Goal: Task Accomplishment & Management: Use online tool/utility

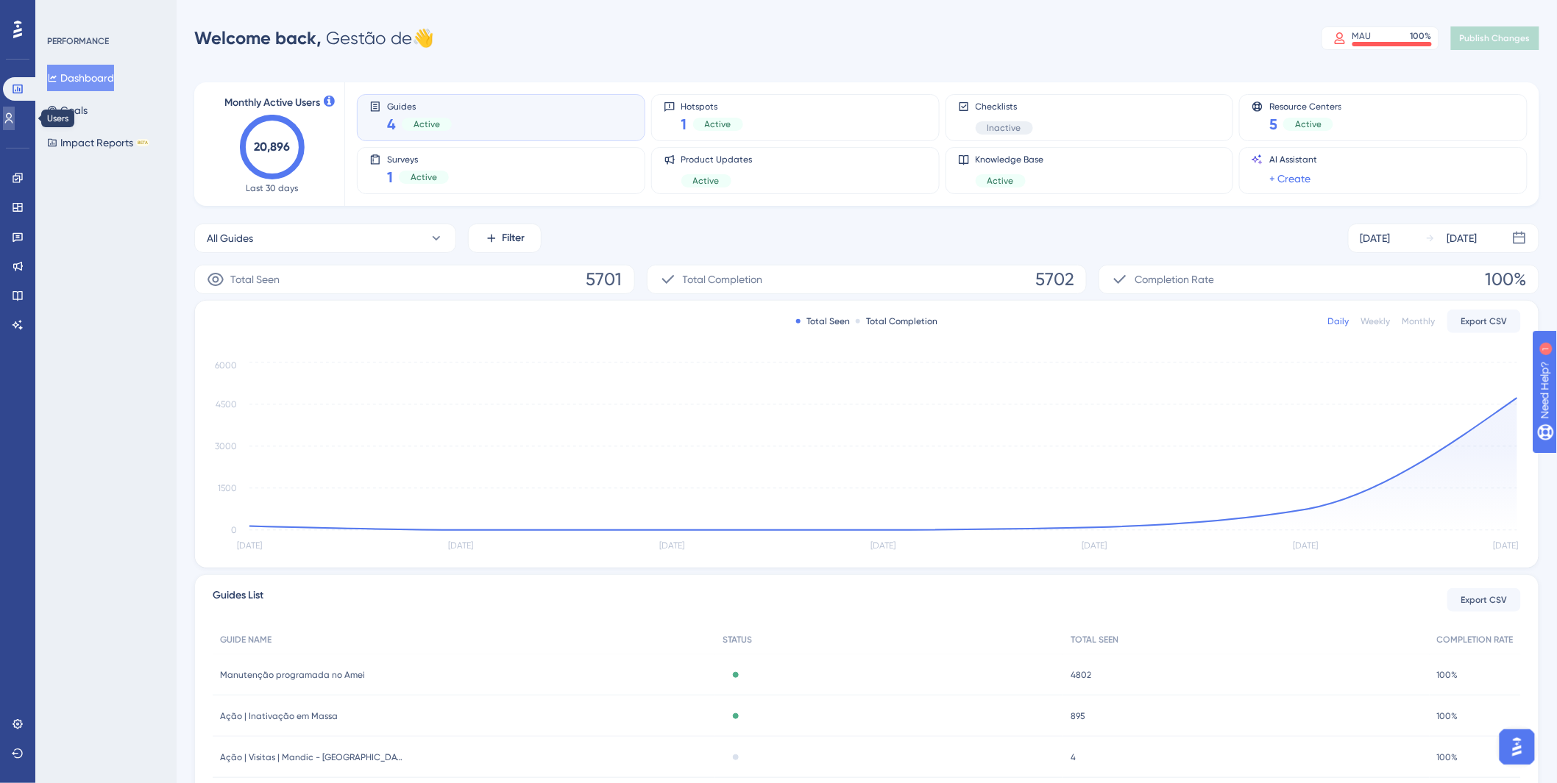
click at [15, 118] on link at bounding box center [9, 119] width 12 height 24
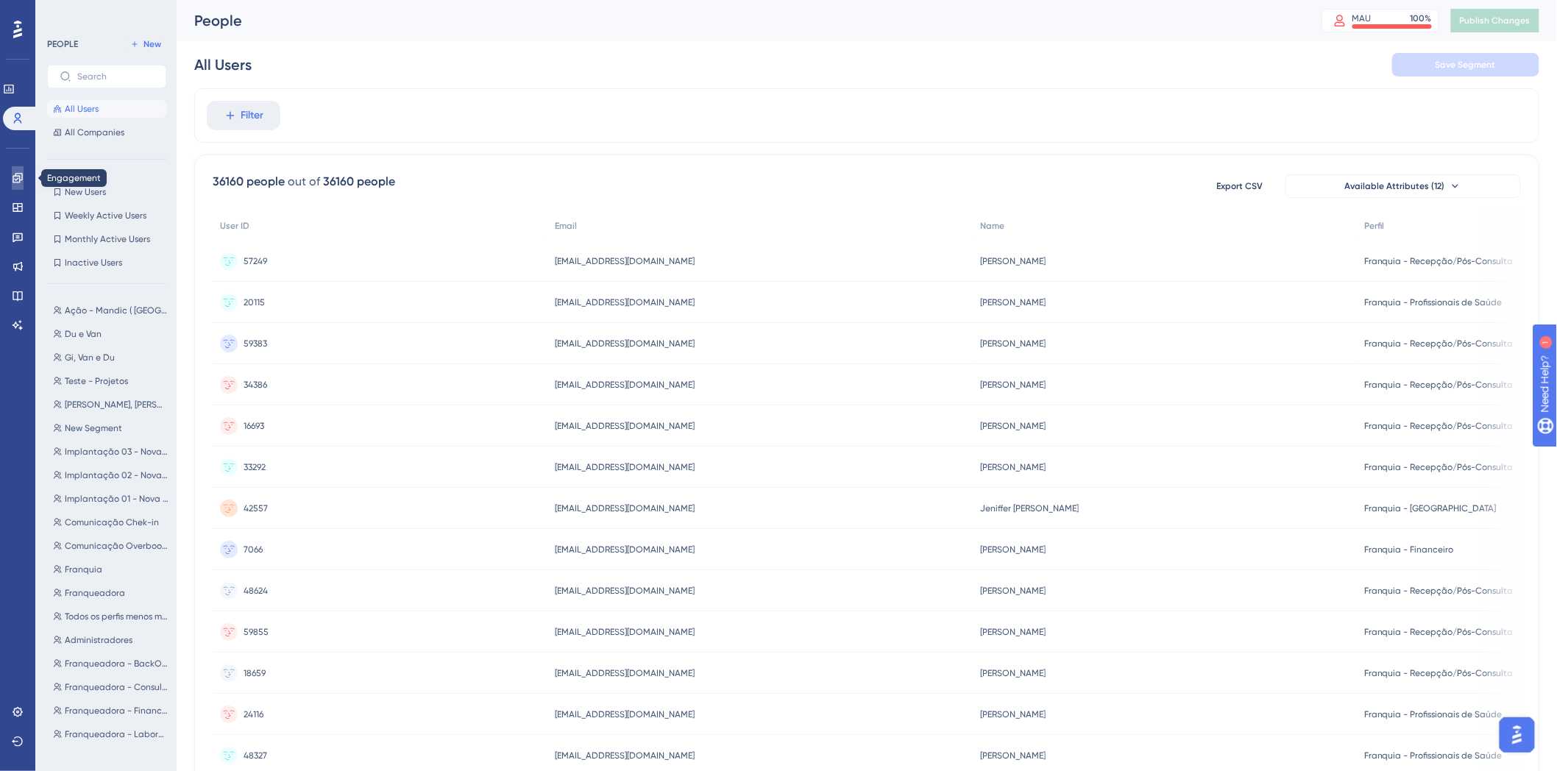
click at [18, 180] on icon at bounding box center [18, 178] width 12 height 12
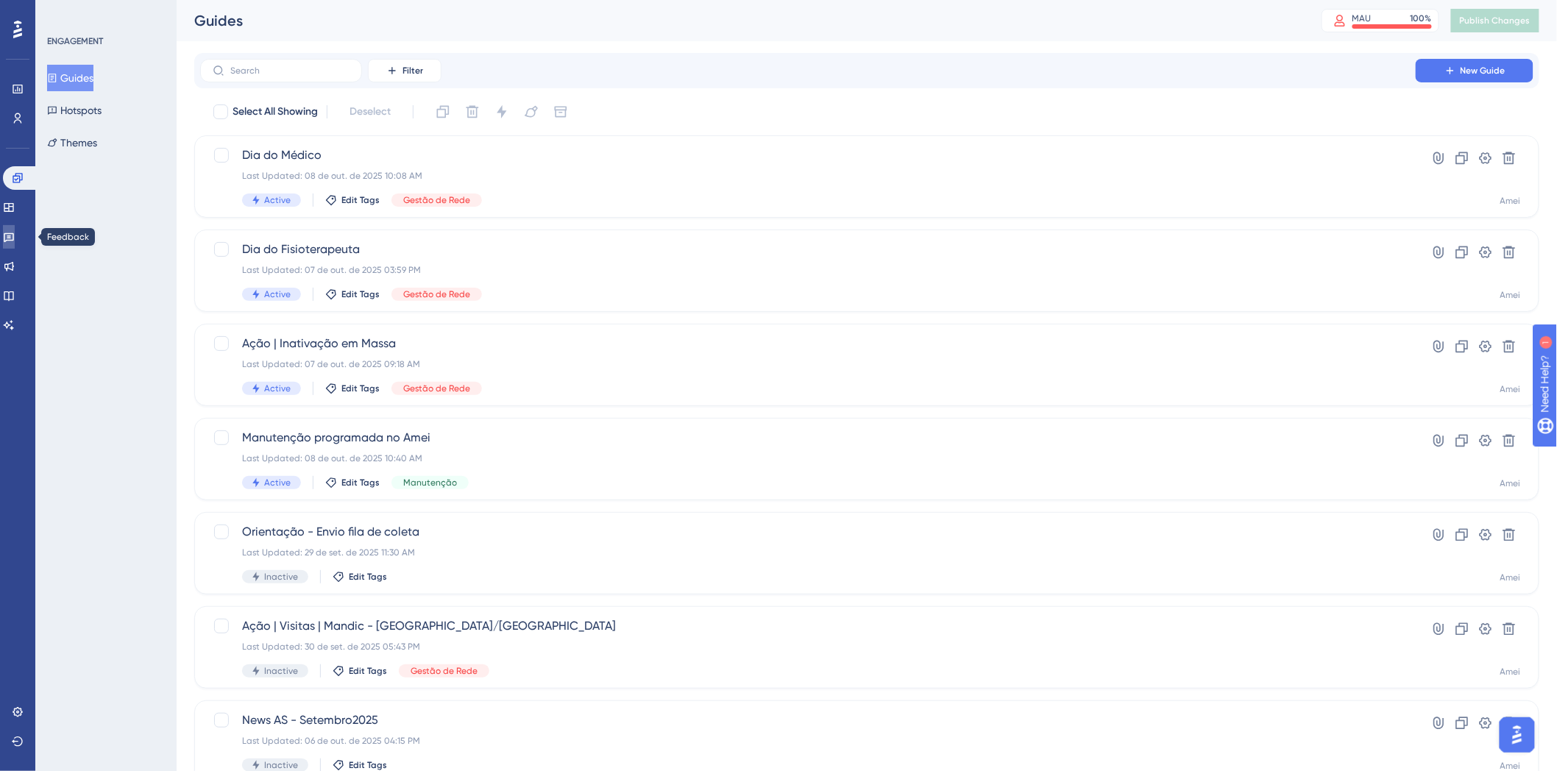
click at [15, 232] on icon at bounding box center [9, 237] width 12 height 12
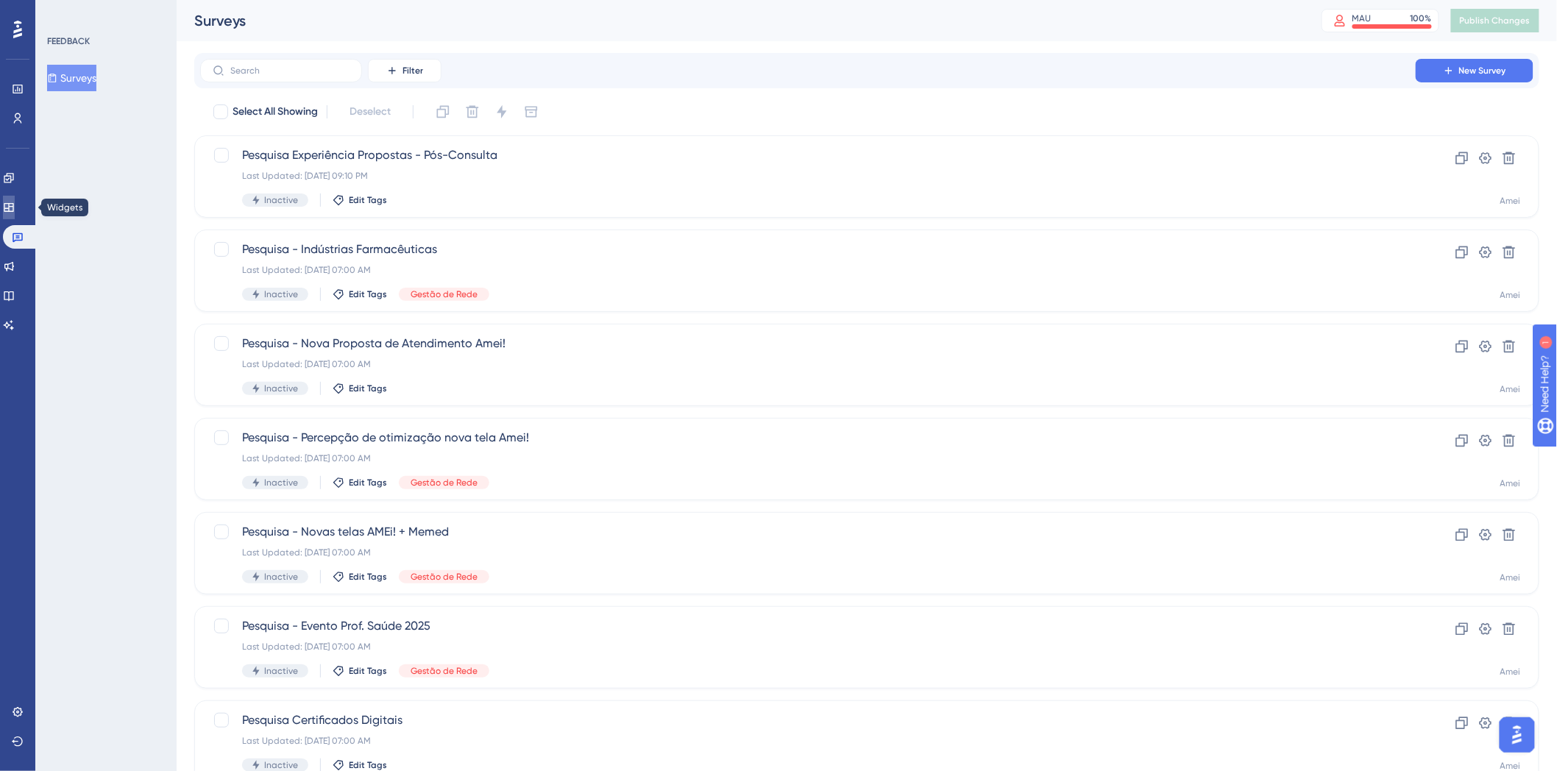
click at [13, 196] on link at bounding box center [9, 208] width 12 height 24
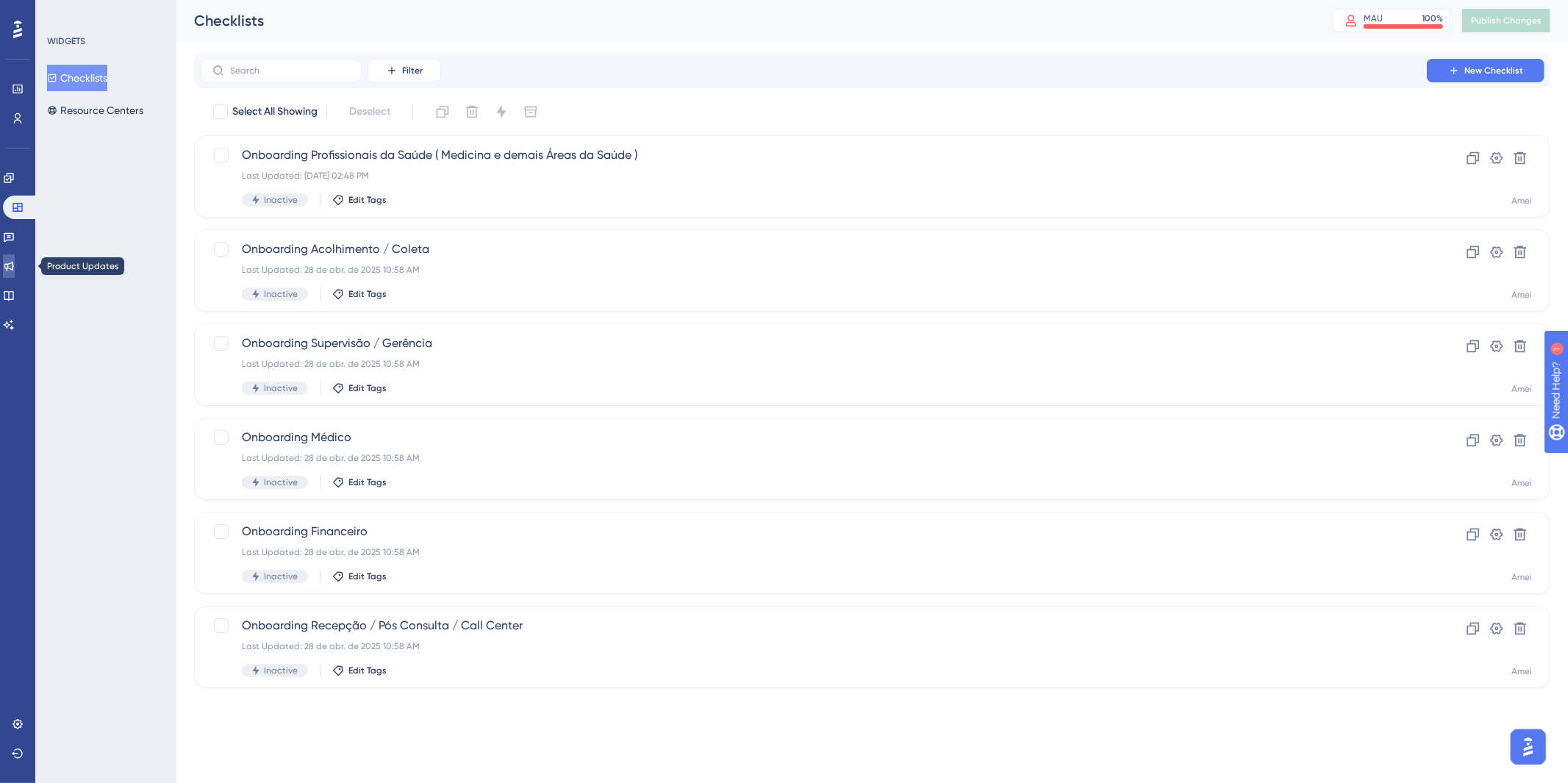
click at [14, 268] on icon at bounding box center [9, 267] width 10 height 10
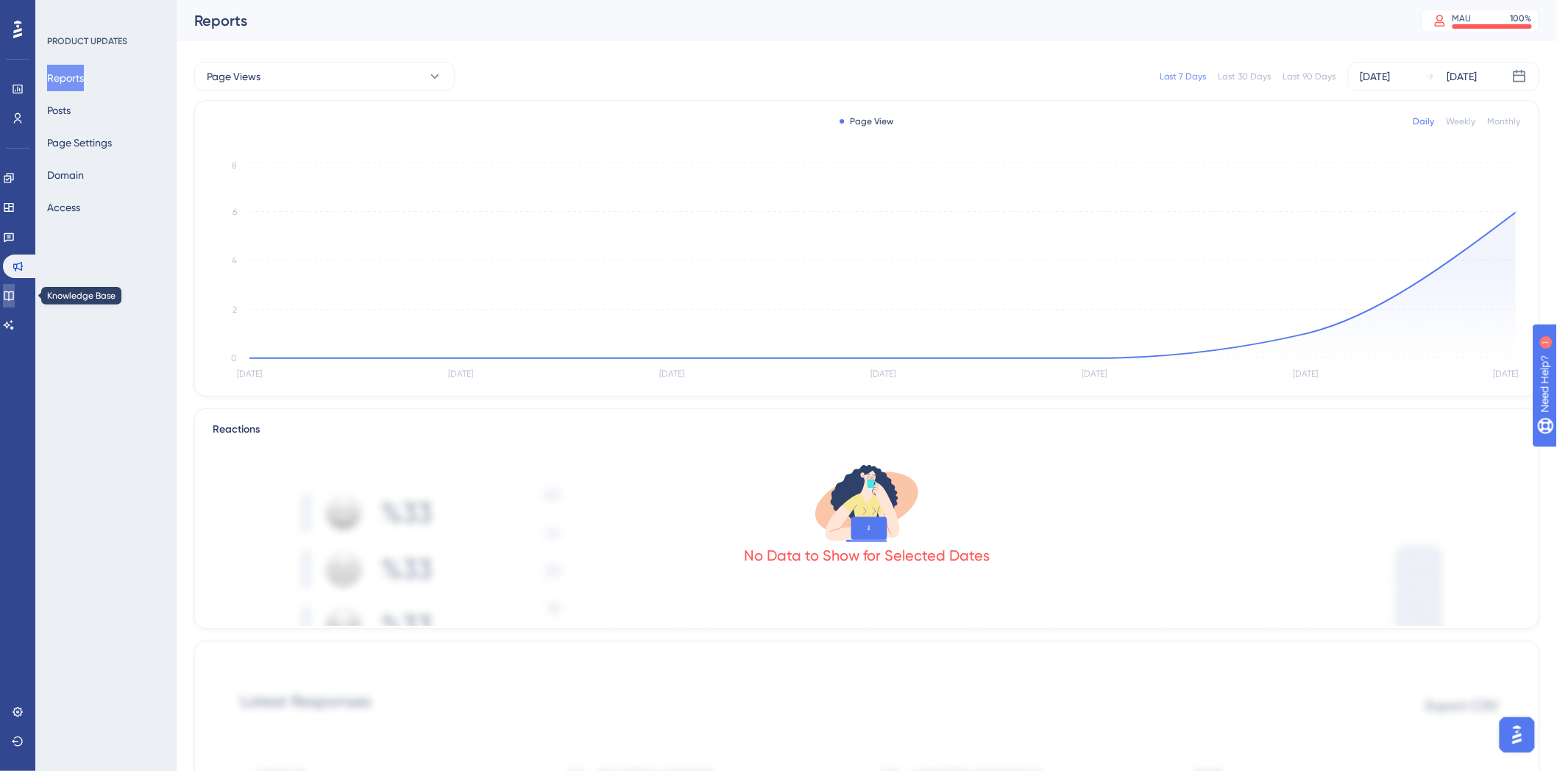
click at [13, 296] on icon at bounding box center [9, 296] width 10 height 10
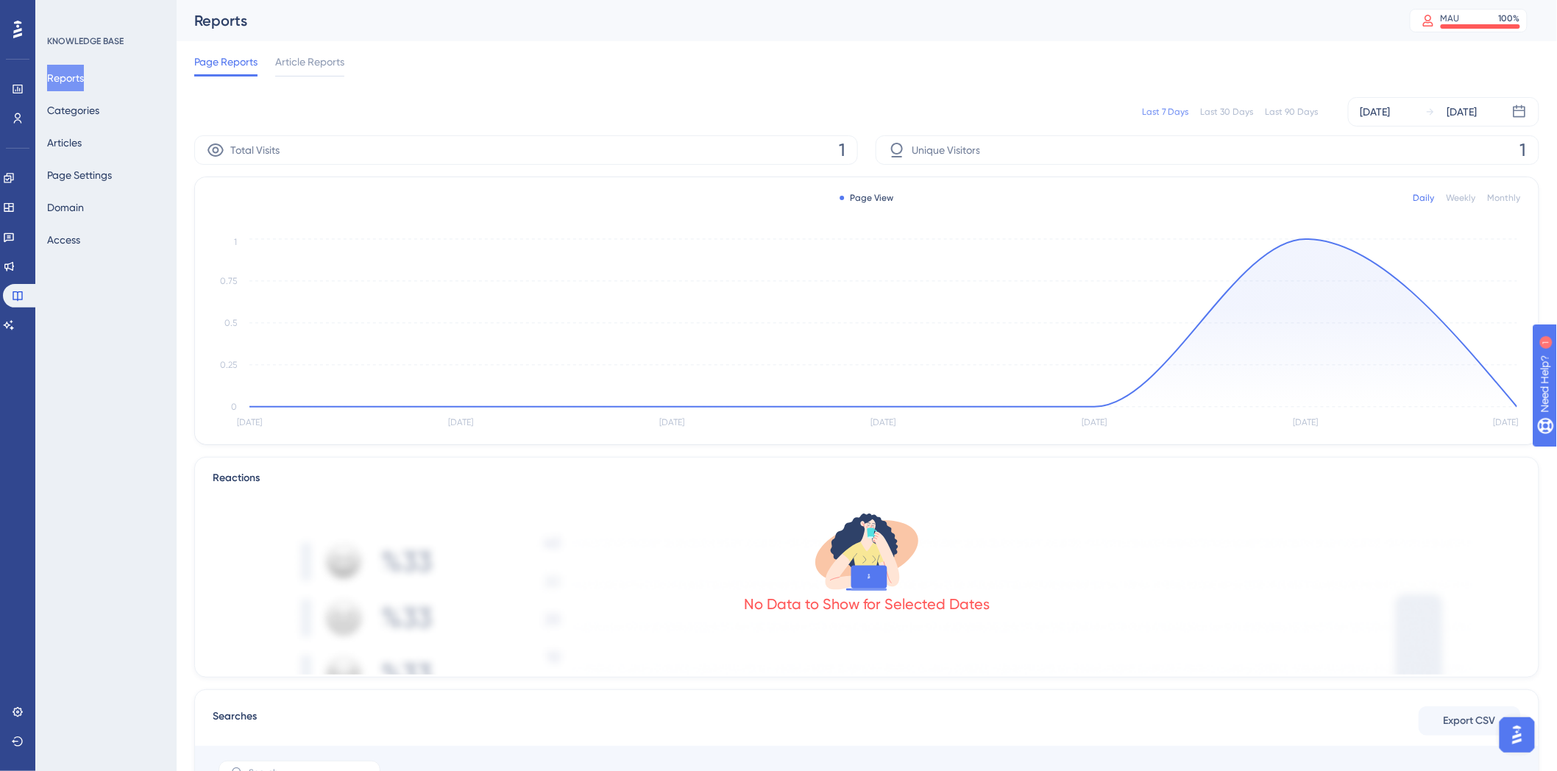
click at [1300, 239] on icon "Oct 2 Oct 3 Oct 4 Oct 5 Oct 6 Oct 7 Oct 8 0 0.25 0.5 0.75 1" at bounding box center [867, 333] width 1308 height 197
click at [1303, 241] on circle at bounding box center [1306, 239] width 12 height 12
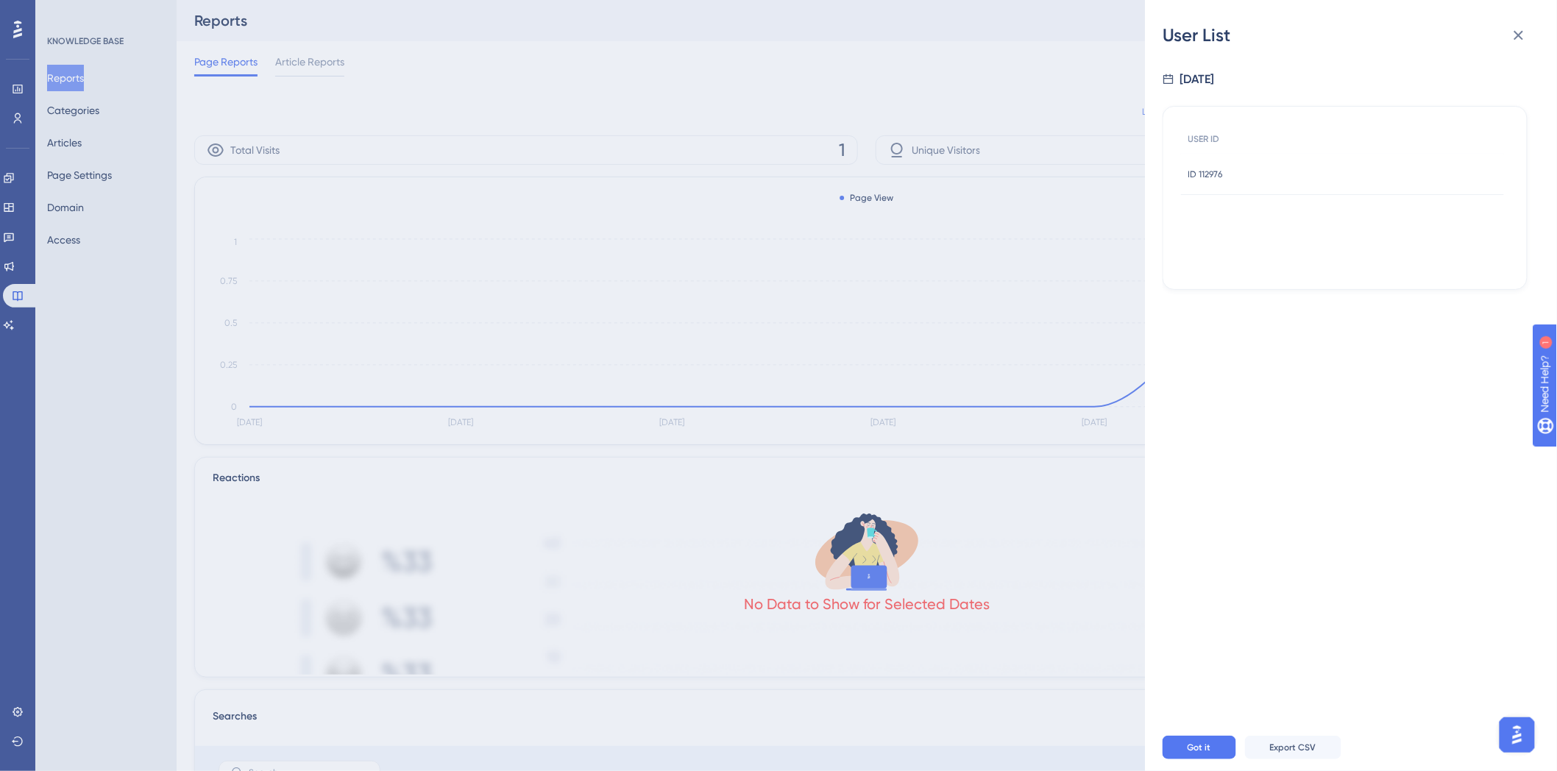
click at [1209, 174] on span "ID 112976" at bounding box center [1205, 174] width 35 height 12
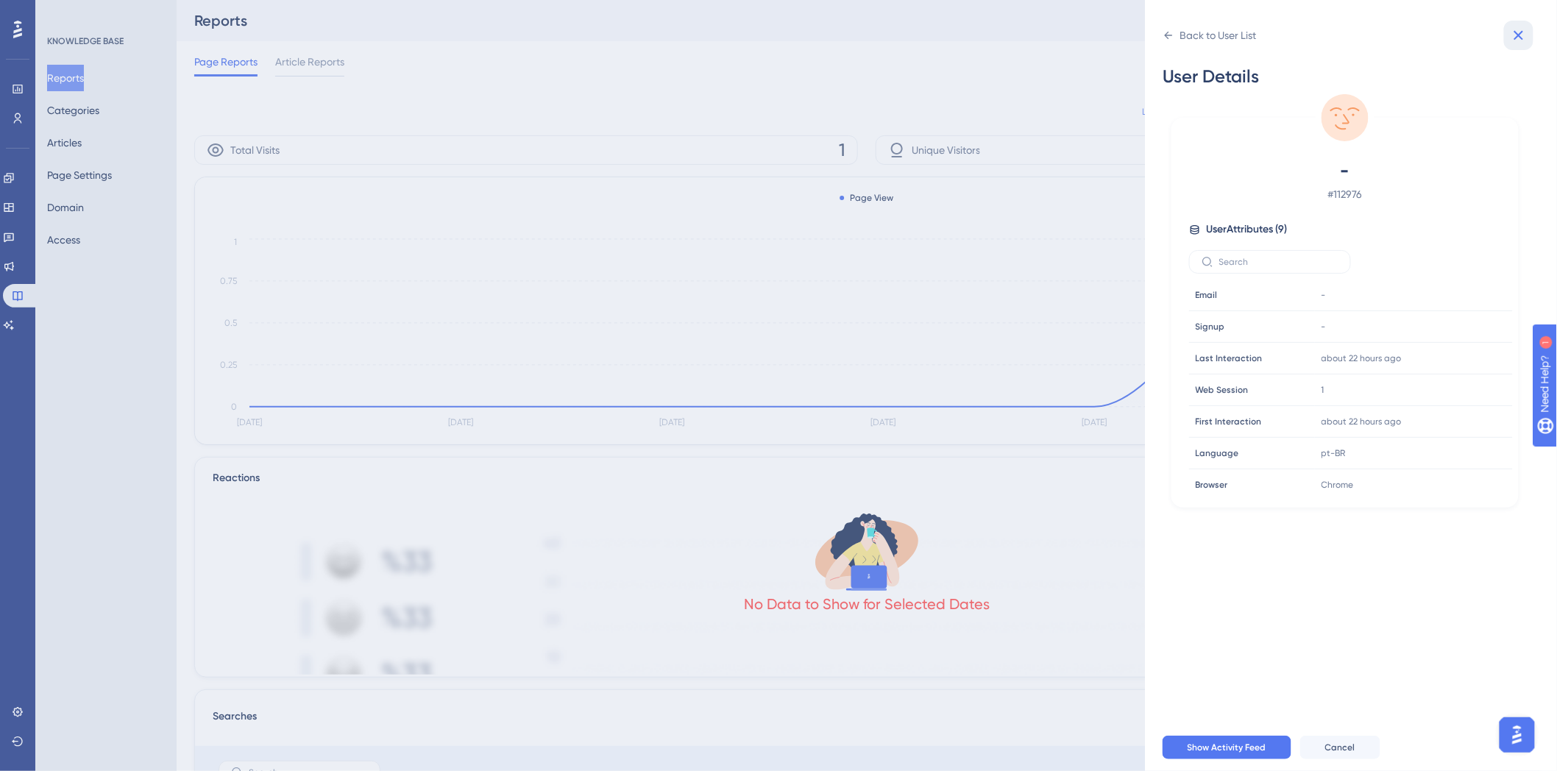
click at [1512, 34] on icon at bounding box center [1518, 35] width 18 height 18
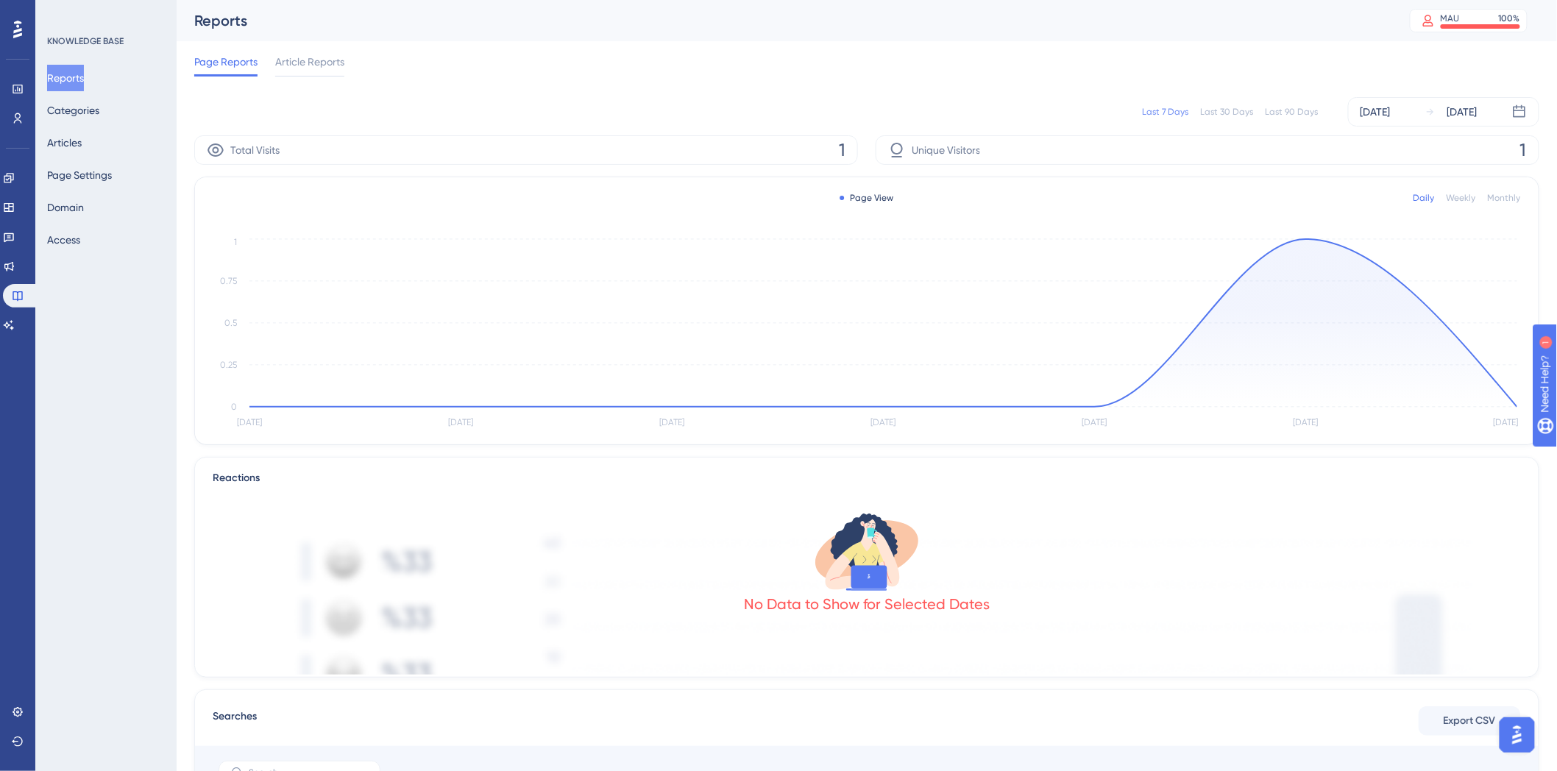
click at [1068, 594] on div "No Data to Show for Selected Dates" at bounding box center [867, 581] width 1308 height 188
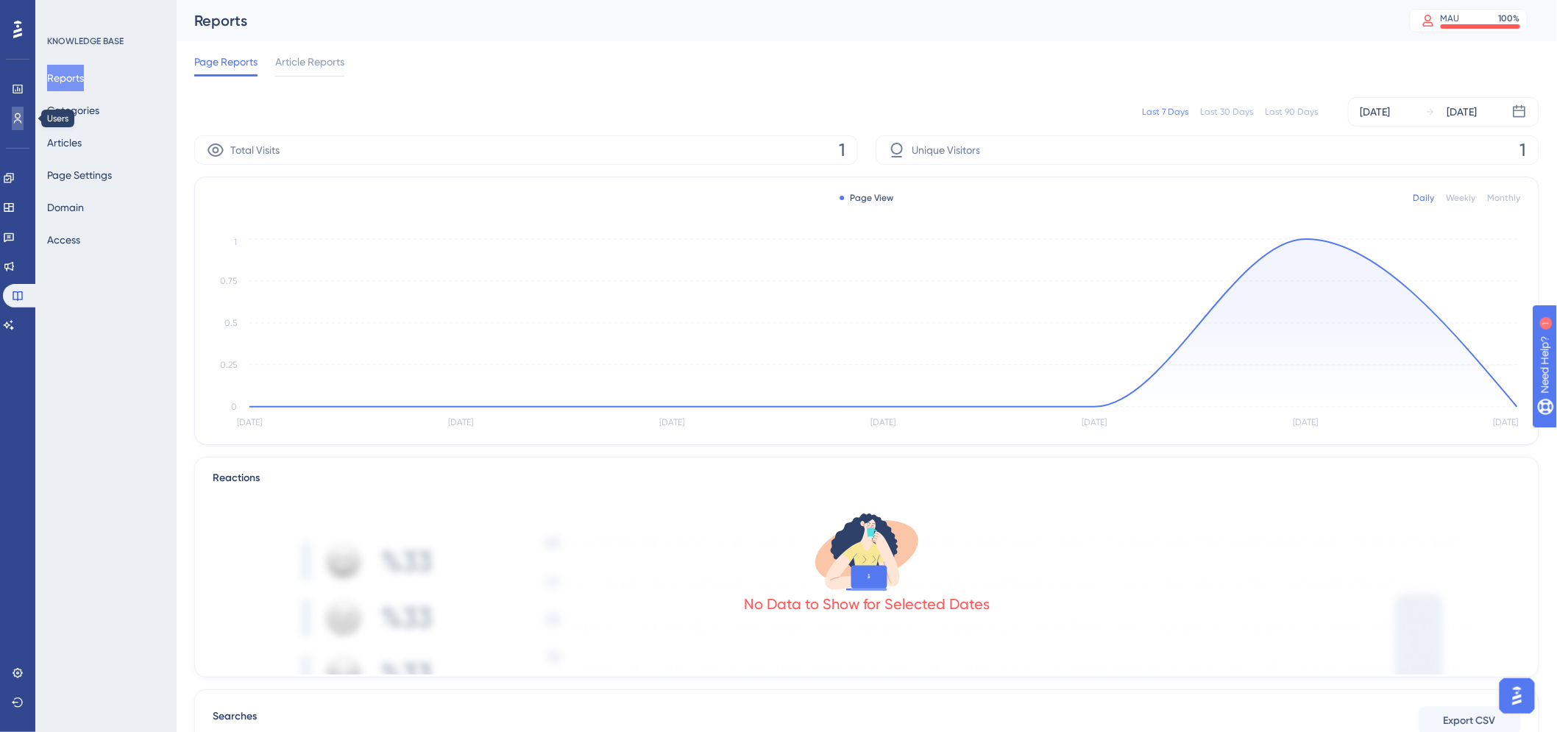
click at [22, 129] on link at bounding box center [18, 119] width 12 height 24
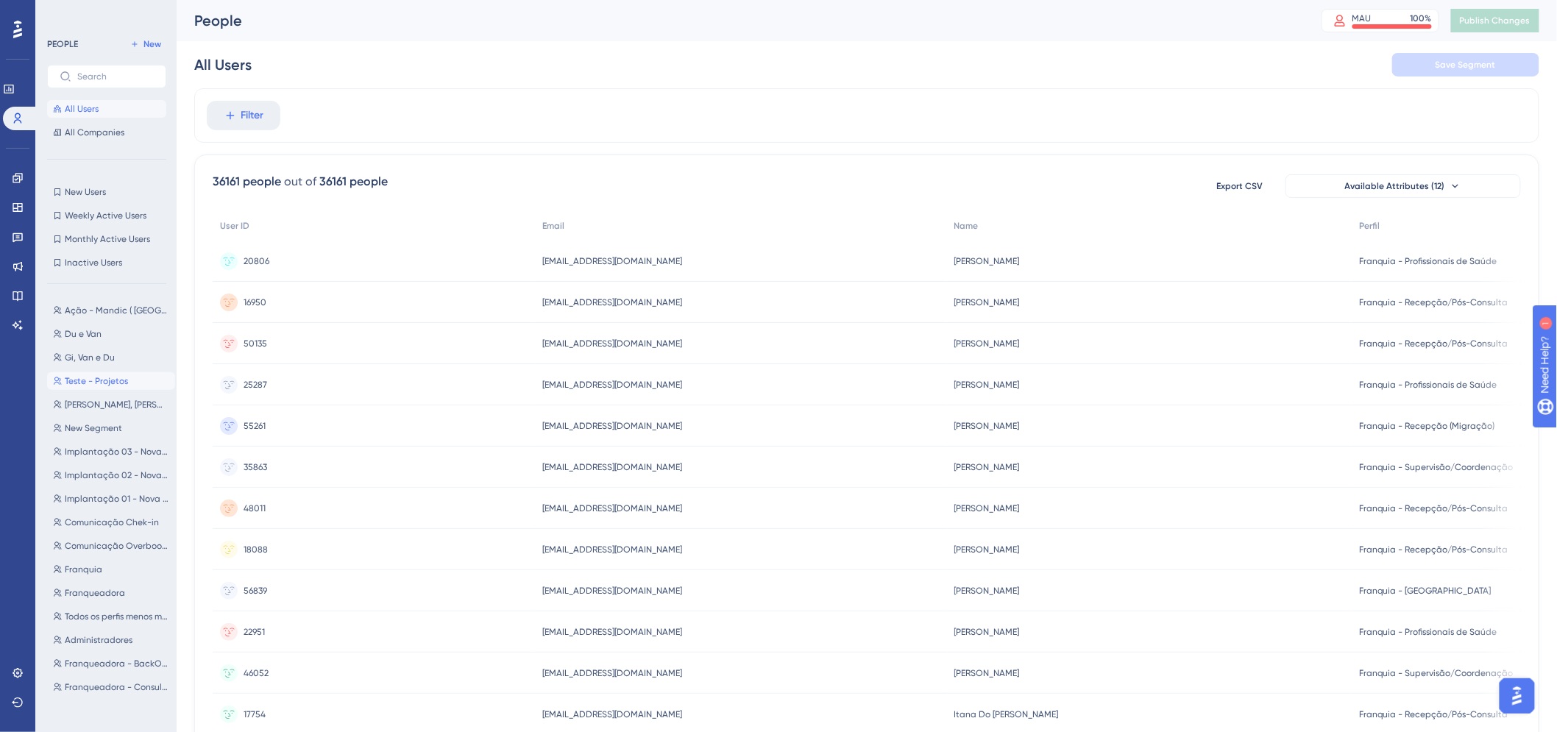
click at [113, 380] on span "Teste - Projetos" at bounding box center [96, 381] width 63 height 12
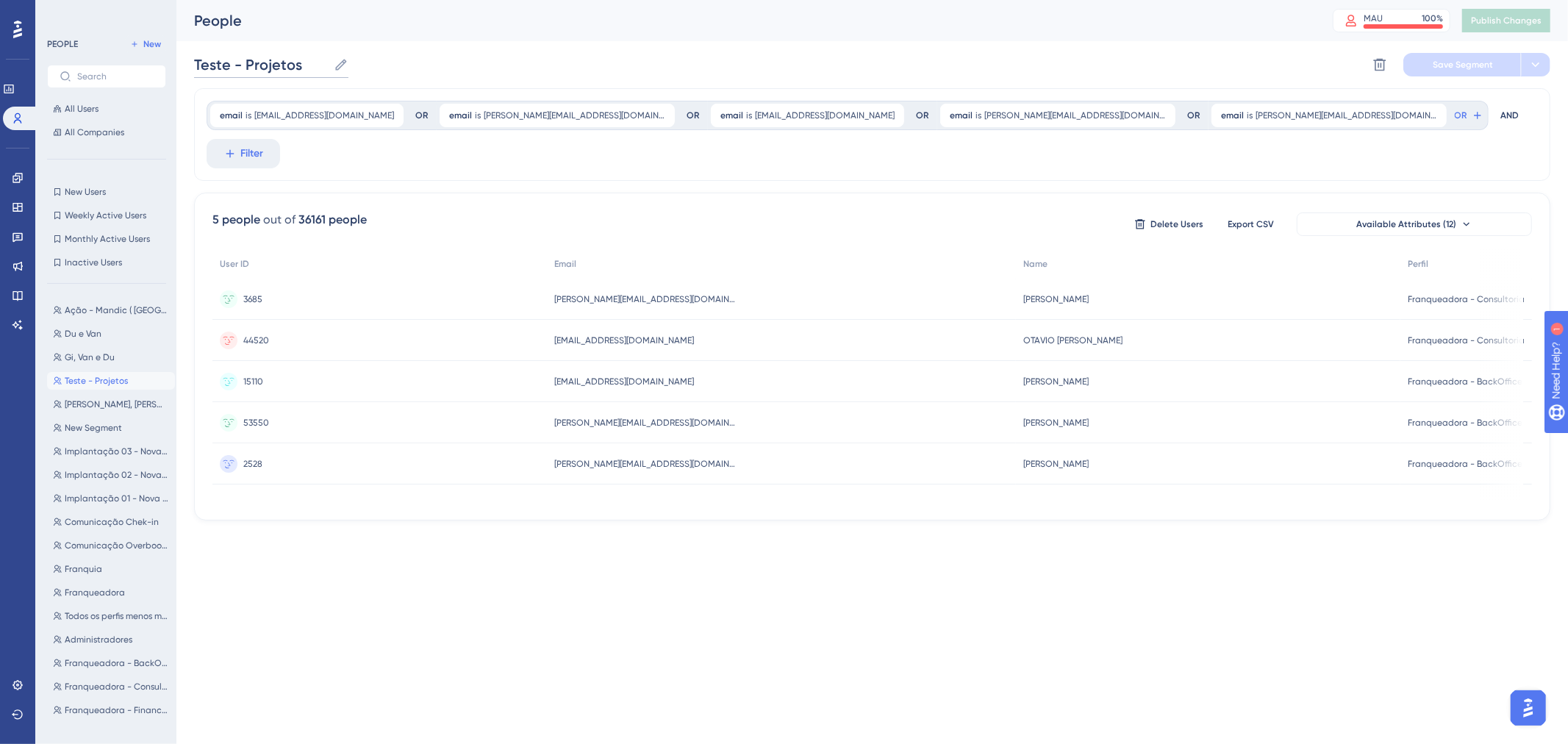
click at [324, 56] on input "Teste - Projetos" at bounding box center [261, 64] width 134 height 21
type input "Teste - Du ( NPS )"
click at [1431, 112] on icon at bounding box center [1435, 115] width 9 height 9
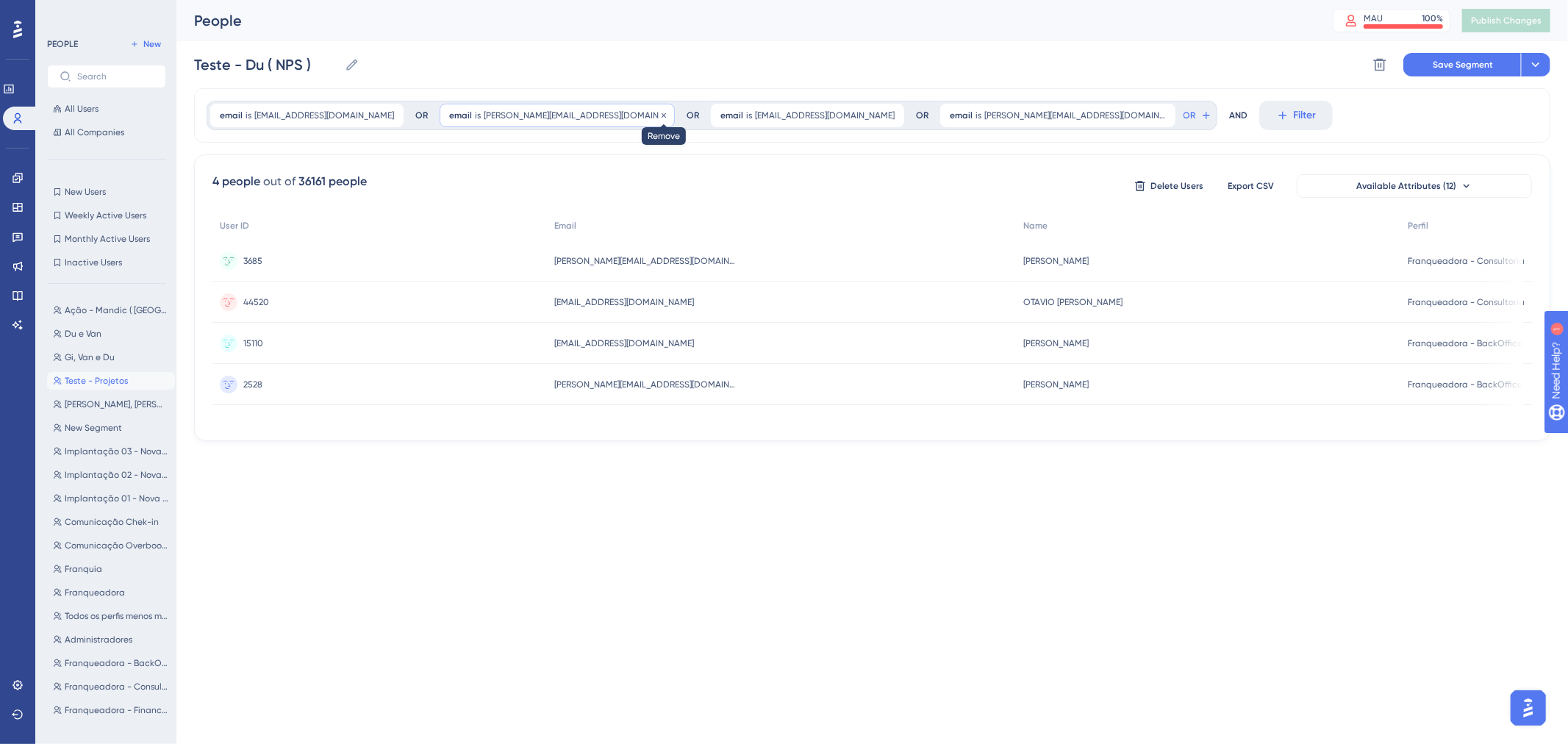
click at [660, 115] on icon at bounding box center [664, 115] width 9 height 9
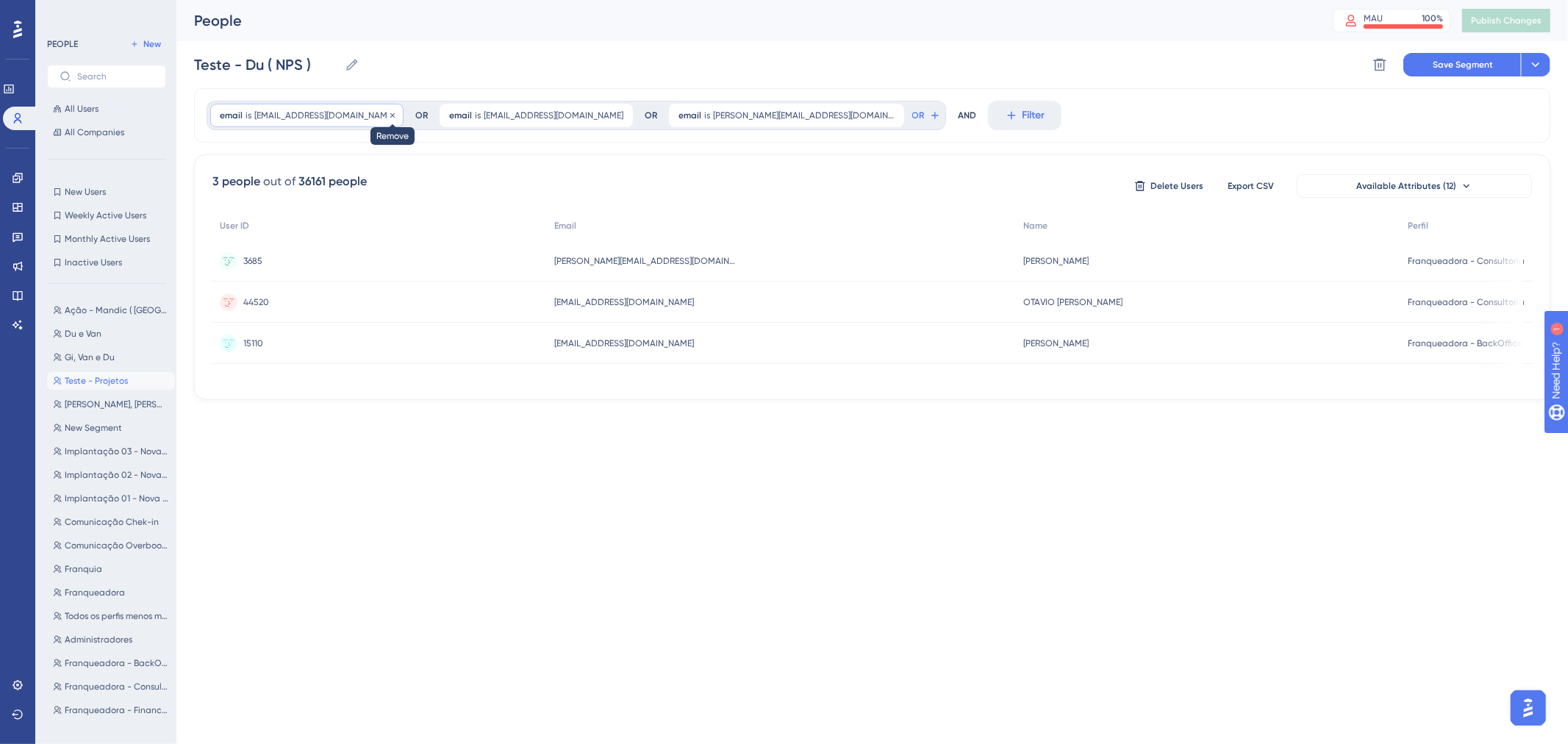
click at [388, 119] on icon at bounding box center [392, 115] width 9 height 9
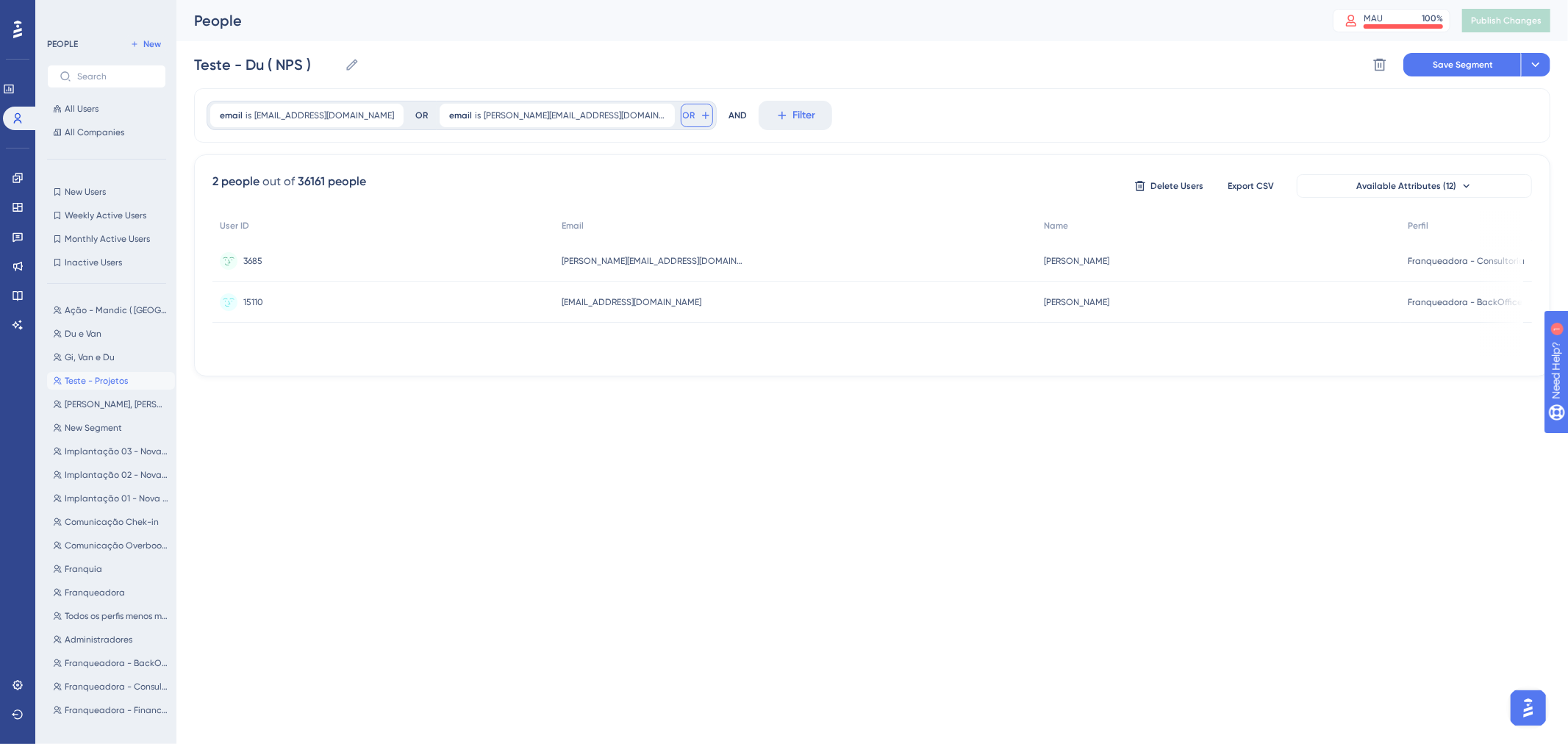
click at [700, 119] on icon at bounding box center [706, 116] width 12 height 12
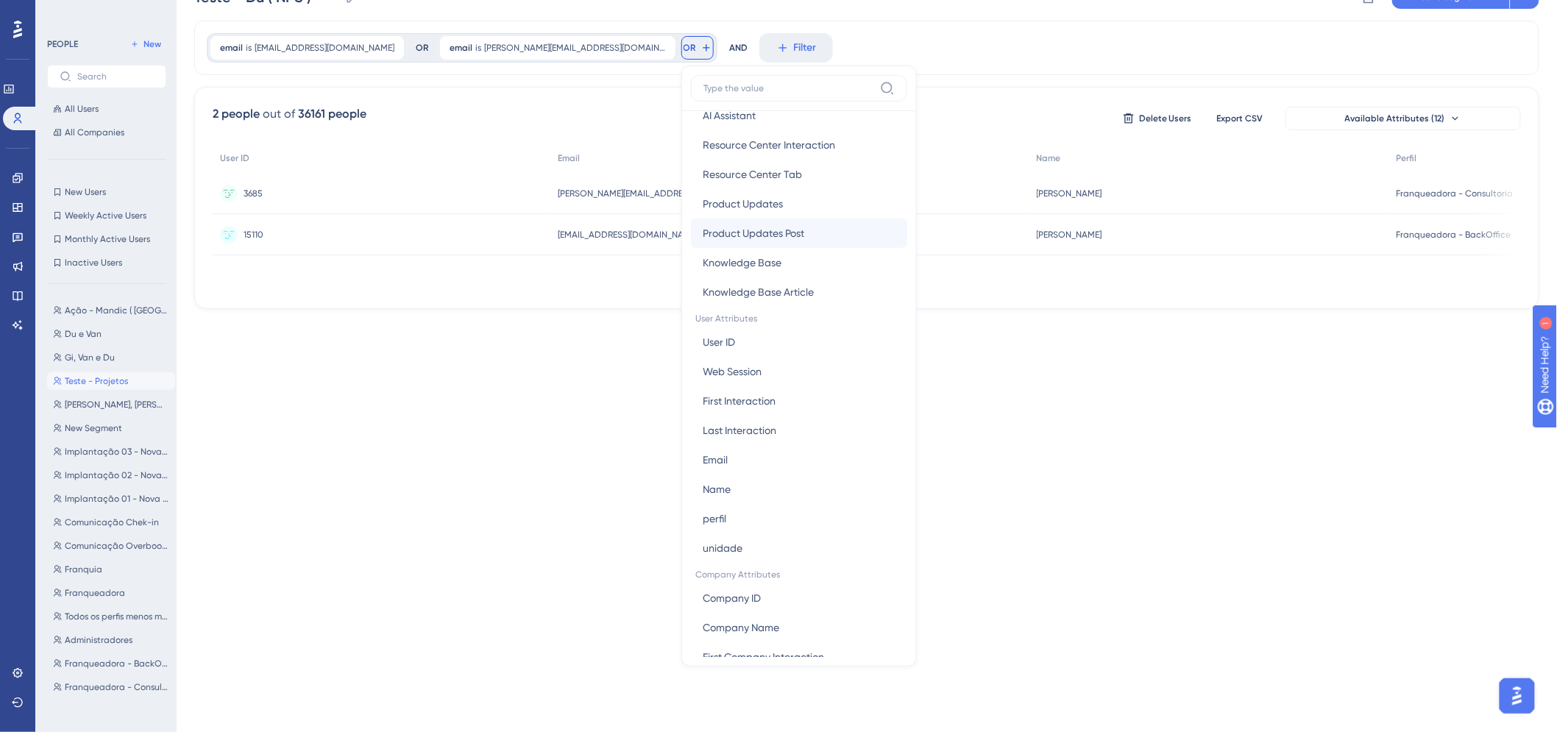
scroll to position [490, 0]
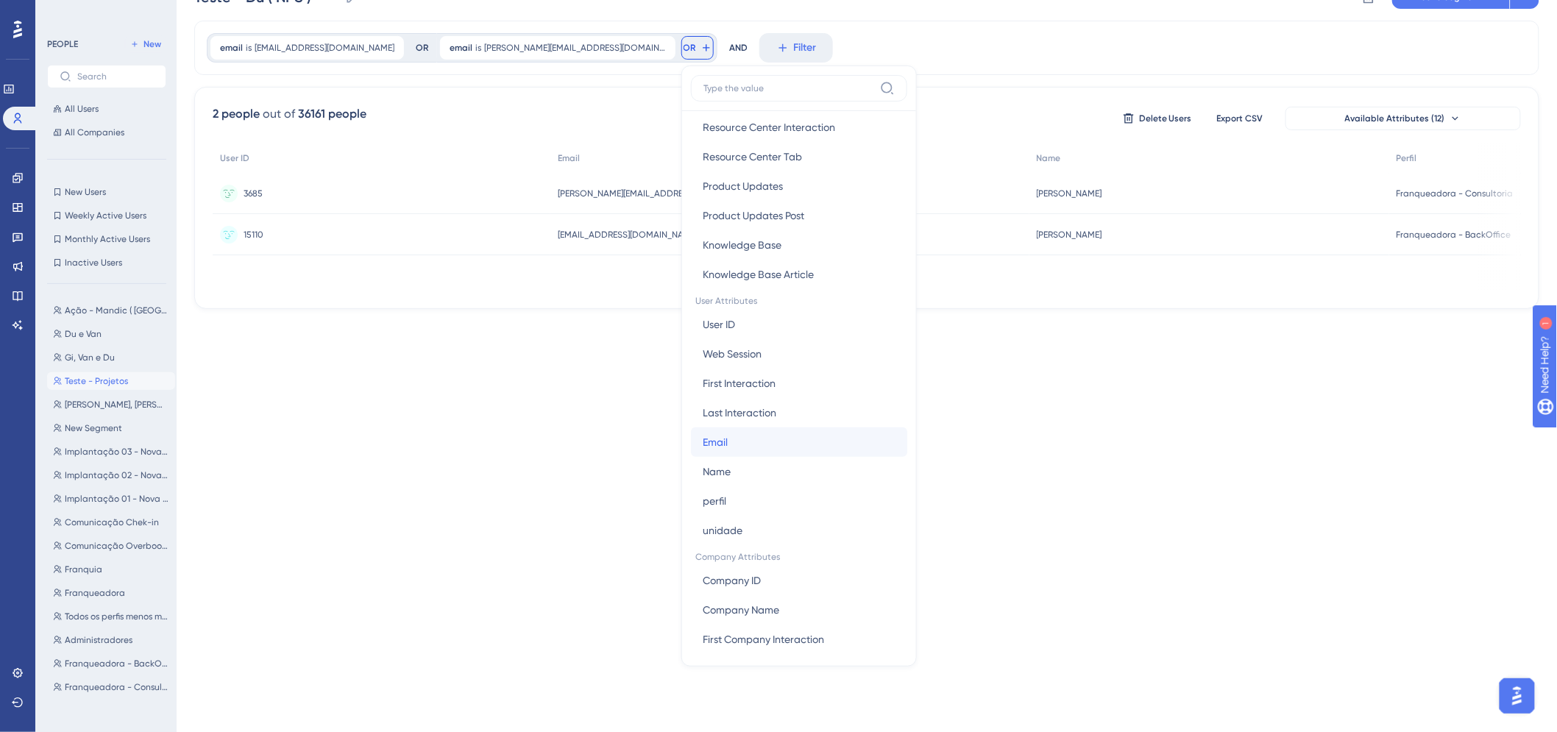
click at [702, 450] on button "Email Email" at bounding box center [799, 441] width 216 height 29
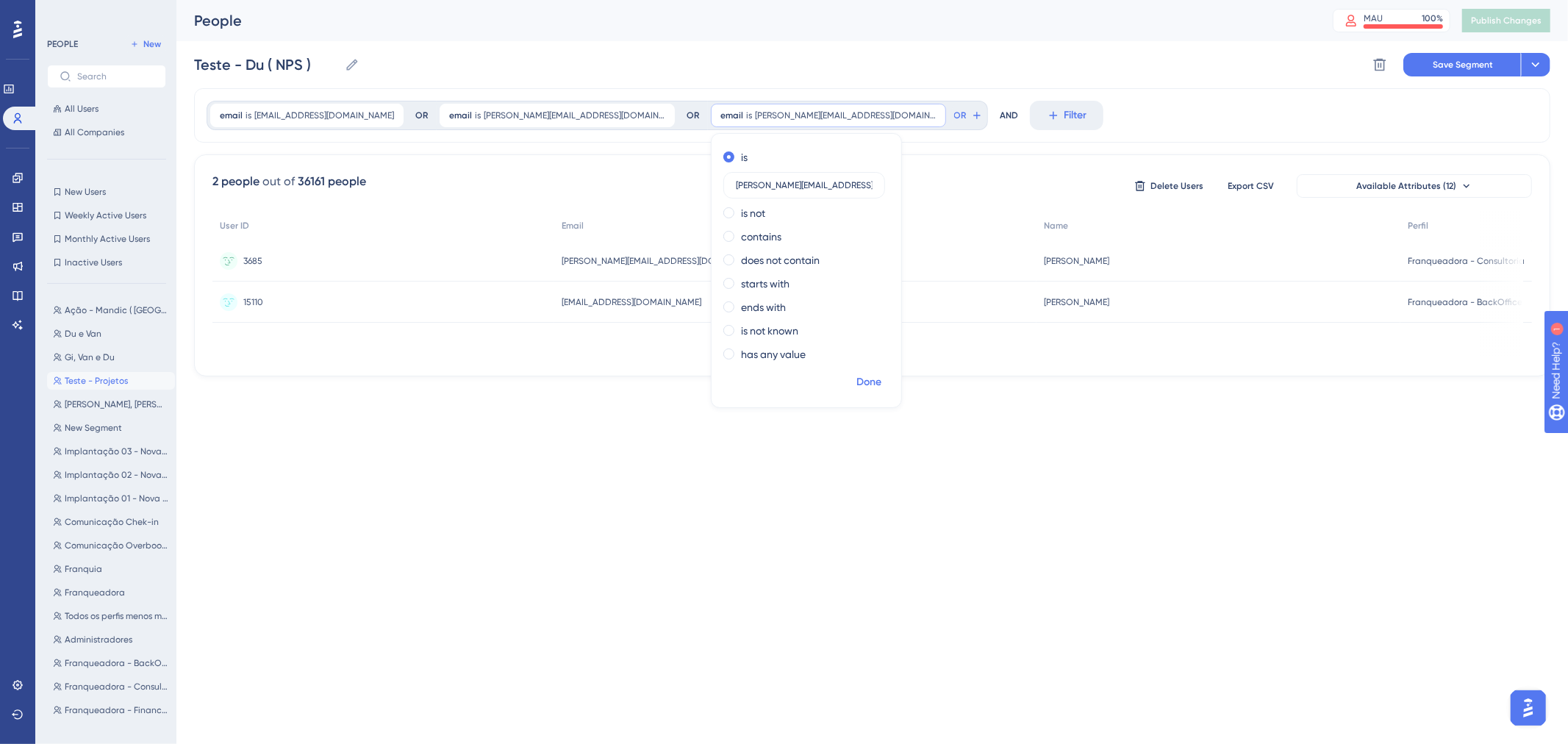
type input "vanessa.fraga@amorsaude.com"
click at [856, 387] on span "Done" at bounding box center [868, 383] width 25 height 18
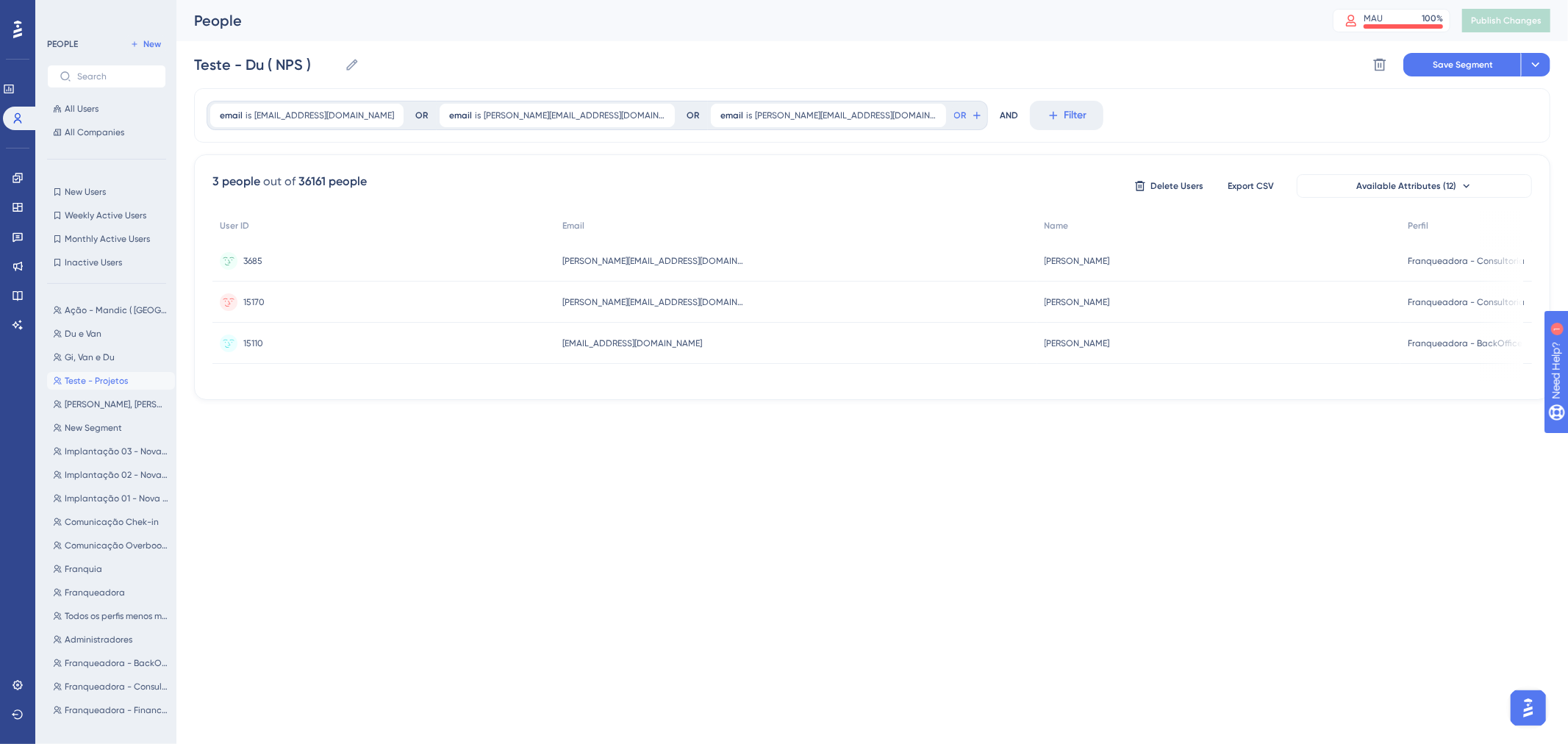
drag, startPoint x: 1388, startPoint y: 412, endPoint x: 1378, endPoint y: 430, distance: 20.6
drag, startPoint x: 1378, startPoint y: 430, endPoint x: 1343, endPoint y: 508, distance: 85.5
click at [1343, 0] on html "Performance Users Engagement Widgets Feedback Product Updates Knowledge Base AI…" at bounding box center [784, 0] width 1568 height 0
click at [952, 123] on button "OR" at bounding box center [968, 116] width 32 height 24
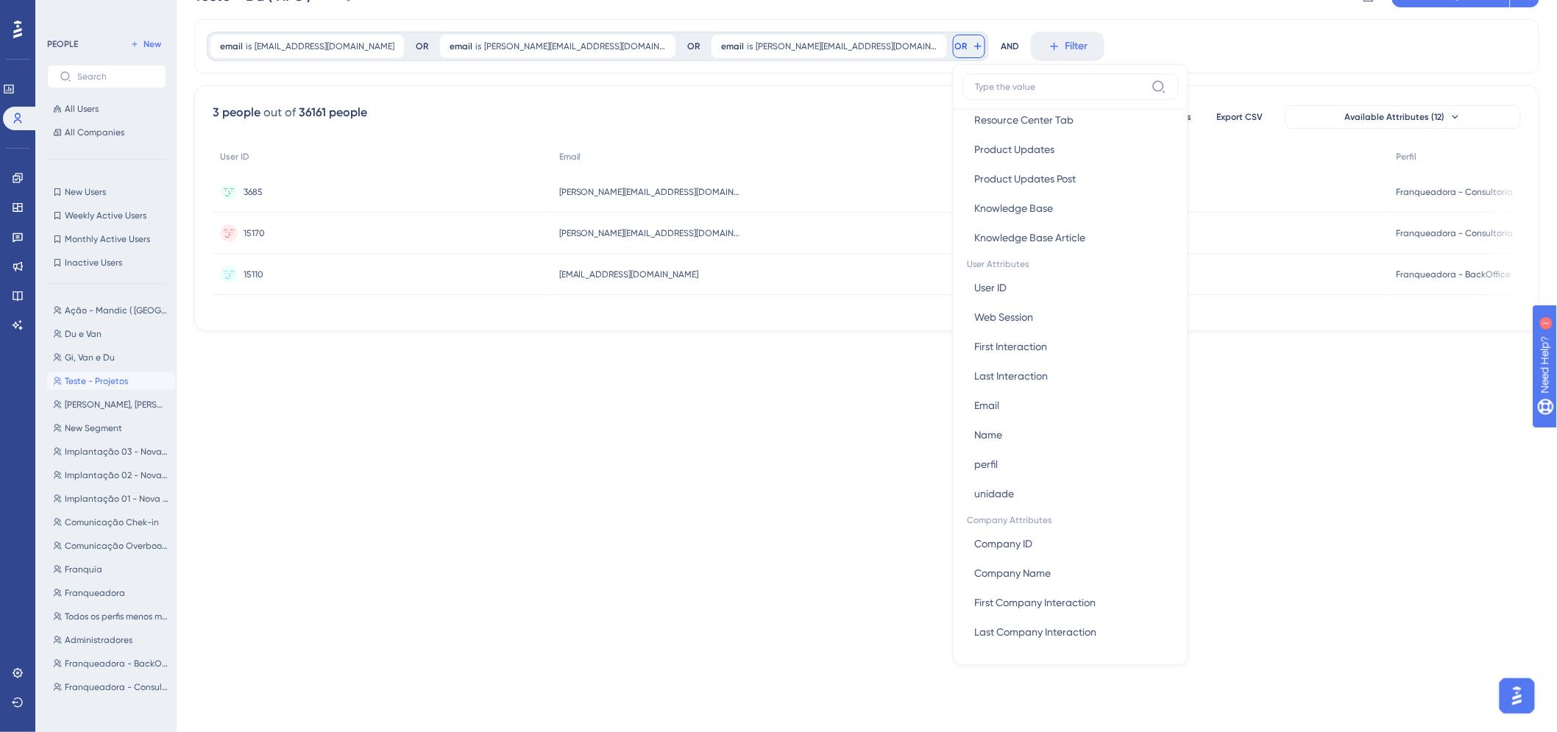
scroll to position [68, 0]
click at [962, 403] on button "Email Email" at bounding box center [1070, 406] width 216 height 29
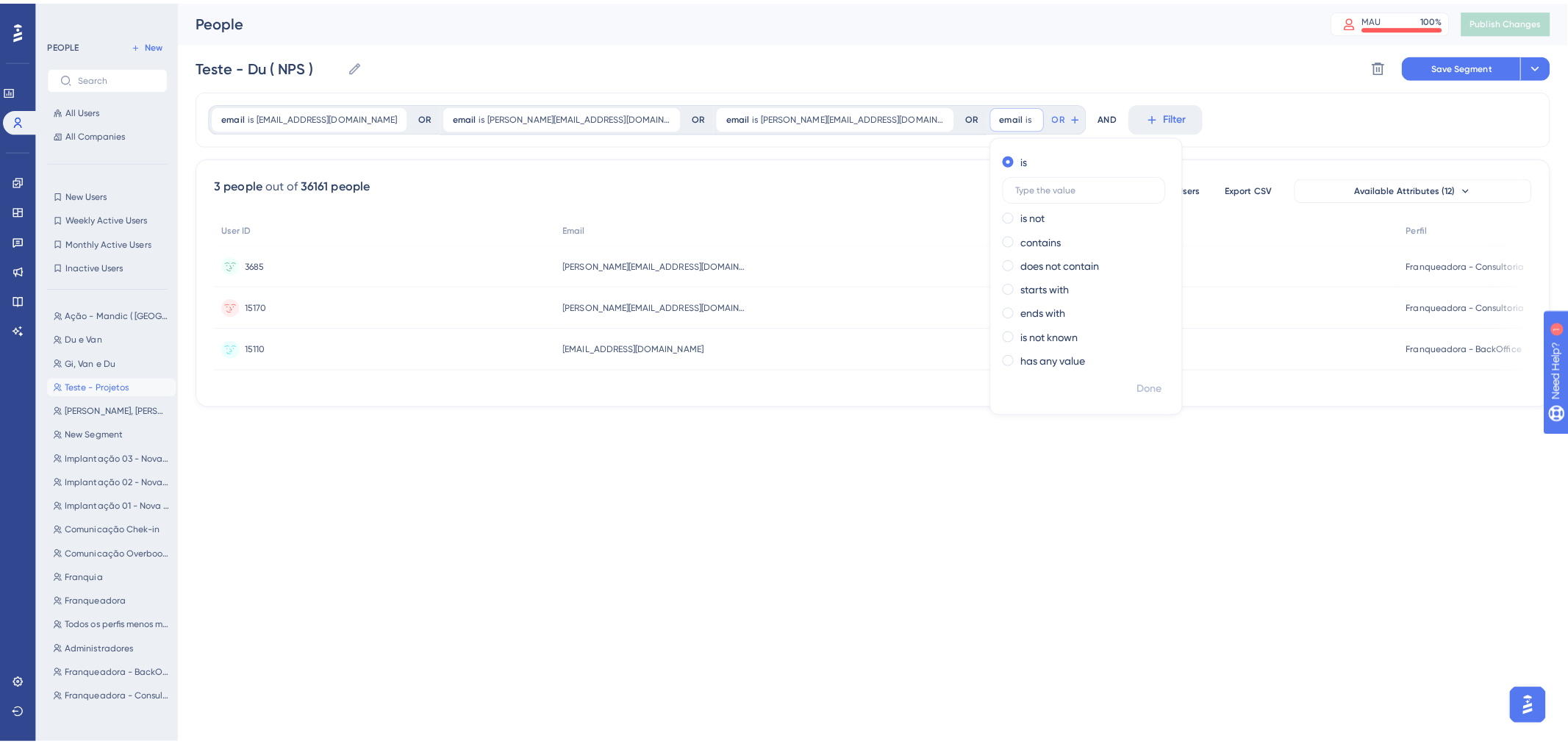
scroll to position [0, 0]
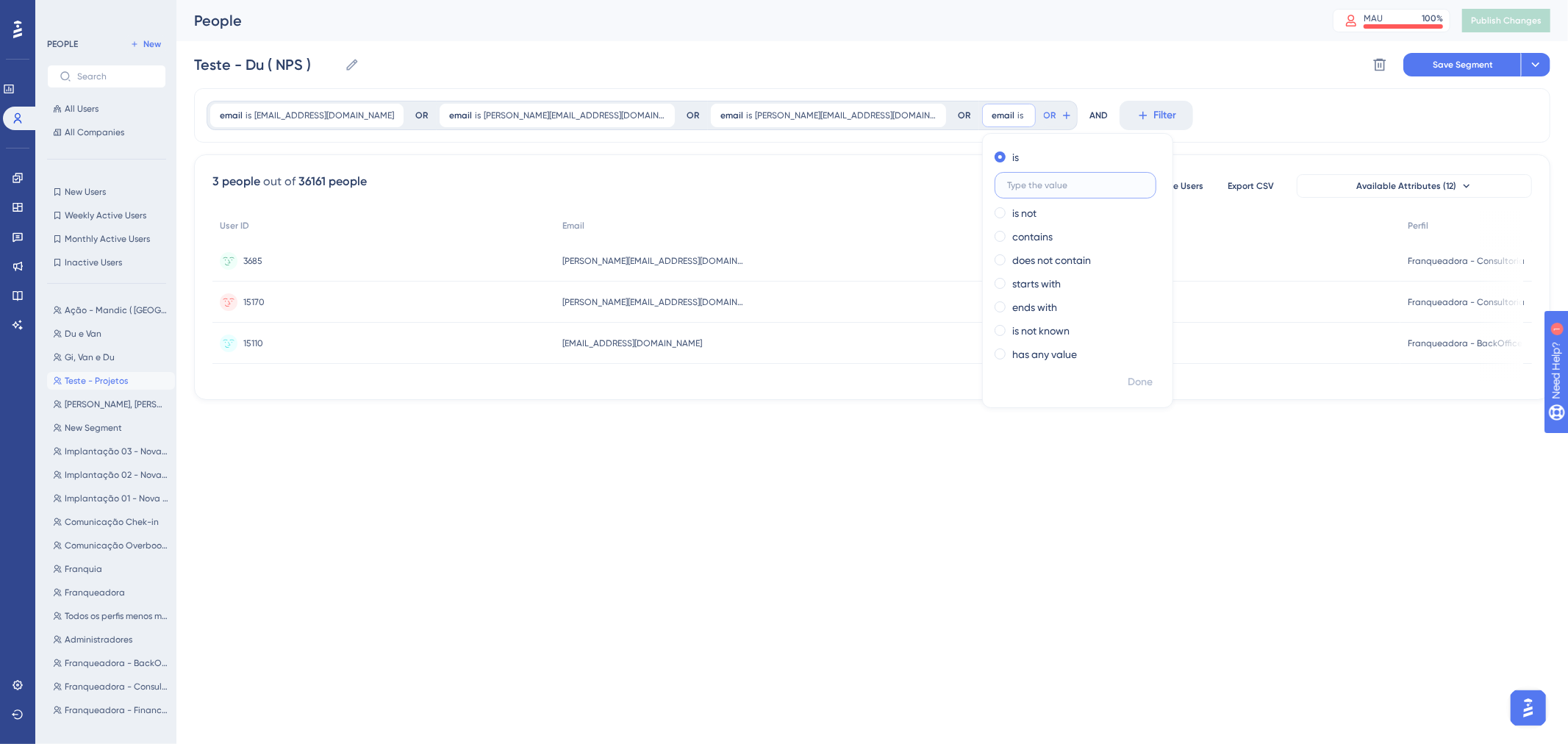
paste input "marina.pardinho@amorsaude.com"
type input "marina.pardinho@amorsaude.com"
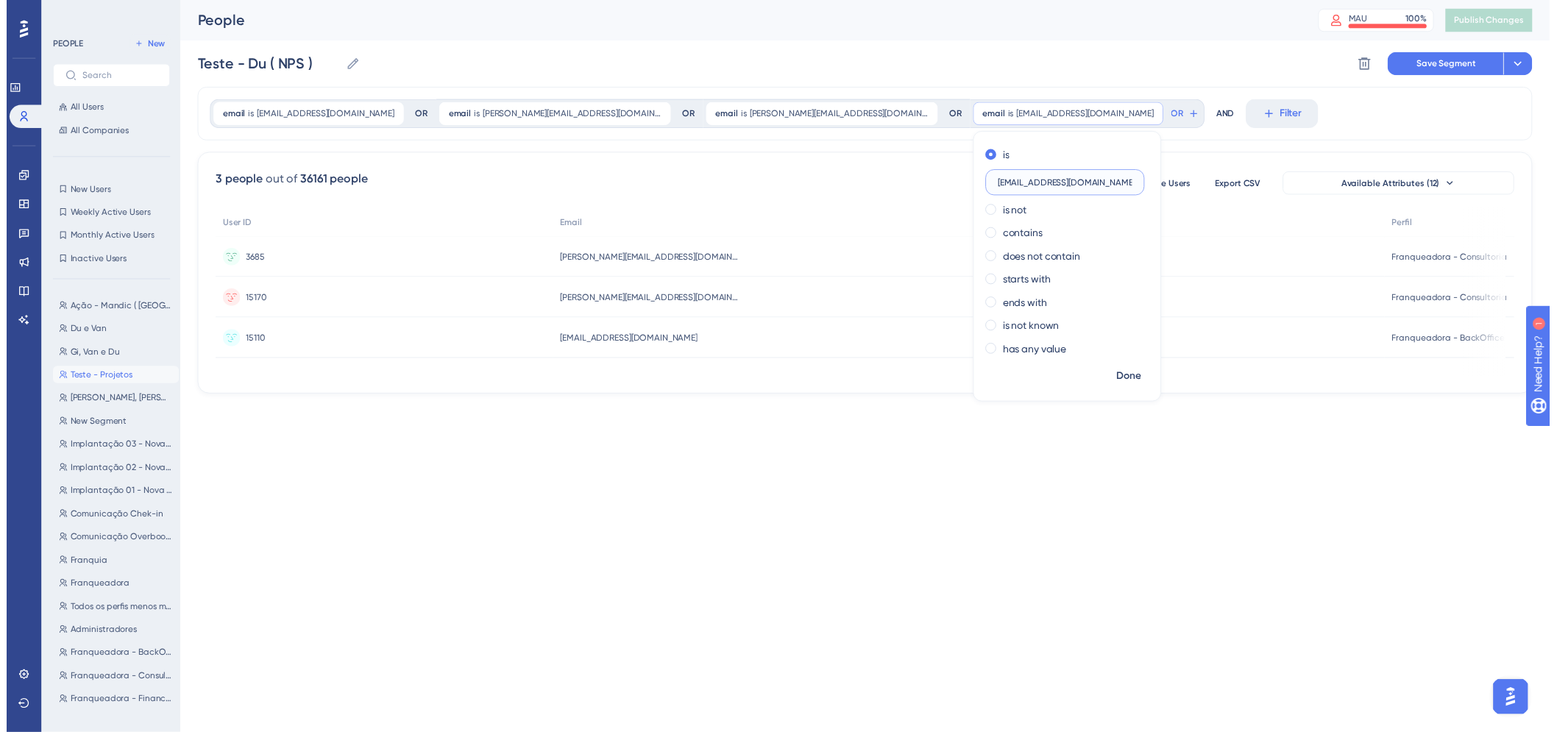
scroll to position [0, 2]
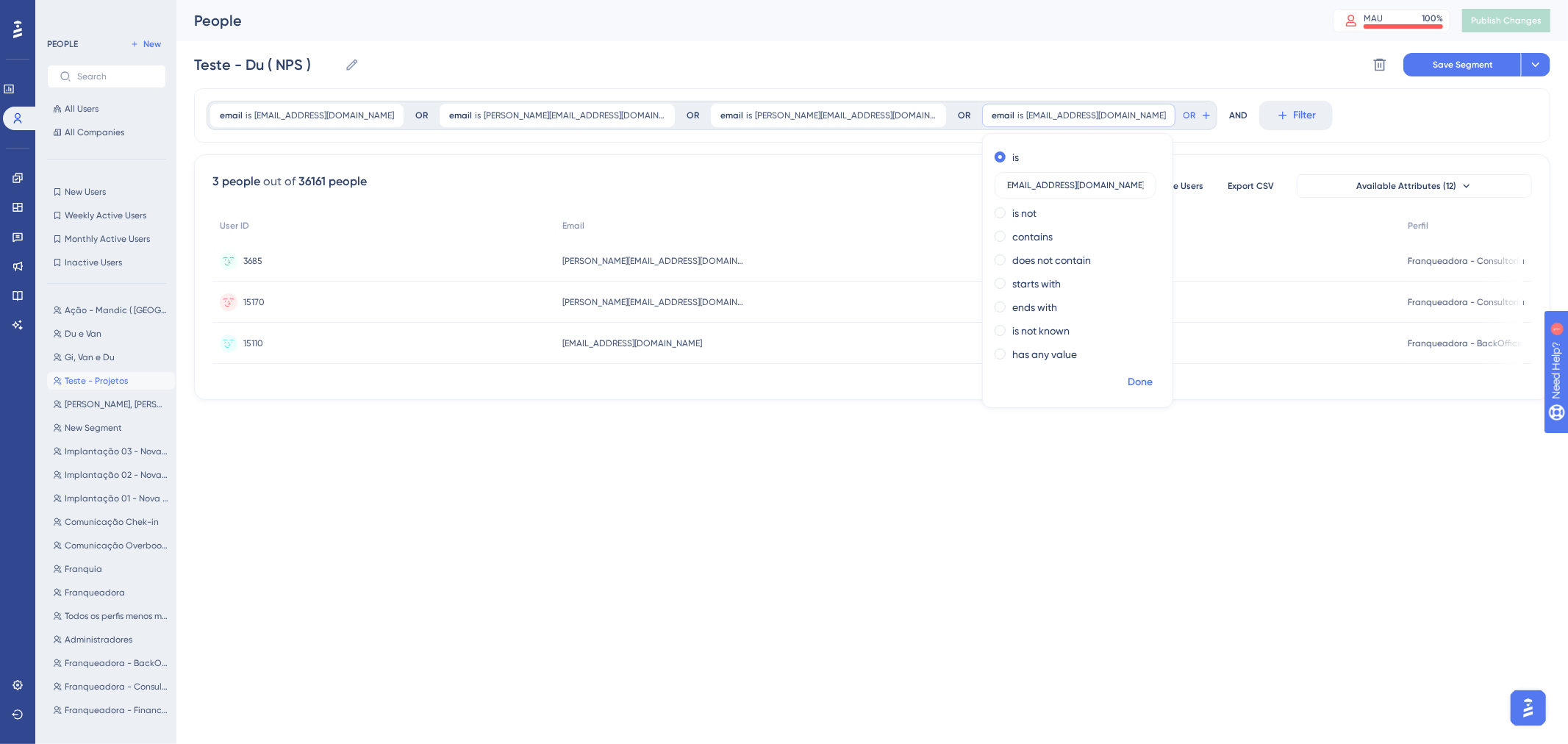
click at [1127, 377] on span "Done" at bounding box center [1139, 383] width 25 height 18
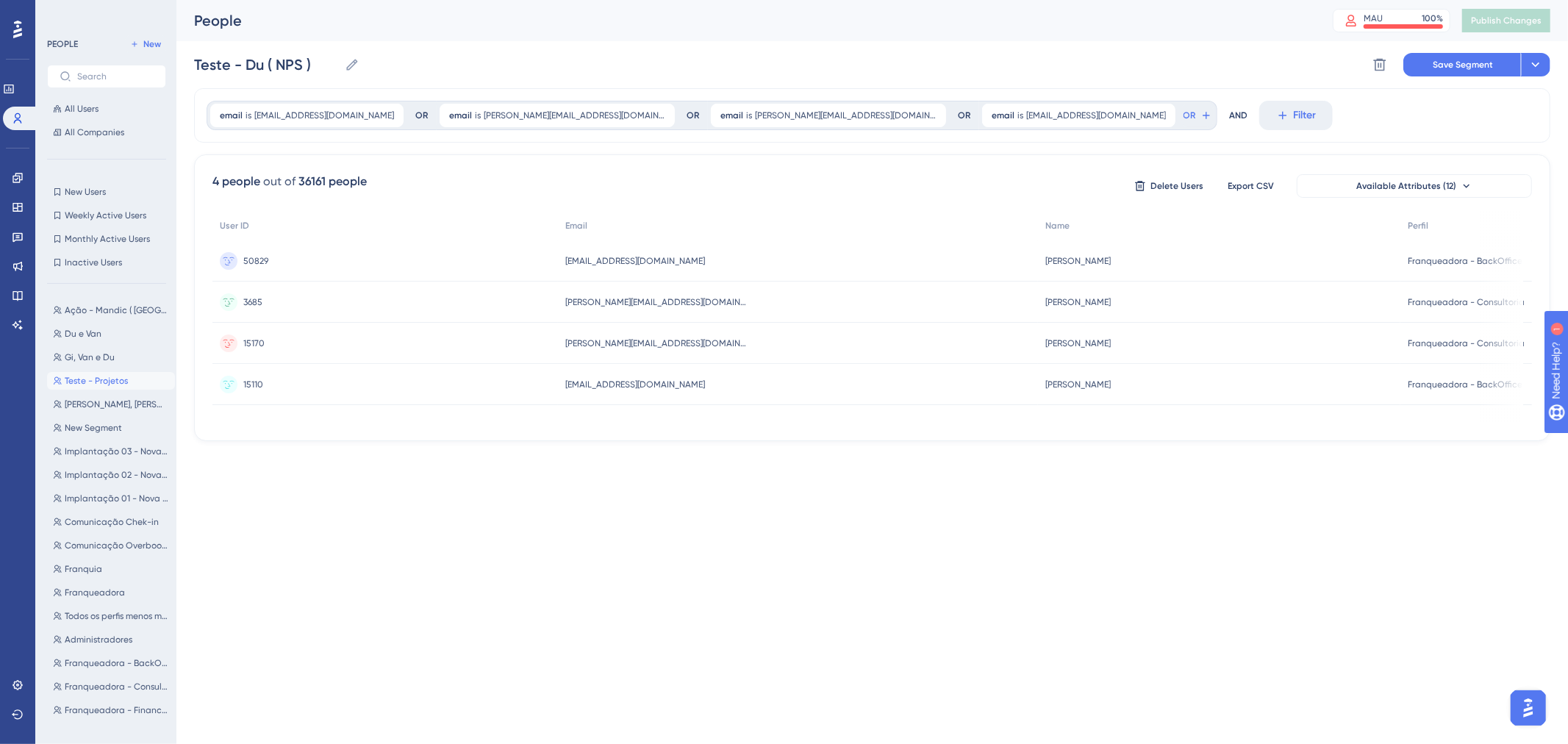
click at [1092, 127] on div "email is marina.pardinho@amorsaude.com marina.pardinho@amorsaude.com Remove OR" at bounding box center [1098, 115] width 238 height 29
click at [1181, 114] on button "OR" at bounding box center [1197, 116] width 32 height 24
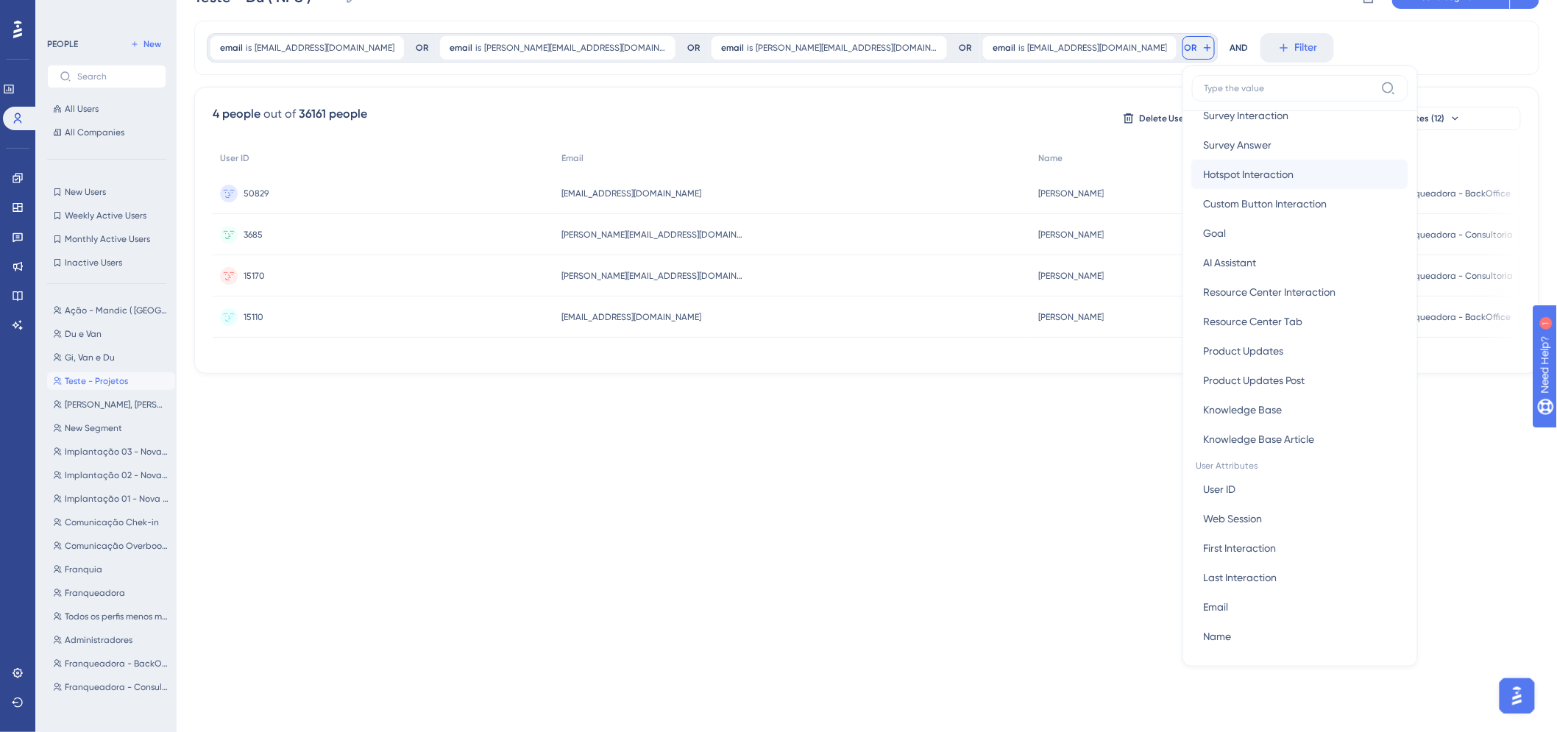
scroll to position [327, 0]
click at [1192, 603] on button "Email Email" at bounding box center [1300, 605] width 216 height 29
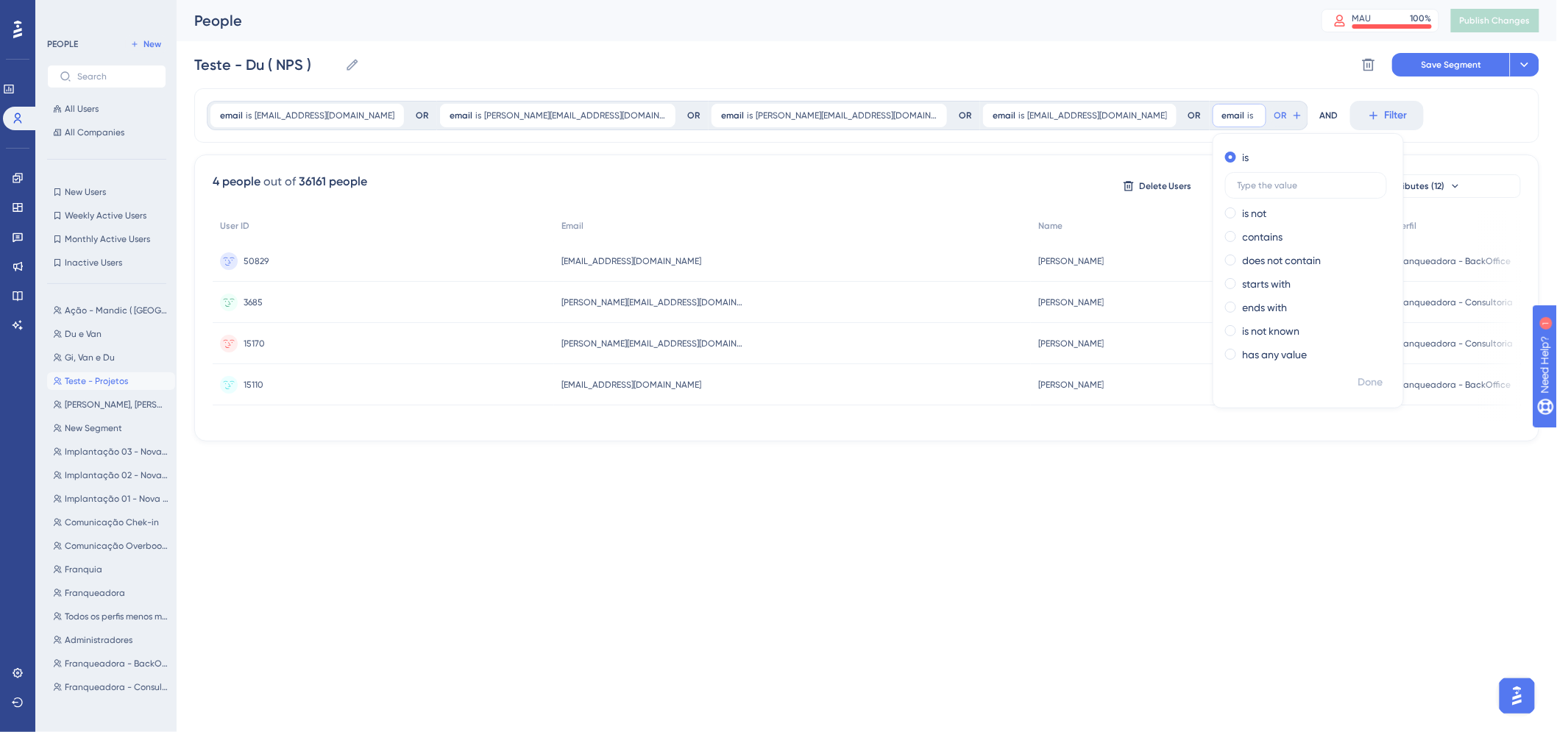
scroll to position [0, 0]
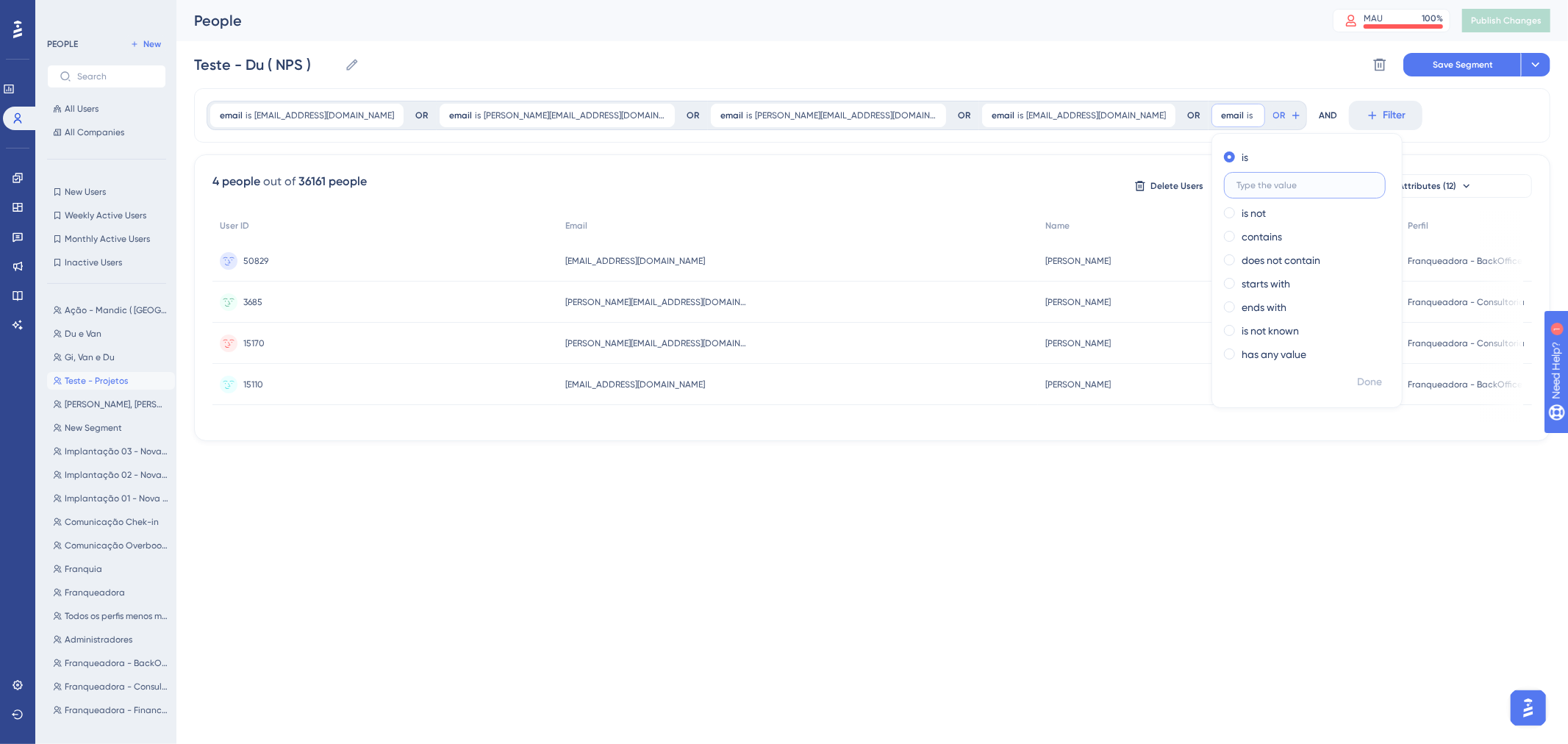
click at [1236, 184] on input "text" at bounding box center [1304, 185] width 137 height 10
paste input "roberta.oliveira@amorsaude.com"
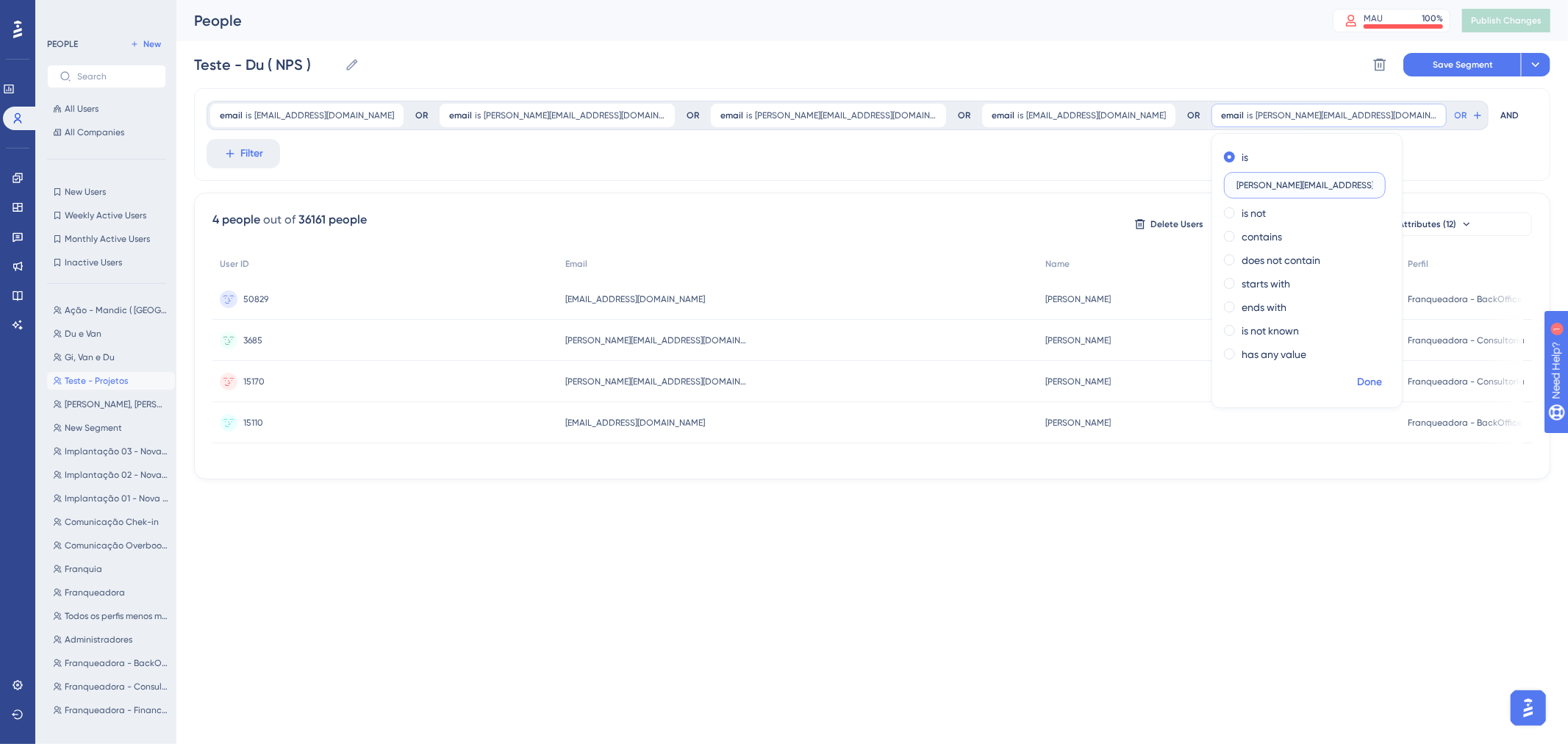
type input "roberta.oliveira@amorsaude.com"
click at [1357, 377] on span "Done" at bounding box center [1369, 383] width 25 height 18
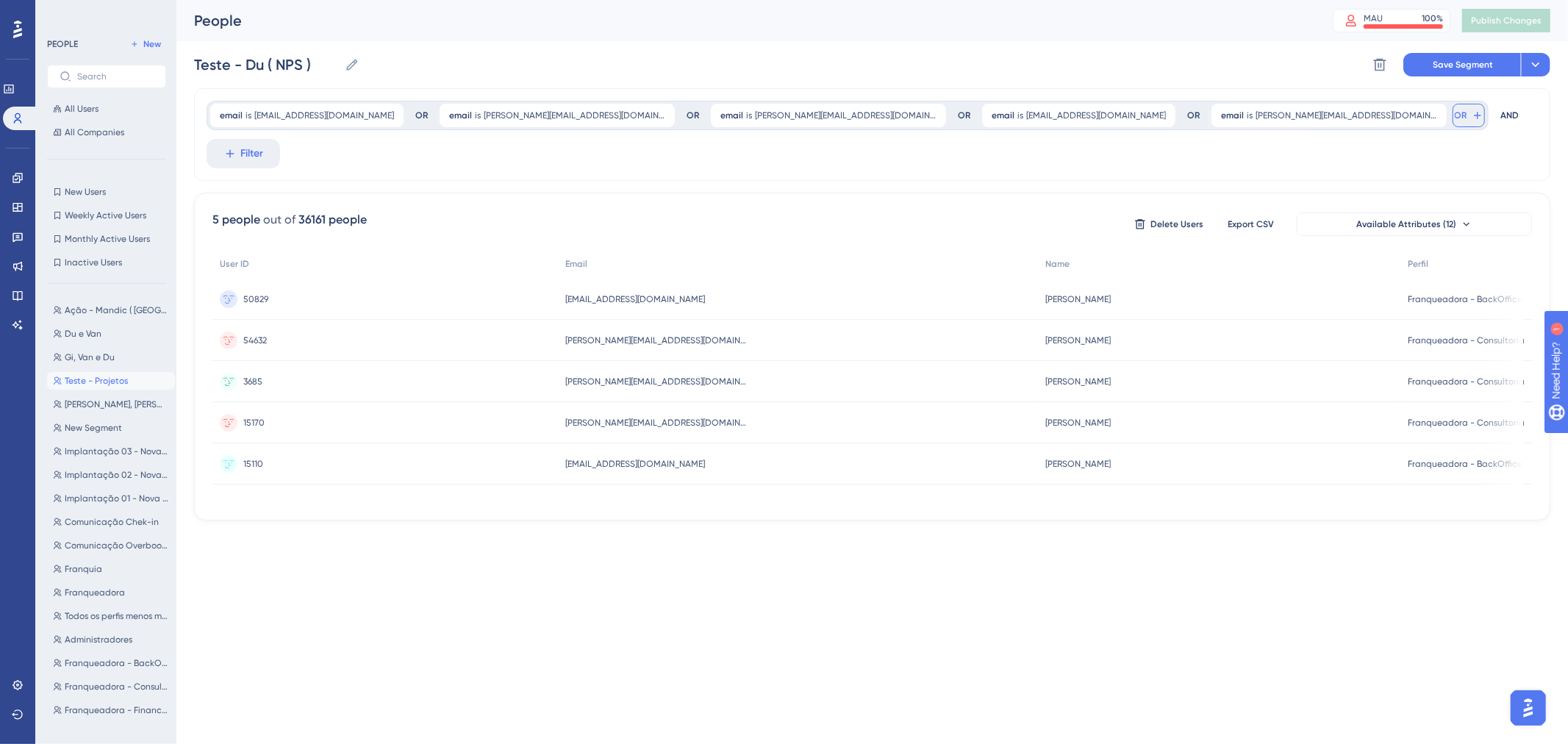
click at [1453, 109] on button "OR" at bounding box center [1469, 116] width 32 height 24
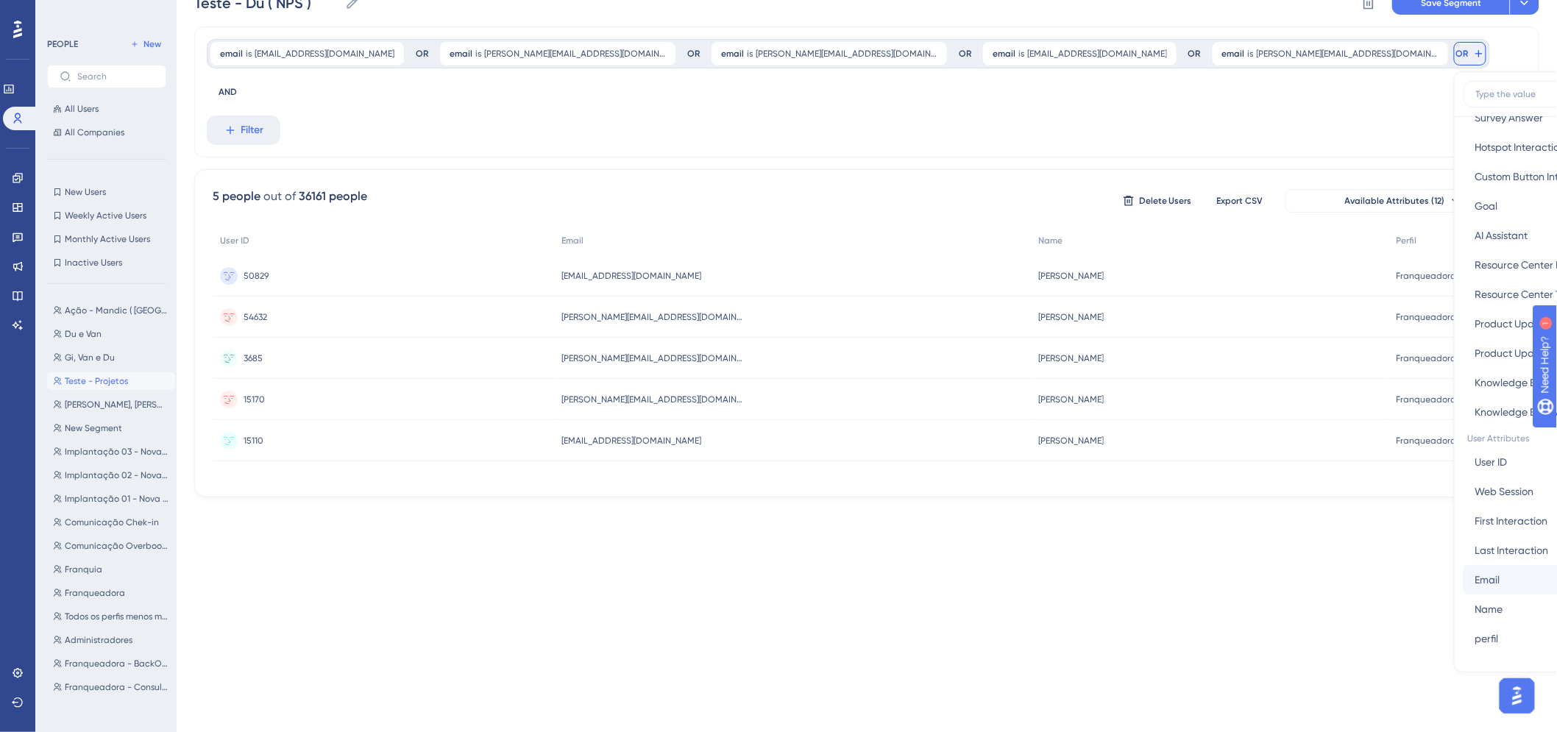
scroll to position [408, 0]
click at [1463, 517] on button "Email Email" at bounding box center [1571, 529] width 216 height 29
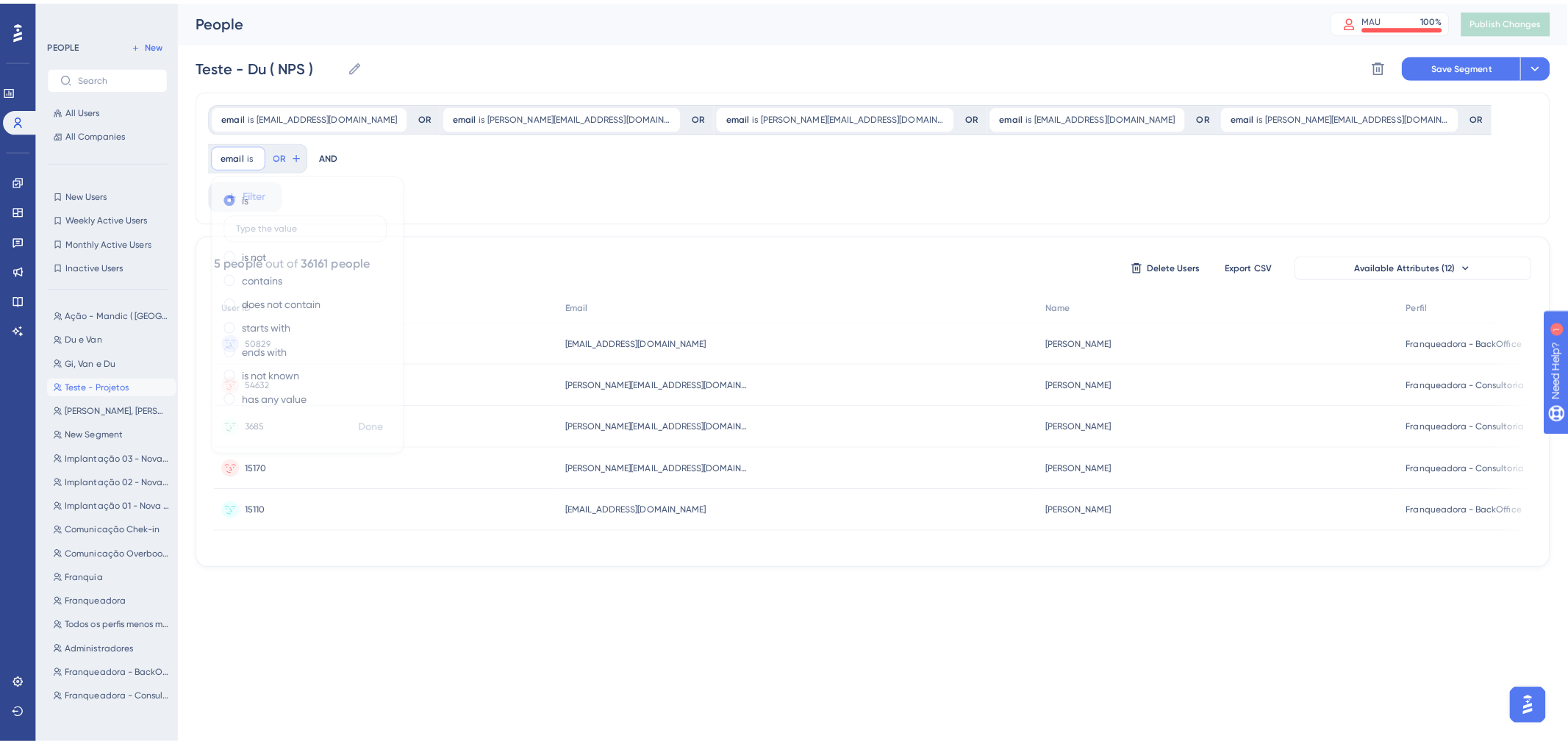
scroll to position [0, 0]
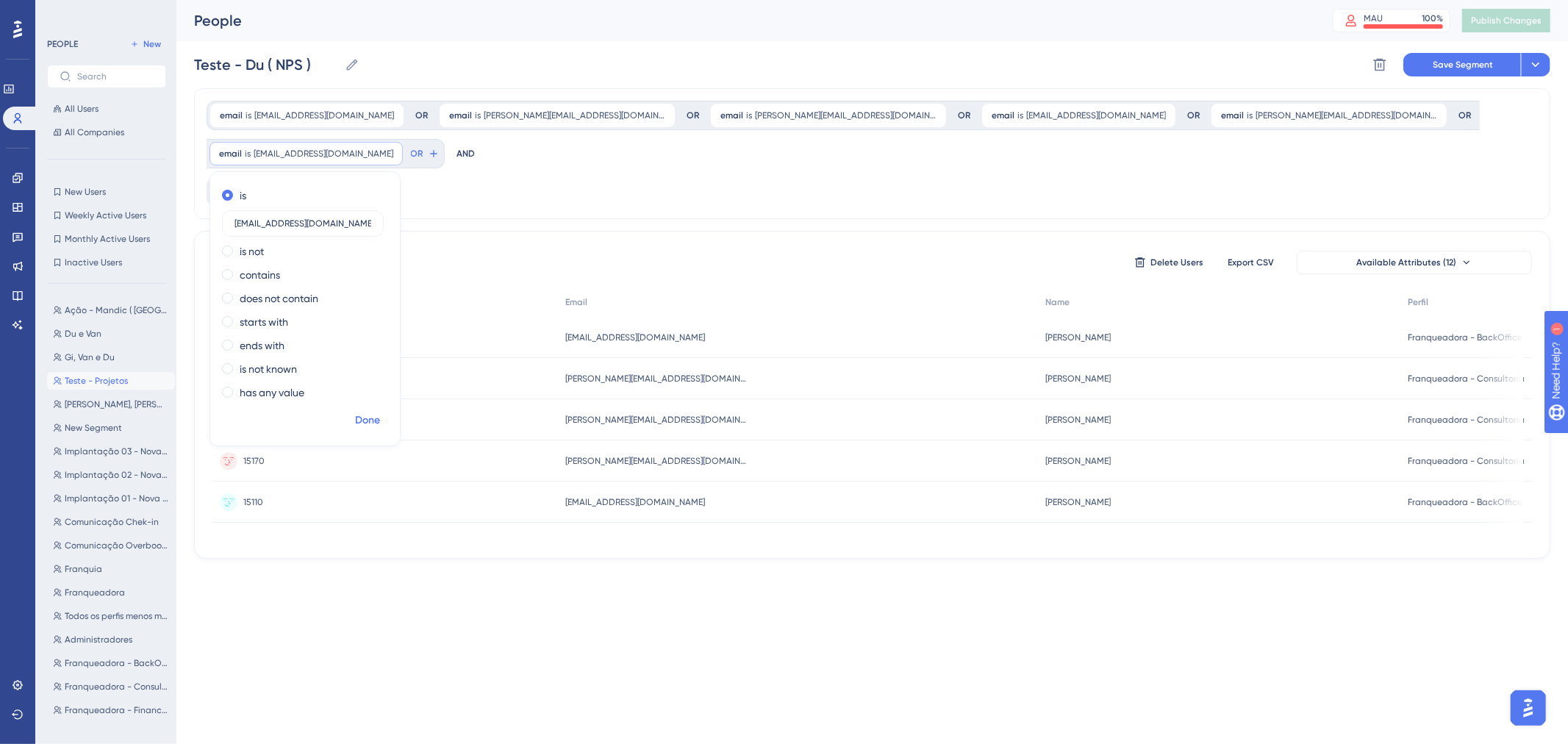
type input "driele.corsi@amorsaude.com"
click at [380, 424] on span "Done" at bounding box center [367, 421] width 25 height 18
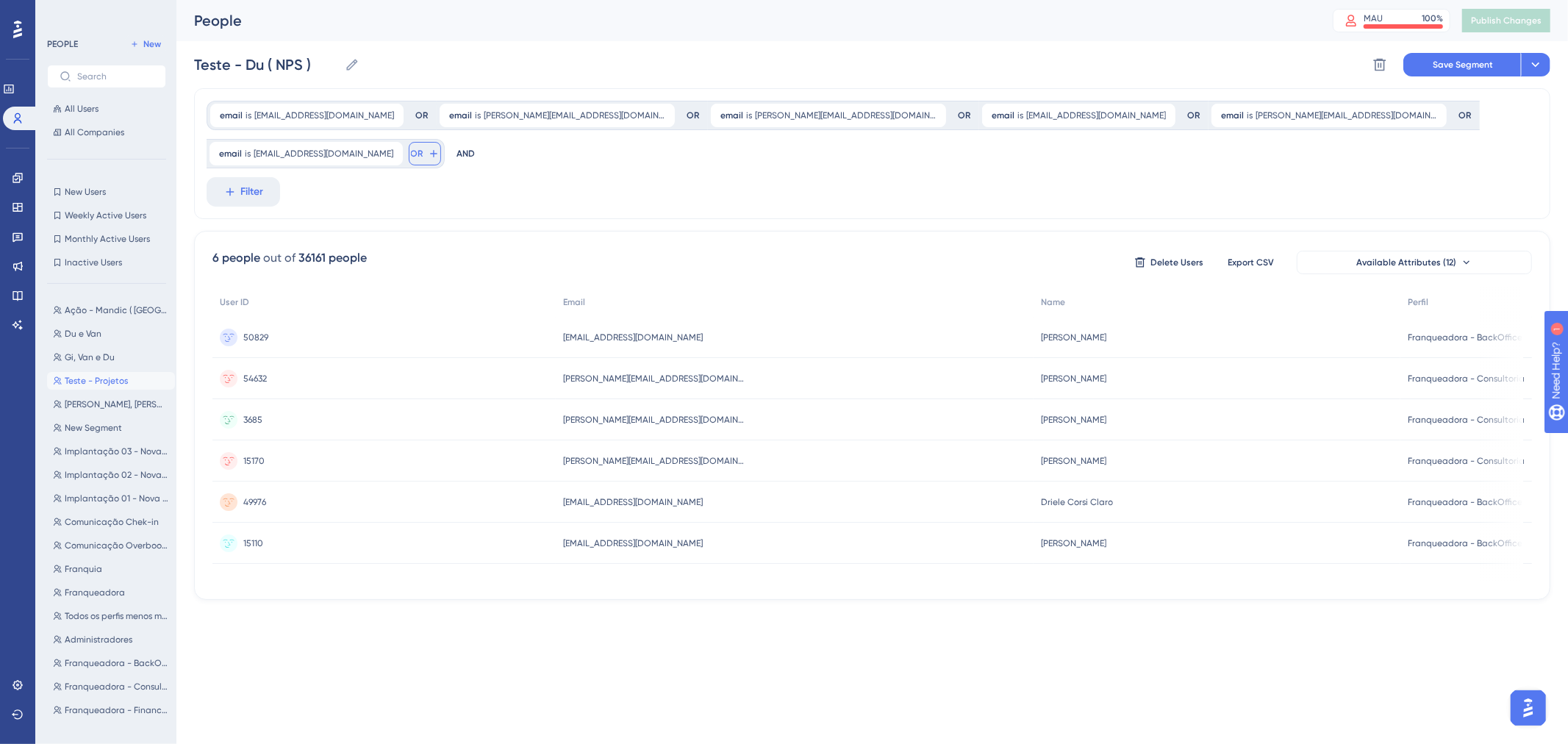
click at [409, 153] on button "OR" at bounding box center [425, 154] width 32 height 24
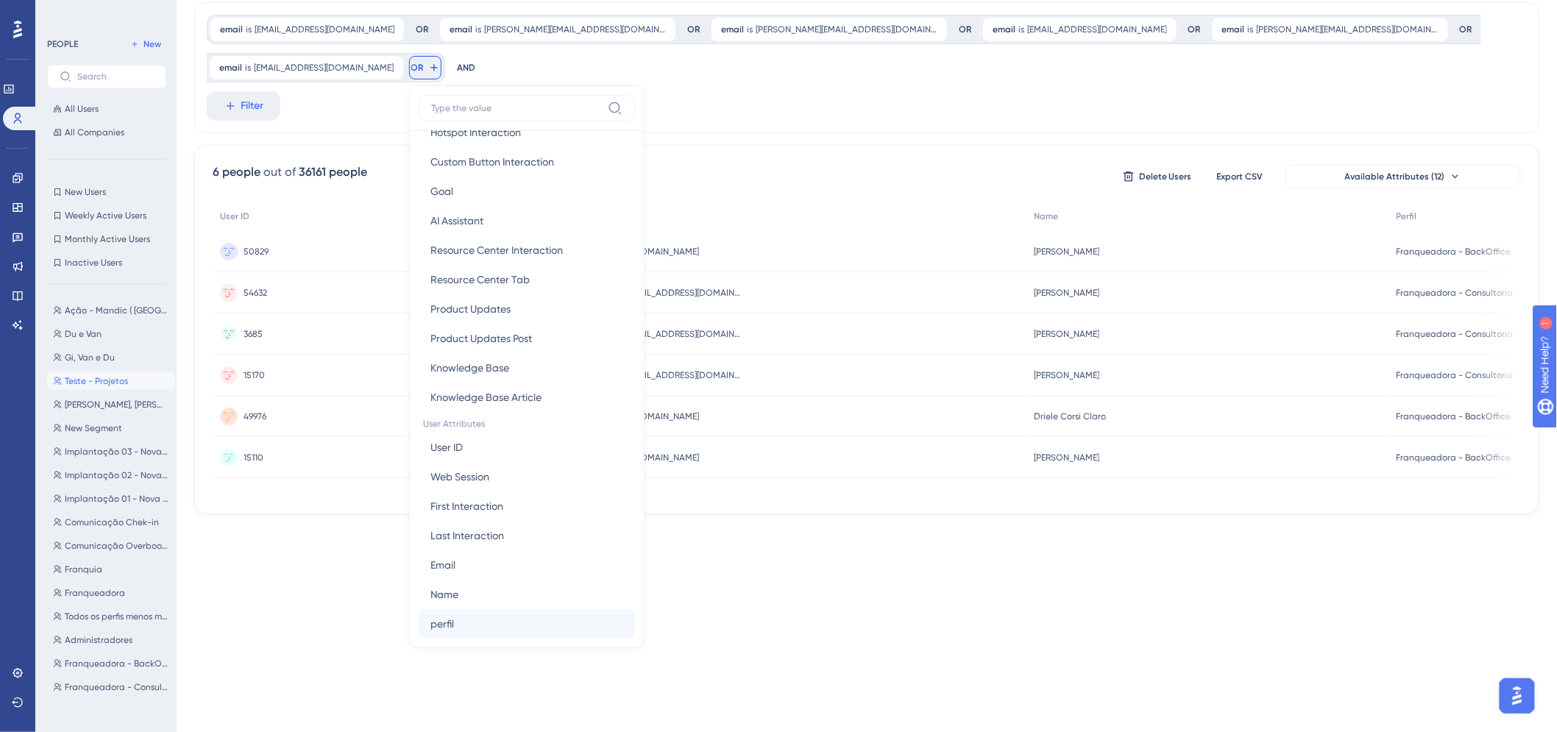
scroll to position [490, 0]
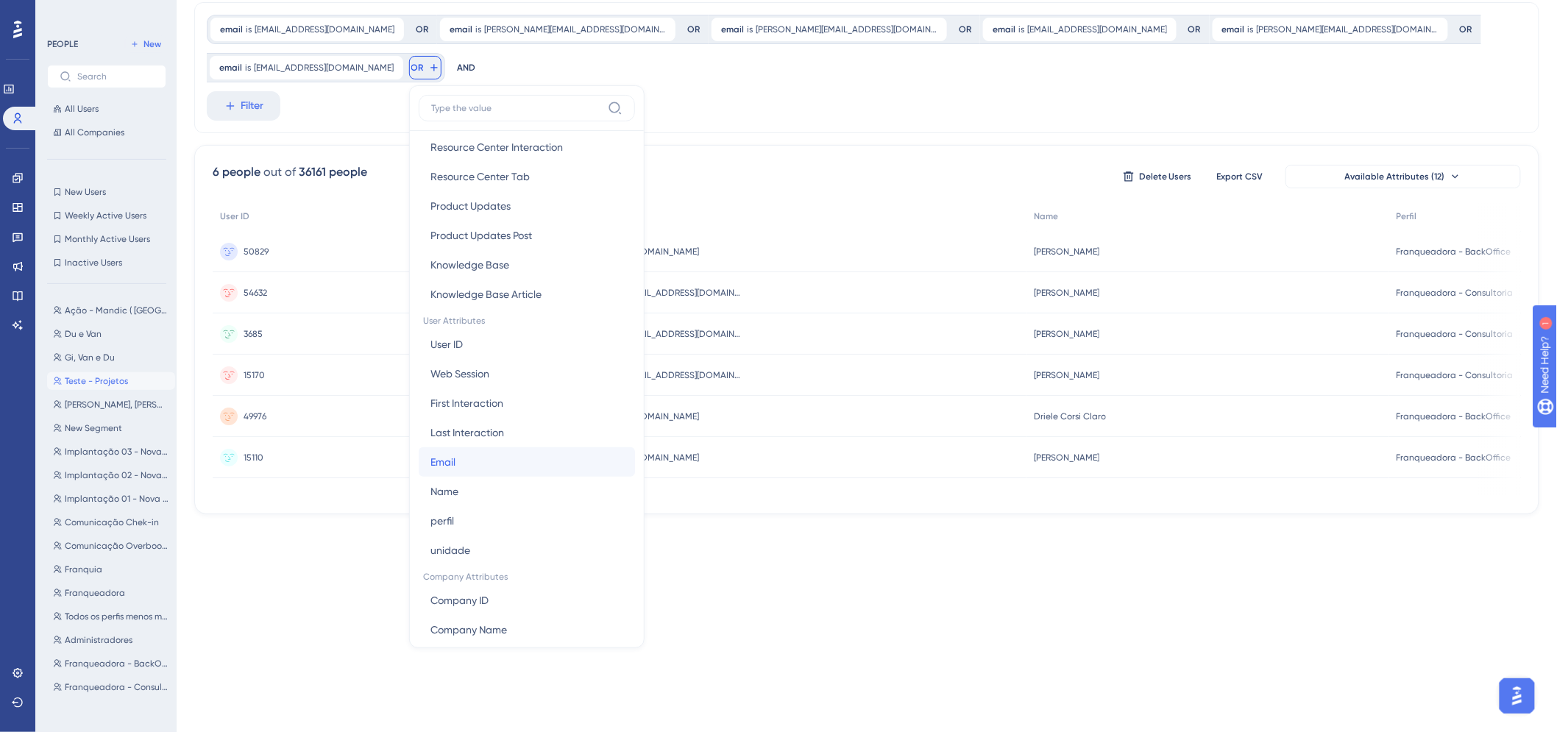
click at [472, 454] on button "Email Email" at bounding box center [527, 461] width 216 height 29
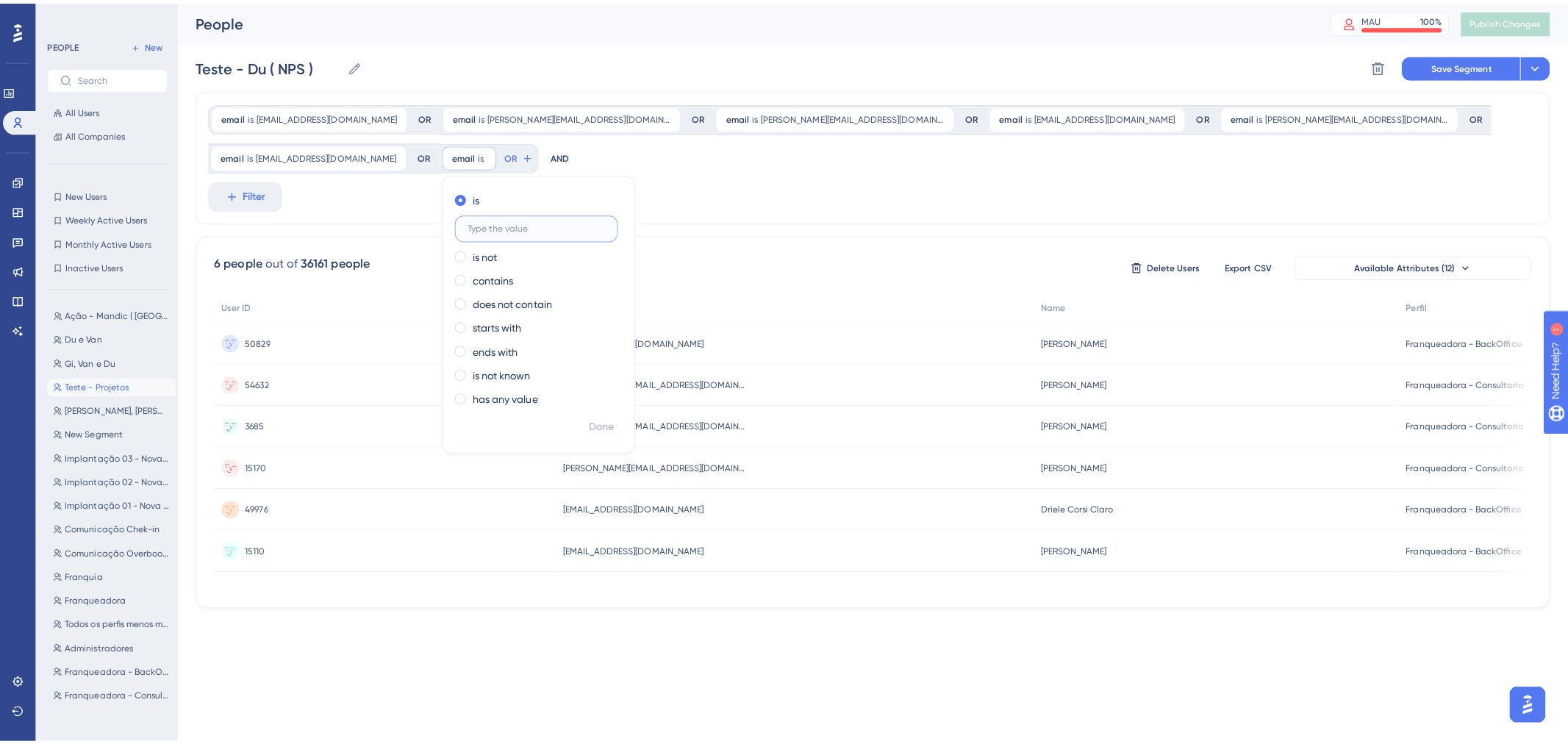
scroll to position [0, 0]
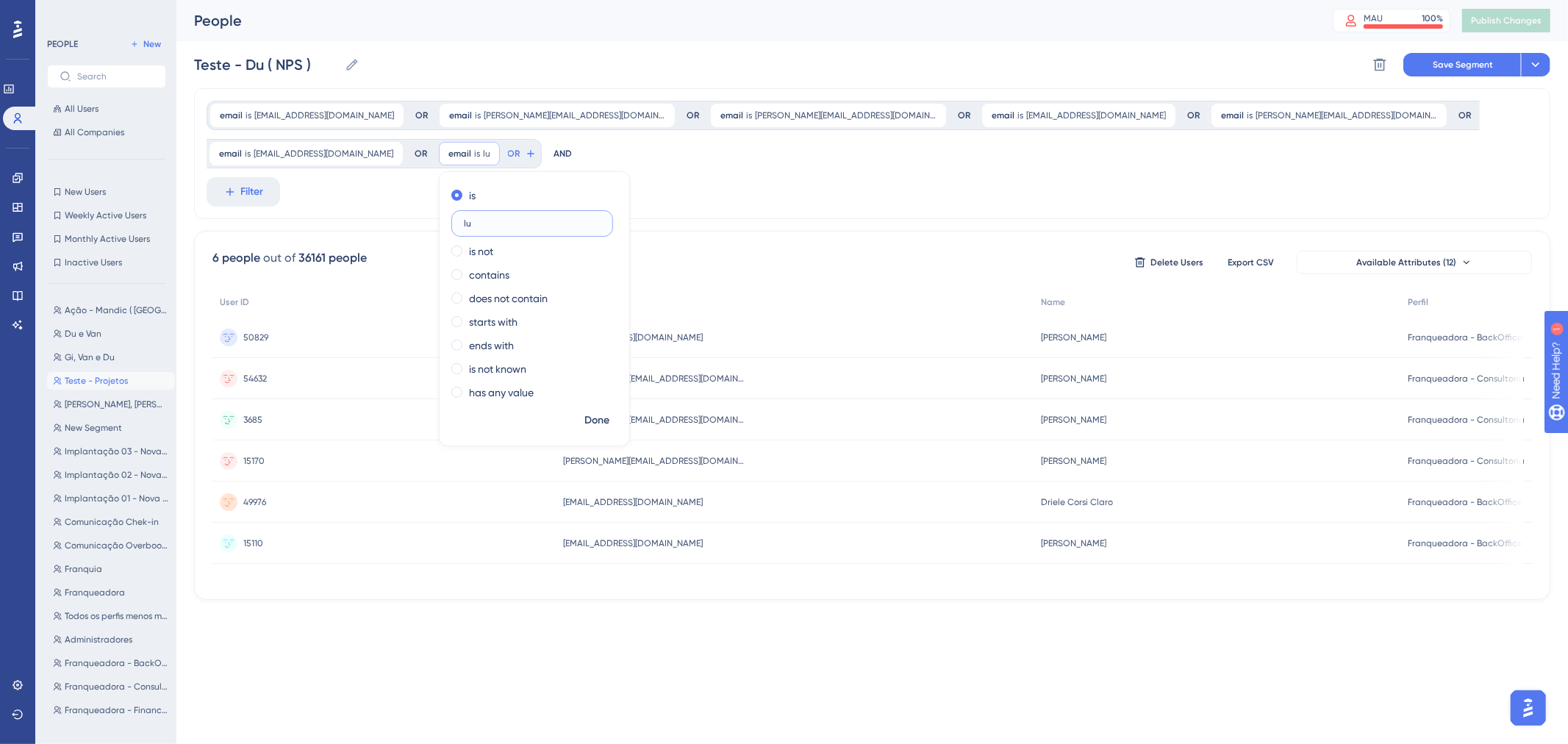
type input "l"
type input "luana.brum@amorsaude.com"
click at [585, 416] on span "Done" at bounding box center [597, 421] width 25 height 18
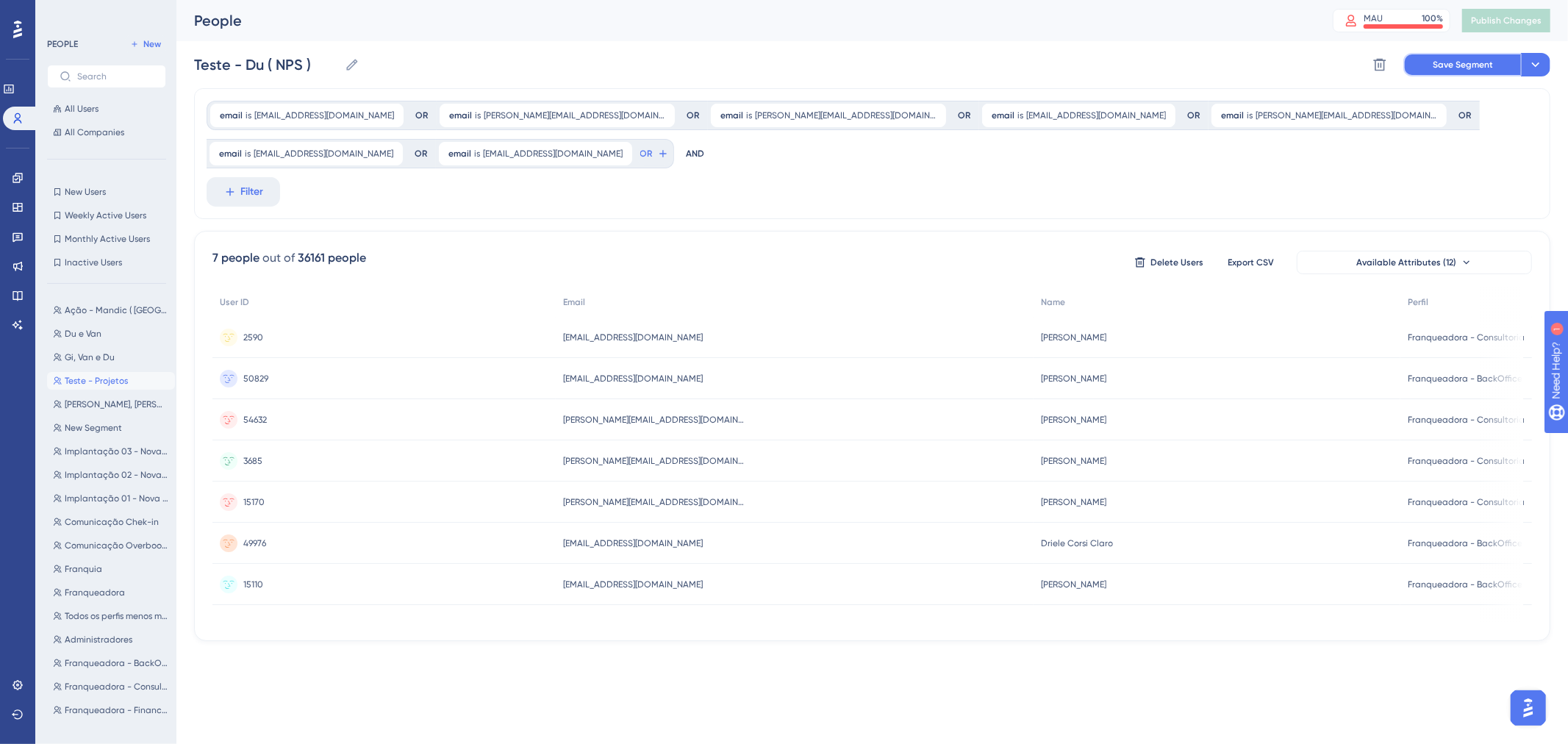
click at [1447, 59] on span "Save Segment" at bounding box center [1463, 65] width 60 height 12
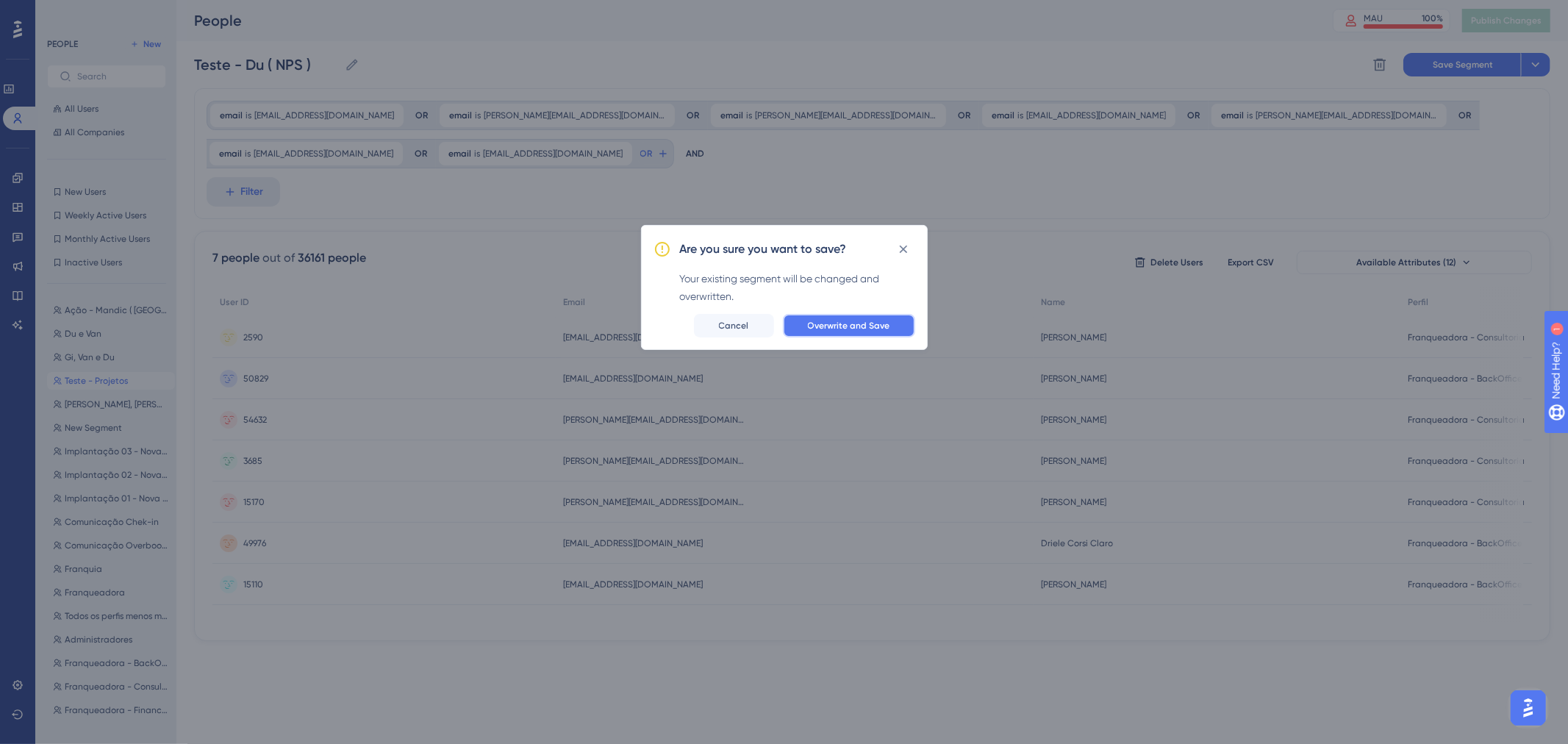
click at [870, 319] on button "Overwrite and Save" at bounding box center [848, 326] width 132 height 24
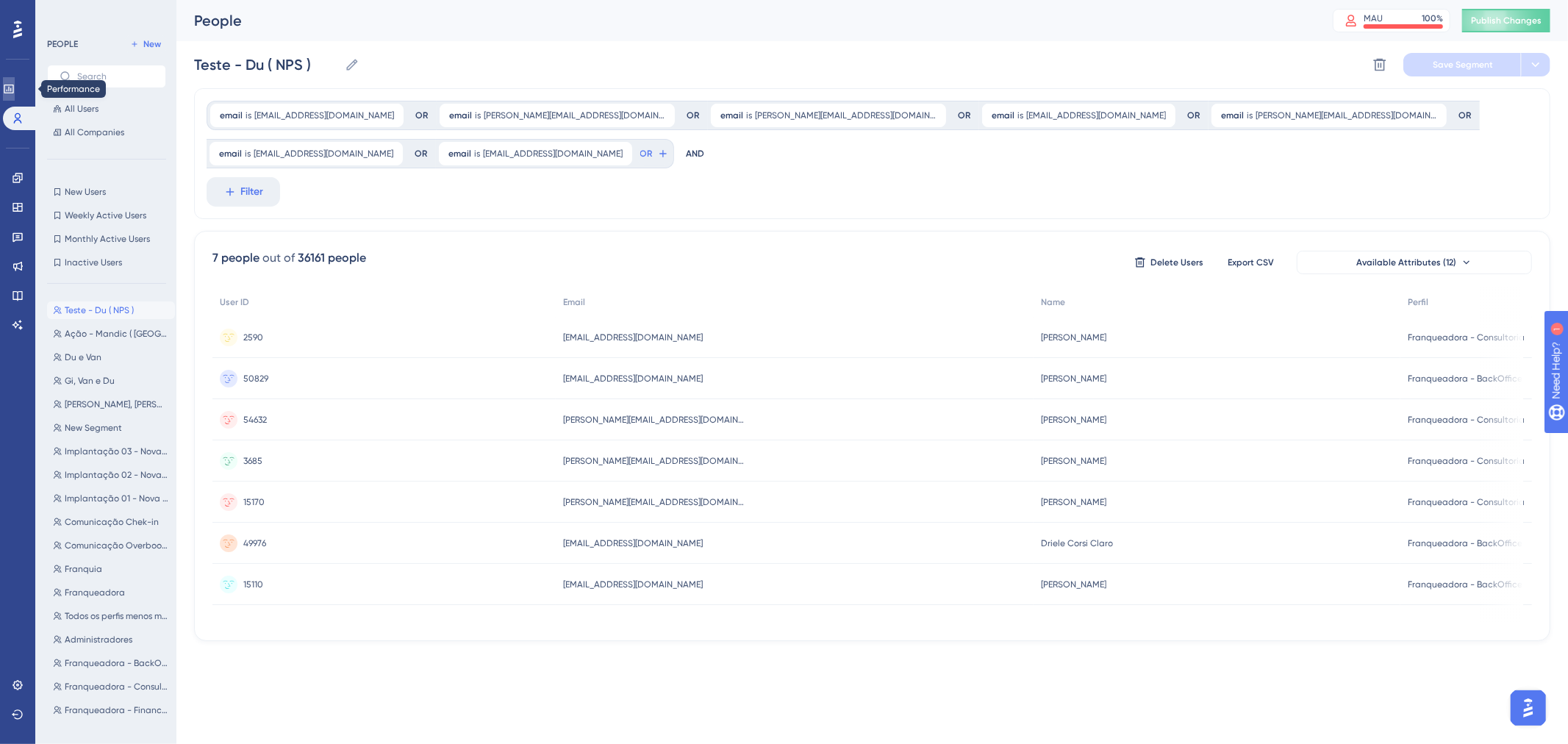
click at [10, 87] on link at bounding box center [9, 89] width 12 height 24
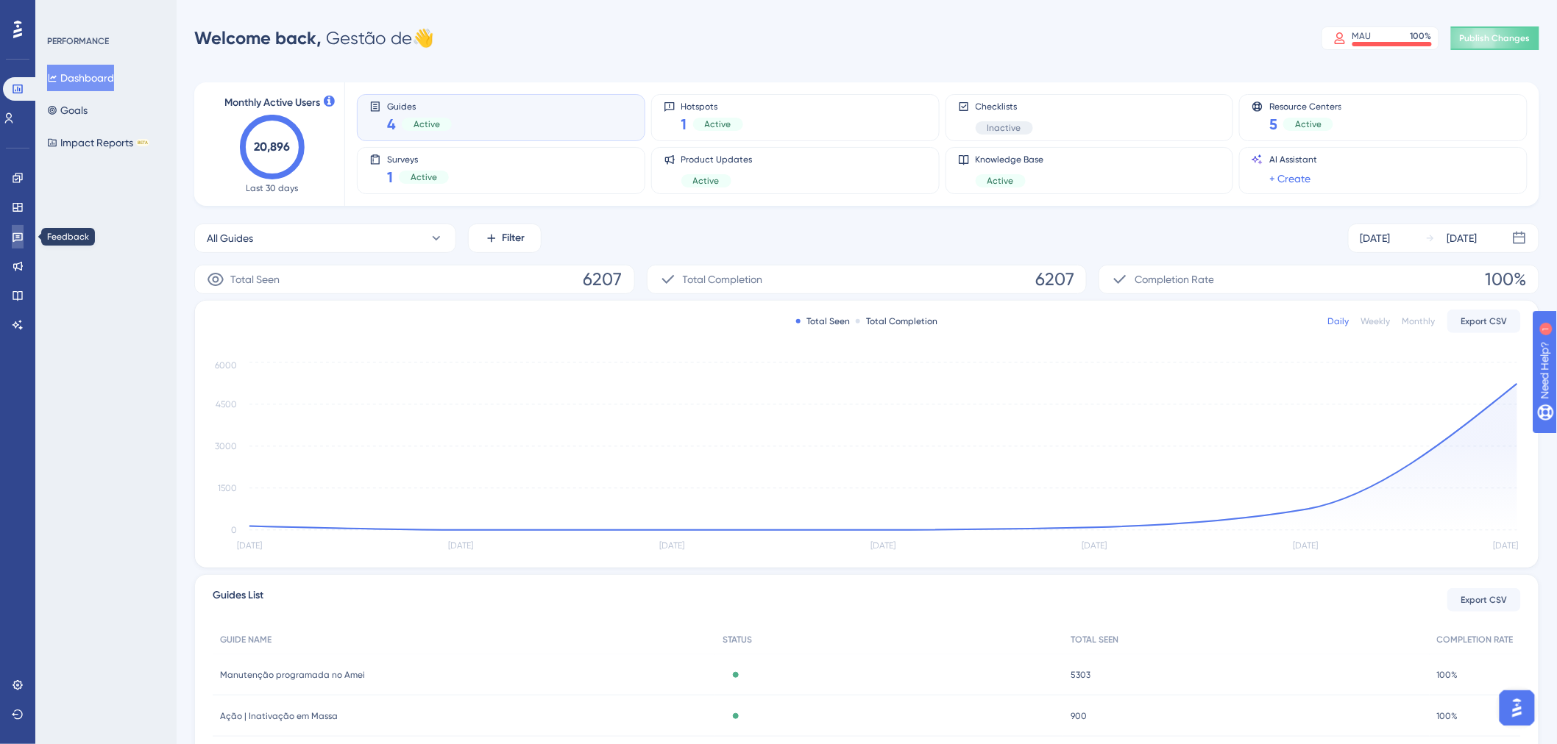
click at [22, 243] on link at bounding box center [18, 237] width 12 height 24
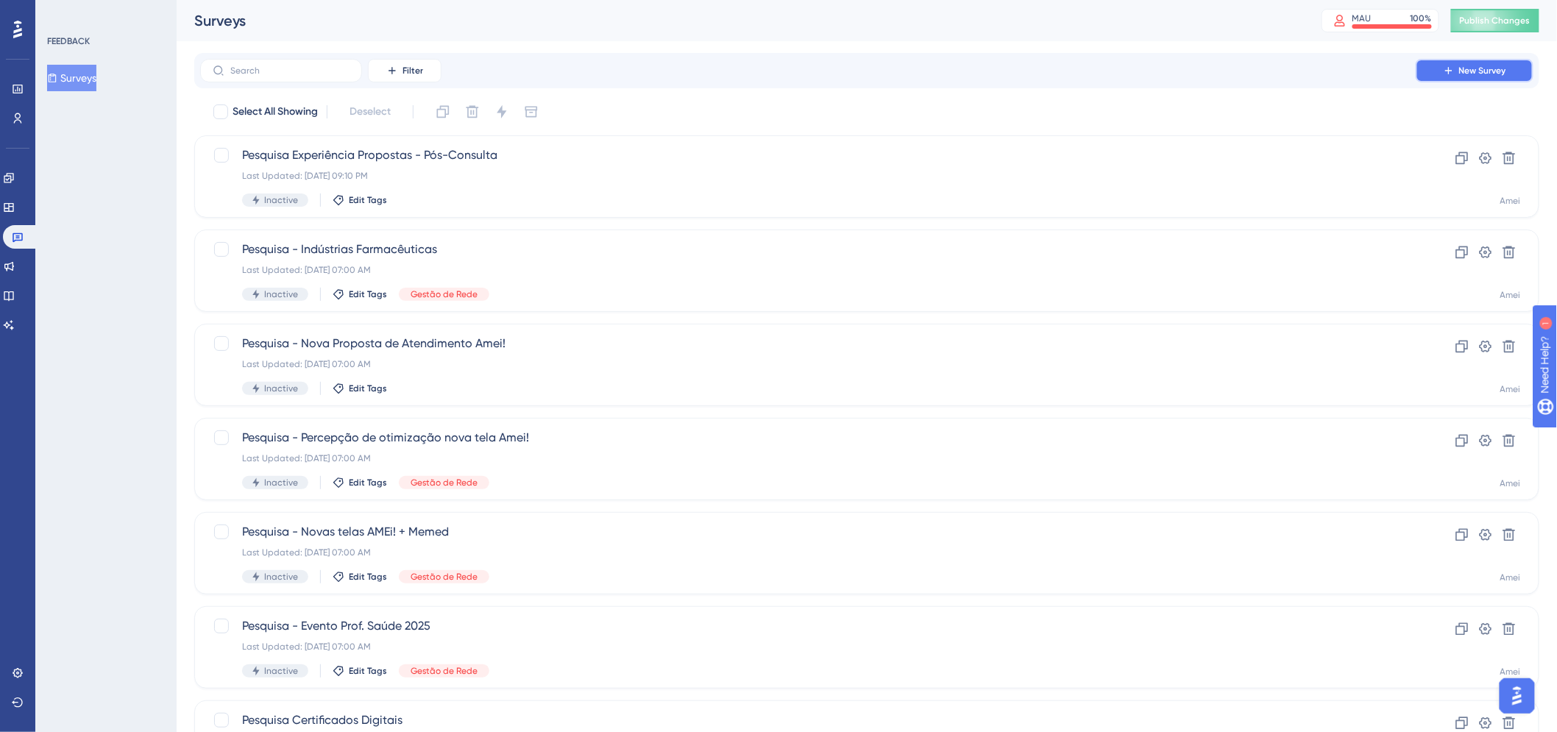
click at [1482, 68] on span "New Survey" at bounding box center [1482, 71] width 47 height 12
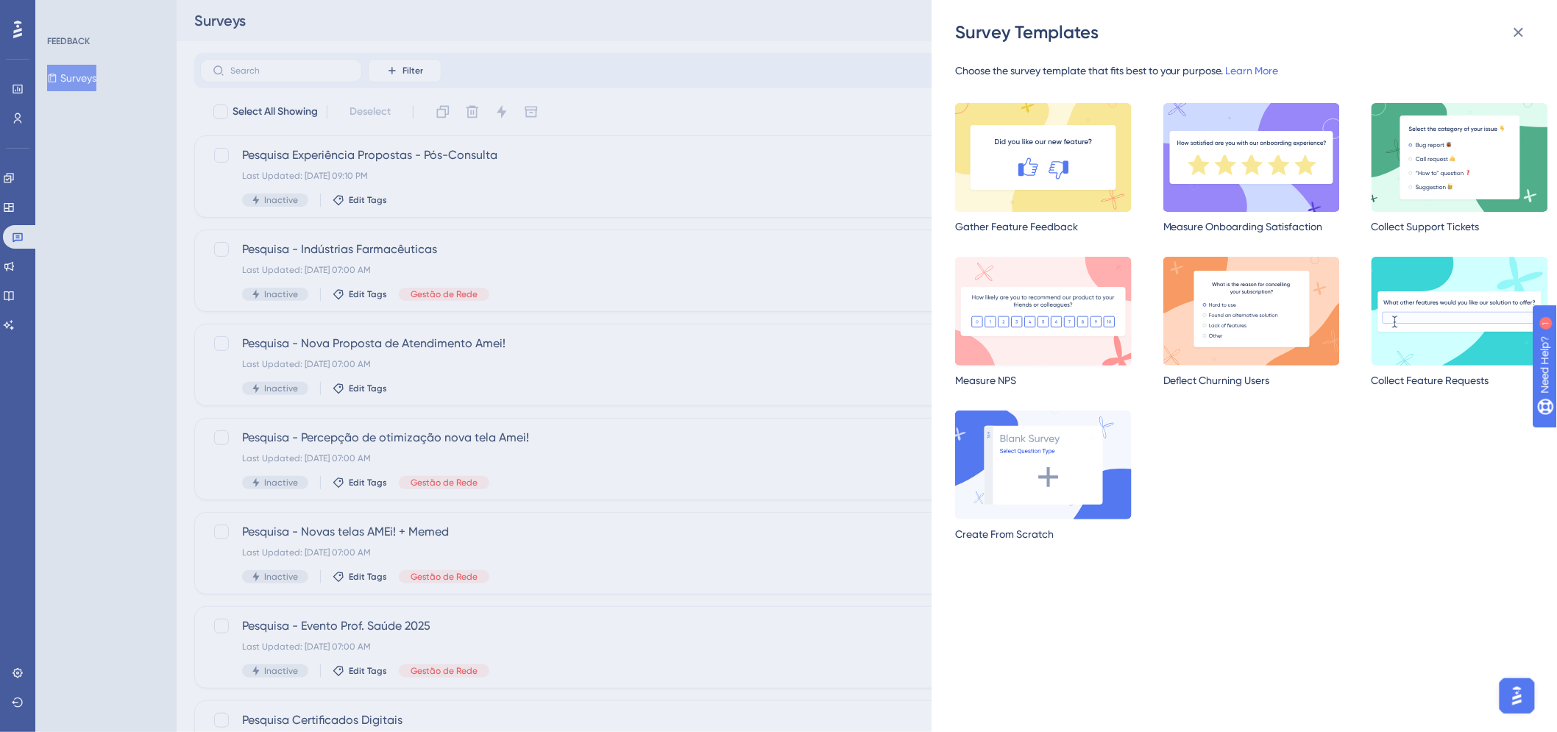
click at [1076, 332] on img at bounding box center [1043, 311] width 177 height 109
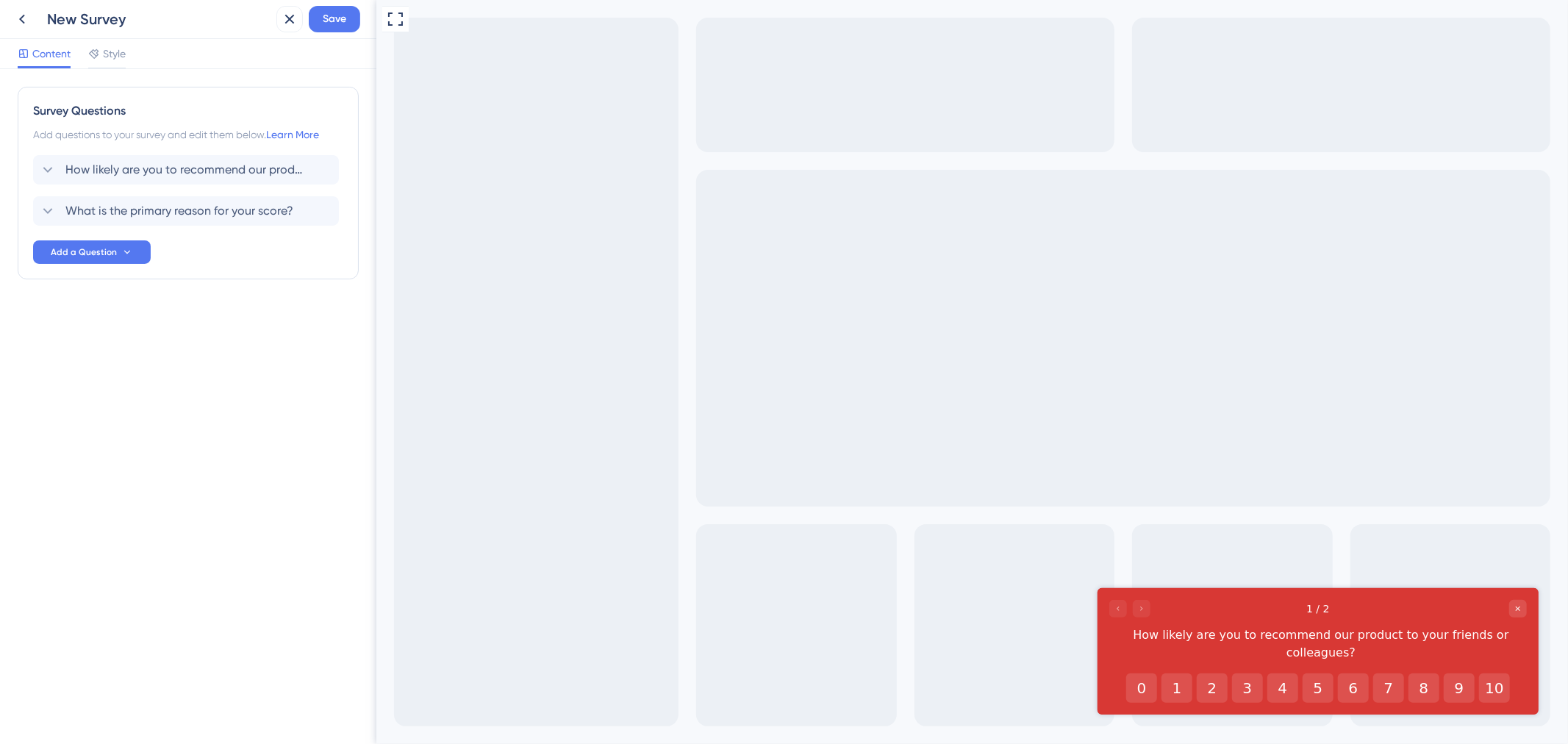
click at [263, 302] on div "Survey Questions Add questions to your survey and edit them below. Learn More H…" at bounding box center [188, 213] width 341 height 252
click at [102, 55] on div "Style" at bounding box center [107, 54] width 38 height 18
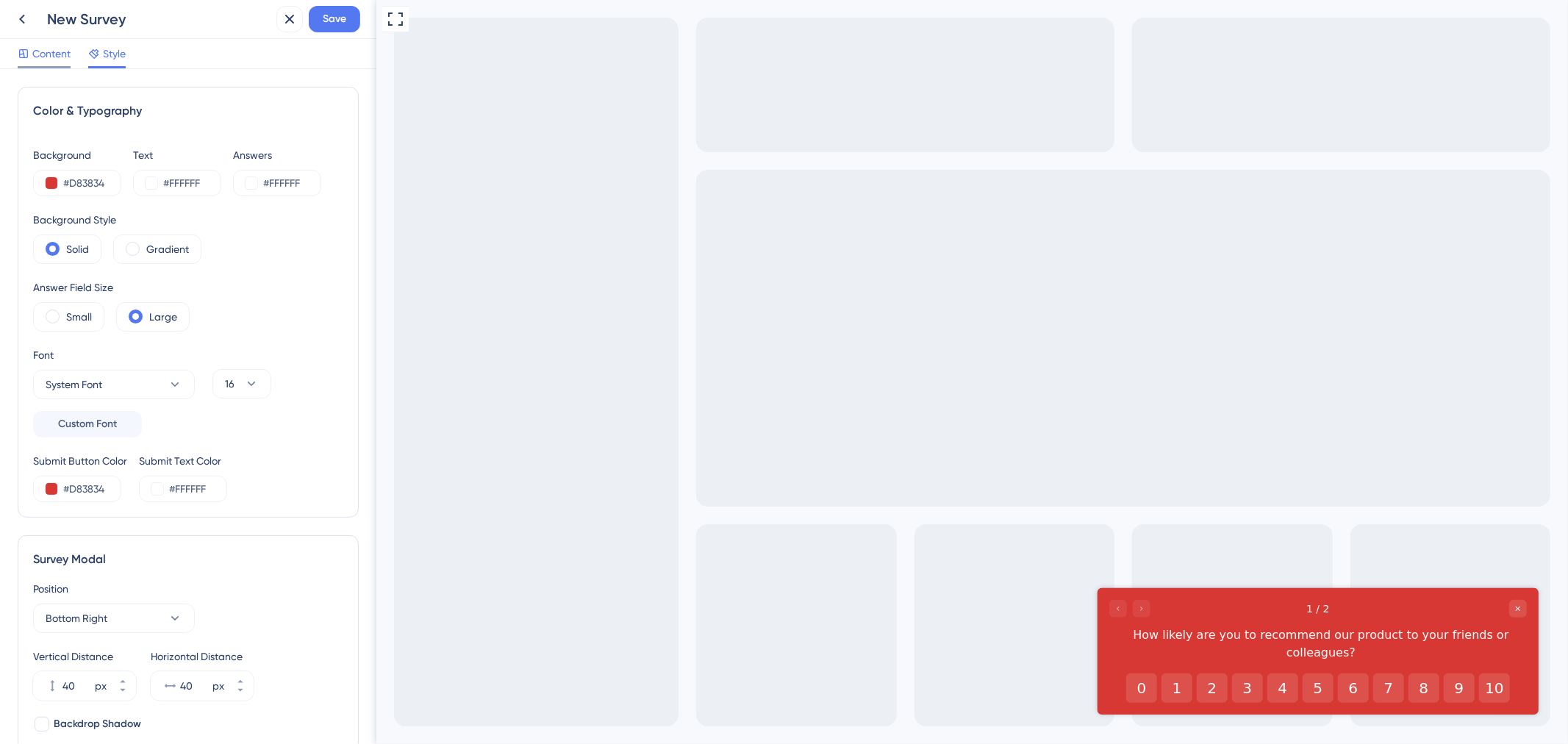
click at [56, 56] on span "Content" at bounding box center [51, 54] width 38 height 18
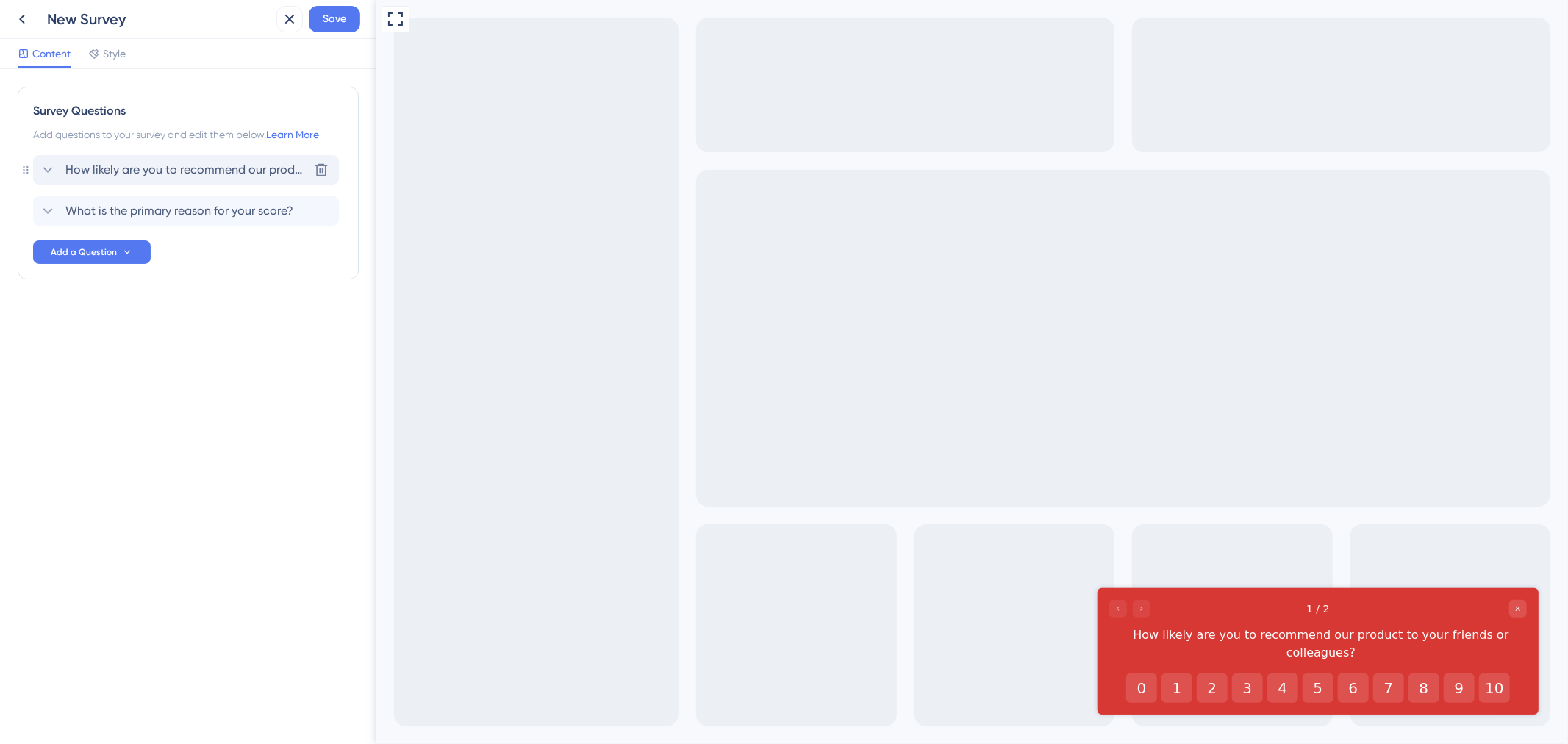
click at [319, 157] on div "Delete" at bounding box center [322, 169] width 24 height 29
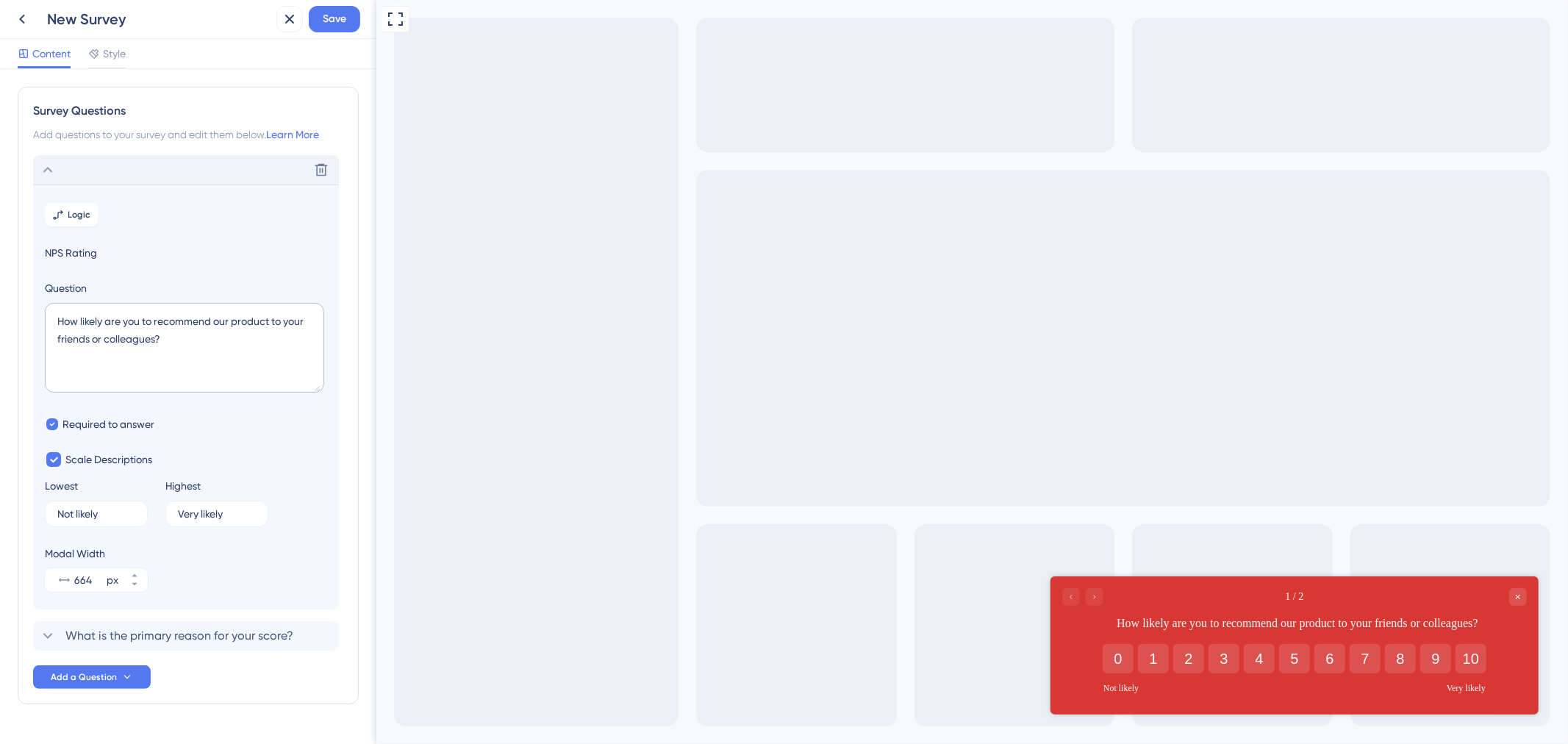
scroll to position [38, 0]
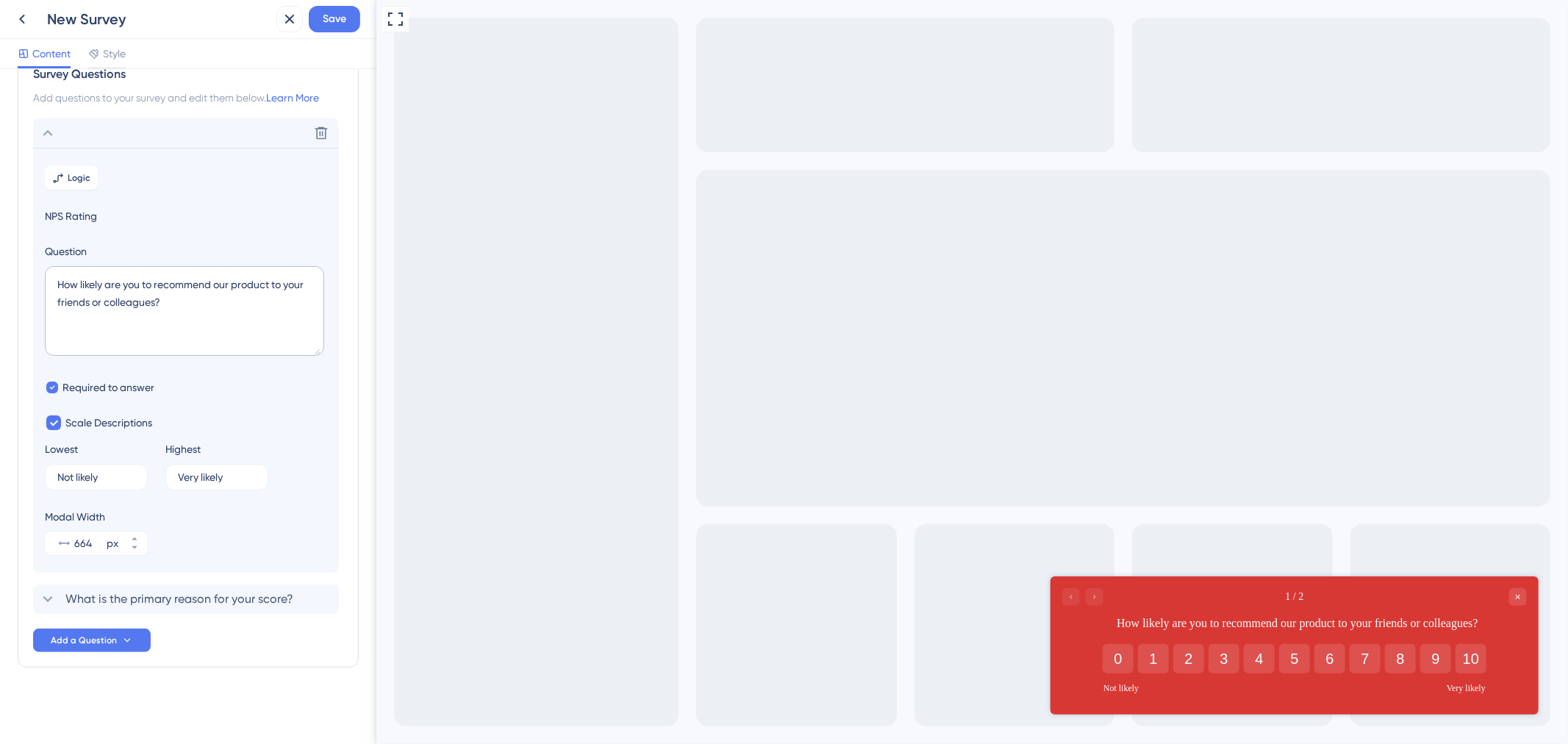
click at [316, 160] on section "Logic NPS Rating Question How likely are you to recommend our product to your f…" at bounding box center [186, 360] width 306 height 425
click at [77, 129] on div "Delete" at bounding box center [186, 132] width 306 height 29
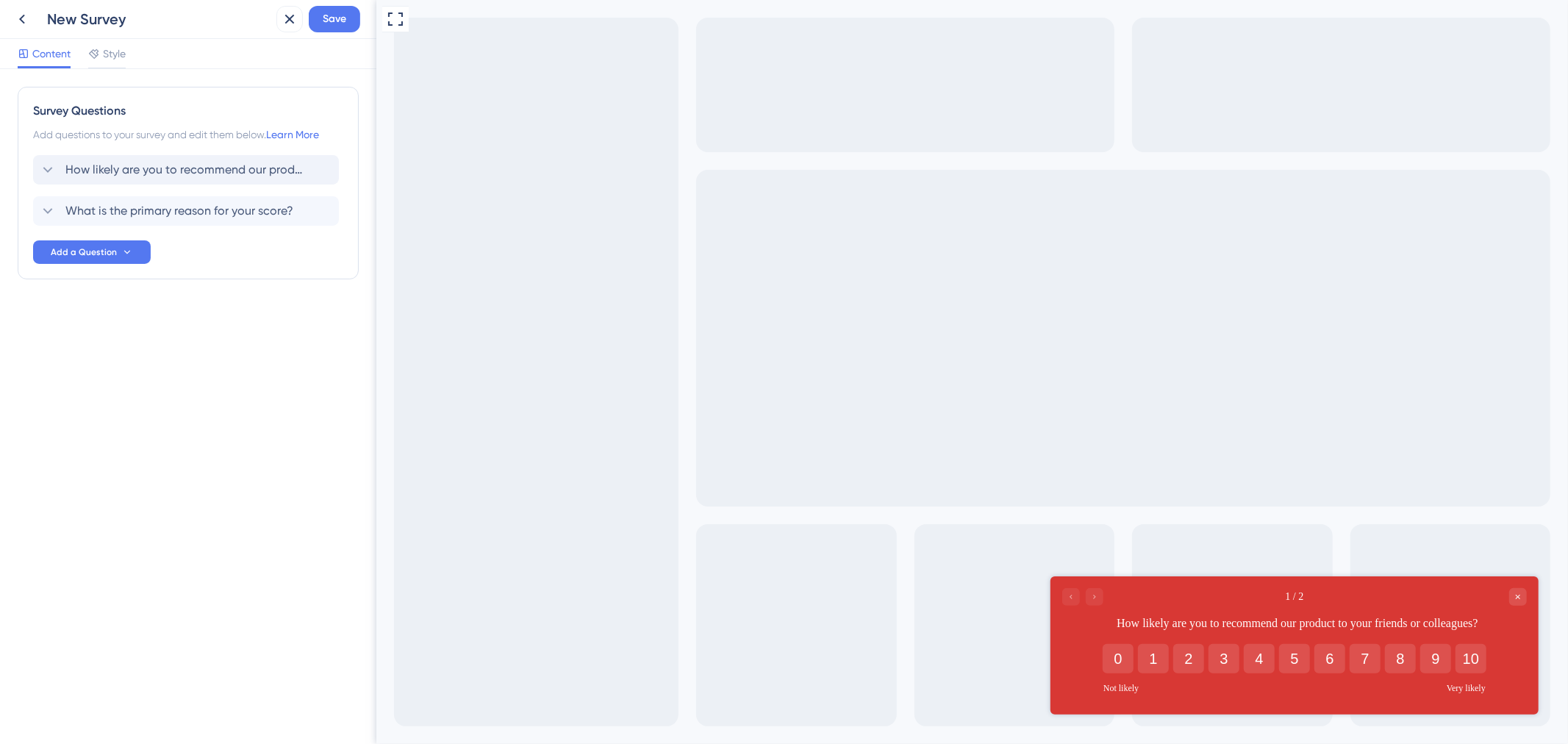
scroll to position [0, 0]
click at [118, 250] on button "Add a Question" at bounding box center [92, 253] width 118 height 24
click at [236, 377] on div "Survey Questions Add questions to your survey and edit them below. Learn More H…" at bounding box center [188, 406] width 377 height 675
click at [122, 57] on span "Style" at bounding box center [114, 54] width 23 height 18
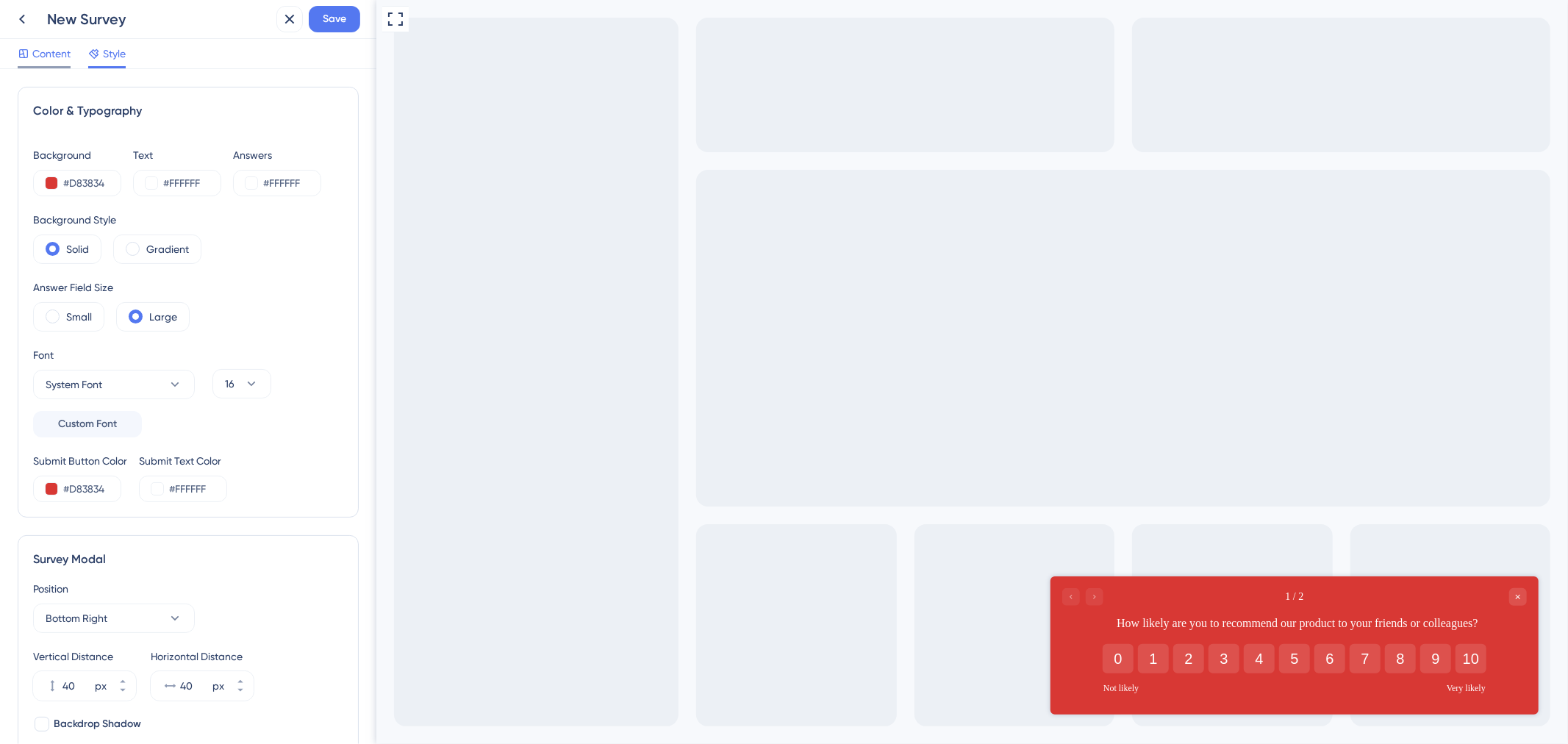
click at [71, 57] on span "Content" at bounding box center [51, 54] width 38 height 18
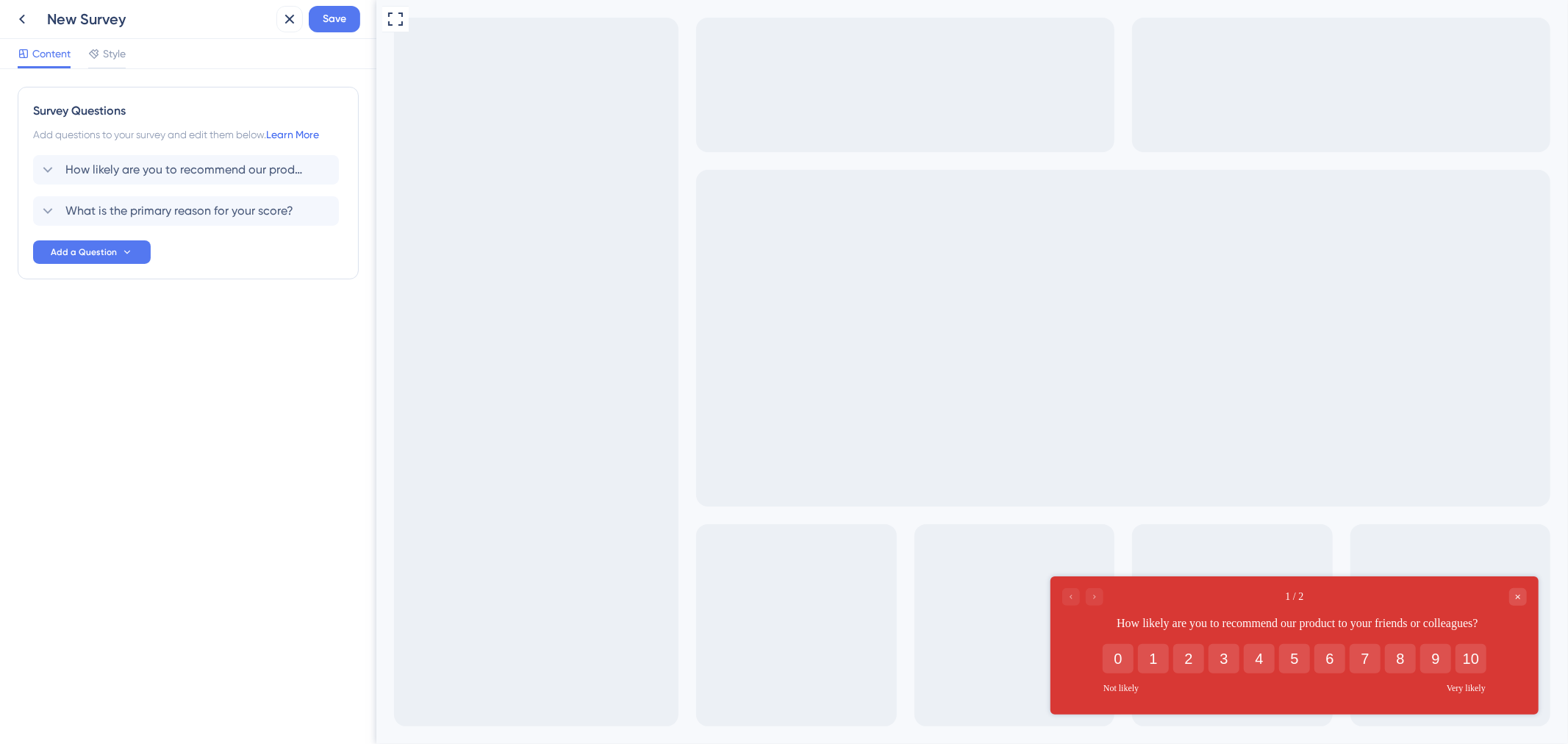
click at [302, 140] on link "Learn More" at bounding box center [292, 135] width 53 height 12
click at [145, 171] on span "How likely are you to recommend our product to your friends or colleagues?" at bounding box center [186, 170] width 243 height 18
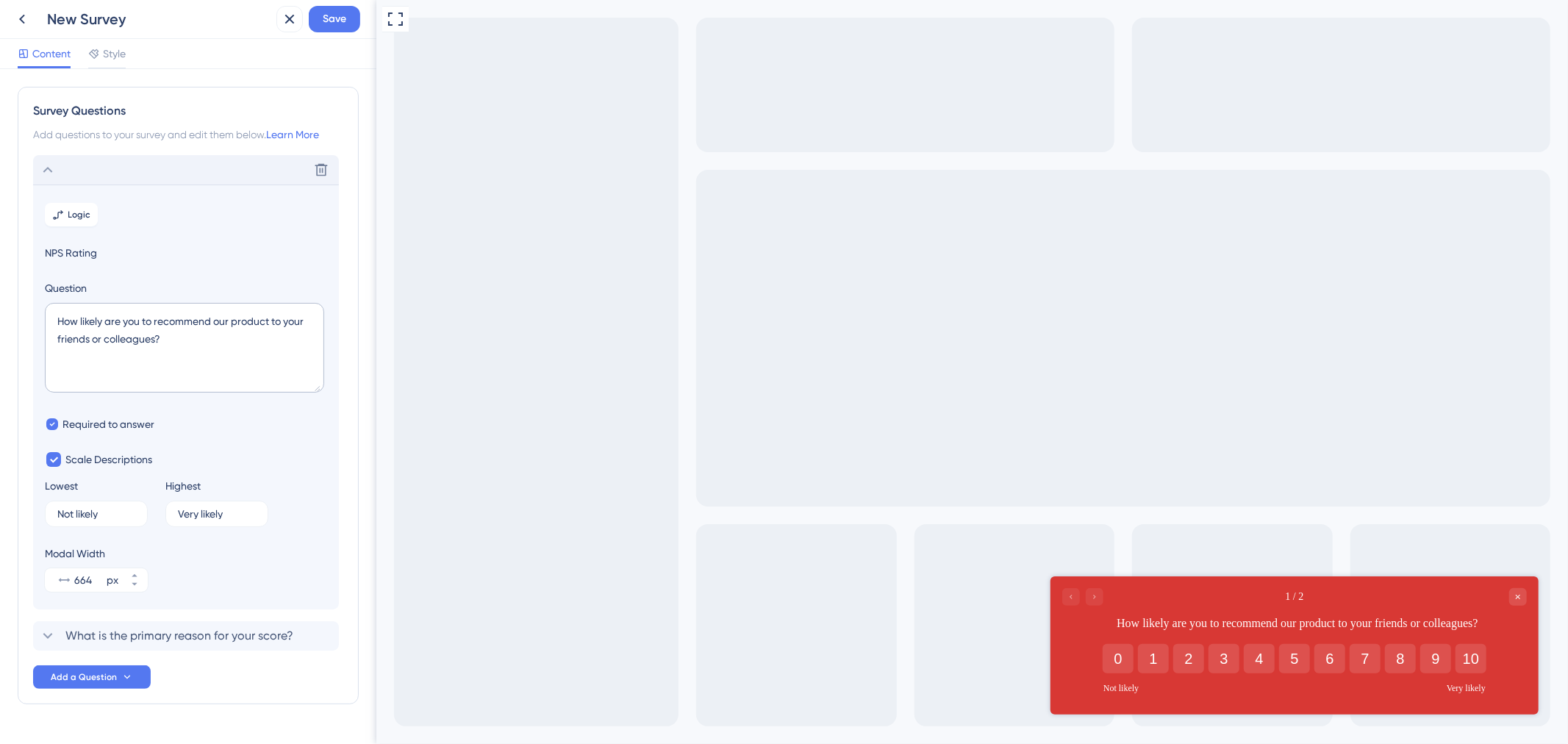
scroll to position [38, 0]
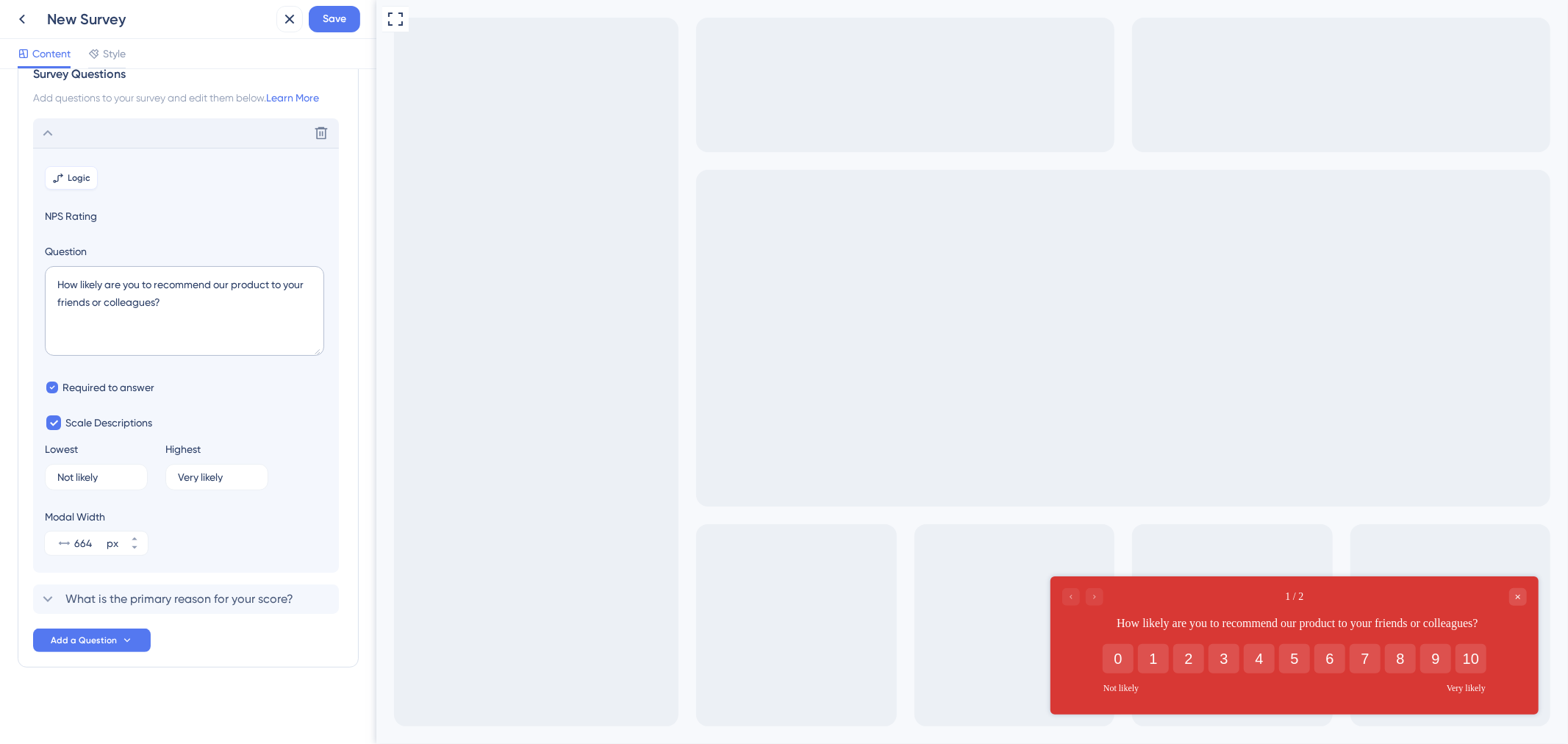
click at [83, 170] on button "Logic" at bounding box center [71, 178] width 53 height 24
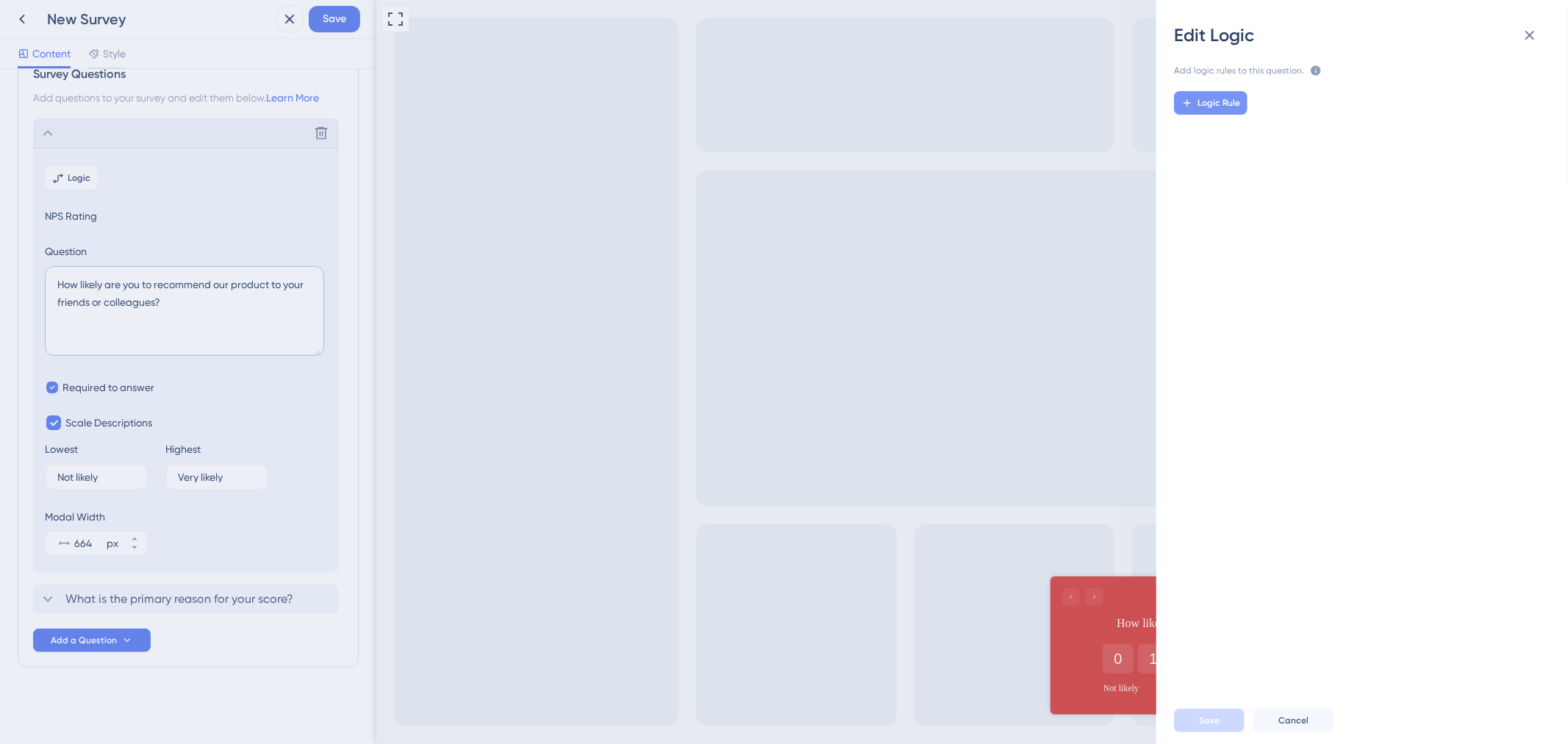
click at [1230, 105] on span "Logic Rule" at bounding box center [1218, 103] width 43 height 12
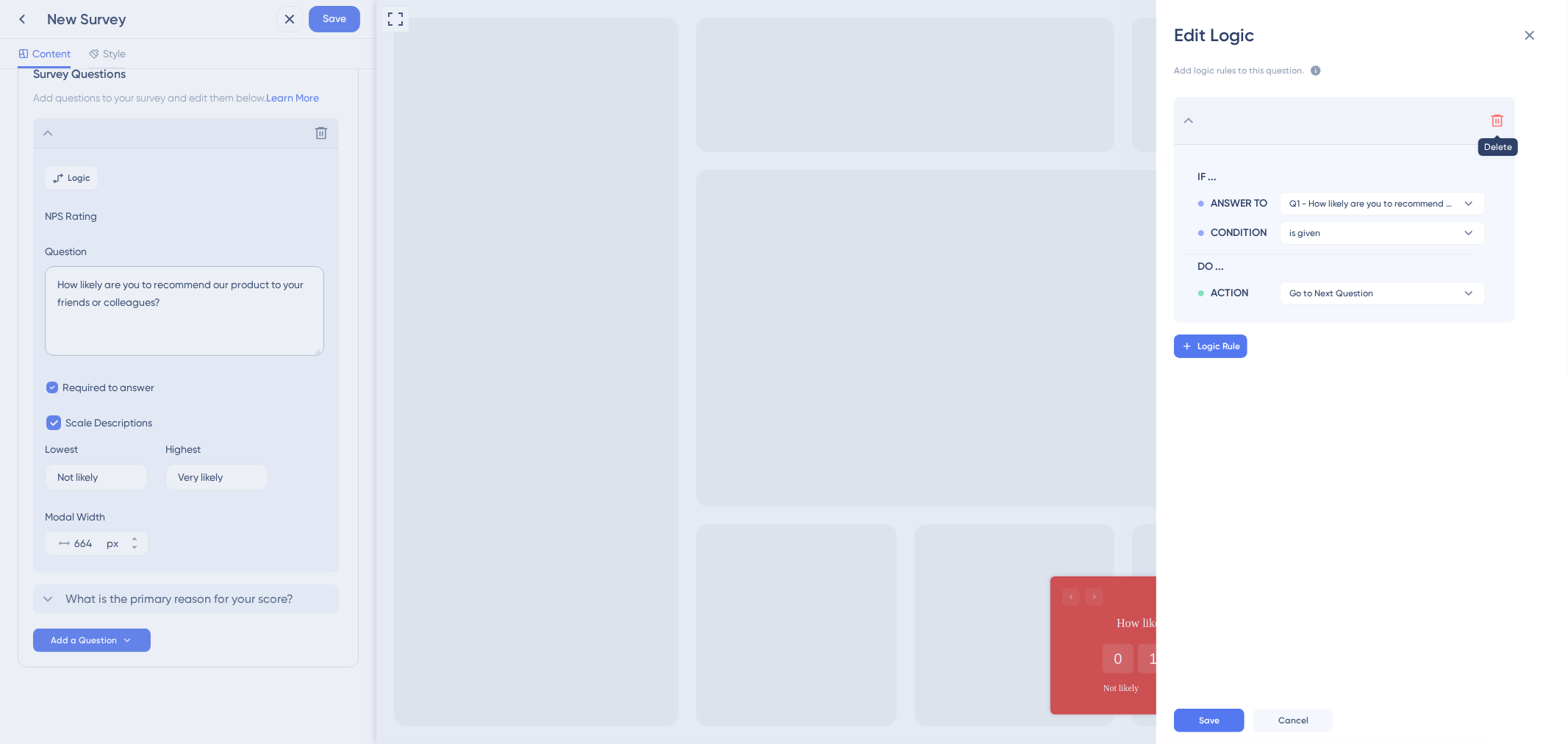
click at [1492, 124] on icon at bounding box center [1497, 120] width 15 height 15
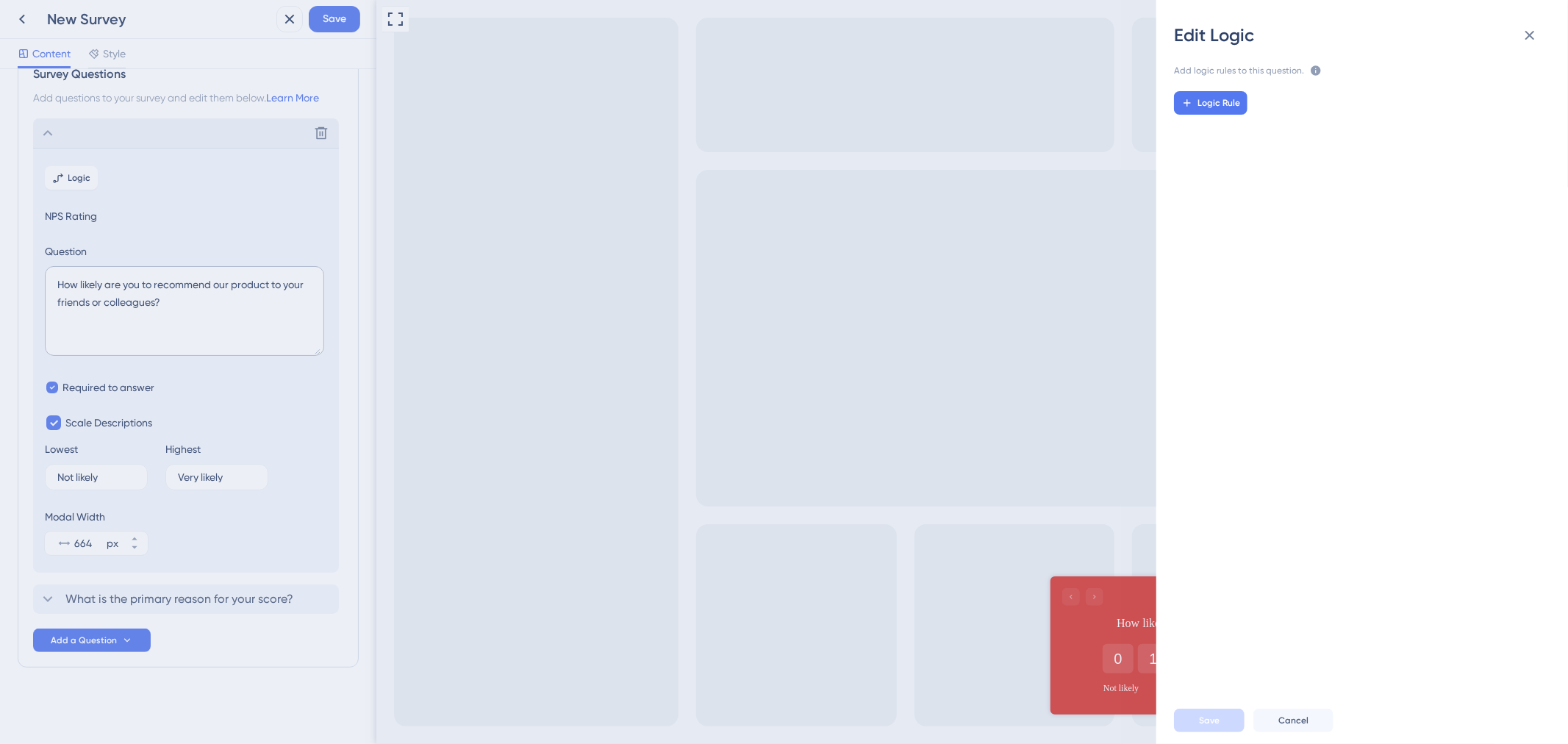
click at [1319, 226] on div "Logic Rule" at bounding box center [1367, 382] width 435 height 606
click at [1532, 31] on icon at bounding box center [1530, 35] width 18 height 18
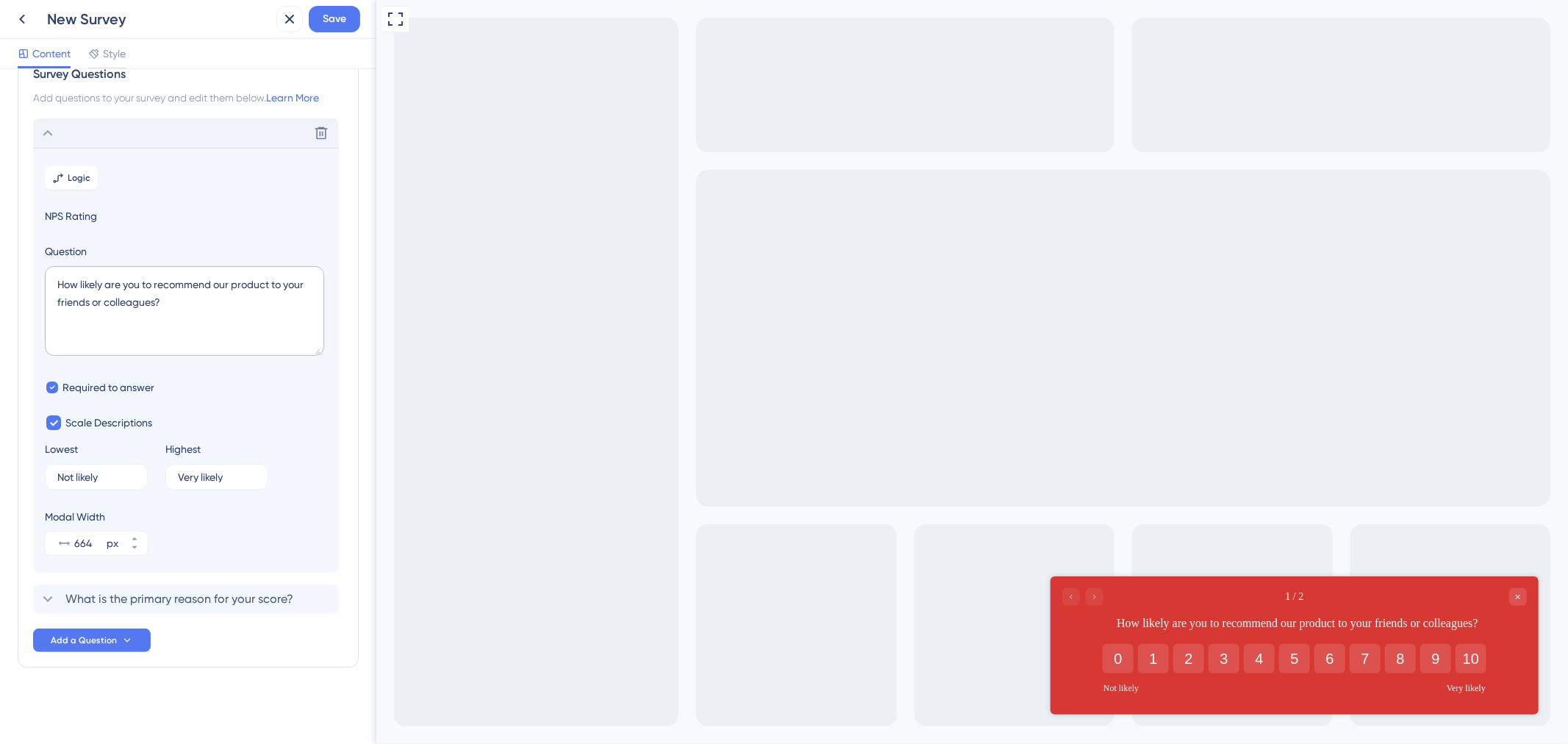
click at [114, 371] on section "Logic NPS Rating Question How likely are you to recommend our product to your f…" at bounding box center [186, 360] width 306 height 425
click at [105, 386] on span "Required to answer" at bounding box center [109, 388] width 92 height 18
click at [132, 409] on section "Logic NPS Rating Question How likely are you to recommend our product to your f…" at bounding box center [186, 360] width 306 height 425
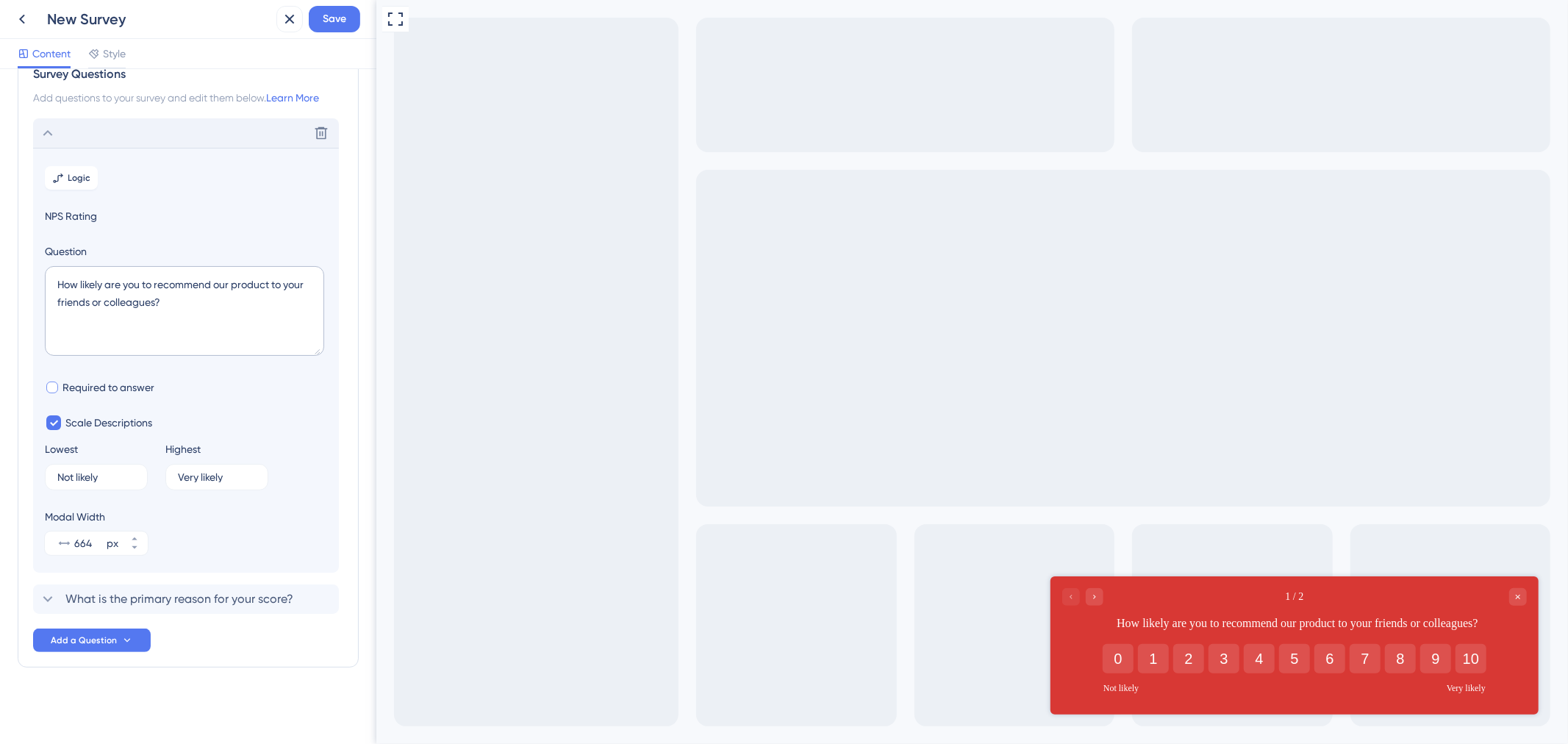
click at [127, 391] on span "Required to answer" at bounding box center [109, 388] width 92 height 18
checkbox input "true"
click at [126, 419] on span "Scale Descriptions" at bounding box center [108, 423] width 87 height 18
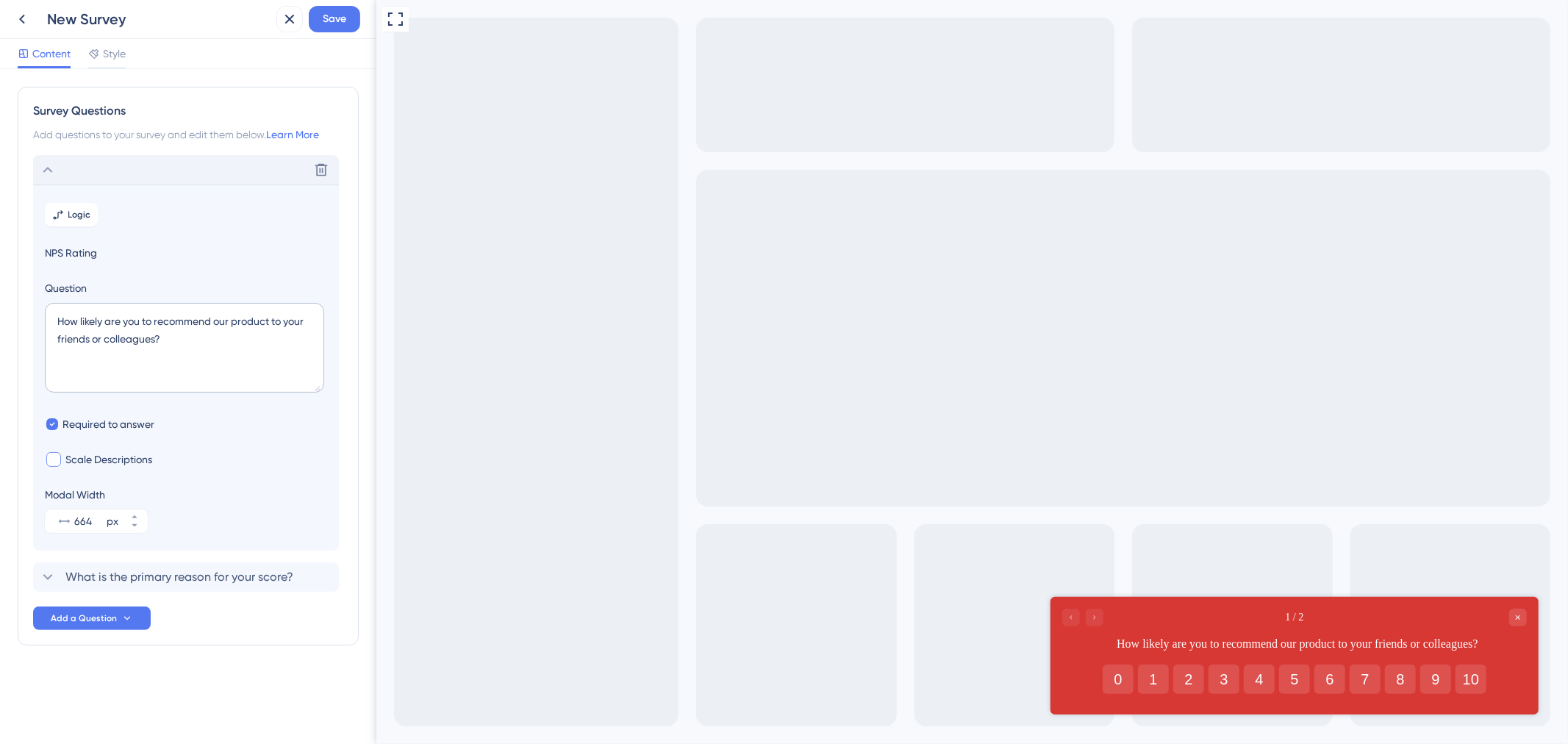
click at [115, 461] on span "Scale Descriptions" at bounding box center [108, 460] width 87 height 18
checkbox input "true"
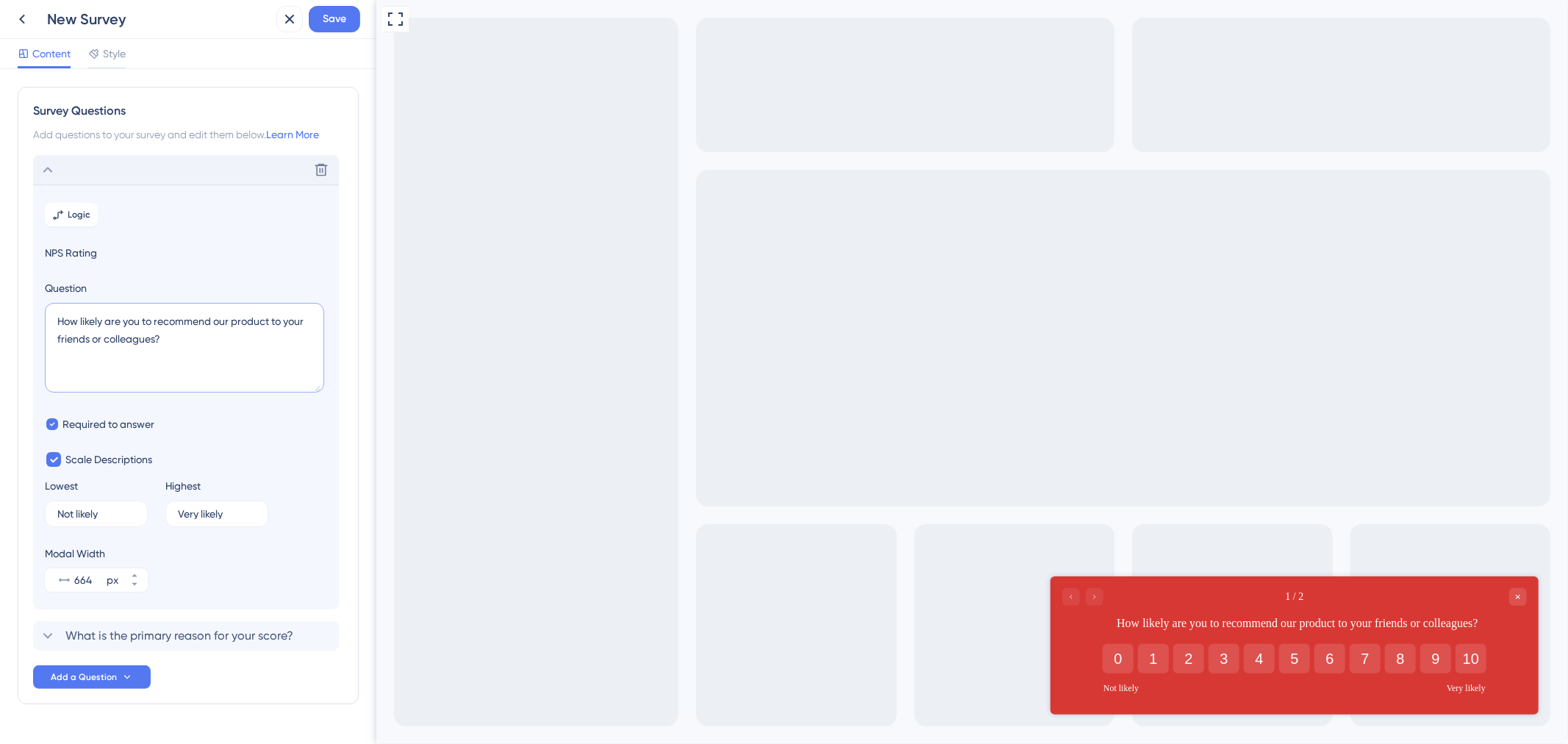
click at [199, 329] on textarea "How likely are you to recommend our product to your friends or colleagues?" at bounding box center [185, 348] width 280 height 90
drag, startPoint x: 309, startPoint y: 343, endPoint x: 244, endPoint y: 343, distance: 65.0
click at [309, 343] on textarea "How likely are you to recommend our product to your friends or colleagues?" at bounding box center [185, 348] width 280 height 90
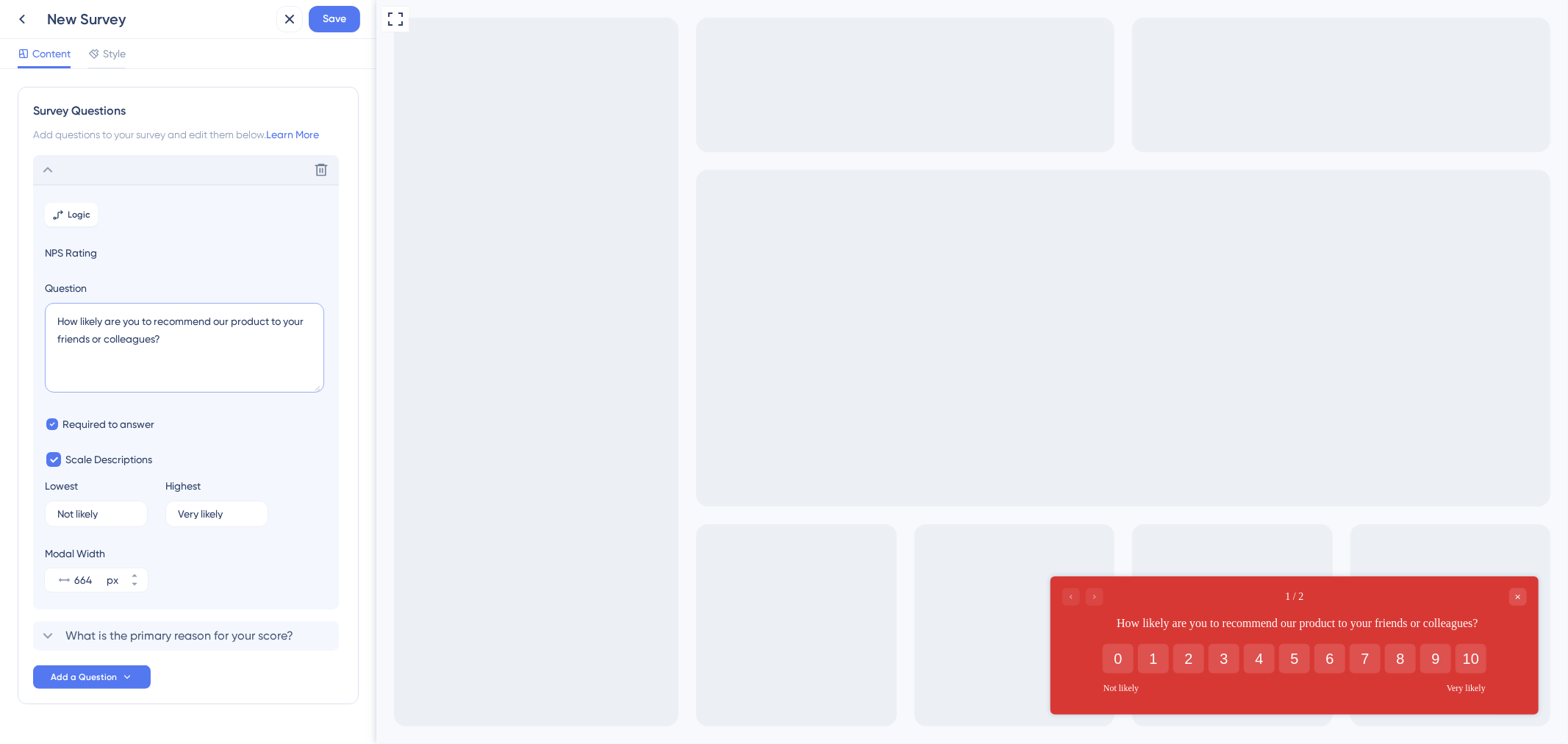
drag, startPoint x: 212, startPoint y: 344, endPoint x: 38, endPoint y: 315, distance: 176.4
click at [38, 315] on section "Logic NPS Rating Question How likely are you to recommend our product to your f…" at bounding box center [186, 397] width 306 height 425
paste textarea "Indique seu nome completo"
type textarea "Indique seu nome completo"
click at [74, 246] on span "NPS Rating" at bounding box center [186, 253] width 282 height 18
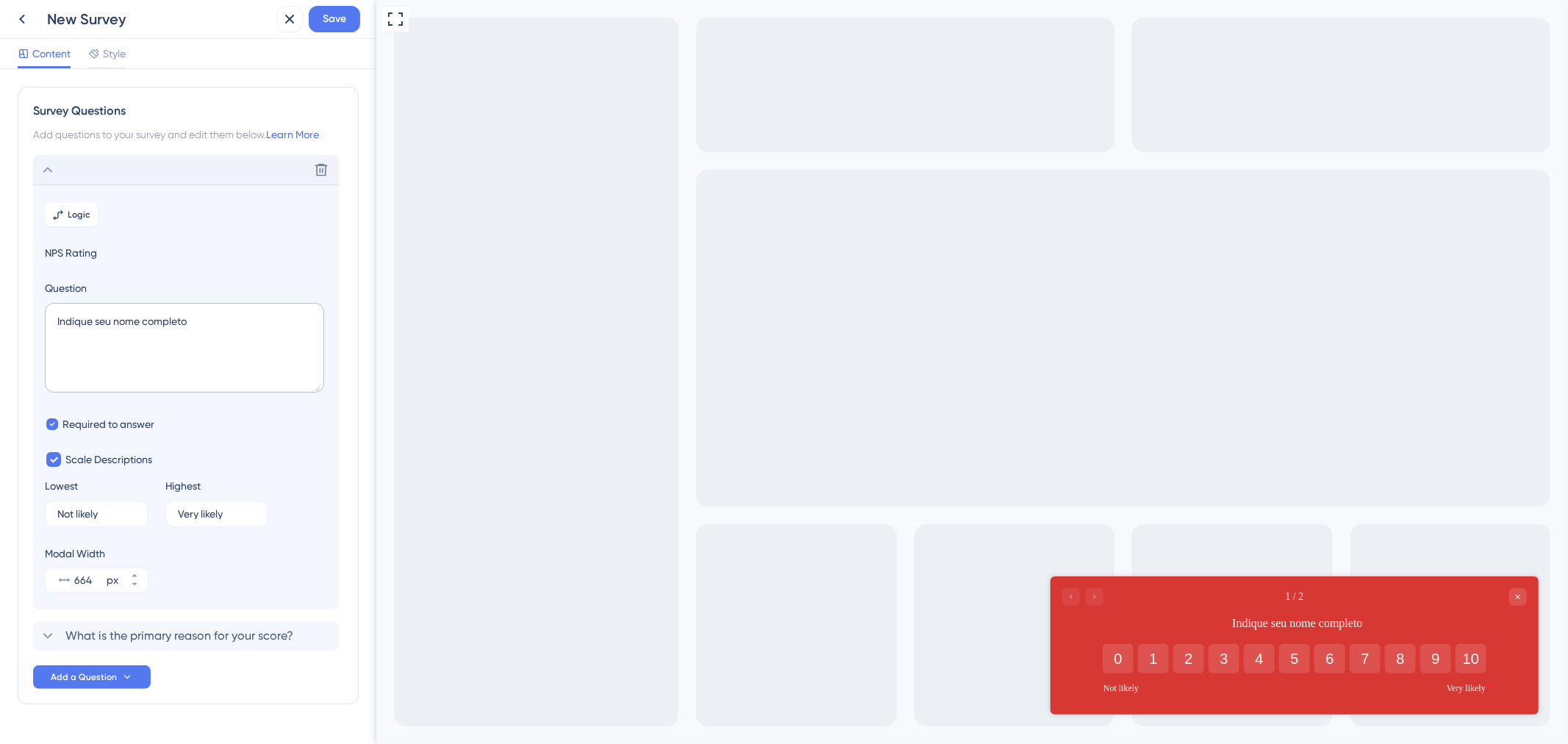
click at [76, 253] on span "NPS Rating" at bounding box center [186, 253] width 282 height 18
click at [68, 207] on button "Logic" at bounding box center [71, 215] width 53 height 24
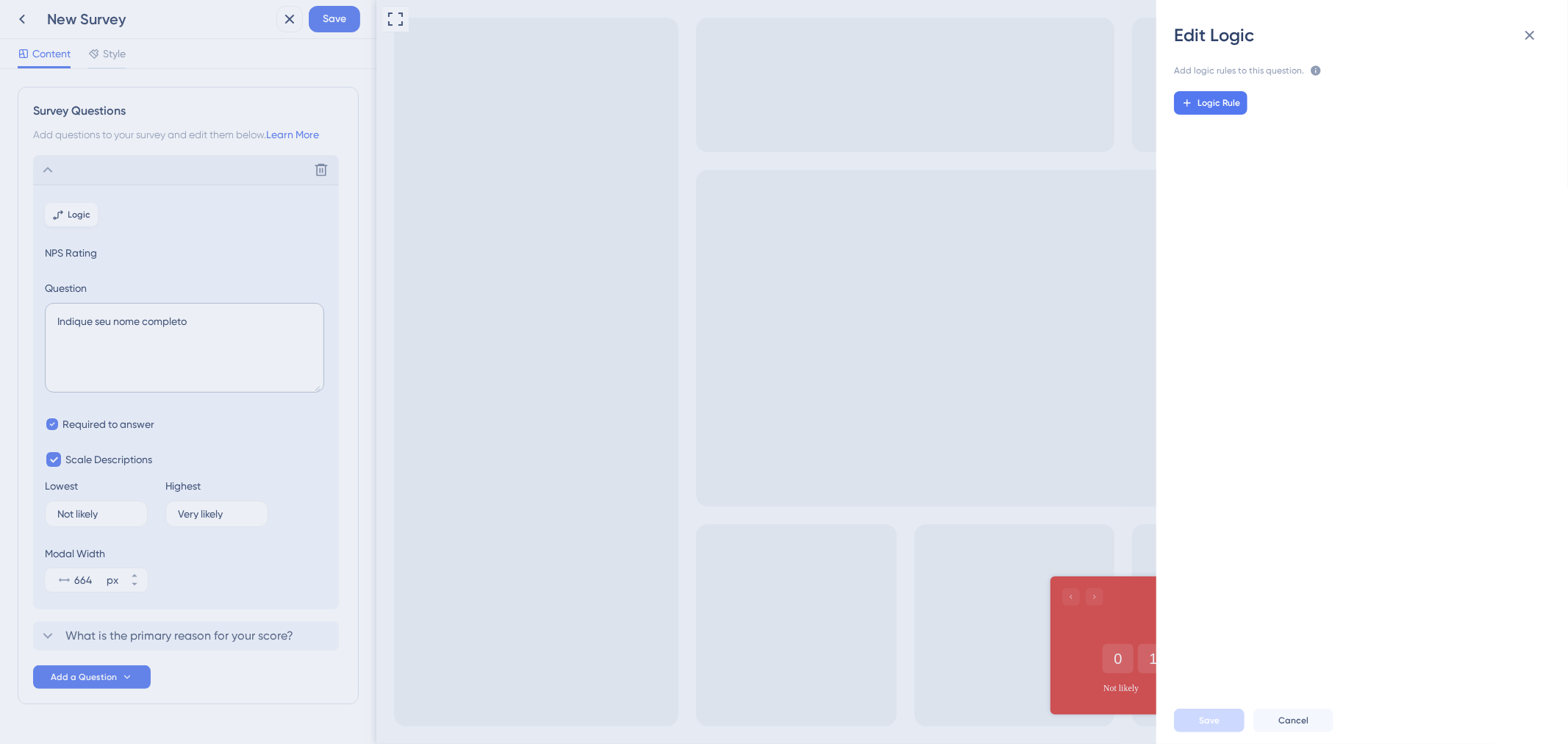
click at [68, 207] on div "Edit Logic Add logic rules to this question. The rules will apply after this qu…" at bounding box center [784, 372] width 1568 height 744
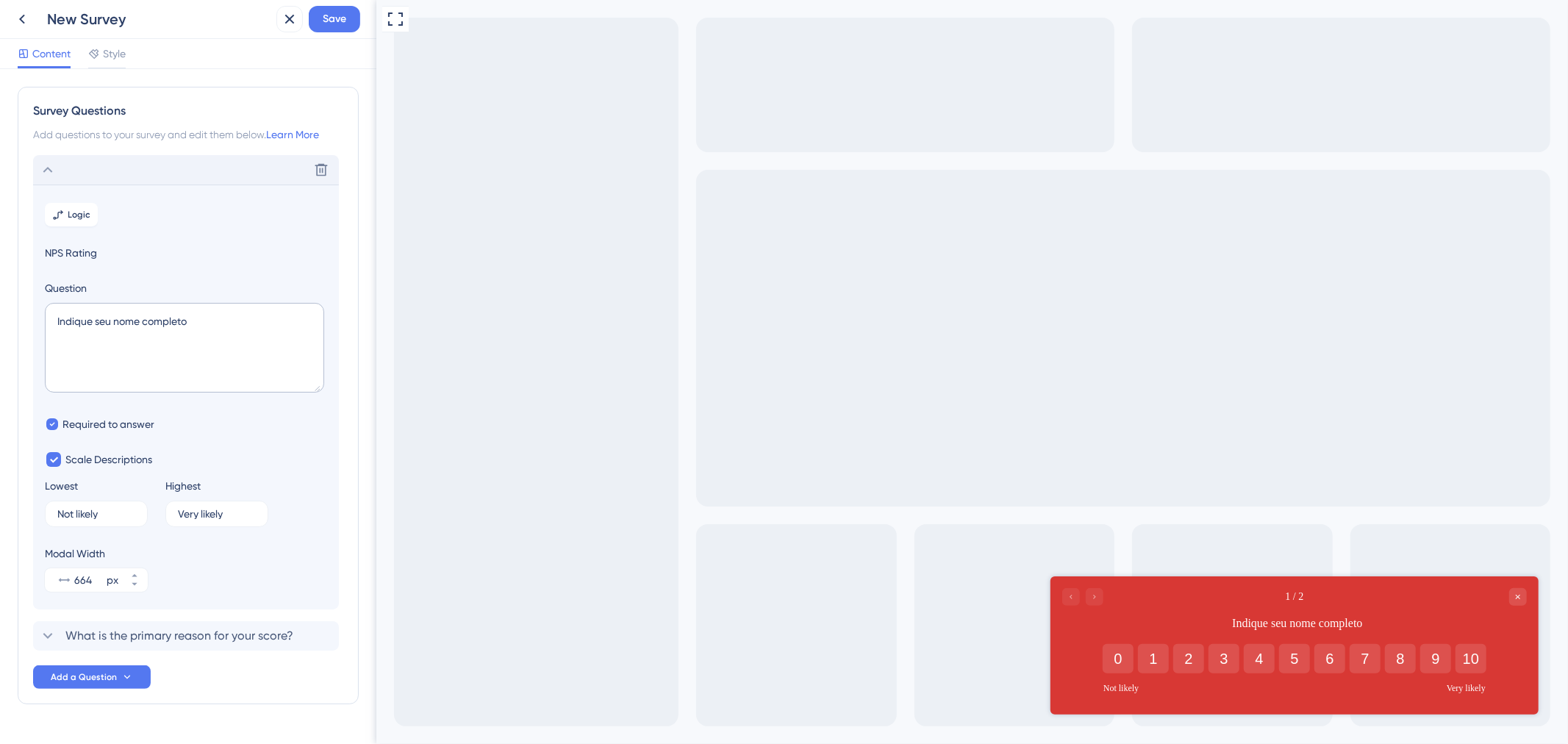
click at [46, 170] on icon at bounding box center [48, 170] width 10 height 6
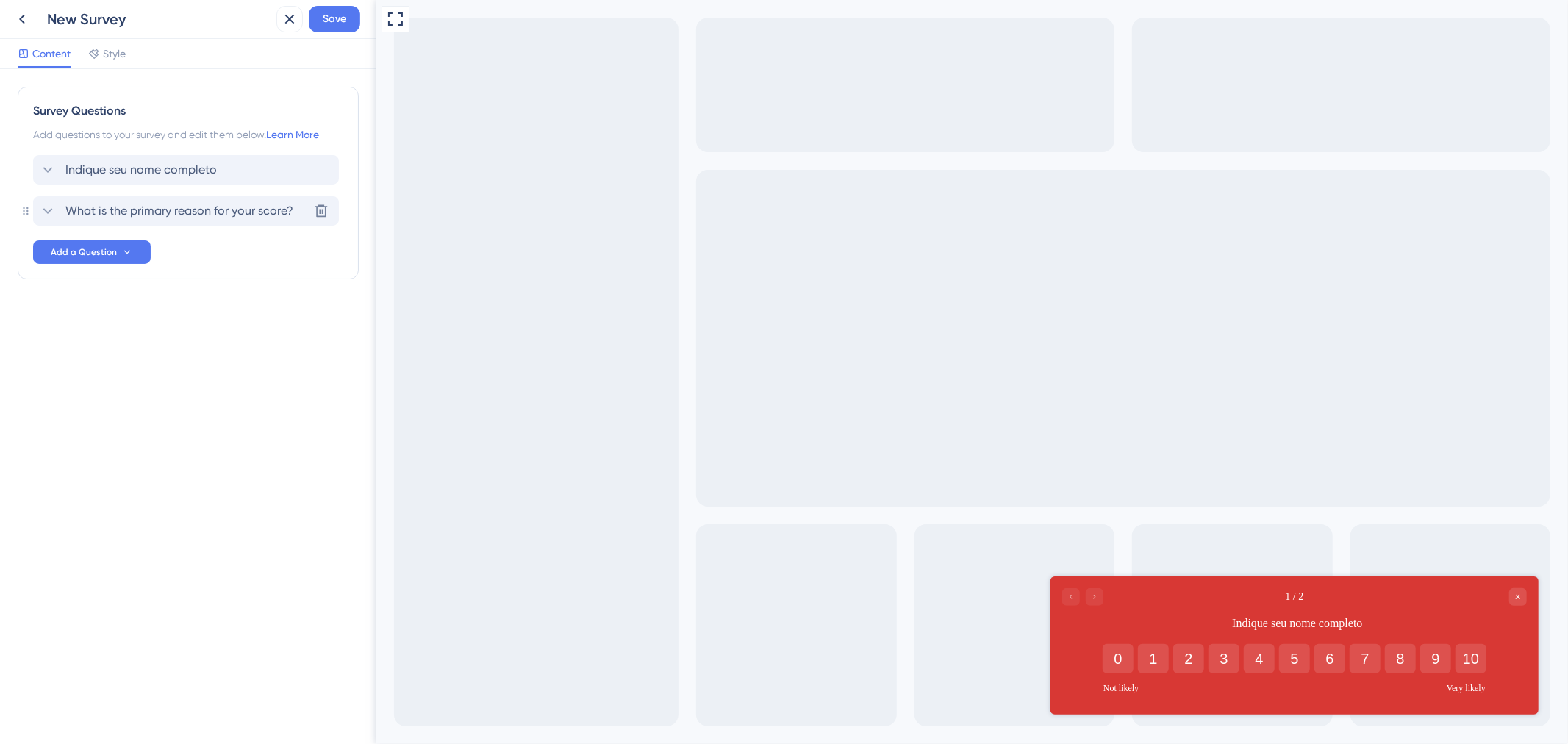
click at [96, 216] on span "What is the primary reason for your score?" at bounding box center [179, 211] width 228 height 18
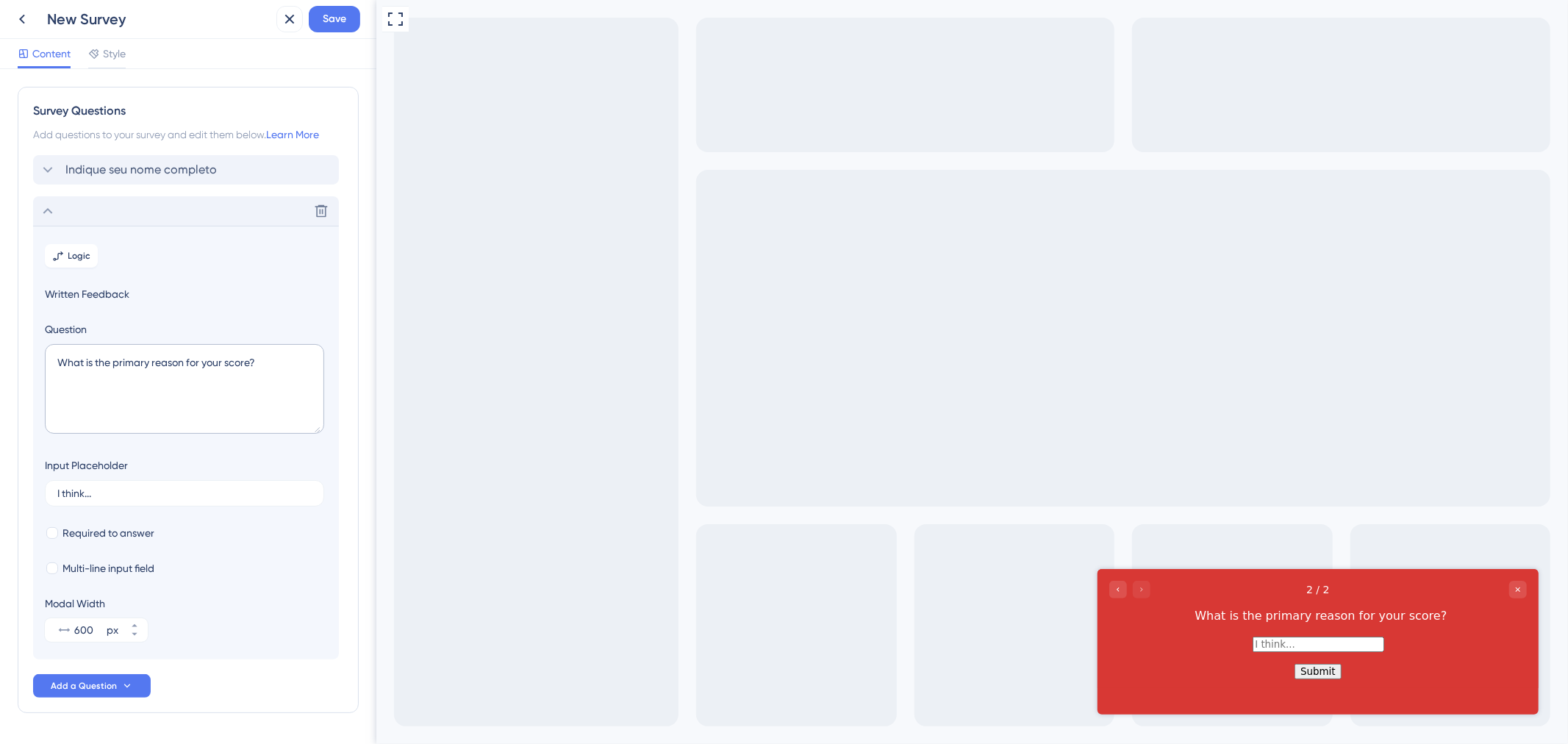
scroll to position [46, 0]
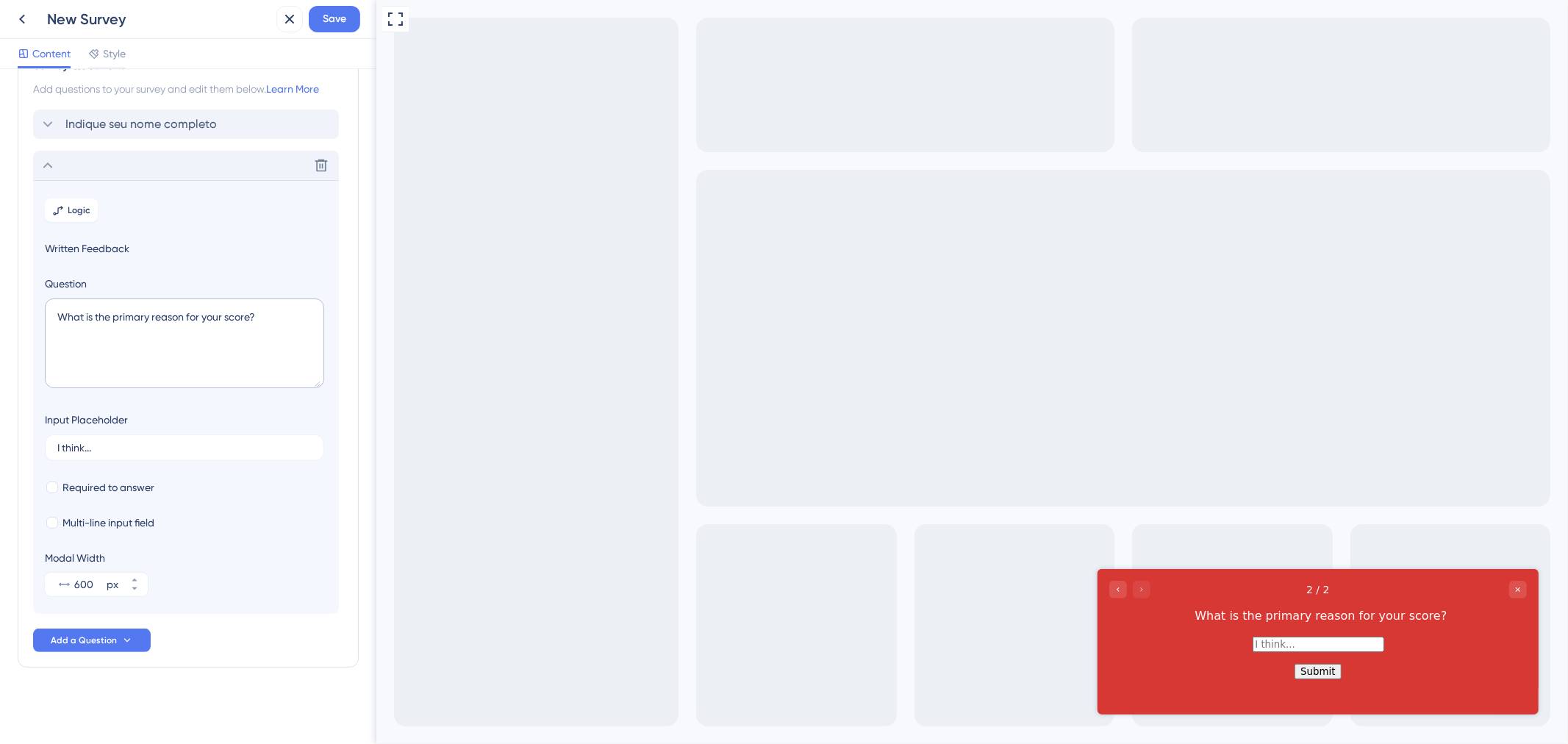
click at [38, 154] on div "Delete" at bounding box center [186, 165] width 306 height 29
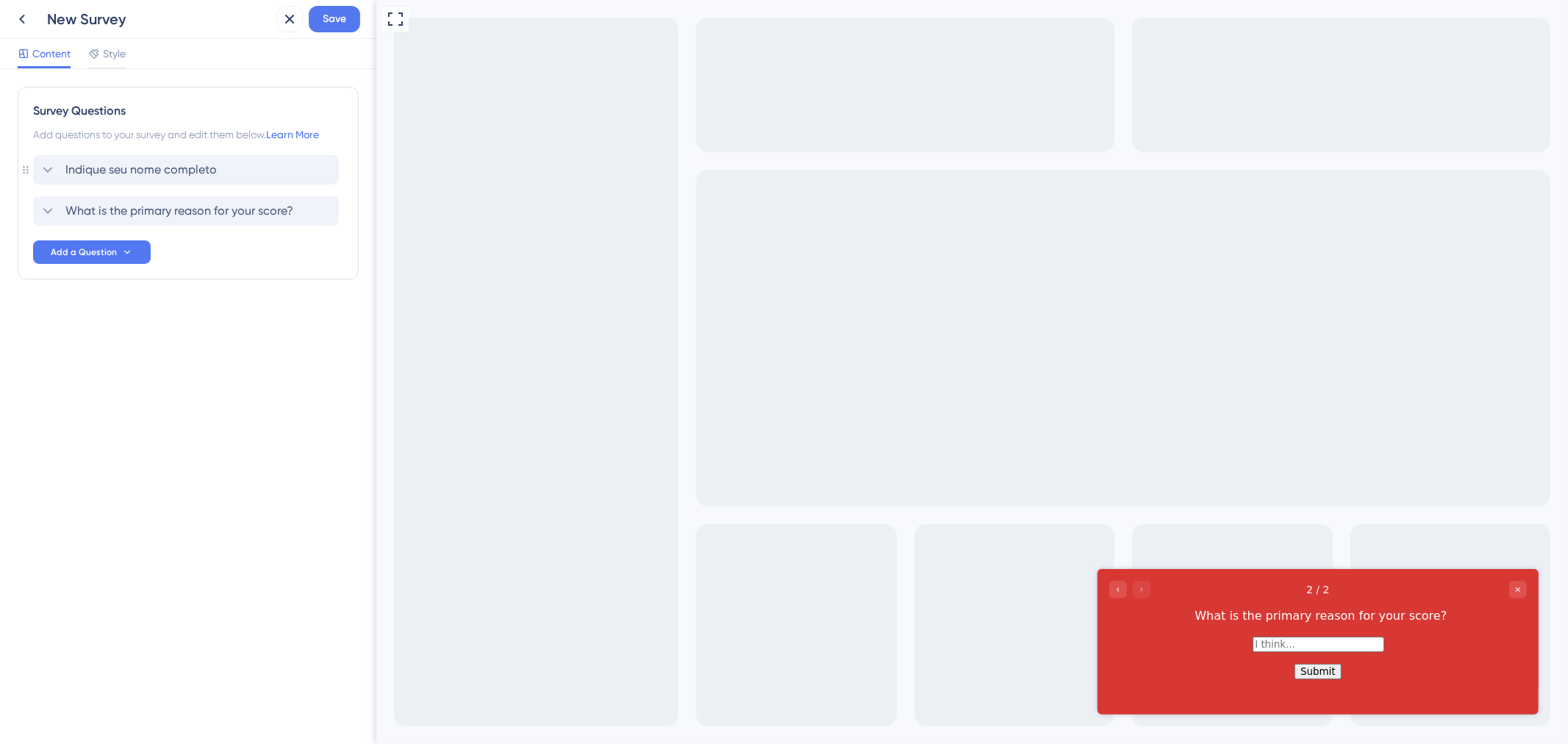
scroll to position [0, 0]
click at [321, 175] on icon at bounding box center [322, 170] width 13 height 13
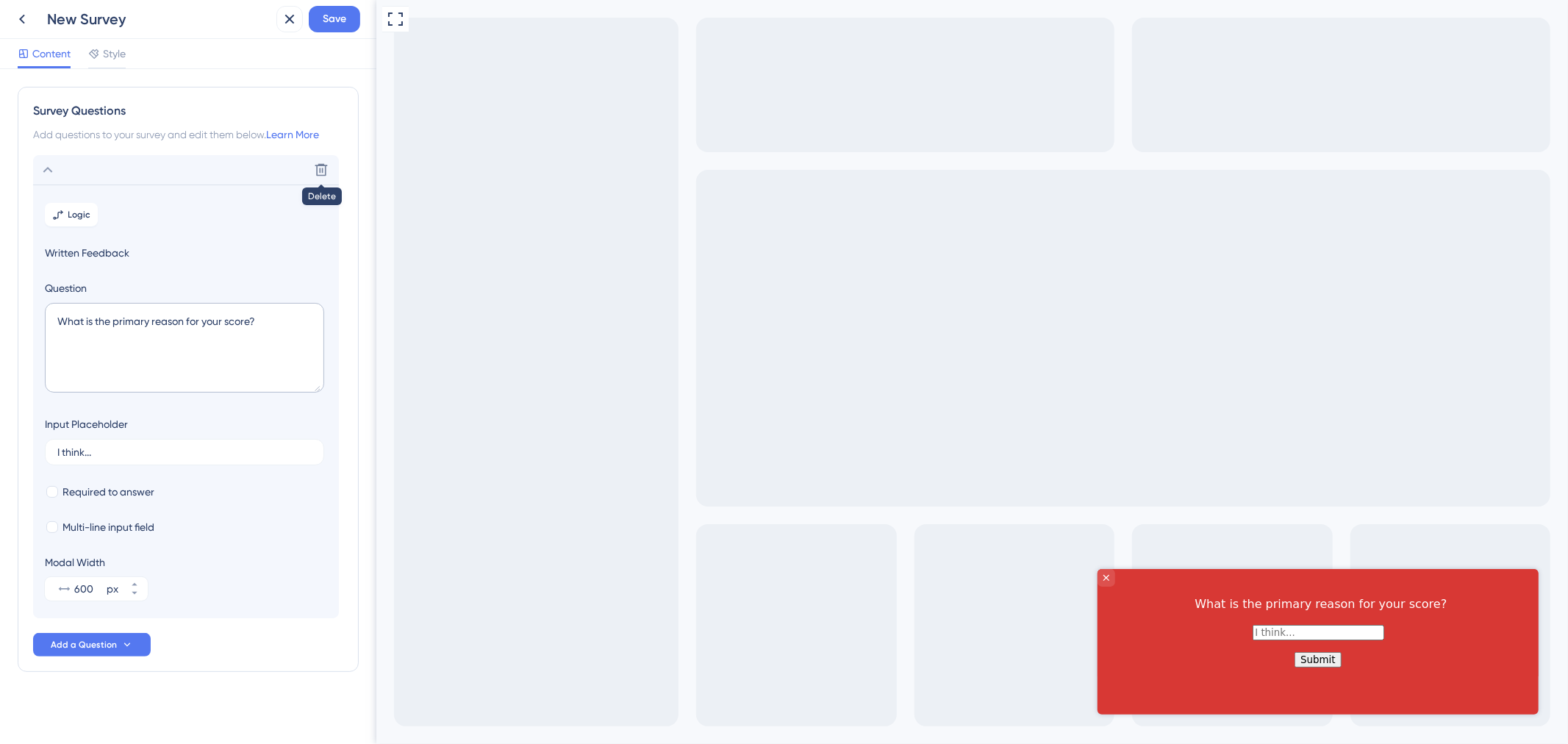
scroll to position [4, 0]
click at [65, 163] on div "Delete" at bounding box center [186, 165] width 306 height 29
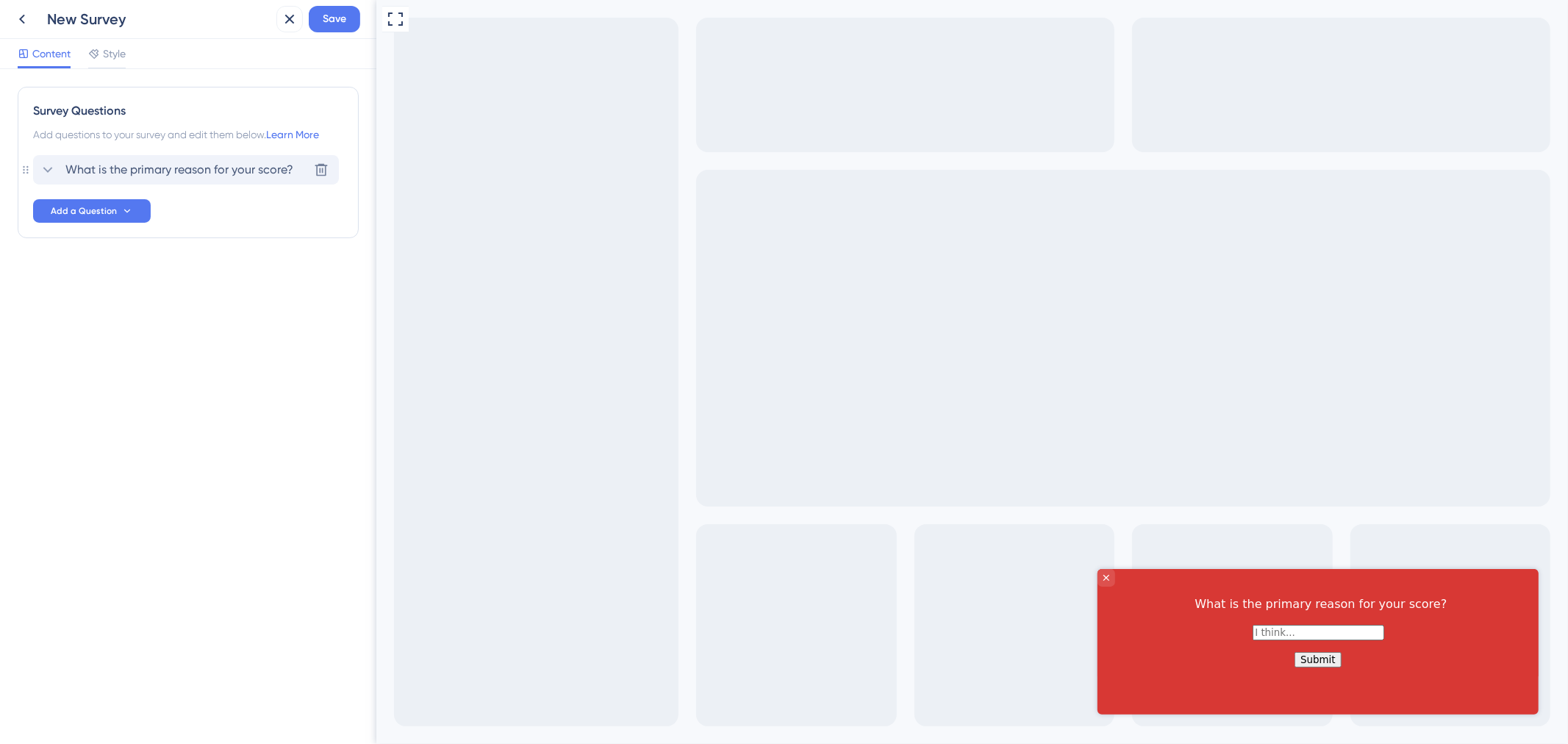
scroll to position [0, 0]
click at [65, 163] on div "What is the primary reason for your score?" at bounding box center [166, 170] width 255 height 18
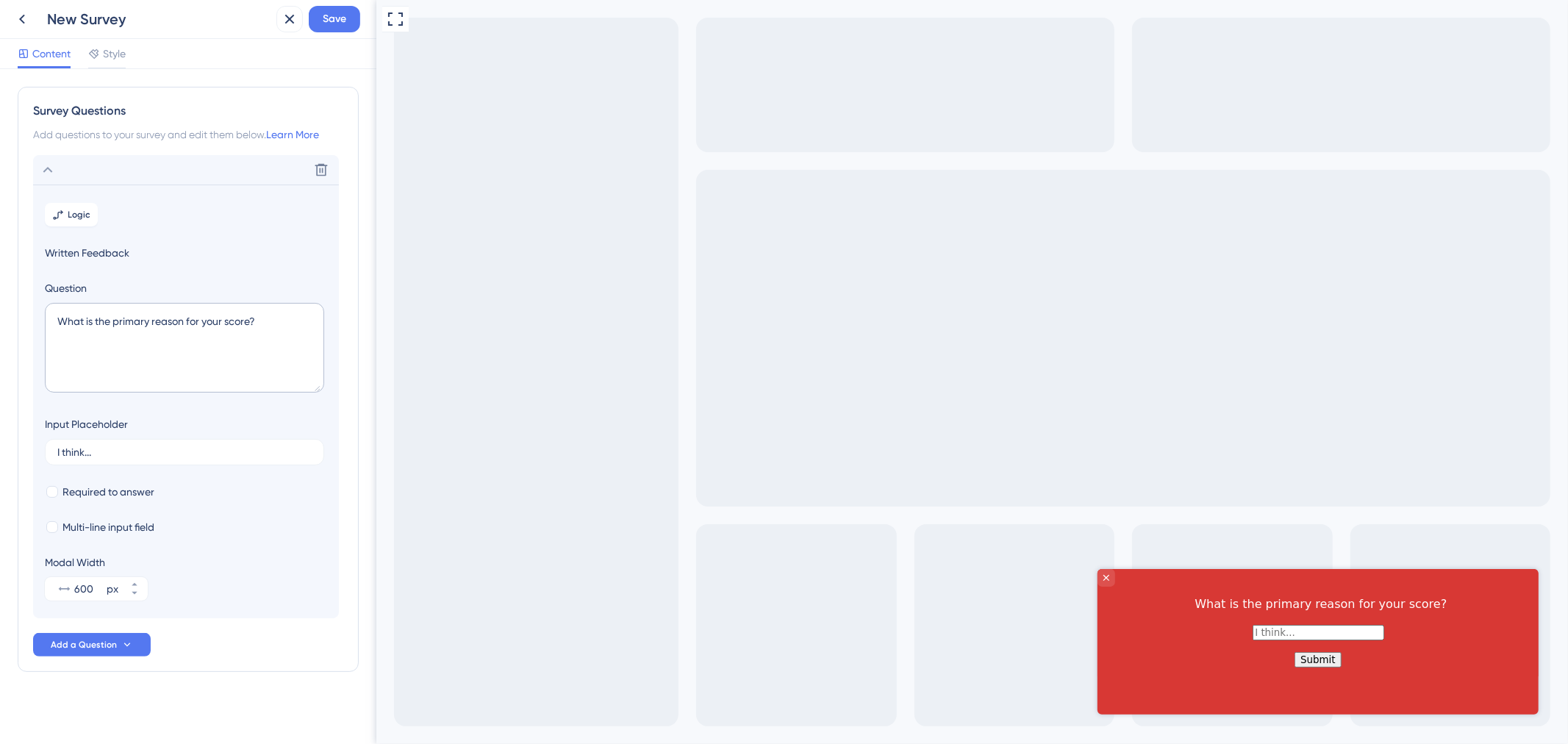
scroll to position [4, 0]
click at [287, 311] on textarea "What is the primary reason for your score?" at bounding box center [185, 344] width 280 height 90
paste textarea "Indique seu nome completo"
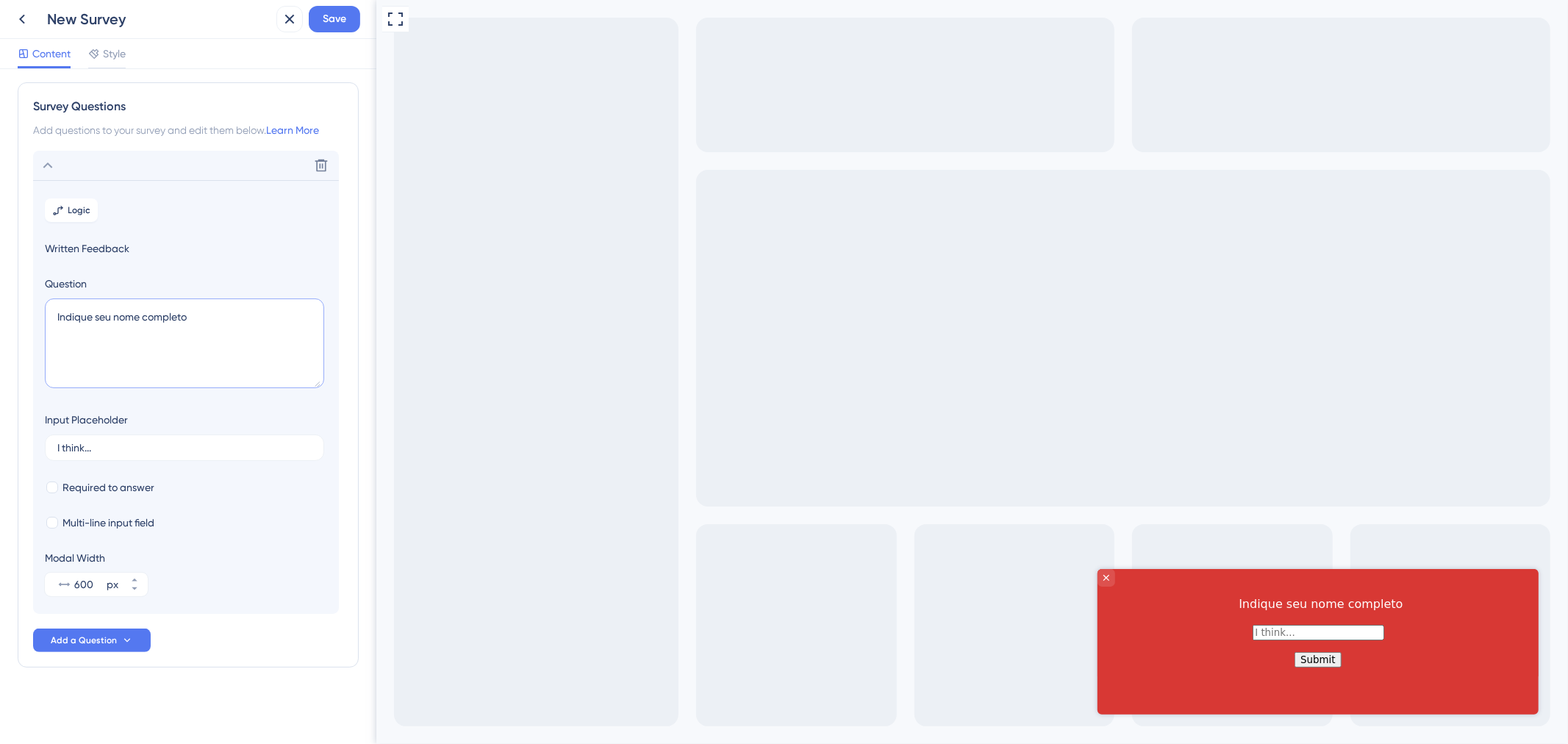
click at [257, 299] on textarea "Indique seu nome completo" at bounding box center [185, 344] width 280 height 90
type textarea "Indique seu nome completo"
click at [232, 216] on section "Logic Written Feedback Question Indique seu nome completo Input Placeholder I t…" at bounding box center [186, 397] width 306 height 434
click at [60, 241] on span "Written Feedback" at bounding box center [186, 249] width 282 height 18
click at [79, 416] on div "Input Placeholder" at bounding box center [86, 420] width 83 height 18
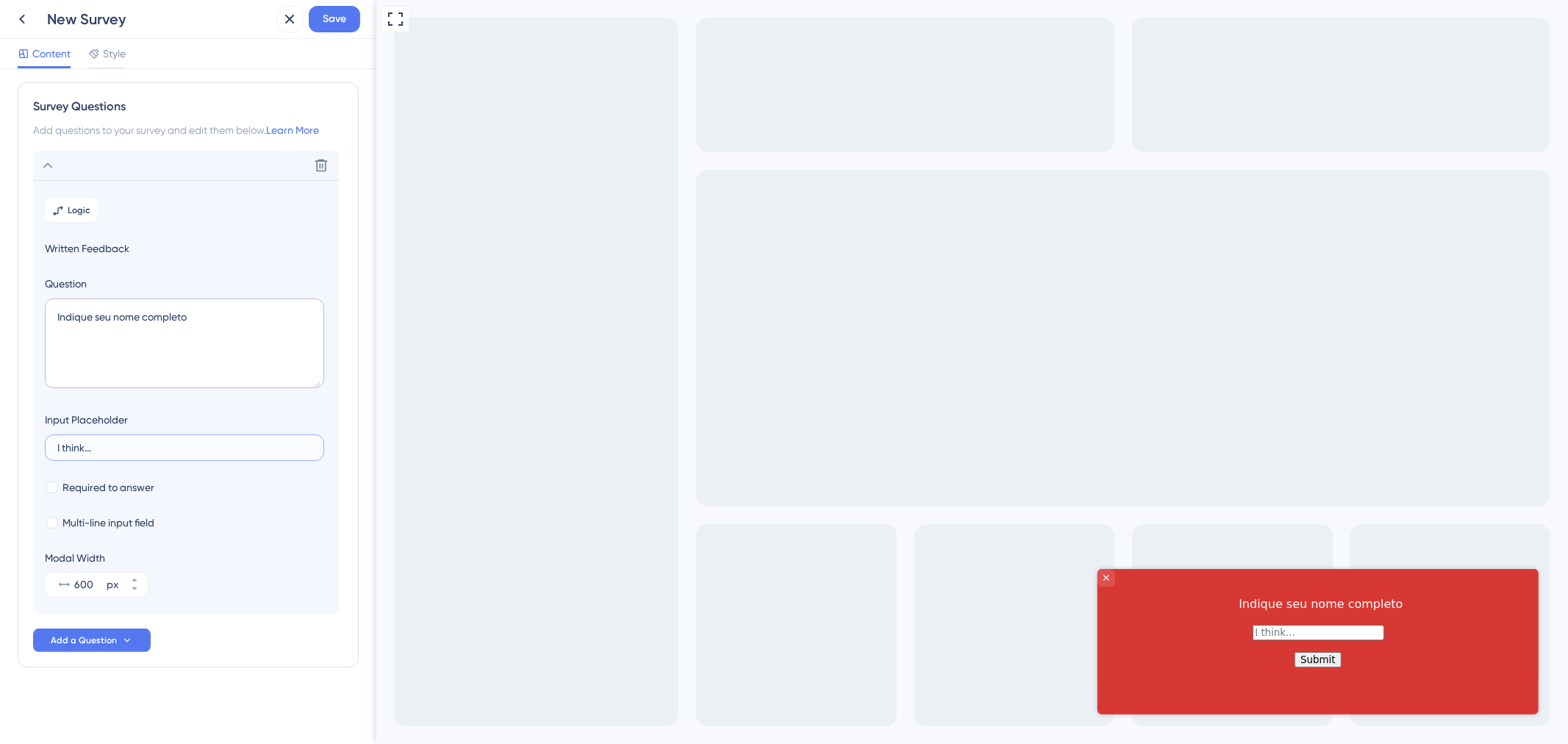
click at [85, 443] on input "I think..." at bounding box center [184, 448] width 255 height 10
click at [90, 487] on span "Required to answer" at bounding box center [109, 488] width 92 height 18
checkbox input "true"
click at [90, 523] on span "Multi-line input field" at bounding box center [109, 523] width 92 height 18
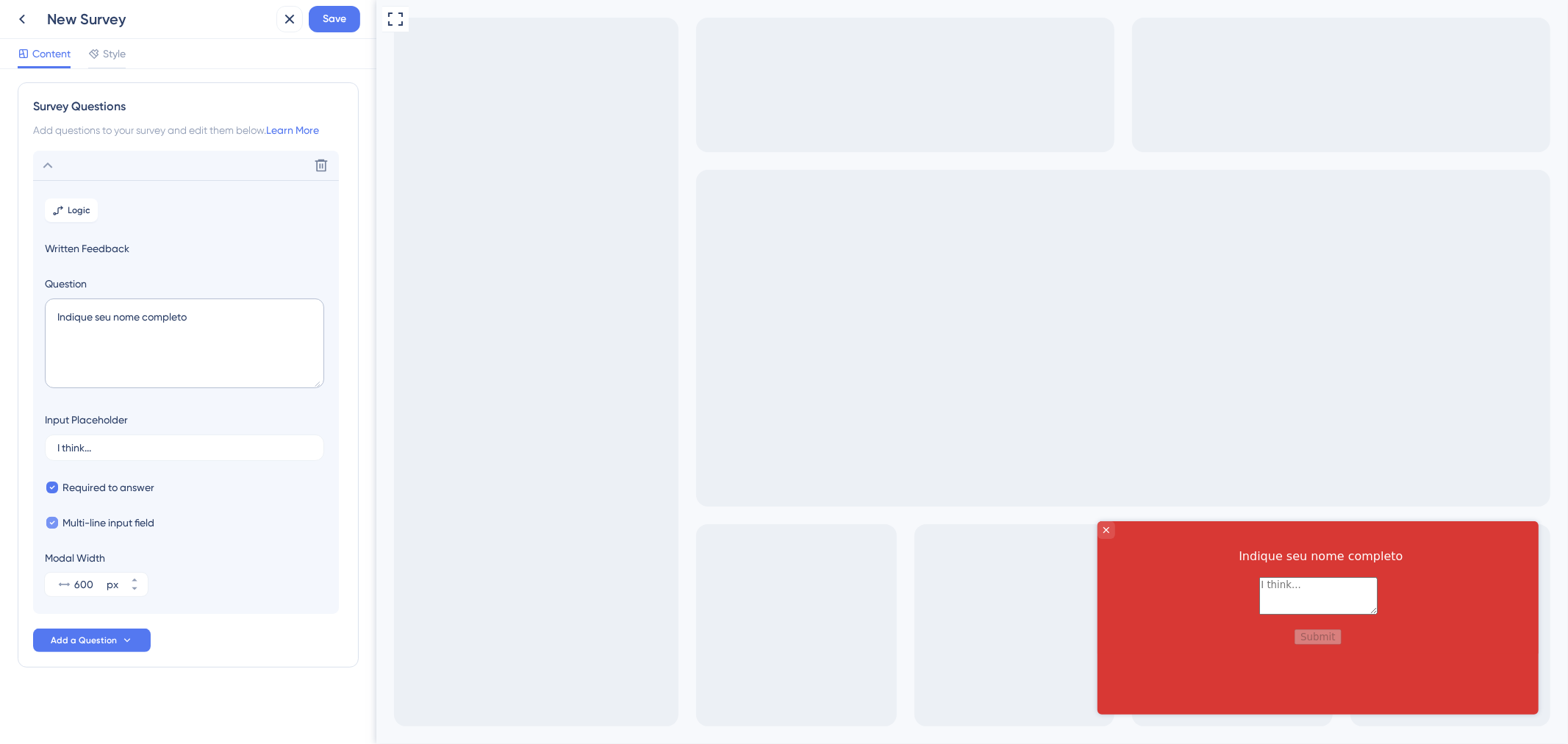
click at [90, 523] on span "Multi-line input field" at bounding box center [109, 523] width 92 height 18
checkbox input "false"
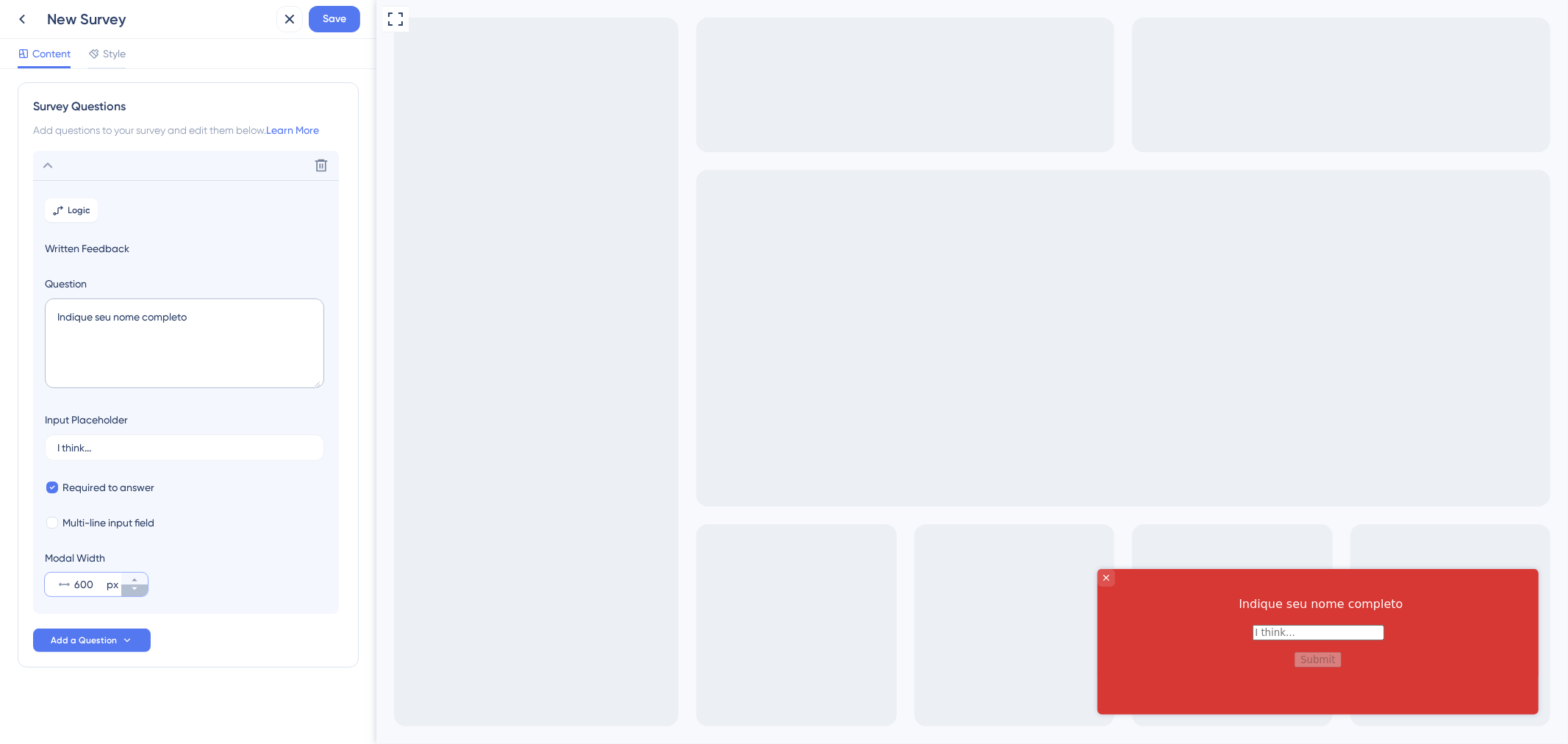
click at [137, 594] on button "600 px" at bounding box center [134, 591] width 26 height 12
click at [137, 594] on button "599 px" at bounding box center [134, 591] width 26 height 12
click at [137, 594] on button "598 px" at bounding box center [134, 591] width 26 height 12
click at [137, 594] on button "597 px" at bounding box center [134, 591] width 26 height 12
click at [131, 585] on icon at bounding box center [134, 589] width 9 height 9
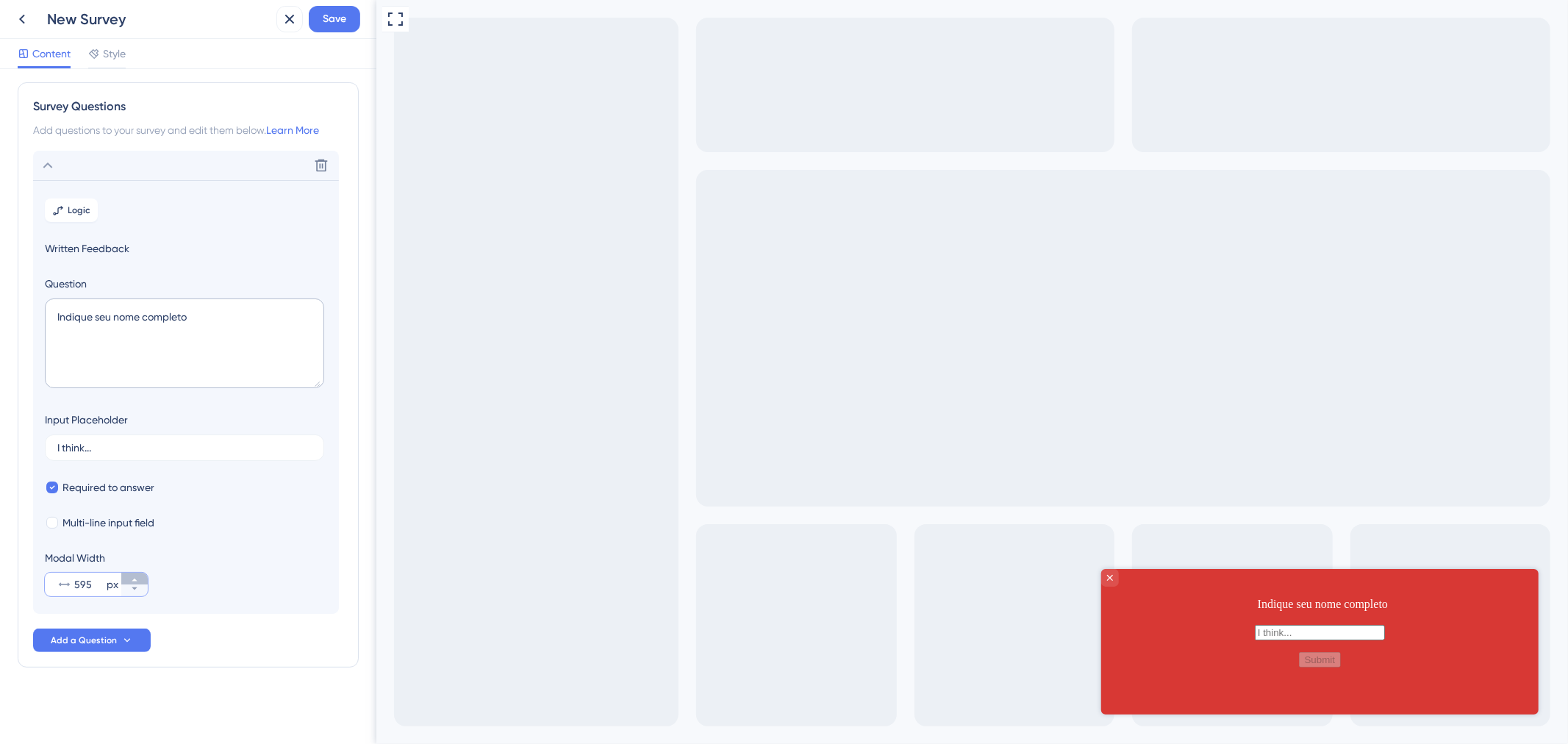
click at [130, 577] on icon at bounding box center [134, 580] width 9 height 9
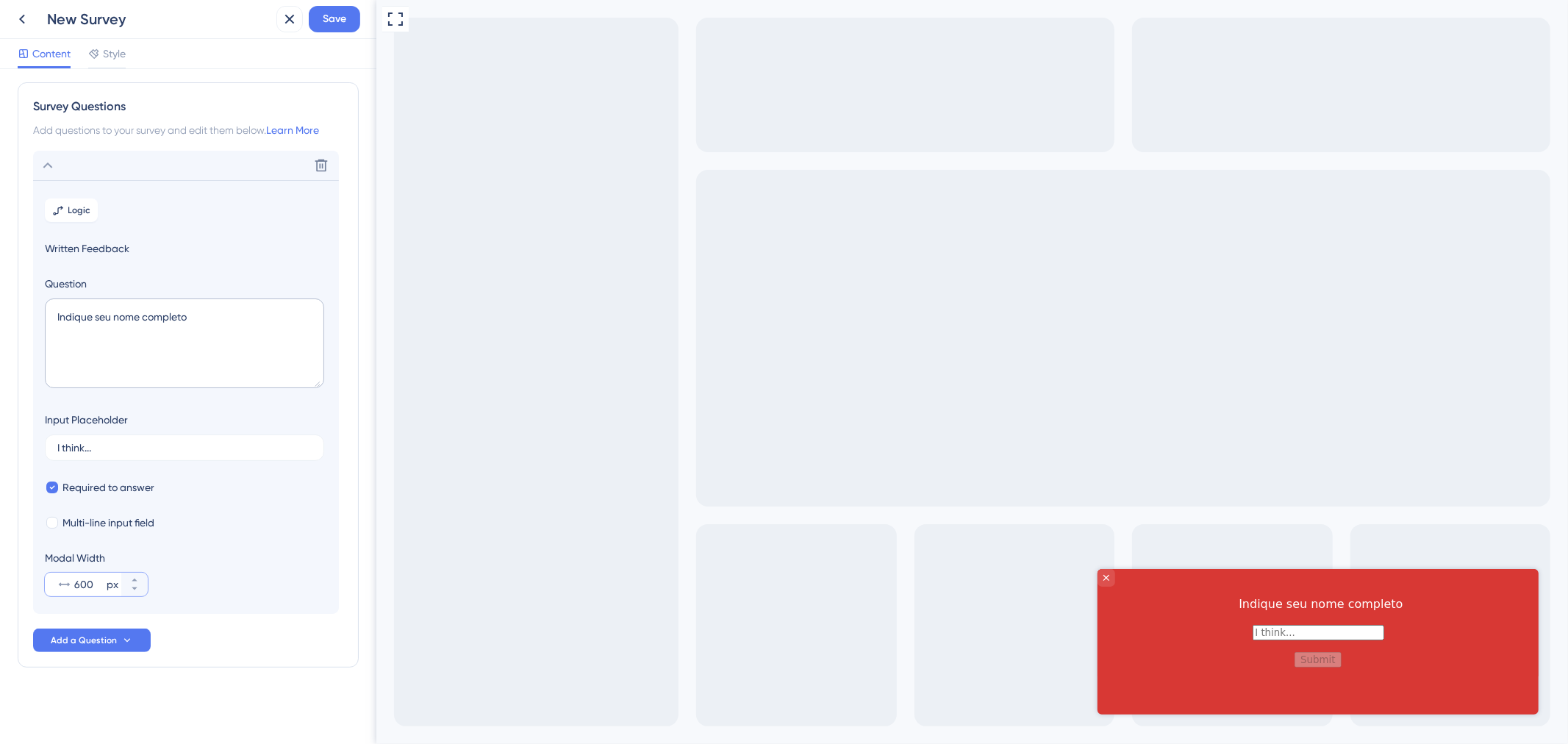
click at [82, 576] on input "600" at bounding box center [88, 585] width 29 height 18
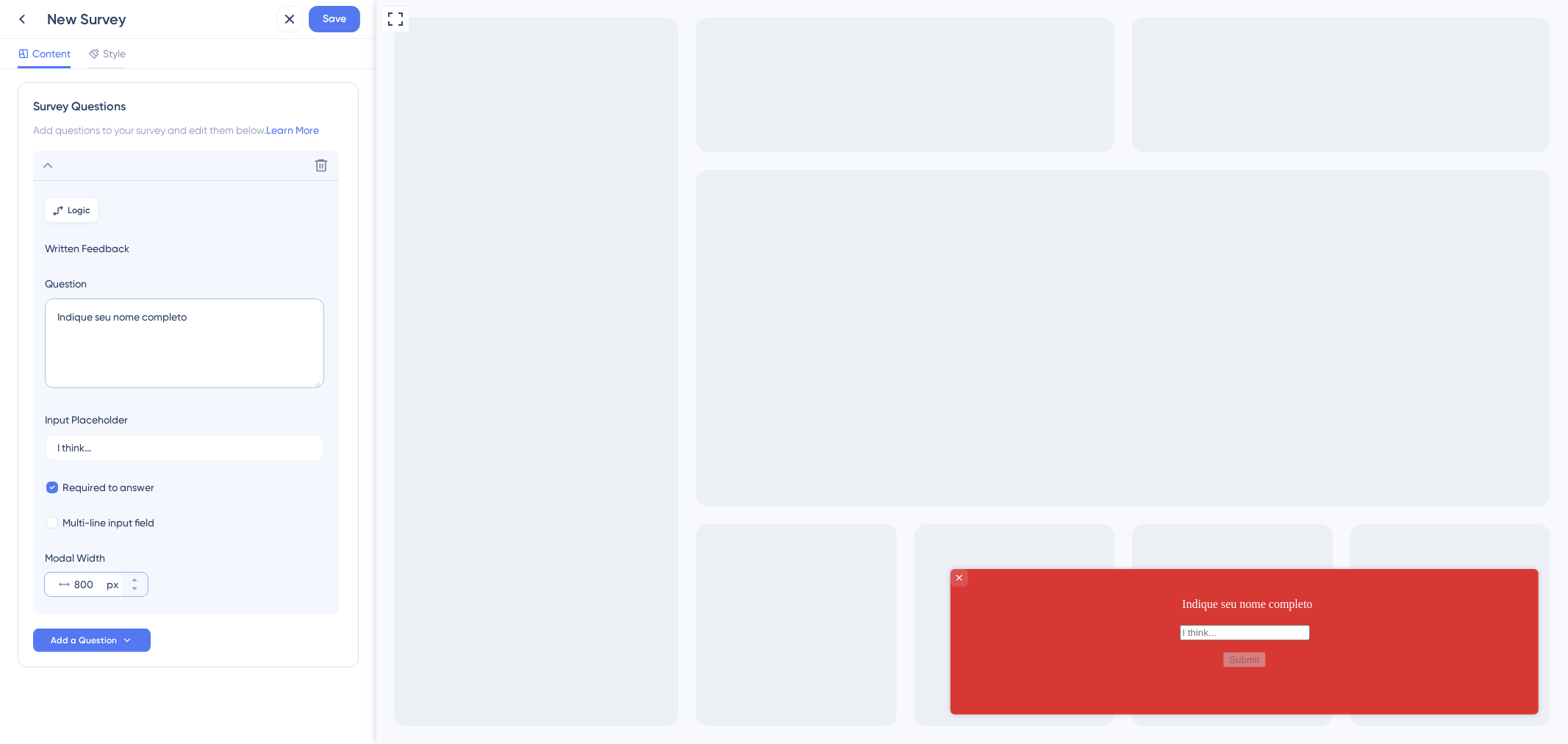
type input "800"
click at [74, 202] on button "Logic" at bounding box center [71, 211] width 53 height 24
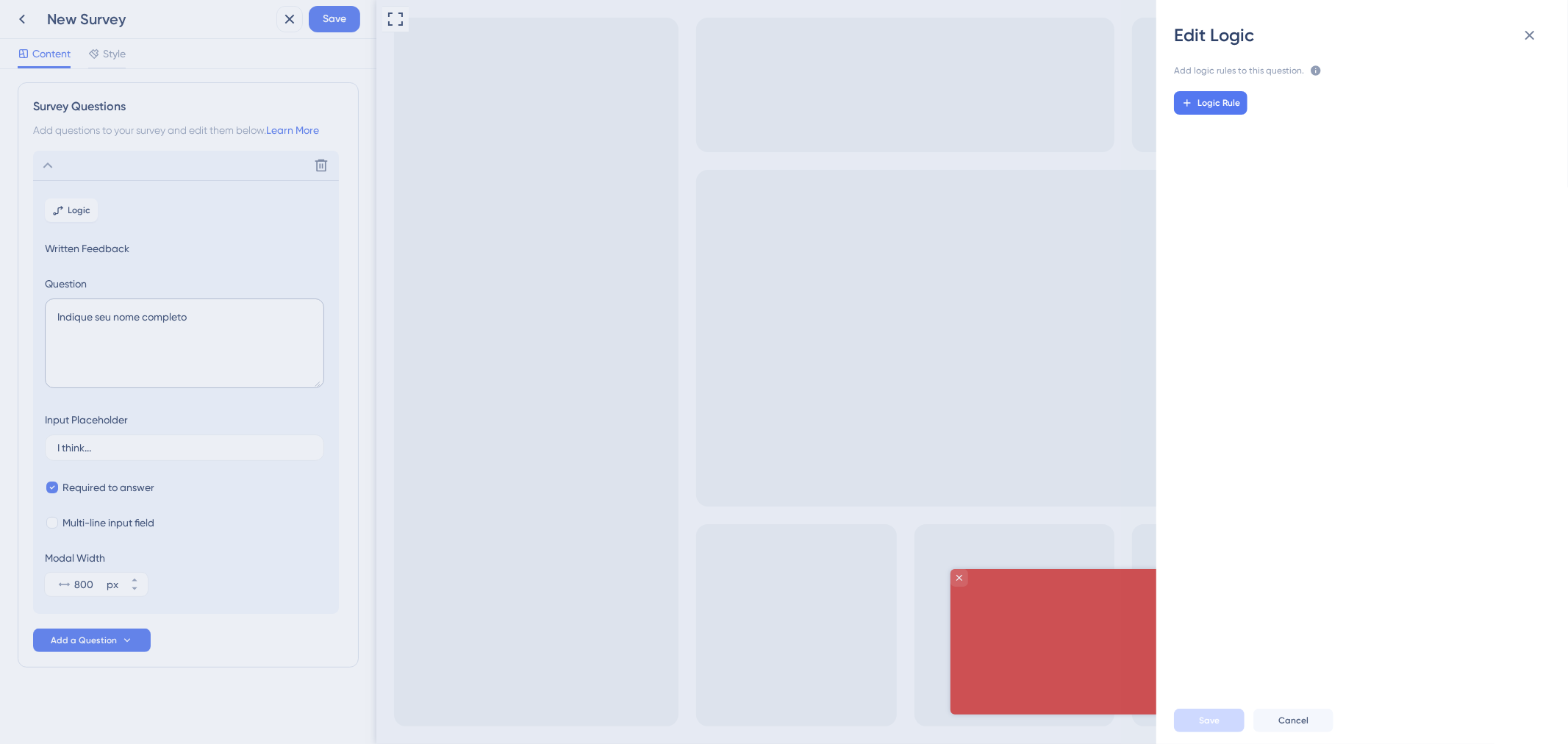
click at [1267, 106] on div "Logic Rule" at bounding box center [1380, 103] width 412 height 24
click at [1246, 104] on button "Logic Rule" at bounding box center [1211, 103] width 74 height 24
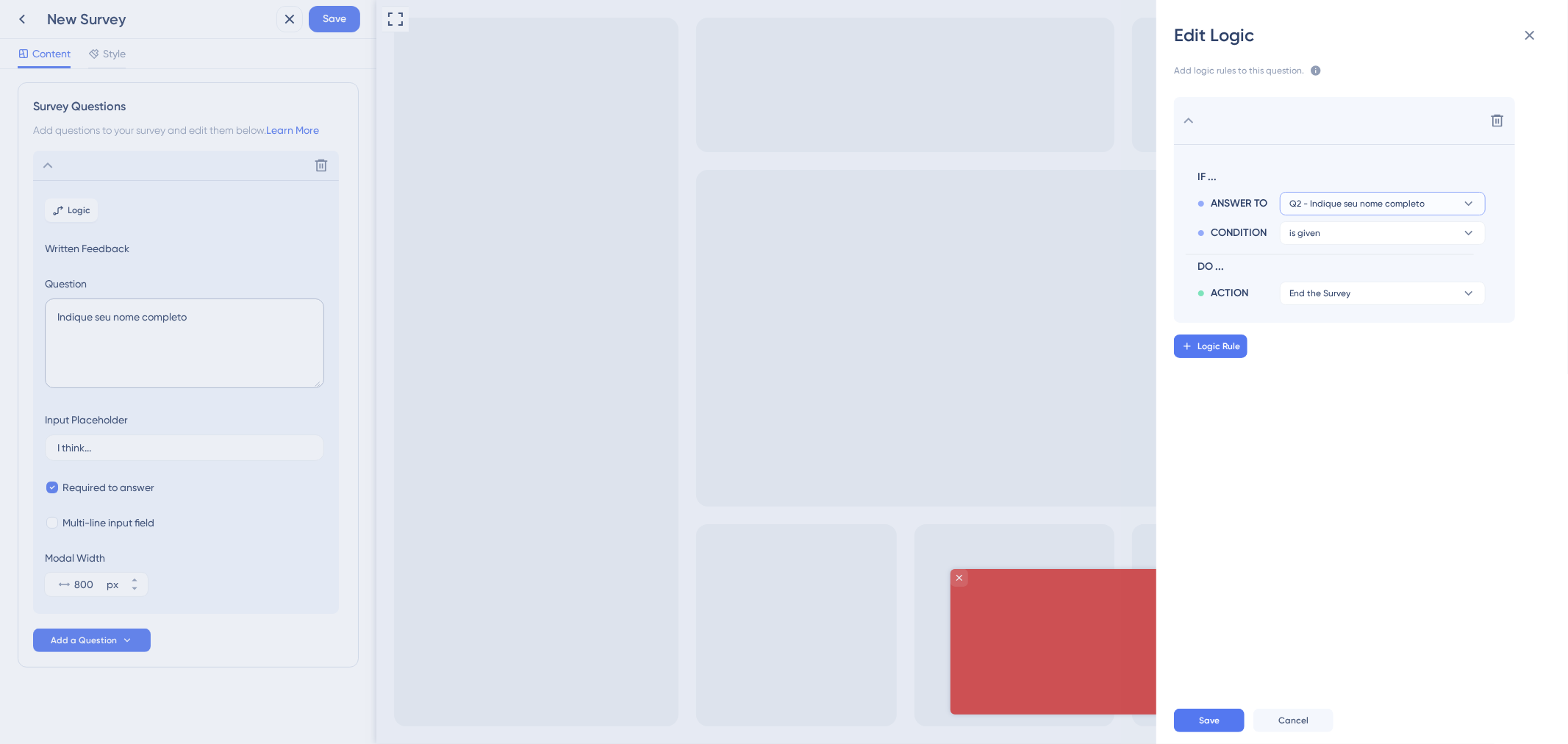
click at [1465, 204] on icon at bounding box center [1468, 203] width 15 height 15
click at [1410, 243] on span "Q2 - Indique seu nome completo" at bounding box center [1371, 246] width 152 height 18
click at [1380, 236] on button "is given" at bounding box center [1383, 233] width 206 height 24
click at [1349, 466] on div "Delete IF ... ANSWER TO Q2 - Indique seu nome completo CONDITION is given is gi…" at bounding box center [1367, 382] width 435 height 606
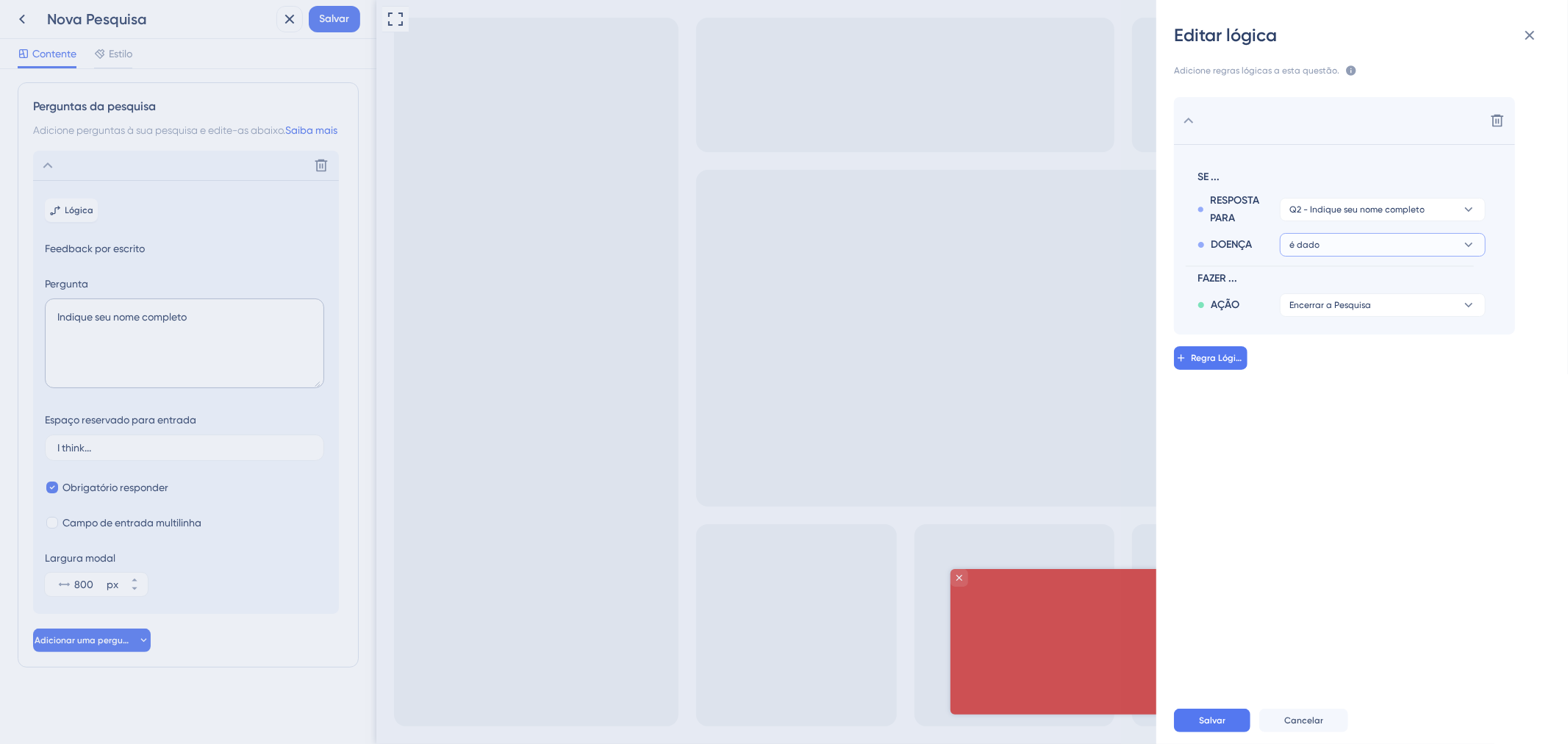
click at [1376, 239] on button "é dado" at bounding box center [1383, 245] width 206 height 24
click at [1380, 251] on button "é dado" at bounding box center [1383, 245] width 206 height 24
click at [1414, 245] on button "é dado" at bounding box center [1383, 245] width 206 height 24
click at [1423, 305] on button "Encerrar a Pesquisa" at bounding box center [1383, 306] width 206 height 24
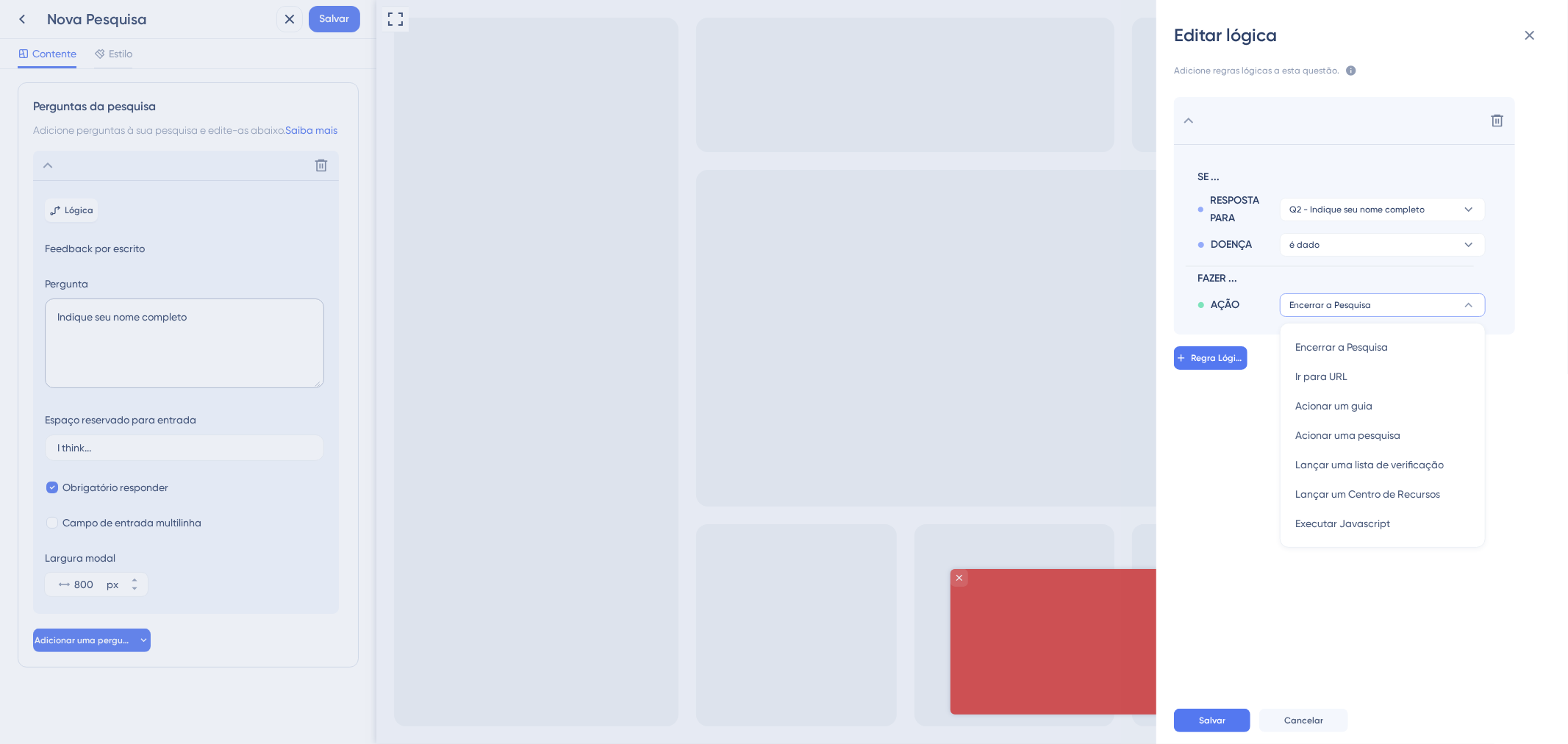
click at [1423, 305] on button "Encerrar a Pesquisa" at bounding box center [1383, 306] width 206 height 24
click at [1377, 219] on button "Q2 - Indique seu nome completo" at bounding box center [1383, 210] width 206 height 24
click at [1377, 241] on button "é dado" at bounding box center [1383, 245] width 206 height 24
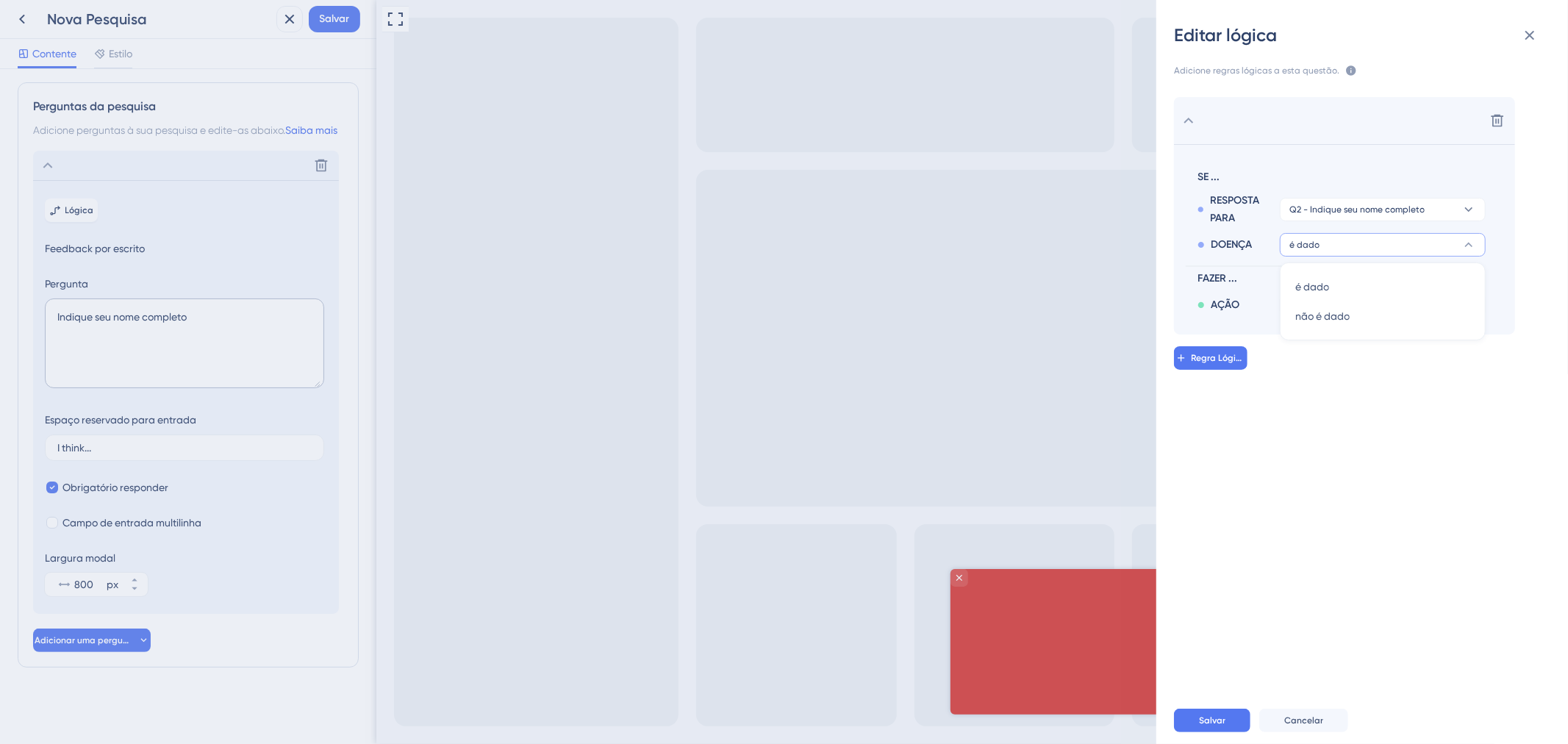
click at [1377, 241] on button "é dado" at bounding box center [1383, 245] width 206 height 24
click at [1383, 311] on button "Encerrar a Pesquisa" at bounding box center [1383, 306] width 206 height 24
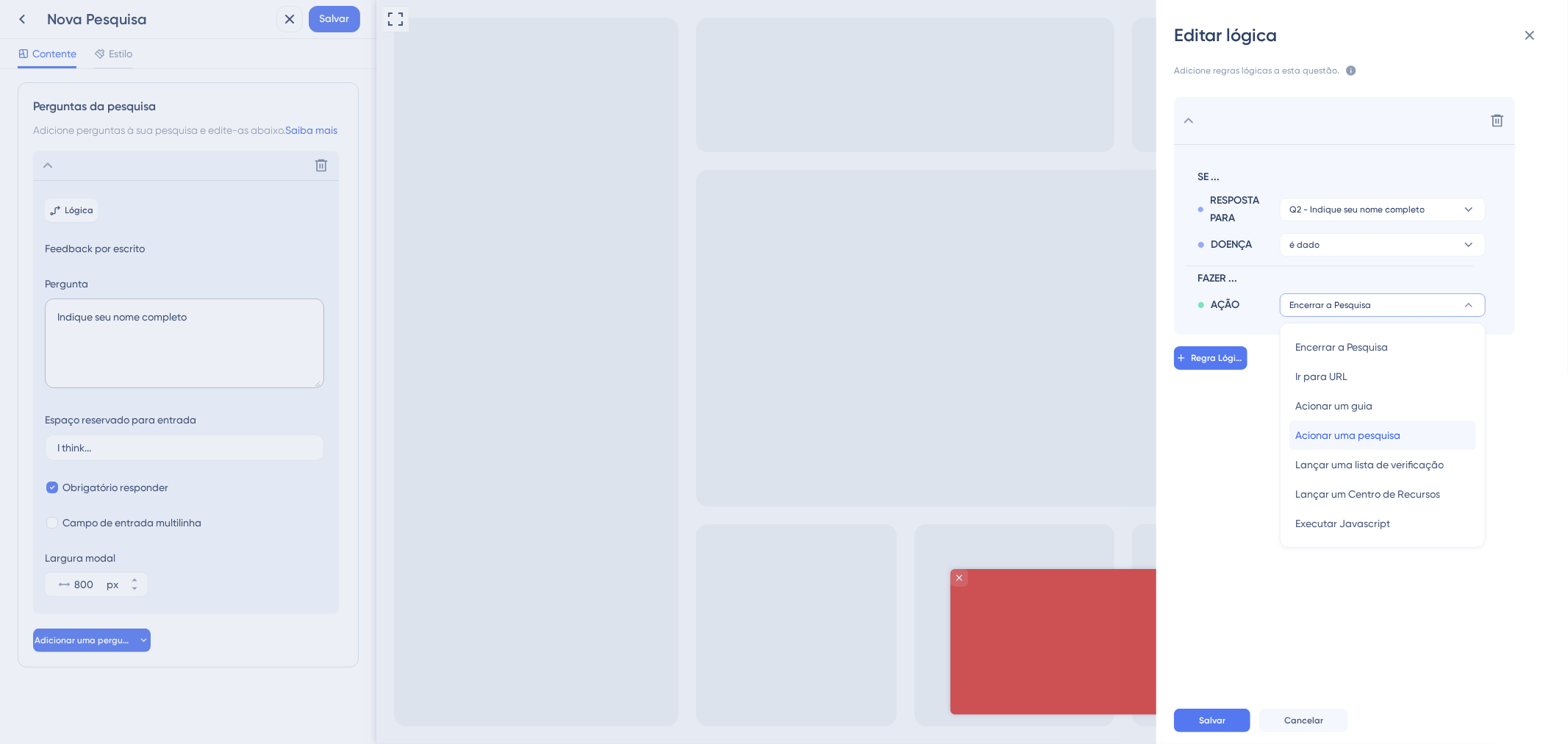
click at [1424, 424] on div "Acionar uma pesquisa Acionar uma pesquisa" at bounding box center [1382, 435] width 175 height 29
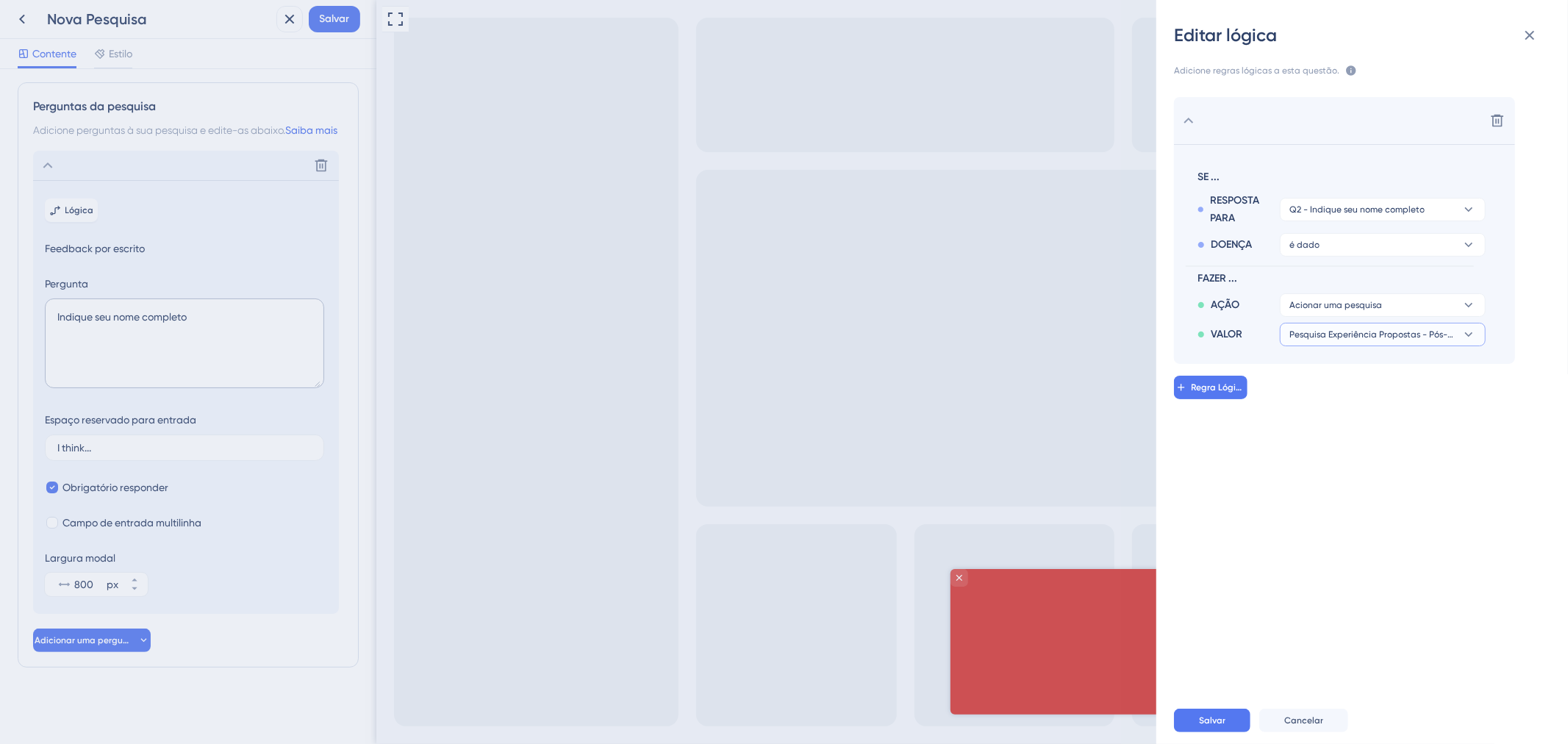
click at [1426, 342] on button "Pesquisa Experiência Propostas - Pós-Consulta" at bounding box center [1383, 335] width 206 height 24
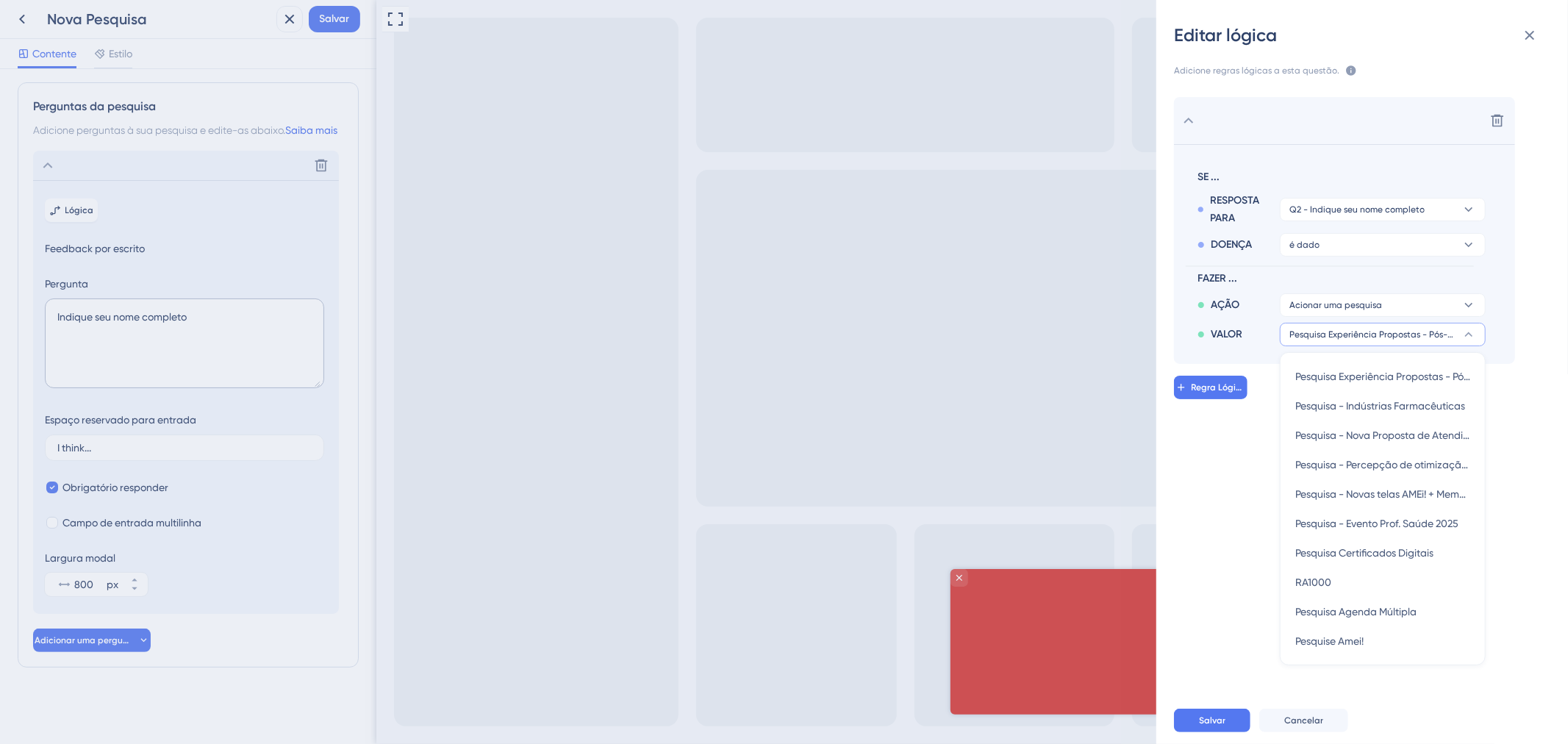
click at [1426, 342] on button "Pesquisa Experiência Propostas - Pós-Consulta" at bounding box center [1383, 335] width 206 height 24
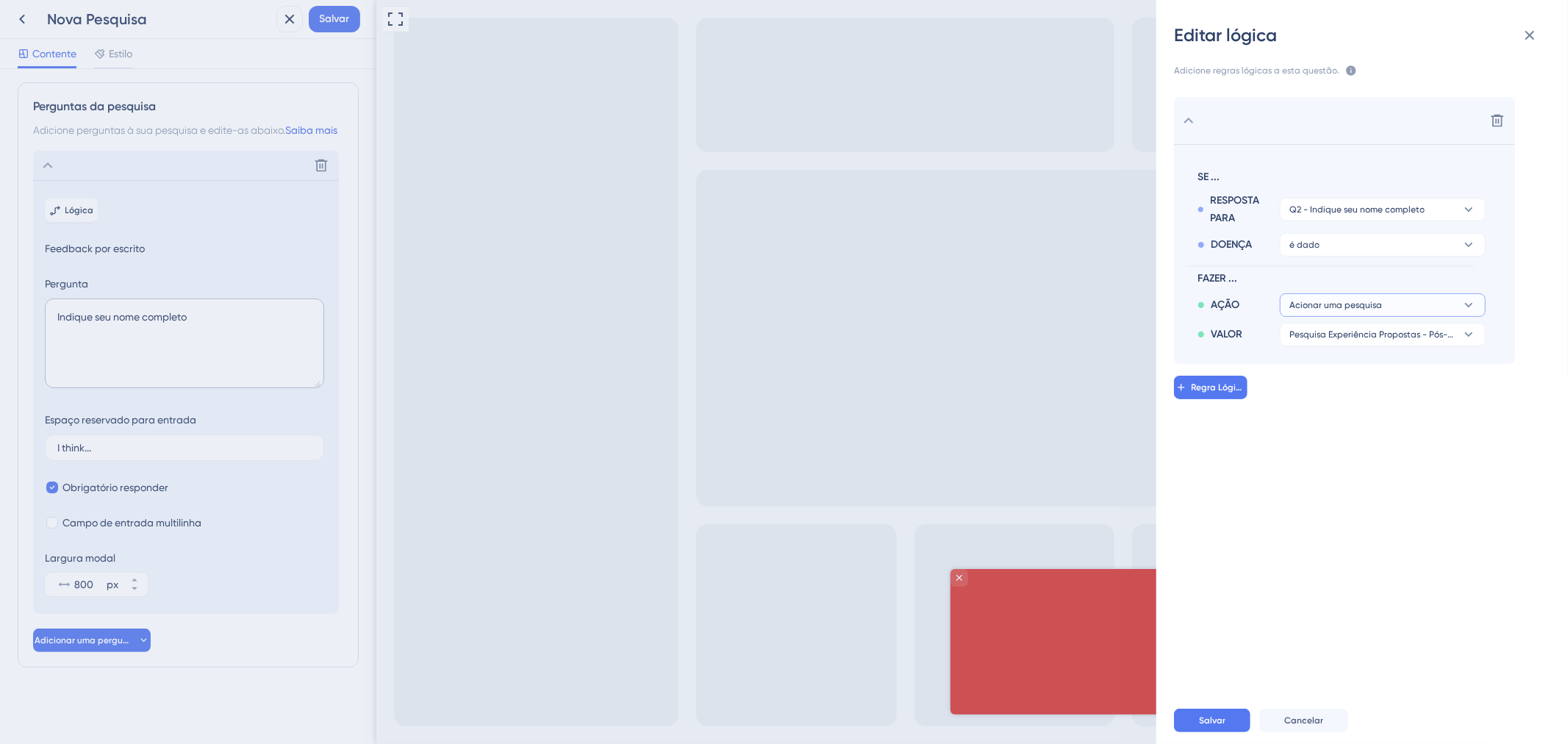
click at [1432, 305] on button "Acionar uma pesquisa" at bounding box center [1383, 306] width 206 height 24
click at [1494, 121] on icon at bounding box center [1497, 120] width 15 height 15
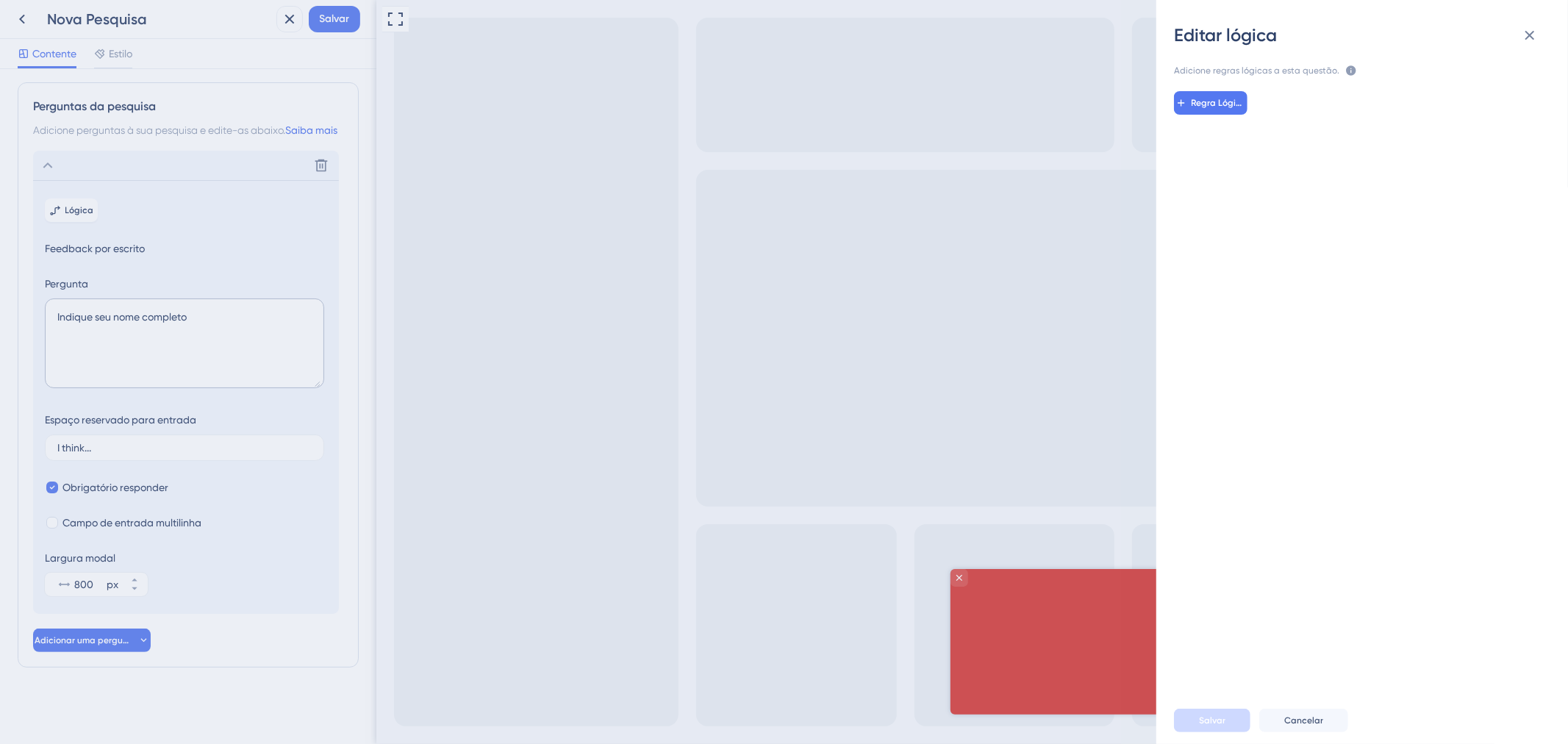
click at [1424, 375] on div "Regra Lógica" at bounding box center [1367, 382] width 435 height 606
click at [1529, 46] on button at bounding box center [1529, 35] width 29 height 29
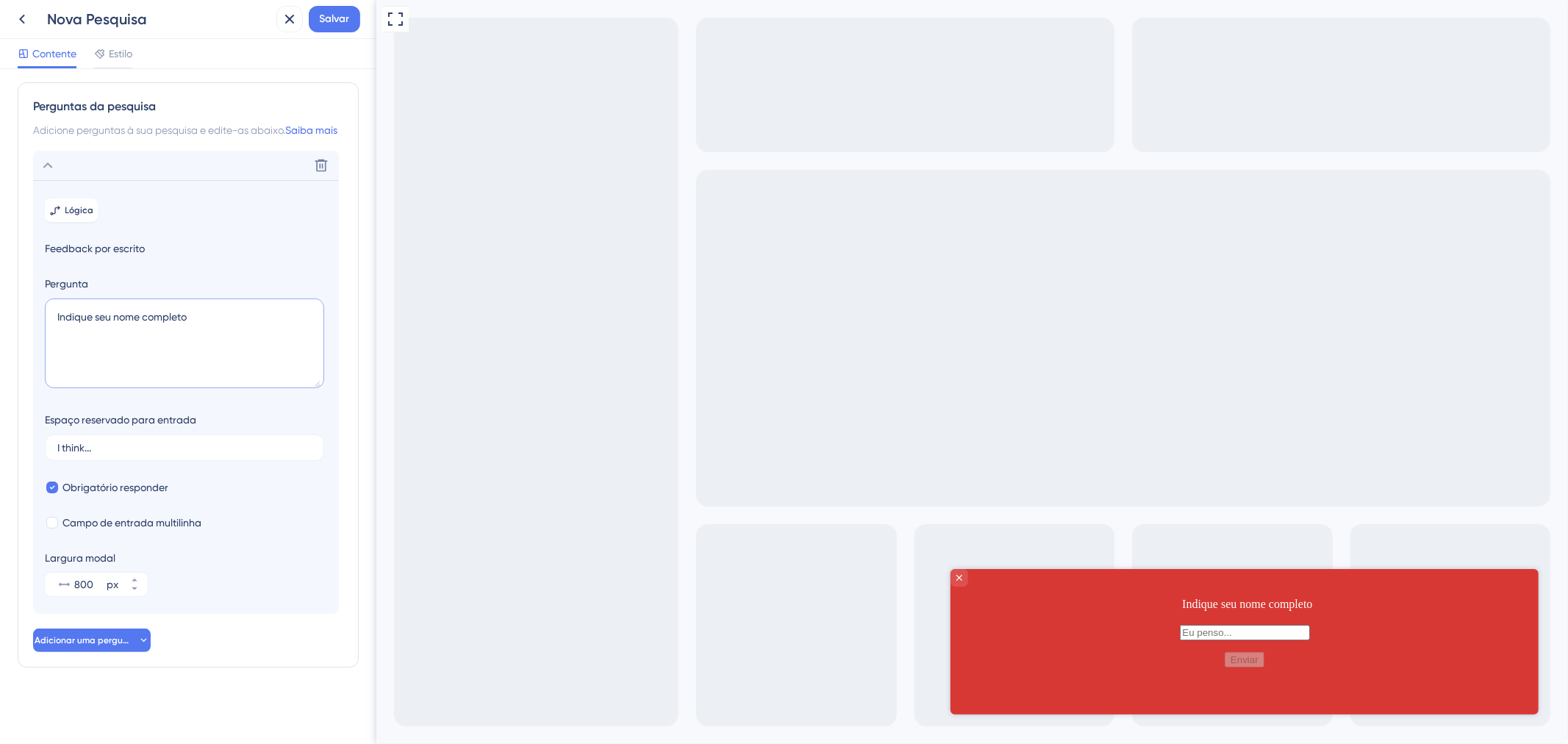
click at [266, 358] on textarea "Indique seu nome completo" at bounding box center [185, 344] width 280 height 90
click at [202, 453] on input "I think..." at bounding box center [184, 448] width 255 height 10
click at [70, 179] on div "Excluir" at bounding box center [186, 165] width 306 height 29
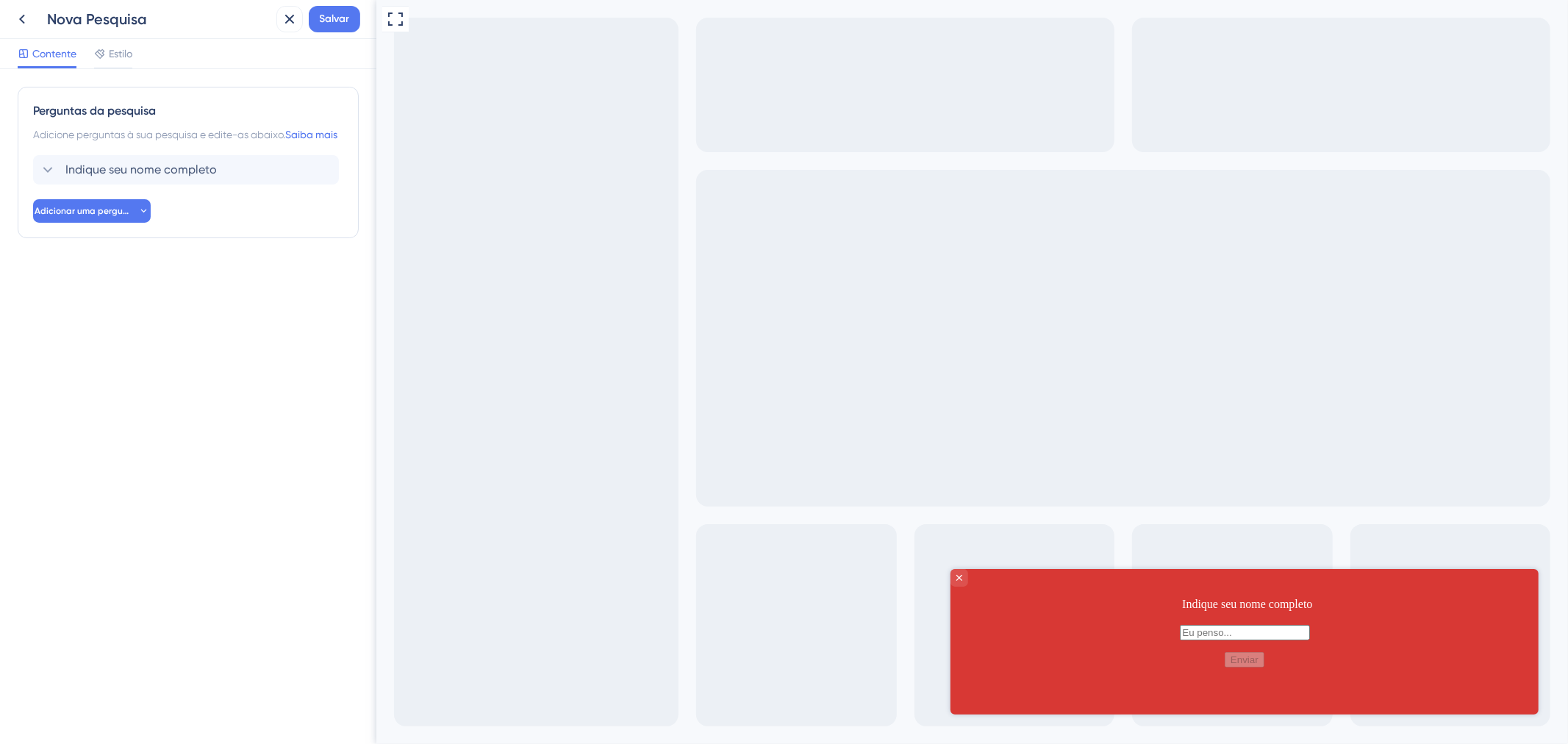
click at [86, 238] on div "Perguntas da pesquisa Adicione perguntas à sua pesquisa e edite-as abaixo. Saib…" at bounding box center [188, 163] width 341 height 152
click at [90, 217] on span "Adicionar uma pergunta" at bounding box center [84, 211] width 99 height 12
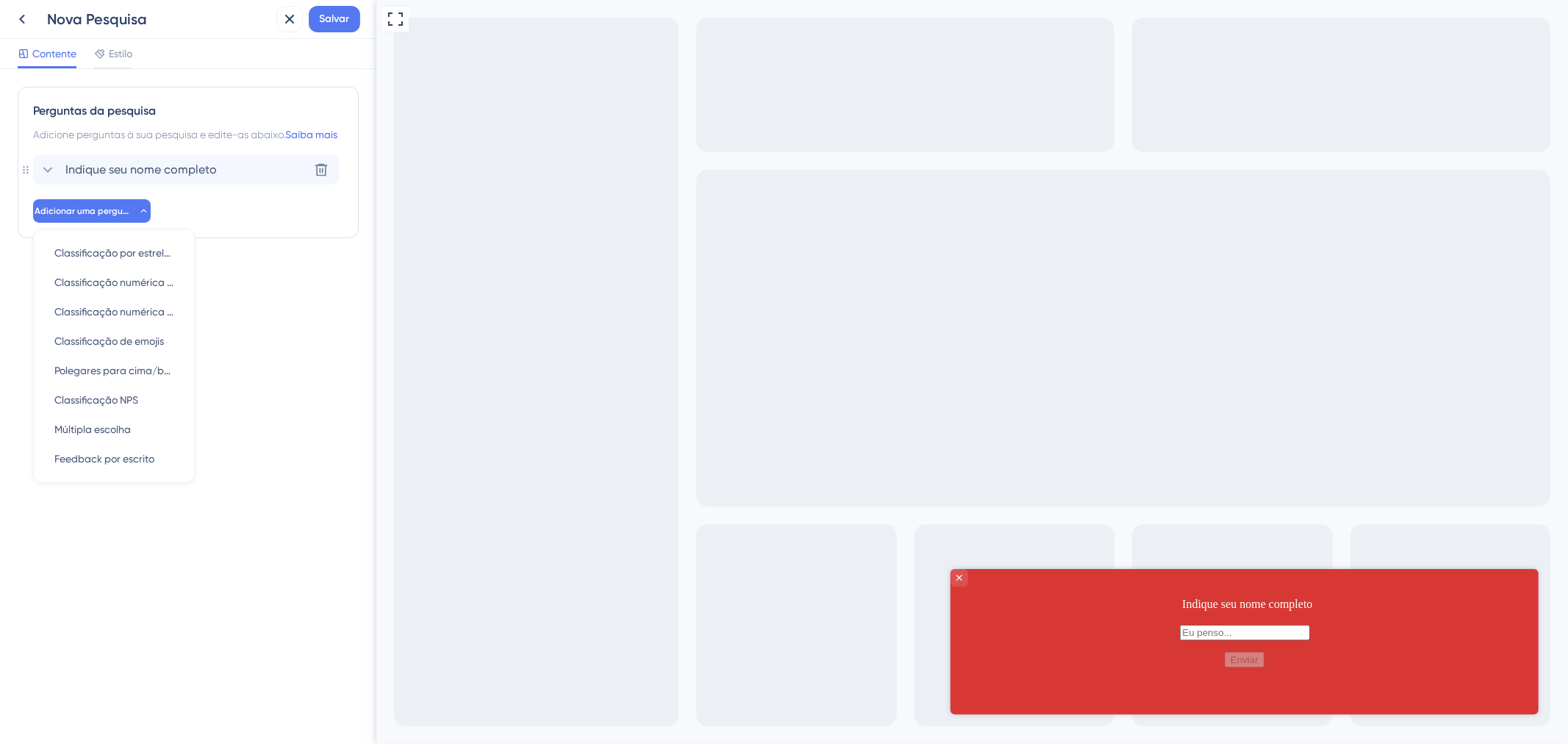
click at [56, 179] on icon at bounding box center [48, 170] width 18 height 18
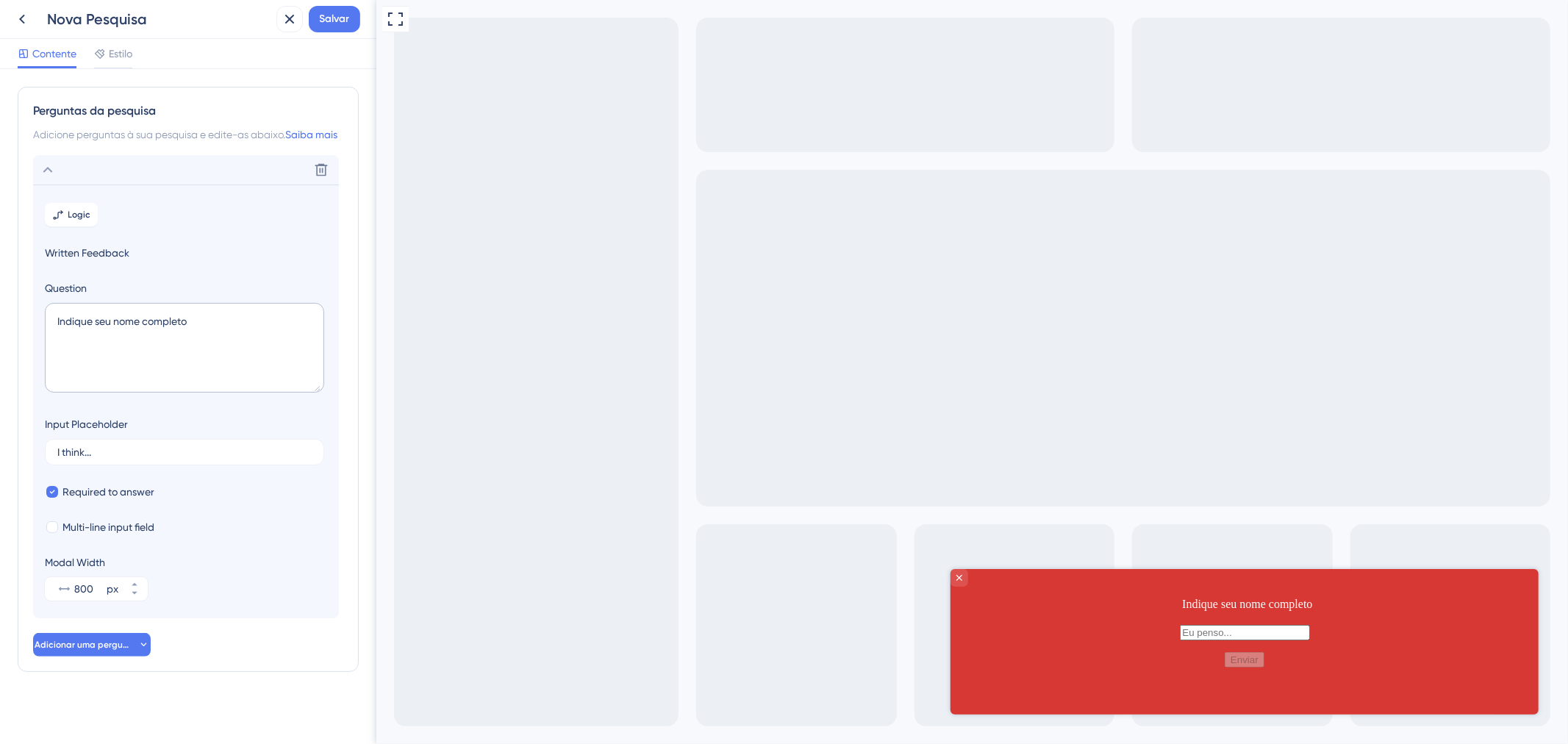
scroll to position [23, 0]
click at [53, 174] on div "Excluir" at bounding box center [186, 165] width 306 height 29
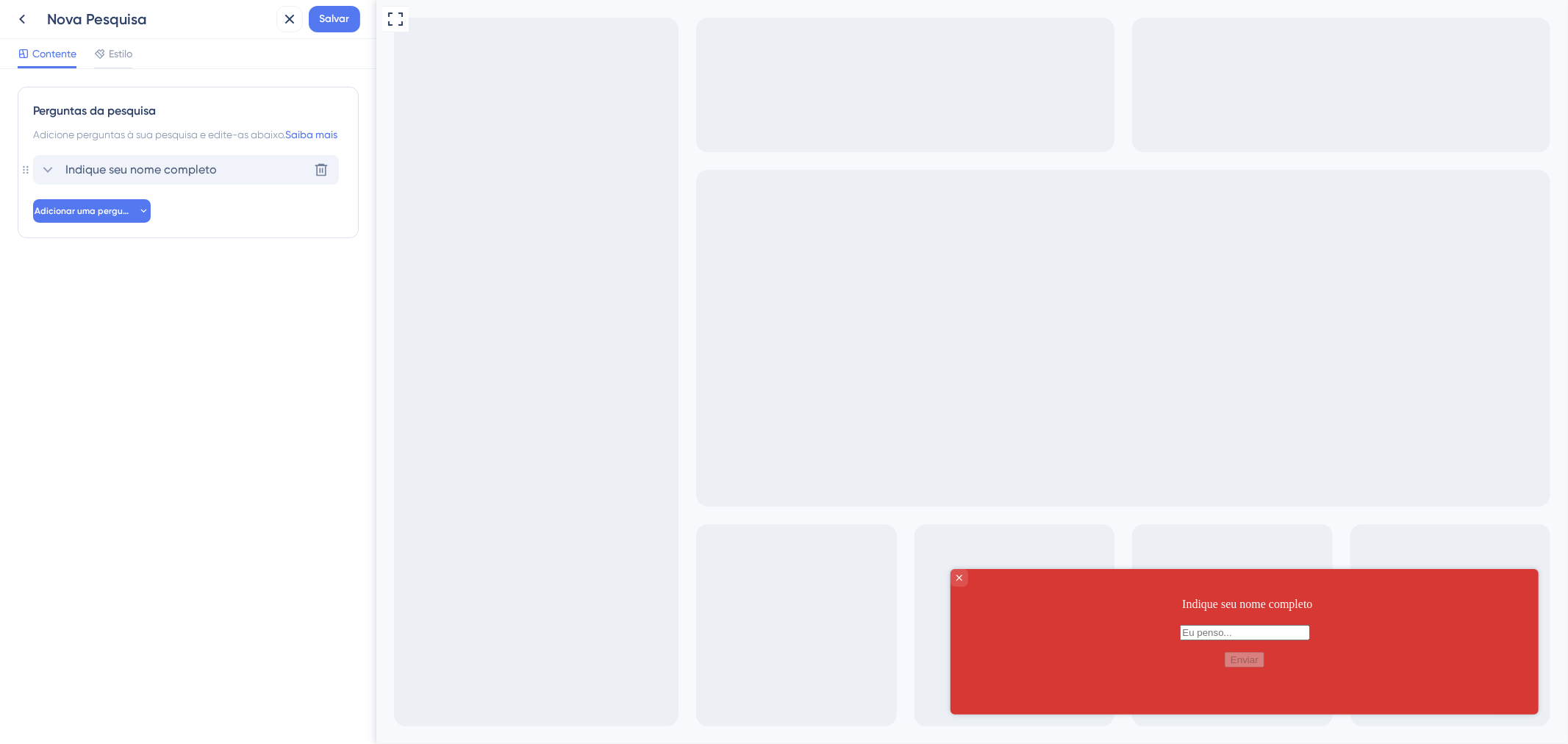
scroll to position [0, 0]
click at [74, 216] on font "Adicionar uma pergunta" at bounding box center [86, 211] width 103 height 10
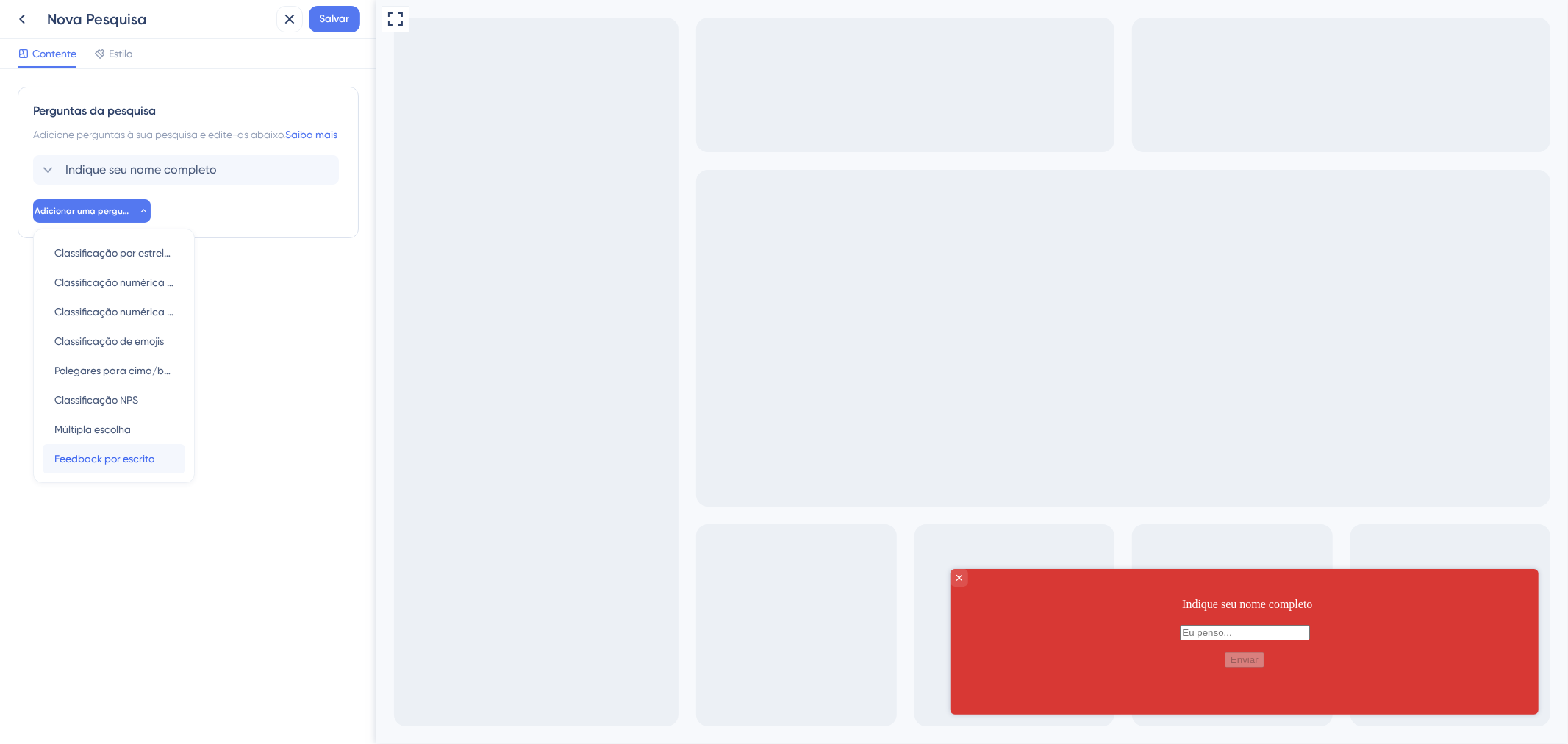
click at [119, 465] on font "Feedback por escrito" at bounding box center [104, 459] width 100 height 12
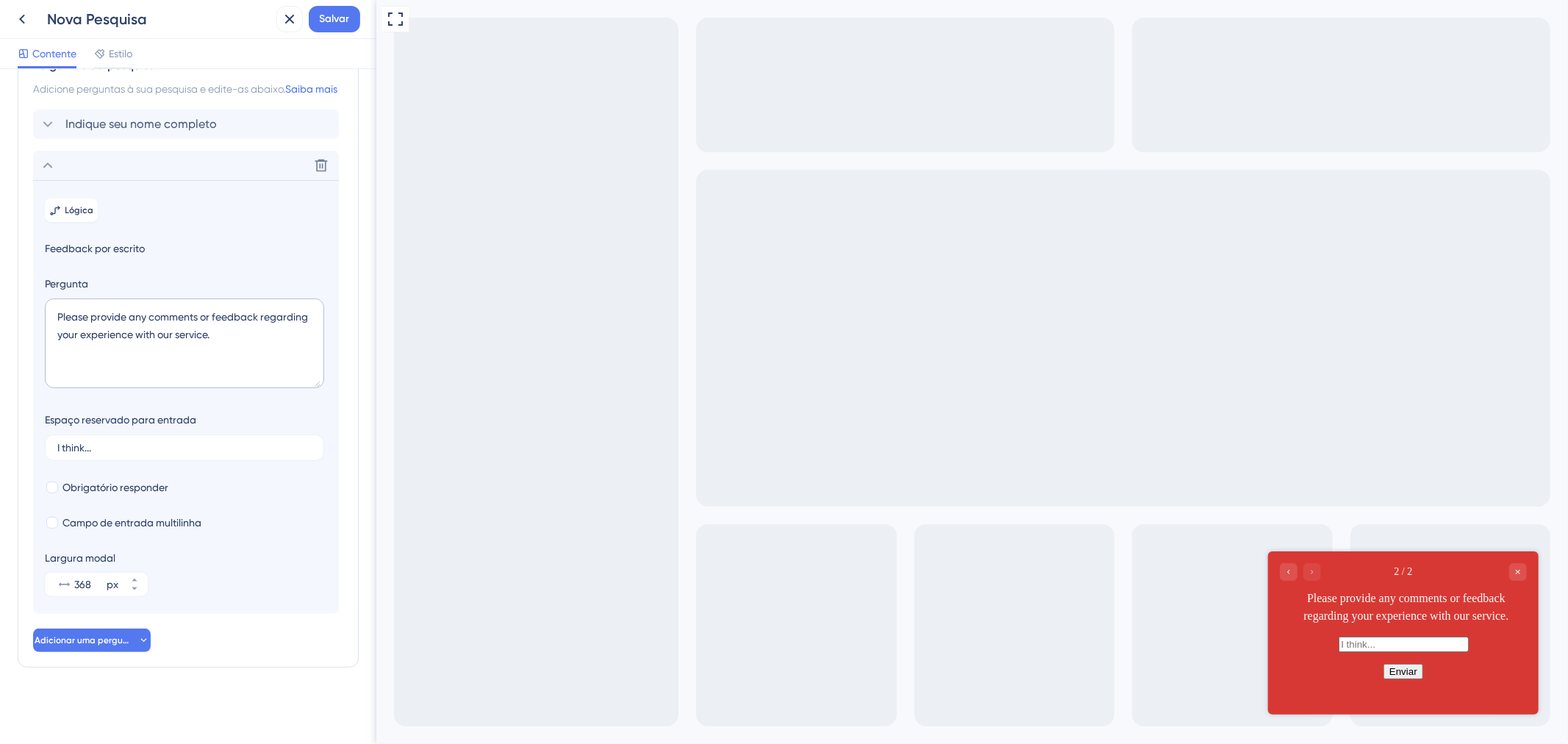
scroll to position [63, 0]
click at [86, 591] on input "368" at bounding box center [88, 585] width 29 height 18
click at [93, 587] on input "368" at bounding box center [88, 585] width 29 height 18
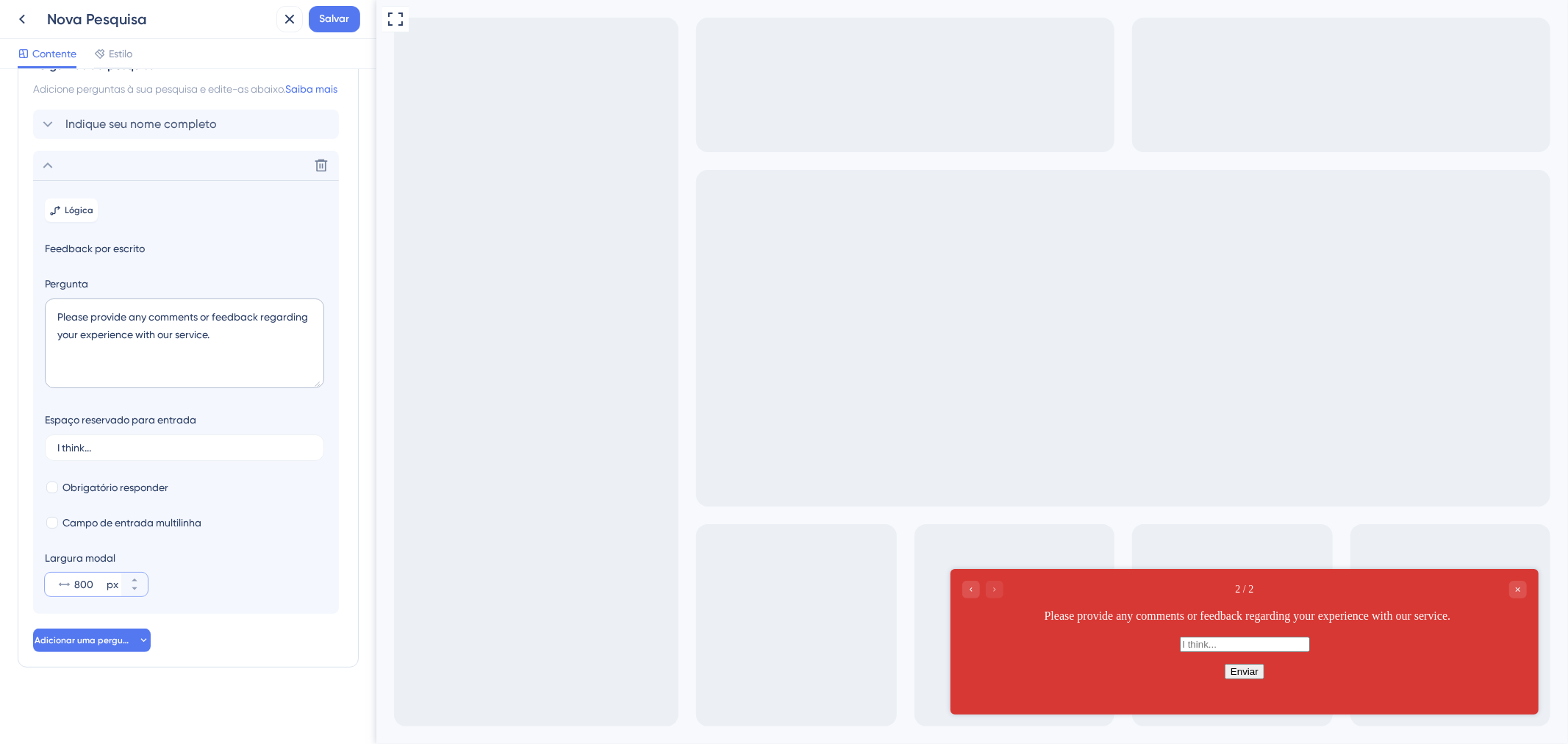
type input "800"
drag, startPoint x: 207, startPoint y: 340, endPoint x: -18, endPoint y: 310, distance: 227.0
click at [0, 0] on html "Nova Pesquisa Salvar Contente Estilo Perguntas da pesquisa Adicione perguntas à…" at bounding box center [784, 0] width 1568 height 0
paste textarea "Informe o seu CPF (apenas números)"
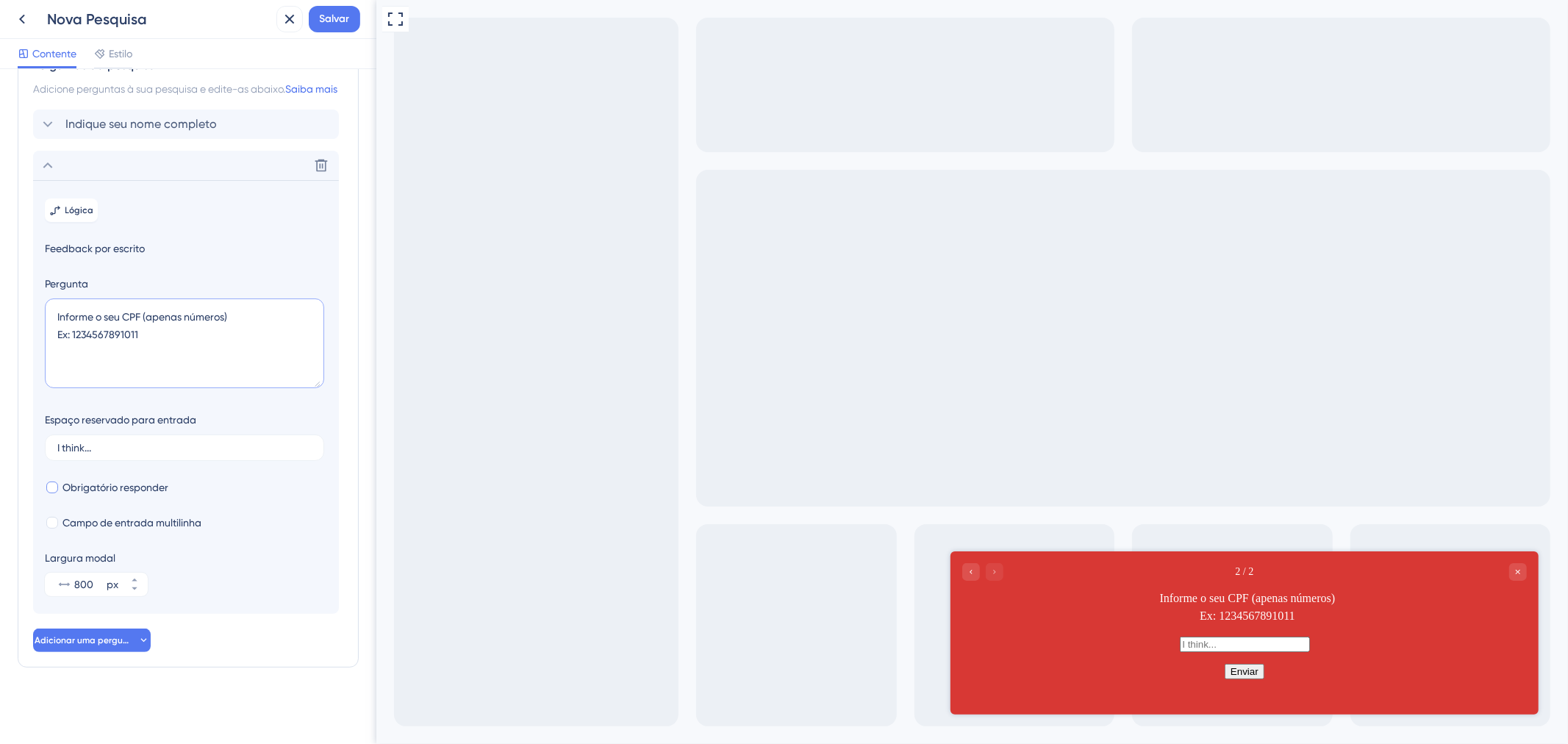
type textarea "Informe o seu CPF (apenas números) Ex: 1234567891011"
click at [157, 494] on span "Obrigatório responder" at bounding box center [116, 488] width 106 height 18
checkbox input "true"
click at [163, 530] on span "Campo de entrada multilinha" at bounding box center [132, 523] width 139 height 18
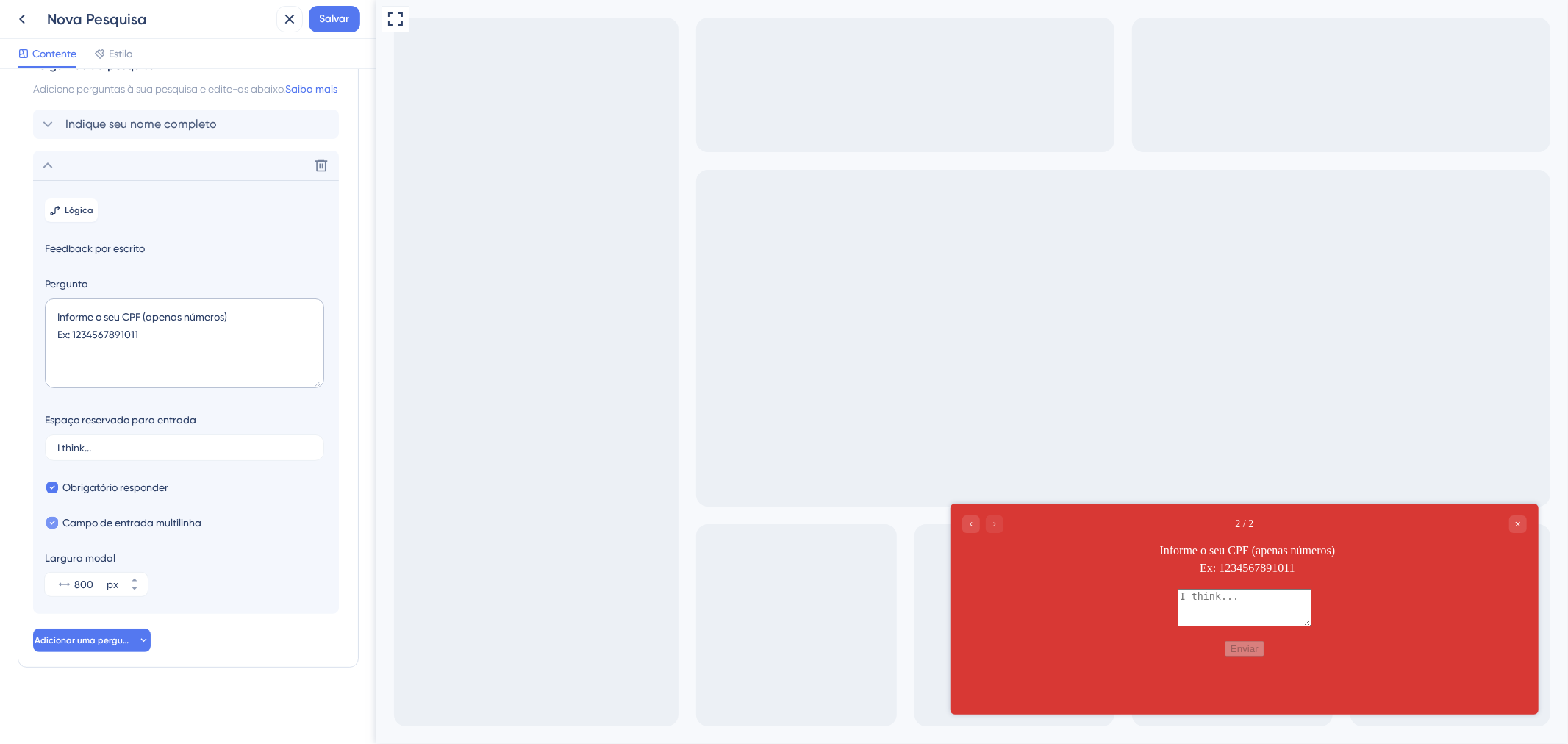
click at [163, 530] on span "Campo de entrada multilinha" at bounding box center [132, 523] width 139 height 18
checkbox input "false"
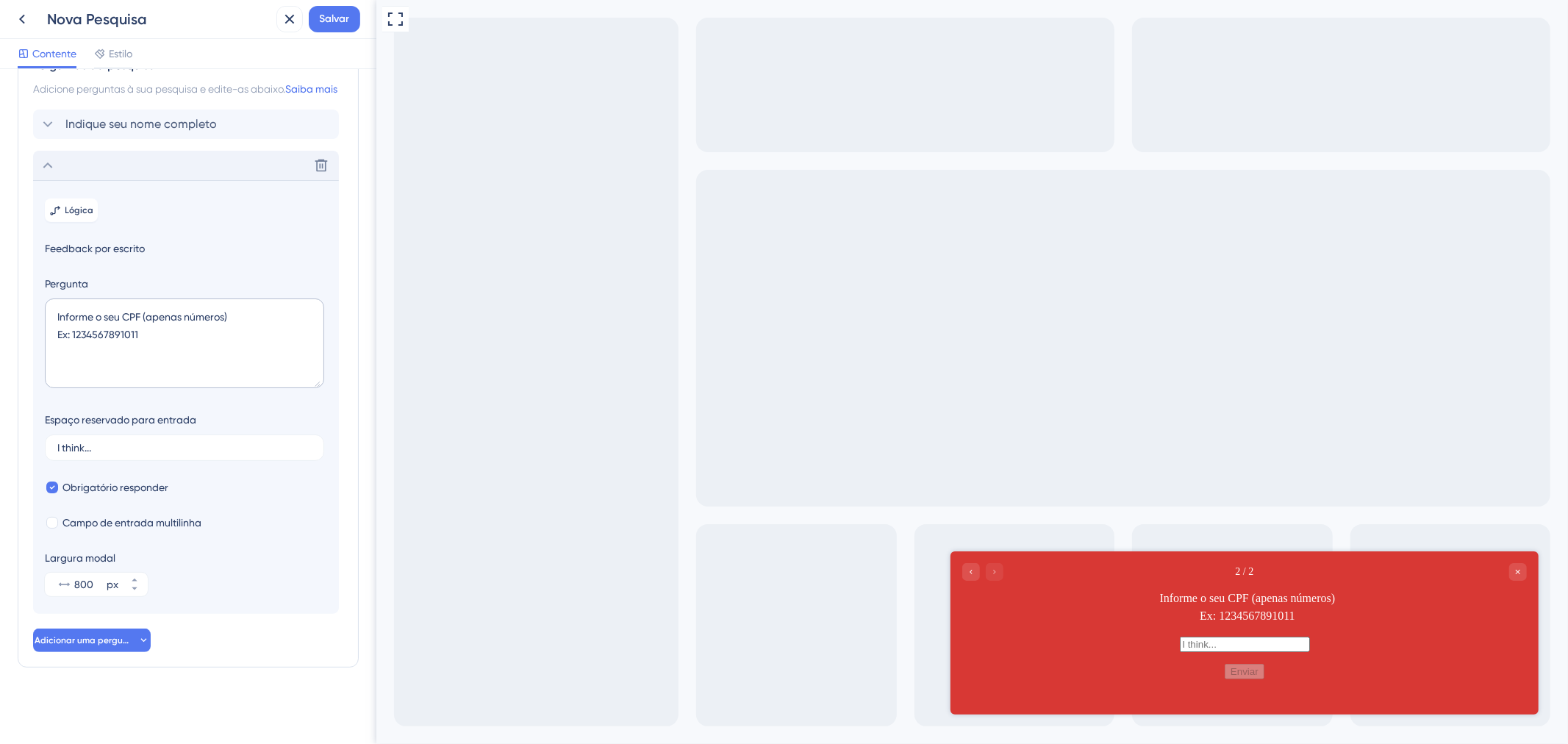
click at [49, 167] on icon at bounding box center [48, 166] width 18 height 18
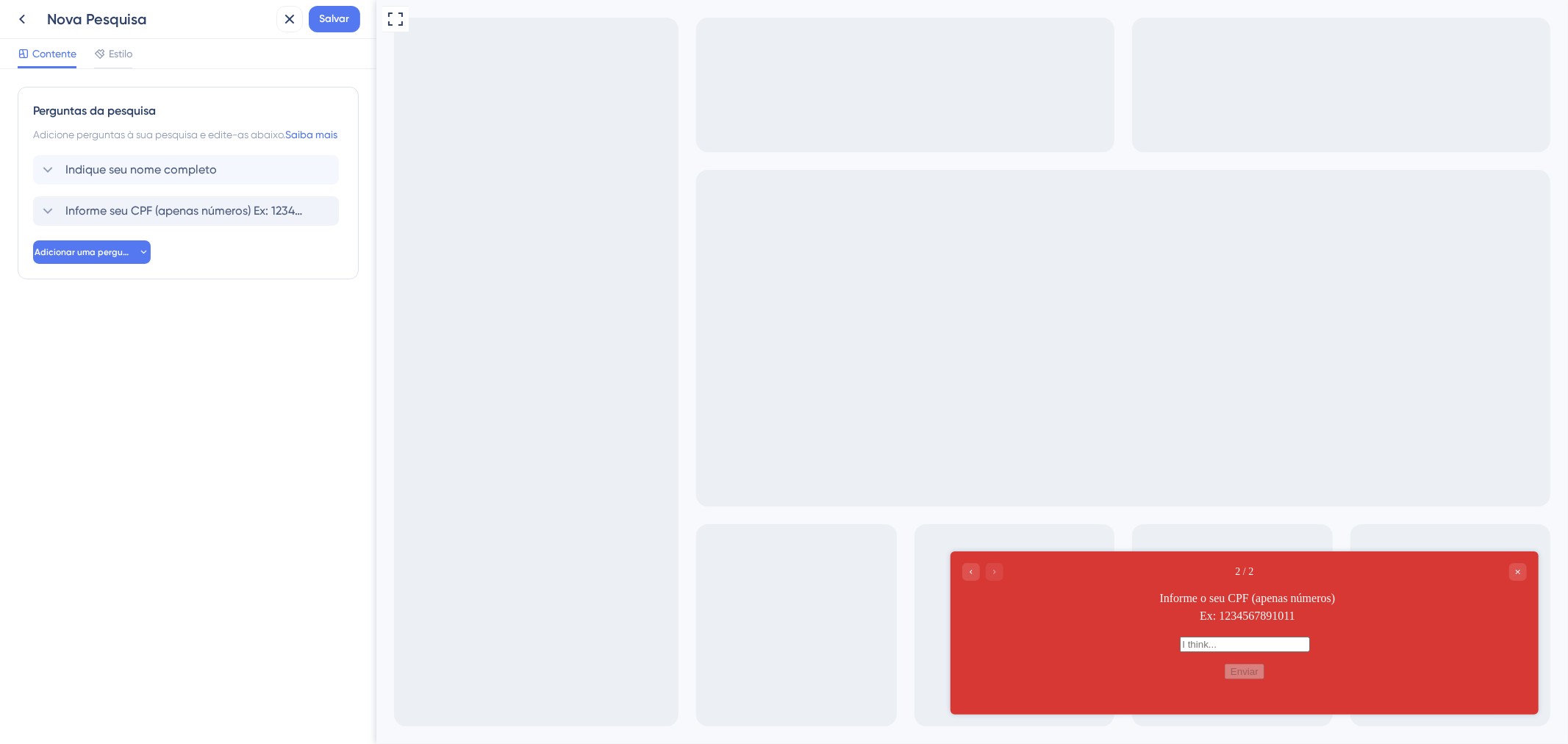
click at [241, 335] on div "Perguntas da pesquisa Adicione perguntas à sua pesquisa e edite-as abaixo. Saib…" at bounding box center [188, 213] width 341 height 252
click at [90, 257] on font "Adicionar uma pergunta" at bounding box center [86, 252] width 103 height 10
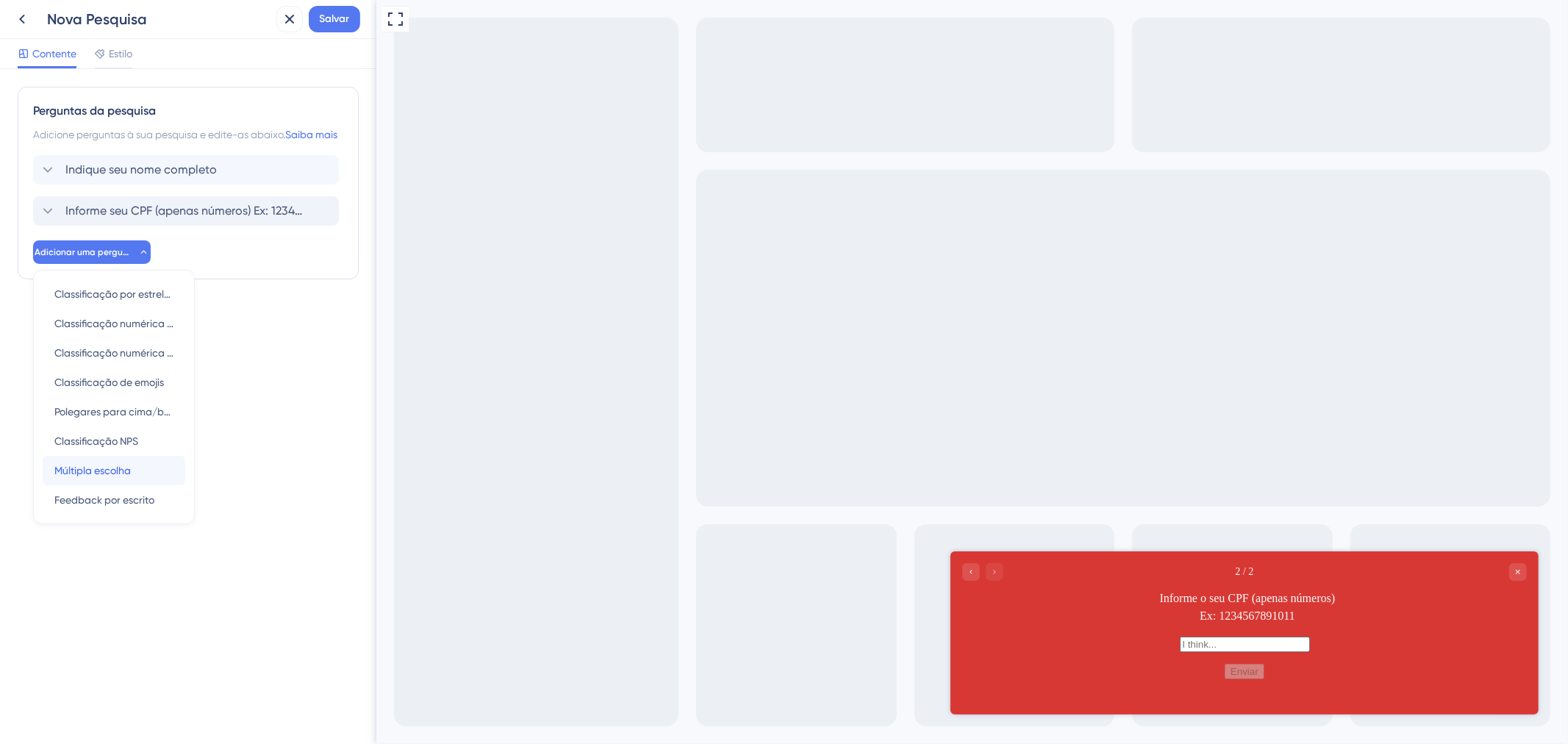
click at [99, 477] on font "Múltipla escolha" at bounding box center [92, 471] width 77 height 12
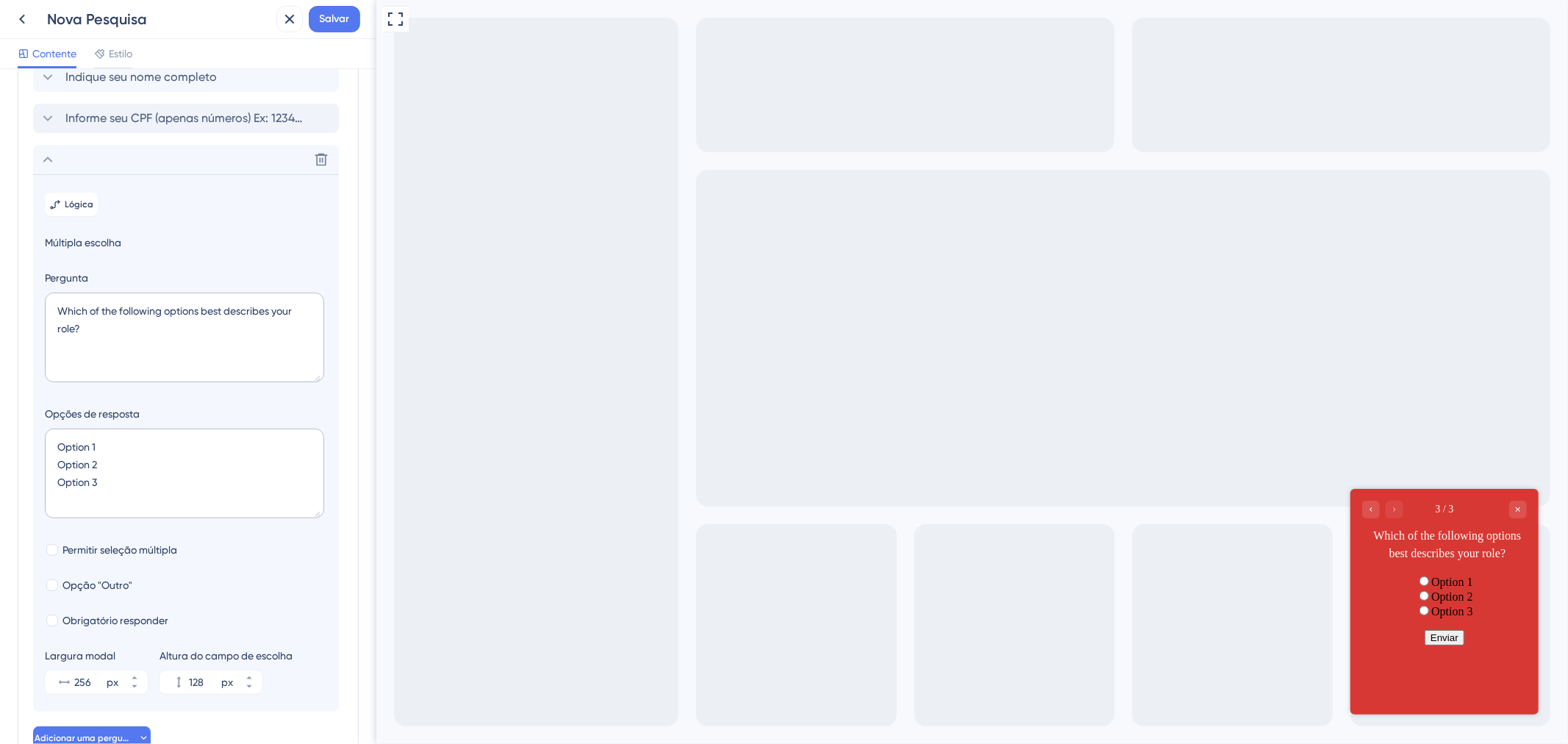
scroll to position [23, 0]
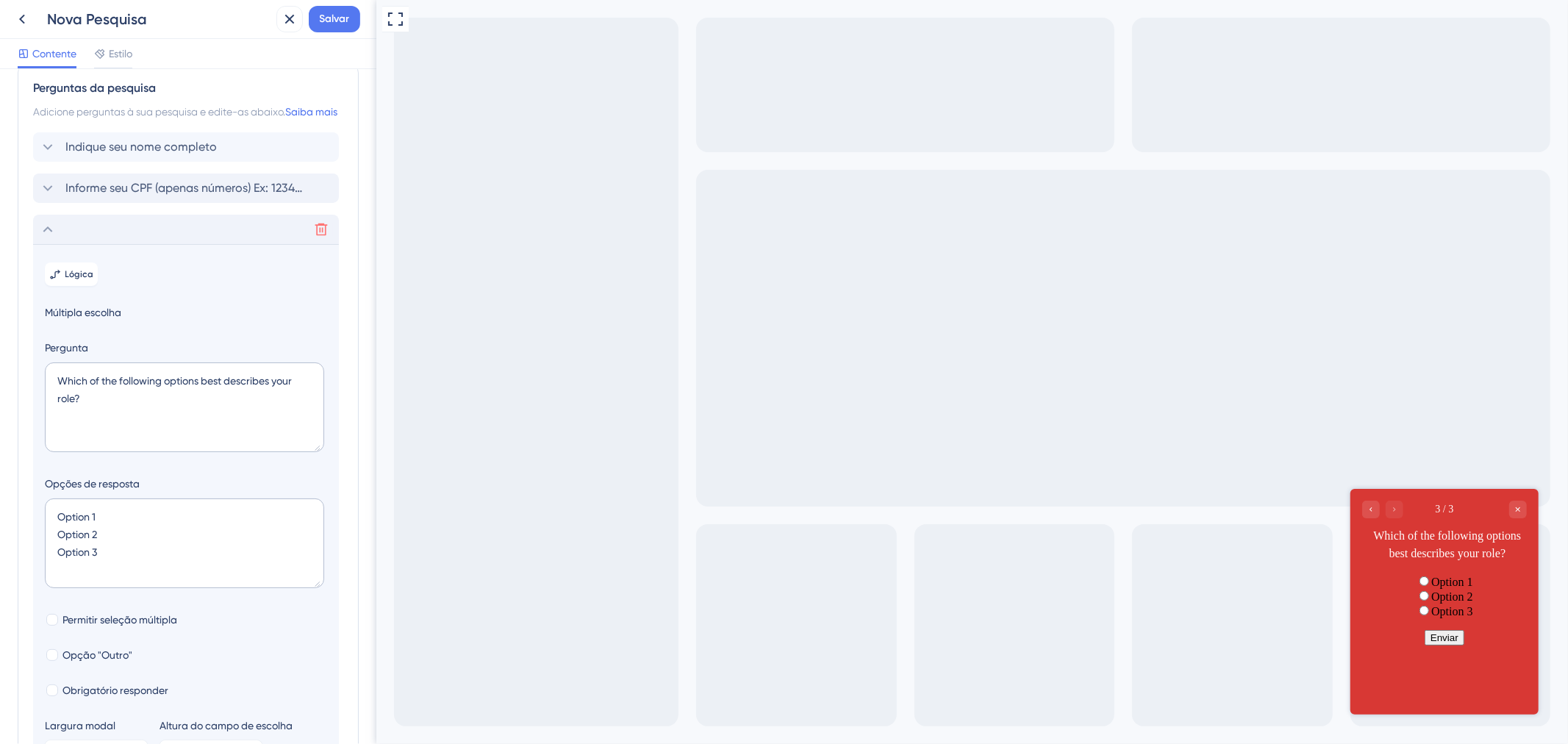
click at [321, 237] on icon at bounding box center [321, 229] width 15 height 15
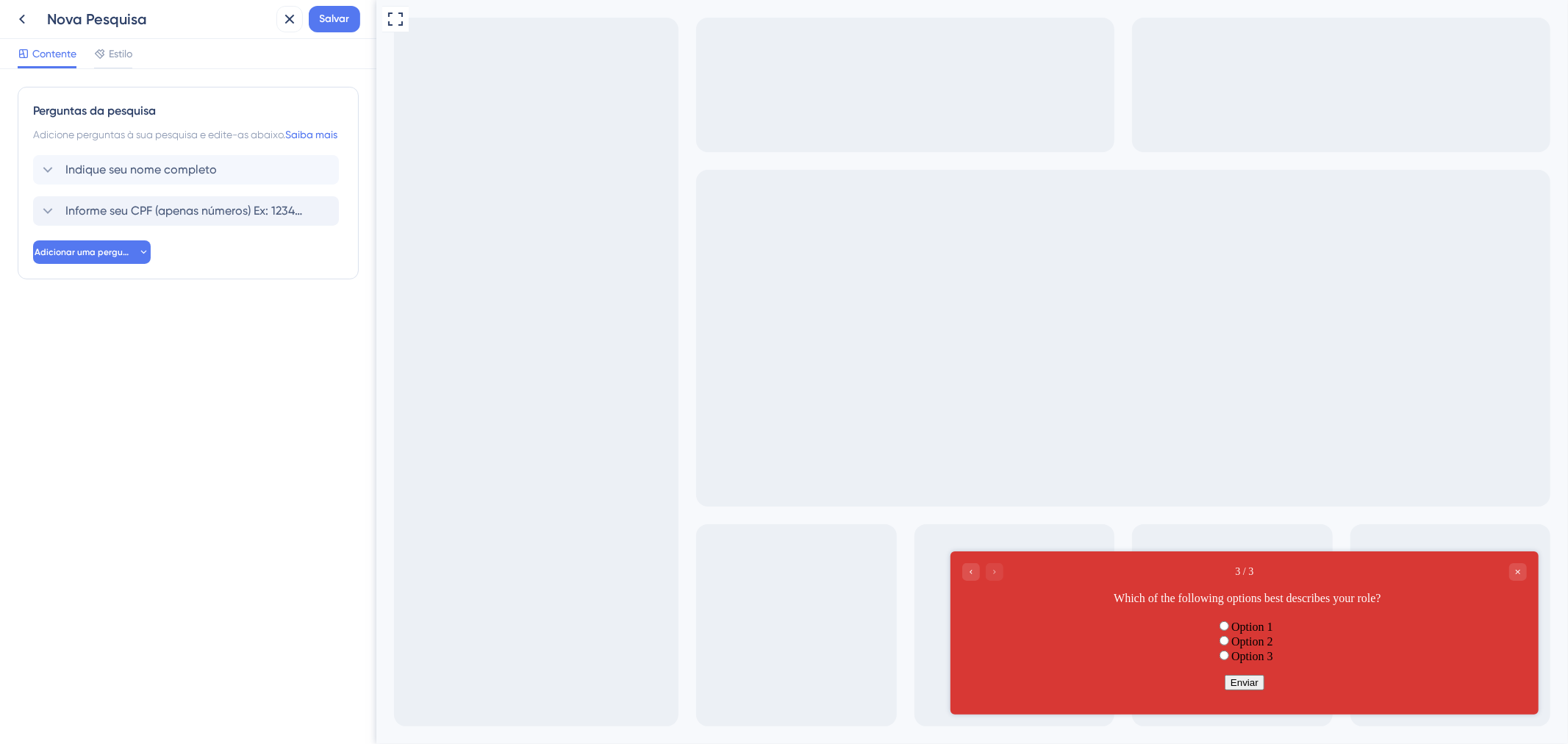
scroll to position [0, 0]
click at [74, 280] on div "Perguntas da pesquisa Adicione perguntas à sua pesquisa e edite-as abaixo. Saib…" at bounding box center [188, 183] width 341 height 193
click at [78, 257] on font "Adicionar uma pergunta" at bounding box center [86, 252] width 103 height 10
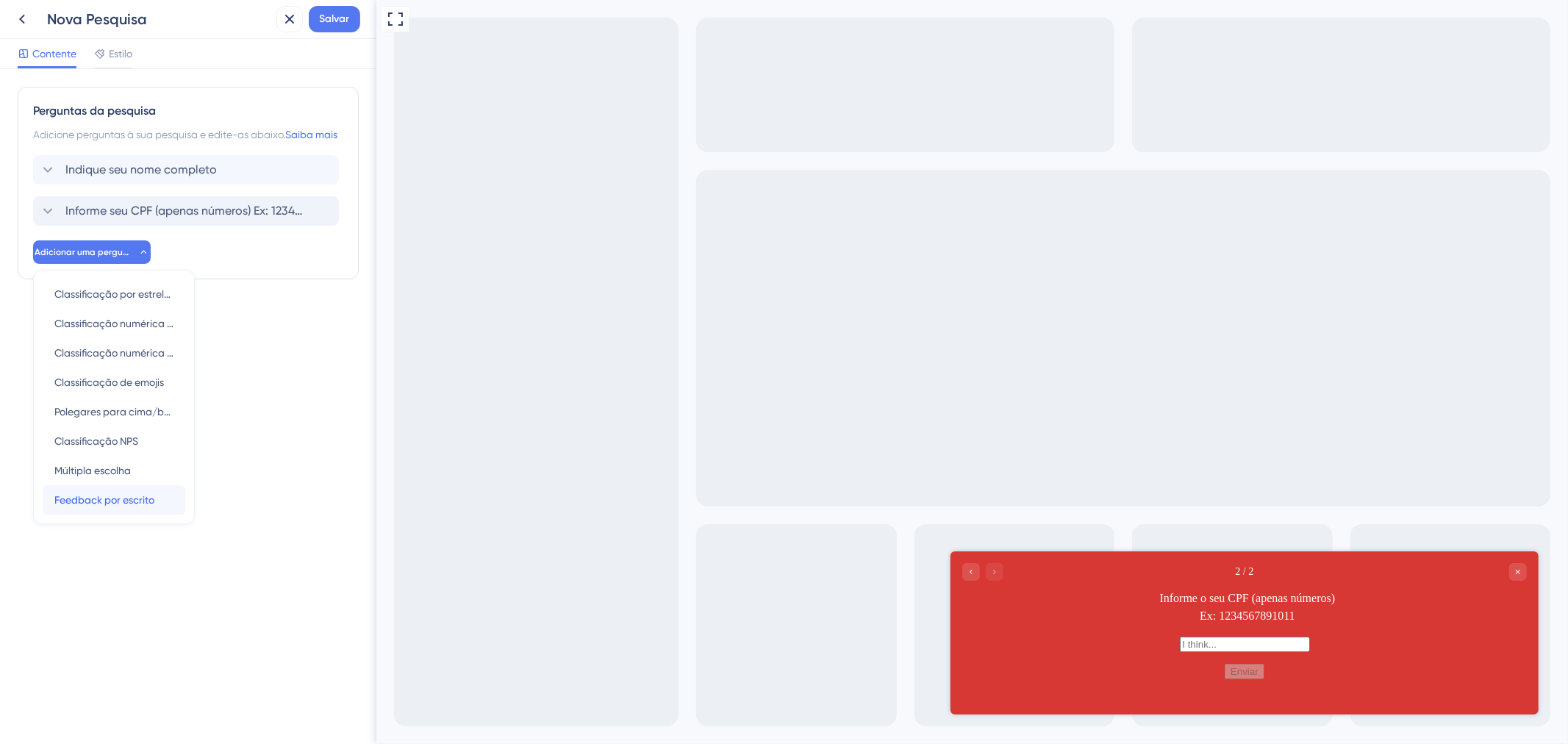
click at [93, 506] on font "Feedback por escrito" at bounding box center [104, 500] width 100 height 12
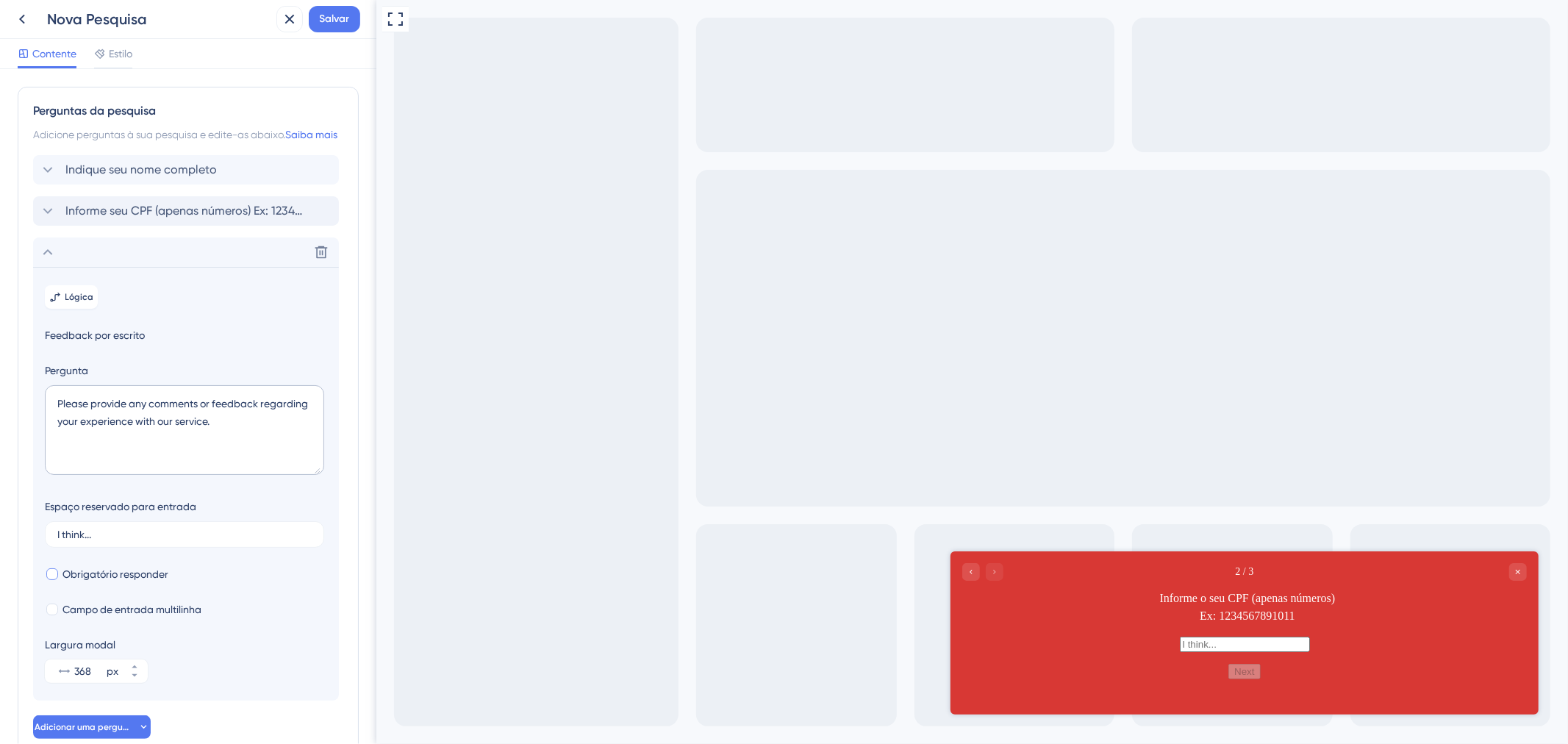
scroll to position [105, 0]
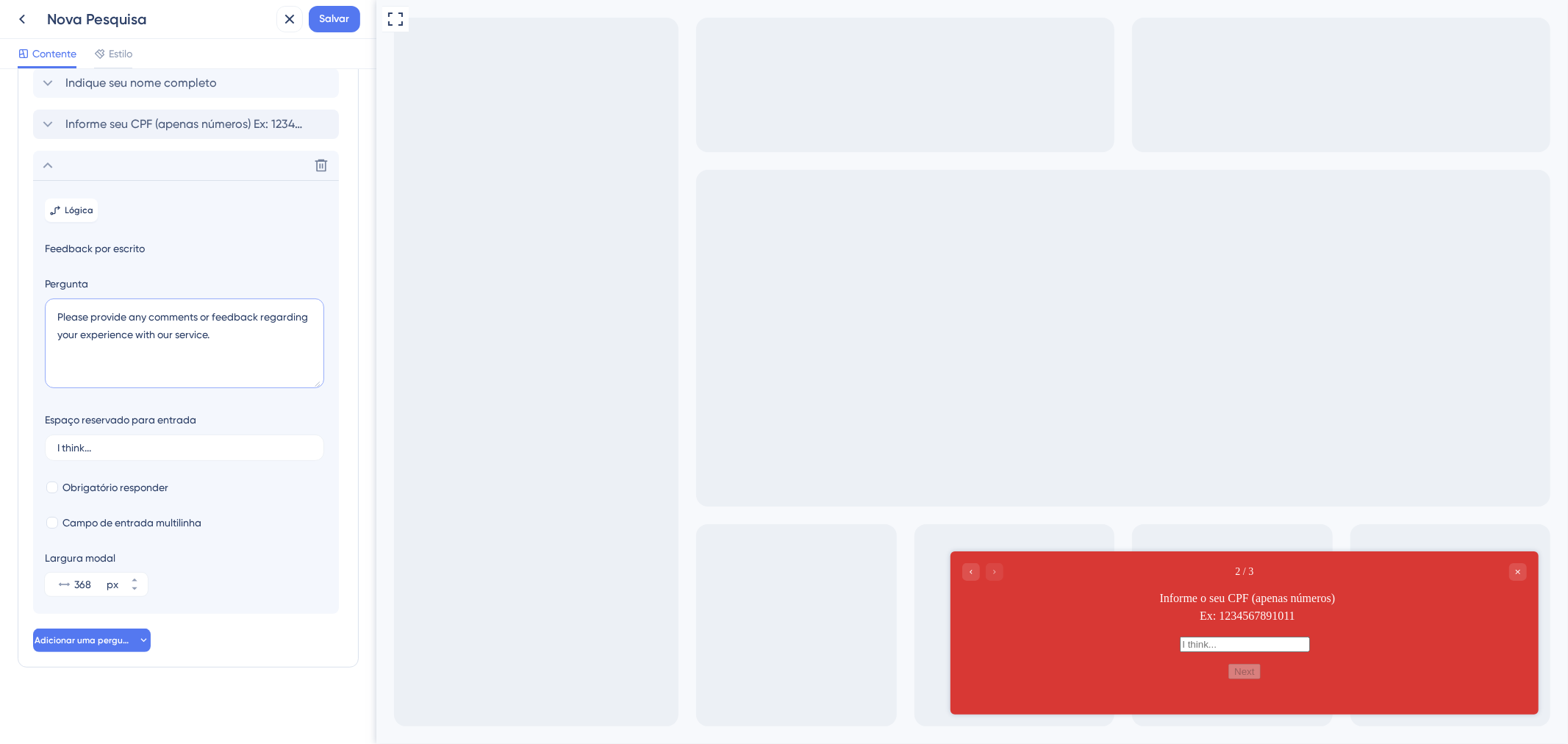
drag, startPoint x: 221, startPoint y: 353, endPoint x: 26, endPoint y: 274, distance: 210.4
click at [26, 274] on div "Perguntas da pesquisa Adicione perguntas à sua pesquisa e edite-as abaixo. Saib…" at bounding box center [188, 334] width 341 height 668
paste textarea "Informe o Nº Celular/Whatsapp com o DDD (apenas números)"
type textarea "Informe o Nº Celular/Whatsapp com o DDD (apenas números) Ex: 12123456789"
click at [68, 164] on div "Excluir" at bounding box center [186, 165] width 306 height 29
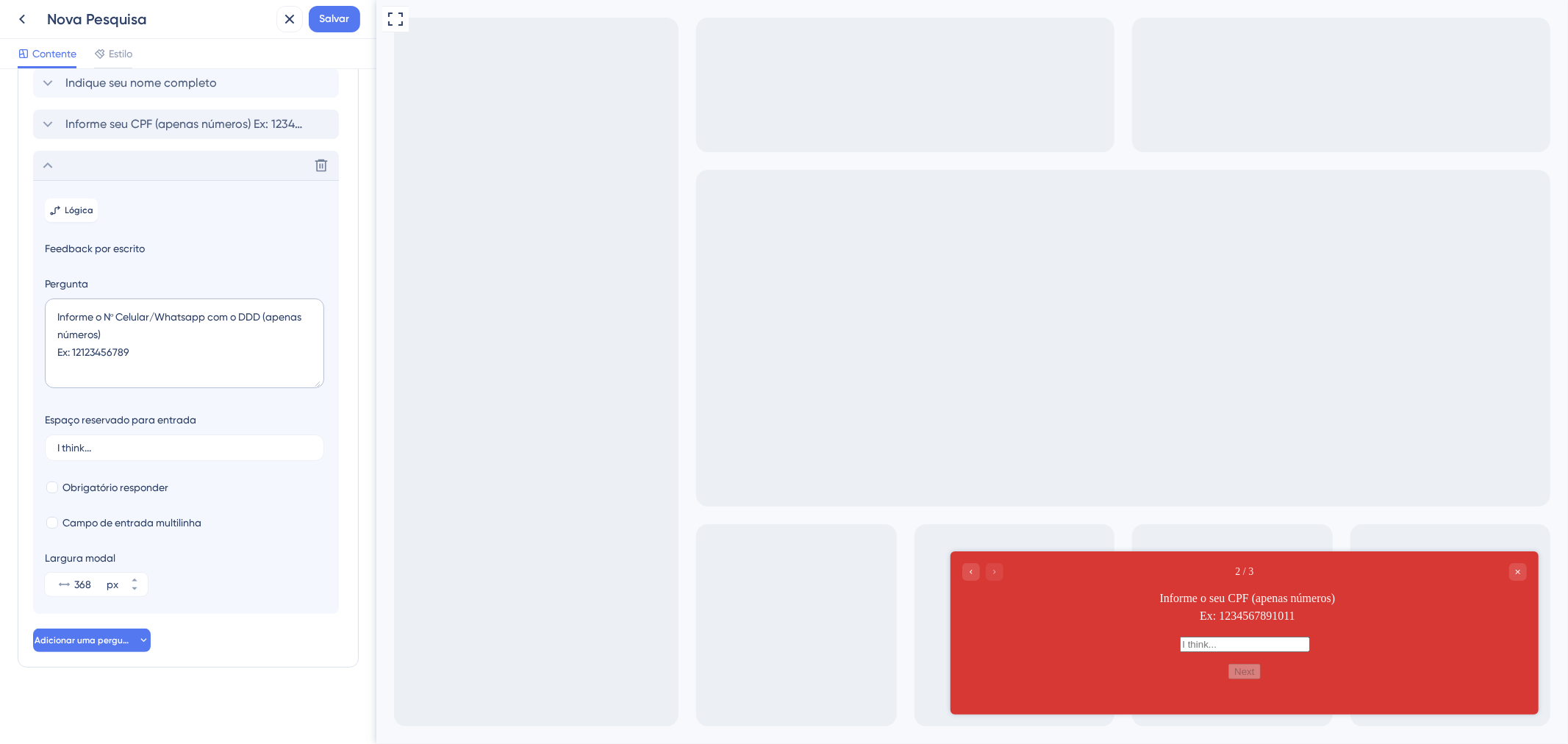
scroll to position [0, 0]
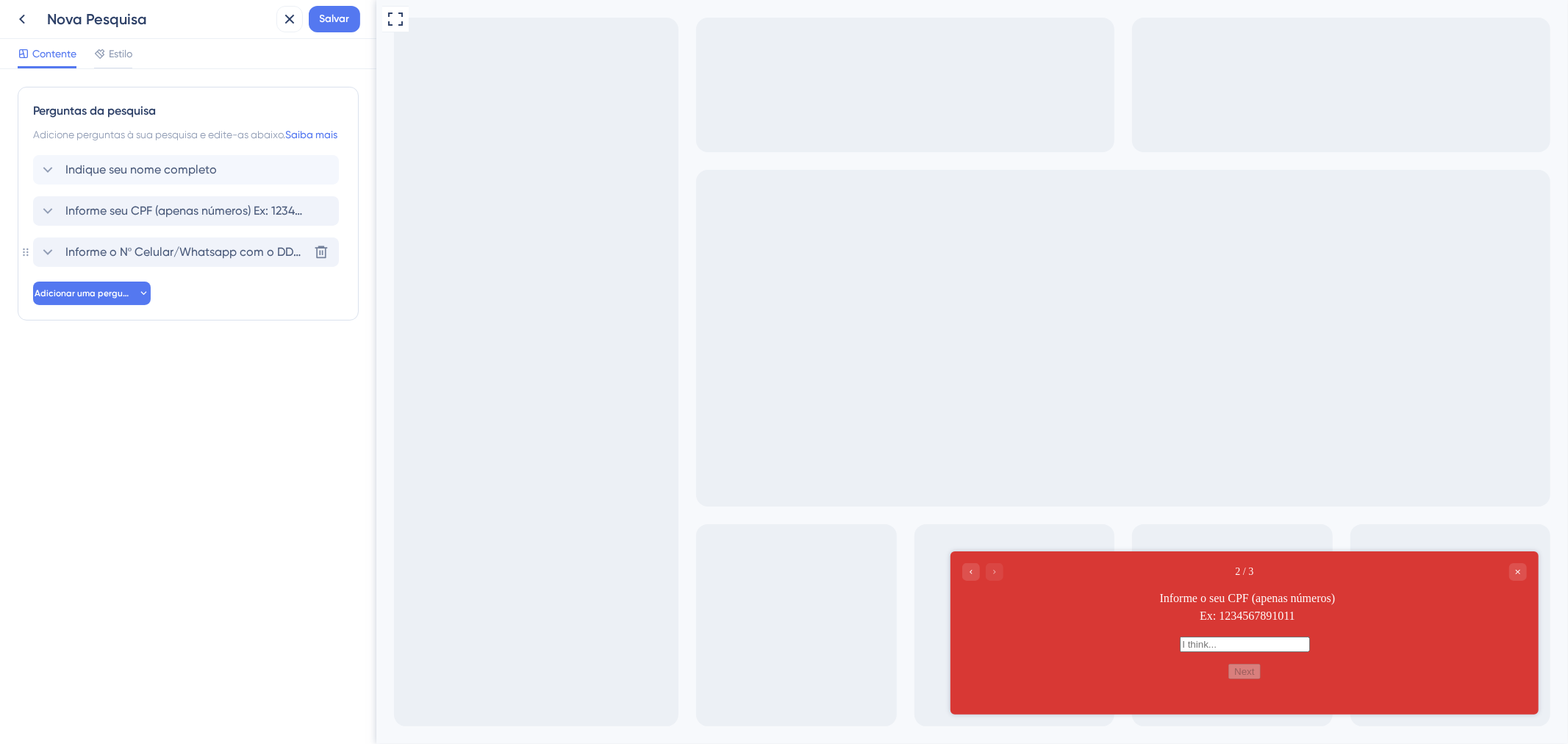
click at [128, 259] on font "Informe o Nº Celular/Whatsapp com o DDD (apenas números) Ex: 12123456789" at bounding box center [275, 252] width 421 height 14
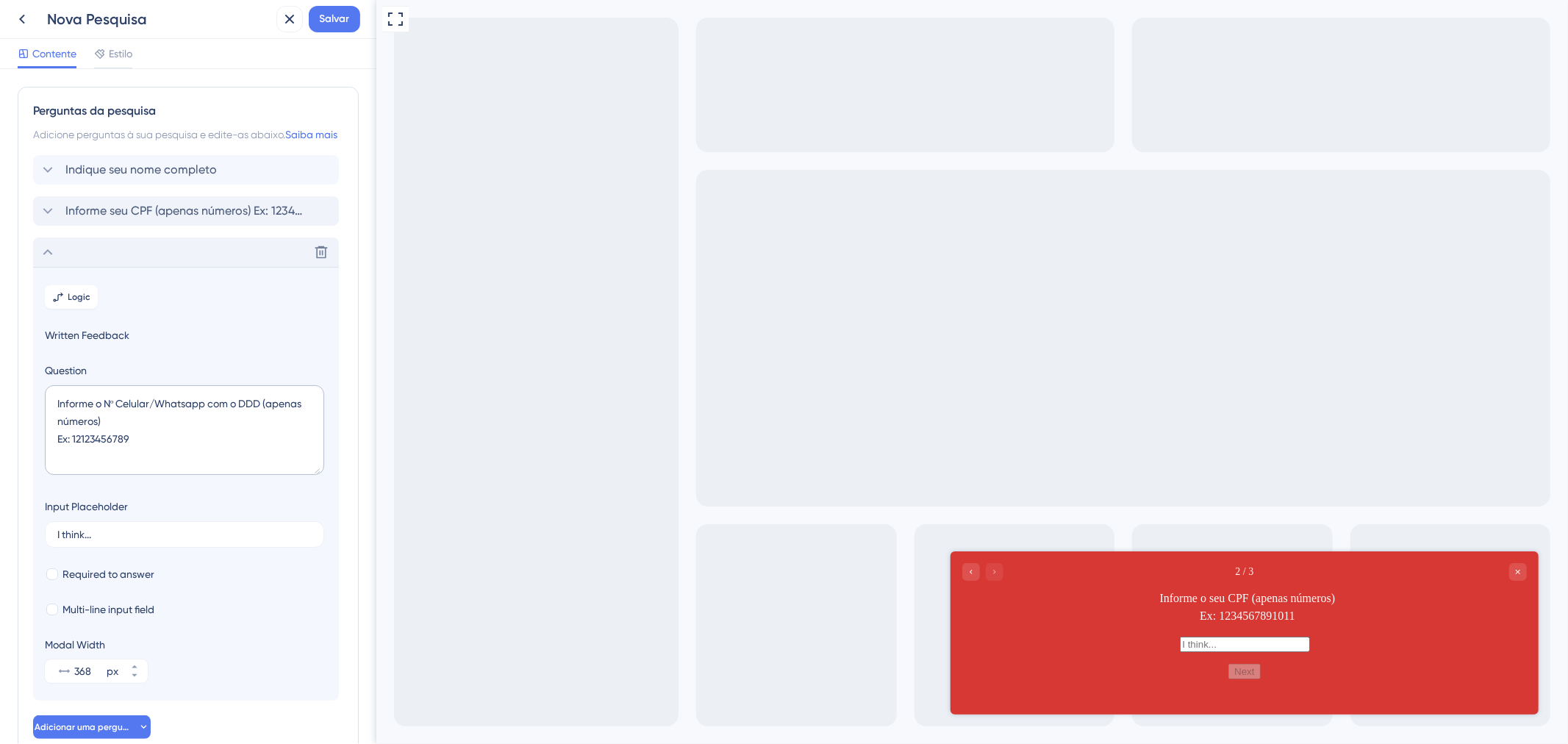
scroll to position [105, 0]
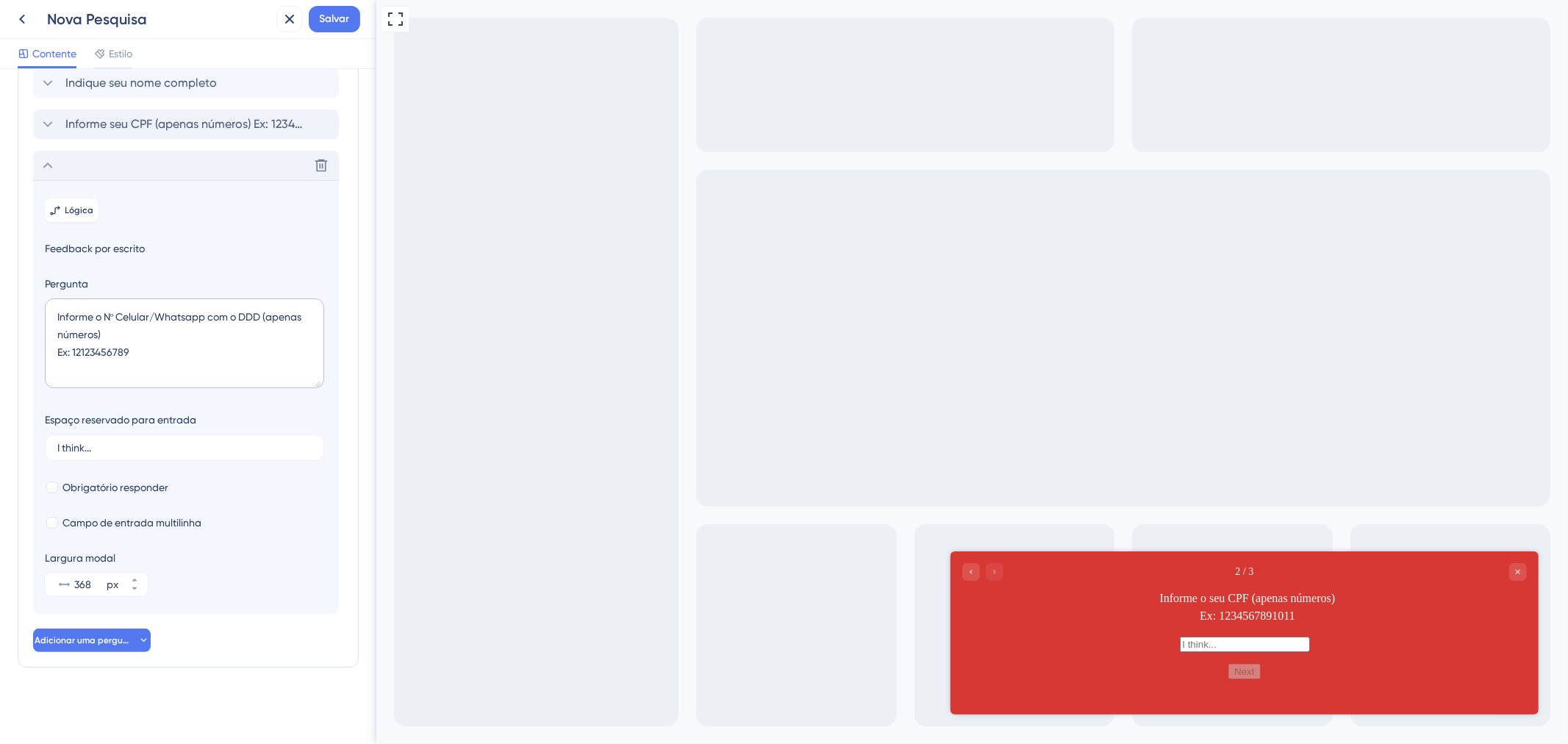
click at [72, 168] on div "Excluir" at bounding box center [186, 165] width 306 height 29
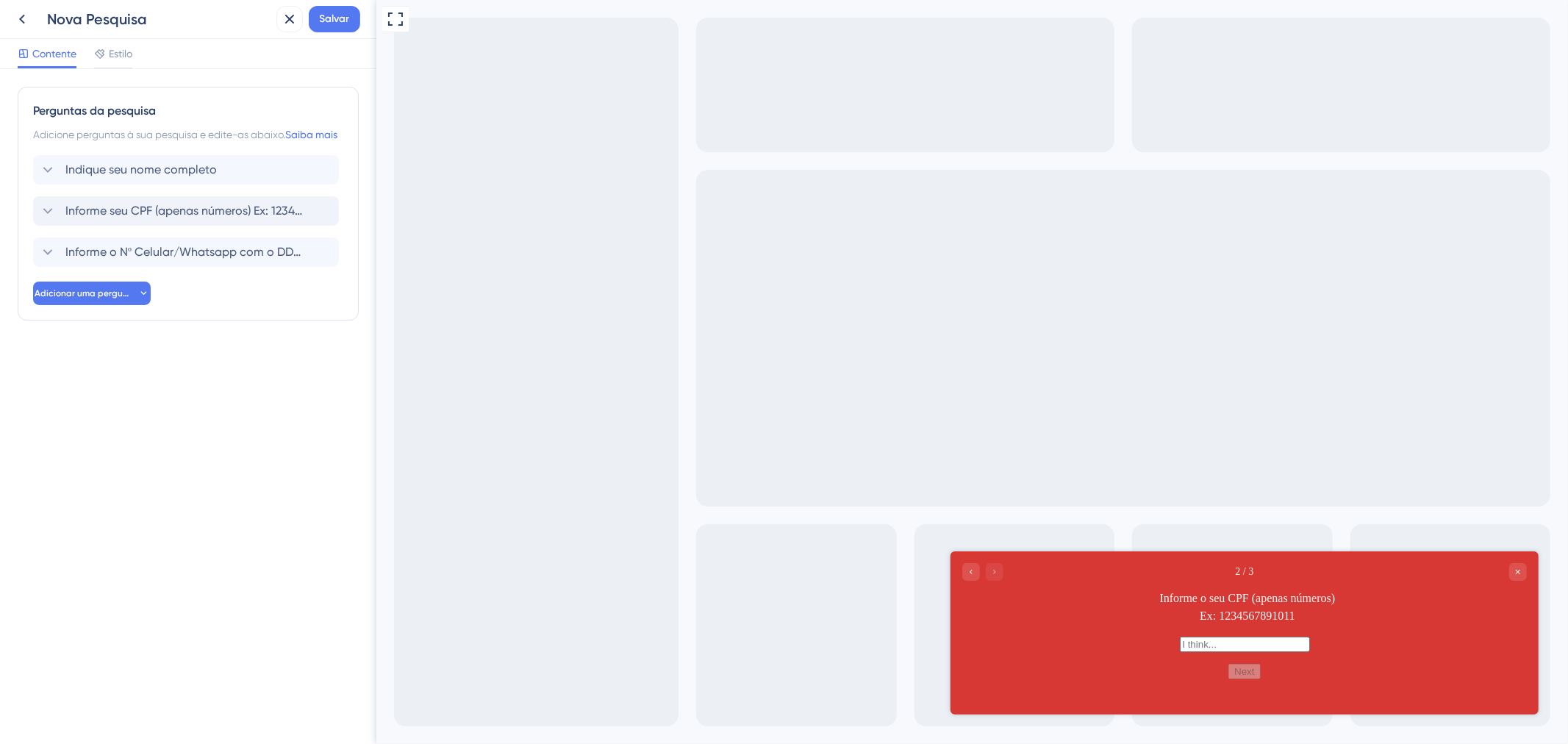
click at [79, 321] on div "Perguntas da pesquisa Adicione perguntas à sua pesquisa e edite-as abaixo. Saib…" at bounding box center [188, 204] width 341 height 234
click at [81, 305] on button "Adicionar uma pergunta" at bounding box center [92, 294] width 118 height 24
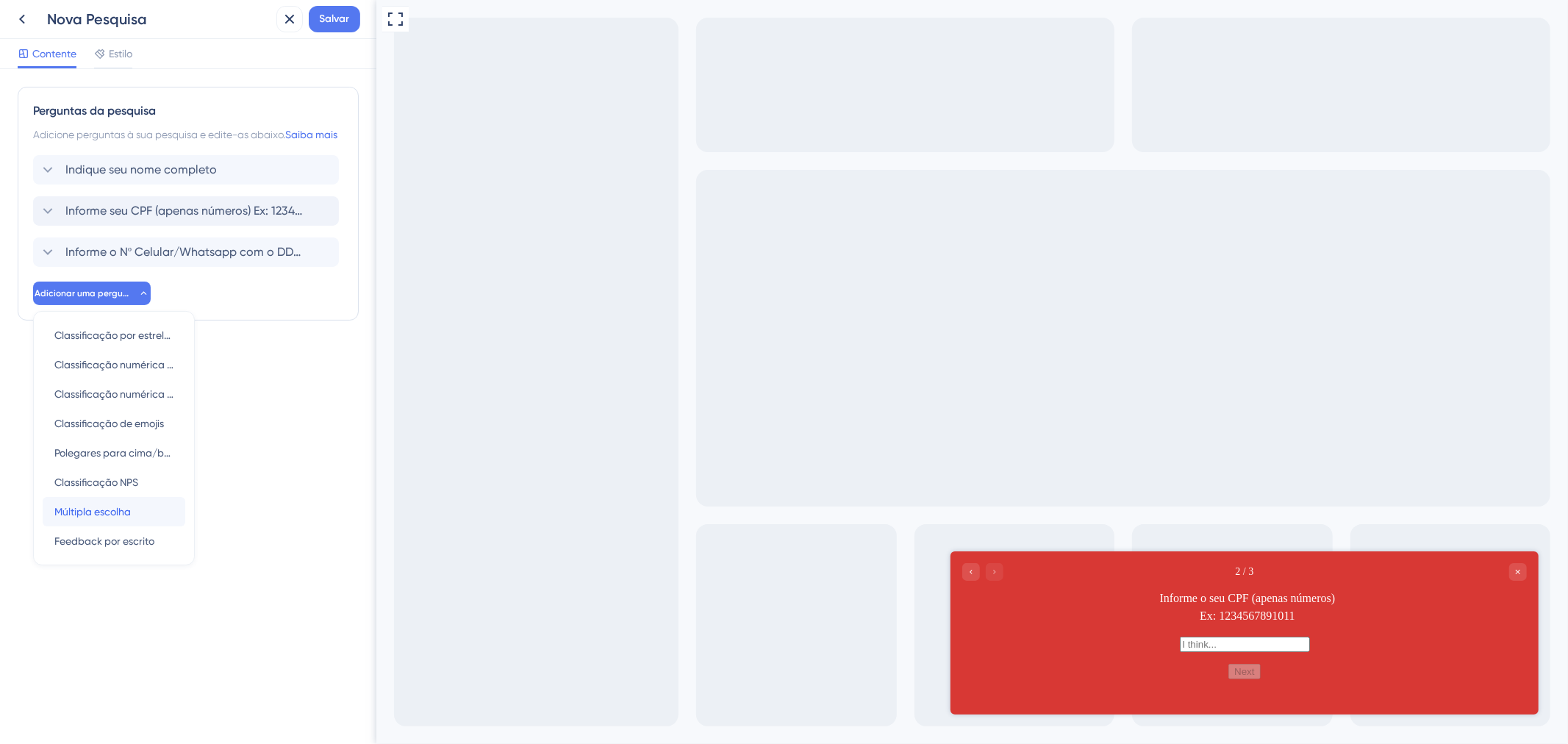
click at [140, 527] on div "Múltipla escolha Múltipla escolha" at bounding box center [113, 511] width 119 height 29
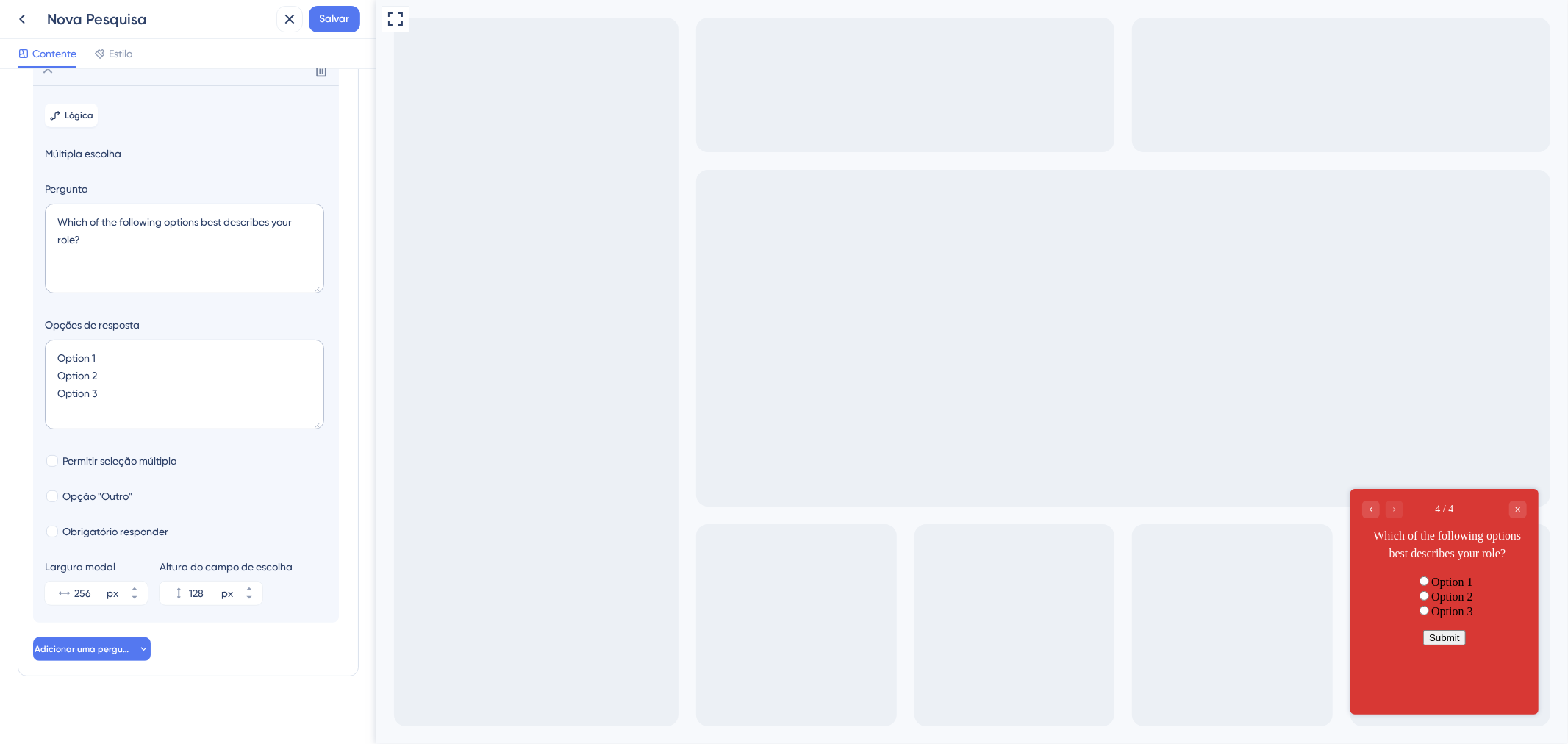
scroll to position [227, 0]
drag, startPoint x: 134, startPoint y: 428, endPoint x: 41, endPoint y: 347, distance: 123.3
click at [41, 347] on section "Lógica Múltipla escolha Pergunta Which of the following options best describes …" at bounding box center [186, 351] width 306 height 538
paste textarea "CRM CRN CRP COREN CRFA CRTR CREFITO CRBM RG CRF CRESS CRBIO"
type textarea "CRM CRN CRP COREN CRFA CRTR CREFITO CRBM RG CRF CRESS CRBIO"
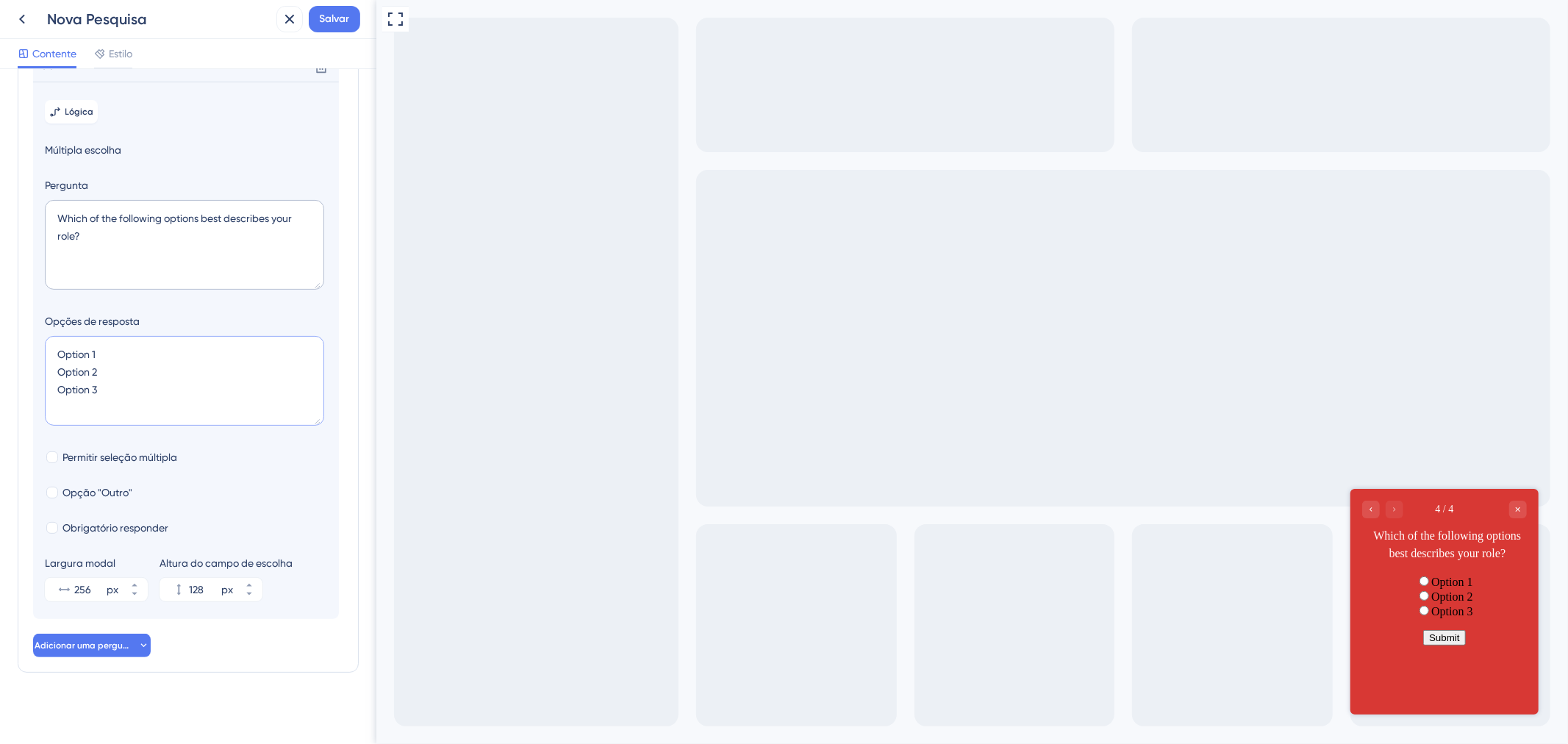
type input "524"
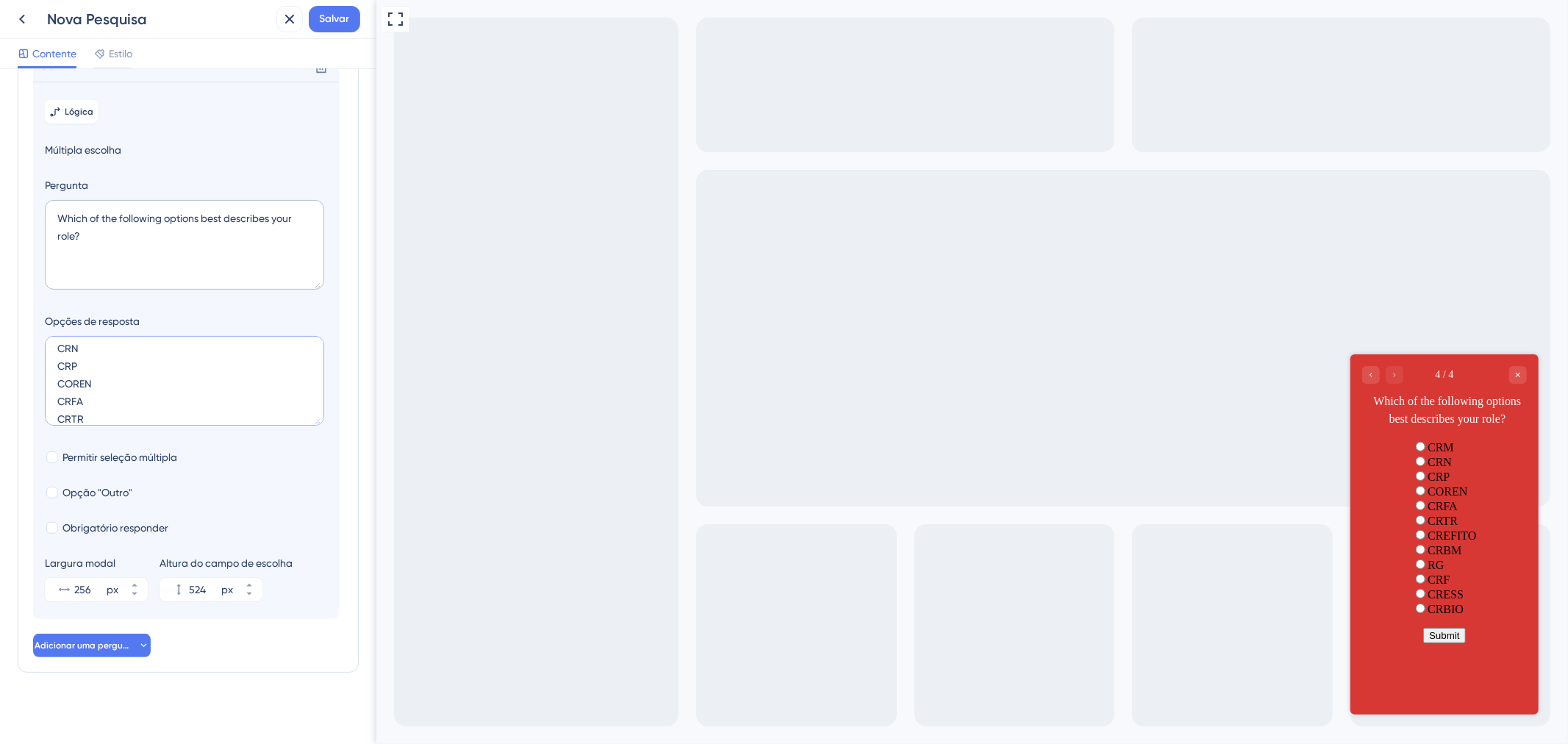
scroll to position [0, 0]
click at [107, 371] on textarea "CRM CRN CRP COREN CRFA CRTR CREFITO CRBM RG CRF CRESS CRBIO" at bounding box center [185, 381] width 280 height 90
click at [103, 386] on textarea "CRM CRN CRP COREN CRFA CRTR CREFITO CRBM RG CRF CRESS CRBIO" at bounding box center [185, 381] width 280 height 90
click at [93, 399] on textarea "CRM CRN CRP COREN CRFA CRTR CREFITO CRBM RG CRF CRESS CRBIO" at bounding box center [185, 381] width 280 height 90
click at [96, 386] on textarea "CRM CRN CRP COREN CRFA CRTR CREFITO CRBM RG CRF CRESS CRBIO" at bounding box center [185, 381] width 280 height 90
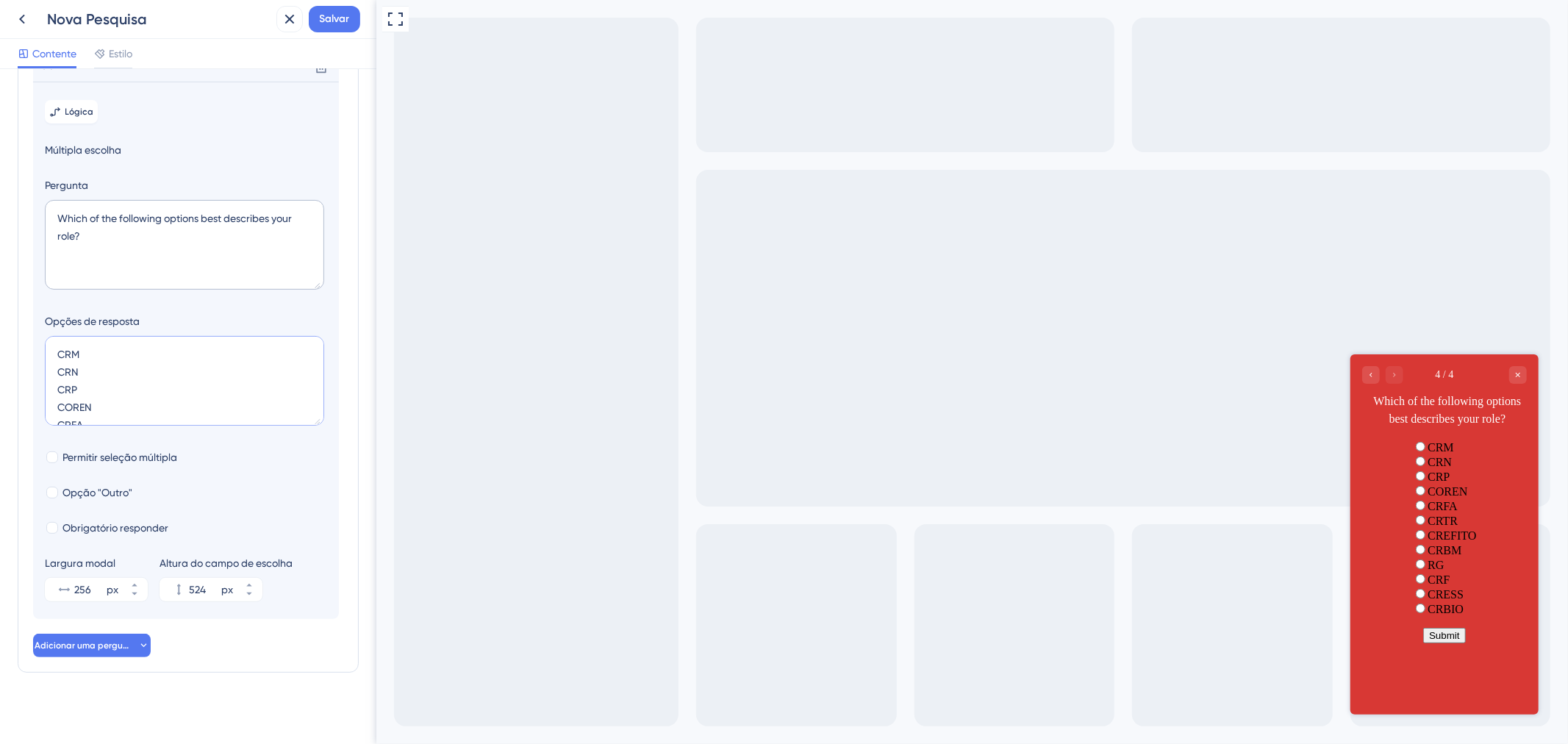
click at [82, 408] on textarea "CRM CRN CRP COREN CRFA CRTR CREFITO CRBM RG CRF CRESS CRBIO" at bounding box center [185, 381] width 280 height 90
type textarea "CRM CRN CRP COREN CRFA CRTR CREFITO CRBM RG CRF CRESS CRBIO"
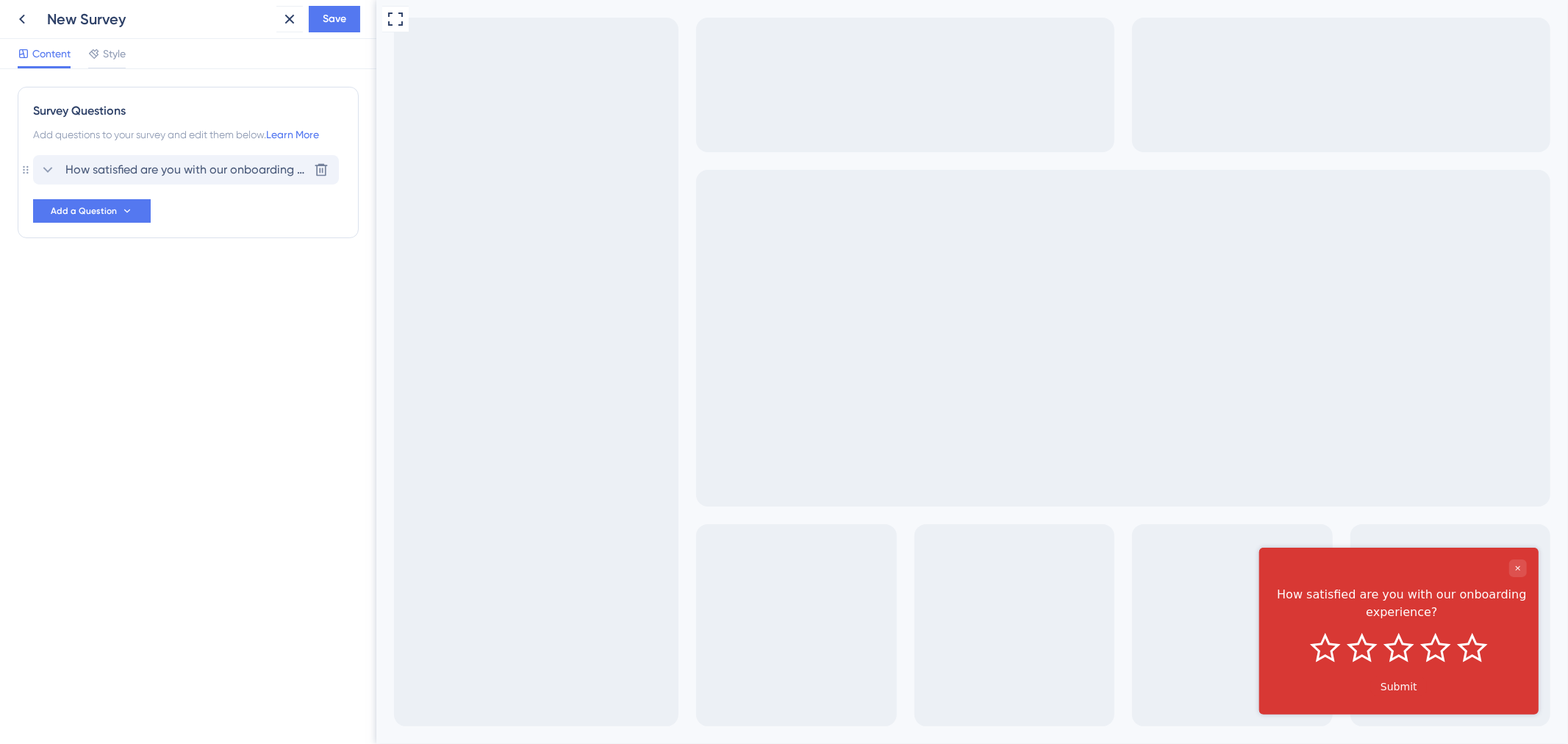
click at [297, 167] on span "How satisfied are you with our onboarding experience?" at bounding box center [186, 170] width 243 height 18
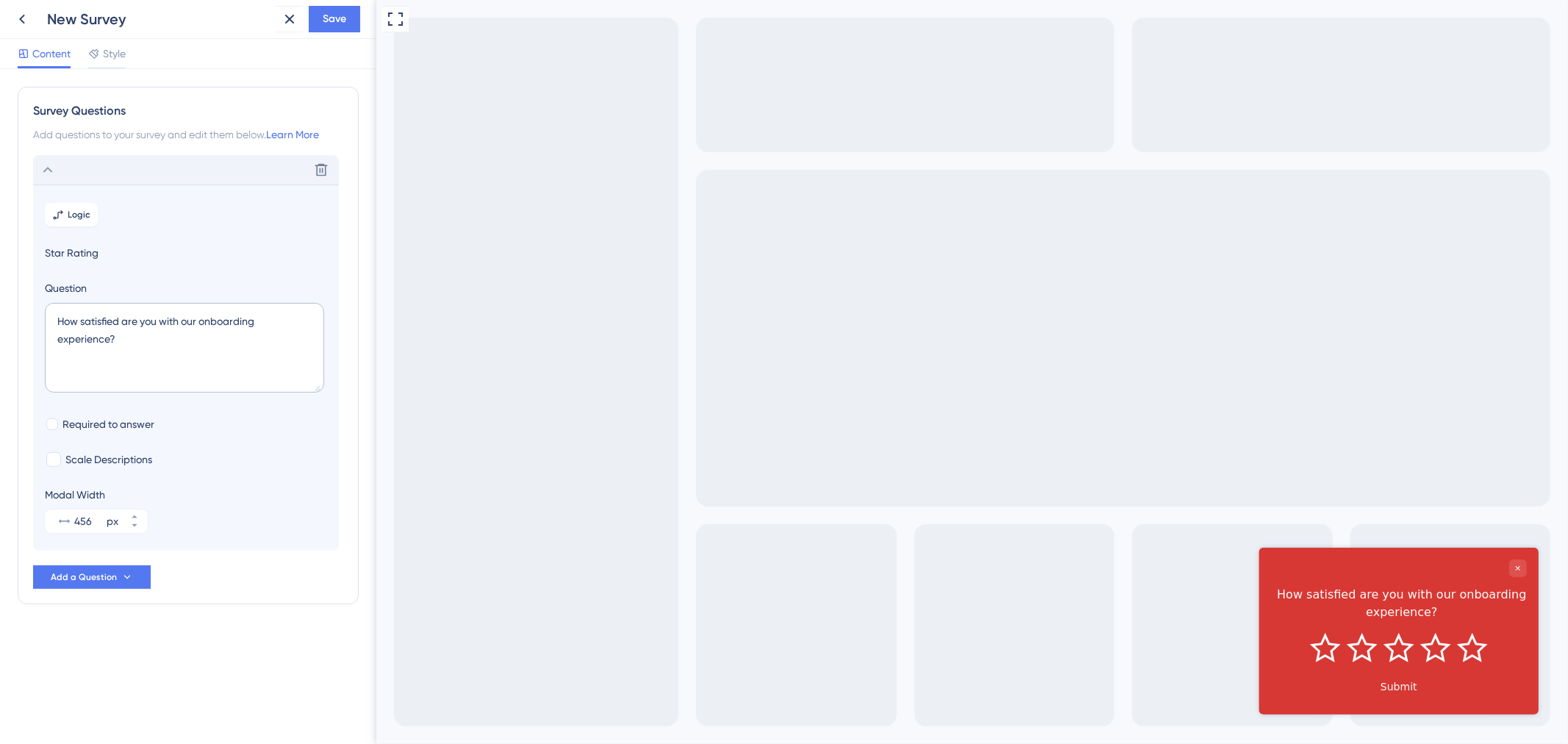
click at [48, 158] on div "Delete" at bounding box center [186, 169] width 306 height 29
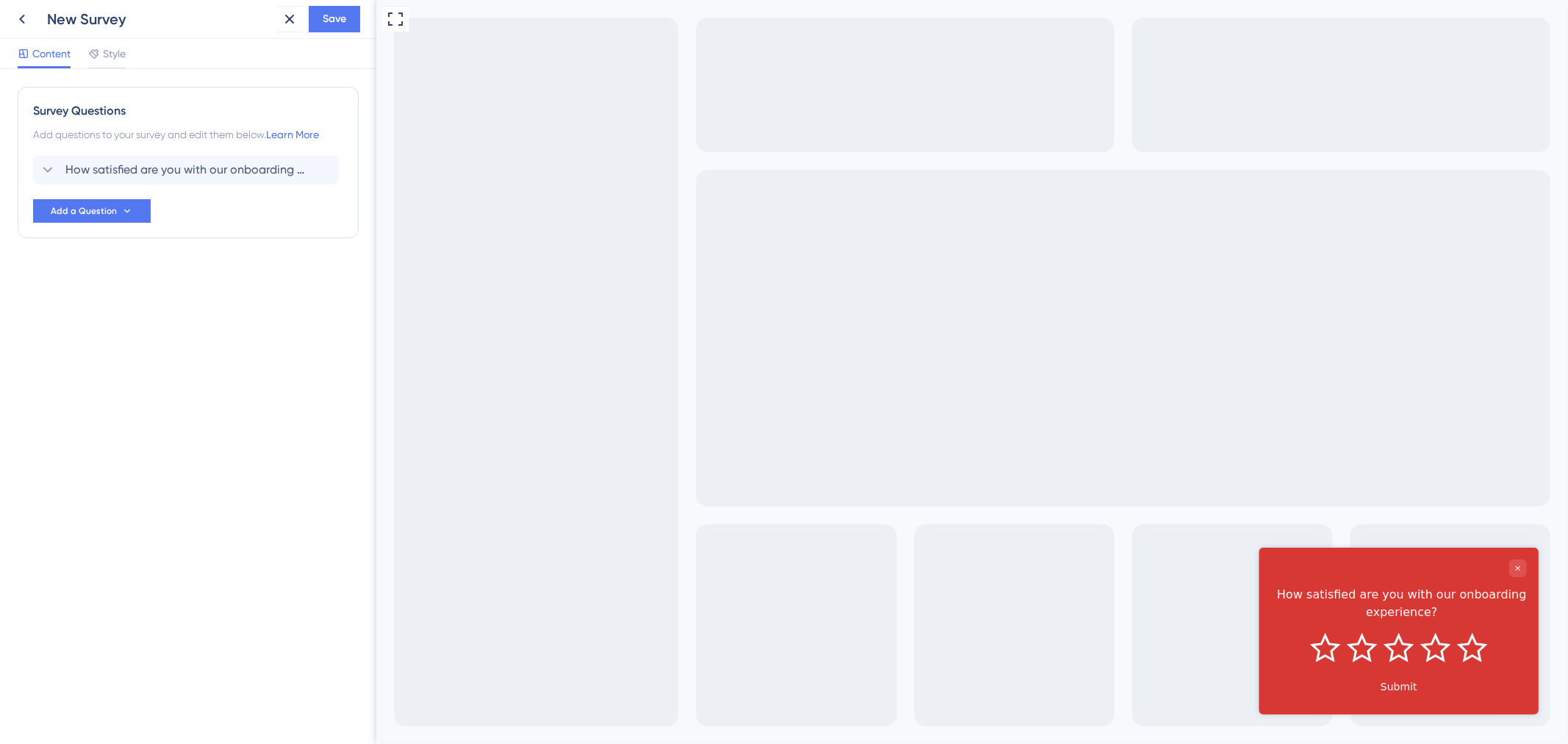
click at [118, 228] on div "Survey Questions Add questions to your survey and edit them below. Learn More H…" at bounding box center [188, 163] width 341 height 152
click at [118, 215] on button "Add a Question" at bounding box center [92, 211] width 118 height 24
click at [100, 460] on span "Written Feedback" at bounding box center [96, 459] width 85 height 18
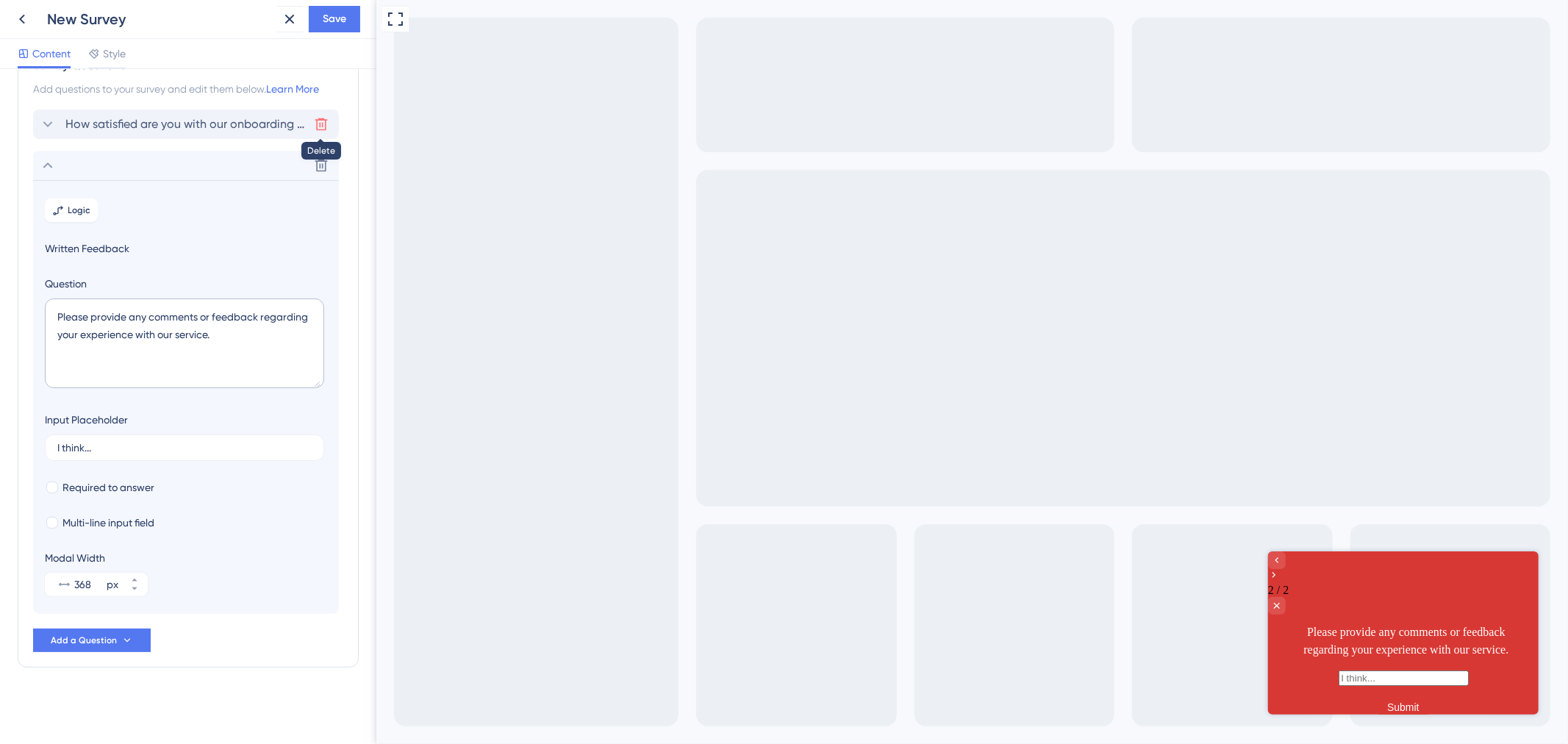
click at [322, 120] on icon at bounding box center [321, 124] width 15 height 15
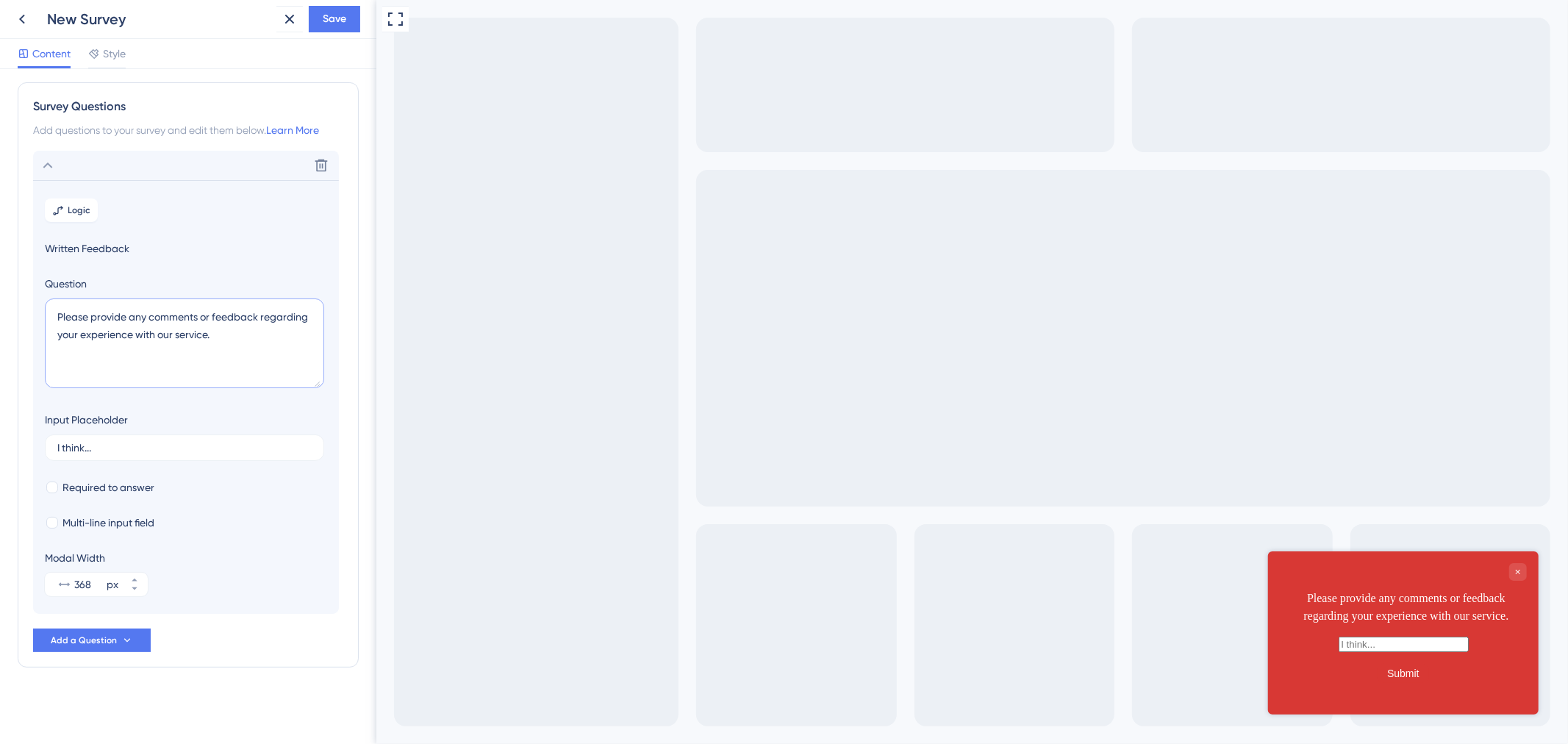
drag, startPoint x: 291, startPoint y: 344, endPoint x: 282, endPoint y: 341, distance: 9.5
click at [291, 344] on textarea "Please provide any comments or feedback regarding your experience with our serv…" at bounding box center [185, 344] width 280 height 90
click at [246, 334] on textarea "Please provide any comments or feedback regarding your experience with our serv…" at bounding box center [185, 344] width 280 height 90
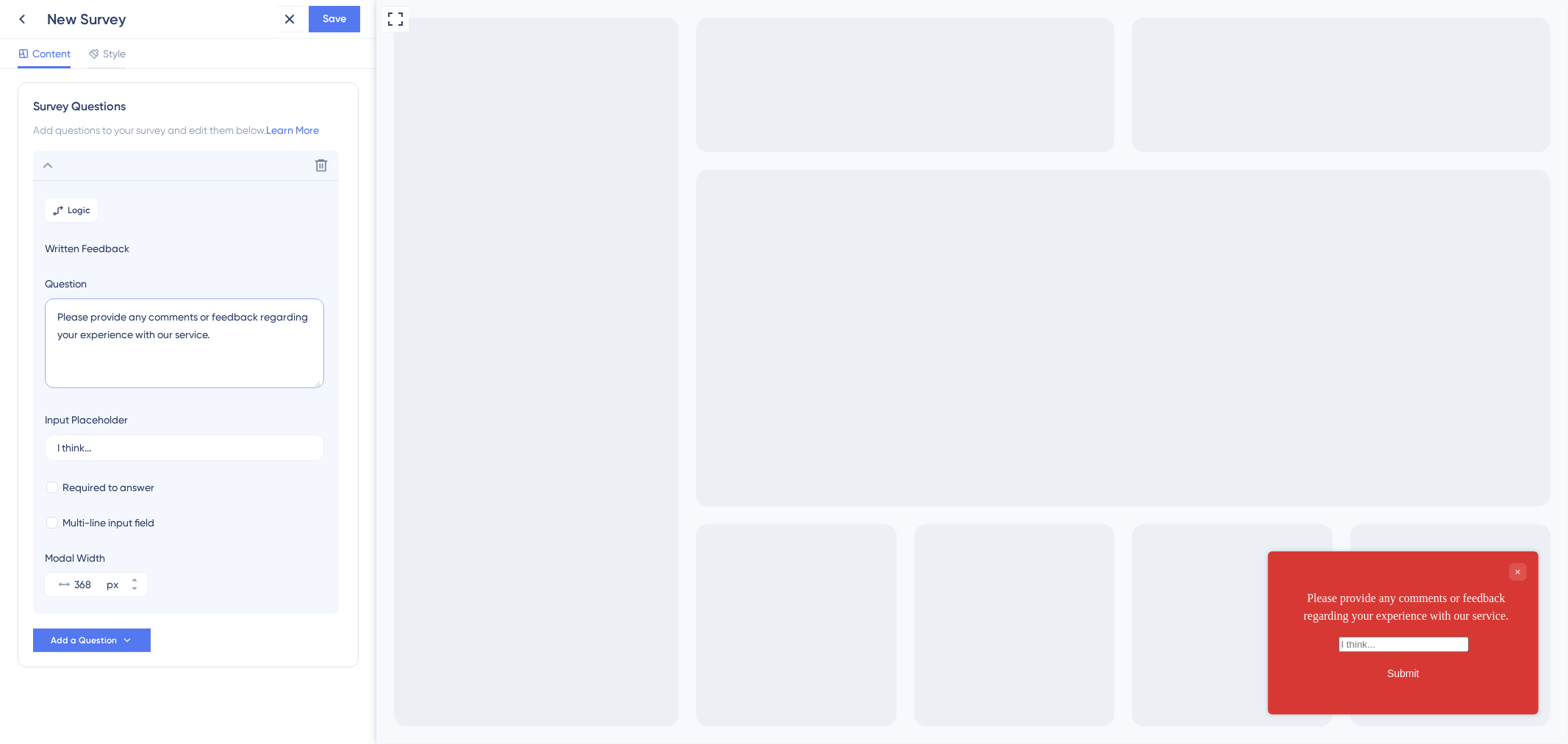
paste textarea "Indique seu nome completo"
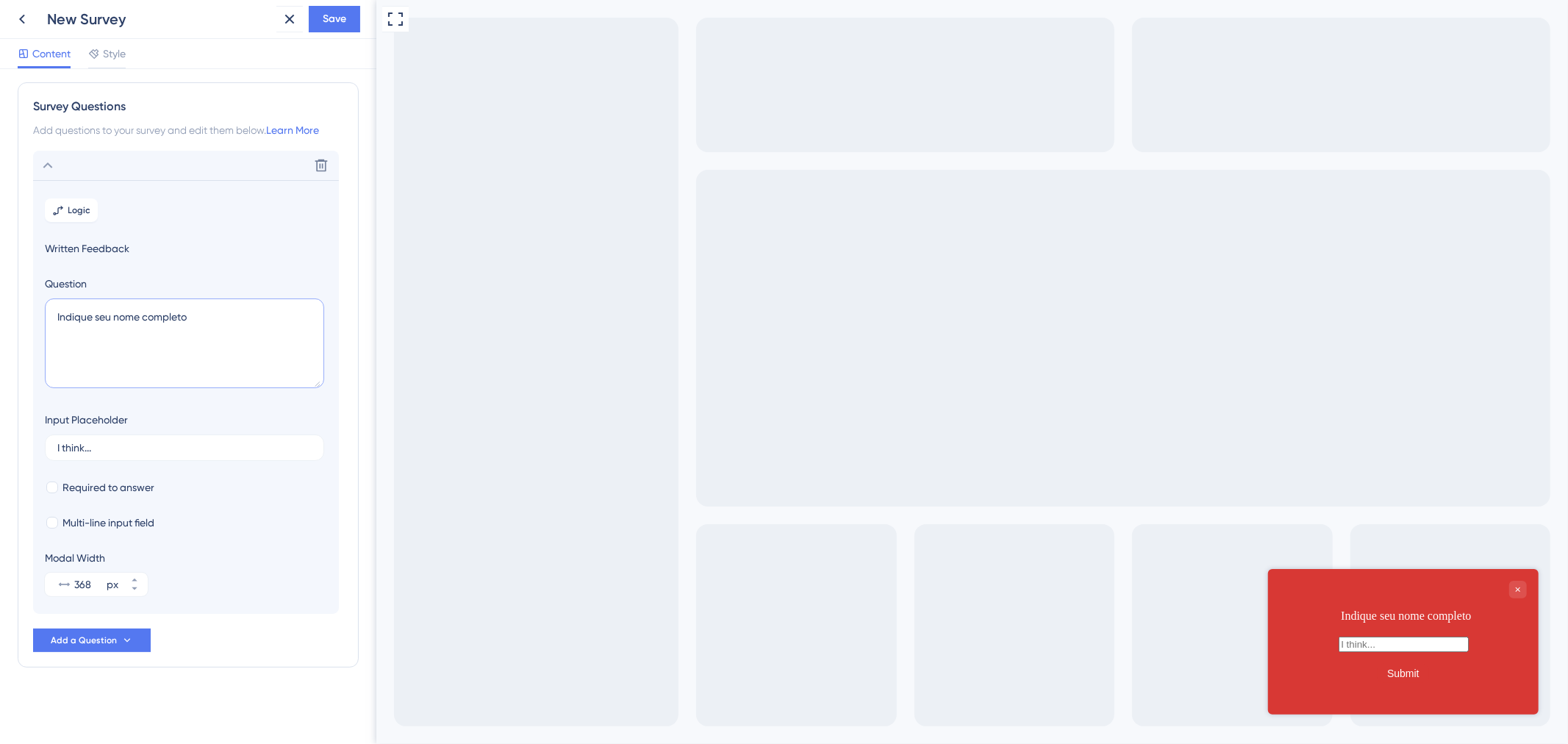
click at [96, 318] on textarea "Indique seu nome completo" at bounding box center [185, 344] width 280 height 90
type textarea "Informe seu nome completo"
click at [143, 488] on span "Required to answer" at bounding box center [109, 488] width 92 height 18
checkbox input "true"
click at [140, 525] on span "Multi-line input field" at bounding box center [109, 523] width 92 height 18
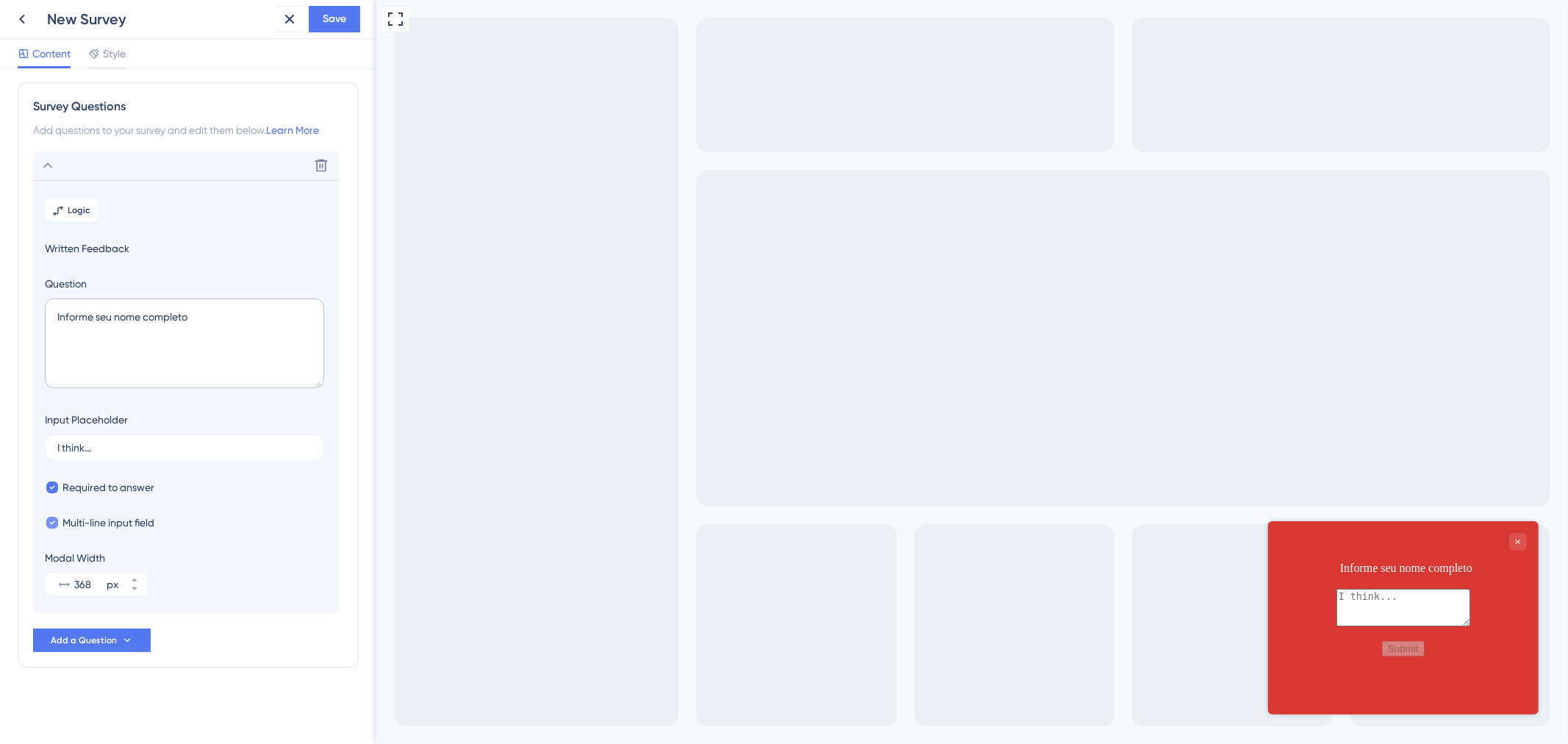
click at [140, 525] on span "Multi-line input field" at bounding box center [109, 523] width 92 height 18
checkbox input "false"
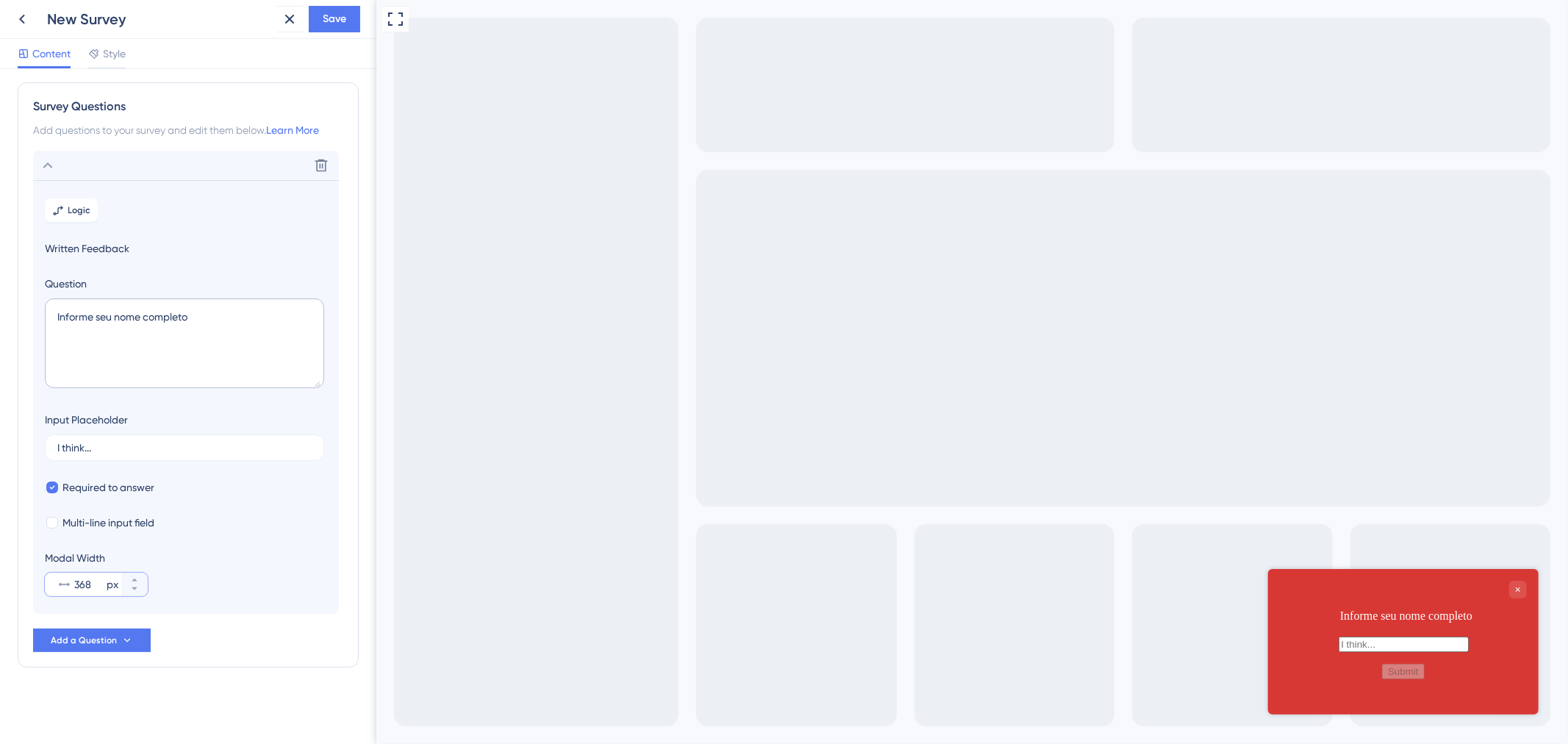
click at [92, 585] on input "368" at bounding box center [88, 585] width 29 height 18
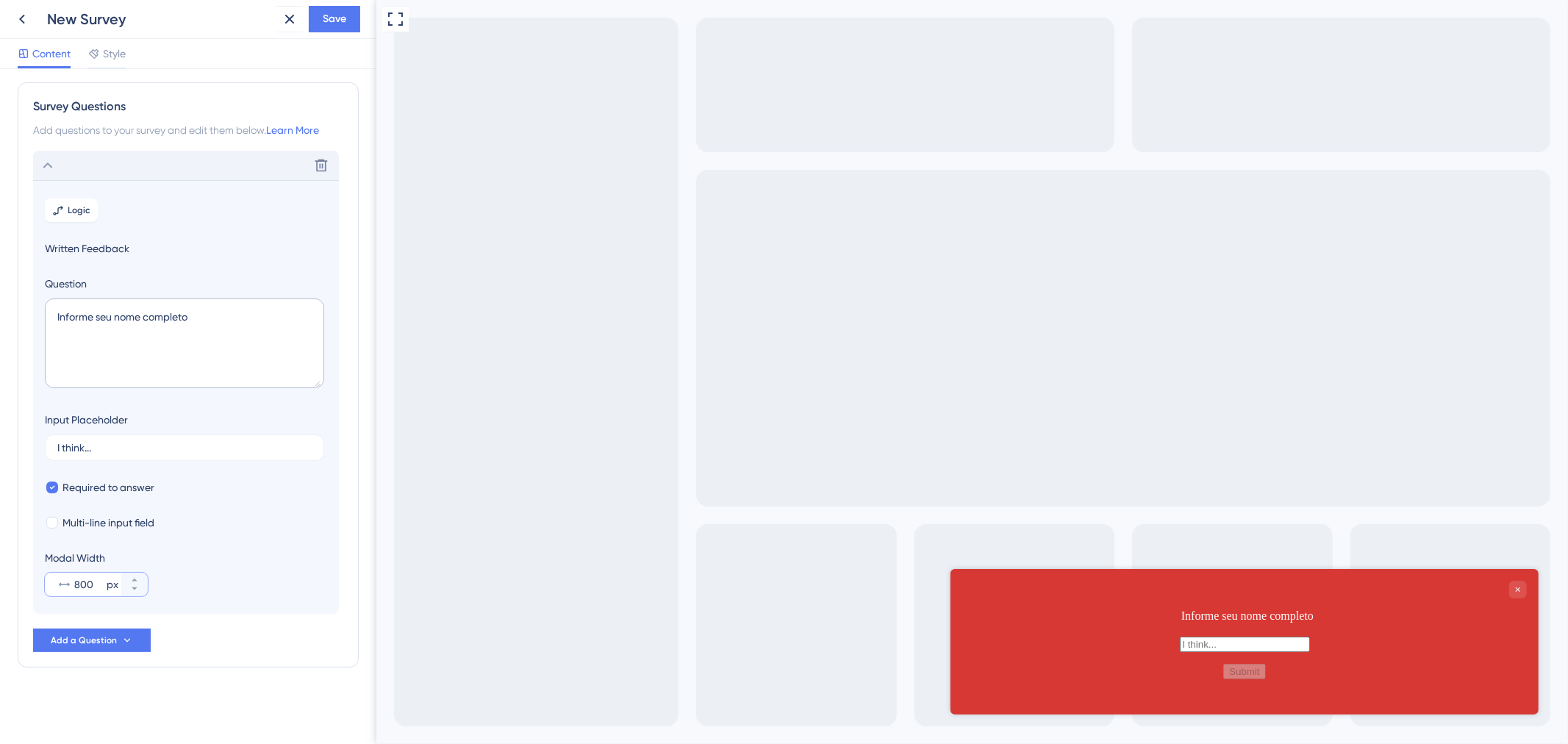
type input "800"
click at [70, 157] on div "Delete" at bounding box center [186, 165] width 306 height 29
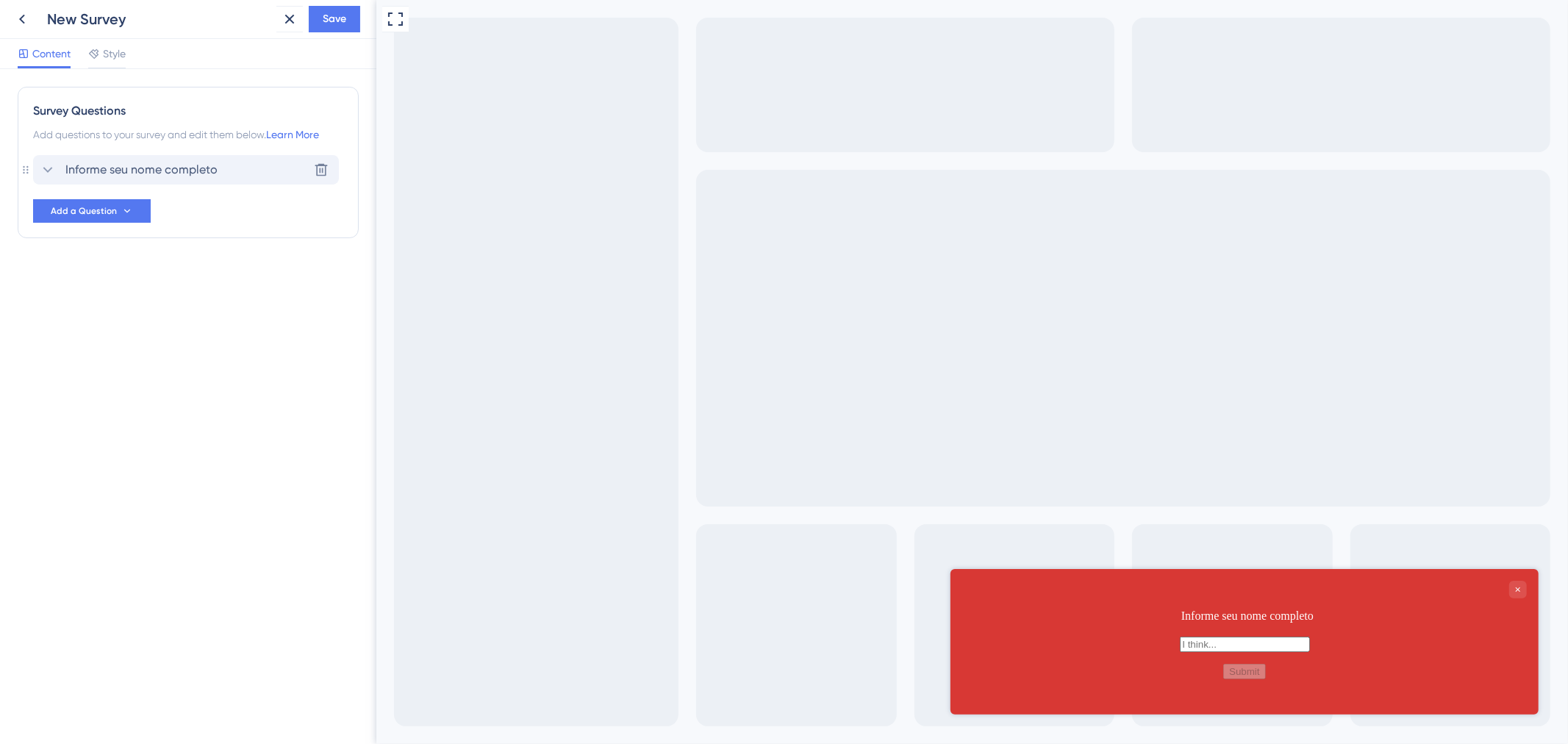
scroll to position [0, 0]
click at [93, 211] on span "Add a Question" at bounding box center [84, 211] width 66 height 12
click at [102, 447] on div "Written Feedback Written Feedback" at bounding box center [113, 458] width 119 height 29
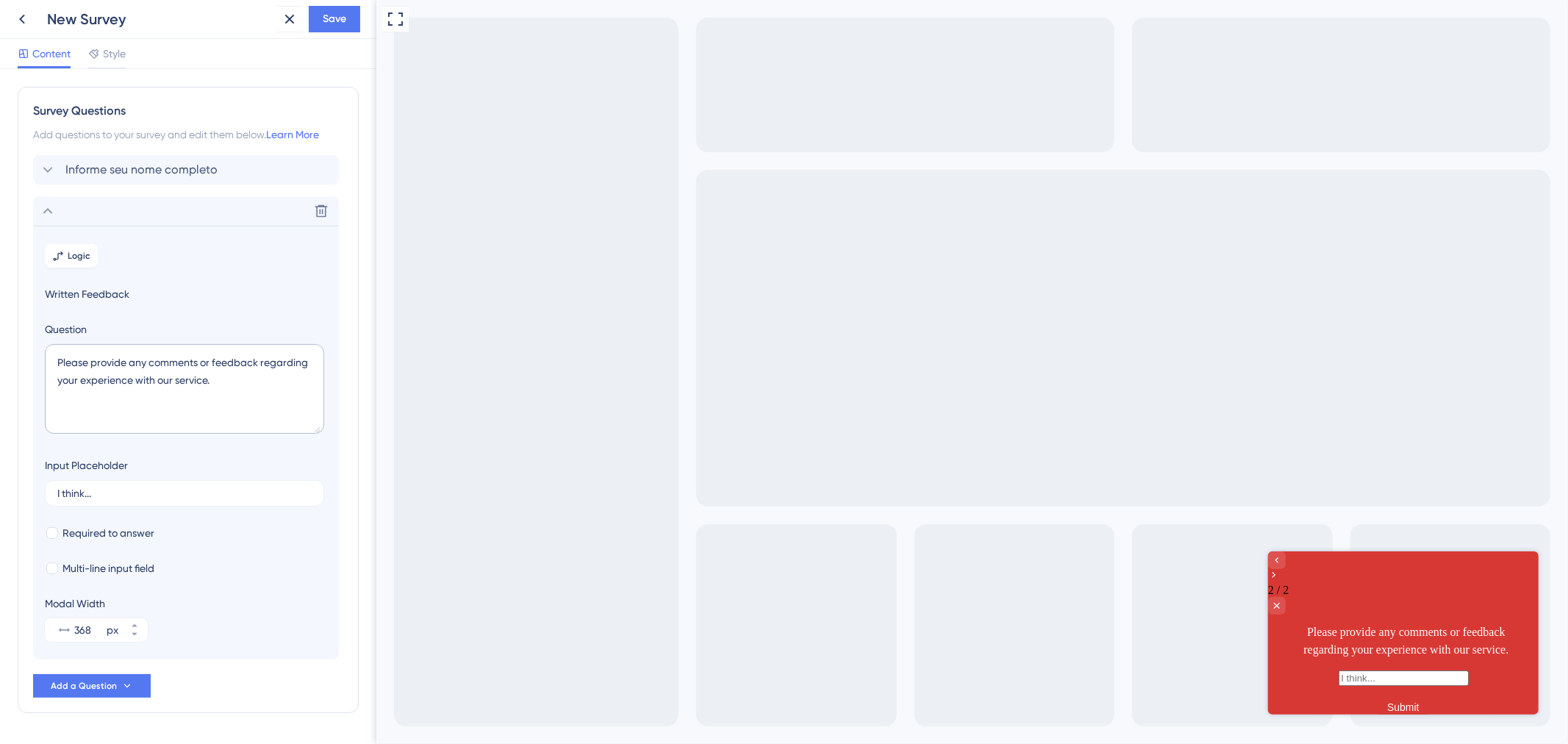
scroll to position [46, 0]
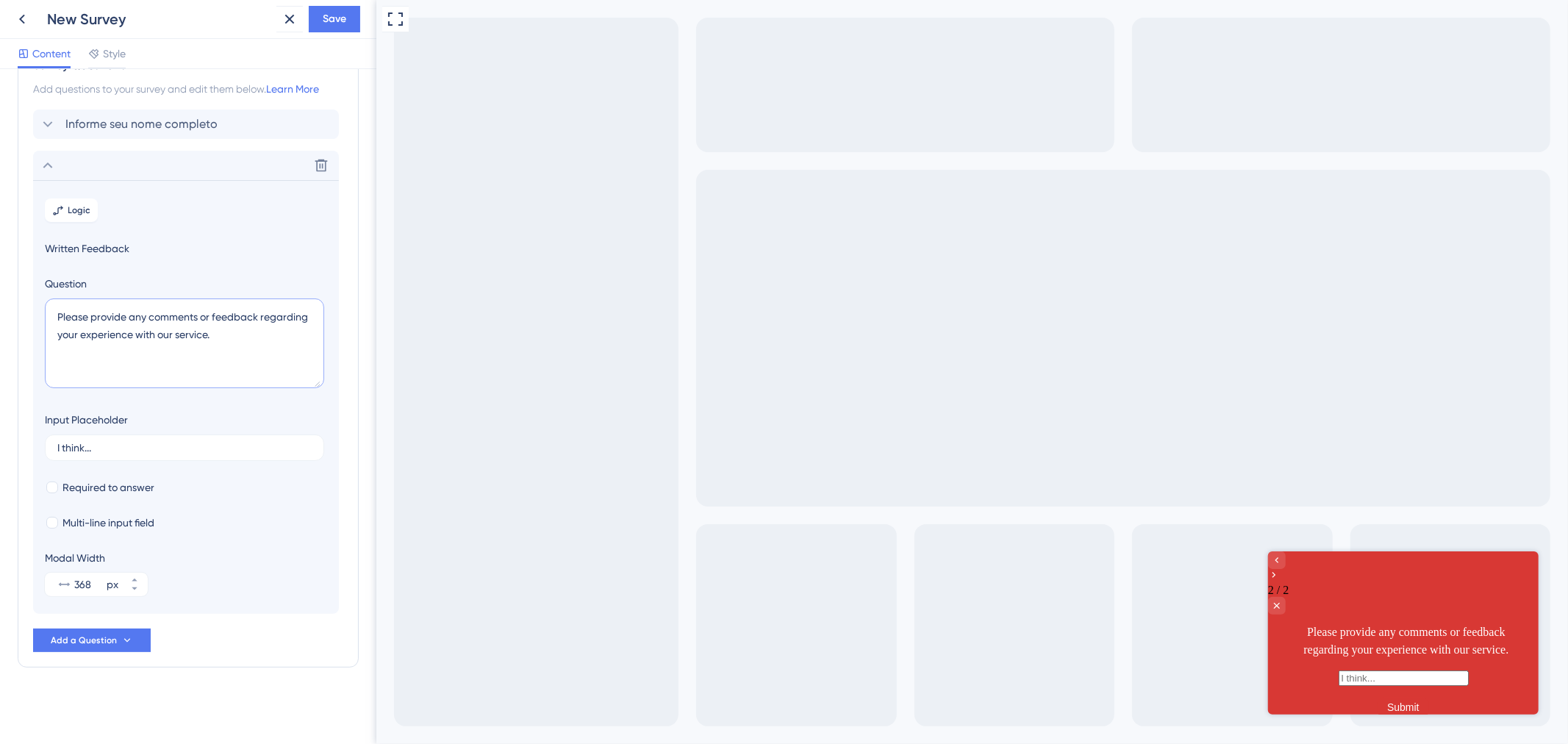
click at [273, 348] on textarea "Please provide any comments or feedback regarding your experience with our serv…" at bounding box center [185, 344] width 280 height 90
drag, startPoint x: 271, startPoint y: 337, endPoint x: 44, endPoint y: 307, distance: 229.0
click at [45, 307] on textarea "Please provide any comments or feedback regarding your experience with our serv…" at bounding box center [185, 344] width 280 height 90
paste textarea "Informe o seu CPF (apenas números)"
type textarea "Informe o seu CPF (apenas números) Ex: 1234567891011"
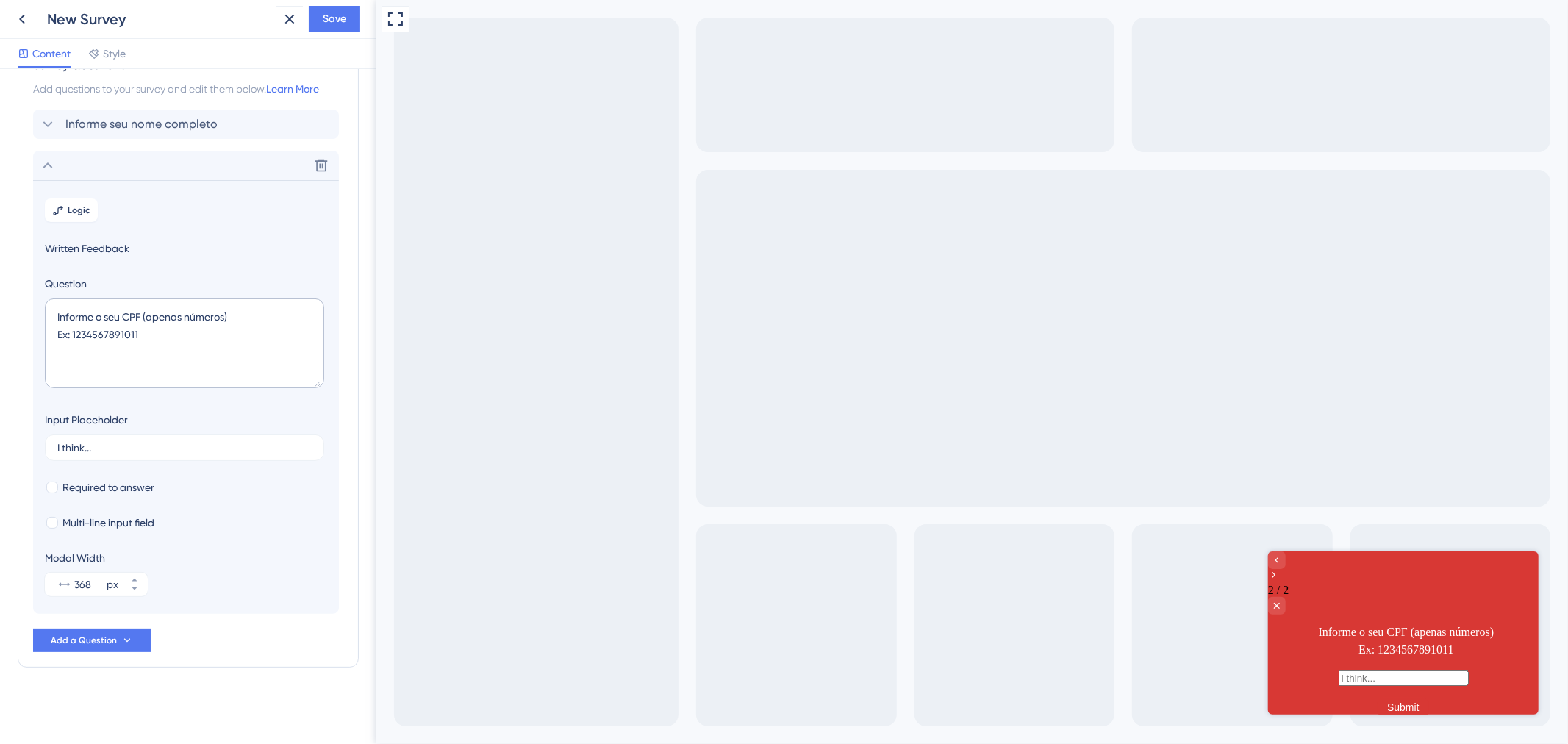
click at [97, 600] on section "Logic Written Feedback Question Informe o seu CPF (apenas números) Ex: 12345678…" at bounding box center [186, 397] width 306 height 434
click at [97, 592] on input "368" at bounding box center [88, 585] width 29 height 18
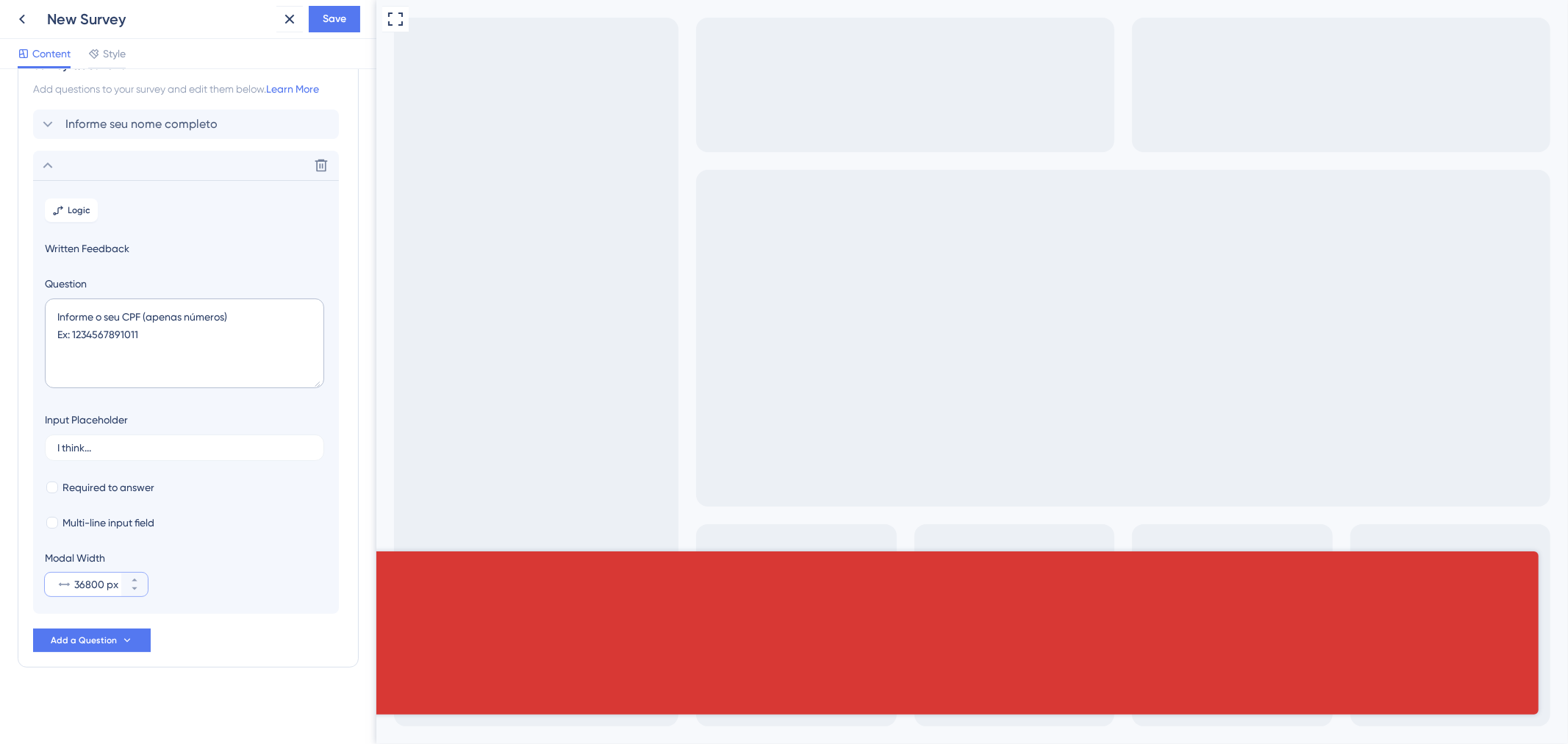
click at [83, 584] on input "36800" at bounding box center [88, 585] width 29 height 18
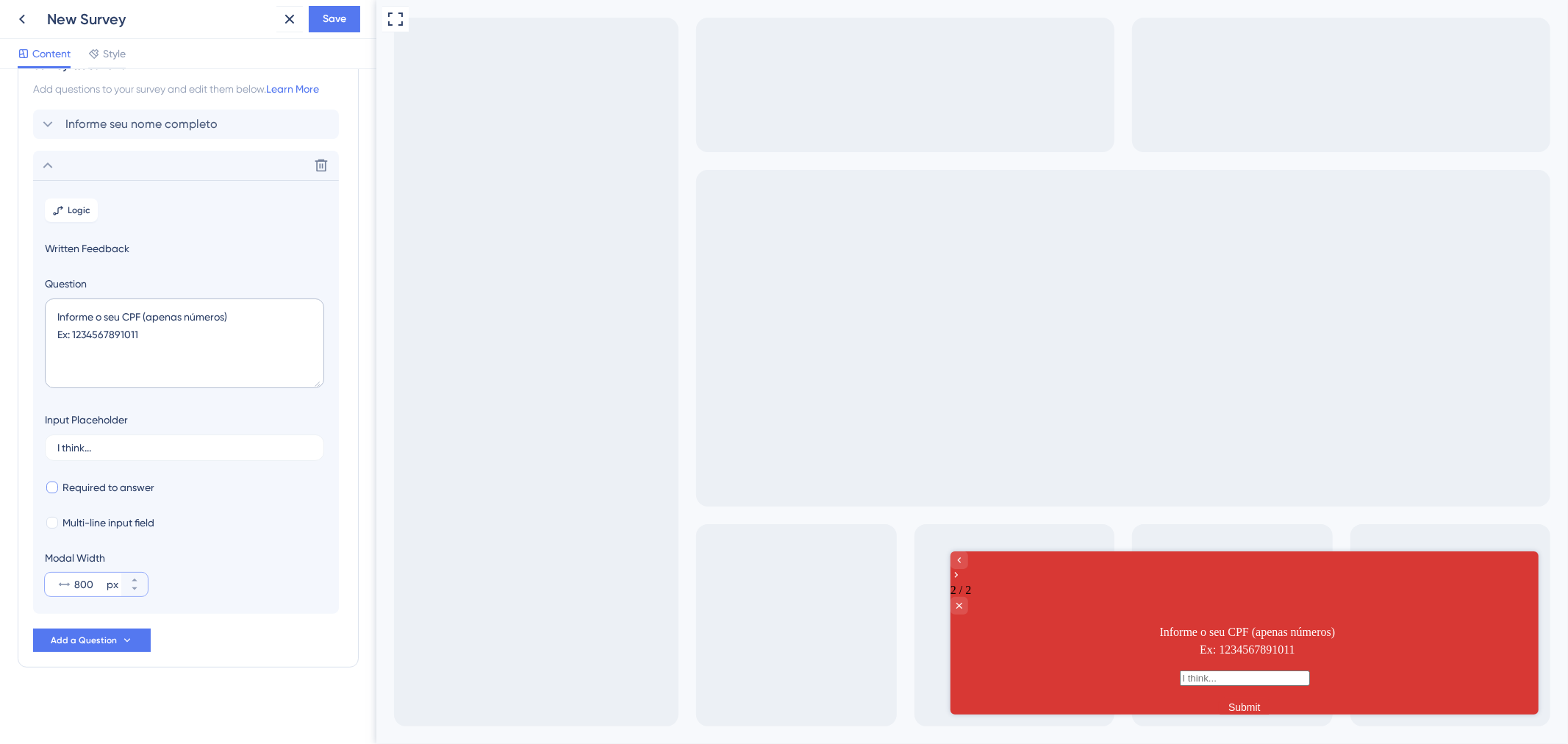
type input "800"
click at [72, 494] on span "Required to answer" at bounding box center [109, 488] width 92 height 18
checkbox input "true"
click at [241, 514] on div "Multi-line input field" at bounding box center [186, 523] width 282 height 18
click at [116, 245] on span "Written Feedback" at bounding box center [186, 249] width 282 height 18
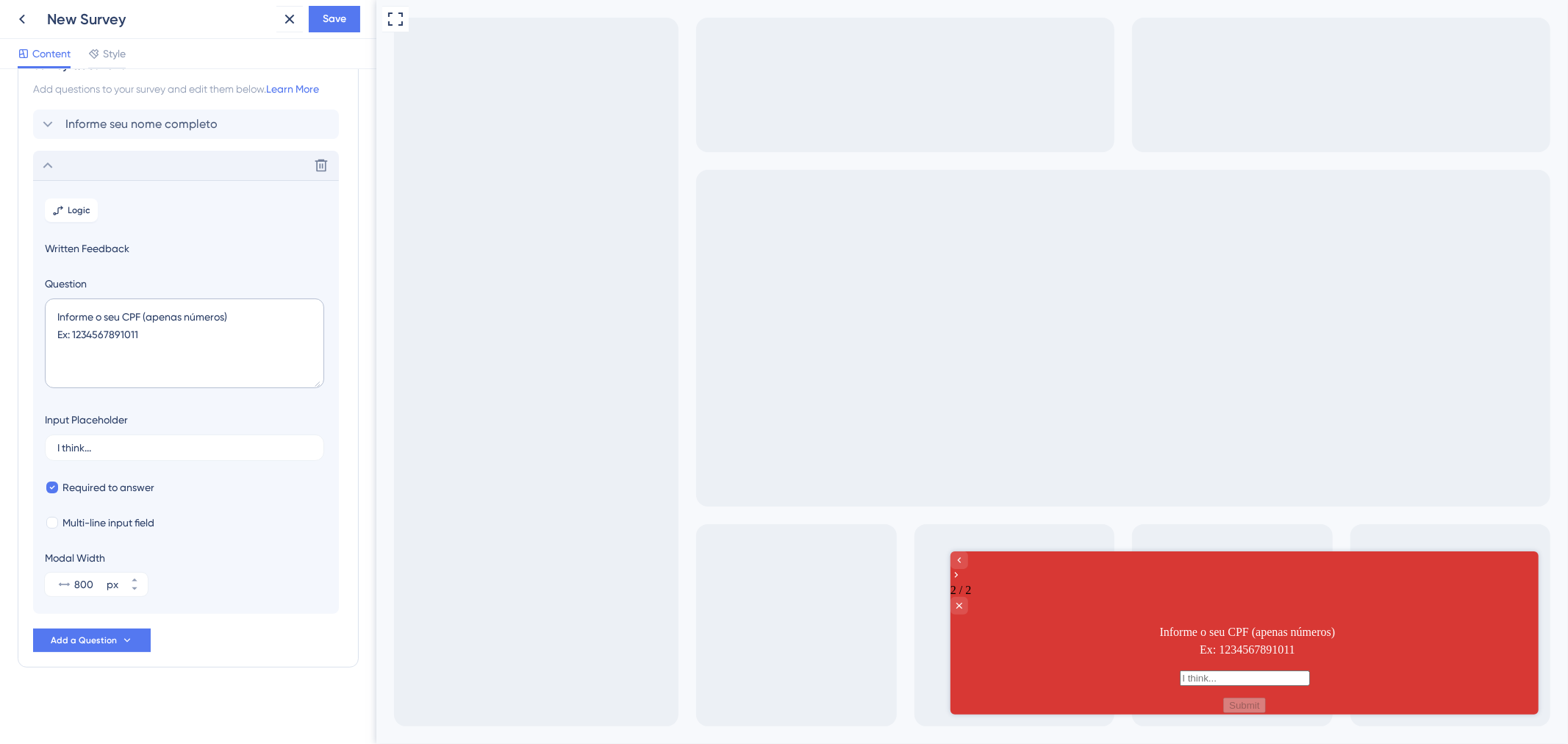
click at [83, 154] on div "Delete" at bounding box center [186, 165] width 306 height 29
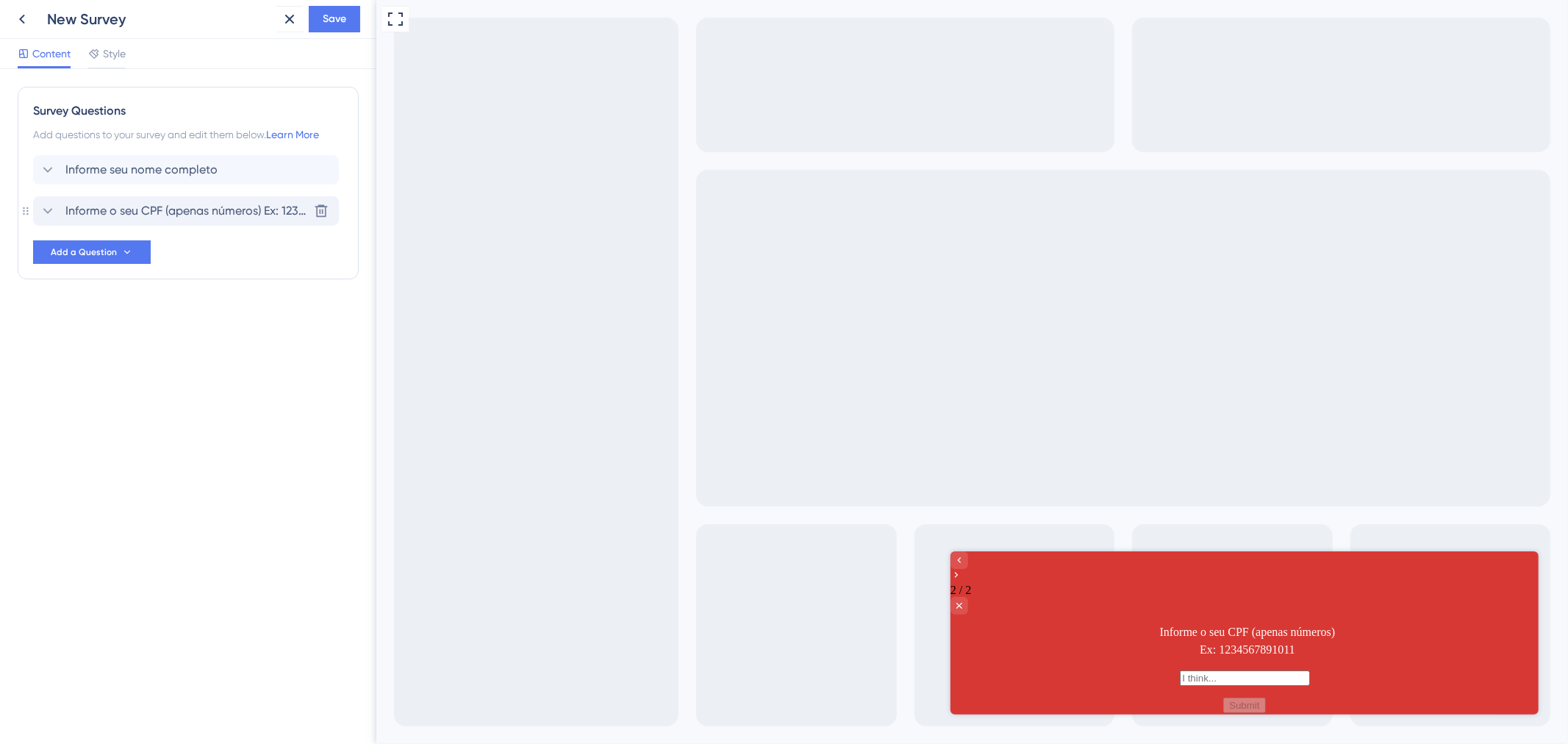
click at [187, 216] on span "Informe o seu CPF (apenas números) Ex: 1234567891011" at bounding box center [186, 211] width 243 height 18
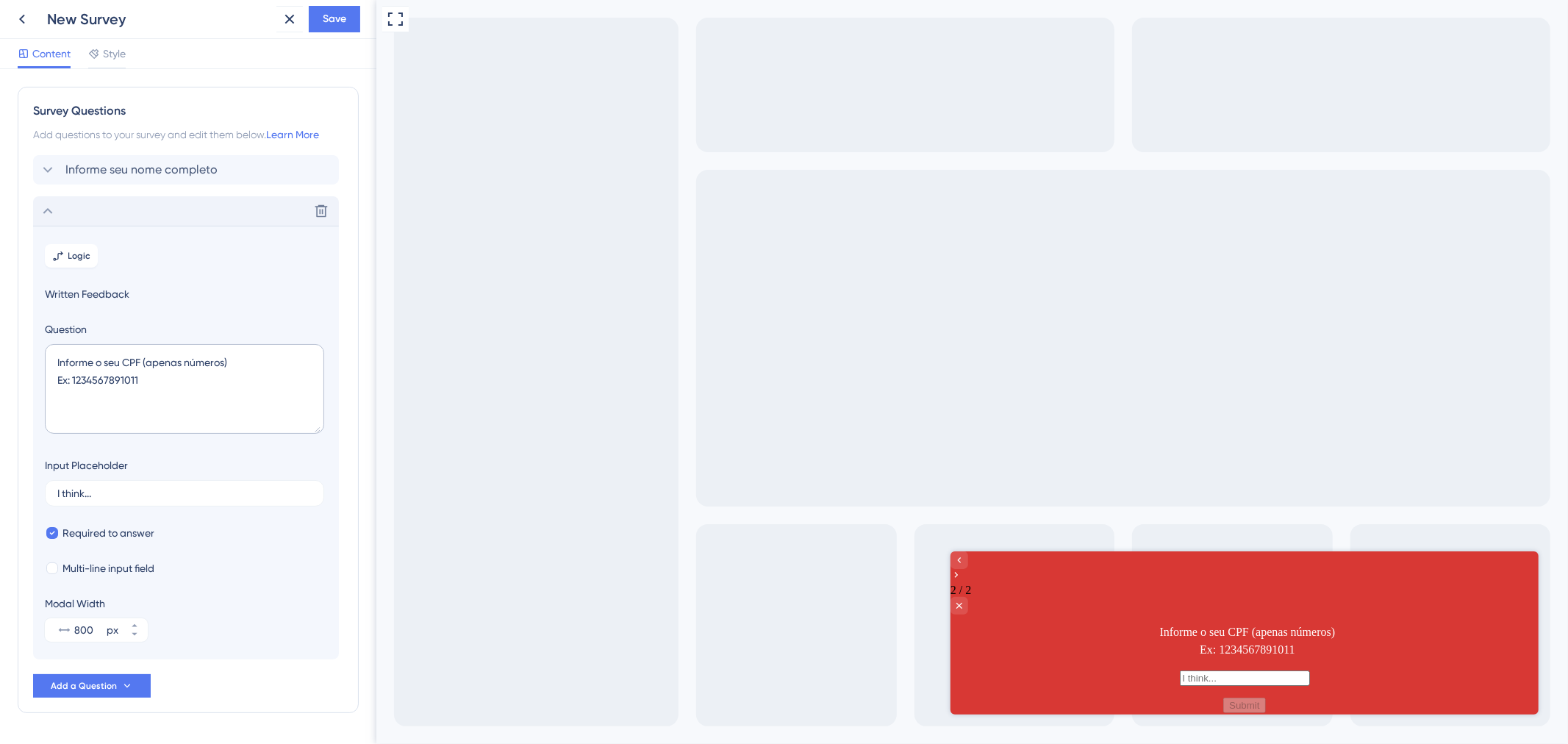
scroll to position [46, 0]
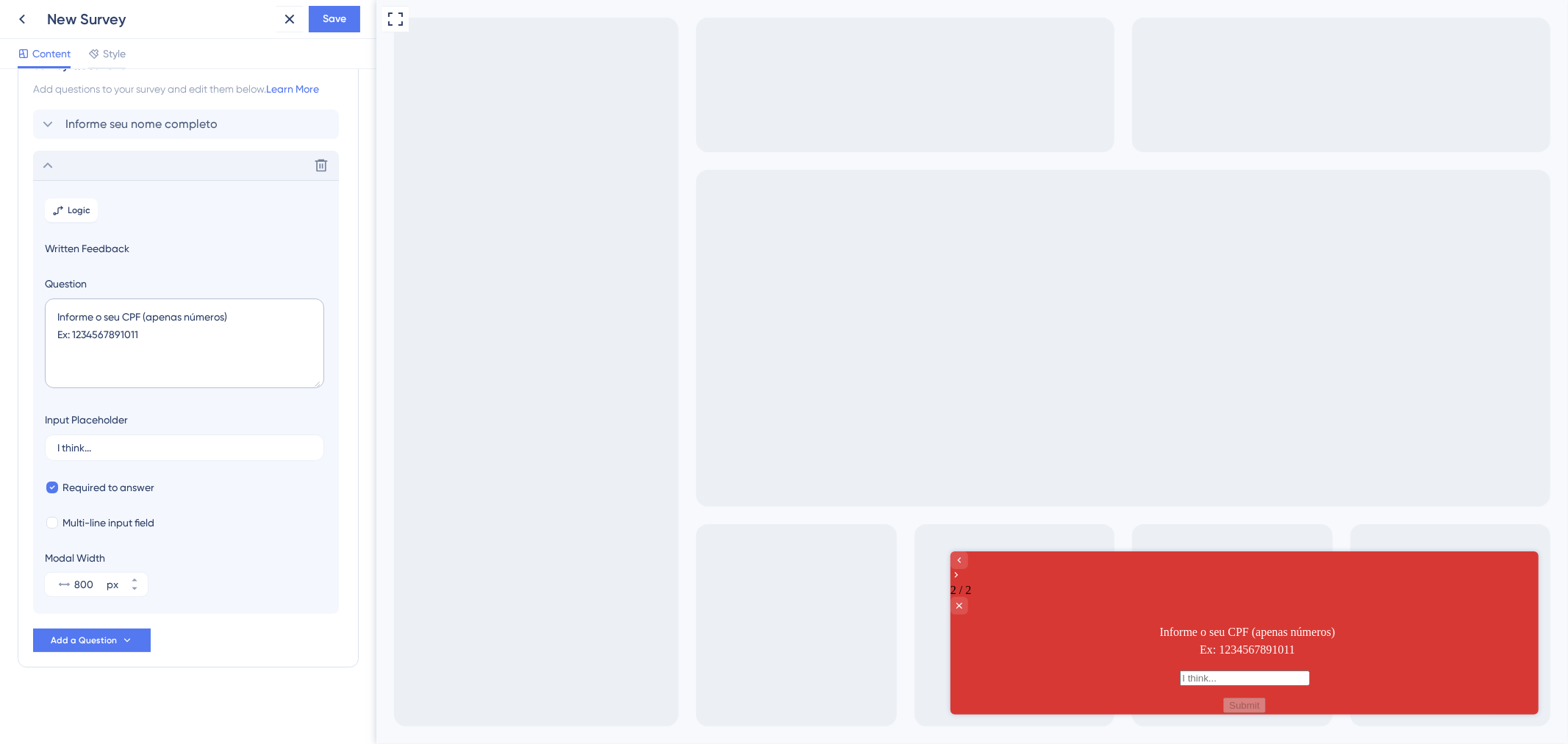
click at [129, 168] on div "Delete" at bounding box center [186, 165] width 306 height 29
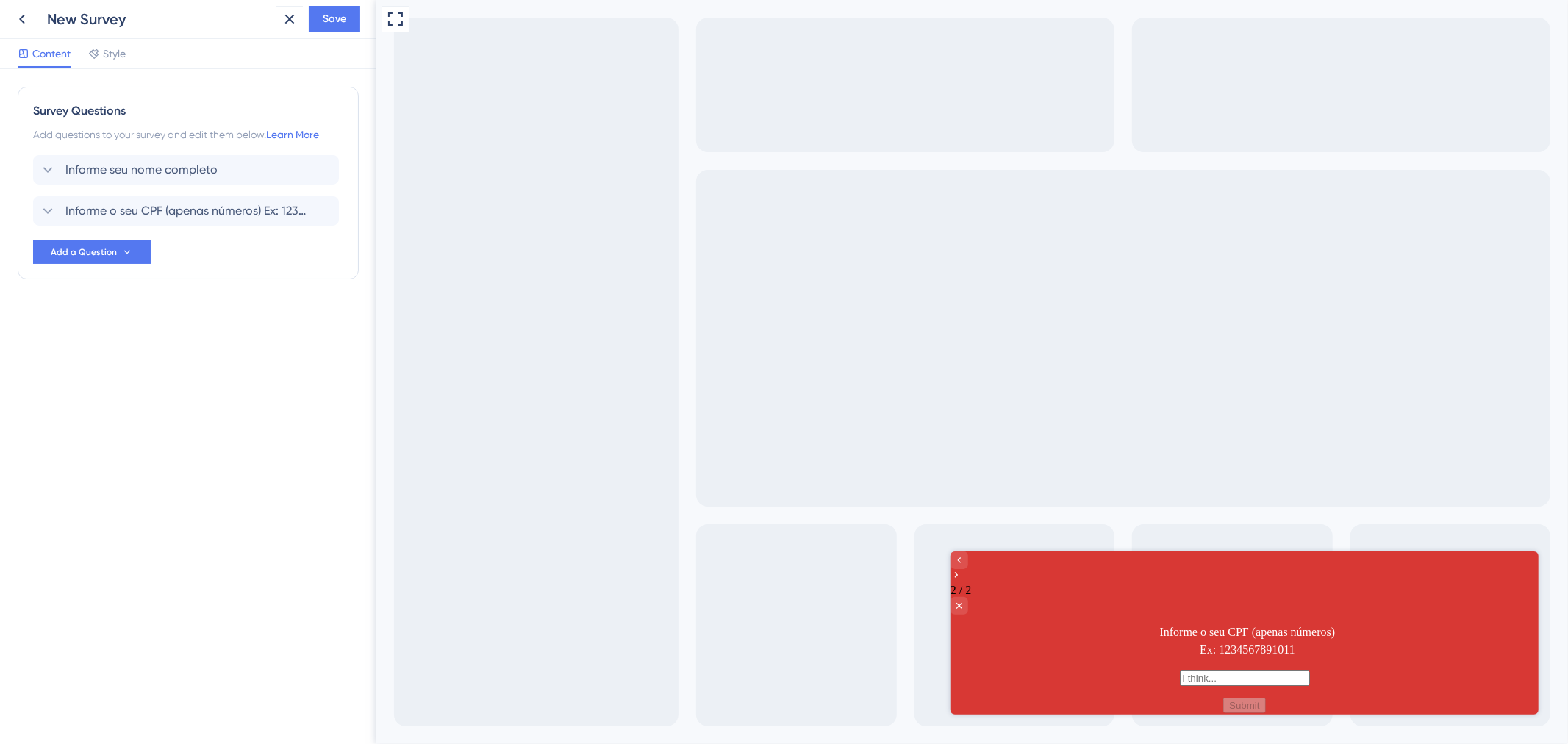
click at [339, 33] on div "New Survey Save" at bounding box center [188, 19] width 377 height 39
click at [341, 15] on span "Save" at bounding box center [335, 19] width 24 height 18
click at [108, 246] on span "Add a Question" at bounding box center [84, 252] width 66 height 12
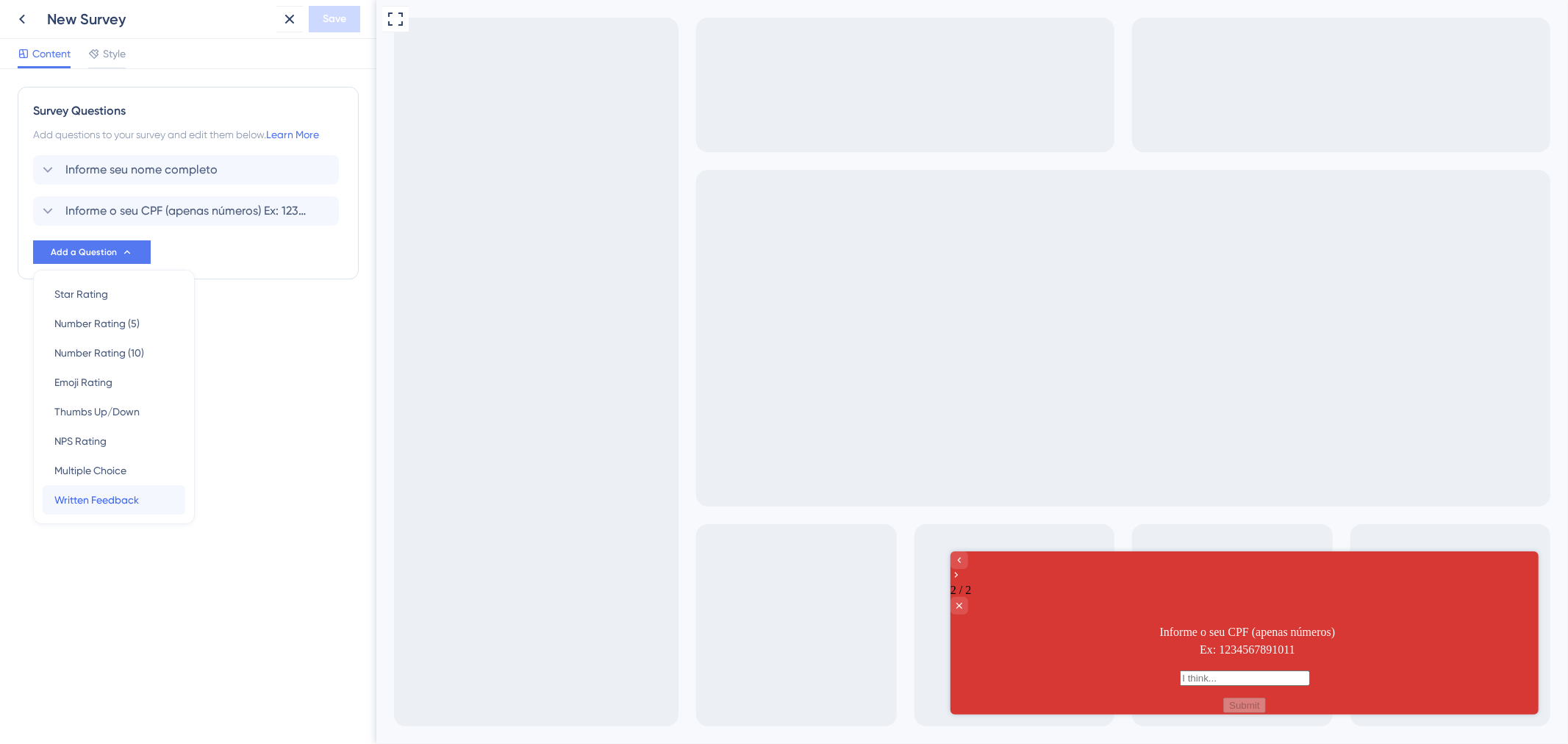
click at [107, 496] on span "Written Feedback" at bounding box center [96, 500] width 85 height 18
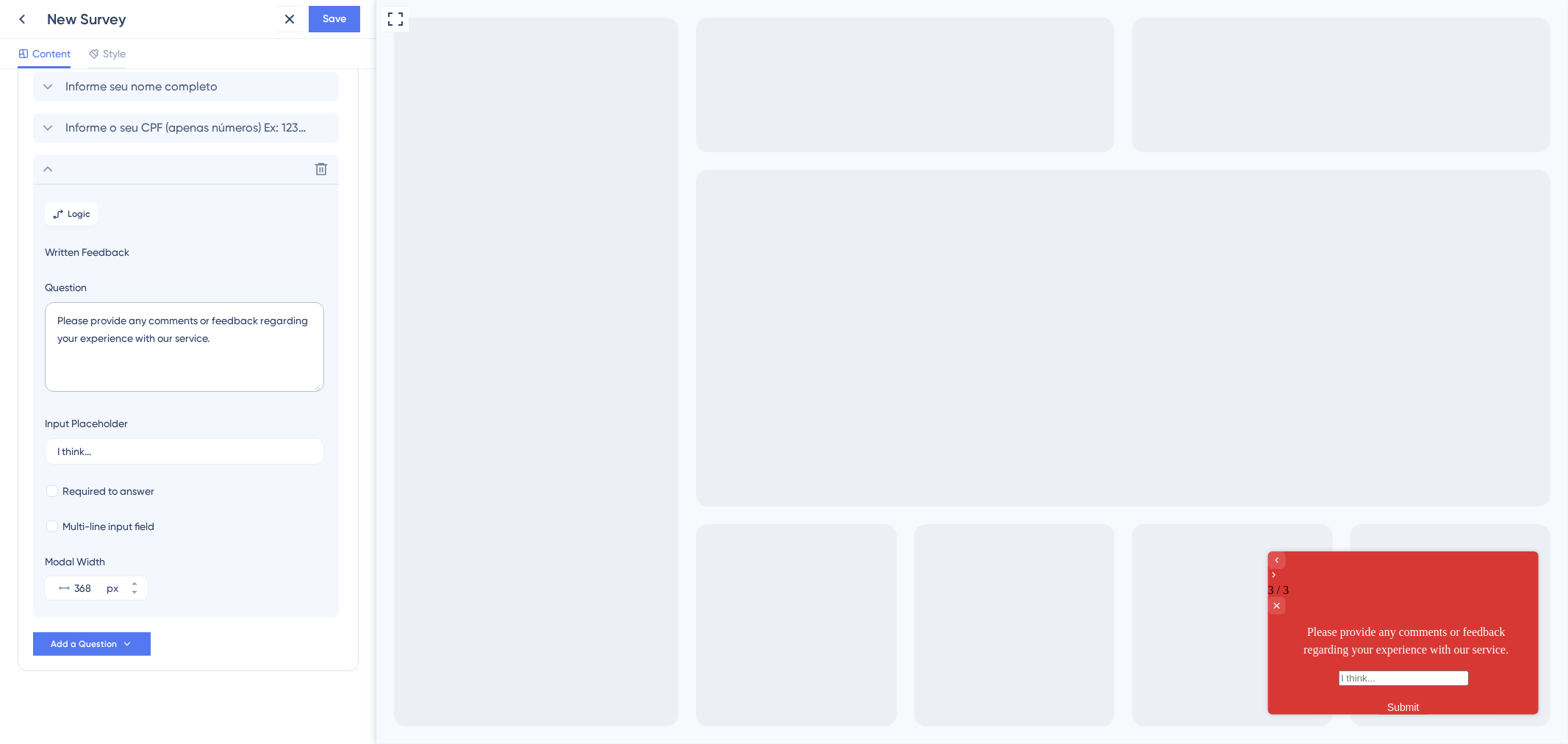
scroll to position [87, 0]
click at [167, 311] on textarea "Please provide any comments or feedback regarding your experience with our serv…" at bounding box center [185, 344] width 280 height 90
paste textarea "Informe o Nº Celular/Whatsapp com o DDD (apenas números)"
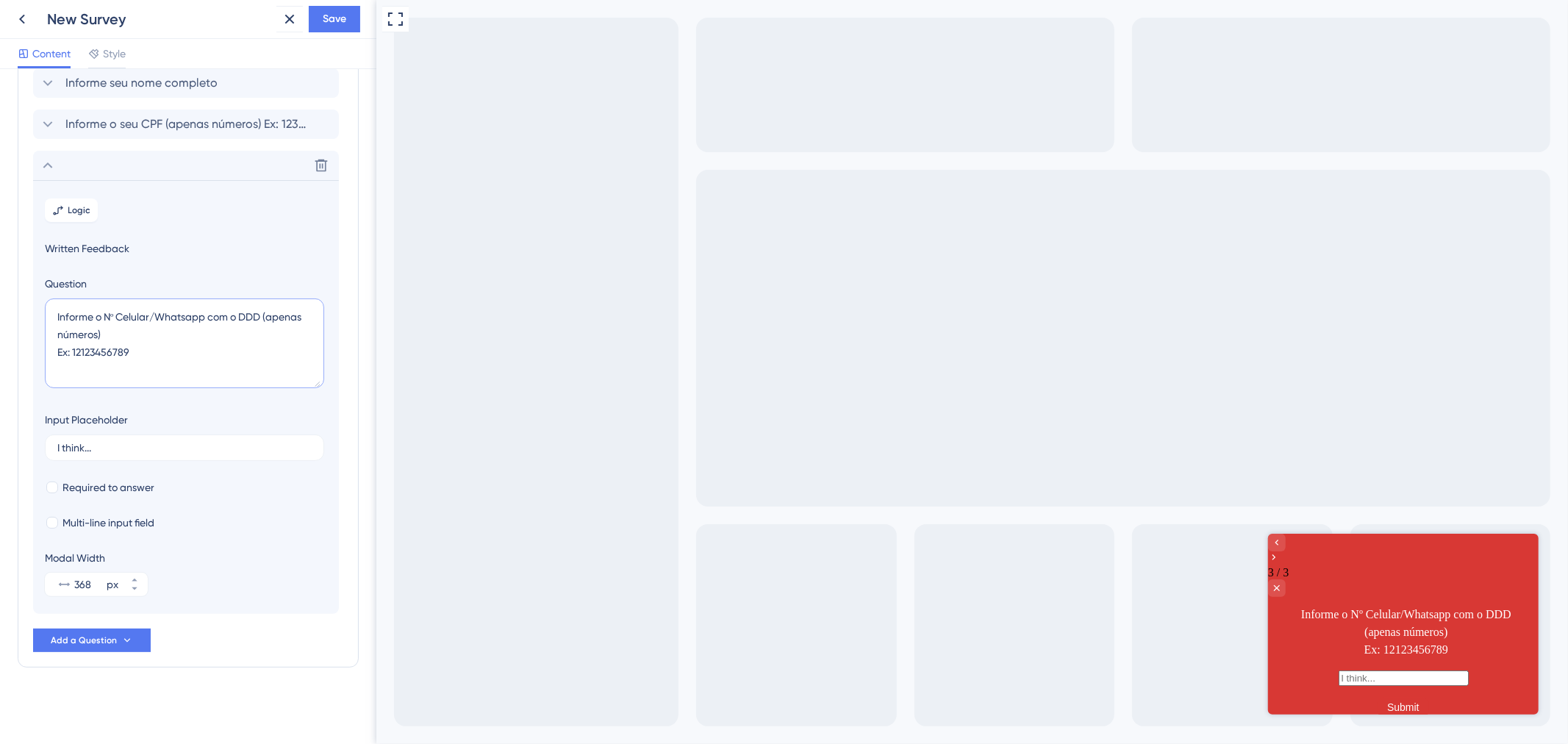
type textarea "Informe o Nº Celular/Whatsapp com o DDD (apenas números) Ex: 12123456789"
click at [67, 472] on section "Logic Written Feedback Question Informe o Nº Celular/Whatsapp com o DDD (apenas…" at bounding box center [186, 397] width 306 height 434
click at [70, 481] on span "Required to answer" at bounding box center [109, 488] width 92 height 18
checkbox input "true"
click at [94, 580] on input "368" at bounding box center [88, 585] width 29 height 18
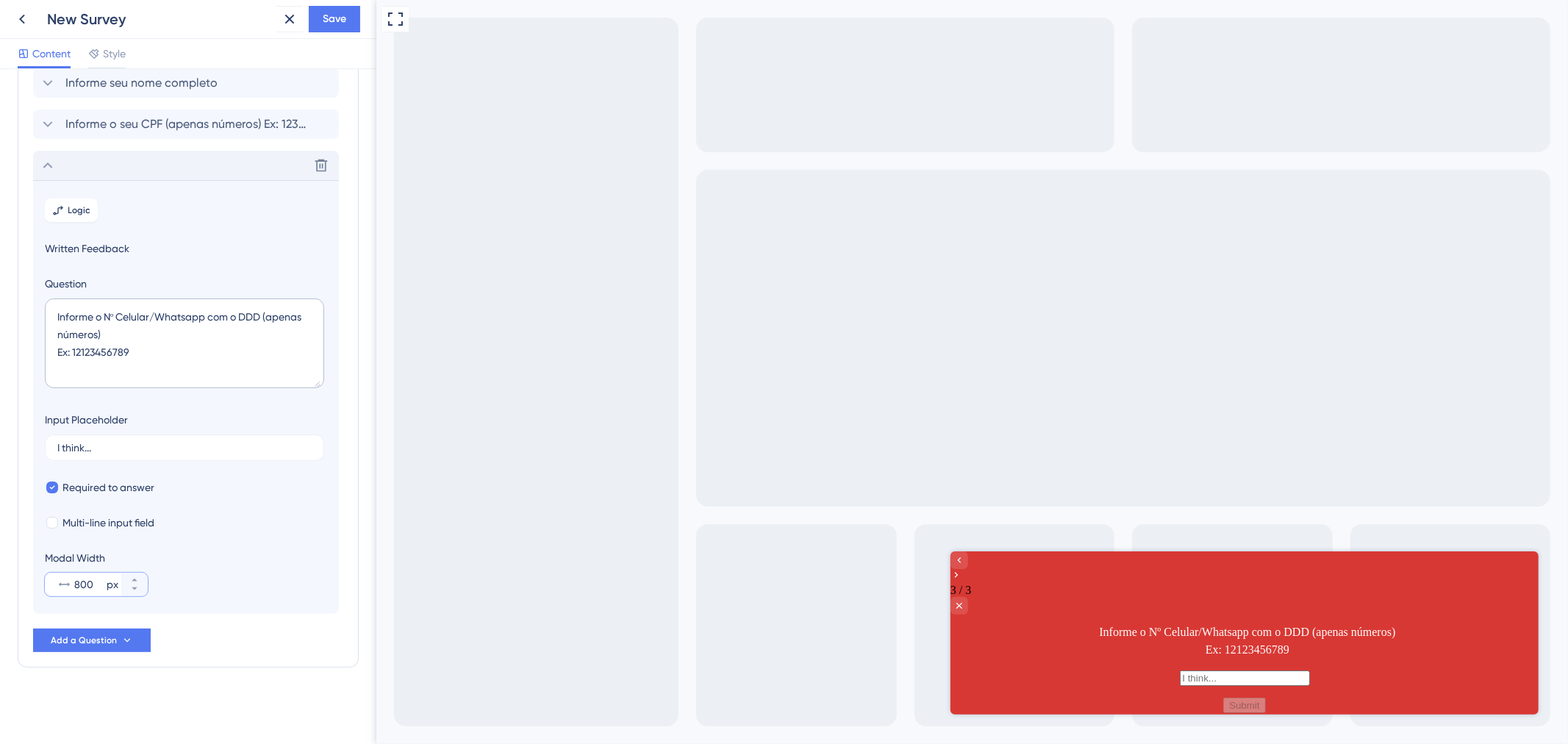
type input "800"
click at [241, 167] on div "Delete" at bounding box center [186, 165] width 306 height 29
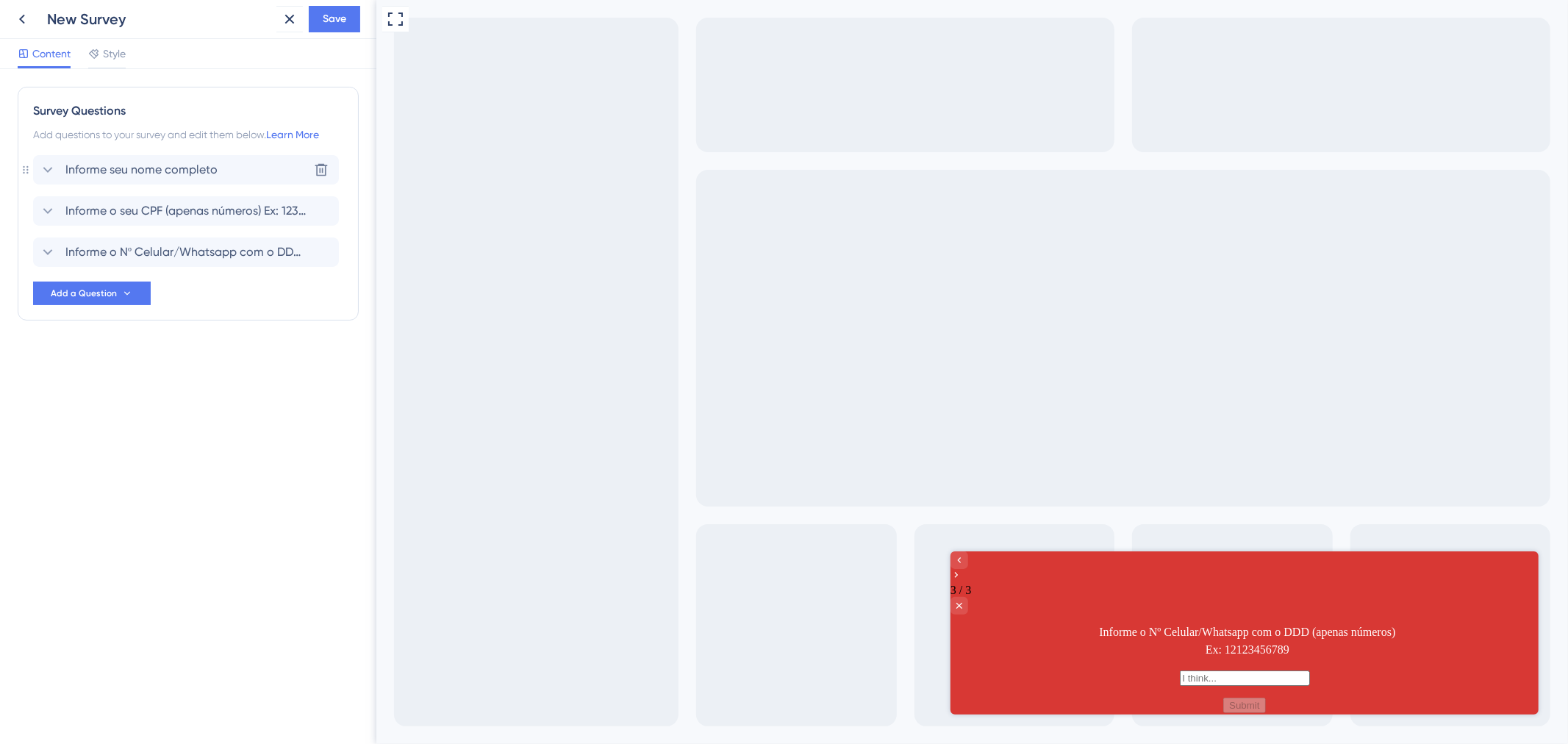
scroll to position [0, 0]
click at [315, 24] on button "Save" at bounding box center [334, 19] width 51 height 26
click at [152, 300] on div "Informe seu nome completo Informe o seu CPF (apenas números) Ex: 1234567891011 …" at bounding box center [188, 230] width 310 height 150
click at [141, 296] on button "Add a Question" at bounding box center [92, 294] width 118 height 24
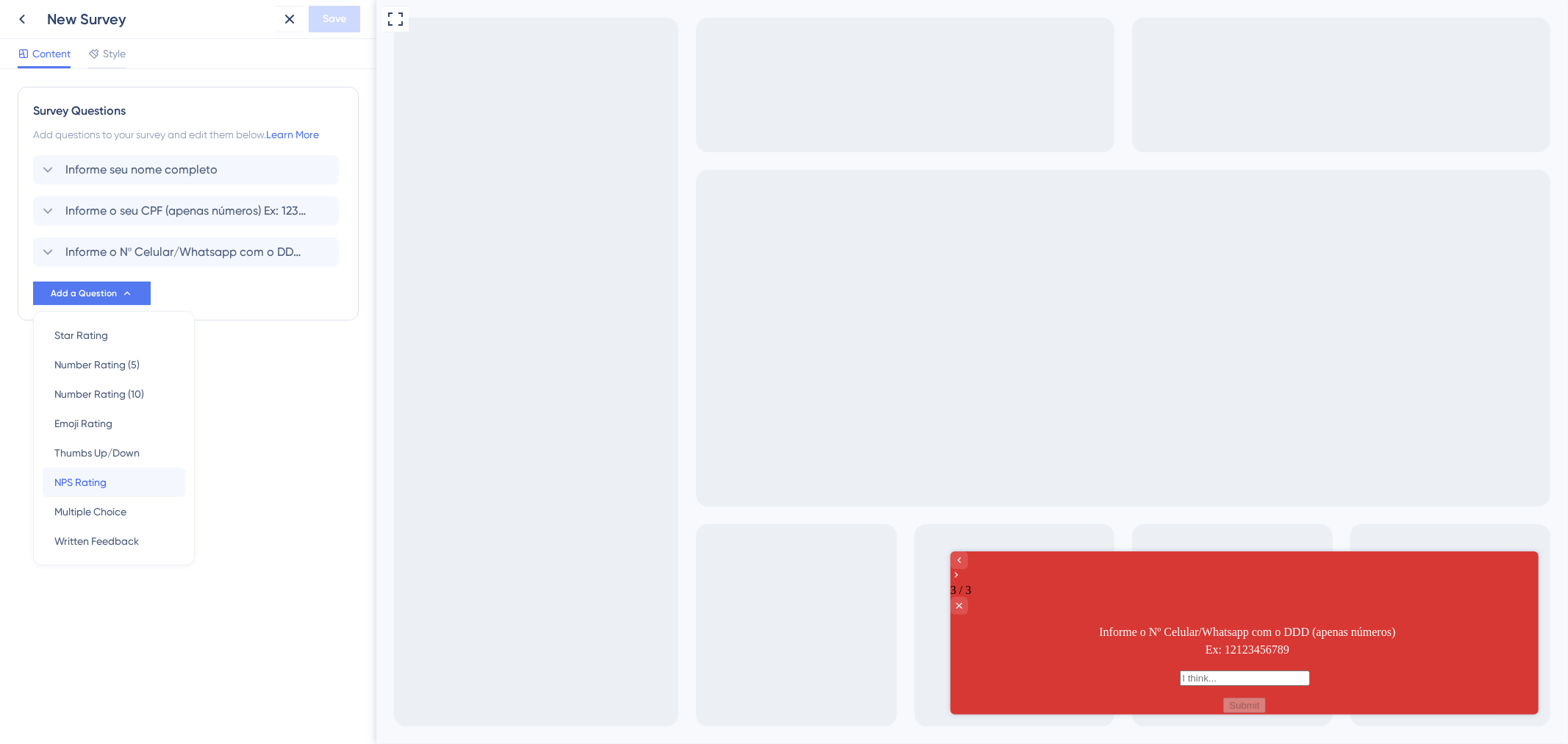
click at [109, 476] on div "NPS Rating NPS Rating" at bounding box center [113, 482] width 119 height 29
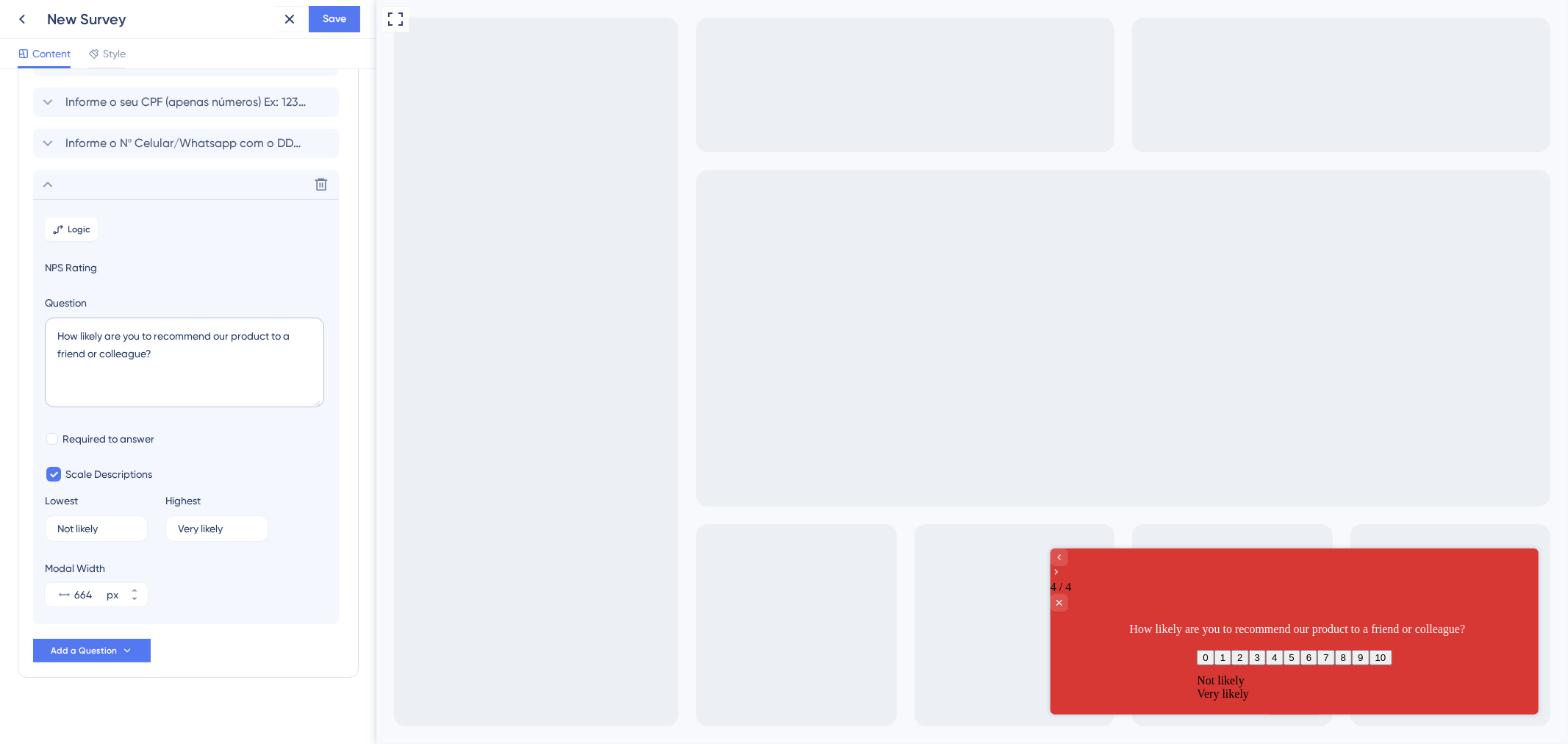
scroll to position [120, 0]
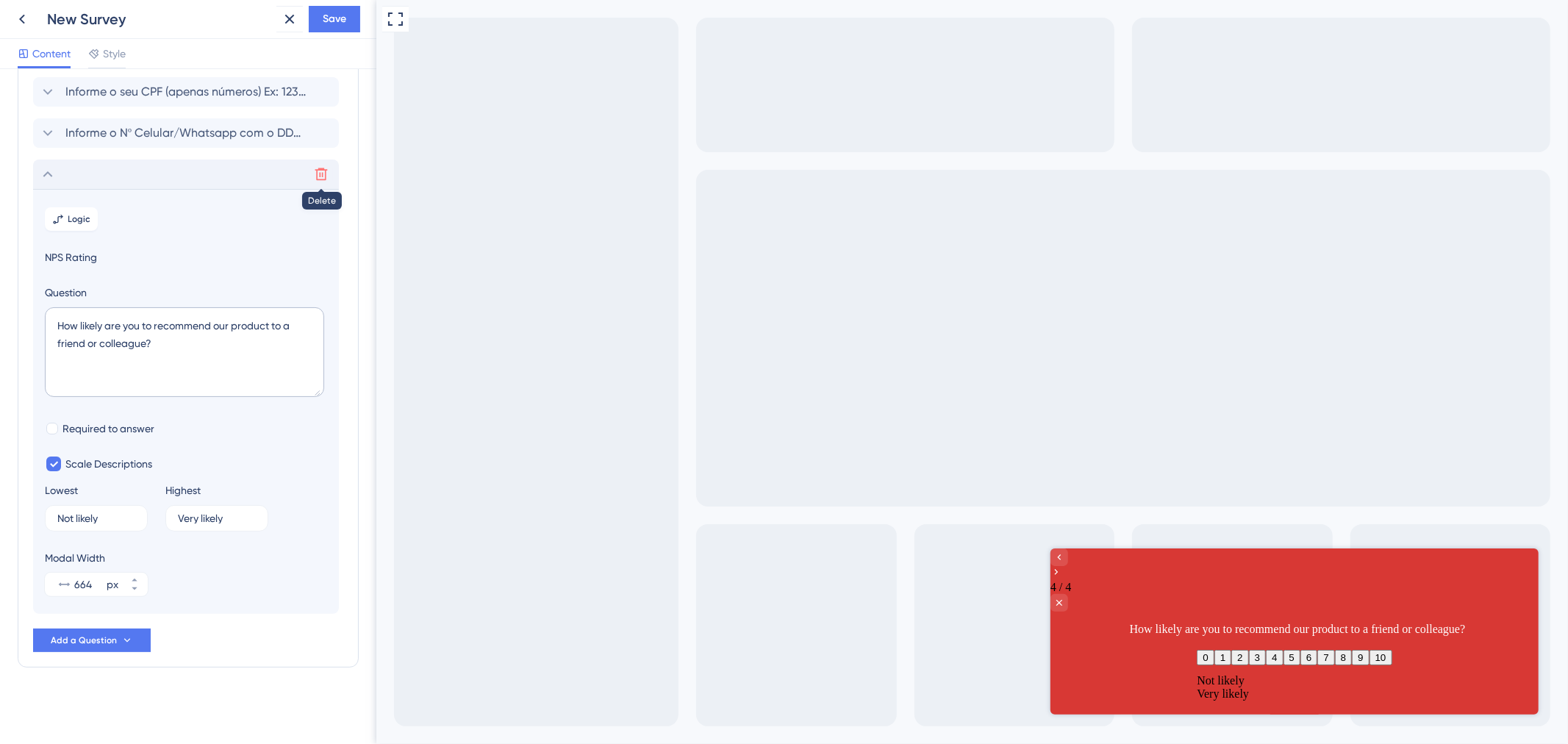
click at [310, 174] on button at bounding box center [322, 175] width 24 height 24
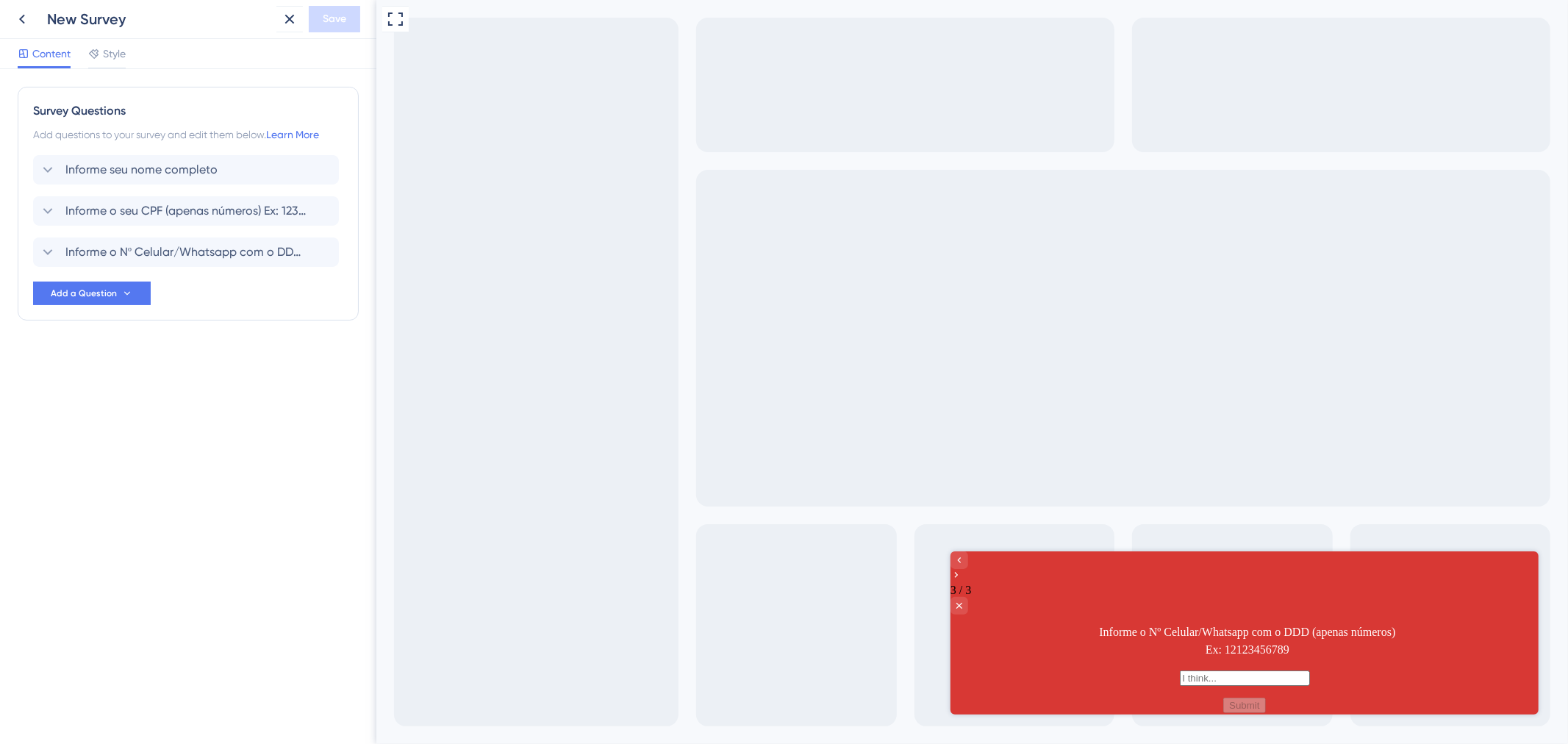
click at [104, 324] on div "Survey Questions Add questions to your survey and edit them below. Learn More I…" at bounding box center [188, 233] width 341 height 293
click at [108, 298] on span "Add a Question" at bounding box center [84, 294] width 66 height 12
drag, startPoint x: 101, startPoint y: 519, endPoint x: 97, endPoint y: 510, distance: 9.8
drag, startPoint x: 97, startPoint y: 510, endPoint x: 101, endPoint y: 608, distance: 98.1
click at [99, 609] on div "Star Rating Star Rating Number Rating (5) Number Rating (5) Number Rating (10) …" at bounding box center [114, 467] width 162 height 313
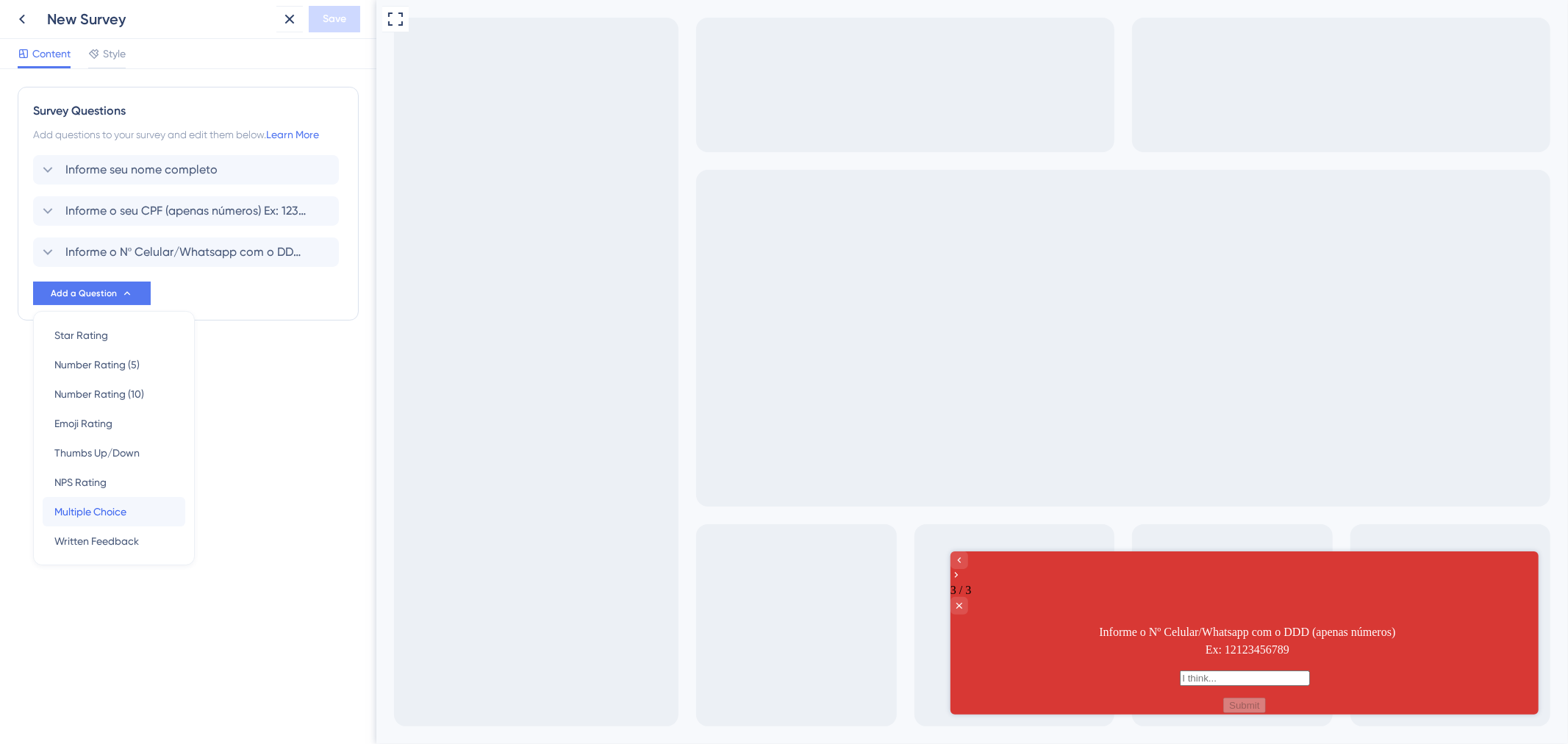
click at [134, 519] on div "Multiple Choice Multiple Choice" at bounding box center [113, 511] width 119 height 29
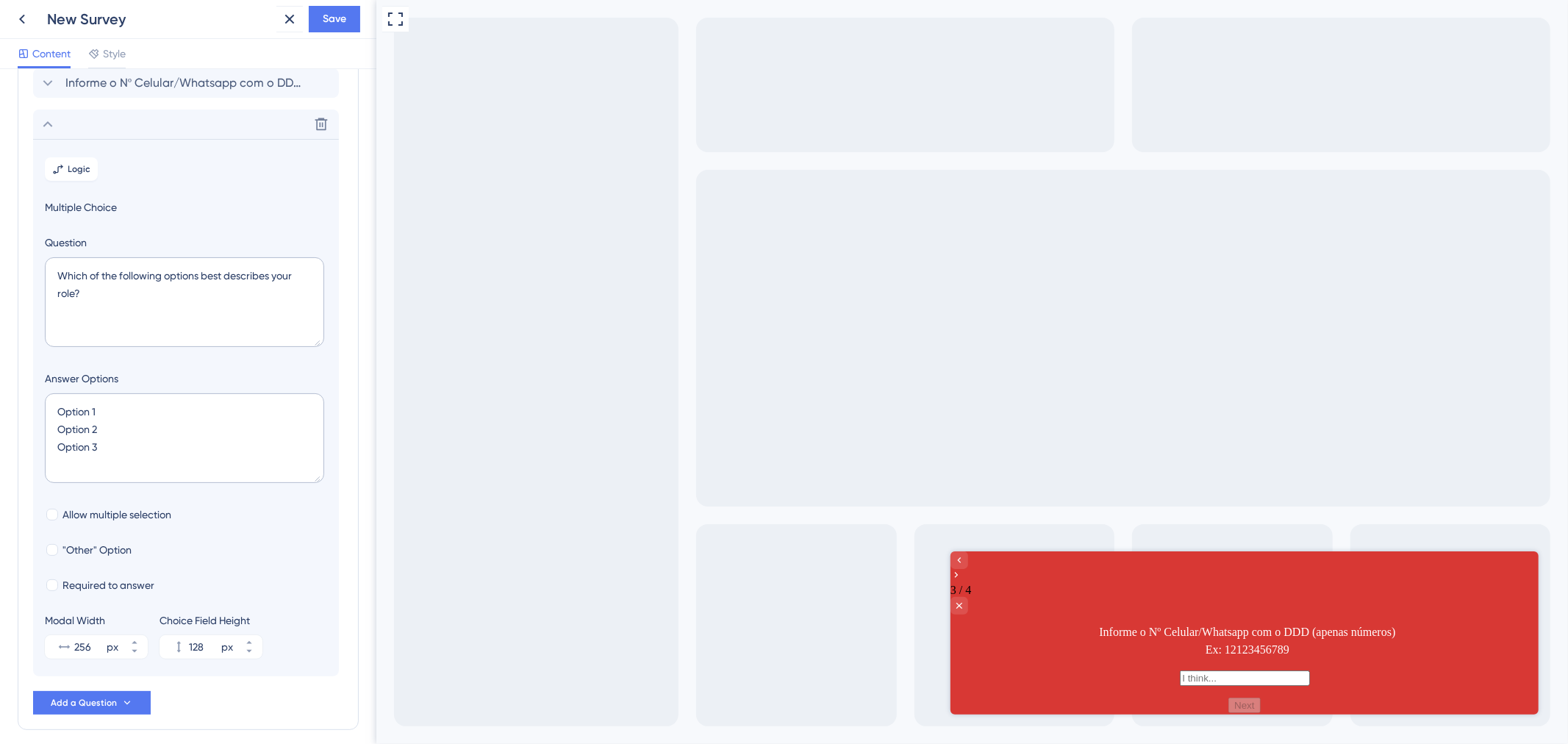
scroll to position [210, 0]
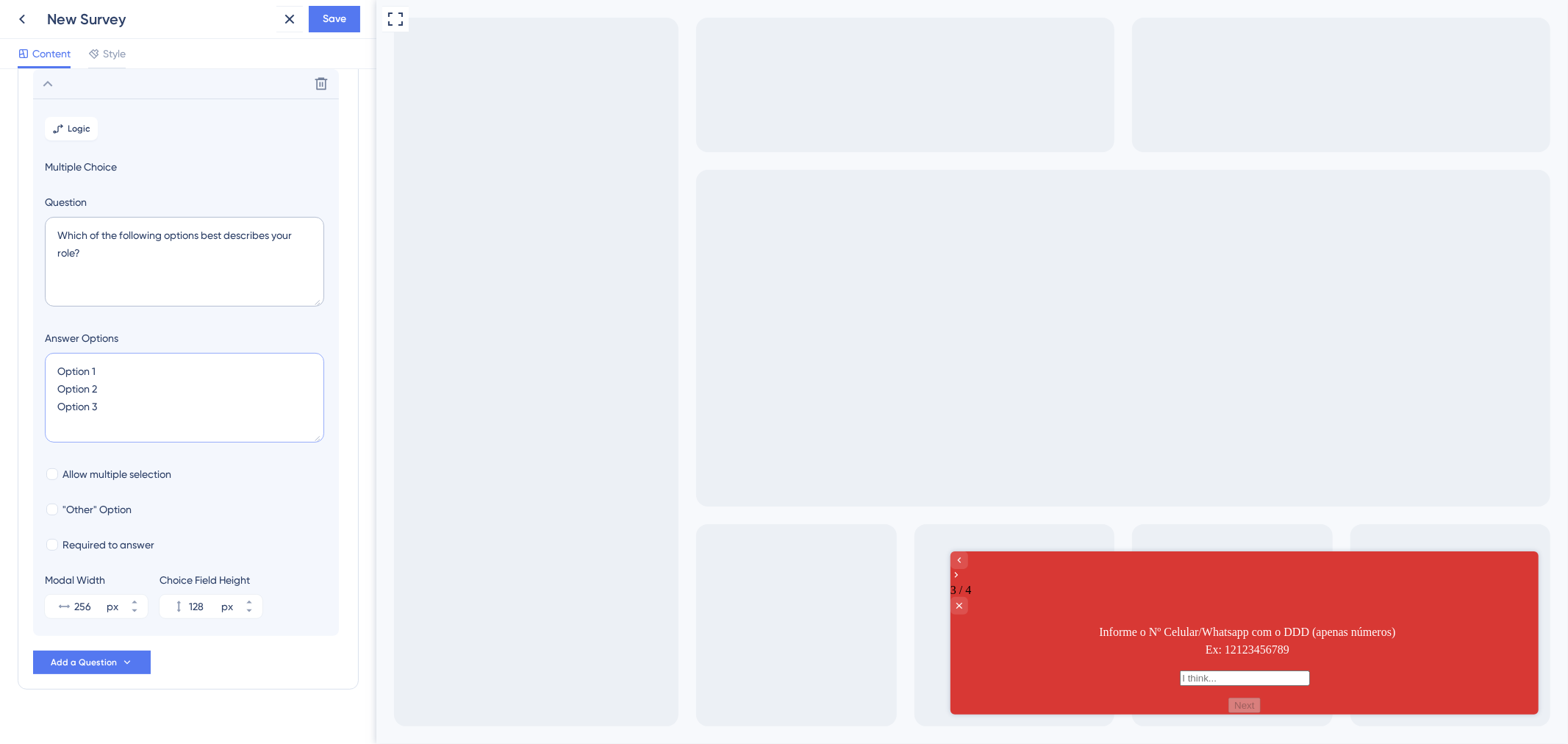
drag, startPoint x: 141, startPoint y: 409, endPoint x: 28, endPoint y: 332, distance: 136.7
click at [28, 332] on div "Survey Questions Add questions to your survey and edit them below. Learn More I…" at bounding box center [188, 283] width 341 height 813
paste textarea "CRM CRN CRP COREN CRFA CRTR CREFITO CRBM RG CRF CRESS CRBIO"
type textarea "CRM CRN CRP COREN CRFA CRTR CREFITO CRBM RG CRF CRESS CRBIO"
type input "524"
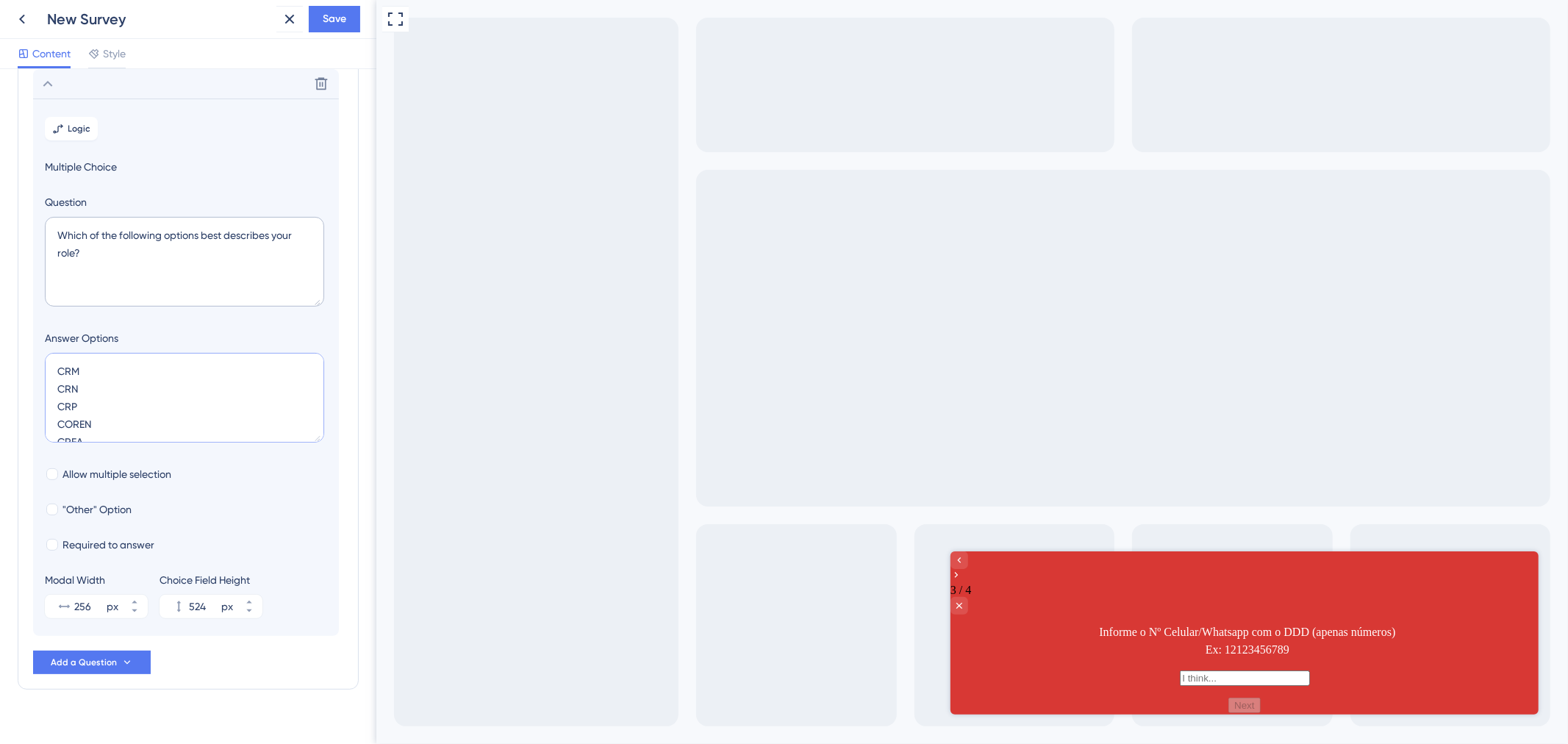
scroll to position [129, 0]
drag, startPoint x: 135, startPoint y: 380, endPoint x: 19, endPoint y: 377, distance: 116.0
click at [19, 377] on div "Survey Questions Add questions to your survey and edit them below. Learn More I…" at bounding box center [188, 283] width 341 height 813
type textarea "CRM CRN CRP COREN CRFA CRTR CREFITO CRBM CRF CRESS CRBIO"
type input "480"
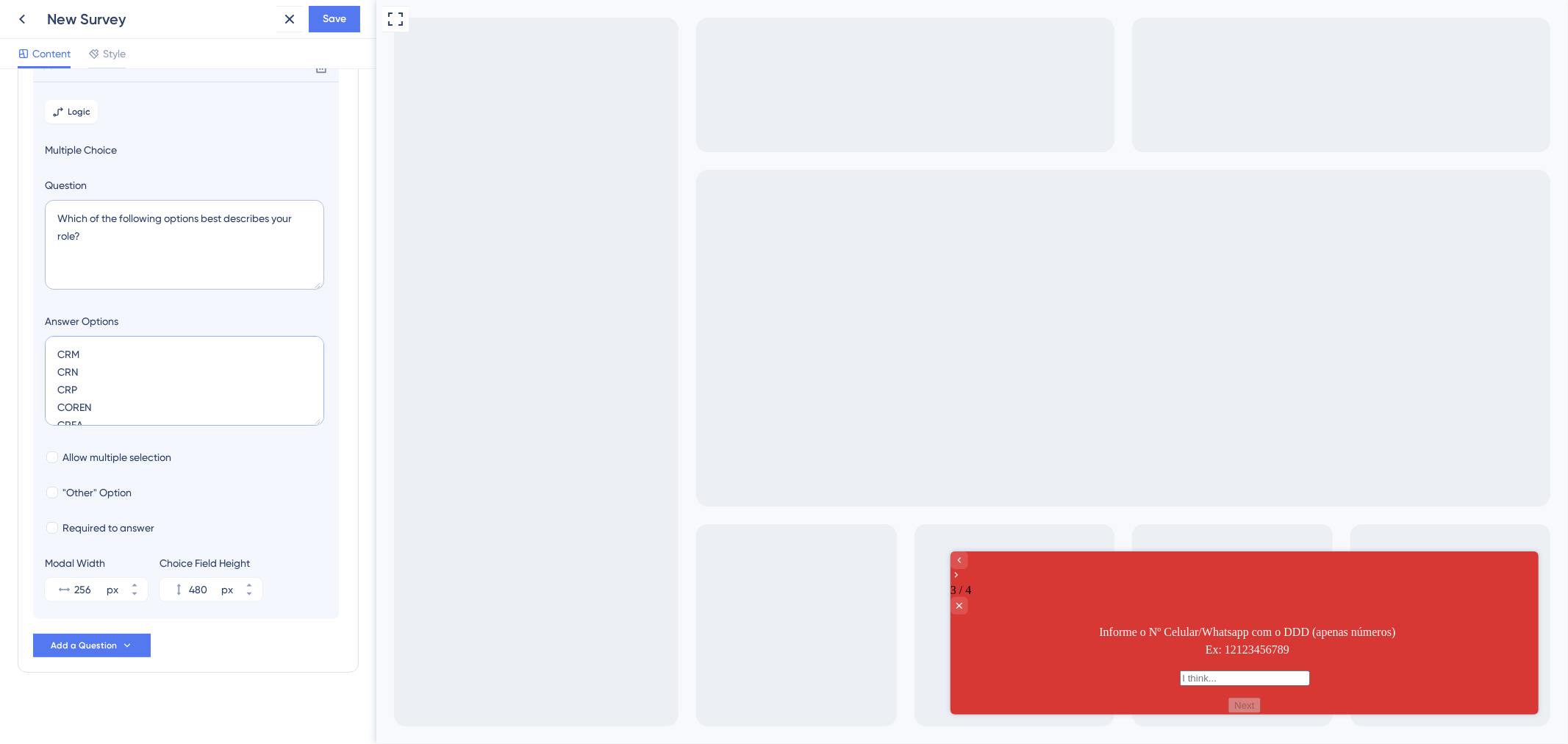
scroll to position [232, 0]
type textarea "CRM CRN CRP COREN CRFA CRTR CREFITO CRBM CRF CRESS CRBIO"
click at [189, 255] on textarea "Which of the following options best describes your role?" at bounding box center [185, 240] width 280 height 90
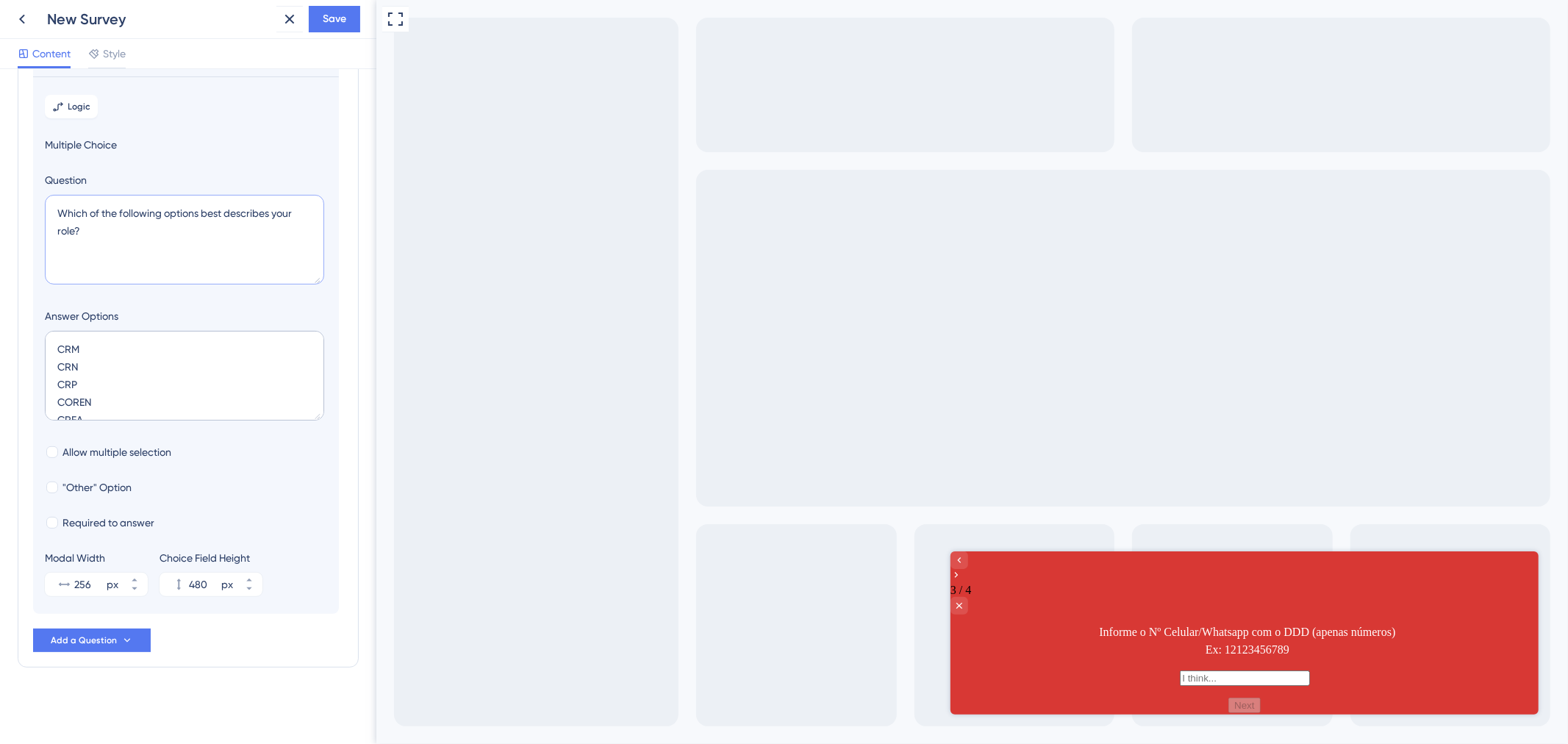
paste textarea "Indique o seu Conselho de Classe"
type textarea "Indique o seu Conselho de Classe"
click at [189, 310] on label "Answer Options" at bounding box center [186, 316] width 282 height 18
click at [214, 321] on label "Answer Options" at bounding box center [186, 316] width 282 height 18
click at [991, 564] on div at bounding box center [1243, 567] width 588 height 32
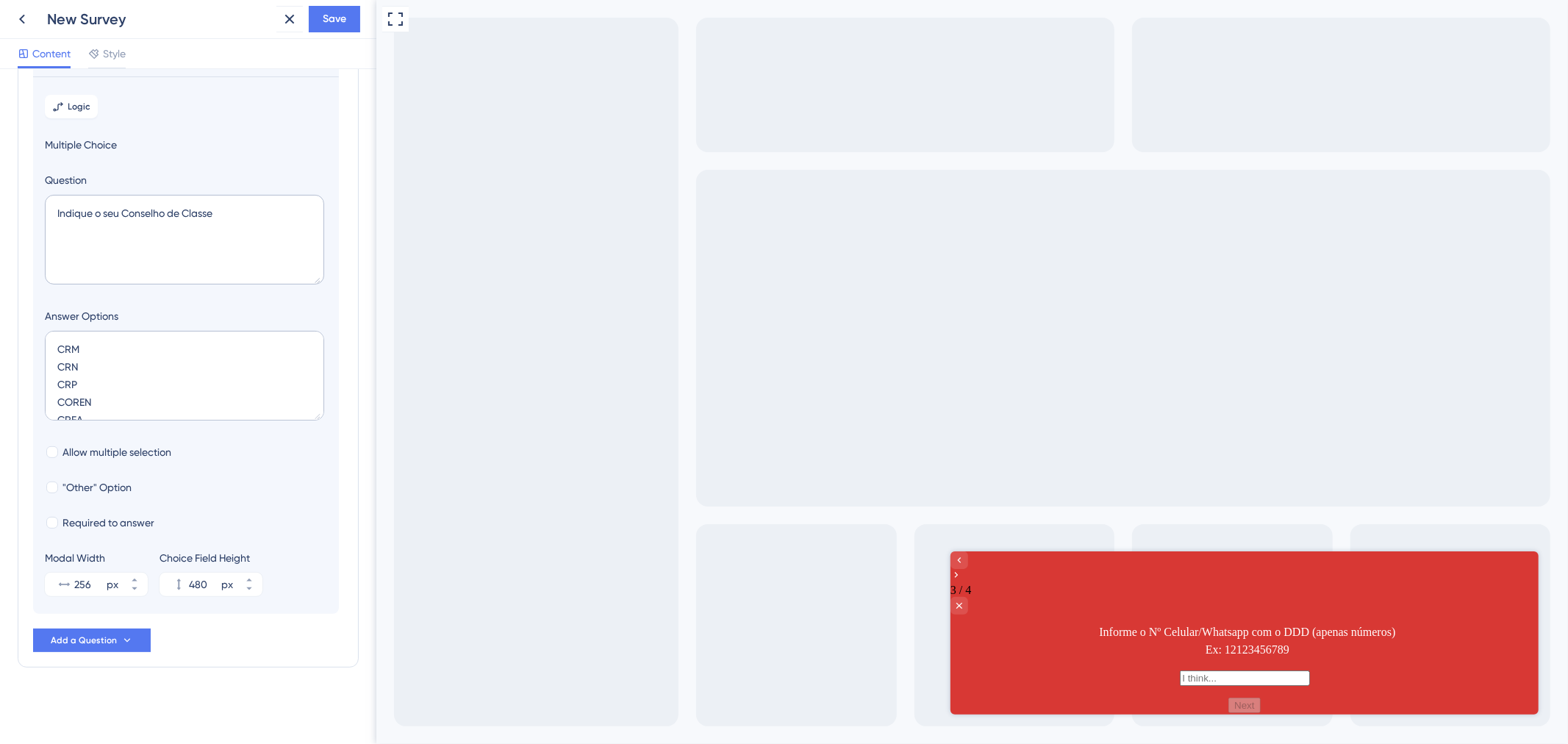
click at [927, 576] on div "Full Screen Preview" at bounding box center [971, 372] width 1191 height 744
click at [964, 566] on icon "Go to Question 2" at bounding box center [958, 560] width 12 height 12
click at [988, 571] on div at bounding box center [1243, 567] width 588 height 32
click at [988, 565] on div at bounding box center [1243, 567] width 588 height 32
click at [964, 566] on icon "Go to Question 1" at bounding box center [958, 560] width 12 height 12
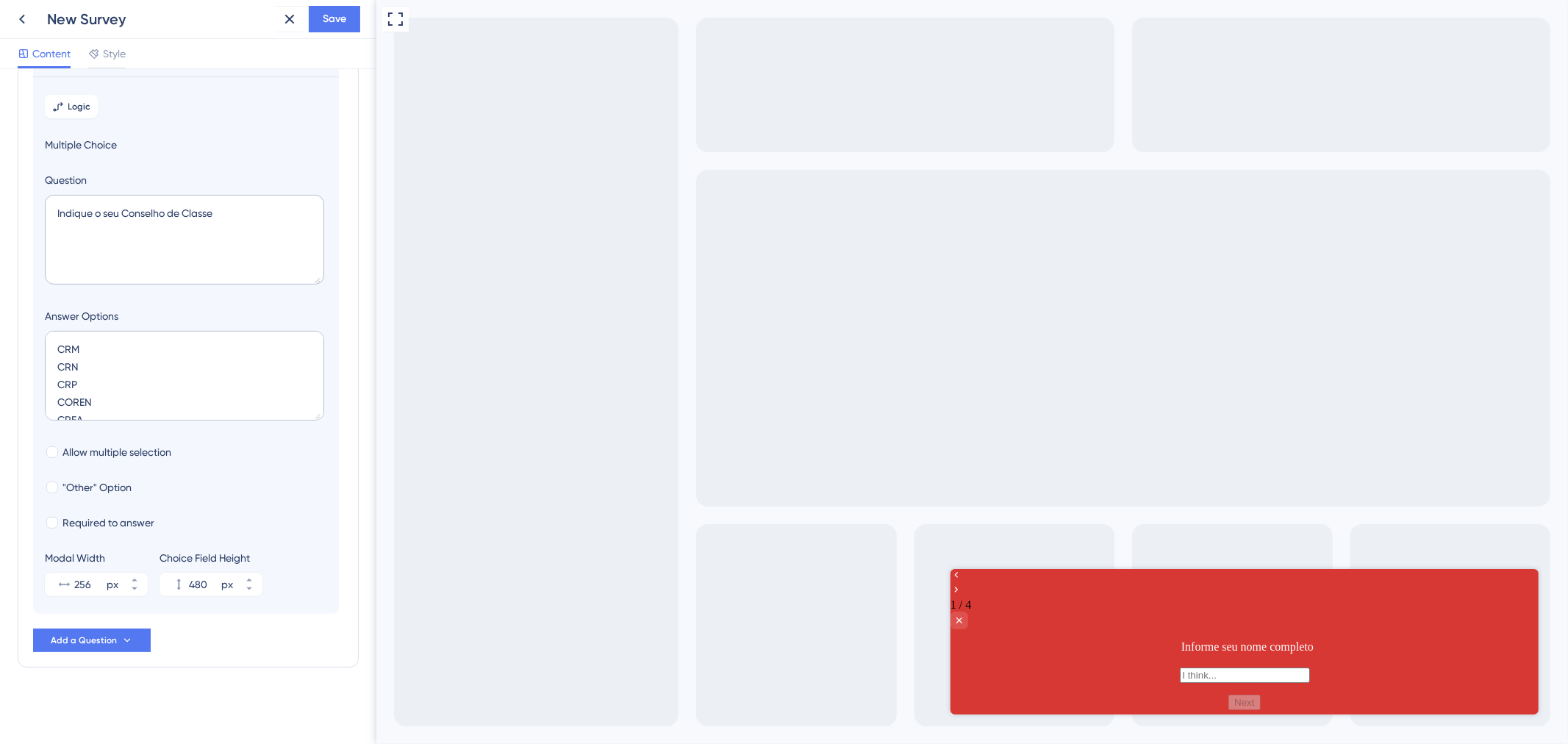
click at [991, 586] on div at bounding box center [1243, 583] width 588 height 29
click at [197, 316] on label "Answer Options" at bounding box center [186, 316] width 282 height 18
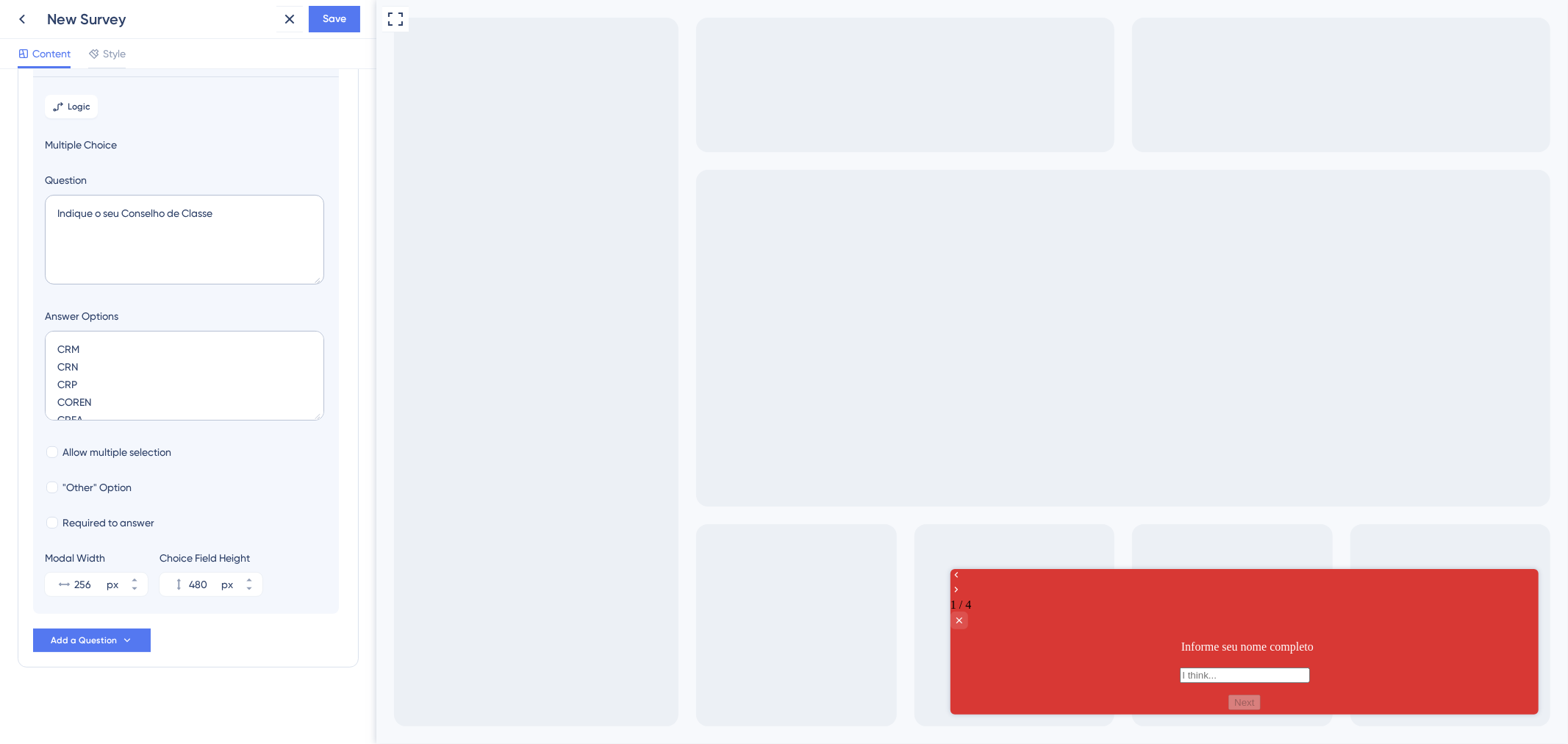
click at [997, 591] on div at bounding box center [1243, 583] width 588 height 29
click at [123, 457] on span "Allow multiple selection" at bounding box center [117, 453] width 109 height 18
checkbox input "true"
click at [124, 485] on span ""Other" Option" at bounding box center [97, 488] width 69 height 18
checkbox input "true"
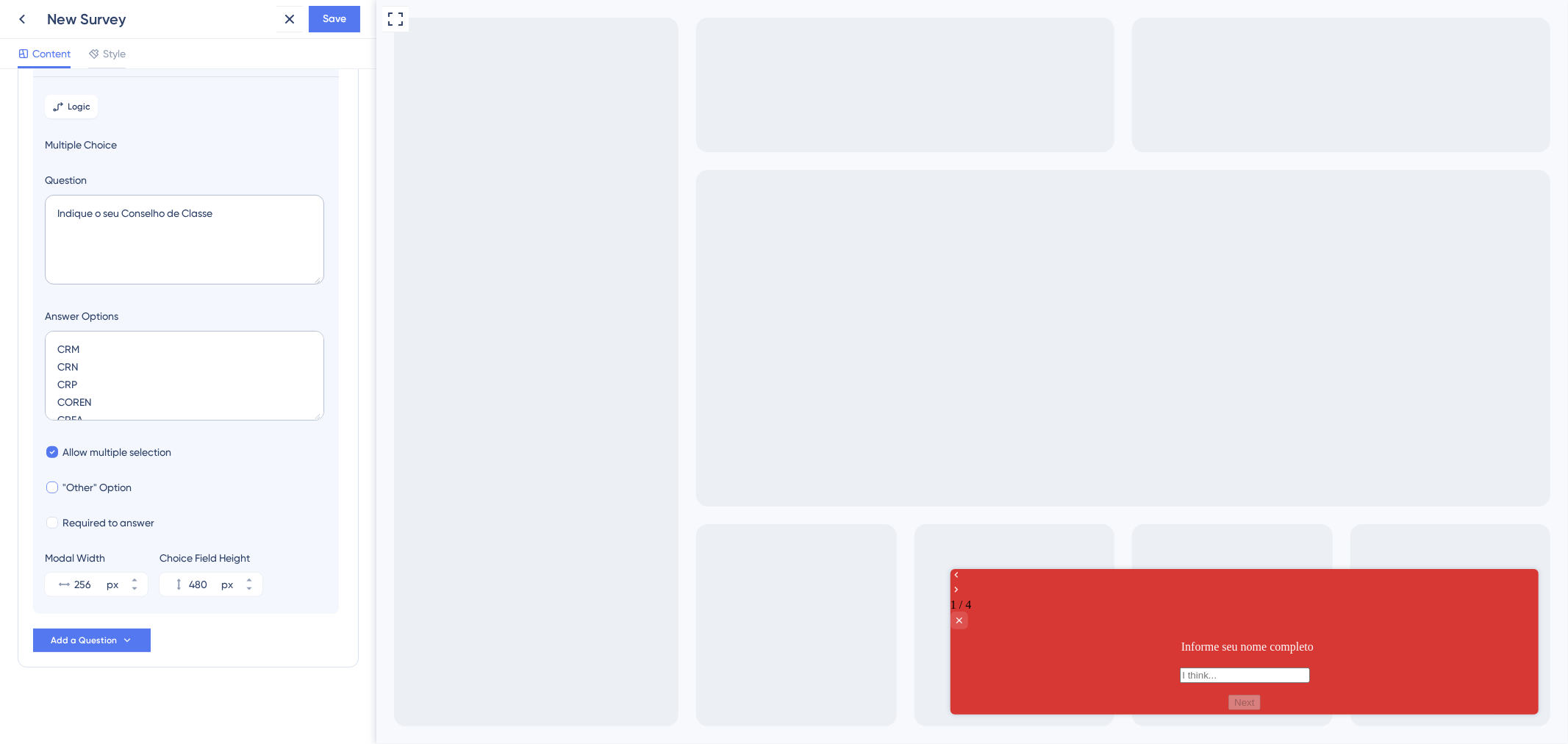
type input "532"
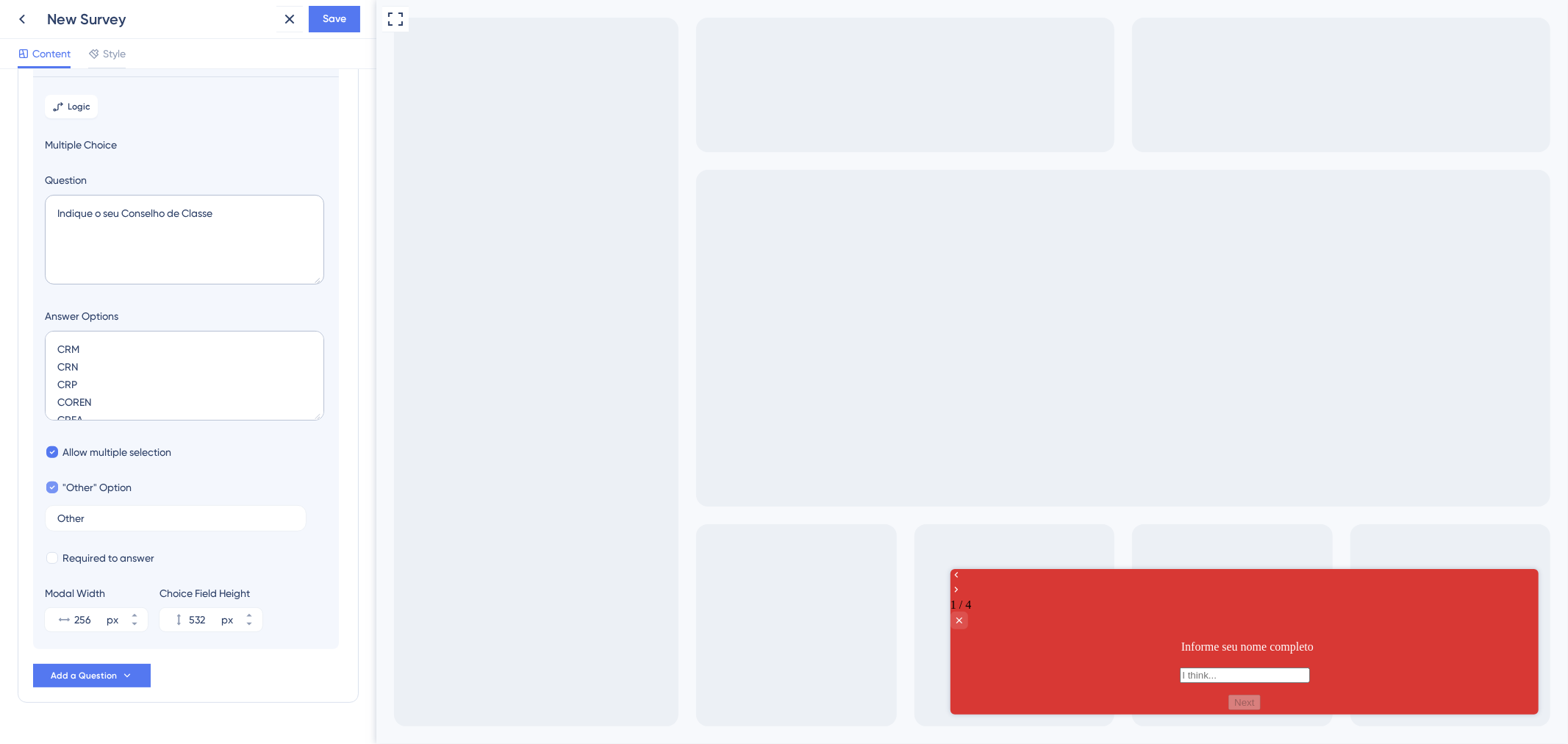
click at [124, 485] on span ""Other" Option" at bounding box center [97, 488] width 69 height 18
checkbox input "false"
type input "480"
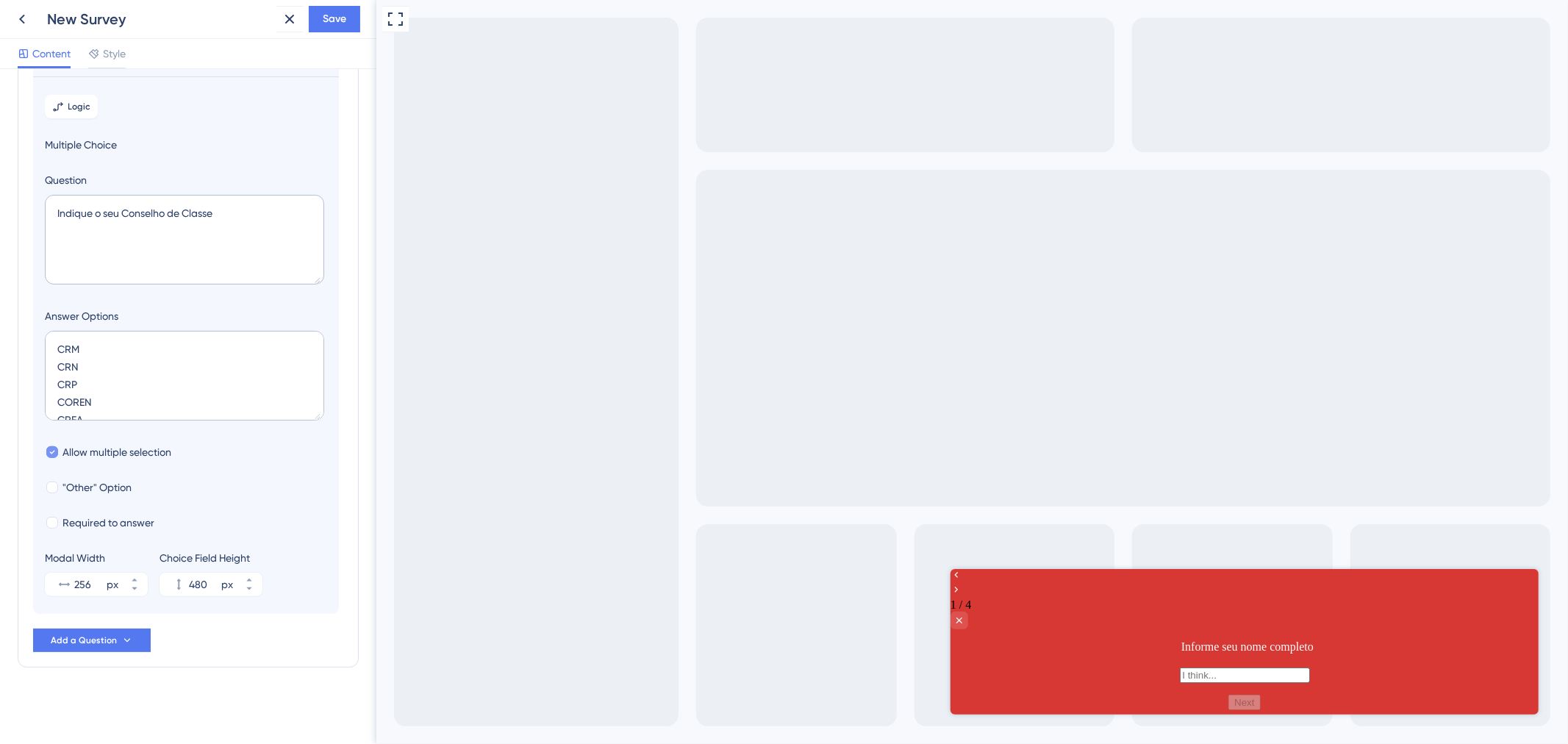
click at [103, 445] on span "Allow multiple selection" at bounding box center [117, 453] width 109 height 18
checkbox input "false"
click at [991, 586] on div at bounding box center [1243, 583] width 588 height 29
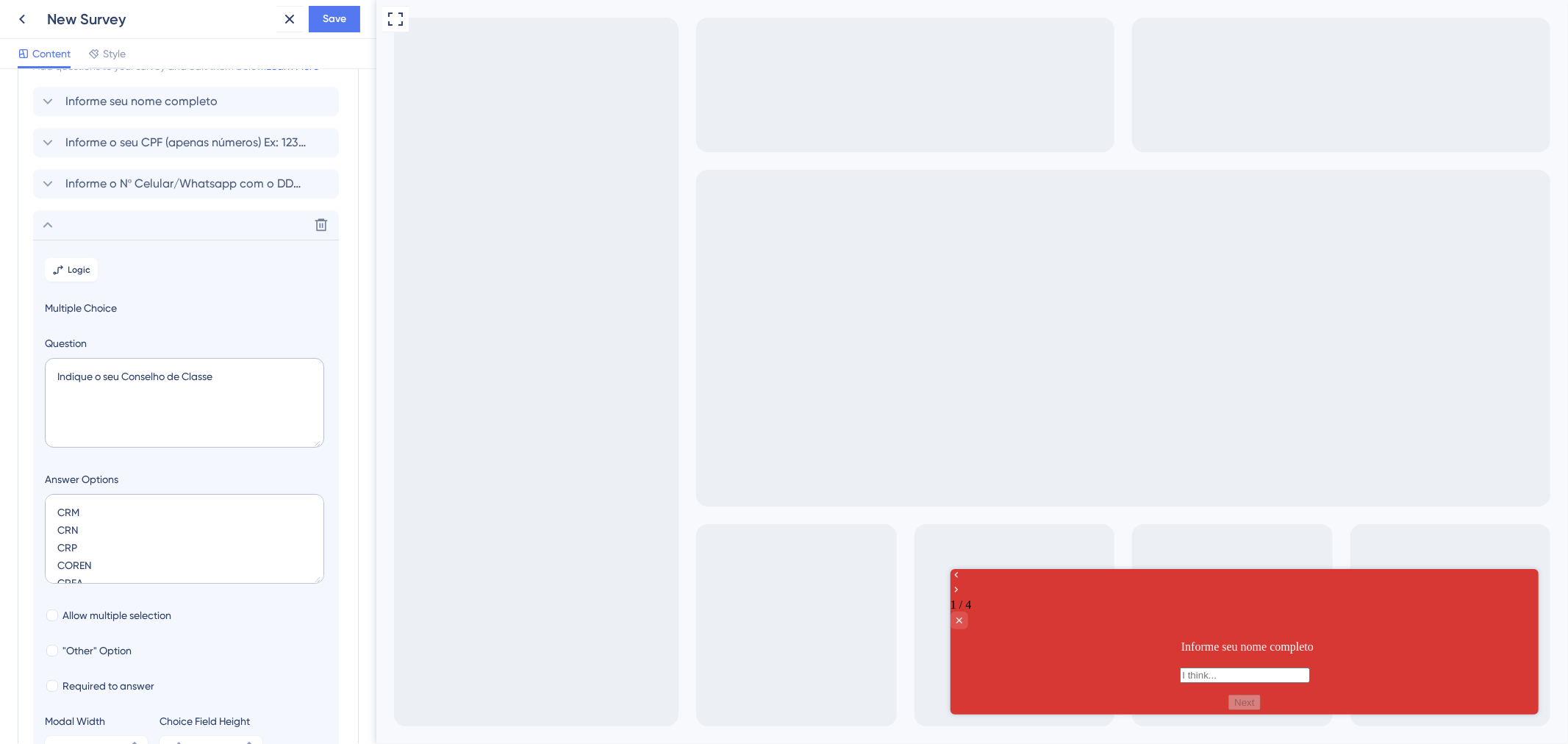
scroll to position [0, 0]
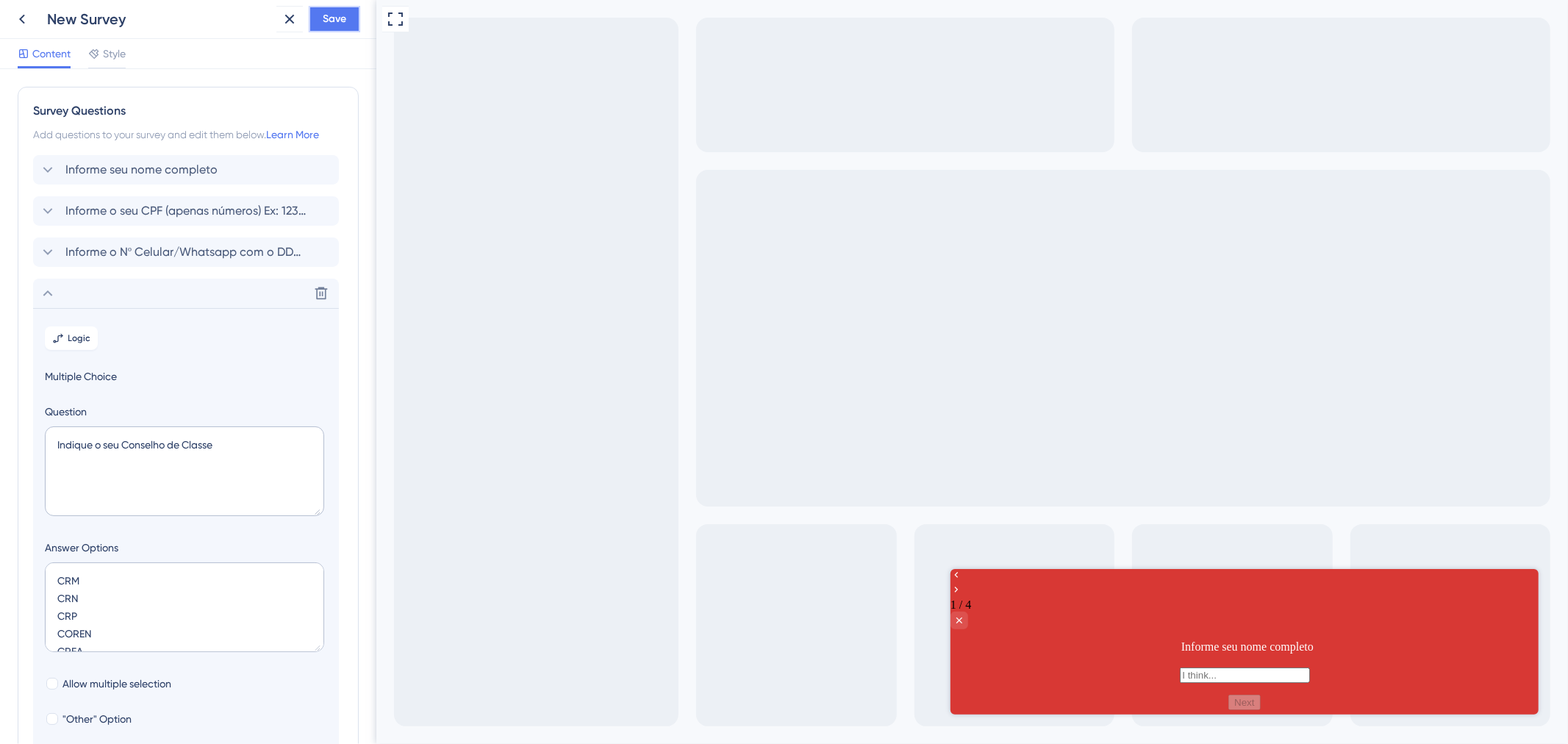
click at [332, 15] on span "Save" at bounding box center [335, 19] width 24 height 18
click at [961, 617] on icon "Close survey" at bounding box center [958, 620] width 6 height 6
click at [995, 585] on div at bounding box center [1243, 583] width 588 height 29
click at [1179, 667] on input "text" at bounding box center [1244, 674] width 130 height 15
type input "xvsv"
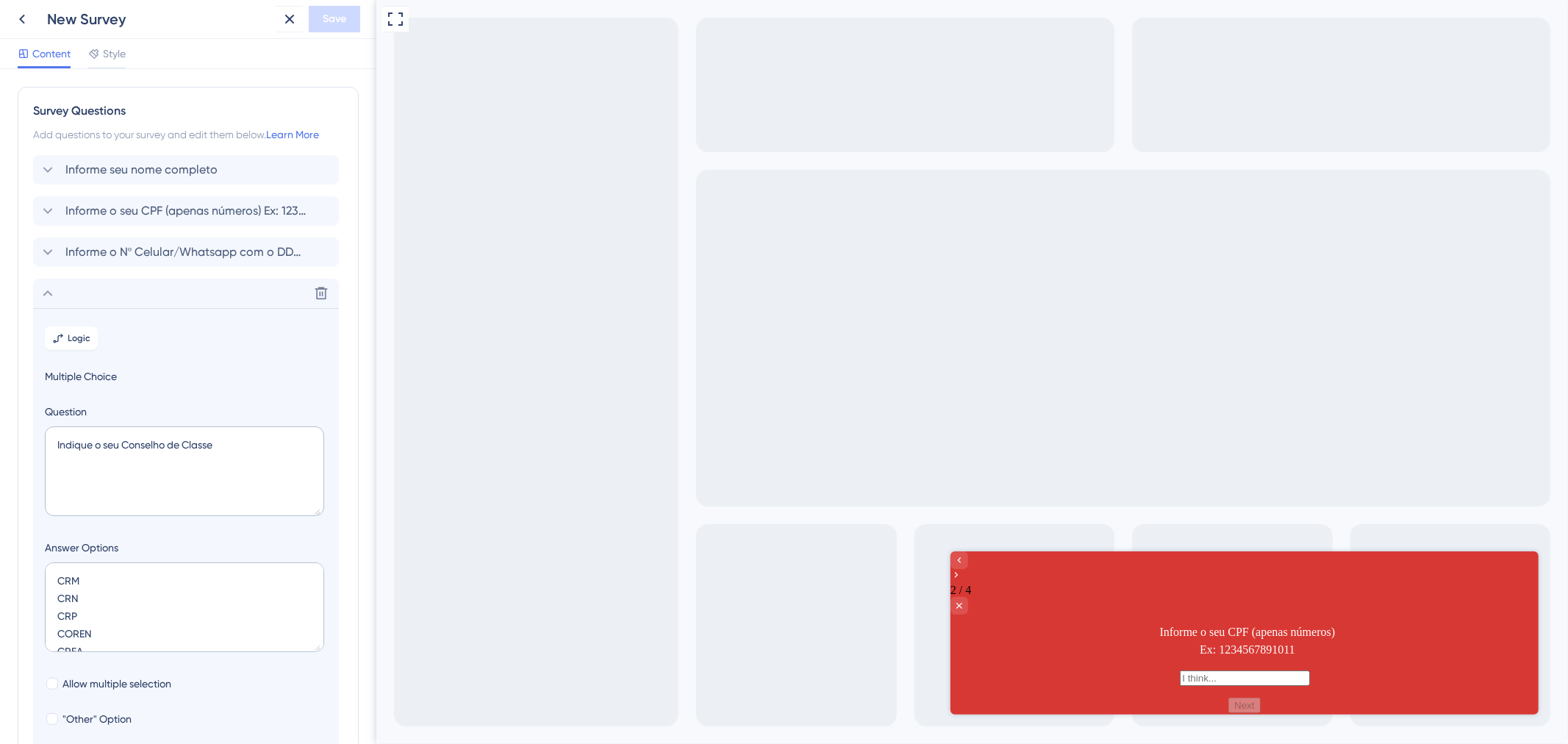
click at [1096, 669] on div "2 / 4 Informe o seu CPF (apenas números) Ex: 1234567891011 Next" at bounding box center [1243, 632] width 588 height 162
click at [1179, 670] on input "text" at bounding box center [1244, 677] width 130 height 15
type input "4524"
click at [1179, 671] on label at bounding box center [1244, 677] width 130 height 13
click at [1179, 670] on input "text" at bounding box center [1244, 677] width 130 height 15
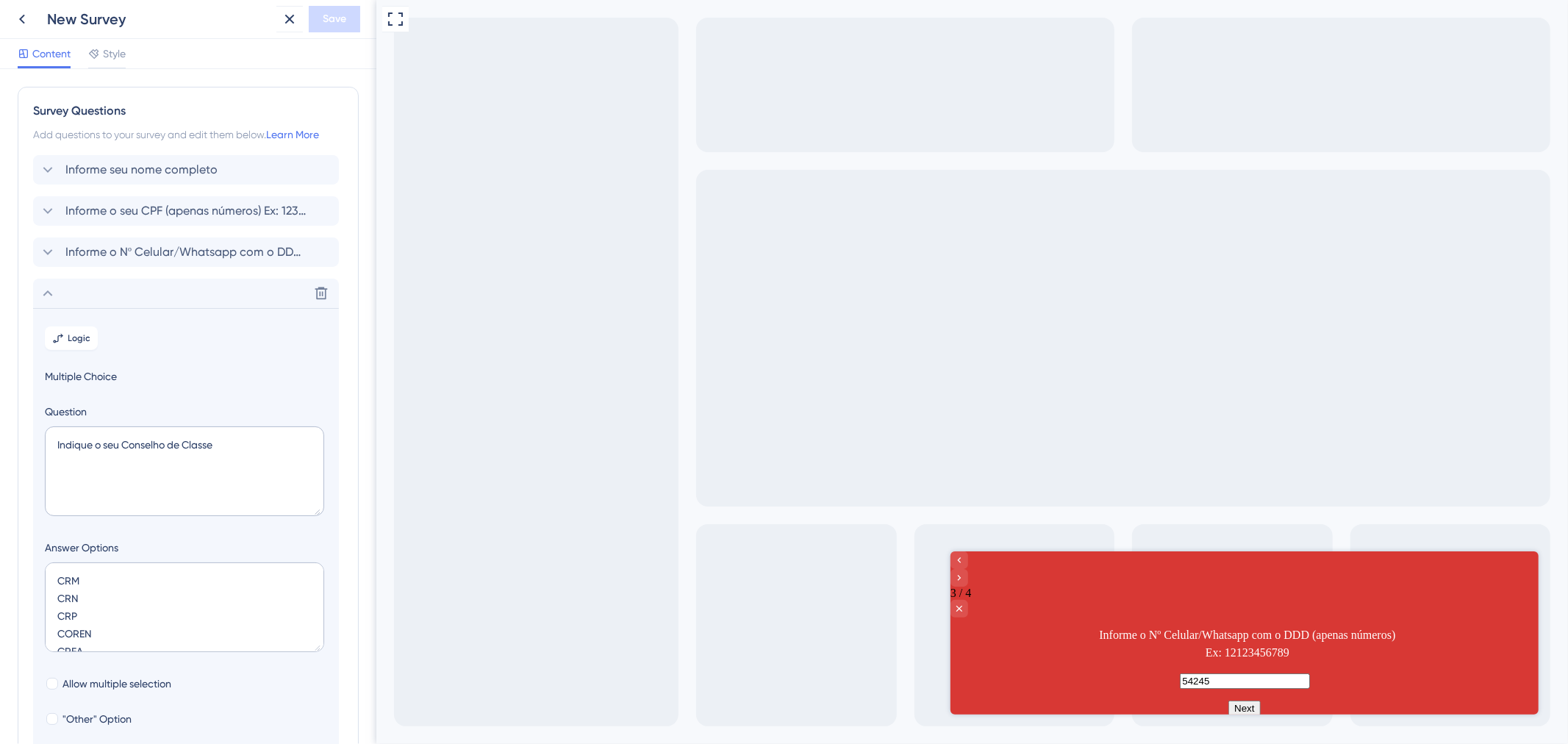
type input "54245"
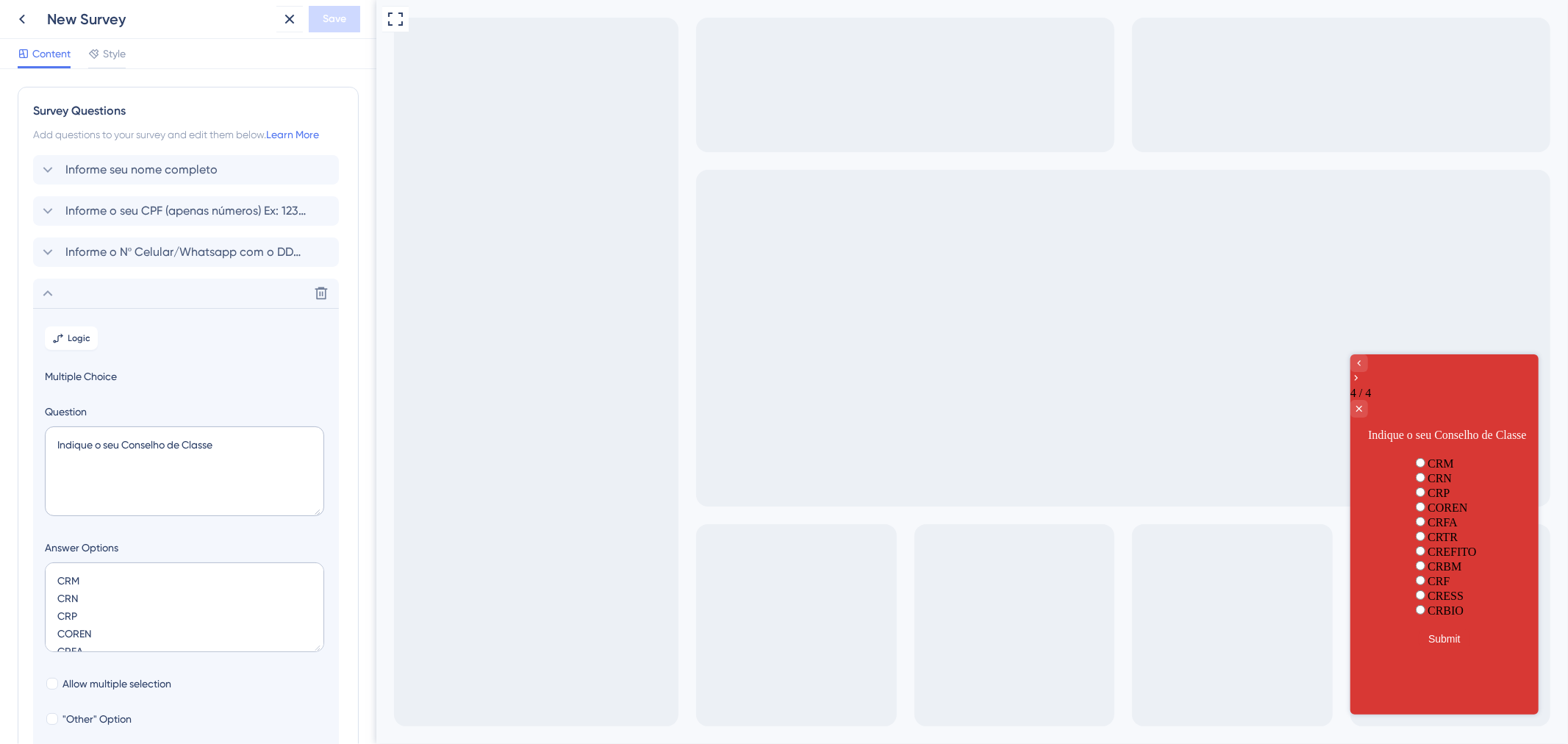
click at [1236, 681] on div "Full Screen Preview" at bounding box center [971, 372] width 1191 height 744
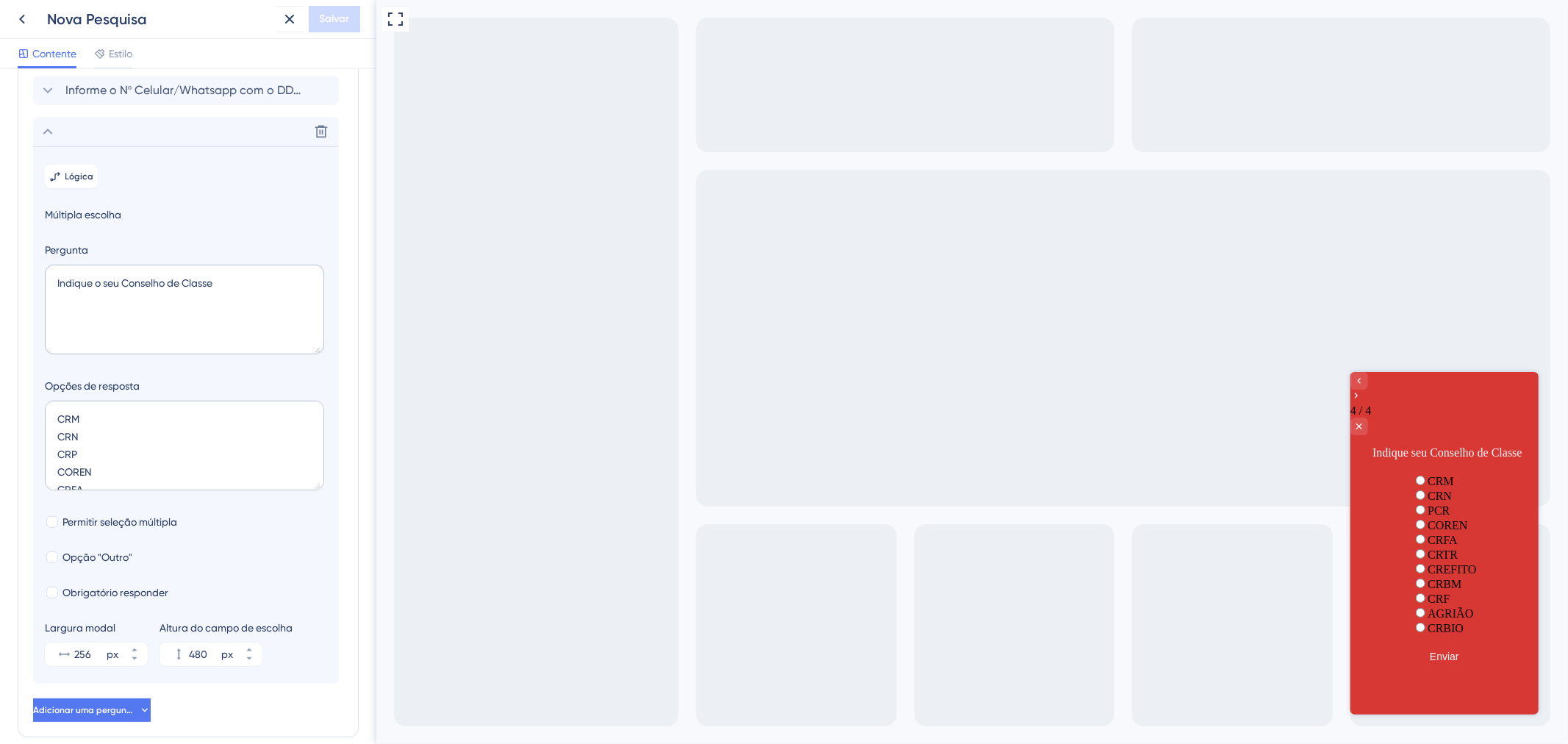
scroll to position [163, 0]
click at [66, 620] on section "Lógica Múltipla escolha Pergunta Indique o seu Conselho de Classe Opções de res…" at bounding box center [186, 414] width 306 height 538
click at [53, 600] on label "Obrigatório responder" at bounding box center [107, 592] width 124 height 18
checkbox input "true"
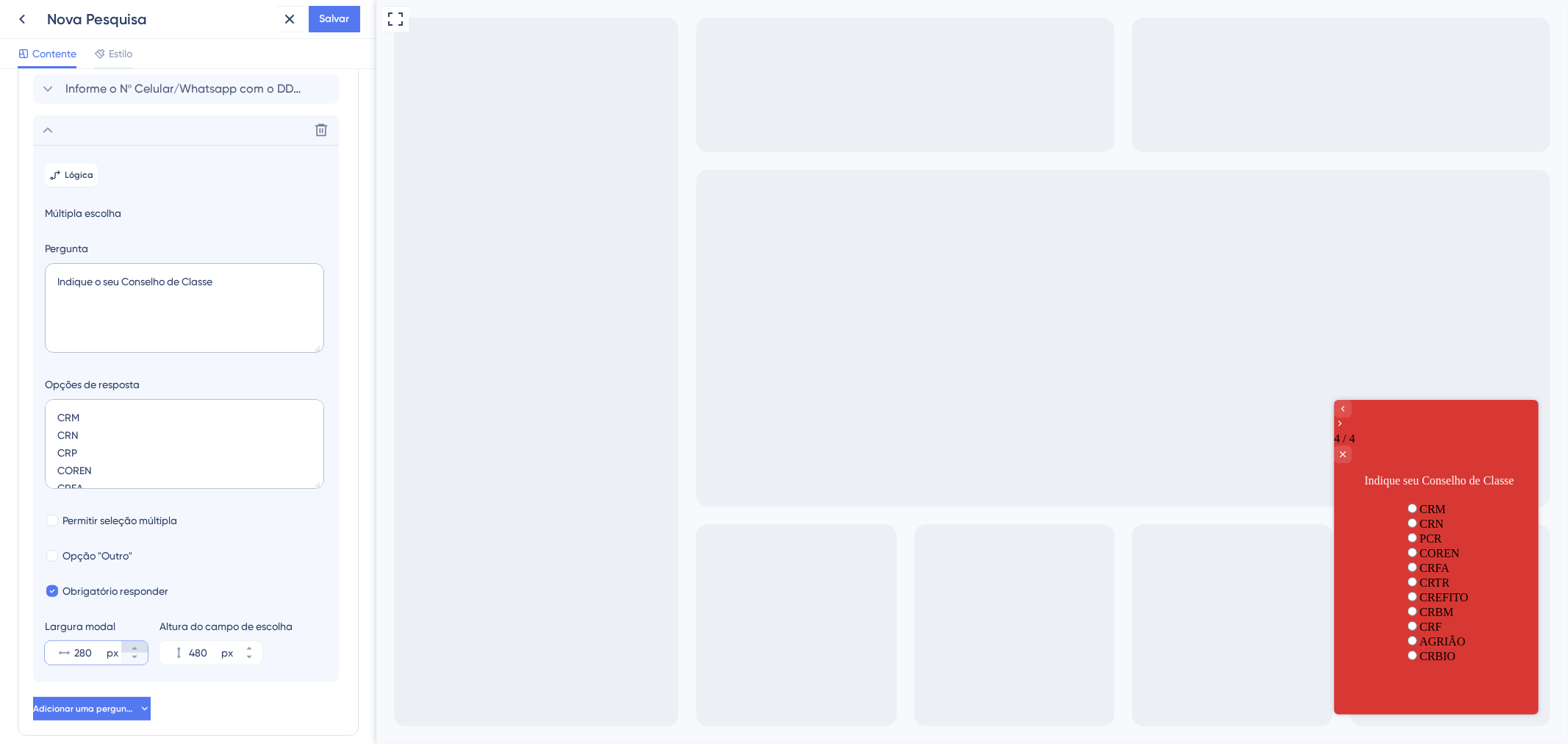
click at [142, 653] on button "280 px" at bounding box center [134, 647] width 26 height 12
click at [96, 662] on input "281" at bounding box center [88, 653] width 29 height 18
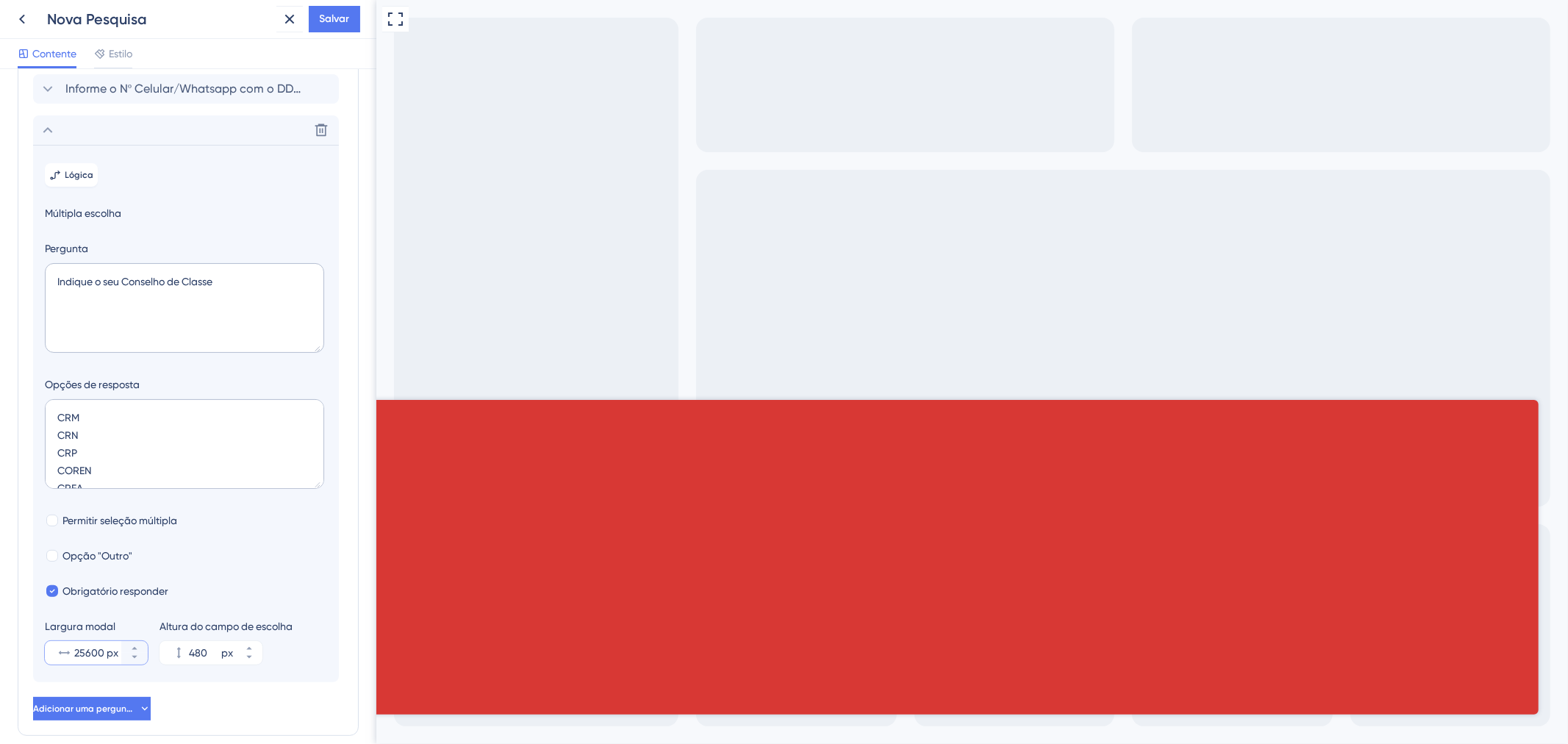
click at [89, 662] on input "25600" at bounding box center [88, 653] width 29 height 18
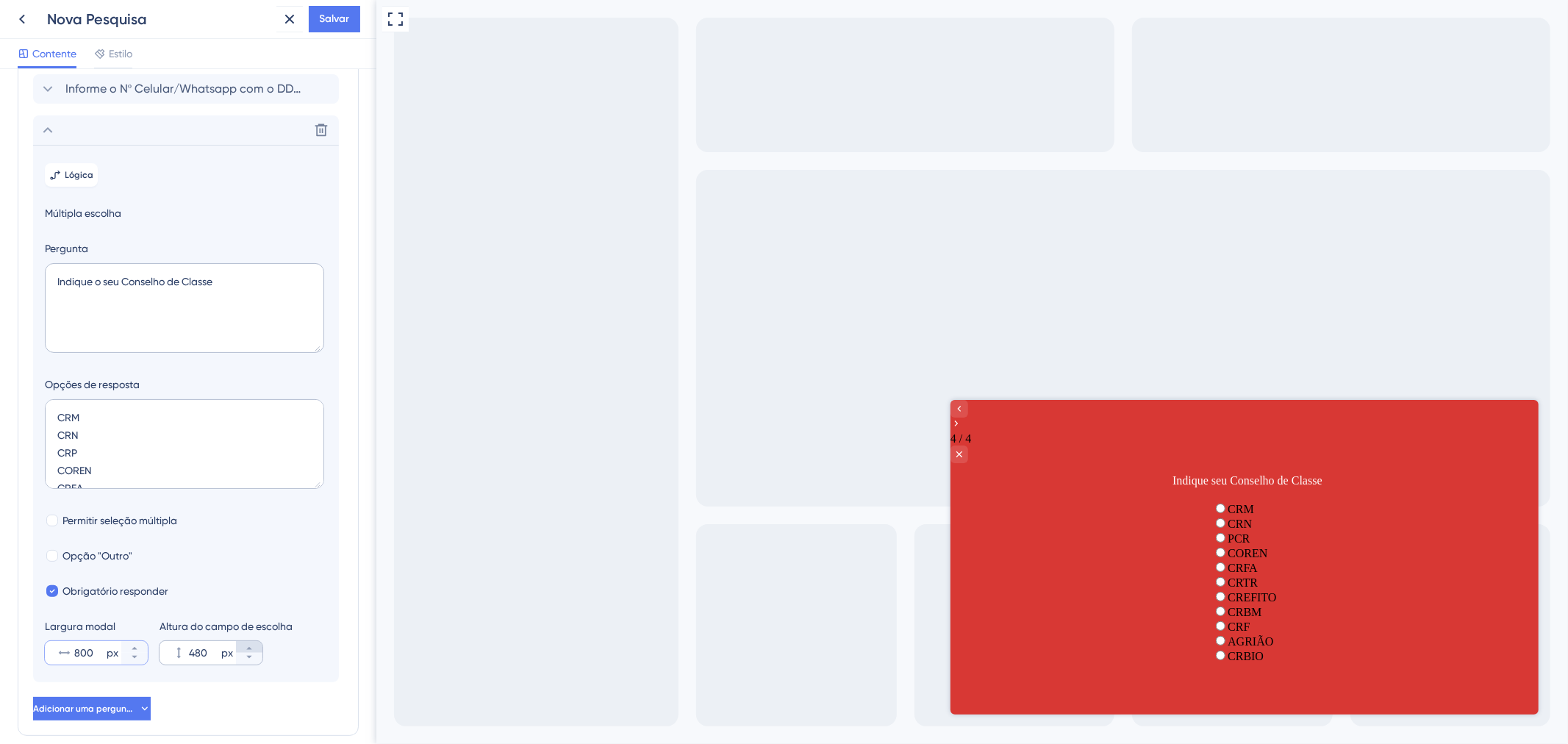
type input "800"
click at [247, 653] on icon at bounding box center [249, 648] width 9 height 9
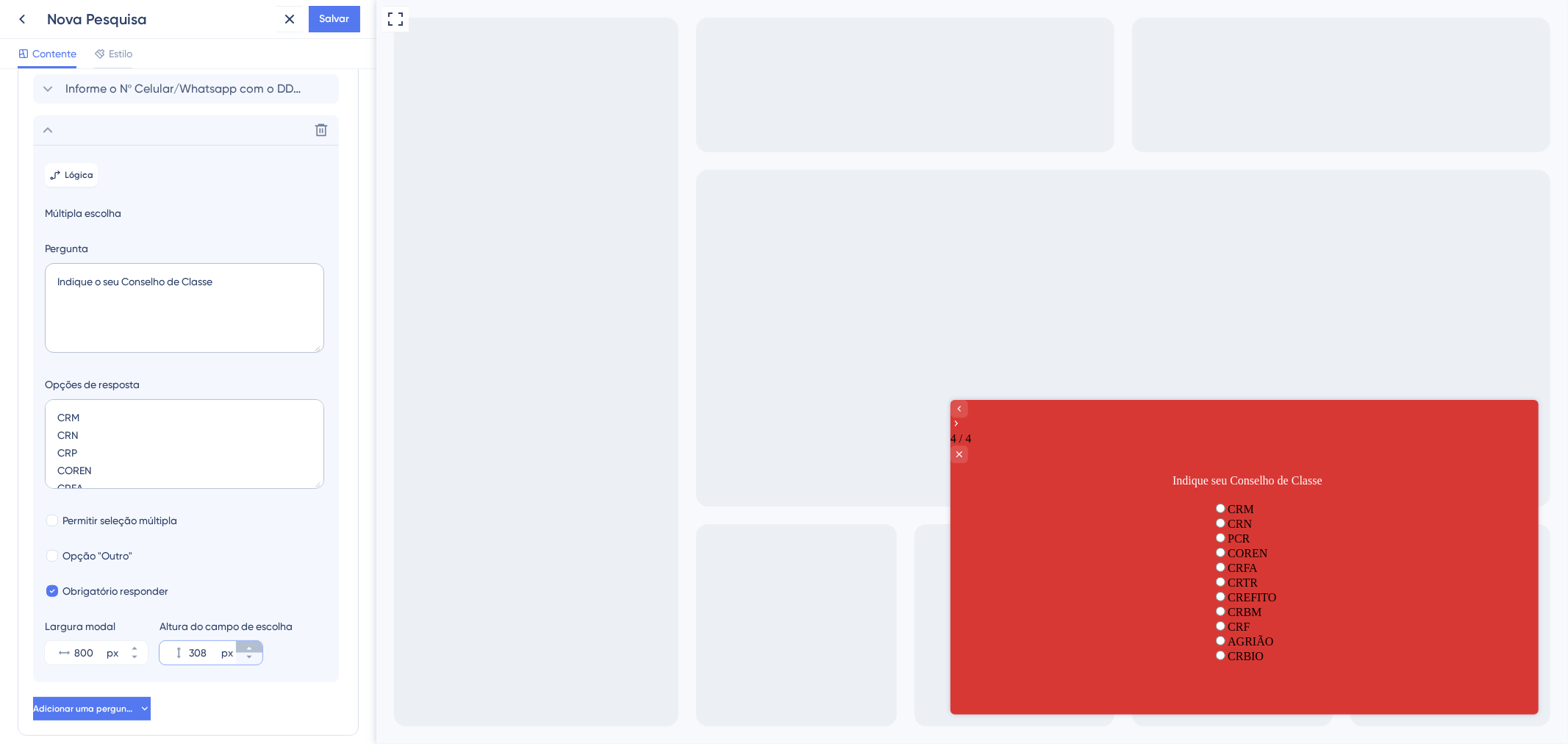
click at [247, 653] on icon at bounding box center [249, 648] width 9 height 9
click at [243, 665] on button "308 px" at bounding box center [249, 659] width 26 height 12
click at [243, 665] on button "307 px" at bounding box center [249, 659] width 26 height 12
click at [243, 665] on button "306 px" at bounding box center [249, 659] width 26 height 12
click at [243, 665] on button "304 px" at bounding box center [249, 659] width 26 height 12
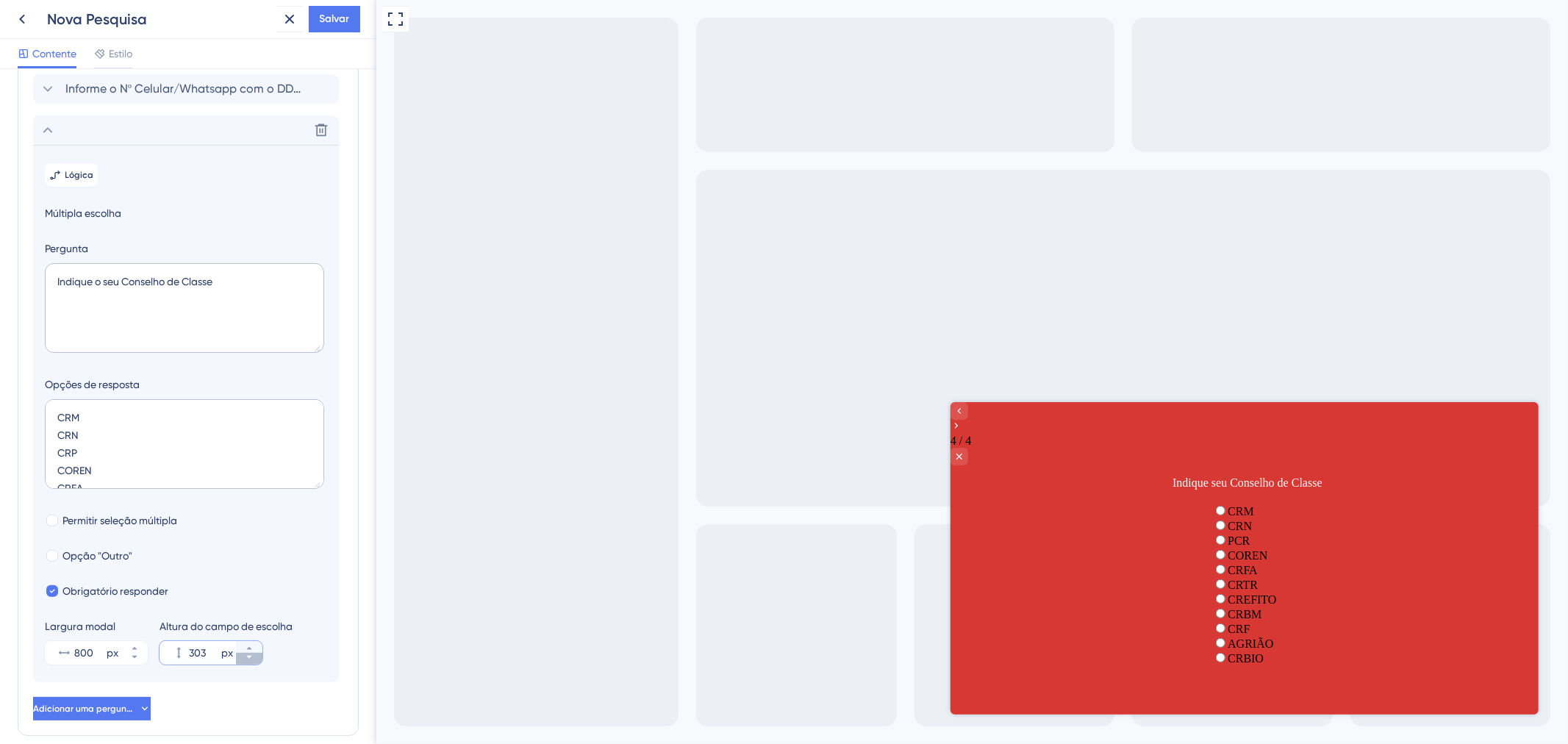
click at [243, 665] on button "303 px" at bounding box center [249, 659] width 26 height 12
click at [243, 665] on button "302 px" at bounding box center [249, 659] width 26 height 12
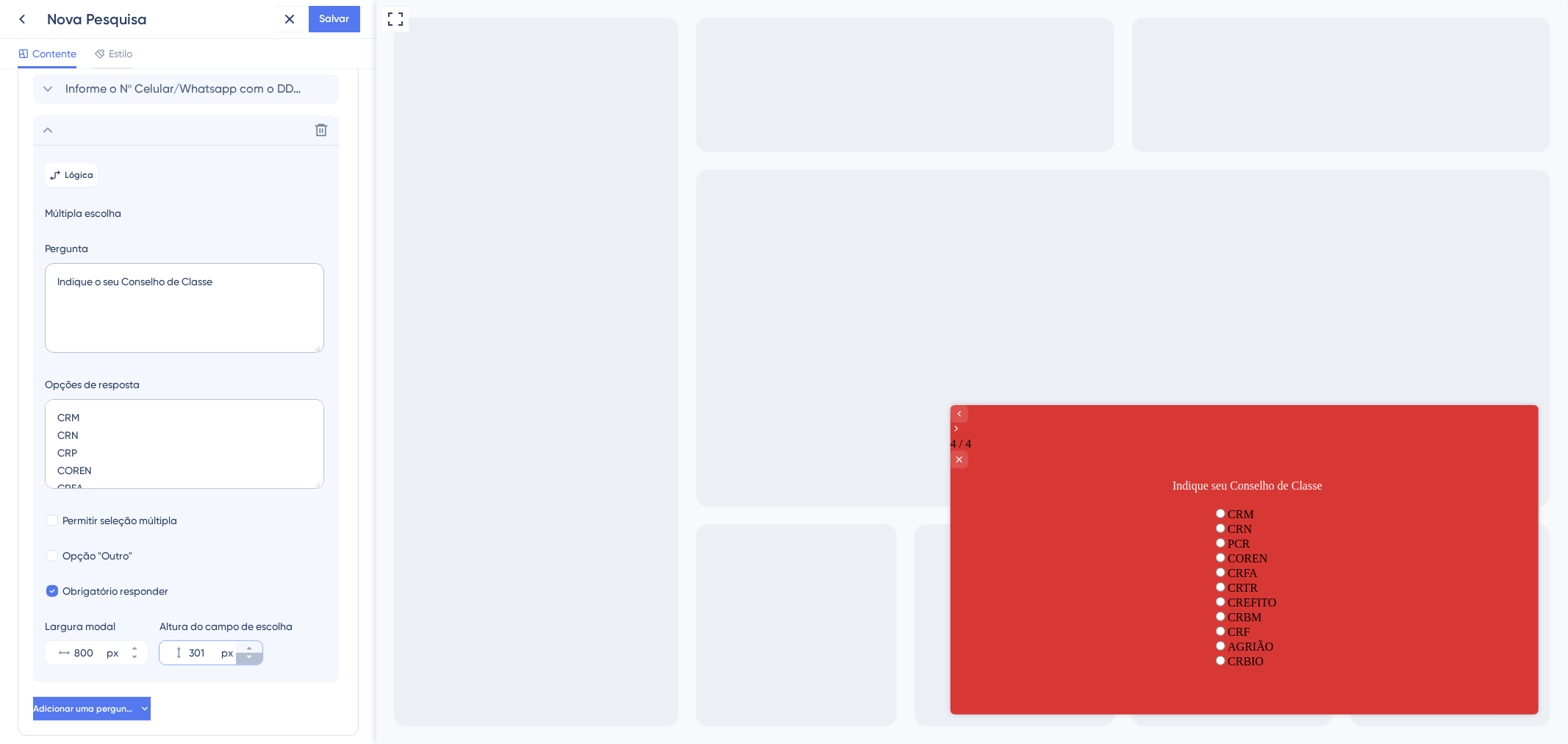
click at [243, 665] on button "301 px" at bounding box center [249, 659] width 26 height 12
click at [243, 665] on button "300 px" at bounding box center [249, 659] width 26 height 12
click at [243, 665] on button "299 px" at bounding box center [249, 659] width 26 height 12
click at [243, 665] on button "298 px" at bounding box center [249, 659] width 26 height 12
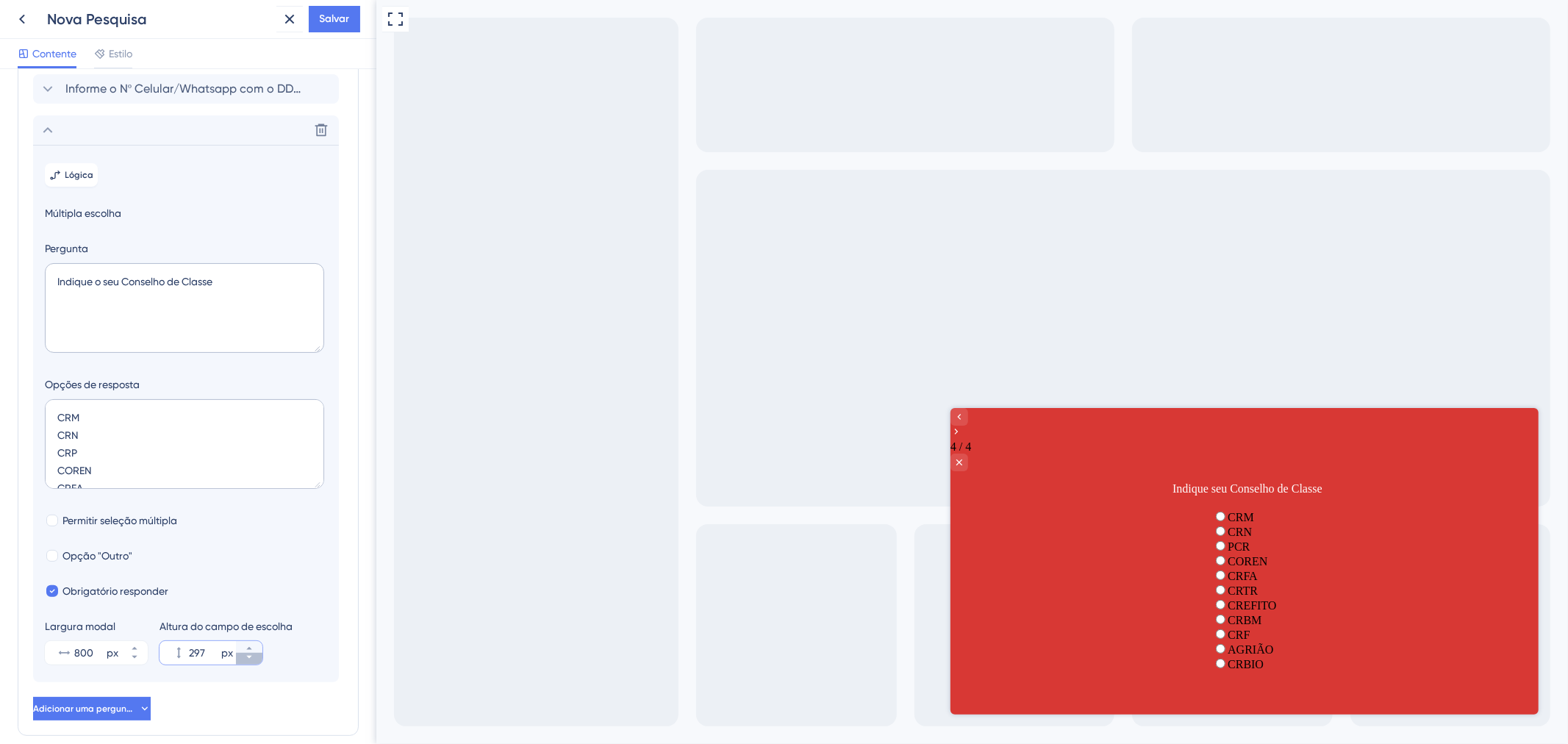
click at [243, 665] on button "297 px" at bounding box center [249, 659] width 26 height 12
click at [243, 665] on button "296 px" at bounding box center [249, 659] width 26 height 12
click at [243, 665] on button "295 px" at bounding box center [249, 659] width 26 height 12
click at [243, 665] on button "294 px" at bounding box center [249, 659] width 26 height 12
click at [243, 665] on button "293 px" at bounding box center [249, 659] width 26 height 12
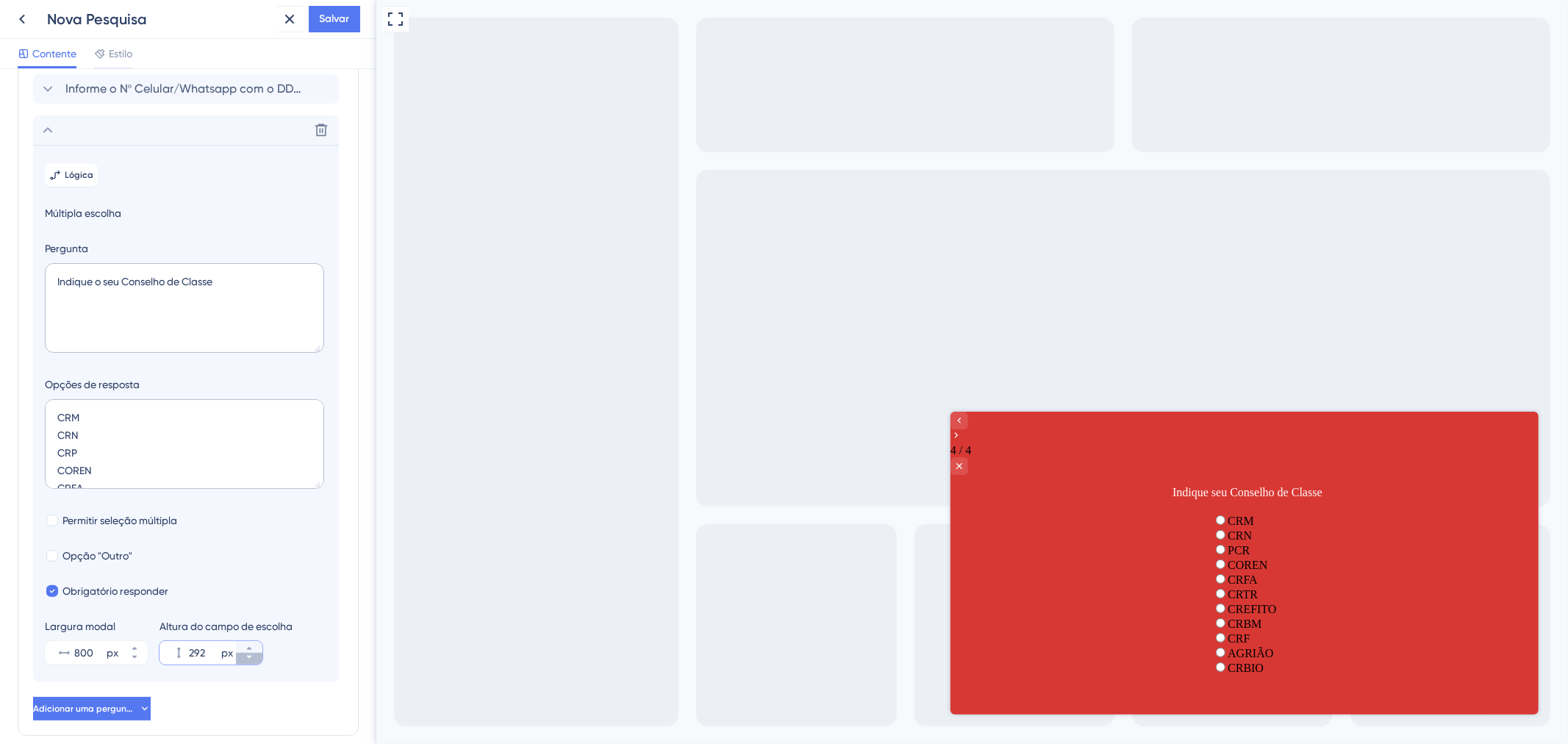
click at [243, 665] on button "292 px" at bounding box center [249, 659] width 26 height 12
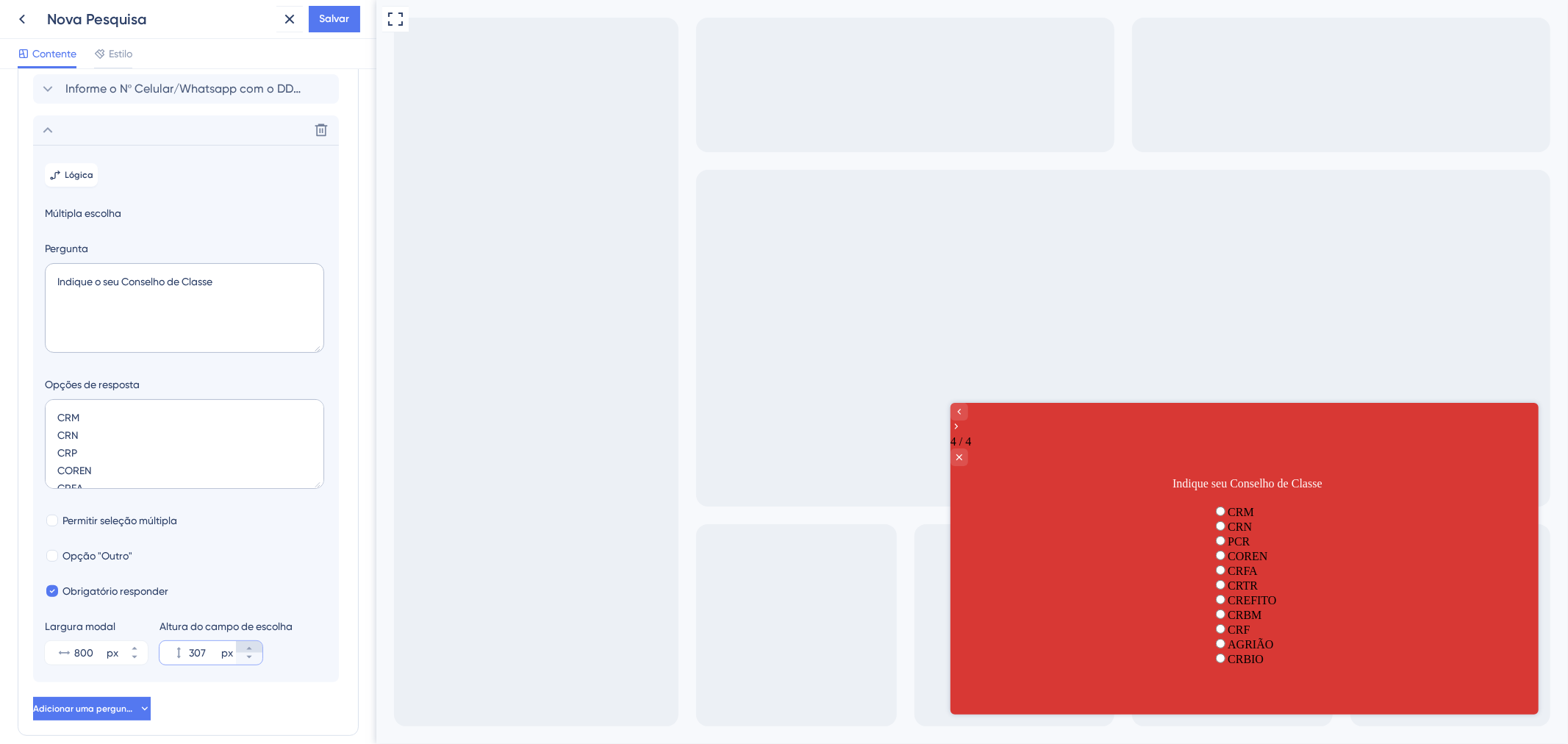
type input "308"
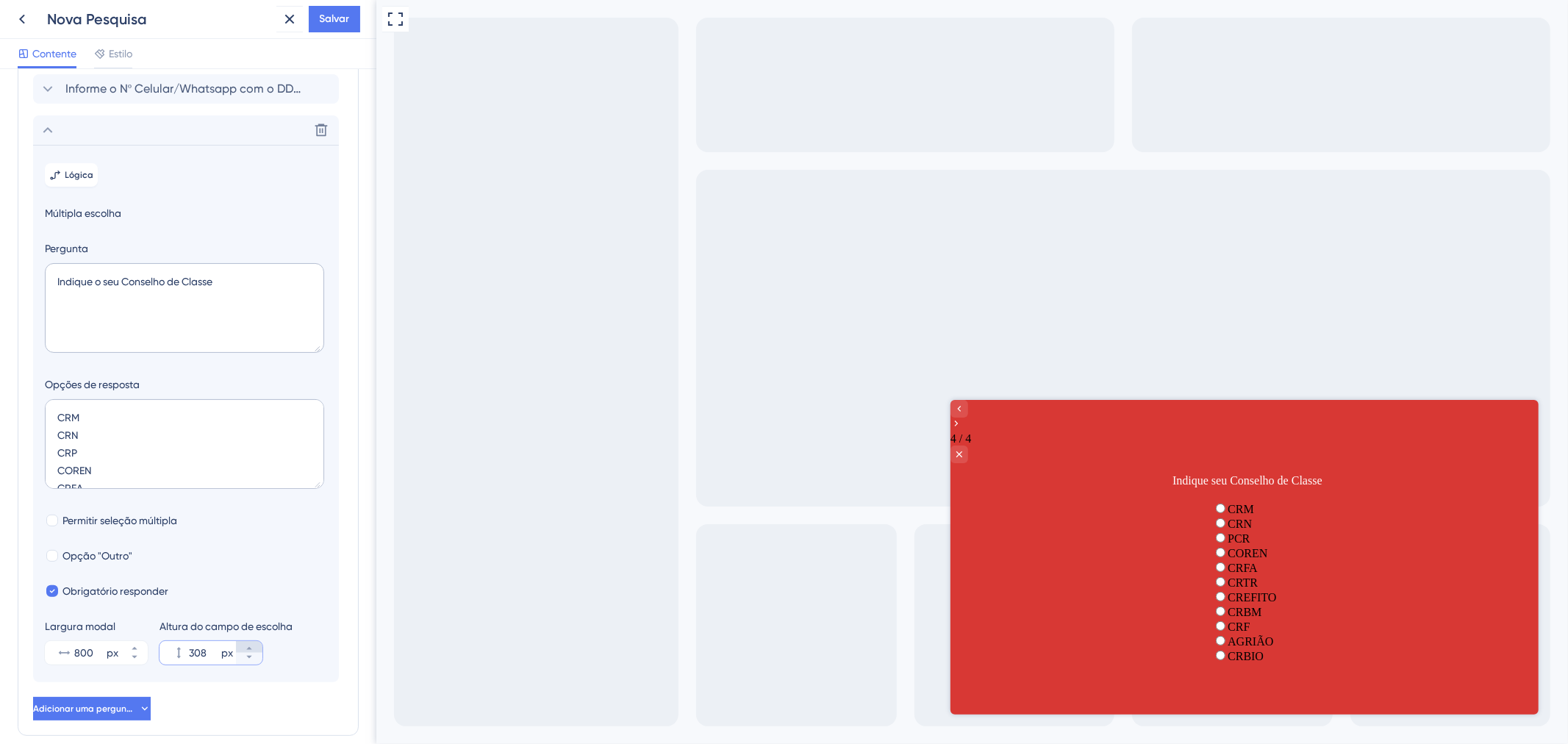
click at [245, 653] on icon at bounding box center [249, 648] width 9 height 9
click at [1227, 648] on font "AGRIÃO" at bounding box center [1250, 642] width 46 height 13
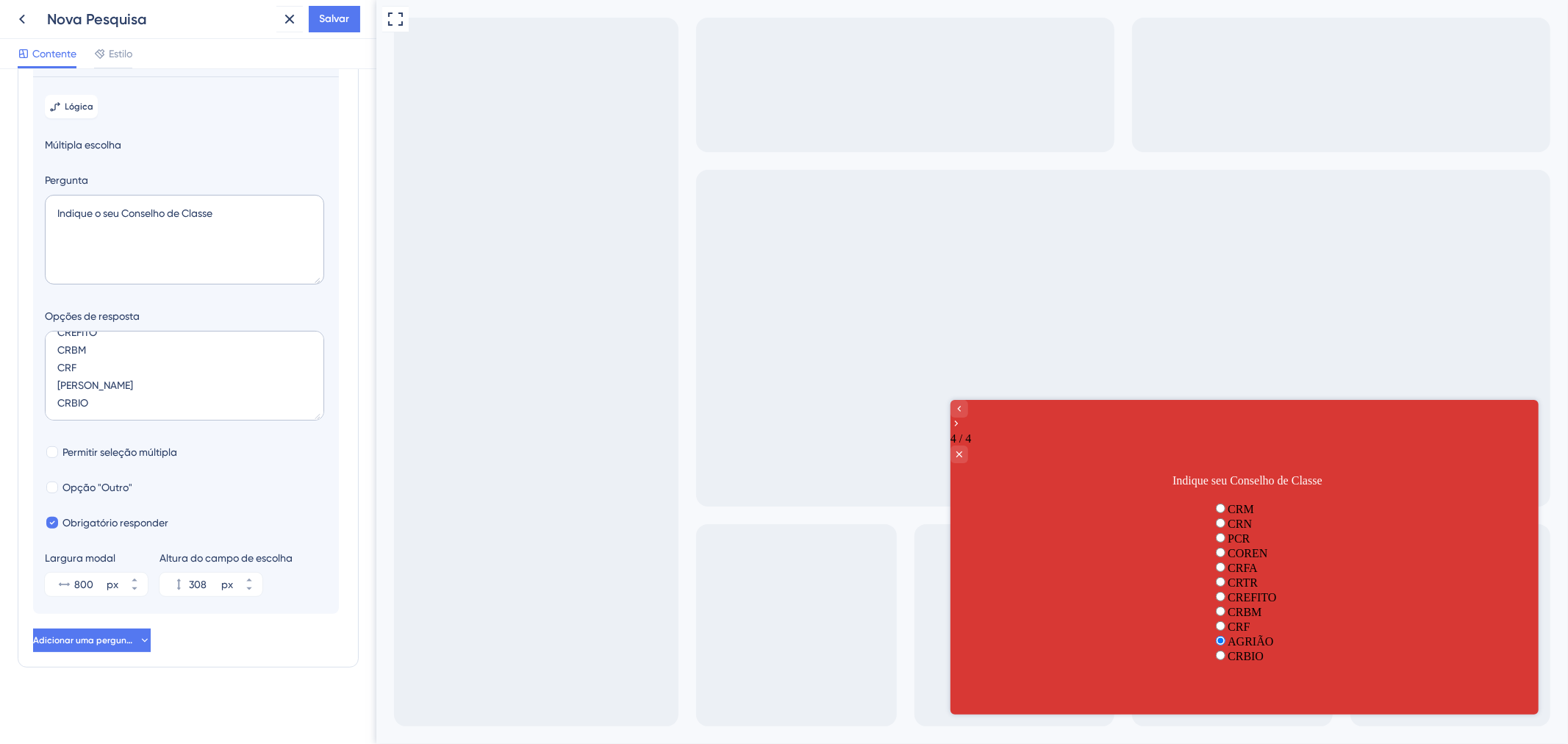
click at [274, 474] on section "Lógica Múltipla escolha Pergunta Indique o seu Conselho de Classe Opções de res…" at bounding box center [186, 346] width 306 height 538
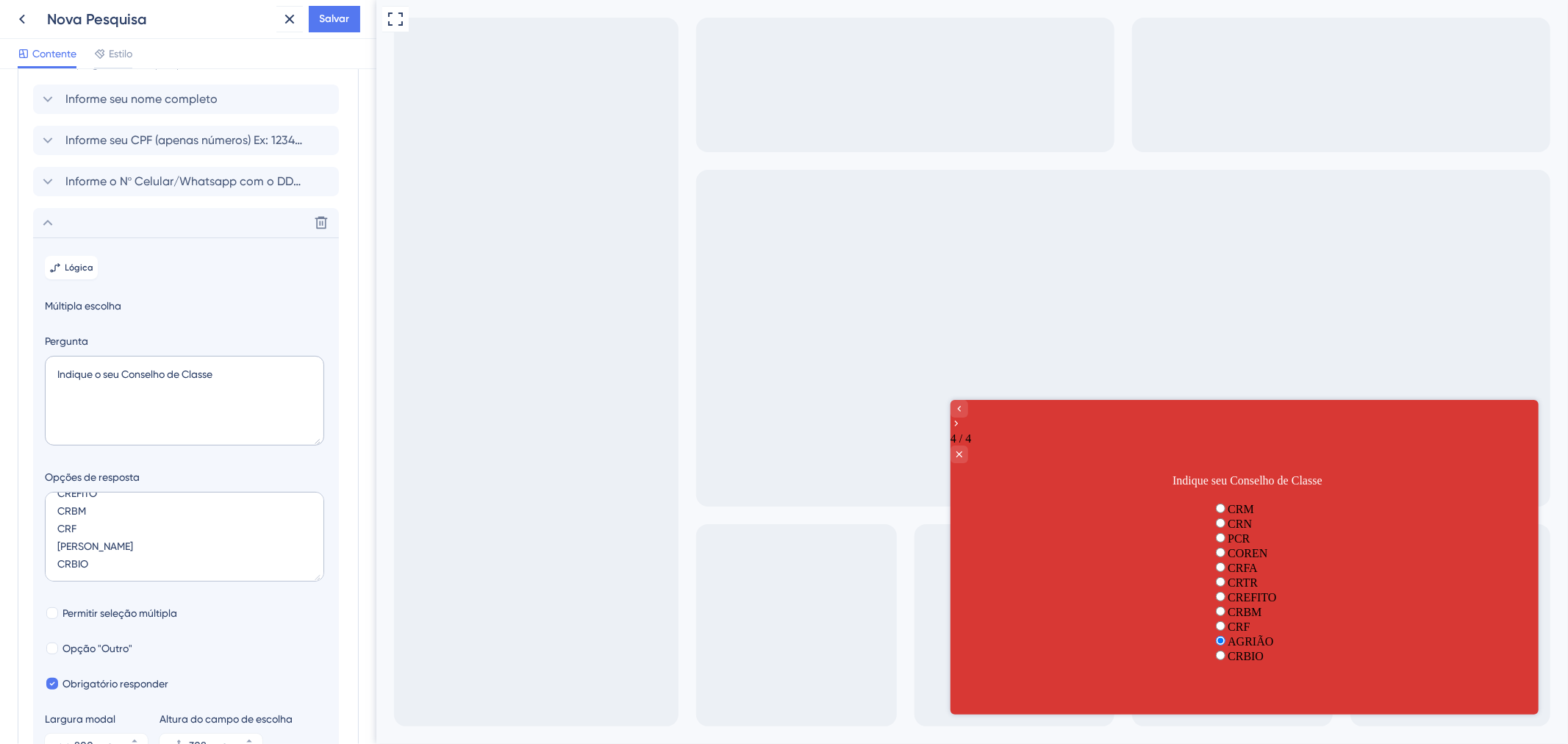
scroll to position [0, 0]
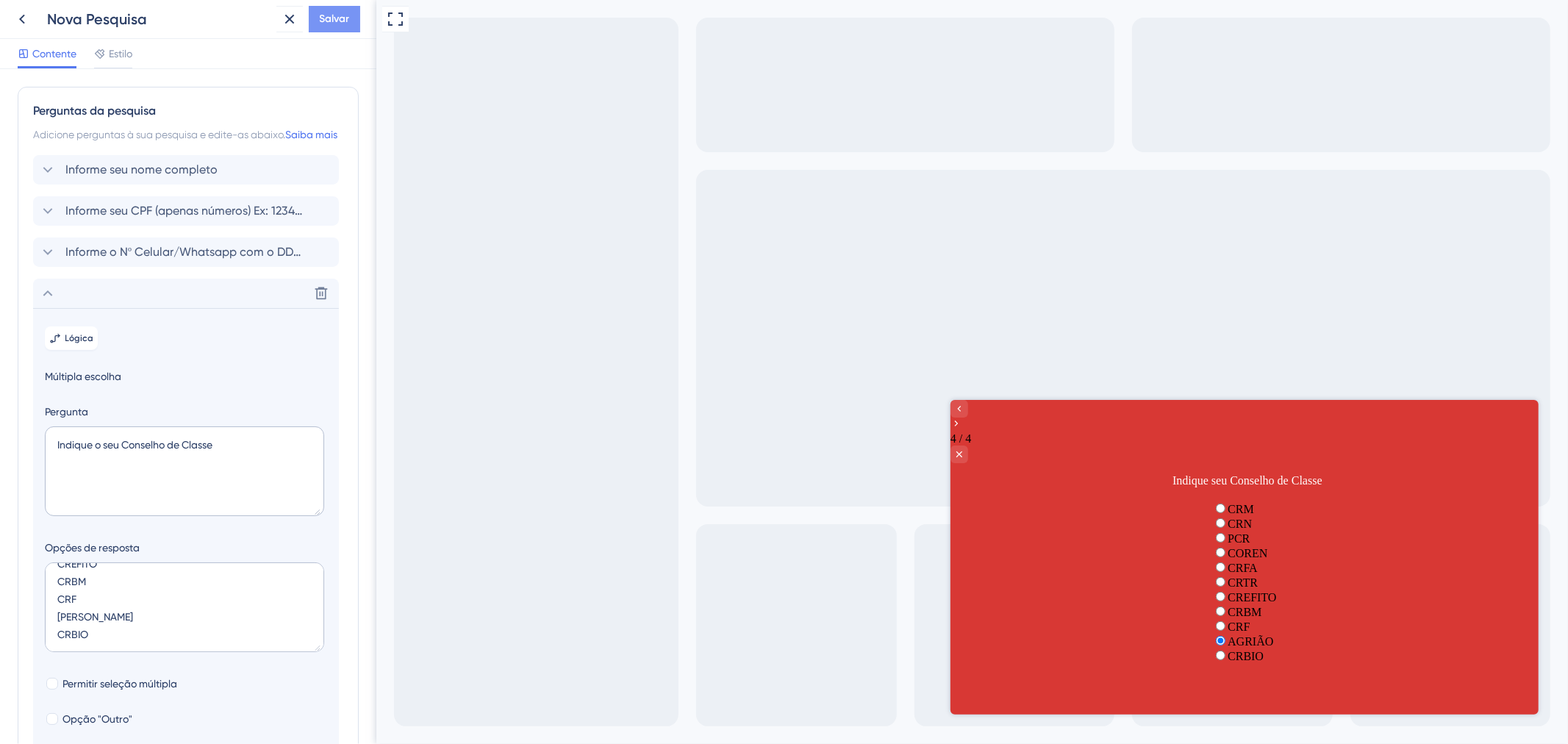
click at [325, 18] on font "Salvar" at bounding box center [335, 19] width 30 height 13
click at [128, 308] on div "Excluir" at bounding box center [186, 293] width 306 height 29
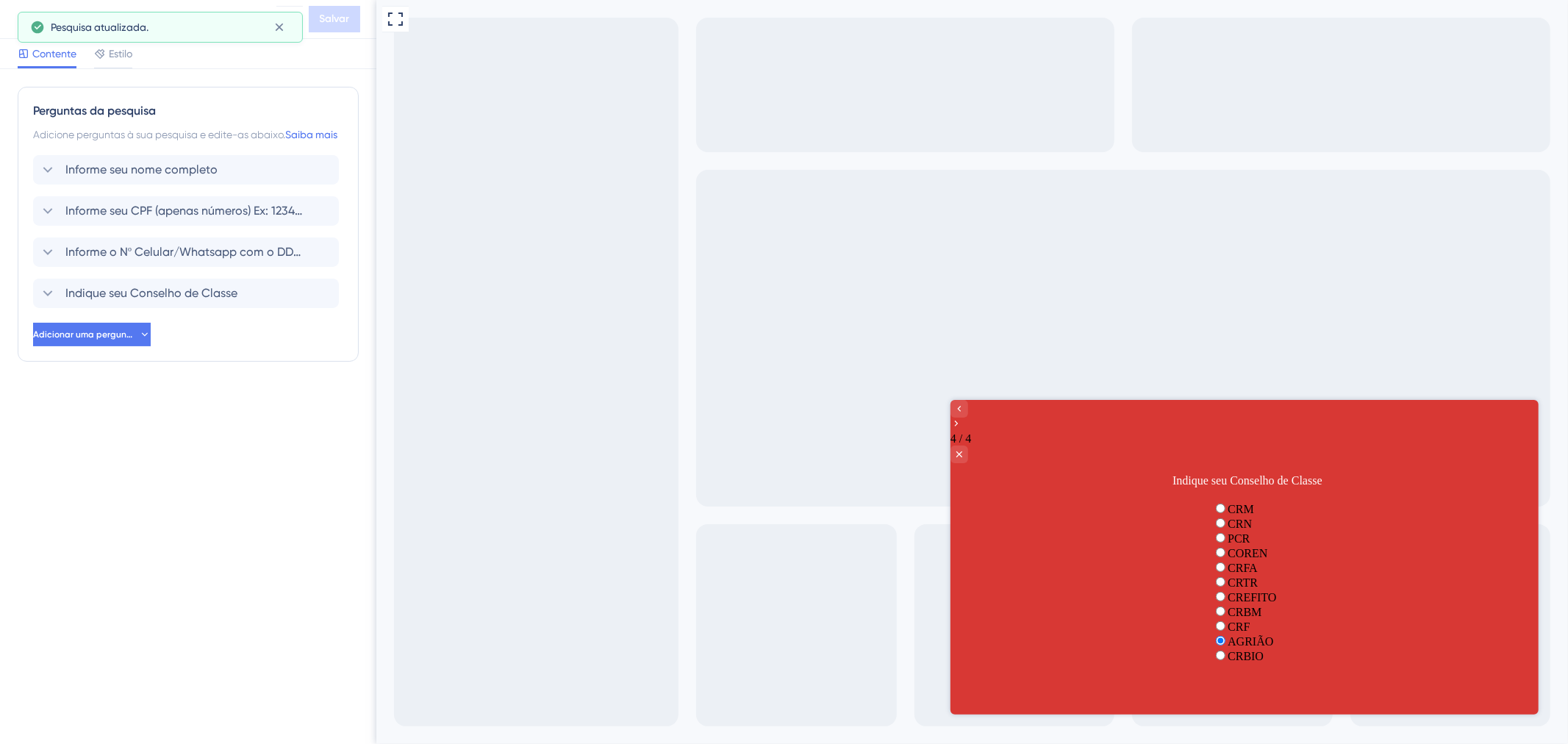
click at [291, 447] on div "Perguntas da pesquisa Adicione perguntas à sua pesquisa e edite-as abaixo. Saib…" at bounding box center [188, 406] width 377 height 675
click at [240, 59] on div "Contente Estilo" at bounding box center [188, 54] width 377 height 30
click at [126, 54] on font "Estilo" at bounding box center [121, 54] width 24 height 12
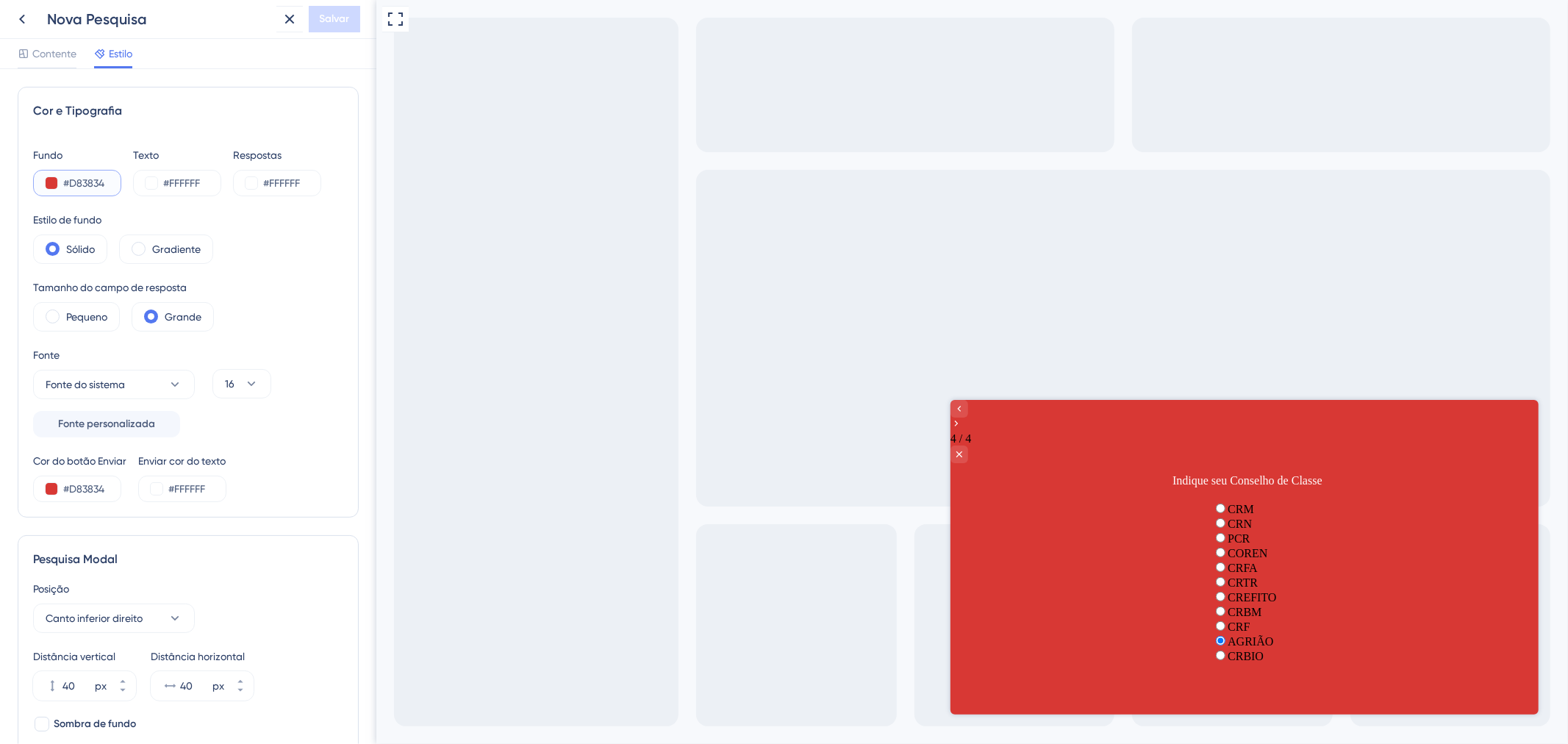
click at [74, 174] on input "#D83834" at bounding box center [93, 183] width 60 height 18
click at [76, 185] on input "#D83834" at bounding box center [93, 183] width 60 height 18
drag, startPoint x: 107, startPoint y: 184, endPoint x: 69, endPoint y: 185, distance: 38.0
click at [69, 185] on input "#D83834" at bounding box center [93, 183] width 60 height 18
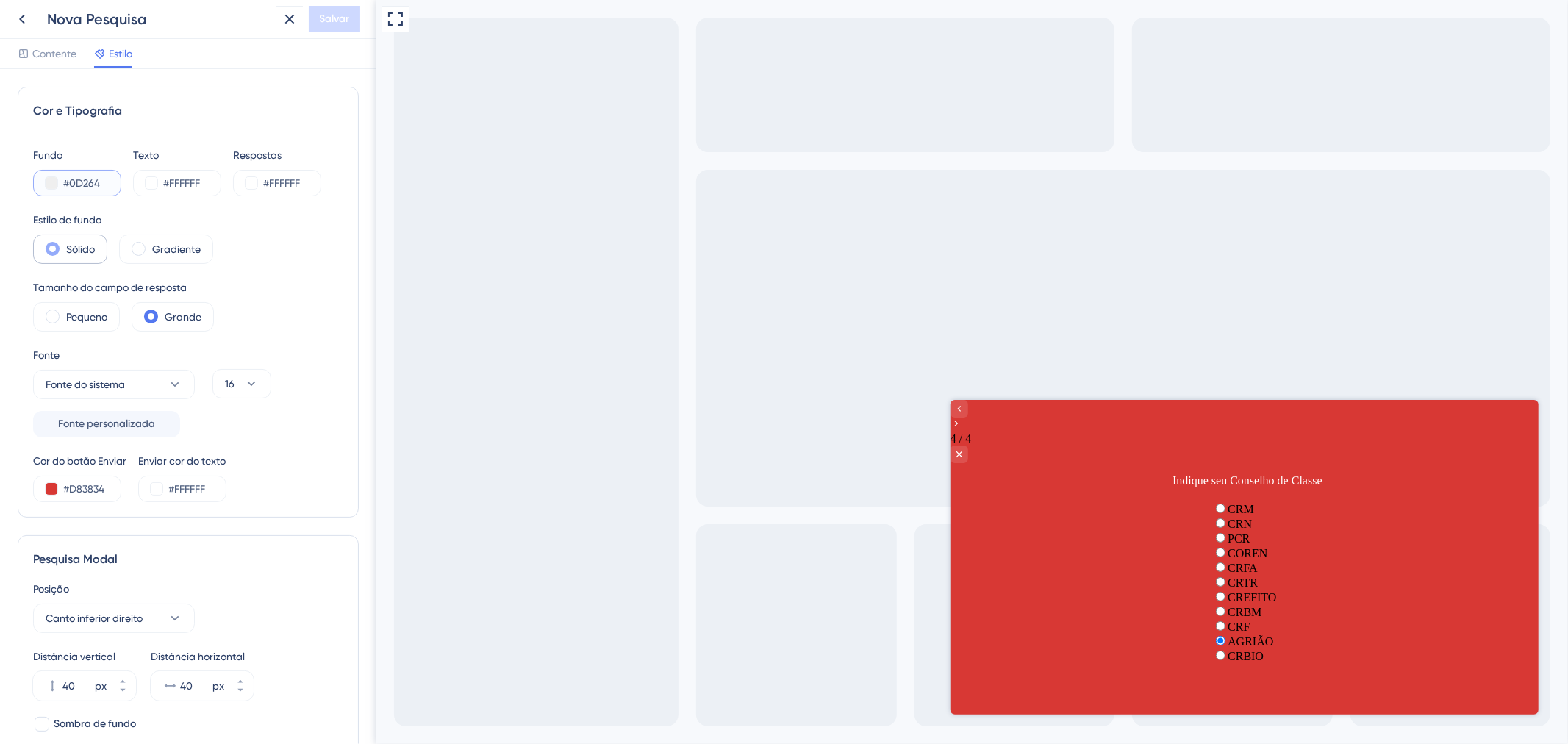
type input "#0D2645"
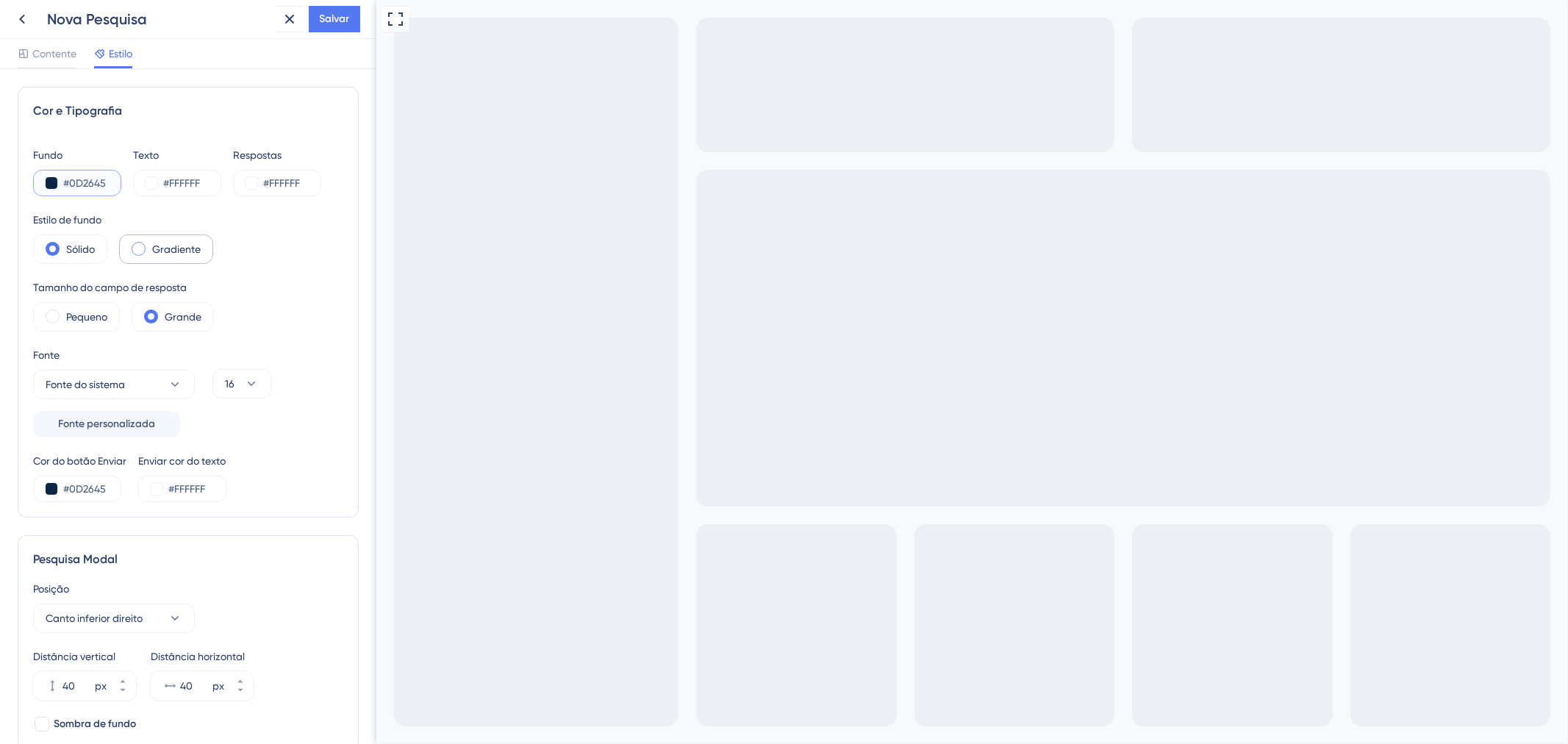
type input "#0D2645"
click at [182, 253] on font "Gradiente" at bounding box center [176, 249] width 49 height 12
click at [74, 247] on font "Sólido" at bounding box center [80, 249] width 29 height 12
click at [86, 320] on font "Pequeno" at bounding box center [86, 317] width 41 height 12
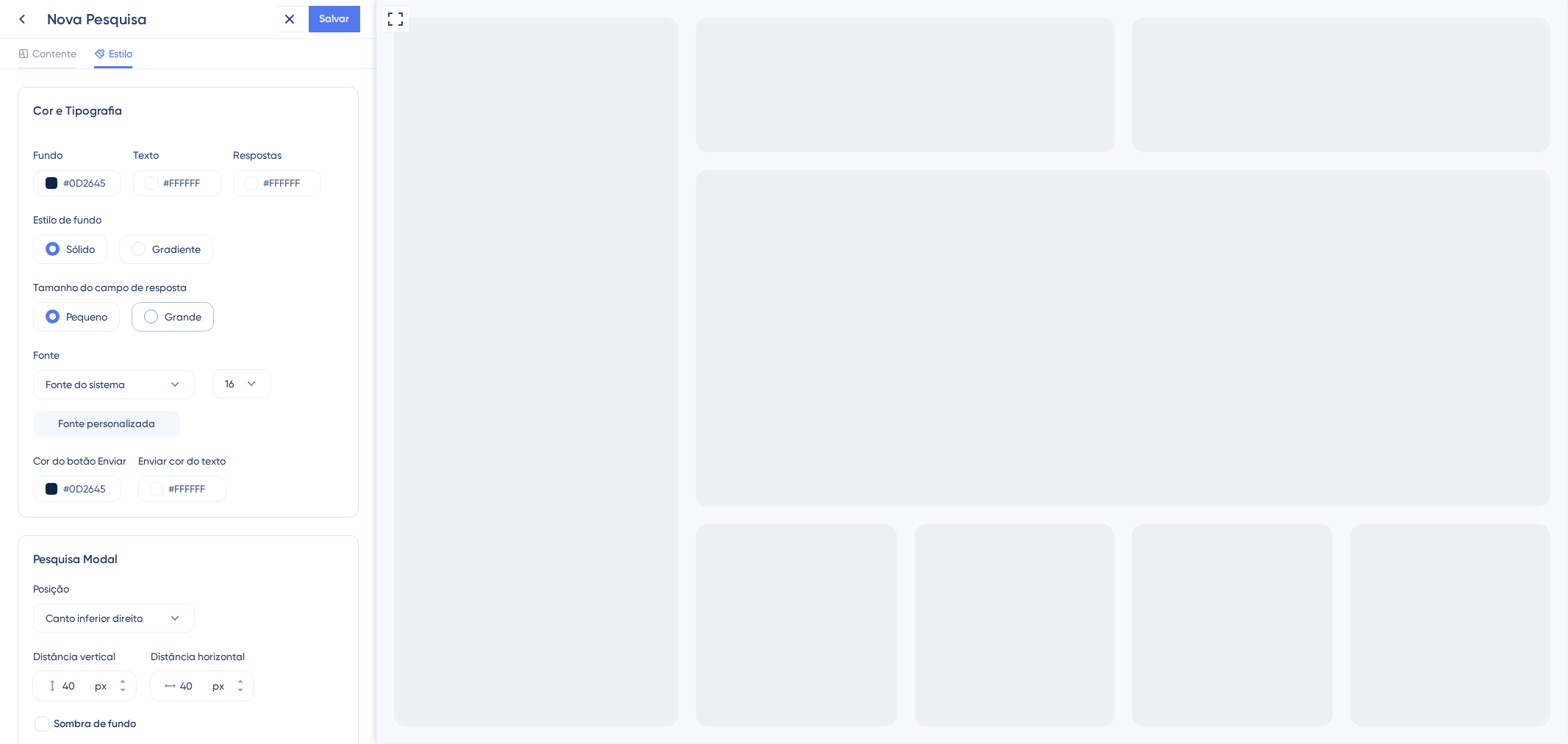
click at [195, 321] on font "Grande" at bounding box center [183, 317] width 37 height 12
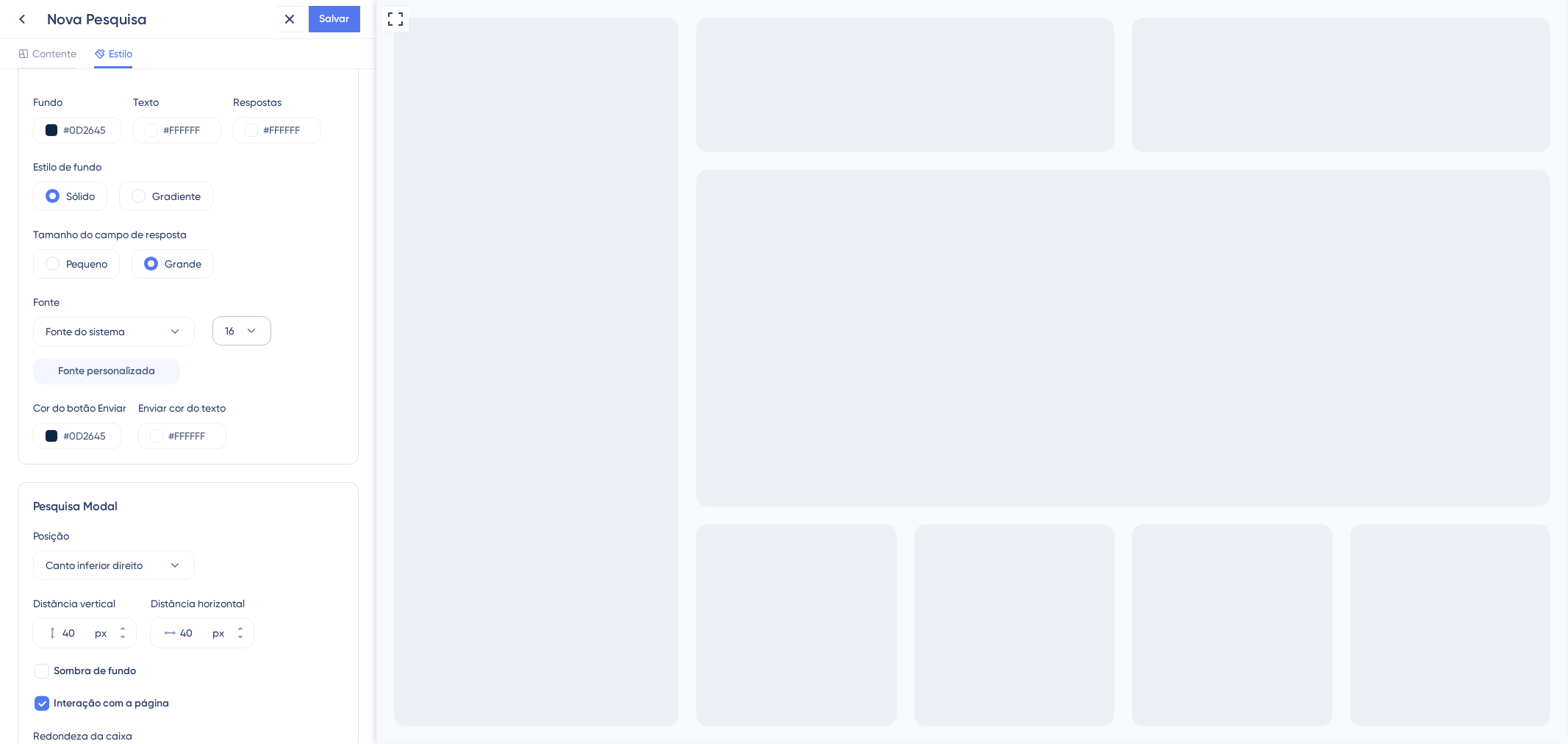
scroll to position [82, 0]
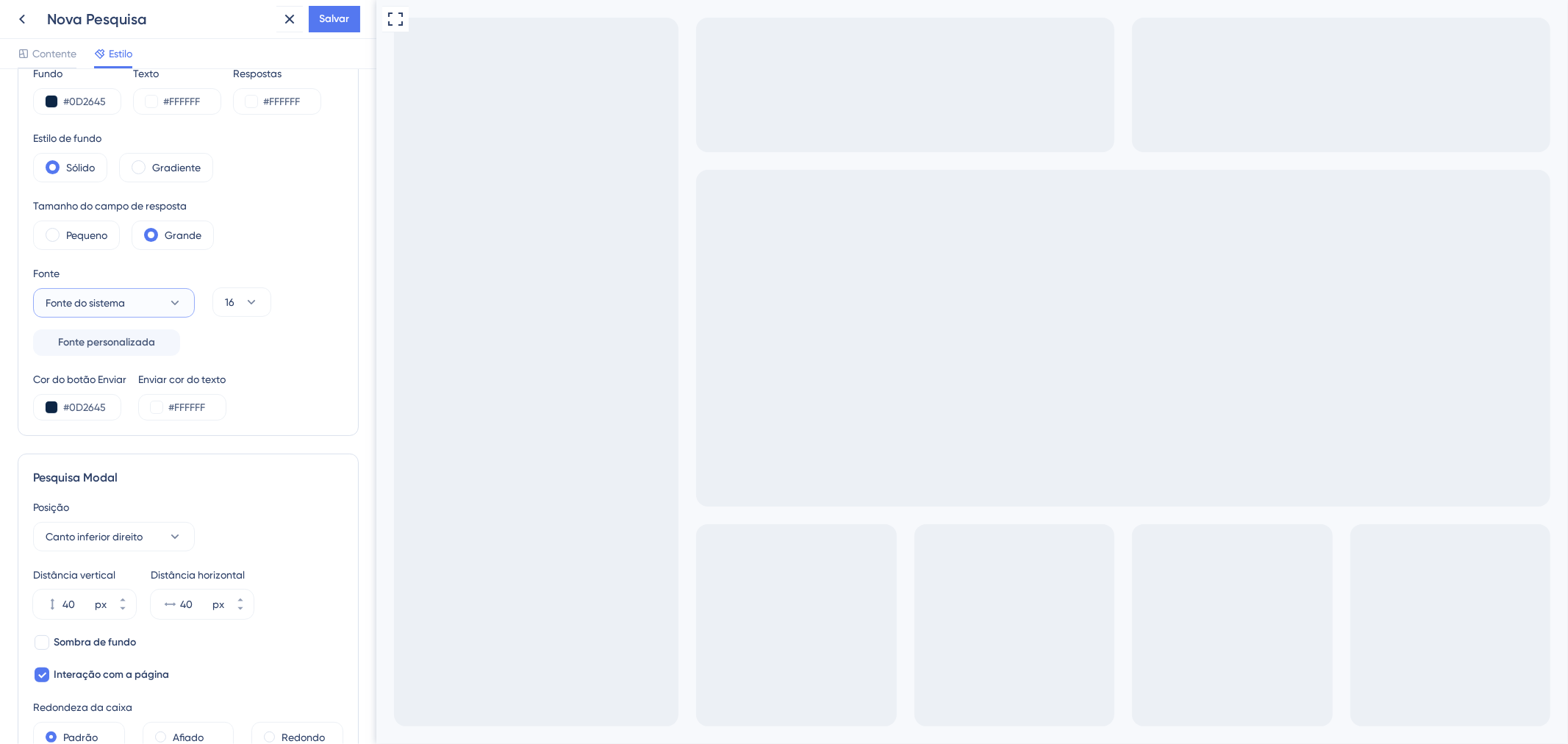
click at [125, 294] on span "Fonte do sistema" at bounding box center [85, 303] width 79 height 18
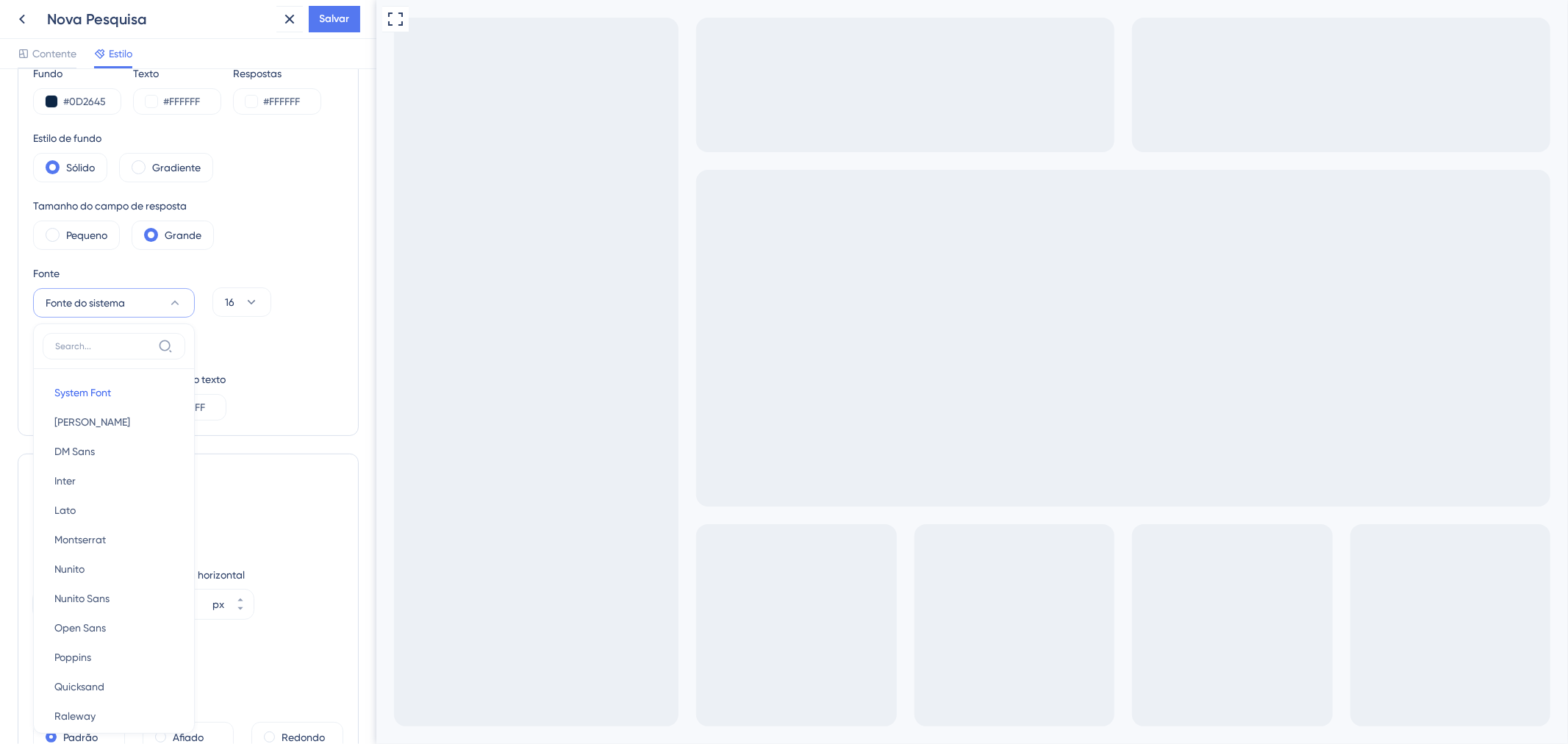
scroll to position [200, 0]
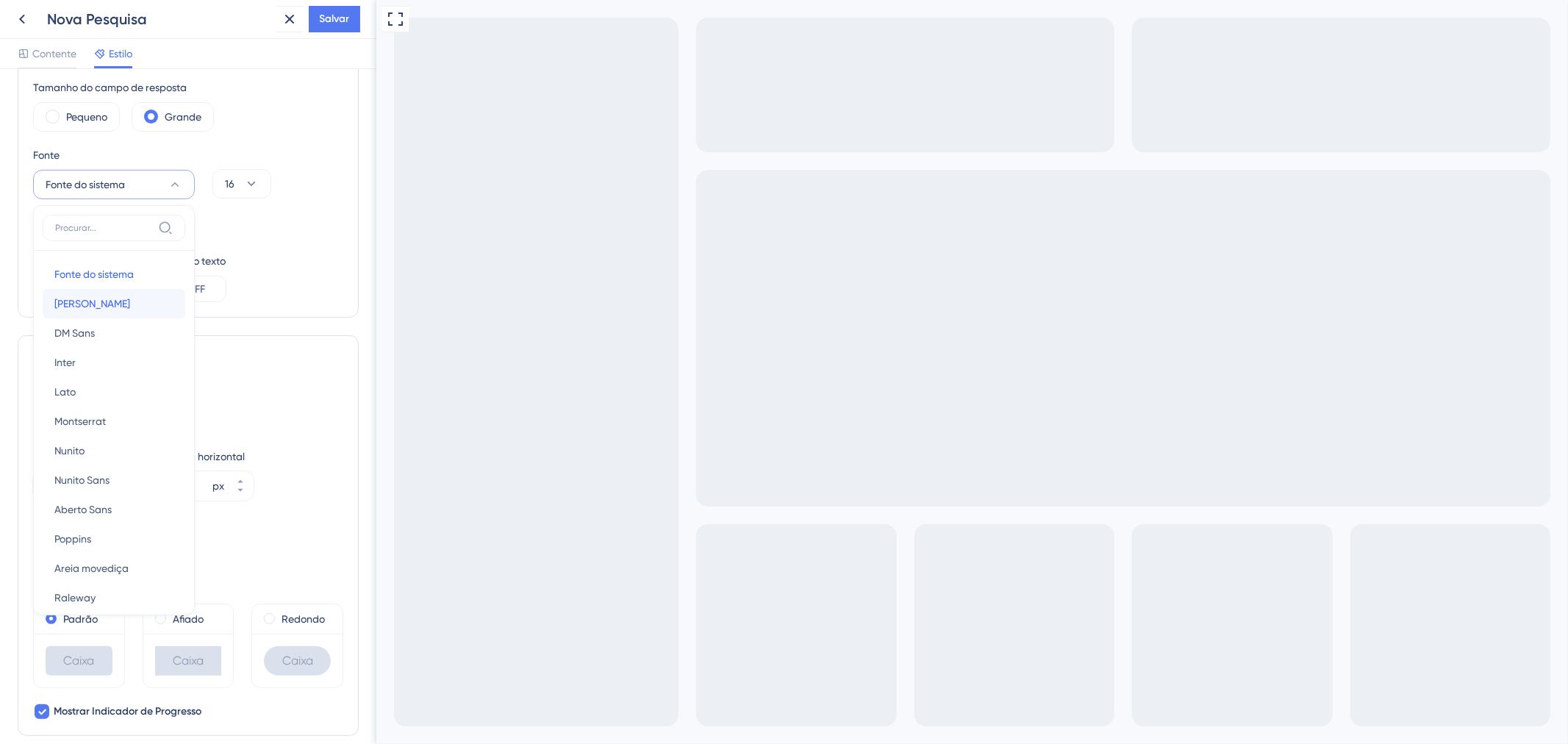
click at [108, 305] on button "Barlow Barlow" at bounding box center [114, 303] width 143 height 29
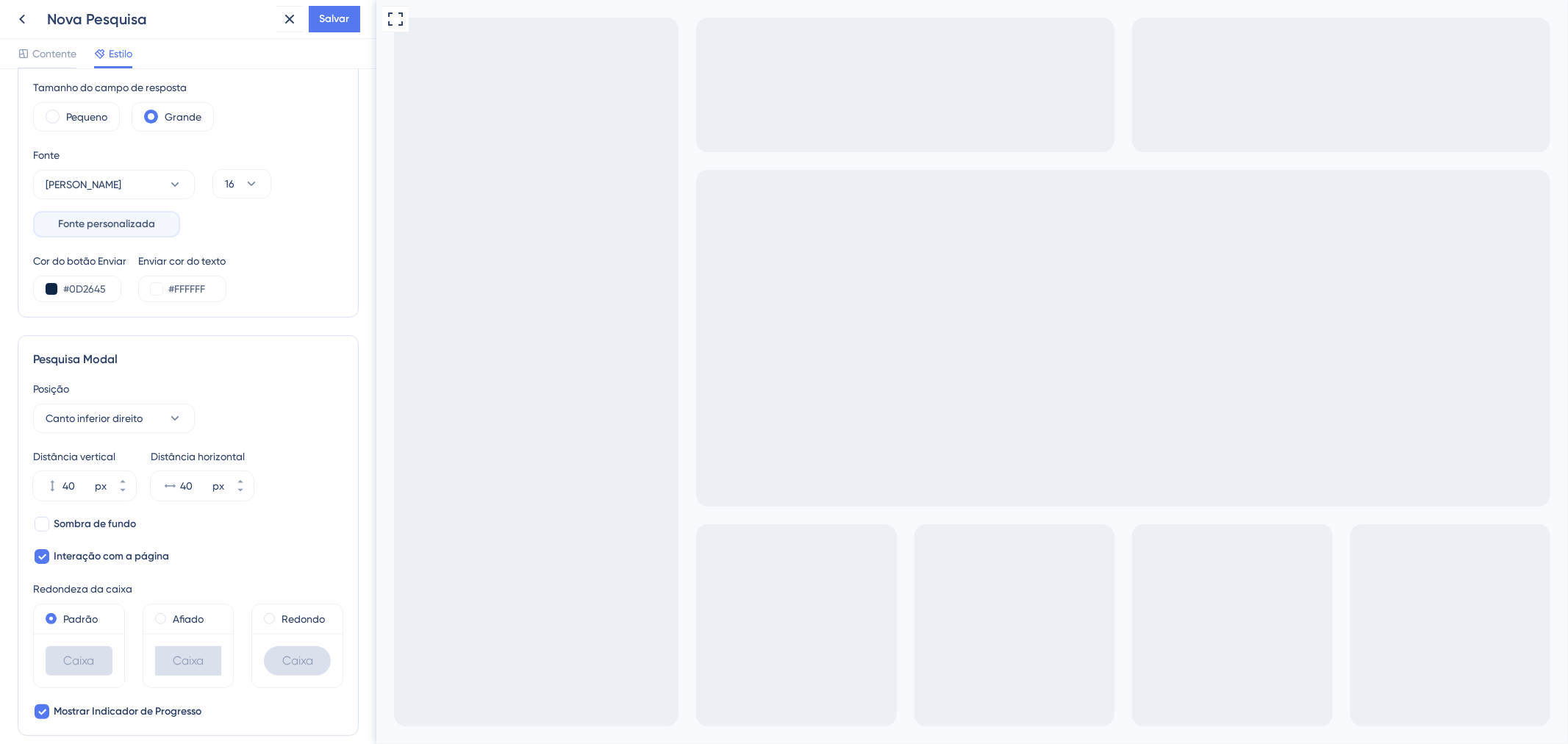
click at [121, 229] on font "Fonte personalizada" at bounding box center [106, 224] width 97 height 13
click at [189, 184] on button "Barlow" at bounding box center [114, 184] width 162 height 29
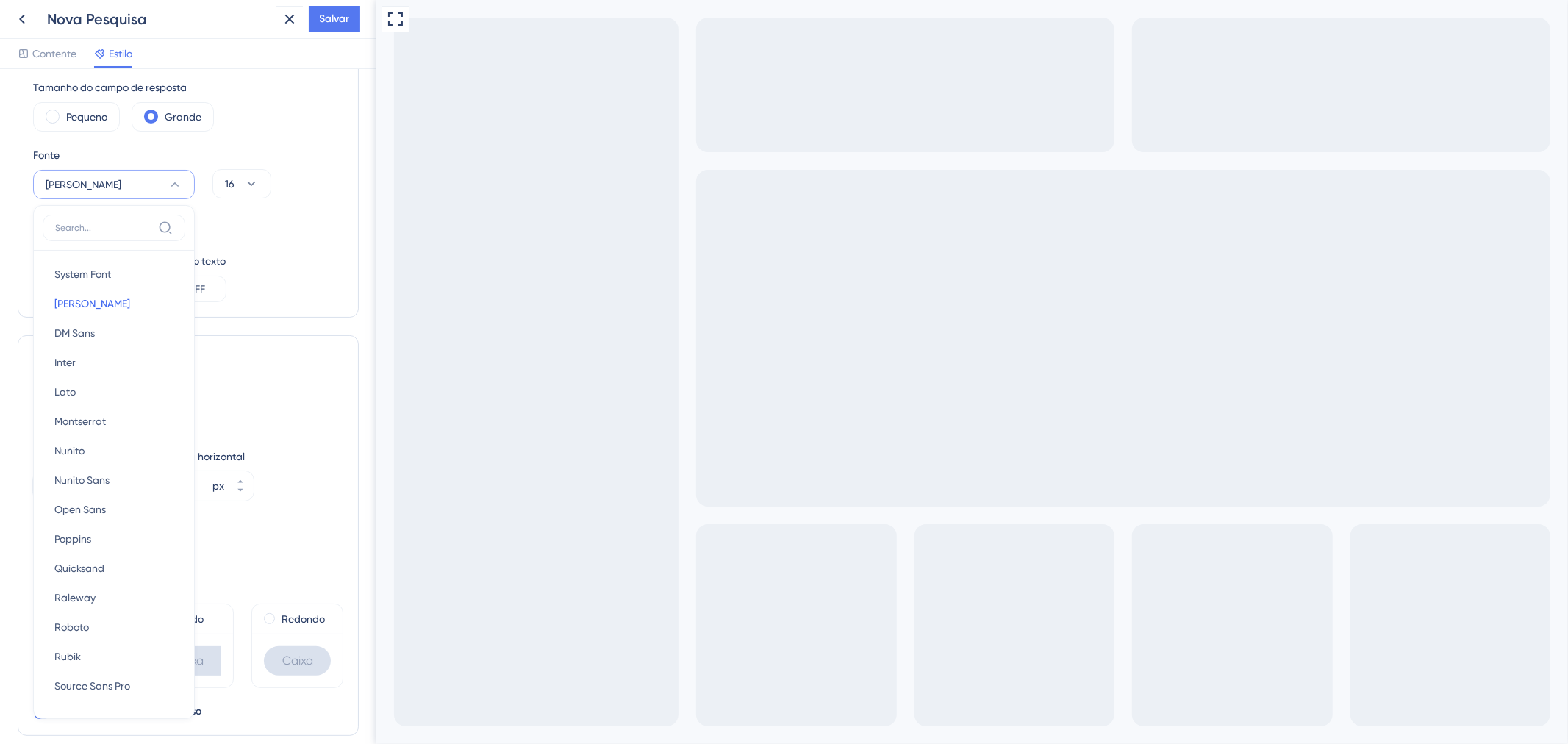
scroll to position [252, 0]
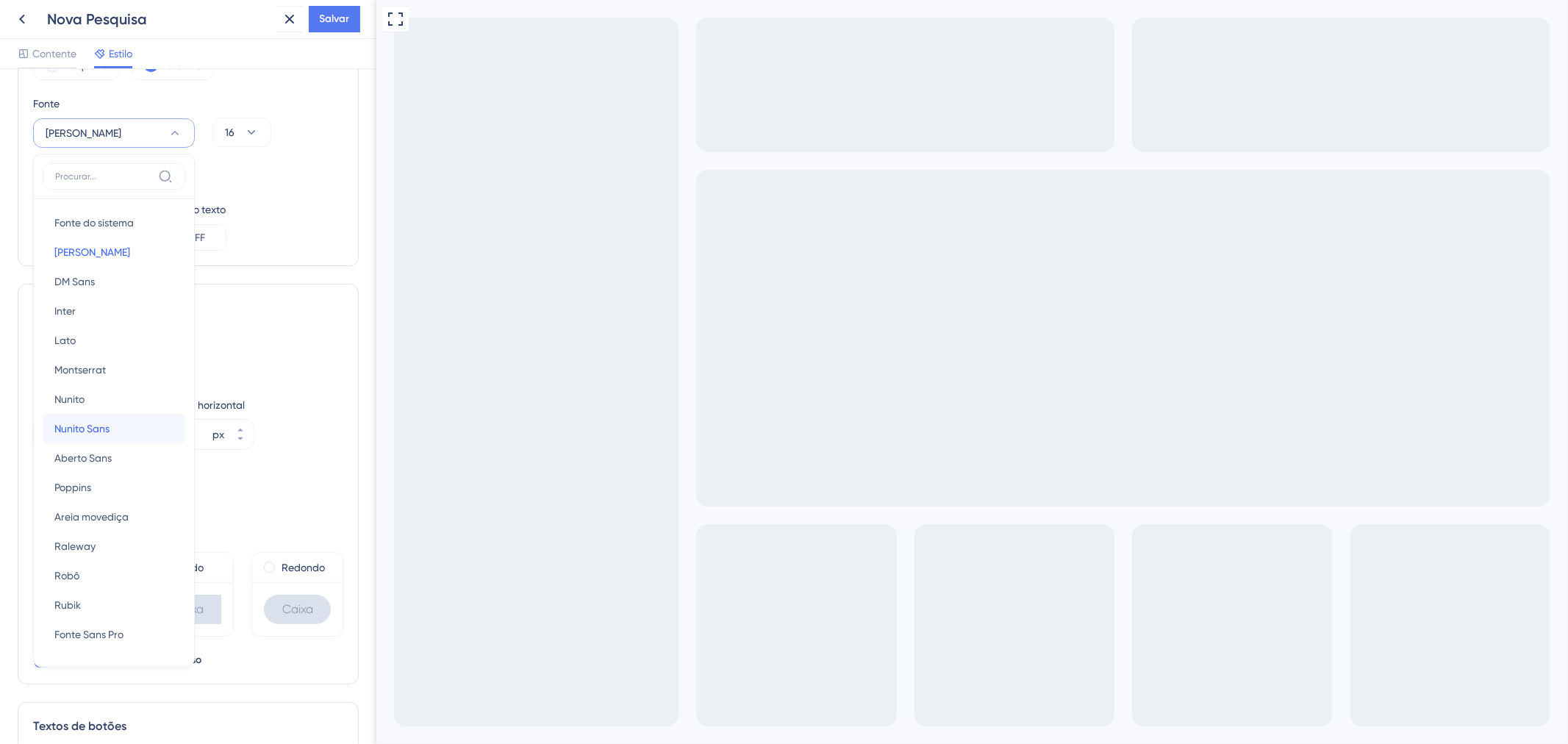
click at [103, 435] on span "Nunito Sans" at bounding box center [81, 429] width 55 height 18
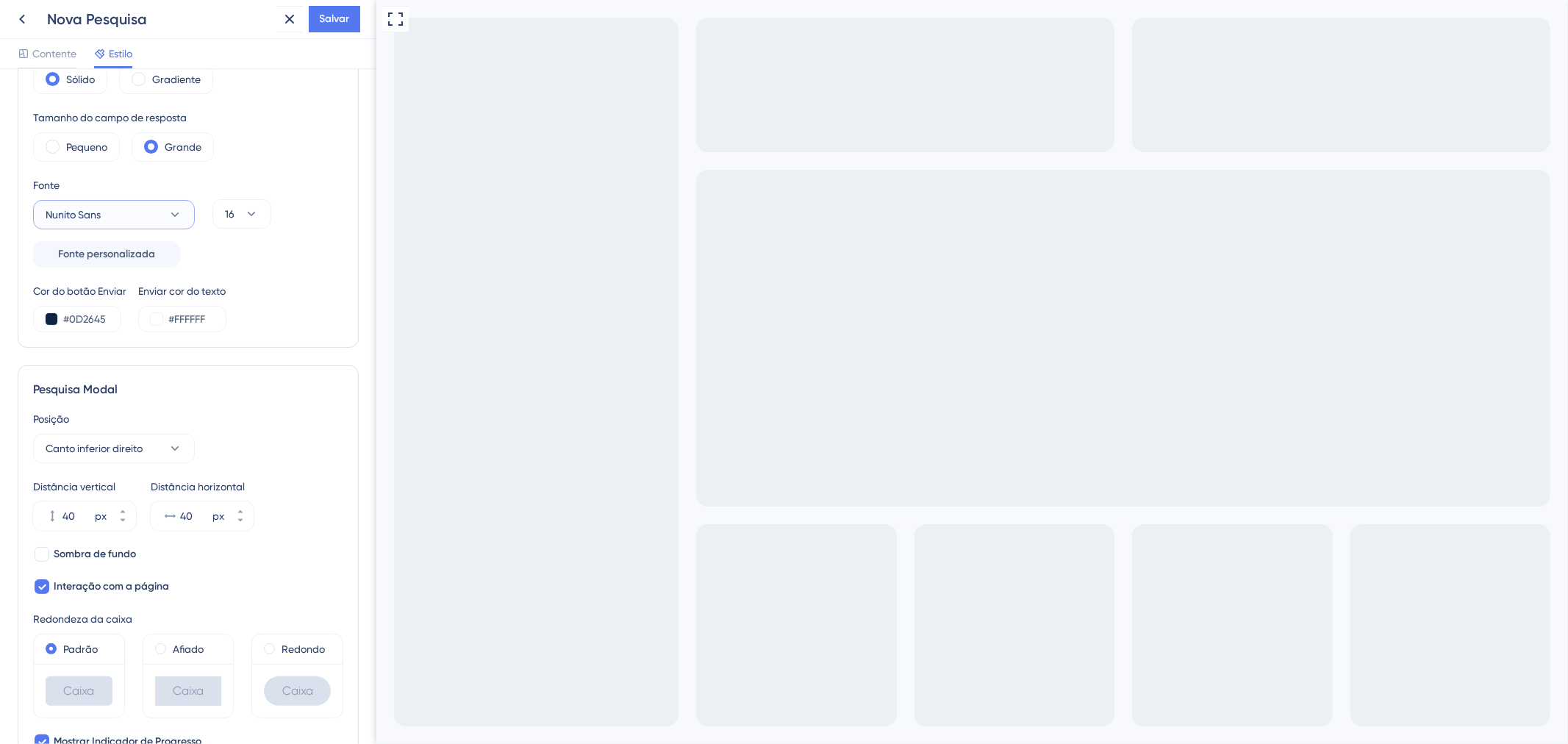
click at [163, 210] on button "Nunito Sans" at bounding box center [114, 214] width 162 height 29
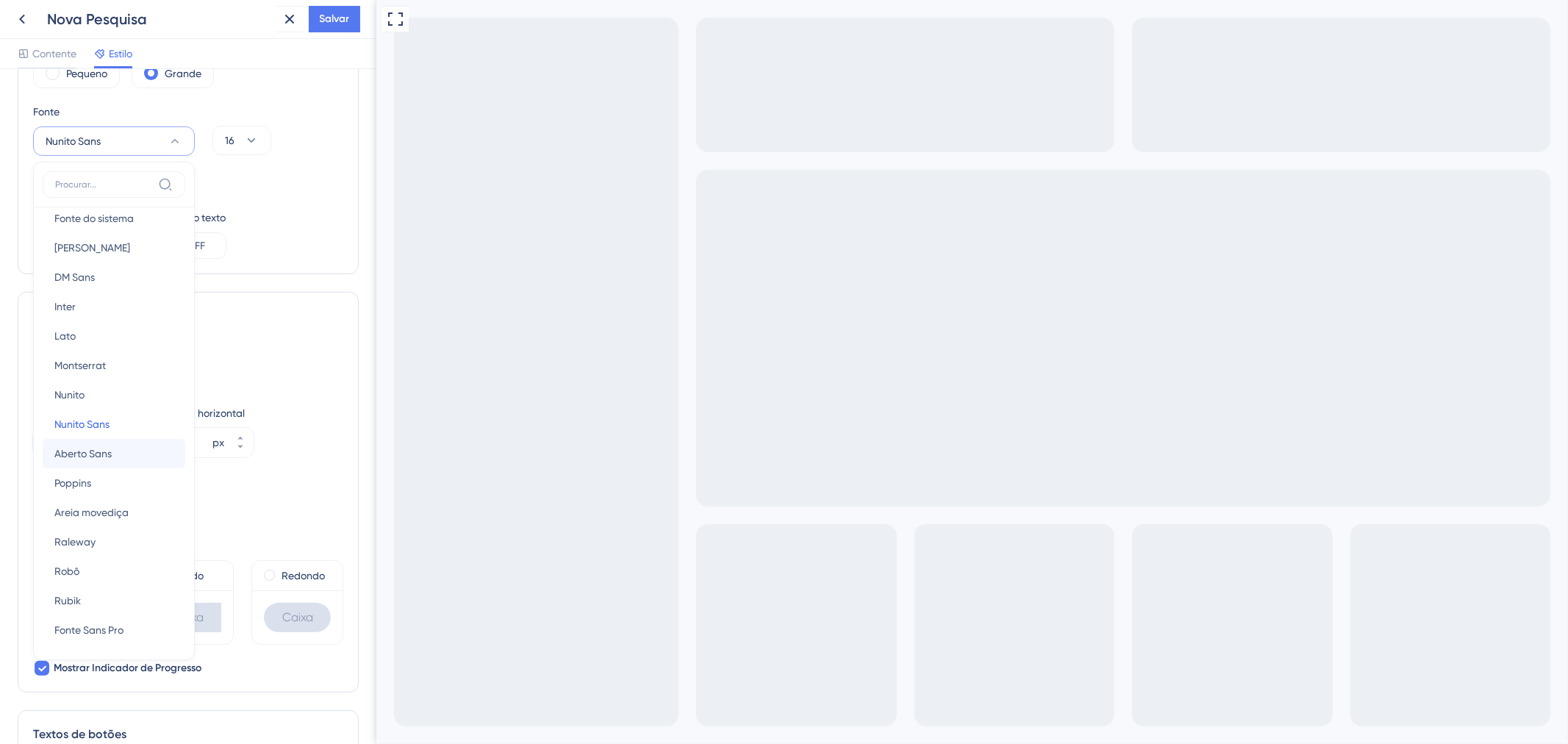
scroll to position [16, 0]
click at [99, 491] on button "Poppins Poppins" at bounding box center [114, 480] width 143 height 29
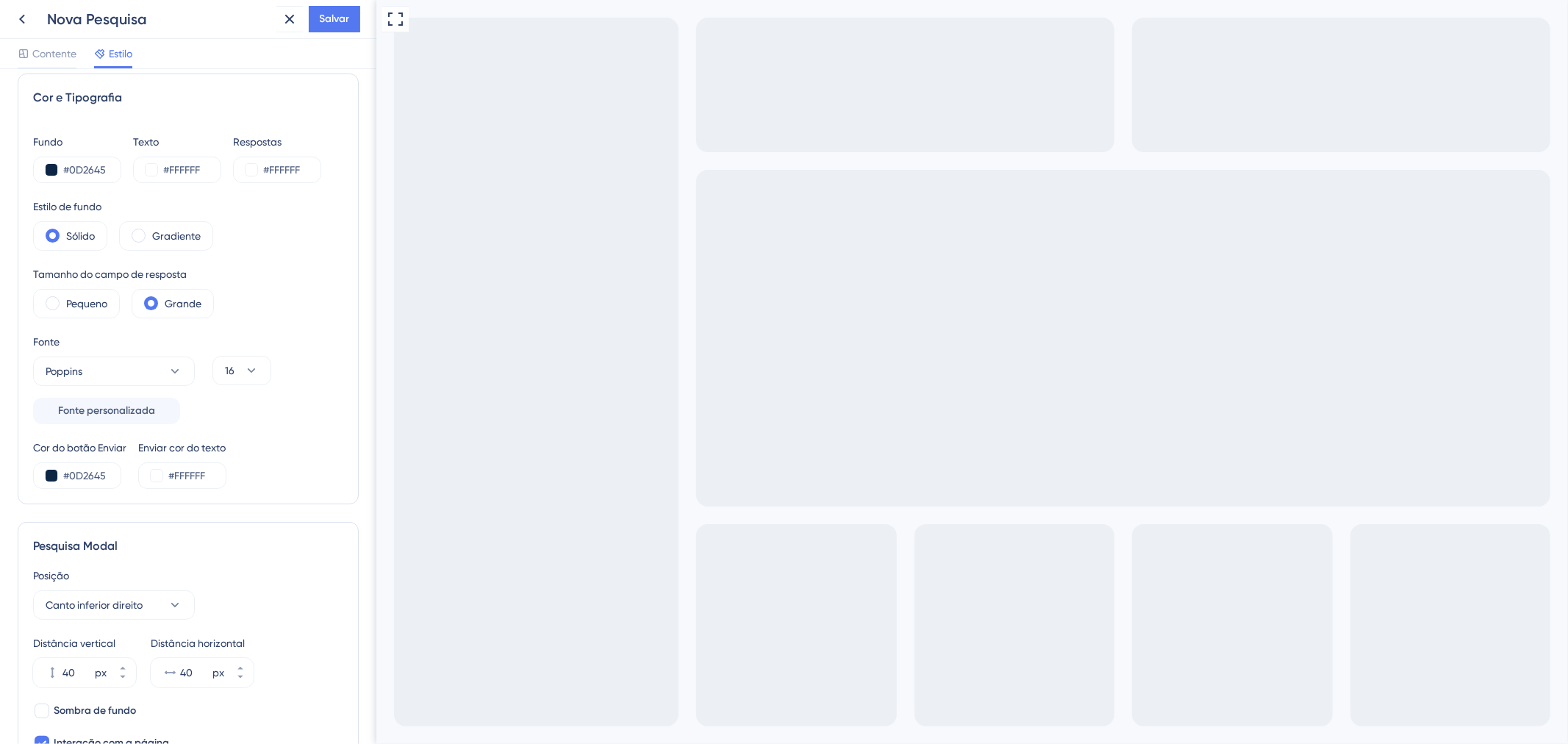
scroll to position [0, 0]
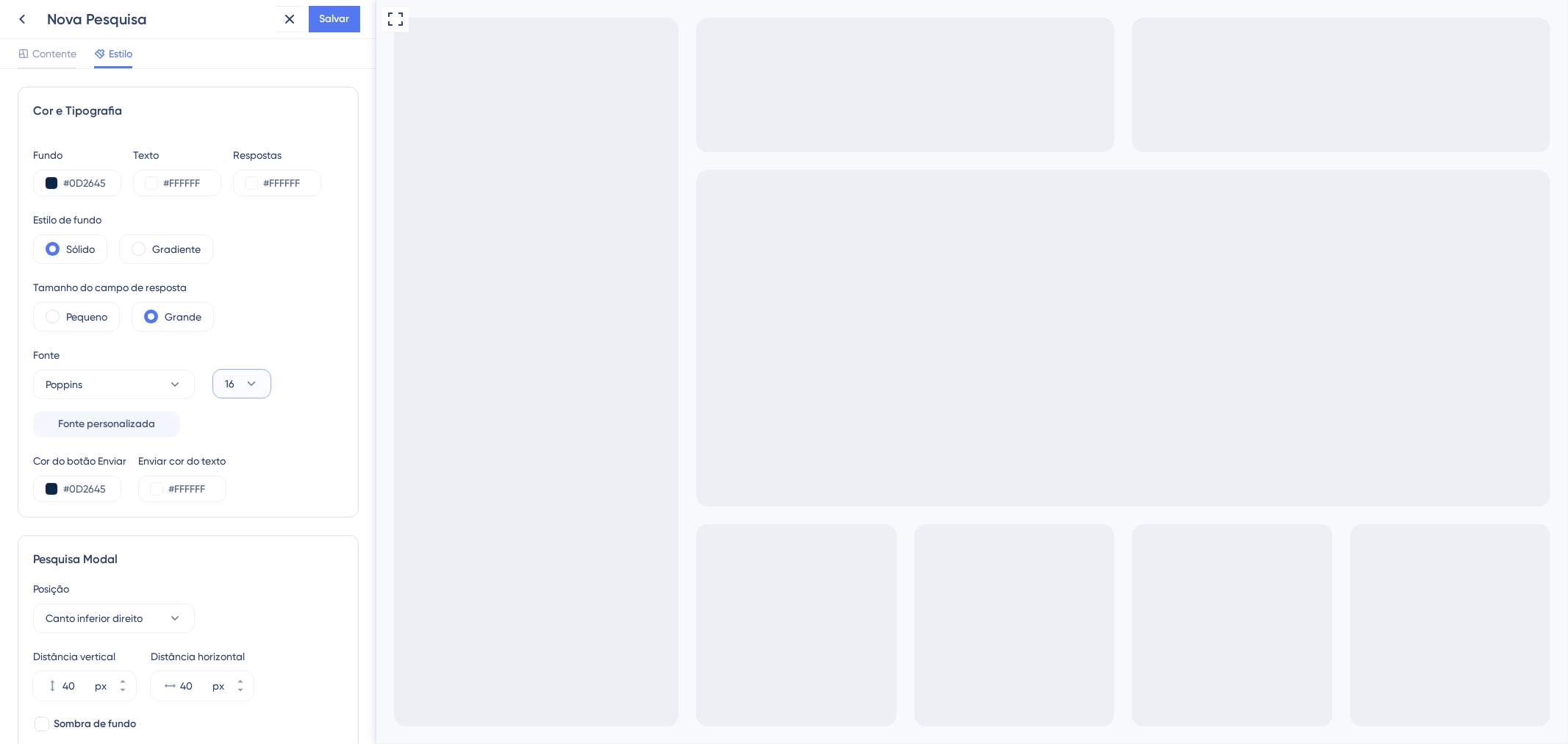
click at [260, 385] on button "16" at bounding box center [242, 383] width 59 height 29
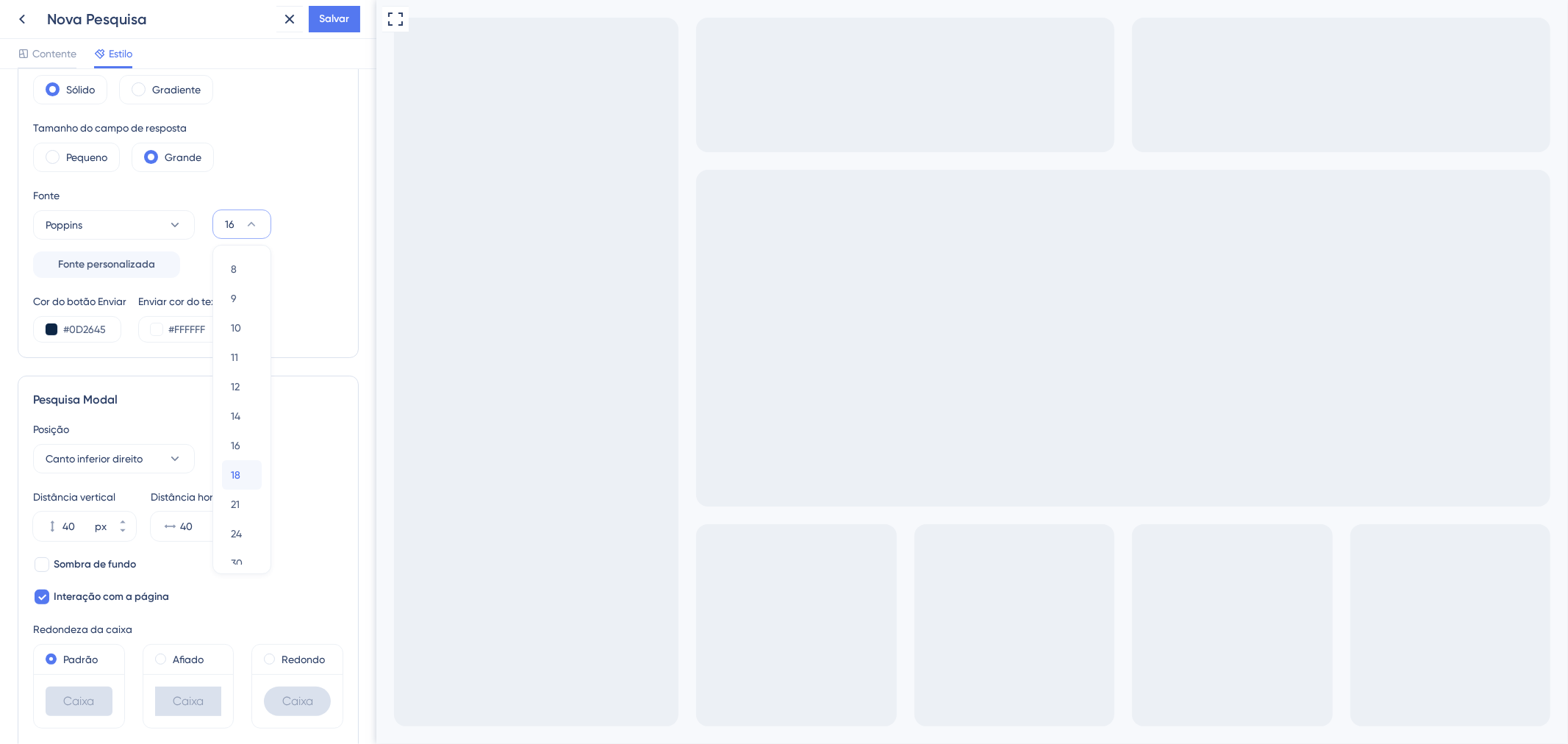
click at [238, 479] on font "18" at bounding box center [236, 475] width 10 height 12
click at [261, 218] on button "18" at bounding box center [242, 224] width 59 height 29
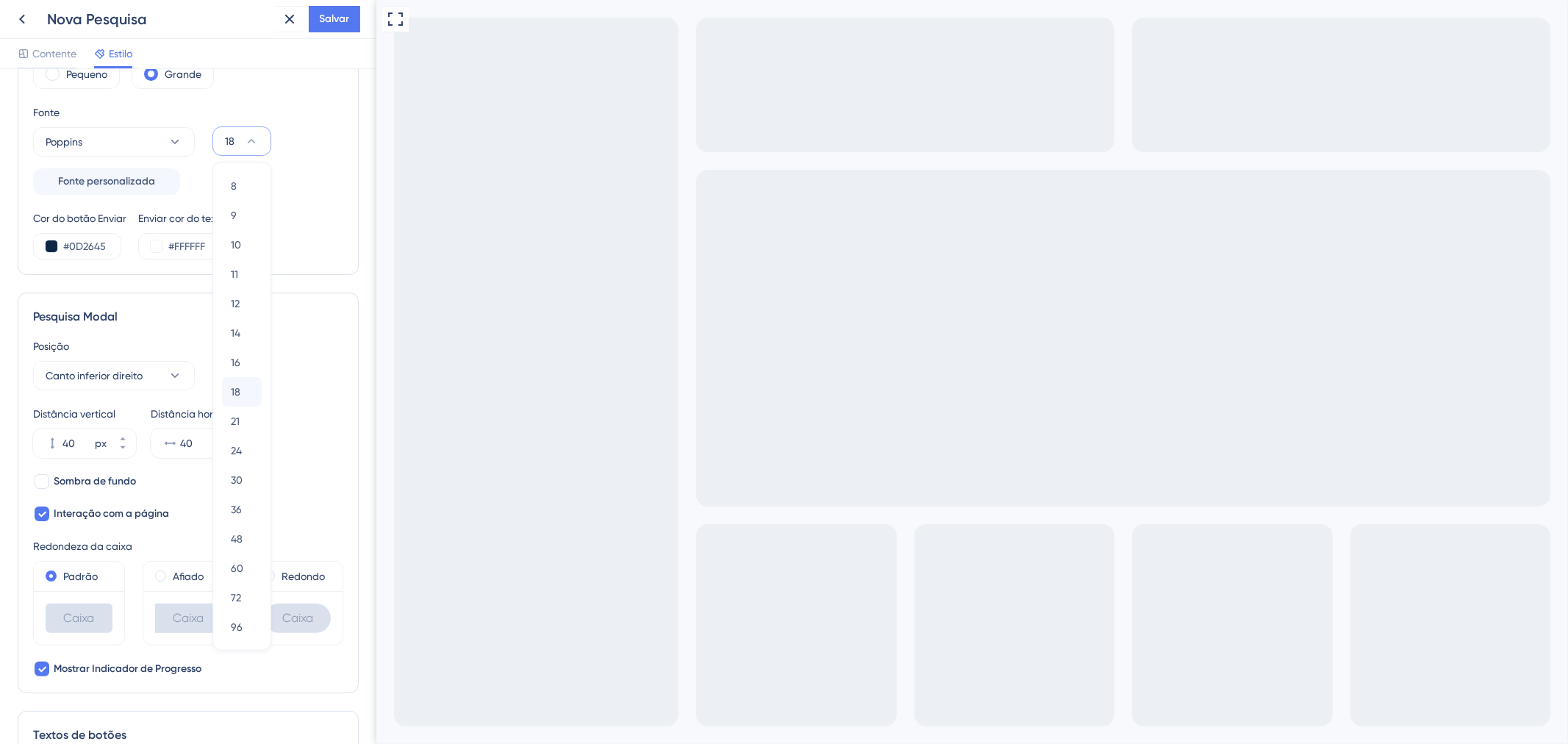
scroll to position [1, 0]
click at [239, 531] on span "48" at bounding box center [237, 539] width 12 height 18
click at [250, 144] on icon at bounding box center [251, 141] width 15 height 15
click at [245, 481] on div "30 30" at bounding box center [242, 480] width 22 height 29
click at [240, 134] on button "30" at bounding box center [242, 141] width 59 height 29
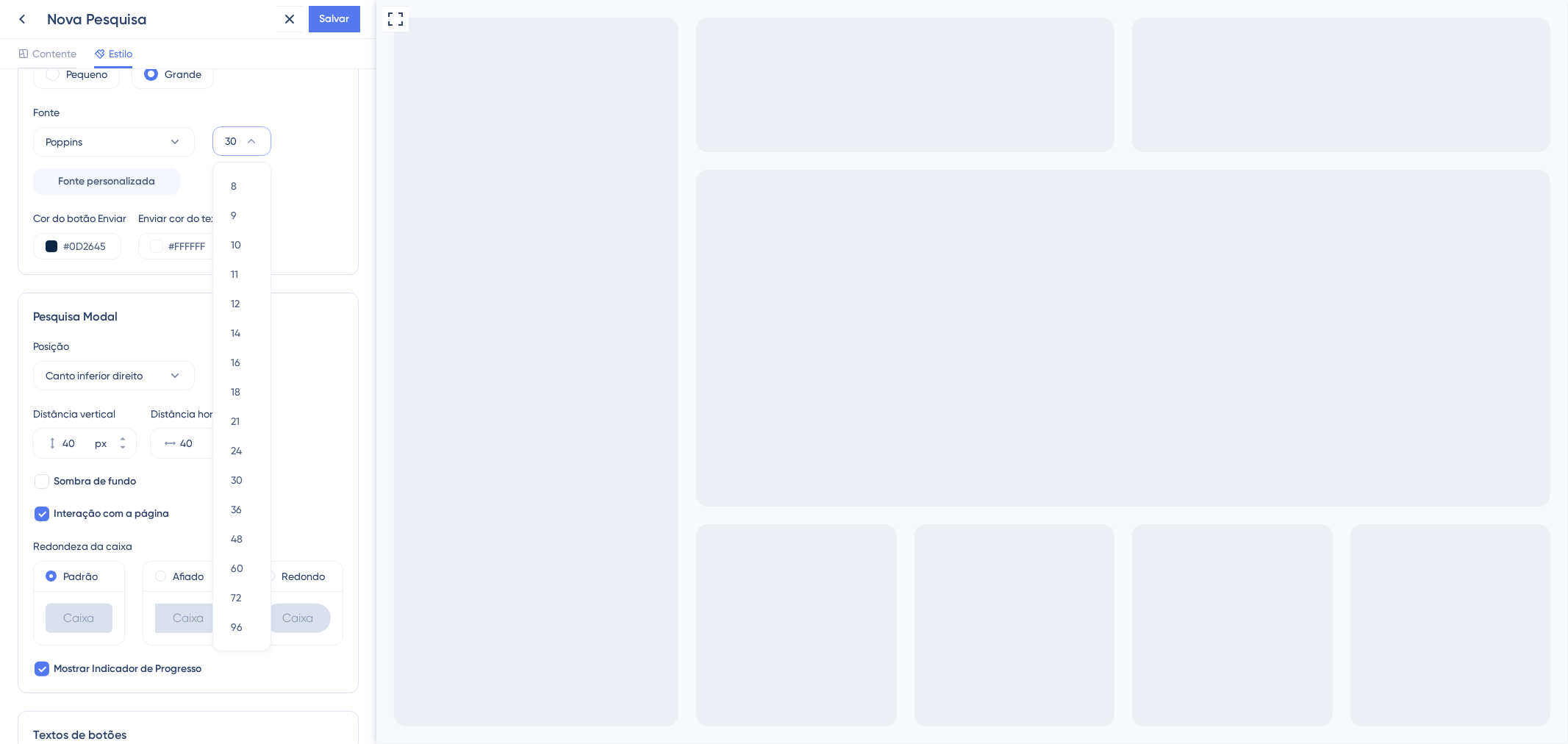
scroll to position [238, 0]
click at [240, 456] on font "24" at bounding box center [236, 455] width 11 height 12
click at [312, 255] on div "Cor do botão Enviar #0D2645 Enviar cor do texto #FFFFFF" at bounding box center [188, 239] width 310 height 50
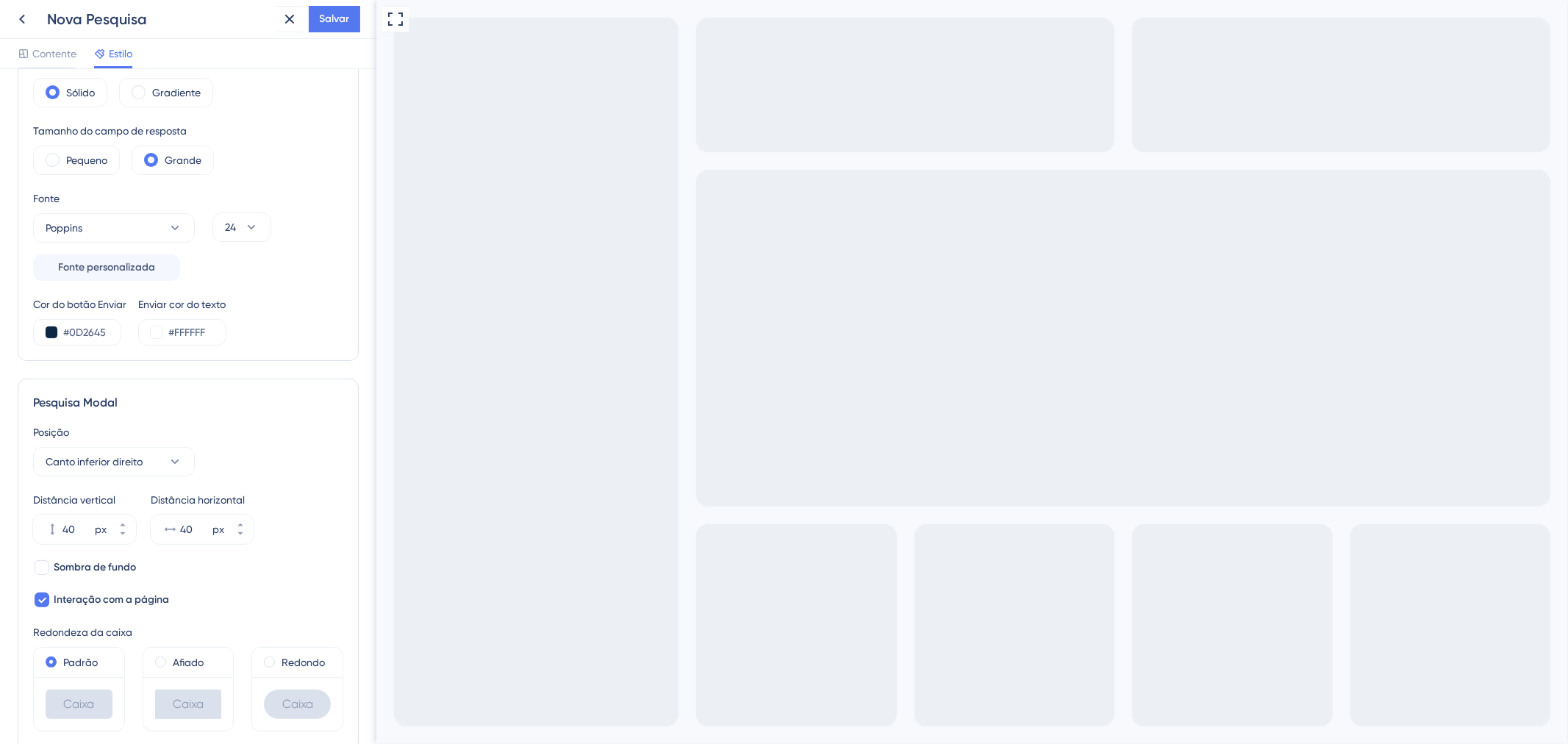
scroll to position [75, 0]
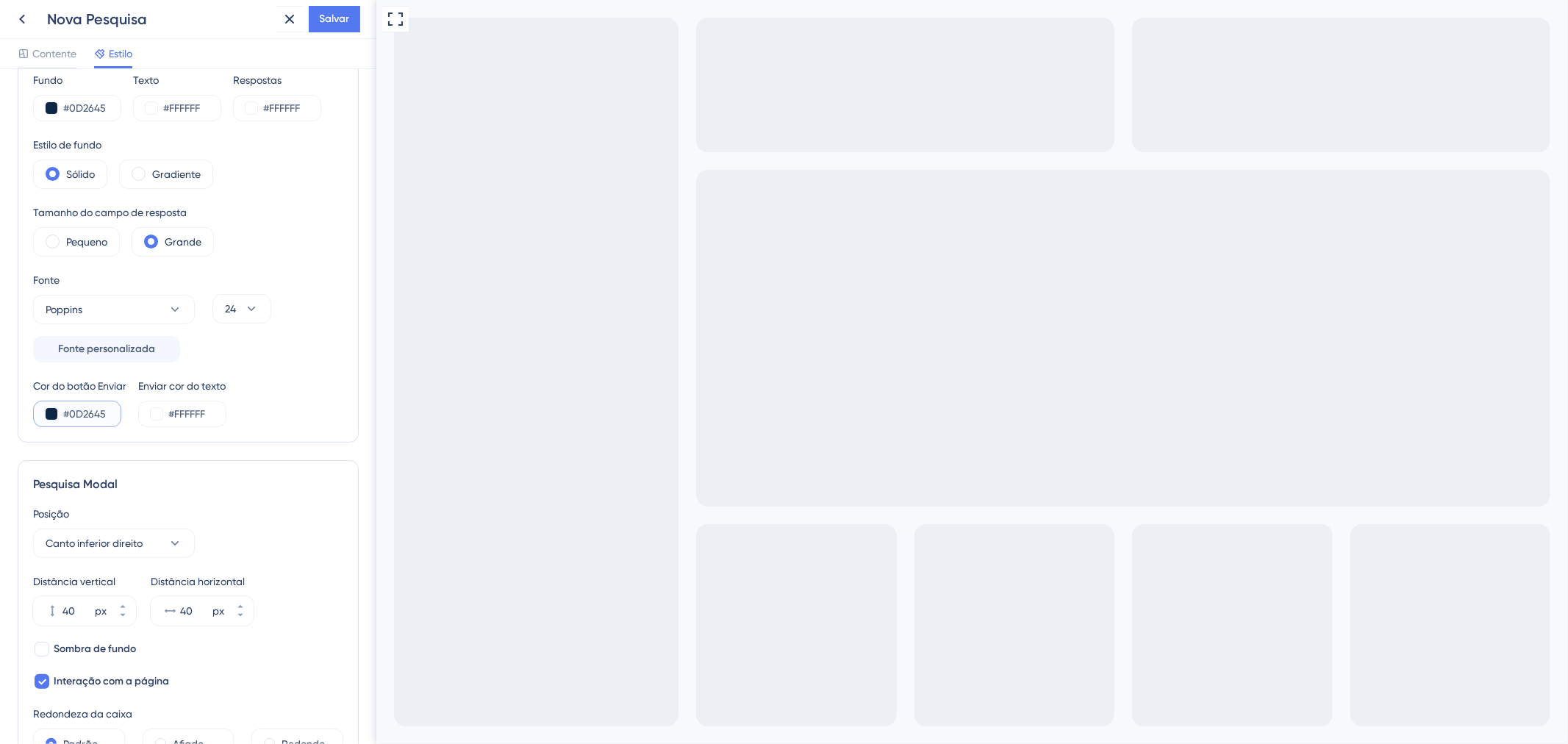
click at [90, 416] on input "#0D2645" at bounding box center [93, 414] width 60 height 18
click at [108, 408] on input "#0D2645" at bounding box center [93, 414] width 60 height 18
drag, startPoint x: 108, startPoint y: 418, endPoint x: 78, endPoint y: 442, distance: 38.4
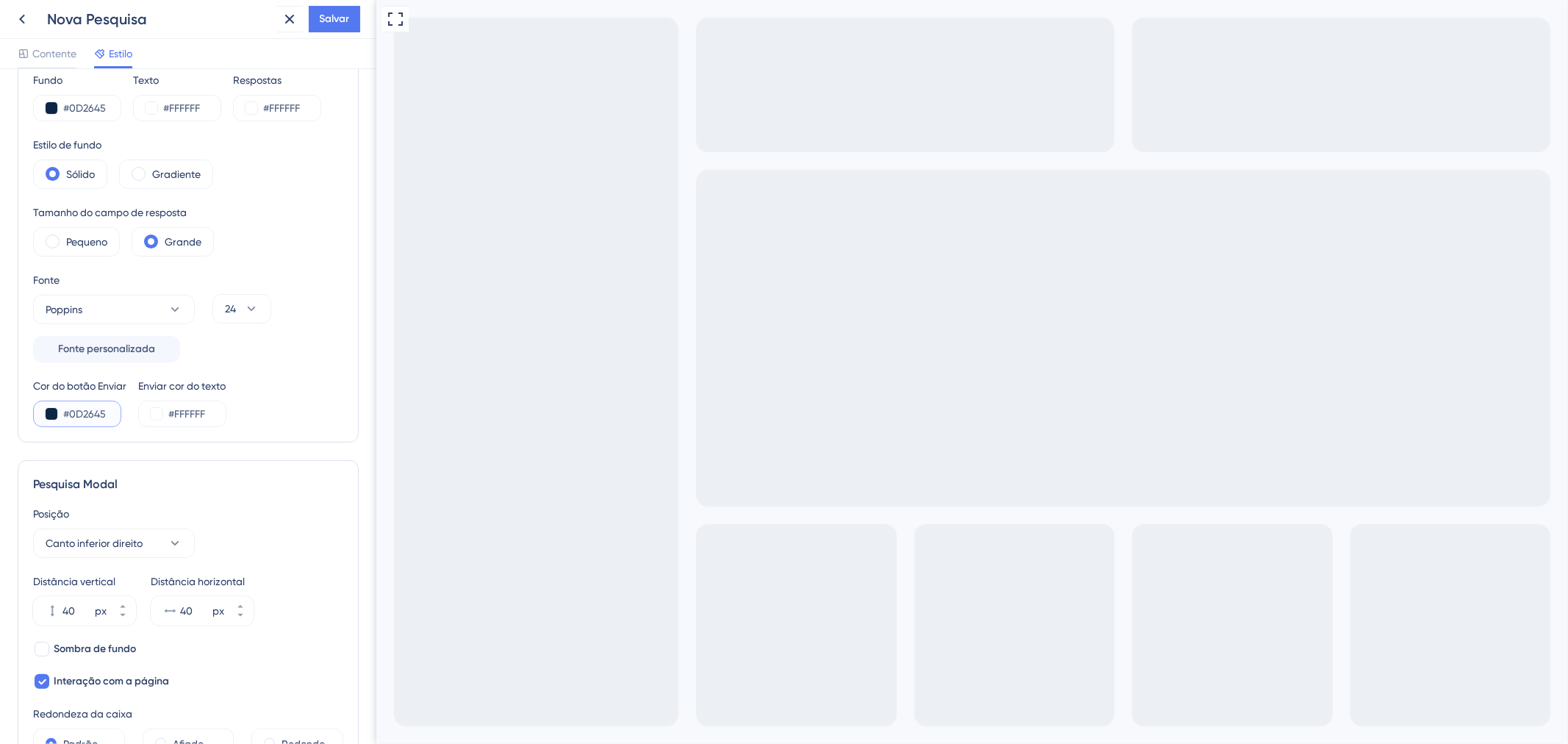
click at [71, 419] on input "#0D2645" at bounding box center [93, 414] width 60 height 18
type input "#D43434"
click at [192, 417] on input "#FFFFFF" at bounding box center [198, 414] width 60 height 18
click at [213, 414] on input "#FFFFFF" at bounding box center [198, 414] width 60 height 18
drag, startPoint x: 218, startPoint y: 412, endPoint x: 175, endPoint y: 412, distance: 43.0
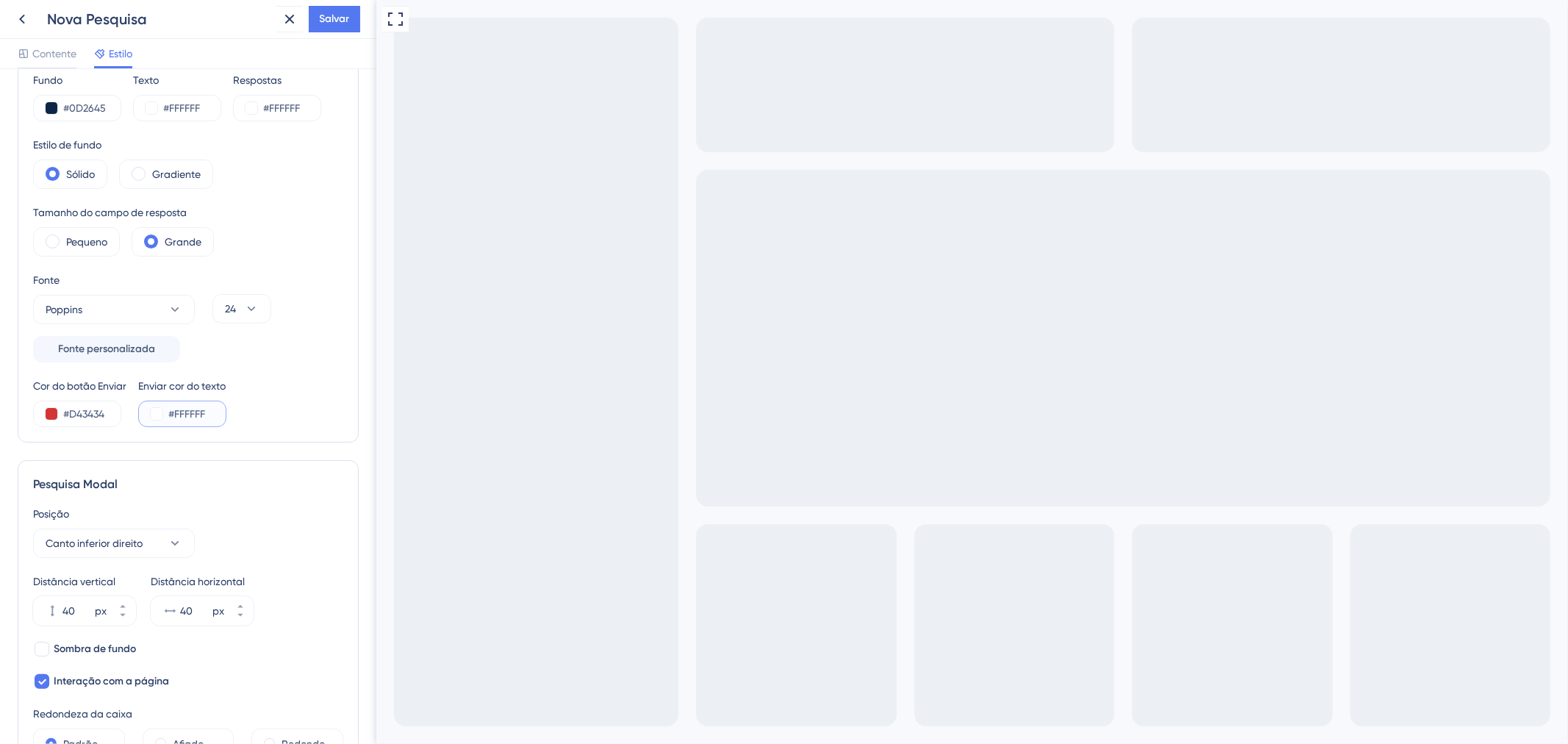
click at [175, 412] on input "#FFFFFF" at bounding box center [198, 414] width 60 height 18
type input "#D43434"
click at [344, 393] on div "Cor e Tipografia Fundo #0D2645 Texto #FFFFFF Respostas #FFFFFF Estilo de fundo …" at bounding box center [188, 227] width 341 height 431
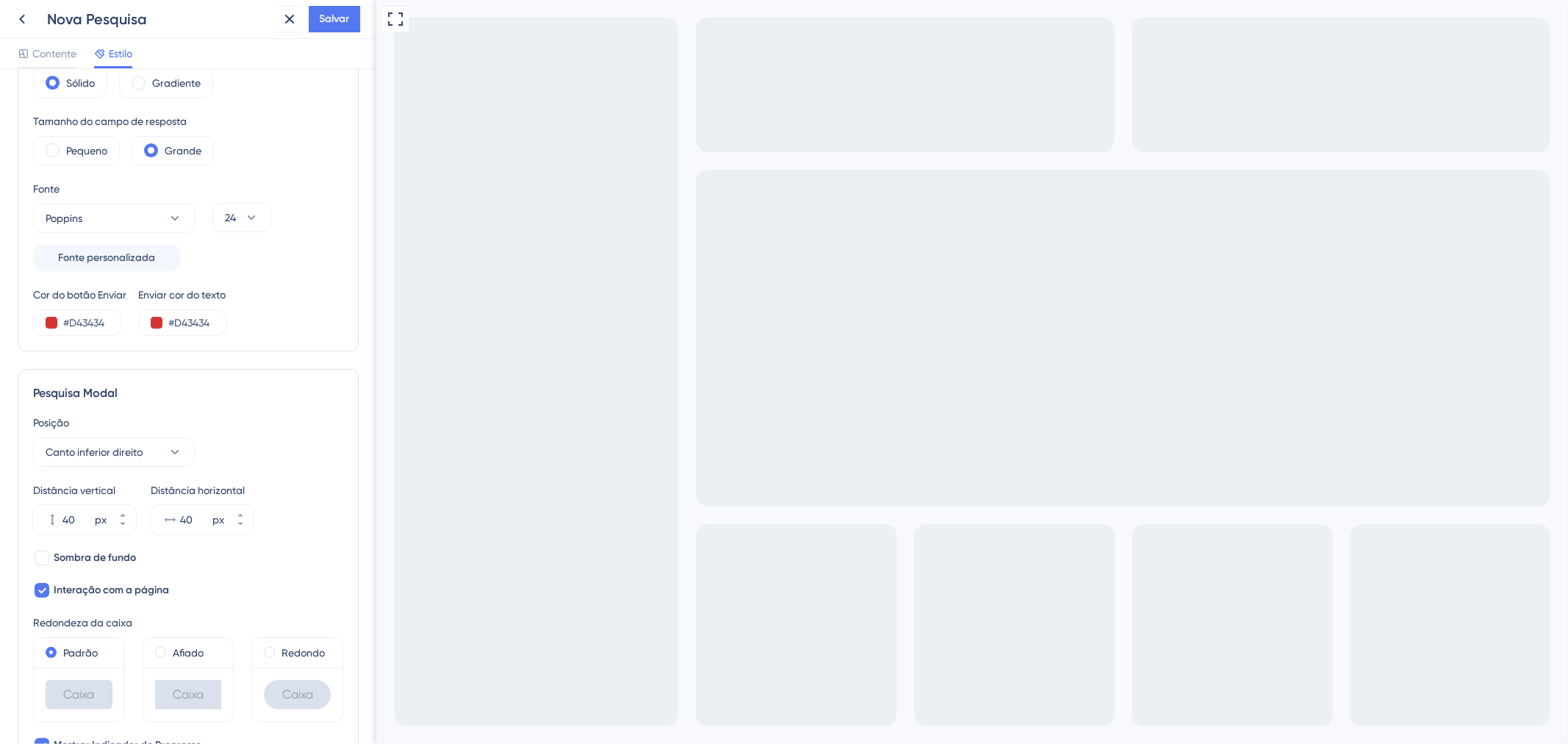
scroll to position [238, 0]
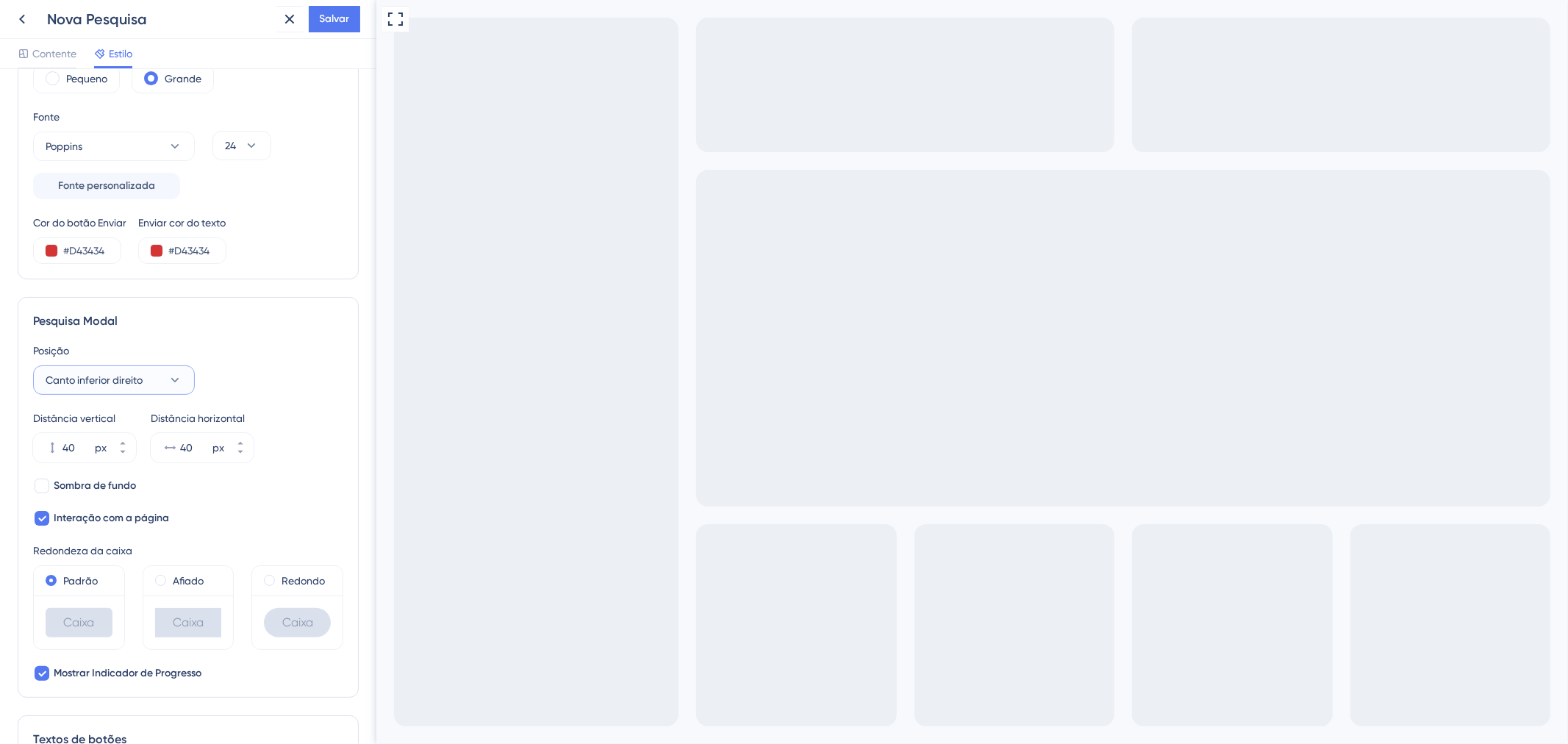
click at [188, 378] on button "Canto inferior direito" at bounding box center [114, 380] width 162 height 29
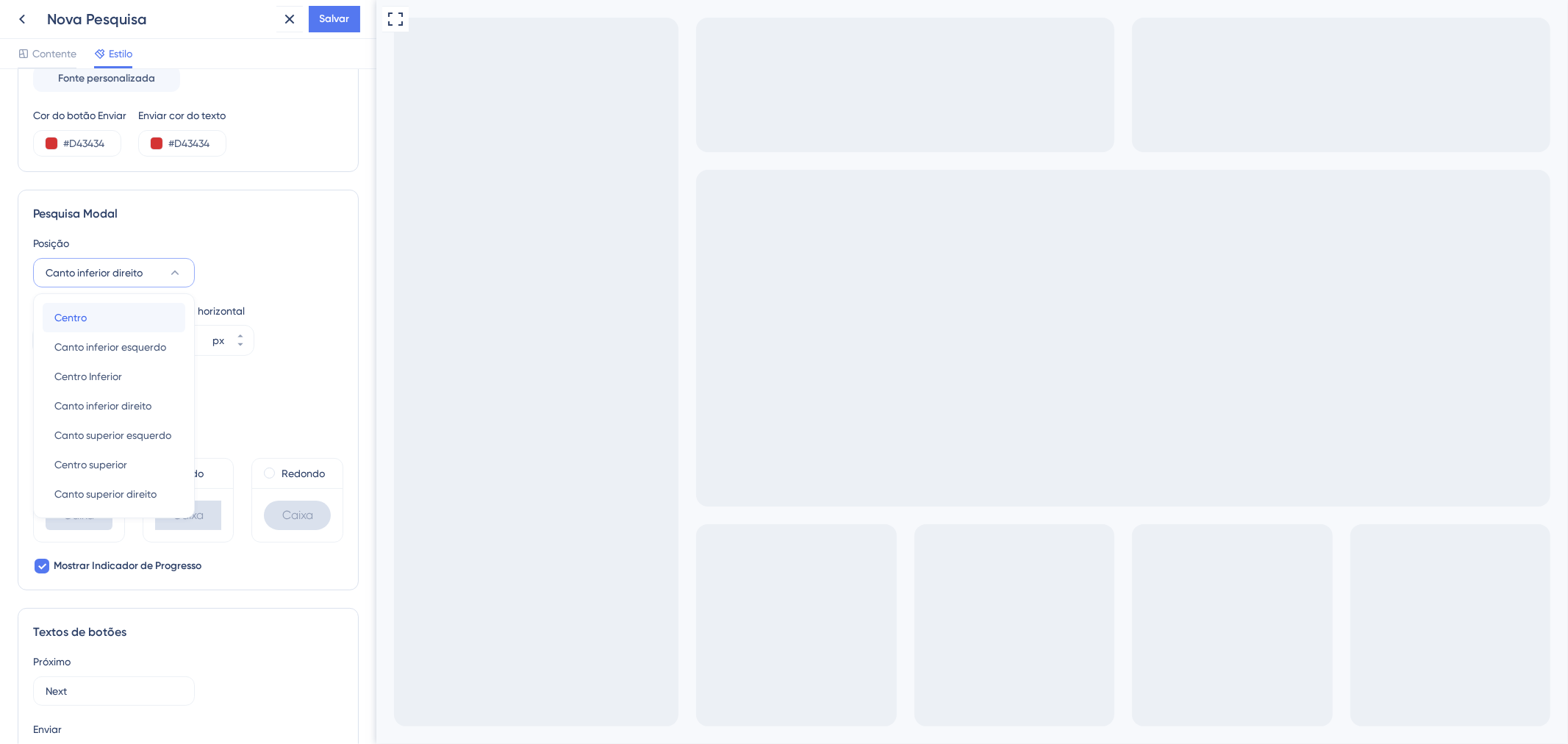
click at [94, 324] on div "Centro Centro" at bounding box center [113, 317] width 119 height 29
click at [113, 276] on button "Centro" at bounding box center [114, 272] width 162 height 29
click at [293, 413] on div "Sombra de fundo Interação com a página" at bounding box center [188, 395] width 310 height 50
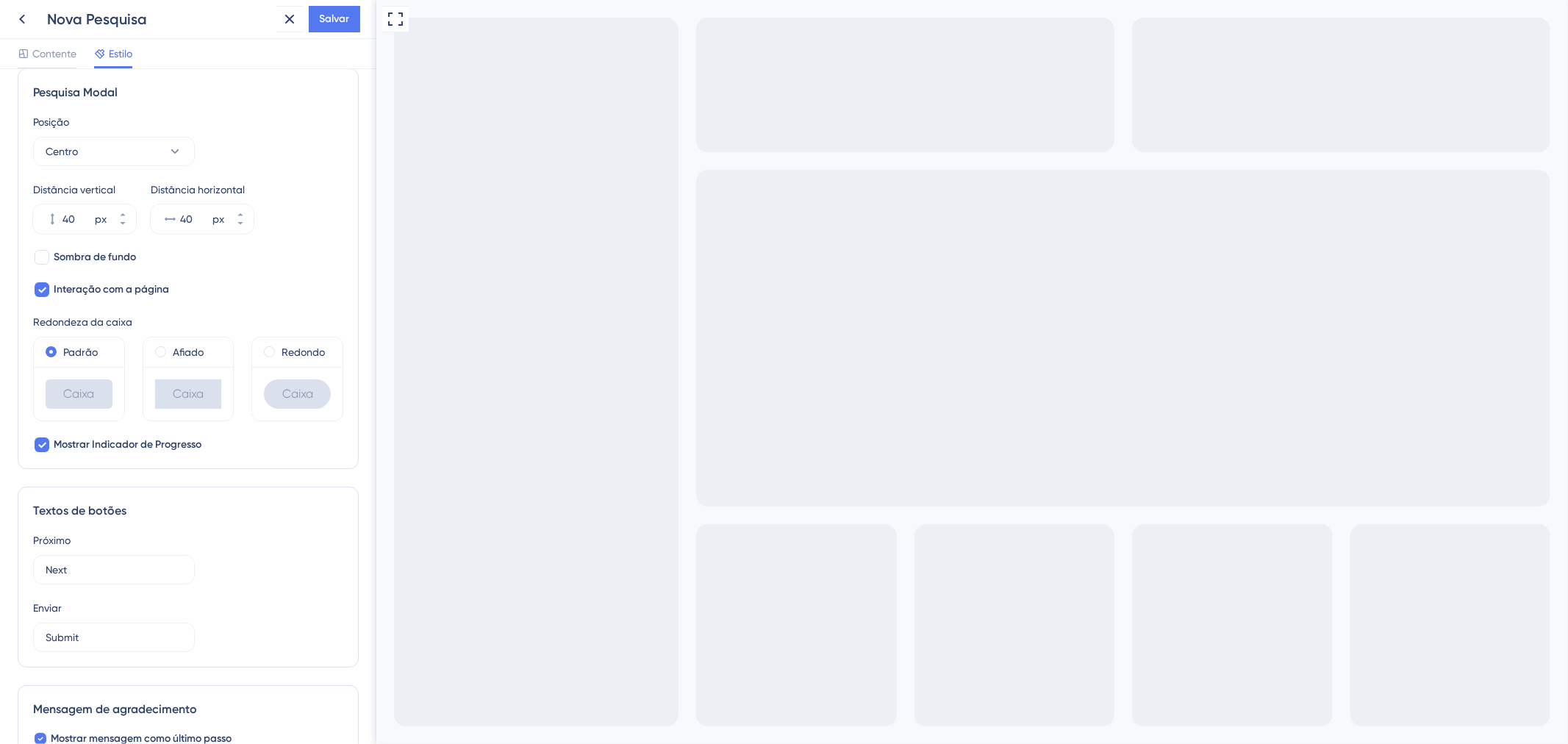
scroll to position [509, 0]
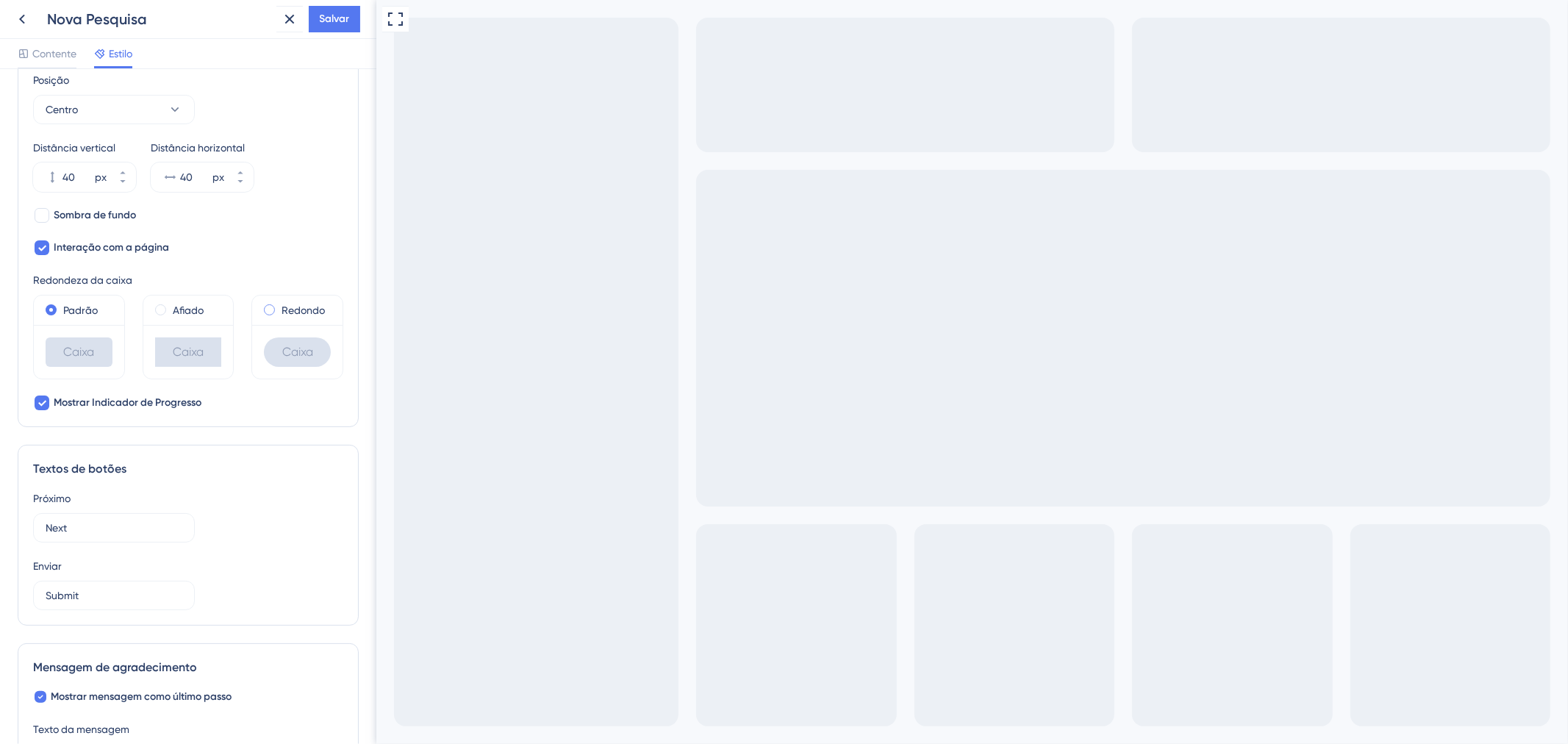
click at [264, 317] on div "Redondo" at bounding box center [297, 311] width 67 height 18
click at [177, 310] on font "Afiado" at bounding box center [188, 311] width 31 height 12
click at [81, 296] on div "Padrão" at bounding box center [79, 310] width 90 height 29
click at [67, 311] on font "Padrão" at bounding box center [80, 311] width 35 height 12
click at [187, 312] on font "Afiado" at bounding box center [188, 311] width 31 height 12
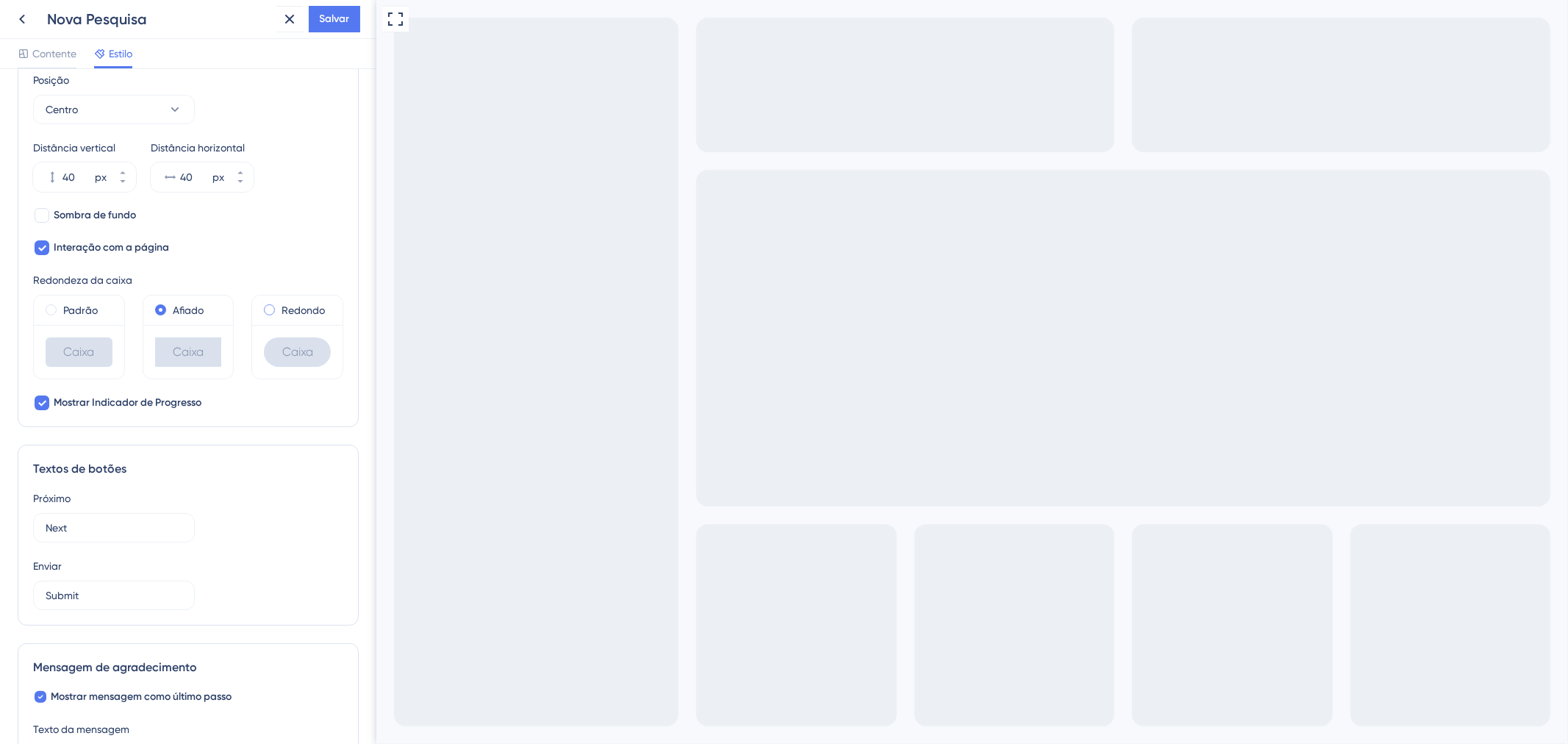
click at [266, 314] on div "Redondo" at bounding box center [297, 311] width 67 height 18
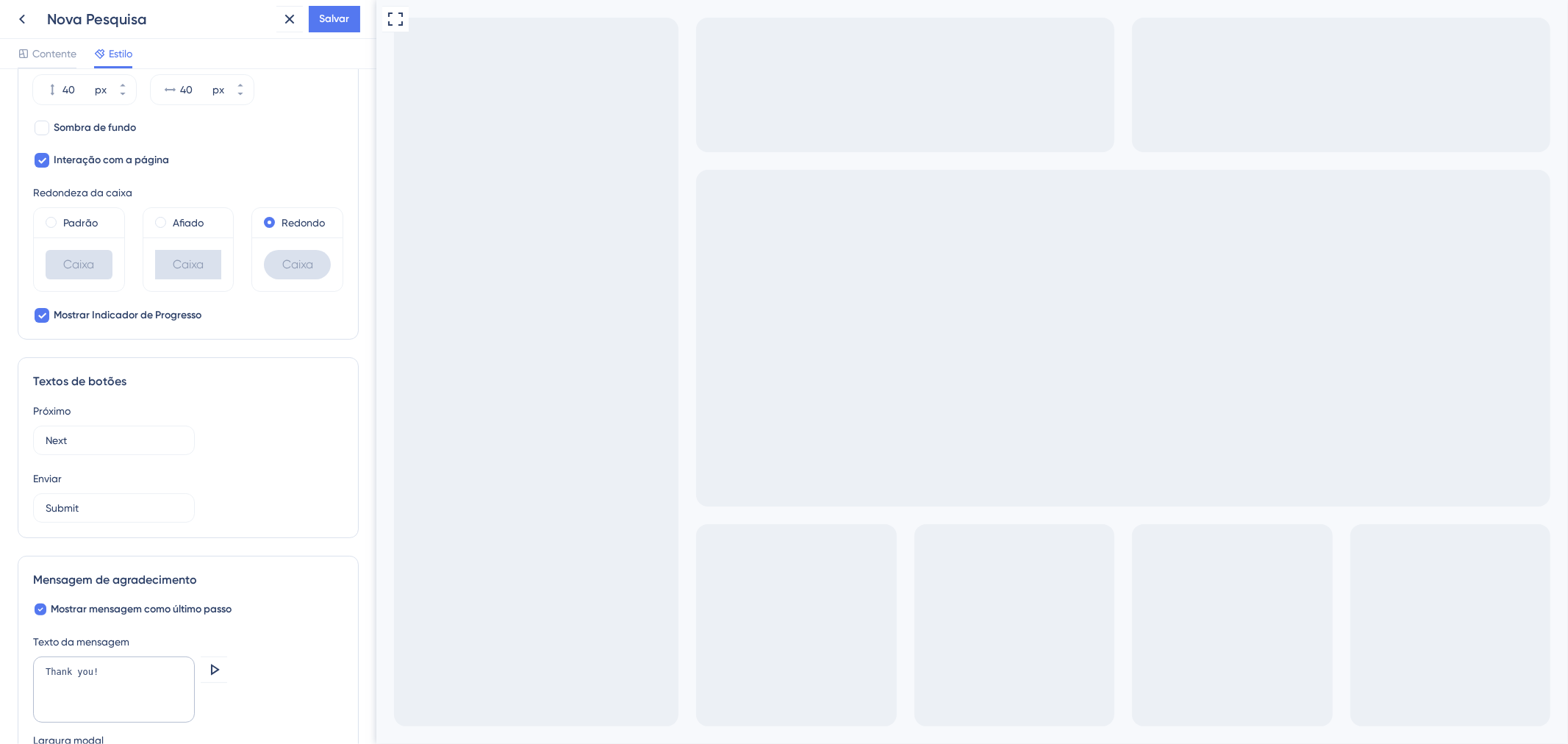
scroll to position [672, 0]
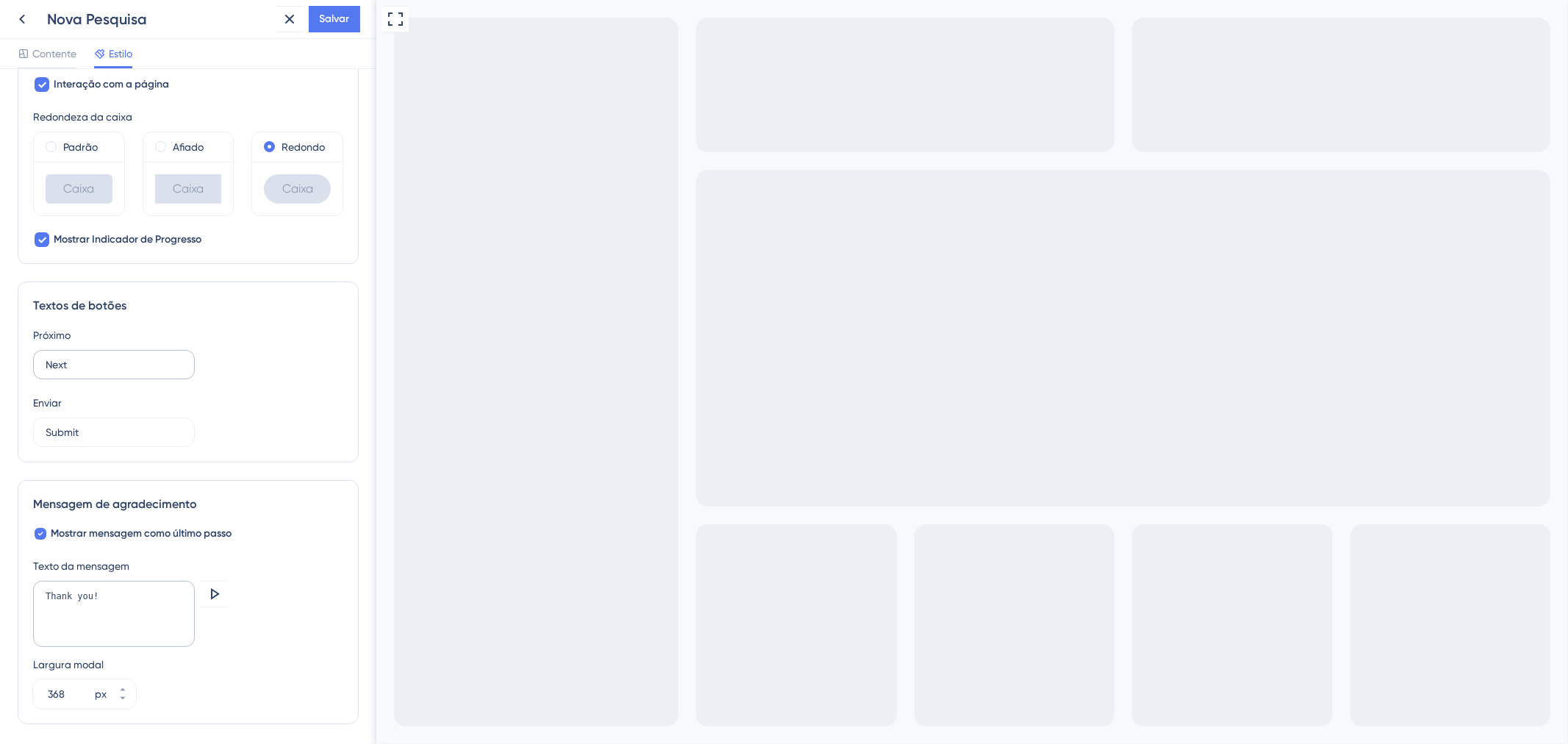
click at [143, 376] on label "Next" at bounding box center [114, 364] width 162 height 29
click at [143, 373] on input "Next" at bounding box center [114, 365] width 137 height 16
click at [143, 376] on label "Next" at bounding box center [114, 364] width 162 height 29
click at [143, 373] on input "Next" at bounding box center [114, 365] width 137 height 16
click at [143, 376] on label "Next" at bounding box center [114, 364] width 162 height 29
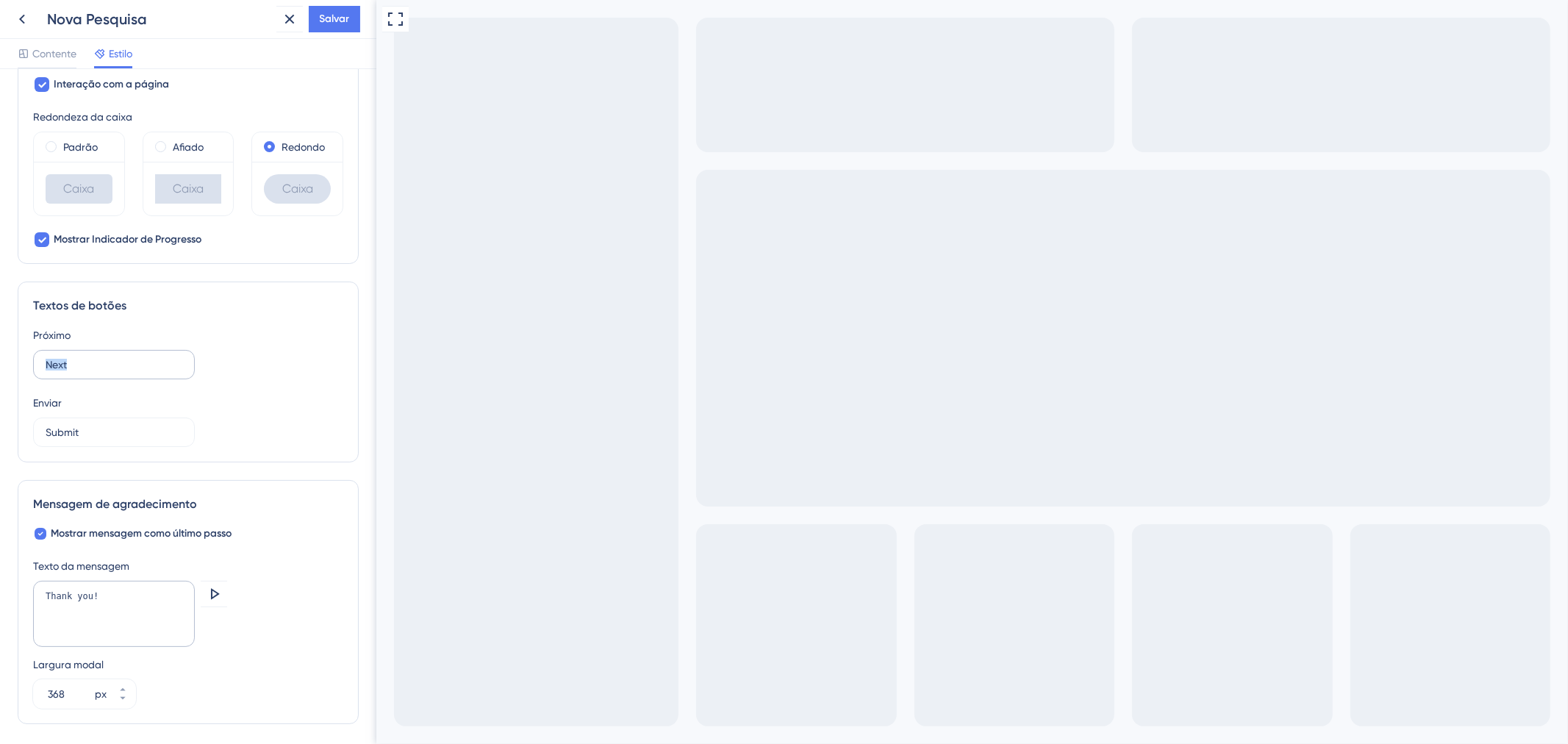
click at [143, 373] on input "Next" at bounding box center [114, 365] width 137 height 16
click at [143, 376] on label "Next" at bounding box center [114, 364] width 162 height 29
click at [143, 373] on input "Next" at bounding box center [114, 365] width 137 height 16
click at [143, 376] on label "Next" at bounding box center [114, 364] width 162 height 29
click at [143, 373] on input "Next" at bounding box center [114, 365] width 137 height 16
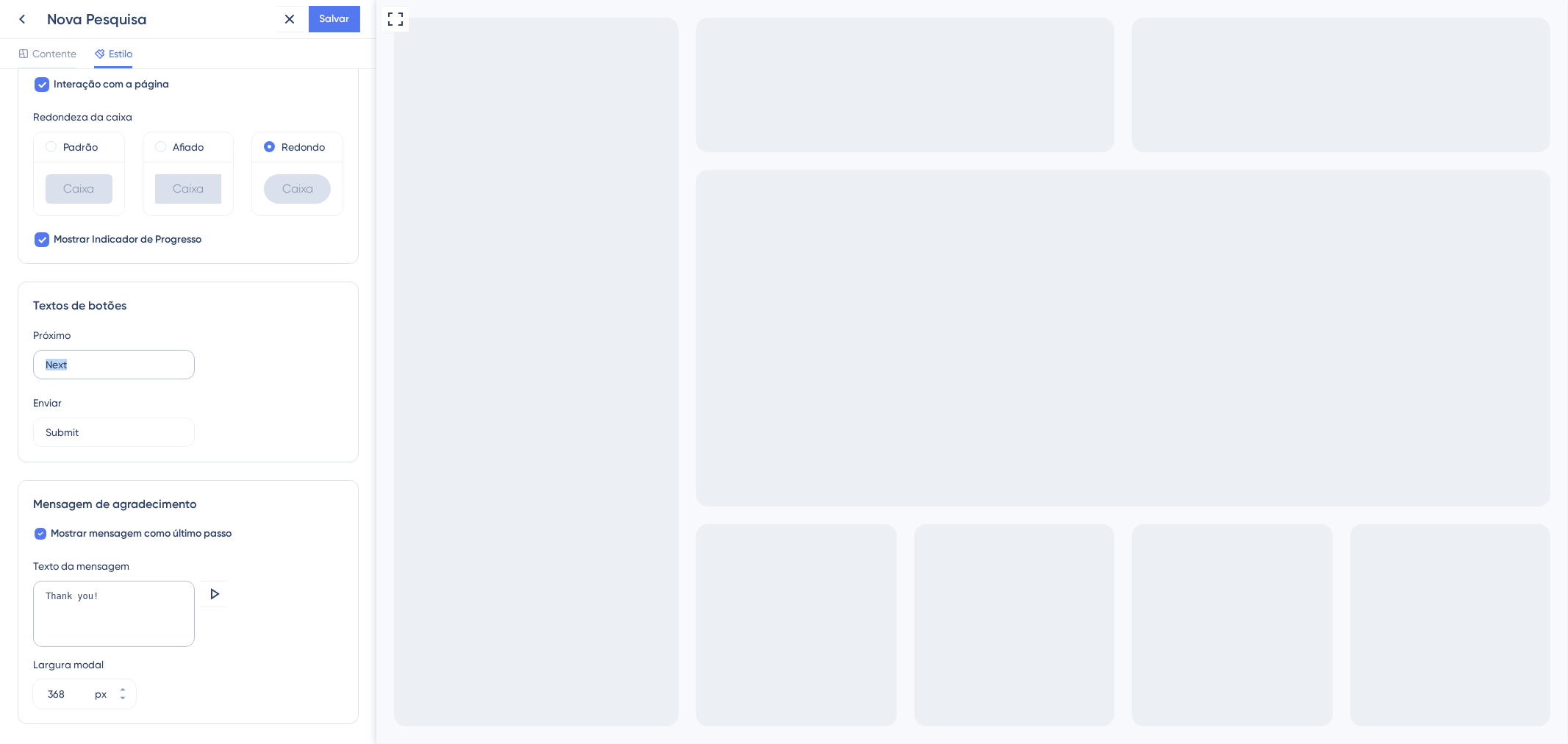
click at [143, 376] on label "Next" at bounding box center [114, 364] width 162 height 29
click at [143, 373] on input "Next" at bounding box center [114, 365] width 137 height 16
click at [130, 360] on input "Next" at bounding box center [114, 365] width 137 height 16
type input "Próximo"
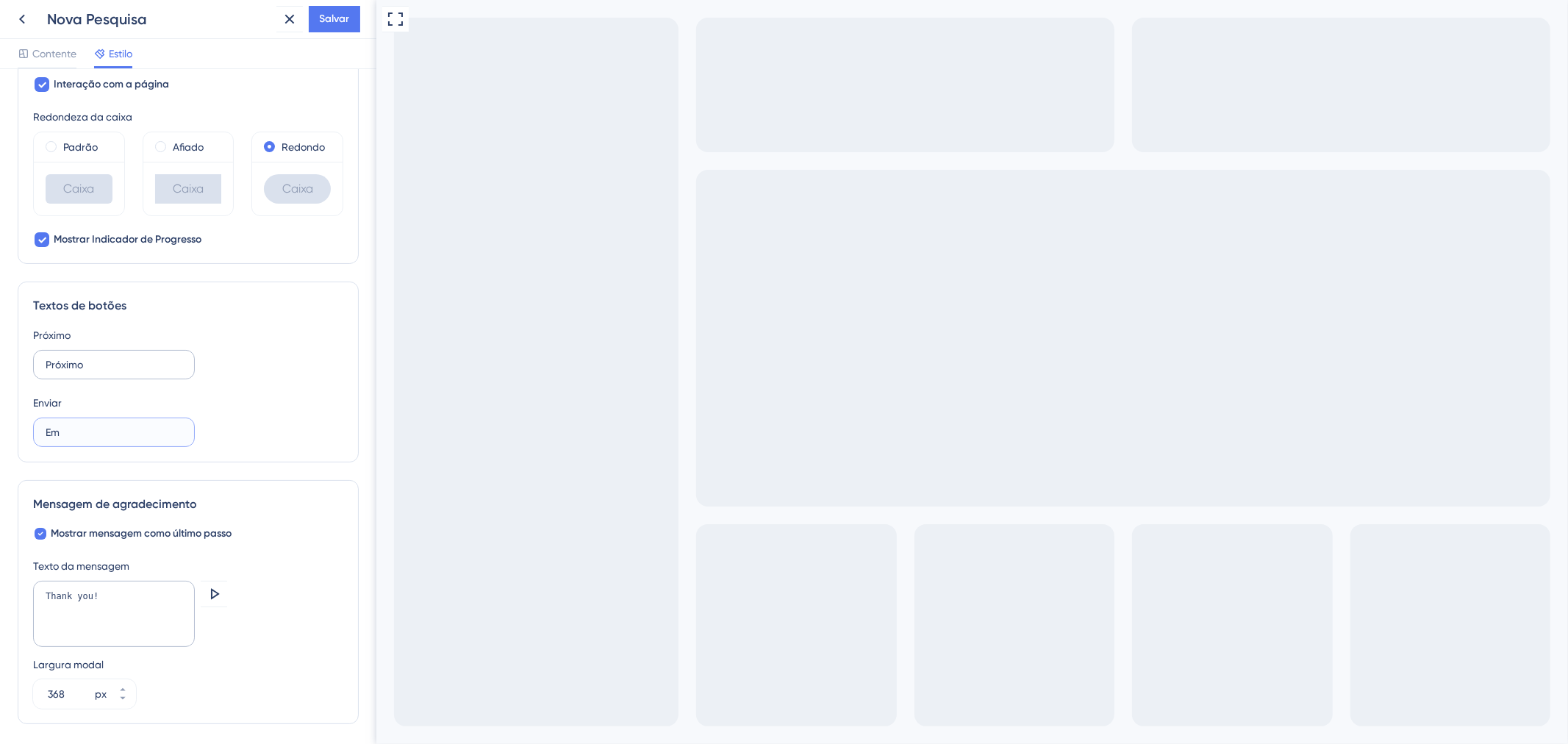
type input "E"
type input "Enviar"
click at [292, 405] on div "Enviar" at bounding box center [188, 403] width 310 height 18
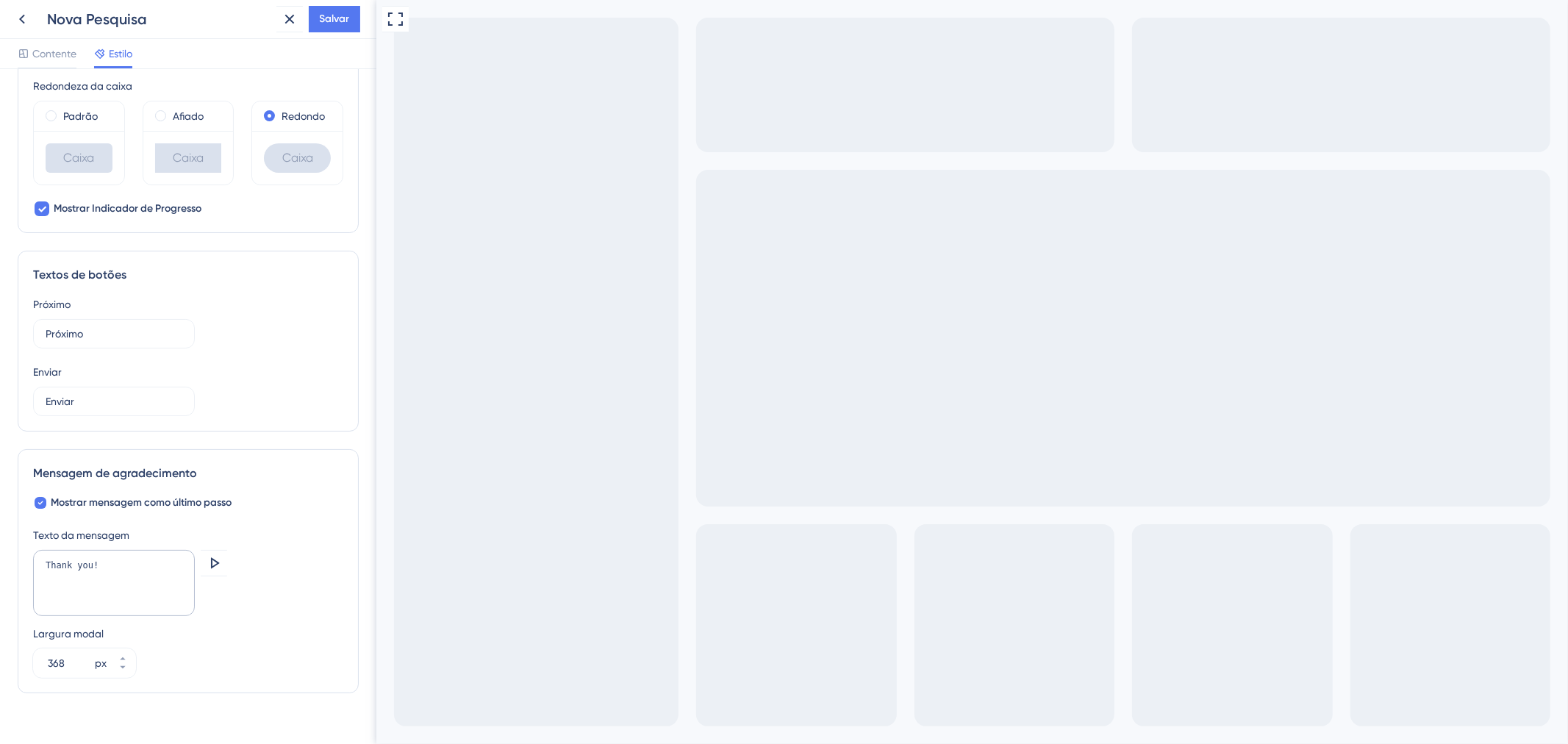
scroll to position [729, 0]
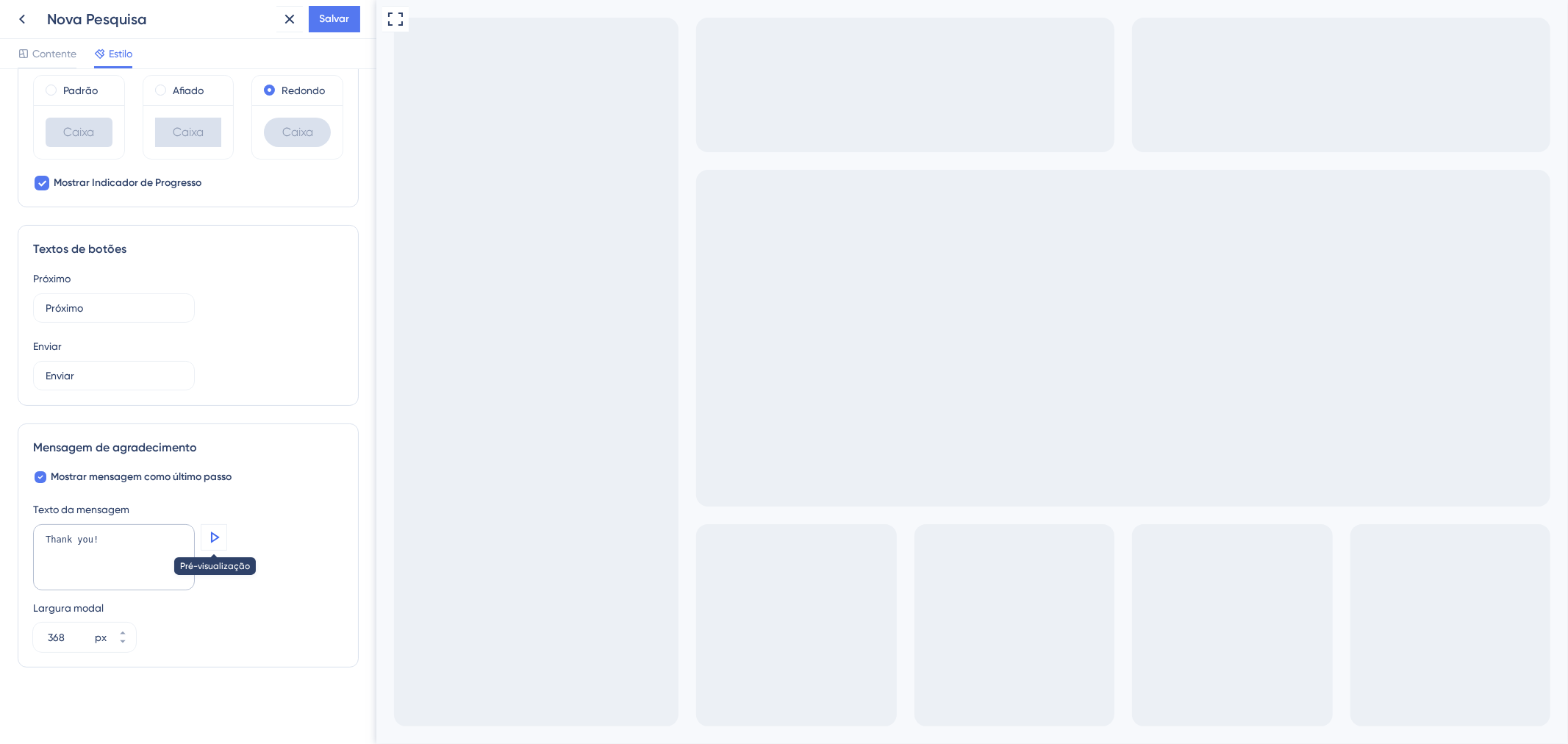
click at [214, 541] on icon at bounding box center [215, 537] width 9 height 11
click at [258, 496] on div "Mostrar mensagem como último passo Texto da mensagem Thank you! Pré-visualizaçã…" at bounding box center [188, 561] width 310 height 184
click at [133, 641] on button "367 px" at bounding box center [123, 645] width 26 height 15
click at [130, 635] on button "366 px" at bounding box center [123, 630] width 26 height 15
click at [127, 628] on button "495 px" at bounding box center [123, 630] width 26 height 15
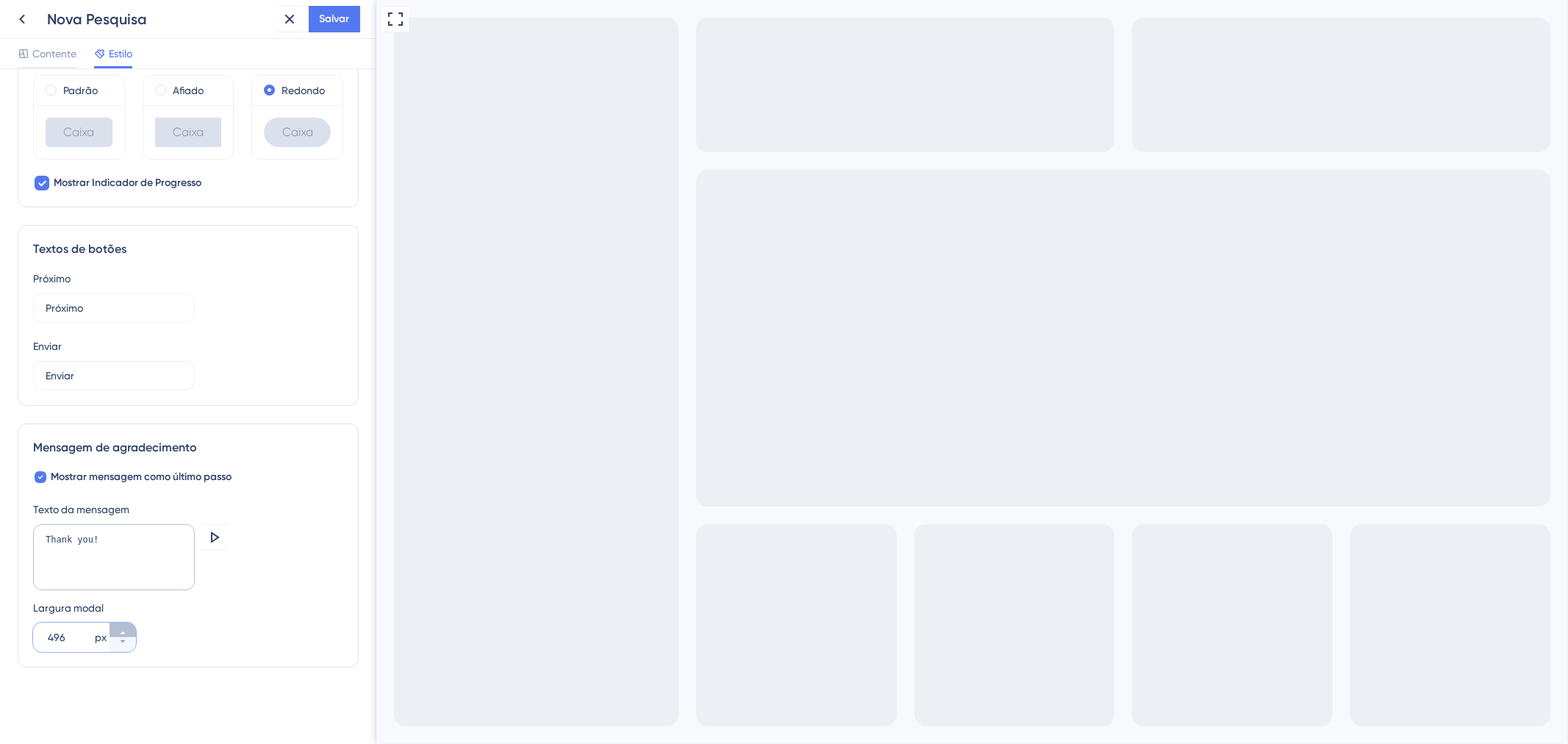
click at [127, 628] on button "496 px" at bounding box center [123, 630] width 26 height 15
click at [127, 628] on button "497 px" at bounding box center [123, 630] width 26 height 15
click at [127, 628] on button "498 px" at bounding box center [123, 630] width 26 height 15
click at [127, 628] on button "499 px" at bounding box center [123, 630] width 26 height 15
click at [127, 628] on button "500 px" at bounding box center [123, 630] width 26 height 15
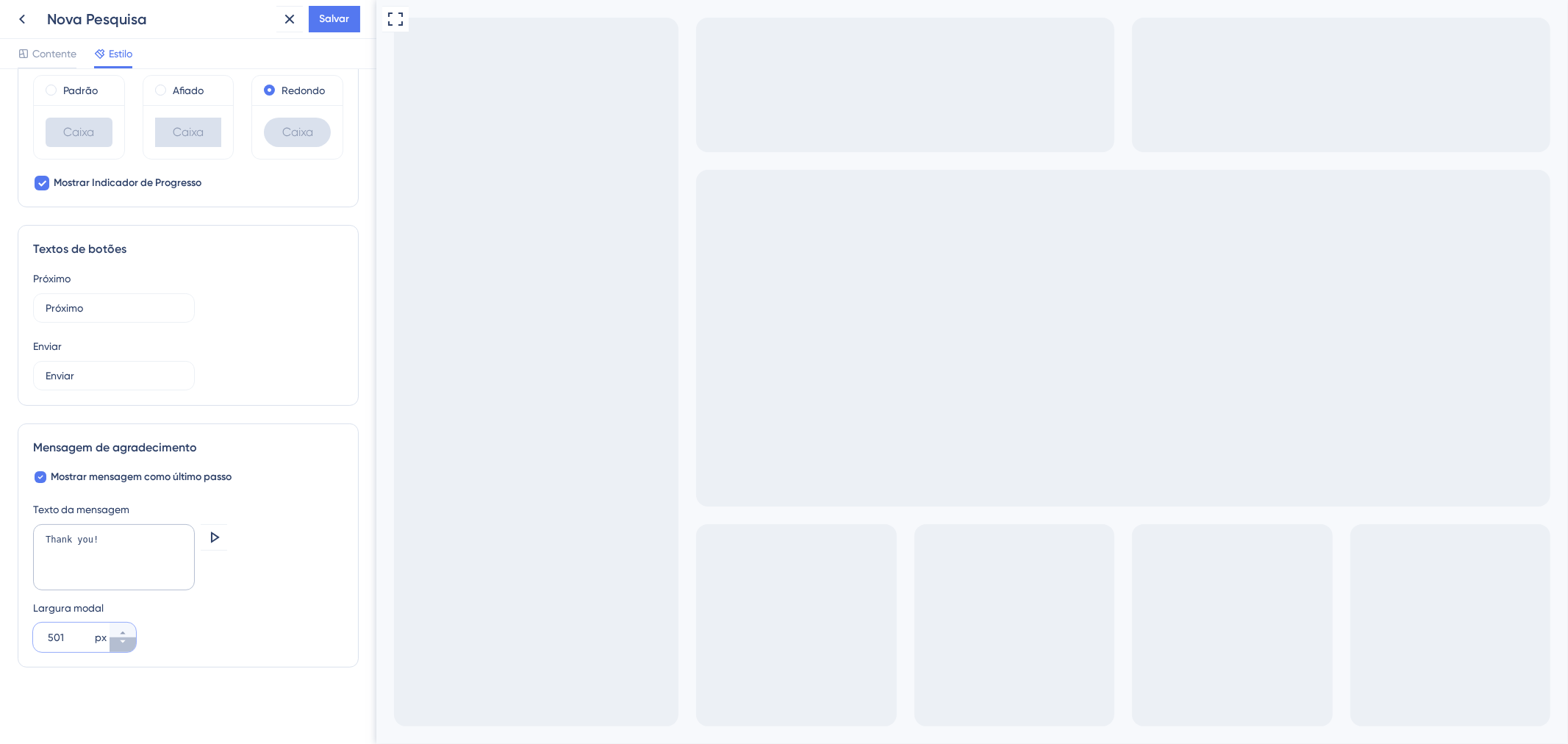
click at [122, 644] on icon at bounding box center [122, 642] width 9 height 9
type input "500"
click at [228, 536] on div "Thank you! Pré-visualização" at bounding box center [188, 558] width 310 height 69
click at [216, 536] on icon at bounding box center [215, 537] width 9 height 11
click at [385, 613] on div "Visualização em tela cheia" at bounding box center [971, 422] width 1191 height 844
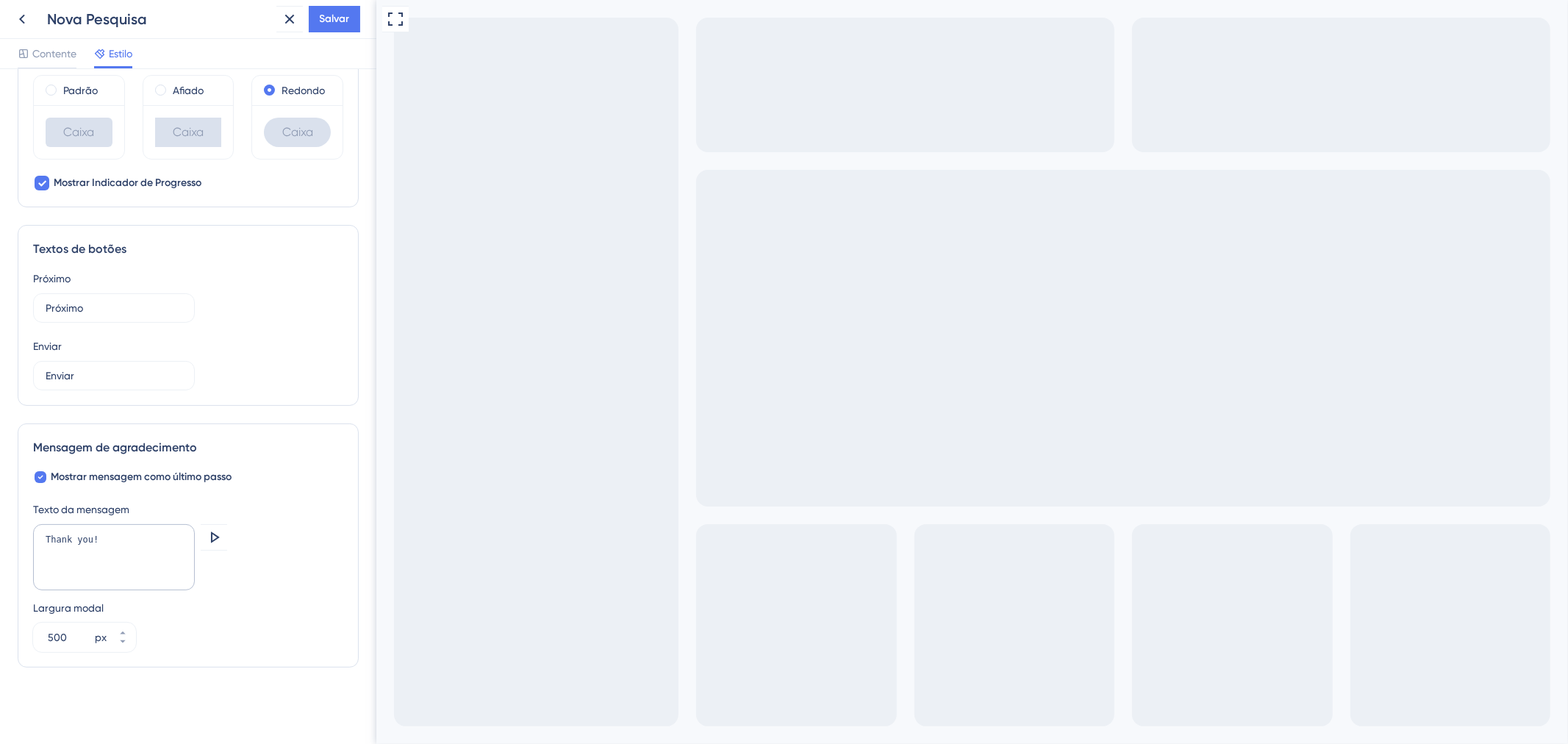
click at [310, 597] on div "Texto da mensagem Thank you! Pré-visualização Largura modal 500 px" at bounding box center [188, 577] width 310 height 152
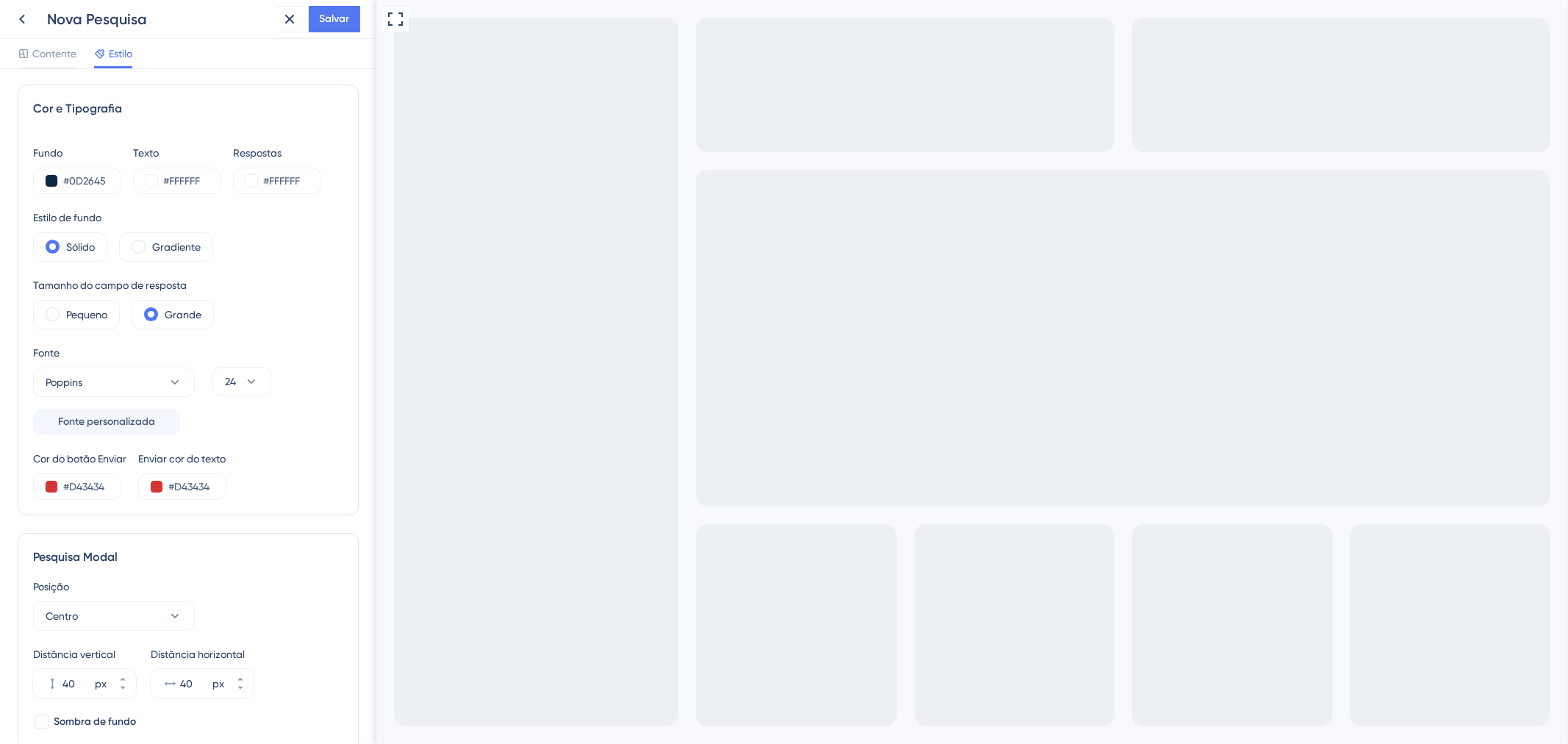
scroll to position [0, 0]
click at [346, 18] on font "Salvar" at bounding box center [335, 19] width 30 height 13
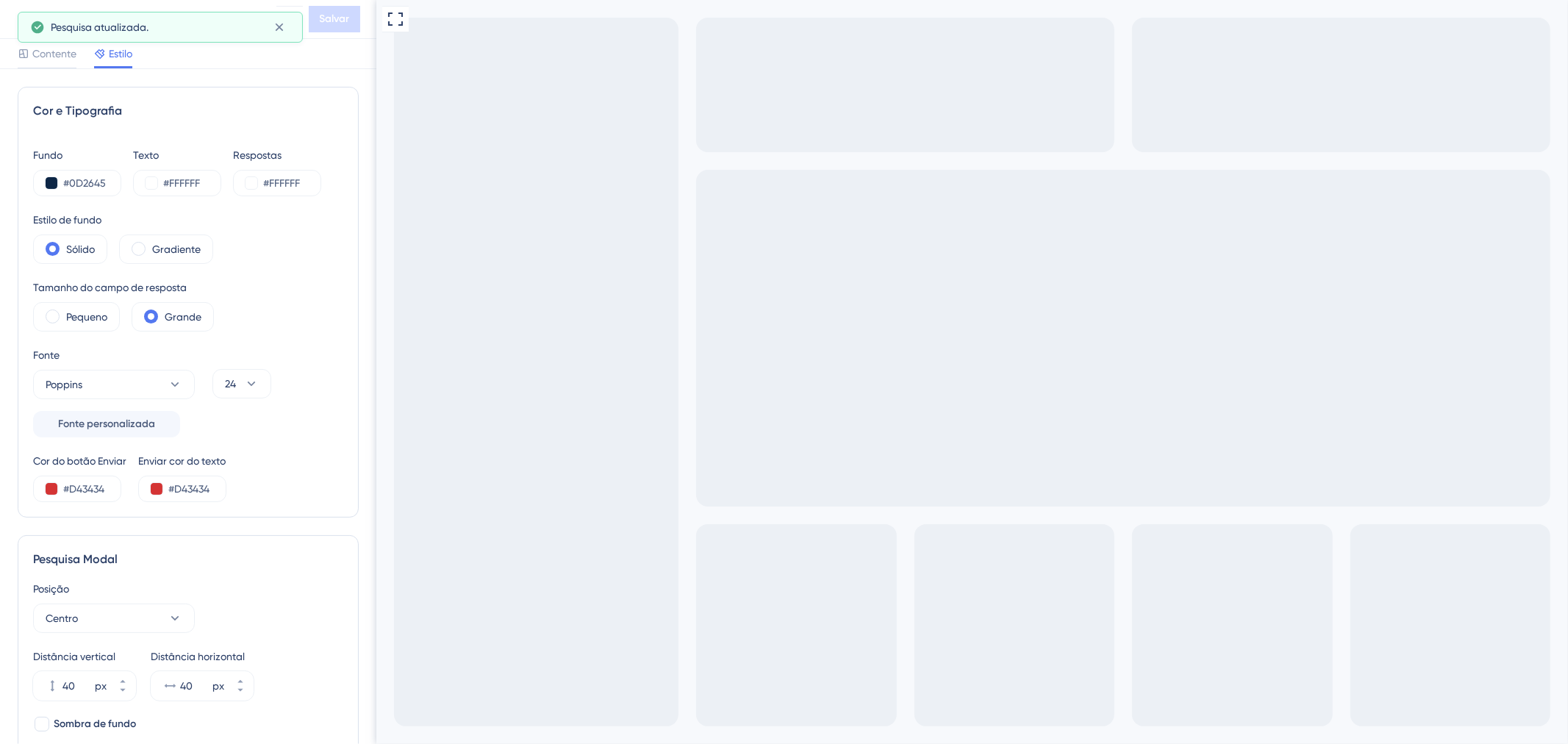
click at [394, 744] on div "Go to Question 3" at bounding box center [385, 753] width 18 height 18
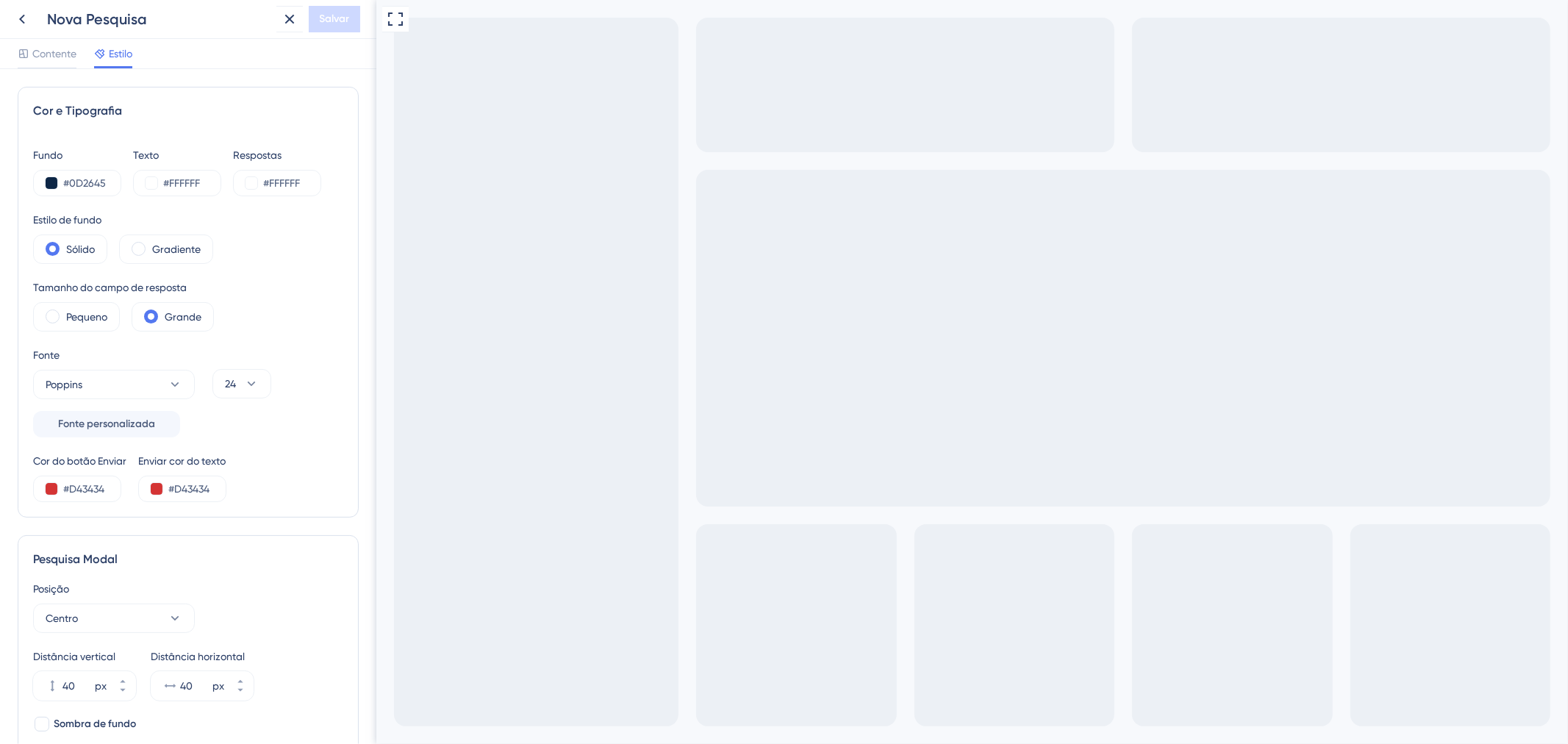
click at [394, 744] on div "Go to Question 3" at bounding box center [385, 753] width 18 height 18
click at [188, 488] on input "#D43434" at bounding box center [198, 489] width 60 height 18
drag, startPoint x: 214, startPoint y: 489, endPoint x: 177, endPoint y: 494, distance: 37.3
click at [177, 494] on input "#D43434" at bounding box center [198, 489] width 60 height 18
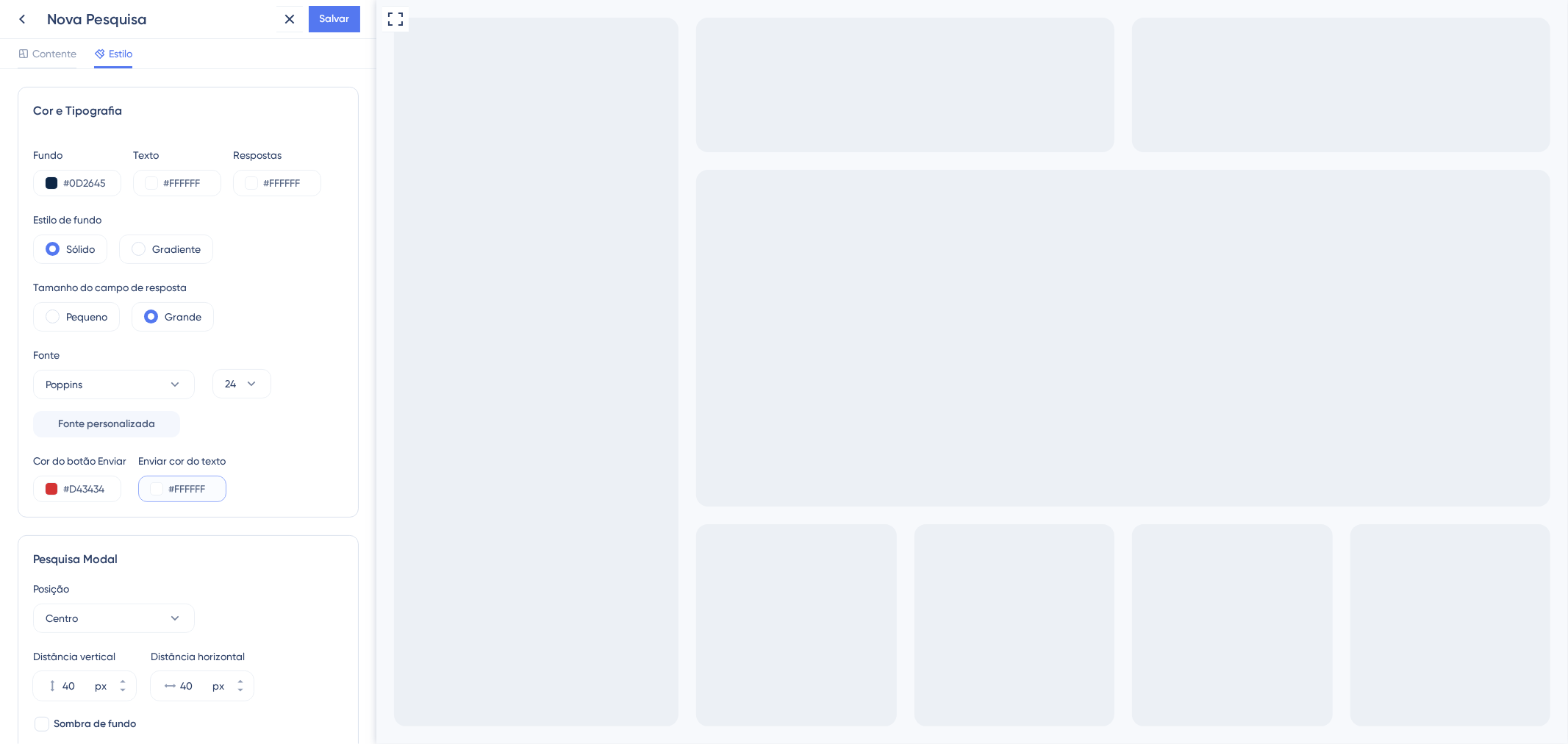
type input "#FFFFFF"
click at [310, 471] on div "Cor do botão Enviar #D43434 Enviar cor do texto #FFFFFF" at bounding box center [188, 477] width 310 height 50
click at [334, 18] on font "Salvar" at bounding box center [335, 19] width 30 height 13
click at [391, 744] on icon "Go to Question 3" at bounding box center [385, 753] width 12 height 12
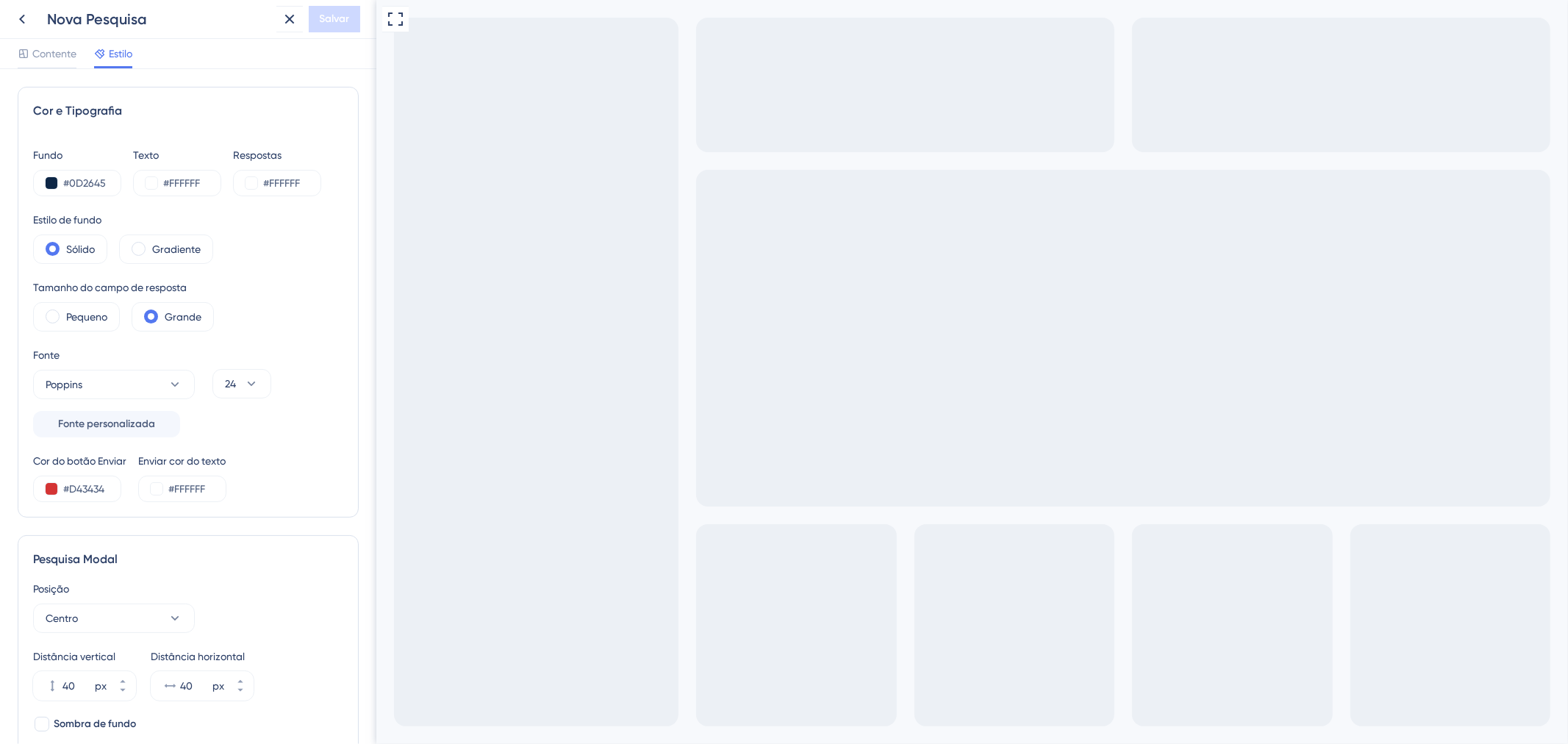
drag, startPoint x: 469, startPoint y: 858, endPoint x: 383, endPoint y: 857, distance: 86.0
click at [389, 744] on div "Go to Question 2" at bounding box center [385, 753] width 18 height 18
click at [390, 744] on div "Go to Question 1" at bounding box center [385, 753] width 18 height 18
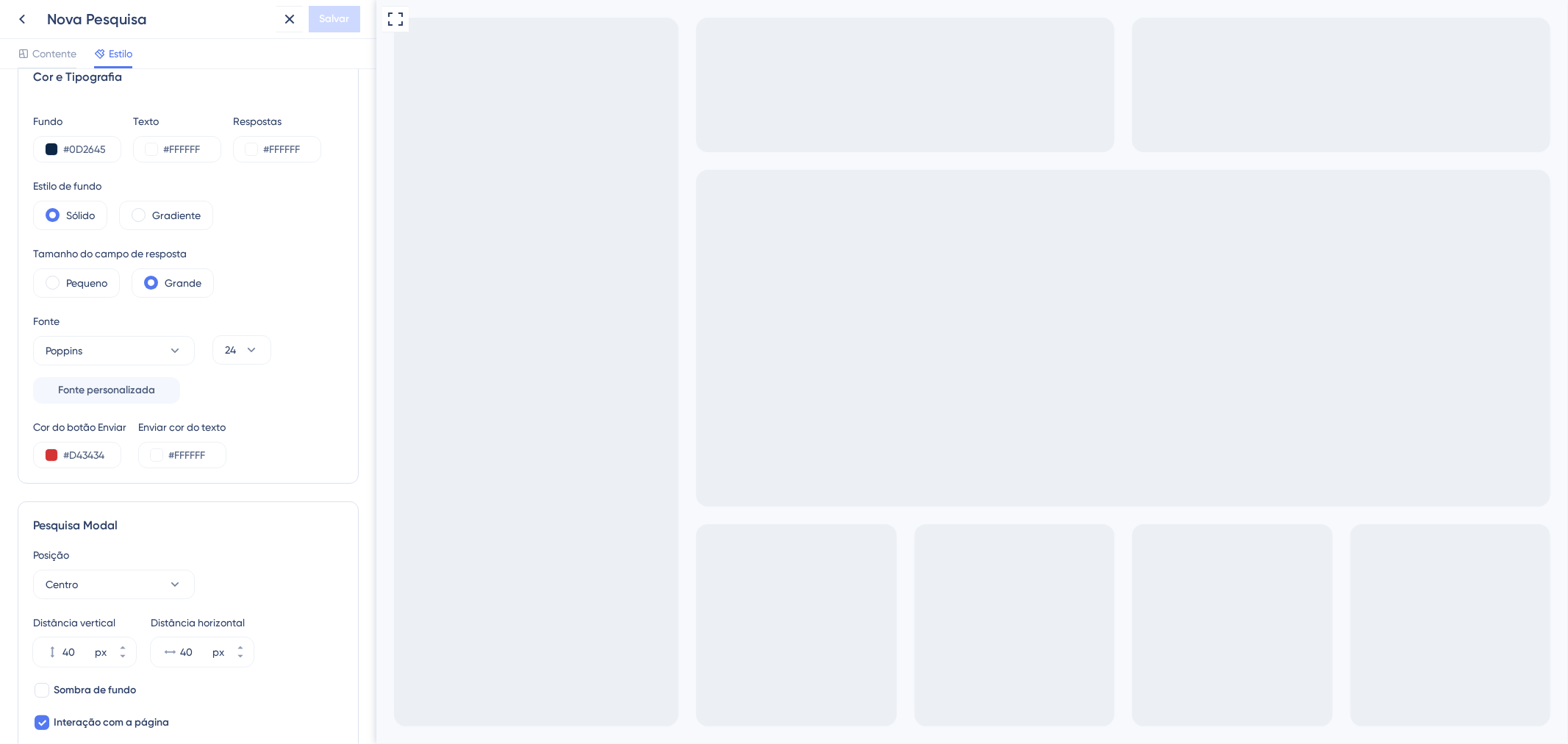
scroll to position [0, 0]
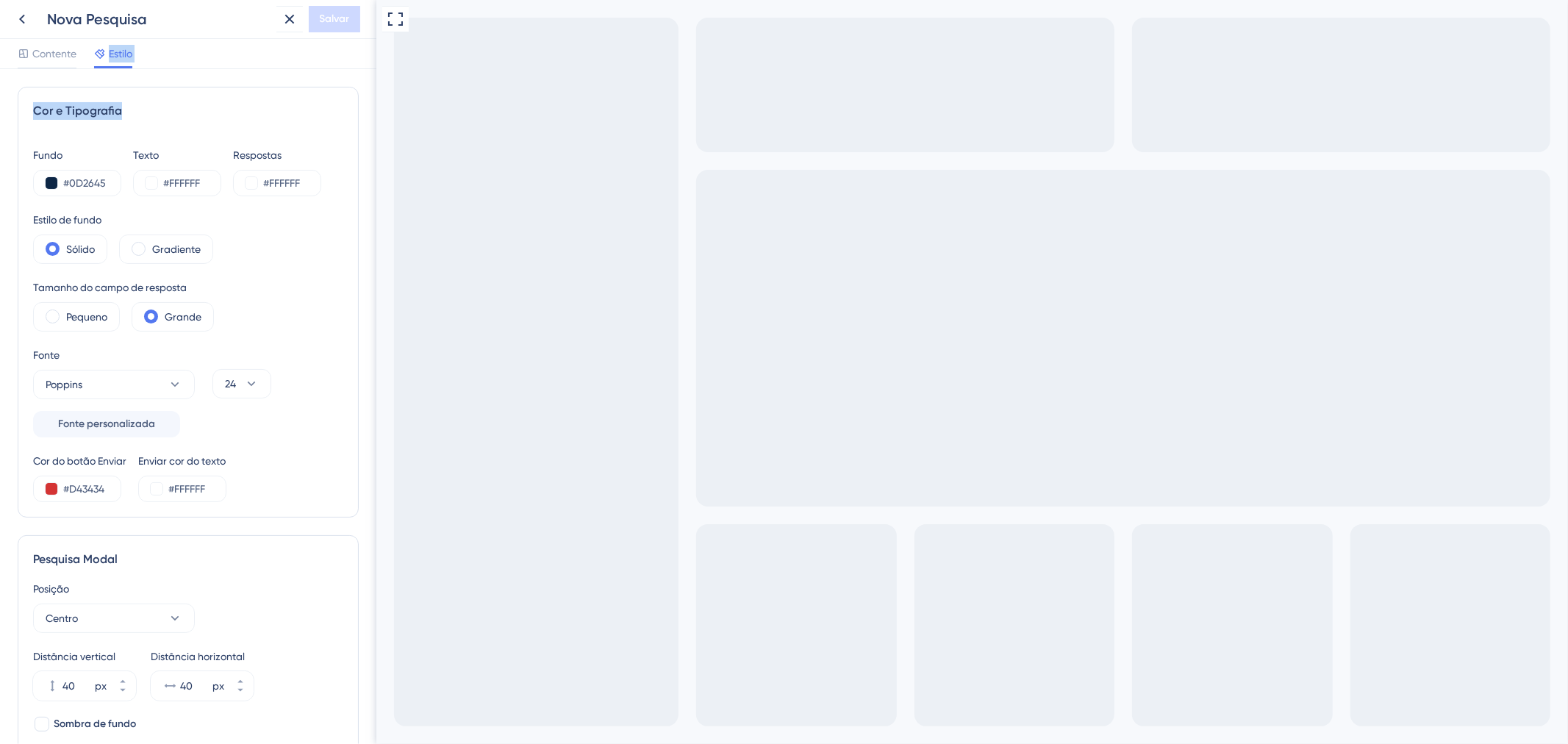
drag, startPoint x: 39, startPoint y: 66, endPoint x: 173, endPoint y: 104, distance: 139.3
click at [173, 104] on div "Nova Pesquisa Salvar Contente Estilo Cor e Tipografia Fundo #0D2645 Texto #FFFF…" at bounding box center [188, 372] width 377 height 744
click at [225, 89] on div "Cor e Tipografia Fundo #0D2645 Texto #FFFFFF Respostas #FFFFFF Estilo de fundo …" at bounding box center [188, 302] width 341 height 431
click at [317, 188] on input "#FFFFFF" at bounding box center [293, 183] width 60 height 18
drag, startPoint x: 316, startPoint y: 188, endPoint x: 272, endPoint y: 197, distance: 44.9
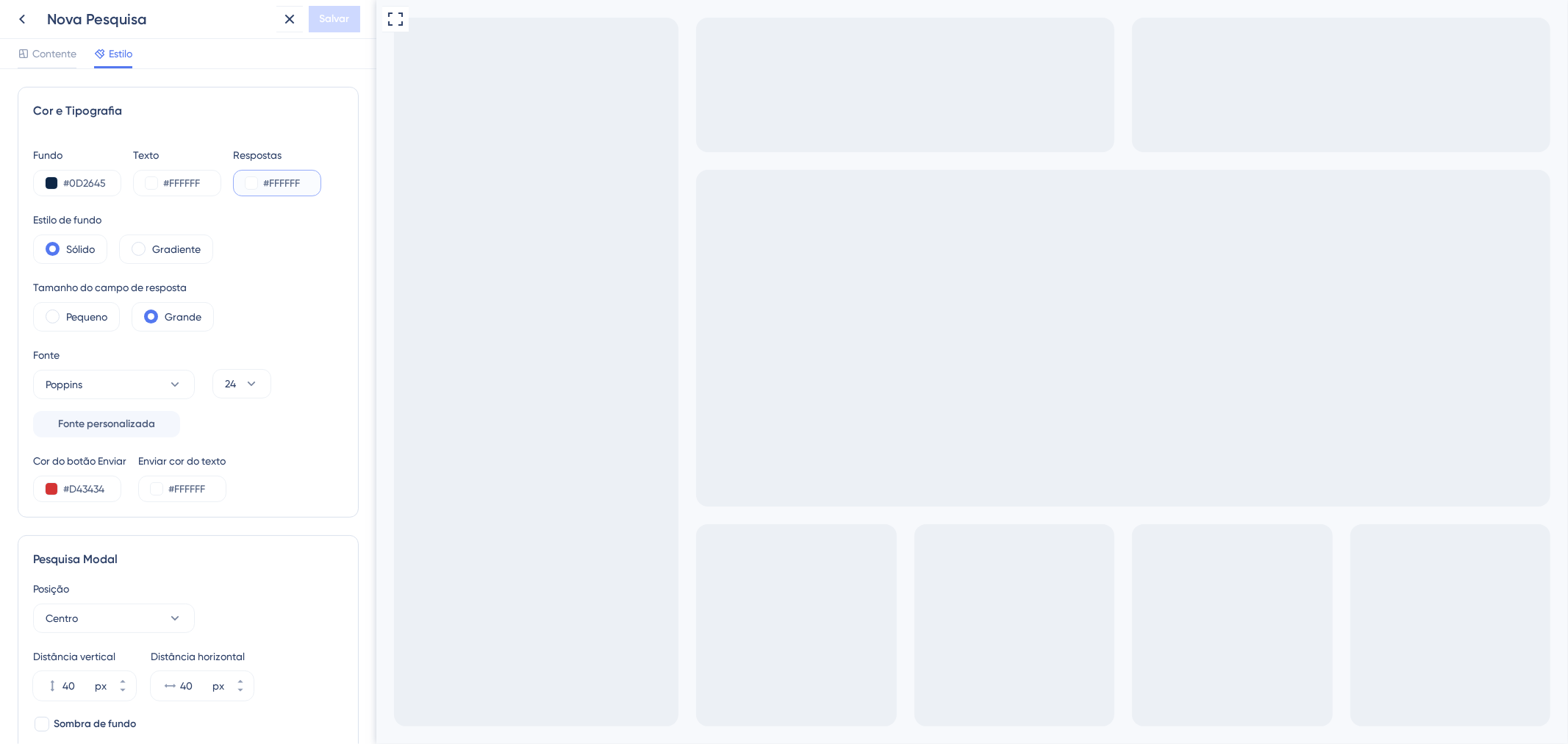
click at [272, 197] on div "Fundo #0D2645 Texto #FFFFFF Respostas #FFFFFF Estilo de fundo Sólido Gradiente …" at bounding box center [188, 324] width 310 height 356
type input "#D43434"
click at [391, 744] on div "Go to Question 3" at bounding box center [385, 753] width 18 height 18
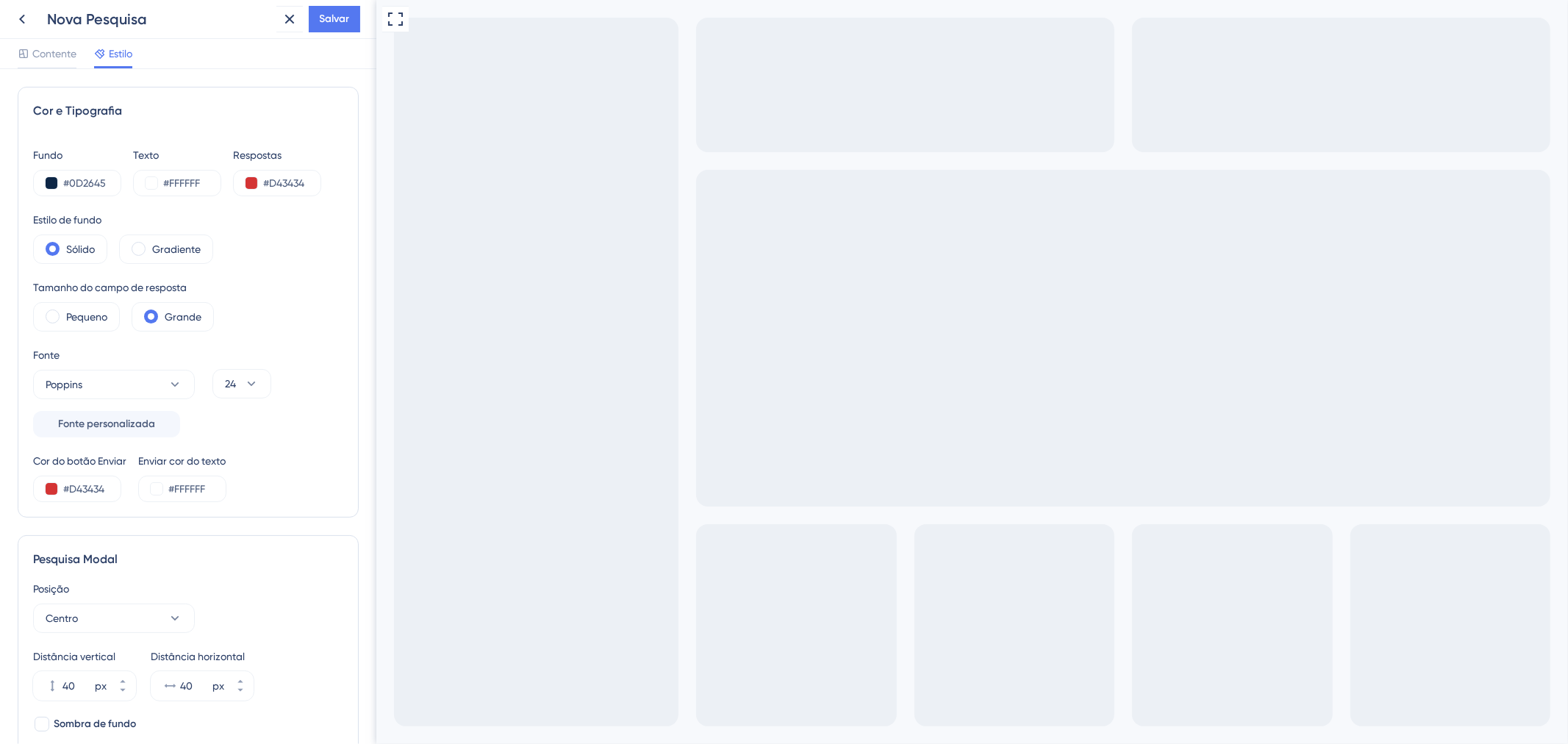
type input "DFGDFGDH"
click at [321, 239] on div "Estilo de fundo Sólido Gradiente" at bounding box center [188, 237] width 310 height 53
click at [166, 255] on font "Gradiente" at bounding box center [176, 249] width 49 height 12
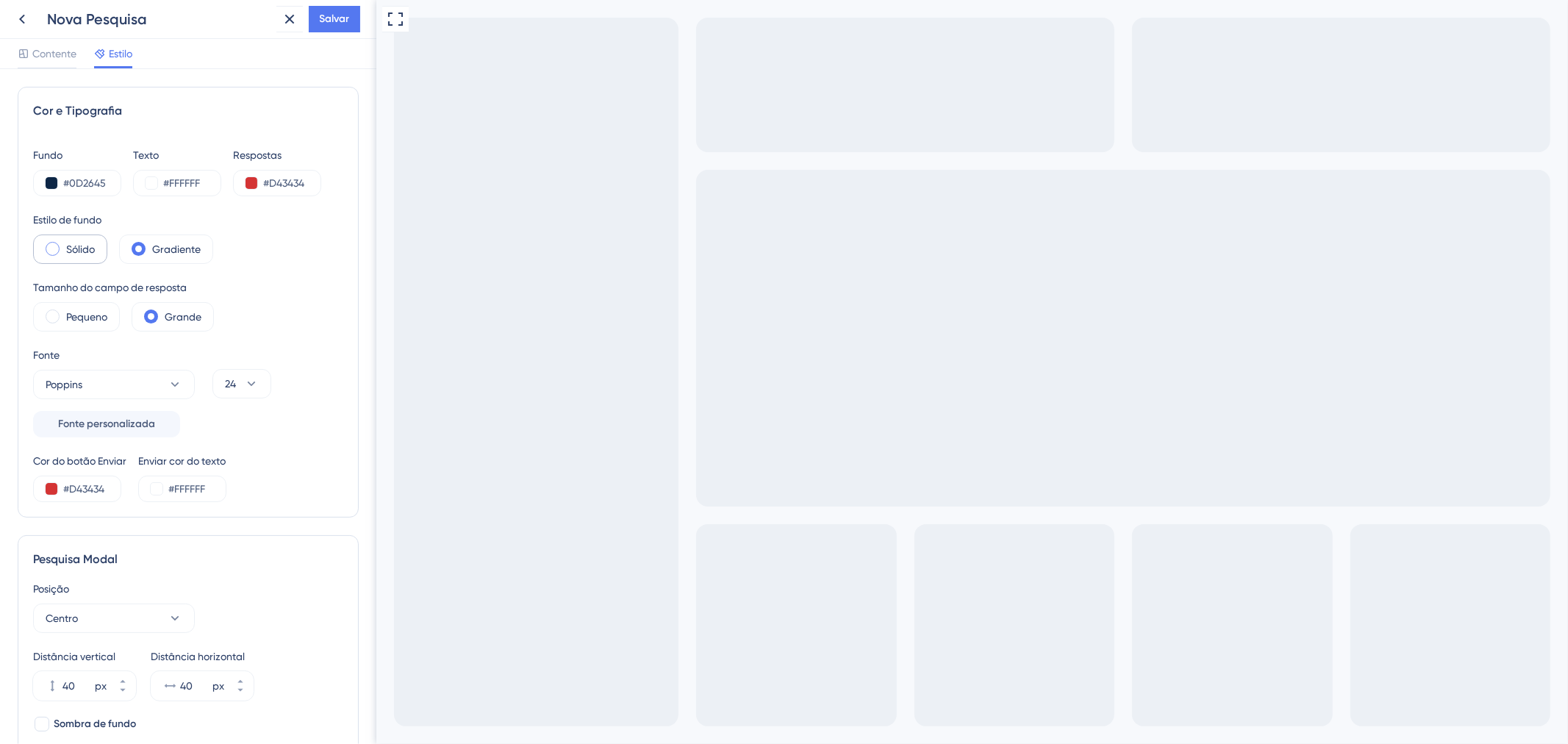
click at [68, 243] on font "Sólido" at bounding box center [80, 249] width 29 height 12
click at [188, 250] on font "Gradiente" at bounding box center [176, 249] width 49 height 12
click at [90, 252] on font "Sólido" at bounding box center [80, 249] width 29 height 12
click at [56, 63] on div "Contente" at bounding box center [47, 57] width 59 height 24
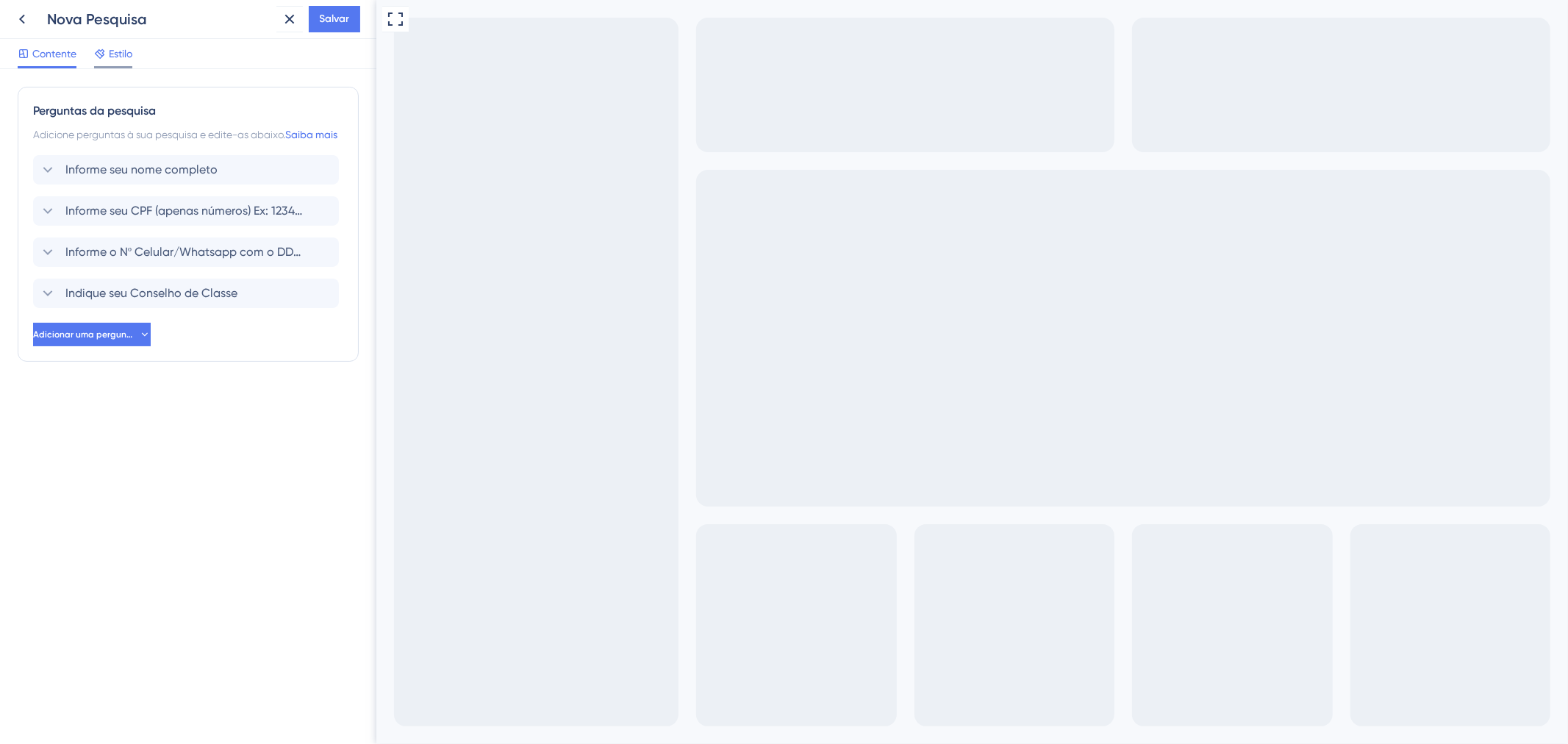
click at [102, 54] on icon at bounding box center [100, 54] width 12 height 12
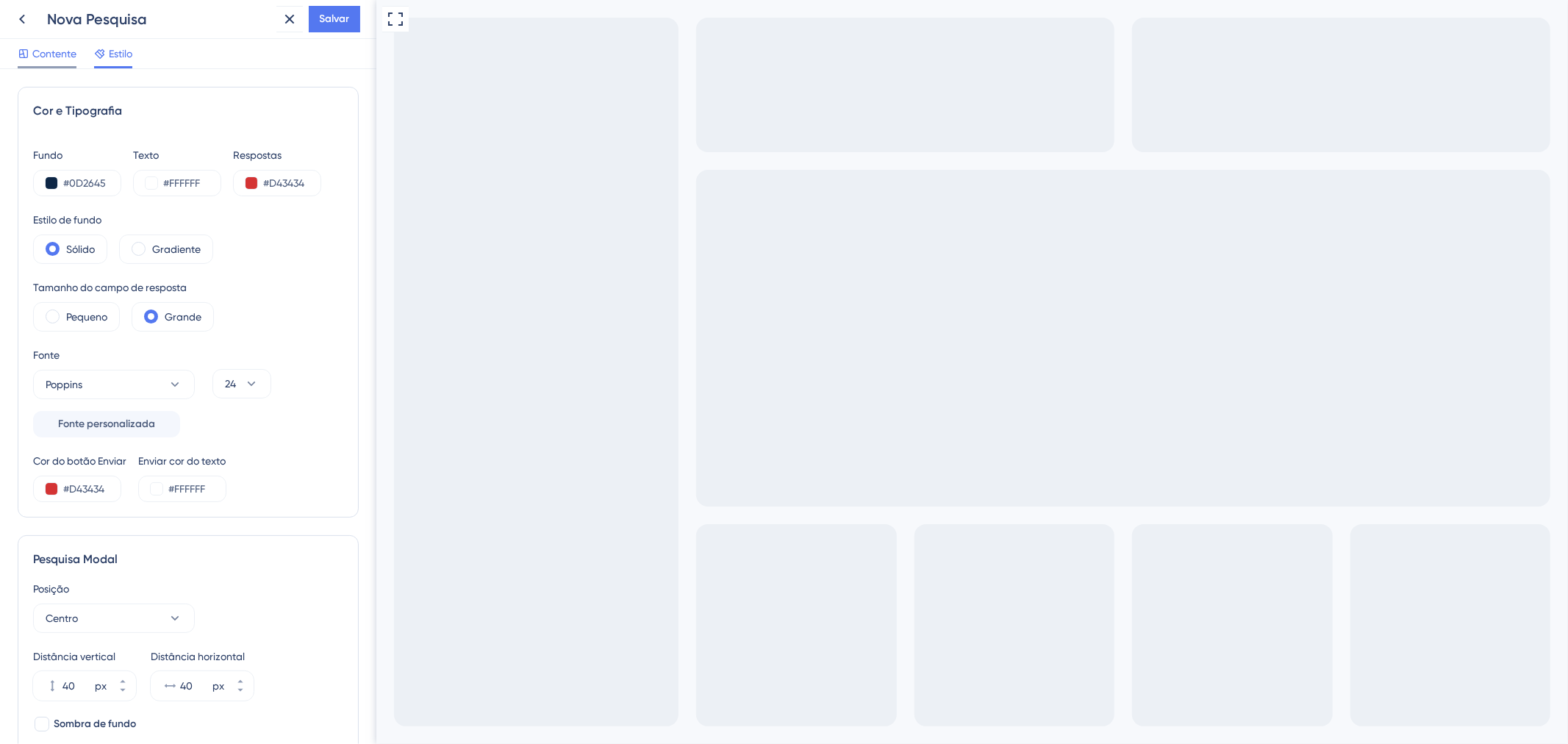
click at [57, 48] on font "Contente" at bounding box center [54, 54] width 44 height 12
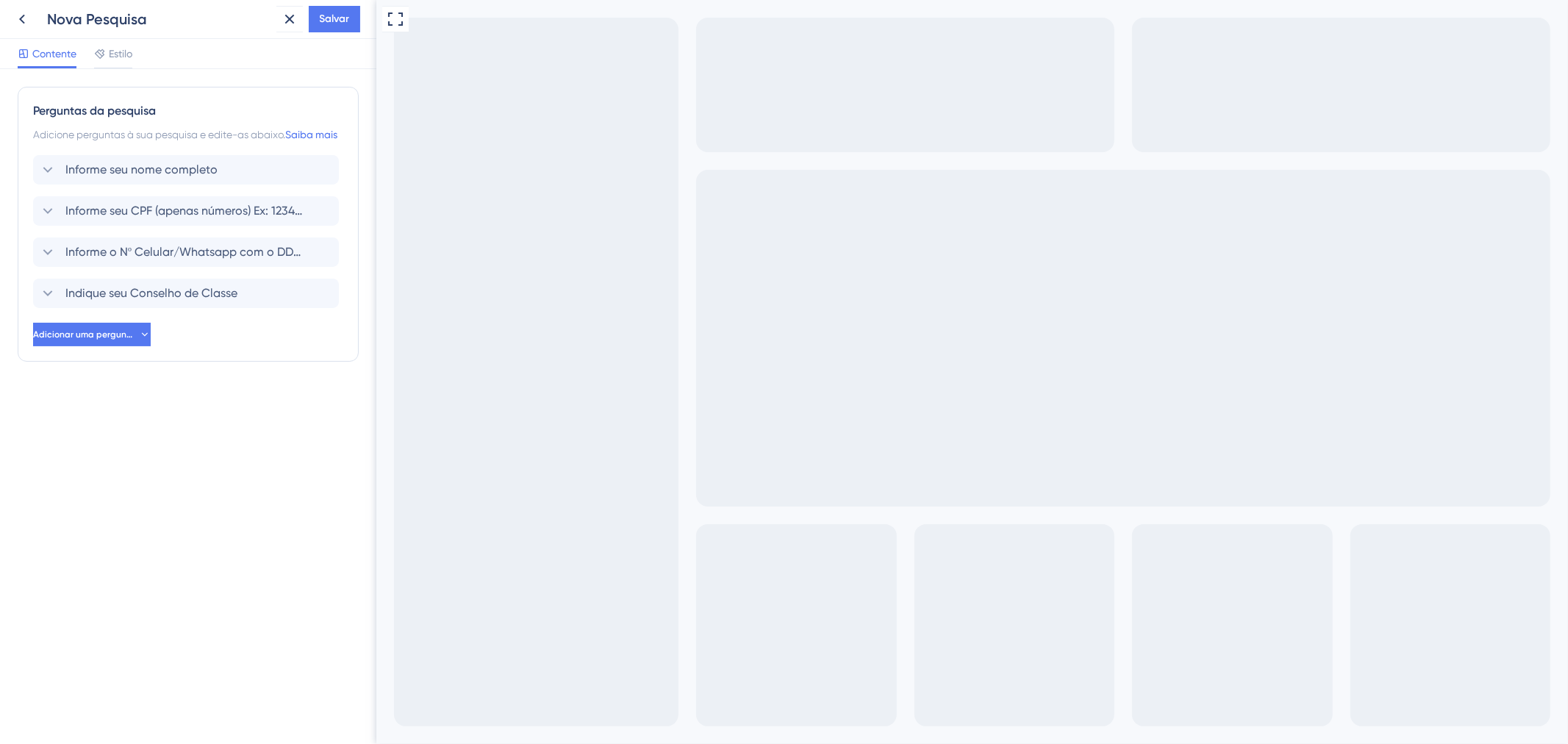
click at [253, 409] on div "Perguntas da pesquisa Adicione perguntas à sua pesquisa e edite-as abaixo. Saib…" at bounding box center [188, 254] width 341 height 334
click at [235, 302] on span "Indique seu Conselho de Classe" at bounding box center [151, 294] width 172 height 18
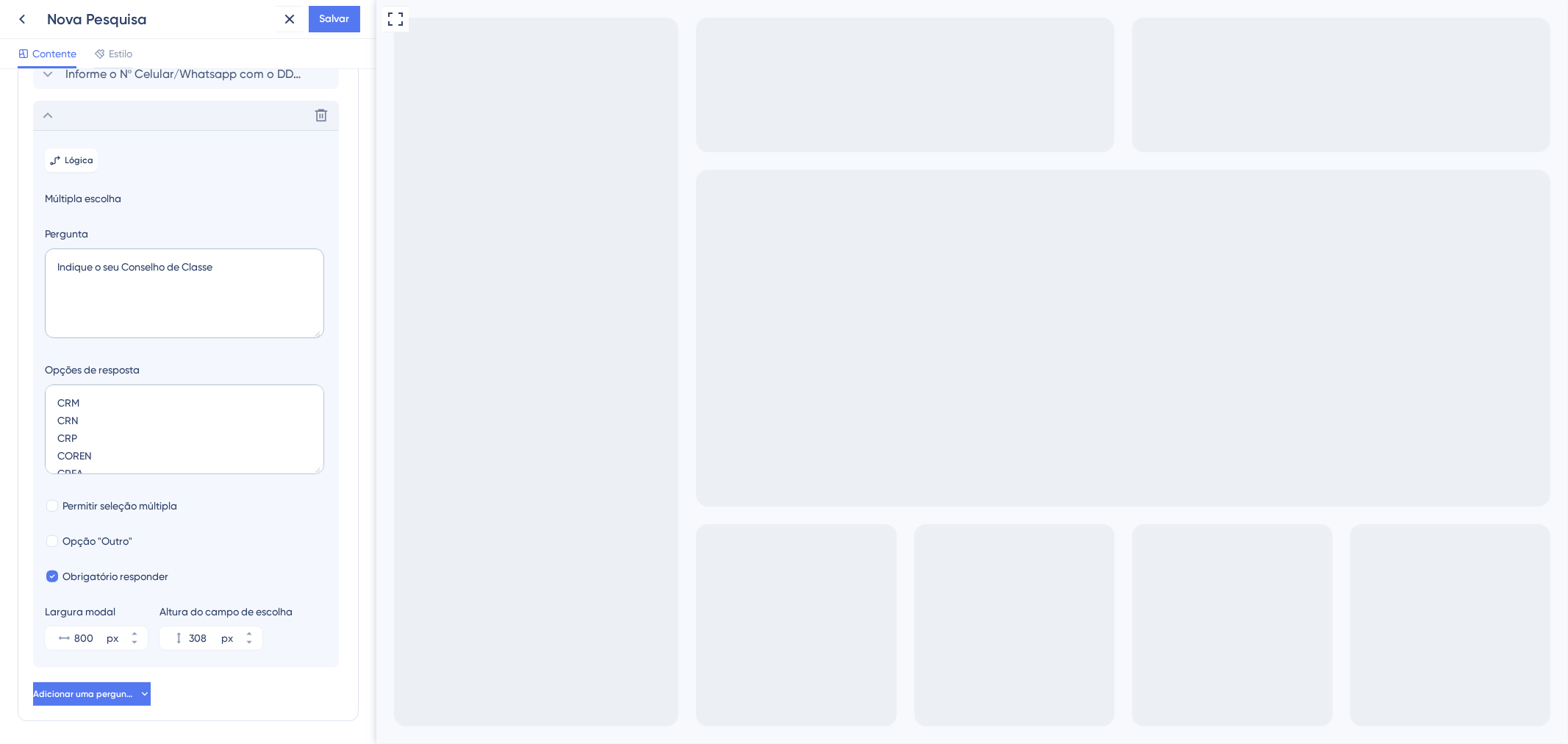
scroll to position [227, 0]
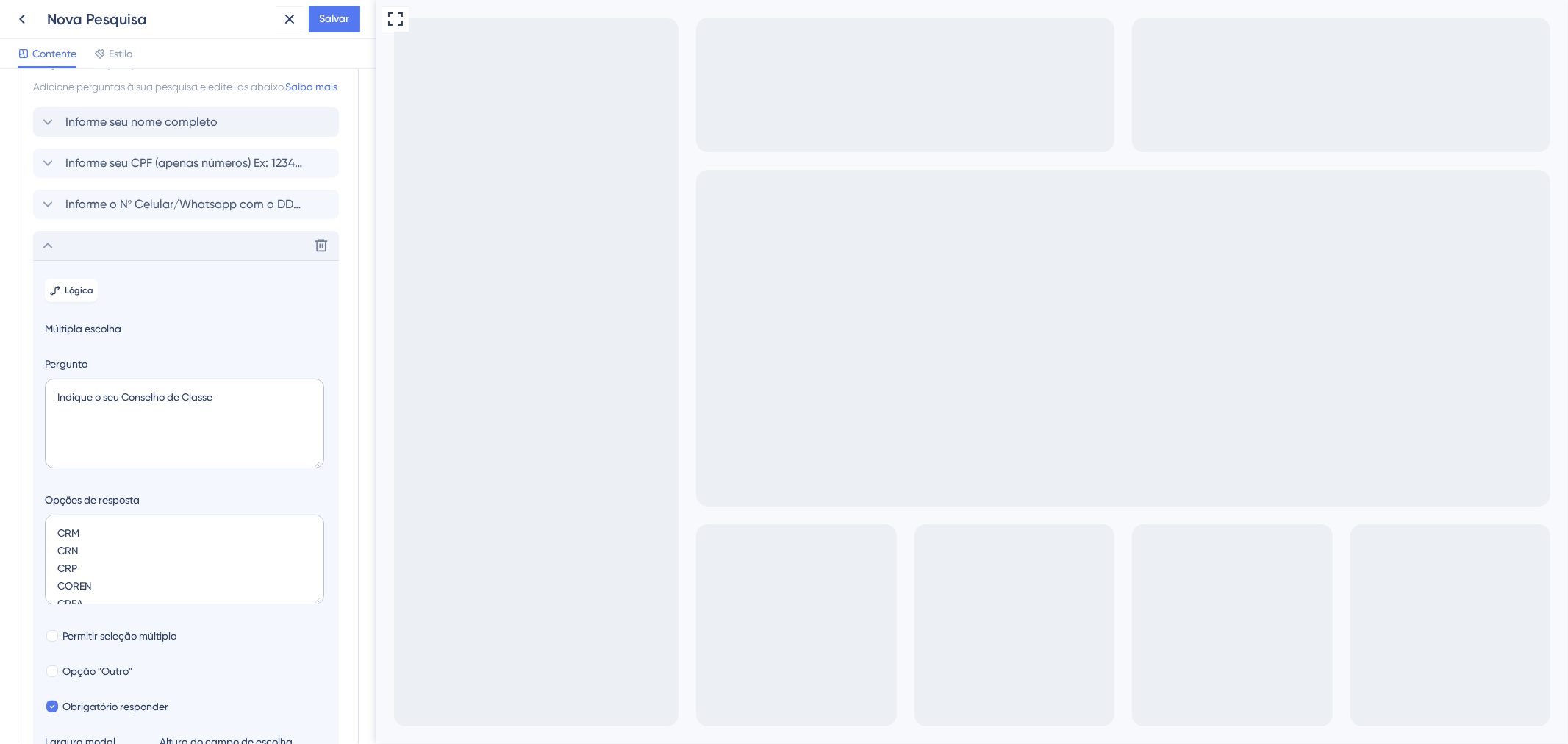
scroll to position [0, 0]
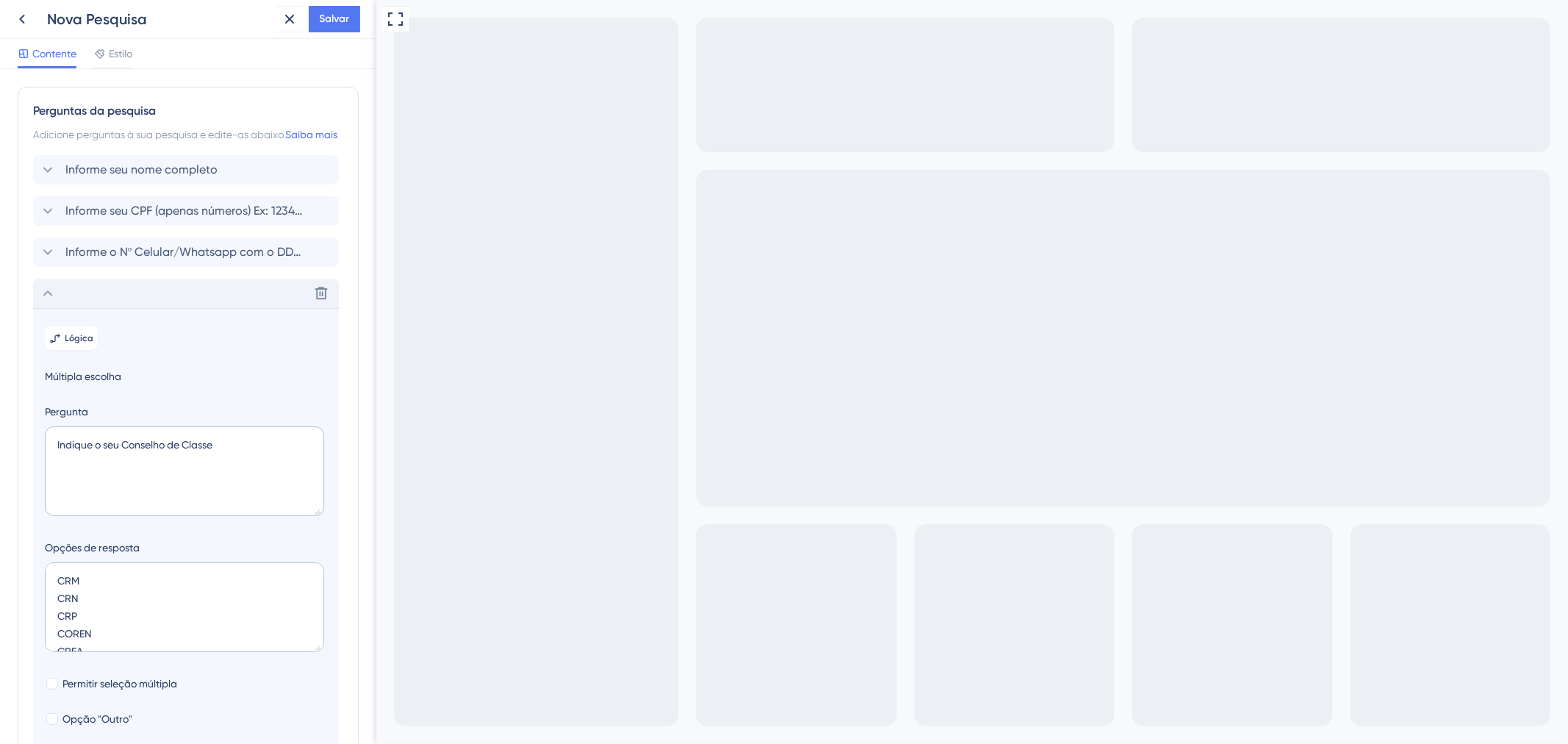
click at [81, 308] on div "Excluir" at bounding box center [186, 293] width 306 height 29
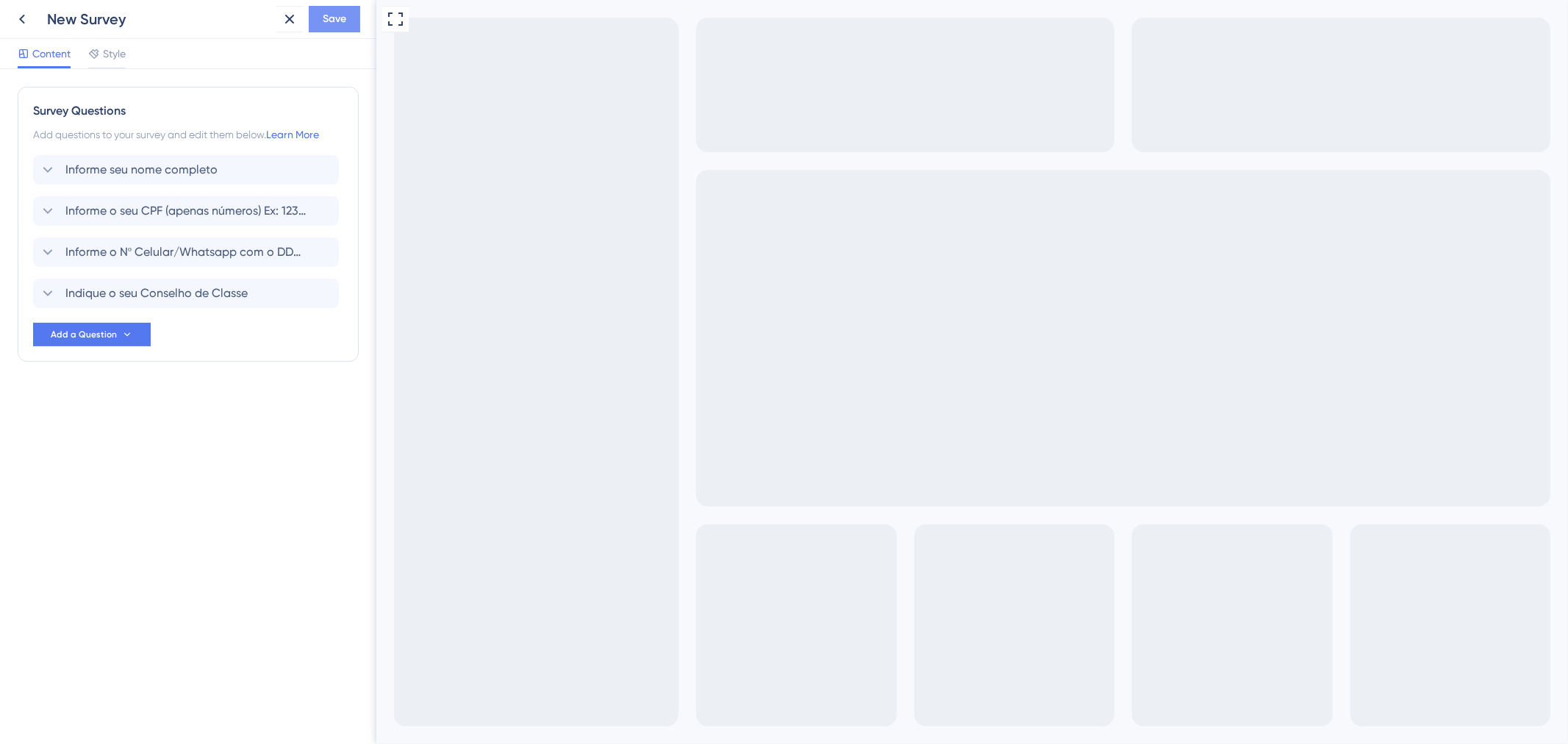
drag, startPoint x: 329, startPoint y: 39, endPoint x: 332, endPoint y: 29, distance: 10.4
click at [329, 39] on div "Content Style" at bounding box center [188, 54] width 377 height 30
click at [335, 22] on span "Save" at bounding box center [335, 19] width 24 height 18
drag, startPoint x: 118, startPoint y: 332, endPoint x: 109, endPoint y: 346, distance: 16.6
click at [118, 332] on button "Add a Question" at bounding box center [92, 335] width 118 height 24
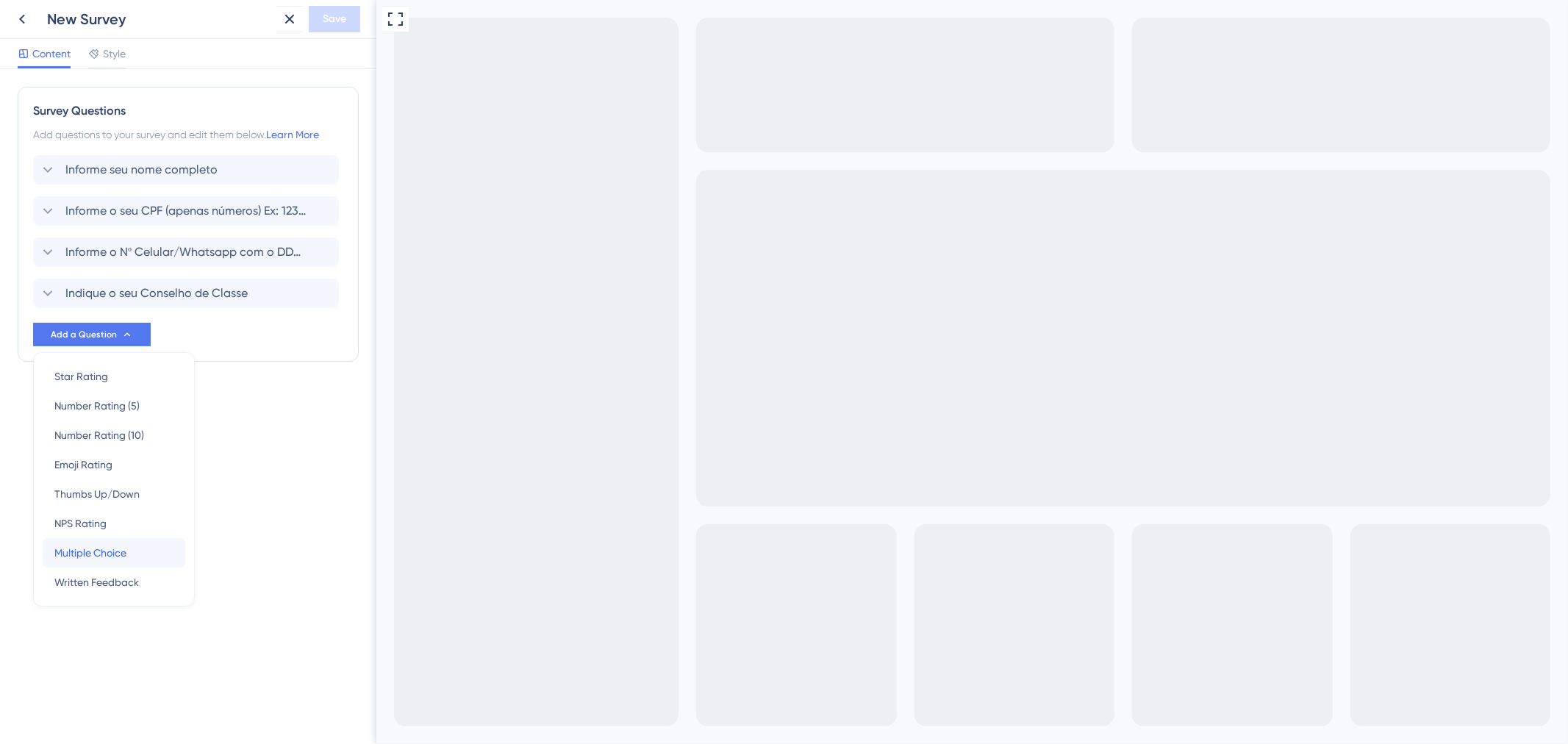
click at [113, 556] on span "Multiple Choice" at bounding box center [90, 553] width 72 height 18
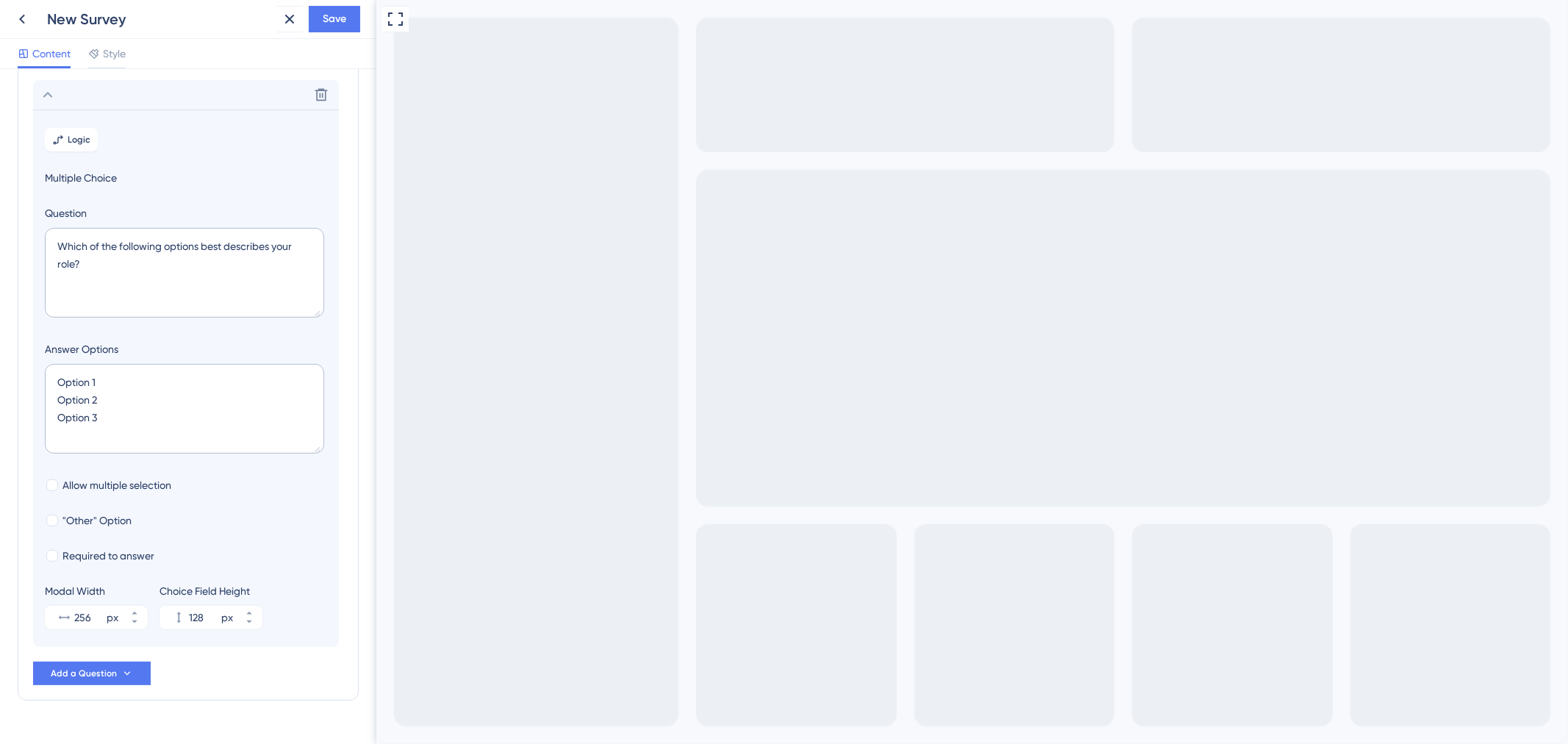
scroll to position [251, 0]
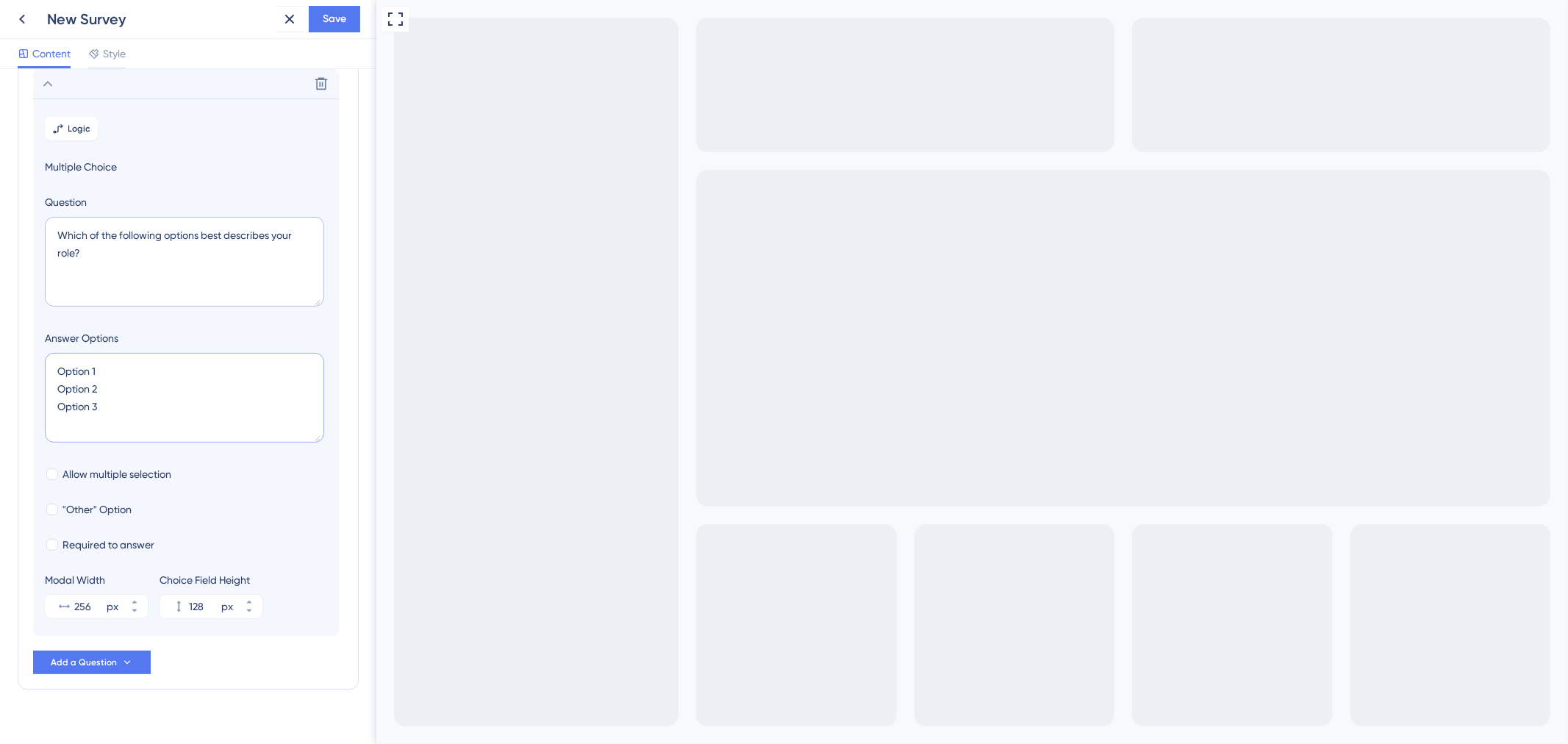
drag, startPoint x: 131, startPoint y: 415, endPoint x: 35, endPoint y: 342, distance: 120.6
click at [35, 342] on section "Logic Multiple Choice Question Which of the following options best describes yo…" at bounding box center [186, 368] width 306 height 538
paste textarea "AC AL AP AM BA CE DF ES GO MA MT MS MG PA PB PR PE PI RJ RN RS RO"
type textarea "AC AL AP AM BA CE DF ES GO MA MT MS MG PA PB PR PE PI RJ RN RS RO"
type input "964"
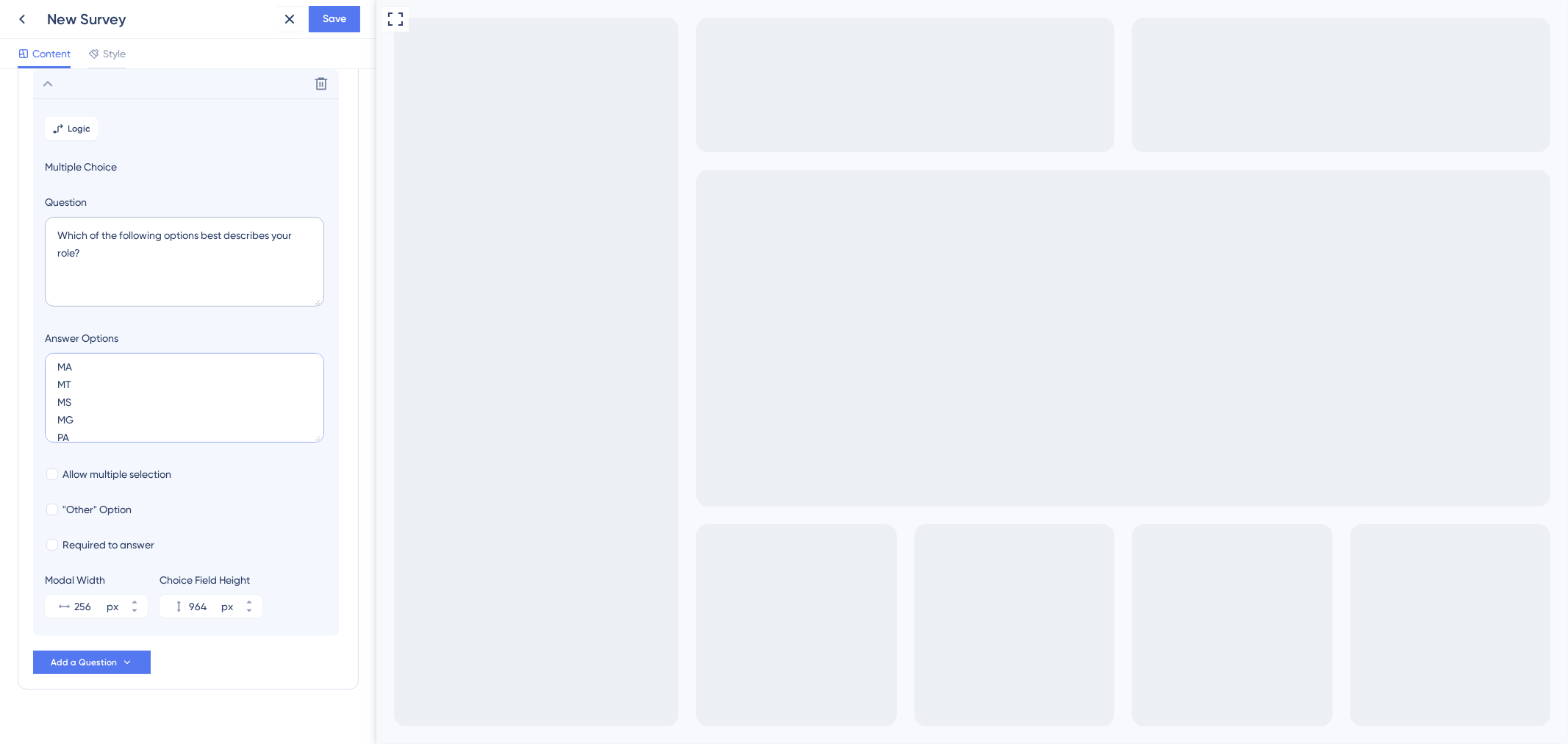
scroll to position [0, 0]
type textarea "AC AL AP AM BA CE DF ES GO MA MT MS MG PA PB PR PE PI RJ RN RS RO"
click at [238, 353] on textarea "AC AL AP AM BA CE DF ES GO MA MT MS MG PA PB PR PE PI RJ RN RS RO" at bounding box center [185, 398] width 280 height 90
click at [136, 548] on span "Required to answer" at bounding box center [109, 545] width 92 height 18
checkbox input "true"
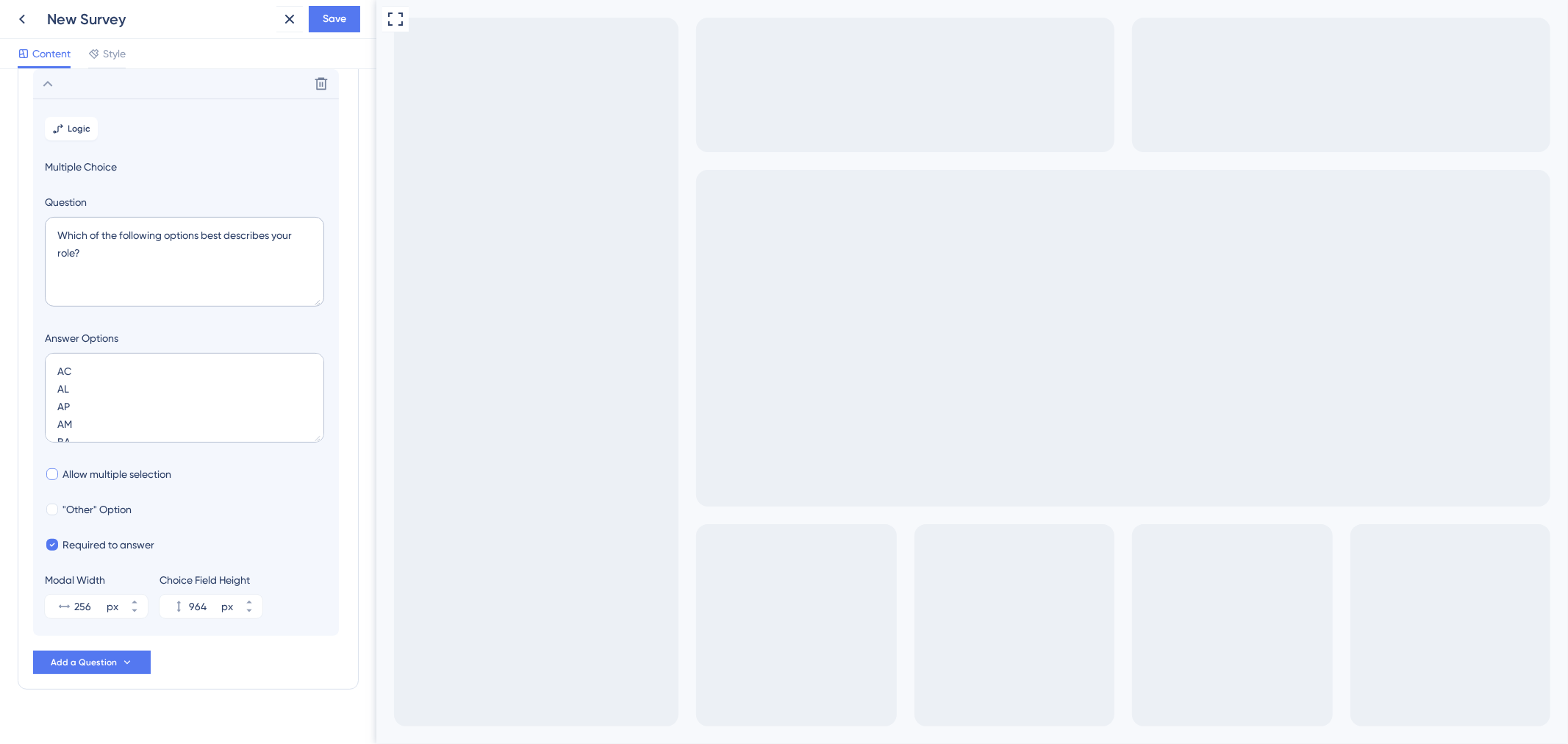
click at [99, 476] on span "Allow multiple selection" at bounding box center [117, 475] width 109 height 18
checkbox input "false"
click at [204, 280] on textarea "Which of the following options best describes your role?" at bounding box center [185, 262] width 280 height 90
drag, startPoint x: 160, startPoint y: 251, endPoint x: 33, endPoint y: 207, distance: 134.4
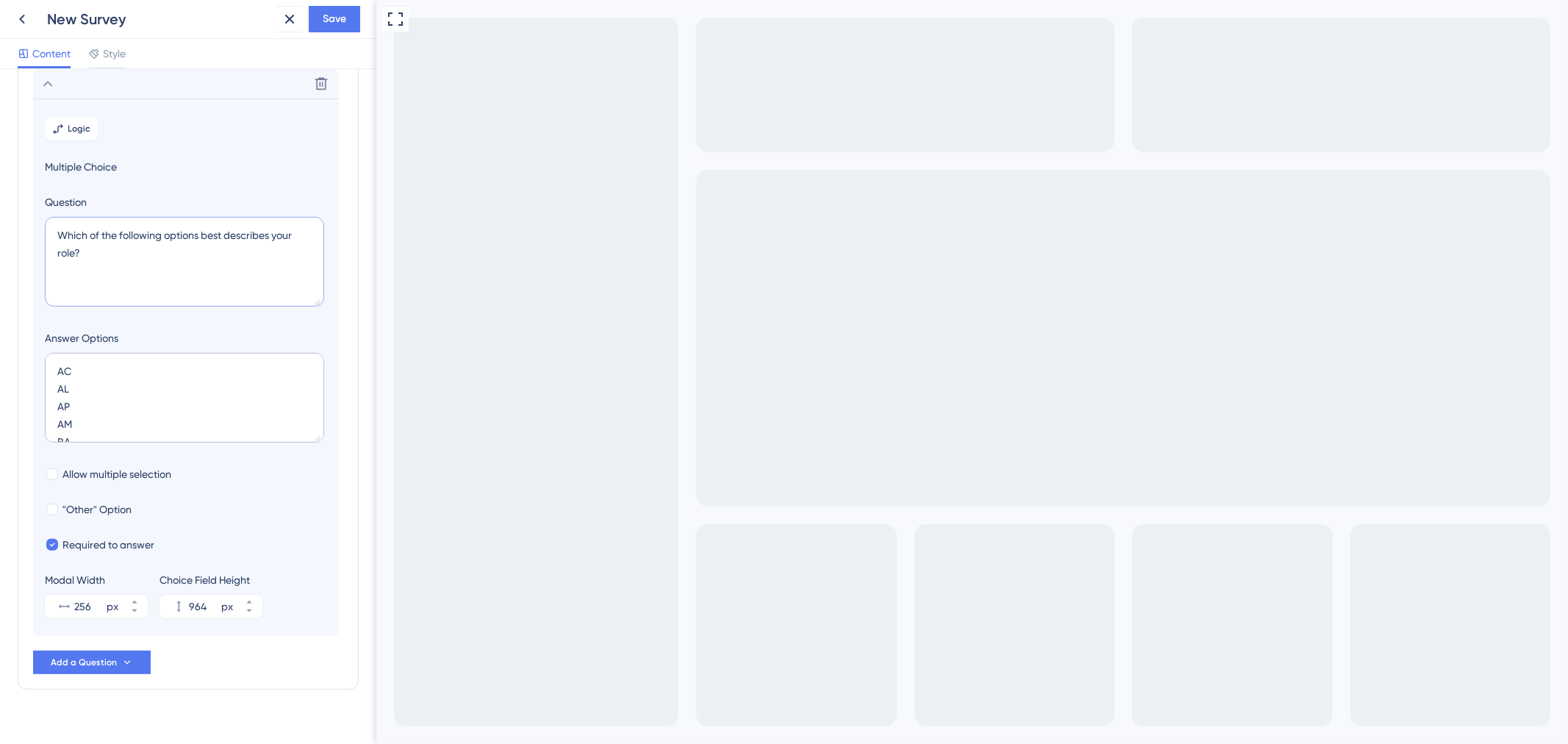
click at [33, 207] on section "Logic Multiple Choice Question Which of the following options best describes yo…" at bounding box center [186, 368] width 306 height 538
paste textarea "Indique a UF do Conselho de Classe"
type textarea "Indique a UF do Conselho de Classe"
click at [127, 600] on button "482 px" at bounding box center [134, 601] width 26 height 12
click at [127, 600] on button "484 px" at bounding box center [134, 601] width 26 height 12
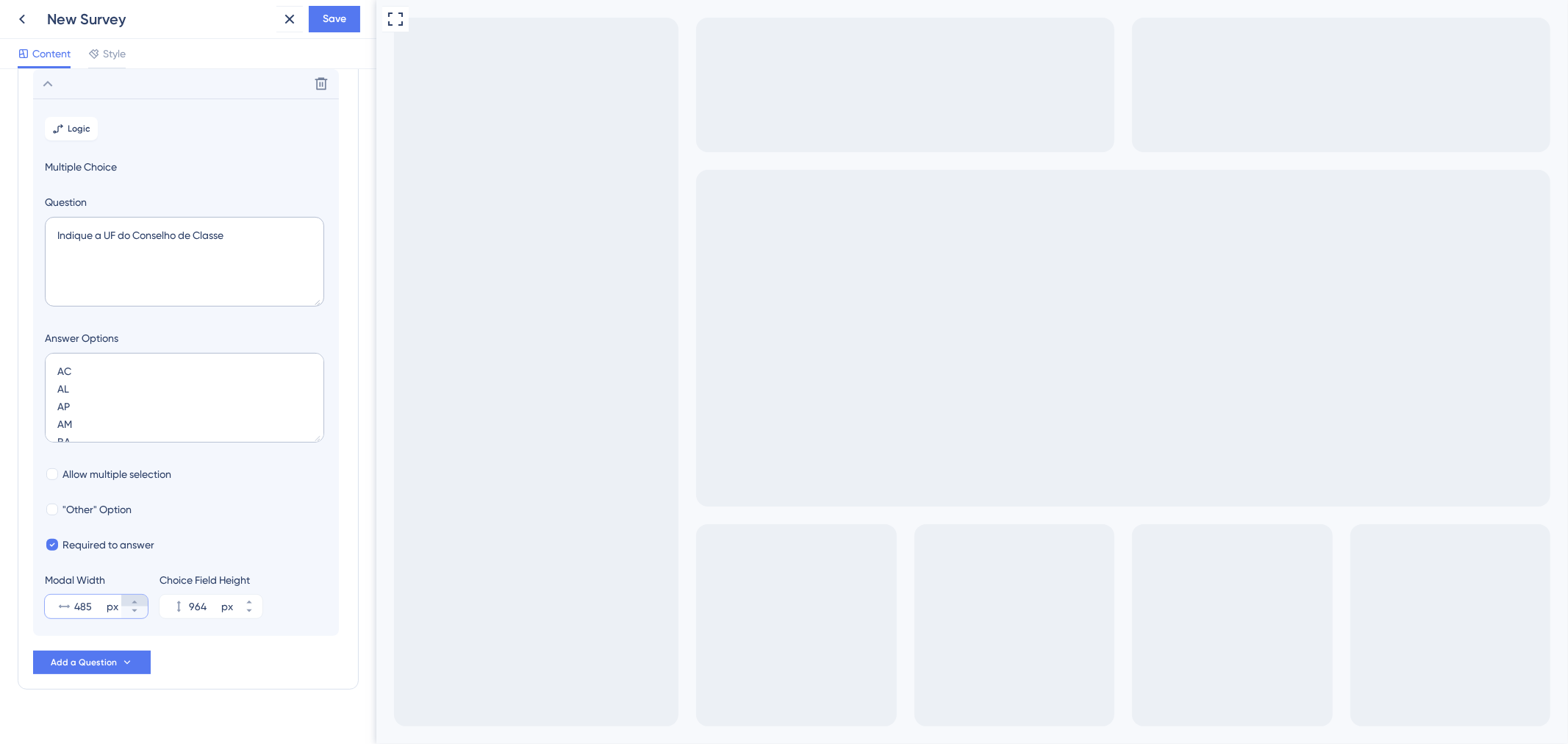
click at [127, 600] on button "485 px" at bounding box center [134, 601] width 26 height 12
click at [127, 613] on button "487 px" at bounding box center [134, 613] width 26 height 12
click at [127, 599] on button "486 px" at bounding box center [134, 601] width 26 height 12
click at [127, 599] on button "487 px" at bounding box center [134, 601] width 26 height 12
click at [127, 599] on button "488 px" at bounding box center [134, 601] width 26 height 12
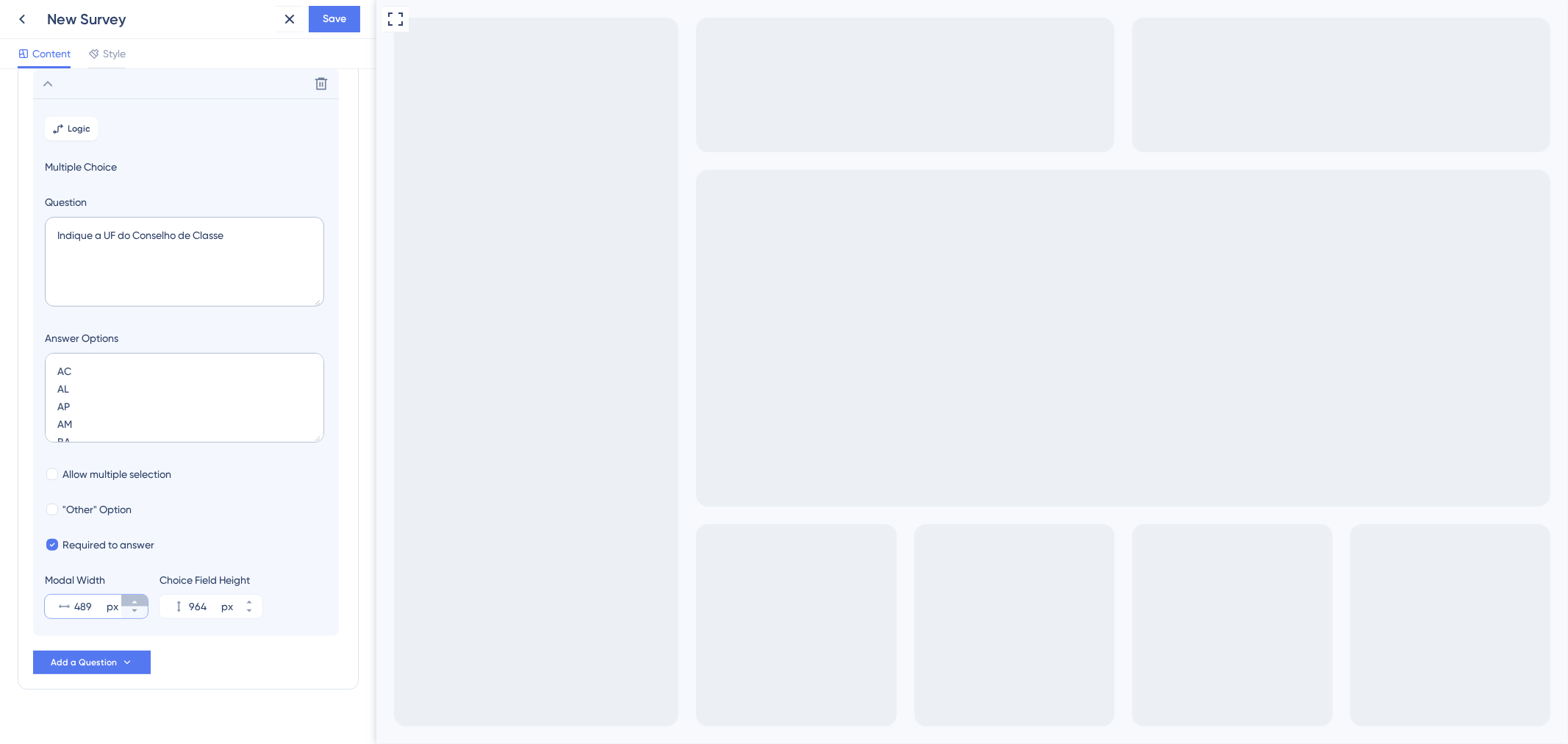
click at [127, 599] on button "489 px" at bounding box center [134, 601] width 26 height 12
click at [127, 599] on button "490 px" at bounding box center [134, 601] width 26 height 12
click at [127, 599] on button "491 px" at bounding box center [134, 601] width 26 height 12
click at [127, 599] on button "492 px" at bounding box center [134, 601] width 26 height 12
click at [127, 599] on button "493 px" at bounding box center [134, 601] width 26 height 12
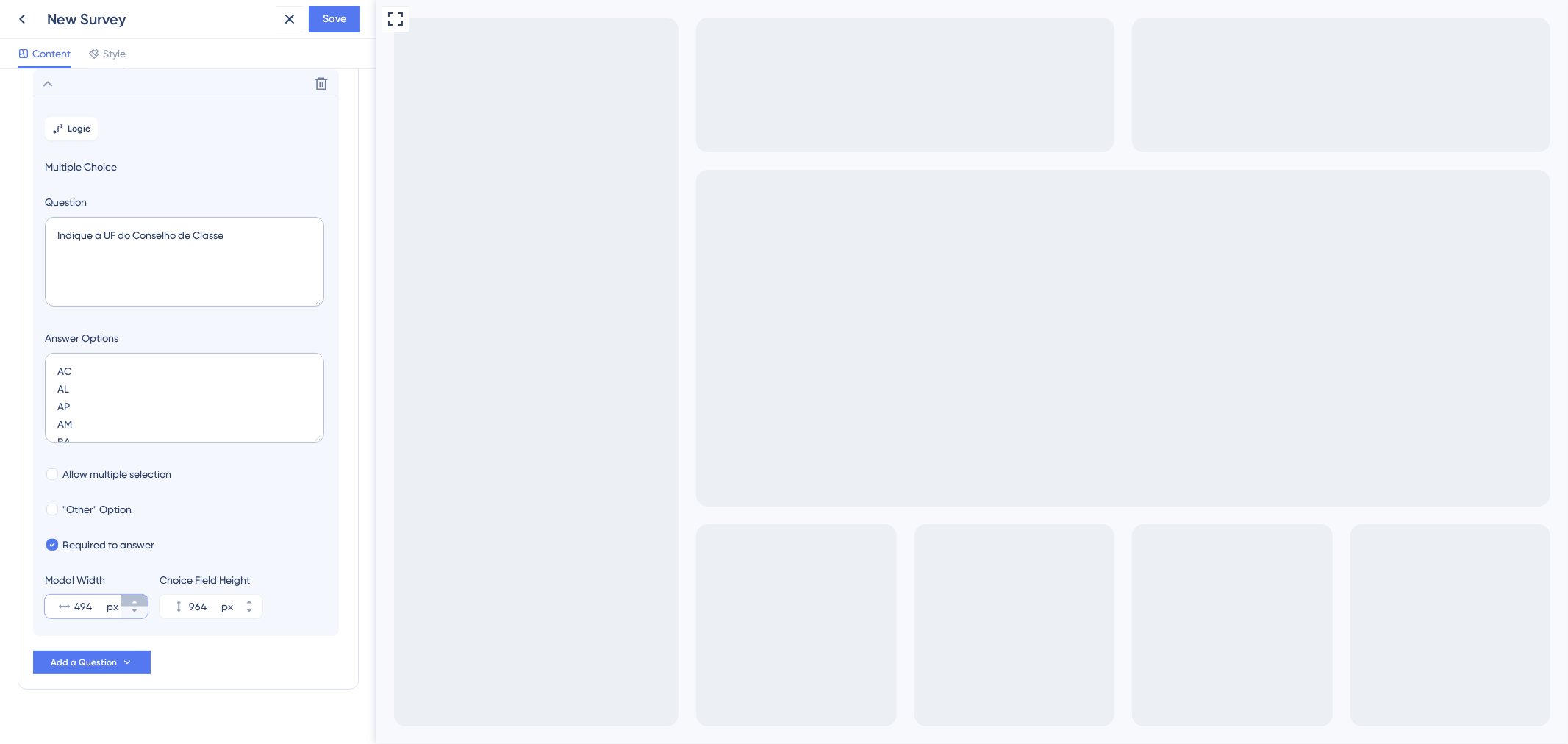
click at [127, 599] on button "494 px" at bounding box center [134, 601] width 26 height 12
click at [127, 599] on button "495 px" at bounding box center [134, 601] width 26 height 12
click at [127, 599] on button "496 px" at bounding box center [134, 601] width 26 height 12
click at [127, 599] on button "497 px" at bounding box center [134, 601] width 26 height 12
click at [127, 599] on button "498 px" at bounding box center [134, 601] width 26 height 12
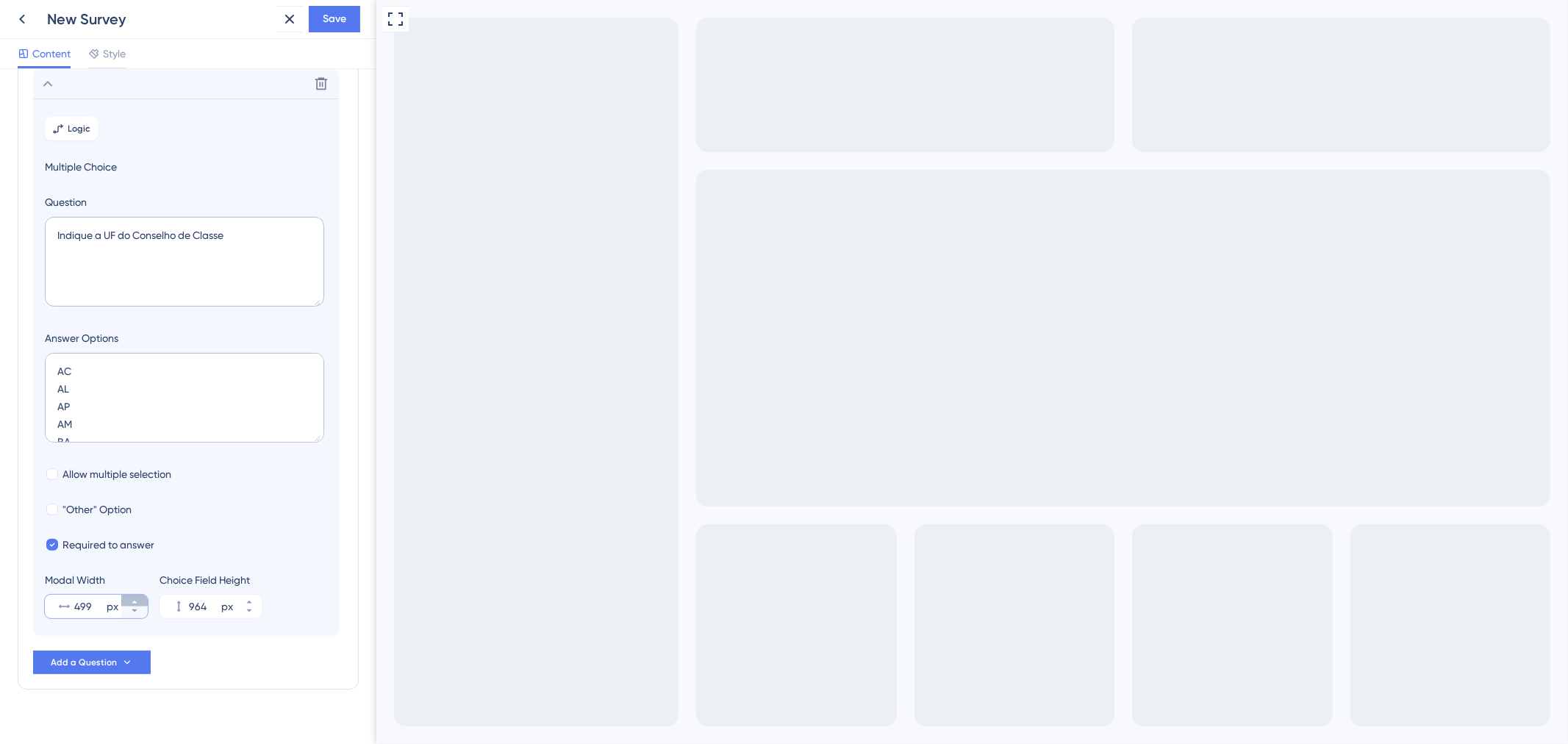
click at [127, 599] on button "499 px" at bounding box center [134, 601] width 26 height 12
click at [127, 599] on button "500 px" at bounding box center [134, 601] width 26 height 12
click at [127, 599] on button "501 px" at bounding box center [134, 601] width 26 height 12
click at [127, 599] on button "502 px" at bounding box center [134, 601] width 26 height 12
click at [132, 614] on icon at bounding box center [134, 611] width 9 height 9
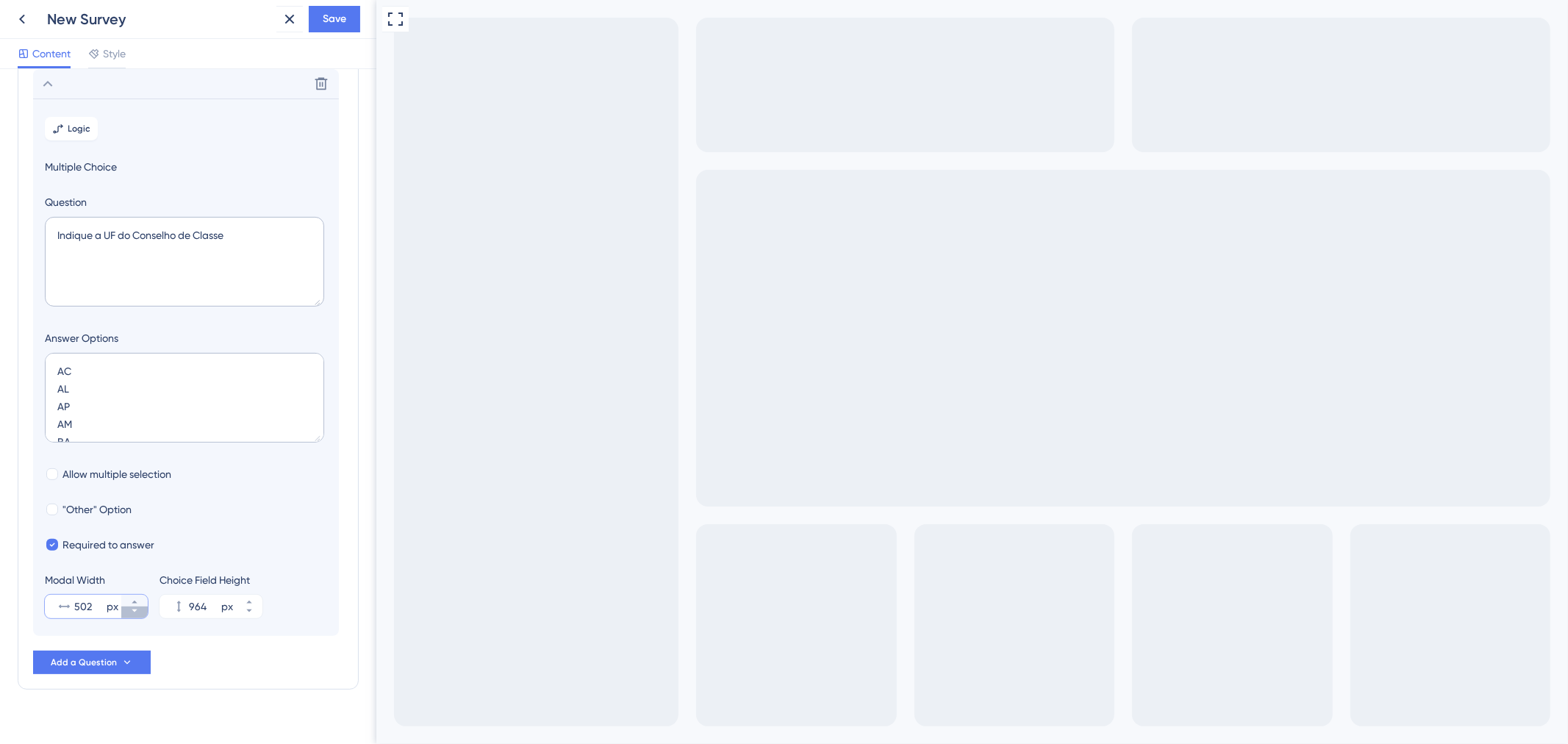
click at [132, 613] on icon at bounding box center [134, 611] width 9 height 9
click at [132, 612] on icon at bounding box center [134, 611] width 9 height 9
type input "500"
click at [246, 599] on icon at bounding box center [249, 602] width 9 height 9
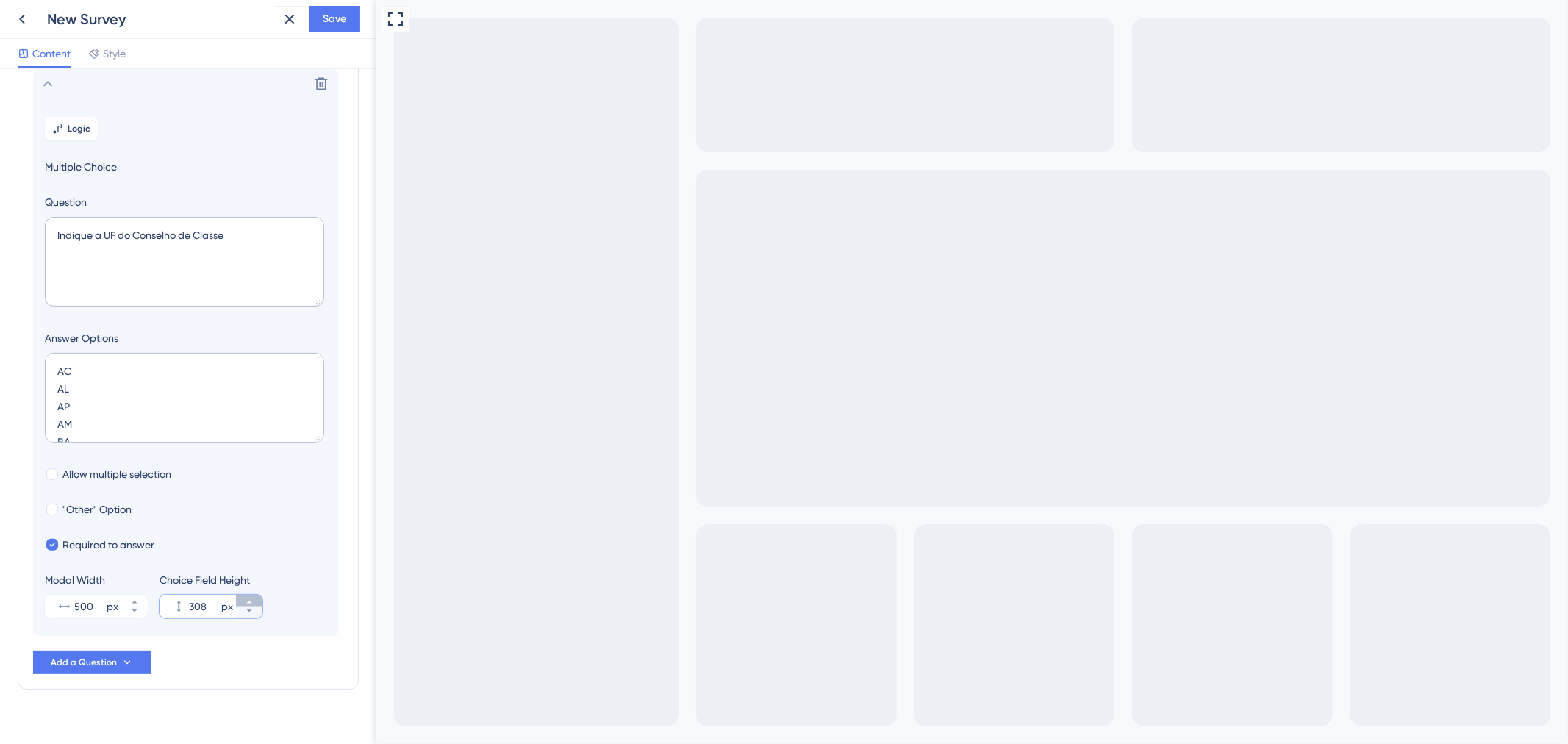
click at [246, 599] on icon at bounding box center [249, 602] width 9 height 9
click at [251, 613] on icon at bounding box center [249, 611] width 9 height 9
click at [251, 615] on icon at bounding box center [249, 611] width 9 height 9
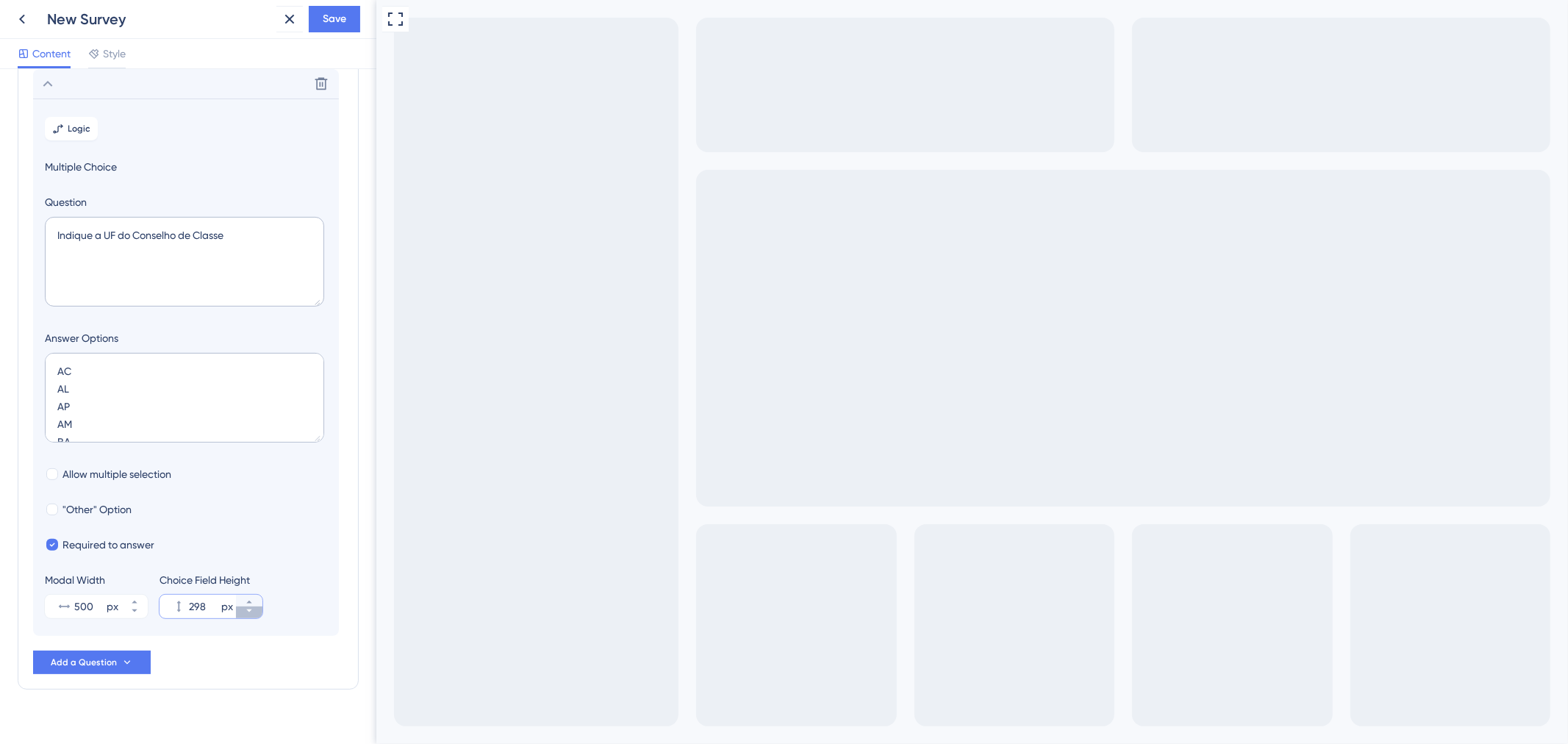
click at [251, 615] on icon at bounding box center [249, 611] width 9 height 9
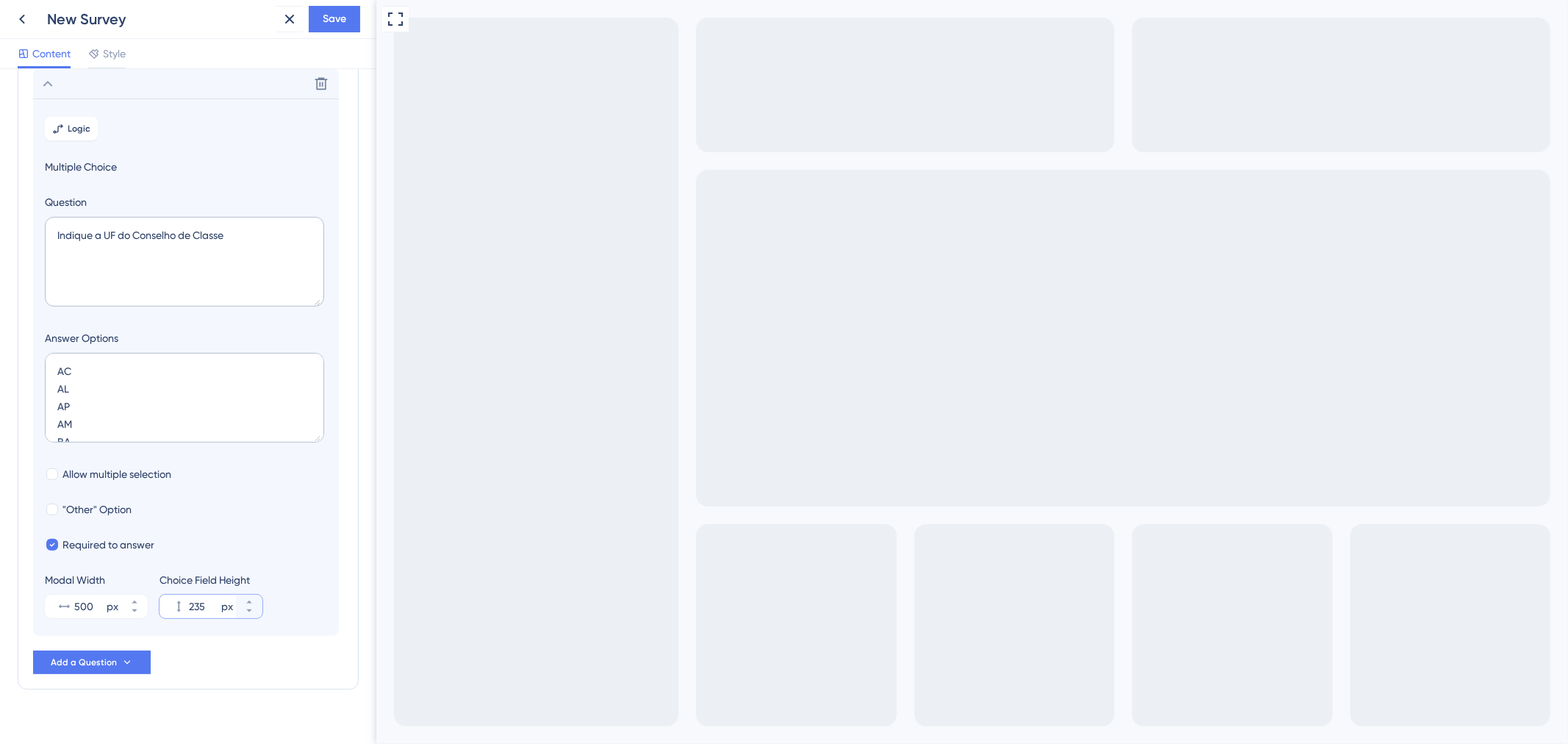
click at [211, 605] on input "235" at bounding box center [203, 607] width 29 height 18
type input "308"
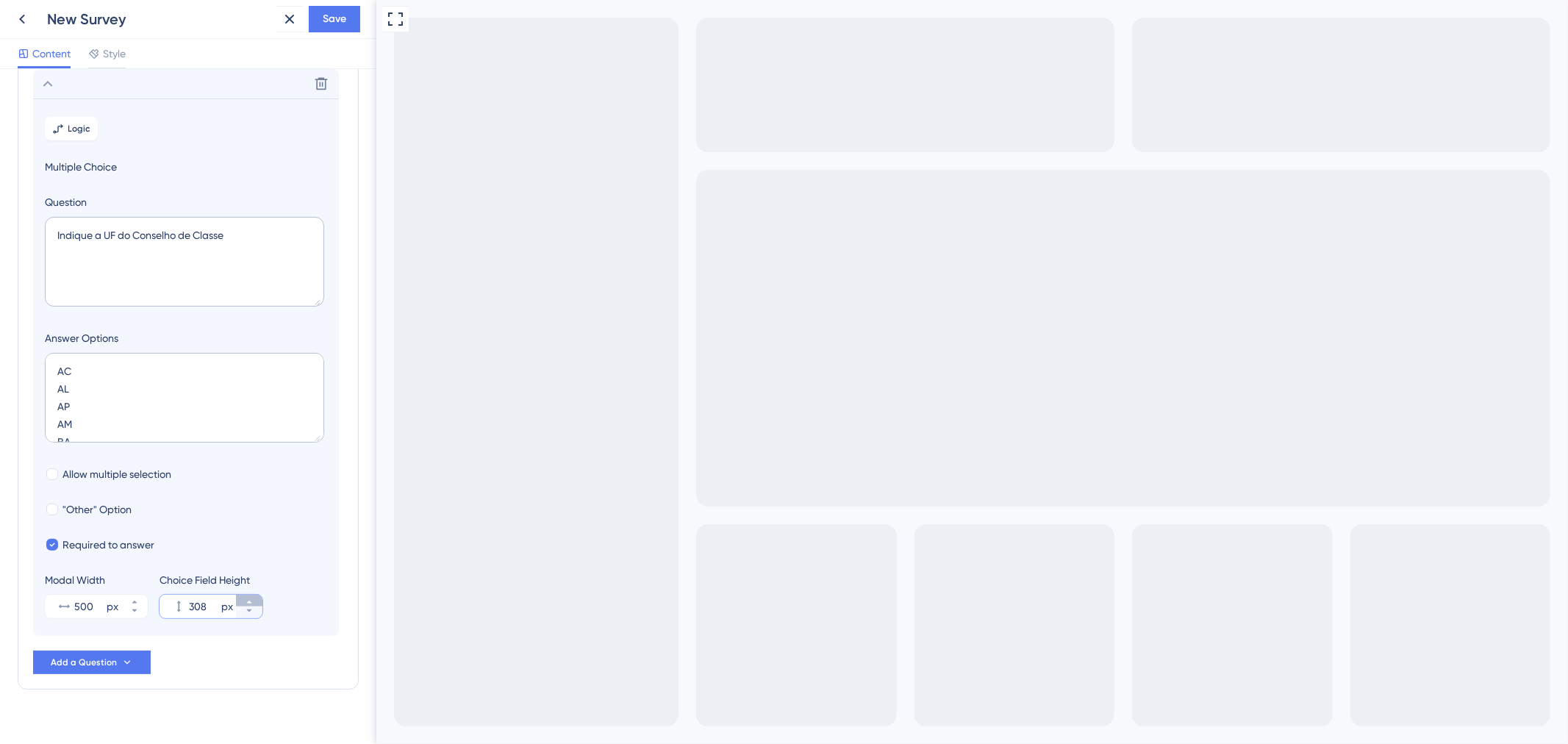
click at [243, 603] on button "308 px" at bounding box center [249, 601] width 26 height 12
click at [136, 675] on div "Survey Questions Add questions to your survey and edit them below. Learn More I…" at bounding box center [188, 263] width 341 height 854
click at [284, 535] on section "Logic Multiple Choice Question Indique a UF do Conselho de Classe Answer Option…" at bounding box center [186, 368] width 306 height 538
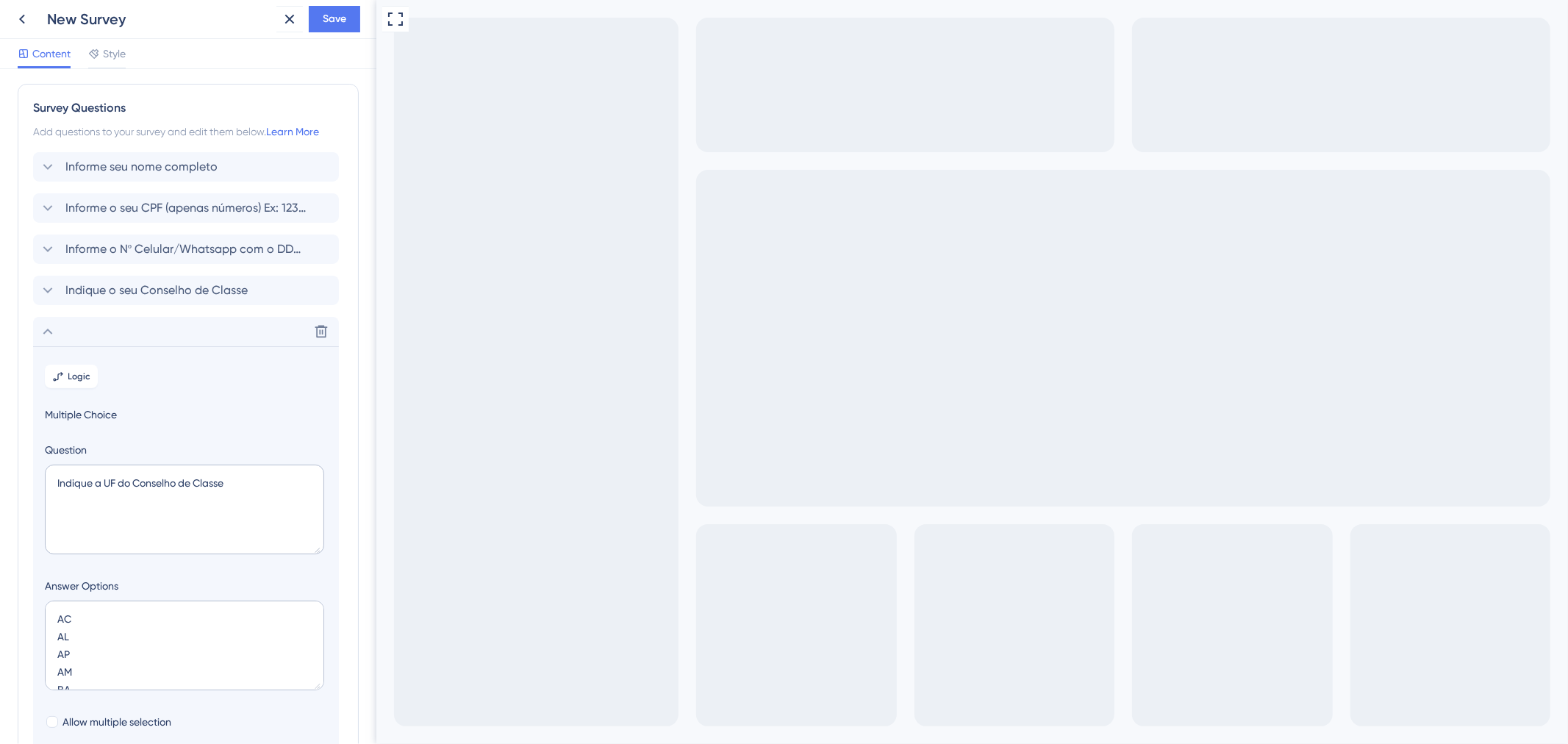
scroll to position [0, 0]
click at [325, 21] on span "Save" at bounding box center [335, 19] width 24 height 18
click at [166, 327] on div "Delete" at bounding box center [186, 334] width 306 height 29
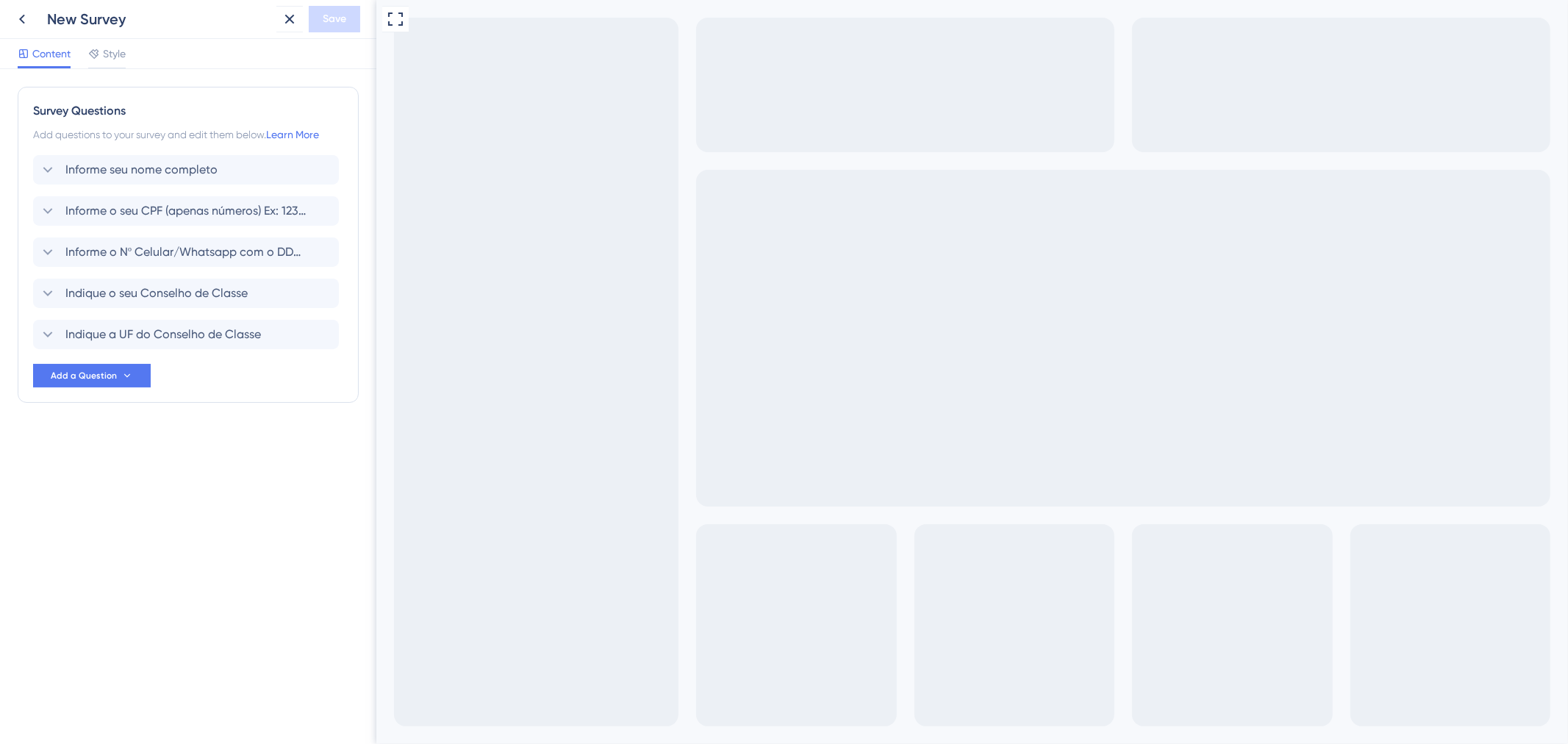
click at [146, 391] on div "Survey Questions Add questions to your survey and edit them below. Learn More I…" at bounding box center [188, 245] width 341 height 316
click at [138, 377] on button "Add a Question" at bounding box center [92, 376] width 118 height 24
click at [116, 629] on span "Written Feedback" at bounding box center [96, 624] width 85 height 18
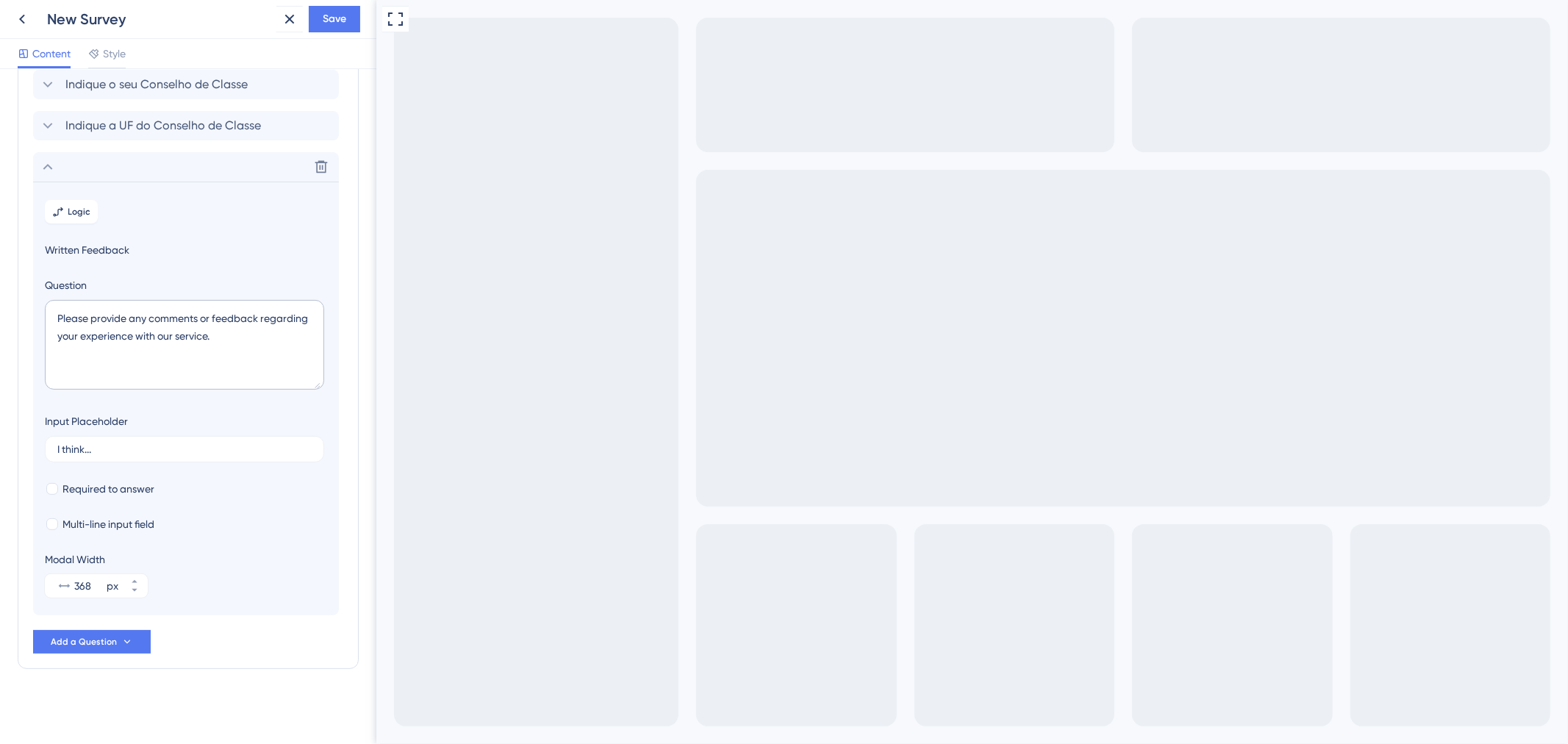
scroll to position [210, 0]
drag, startPoint x: 204, startPoint y: 351, endPoint x: 163, endPoint y: 347, distance: 41.2
click at [8, 288] on div "Survey Questions Add questions to your survey and edit them below. Learn More I…" at bounding box center [188, 406] width 377 height 675
click at [188, 354] on textarea "Please provide any comments or feedback regarding your experience with our serv…" at bounding box center [185, 344] width 280 height 90
drag, startPoint x: 232, startPoint y: 341, endPoint x: 40, endPoint y: 297, distance: 197.0
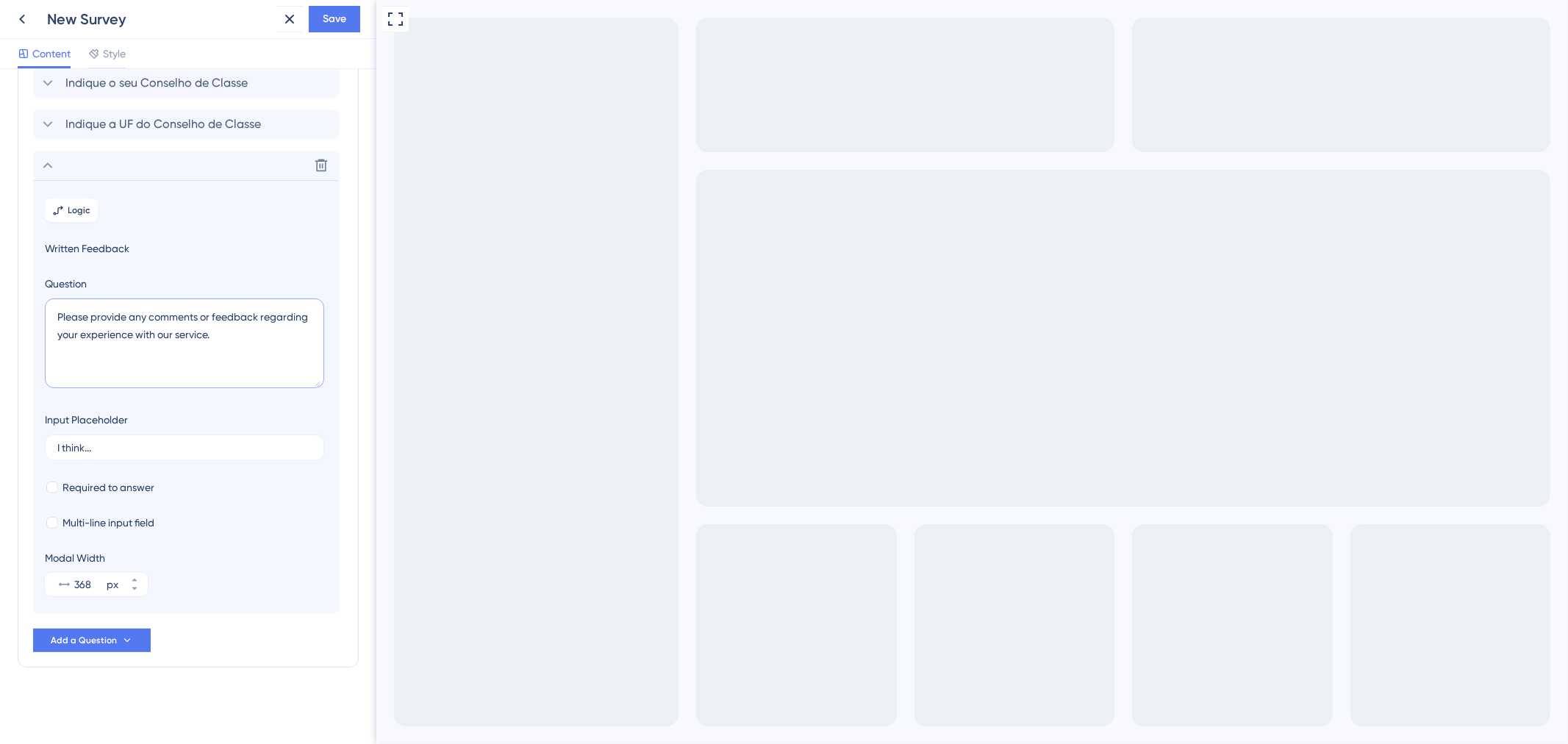
click at [40, 297] on section "Logic Written Feedback Question Please provide any comments or feedback regardi…" at bounding box center [186, 397] width 306 height 434
paste textarea "Indique o número do Conselho (apenas números)"
click at [89, 314] on textarea "Indique o número do Conselho (apenas números)" at bounding box center [185, 344] width 280 height 90
type textarea "Informe o número do Conselho (apenas números) Ex: 123456"
click at [126, 579] on button "391 px" at bounding box center [134, 579] width 26 height 12
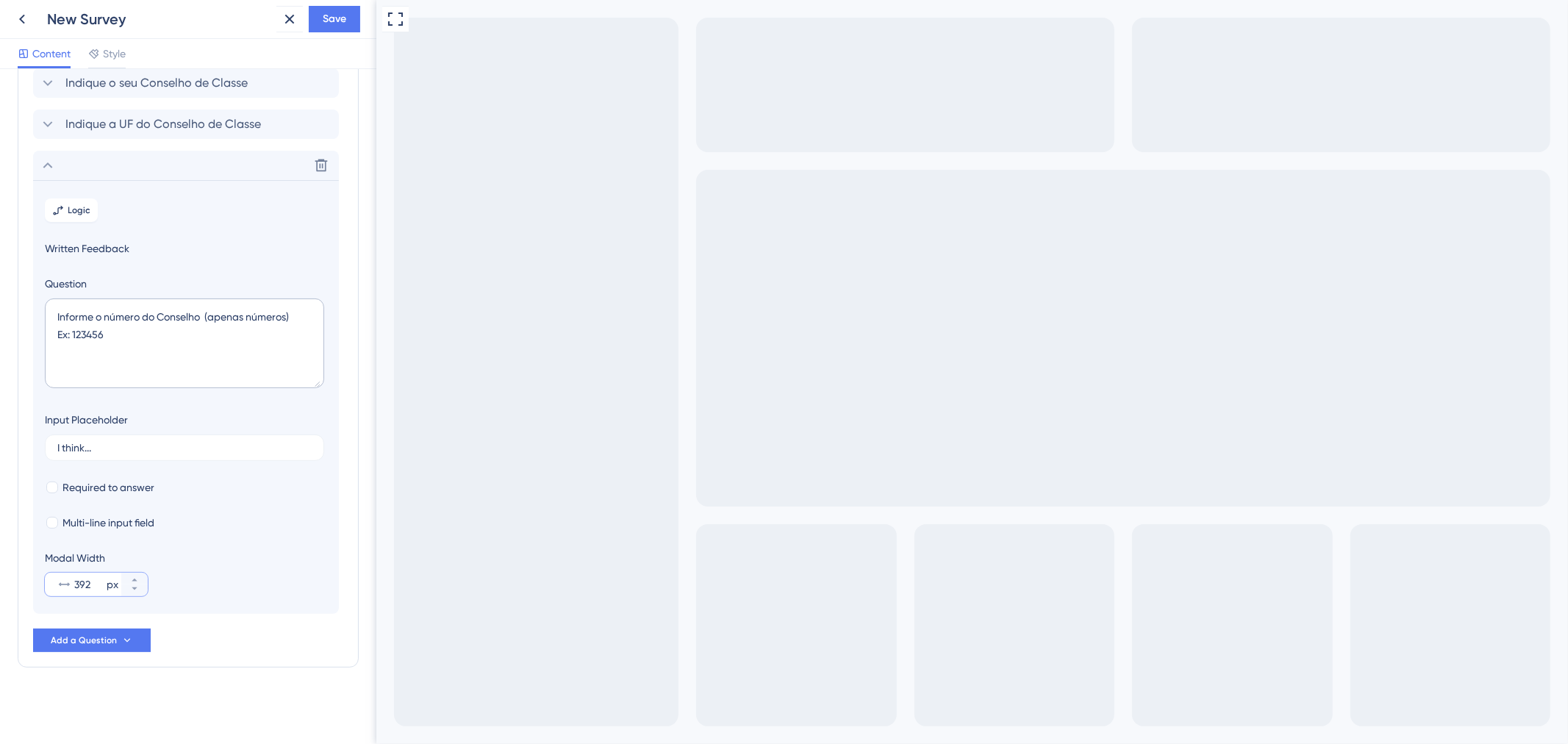
click at [97, 583] on input "392" at bounding box center [88, 585] width 29 height 18
type input "800"
click at [131, 524] on span "Multi-line input field" at bounding box center [109, 523] width 92 height 18
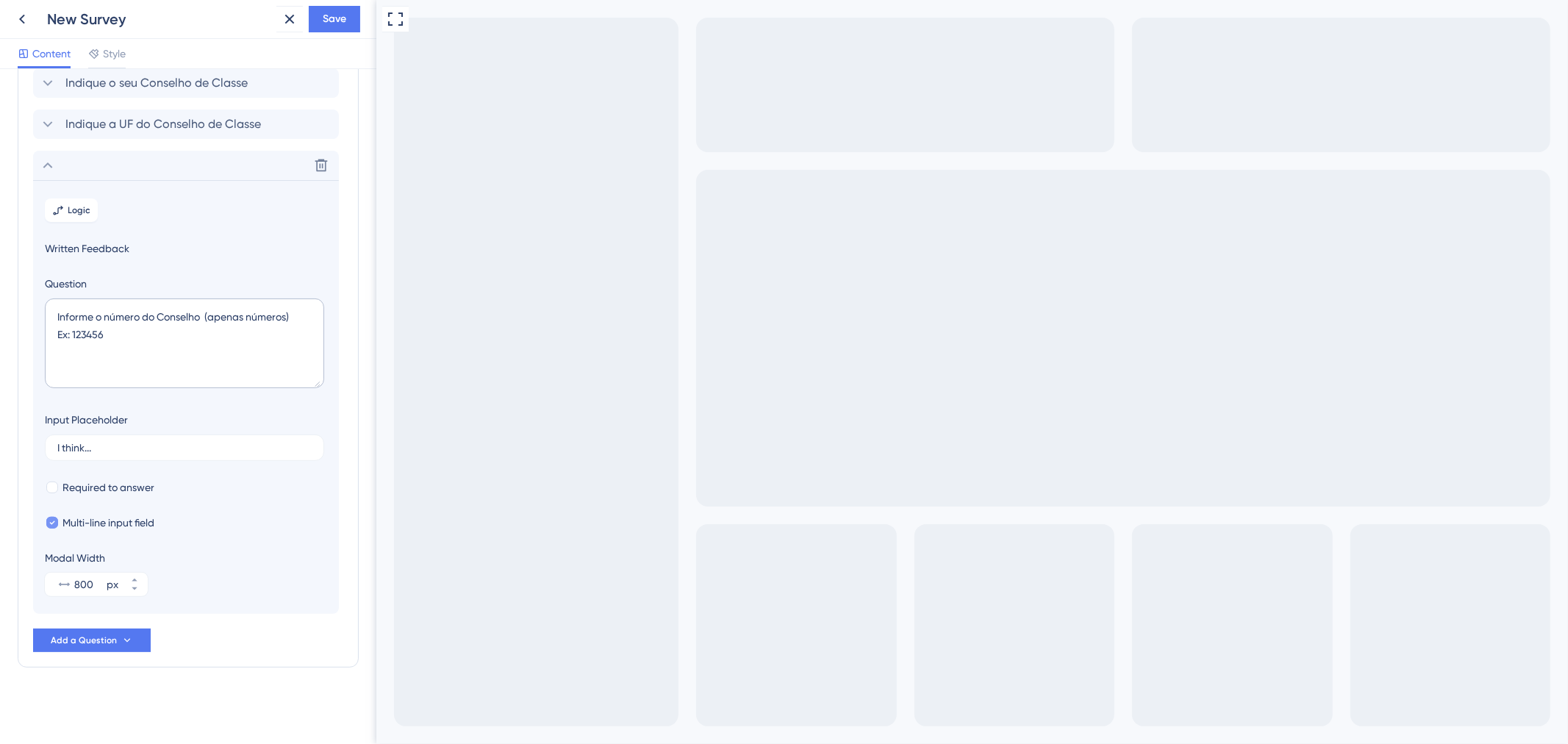
click at [131, 524] on span "Multi-line input field" at bounding box center [109, 523] width 92 height 18
checkbox input "false"
click at [120, 499] on section "Logic Written Feedback Question Informe o número do Conselho (apenas números) E…" at bounding box center [186, 397] width 306 height 434
click at [118, 493] on span "Required to answer" at bounding box center [109, 488] width 92 height 18
checkbox input "true"
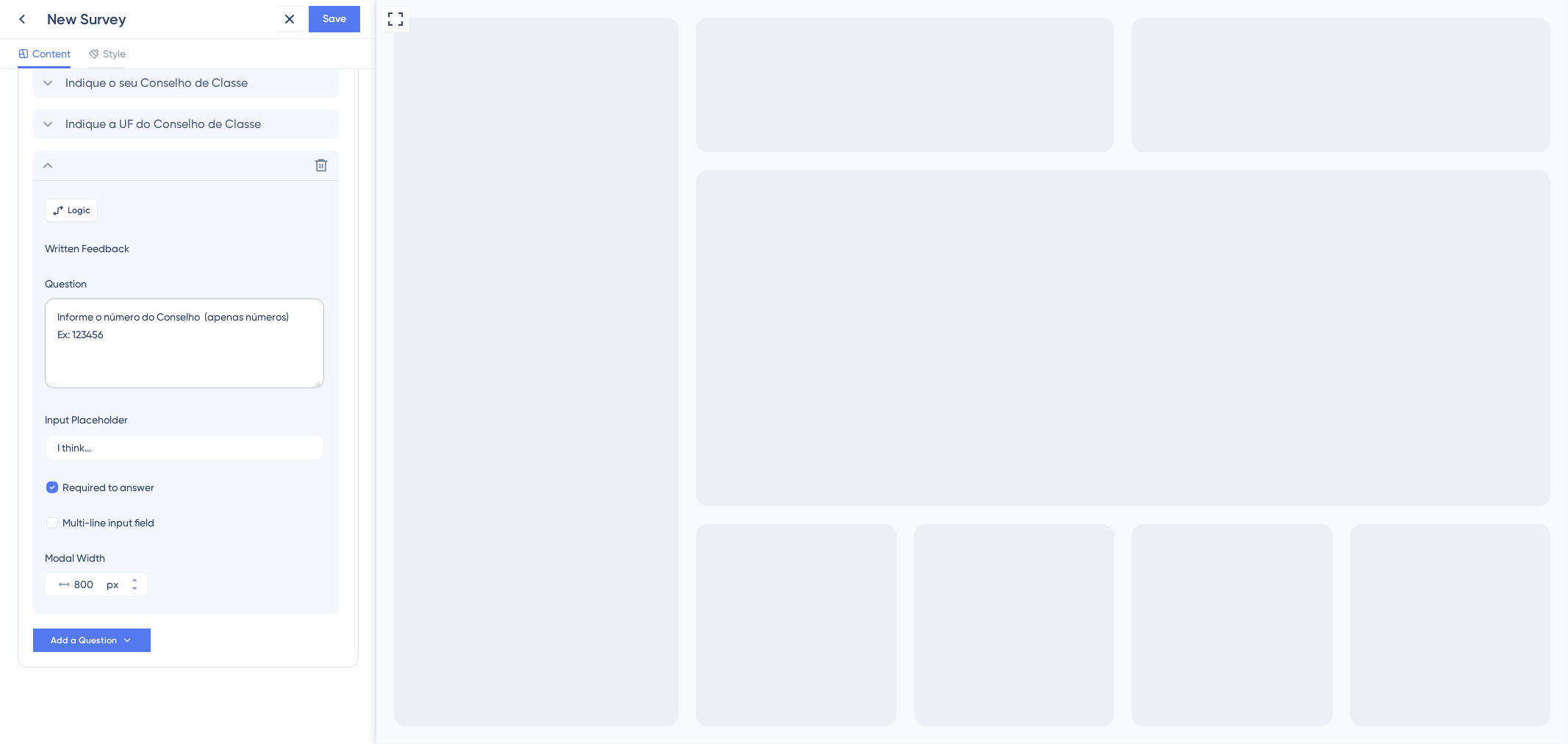
click at [69, 216] on span "Logic" at bounding box center [79, 210] width 23 height 12
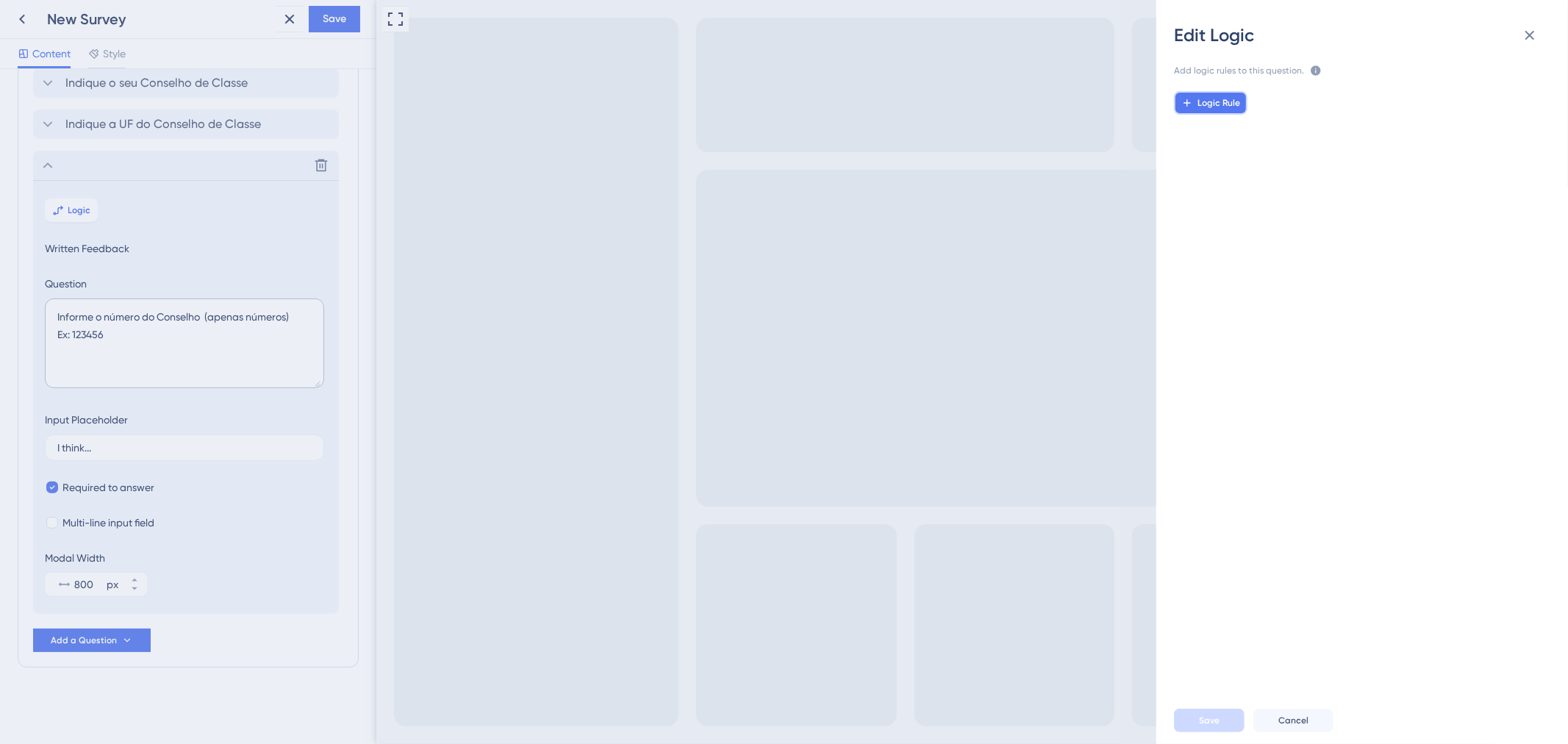
click at [1202, 92] on button "Logic Rule" at bounding box center [1211, 103] width 74 height 24
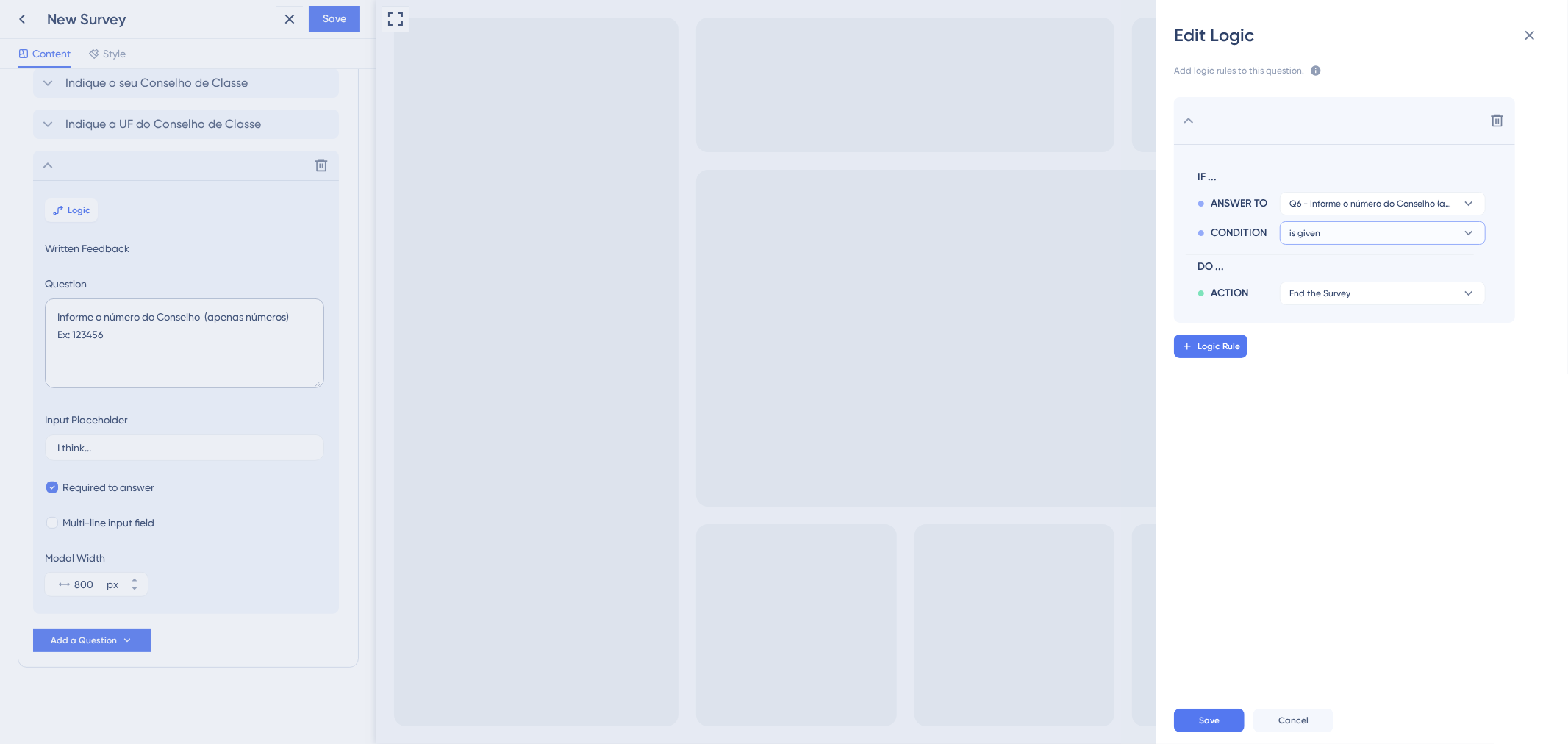
click at [1434, 238] on button "is given" at bounding box center [1383, 233] width 206 height 24
click at [1437, 230] on button "is given" at bounding box center [1383, 233] width 206 height 24
click at [1444, 288] on button "End the Survey" at bounding box center [1383, 294] width 206 height 24
click at [1444, 290] on button "End the Survey" at bounding box center [1383, 294] width 206 height 24
click at [1423, 487] on div "Delete IF ... ANSWER TO Q6 - Informe o número do Conselho (apenas números) Ex: …" at bounding box center [1367, 382] width 435 height 606
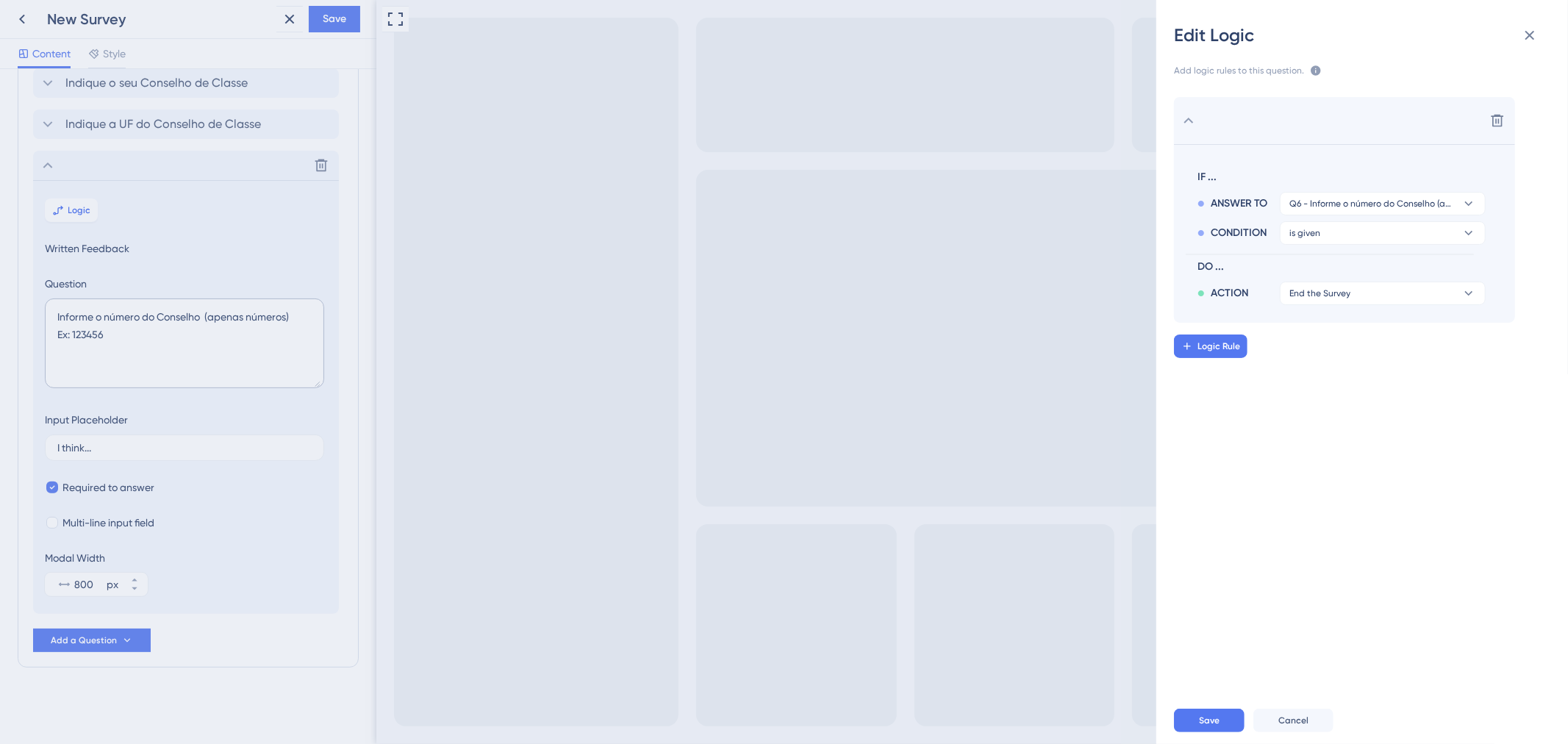
click at [1177, 370] on div "Delete IF ... ANSWER TO Q6 - Informe o número do Conselho (apenas números) Ex: …" at bounding box center [1367, 382] width 435 height 606
click at [1238, 346] on span "Logic Rule" at bounding box center [1218, 347] width 43 height 12
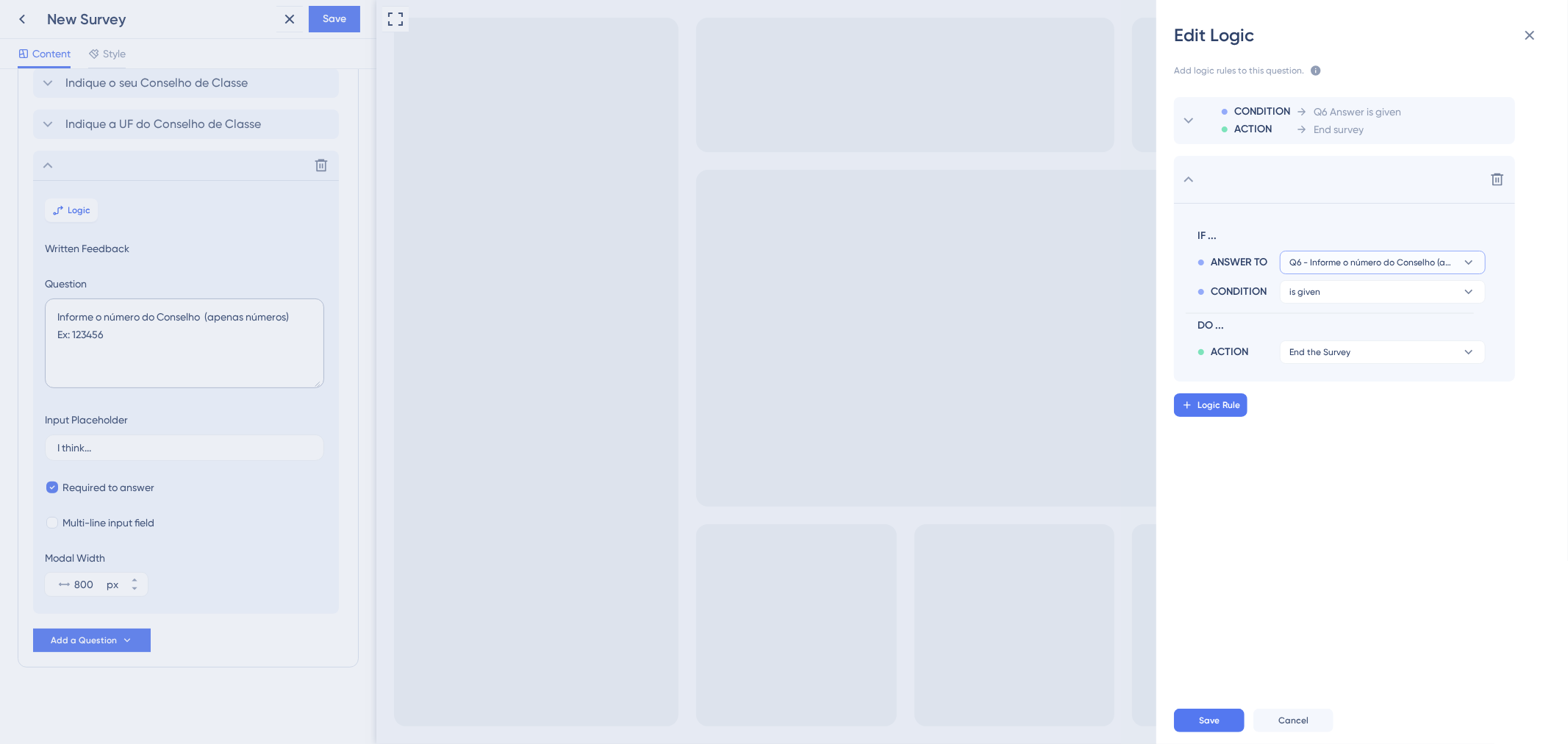
click at [1480, 254] on button "Q6 - Informe o número do Conselho (apenas números) Ex: 123456" at bounding box center [1383, 263] width 206 height 24
click at [1494, 182] on icon at bounding box center [1497, 179] width 15 height 15
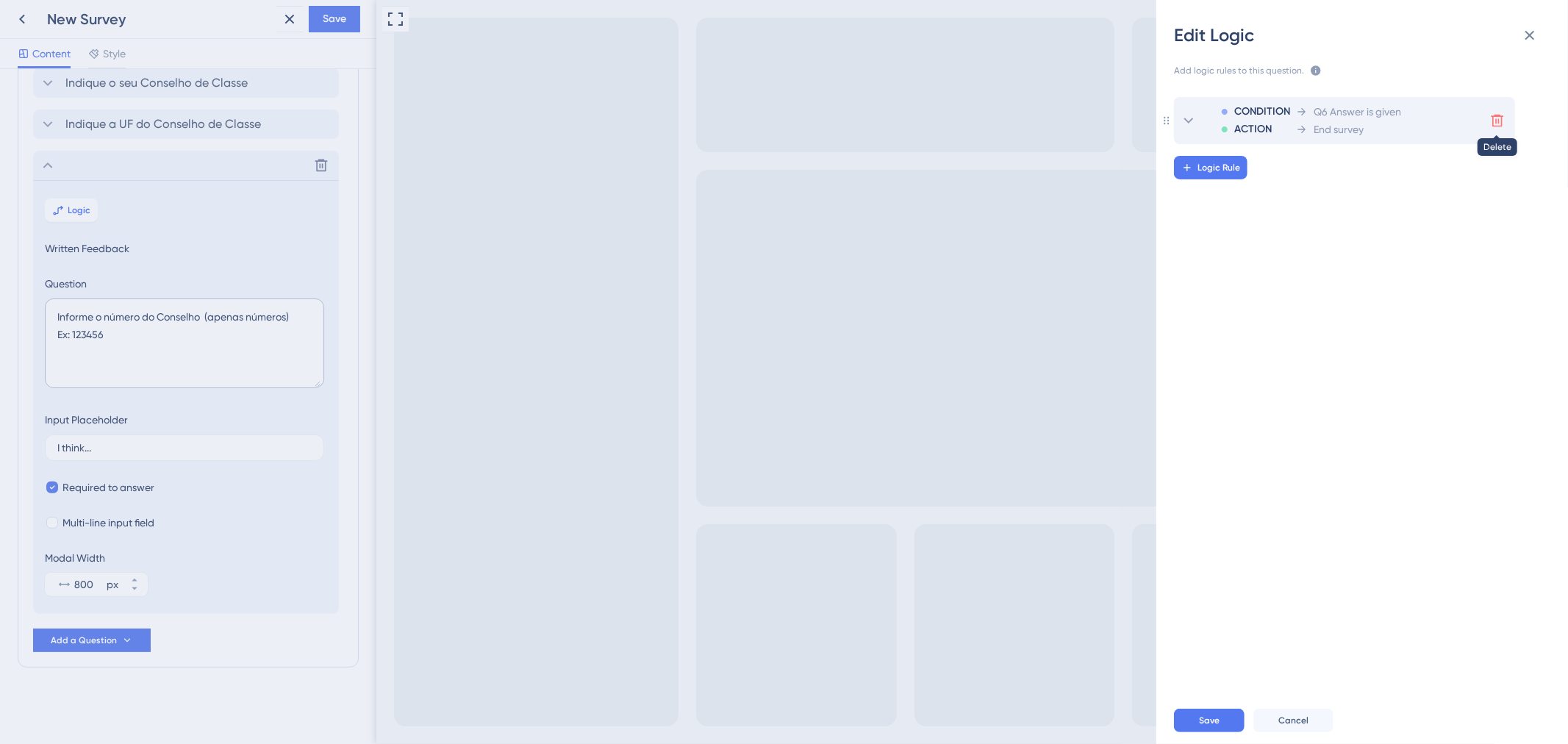
click at [1496, 125] on icon at bounding box center [1497, 120] width 15 height 15
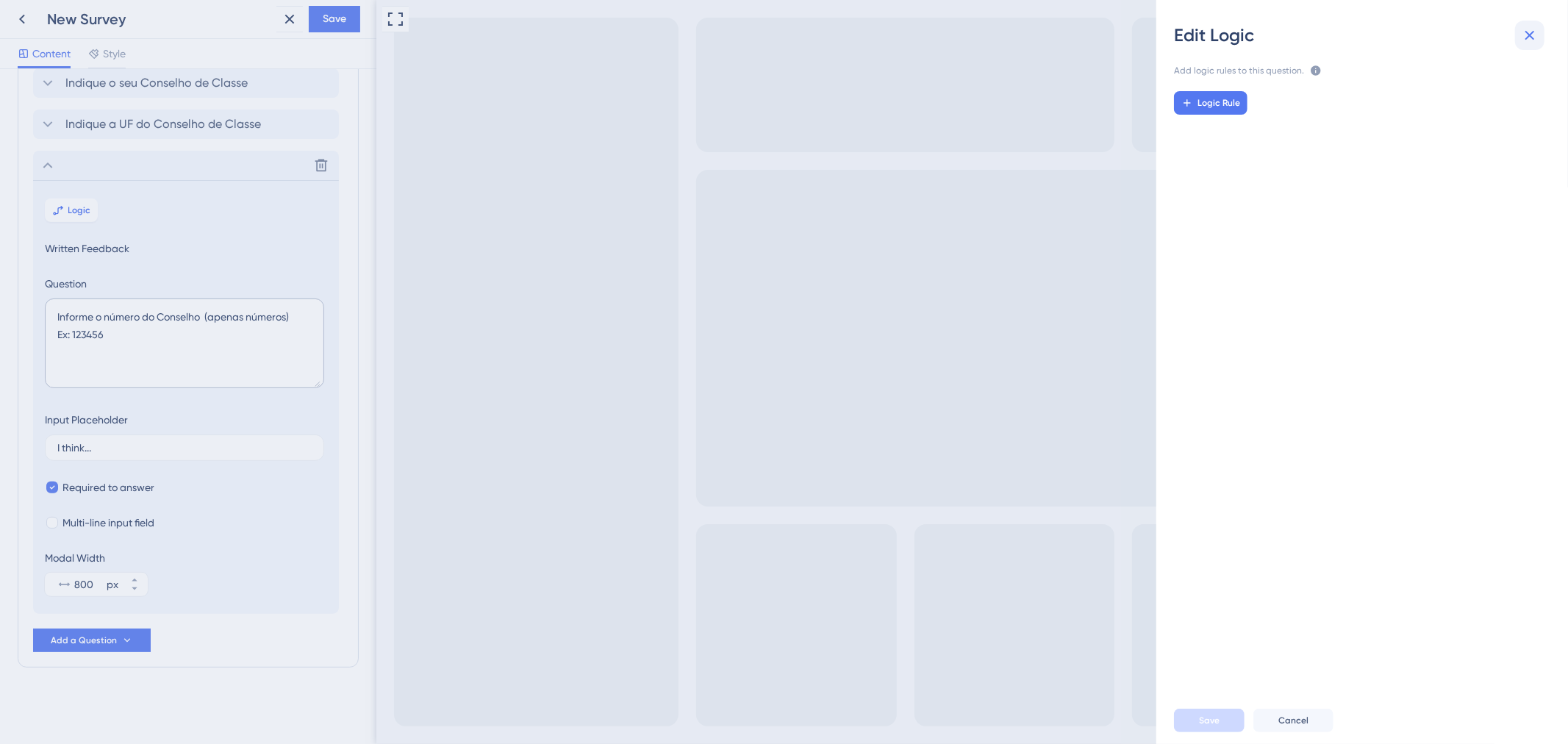
click at [1519, 44] on button at bounding box center [1529, 35] width 29 height 29
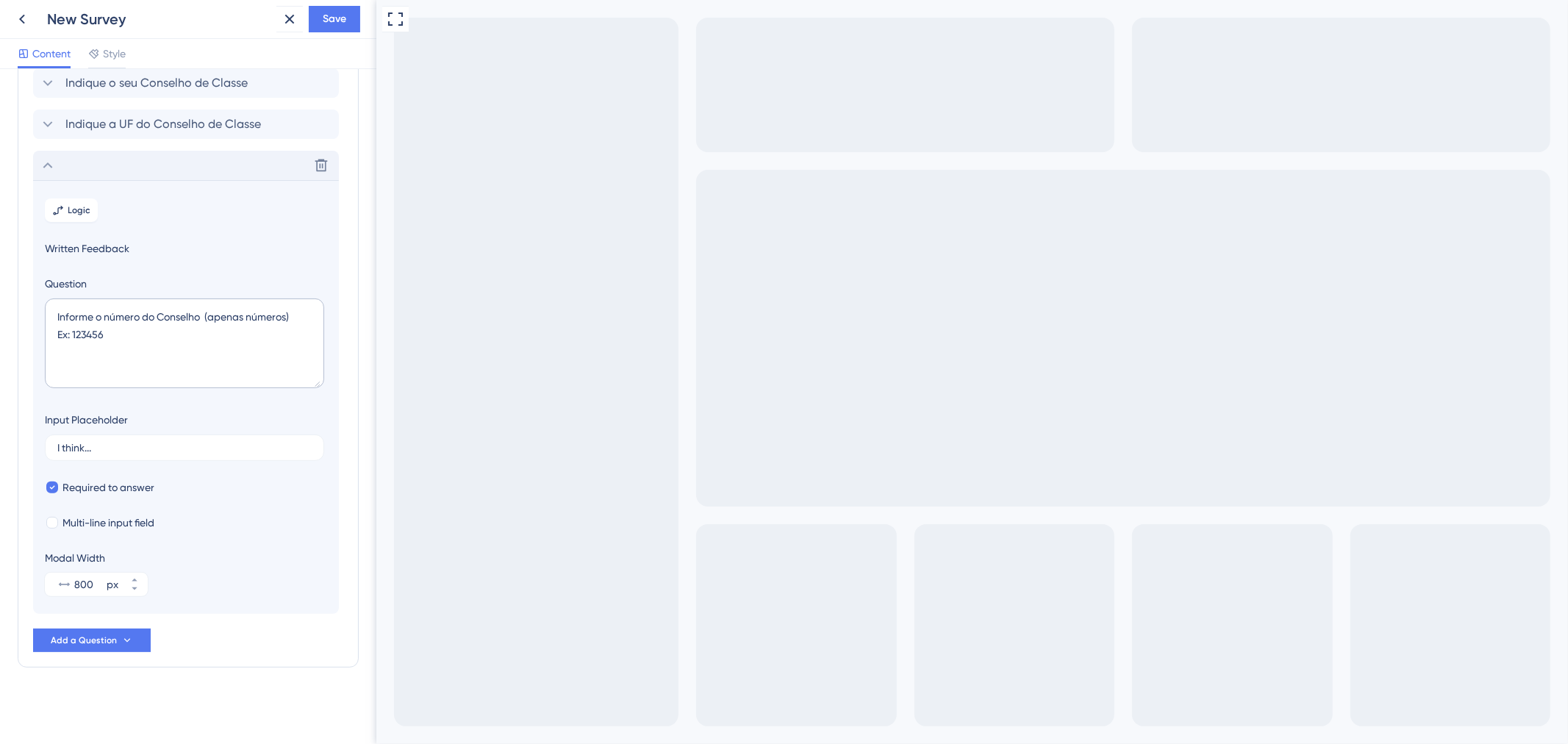
click at [103, 171] on div "Delete" at bounding box center [186, 165] width 306 height 29
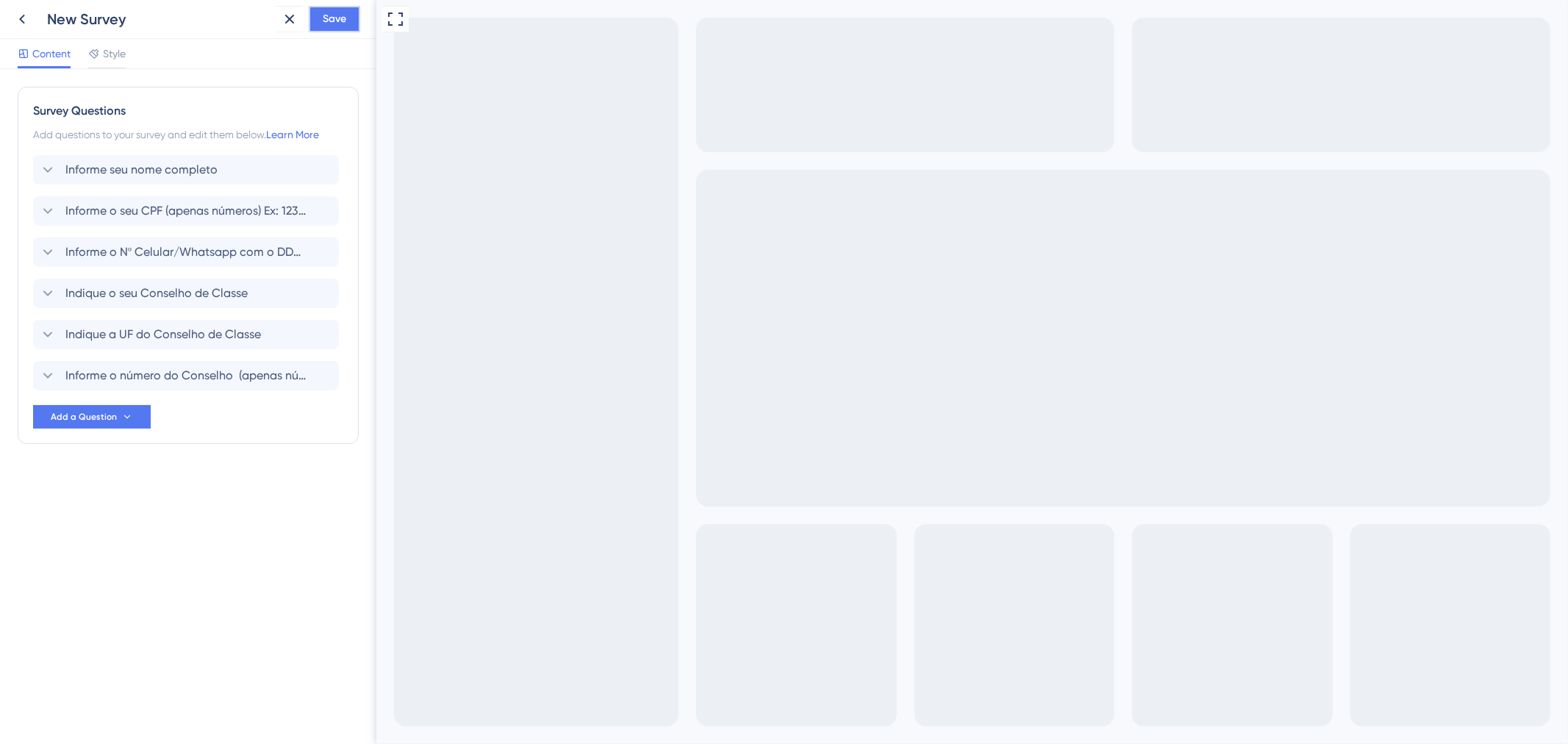
click at [334, 30] on button "Save" at bounding box center [334, 19] width 51 height 26
click at [106, 50] on span "Style" at bounding box center [114, 54] width 23 height 18
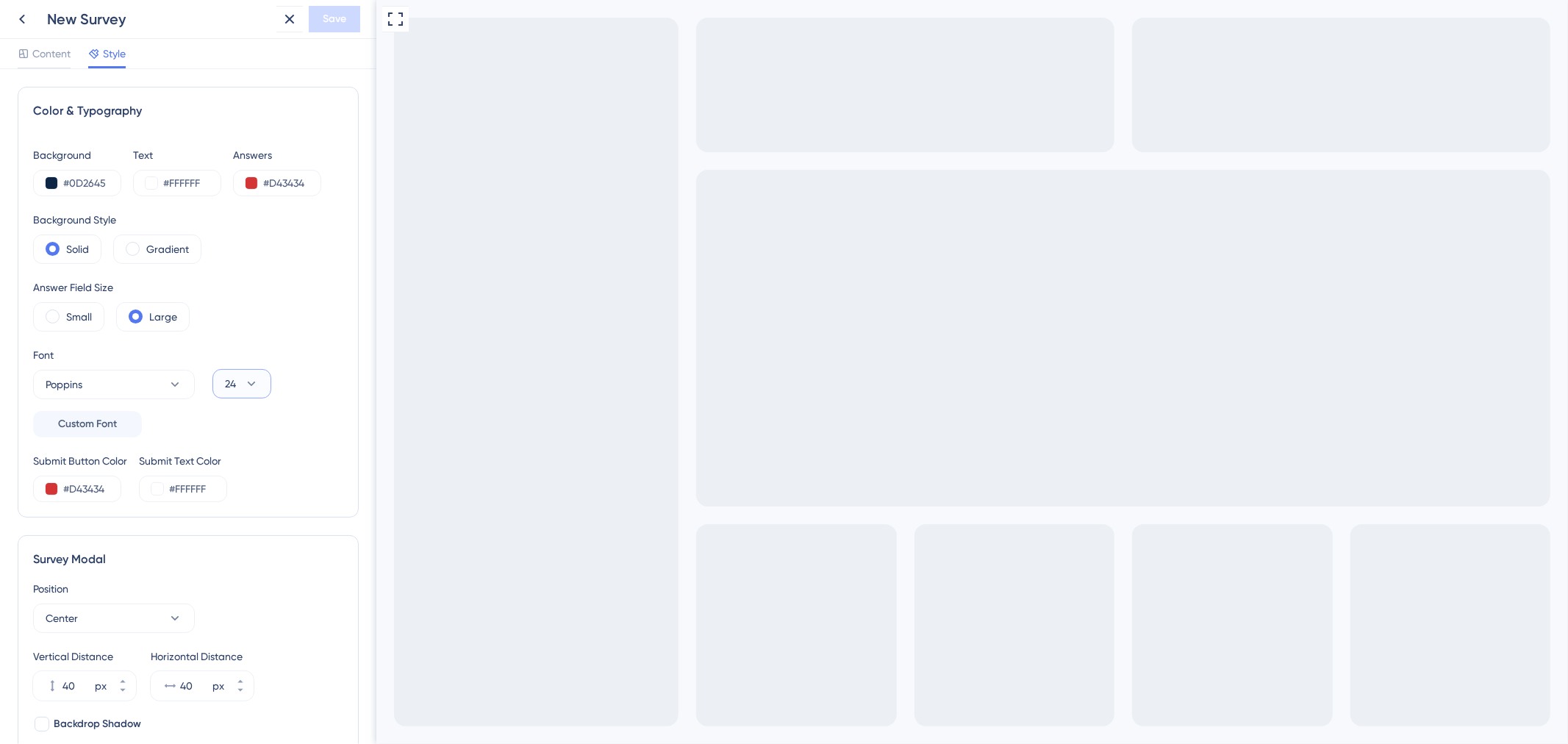
click at [258, 380] on icon at bounding box center [251, 384] width 15 height 15
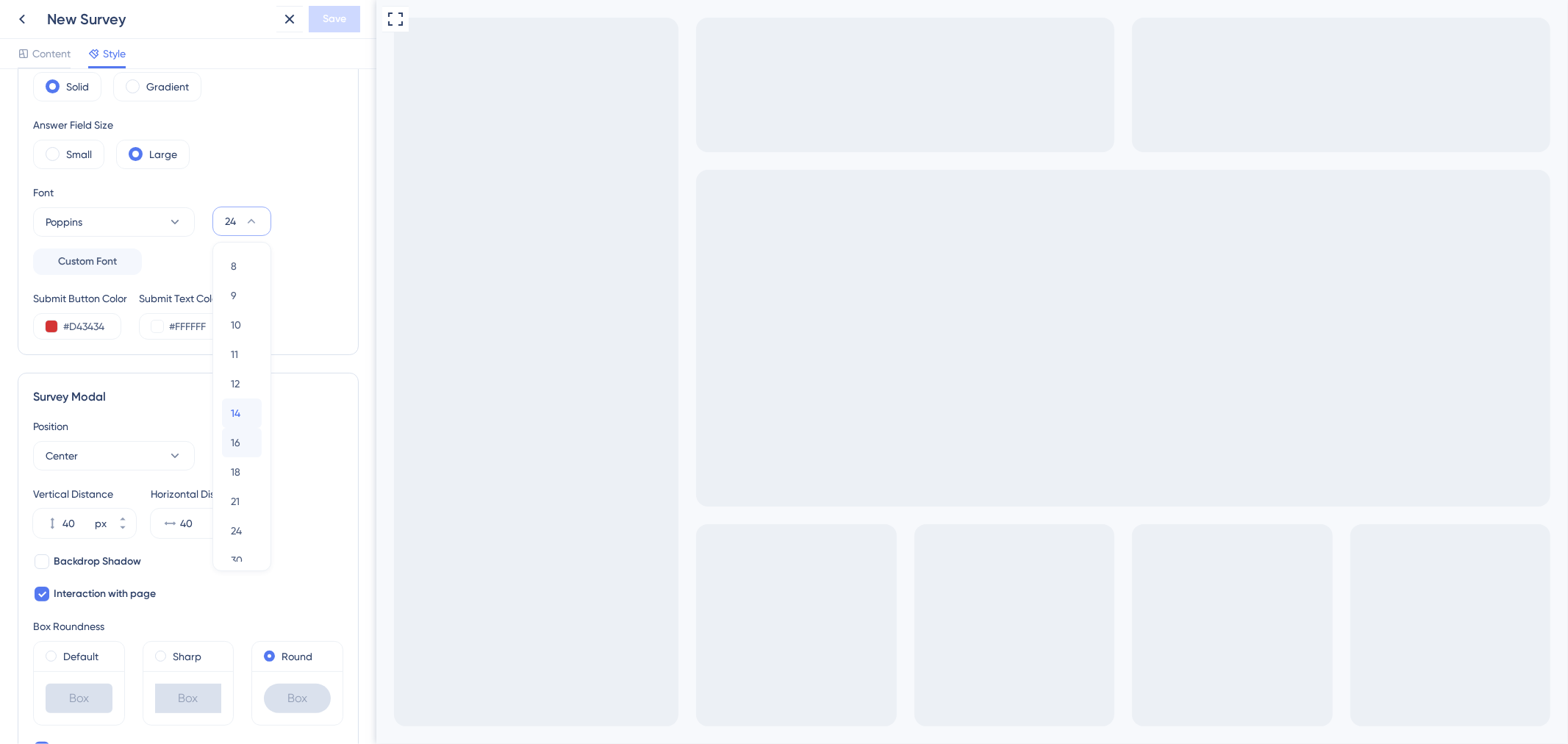
drag, startPoint x: 255, startPoint y: 421, endPoint x: 255, endPoint y: 434, distance: 13.0
click at [255, 434] on div "8 8 9 9 10 10 11 11 12 12 14 14 16 16 18 18 21 21 24 24 30 30 36 36 48 48 60 60…" at bounding box center [242, 487] width 40 height 471
click at [241, 469] on span "30" at bounding box center [237, 478] width 12 height 18
click at [248, 215] on icon at bounding box center [251, 221] width 15 height 15
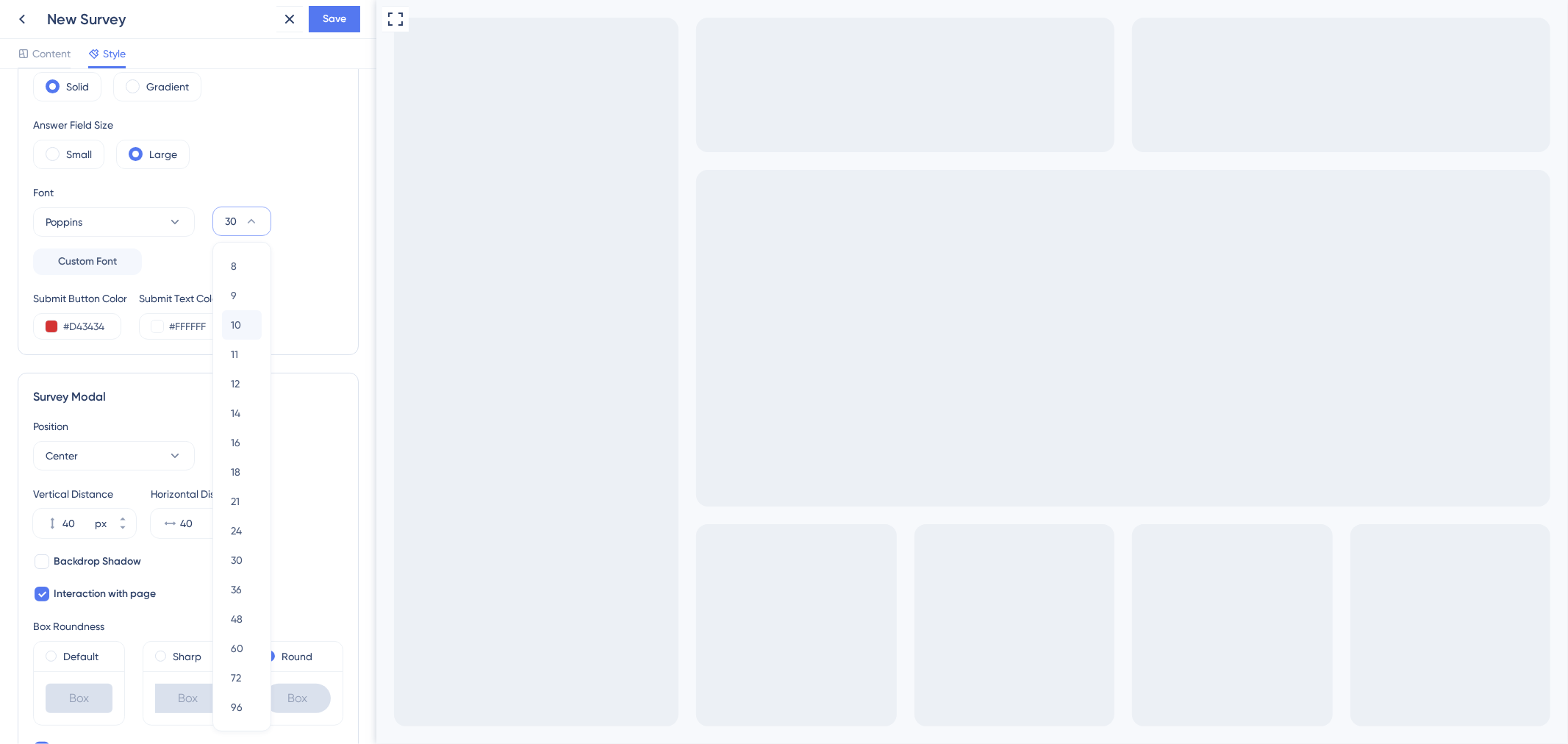
scroll to position [243, 0]
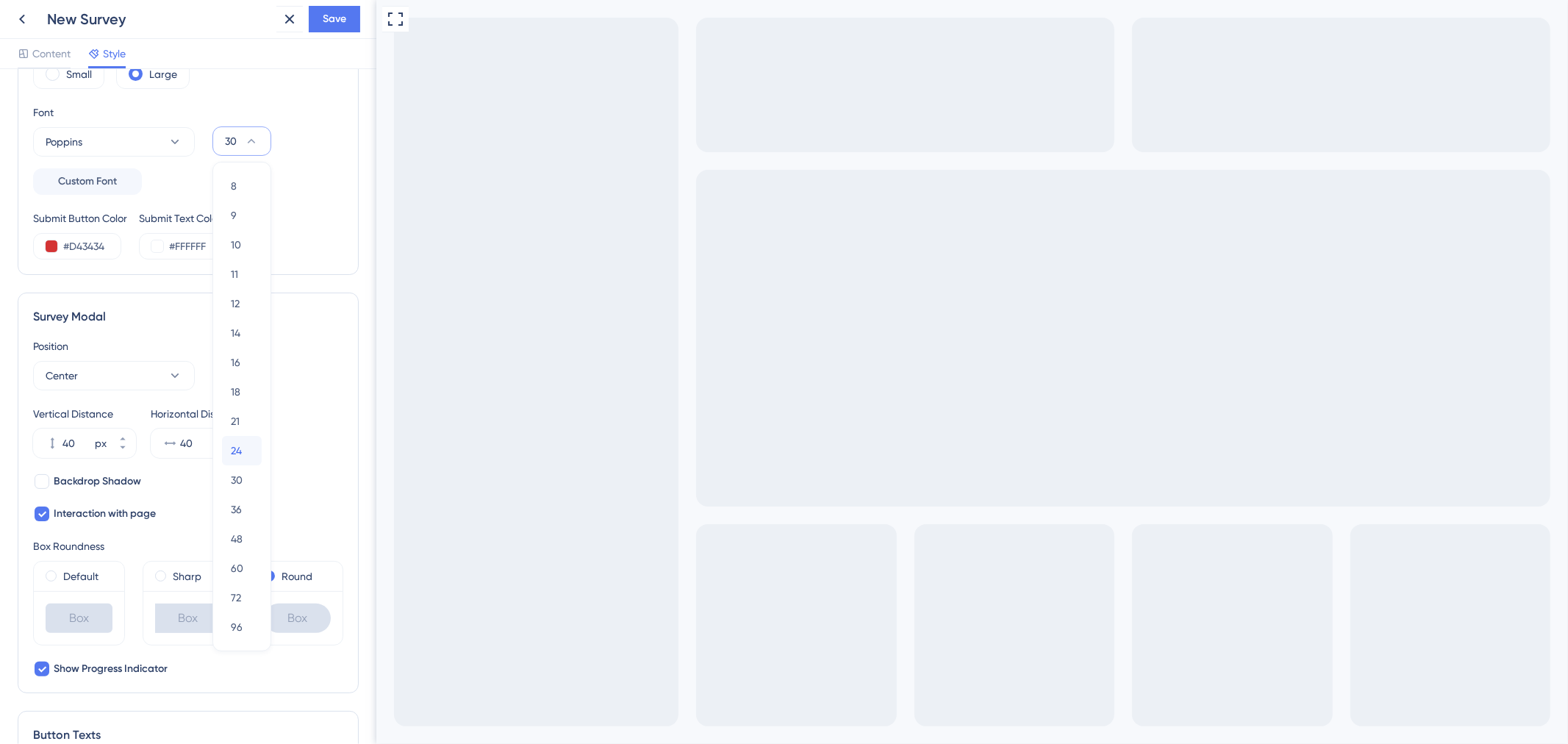
click at [247, 446] on div "24 24" at bounding box center [242, 450] width 22 height 29
click at [331, 329] on div "Survey Modal Position Center Vertical Distance 40 px Horizontal Distance 40 px …" at bounding box center [188, 493] width 341 height 401
click at [157, 379] on button "Center" at bounding box center [114, 375] width 162 height 29
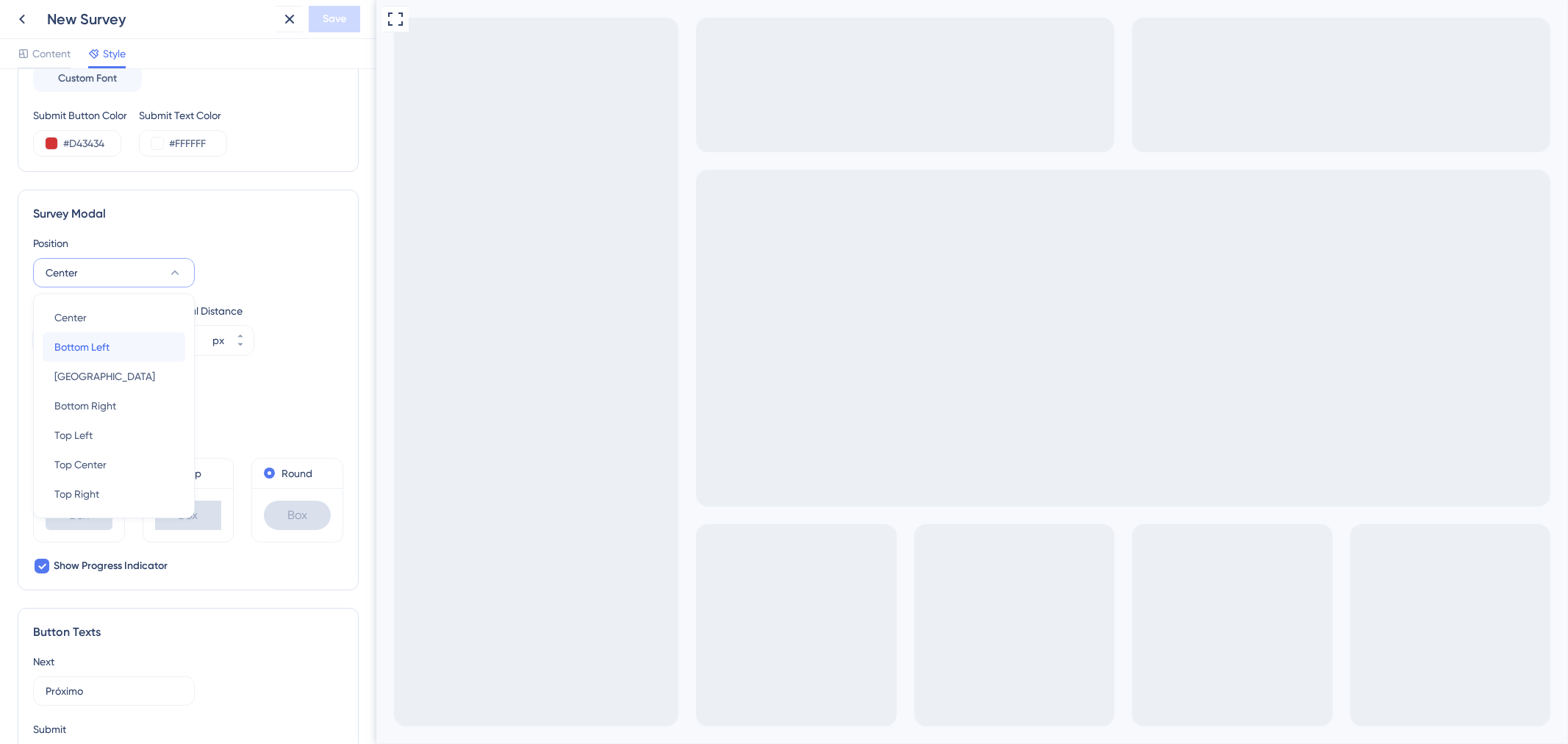
click at [96, 339] on span "Bottom Left" at bounding box center [81, 347] width 55 height 18
click at [120, 285] on button "Bottom Left" at bounding box center [114, 272] width 162 height 29
click at [113, 408] on span "Bottom Right" at bounding box center [85, 406] width 62 height 18
click at [153, 277] on button "Bottom Right" at bounding box center [114, 272] width 162 height 29
click at [113, 444] on div "Top Left Top Left" at bounding box center [113, 435] width 119 height 29
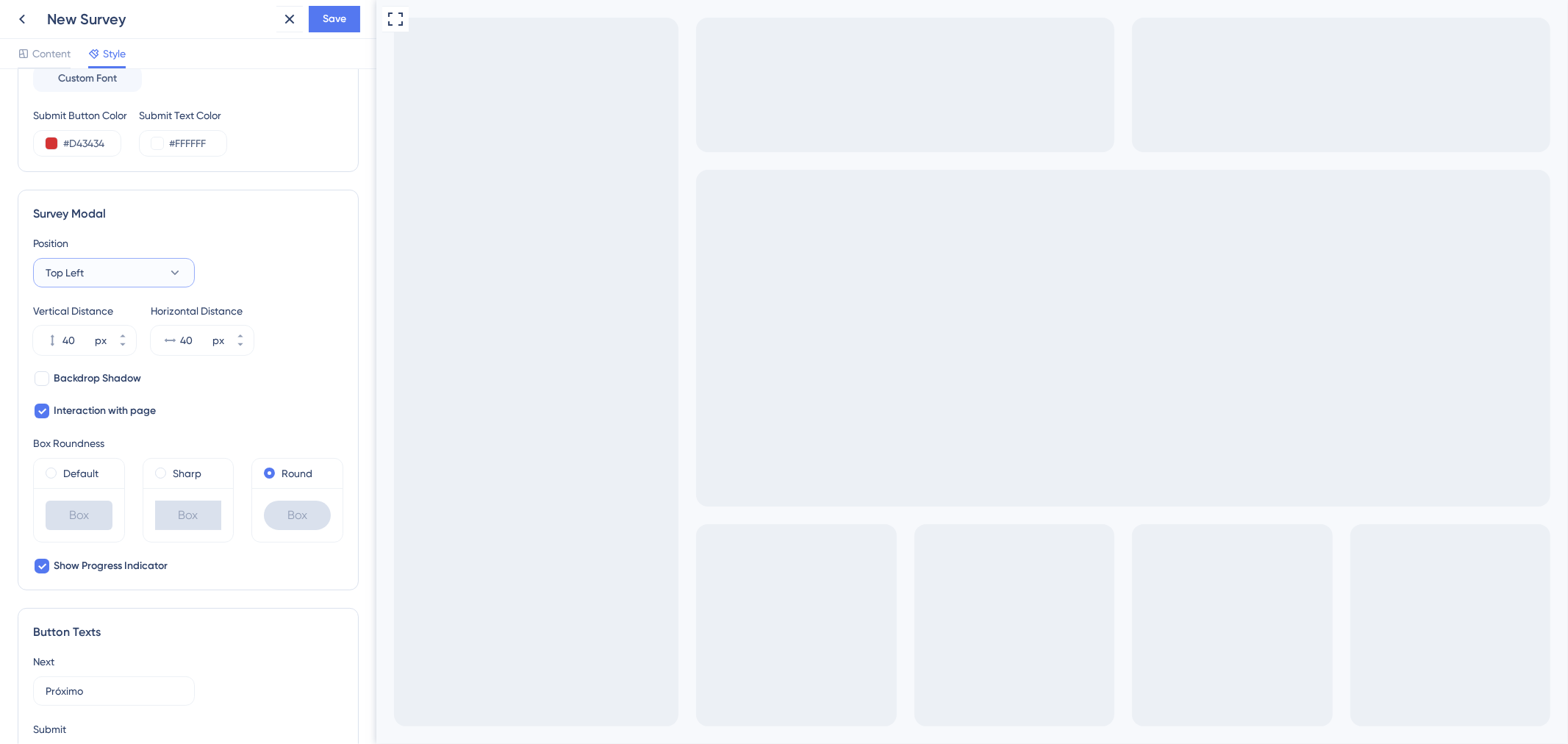
click at [121, 278] on button "Top Left" at bounding box center [114, 272] width 162 height 29
click at [94, 467] on span "Top Center" at bounding box center [80, 465] width 52 height 18
click at [138, 269] on button "Top Center" at bounding box center [114, 272] width 162 height 29
click at [92, 488] on span "Top Right" at bounding box center [76, 494] width 45 height 18
click at [143, 280] on button "Top Right" at bounding box center [114, 272] width 162 height 29
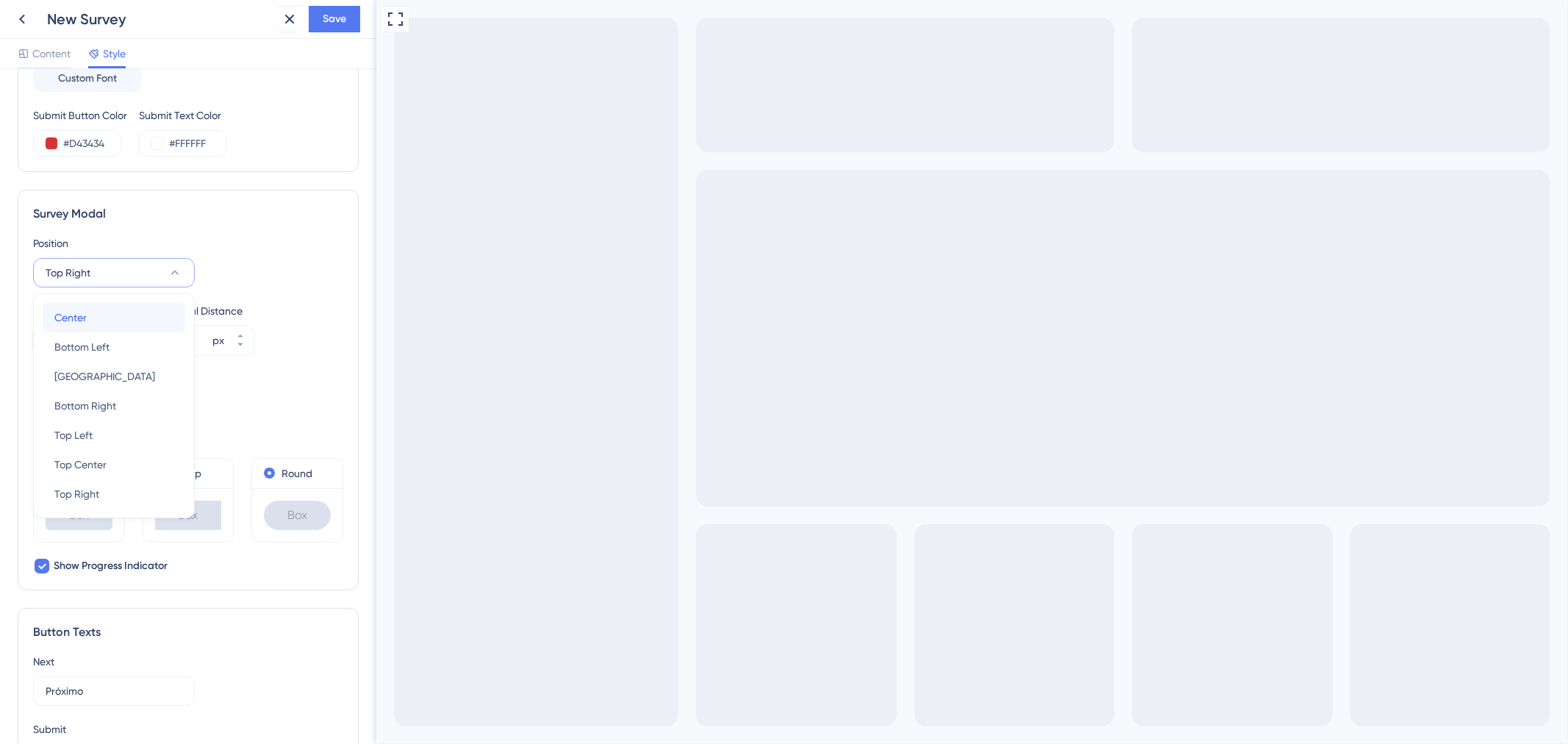
click at [140, 324] on div "Center Center" at bounding box center [113, 317] width 119 height 29
click at [283, 357] on div "Position Center Vertical Distance 40 px Horizontal Distance 40 px Backdrop Shad…" at bounding box center [188, 405] width 310 height 341
click at [240, 329] on button "48 px" at bounding box center [240, 333] width 26 height 15
click at [237, 344] on icon at bounding box center [240, 345] width 9 height 9
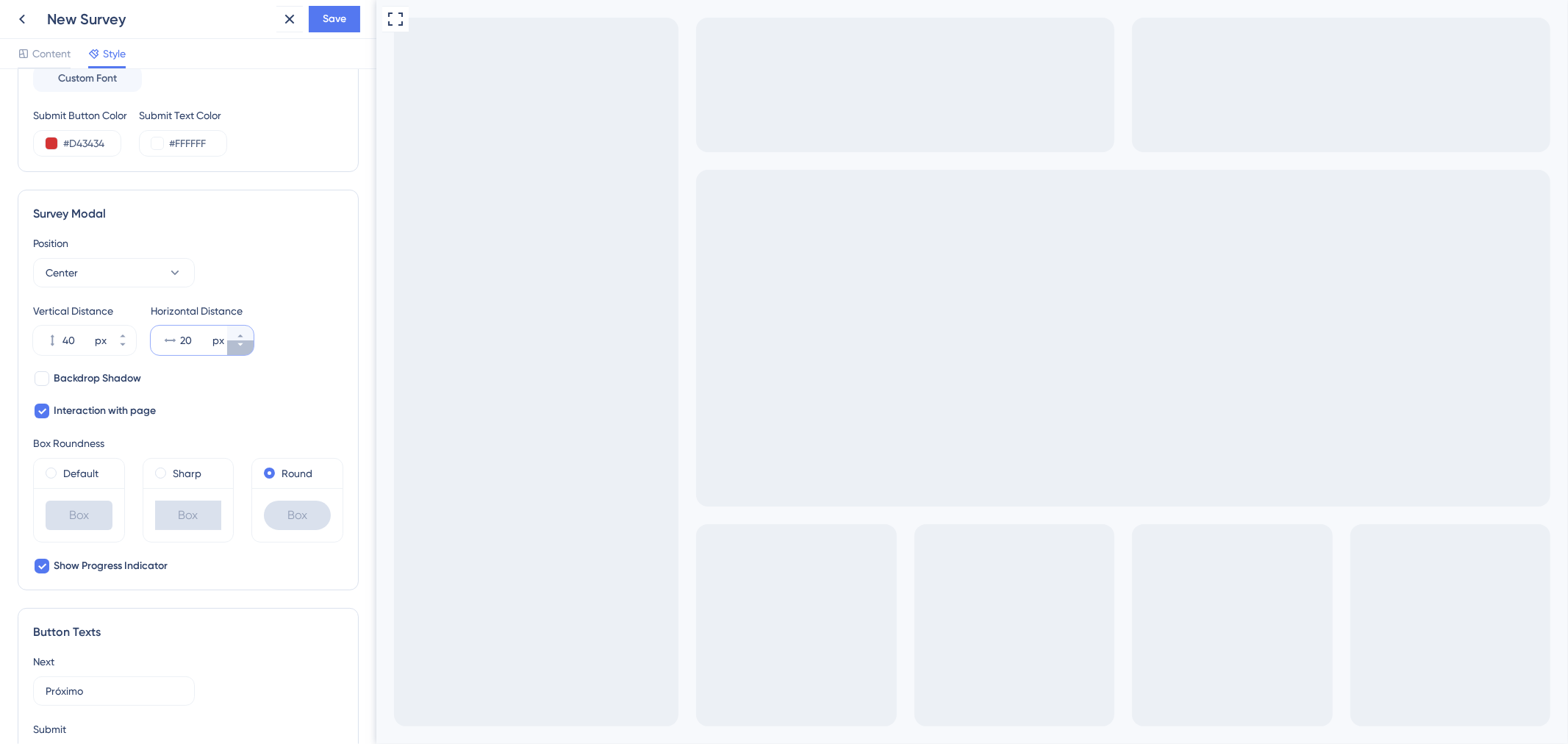
click at [237, 344] on icon at bounding box center [240, 345] width 9 height 9
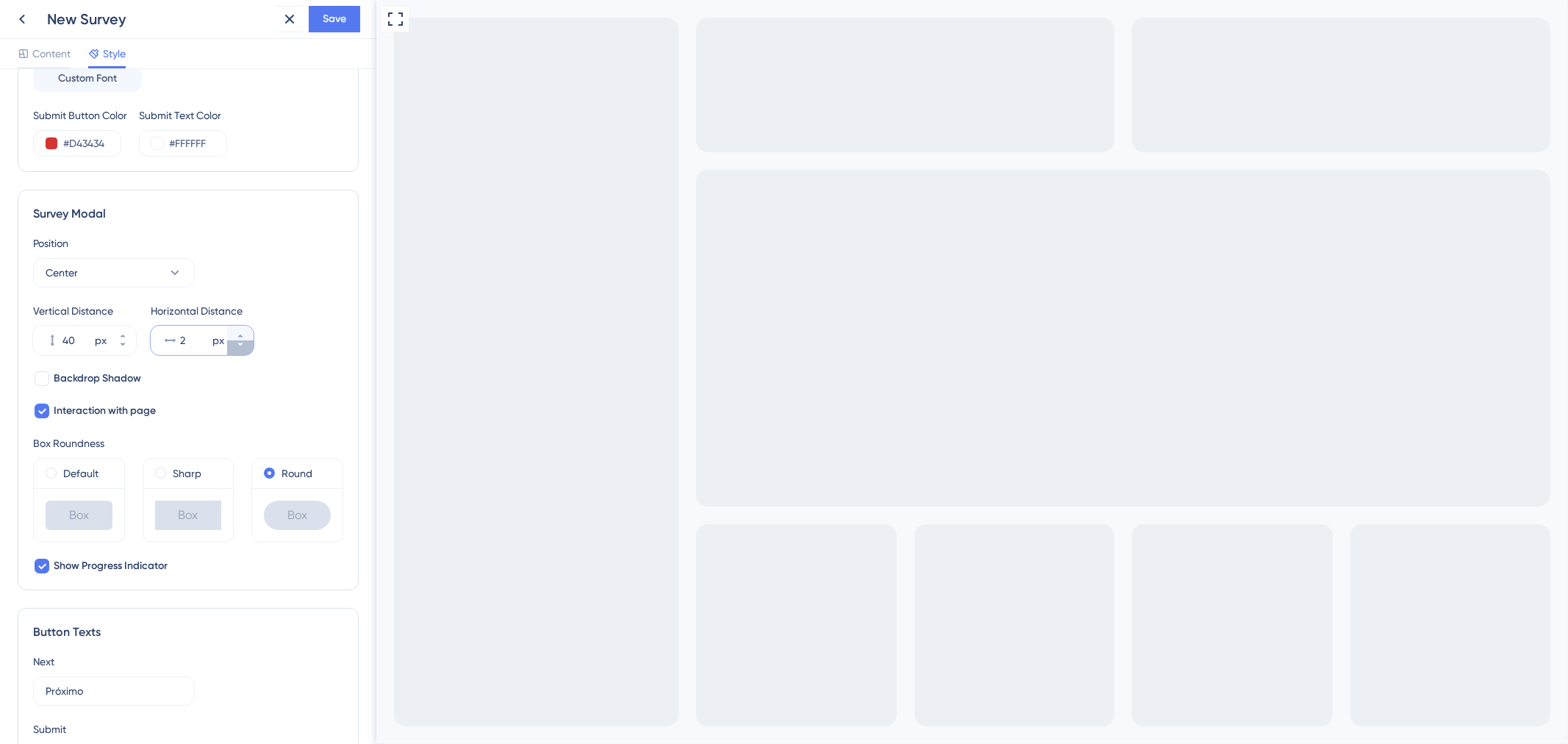
click at [237, 344] on icon at bounding box center [240, 345] width 9 height 9
type input "0"
click at [120, 335] on icon at bounding box center [122, 336] width 9 height 9
click at [120, 353] on button "49 px" at bounding box center [123, 348] width 26 height 15
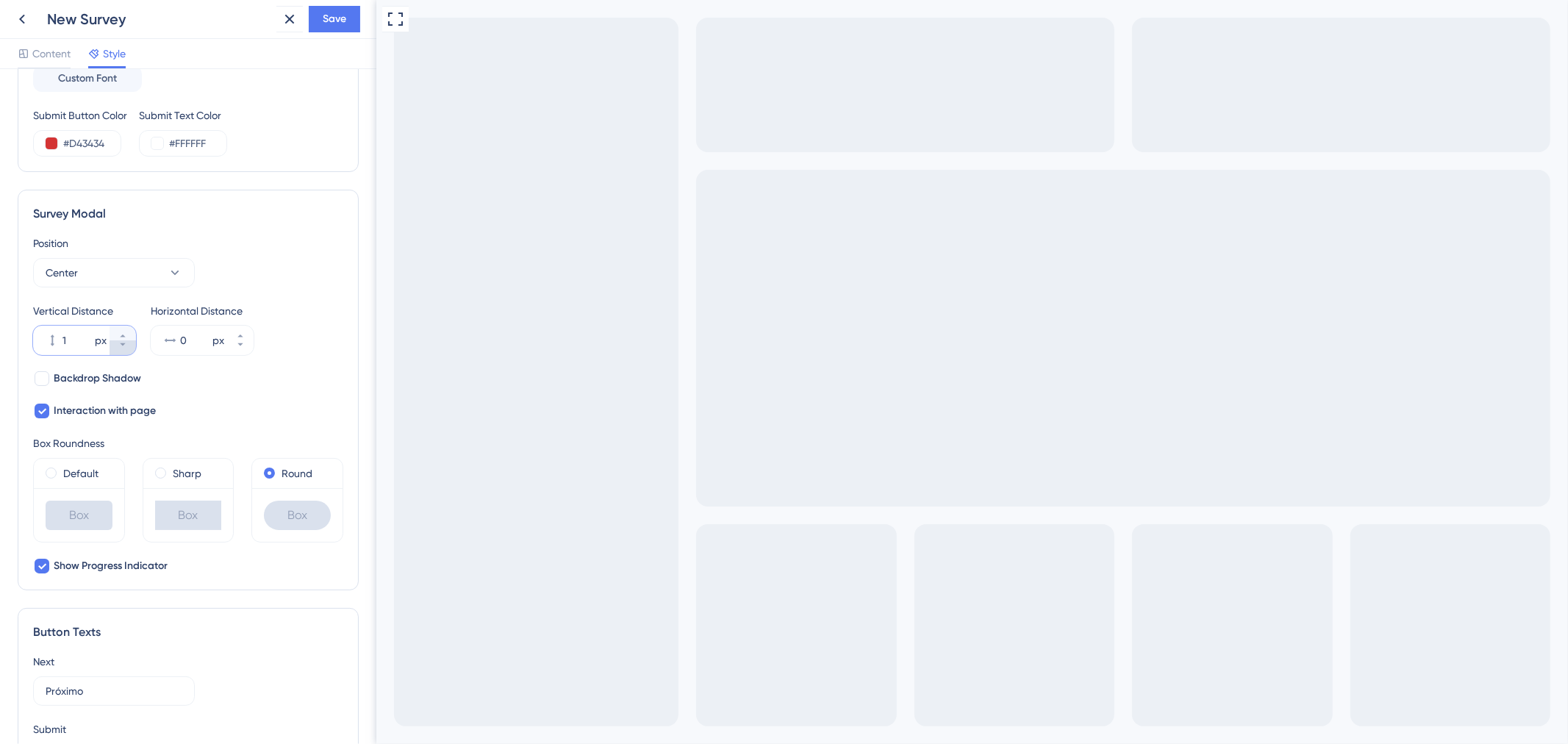
type input "0"
click at [120, 353] on button "0 px" at bounding box center [123, 348] width 26 height 15
click at [258, 402] on div "Backdrop Shadow Interaction with page" at bounding box center [188, 395] width 310 height 50
click at [99, 376] on span "Backdrop Shadow" at bounding box center [98, 379] width 88 height 18
checkbox input "true"
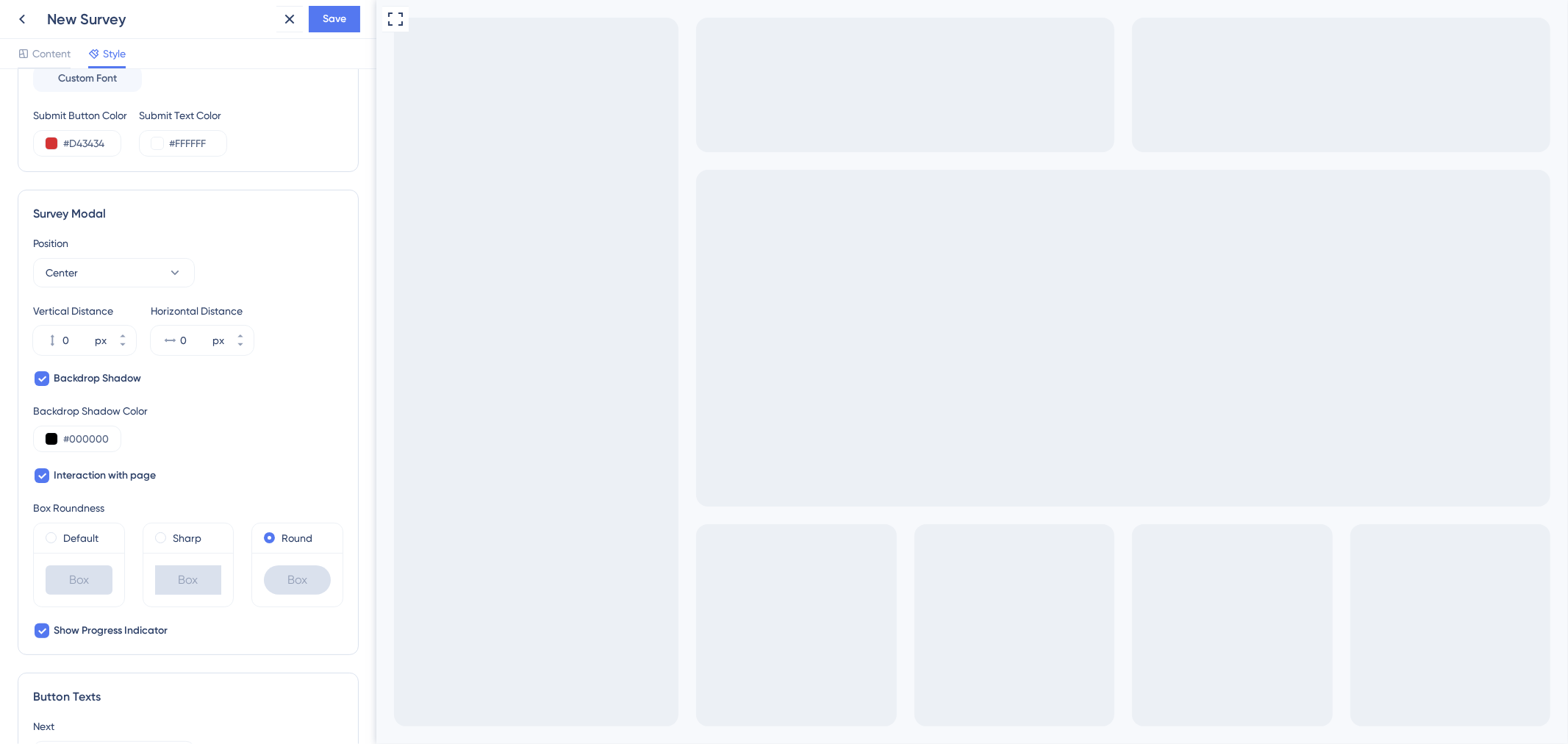
click at [313, 388] on div "Backdrop Shadow Backdrop Shadow Color #000000 Interaction with page" at bounding box center [188, 427] width 310 height 115
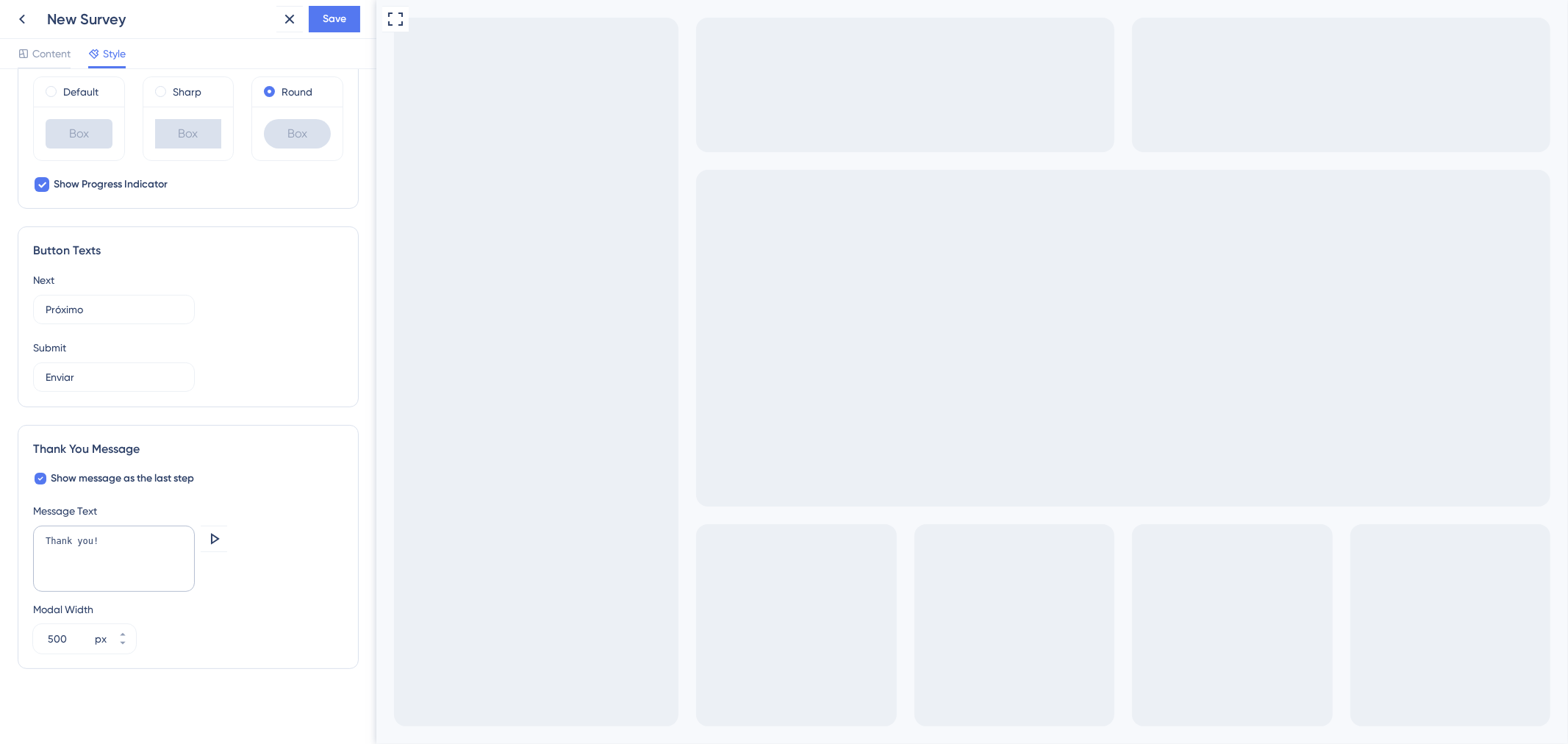
scroll to position [793, 0]
click at [166, 539] on textarea "Thank you!" at bounding box center [114, 558] width 162 height 66
type textarea "M"
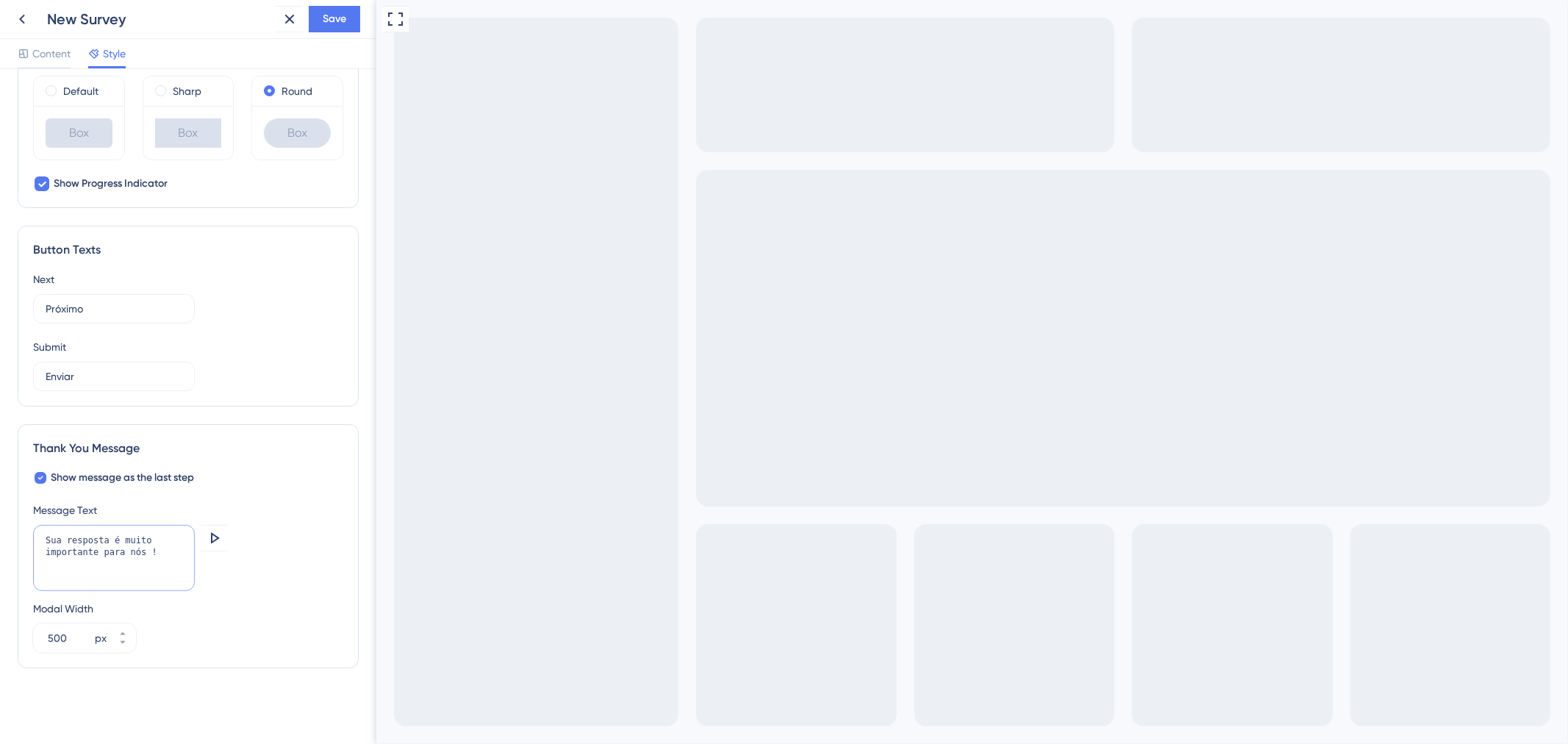
type textarea "Sua resposta é muito importante para nós !"
click at [249, 427] on div "Thank You Message Show message as the last step Message Text Sua resposta é mui…" at bounding box center [188, 546] width 341 height 244
click at [215, 544] on icon at bounding box center [214, 539] width 18 height 18
click at [127, 631] on button "584 px" at bounding box center [123, 631] width 26 height 15
click at [127, 631] on button "585 px" at bounding box center [123, 631] width 26 height 15
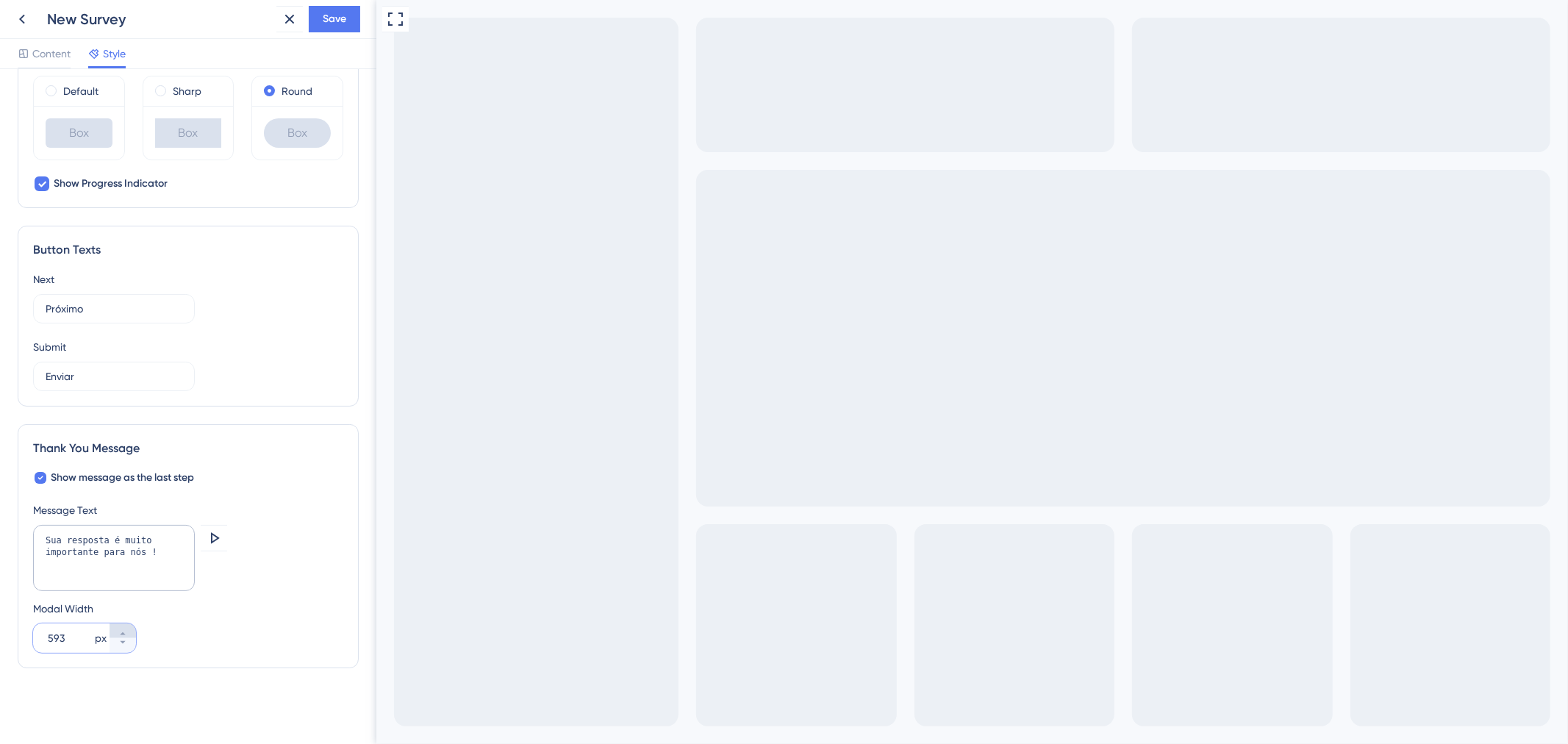
click at [127, 631] on button "593 px" at bounding box center [123, 631] width 26 height 15
click at [127, 631] on button "595 px" at bounding box center [123, 631] width 26 height 15
click at [127, 631] on button "596 px" at bounding box center [123, 631] width 26 height 15
click at [127, 631] on button "597 px" at bounding box center [123, 631] width 26 height 15
click at [127, 631] on button "598 px" at bounding box center [123, 631] width 26 height 15
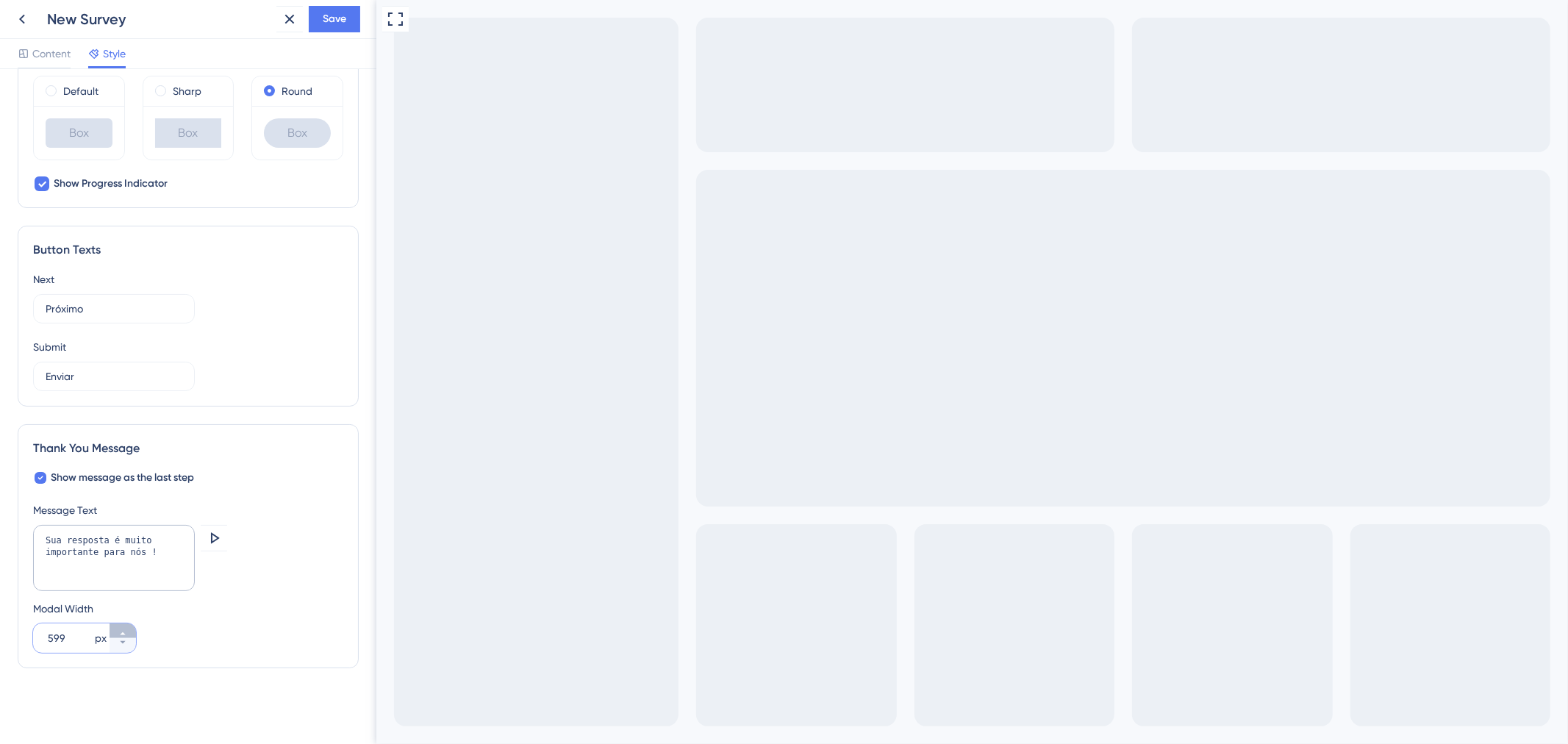
click at [127, 631] on button "599 px" at bounding box center [123, 631] width 26 height 15
type input "600"
click at [219, 547] on button at bounding box center [214, 538] width 26 height 26
click at [332, 21] on span "Save" at bounding box center [335, 19] width 24 height 18
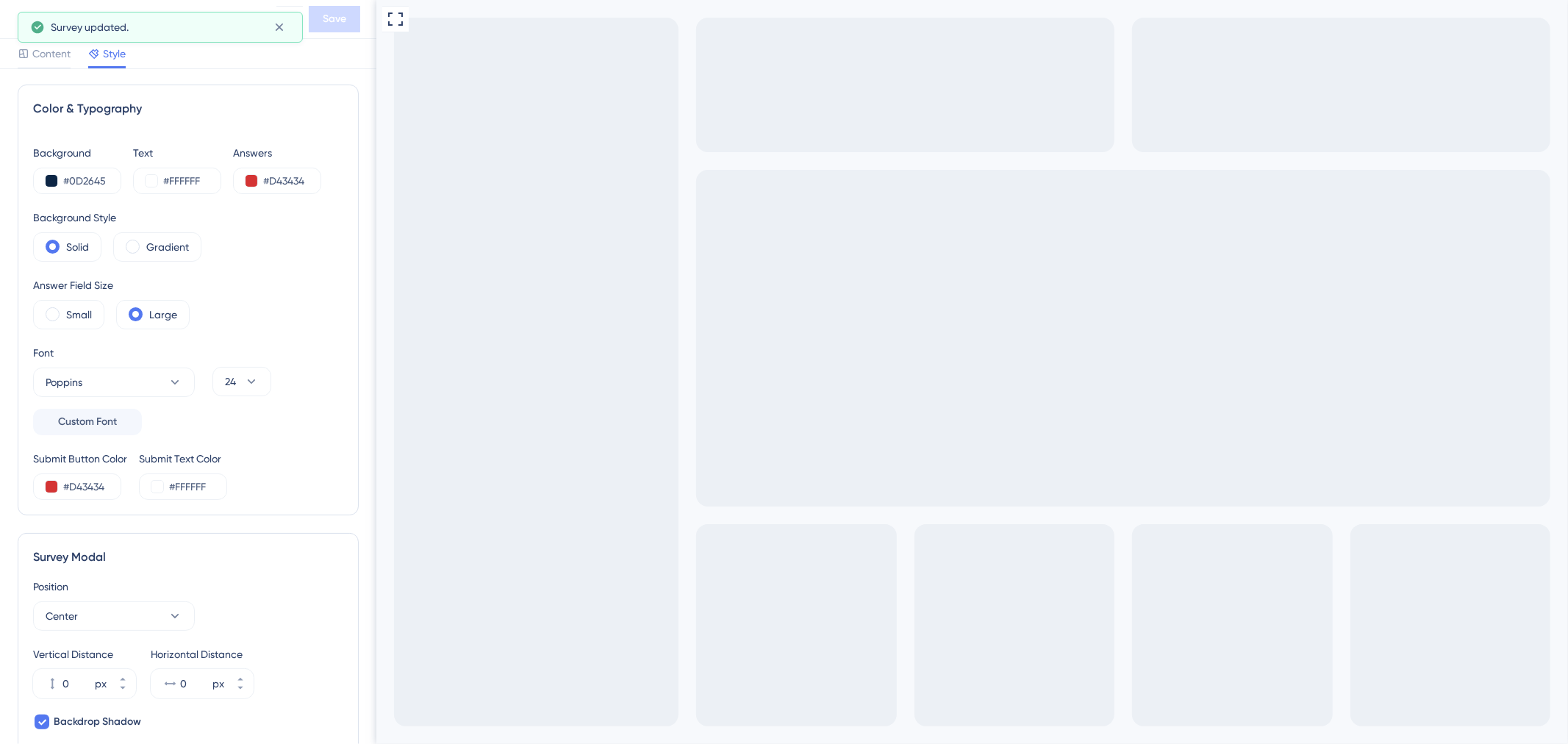
scroll to position [0, 0]
click at [394, 20] on icon at bounding box center [395, 19] width 18 height 18
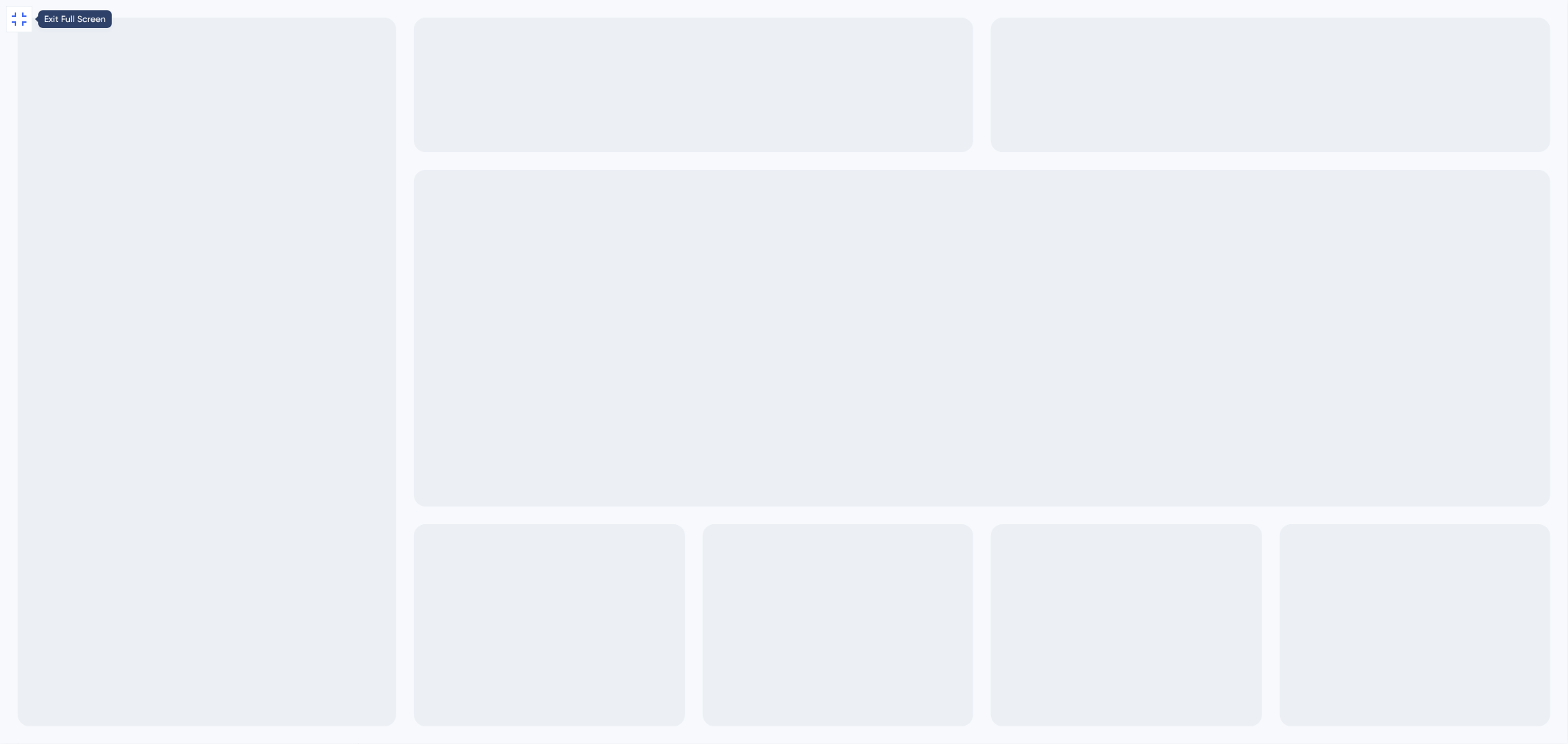
click at [15, 24] on icon at bounding box center [19, 19] width 15 height 13
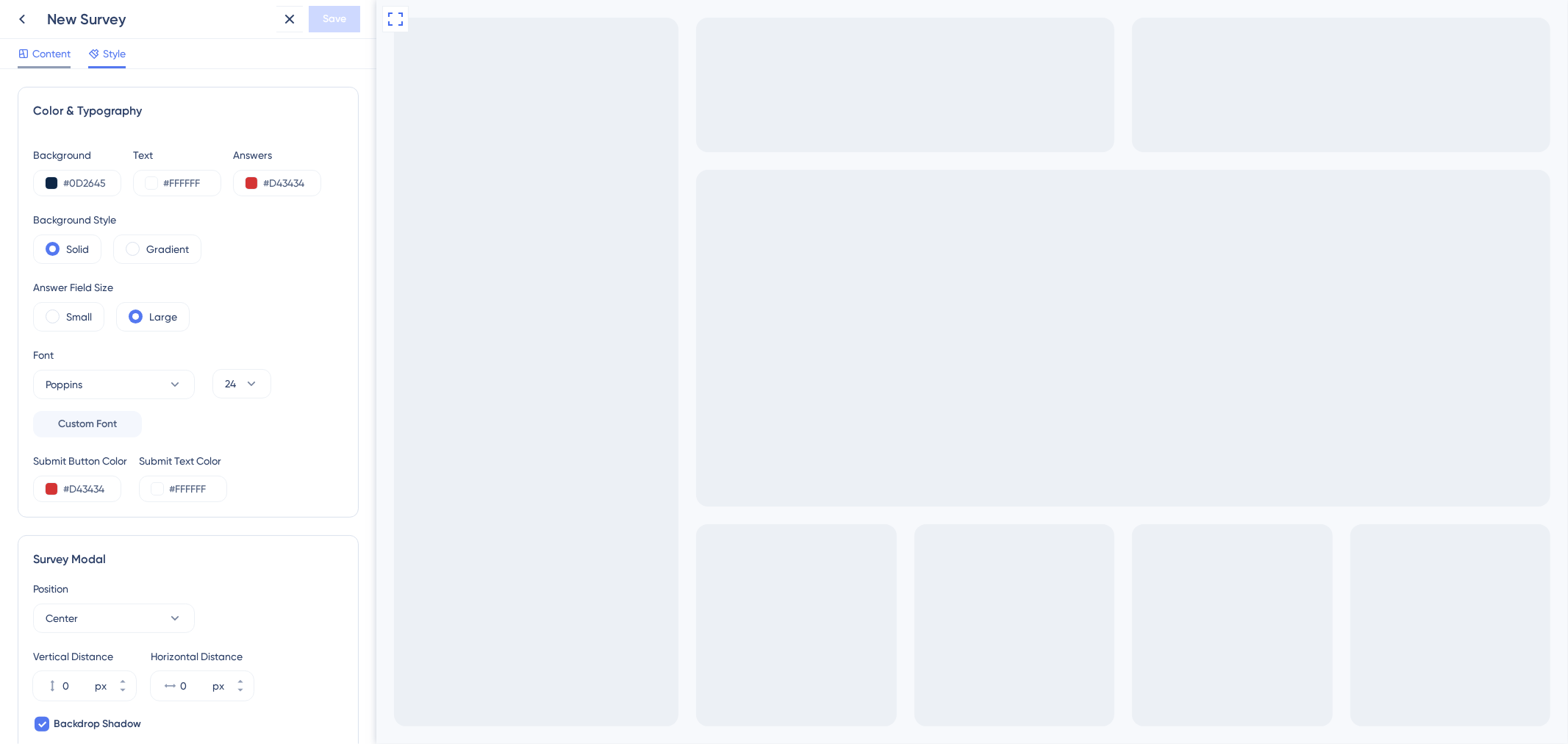
click at [66, 63] on div "Content" at bounding box center [44, 57] width 53 height 24
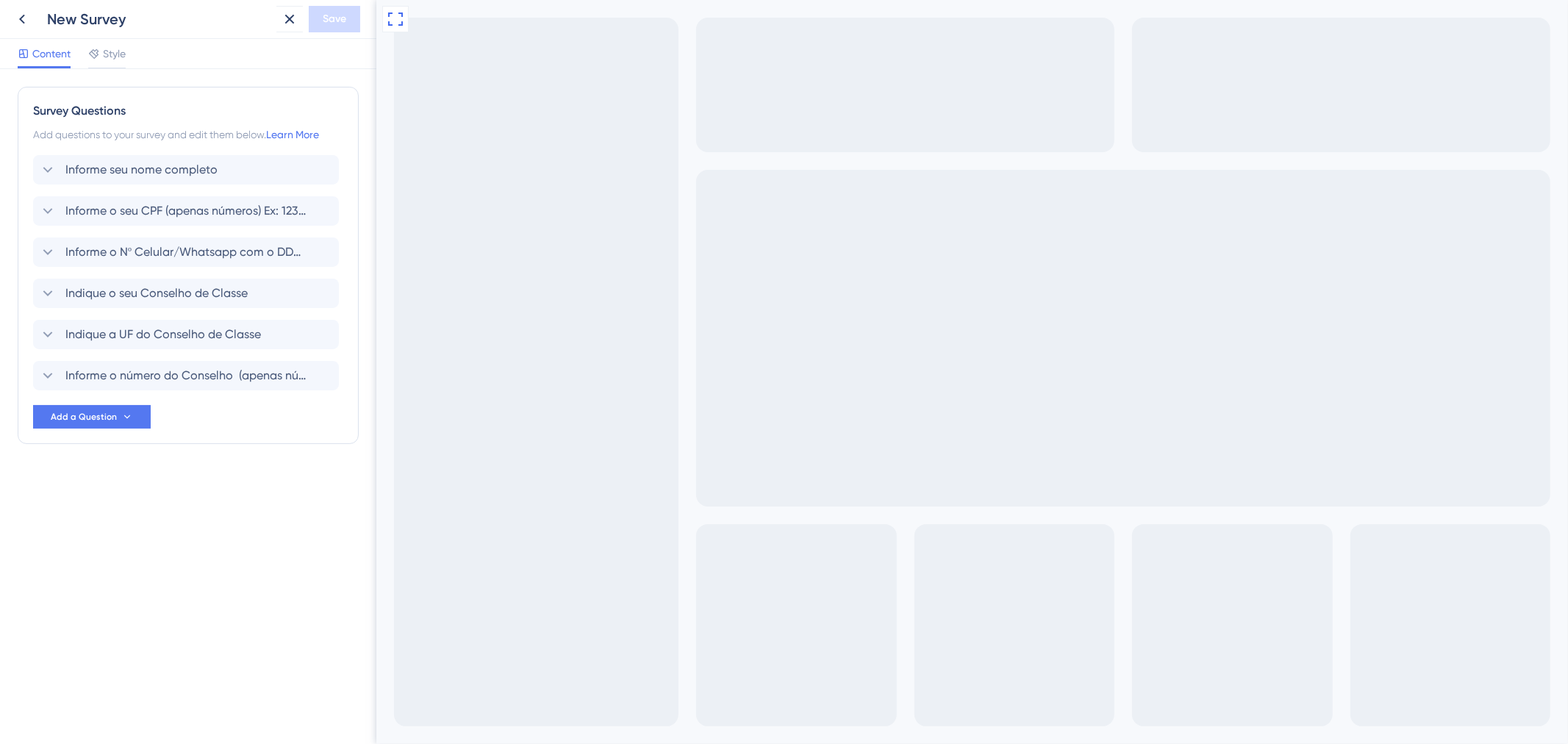
click at [253, 105] on div "Survey Questions" at bounding box center [188, 111] width 310 height 18
click at [138, 427] on button "Add a Question" at bounding box center [92, 417] width 118 height 24
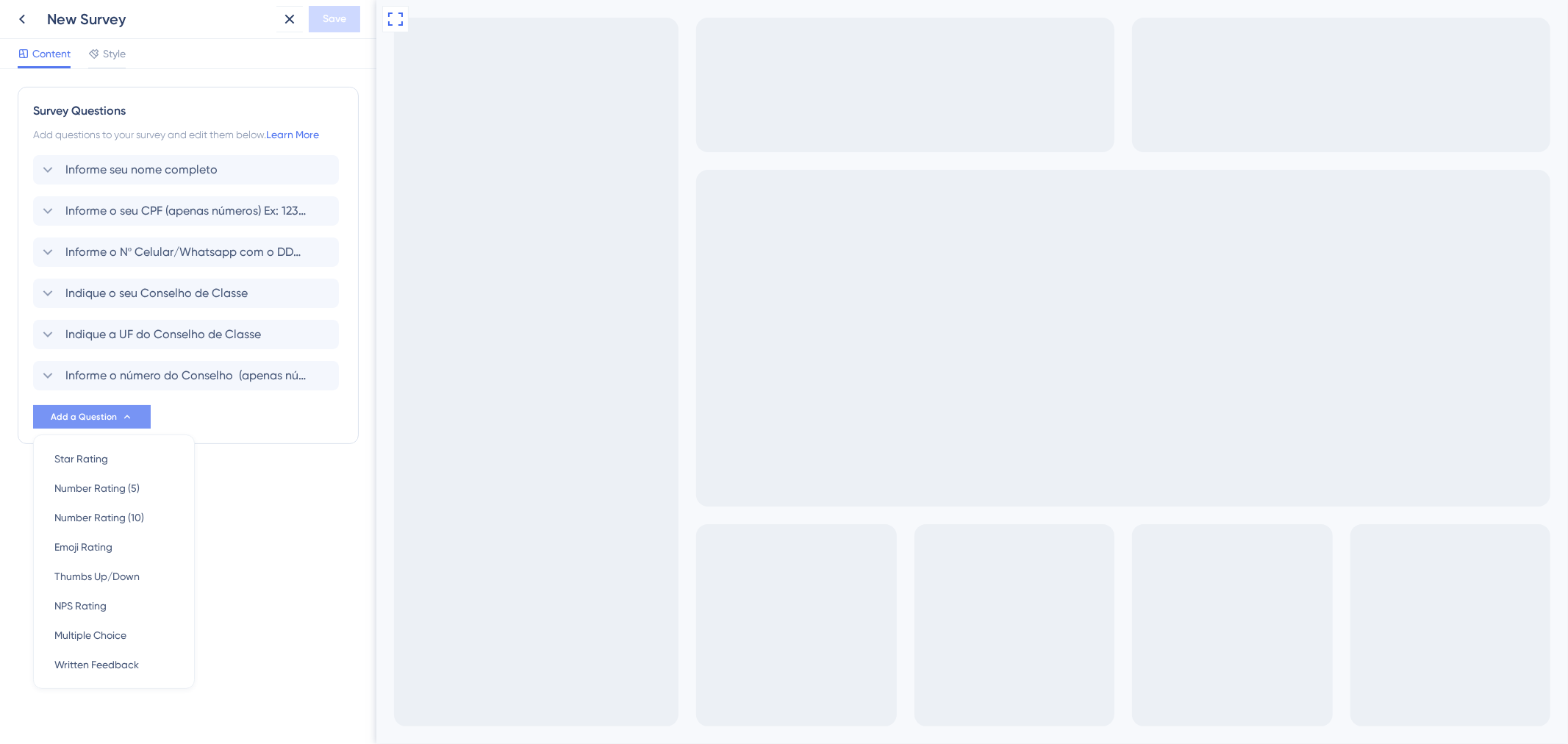
scroll to position [4, 0]
click at [121, 453] on div "Star Rating Star Rating" at bounding box center [113, 455] width 119 height 29
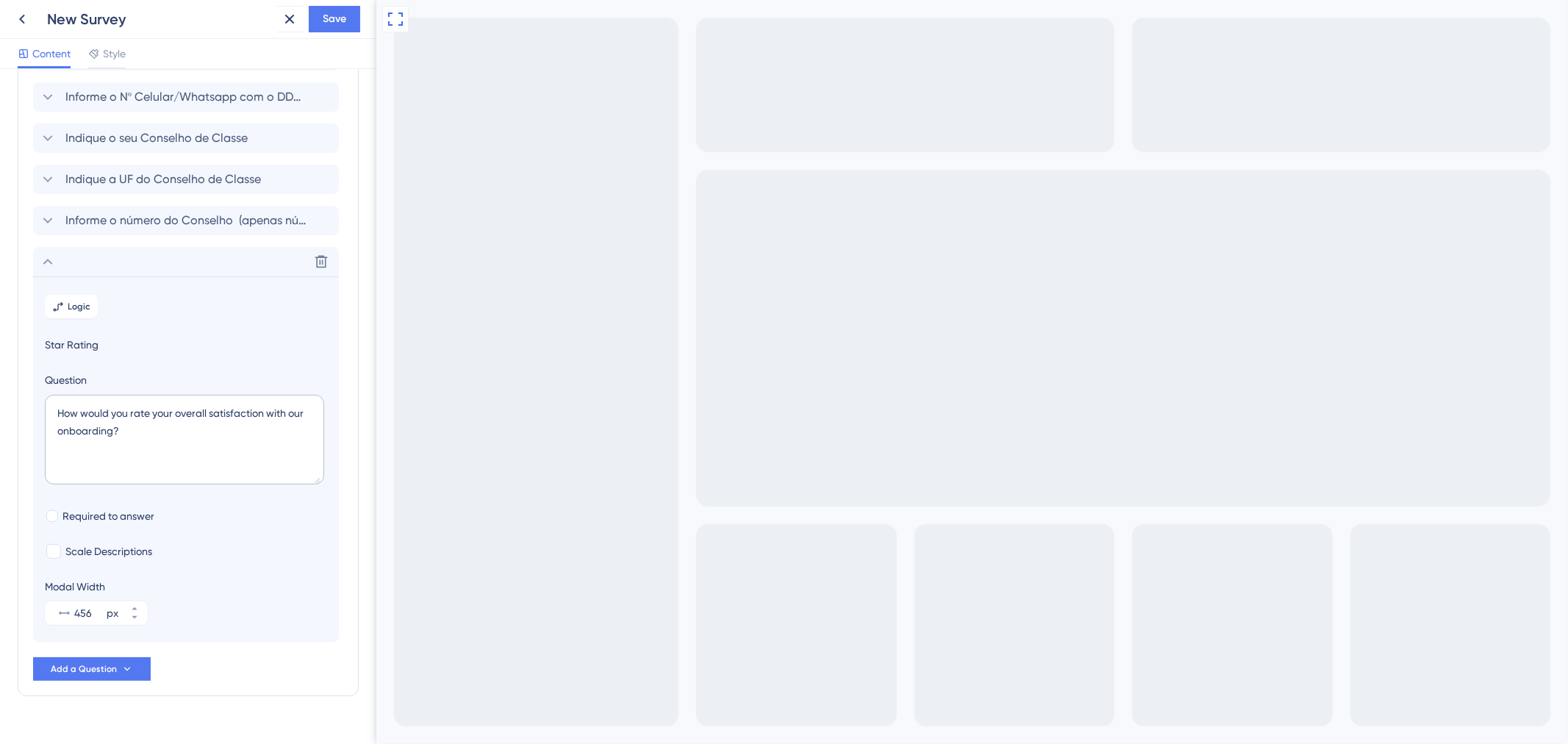
scroll to position [185, 0]
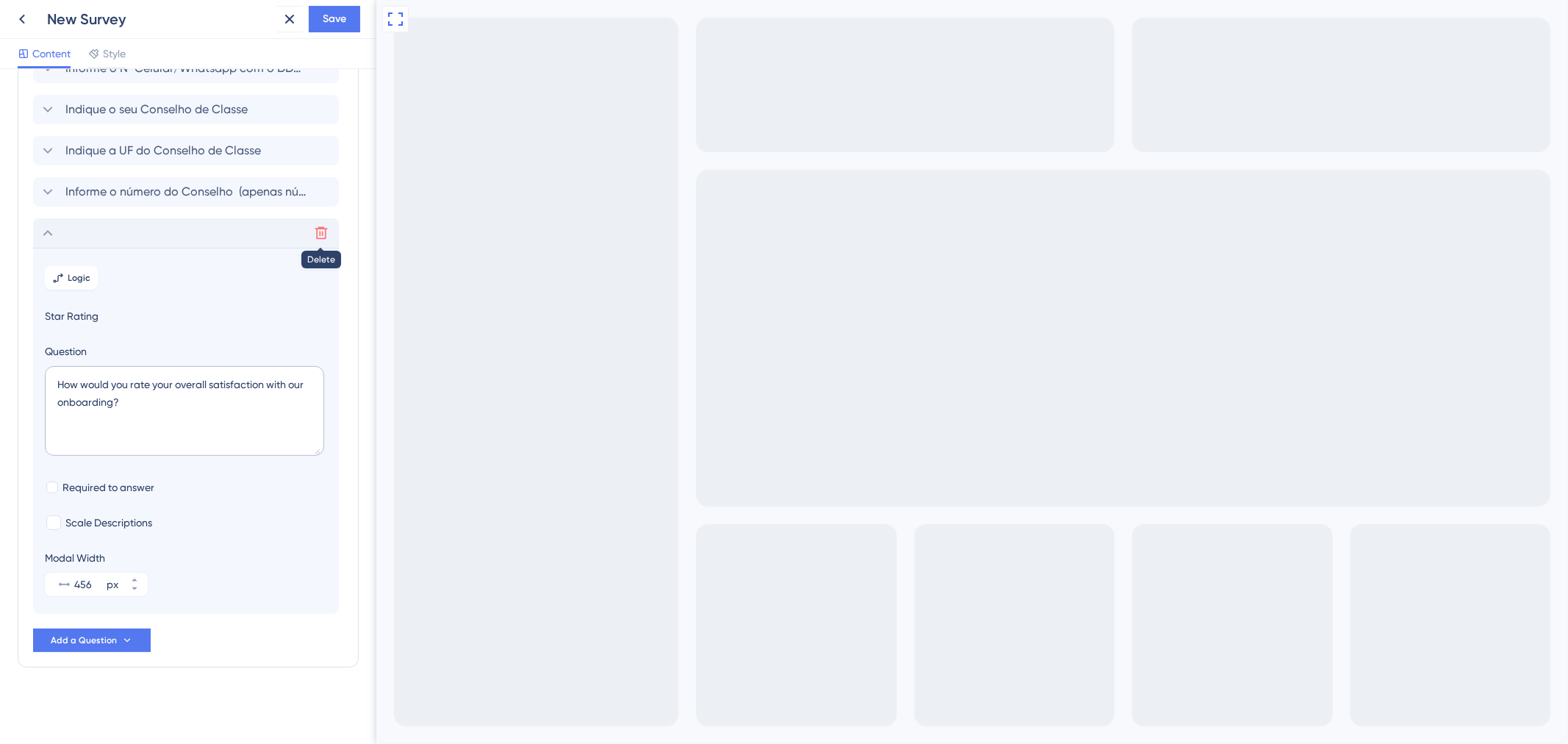
click at [310, 229] on button at bounding box center [322, 233] width 24 height 24
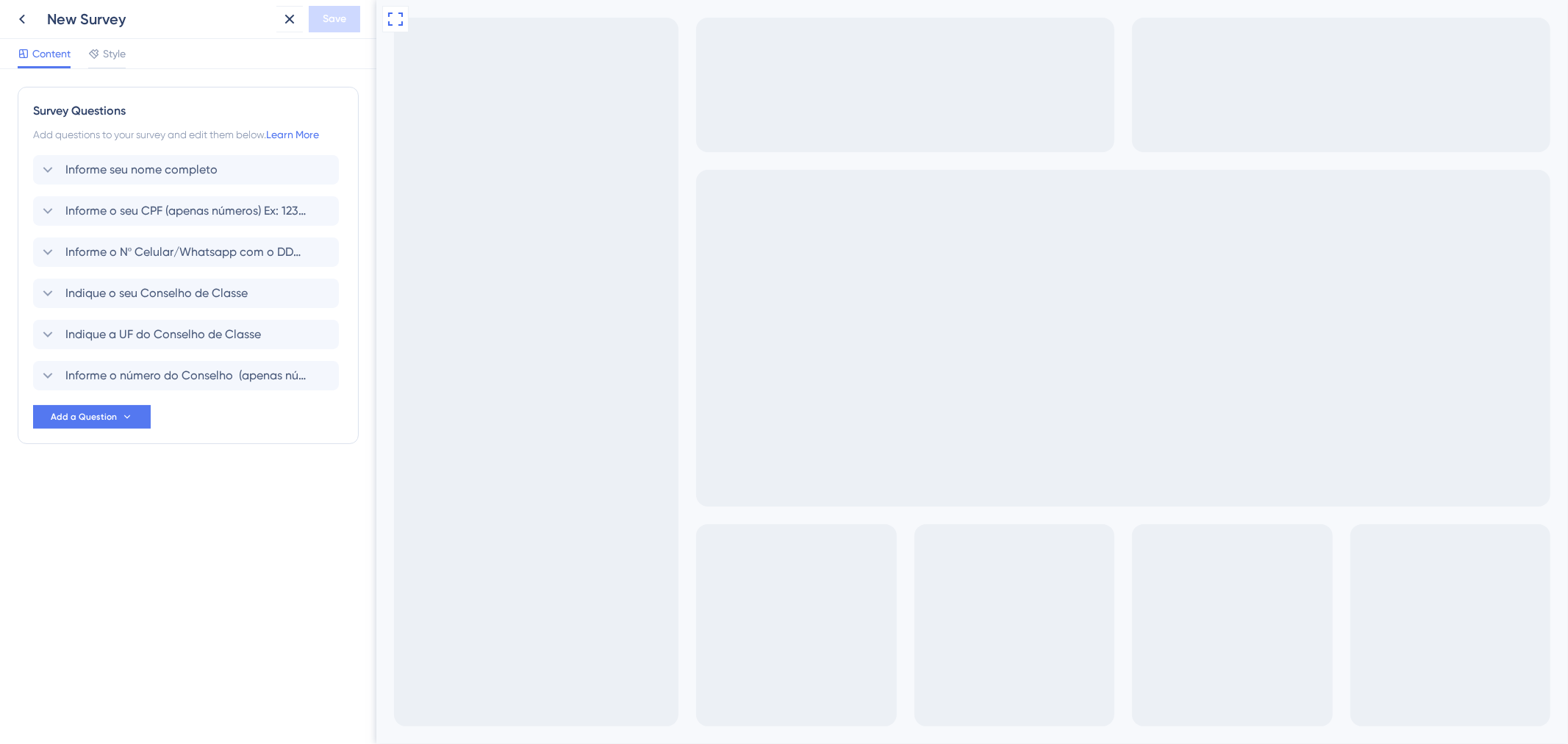
drag, startPoint x: 148, startPoint y: 491, endPoint x: 90, endPoint y: 489, distance: 58.0
click at [90, 489] on div "Survey Questions Add questions to your survey and edit them below. Learn More I…" at bounding box center [188, 295] width 341 height 416
click at [197, 376] on span "Informe o número do Conselho (apenas números) Ex: 123456" at bounding box center [186, 376] width 243 height 18
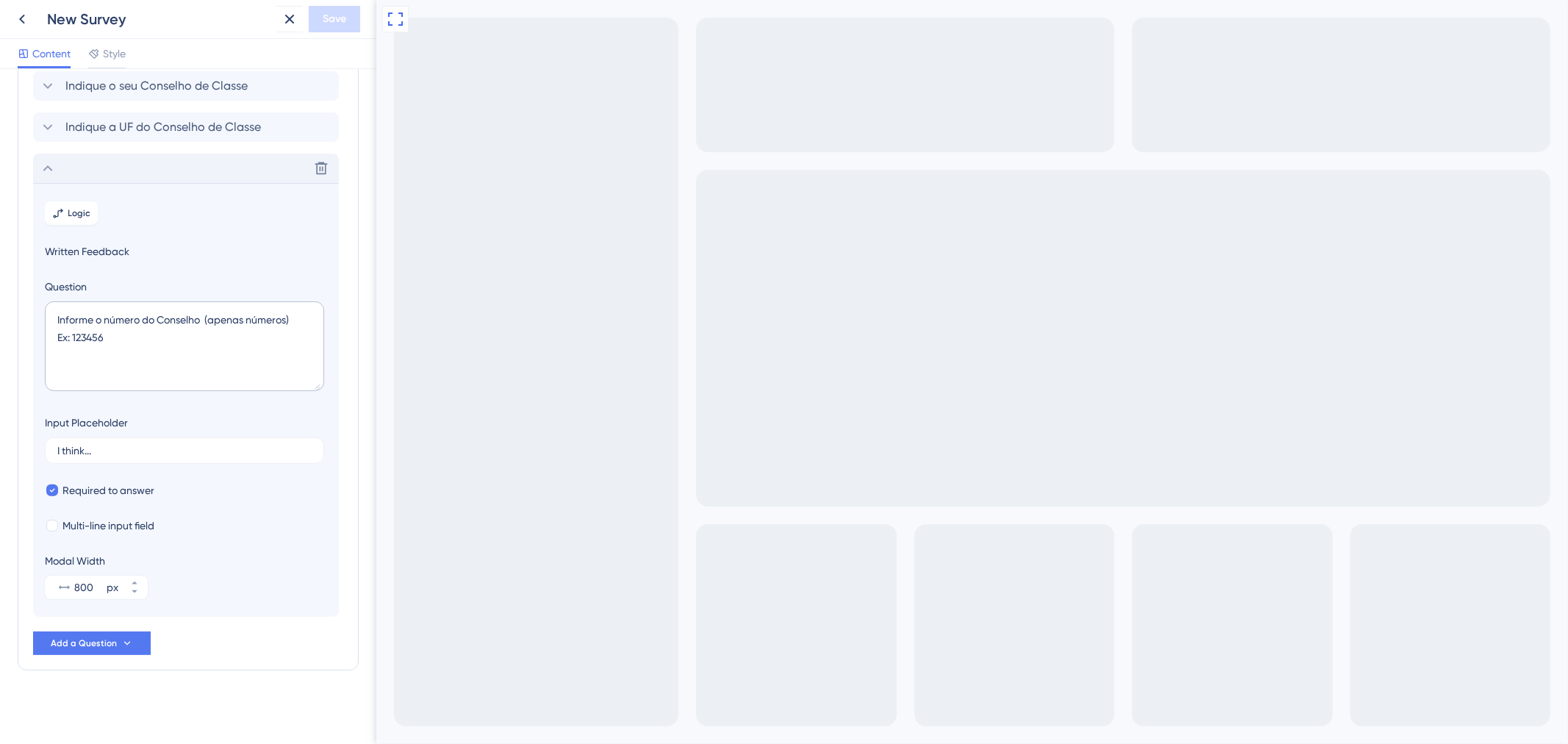
scroll to position [210, 0]
click at [70, 204] on span "Logic" at bounding box center [79, 210] width 23 height 12
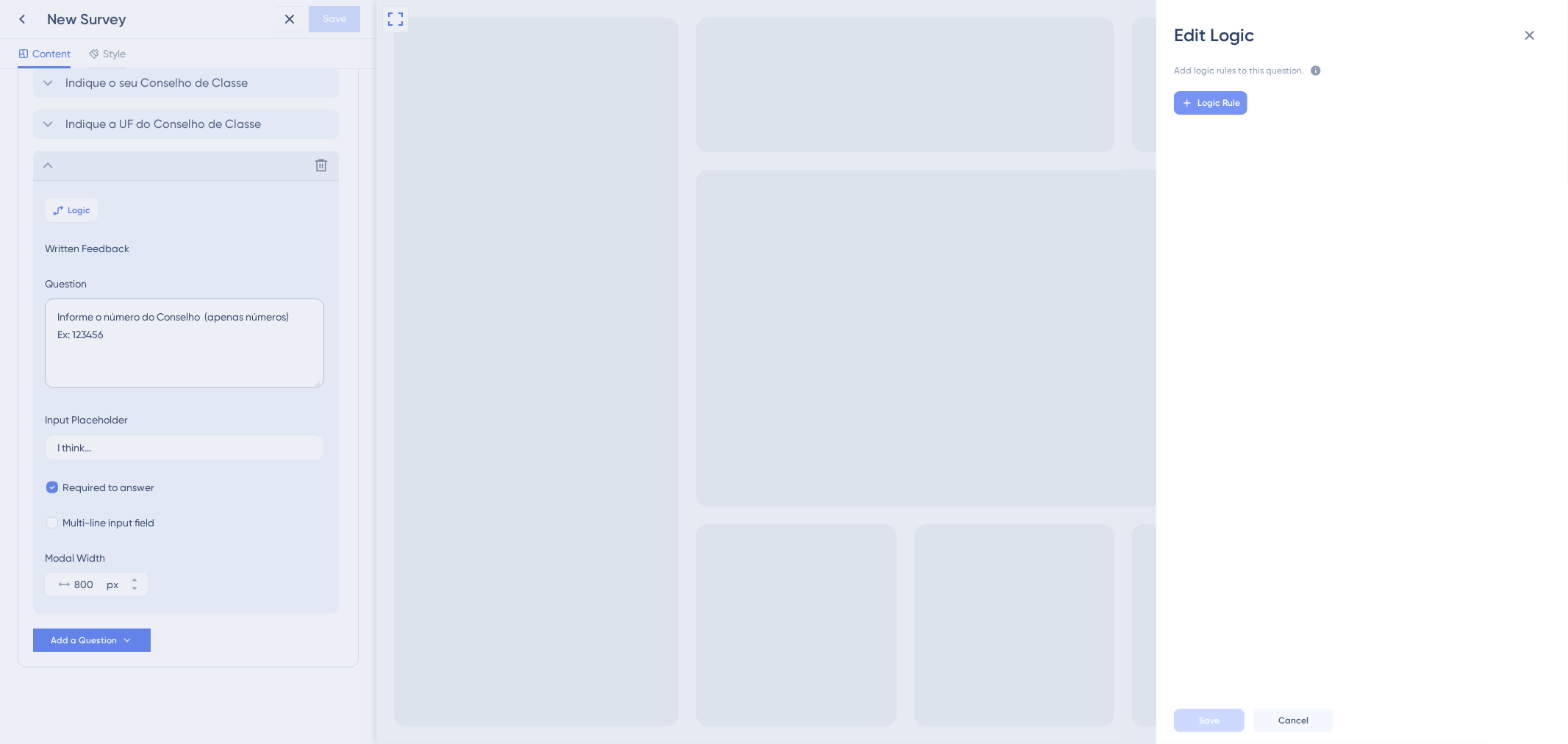
click at [1235, 101] on span "Logic Rule" at bounding box center [1218, 103] width 43 height 12
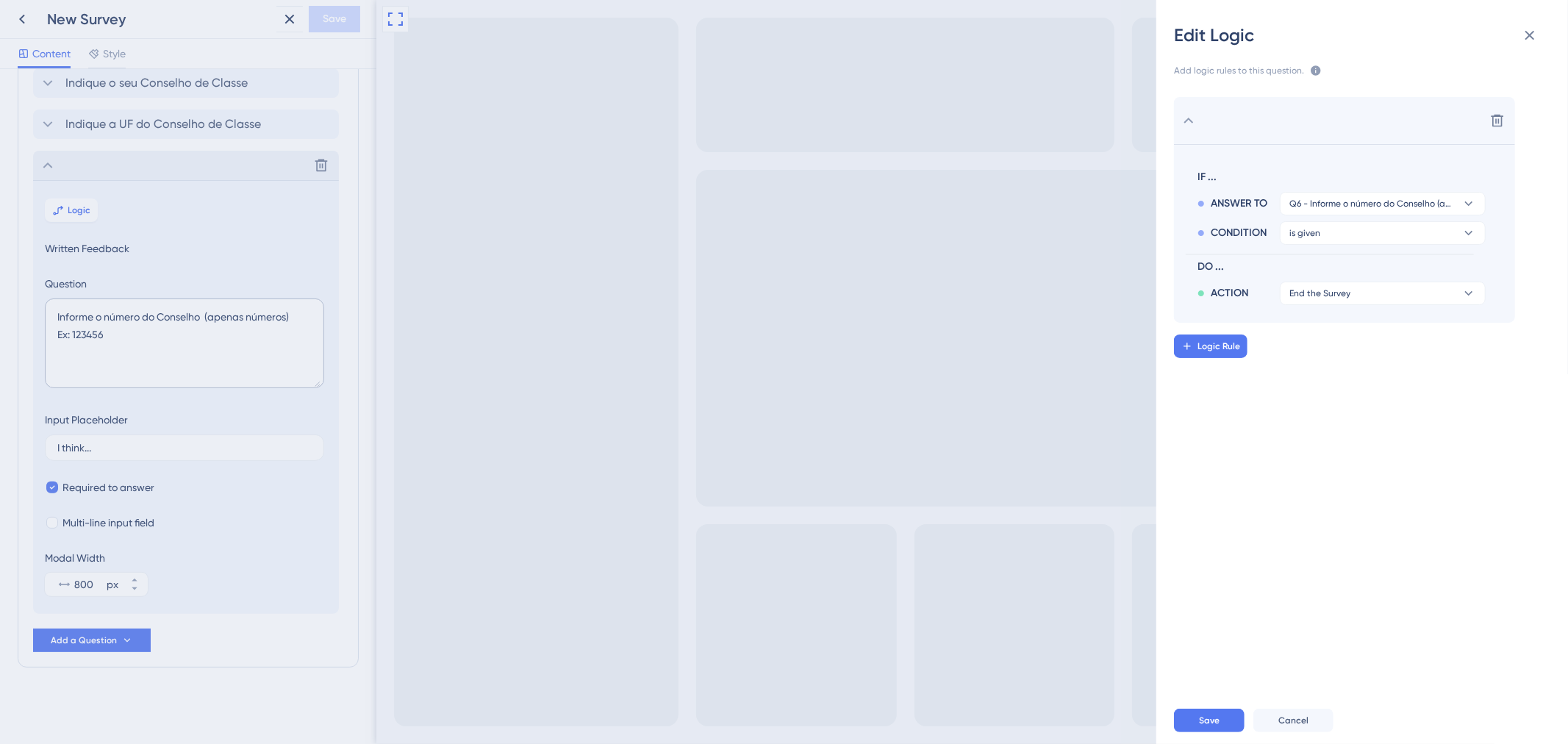
click at [1209, 173] on span "IF ..." at bounding box center [1338, 177] width 282 height 18
click at [1480, 239] on button "is given" at bounding box center [1383, 233] width 206 height 24
click at [1476, 236] on button "is given" at bounding box center [1383, 233] width 206 height 24
click at [1448, 296] on button "End the Survey" at bounding box center [1383, 294] width 206 height 24
click at [1394, 416] on div "Trigger a Survey Trigger a Survey" at bounding box center [1382, 423] width 175 height 29
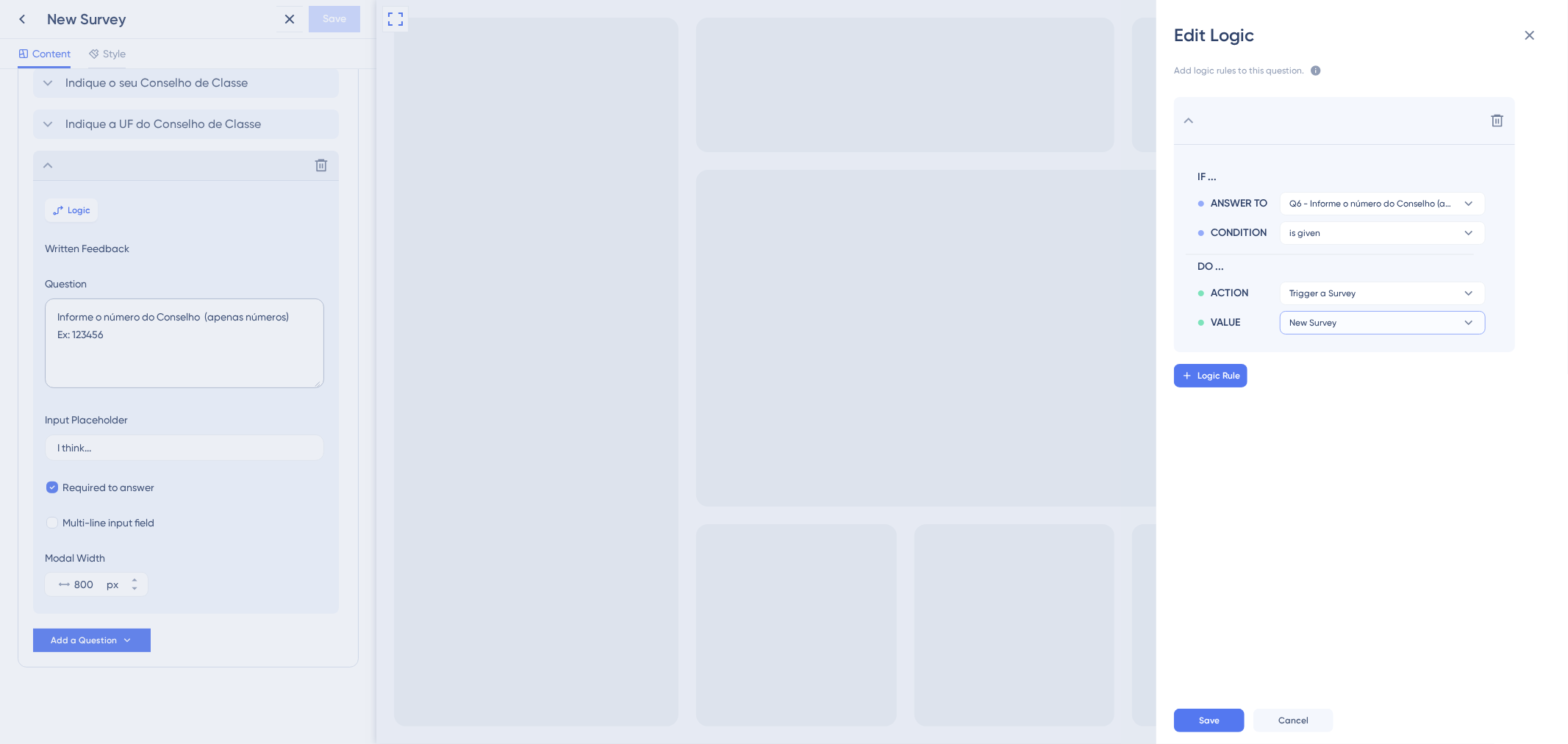
click at [1375, 328] on button "New Survey" at bounding box center [1383, 323] width 206 height 24
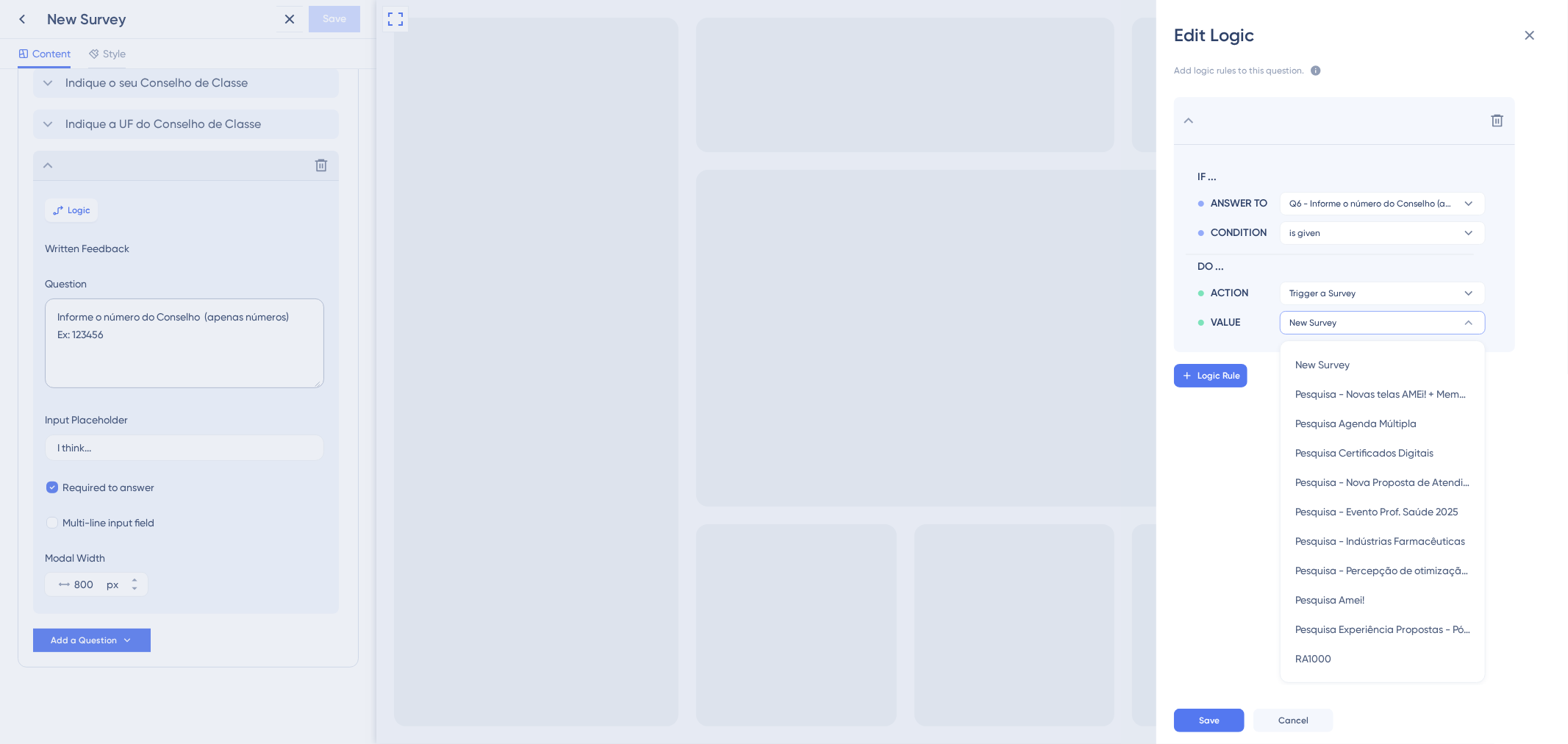
click at [1377, 328] on button "New Survey" at bounding box center [1383, 323] width 206 height 24
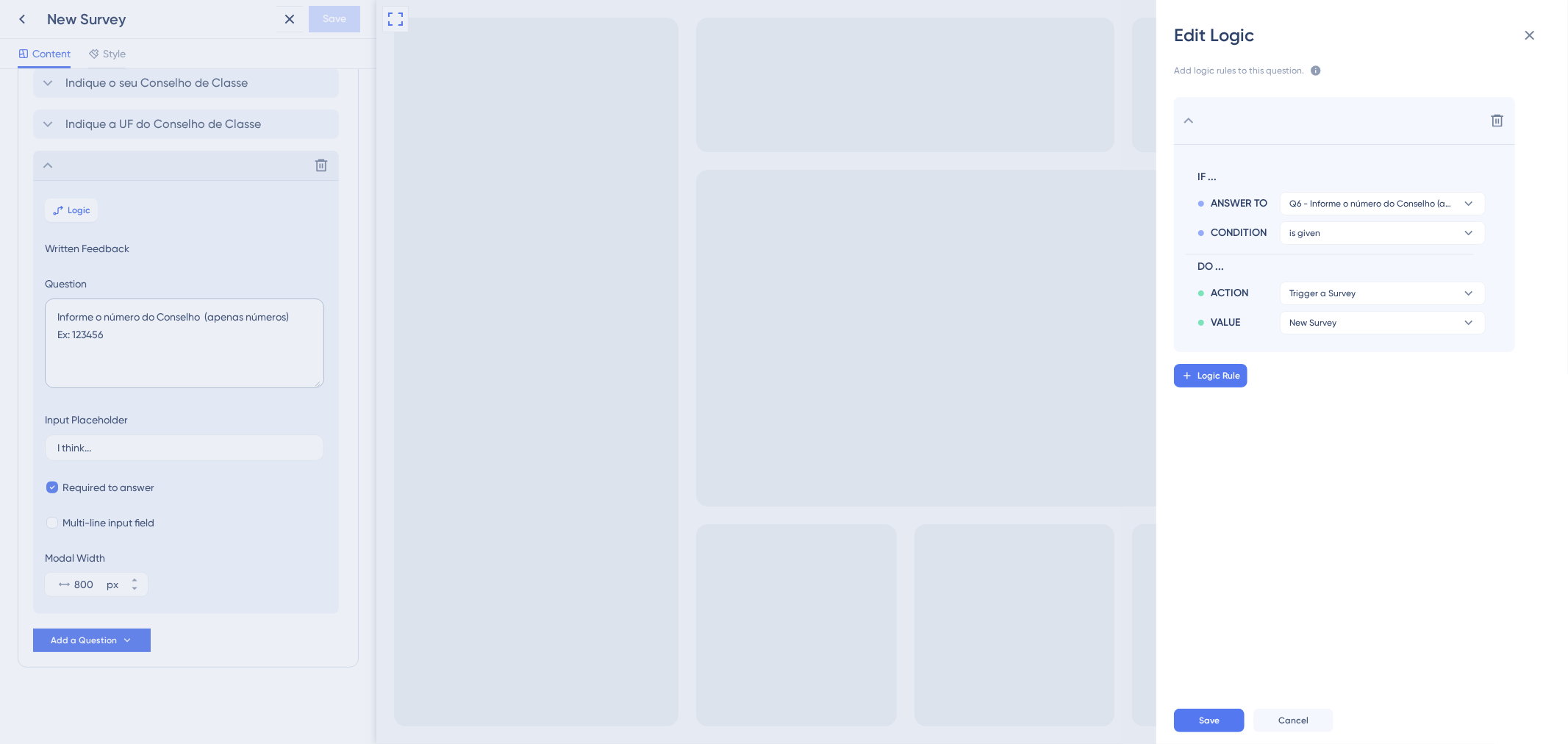
click at [1319, 452] on div "Delete IF ... ANSWER TO Q6 - Informe o número do Conselho (apenas números) Ex: …" at bounding box center [1367, 382] width 435 height 606
click at [1496, 113] on icon at bounding box center [1497, 120] width 15 height 15
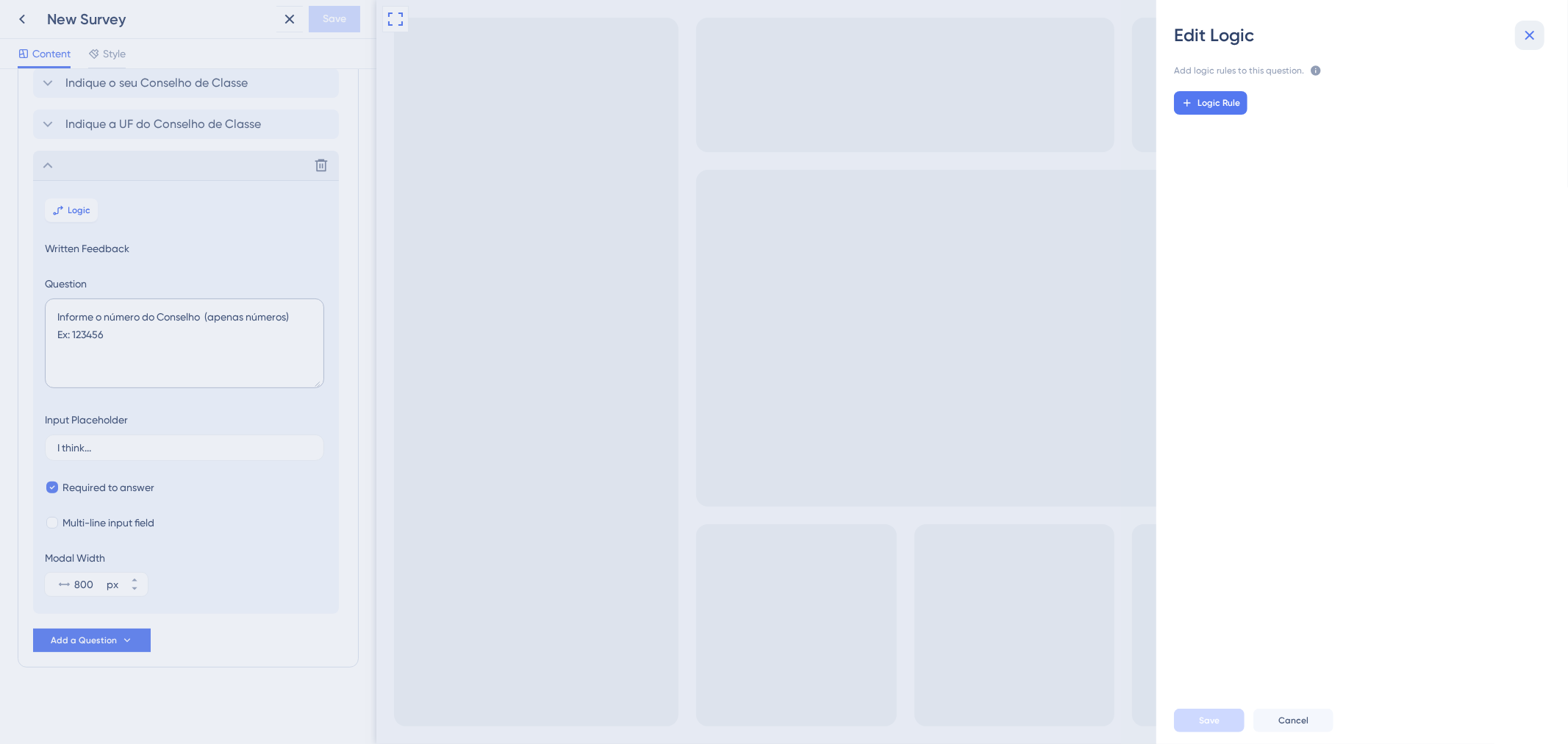
drag, startPoint x: 1517, startPoint y: 40, endPoint x: 543, endPoint y: 186, distance: 984.9
click at [1517, 40] on button at bounding box center [1529, 35] width 29 height 29
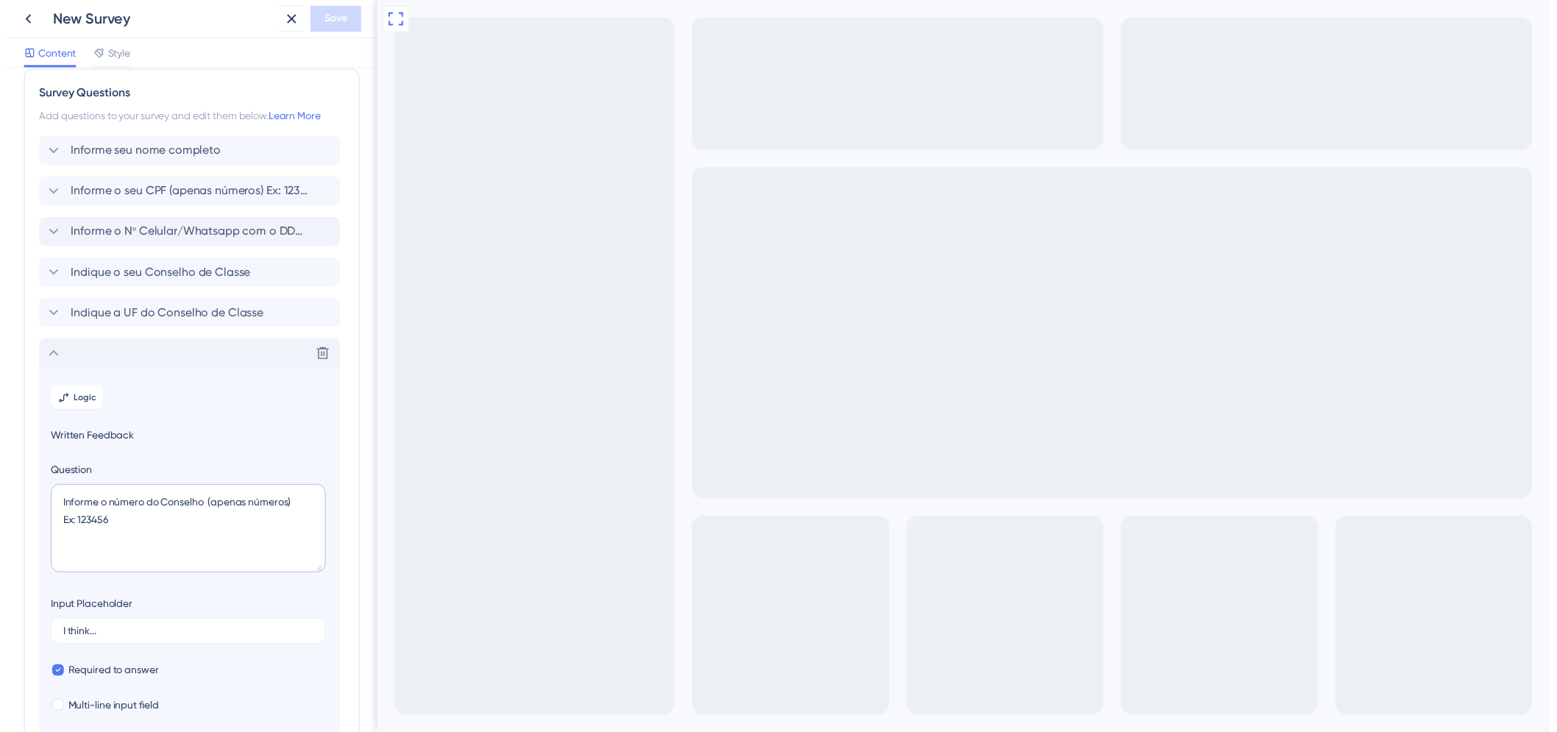
scroll to position [0, 0]
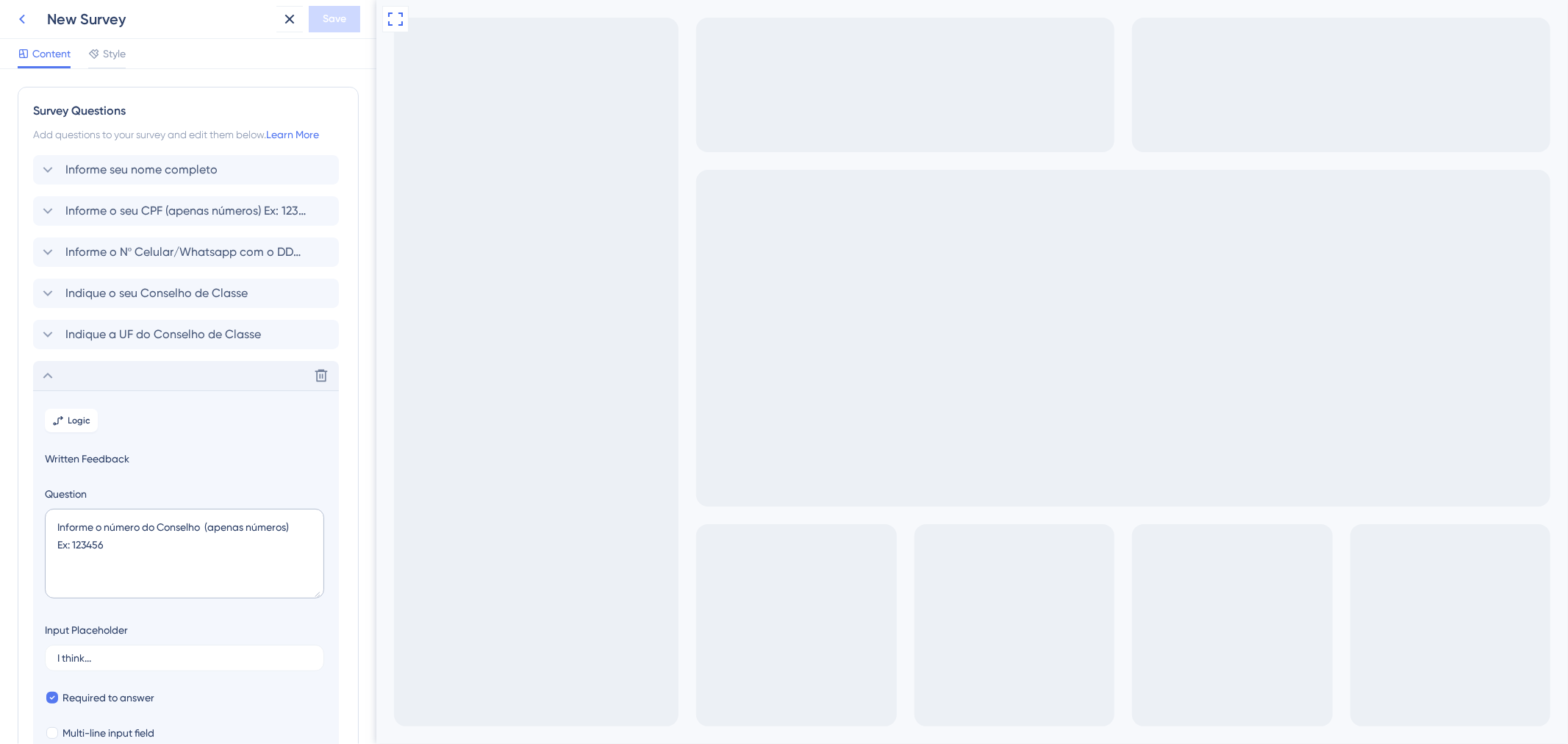
click at [28, 18] on icon at bounding box center [22, 19] width 18 height 18
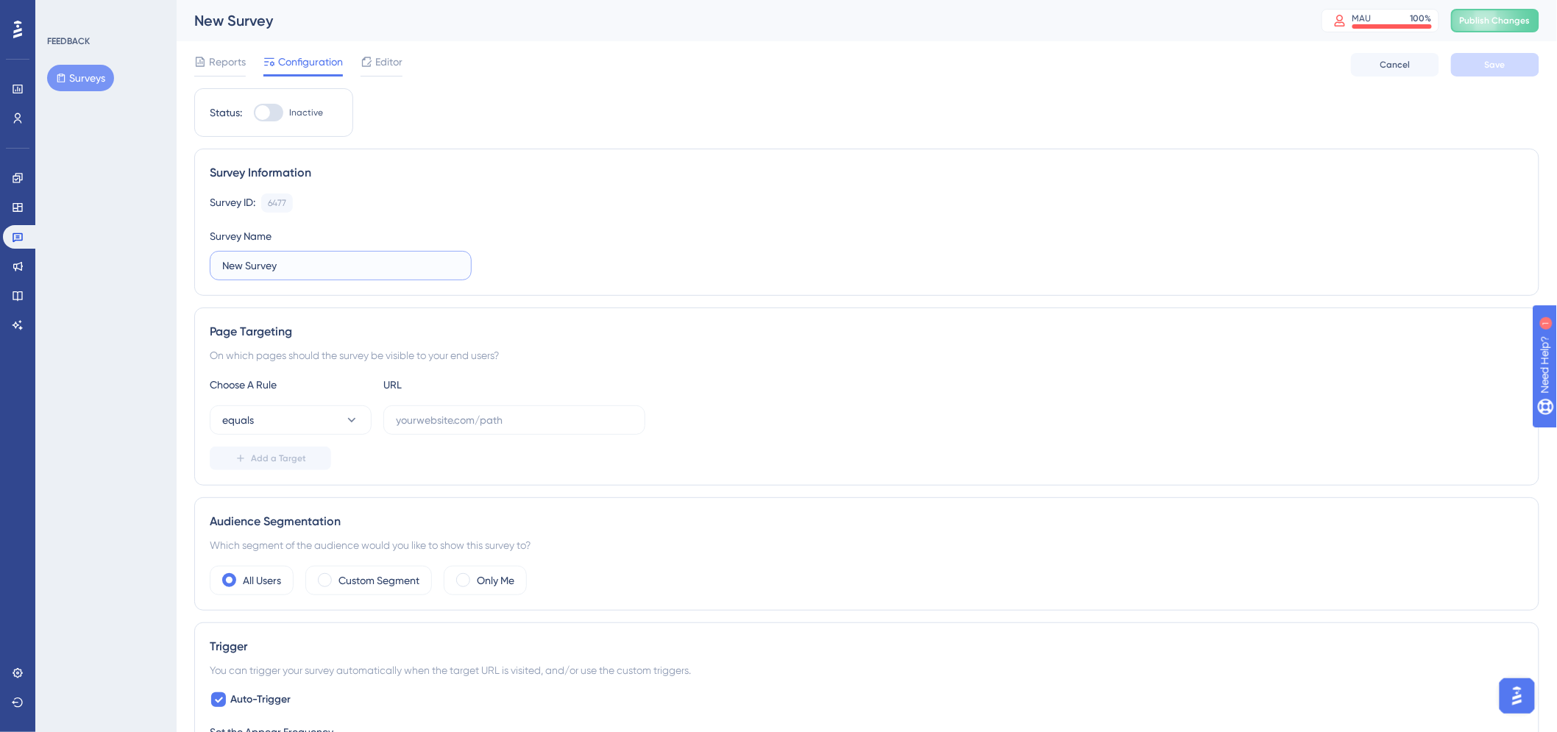
click at [327, 266] on input "New Survey" at bounding box center [340, 265] width 237 height 16
drag, startPoint x: 319, startPoint y: 226, endPoint x: 341, endPoint y: 244, distance: 28.7
click at [319, 226] on div "Survey ID: 6477 Copy Survey Name New Survey" at bounding box center [867, 236] width 1314 height 87
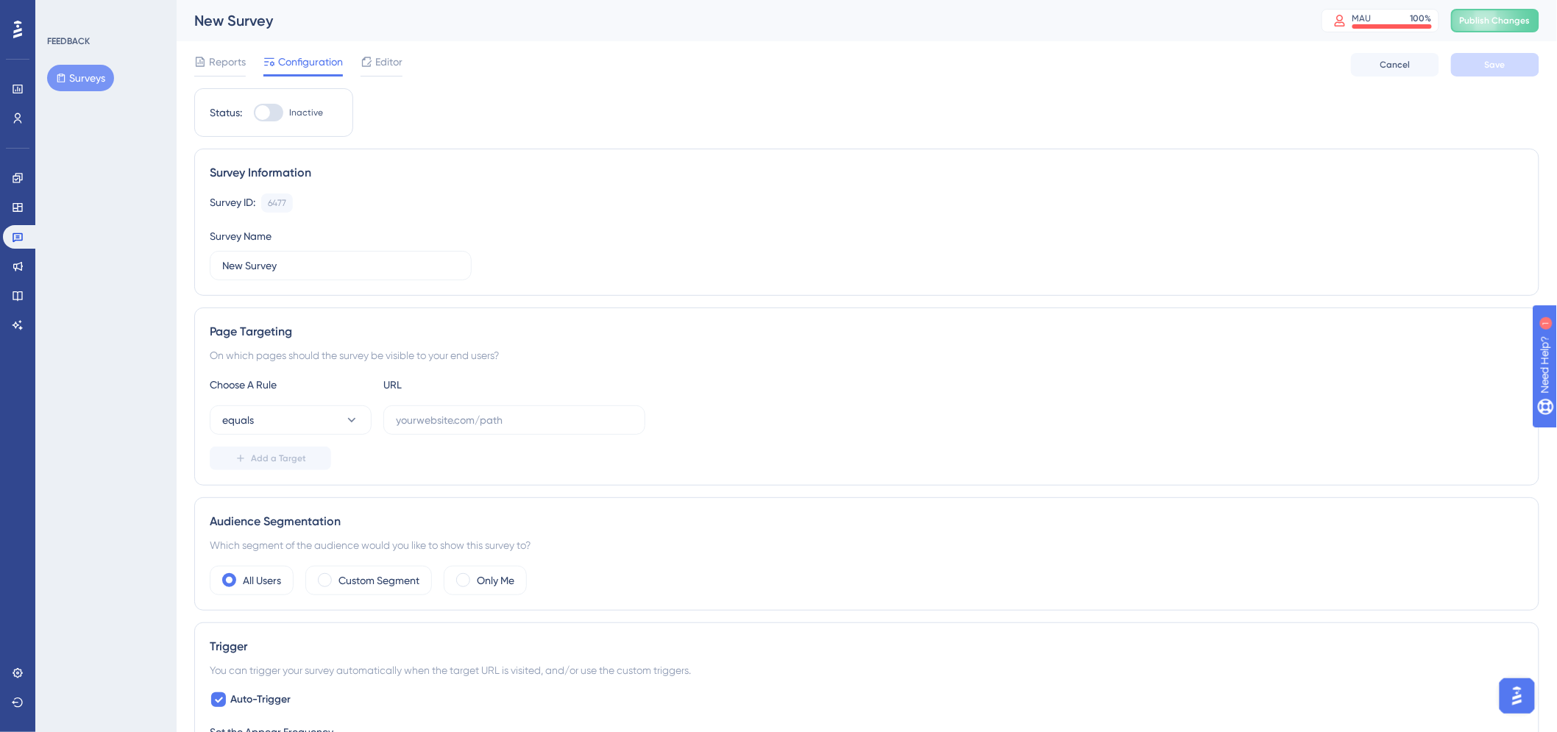
click at [344, 282] on div "Survey Information Survey ID: 6477 Copy Survey Name New Survey" at bounding box center [866, 222] width 1345 height 147
click at [335, 269] on input "New Survey" at bounding box center [340, 265] width 237 height 16
click at [334, 269] on input "New Survey" at bounding box center [340, 265] width 237 height 16
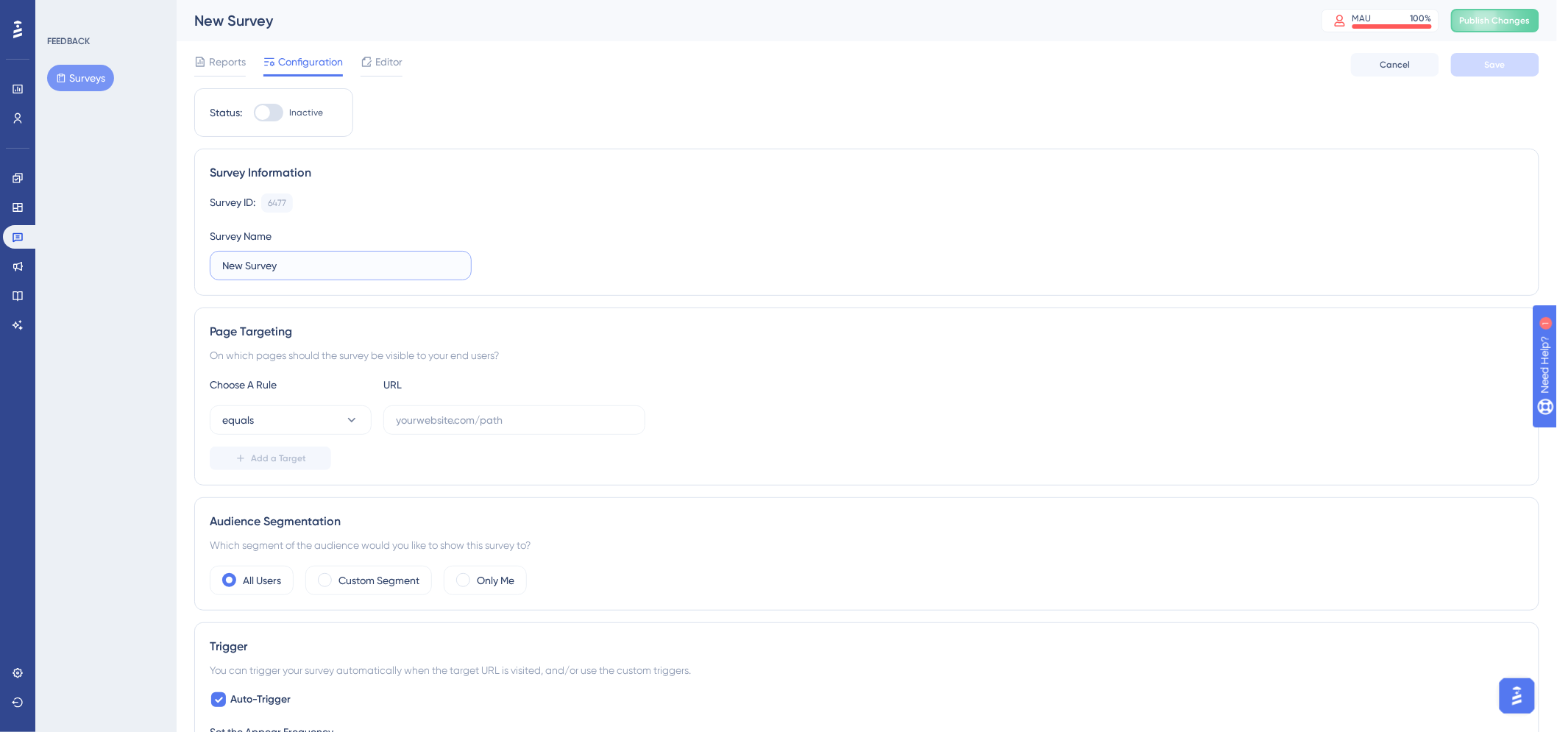
click at [334, 269] on input "New Survey" at bounding box center [340, 265] width 237 height 16
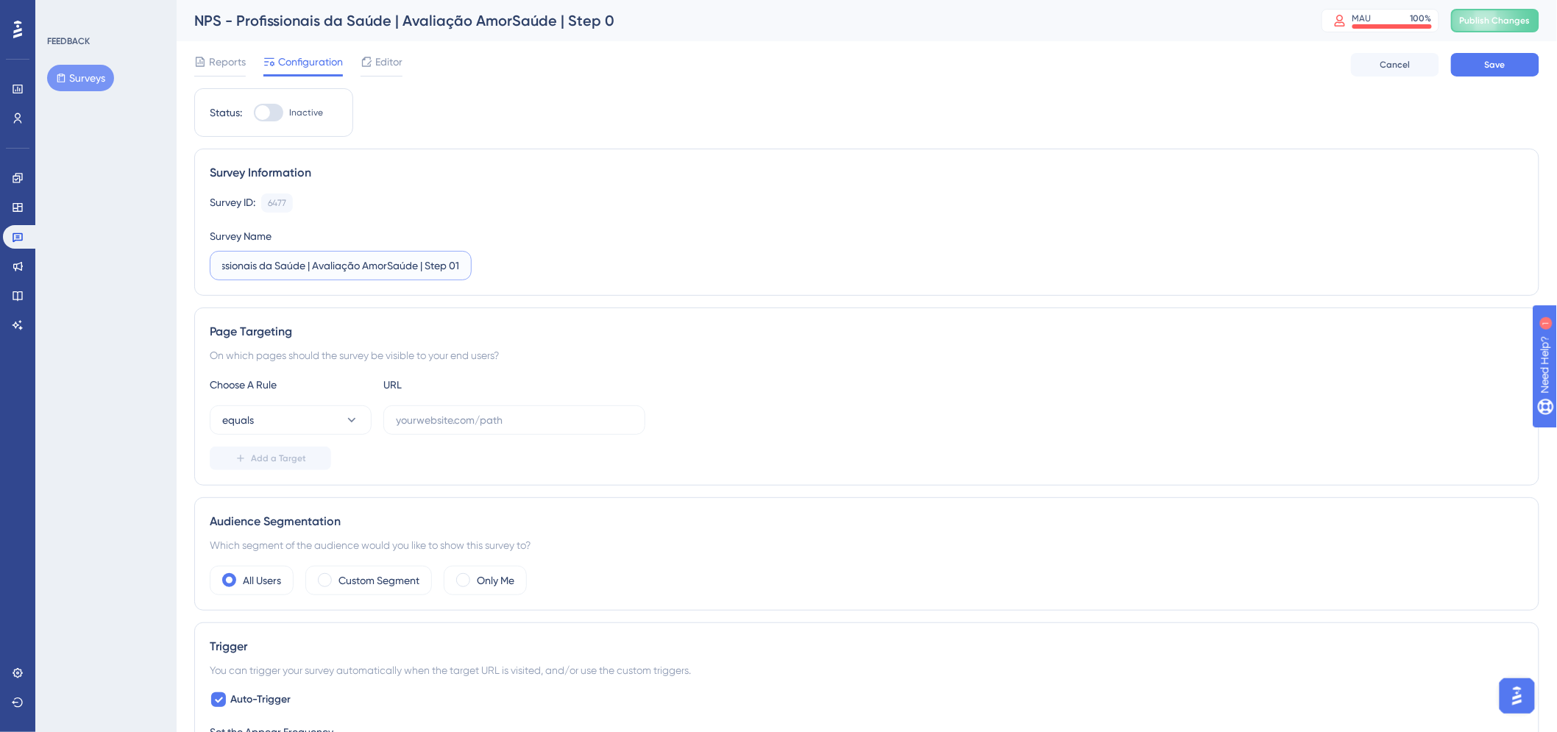
scroll to position [0, 54]
type input "NPS - Profissionais da Saúde | Avaliação AmorSaúde | Step 01"
click at [785, 199] on div "Survey ID: 6477 Copy" at bounding box center [867, 202] width 1314 height 19
click at [1518, 72] on button "Save" at bounding box center [1495, 65] width 88 height 24
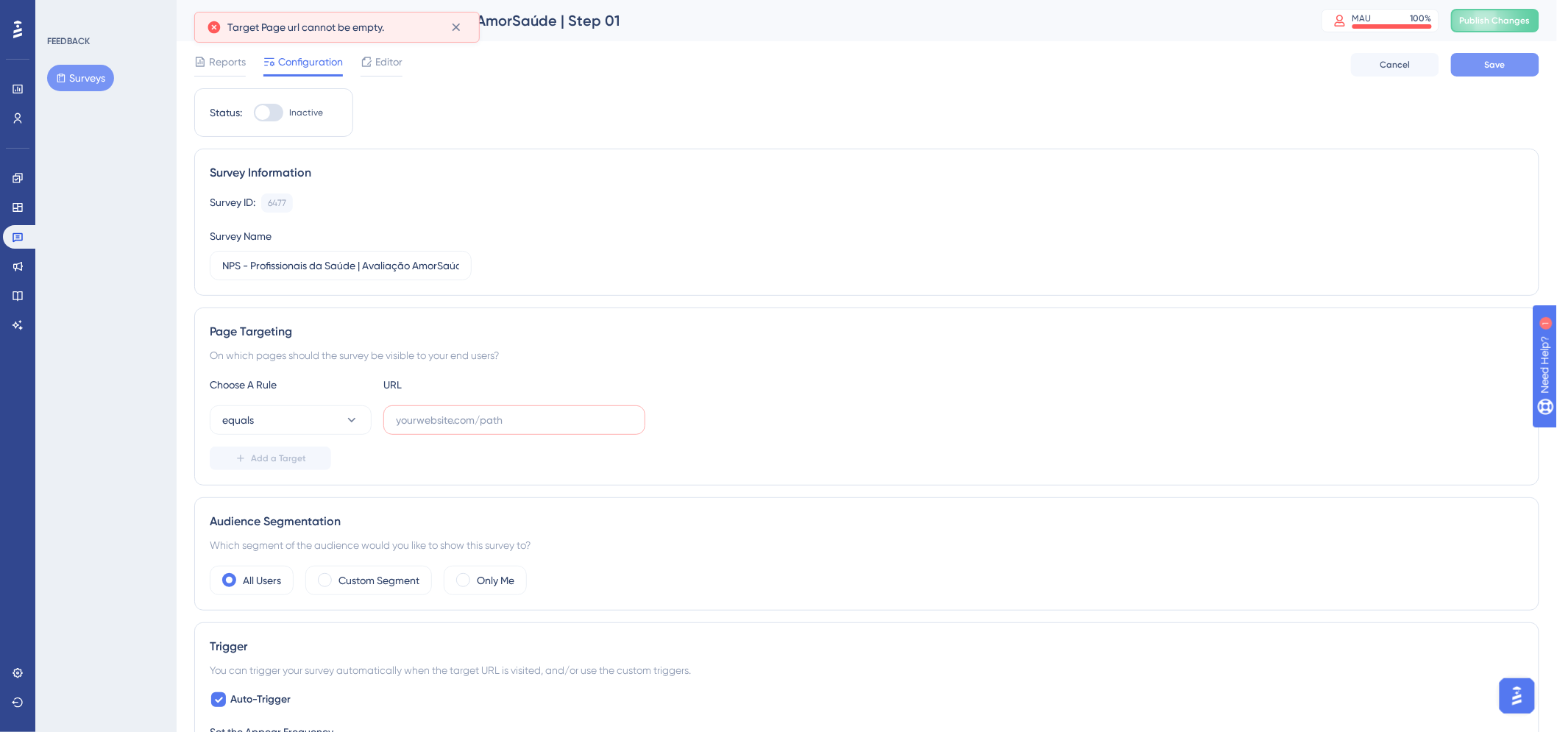
scroll to position [54, 0]
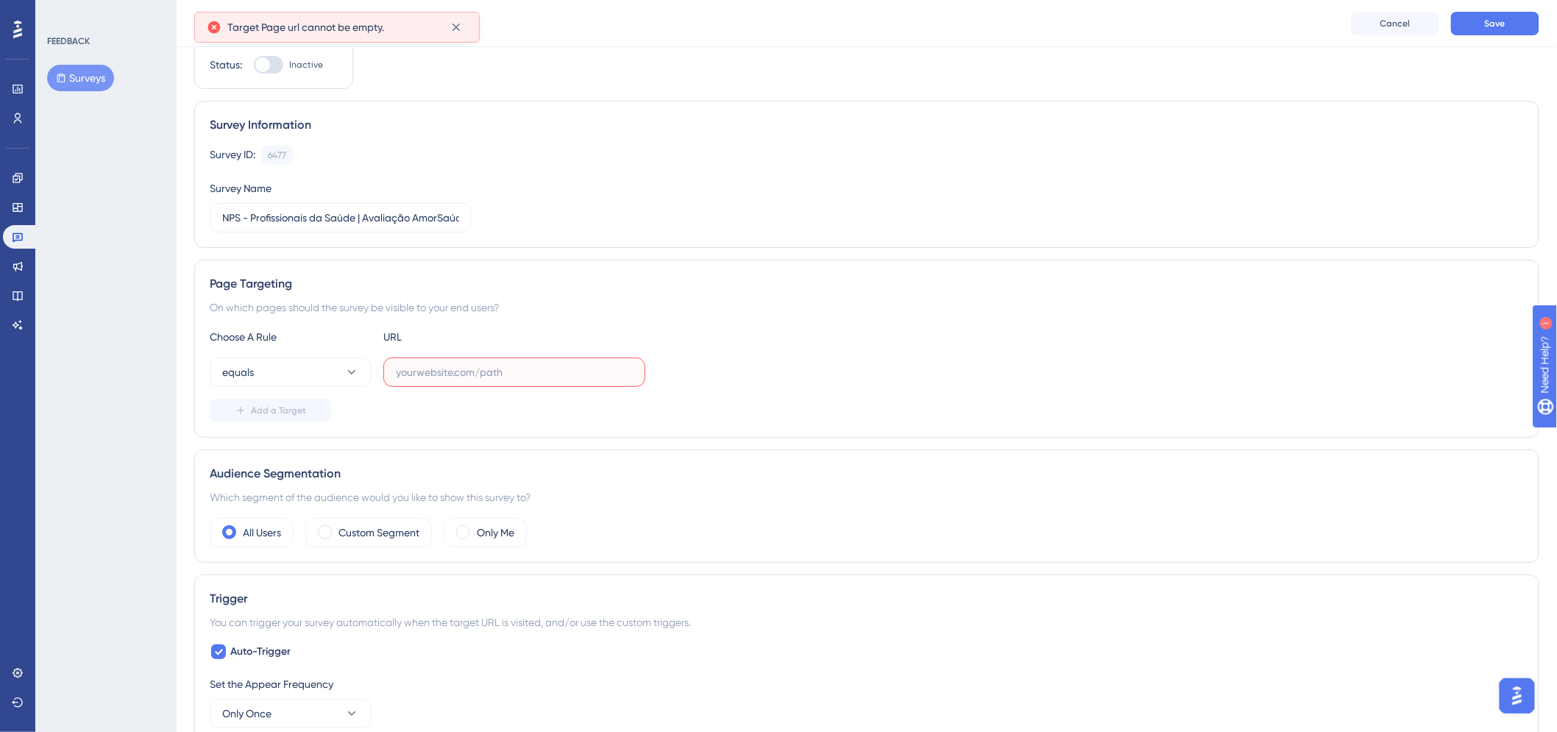
click at [396, 370] on input "text" at bounding box center [514, 372] width 237 height 16
click at [361, 371] on button "equals" at bounding box center [291, 371] width 162 height 29
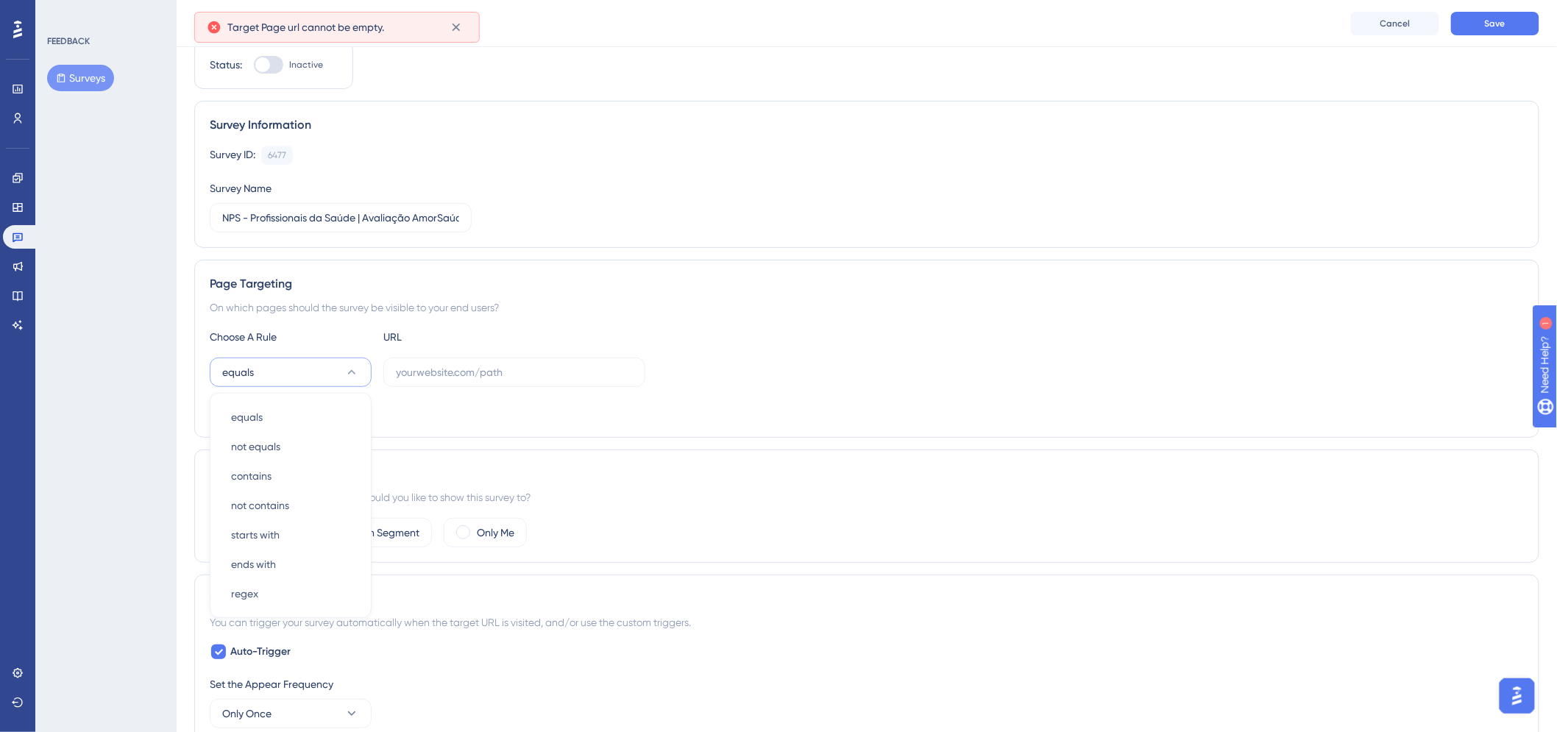
scroll to position [193, 0]
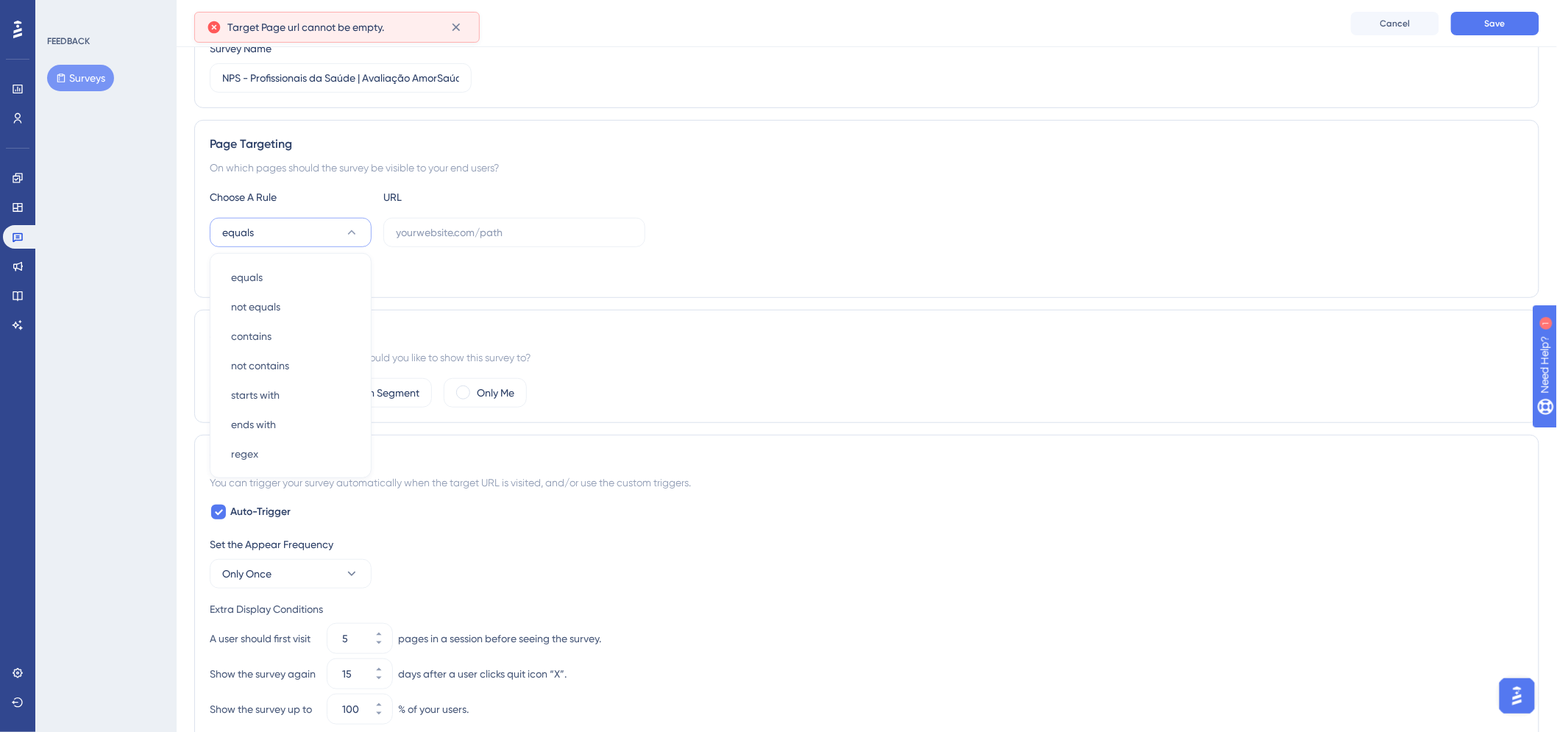
click at [949, 251] on div "Choose A Rule URL equals equals equals not equals not equals contains contains …" at bounding box center [867, 235] width 1314 height 94
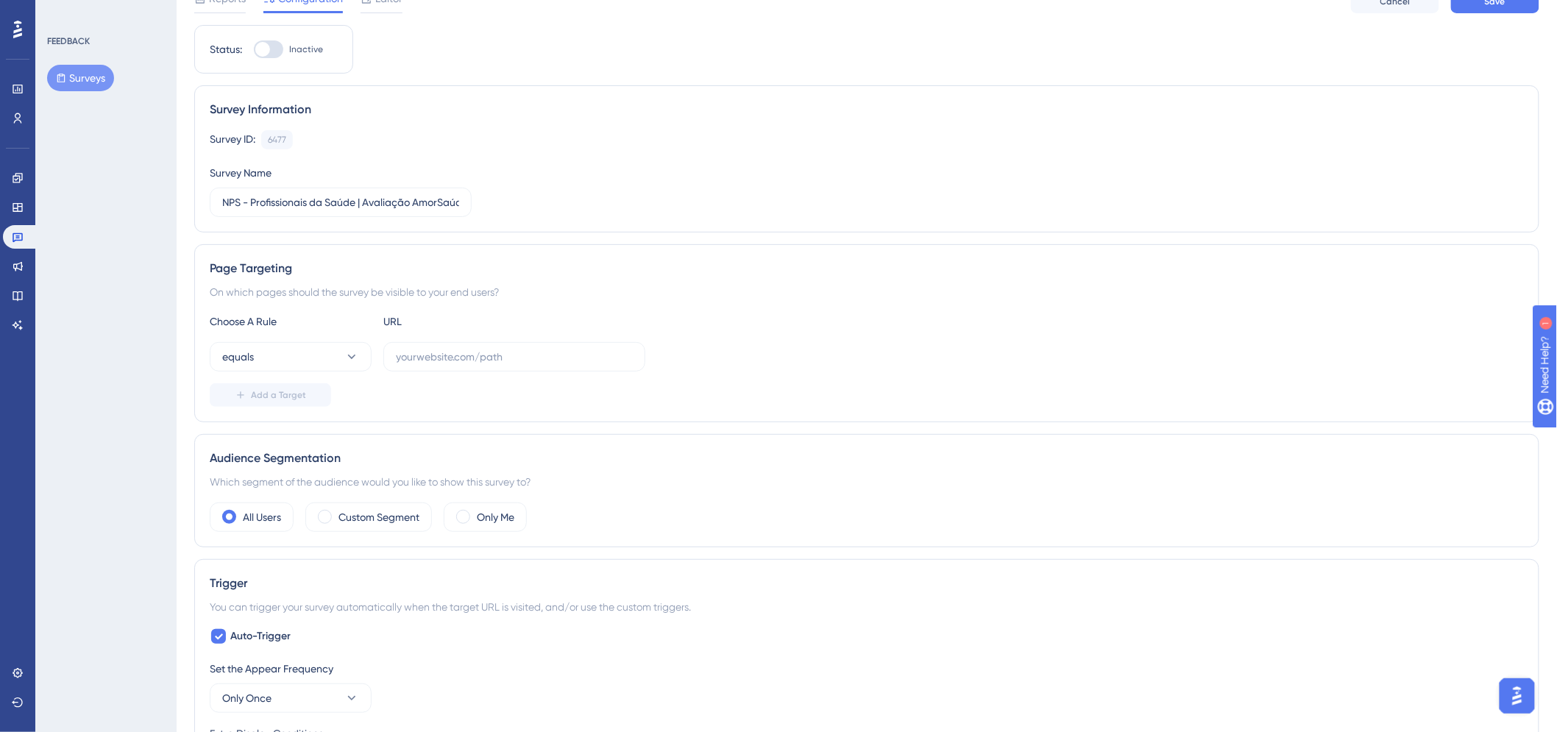
scroll to position [0, 0]
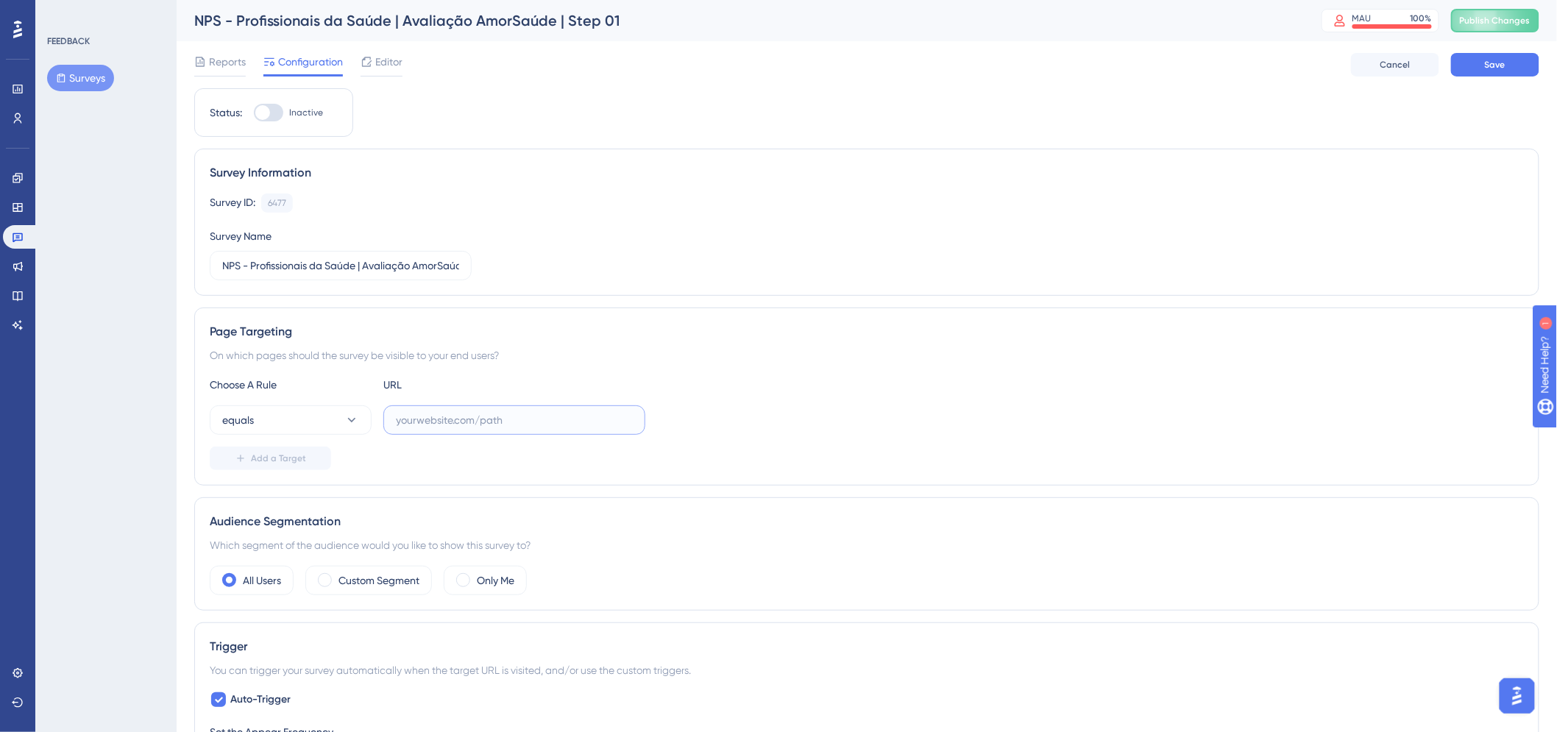
click at [538, 421] on input "text" at bounding box center [514, 420] width 237 height 16
paste input "https://amei.amorsaude.com.br/"
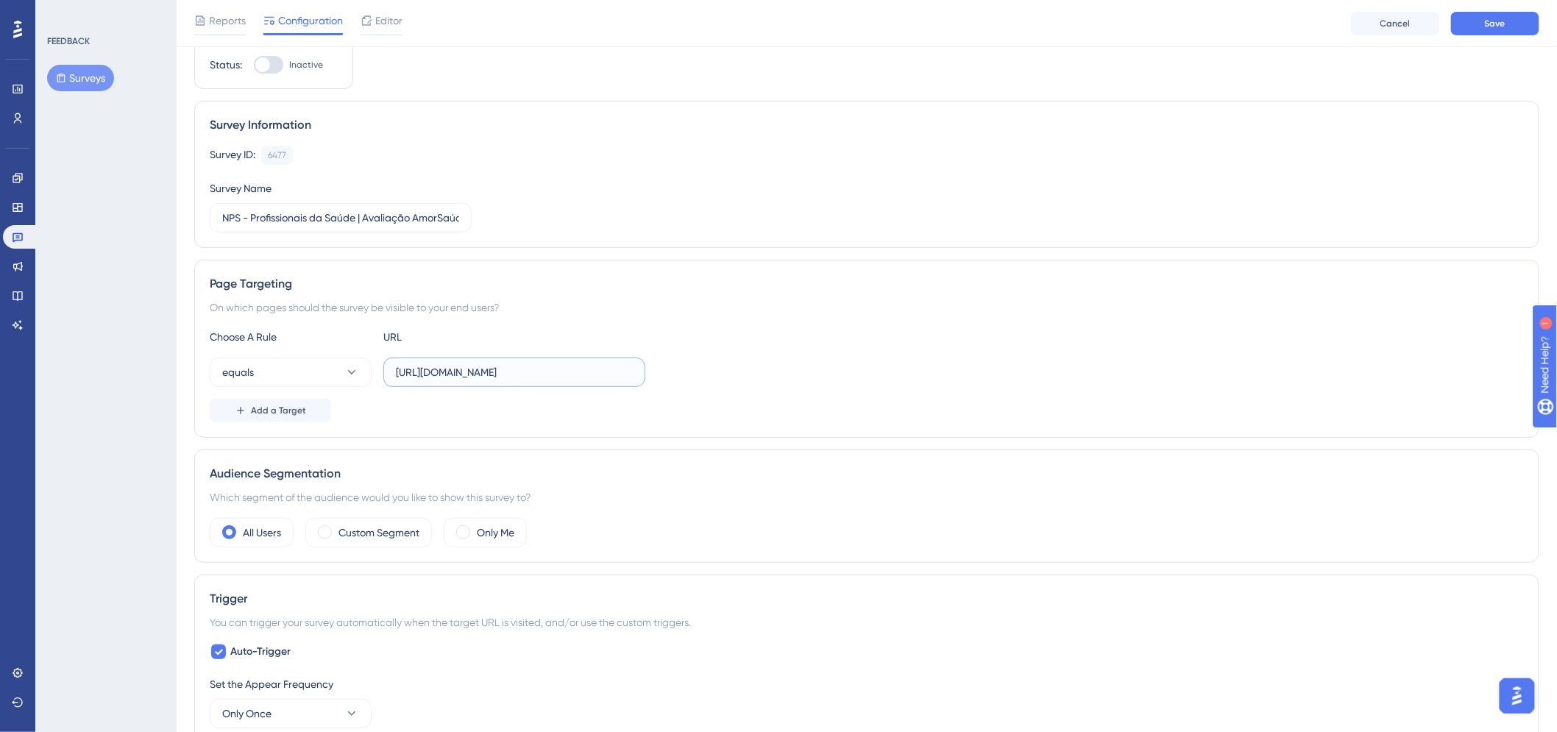
type input "https://amei.amorsaude.com.br/"
click at [970, 380] on div "equals https://amei.amorsaude.com.br/" at bounding box center [867, 371] width 1314 height 29
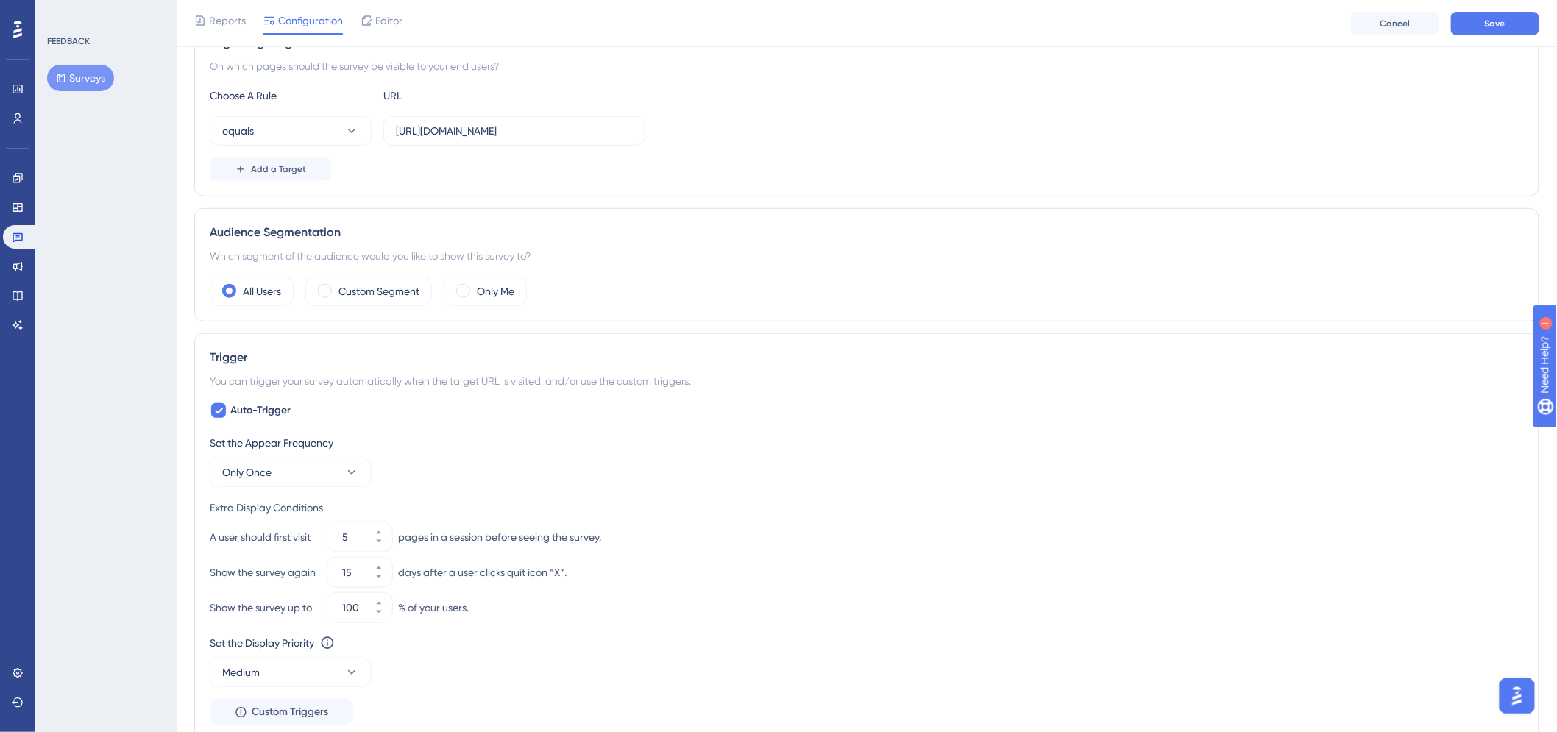
scroll to position [299, 0]
click at [369, 289] on label "Custom Segment" at bounding box center [378, 288] width 81 height 18
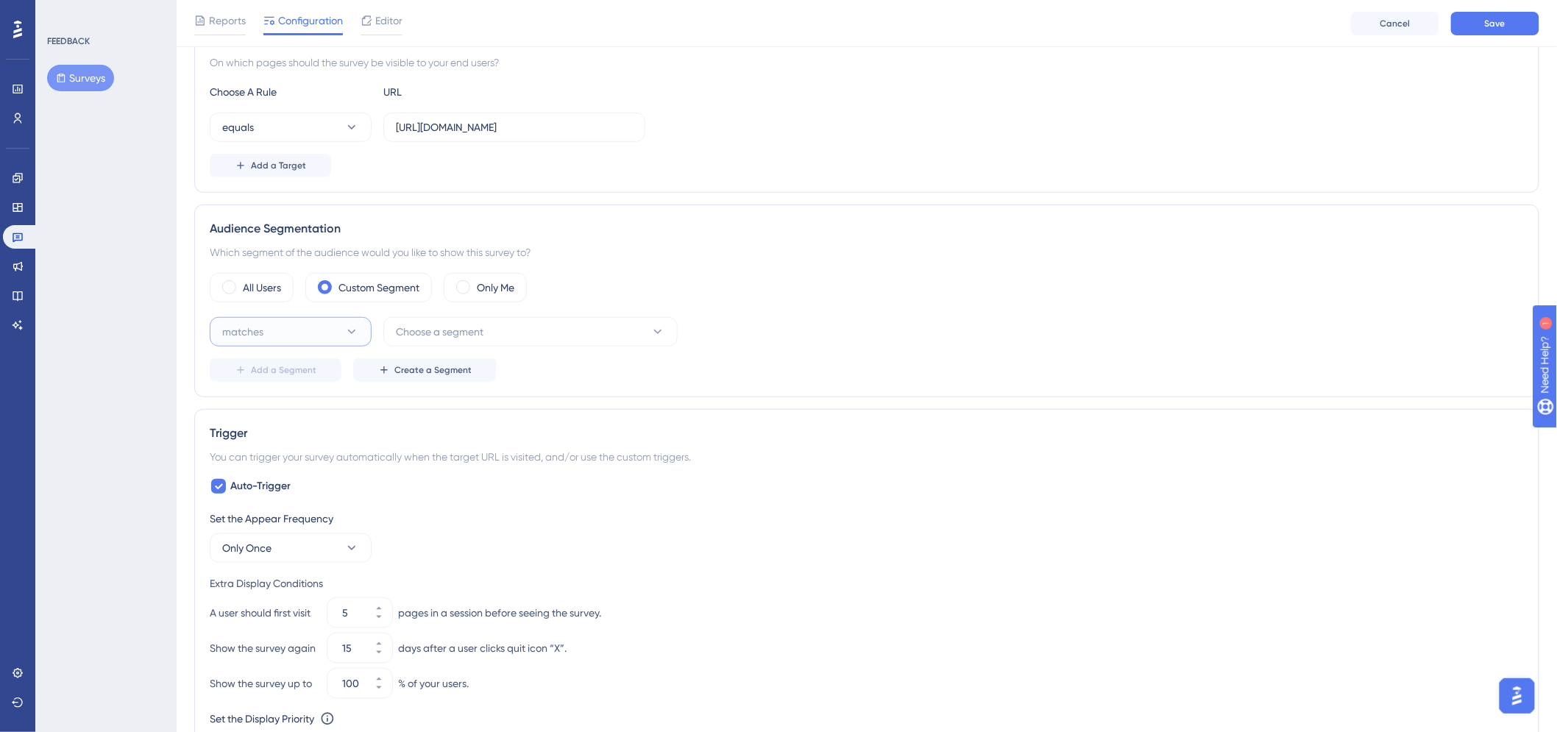
click at [368, 331] on button "matches" at bounding box center [291, 331] width 162 height 29
click at [349, 326] on icon at bounding box center [351, 331] width 15 height 15
click at [538, 331] on button "Choose a segment" at bounding box center [530, 331] width 294 height 29
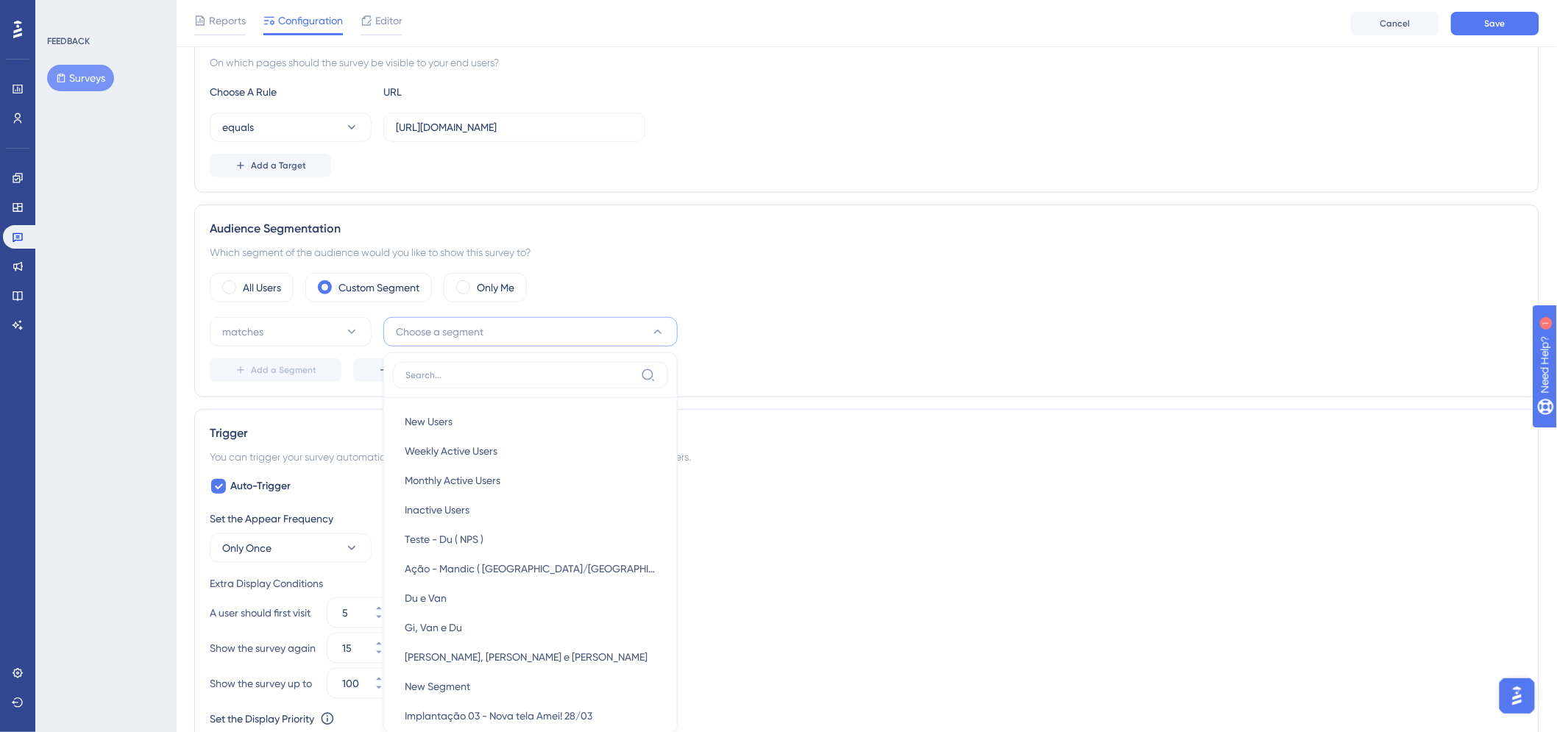
scroll to position [461, 0]
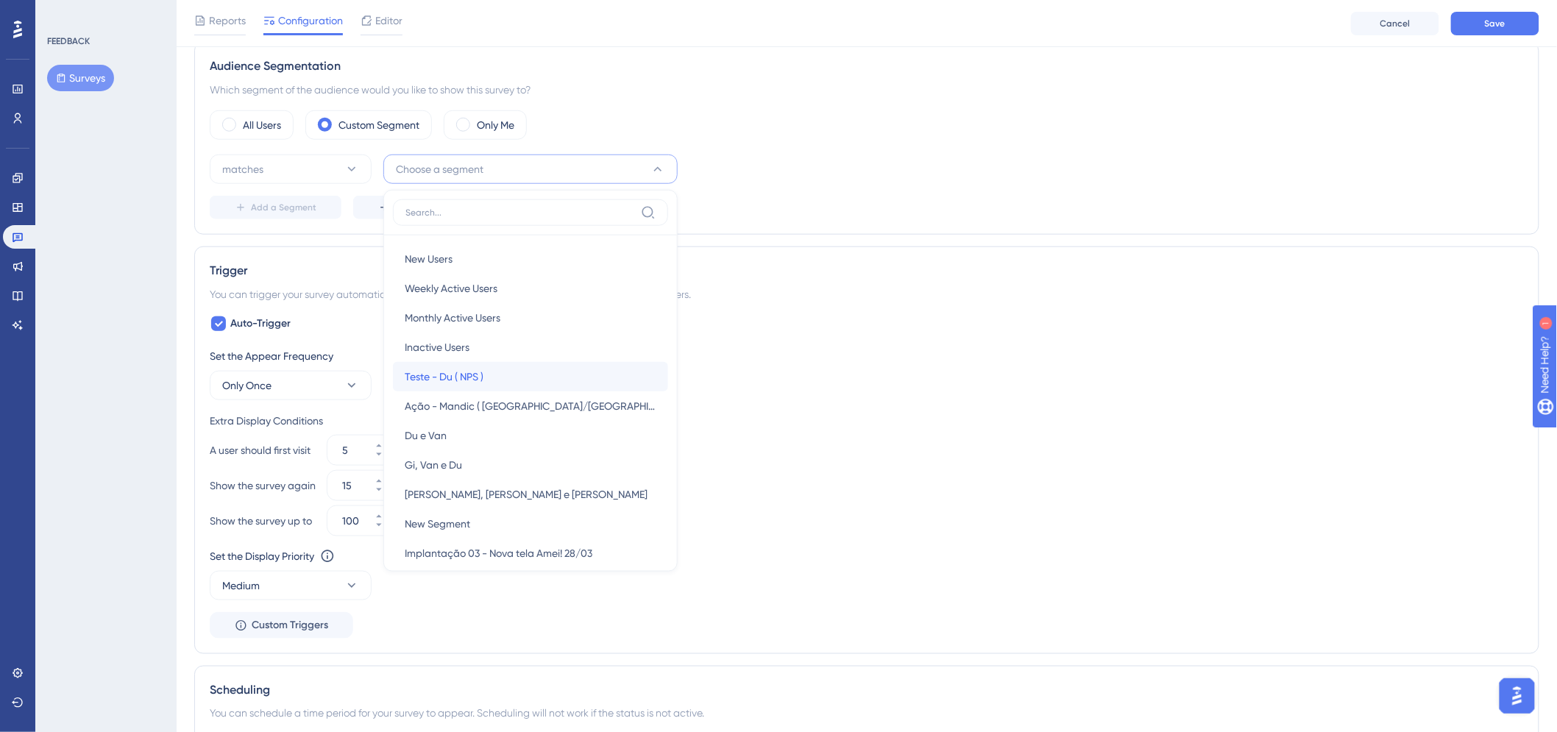
click at [539, 377] on div "Teste - Du ( NPS ) Teste - Du ( NPS )" at bounding box center [531, 376] width 252 height 29
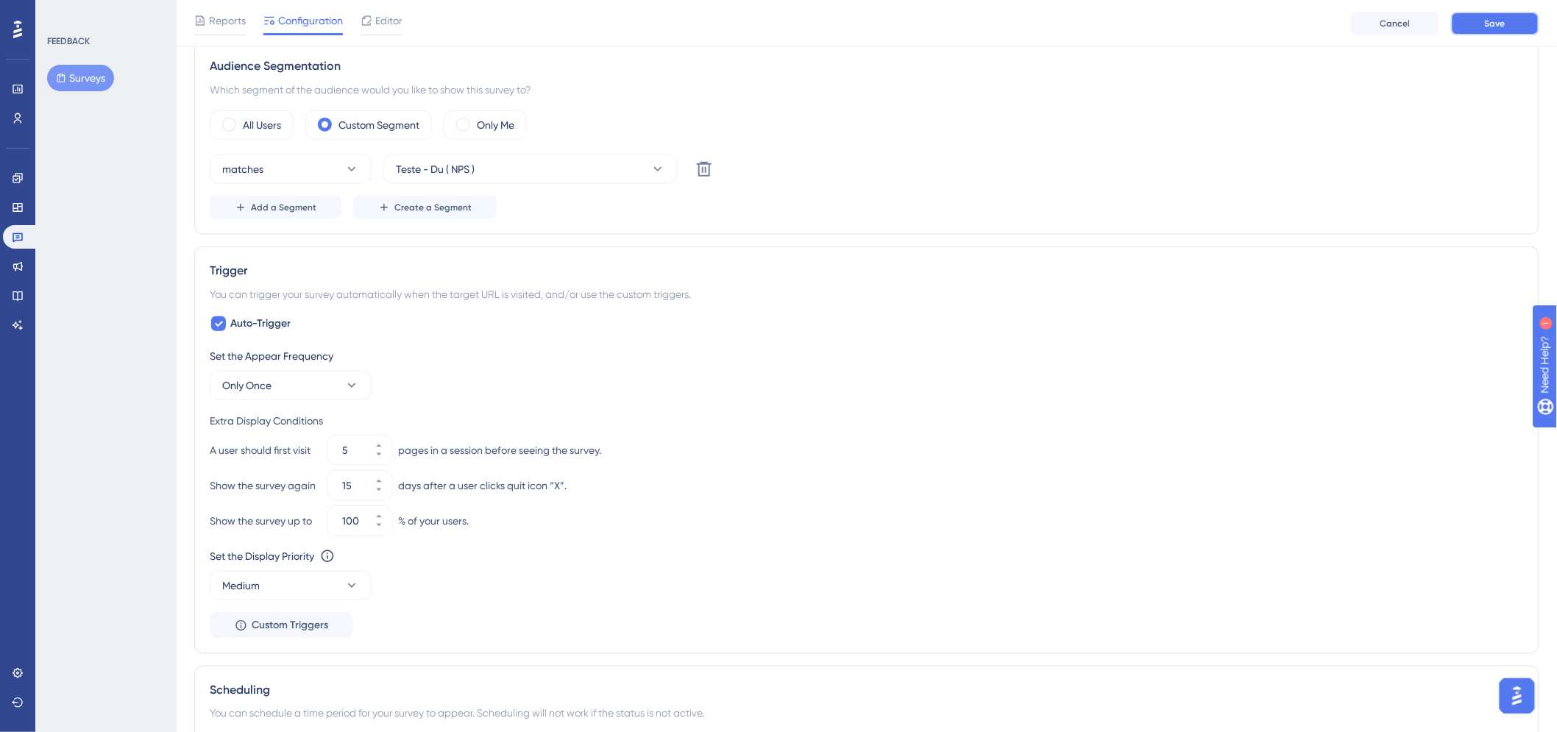
click at [1506, 24] on button "Save" at bounding box center [1495, 24] width 88 height 24
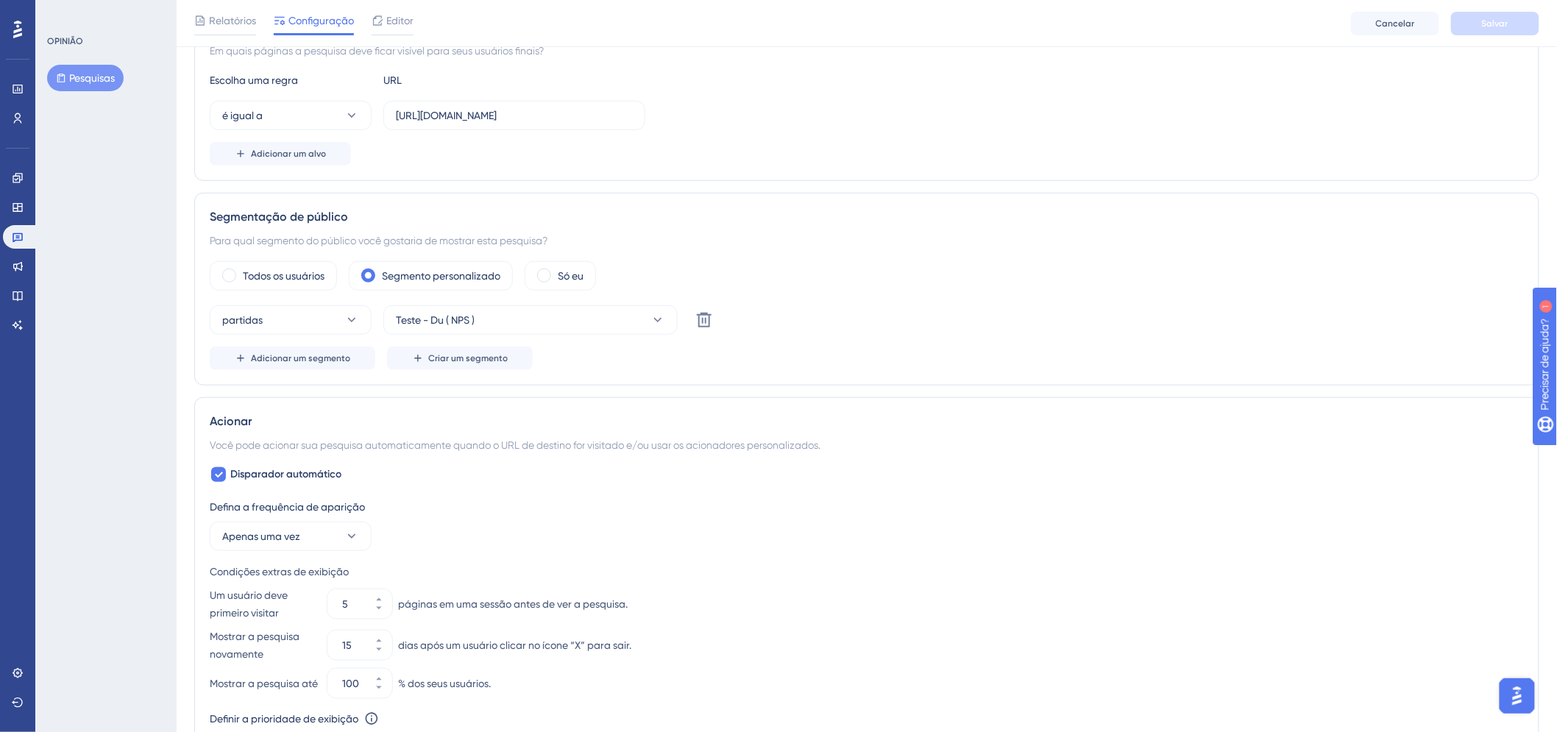
scroll to position [408, 0]
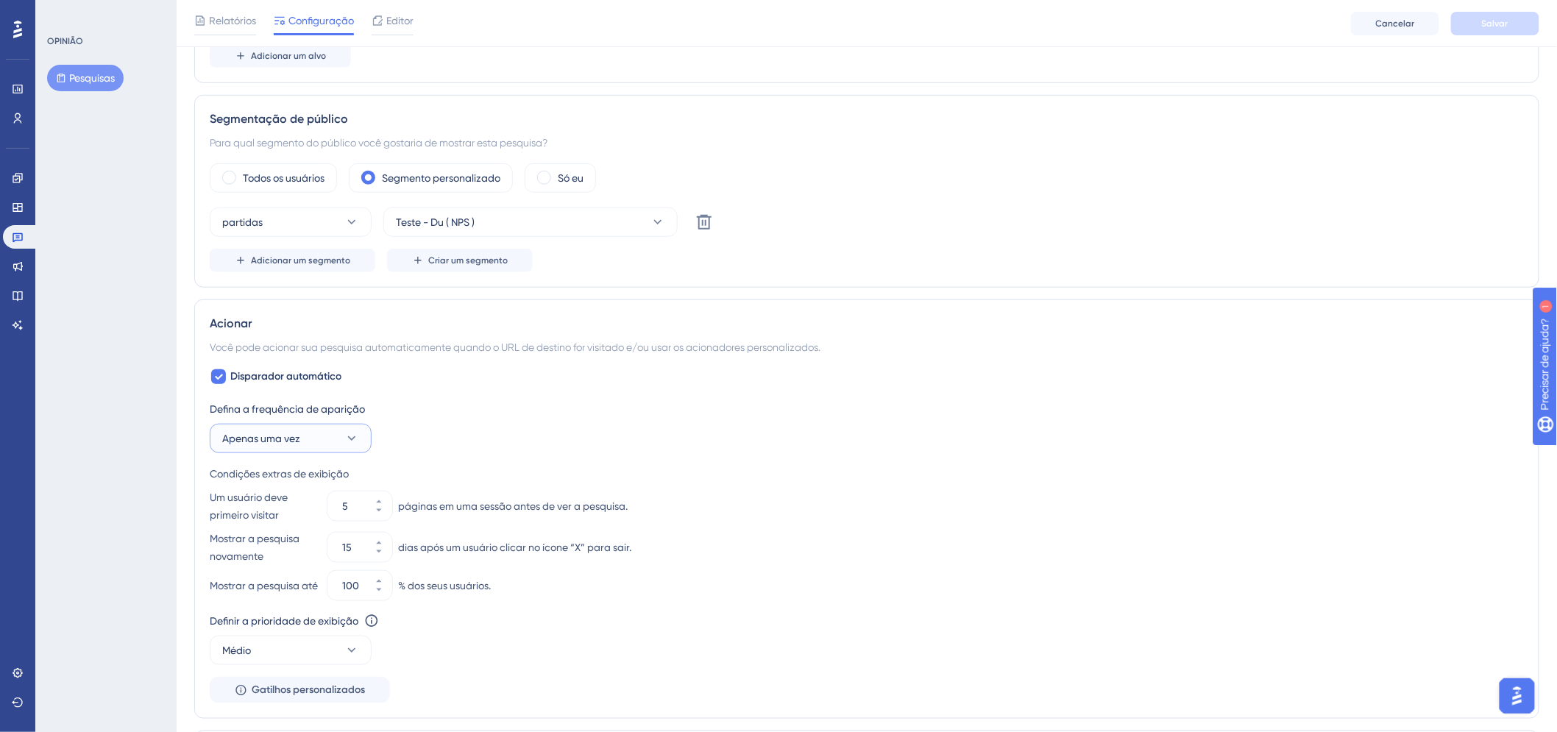
click at [335, 427] on button "Apenas uma vez" at bounding box center [291, 438] width 162 height 29
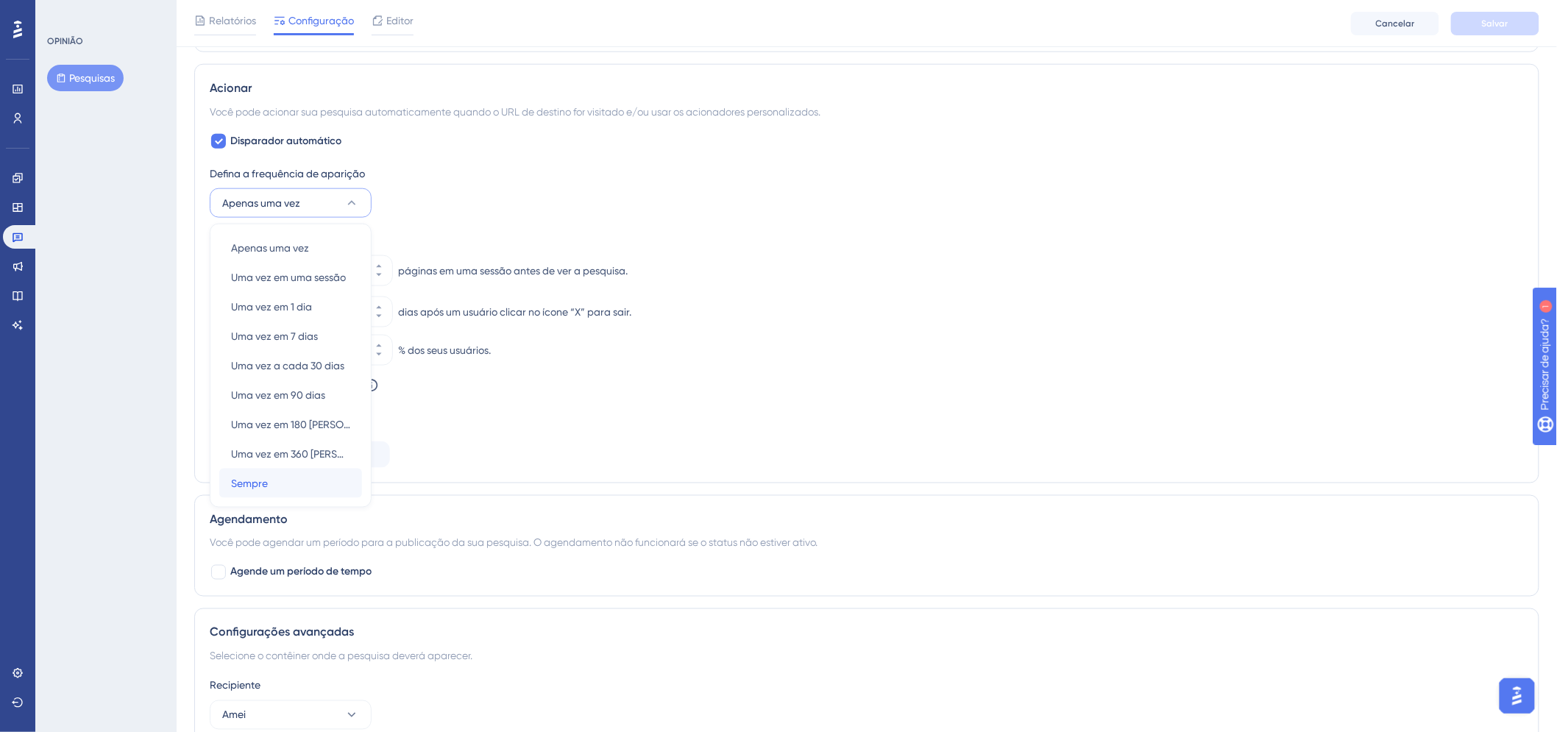
click at [316, 488] on div "Sempre Sempre" at bounding box center [290, 483] width 119 height 29
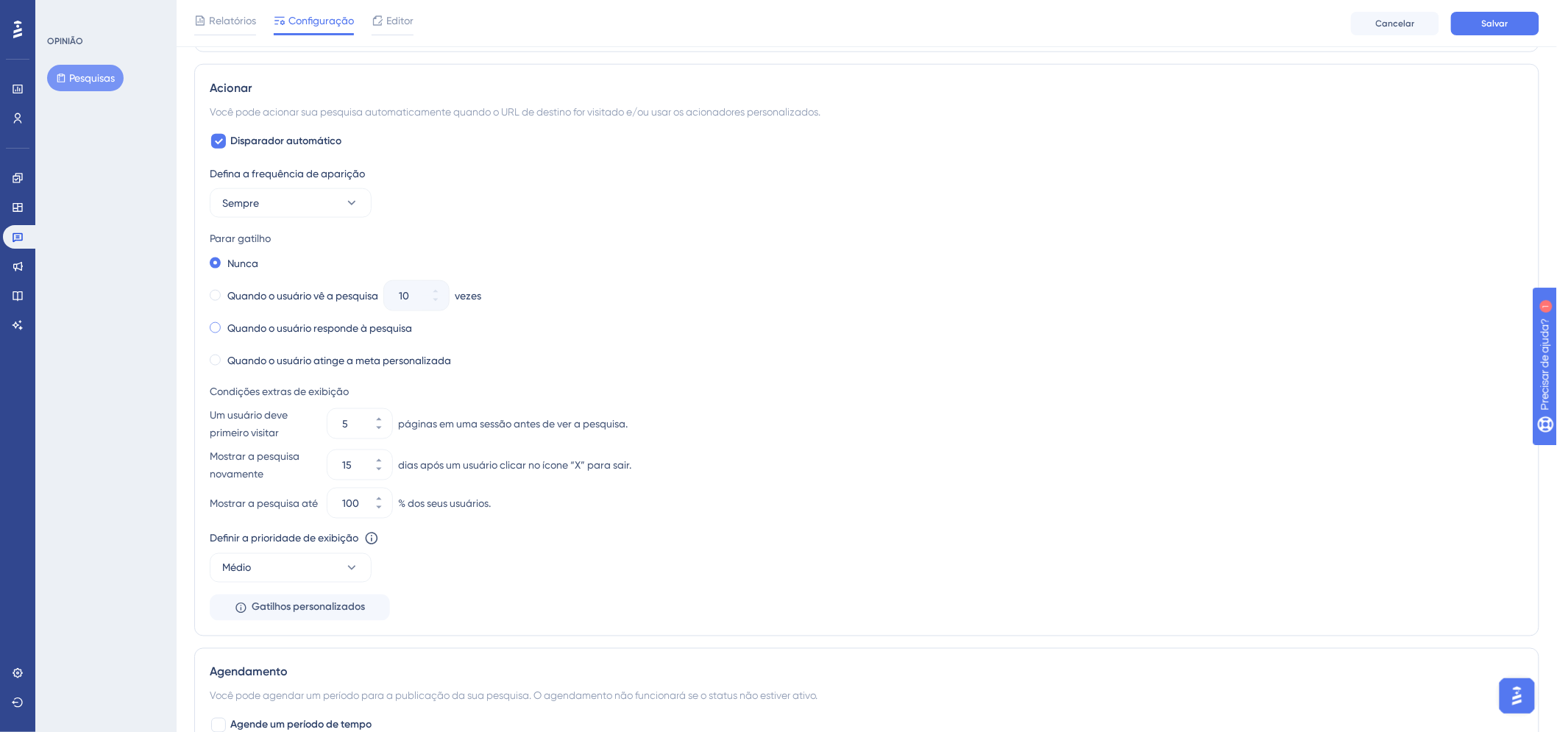
click at [211, 328] on span at bounding box center [215, 327] width 11 height 11
click at [225, 324] on input "radio" at bounding box center [225, 324] width 0 height 0
click at [828, 419] on div "Um usuário deve primeiro visitar 5 páginas em uma sessão antes de ver a pesquis…" at bounding box center [867, 423] width 1314 height 35
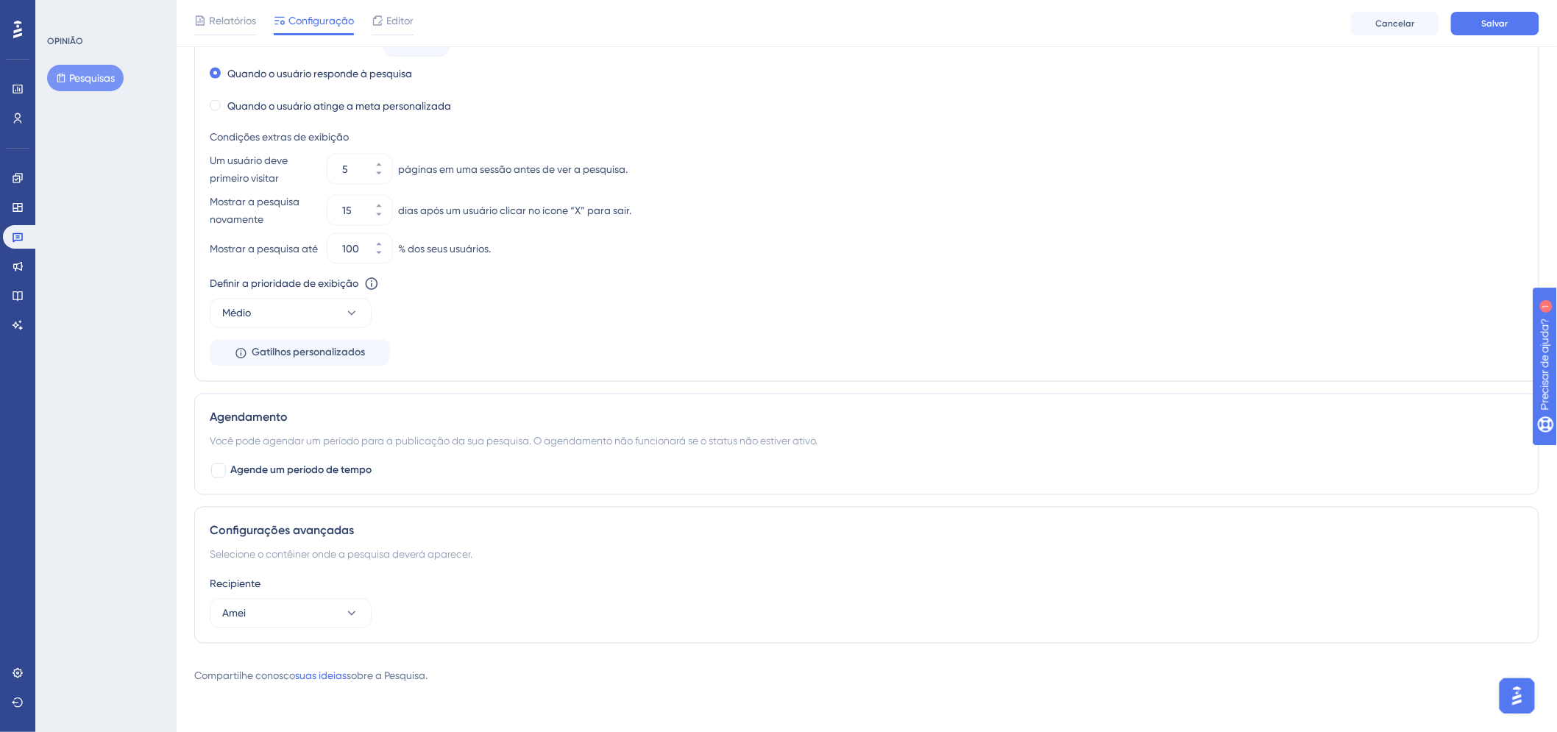
scroll to position [905, 0]
click at [334, 315] on button "Médio" at bounding box center [291, 313] width 162 height 29
click at [335, 449] on div "Mais alto Mais alto" at bounding box center [290, 446] width 119 height 29
click at [734, 266] on div "Defina a frequência de aparição Sempre Parar gatilho Nunca Quando o usuário vê …" at bounding box center [867, 138] width 1314 height 456
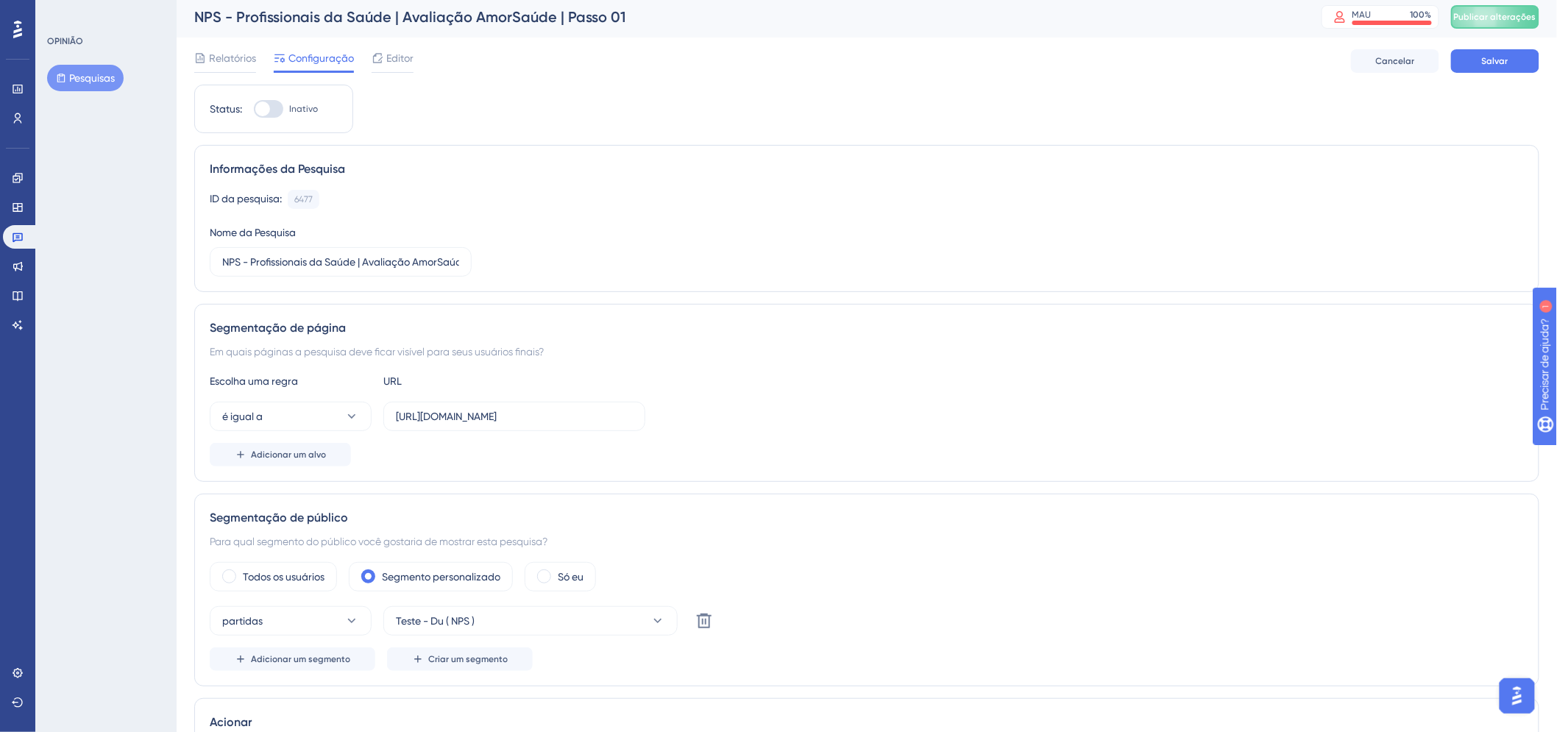
scroll to position [0, 0]
click at [1515, 72] on button "Salvar" at bounding box center [1495, 65] width 88 height 24
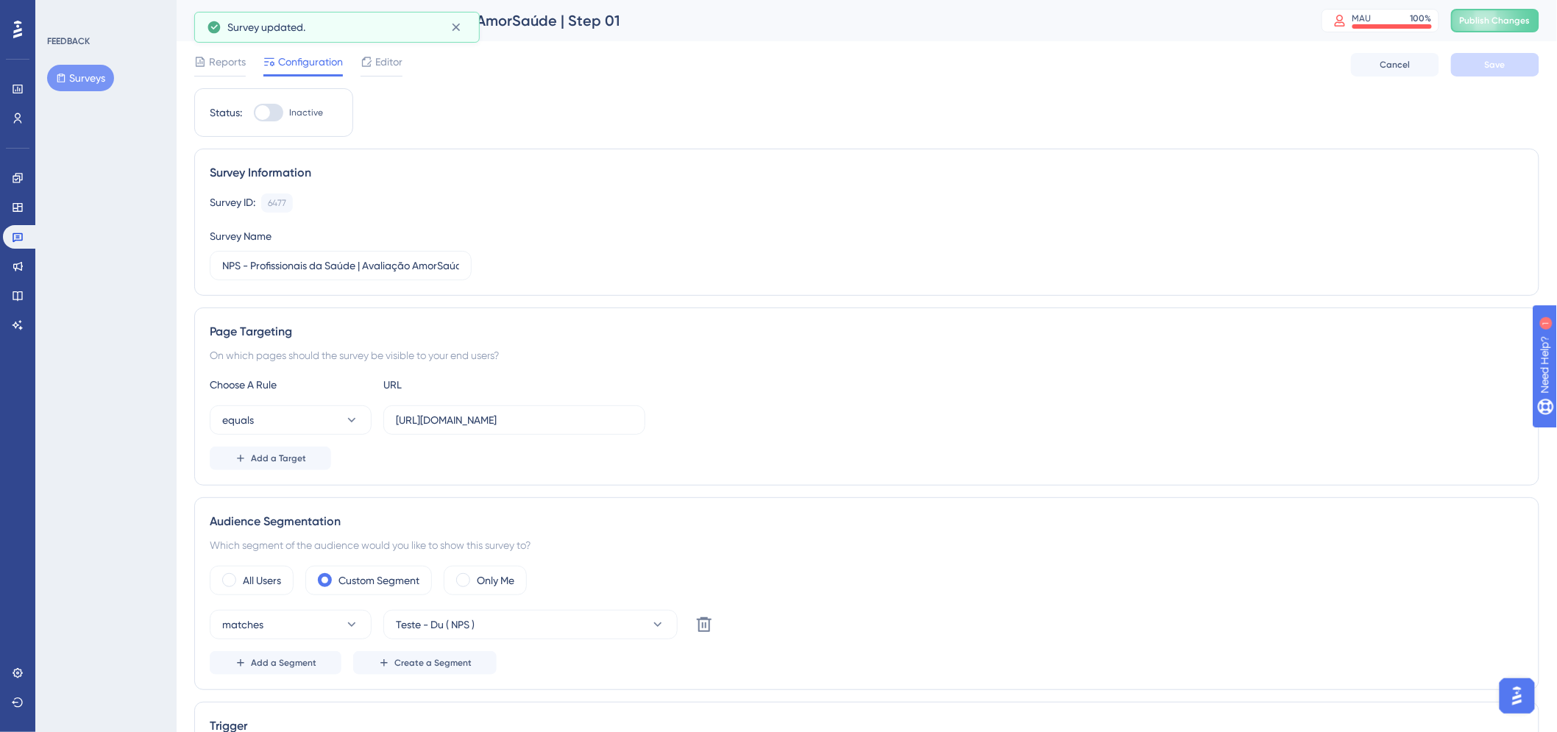
click at [1405, 188] on div "Survey Information Survey ID: 6477 Copy Survey Name NPS - Profissionais da Saúd…" at bounding box center [866, 222] width 1345 height 147
click at [1523, 21] on span "Publish Changes" at bounding box center [1494, 21] width 71 height 12
click at [17, 108] on link at bounding box center [17, 119] width 29 height 24
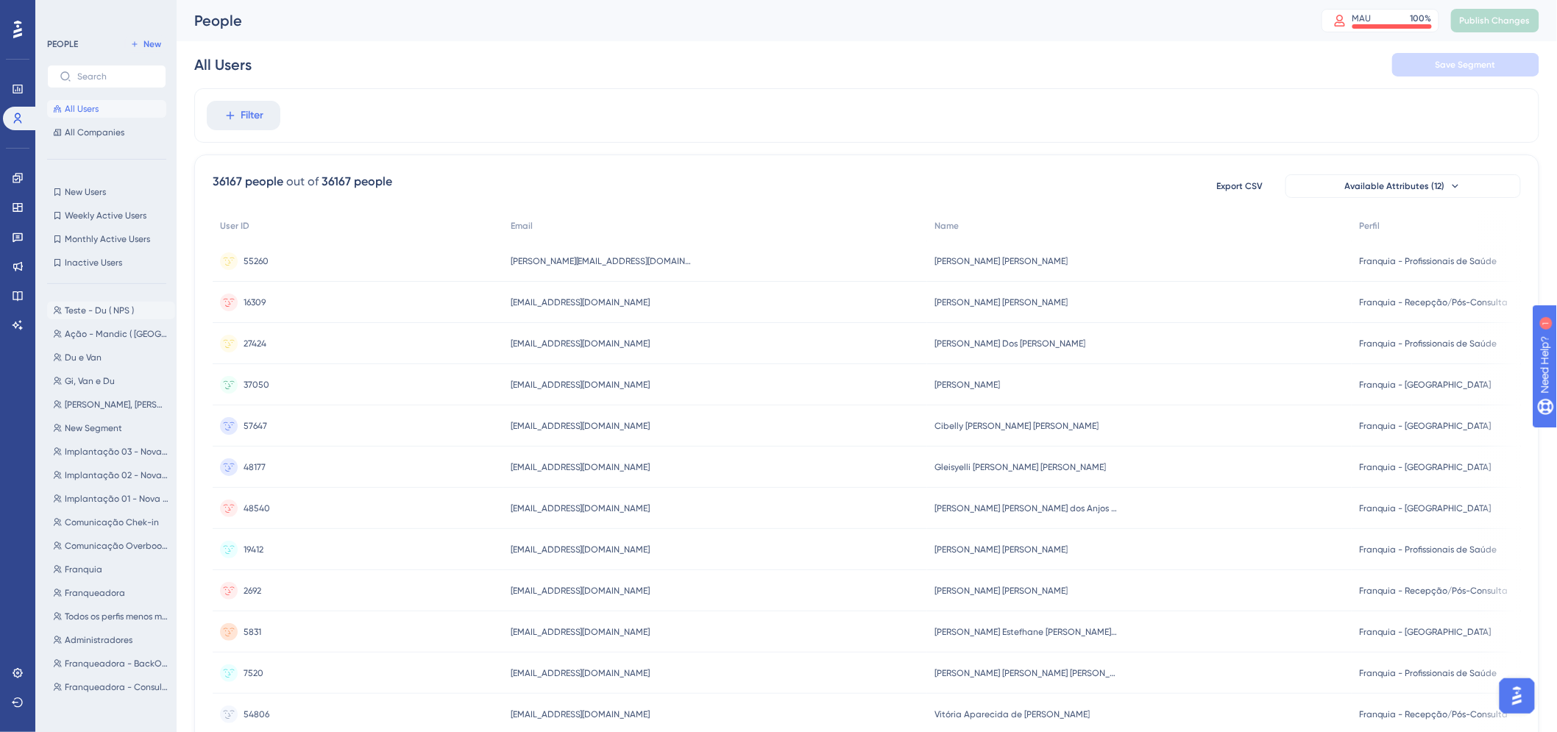
click at [85, 319] on button "Teste - Du ( NPS ) Teste - Du ( NPS )" at bounding box center [111, 311] width 128 height 18
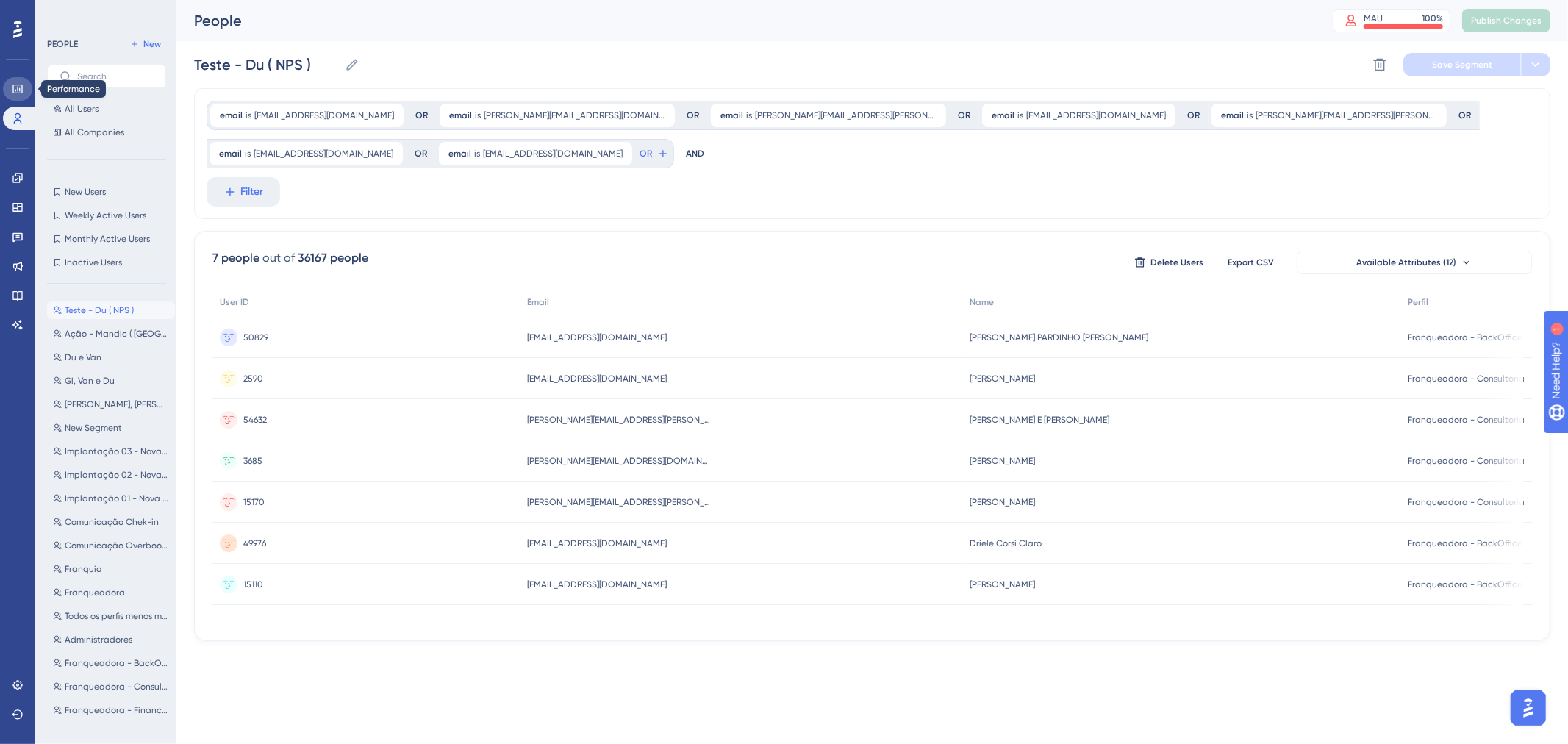
click at [24, 89] on link at bounding box center [17, 89] width 29 height 24
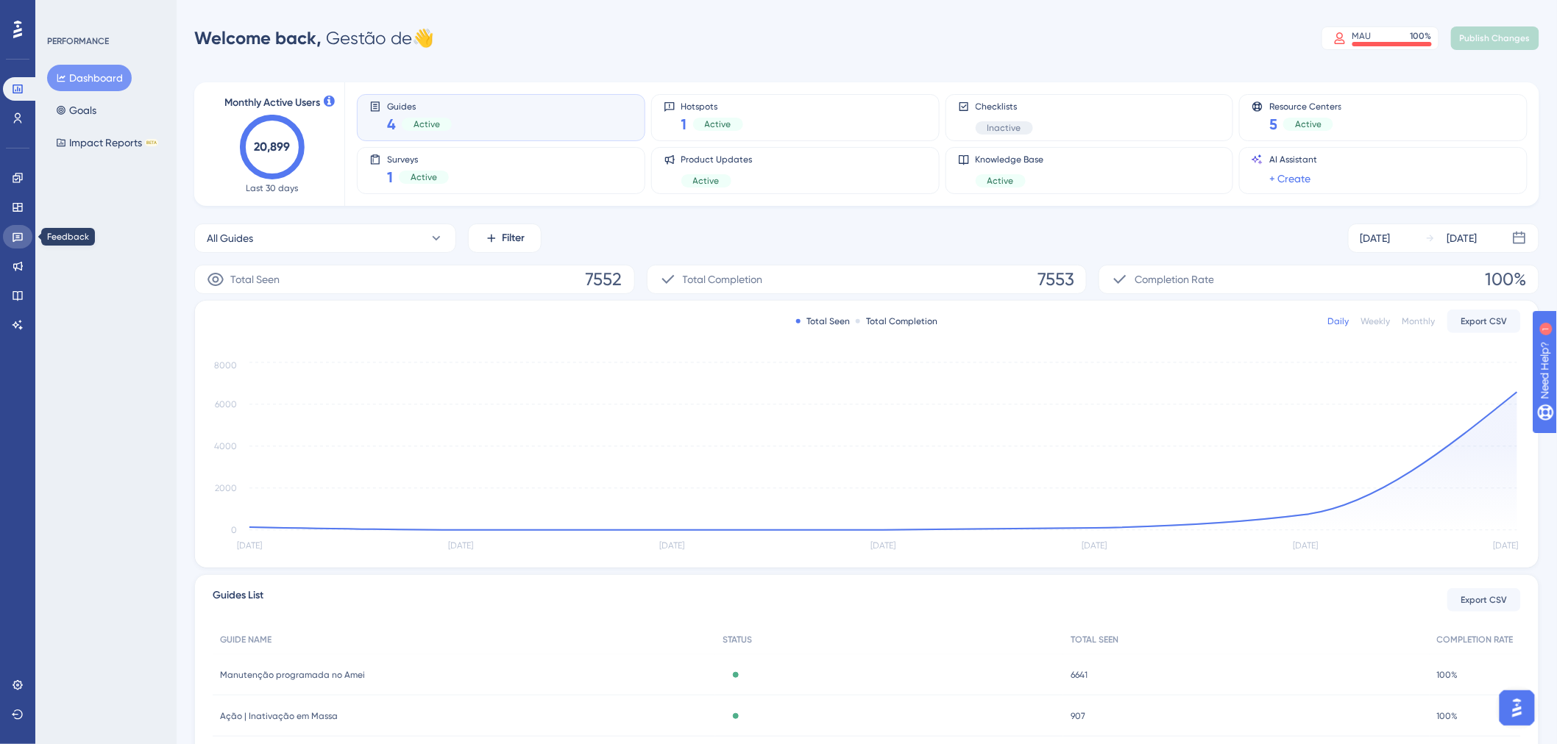
click at [15, 237] on icon at bounding box center [18, 237] width 12 height 12
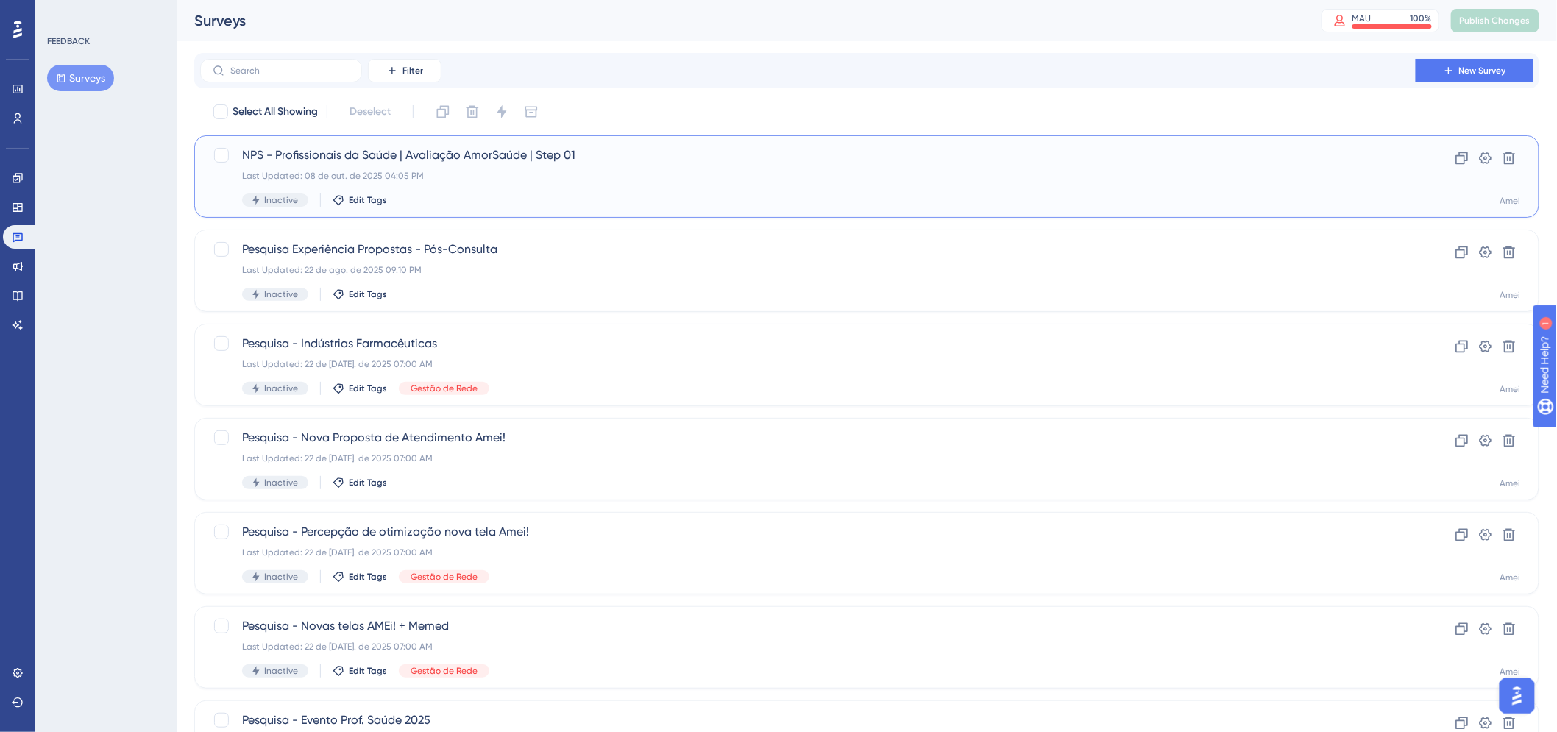
click at [917, 164] on div "NPS - Profissionais da Saúde | Avaliação AmorSaúde | Step 01 Last Updated: 08 d…" at bounding box center [807, 176] width 1131 height 60
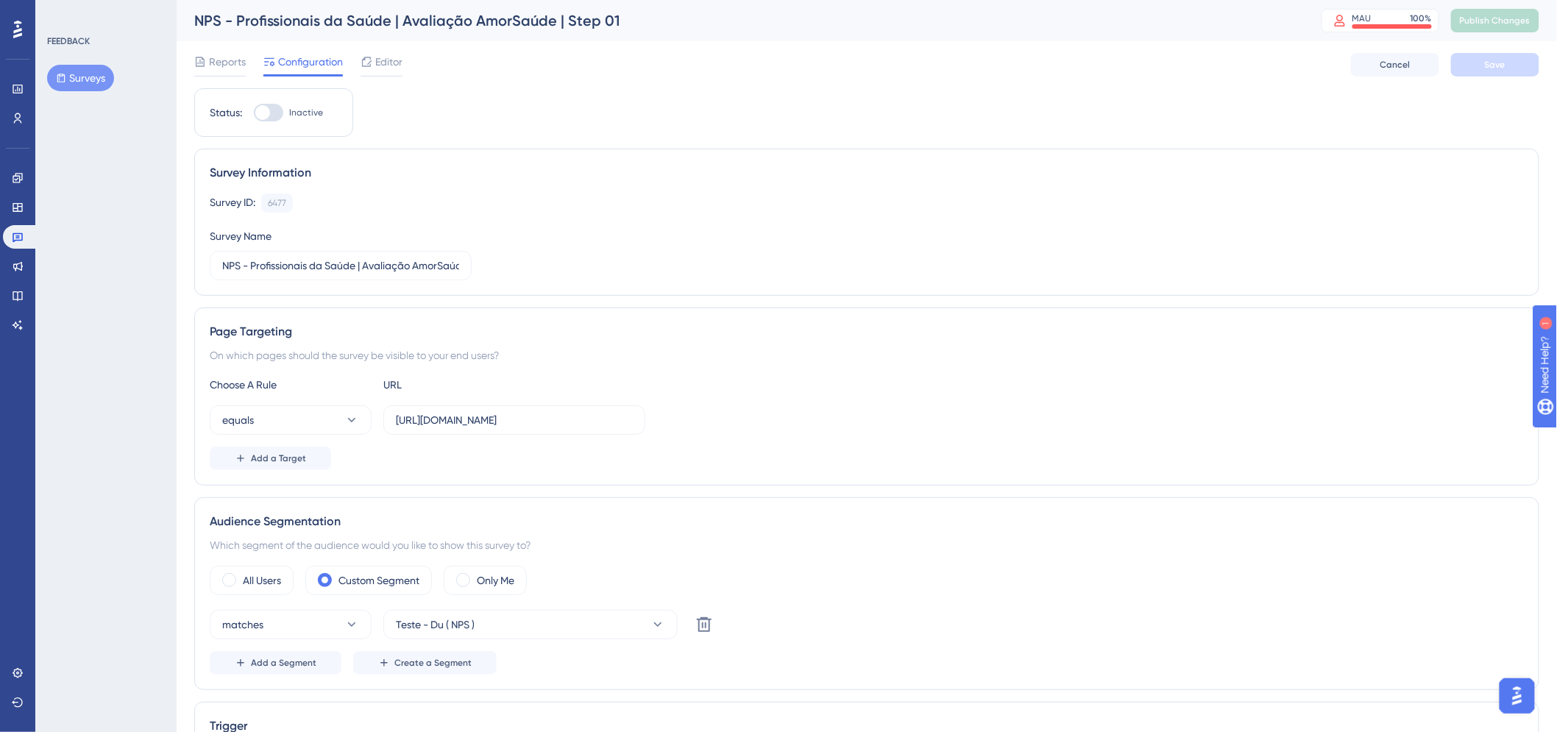
click at [270, 121] on div "Status: Inactive" at bounding box center [273, 112] width 159 height 49
click at [246, 111] on div "Status: Inactive" at bounding box center [274, 113] width 128 height 18
click at [265, 113] on div at bounding box center [262, 112] width 15 height 15
click at [254, 113] on input "Inactive" at bounding box center [253, 113] width 1 height 1
checkbox input "true"
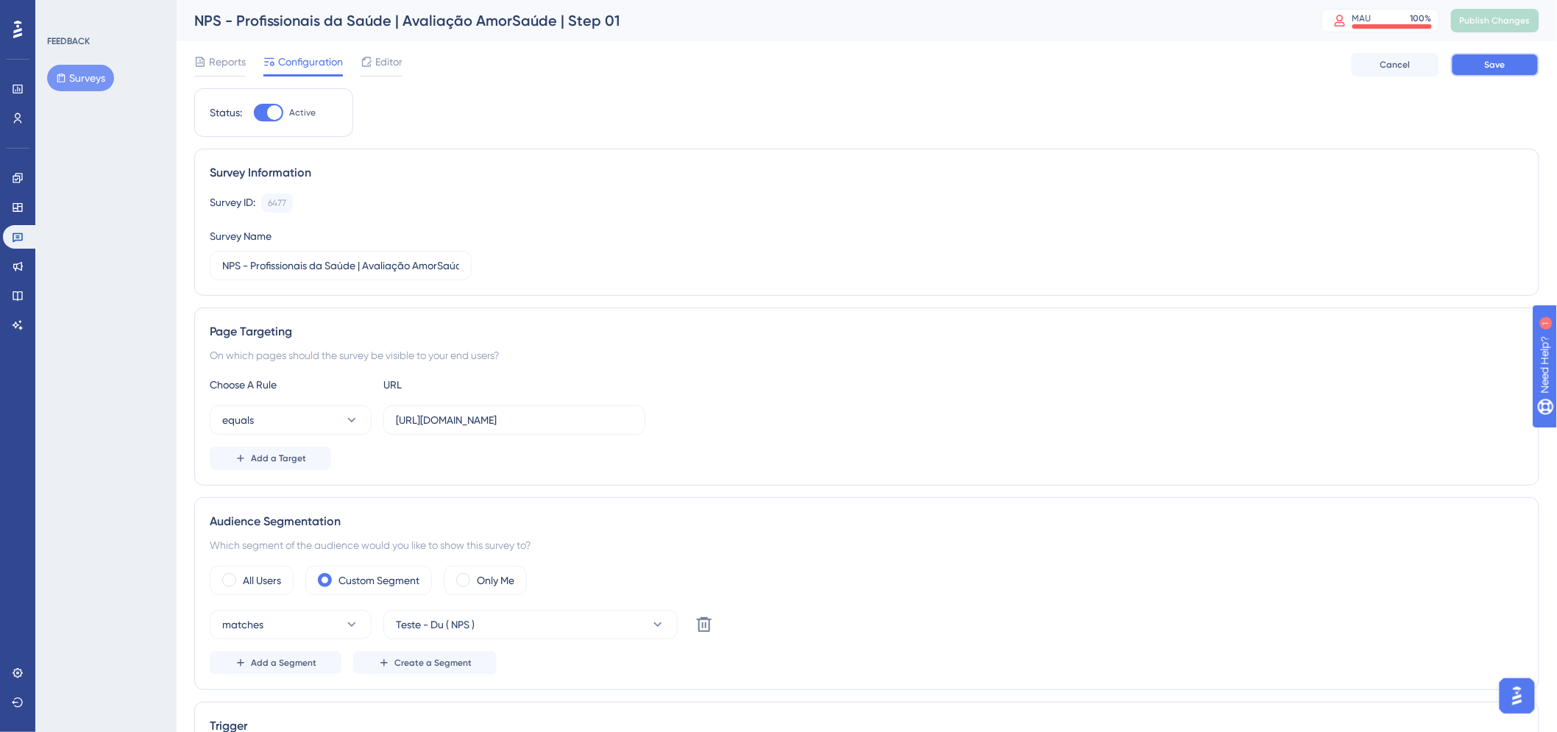
click at [1489, 65] on span "Save" at bounding box center [1494, 65] width 21 height 12
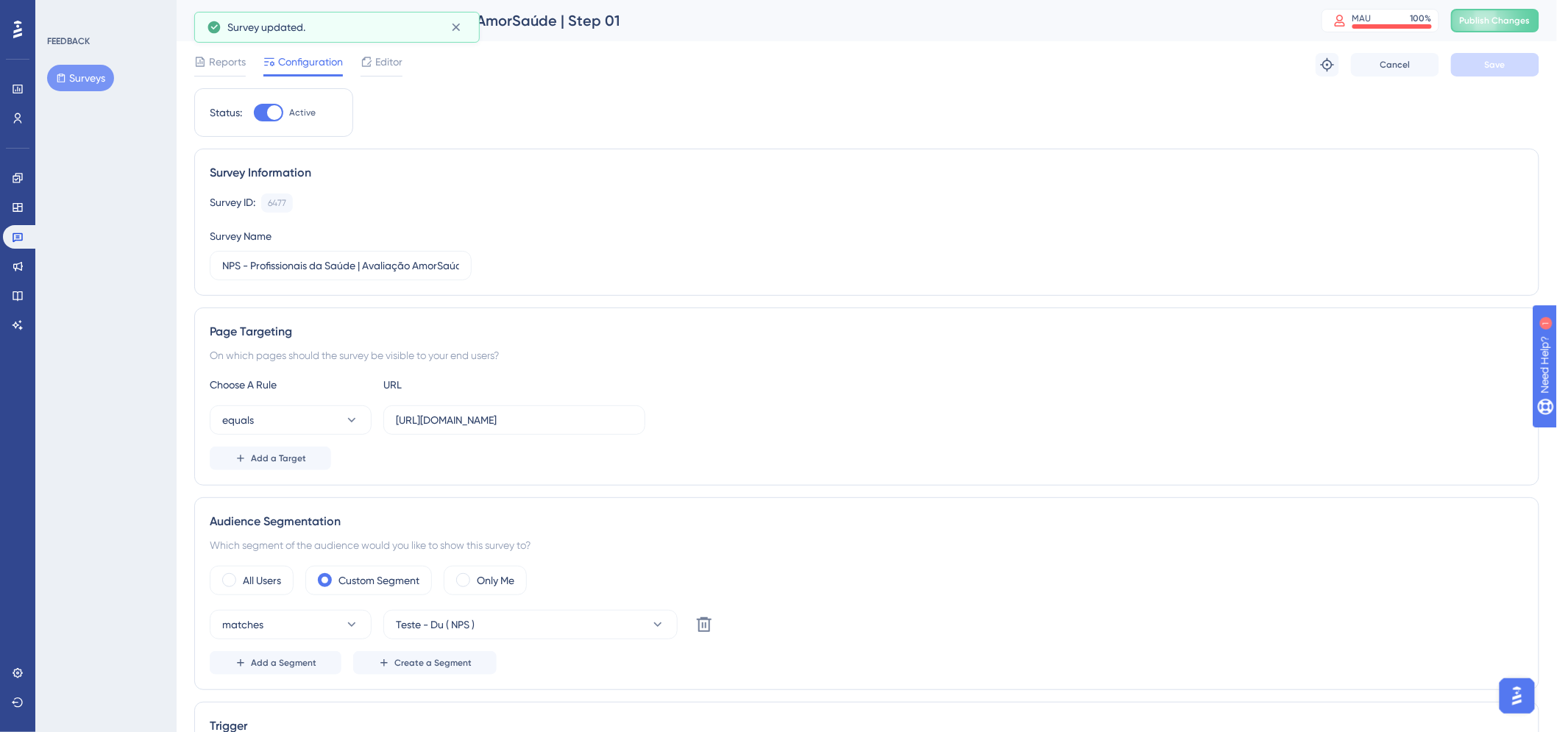
click at [1512, 28] on button "Publish Changes" at bounding box center [1495, 21] width 88 height 24
click at [344, 418] on icon at bounding box center [351, 420] width 15 height 15
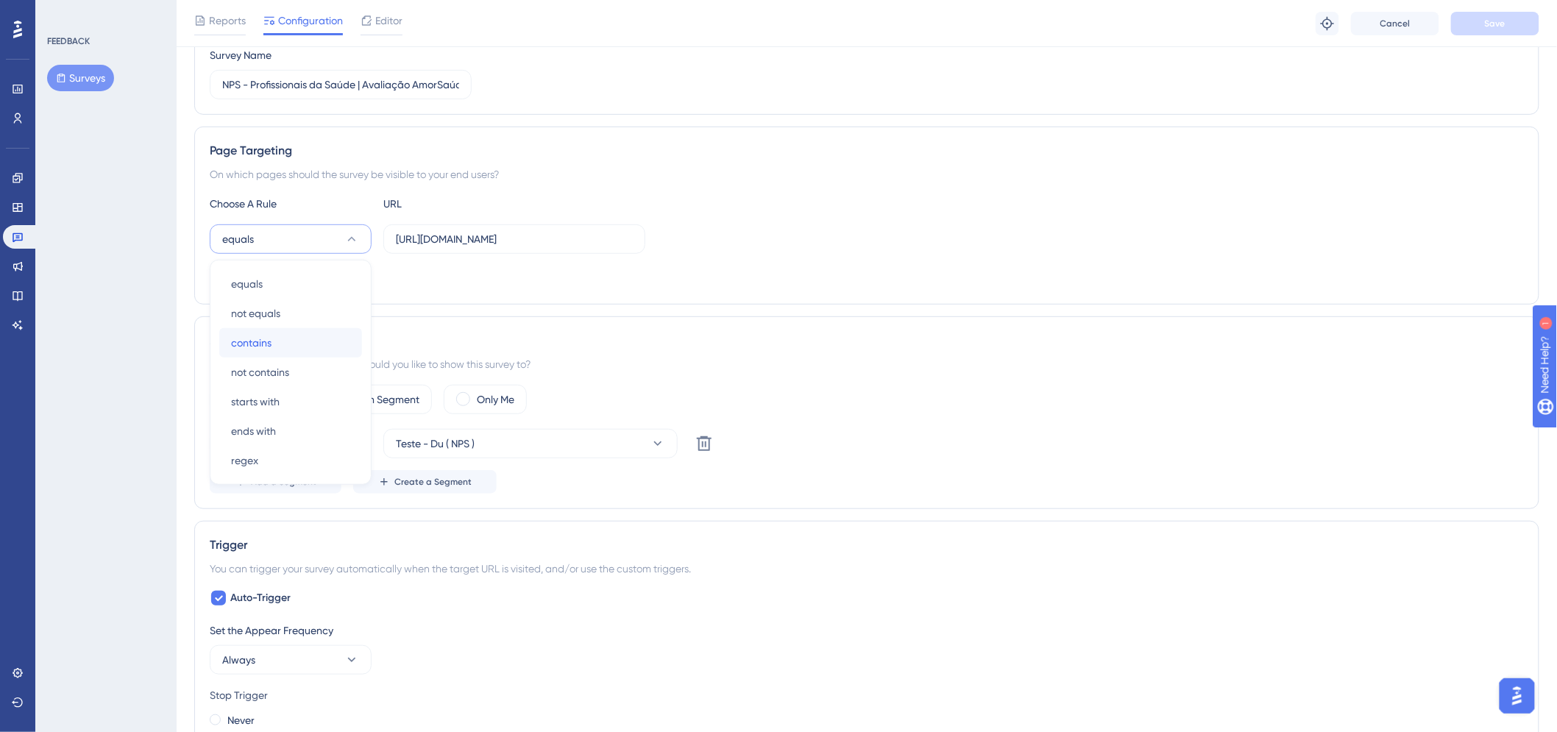
click at [285, 344] on div "contains contains" at bounding box center [290, 342] width 119 height 29
click at [1512, 24] on button "Save" at bounding box center [1495, 24] width 88 height 24
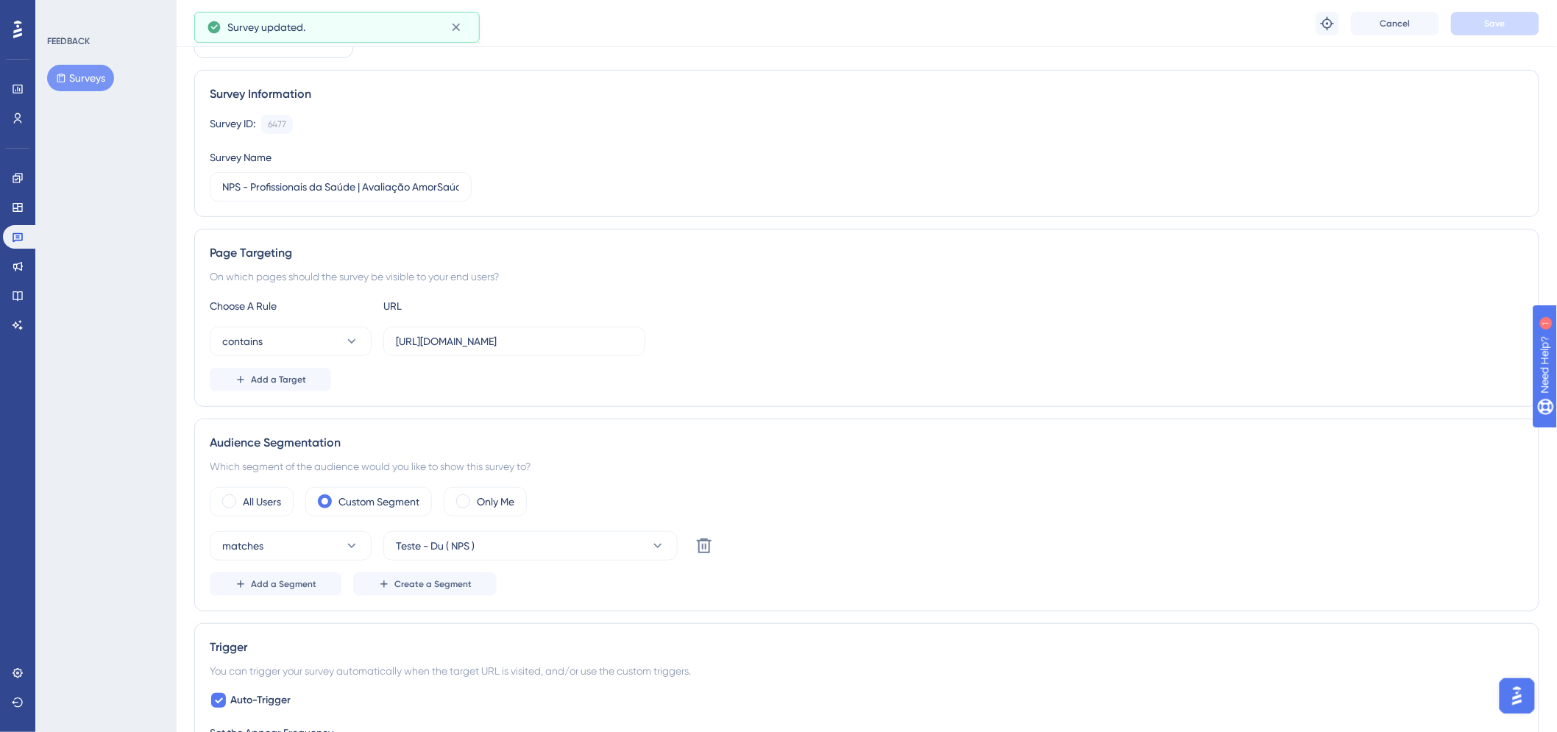
scroll to position [0, 0]
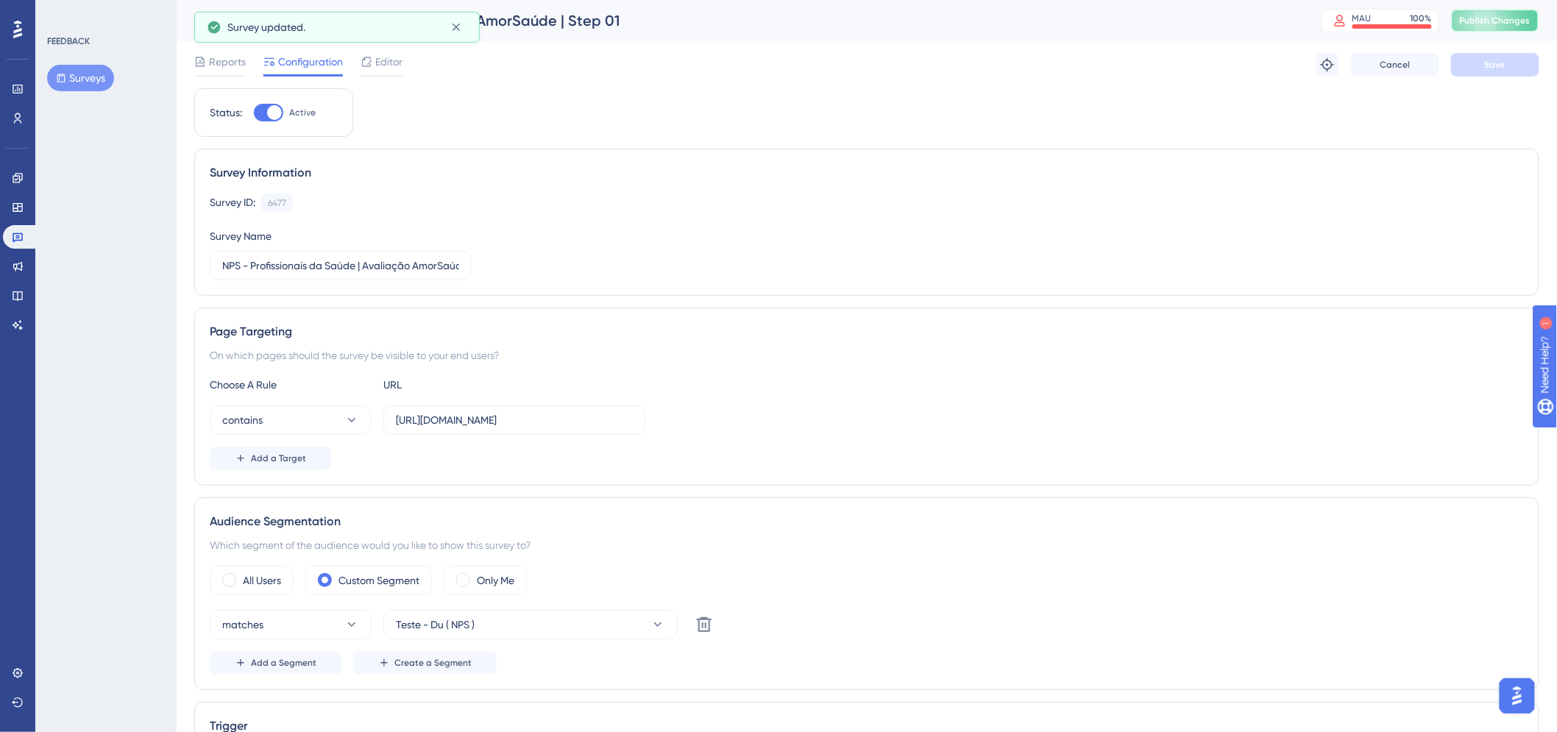
click at [1530, 24] on span "Publish Changes" at bounding box center [1494, 21] width 71 height 12
click at [489, 416] on input "https://amei.amorsaude.com.br/" at bounding box center [514, 420] width 237 height 16
click at [488, 416] on input "https://amei.amorsaude.com.br/" at bounding box center [514, 420] width 237 height 16
click at [330, 429] on button "contains" at bounding box center [291, 419] width 162 height 29
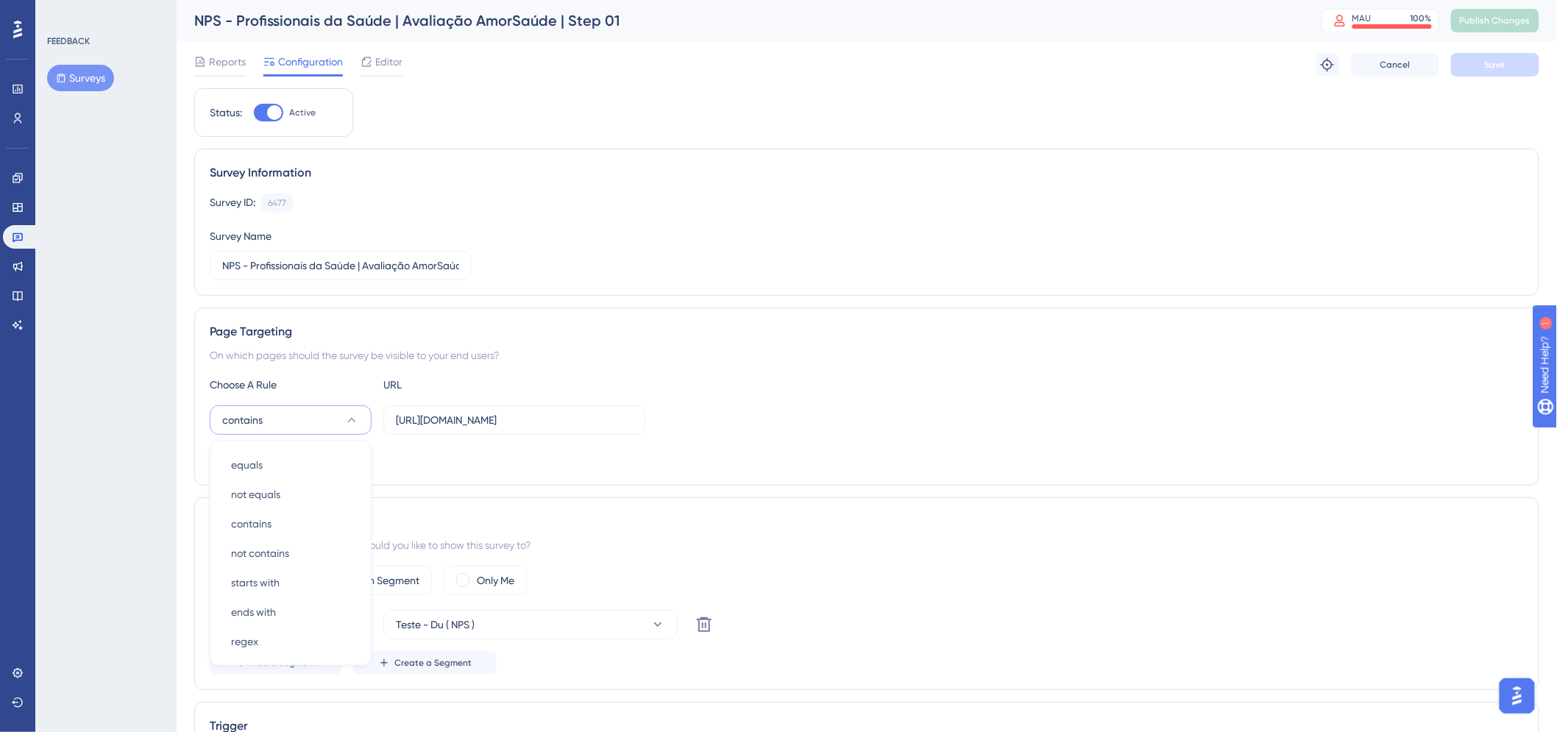
scroll to position [187, 0]
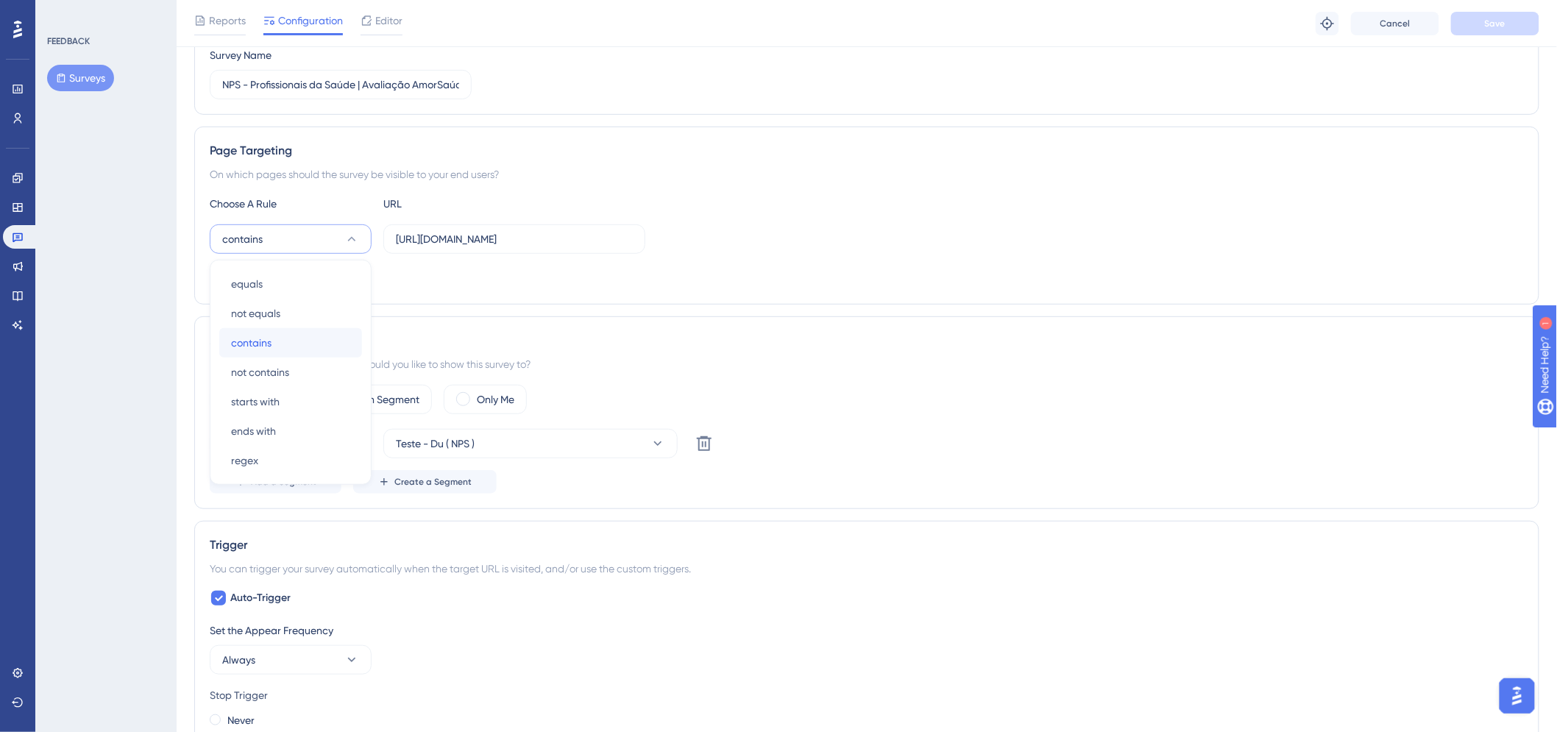
click at [361, 346] on button "contains contains" at bounding box center [290, 342] width 143 height 29
click at [847, 233] on div "contains https://amei.amorsaude.com.br/" at bounding box center [867, 238] width 1314 height 29
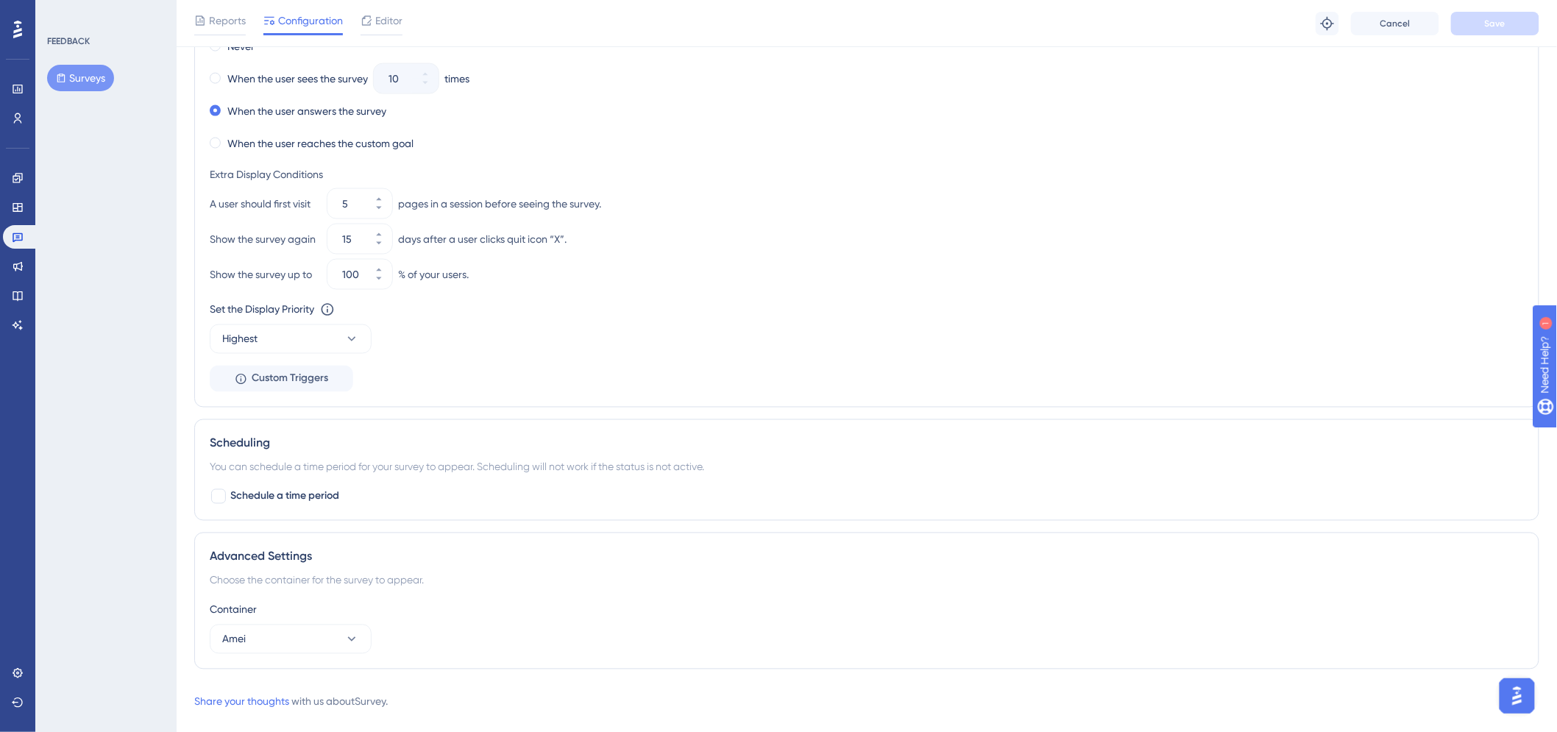
scroll to position [886, 0]
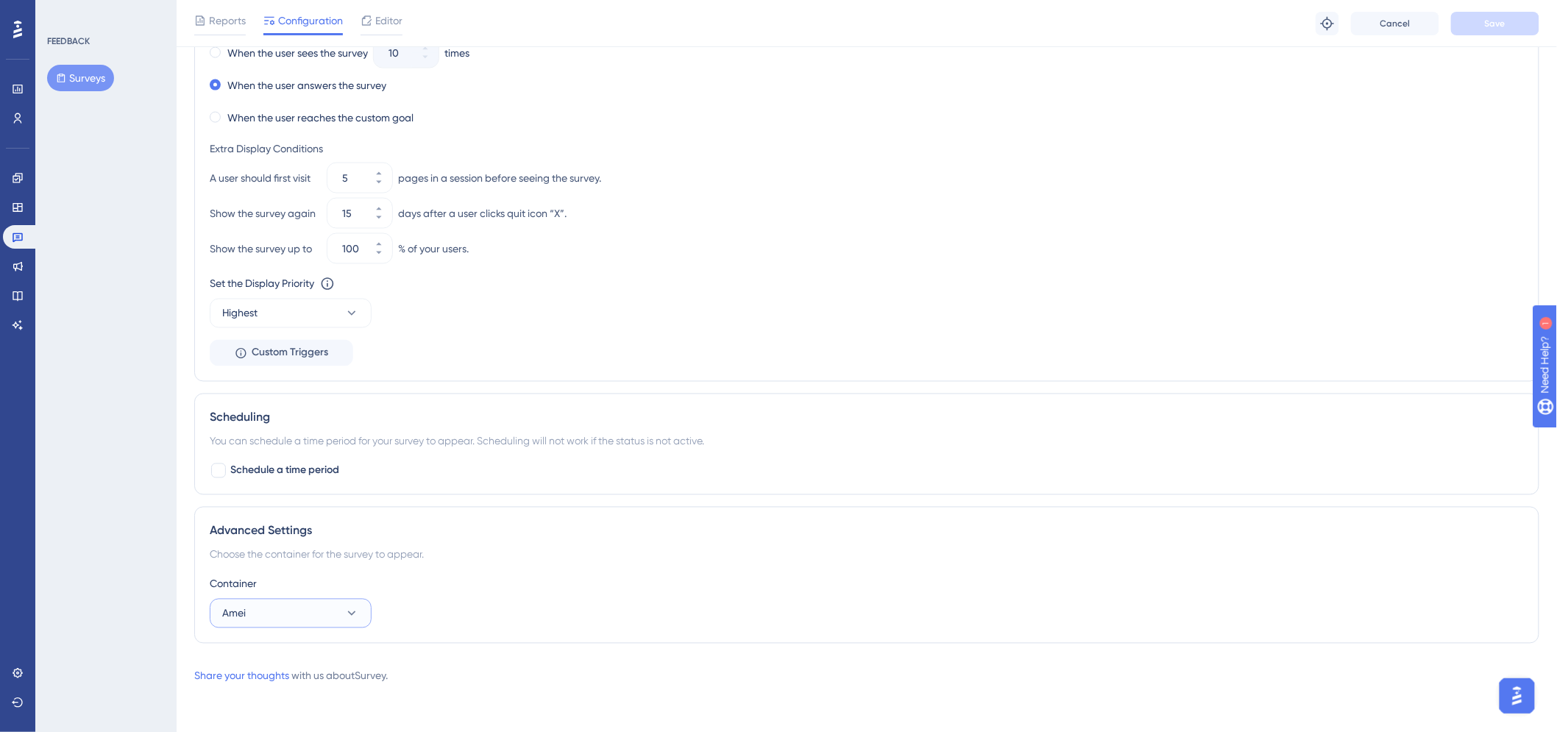
click at [348, 602] on button "Amei" at bounding box center [291, 613] width 162 height 29
click at [503, 583] on div "Container" at bounding box center [867, 584] width 1314 height 18
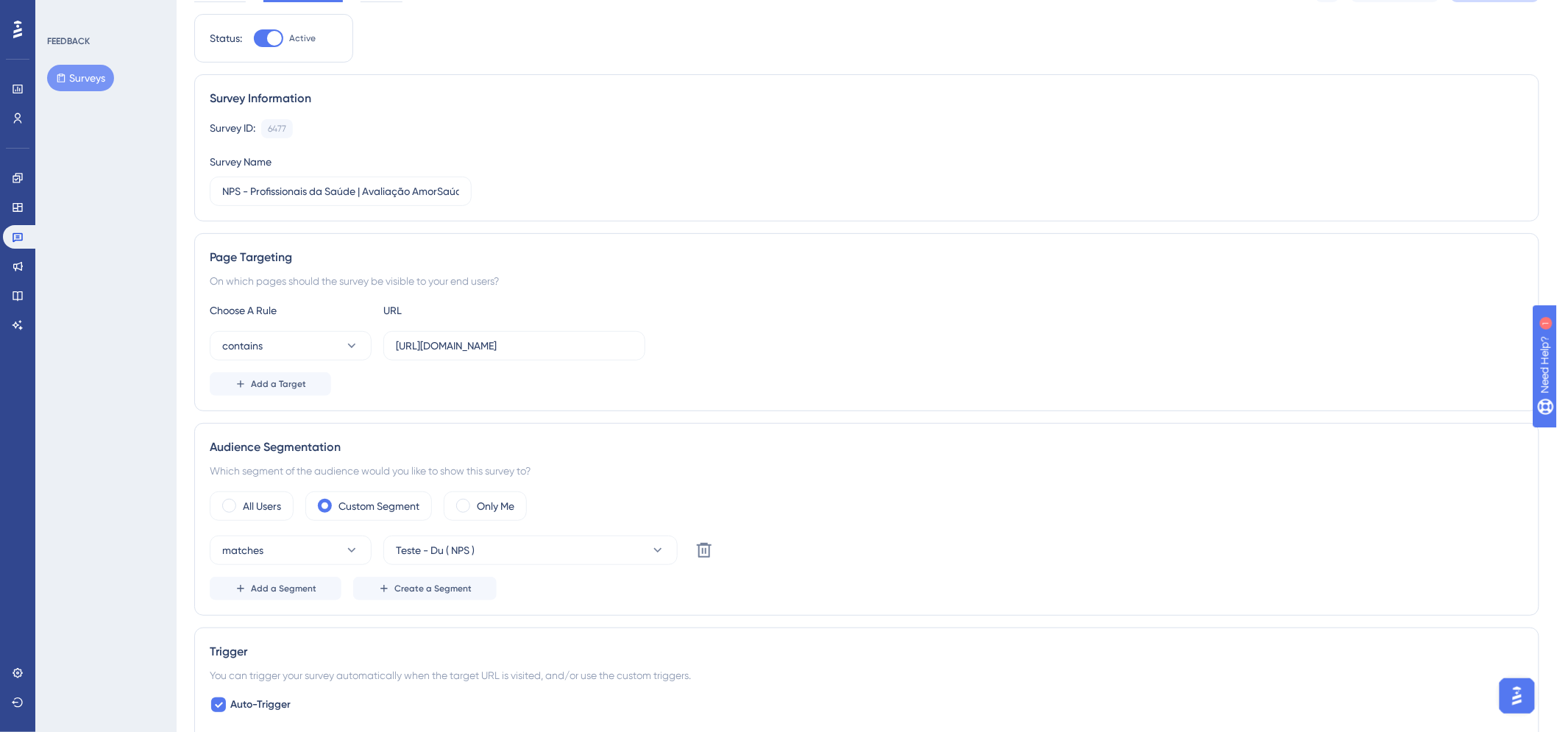
scroll to position [0, 0]
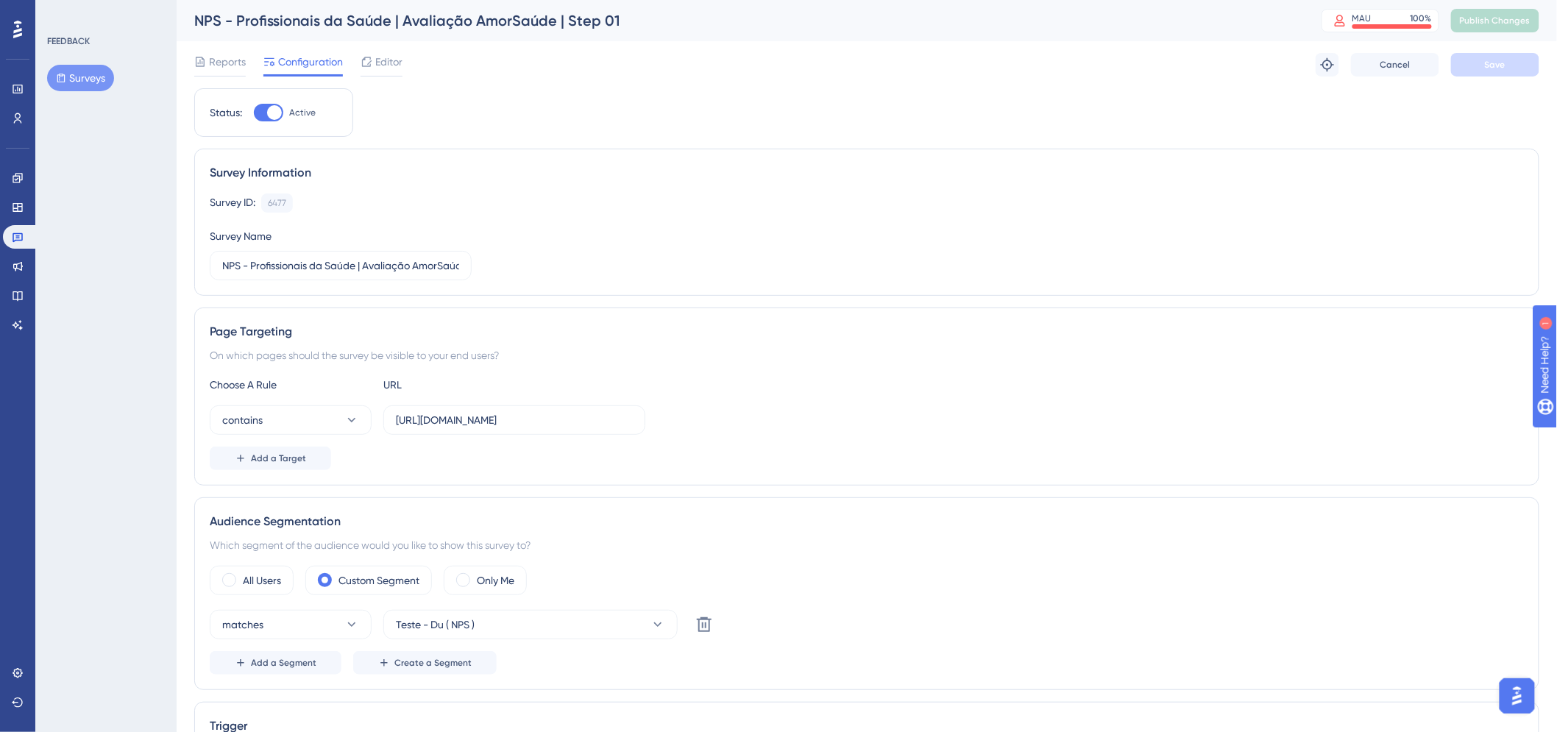
click at [1142, 246] on div "Survey ID: 6477 Copy Survey Name NPS - Profissionais da Saúde | Avaliação AmorS…" at bounding box center [867, 236] width 1314 height 87
click at [210, 60] on span "Reports" at bounding box center [227, 62] width 37 height 18
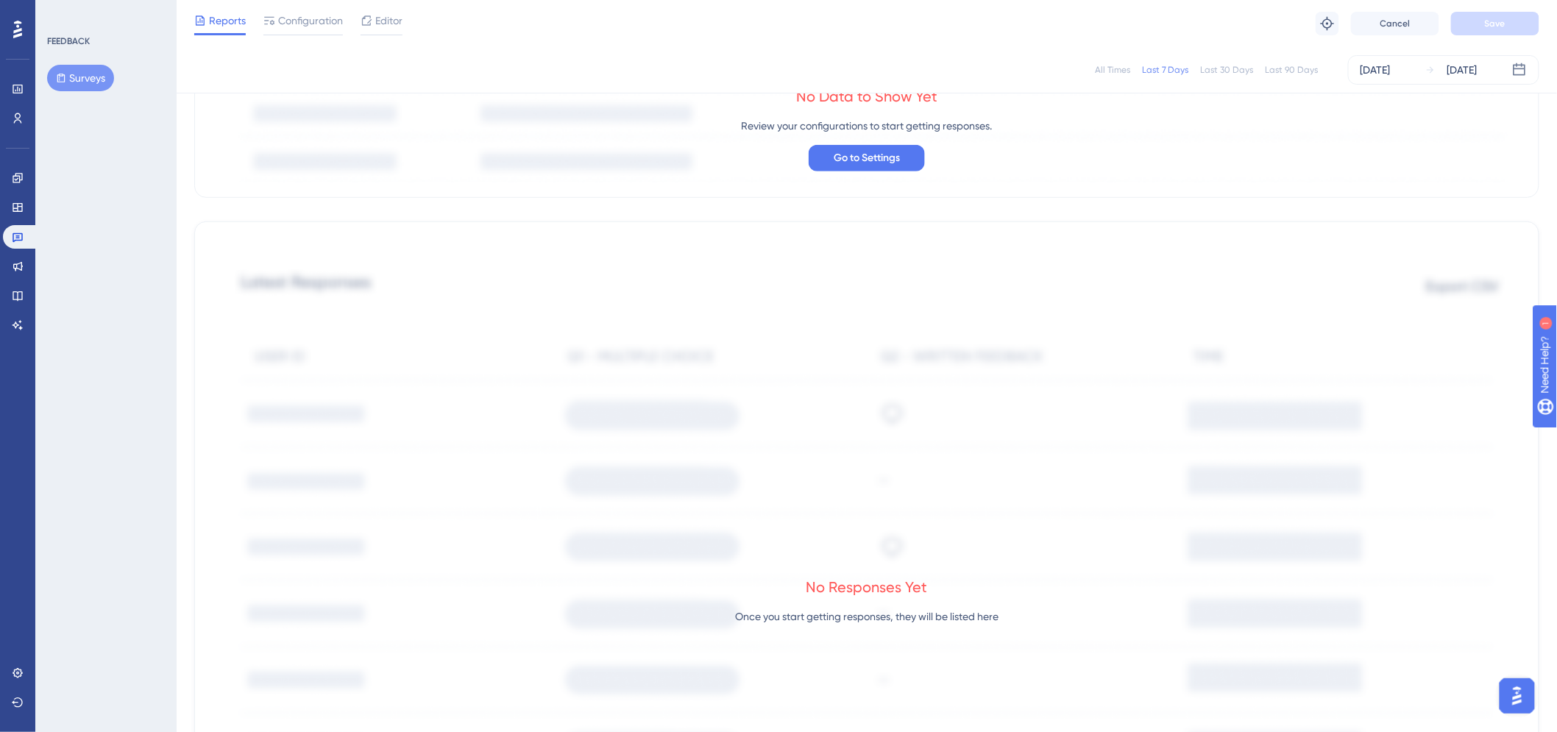
scroll to position [245, 0]
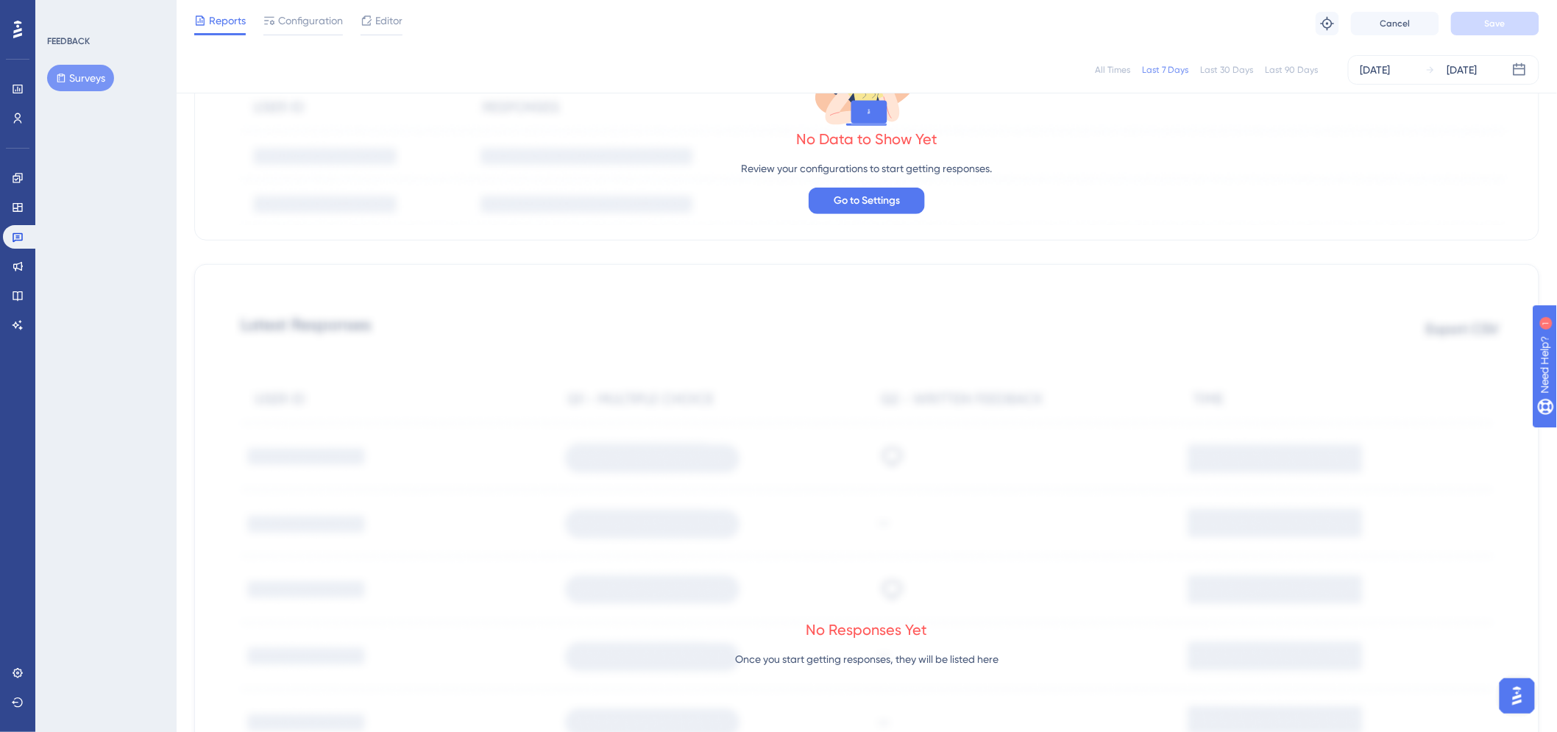
click at [887, 218] on div "No Data to Show Yet Review your configurations to start getting responses. Go t…" at bounding box center [867, 128] width 1308 height 193
click at [885, 207] on span "Go to Settings" at bounding box center [866, 201] width 66 height 18
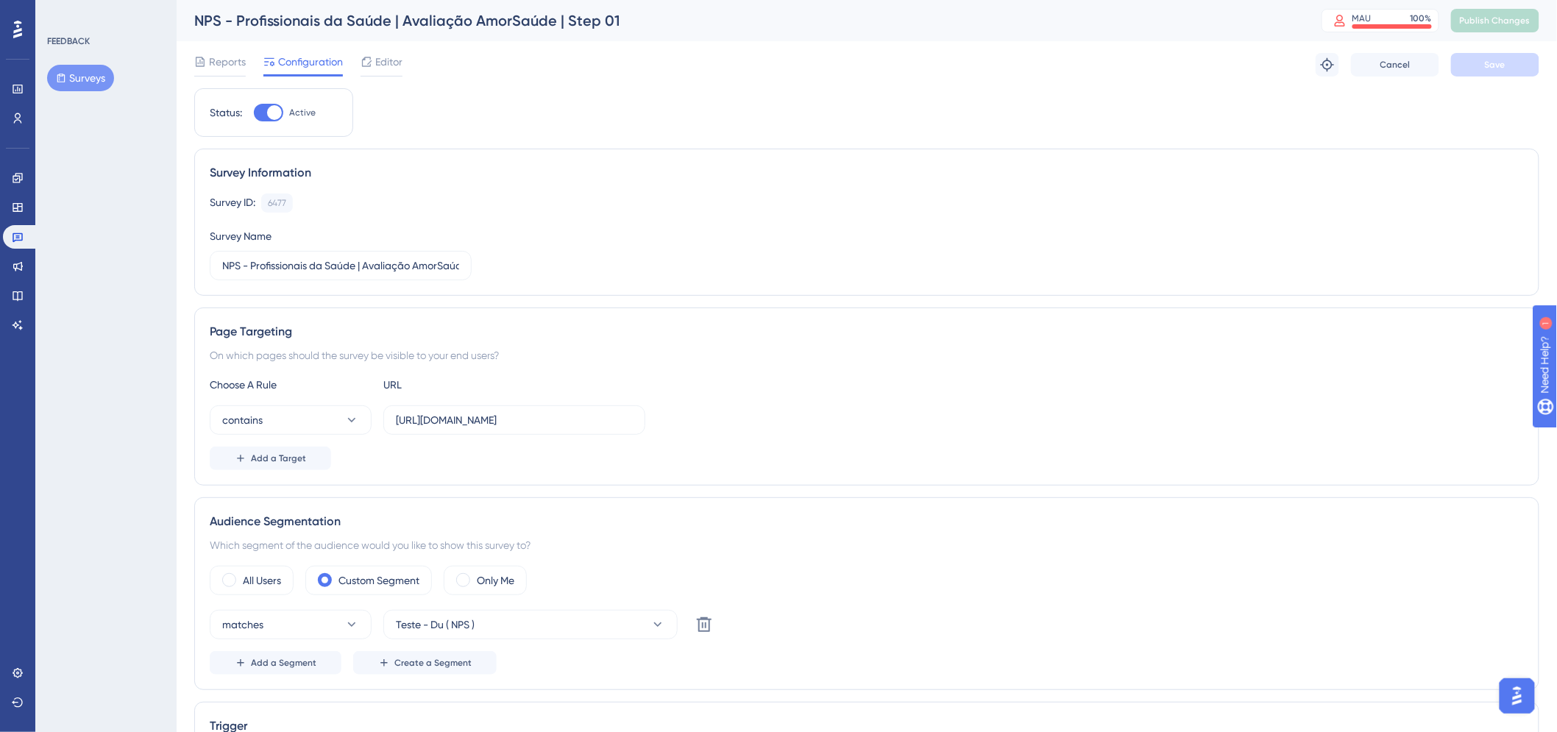
click at [954, 182] on div "Survey Information Survey ID: 6477 Copy Survey Name NPS - Profissionais da Saúd…" at bounding box center [866, 222] width 1345 height 147
click at [1328, 61] on icon at bounding box center [1327, 64] width 15 height 15
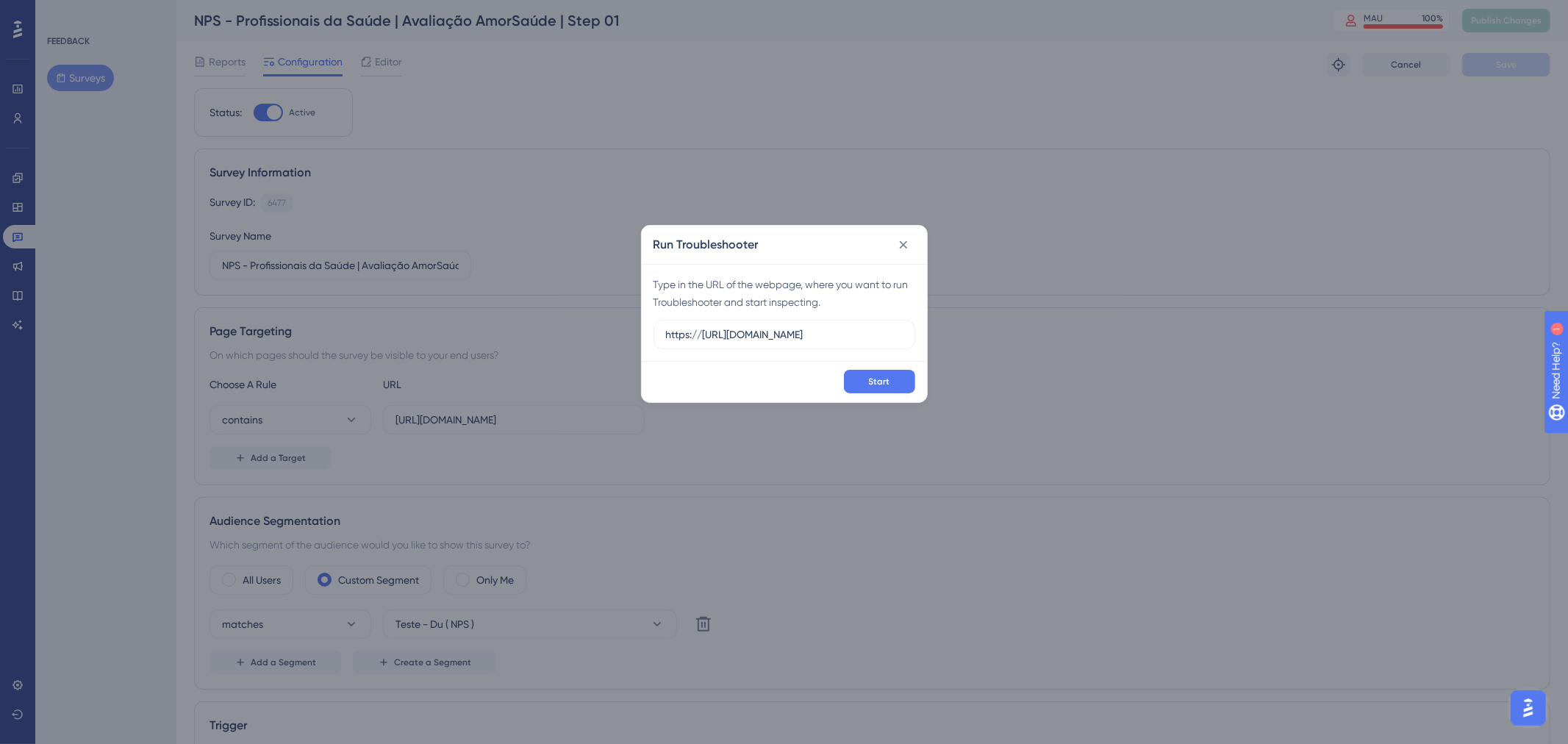
drag, startPoint x: 702, startPoint y: 335, endPoint x: 630, endPoint y: 329, distance: 72.2
click at [630, 329] on div "Run Troubleshooter Type in the URL of the webpage, where you want to run Troubl…" at bounding box center [784, 372] width 1568 height 744
type input "https://amei.amorsaude.com.br/"
click at [883, 377] on span "Start" at bounding box center [878, 382] width 21 height 12
click at [883, 251] on div "Run Troubleshooter" at bounding box center [784, 245] width 285 height 38
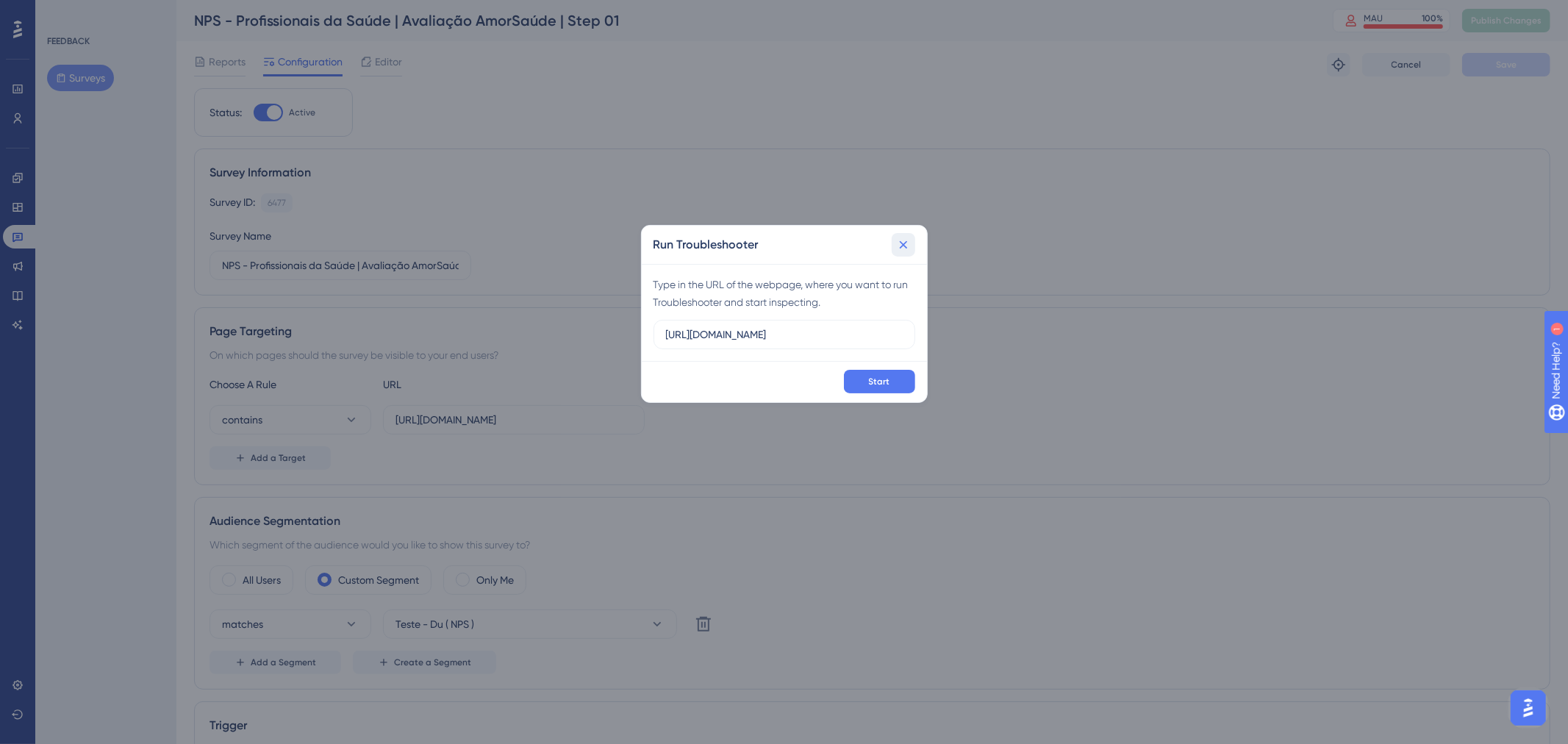
click at [905, 241] on icon at bounding box center [903, 245] width 15 height 15
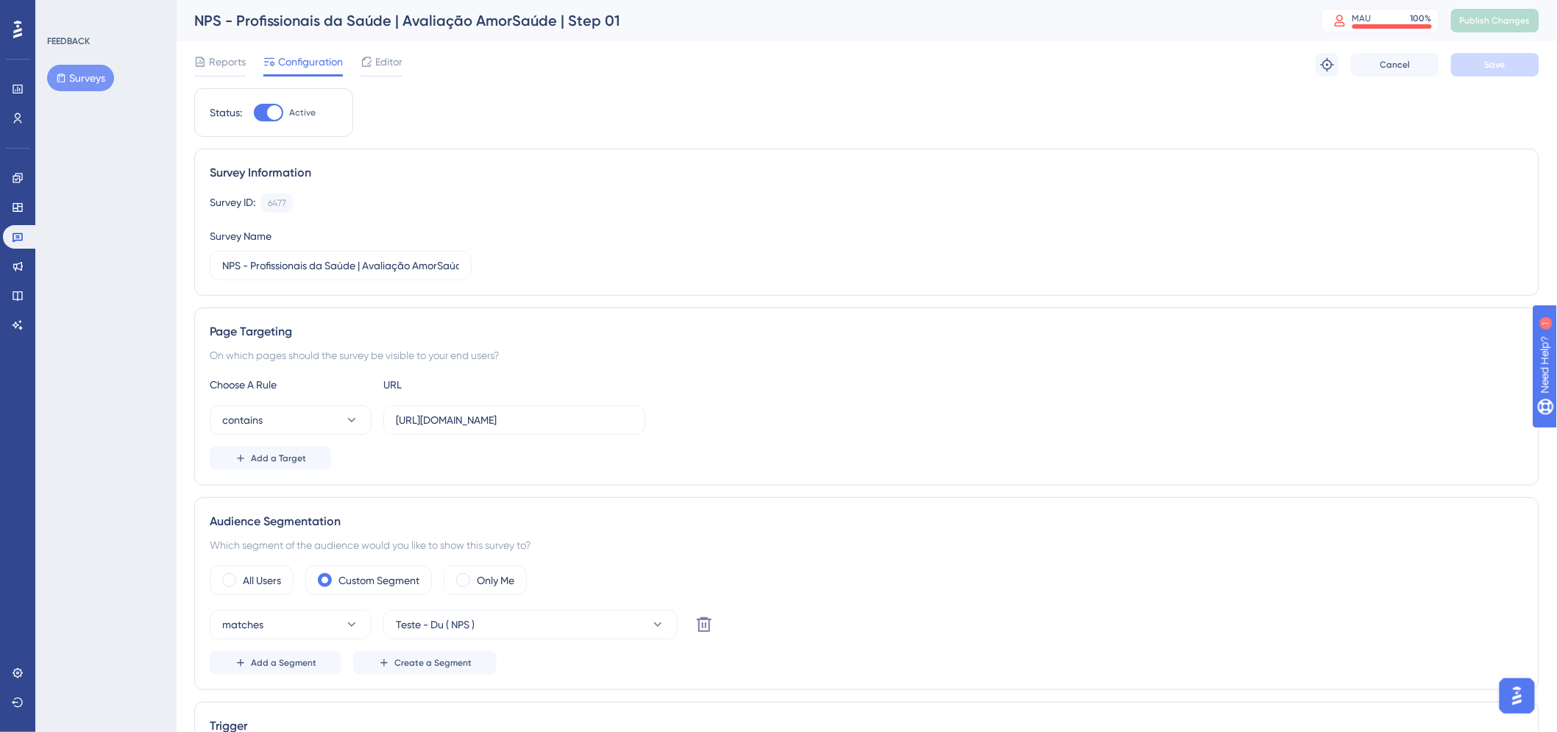
click at [254, 115] on div at bounding box center [268, 113] width 29 height 18
click at [254, 113] on input "Active" at bounding box center [253, 113] width 1 height 1
click at [263, 113] on div at bounding box center [262, 112] width 15 height 15
click at [254, 113] on input "Inactive" at bounding box center [253, 113] width 1 height 1
click at [260, 113] on div at bounding box center [268, 113] width 29 height 18
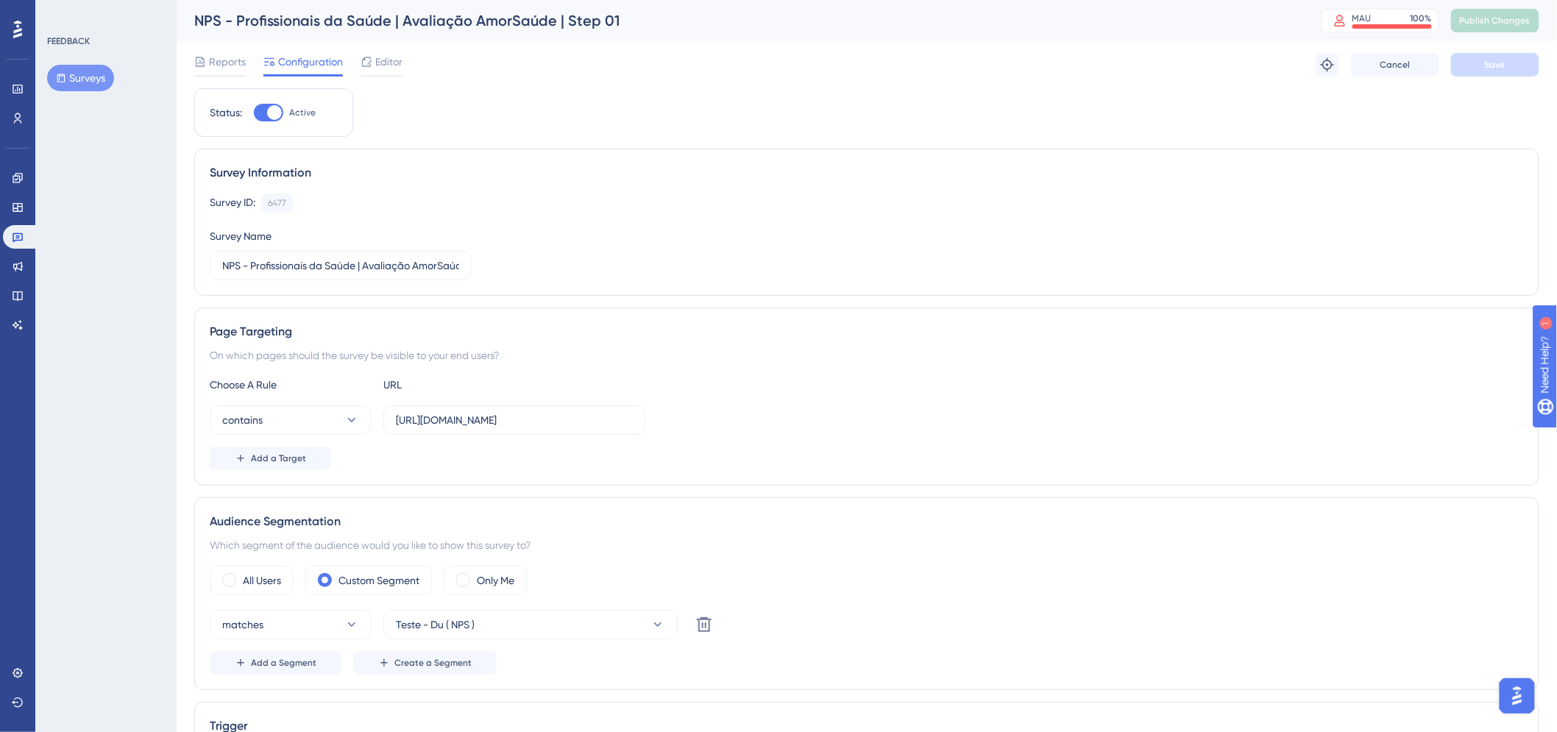
click at [254, 113] on input "Active" at bounding box center [253, 113] width 1 height 1
click at [1514, 54] on button "Save" at bounding box center [1495, 65] width 88 height 24
click at [1506, 15] on button "Publish Changes" at bounding box center [1495, 21] width 88 height 24
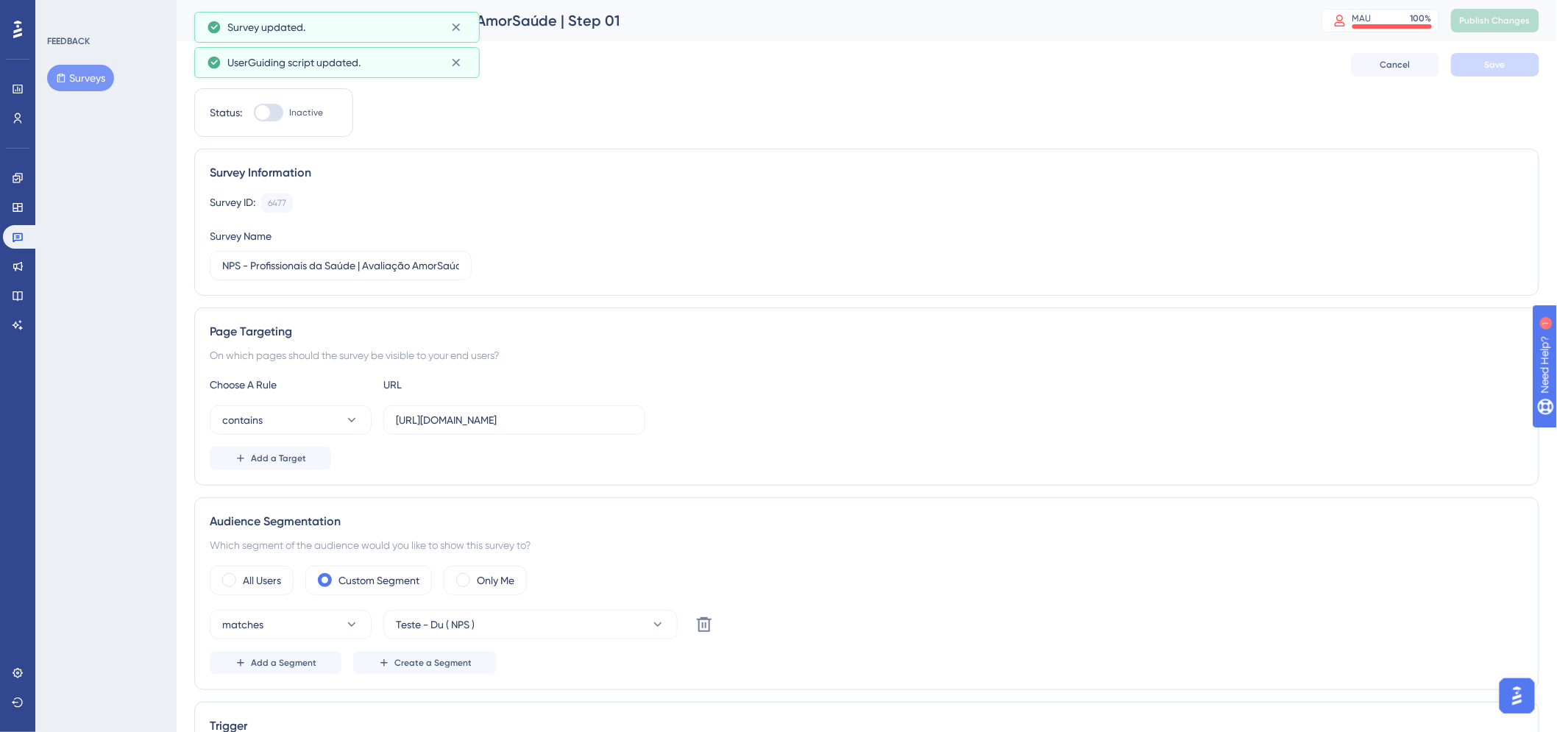
click at [261, 107] on div at bounding box center [262, 112] width 15 height 15
click at [254, 113] on input "Inactive" at bounding box center [253, 113] width 1 height 1
checkbox input "true"
click at [1515, 57] on button "Save" at bounding box center [1495, 65] width 88 height 24
click at [1521, 26] on button "Publish Changes" at bounding box center [1495, 21] width 88 height 24
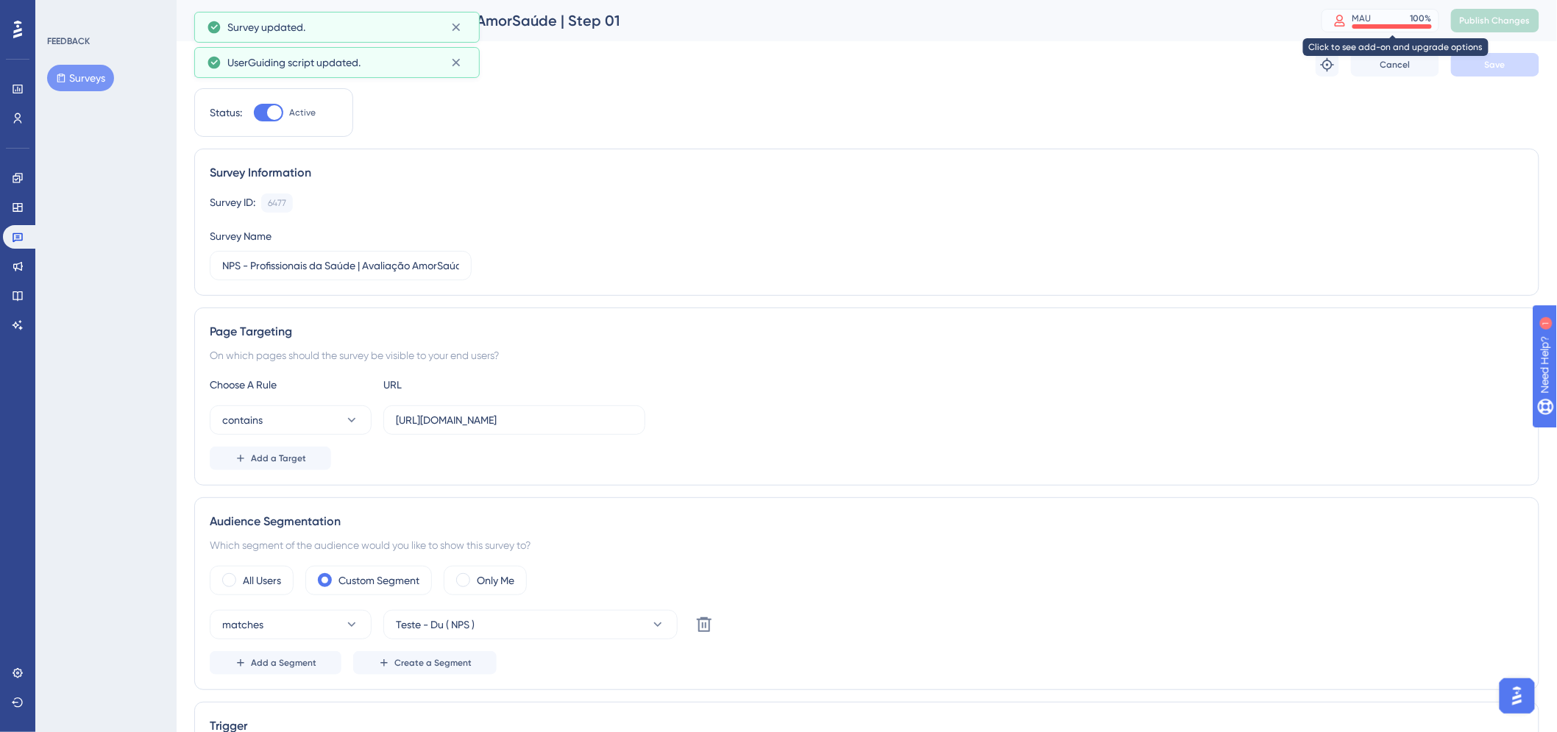
click at [1409, 15] on div "MAU 100 %" at bounding box center [1391, 19] width 79 height 12
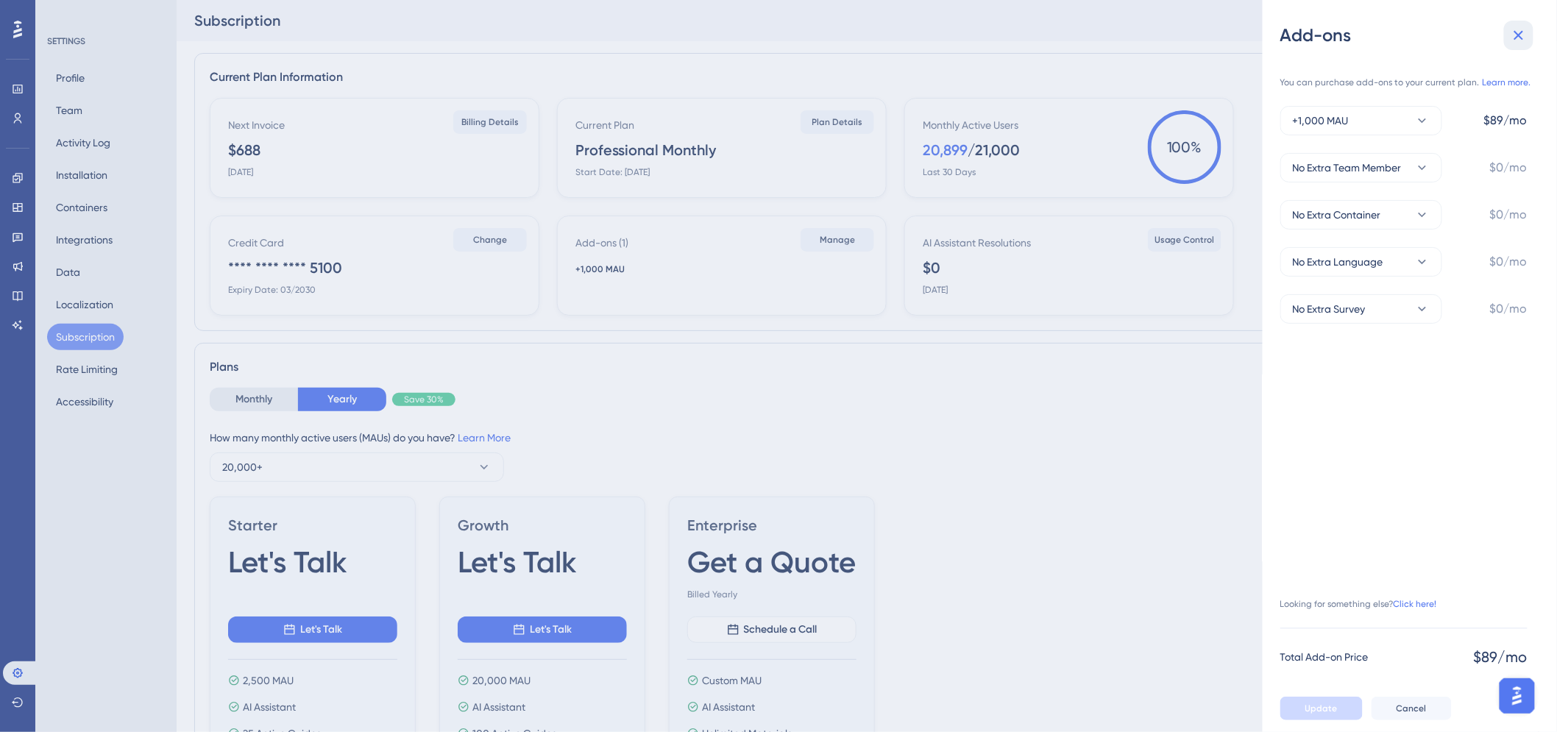
click at [1524, 28] on icon at bounding box center [1518, 35] width 18 height 18
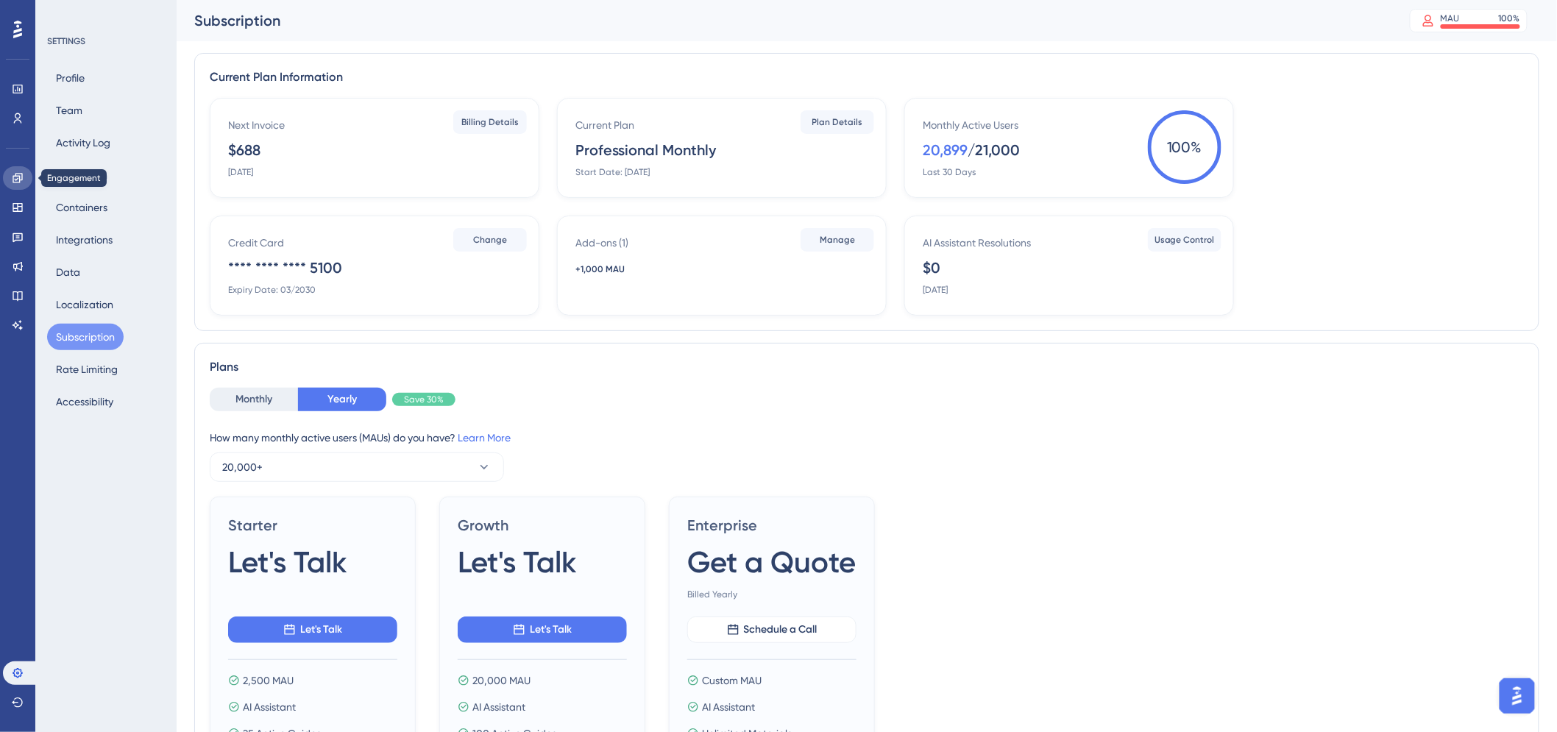
click at [26, 184] on link at bounding box center [17, 178] width 29 height 24
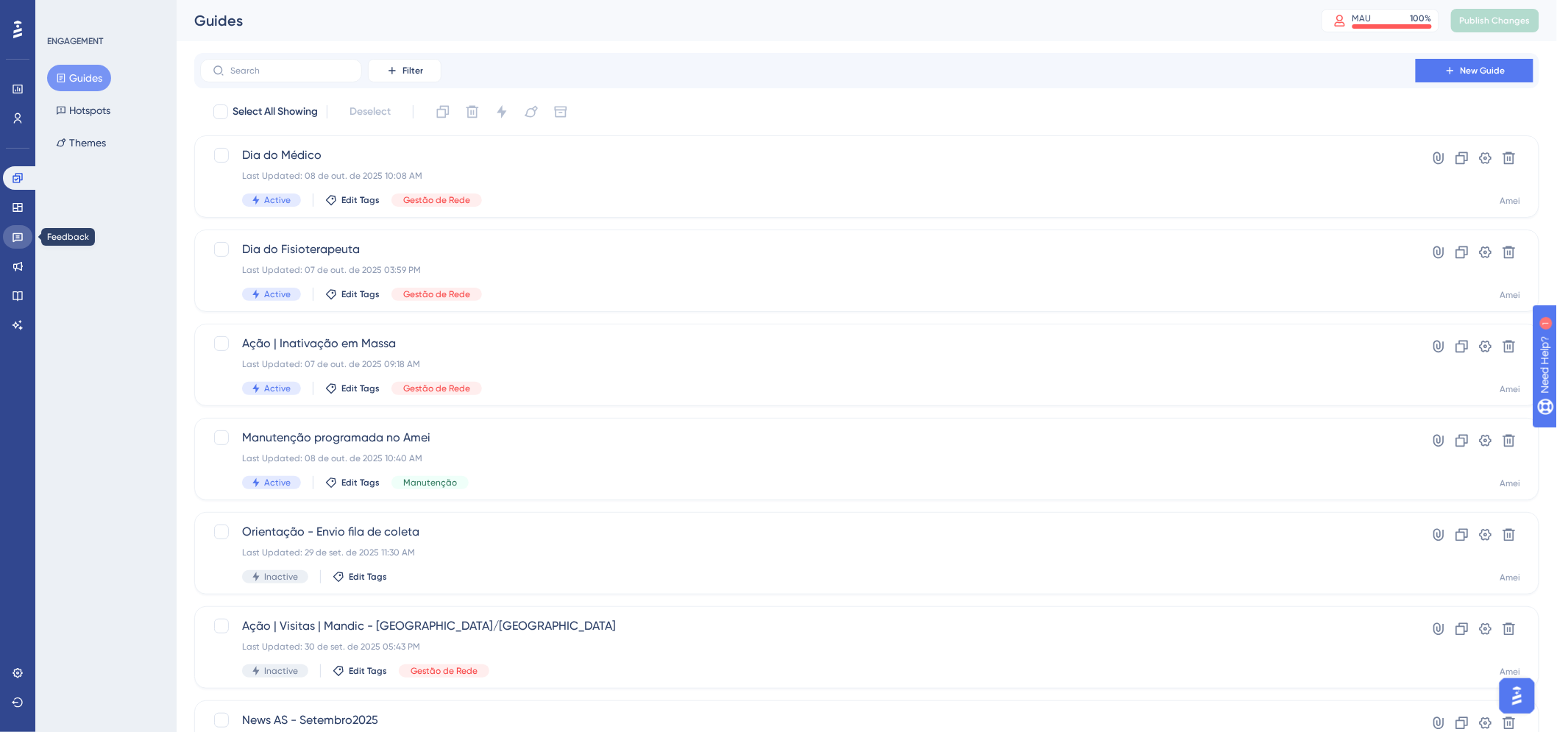
click at [12, 239] on icon at bounding box center [18, 237] width 12 height 12
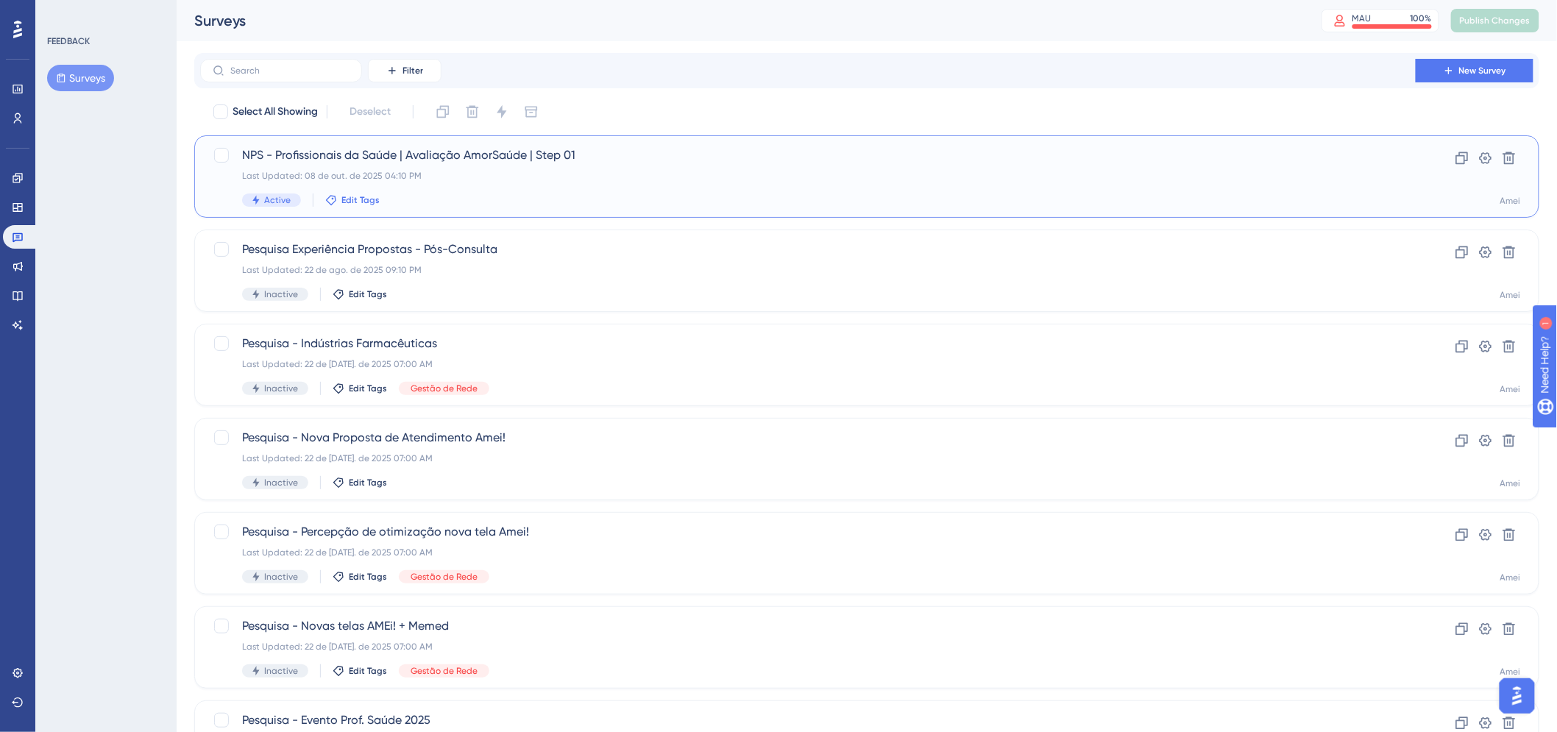
click at [359, 201] on span "Edit Tags" at bounding box center [360, 200] width 38 height 12
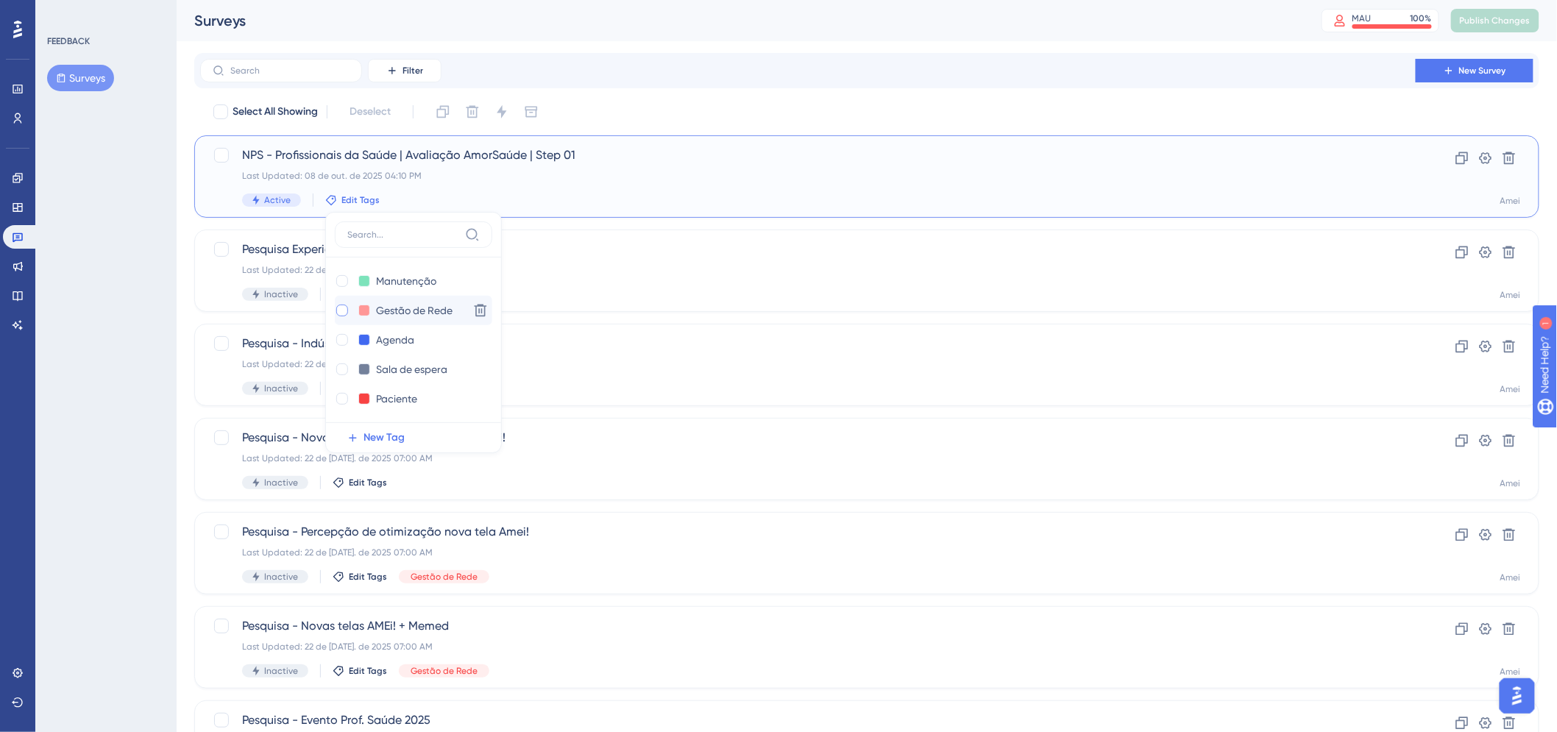
click at [341, 313] on div at bounding box center [342, 311] width 12 height 12
checkbox input "true"
click at [741, 165] on div "NPS - Profissionais da Saúde | Avaliação AmorSaúde | Step 01 Last Updated: 08 d…" at bounding box center [807, 176] width 1131 height 60
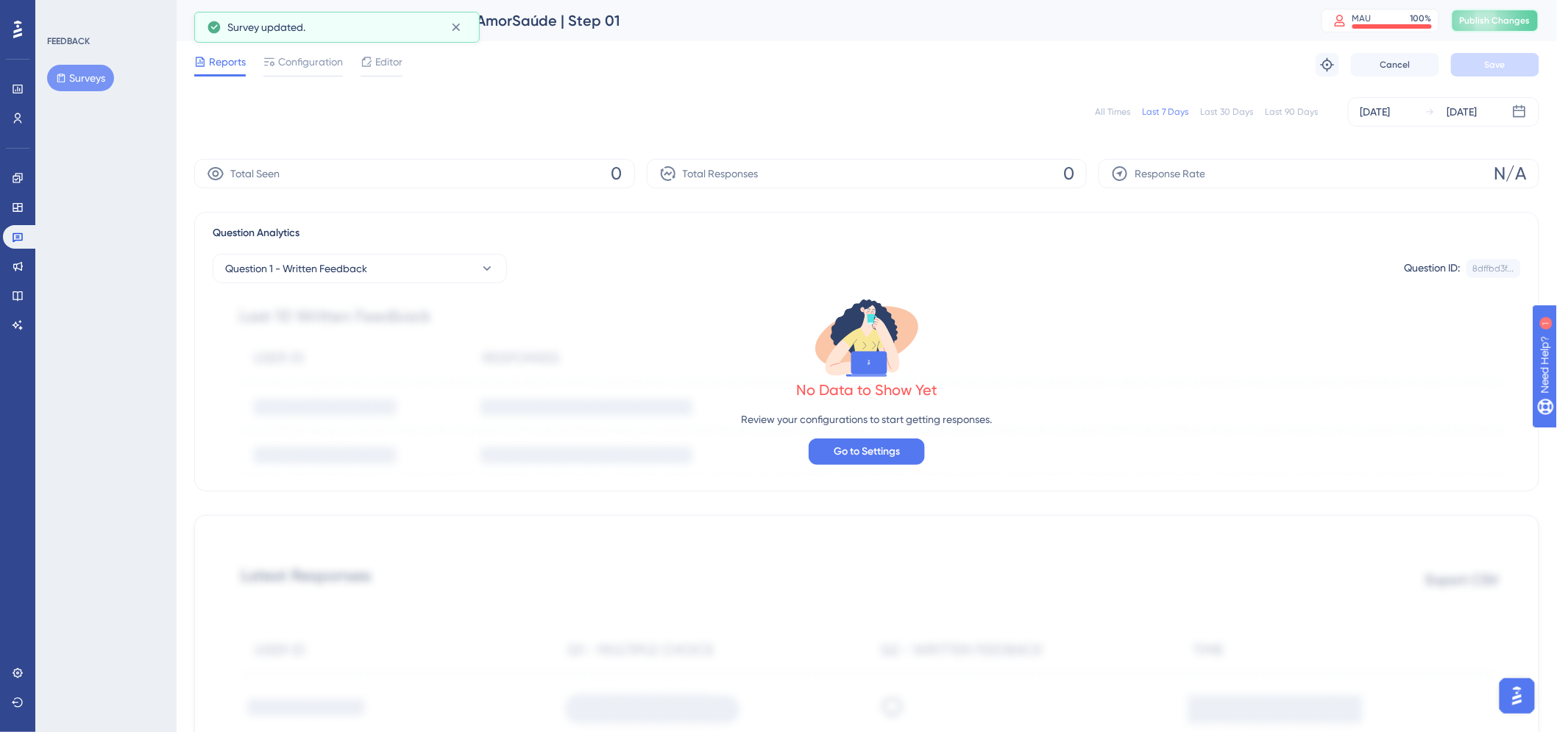
click at [1501, 15] on span "Publish Changes" at bounding box center [1494, 21] width 71 height 12
click at [383, 74] on div at bounding box center [381, 75] width 42 height 2
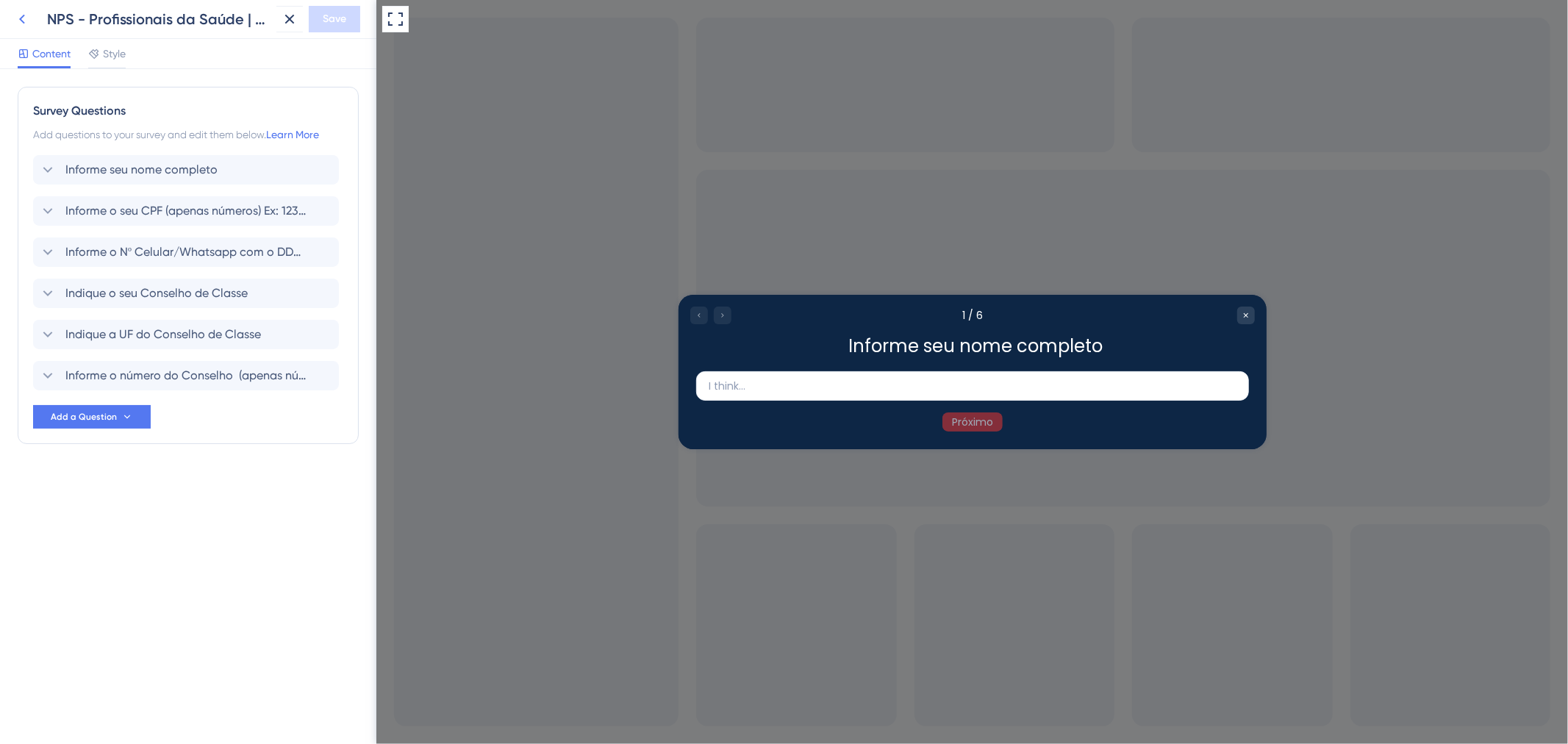
click at [29, 17] on icon at bounding box center [22, 19] width 18 height 18
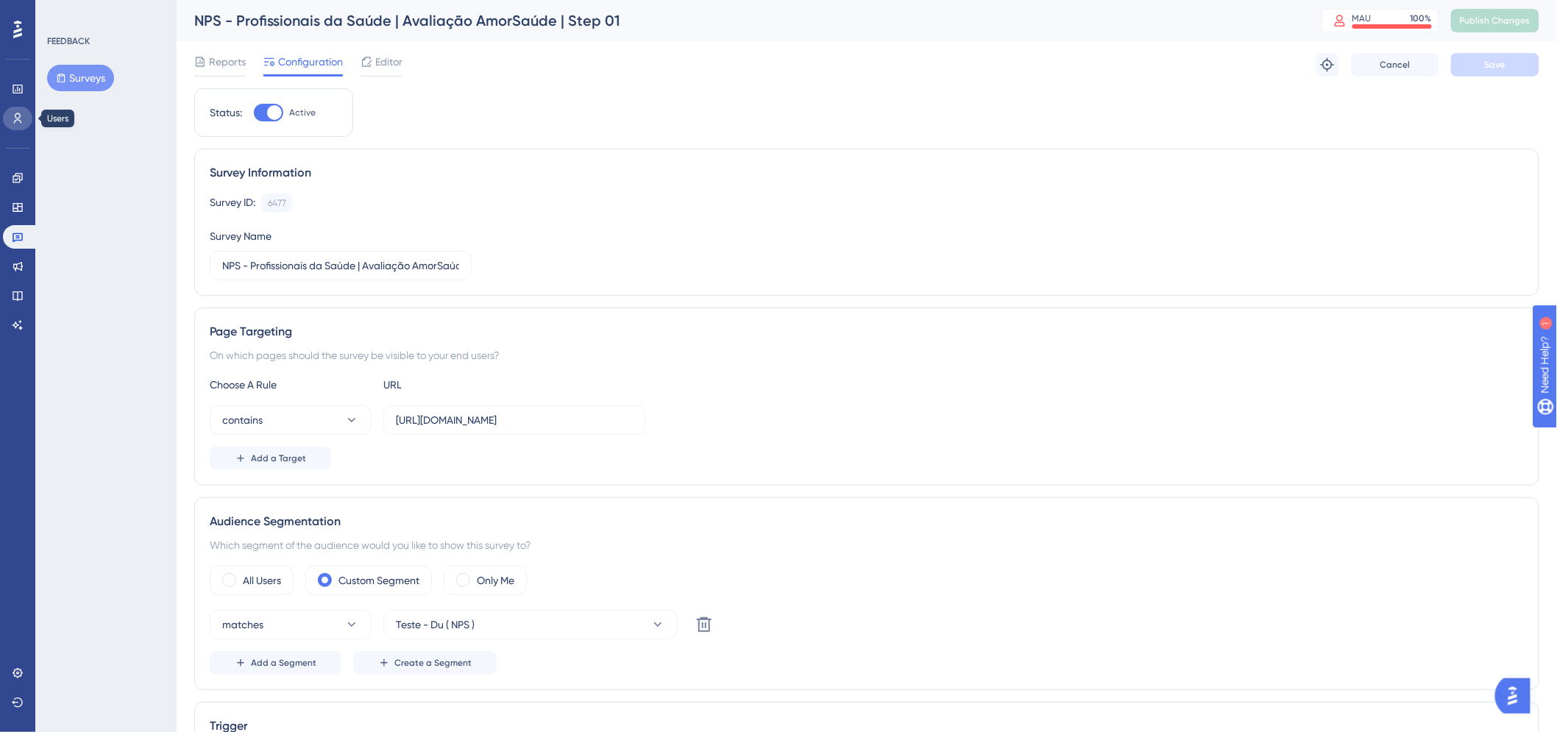
click at [15, 110] on link at bounding box center [17, 119] width 29 height 24
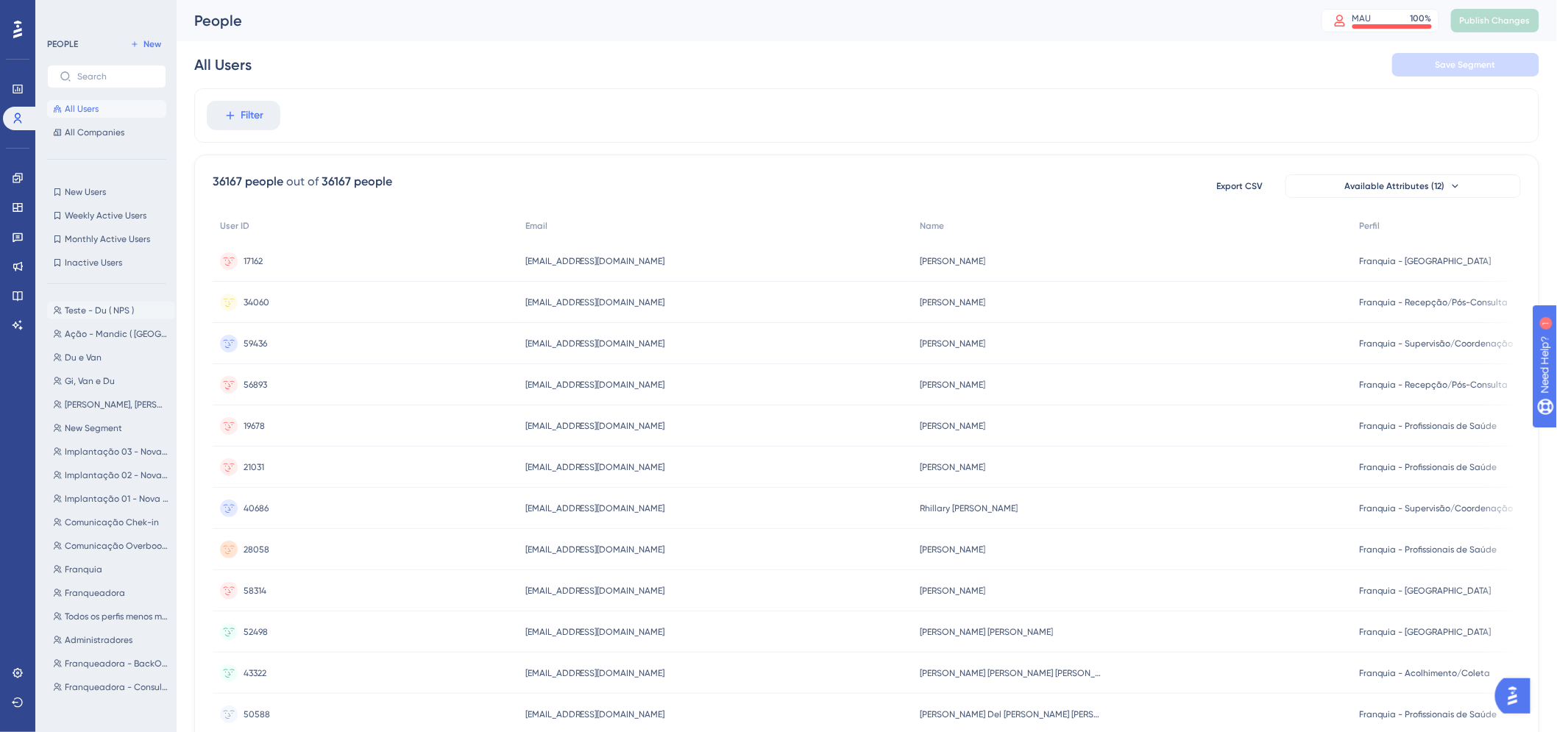
click at [90, 305] on span "Teste - Du ( NPS )" at bounding box center [99, 311] width 69 height 12
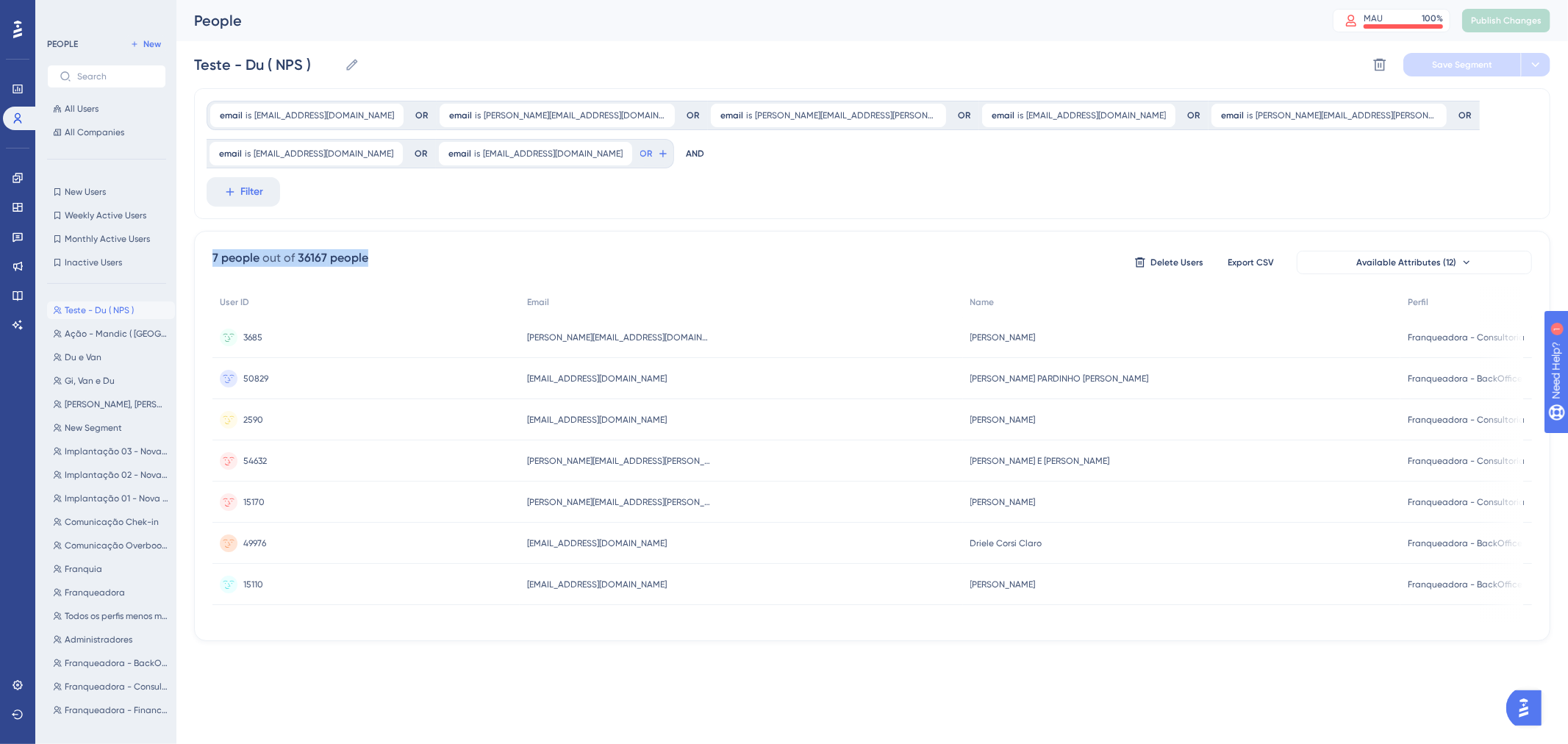
drag, startPoint x: 212, startPoint y: 252, endPoint x: 429, endPoint y: 261, distance: 217.2
click at [429, 261] on div "7 people out of 36167 people Delete Users Export CSV Available Attributes (12)" at bounding box center [872, 262] width 1319 height 26
click at [460, 254] on div "7 people out of 36167 people Delete Users Export CSV Available Attributes (12)" at bounding box center [872, 262] width 1319 height 26
click at [18, 243] on link at bounding box center [17, 237] width 29 height 24
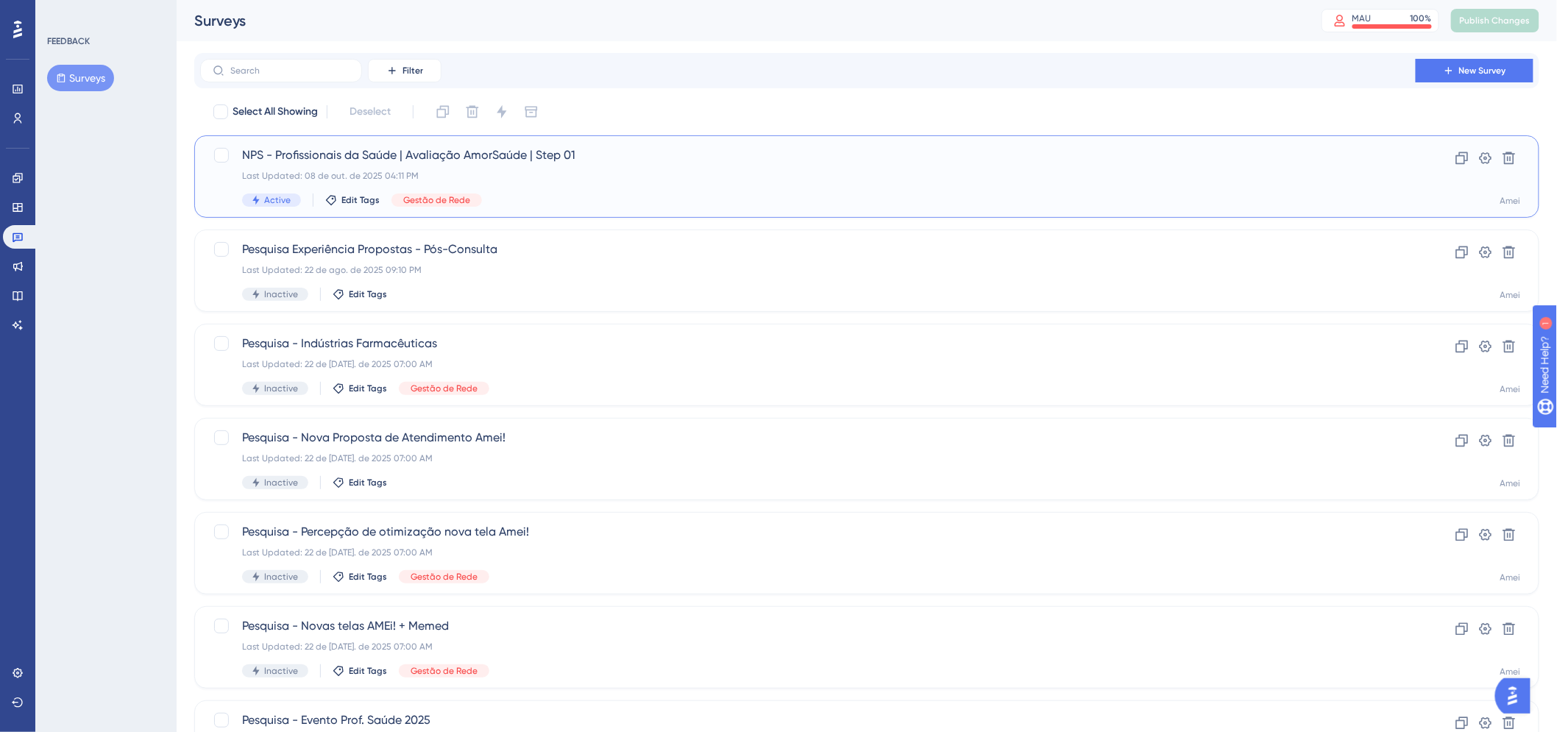
click at [614, 189] on div "NPS - Profissionais da Saúde | Avaliação AmorSaúde | Step 01 Last Updated: 08 d…" at bounding box center [807, 176] width 1131 height 60
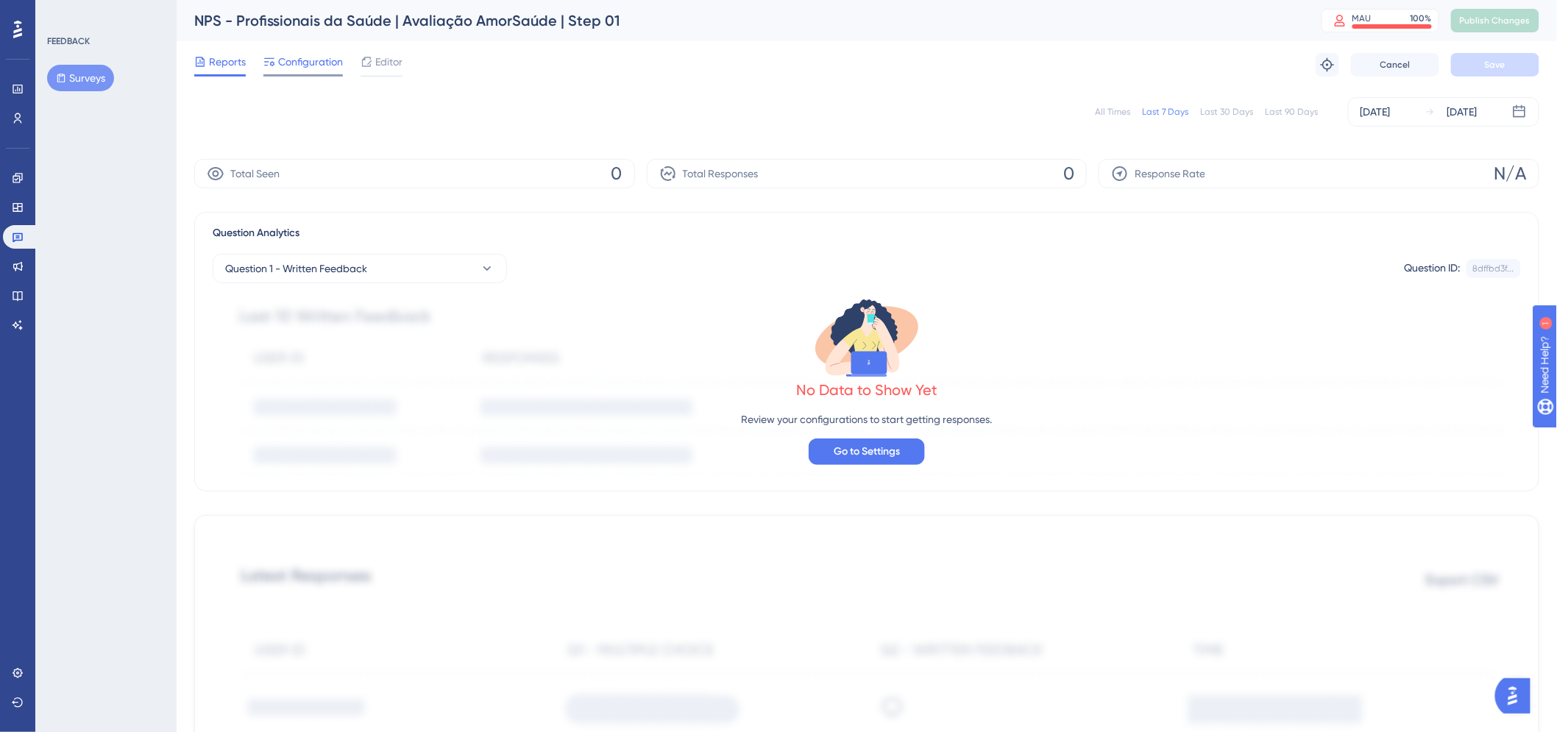
click at [271, 63] on icon at bounding box center [269, 62] width 10 height 8
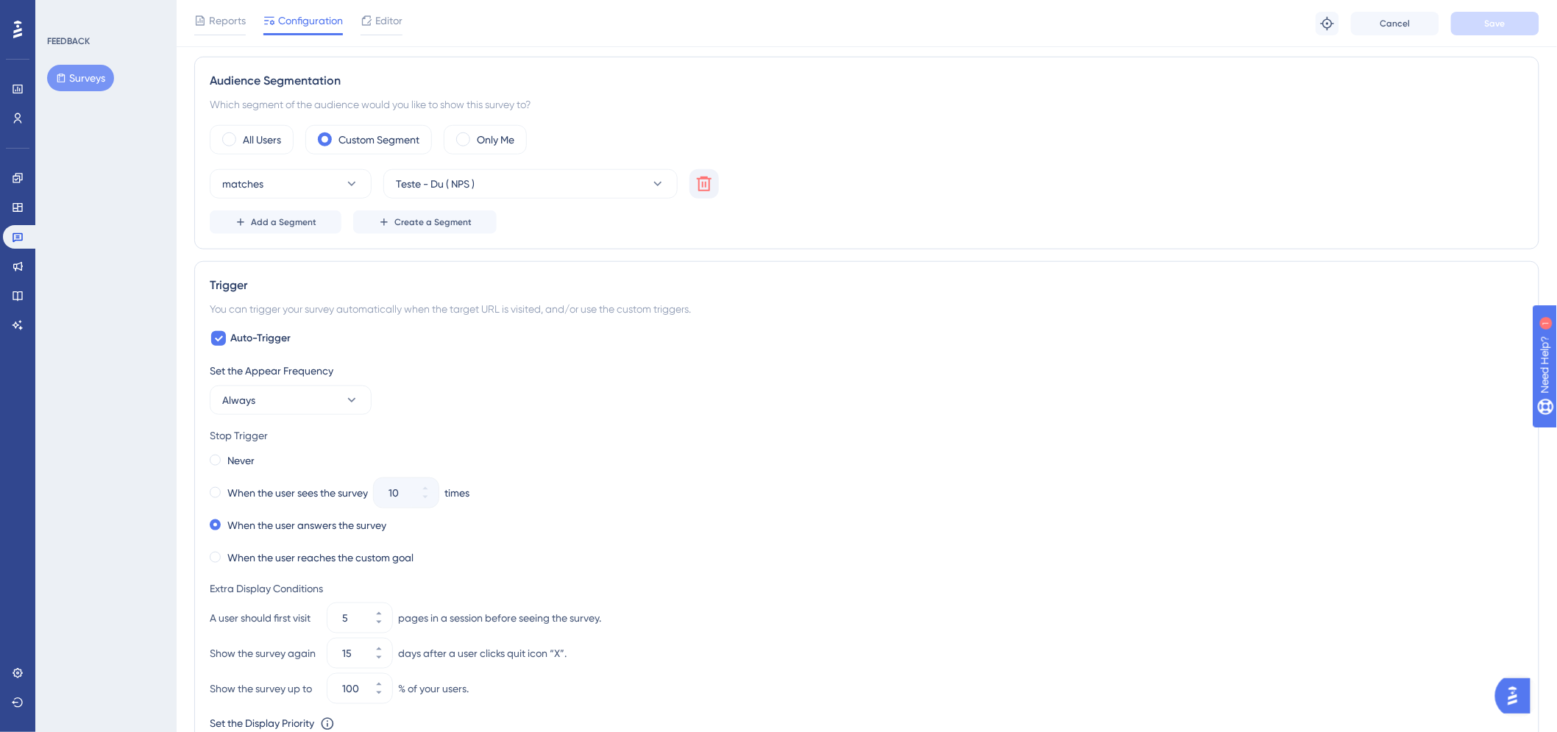
scroll to position [490, 0]
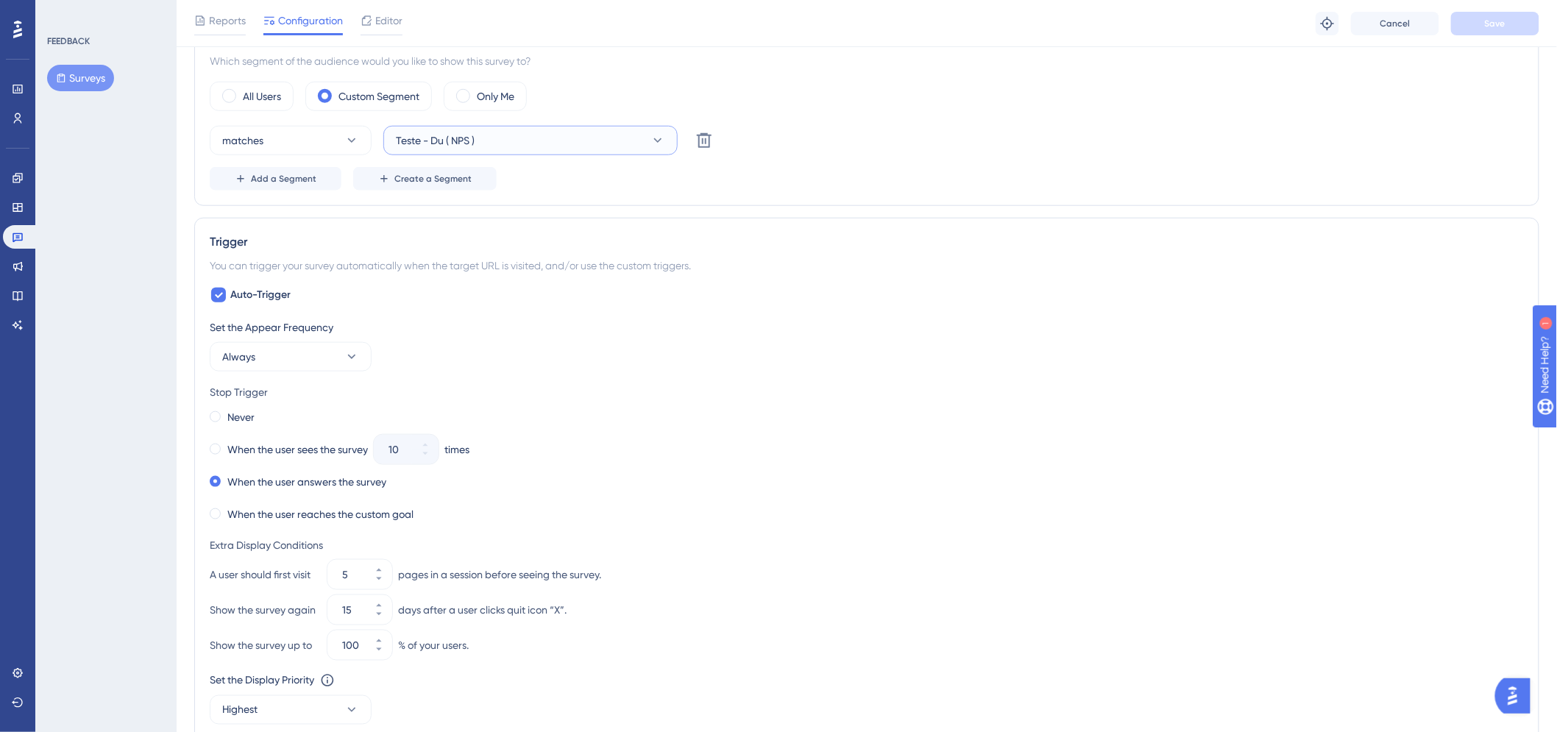
click at [662, 138] on icon at bounding box center [657, 140] width 15 height 15
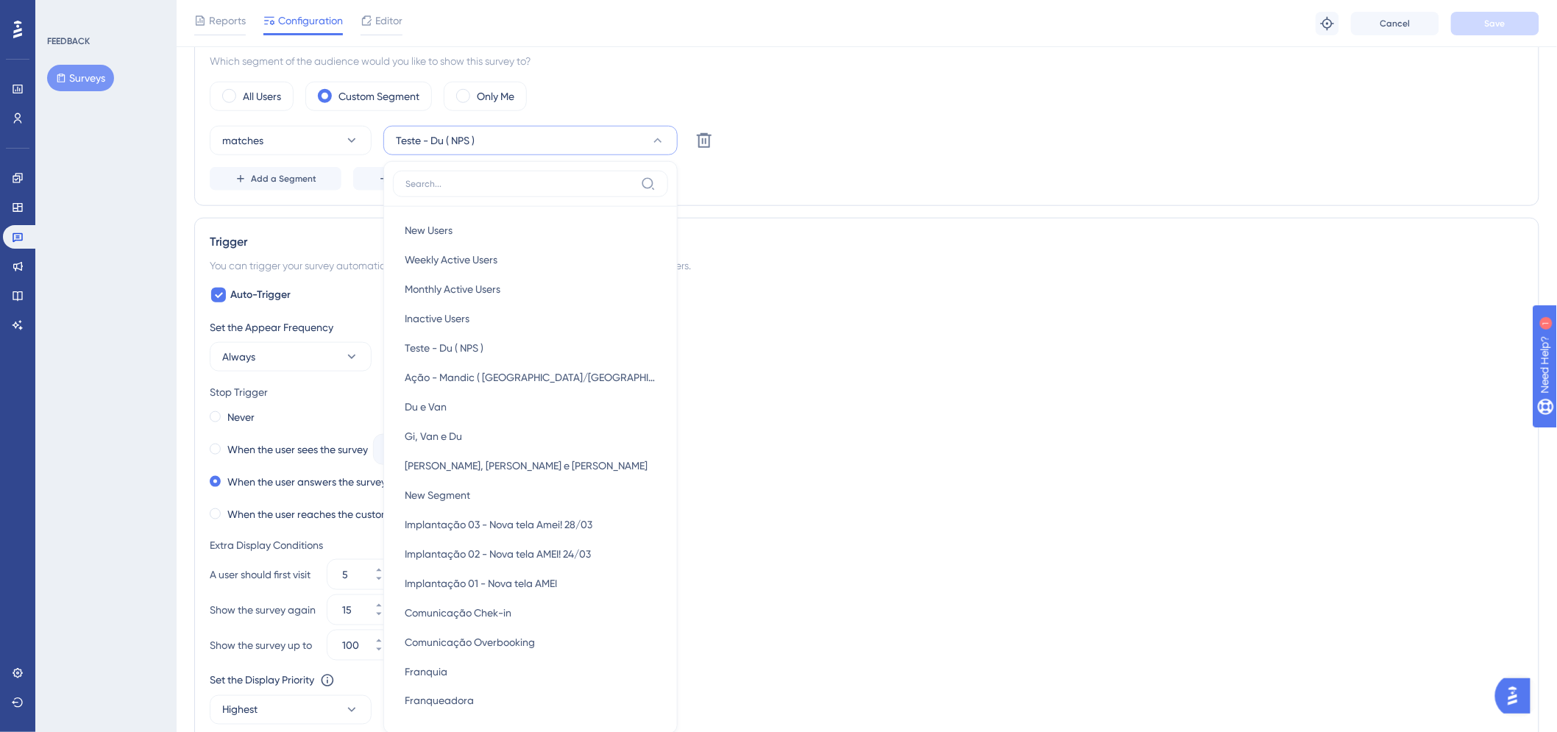
scroll to position [567, 0]
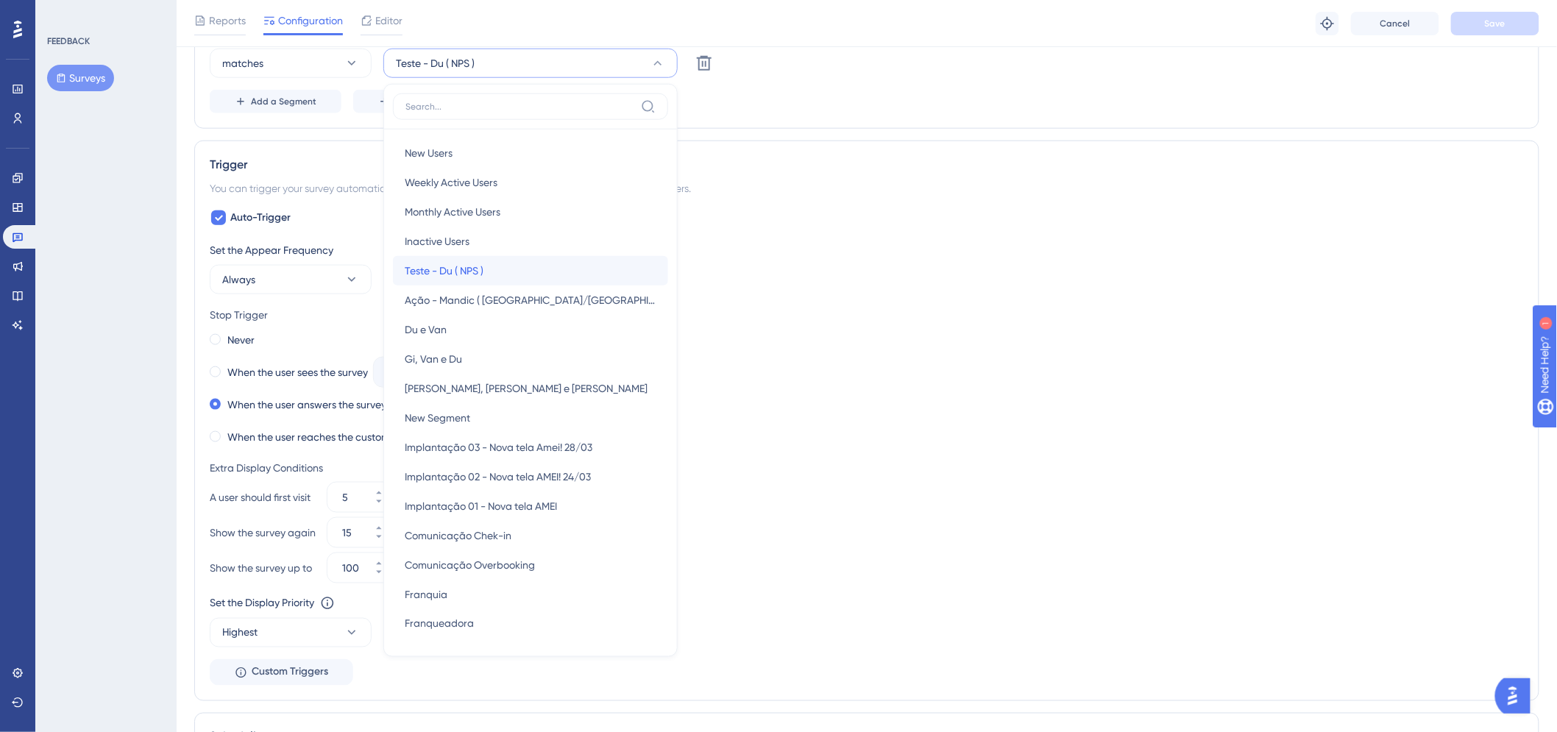
click at [521, 274] on div "Teste - Du ( NPS ) Teste - Du ( NPS )" at bounding box center [531, 270] width 252 height 29
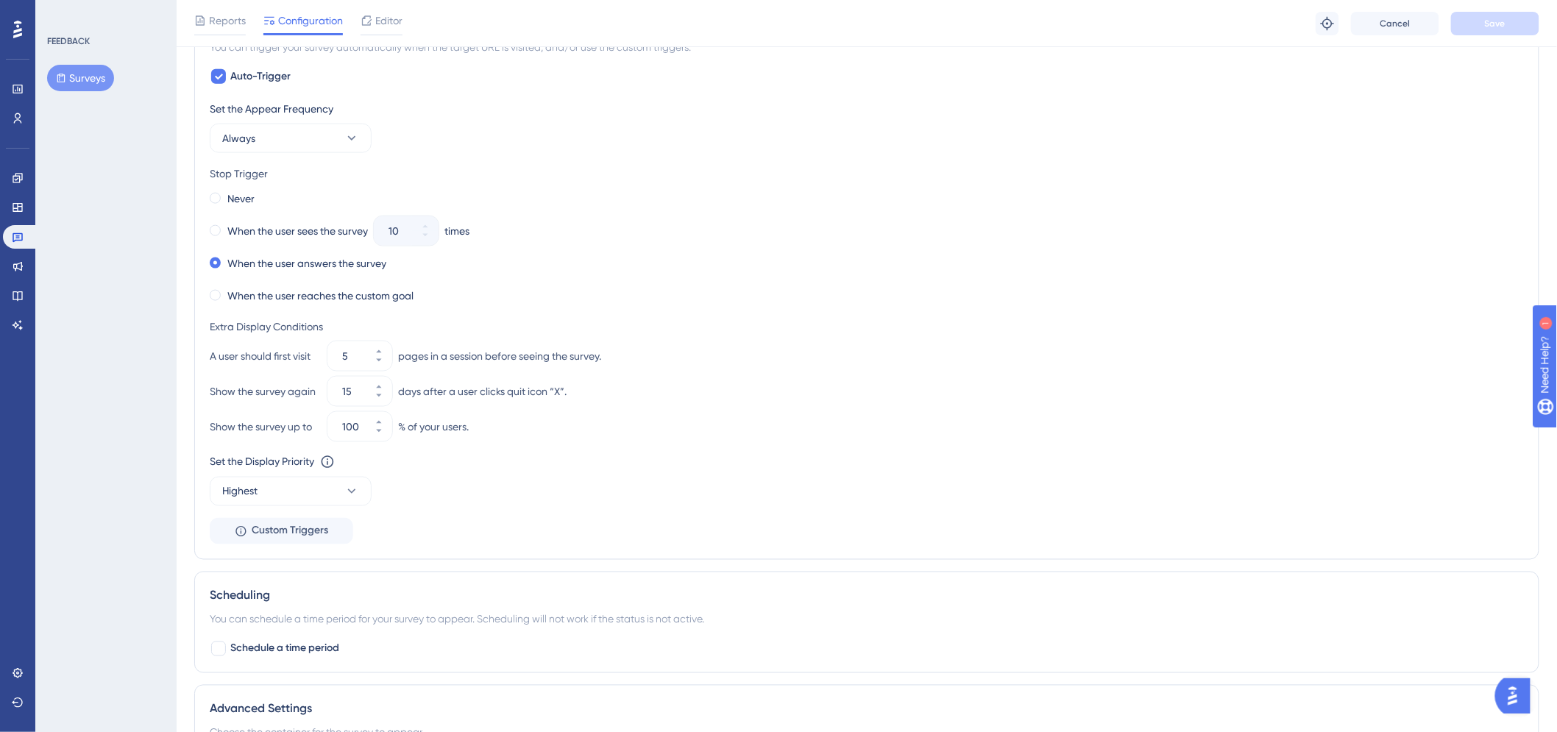
scroll to position [641, 0]
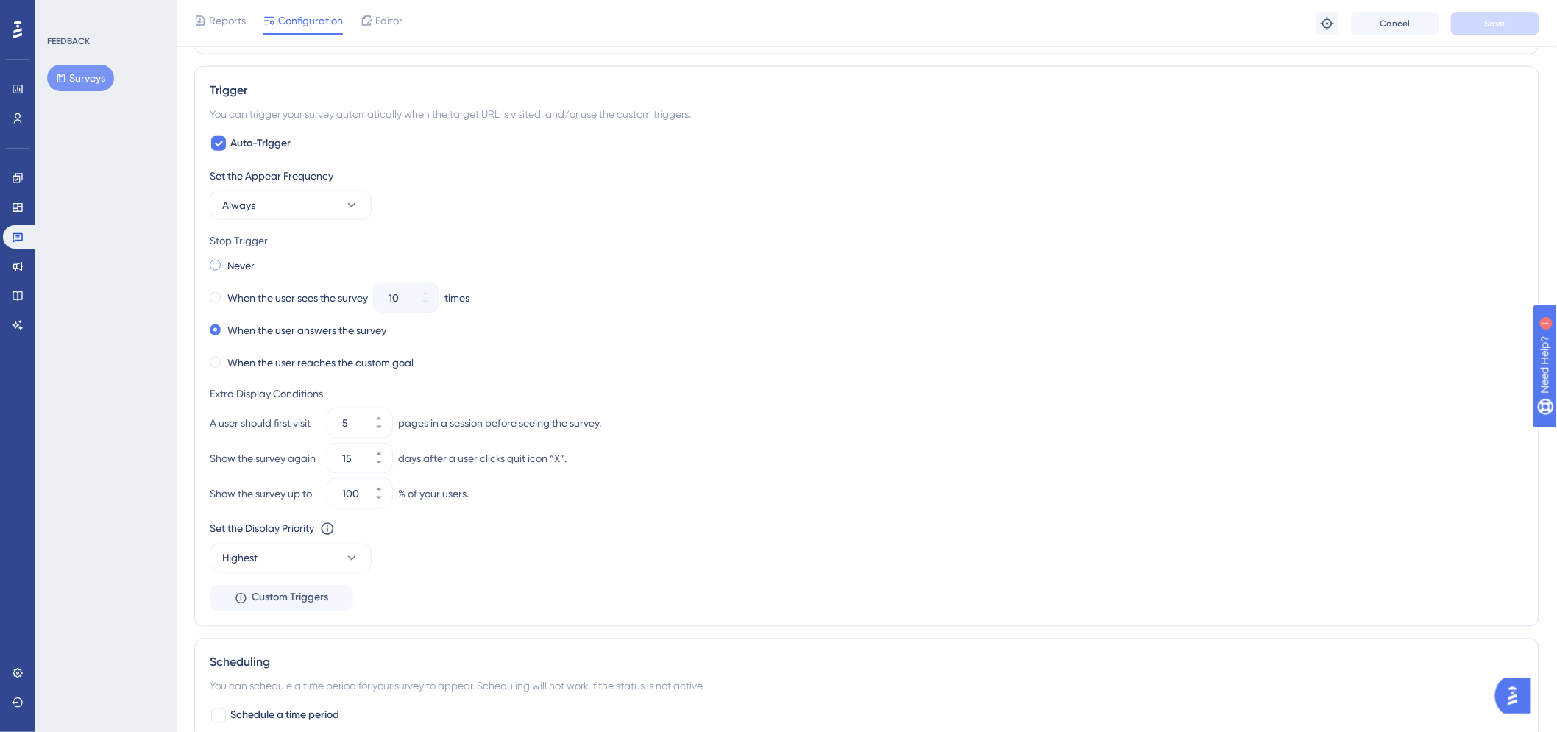
click at [216, 261] on span at bounding box center [215, 265] width 11 height 11
click at [225, 262] on input "radio" at bounding box center [225, 262] width 0 height 0
click at [1506, 38] on div "Reports Configuration Editor Troubleshoot Cancel Save" at bounding box center [867, 23] width 1380 height 47
click at [1508, 27] on button "Save" at bounding box center [1495, 24] width 88 height 24
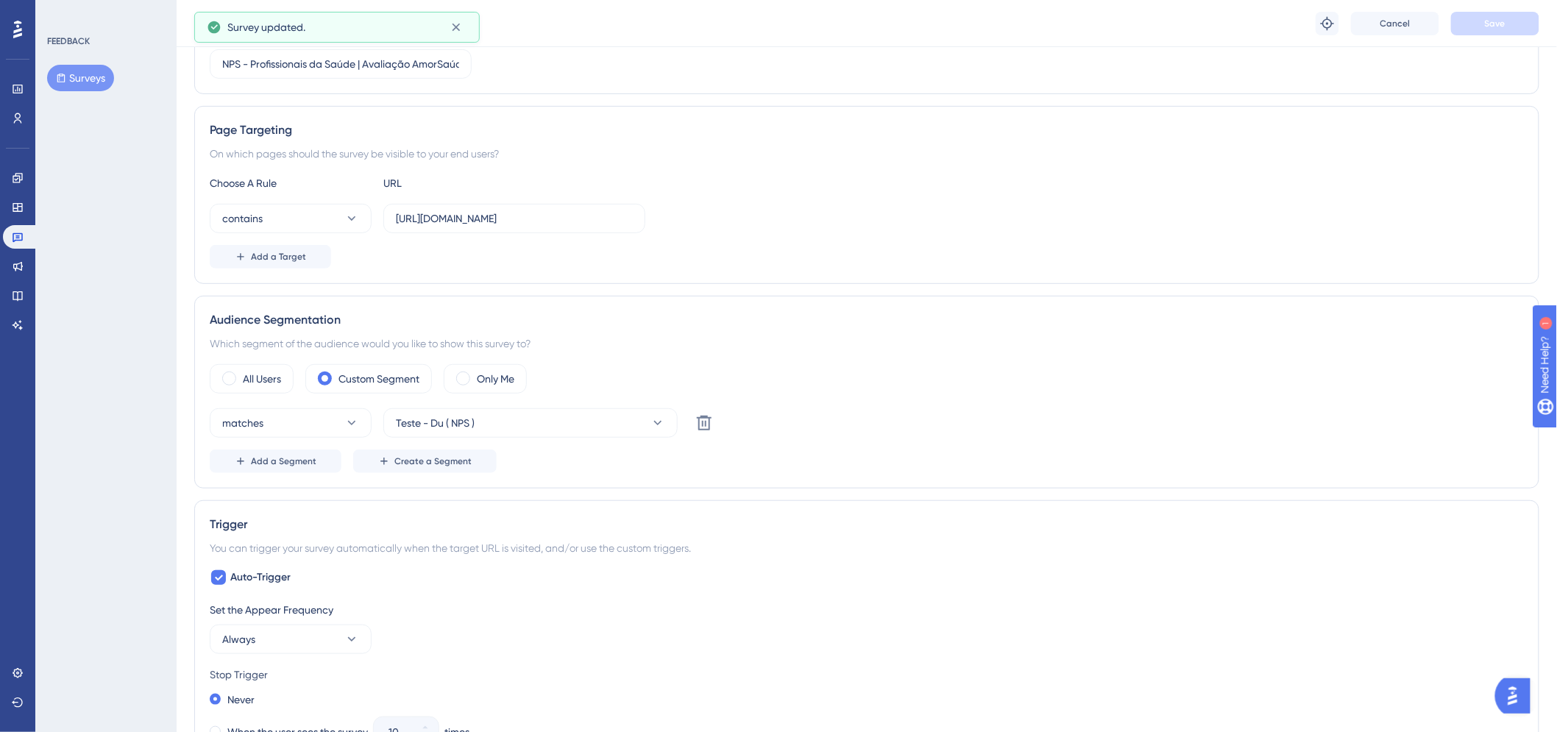
scroll to position [0, 0]
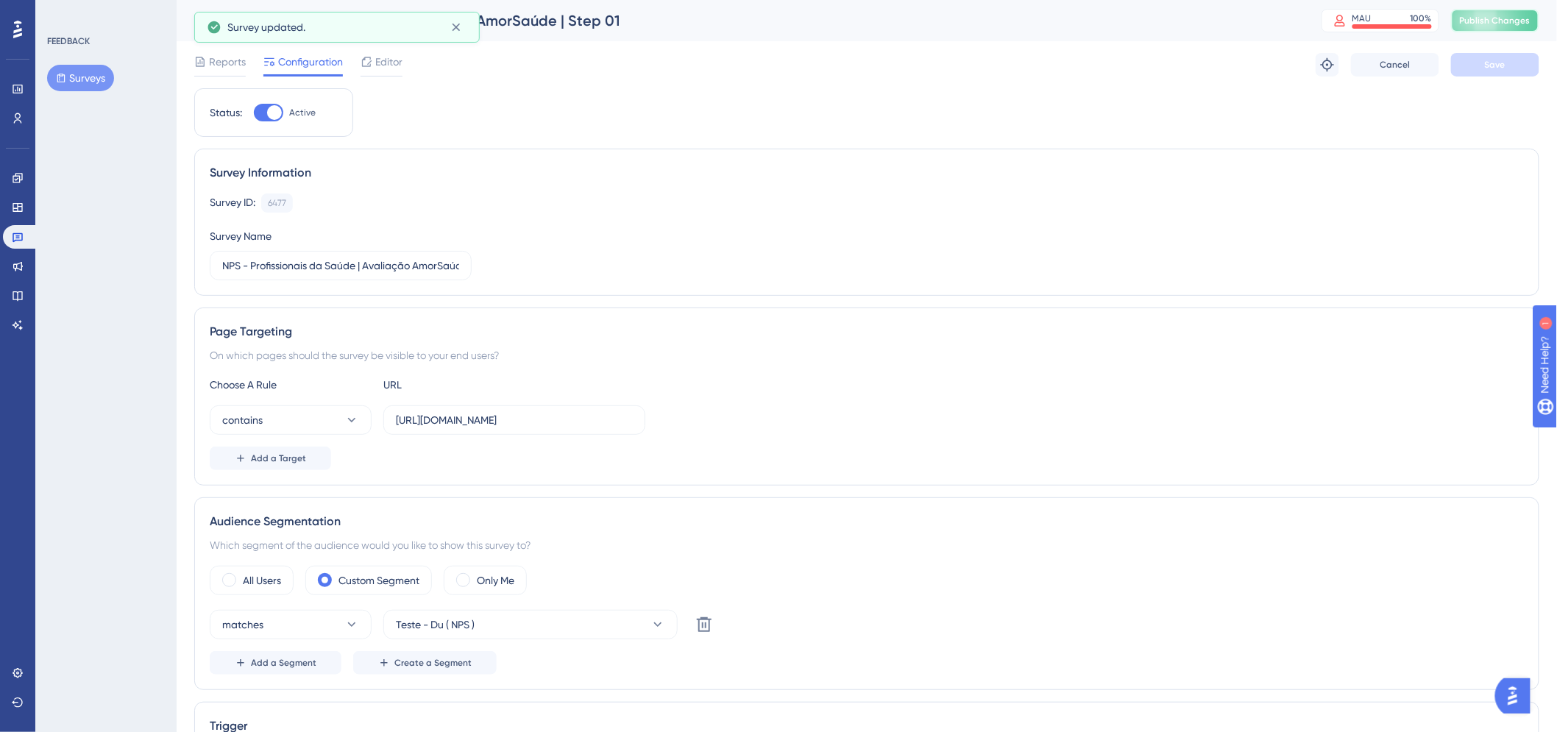
click at [1523, 10] on button "Publish Changes" at bounding box center [1495, 21] width 88 height 24
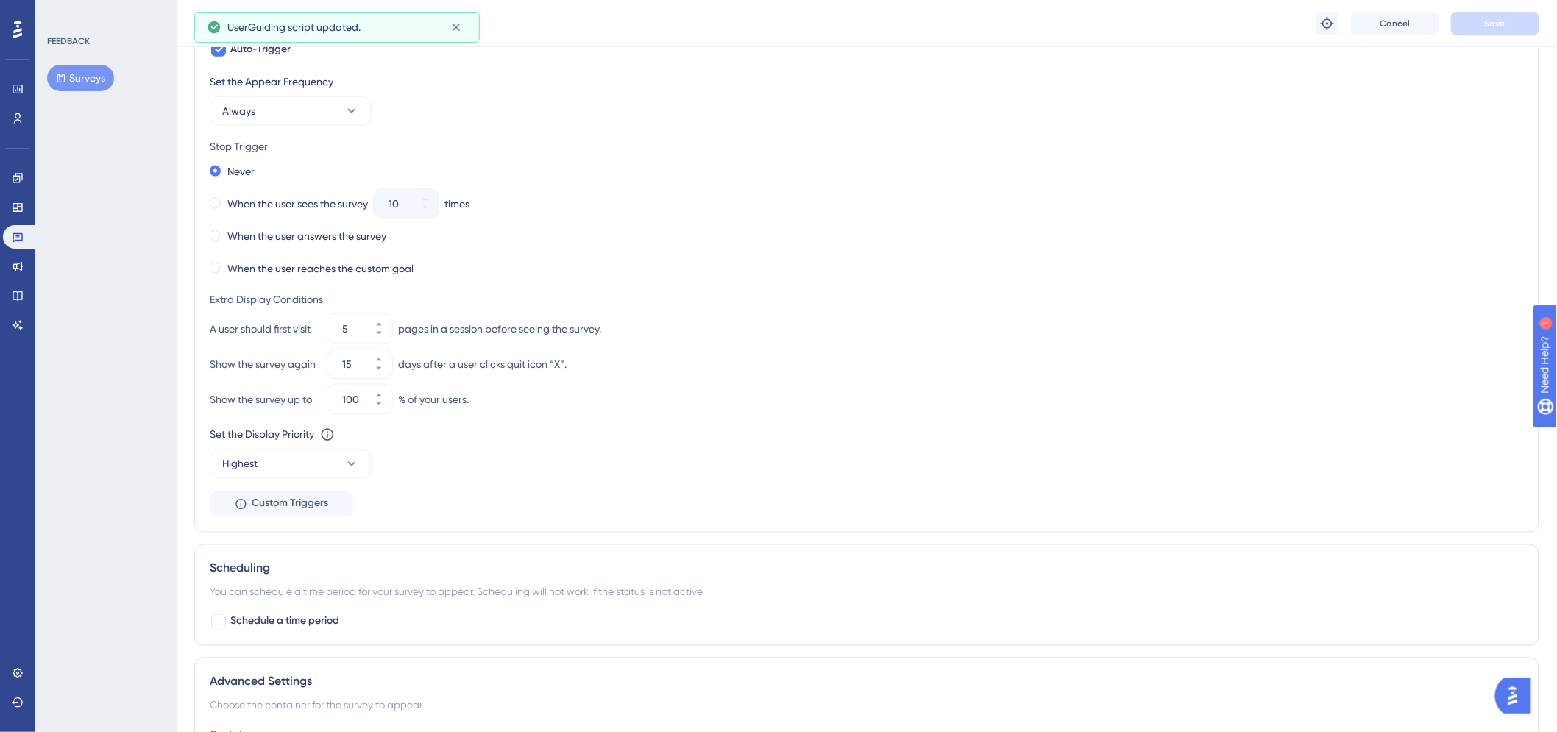
scroll to position [653, 0]
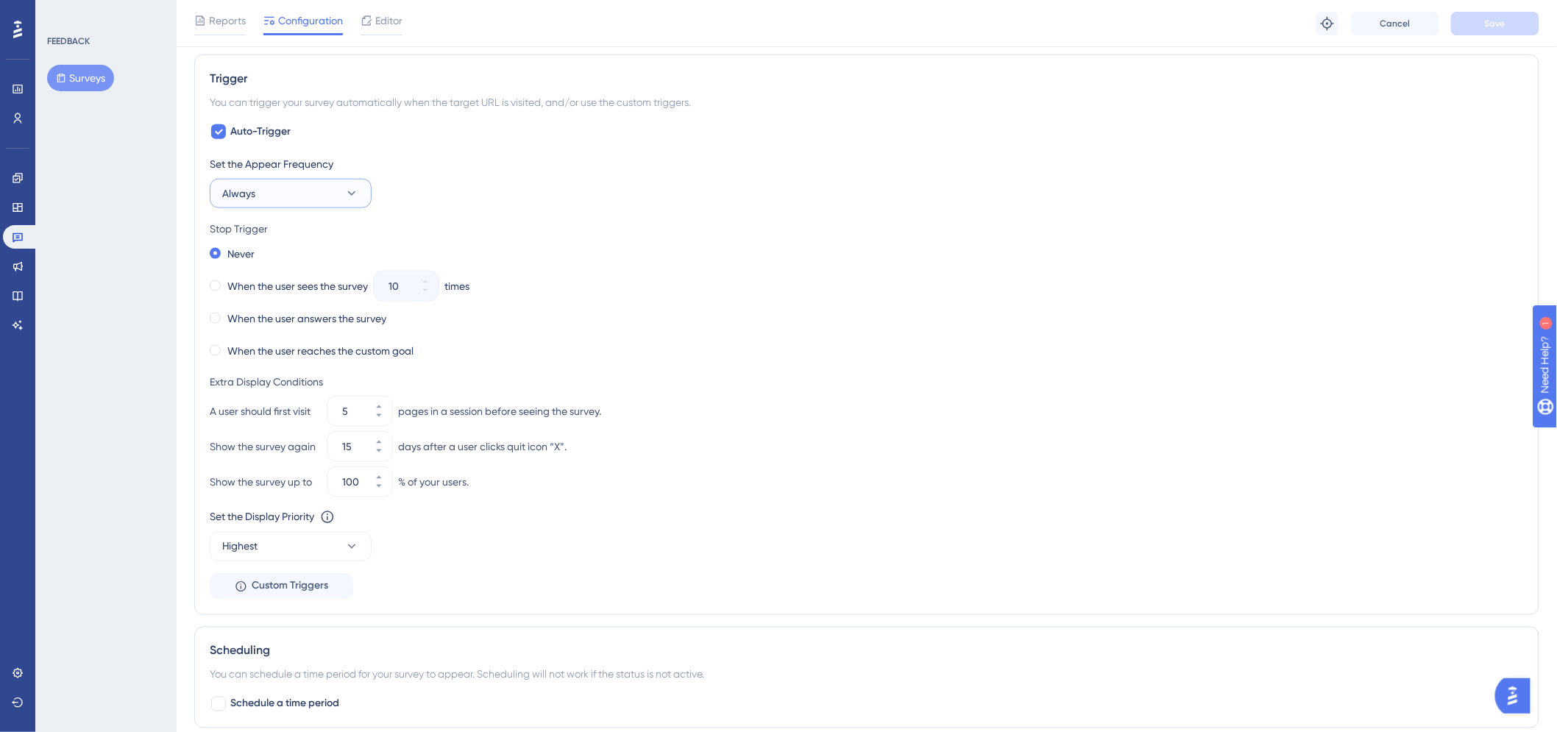
click at [346, 197] on icon at bounding box center [351, 193] width 15 height 15
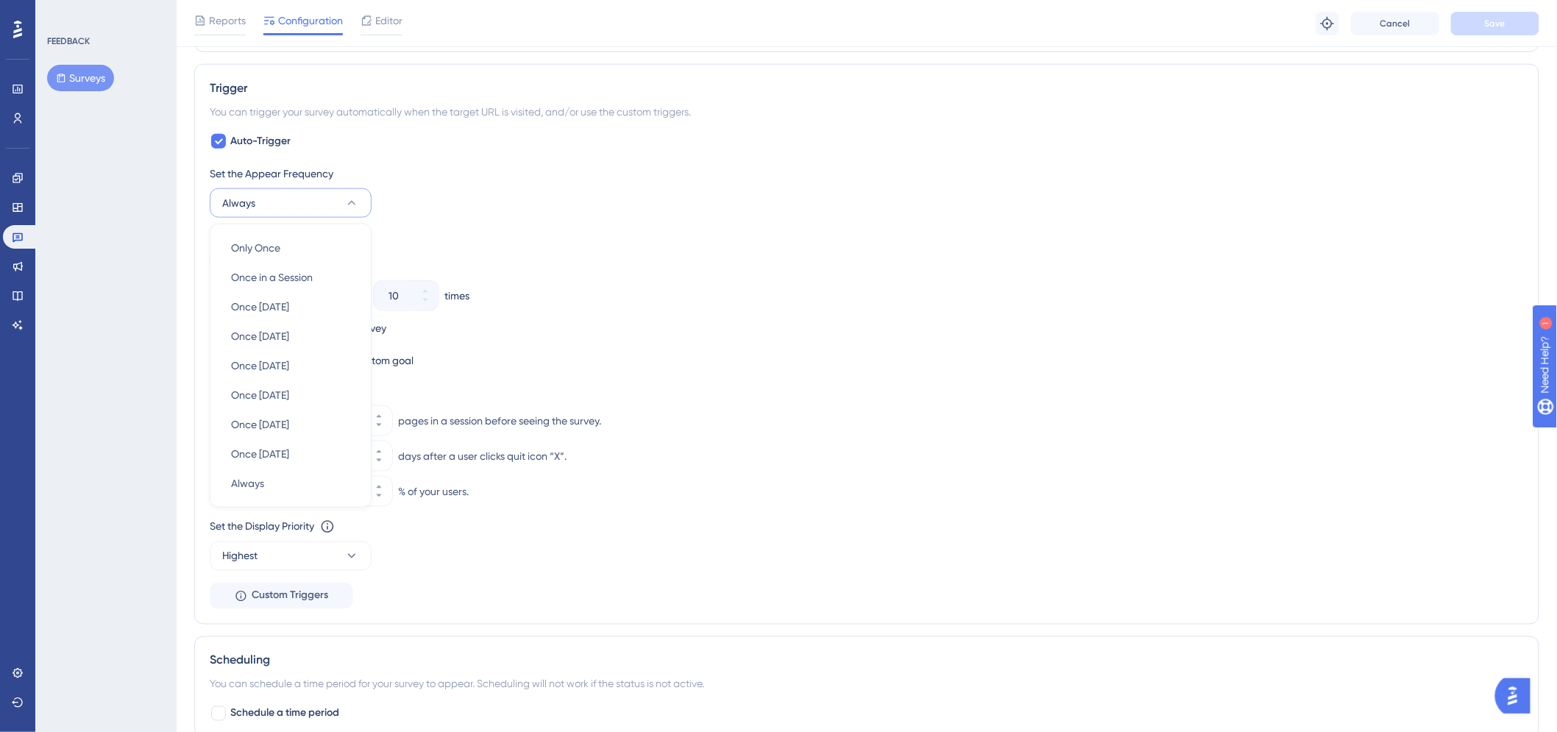
click at [961, 307] on div "Never When the user sees the survey 10 times When the user answers the survey W…" at bounding box center [867, 312] width 1314 height 118
drag, startPoint x: 229, startPoint y: 335, endPoint x: 238, endPoint y: 351, distance: 18.2
click at [229, 336] on label "When the user answers the survey" at bounding box center [306, 328] width 159 height 18
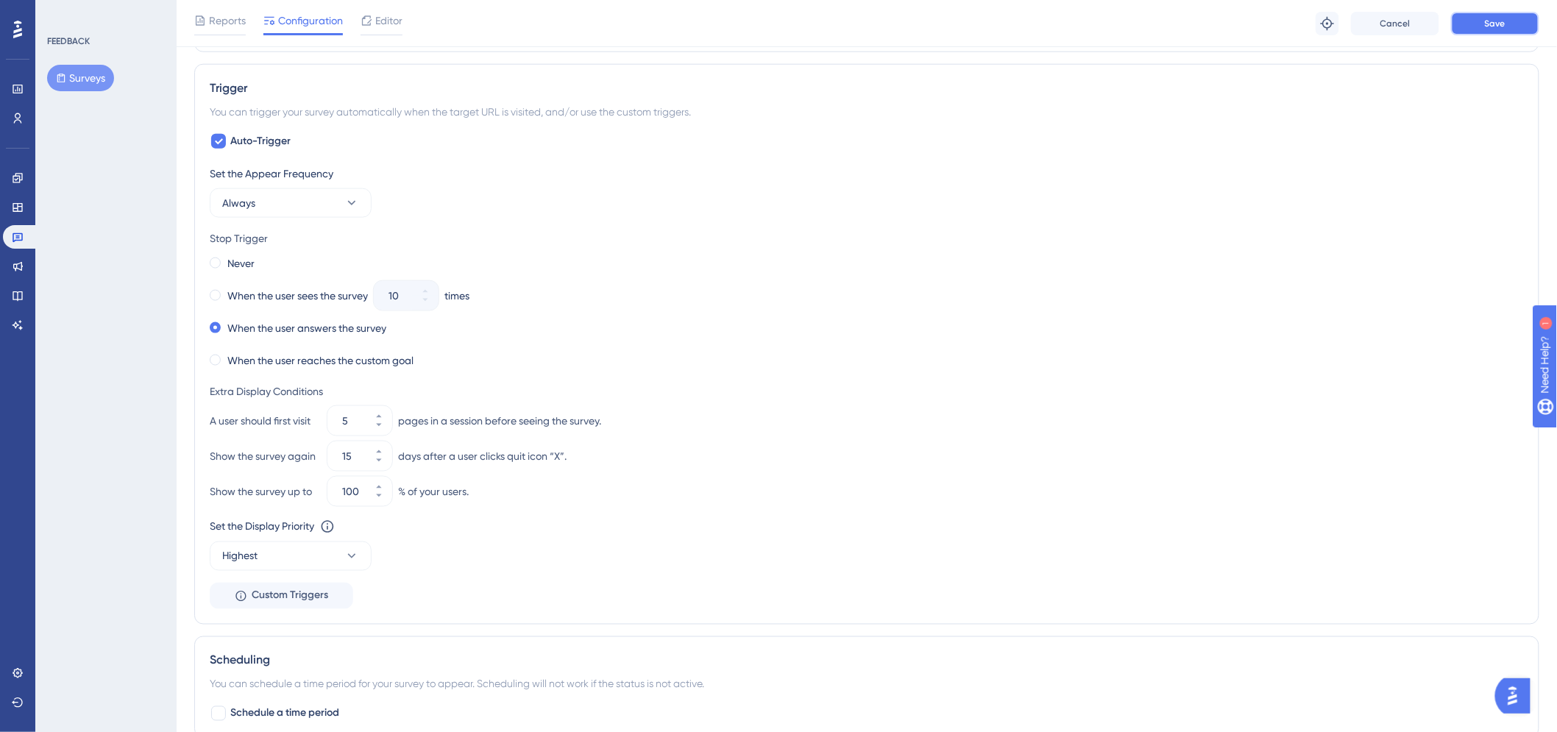
click at [1520, 32] on button "Save" at bounding box center [1495, 24] width 88 height 24
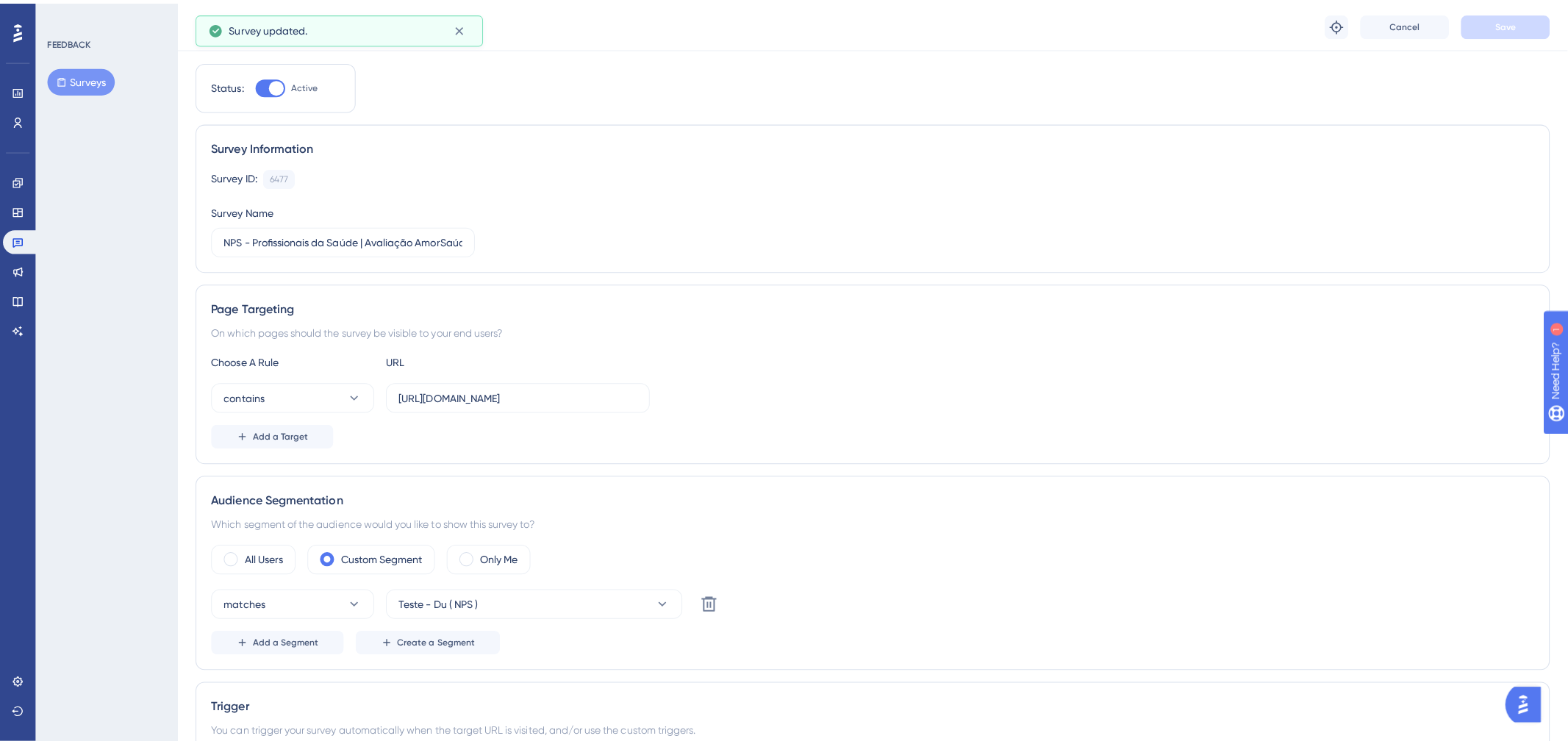
scroll to position [0, 0]
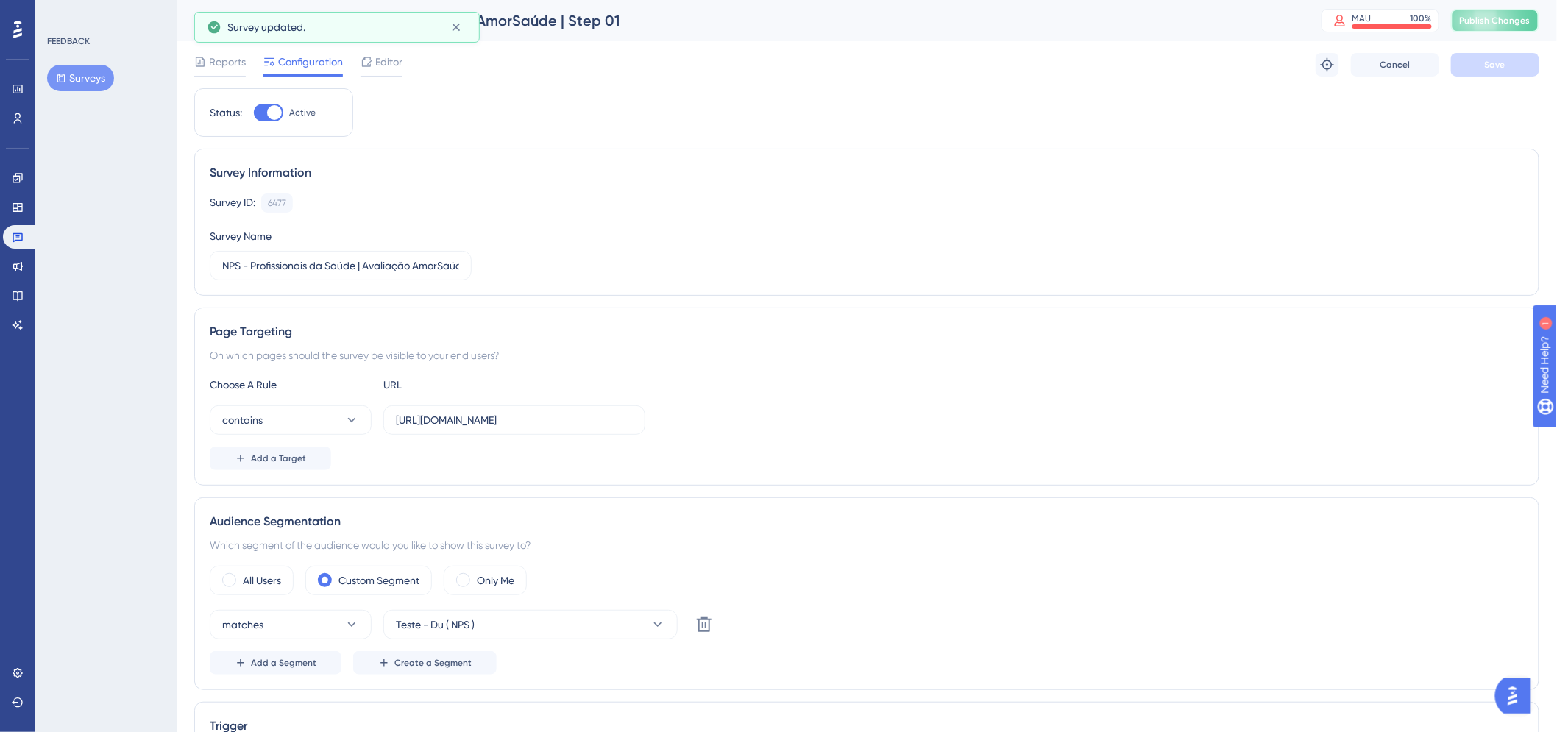
click at [1498, 13] on button "Publish Changes" at bounding box center [1495, 21] width 88 height 24
click at [385, 53] on span "Editor" at bounding box center [388, 62] width 27 height 18
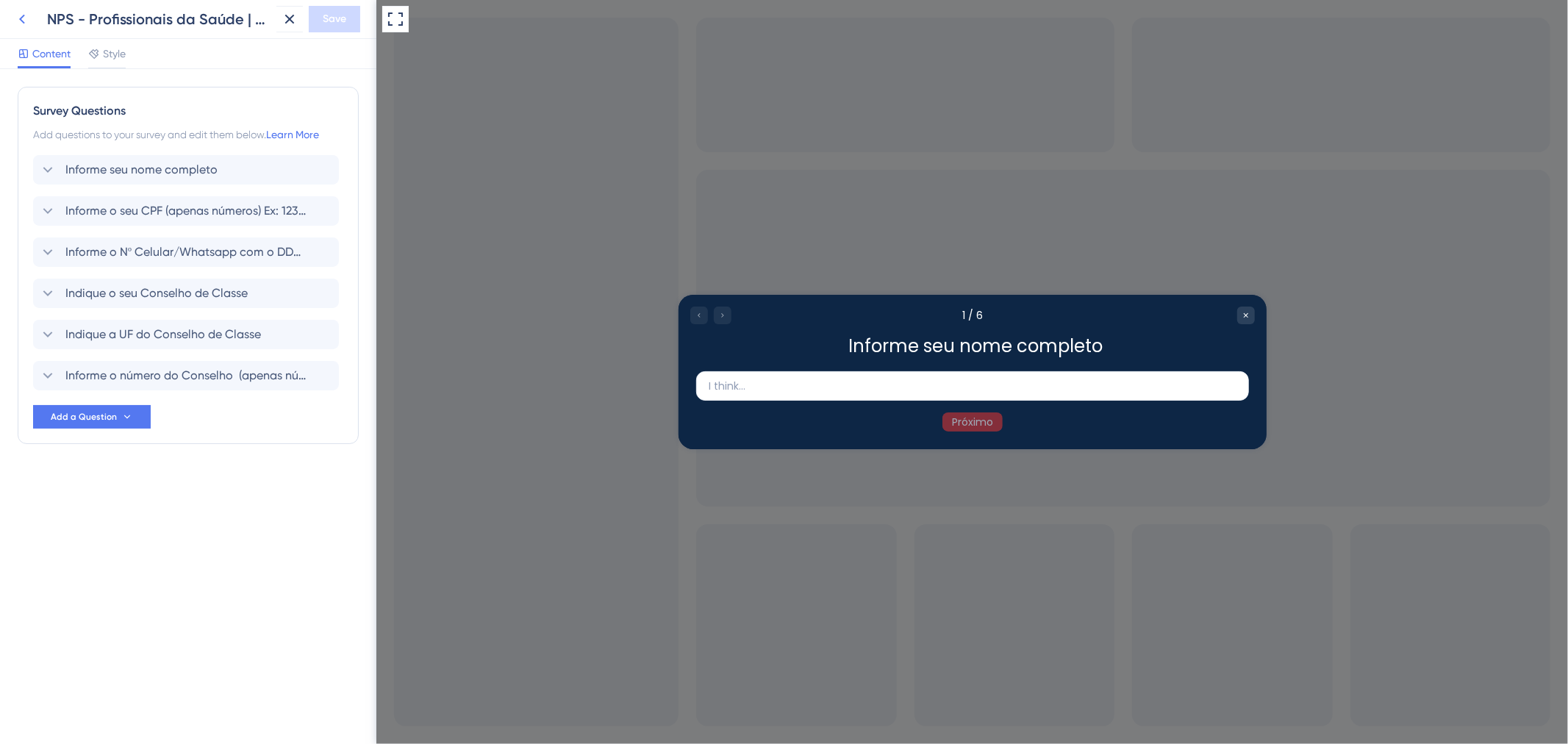
click at [27, 15] on icon at bounding box center [22, 19] width 18 height 18
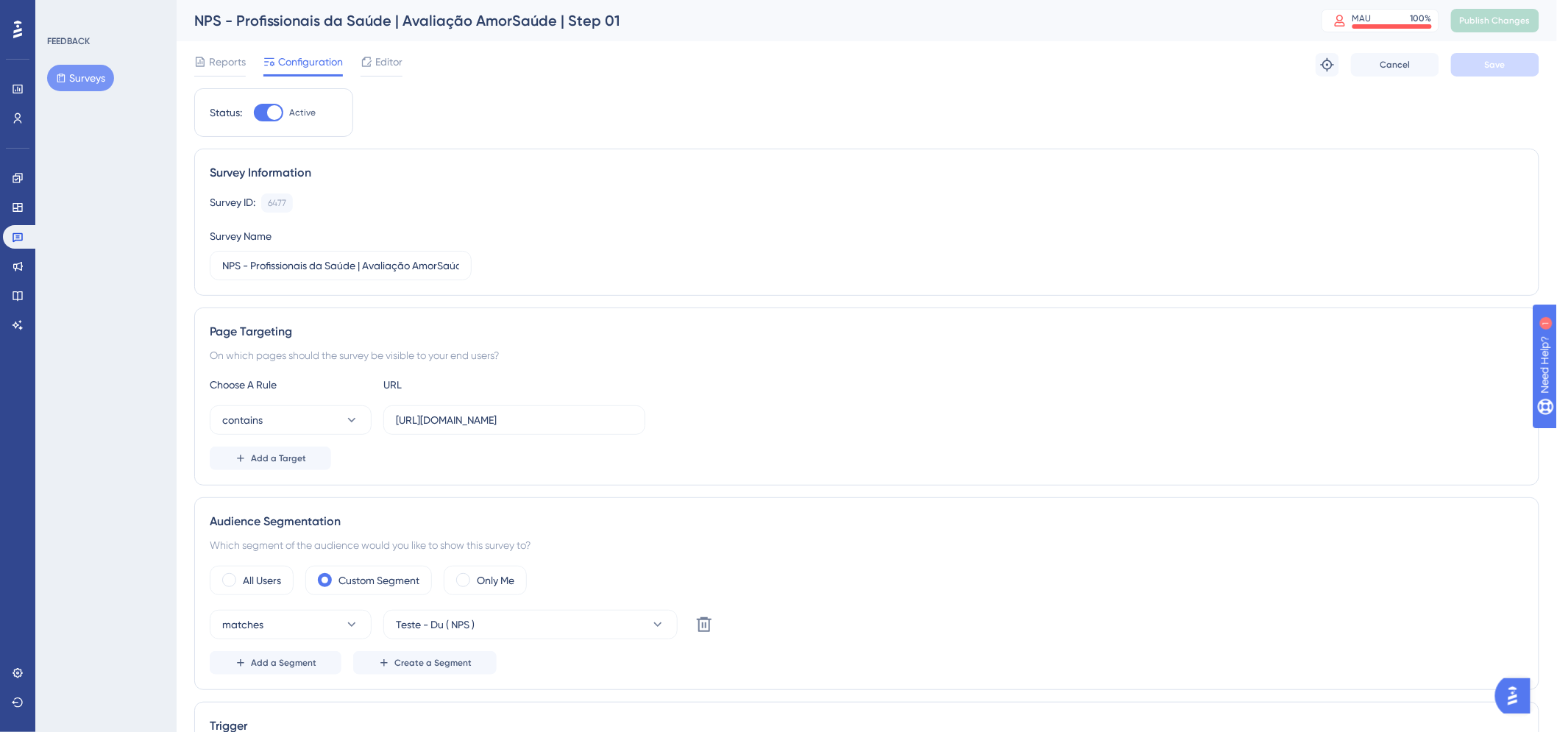
click at [829, 273] on div "Survey ID: 6477 Copy Survey Name NPS - Profissionais da Saúde | Avaliação AmorS…" at bounding box center [867, 236] width 1314 height 87
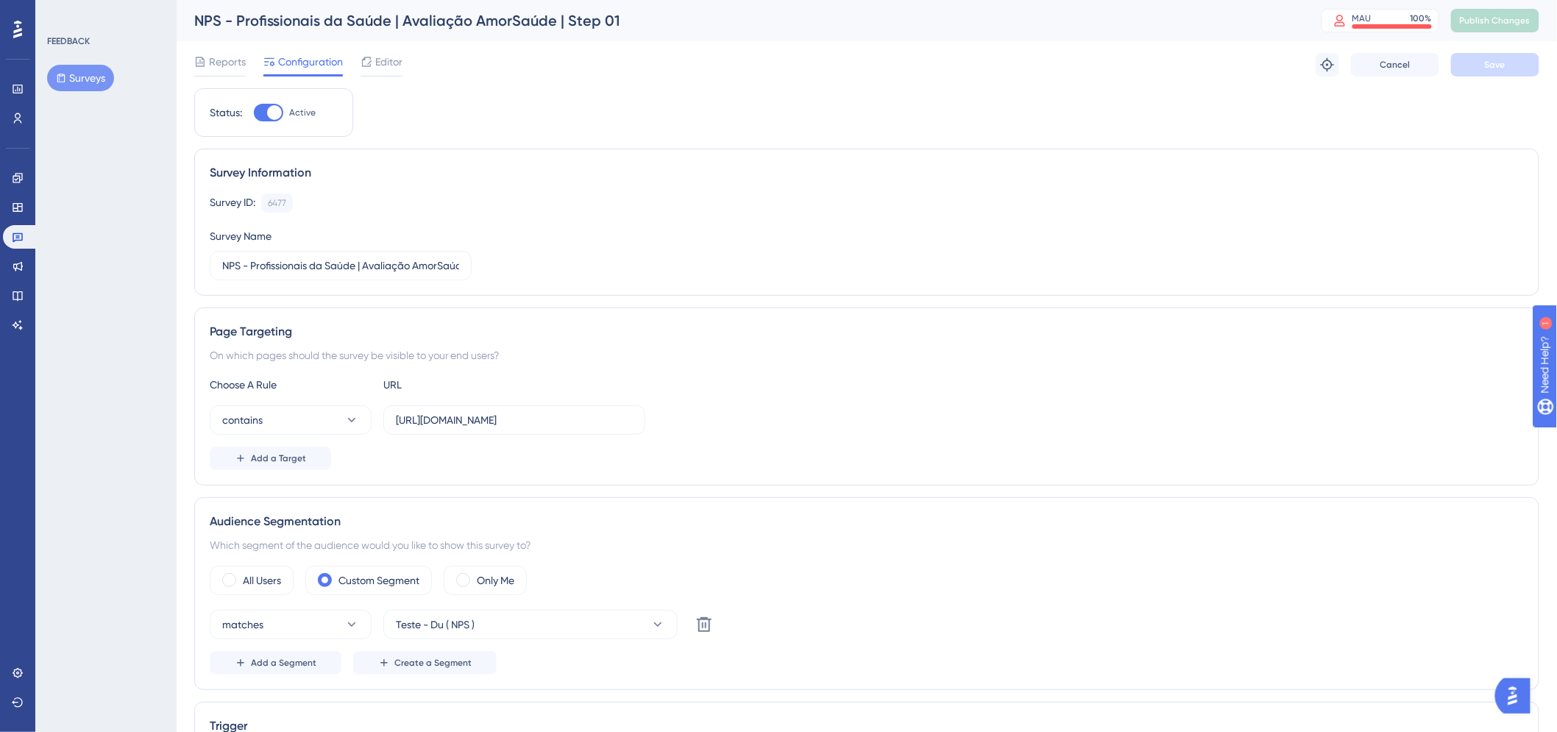
drag, startPoint x: 569, startPoint y: 71, endPoint x: 515, endPoint y: 71, distance: 53.7
click at [515, 71] on div "Reports Configuration Editor Troubleshoot Cancel Save" at bounding box center [866, 64] width 1345 height 47
drag, startPoint x: 781, startPoint y: 243, endPoint x: 656, endPoint y: 179, distance: 140.1
click at [781, 243] on div "Survey ID: 6477 Copy Survey Name NPS - Profissionais da Saúde | Avaliação AmorS…" at bounding box center [867, 236] width 1314 height 87
click at [254, 106] on div at bounding box center [268, 113] width 29 height 18
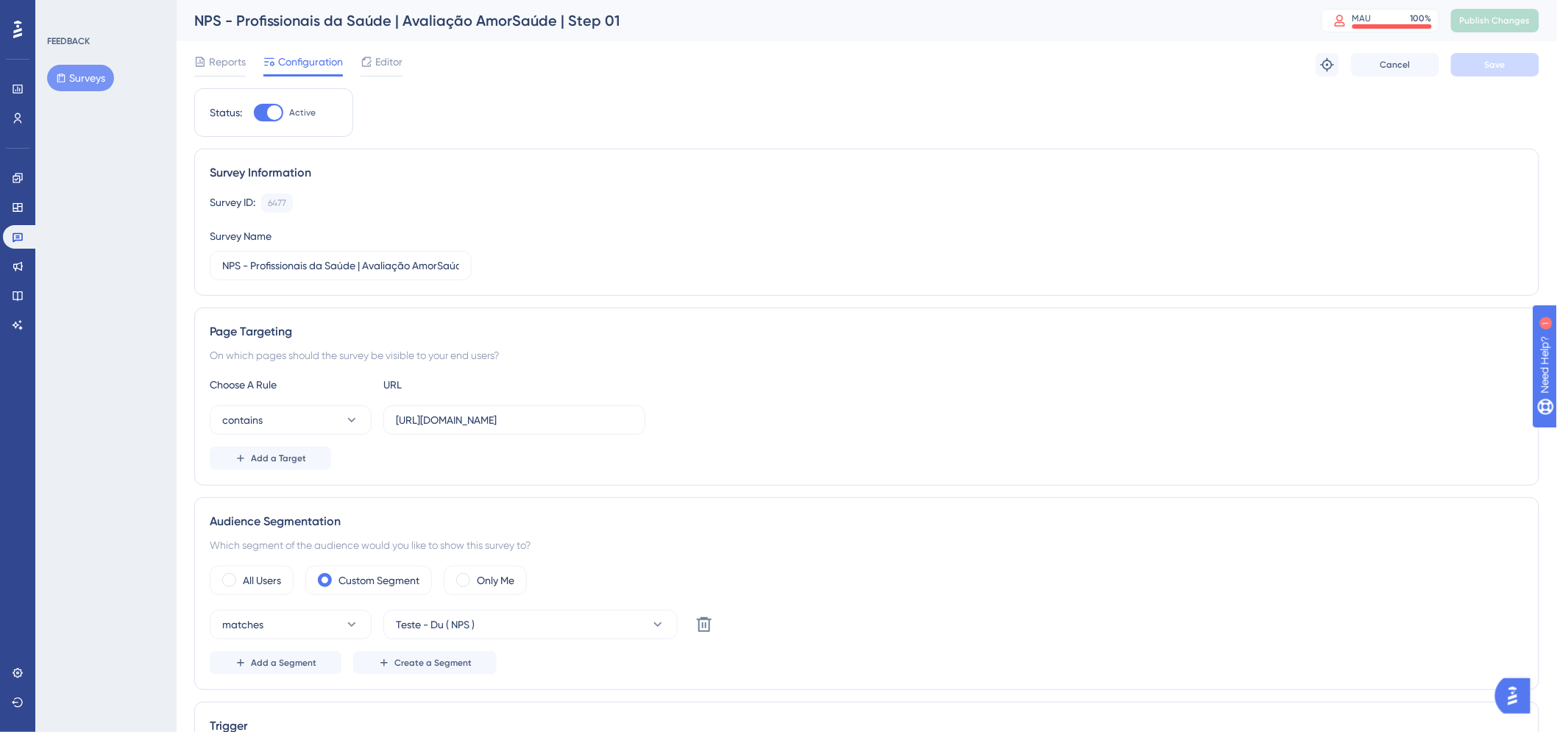
click at [254, 113] on input "Active" at bounding box center [253, 113] width 1 height 1
checkbox input "false"
click at [1501, 54] on button "Save" at bounding box center [1495, 65] width 88 height 24
click at [1473, 40] on div "NPS - Profissionais da Saúde | Avaliação AmorSaúde | Step 01 MAU 100 % Click to…" at bounding box center [867, 20] width 1380 height 41
click at [1481, 35] on div "NPS - Profissionais da Saúde | Avaliação AmorSaúde | Step 01 MAU 100 % Click to…" at bounding box center [867, 20] width 1380 height 41
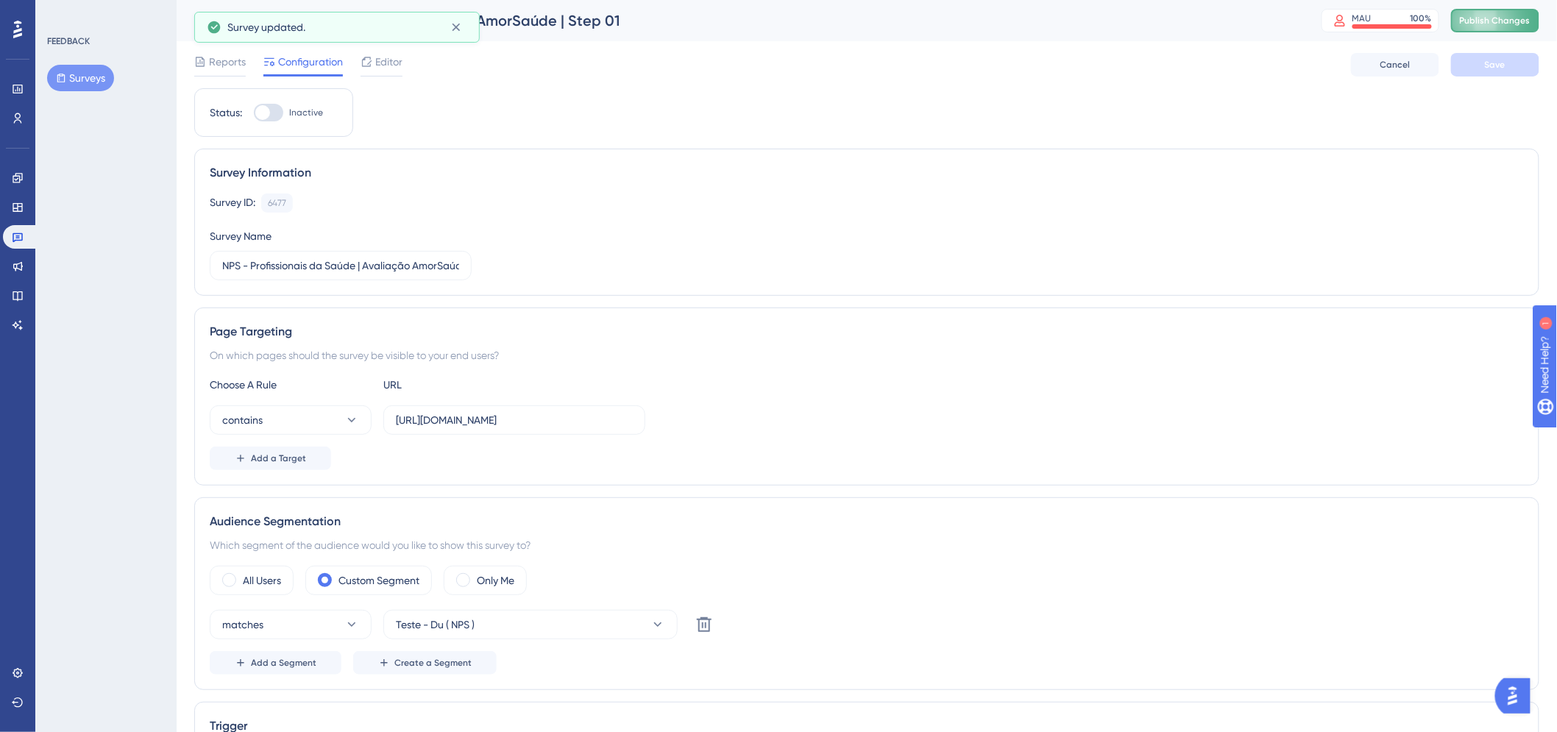
click at [1481, 24] on span "Publish Changes" at bounding box center [1494, 21] width 71 height 12
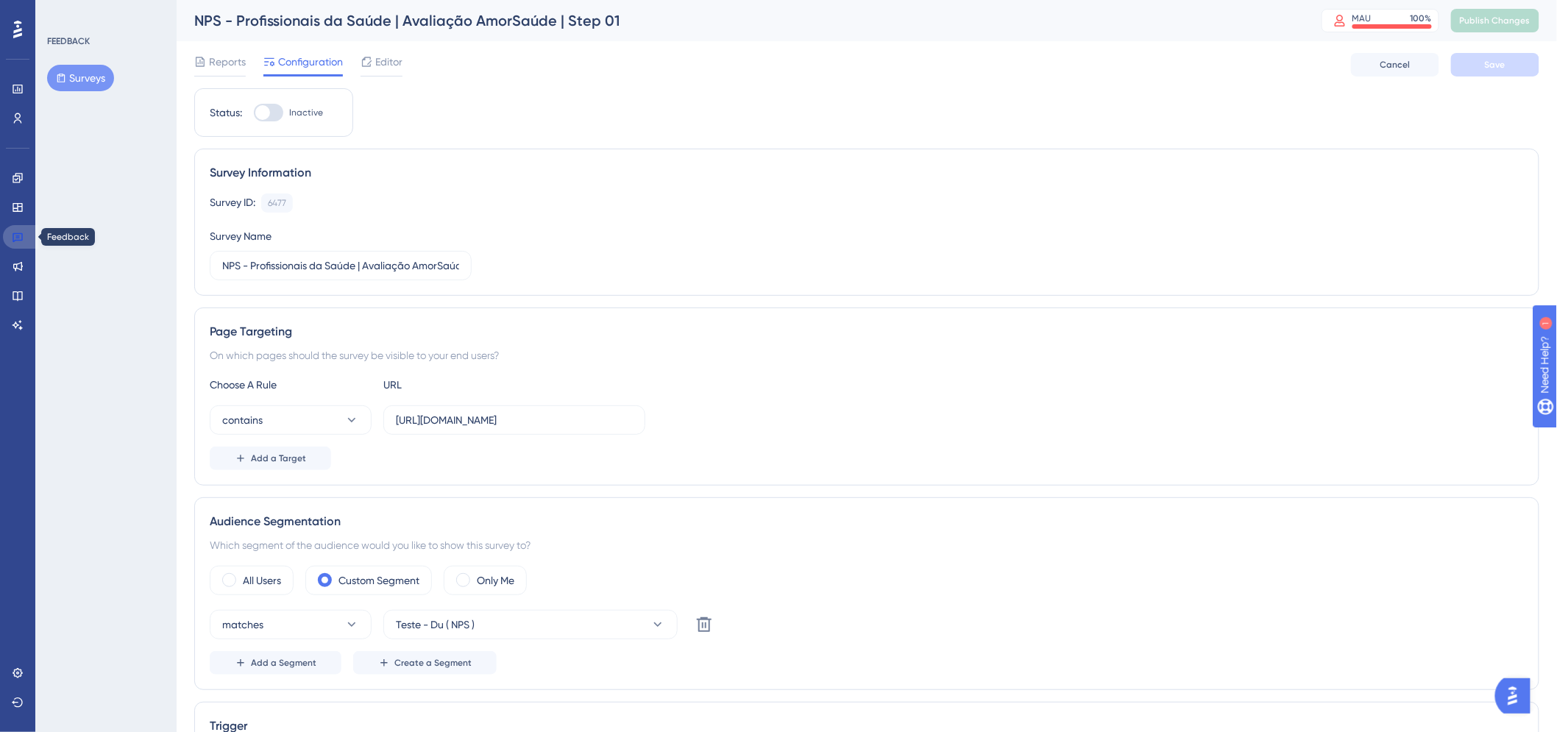
click at [32, 241] on link at bounding box center [20, 237] width 35 height 24
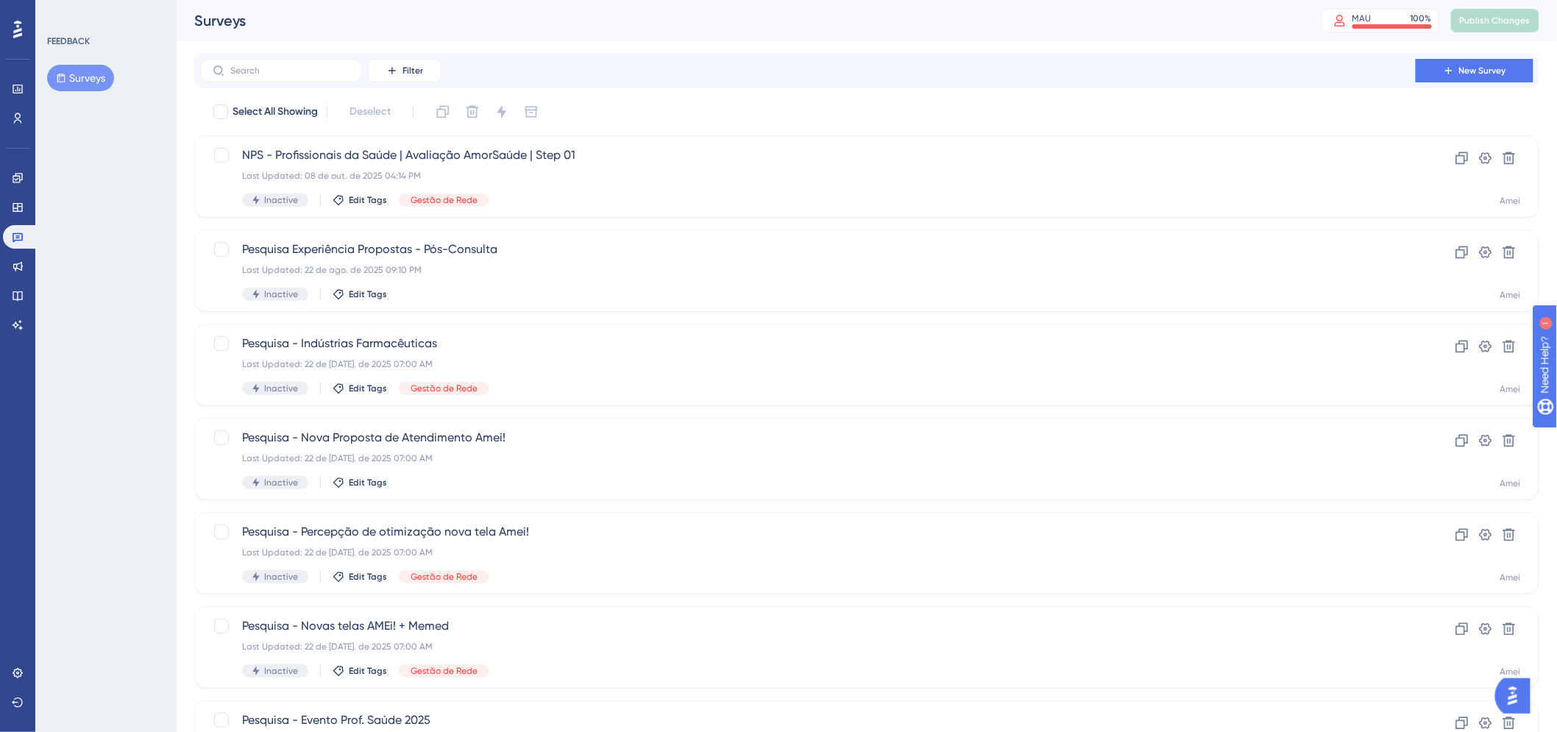
click at [78, 65] on button "Surveys" at bounding box center [80, 78] width 67 height 26
click at [1481, 157] on icon at bounding box center [1485, 158] width 15 height 15
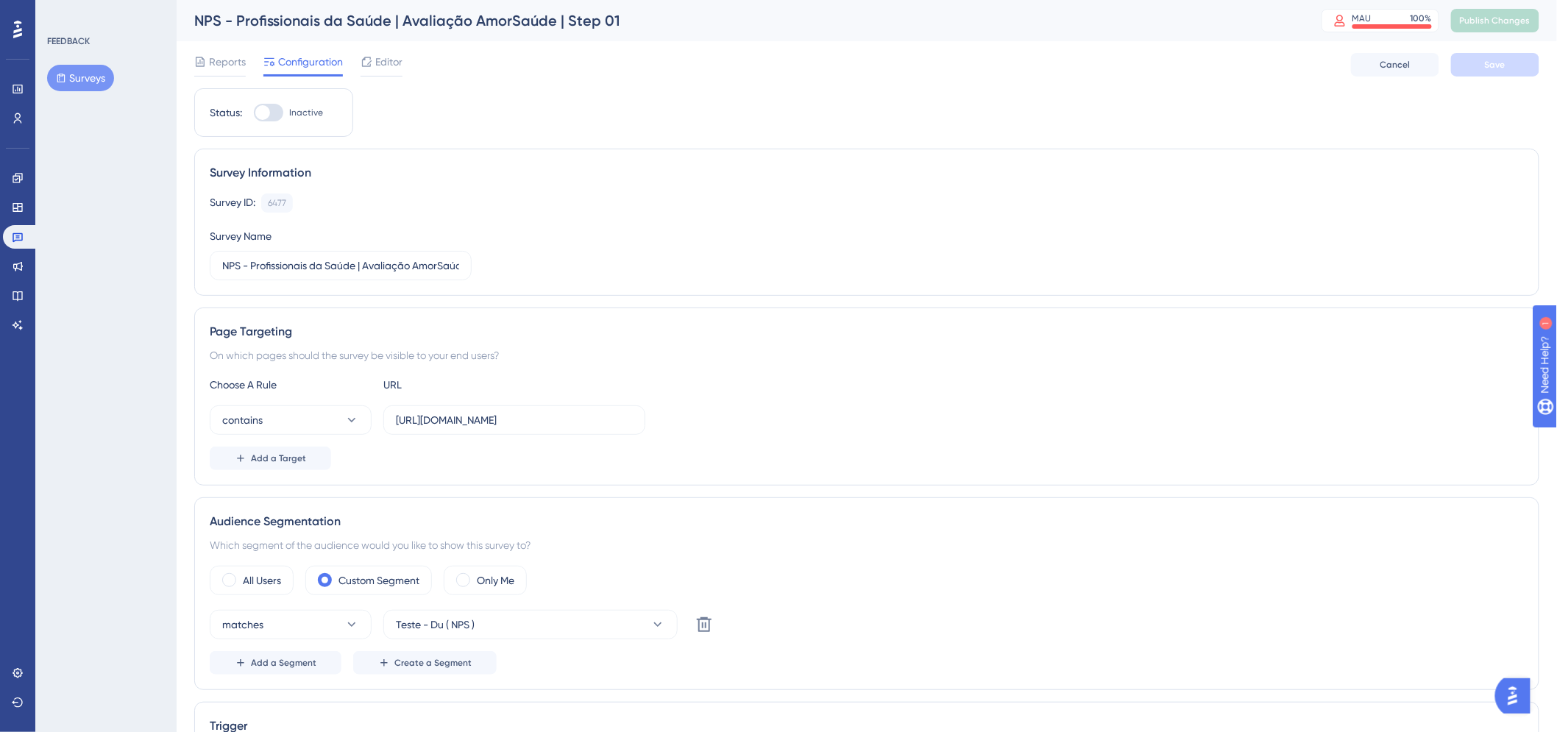
click at [77, 74] on button "Surveys" at bounding box center [80, 78] width 67 height 26
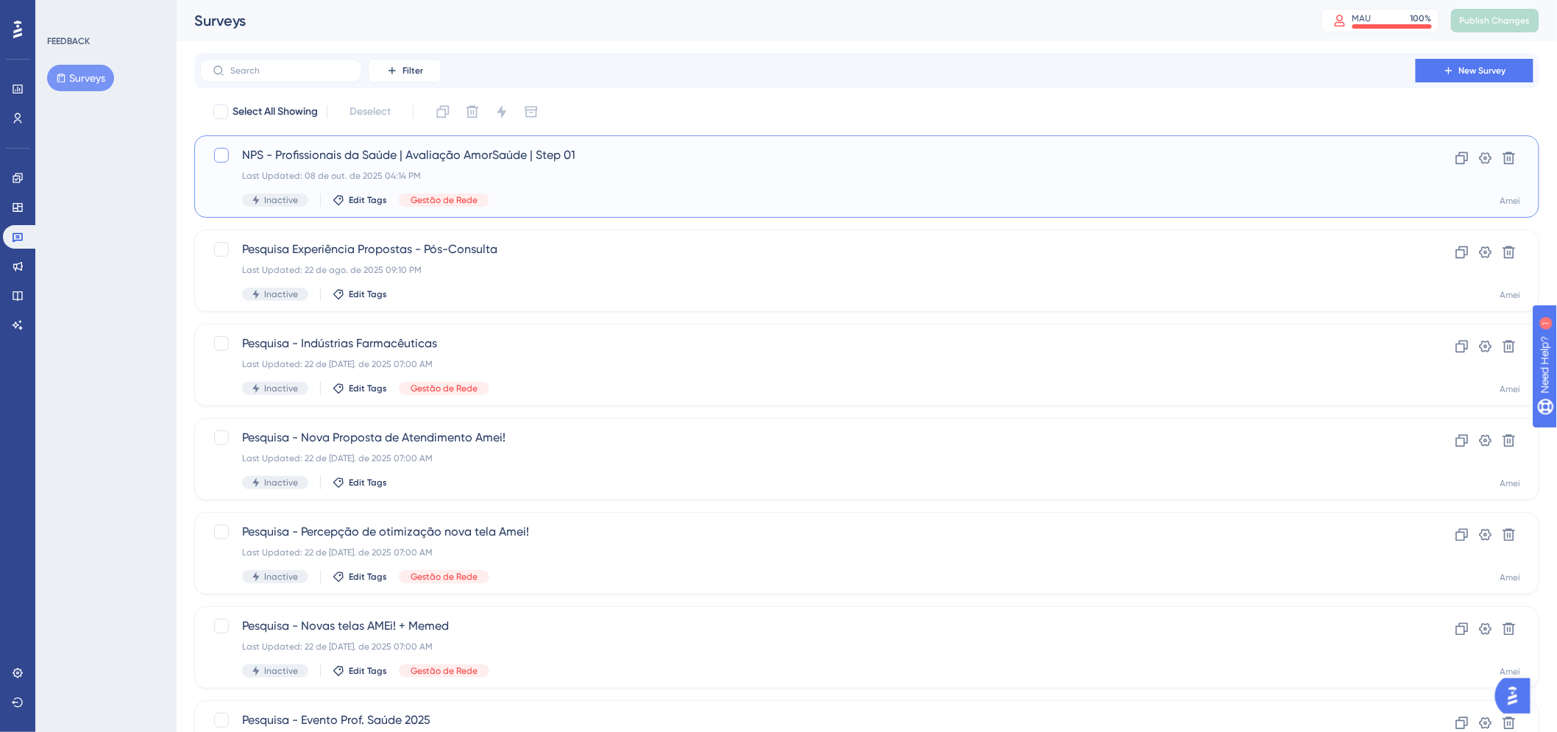
click at [219, 154] on div at bounding box center [221, 155] width 15 height 15
click at [221, 154] on icon at bounding box center [221, 155] width 9 height 12
click at [228, 162] on div at bounding box center [222, 155] width 18 height 18
click at [219, 152] on icon at bounding box center [221, 155] width 9 height 12
checkbox input "false"
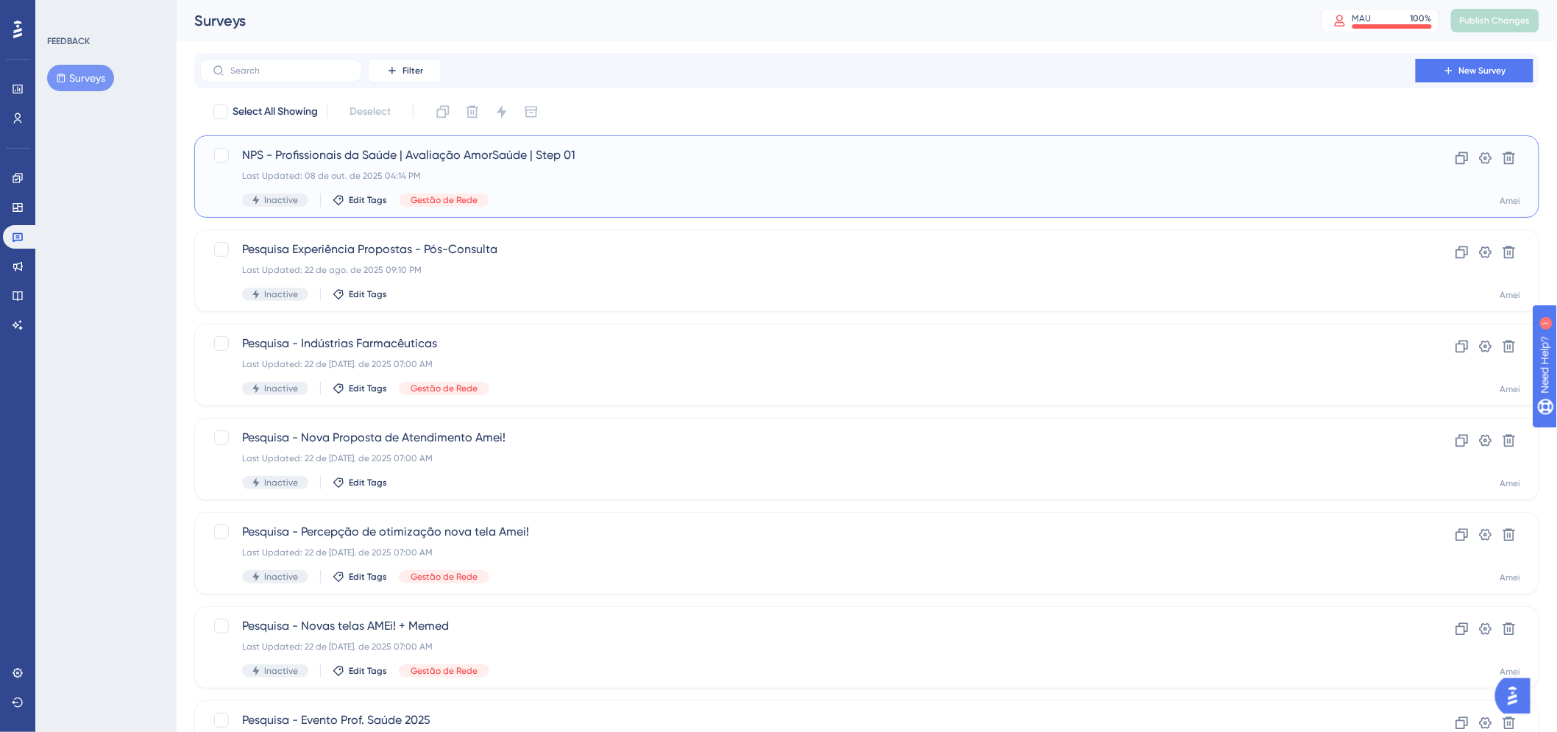
click at [658, 192] on div "NPS - Profissionais da Saúde | Avaliação AmorSaúde | Step 01 Last Updated: 08 d…" at bounding box center [807, 176] width 1131 height 60
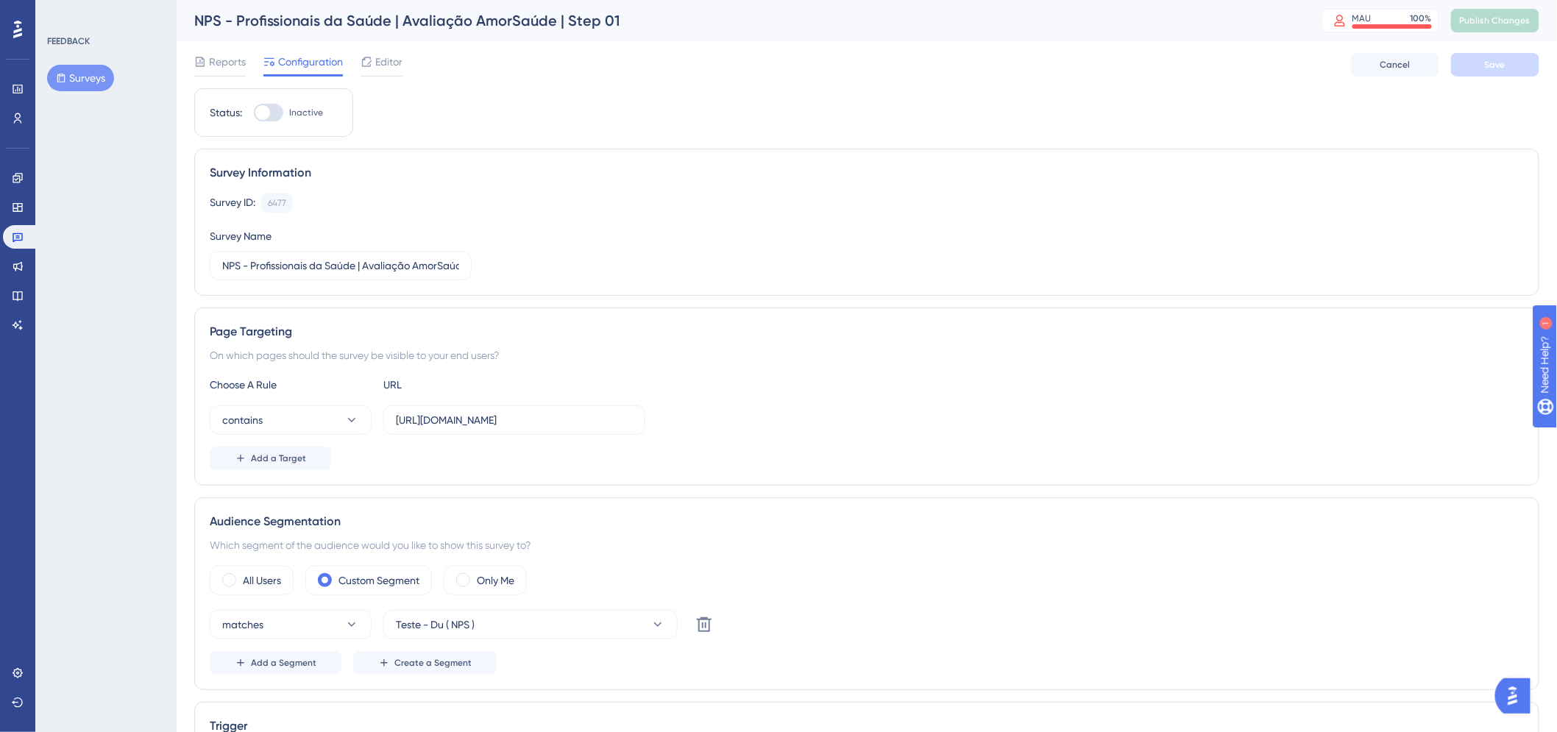
click at [85, 79] on button "Surveys" at bounding box center [80, 78] width 67 height 26
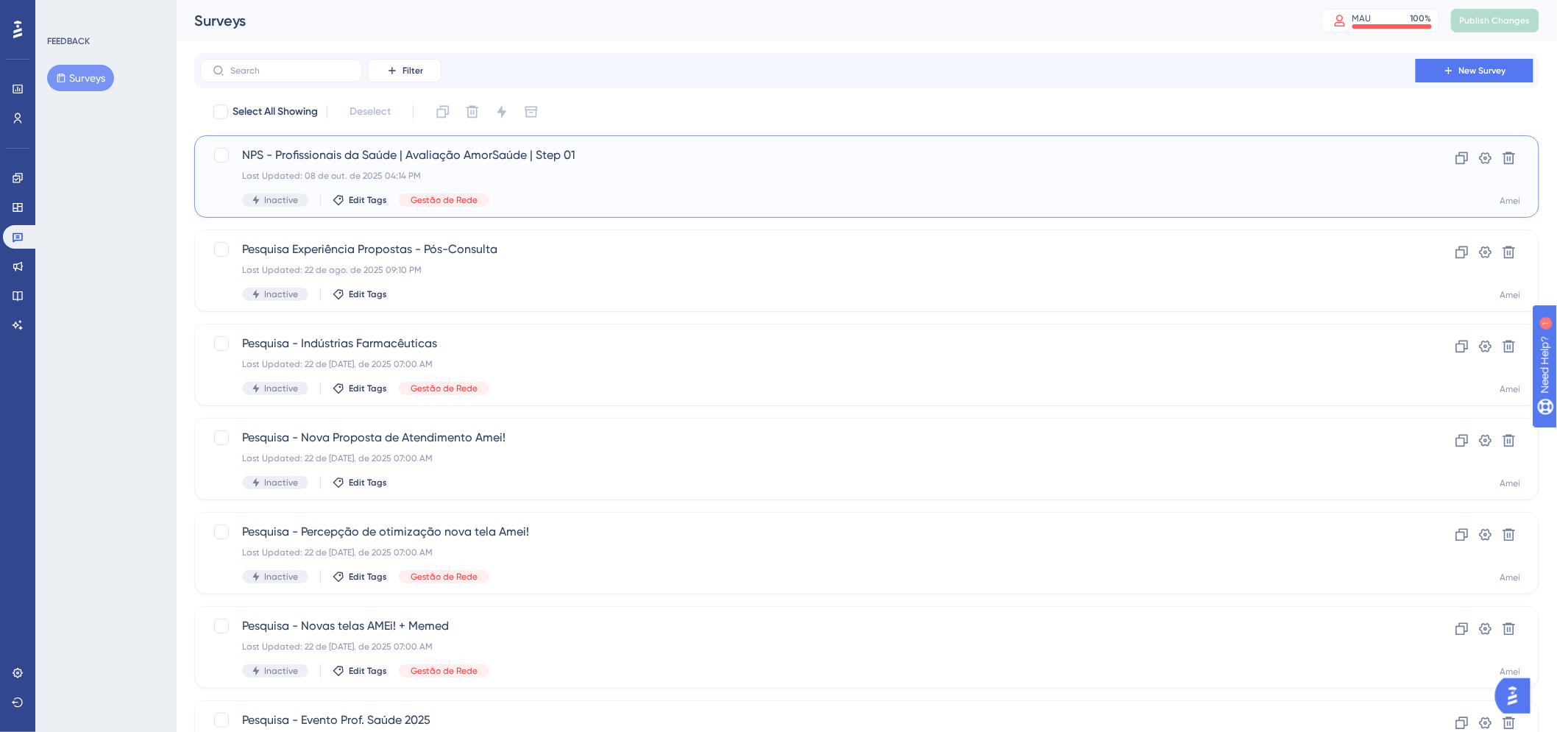
click at [580, 179] on div "Last Updated: 08 de out. de 2025 04:14 PM" at bounding box center [807, 176] width 1131 height 12
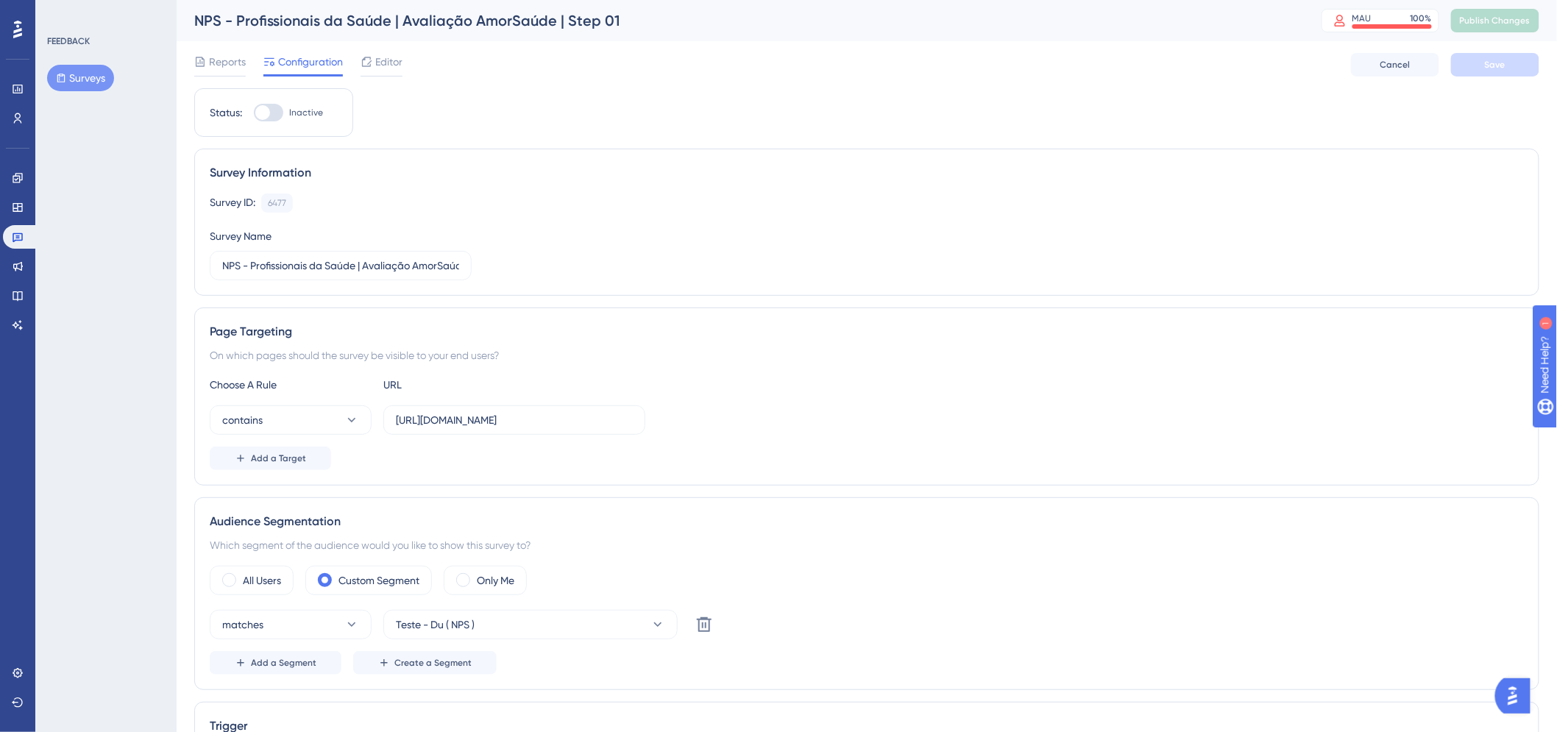
click at [384, 63] on span "Editor" at bounding box center [388, 62] width 27 height 18
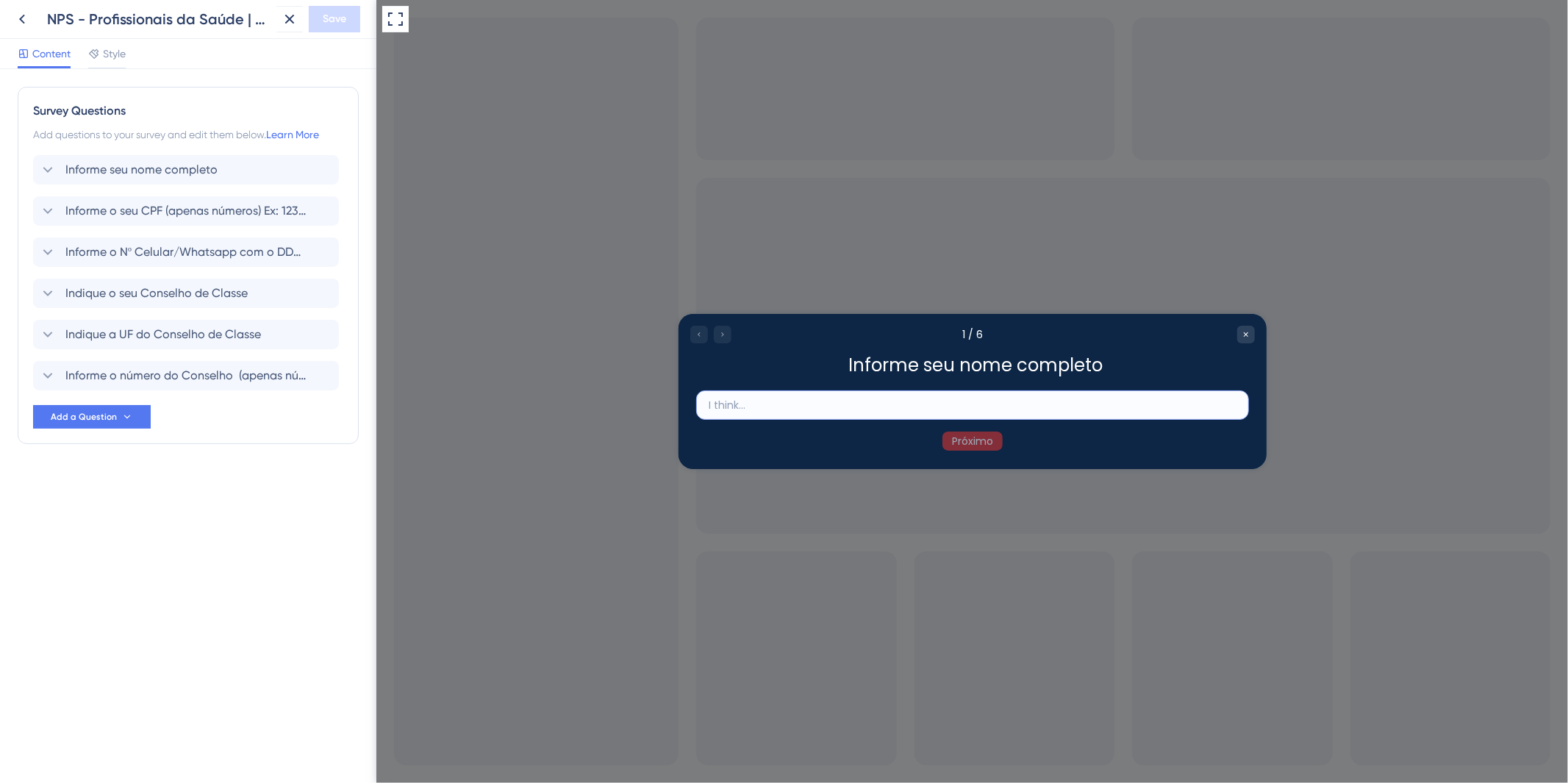
click at [1052, 408] on input "text" at bounding box center [971, 405] width 528 height 16
click at [404, 22] on button at bounding box center [395, 19] width 26 height 26
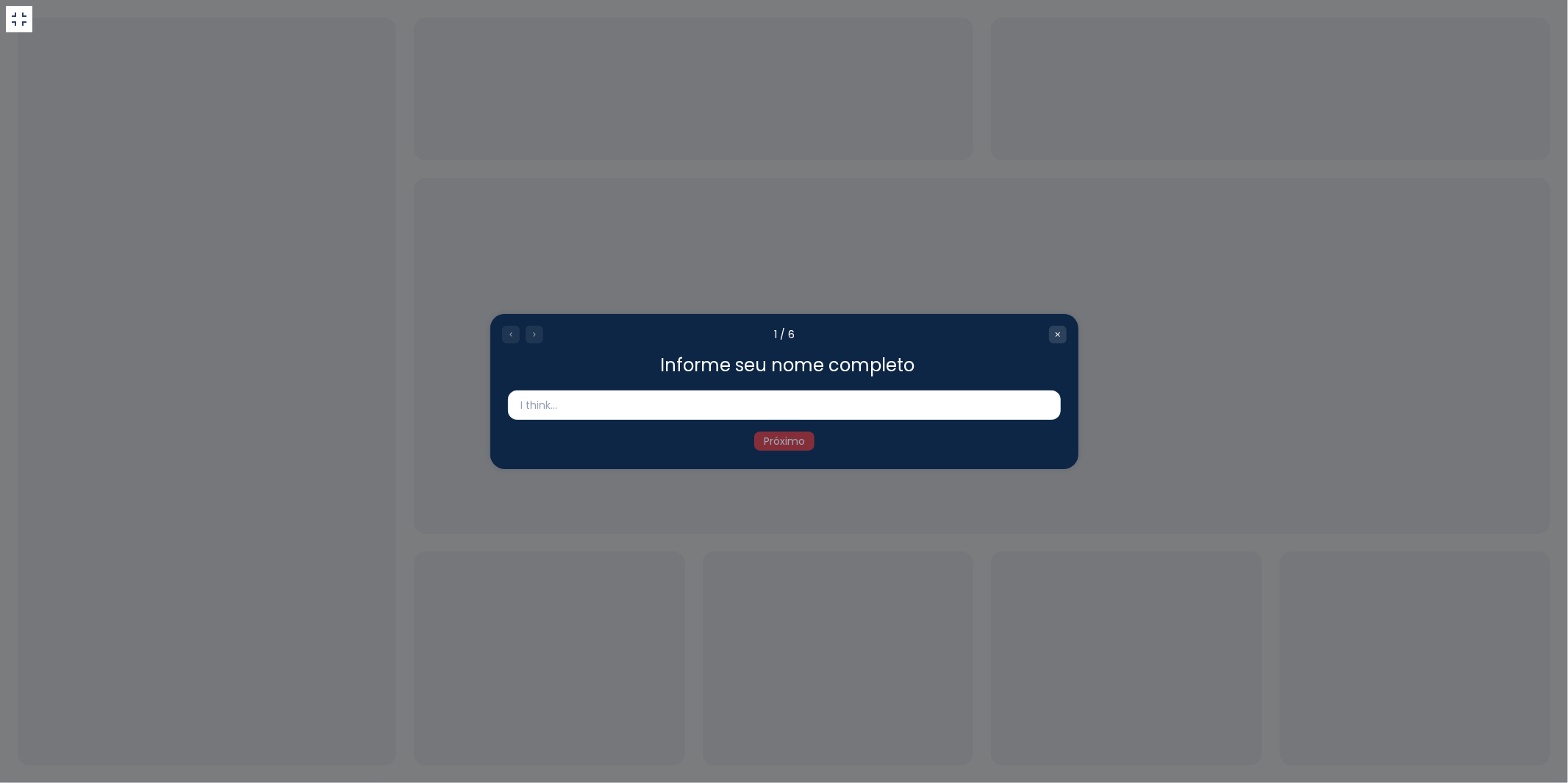
click at [0, 32] on div at bounding box center [784, 391] width 1568 height 783
click at [21, 19] on icon at bounding box center [19, 19] width 18 height 18
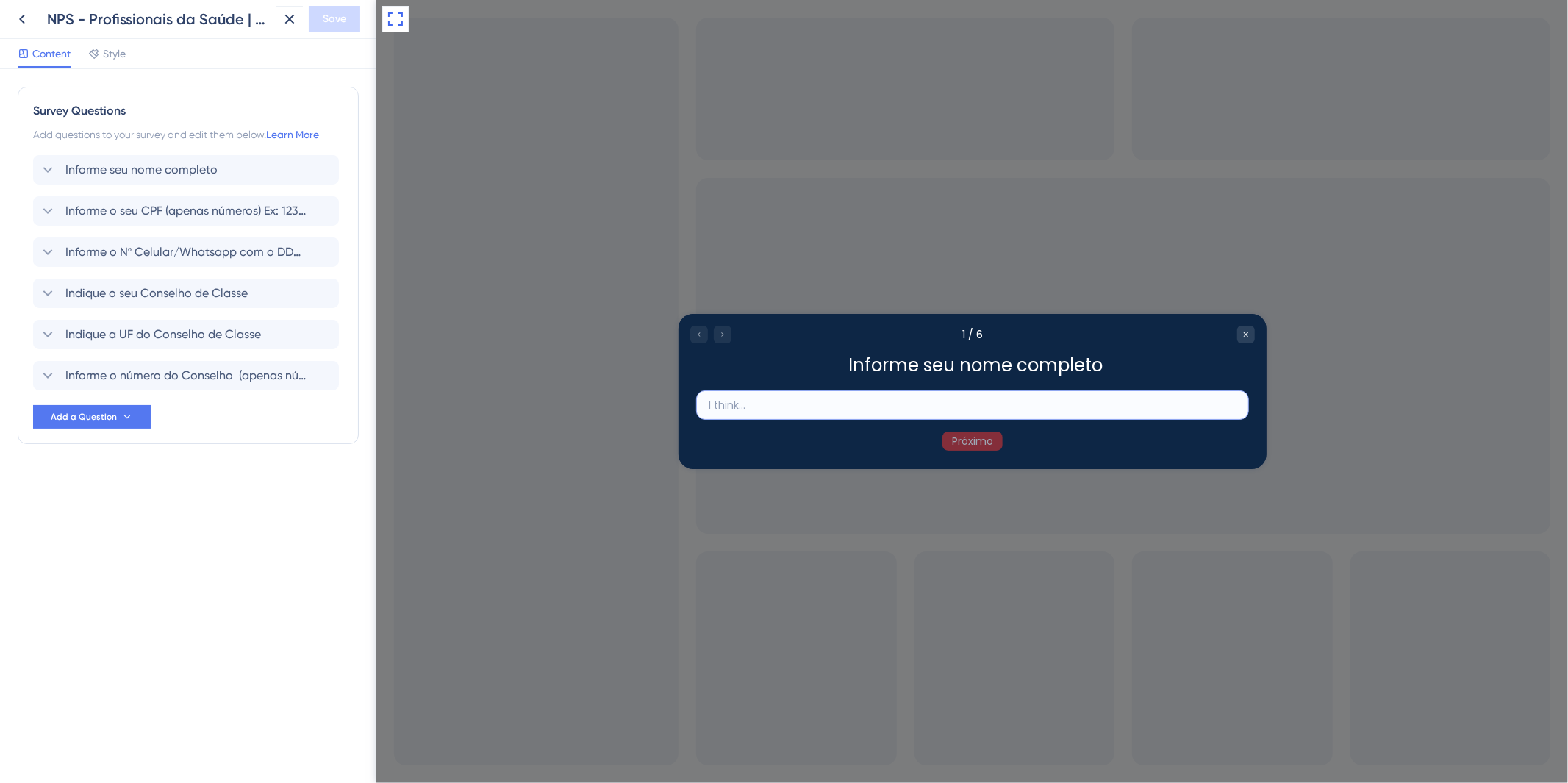
click at [802, 400] on input "text" at bounding box center [971, 405] width 528 height 16
click at [387, 32] on div at bounding box center [971, 391] width 1191 height 783
click at [396, 4] on div at bounding box center [971, 391] width 1191 height 783
click at [382, 18] on button at bounding box center [395, 19] width 26 height 26
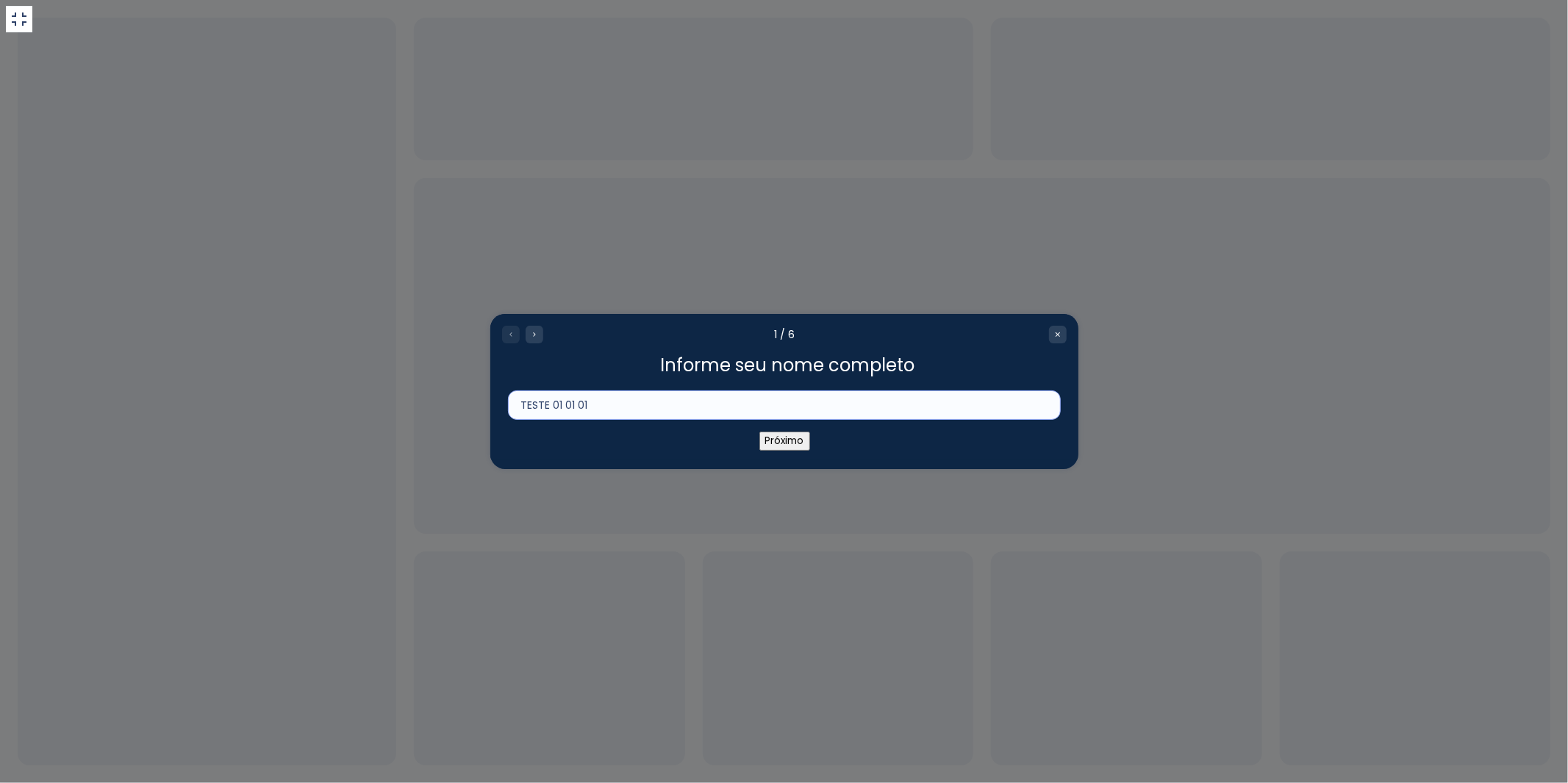
click at [652, 401] on input "TESTE 01 01 01" at bounding box center [784, 405] width 528 height 16
type input "TESTE 01 01 01"
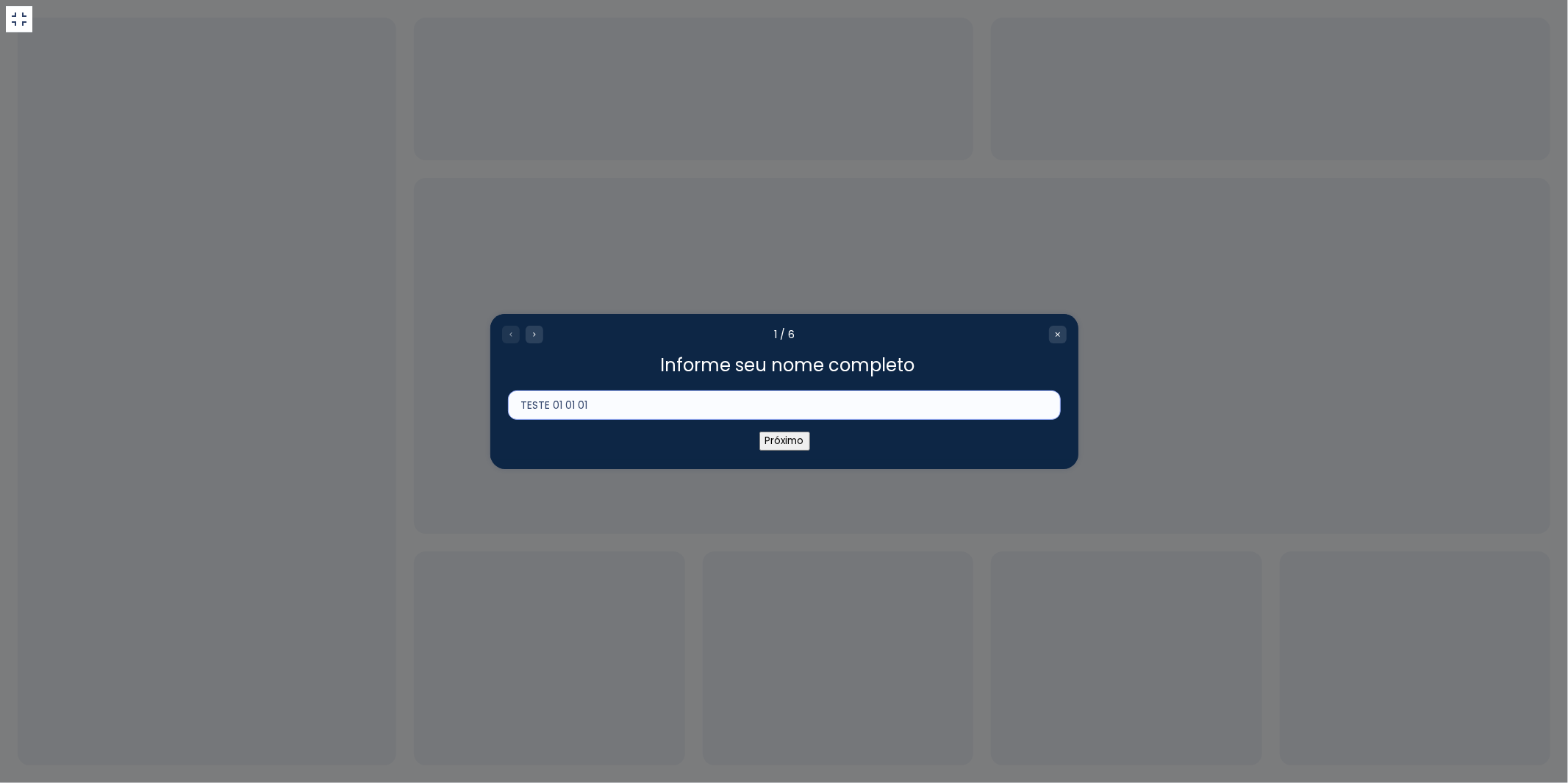
click at [621, 402] on input "TESTE 01 01 01" at bounding box center [784, 405] width 528 height 16
click at [788, 445] on button "Próximo" at bounding box center [784, 441] width 51 height 19
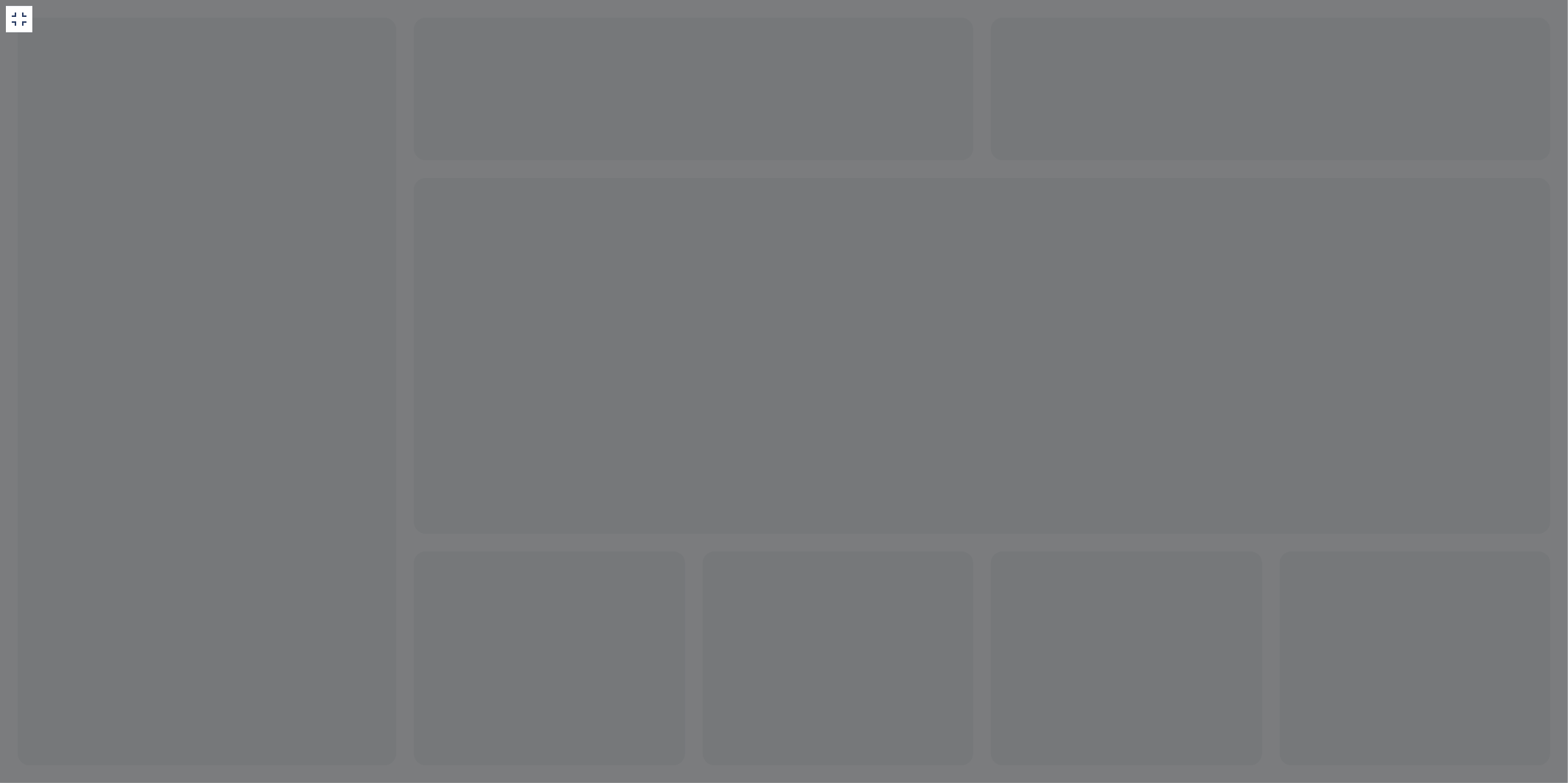
type input "X"
type input "S"
drag, startPoint x: 246, startPoint y: 863, endPoint x: 371, endPoint y: 867, distance: 125.1
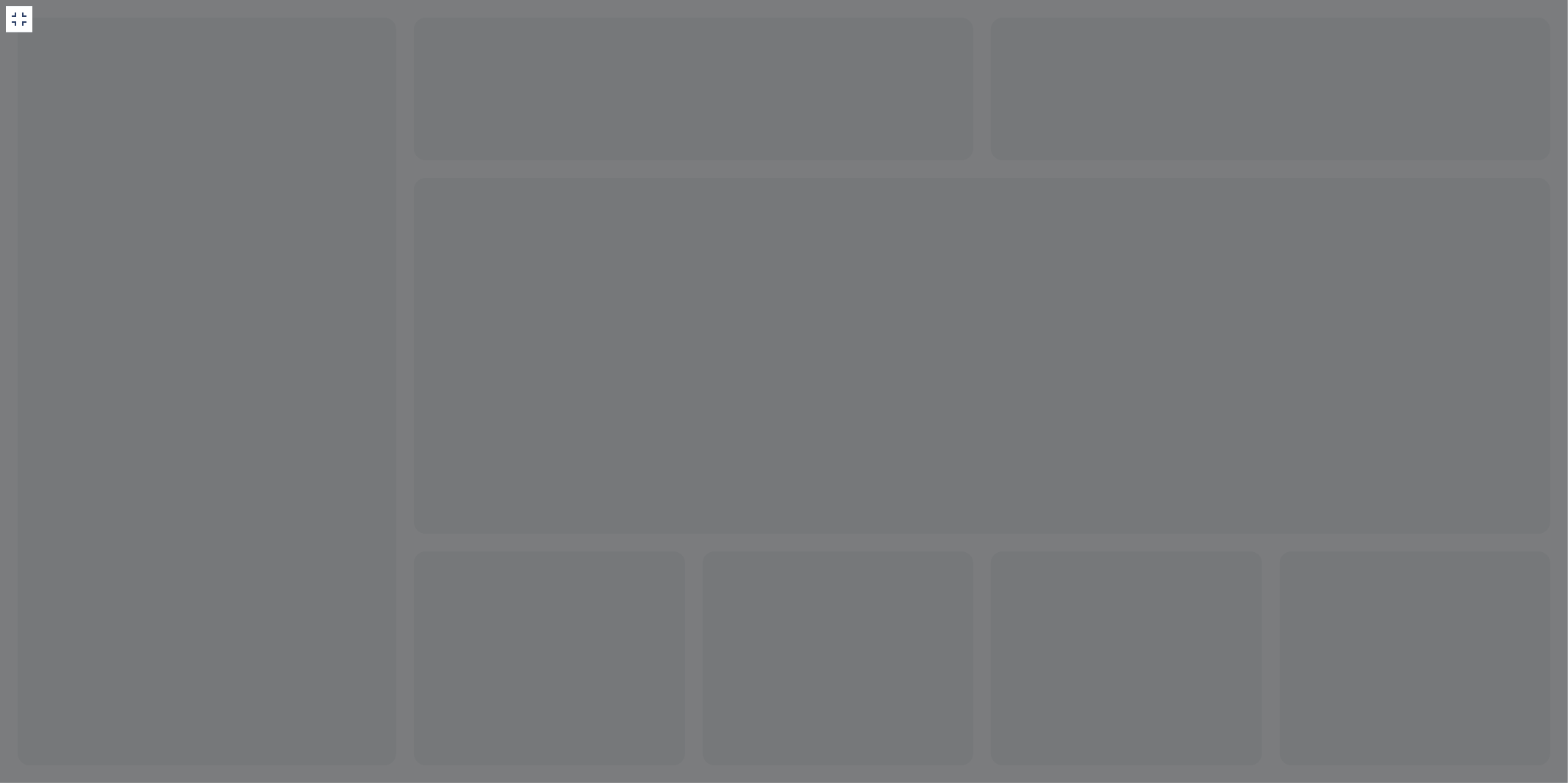
type input "1234567891011"
drag, startPoint x: 259, startPoint y: 862, endPoint x: 371, endPoint y: 863, distance: 112.0
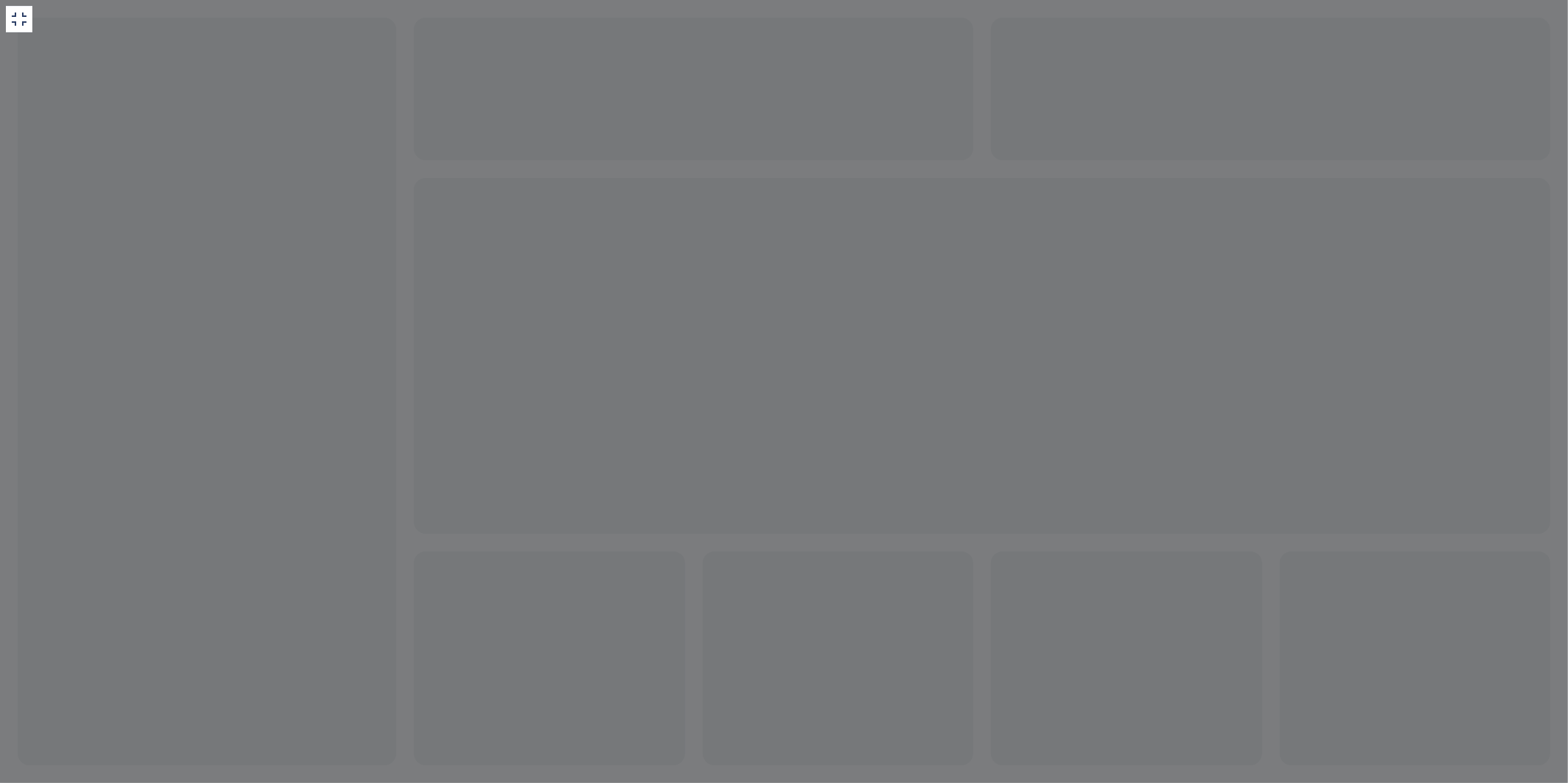
type input "165156165113521"
drag, startPoint x: 310, startPoint y: 938, endPoint x: 784, endPoint y: 1259, distance: 572.5
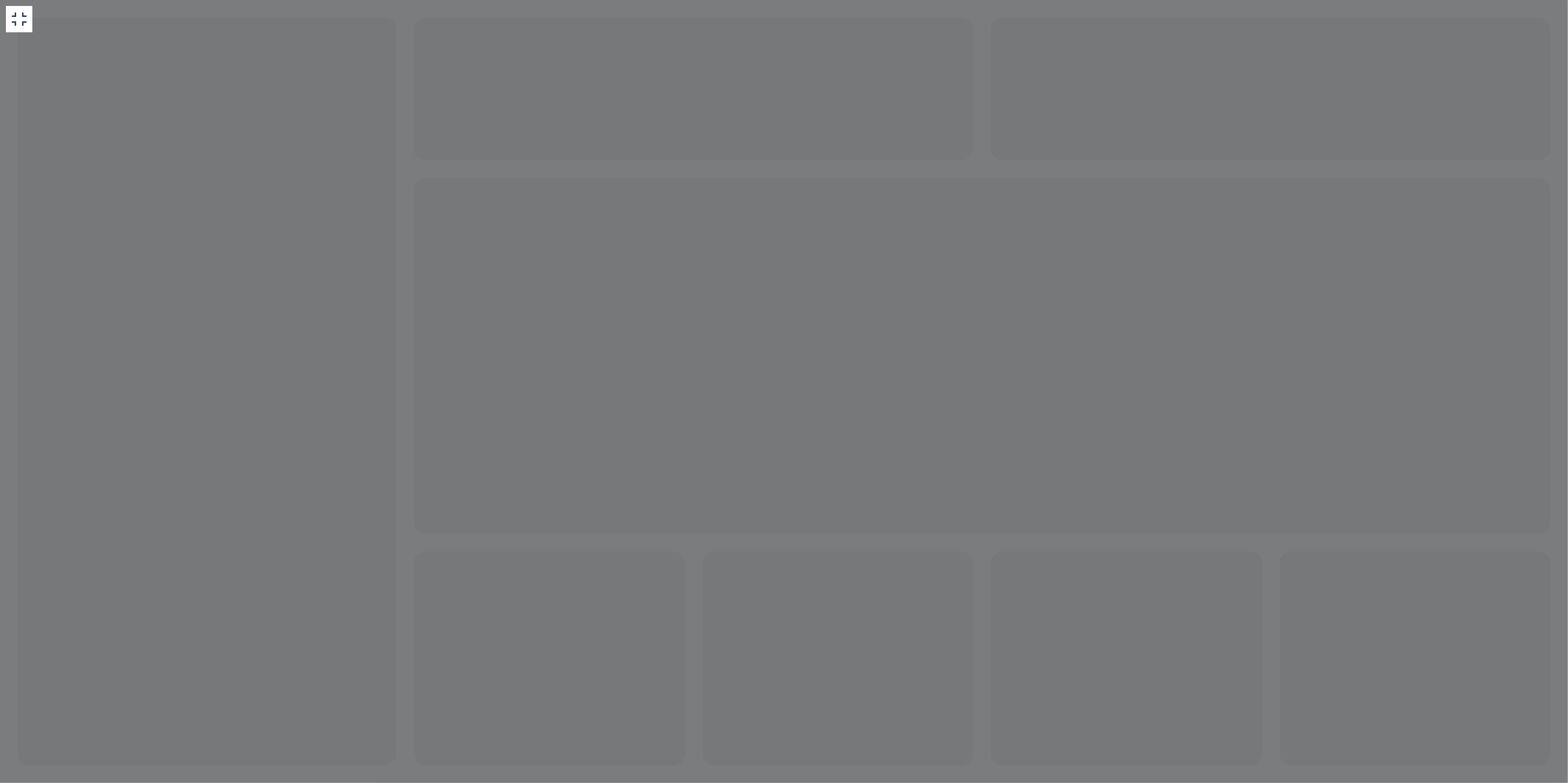
drag, startPoint x: 171, startPoint y: 832, endPoint x: 425, endPoint y: 849, distance: 254.6
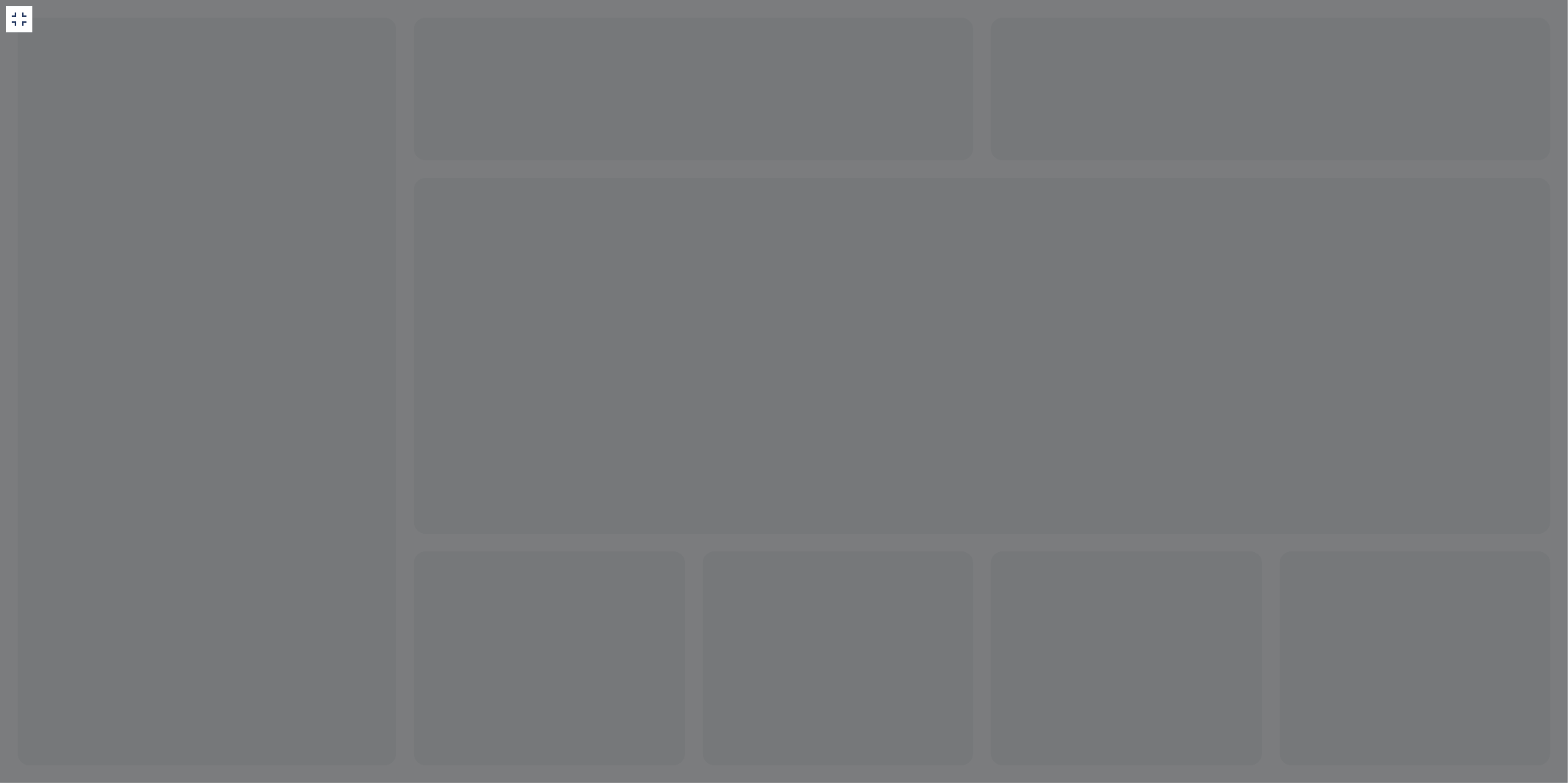
drag, startPoint x: 23, startPoint y: 27, endPoint x: 513, endPoint y: 256, distance: 540.9
click at [513, 256] on div at bounding box center [784, 391] width 1568 height 783
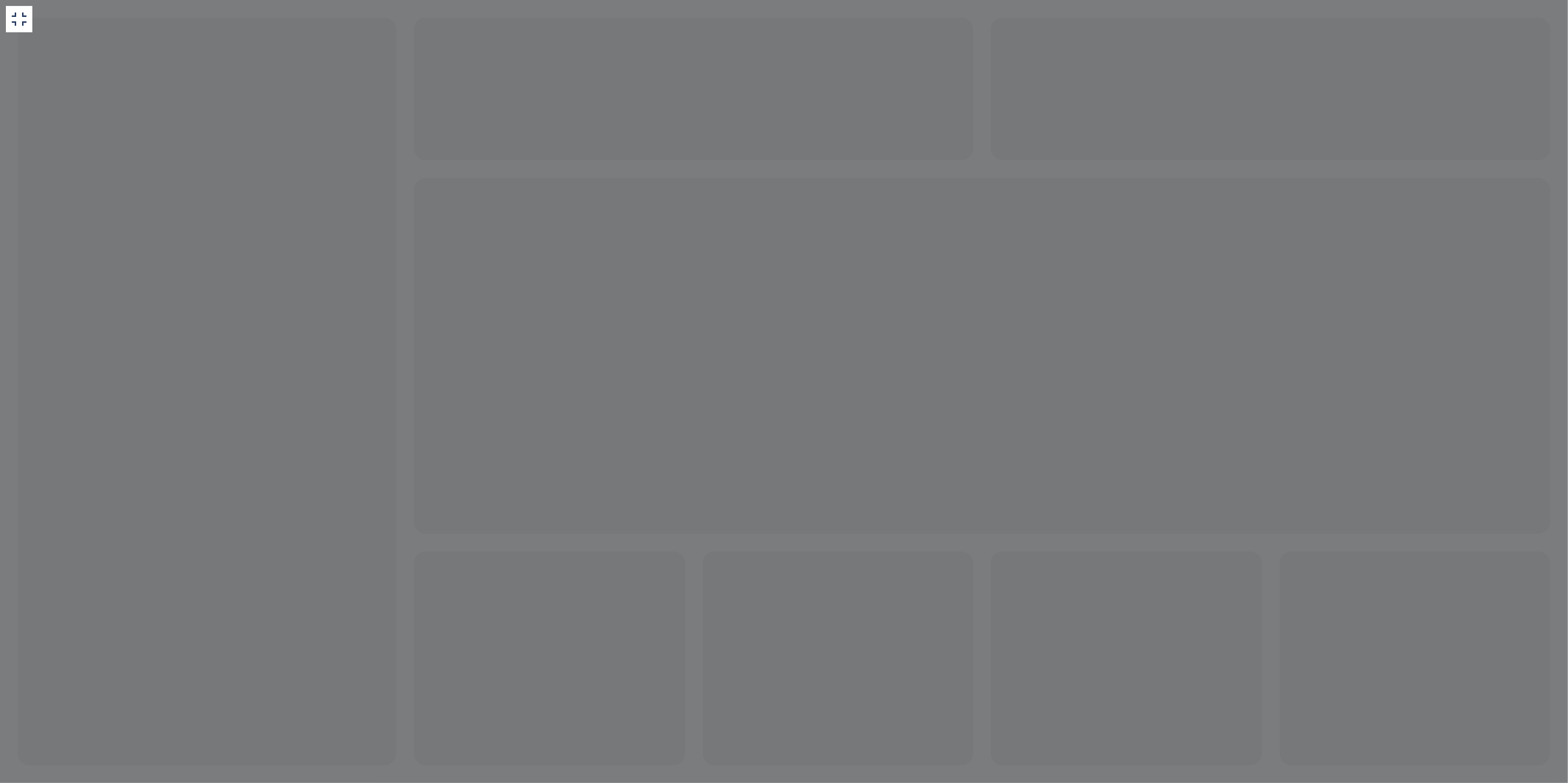
drag, startPoint x: 9, startPoint y: 793, endPoint x: 19, endPoint y: 800, distance: 12.2
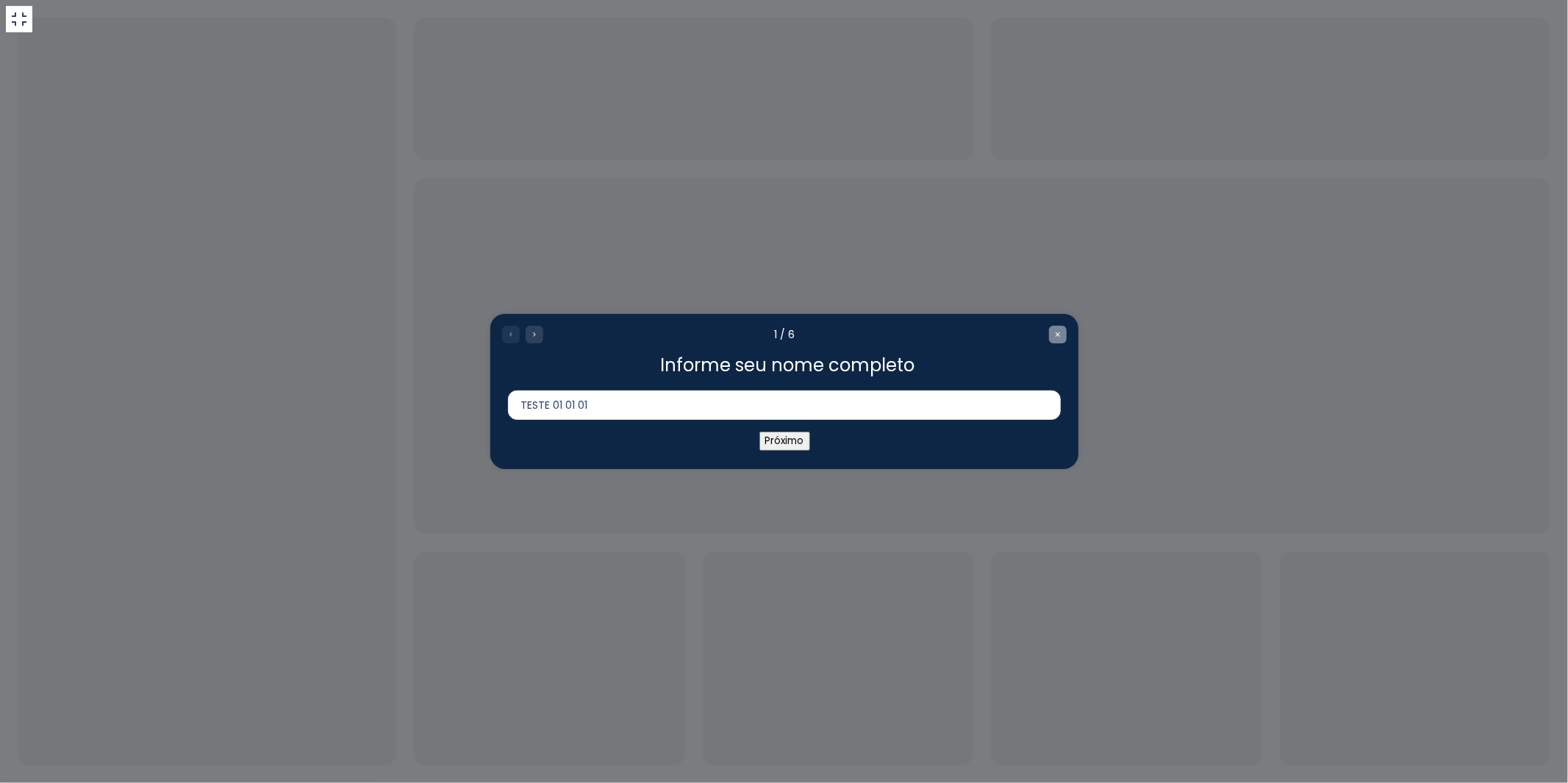
click at [1054, 336] on icon "Close survey" at bounding box center [1056, 334] width 9 height 9
click at [789, 449] on button "Próximo" at bounding box center [784, 441] width 51 height 19
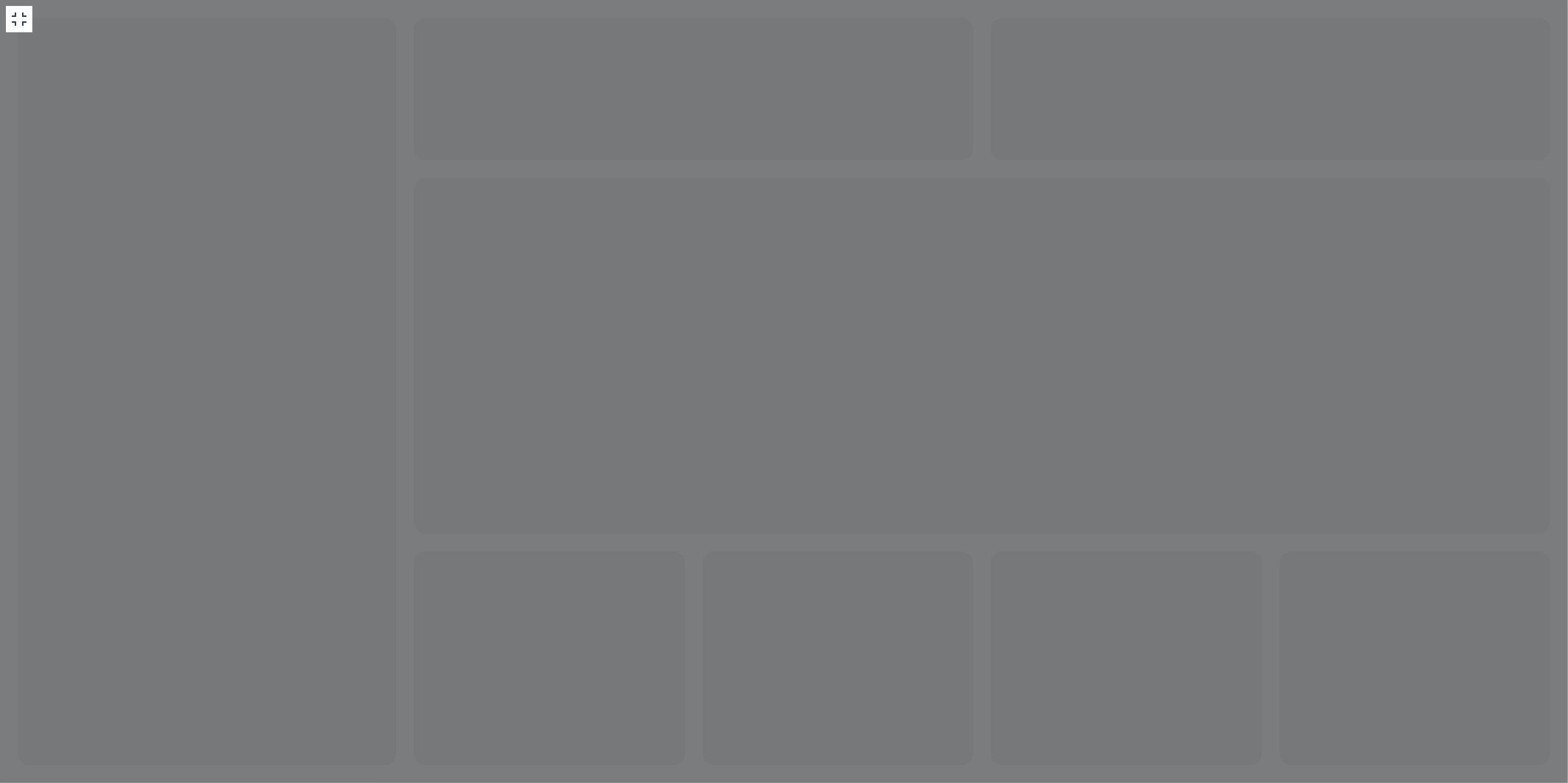
type input "1234567891011"
drag, startPoint x: 225, startPoint y: 850, endPoint x: 430, endPoint y: 850, distance: 205.0
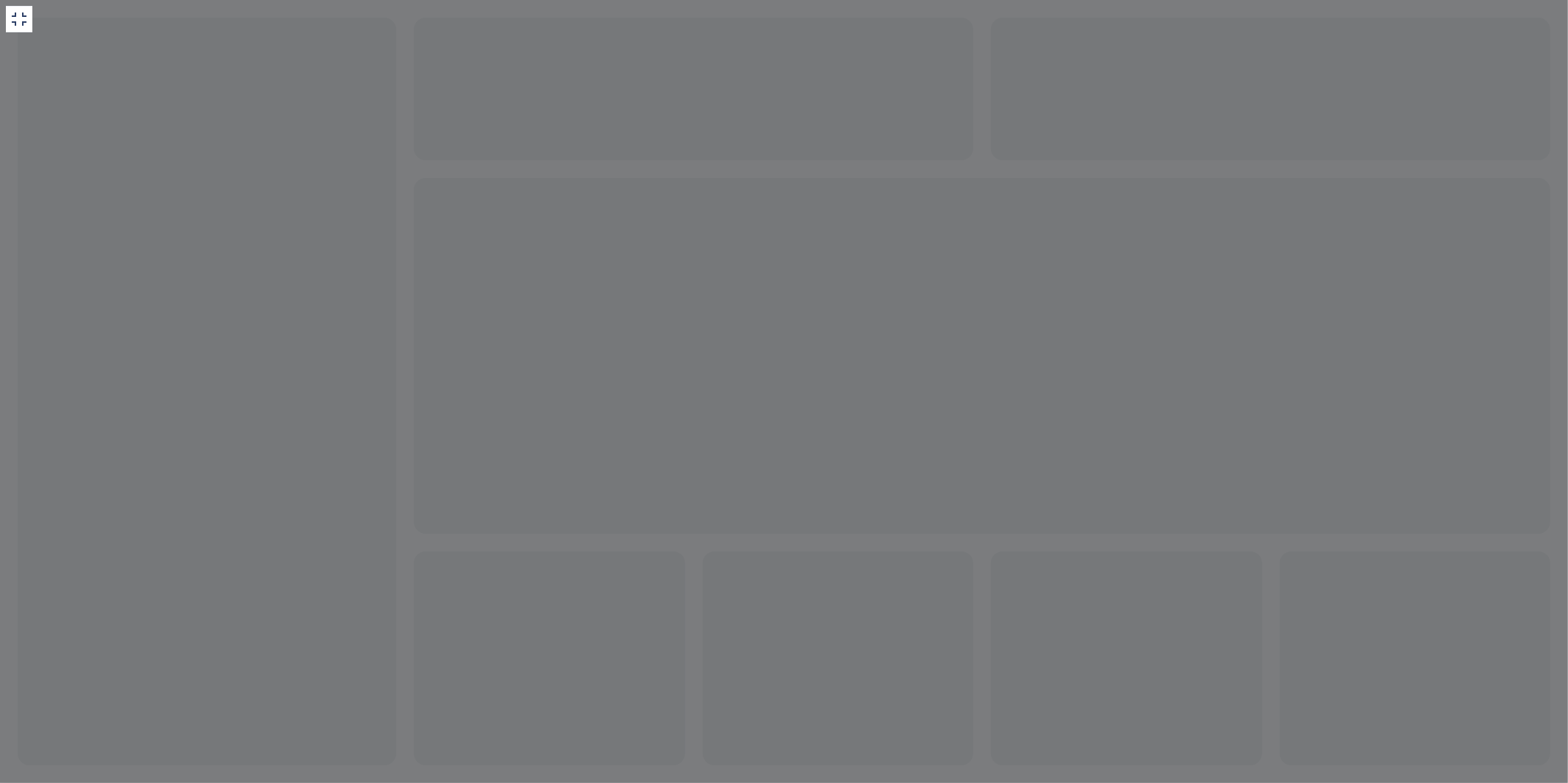
drag, startPoint x: 377, startPoint y: 861, endPoint x: 219, endPoint y: 880, distance: 159.1
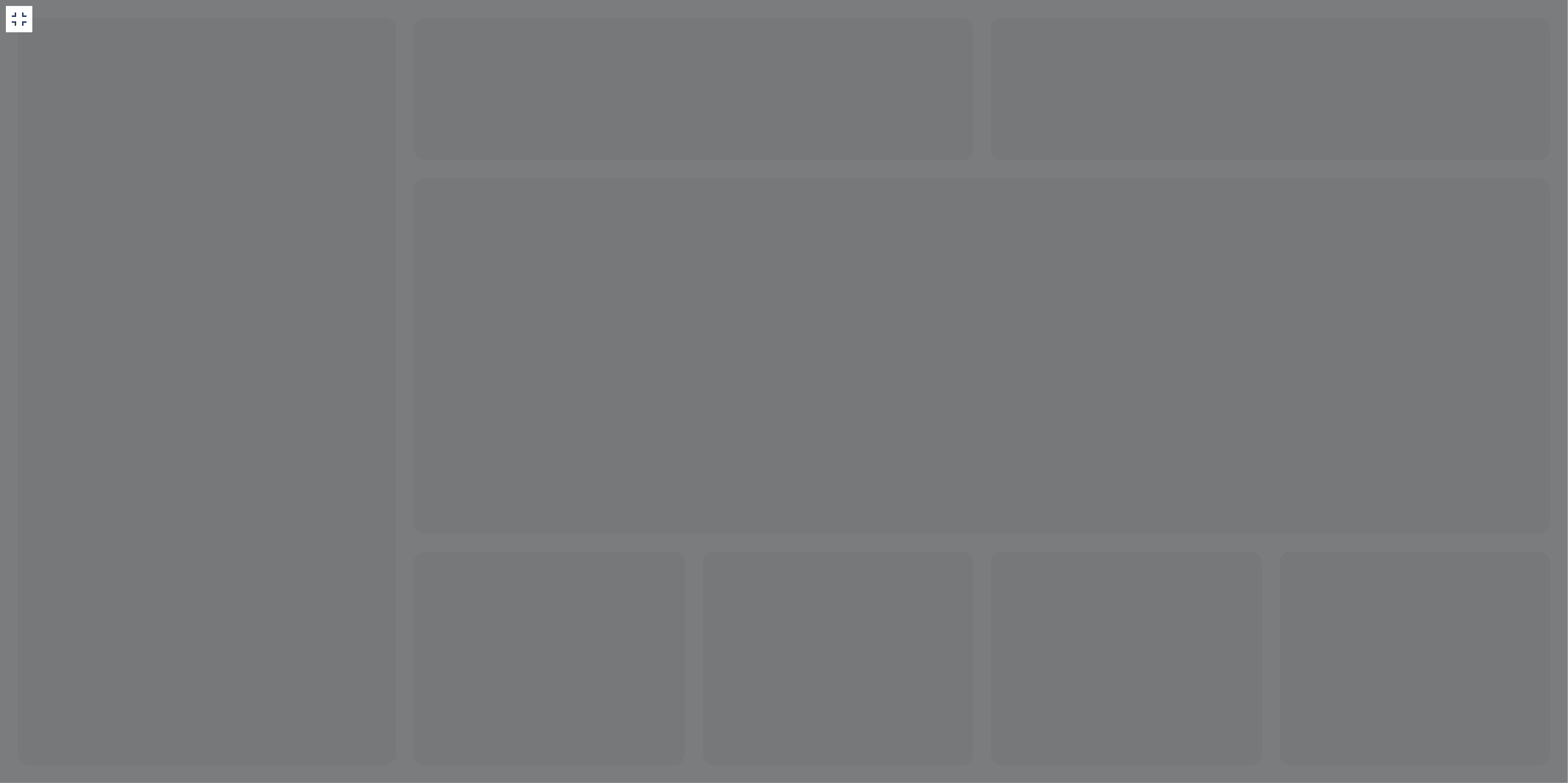
drag, startPoint x: 33, startPoint y: 836, endPoint x: 572, endPoint y: 829, distance: 539.0
drag, startPoint x: 224, startPoint y: 853, endPoint x: 372, endPoint y: 874, distance: 149.5
drag, startPoint x: 290, startPoint y: 893, endPoint x: 16, endPoint y: 866, distance: 275.3
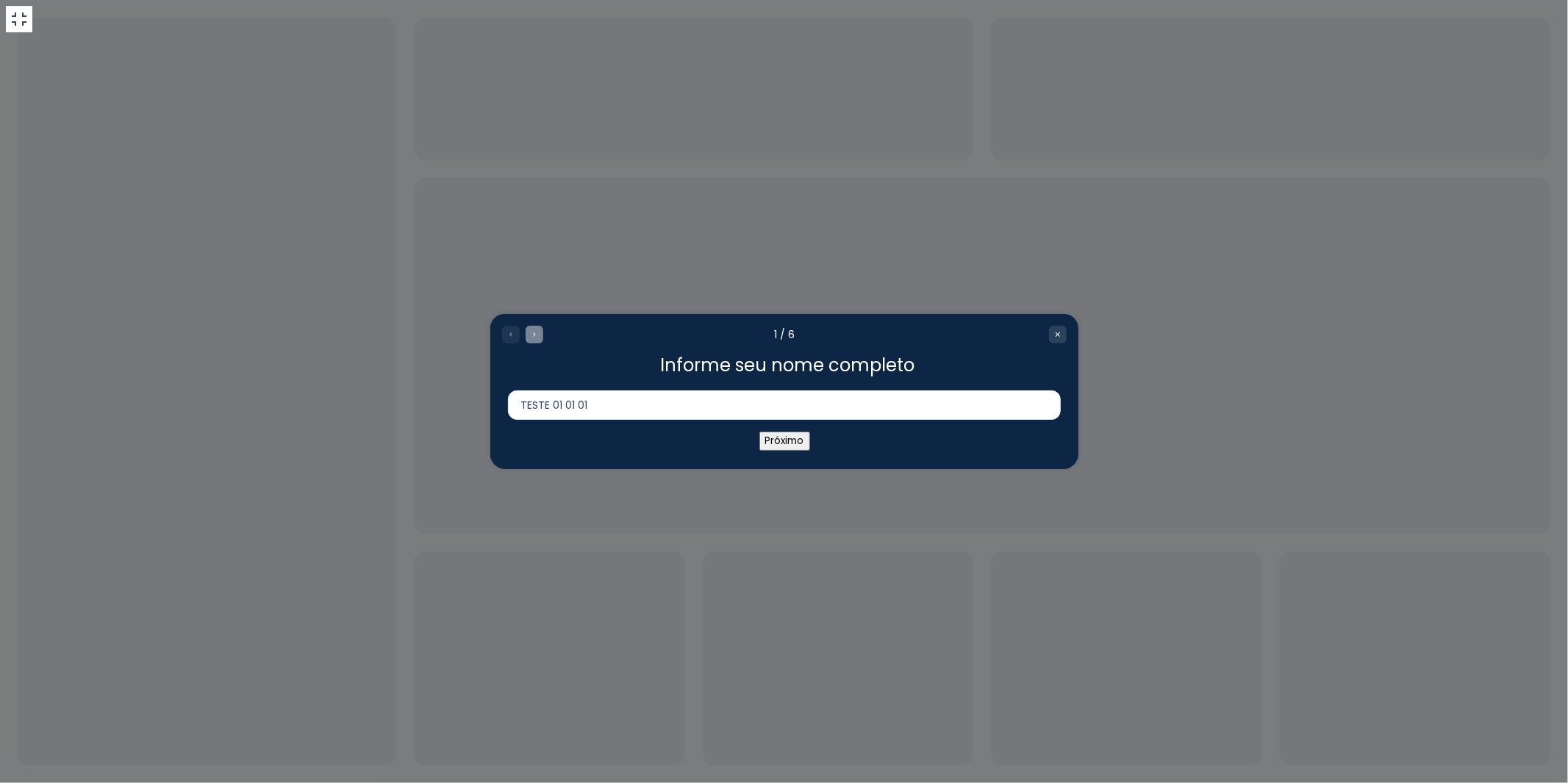
click at [537, 336] on icon "Go to Question 2" at bounding box center [534, 334] width 9 height 9
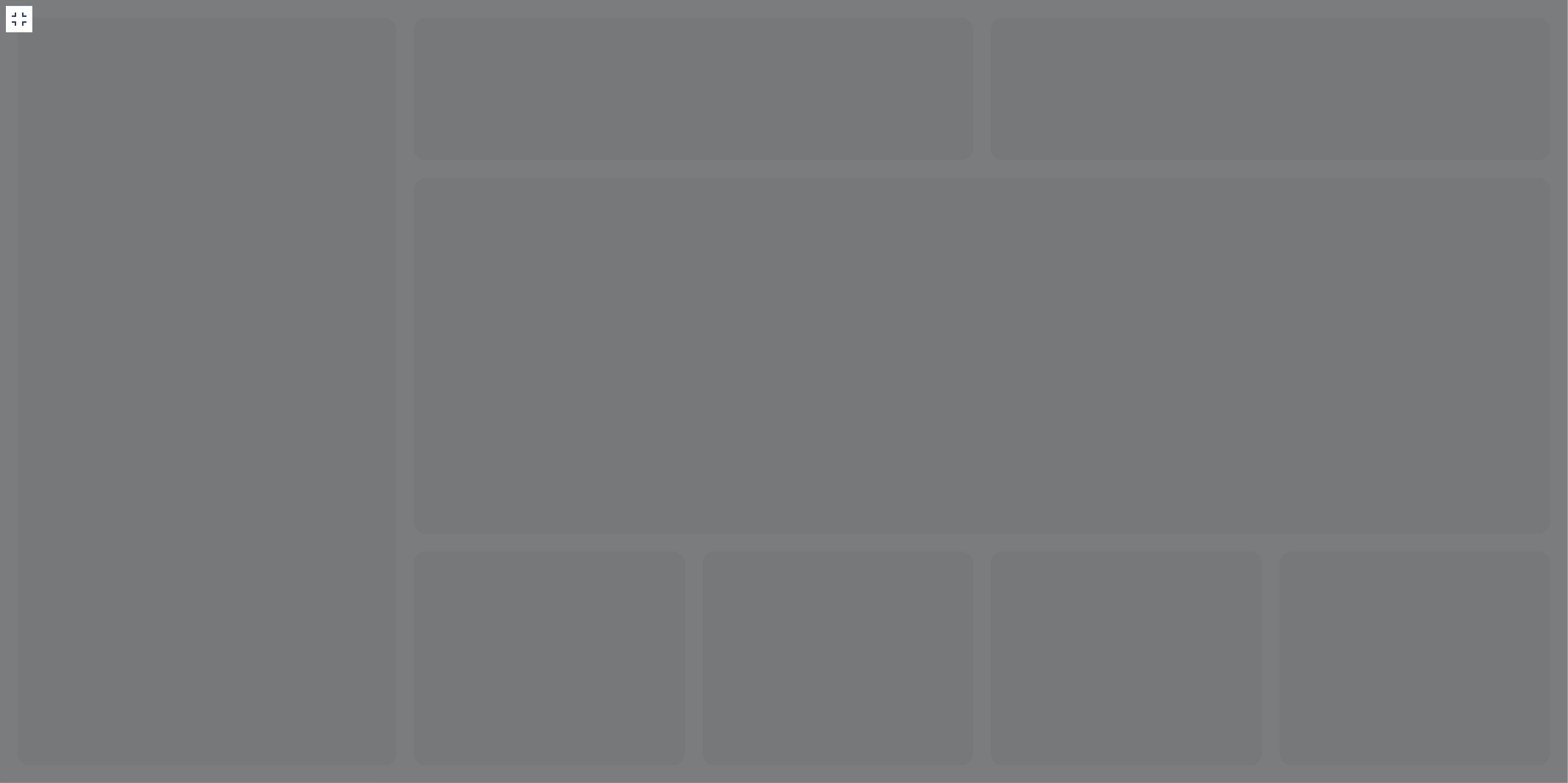
click at [24, 22] on icon at bounding box center [19, 19] width 15 height 13
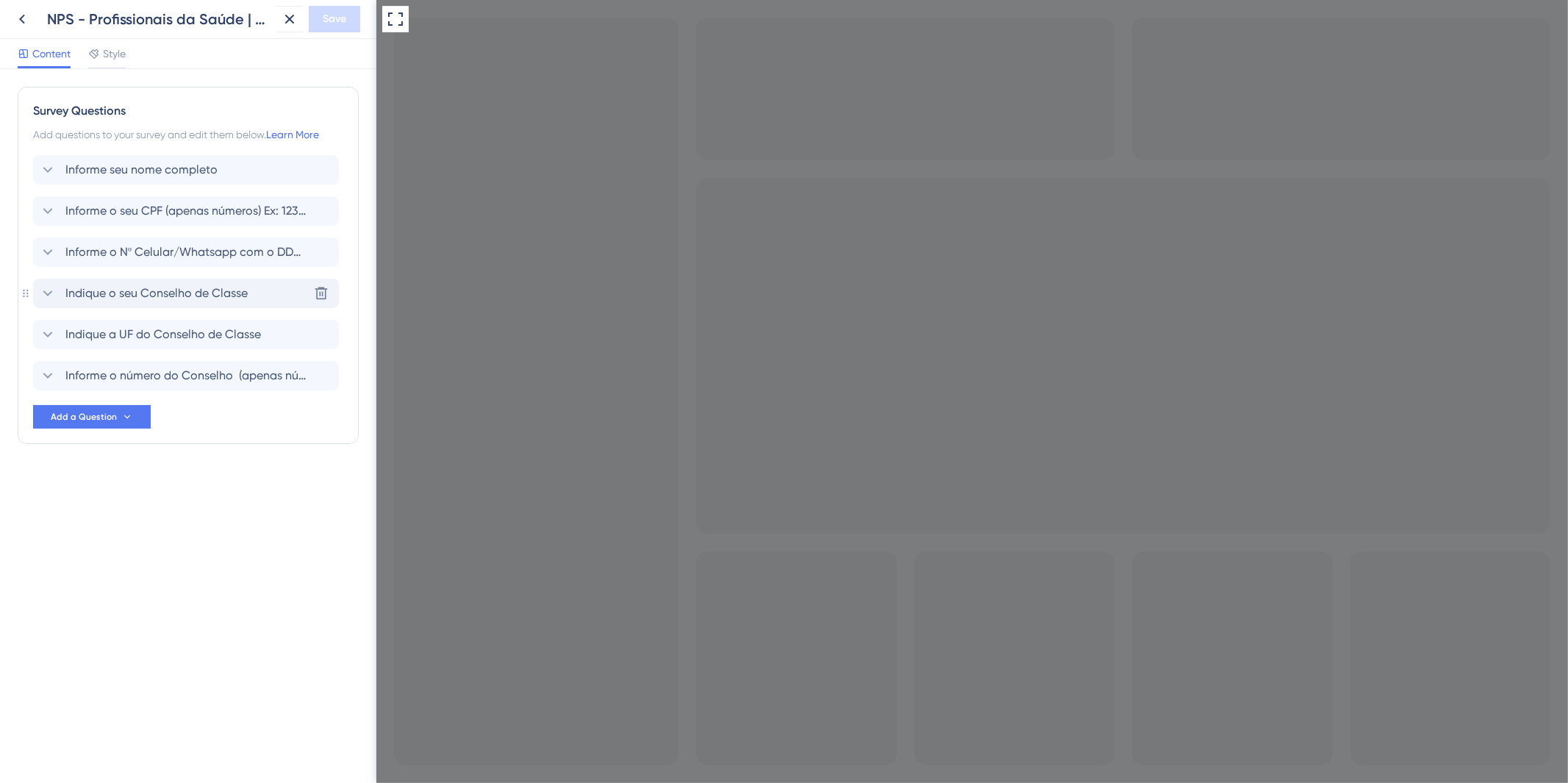
click at [219, 296] on span "Indique o seu Conselho de Classe" at bounding box center [156, 294] width 182 height 18
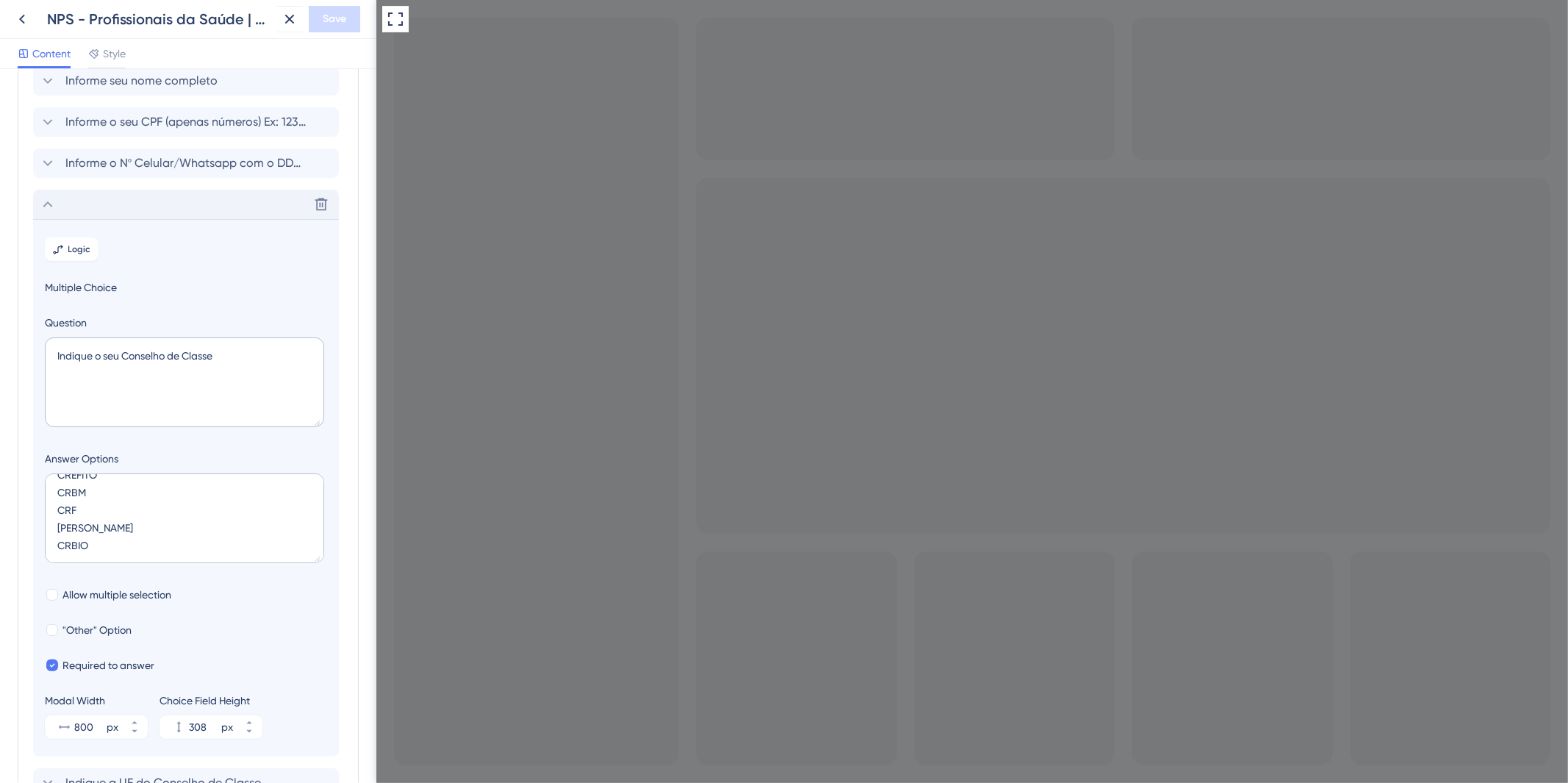
scroll to position [0, 0]
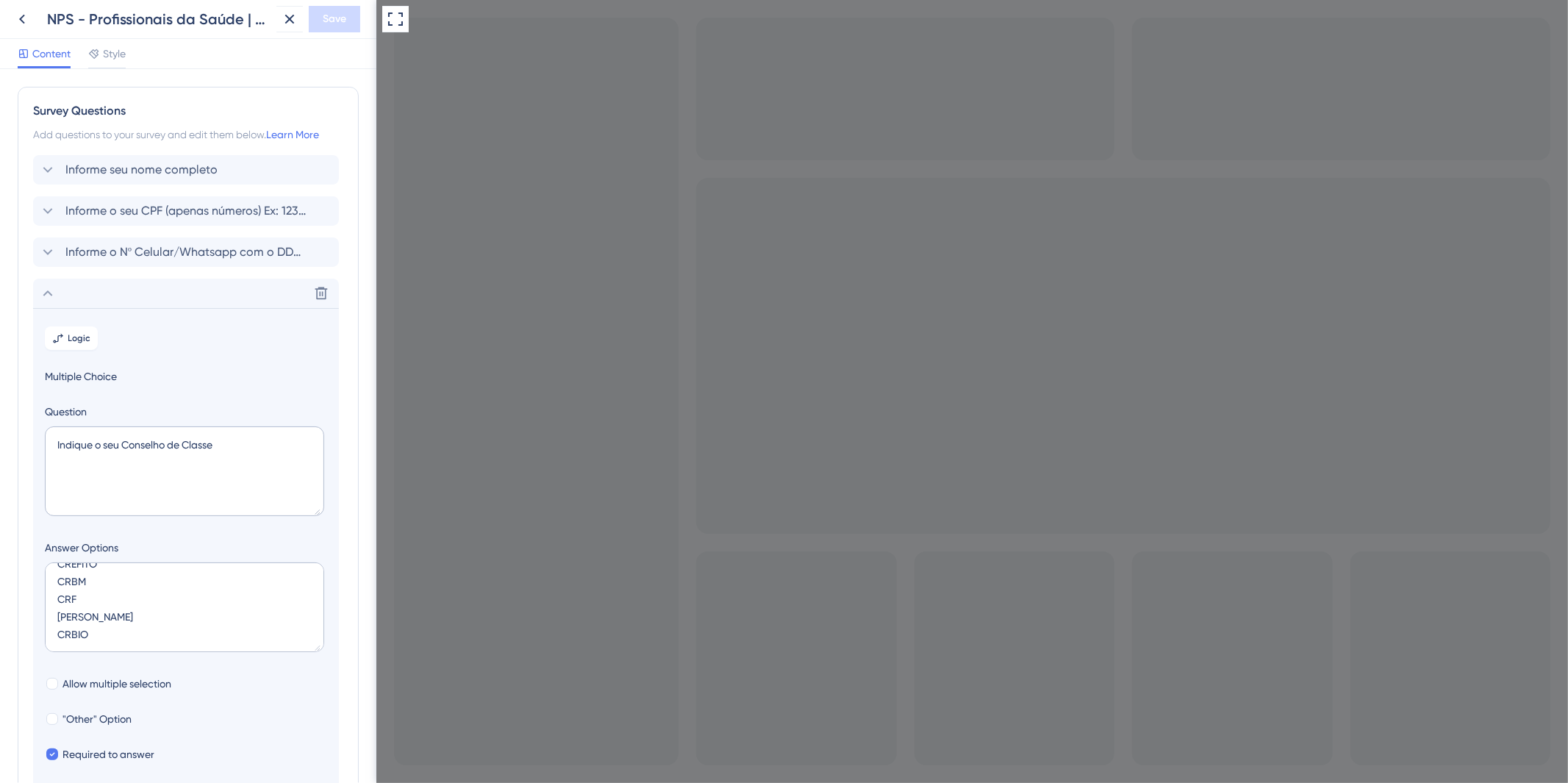
click at [129, 299] on div "Delete" at bounding box center [186, 293] width 306 height 29
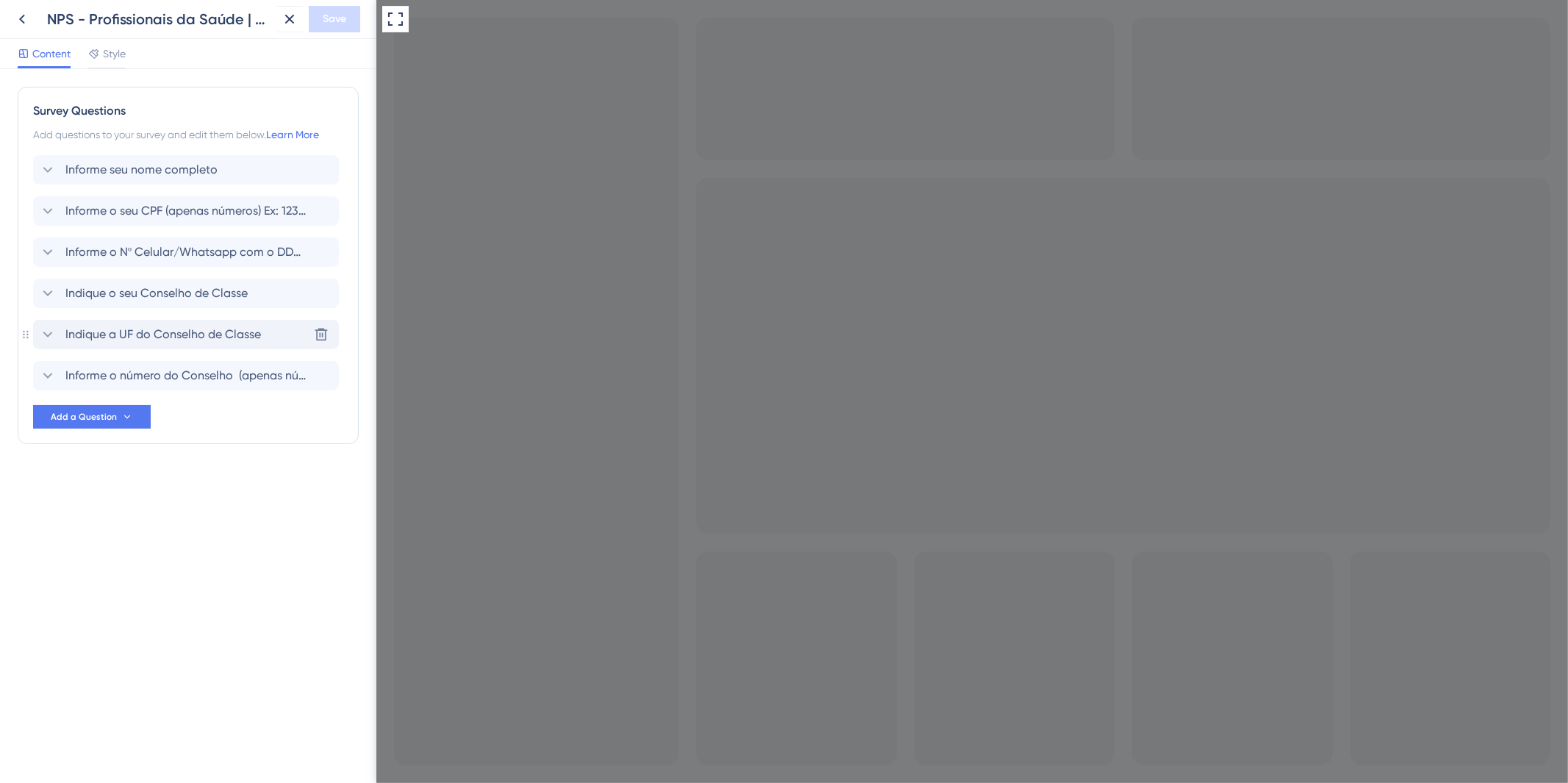
drag, startPoint x: 180, startPoint y: 330, endPoint x: 181, endPoint y: 342, distance: 12.0
click at [181, 330] on span "Indique a UF do Conselho de Classe" at bounding box center [163, 335] width 196 height 18
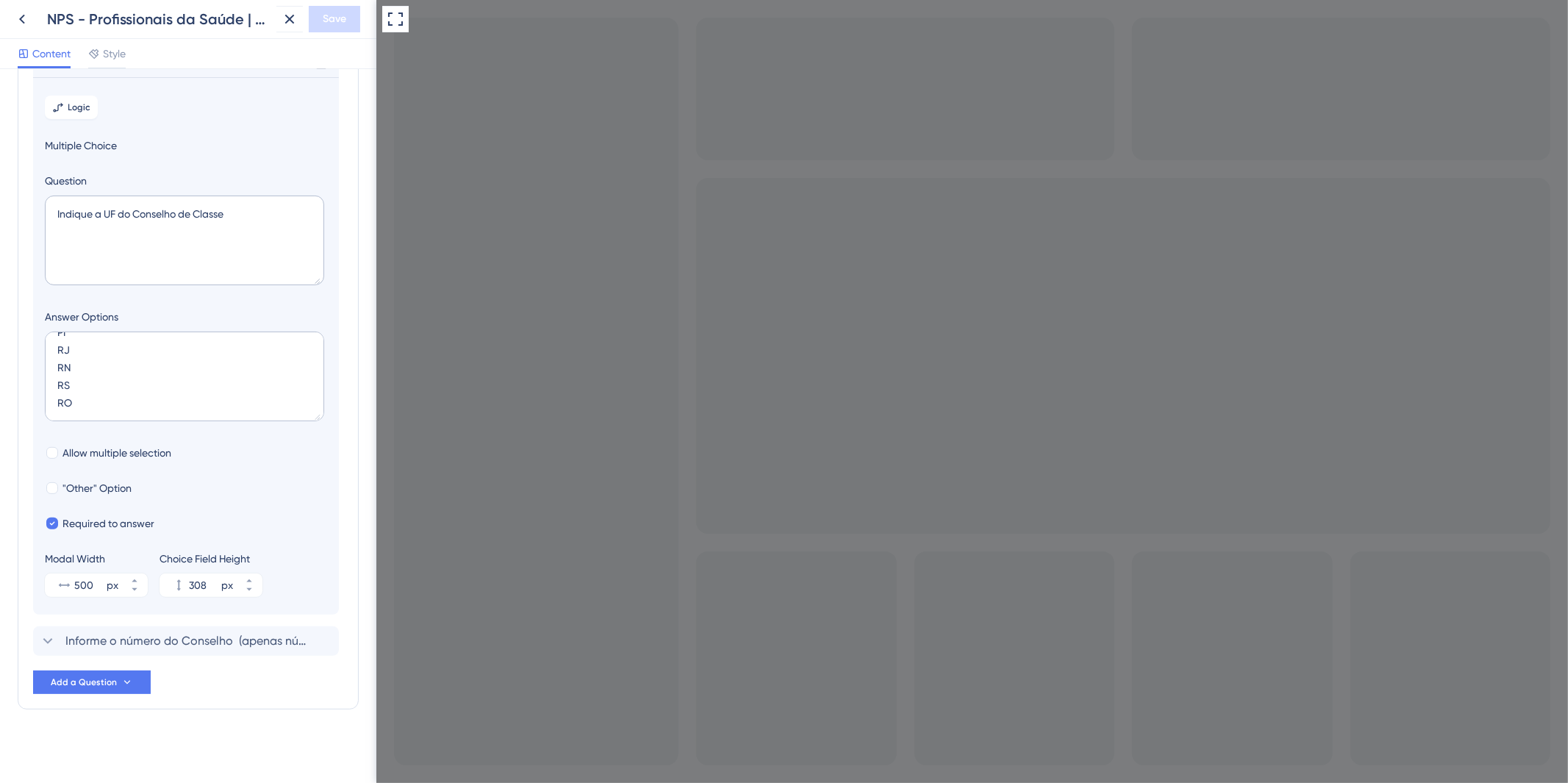
scroll to position [275, 0]
click at [203, 417] on textarea "AC AL AP AM BA CE DF ES GO MA MT MS MG PA PB PR PE PI RJ RN RS RO" at bounding box center [185, 374] width 280 height 90
click at [202, 412] on textarea "AC AL AP AM BA CE DF ES GO MA MT MS MG PA PB PR PE PI RJ RN RS RO" at bounding box center [185, 374] width 280 height 90
click at [232, 397] on textarea "AC AL AP AM BA CE DF ES GO MA MT MS MG PA PB PR PE PI RJ RN RS RO" at bounding box center [185, 374] width 280 height 90
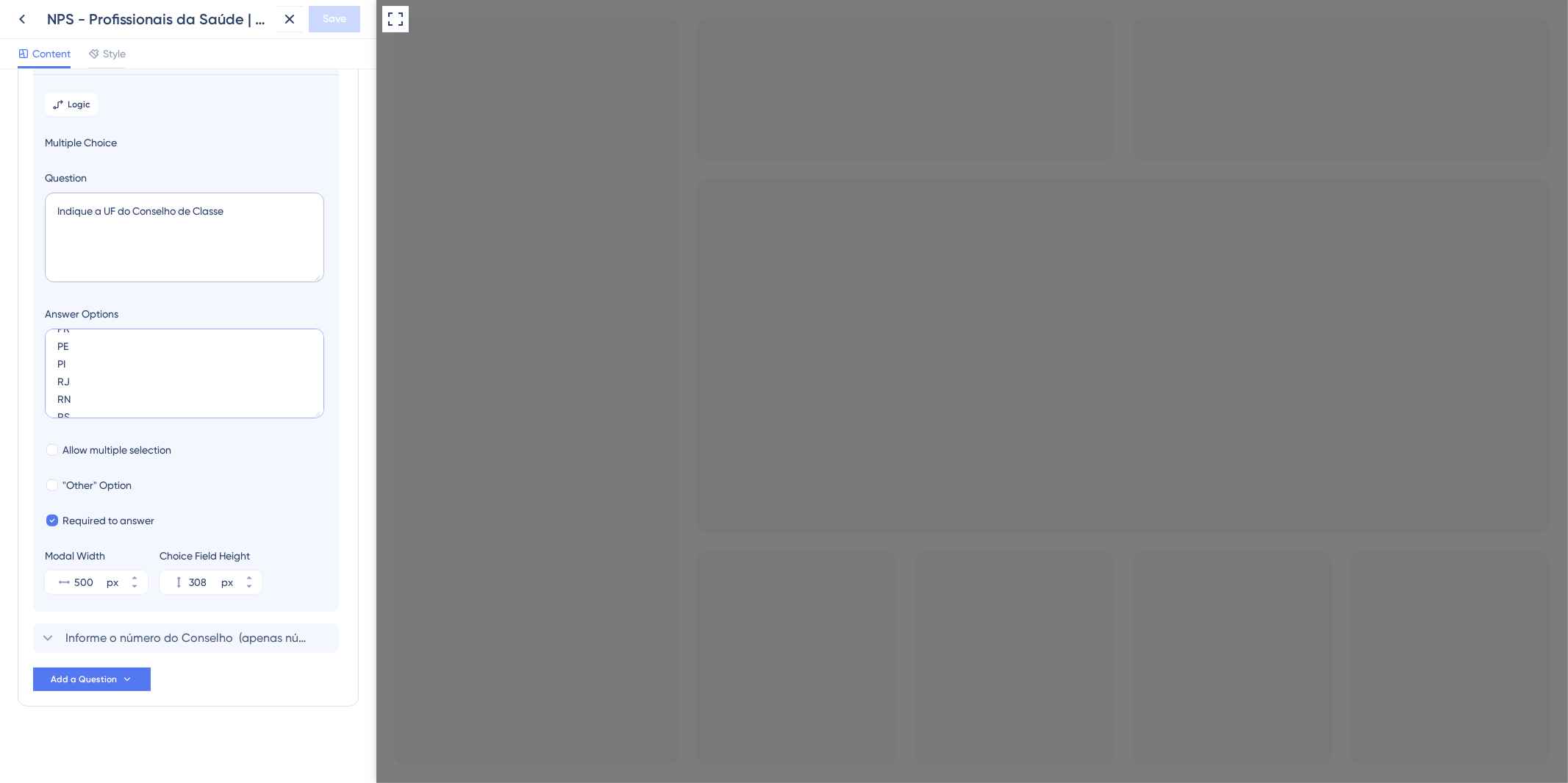
scroll to position [318, 0]
click at [221, 403] on textarea "AC AL AP AM BA CE DF ES GO MA MT MS MG PA PB PR PE PI RJ RN RS RO" at bounding box center [185, 374] width 280 height 90
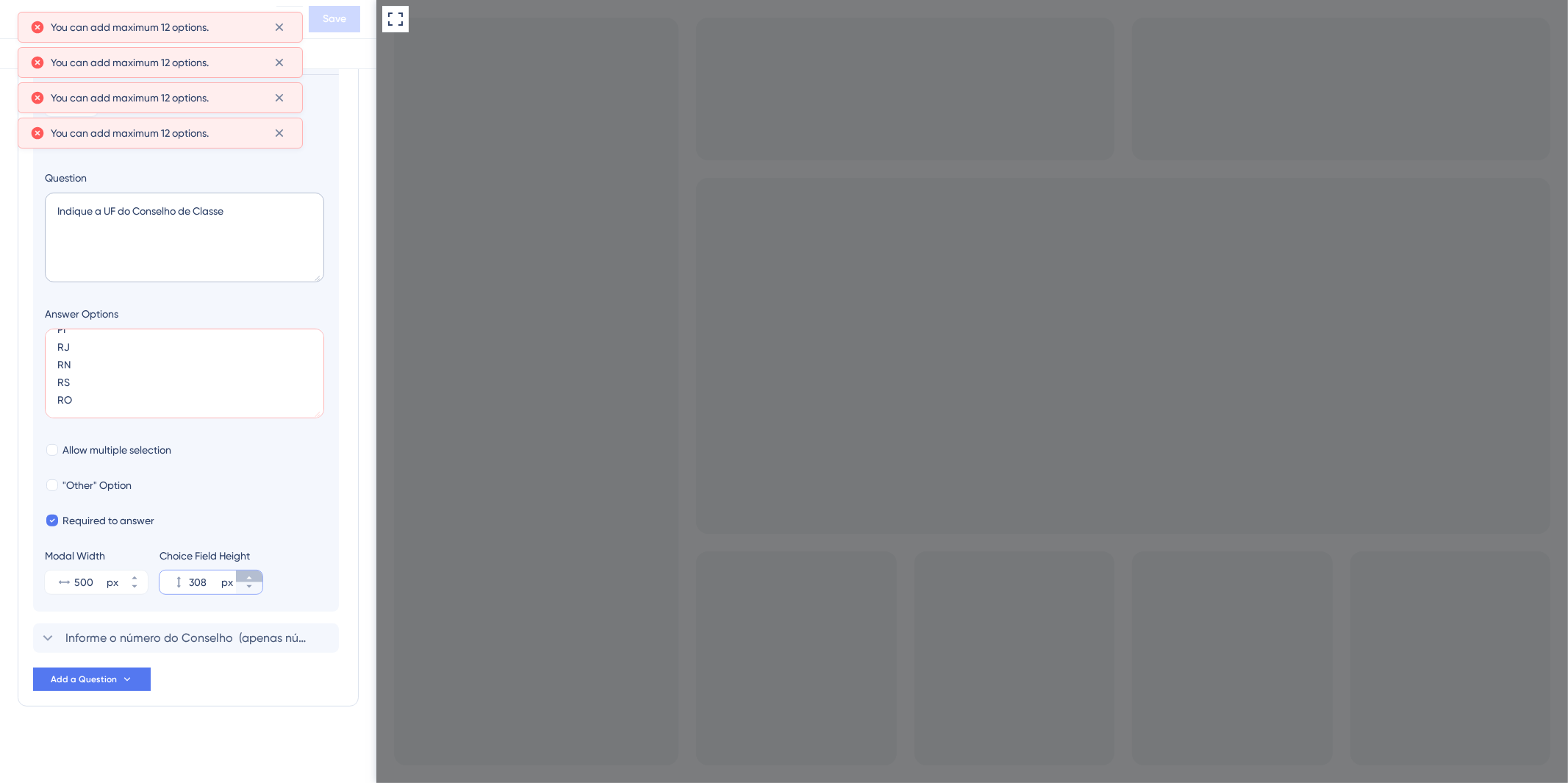
click at [254, 579] on button "308 px" at bounding box center [249, 577] width 26 height 12
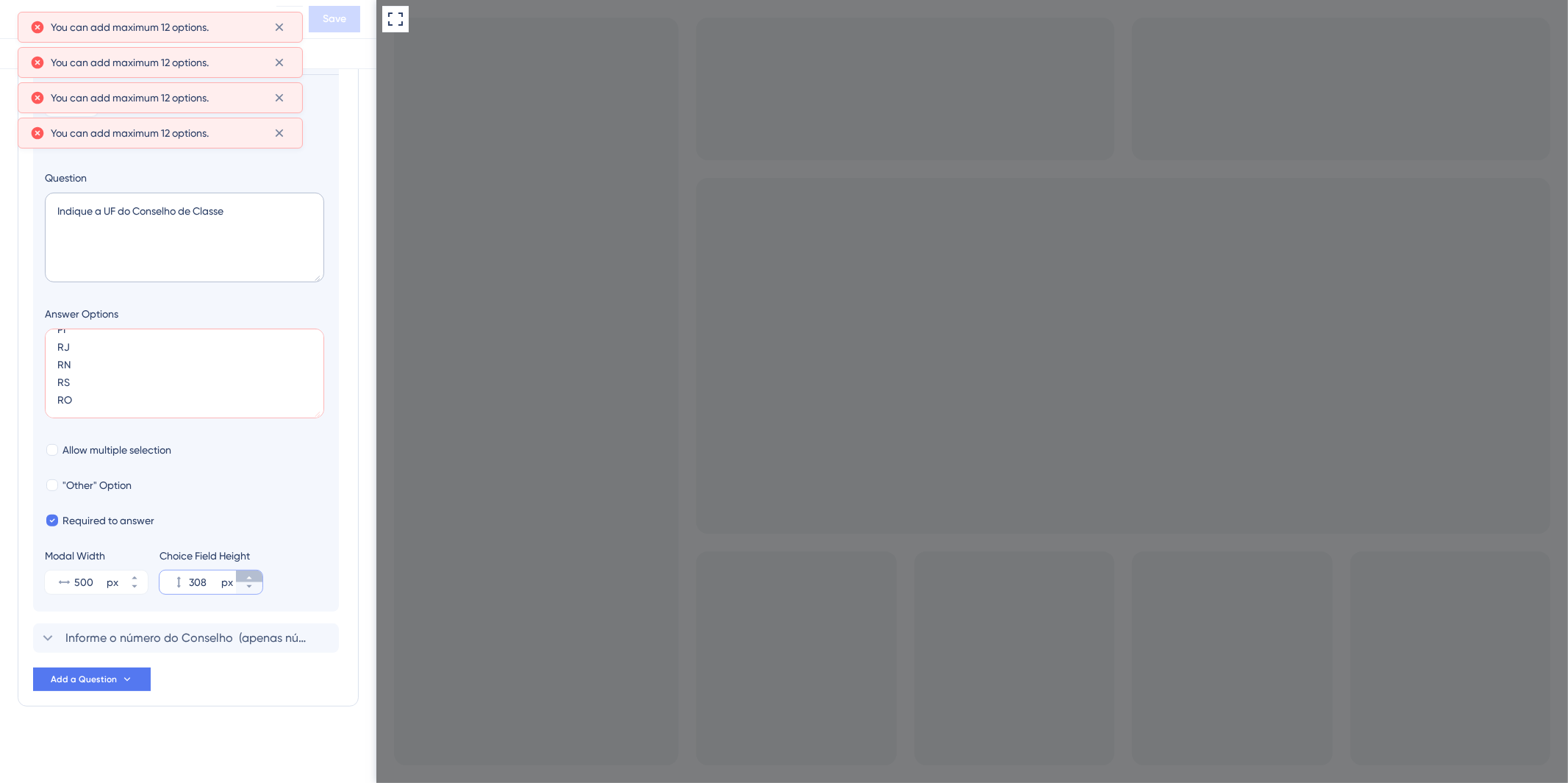
click at [254, 579] on button "308 px" at bounding box center [249, 577] width 26 height 12
click at [246, 583] on icon at bounding box center [249, 587] width 9 height 9
type input "306"
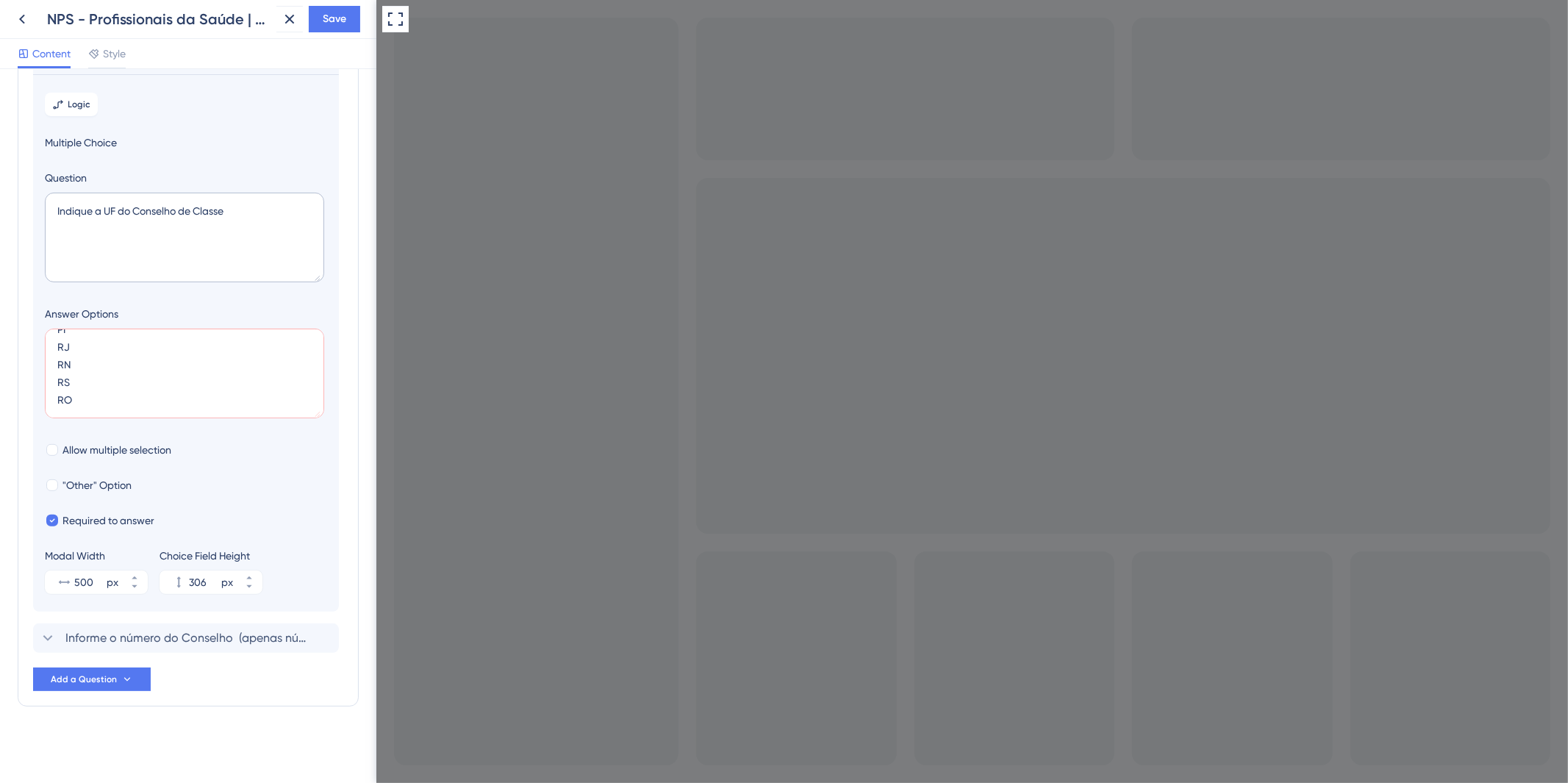
click at [202, 399] on textarea "AC AL AP AM BA CE DF ES GO MA MT MS MG PA PB PR PE PI RJ RN RS RO" at bounding box center [185, 374] width 280 height 90
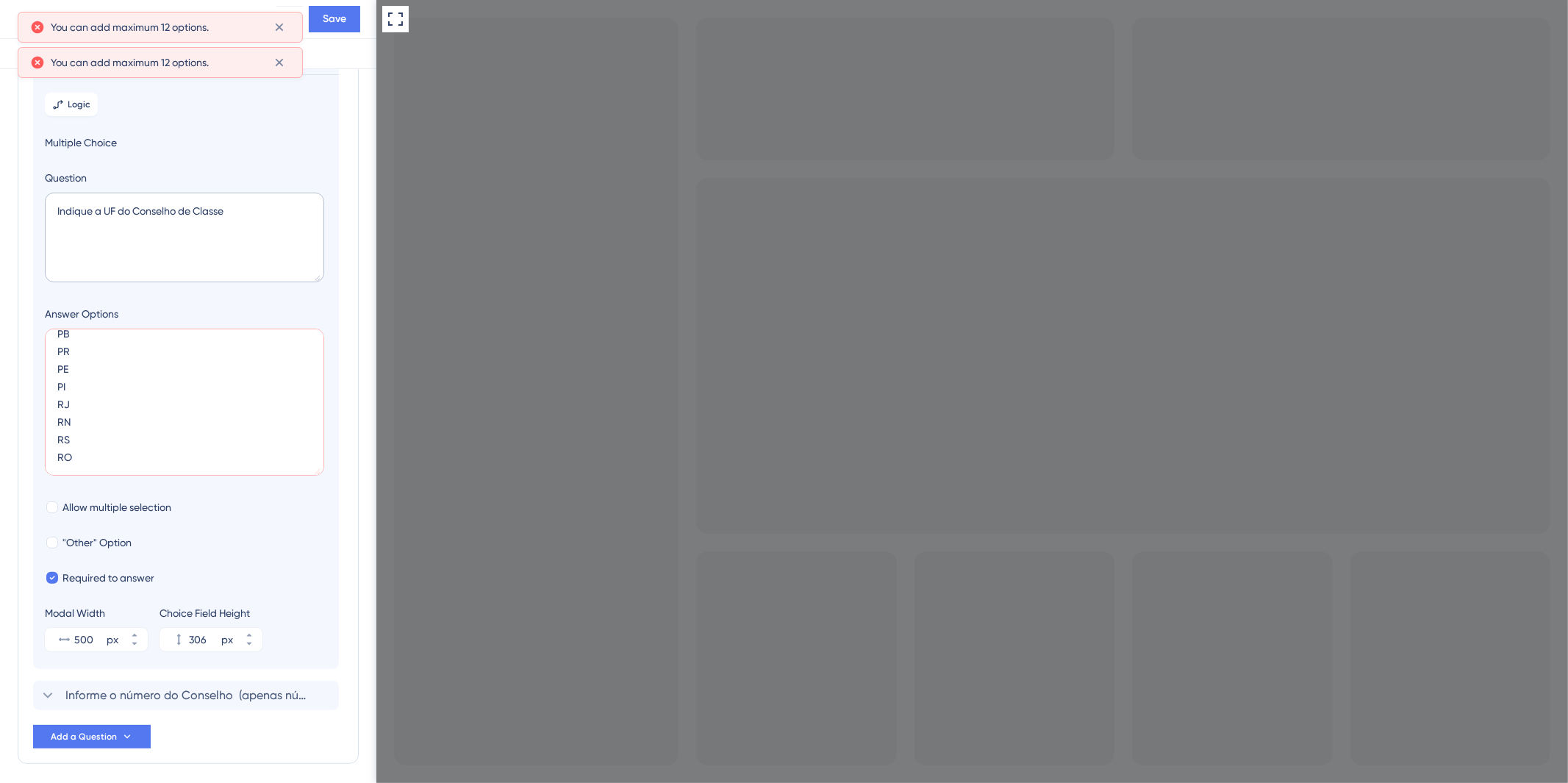
scroll to position [260, 0]
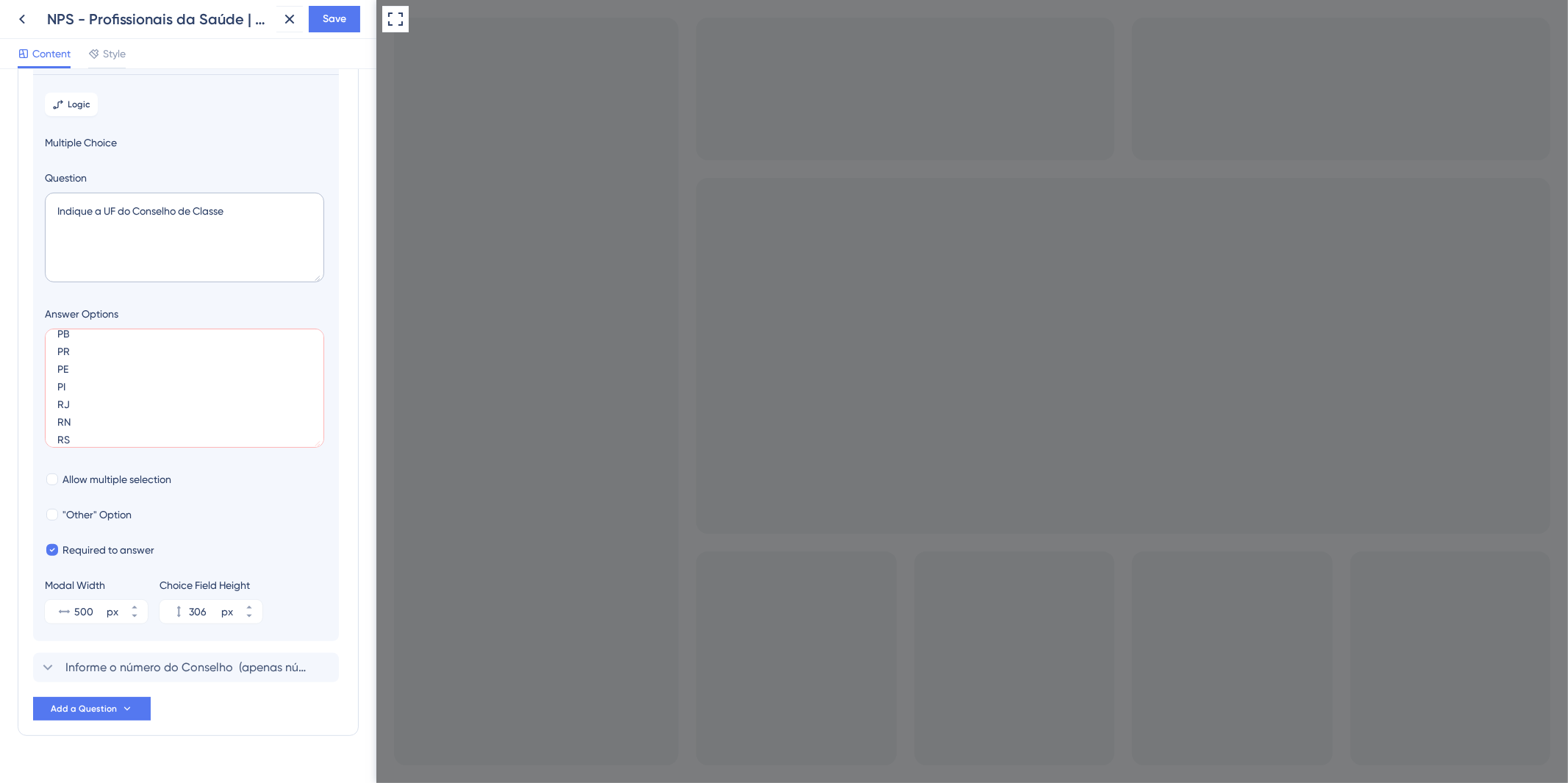
drag, startPoint x: 313, startPoint y: 413, endPoint x: 319, endPoint y: 454, distance: 41.4
click at [319, 448] on textarea "AC AL AP AM BA CE DF ES GO MA MT MS MG PA PB PR PE PI RJ RN RS RO" at bounding box center [185, 388] width 280 height 119
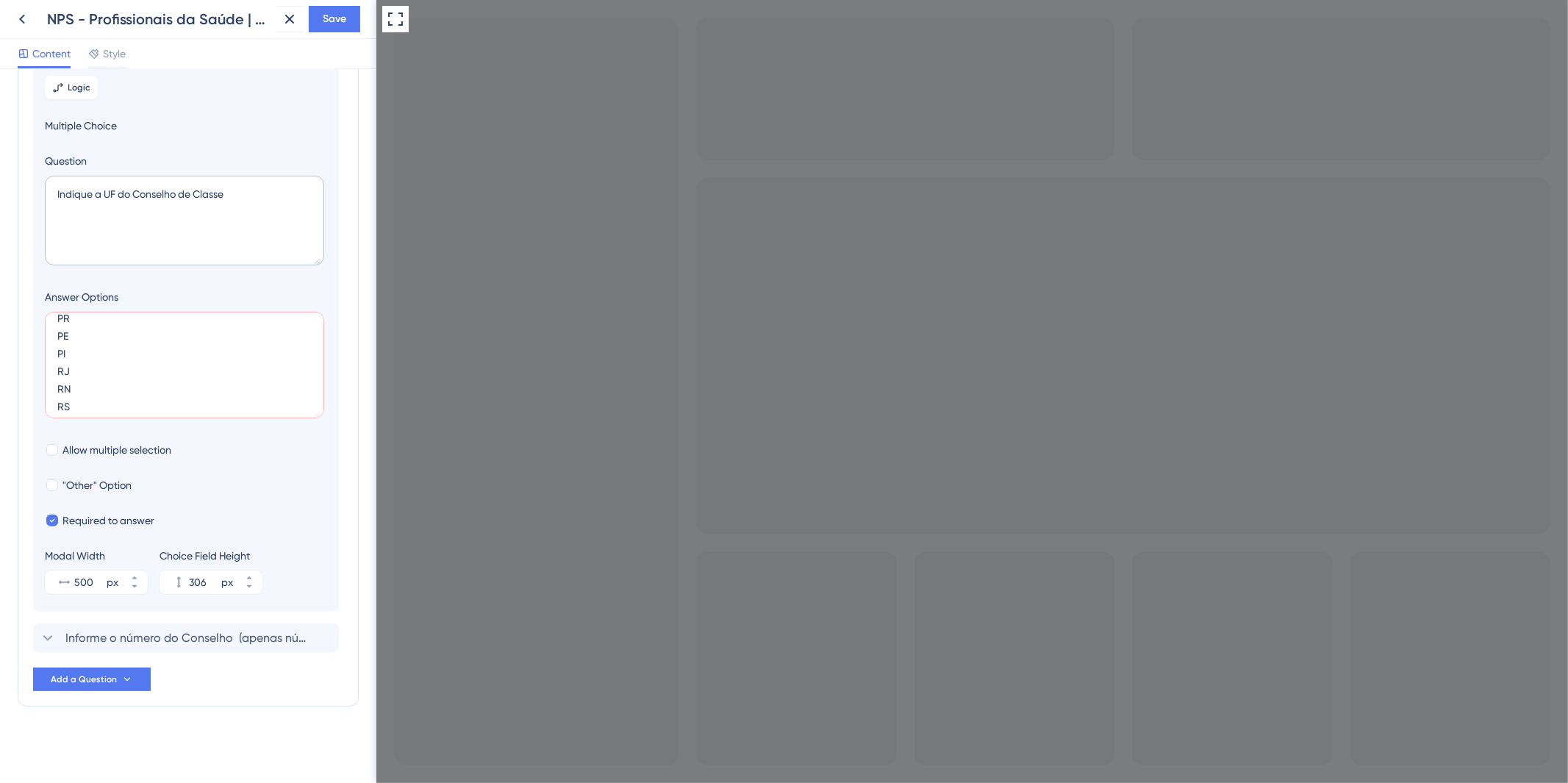
scroll to position [275, 0]
drag, startPoint x: 317, startPoint y: 412, endPoint x: 324, endPoint y: 371, distance: 41.6
click at [324, 371] on div "Answer Options AC AL AP AM BA CE DF ES GO MA MT MS MG PA PB PR PE PI RJ RN RS RO" at bounding box center [186, 364] width 282 height 118
click at [52, 489] on div at bounding box center [52, 486] width 12 height 12
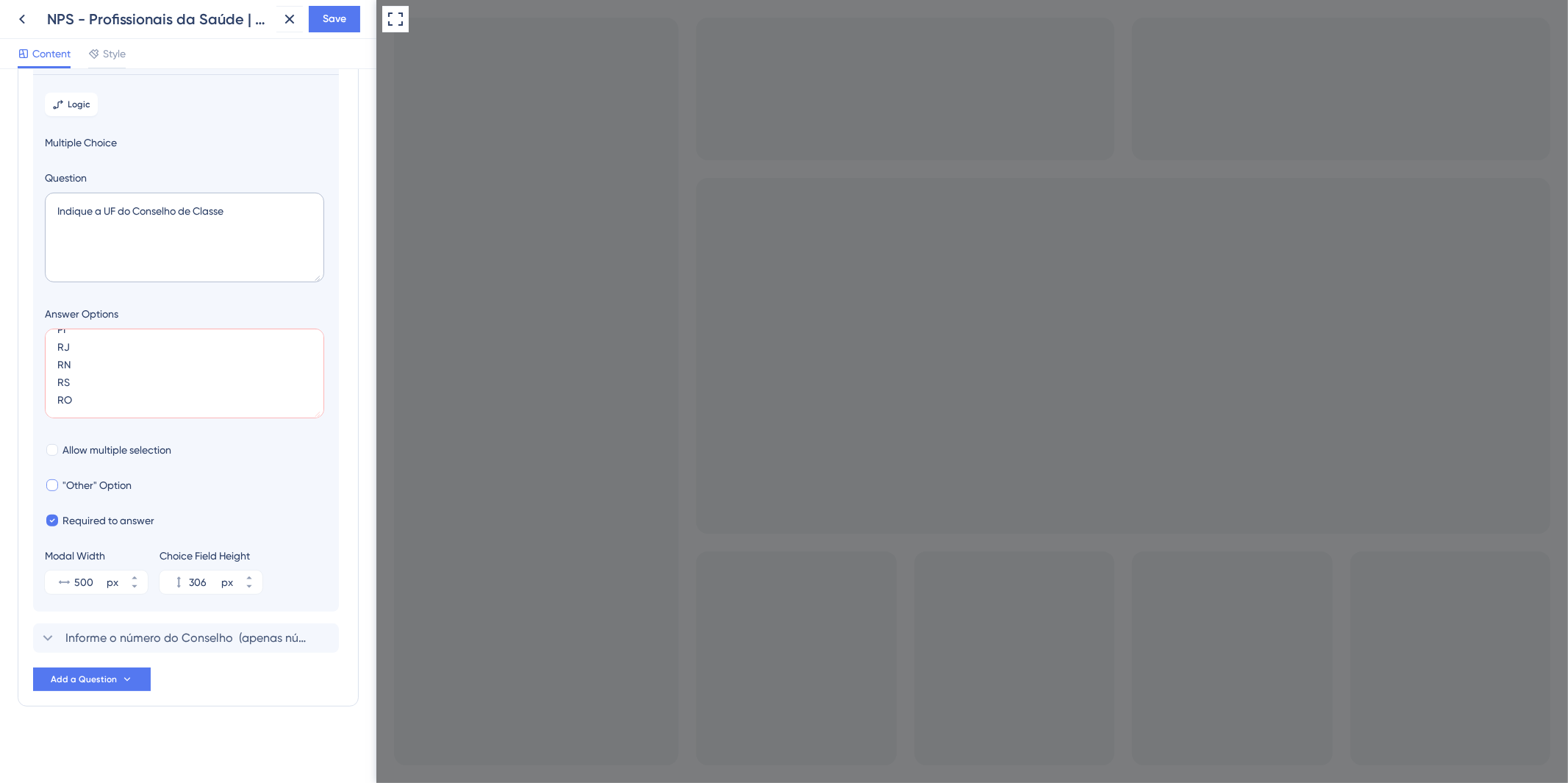
checkbox input "true"
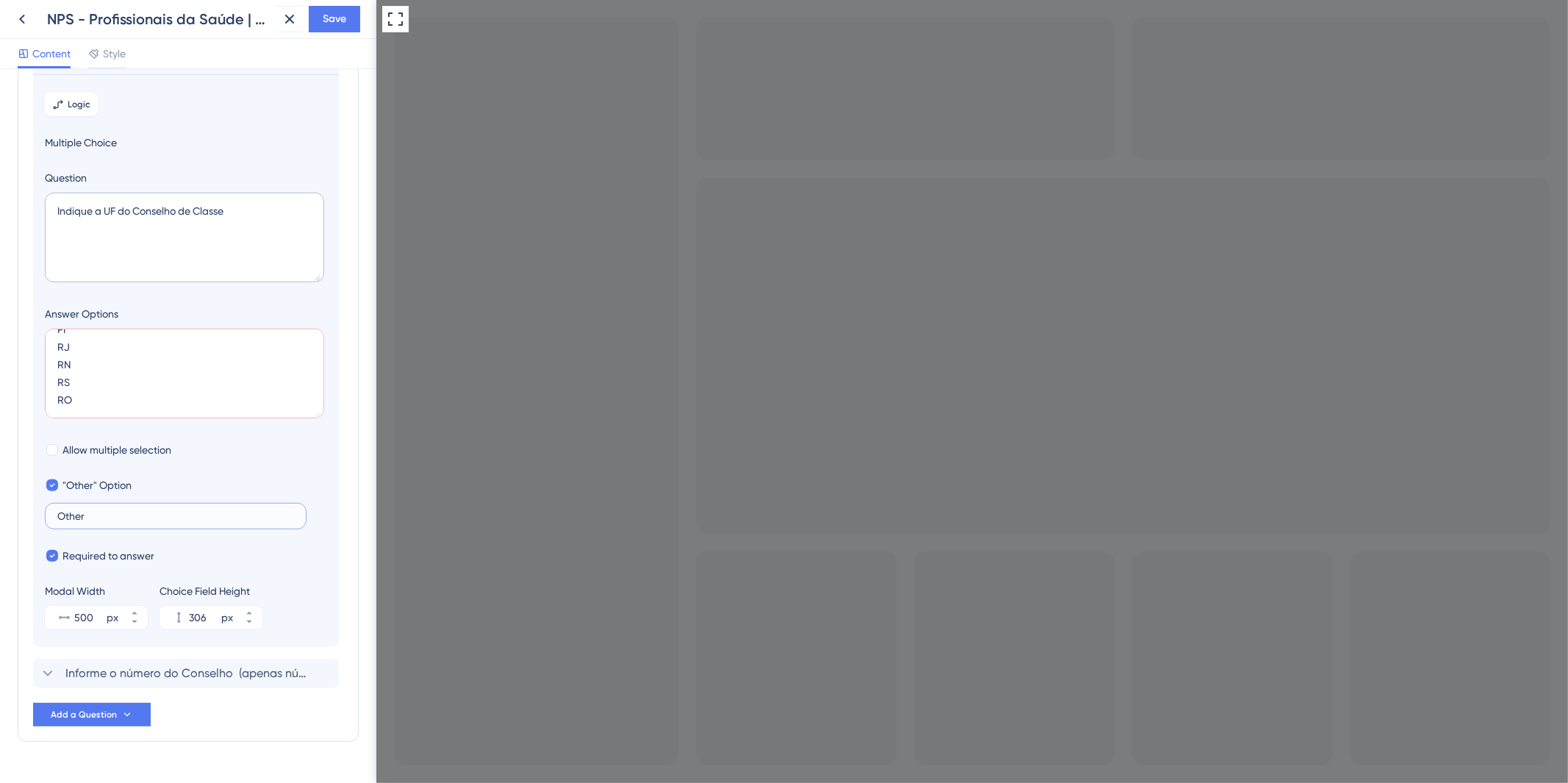
click at [92, 516] on input "Other" at bounding box center [175, 516] width 237 height 10
type input "OUTRA"
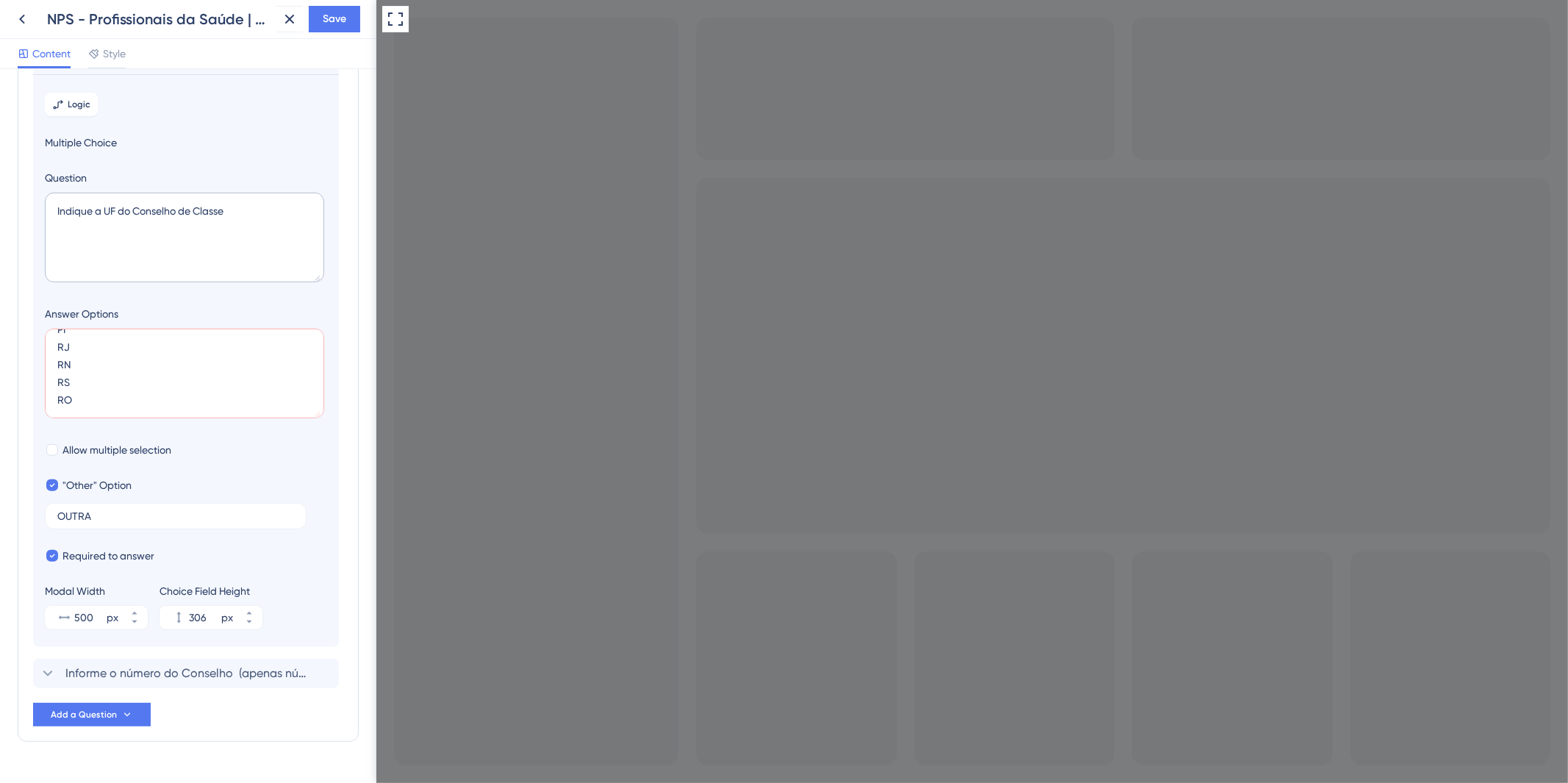
type input "V"
click at [82, 351] on textarea "AC AL AP AM BA CE DF ES GO MA MT MS MG PA PB PR PE PI RJ RN RS RO" at bounding box center [185, 374] width 280 height 90
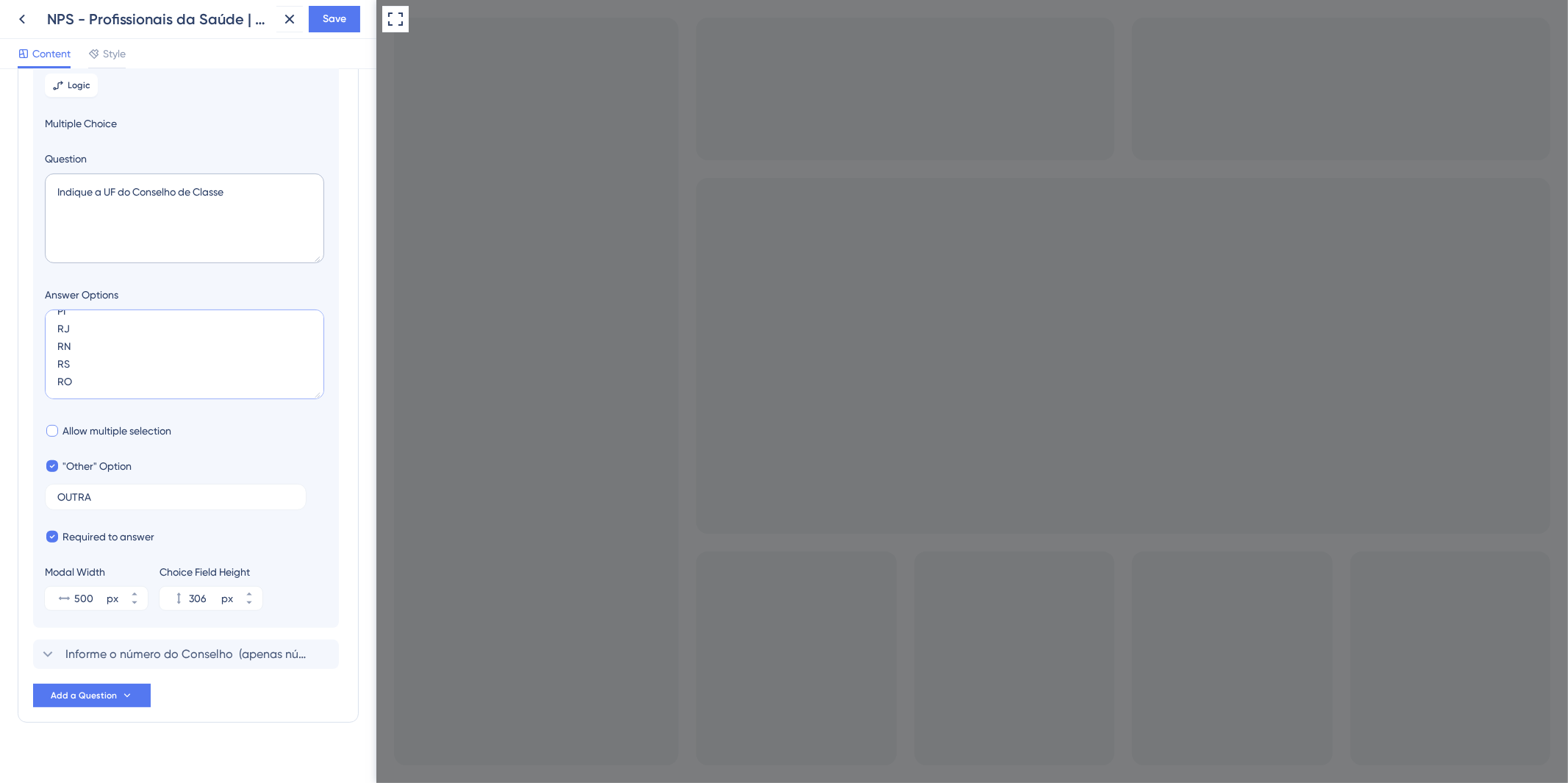
scroll to position [310, 0]
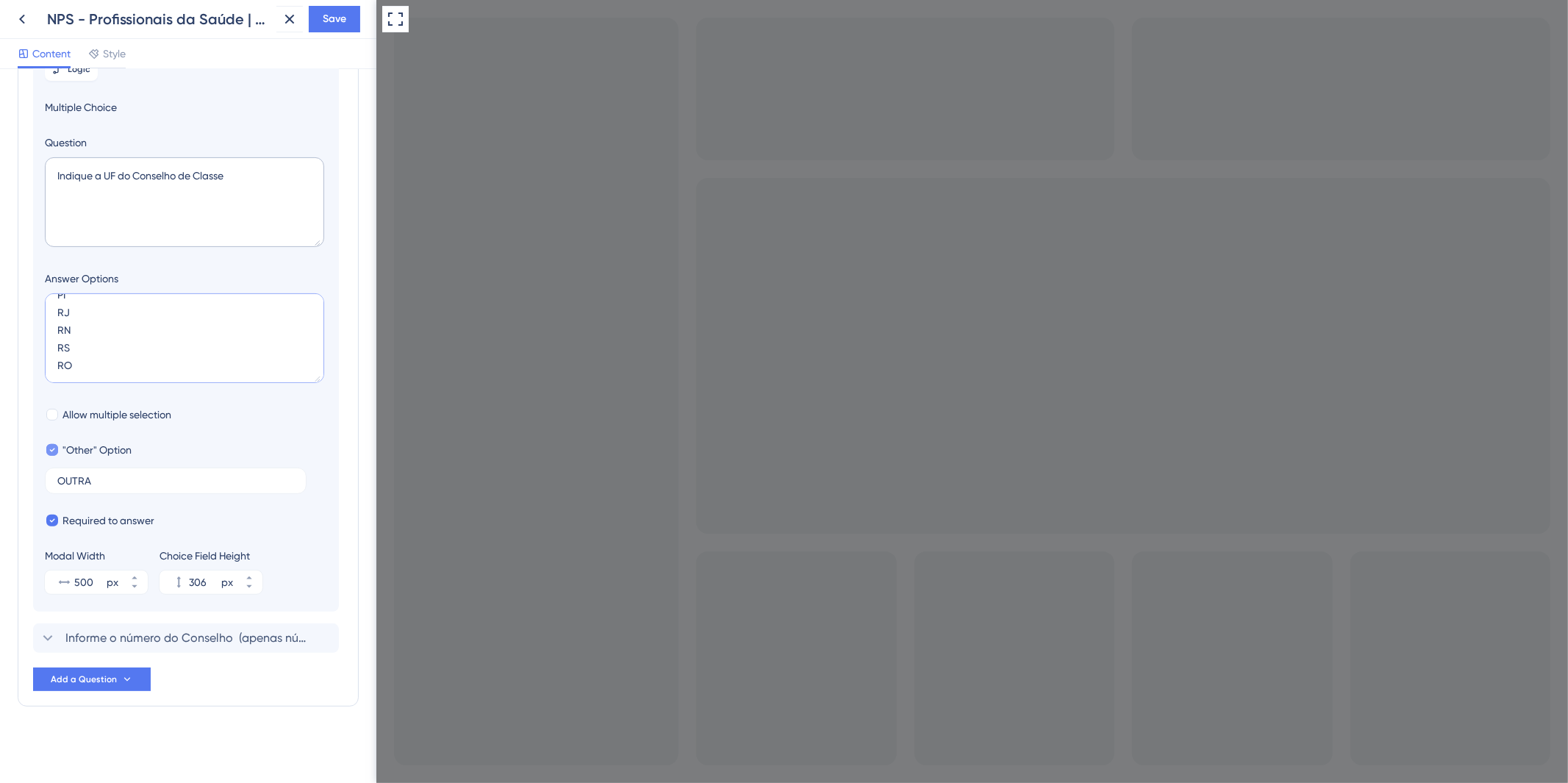
type textarea "AL AP AM BA CE DF ES GO MA MT MS MG PA PB PR PE PI RJ RN RS RO"
click at [90, 455] on span ""Other" Option" at bounding box center [97, 450] width 69 height 18
checkbox input "false"
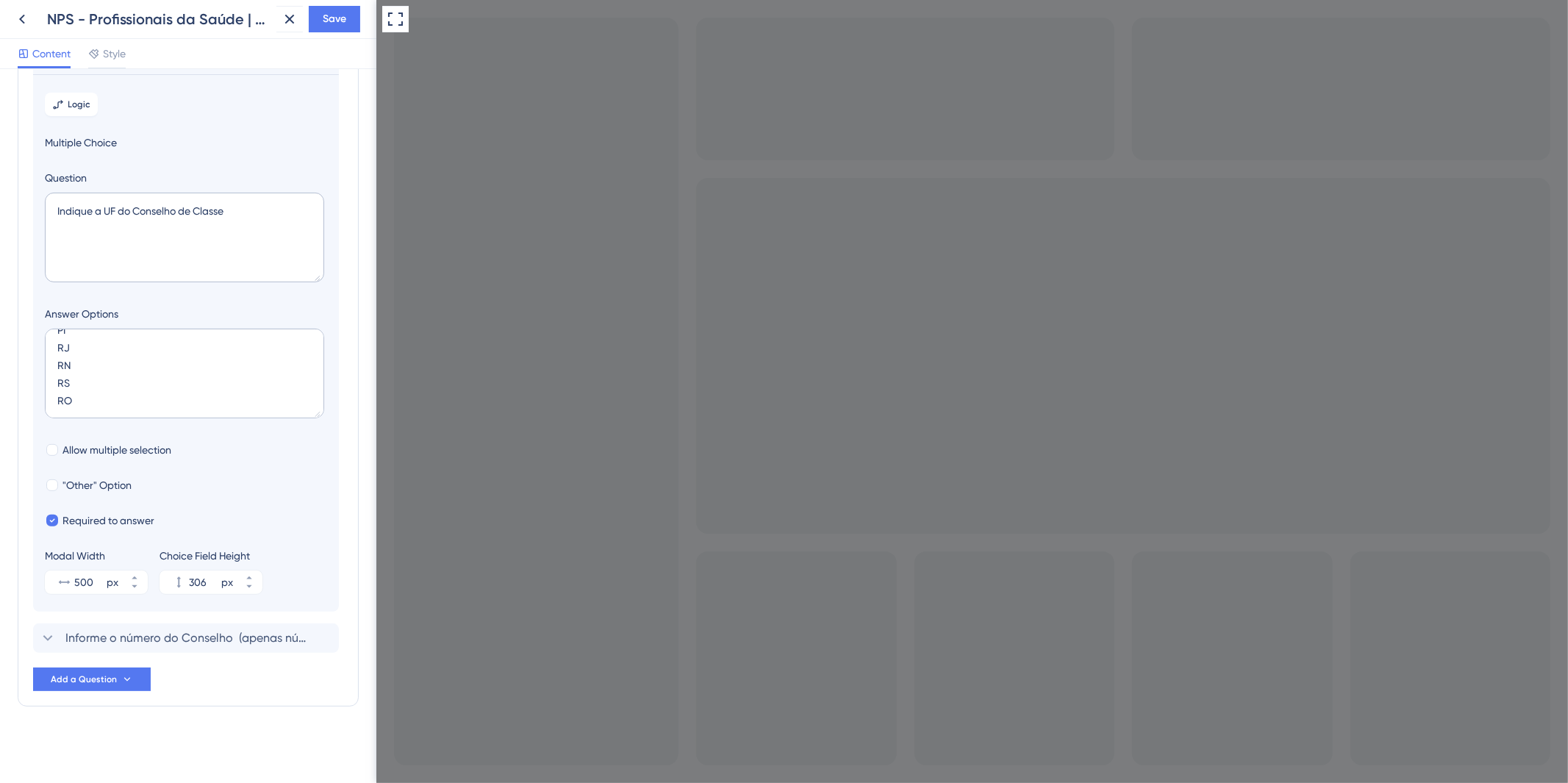
scroll to position [452, 0]
click at [105, 392] on textarea "AL AP AM BA CE DF ES GO MA MT MS MG PA PB PR PE PI RJ RN RS RO" at bounding box center [185, 374] width 280 height 90
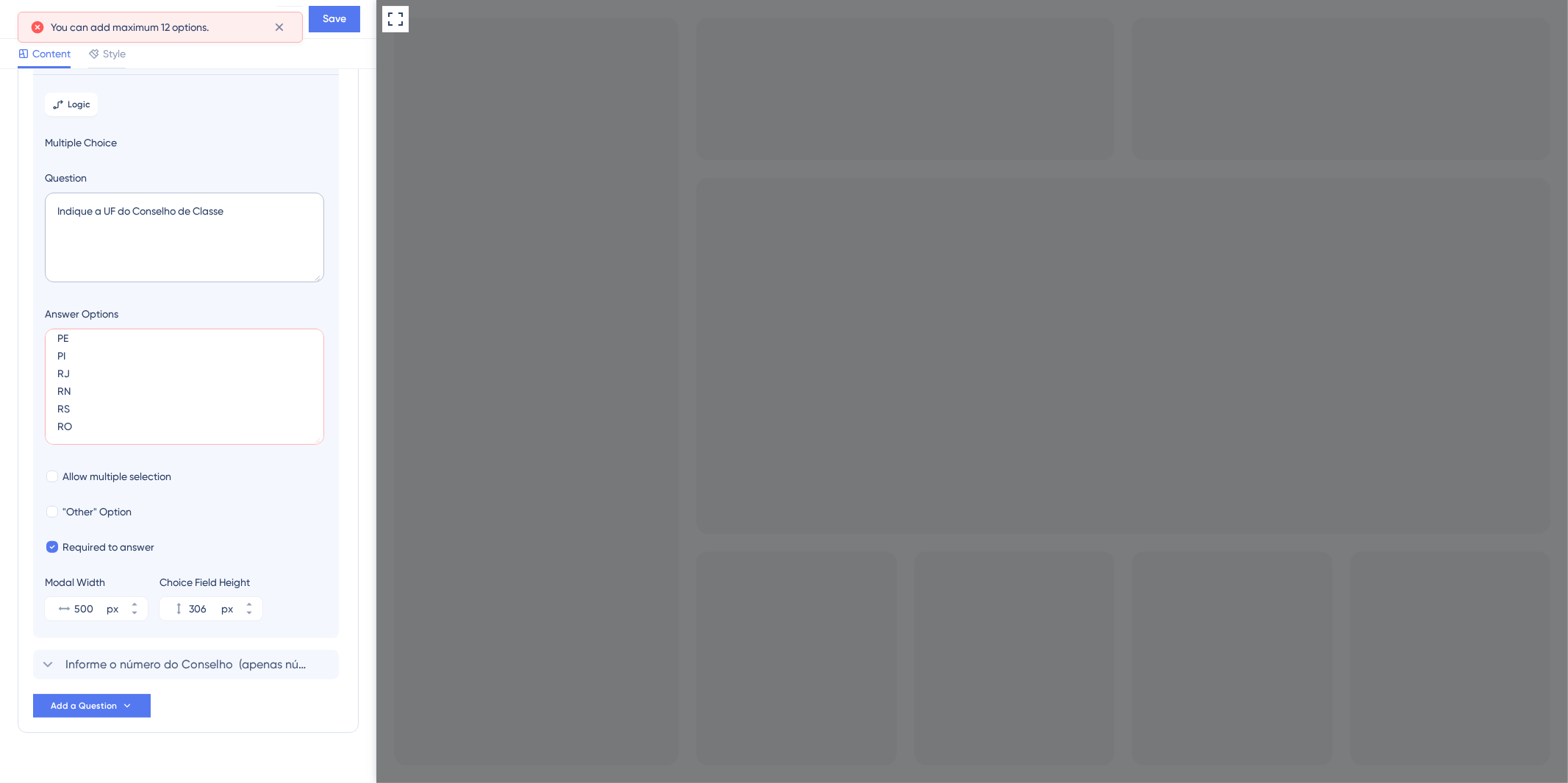
scroll to position [253, 0]
drag, startPoint x: 317, startPoint y: 413, endPoint x: 311, endPoint y: 461, distance: 48.4
click at [311, 445] on textarea "AL AP AM BA CE DF ES GO MA MT MS MG PA PB PR PE PI RJ RN RS RO" at bounding box center [185, 387] width 280 height 116
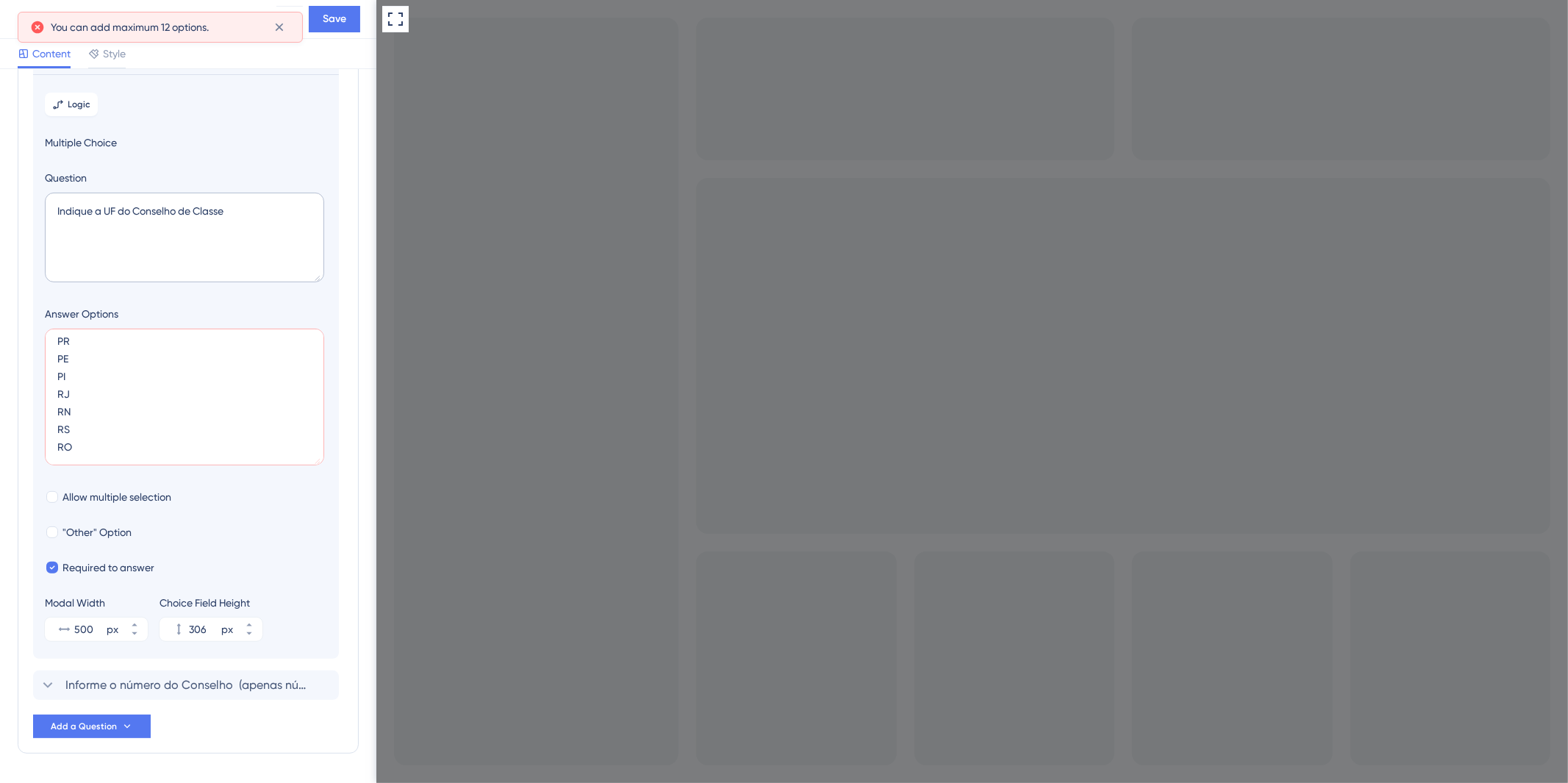
click at [266, 458] on textarea "AL AP AM BA CE DF ES GO MA MT MS MG PA PB PR PE PI RJ RN RS RO" at bounding box center [185, 397] width 280 height 137
drag, startPoint x: 114, startPoint y: 452, endPoint x: 0, endPoint y: 263, distance: 220.7
click at [0, 263] on div "Survey Questions Add questions to your survey and edit them below. Learn More I…" at bounding box center [188, 426] width 377 height 714
click at [221, 414] on textarea "AL AP AM BA CE DF ES GO MA MT MS MG PA PB PR PE PI RJ RN RS RO" at bounding box center [185, 397] width 280 height 137
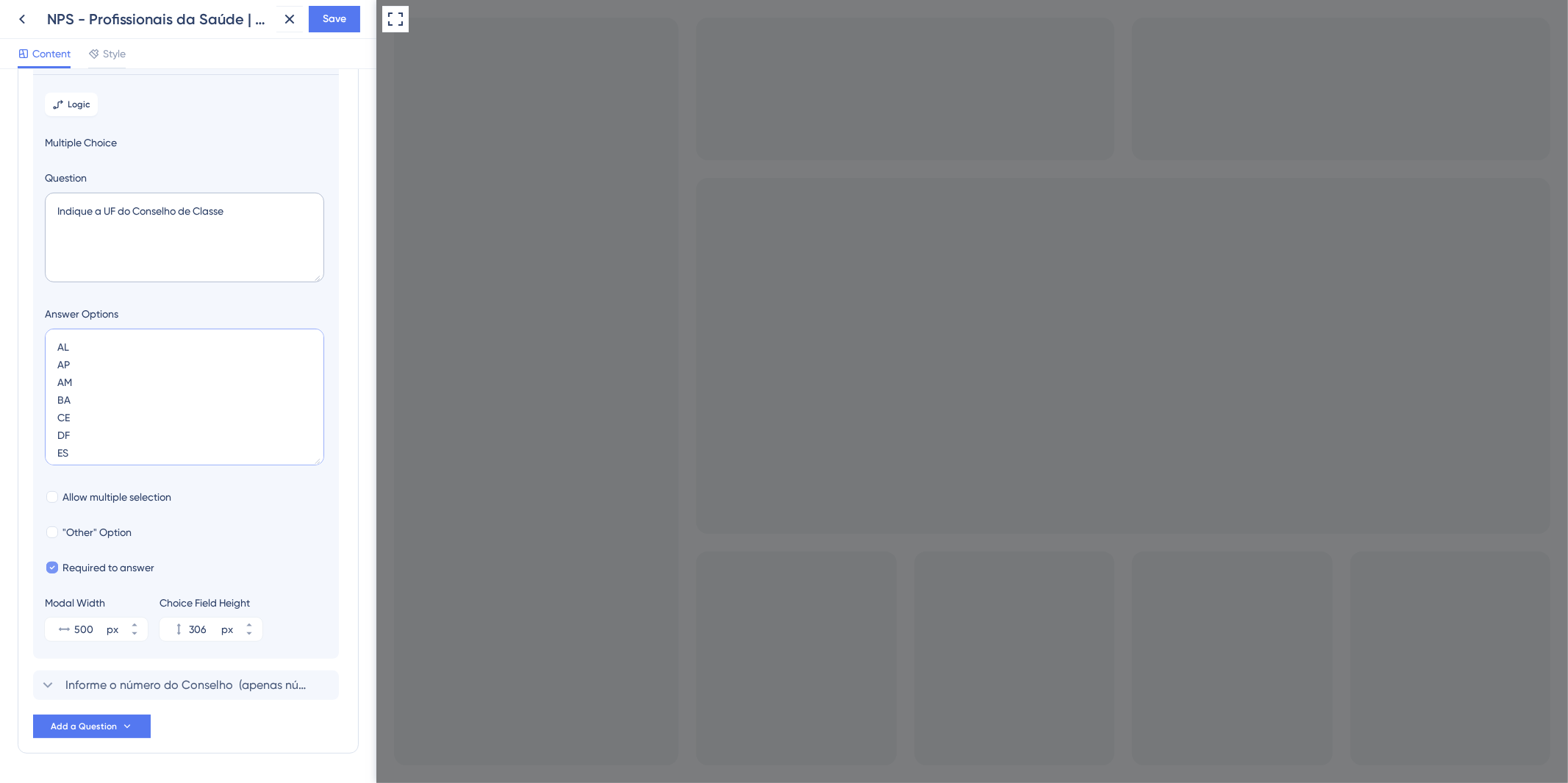
scroll to position [253, 0]
drag, startPoint x: 60, startPoint y: 341, endPoint x: 149, endPoint y: 591, distance: 265.4
click at [149, 591] on section "Logic Multiple Choice Question Indique a UF do Conselho de Classe Answer Option…" at bounding box center [186, 366] width 306 height 585
paste textarea "C AL AP AM BA CE DF ES GO MA MT MS MG PA PB PR PE PI RJ RN RS RO RR SC SP SE T"
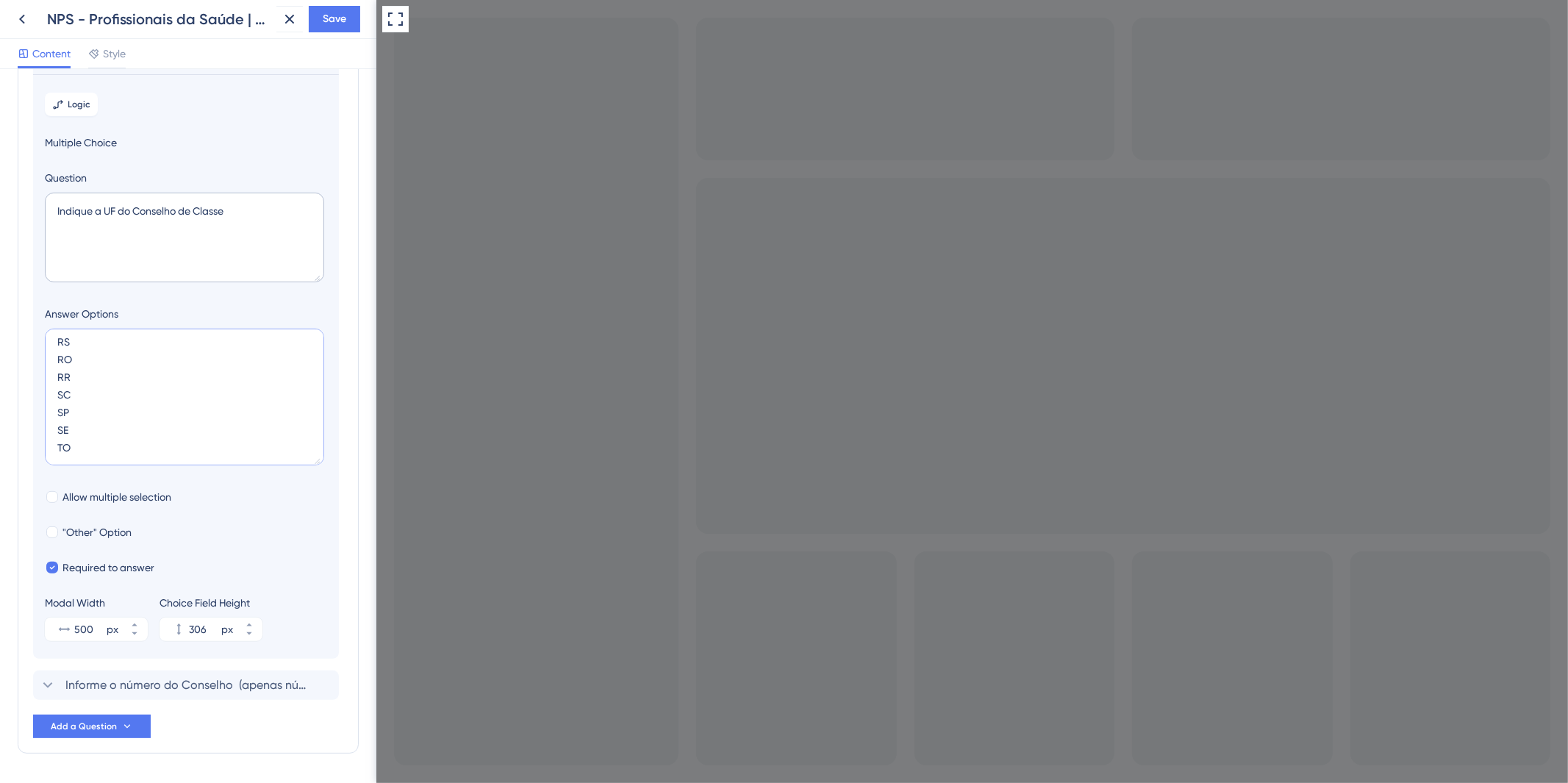
type textarea "AC AL AP AM BA CE DF ES GO MA MT MS MG PA PB PR PE PI RJ RN RS RO RR SC SP SE TO"
click at [263, 504] on div "Allow multiple selection" at bounding box center [186, 497] width 282 height 18
click at [326, 23] on span "Save" at bounding box center [335, 19] width 24 height 18
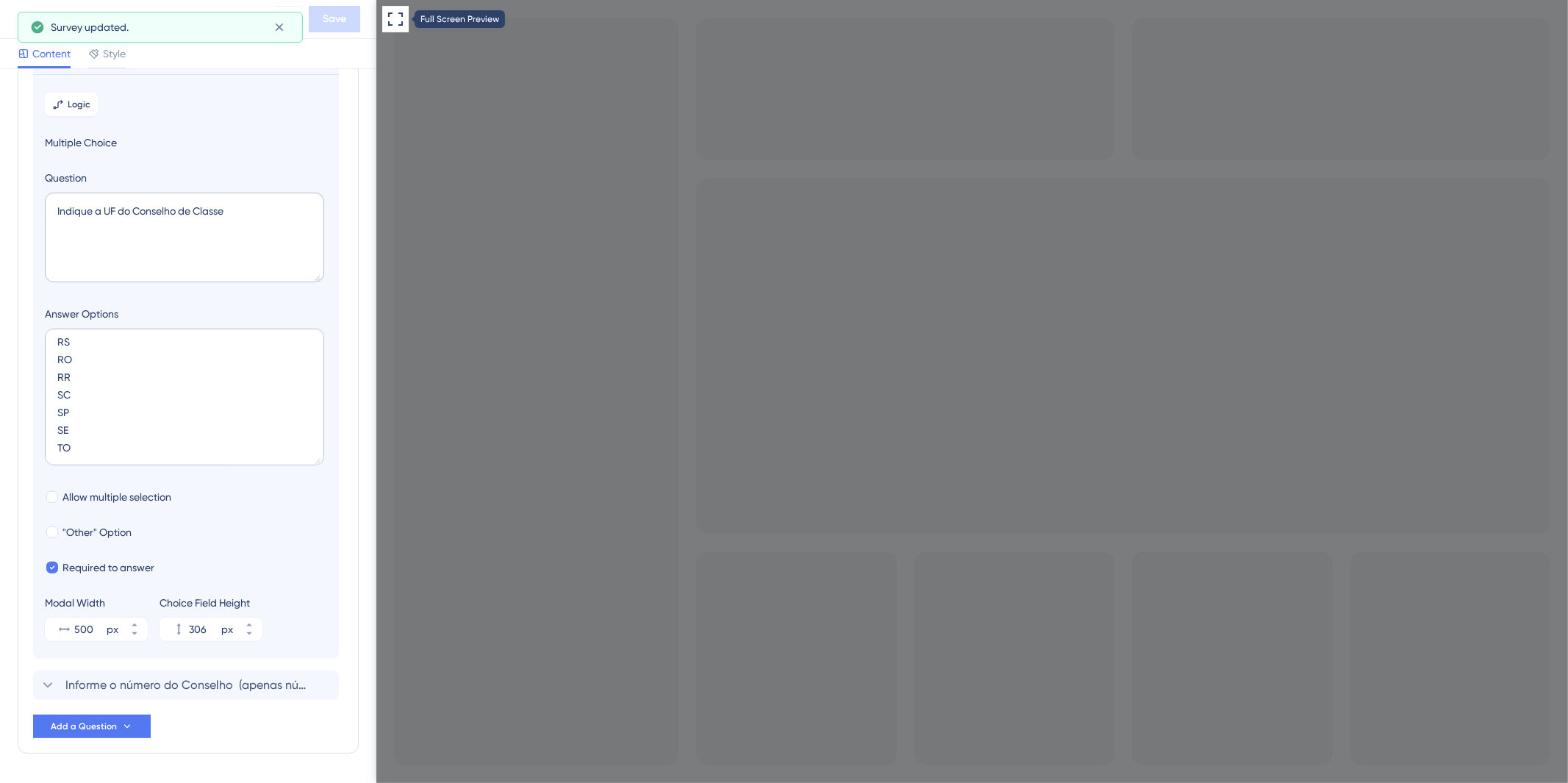
click at [399, 13] on icon at bounding box center [395, 19] width 15 height 13
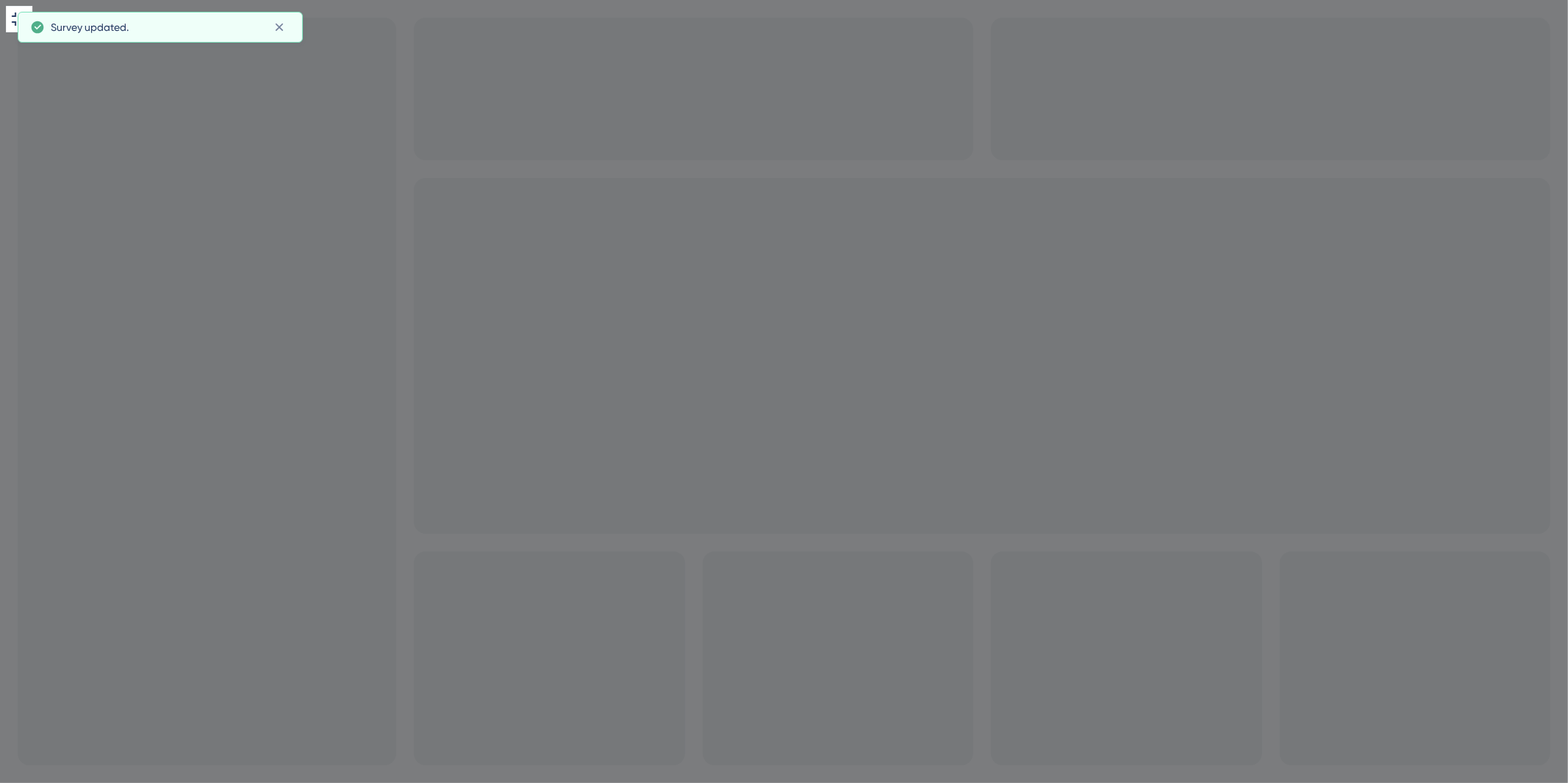
drag, startPoint x: 19, startPoint y: 802, endPoint x: 650, endPoint y: 1077, distance: 688.3
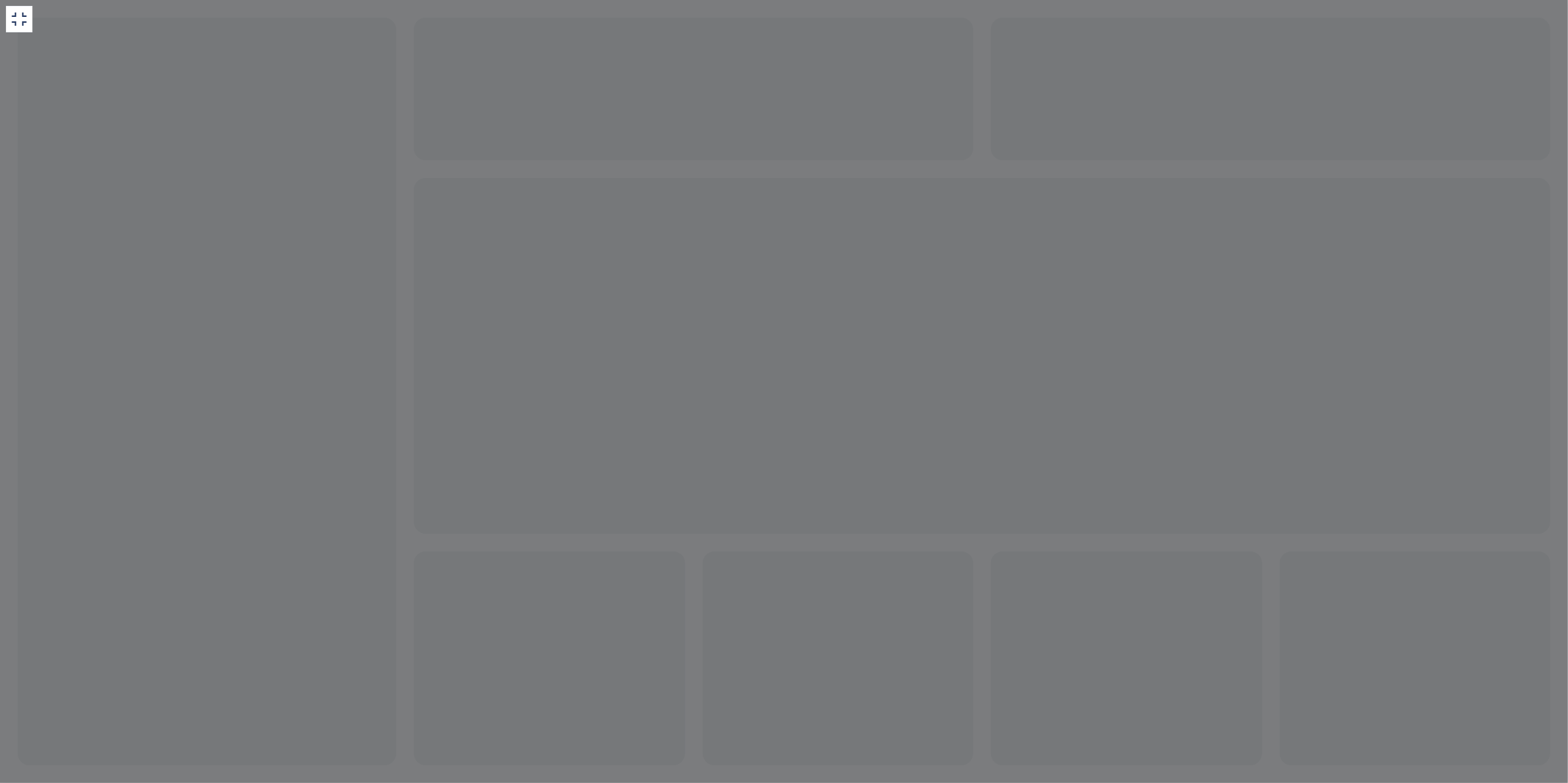
click at [23, 15] on icon at bounding box center [19, 19] width 15 height 13
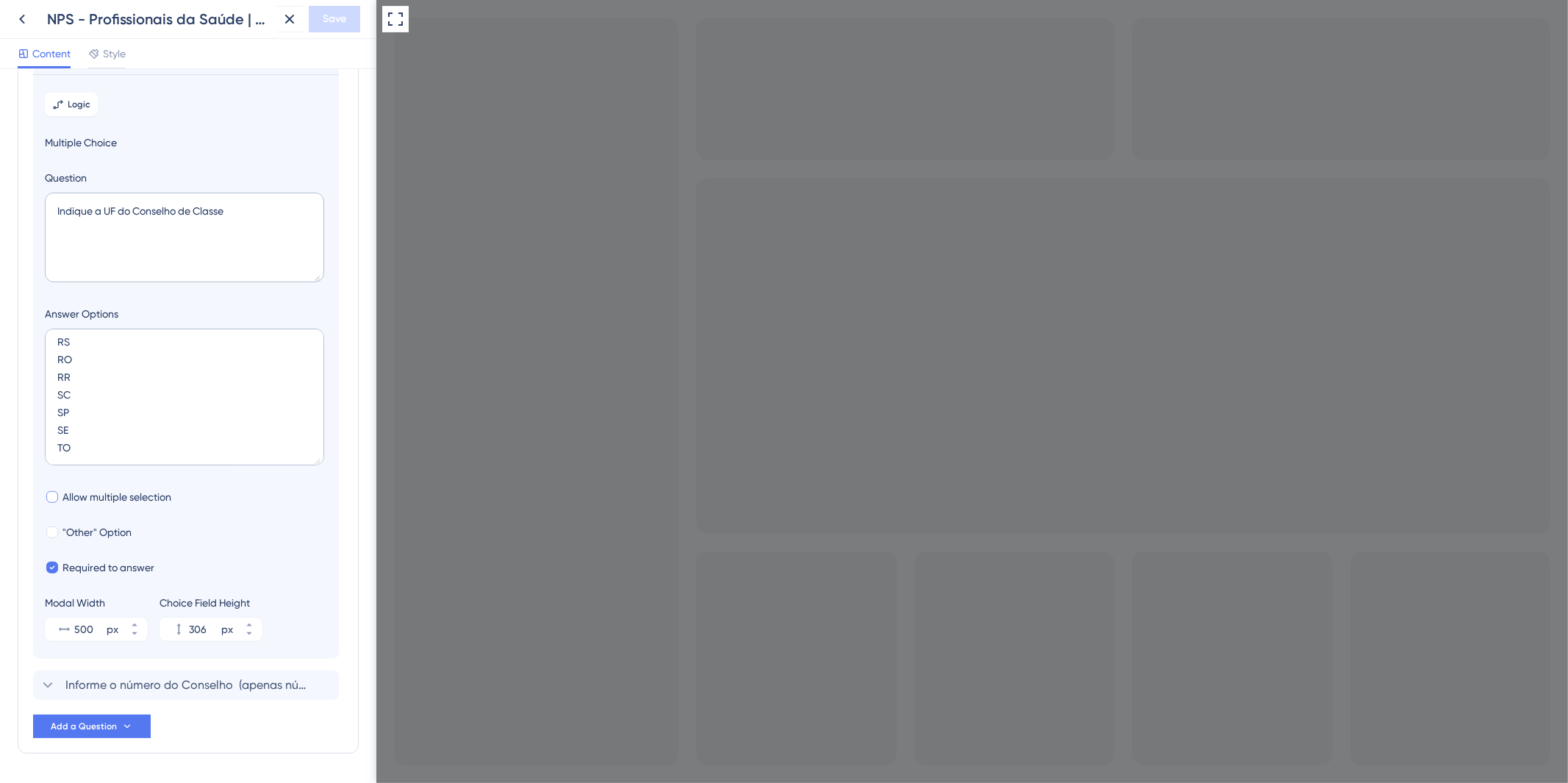
click at [94, 490] on span "Allow multiple selection" at bounding box center [117, 497] width 109 height 18
checkbox input "false"
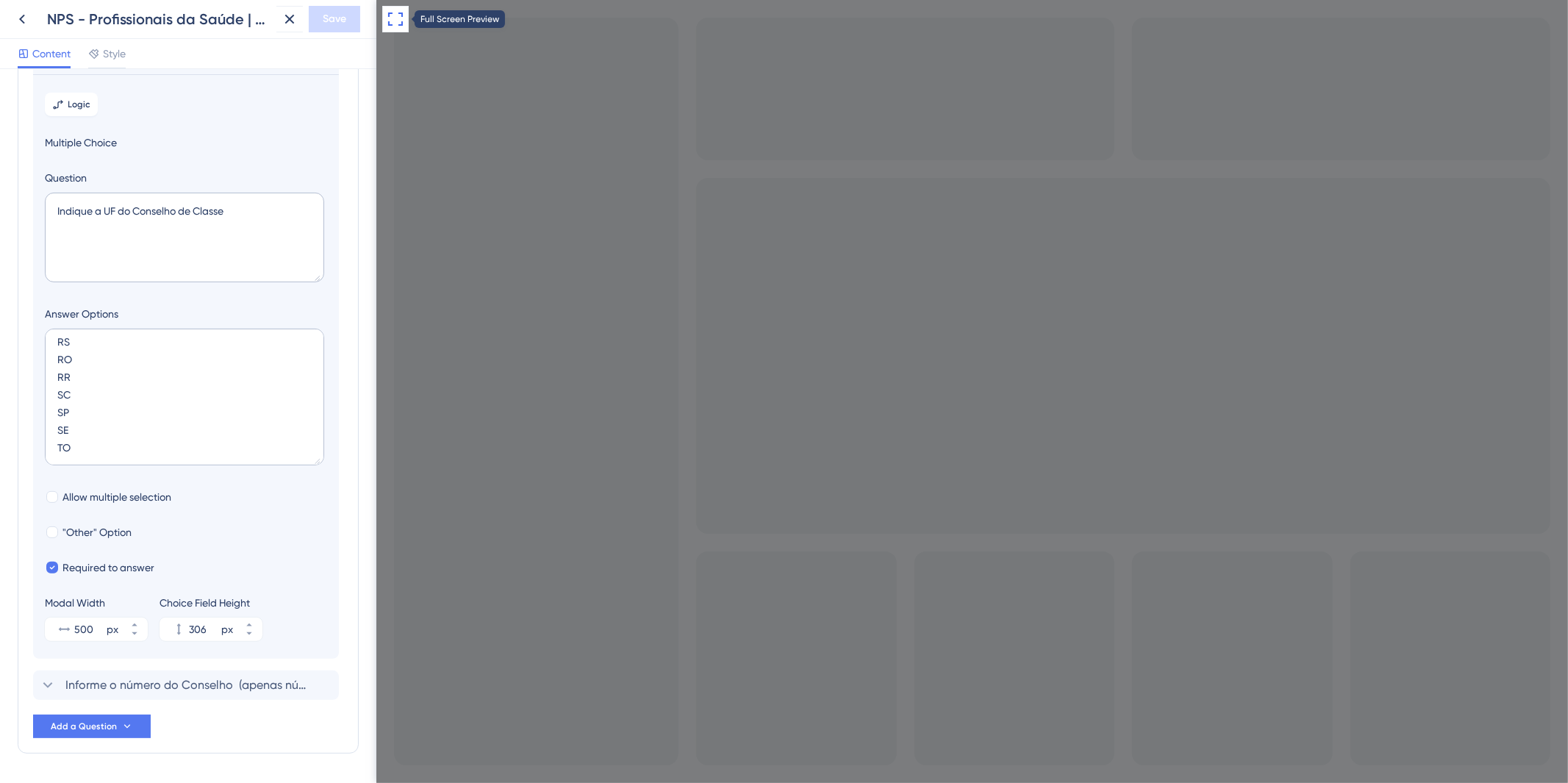
click at [391, 6] on button at bounding box center [395, 19] width 26 height 26
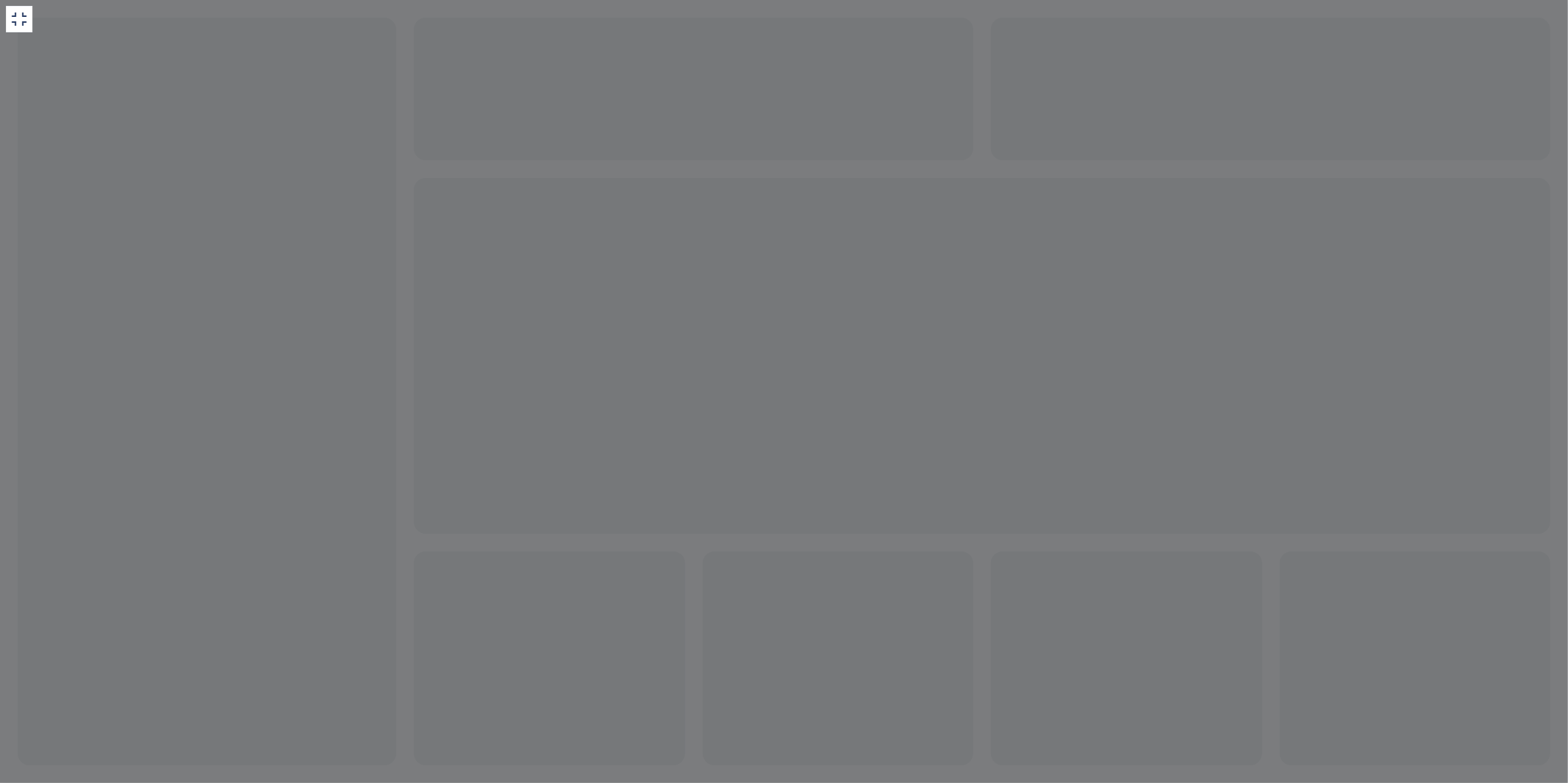
click at [644, 249] on div at bounding box center [784, 391] width 1568 height 783
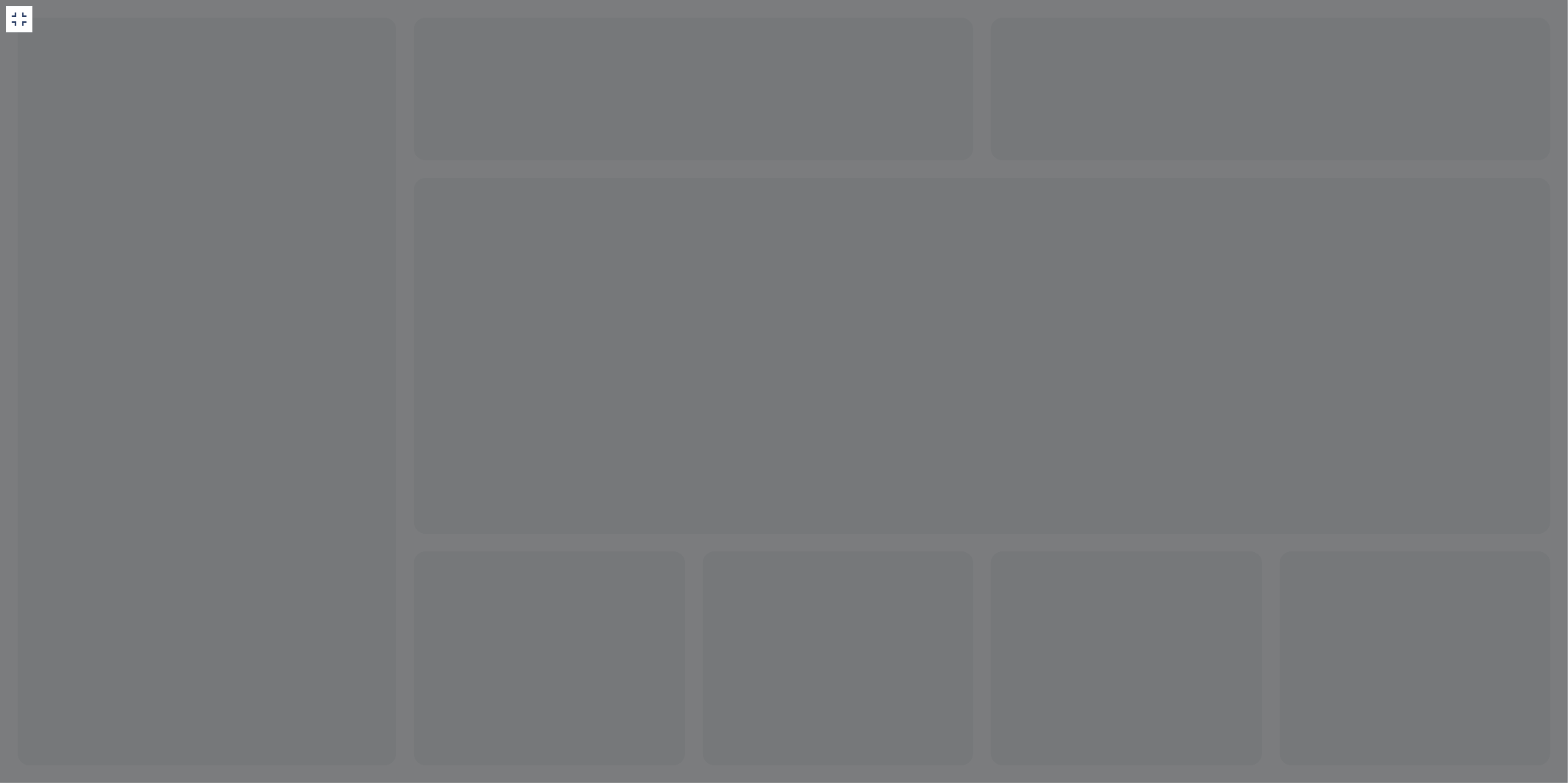
type input "1516165"
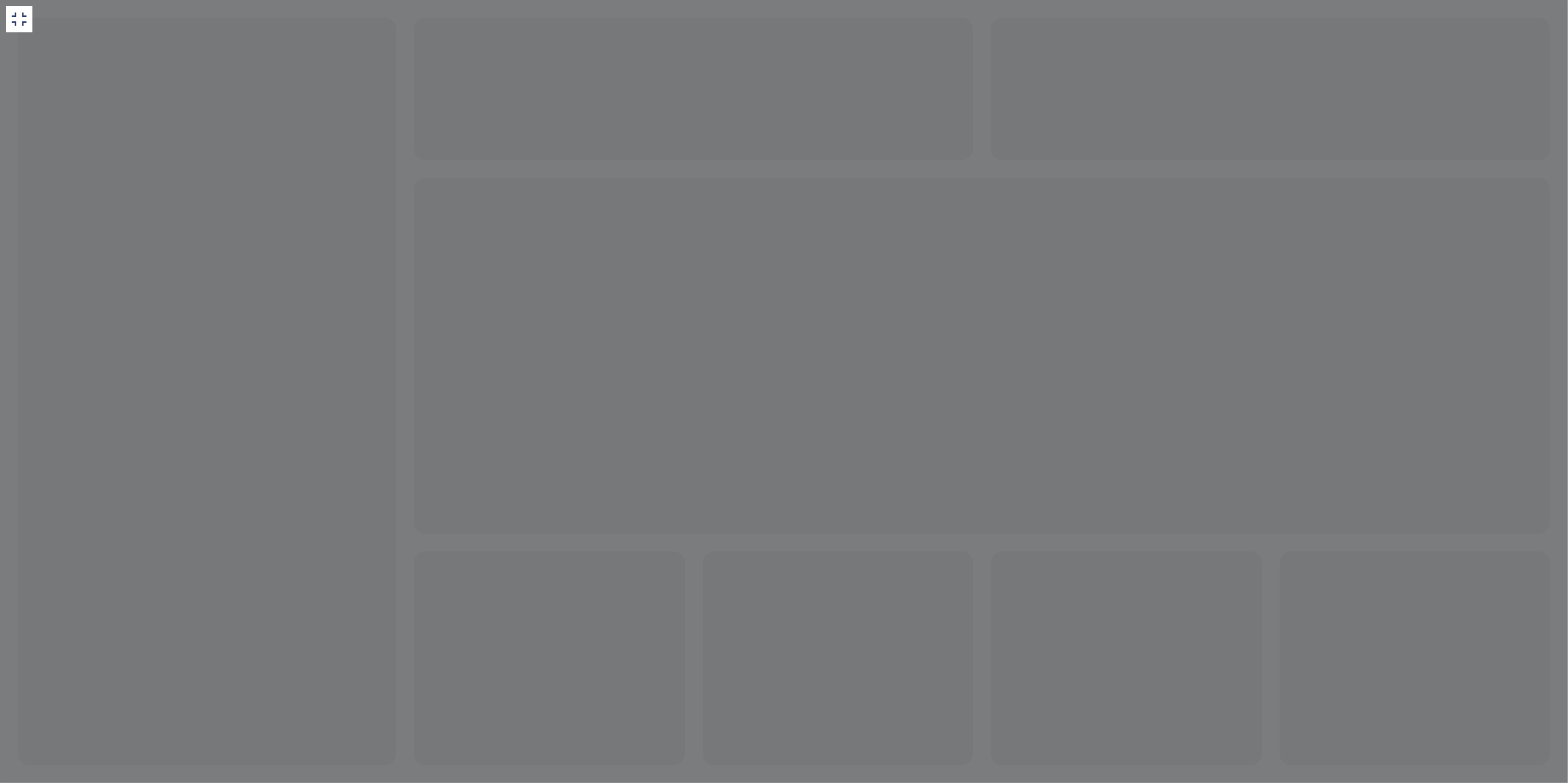
click at [25, 20] on icon at bounding box center [19, 19] width 18 height 18
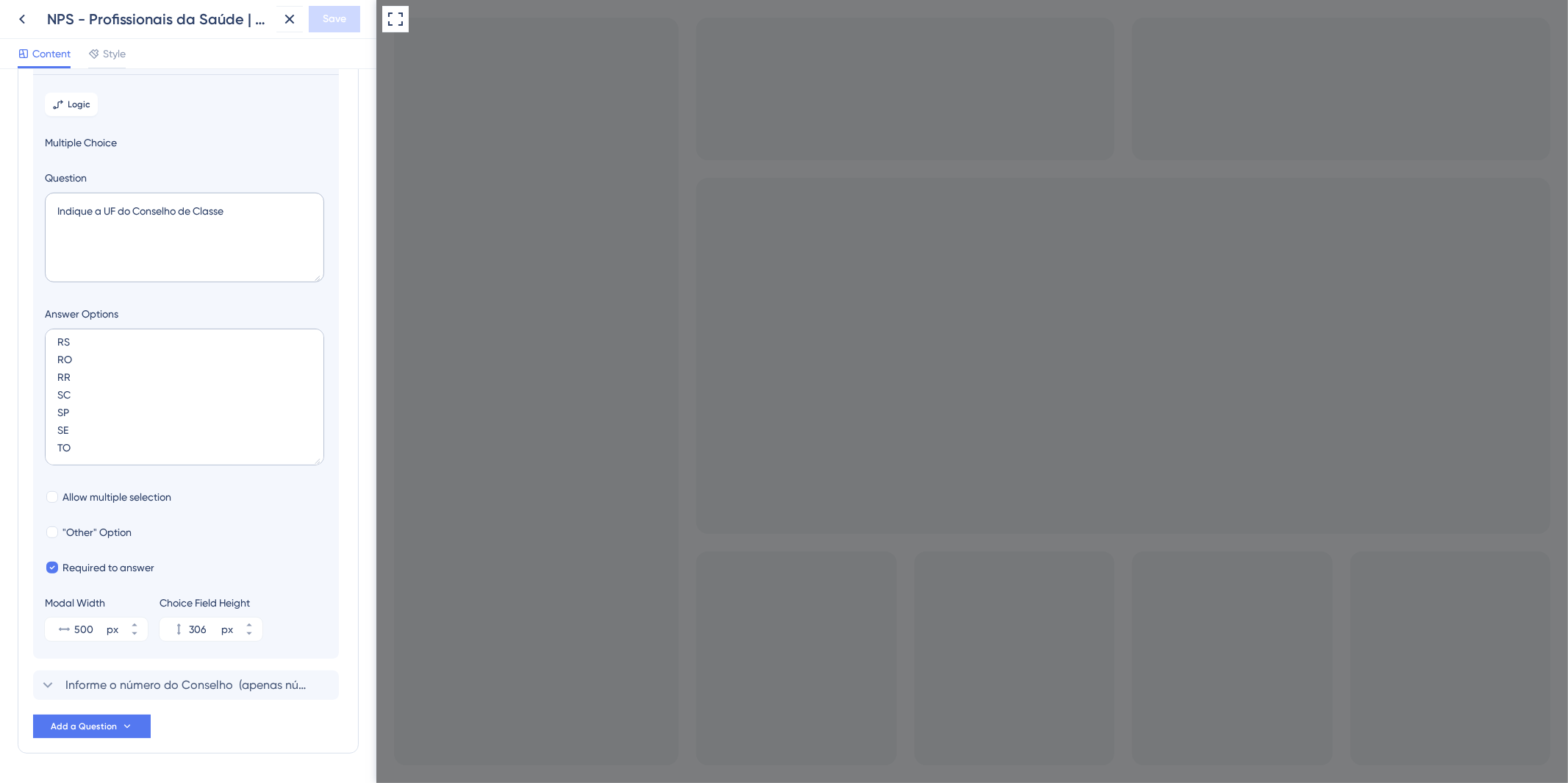
click at [96, 106] on button "Logic" at bounding box center [71, 105] width 53 height 24
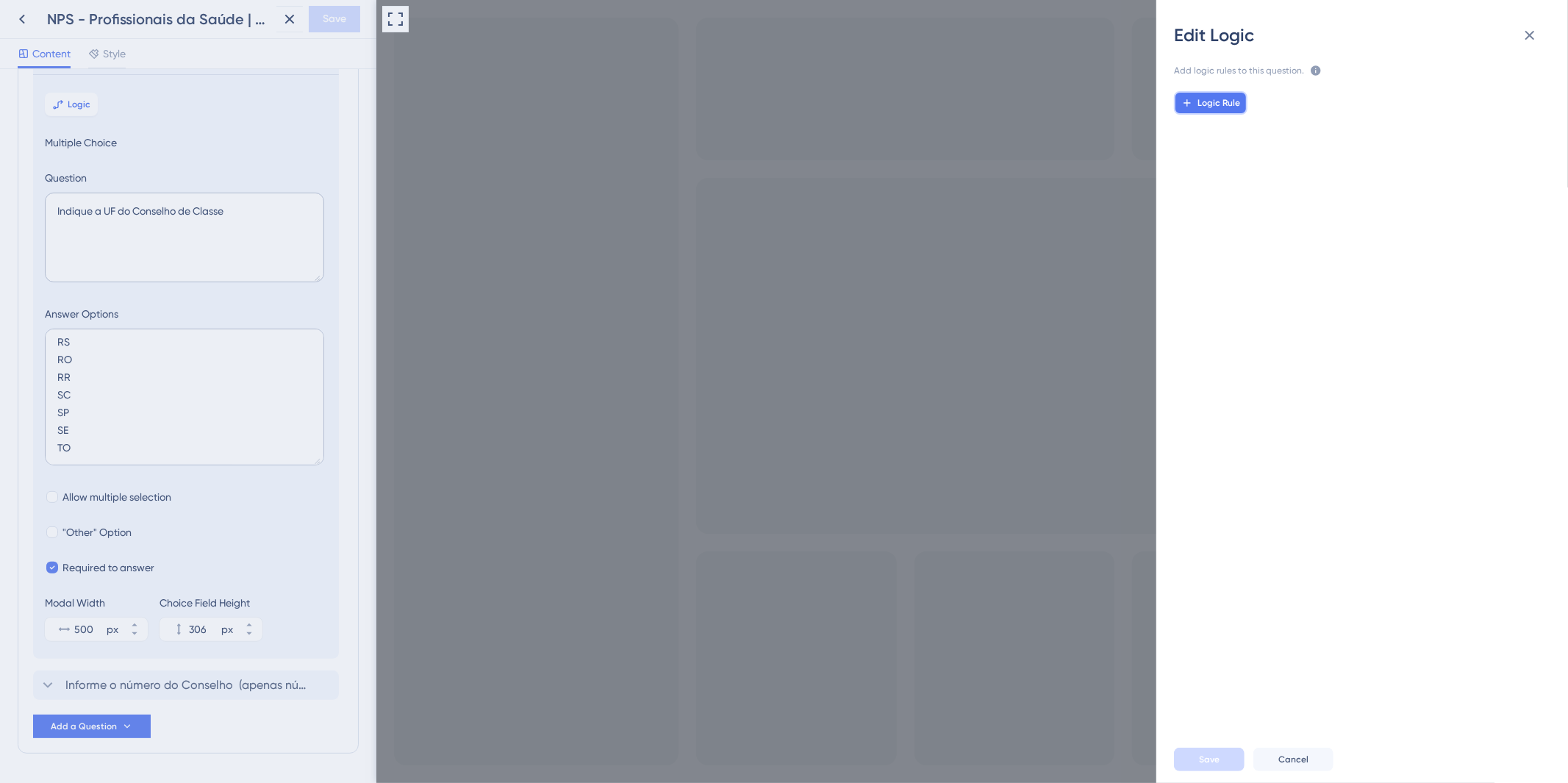
click at [1199, 101] on span "Logic Rule" at bounding box center [1218, 103] width 43 height 12
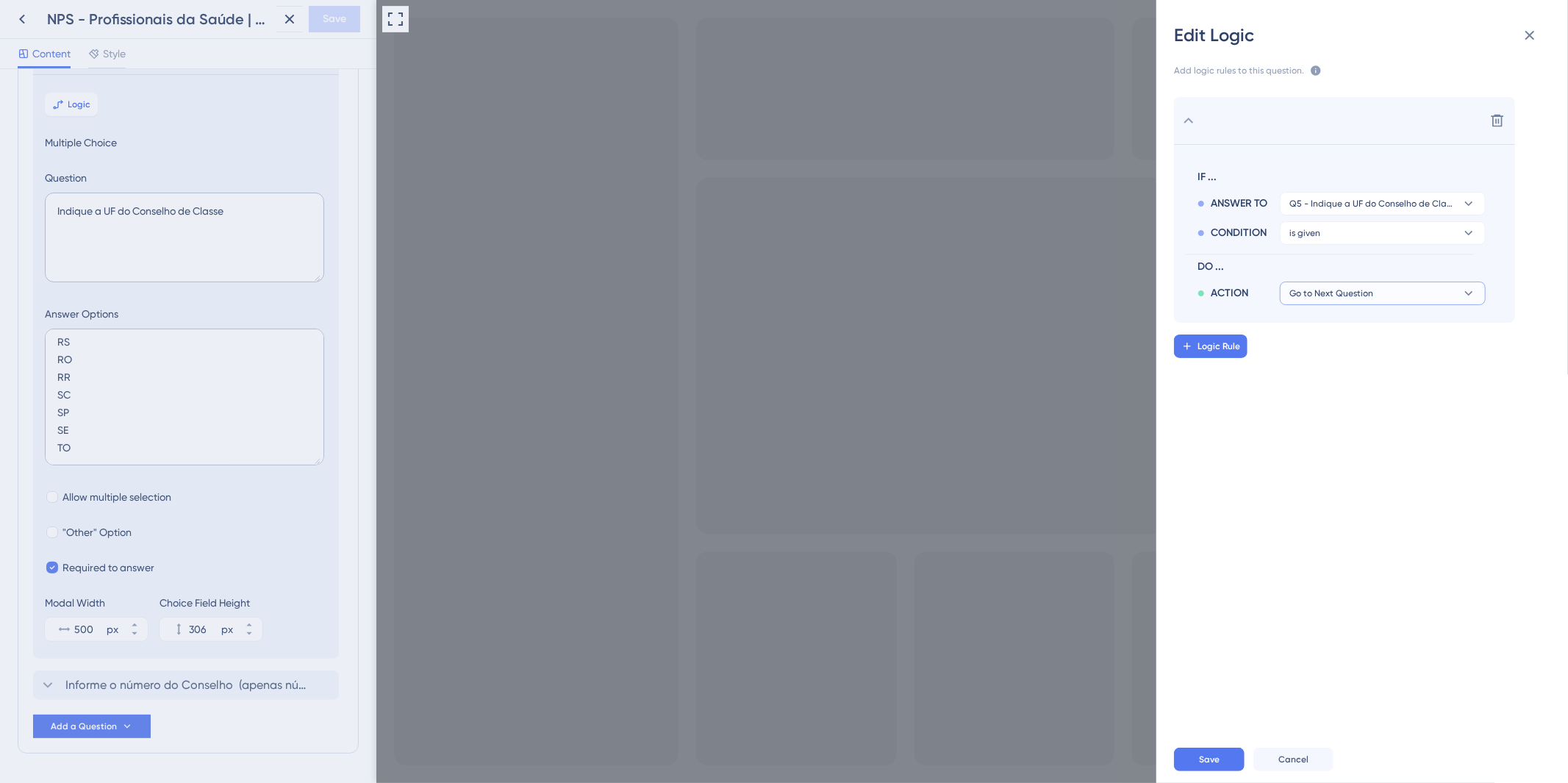
click at [1422, 293] on button "Go to Next Question" at bounding box center [1383, 294] width 206 height 24
click at [1389, 468] on div "Trigger a Survey Trigger a Survey" at bounding box center [1382, 482] width 175 height 29
click at [1361, 318] on span "NPS - Profissionais da Saúde | Avaliação AmorSaúde | Step 01" at bounding box center [1372, 323] width 166 height 12
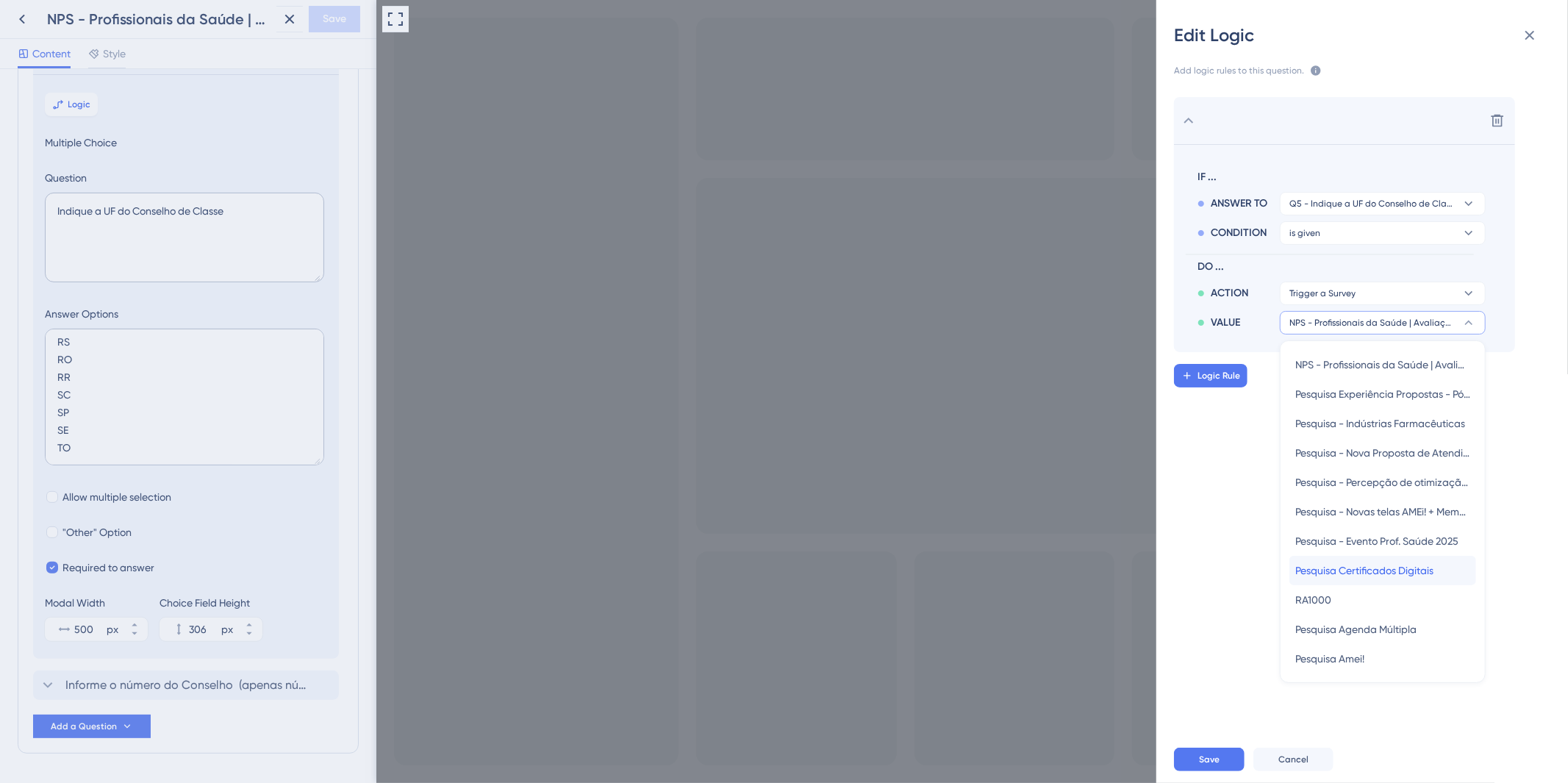
click at [1428, 570] on span "Pesquisa Certificados Digitais" at bounding box center [1364, 571] width 138 height 18
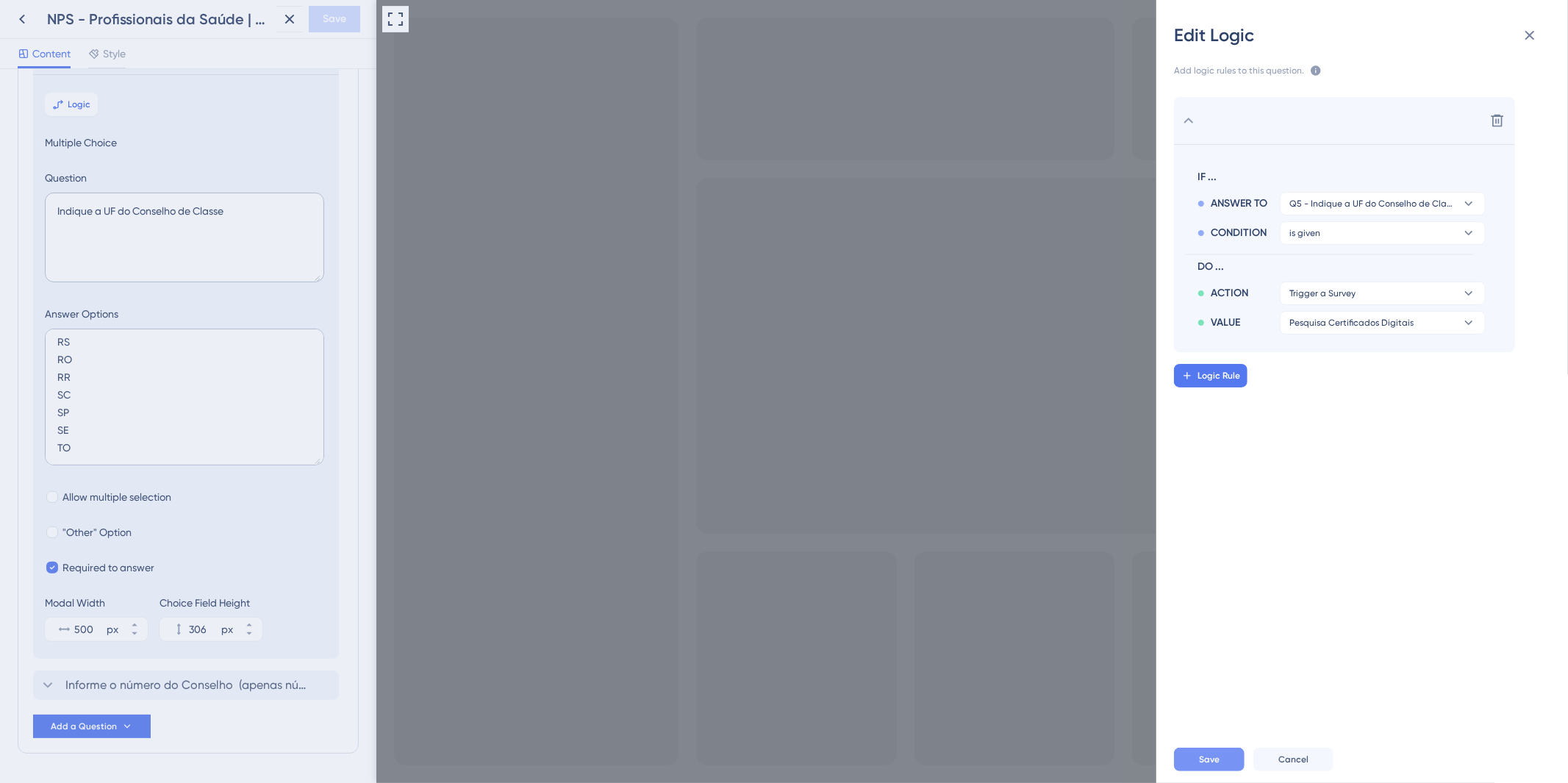
click at [1213, 744] on span "Save" at bounding box center [1209, 760] width 21 height 12
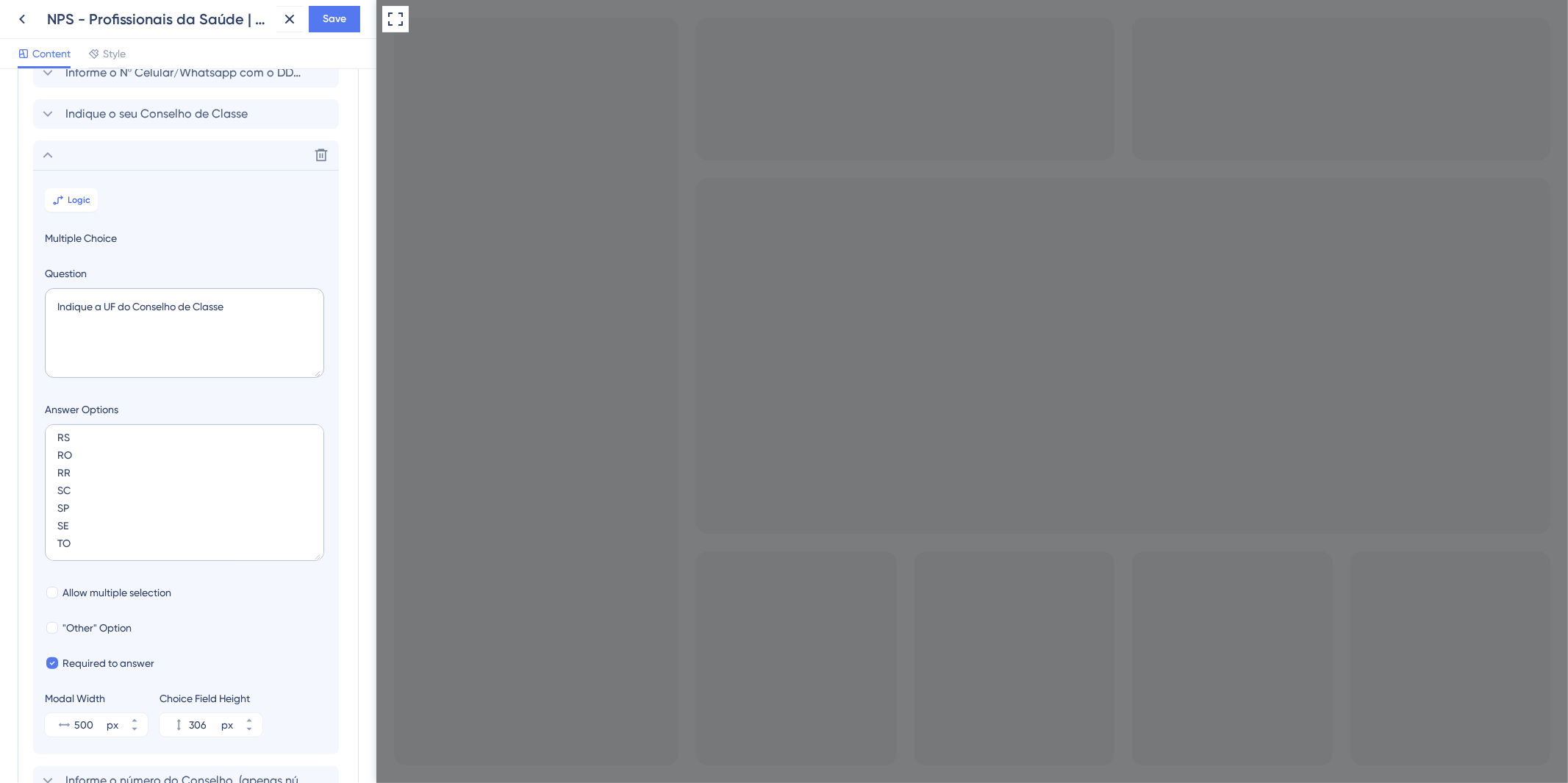
scroll to position [112, 0]
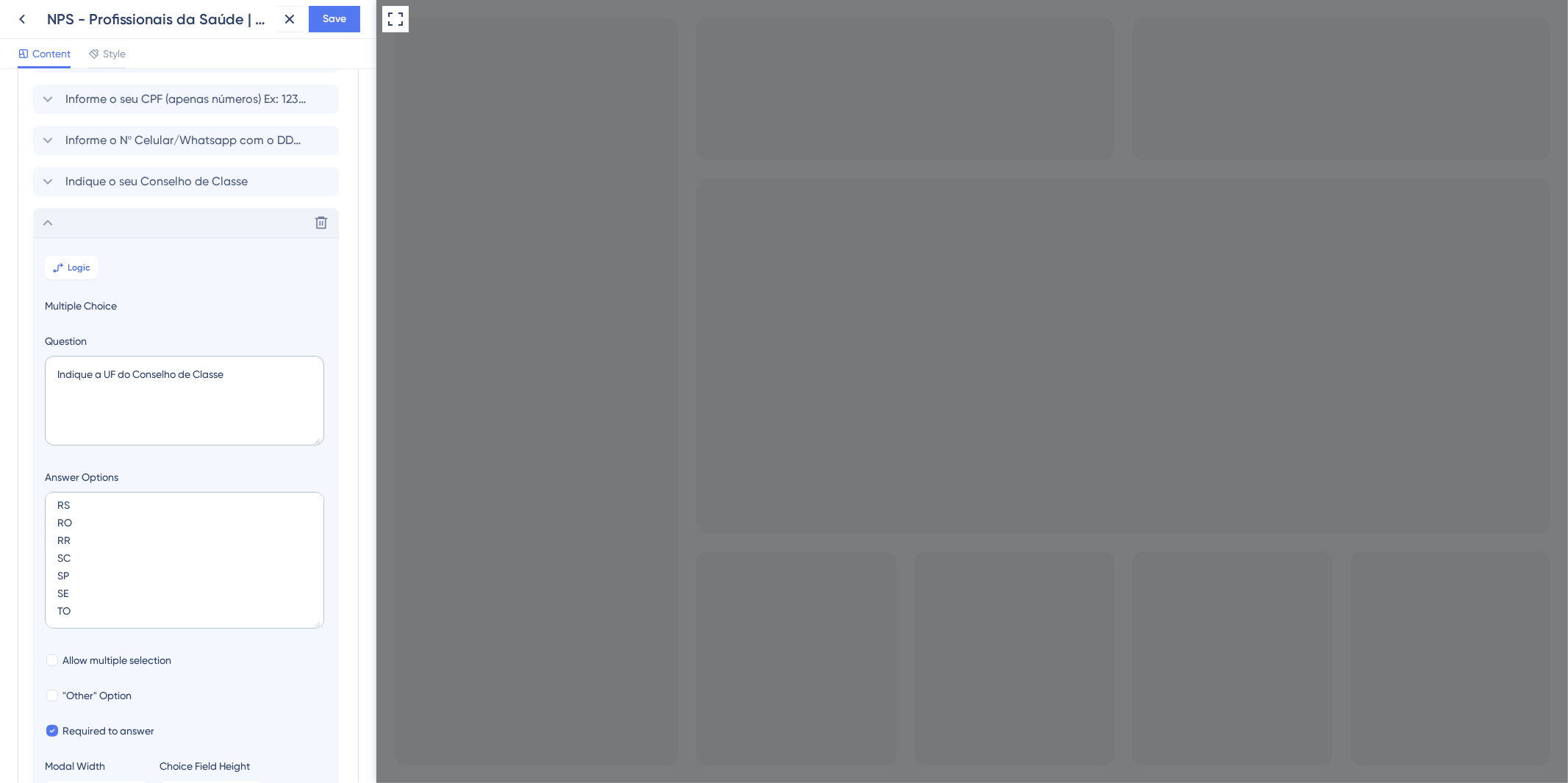
click at [124, 218] on div "Delete" at bounding box center [186, 222] width 306 height 29
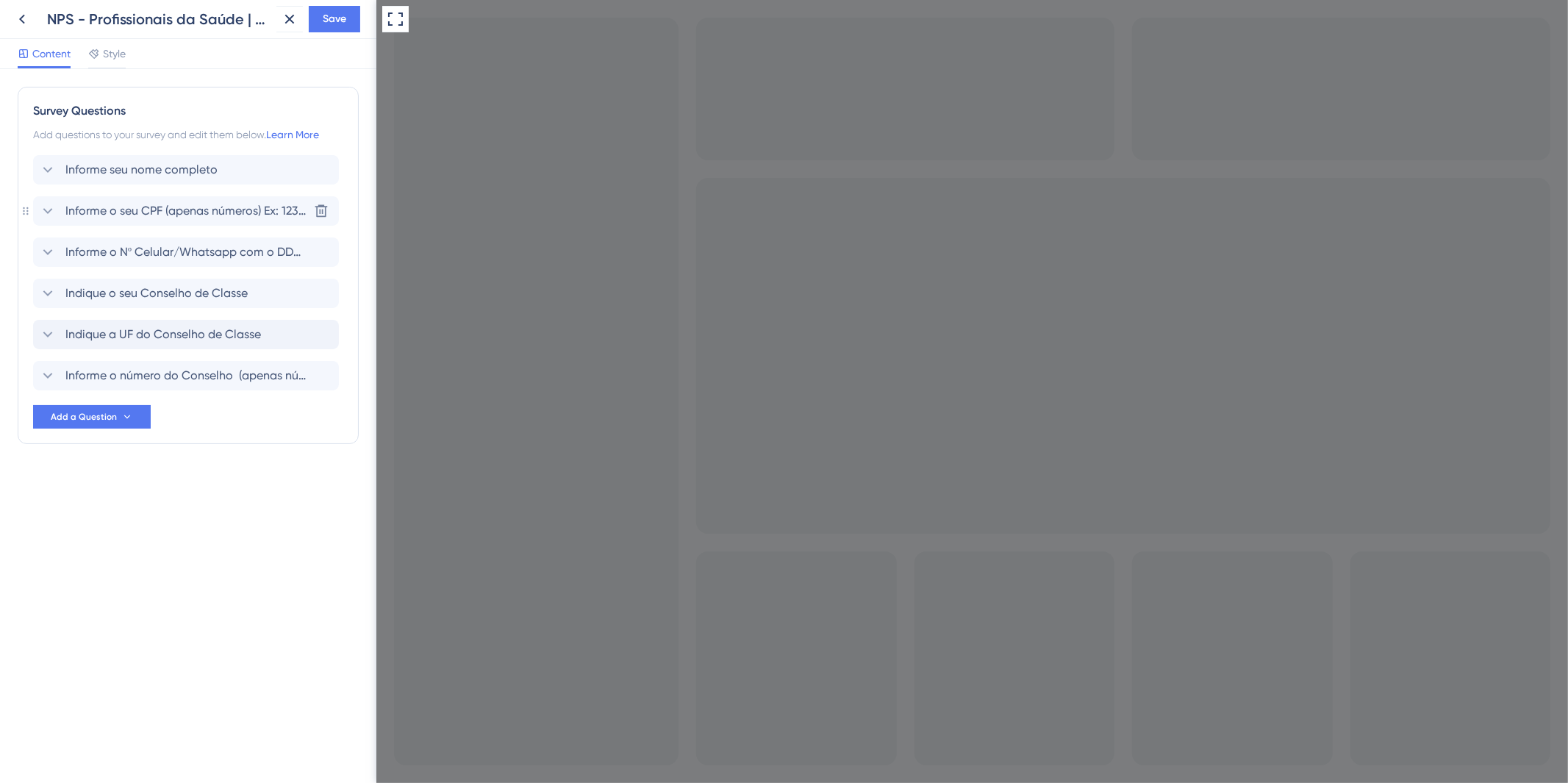
scroll to position [0, 0]
click at [129, 376] on span "Informe o número do Conselho (apenas números) Ex: 123456" at bounding box center [186, 376] width 243 height 18
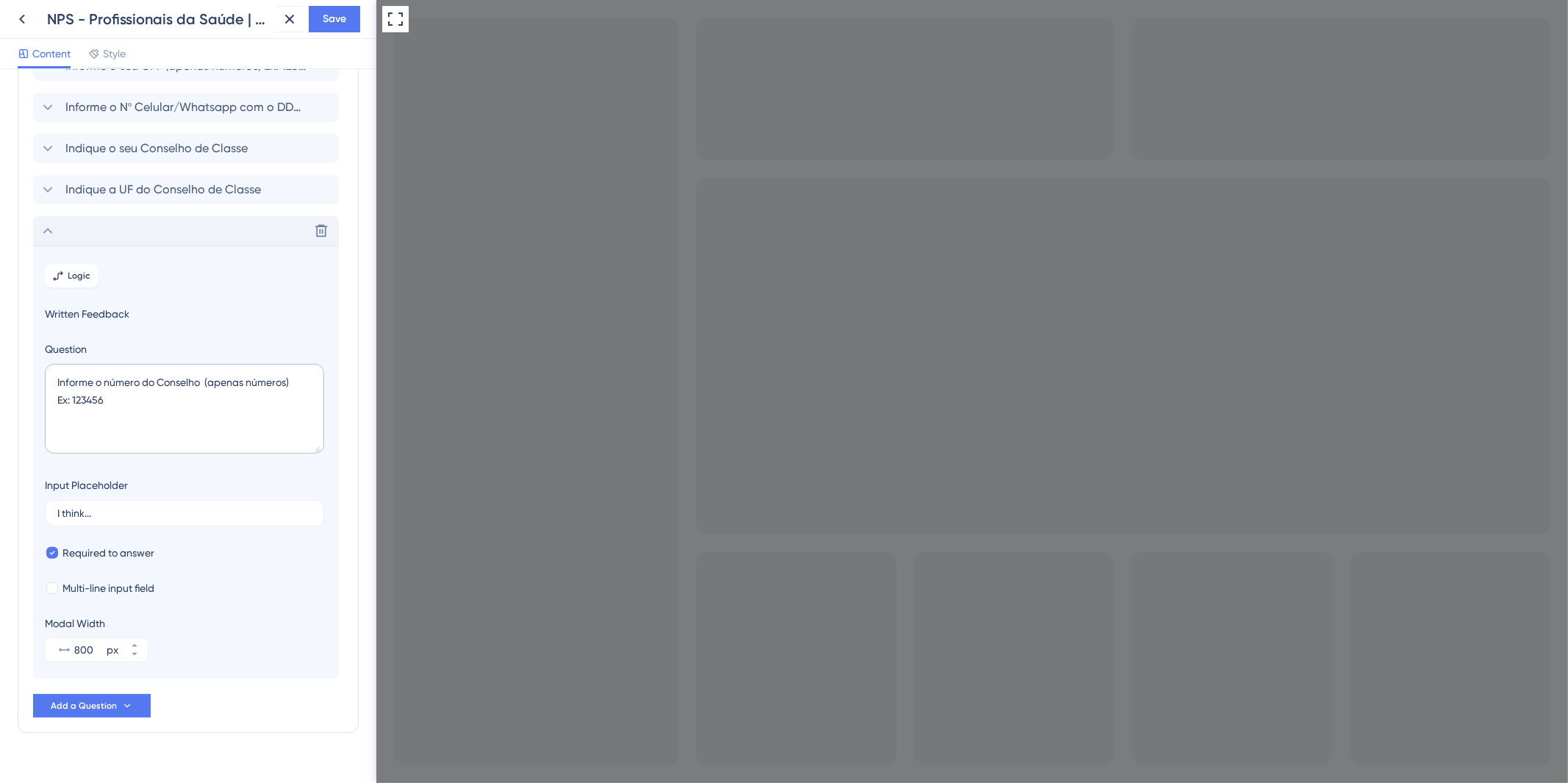
scroll to position [171, 0]
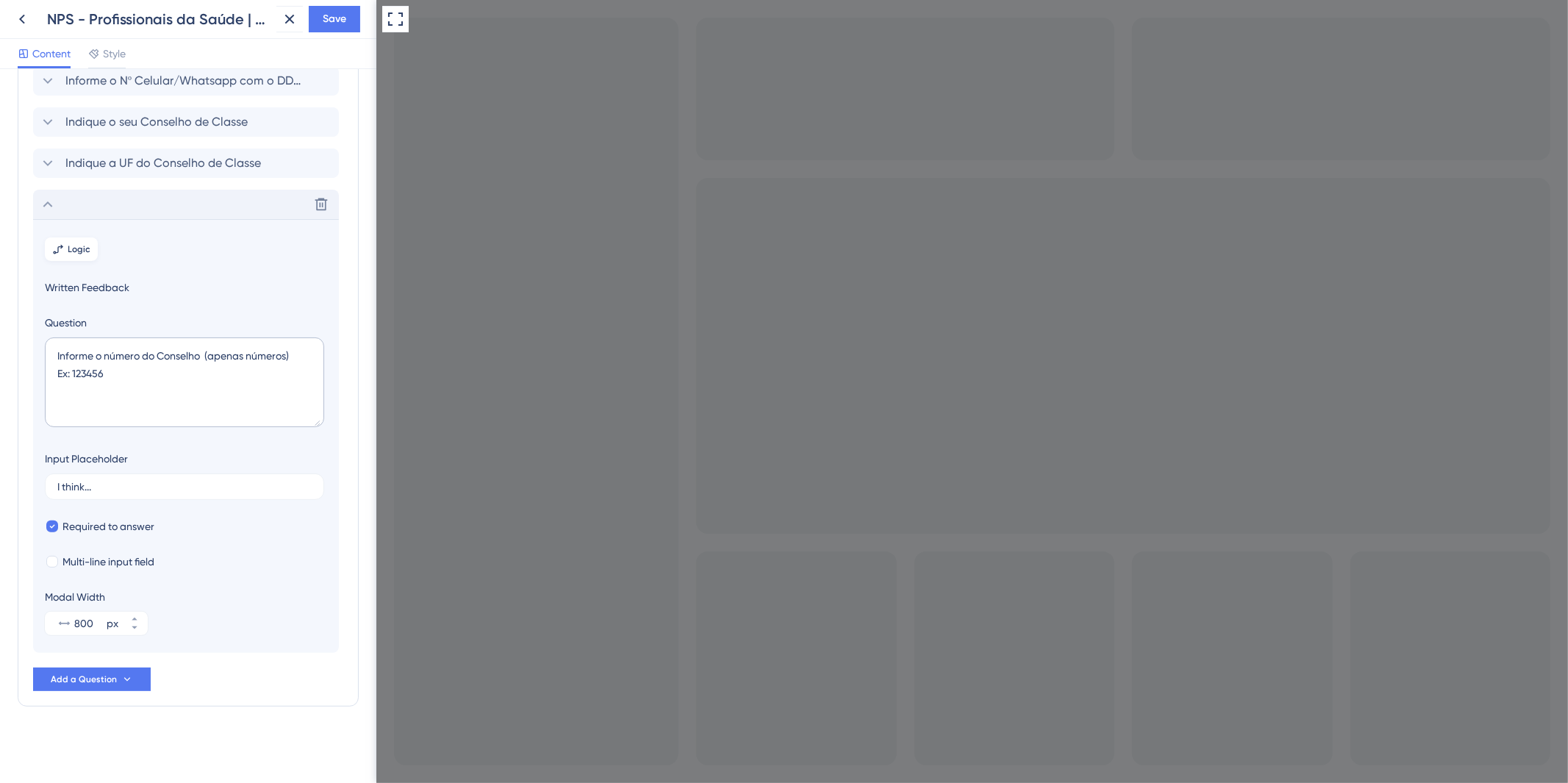
click at [83, 258] on button "Logic" at bounding box center [71, 250] width 53 height 24
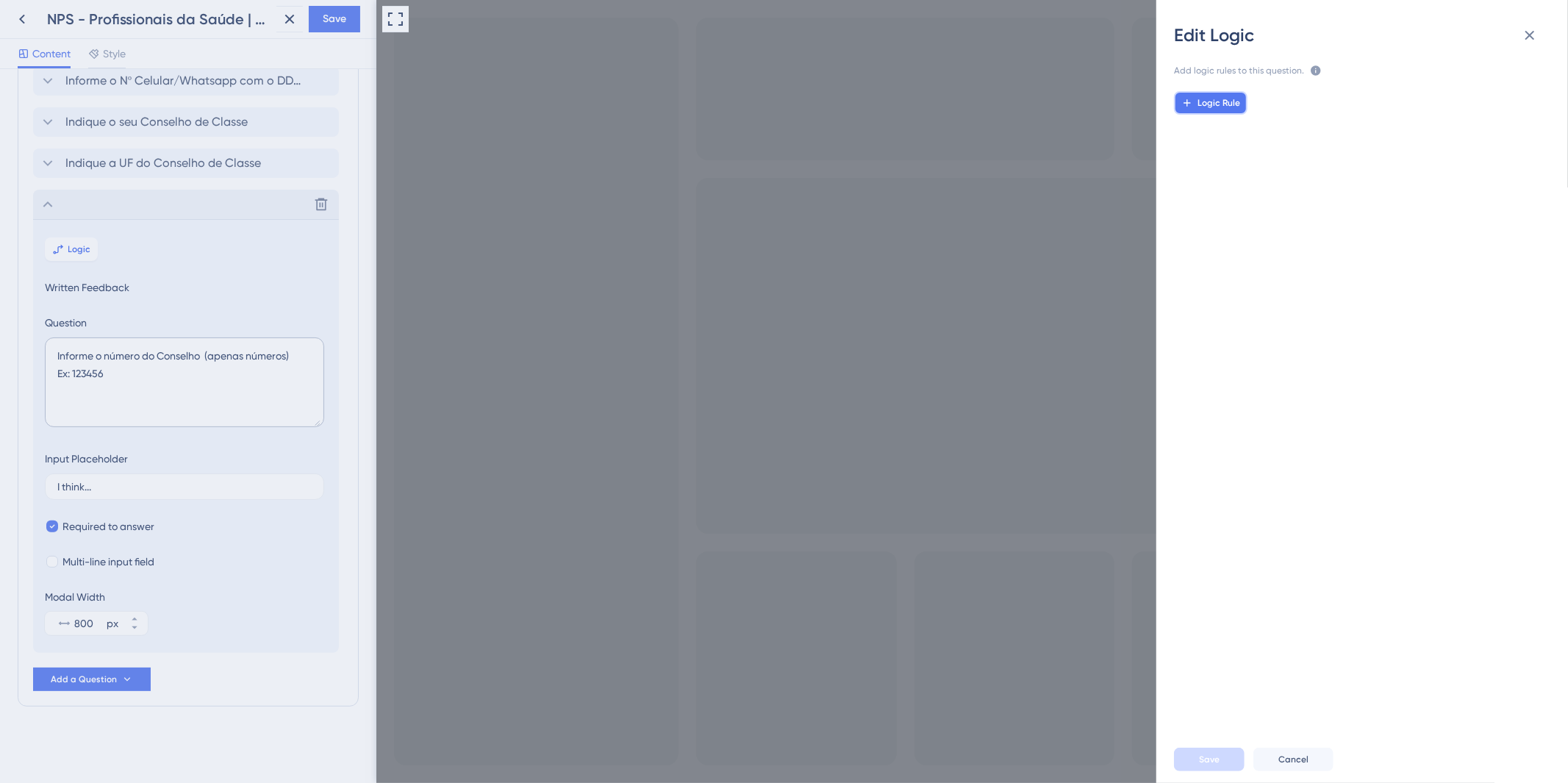
click at [1225, 109] on button "Logic Rule" at bounding box center [1211, 103] width 74 height 24
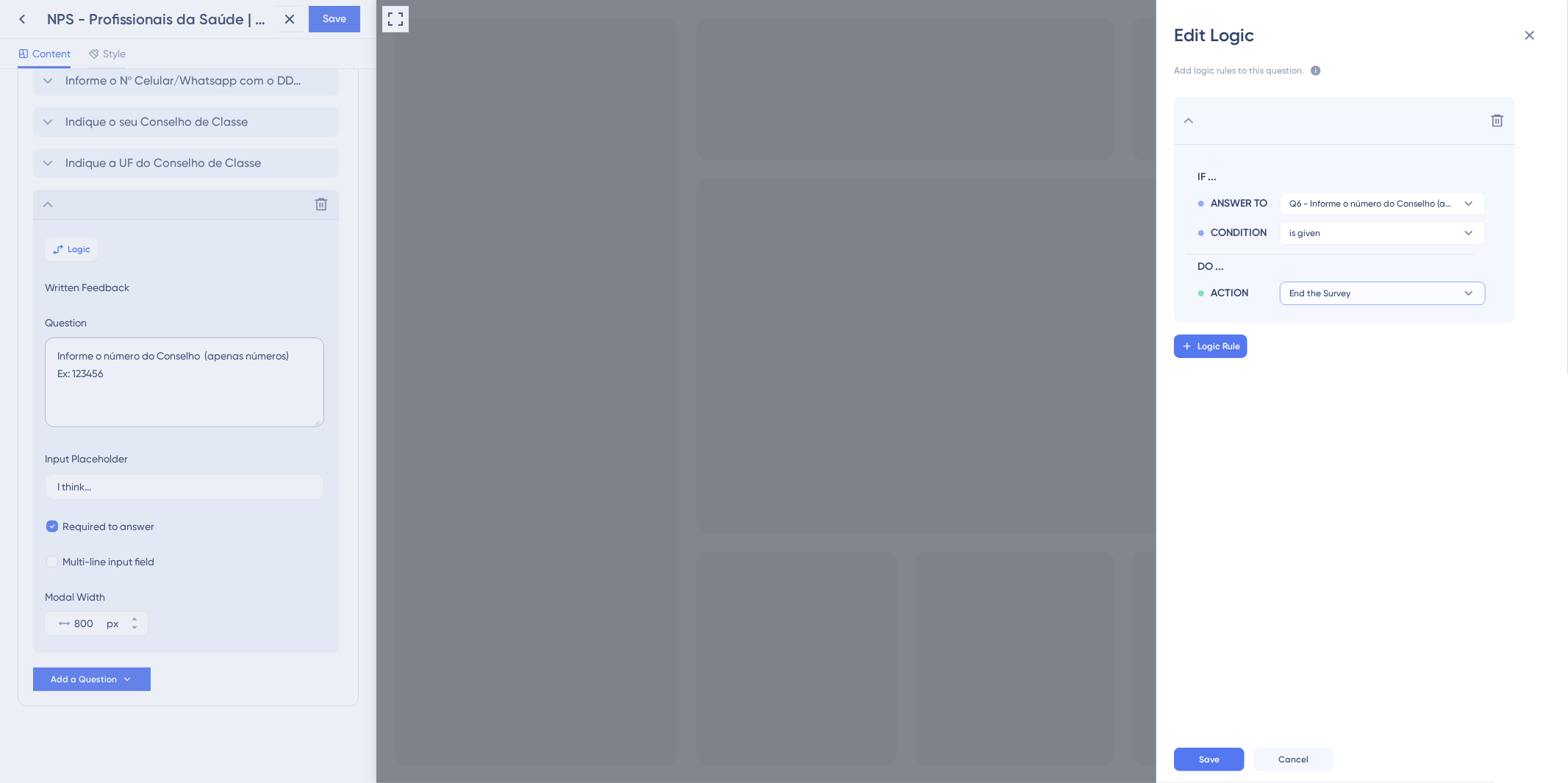
click at [1458, 284] on button "End the Survey" at bounding box center [1383, 294] width 206 height 24
click at [1387, 436] on div "Trigger a Survey Trigger a Survey" at bounding box center [1382, 423] width 175 height 29
click at [1340, 329] on button "NPS - Profissionais da Saúde | Avaliação AmorSaúde | Step 01" at bounding box center [1383, 323] width 206 height 24
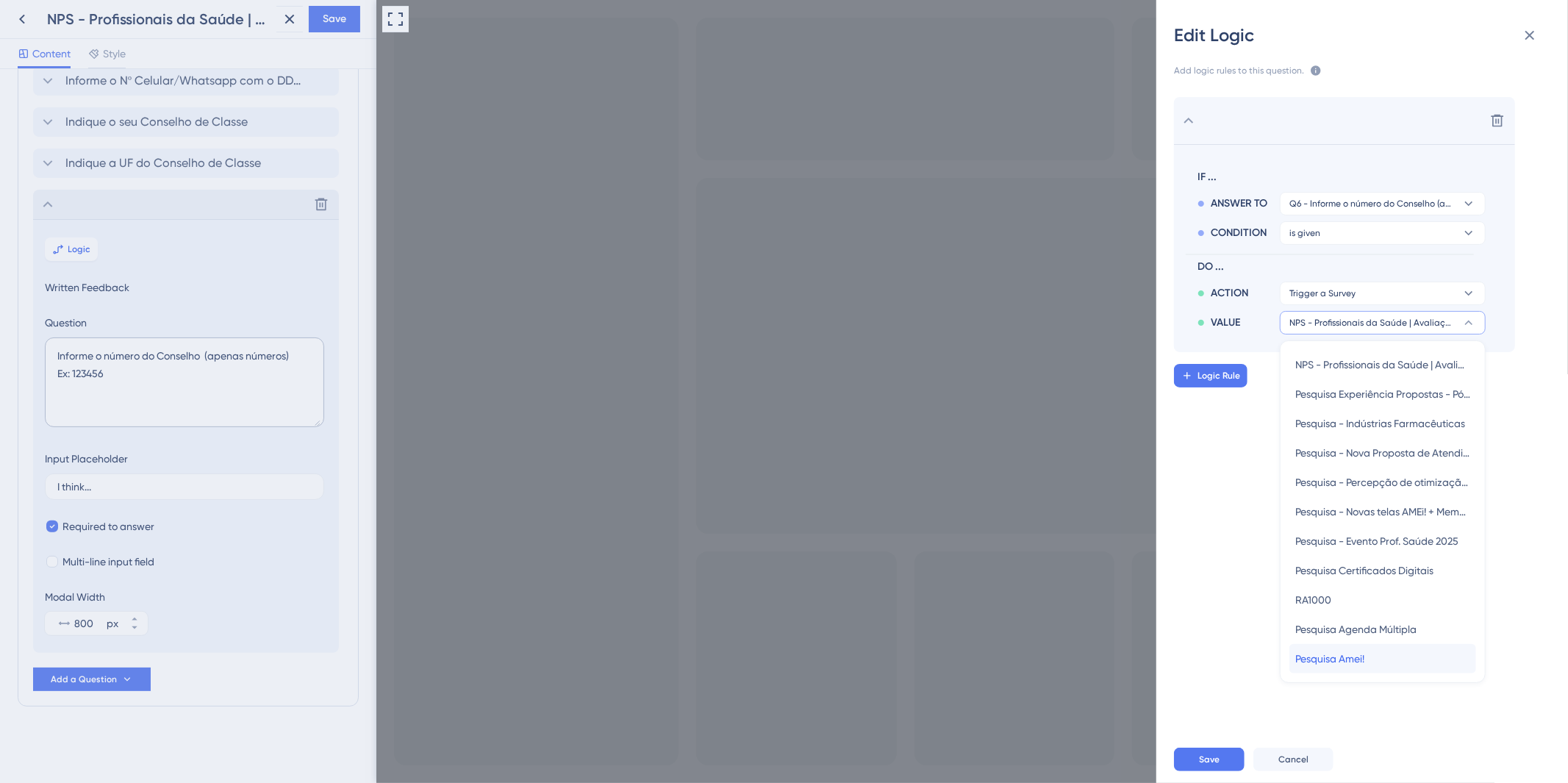
click at [1415, 662] on div "Pesquisa Amei! Pesquisa Amei!" at bounding box center [1382, 658] width 175 height 29
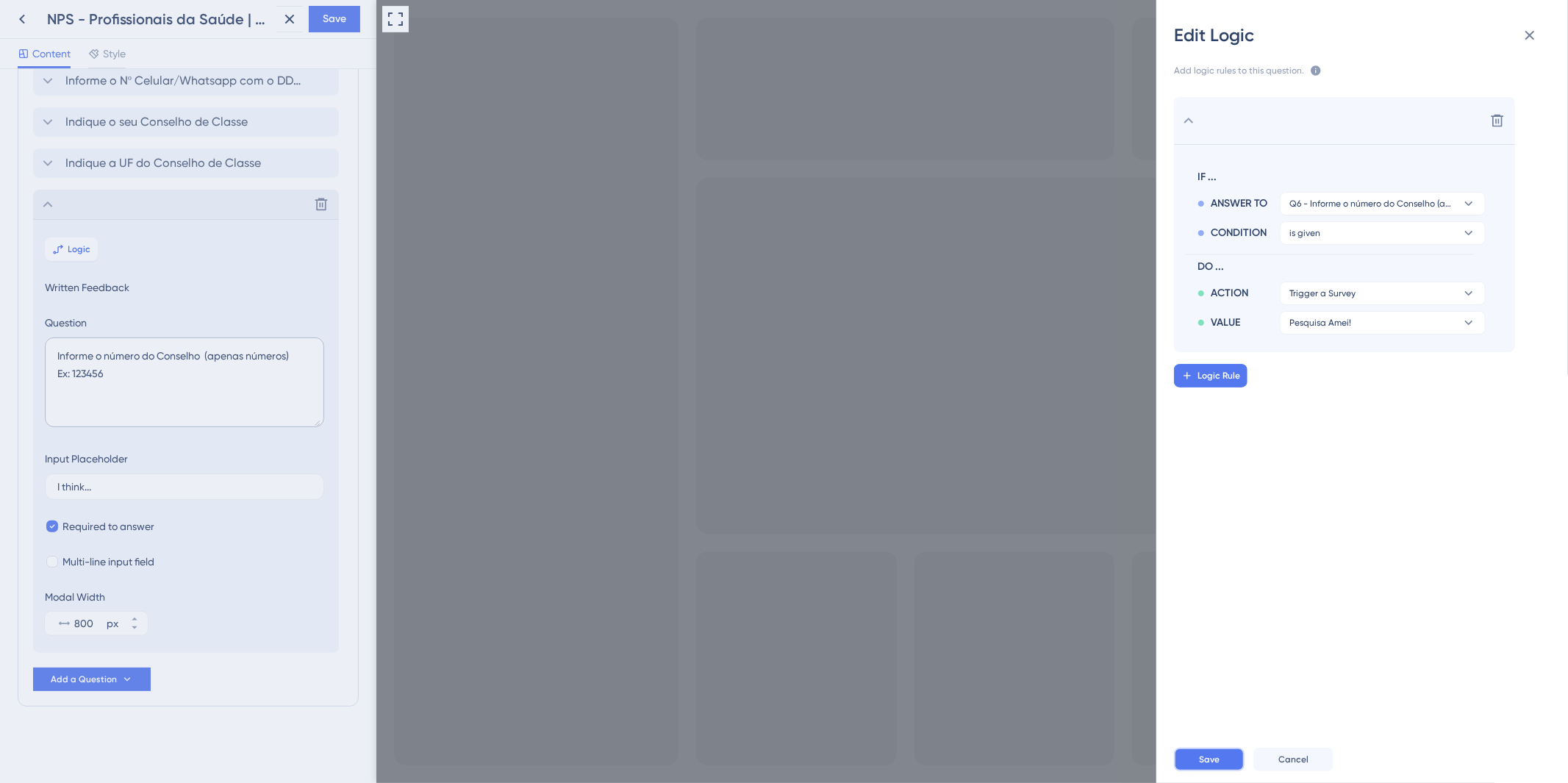
click at [1224, 744] on button "Save" at bounding box center [1209, 760] width 71 height 24
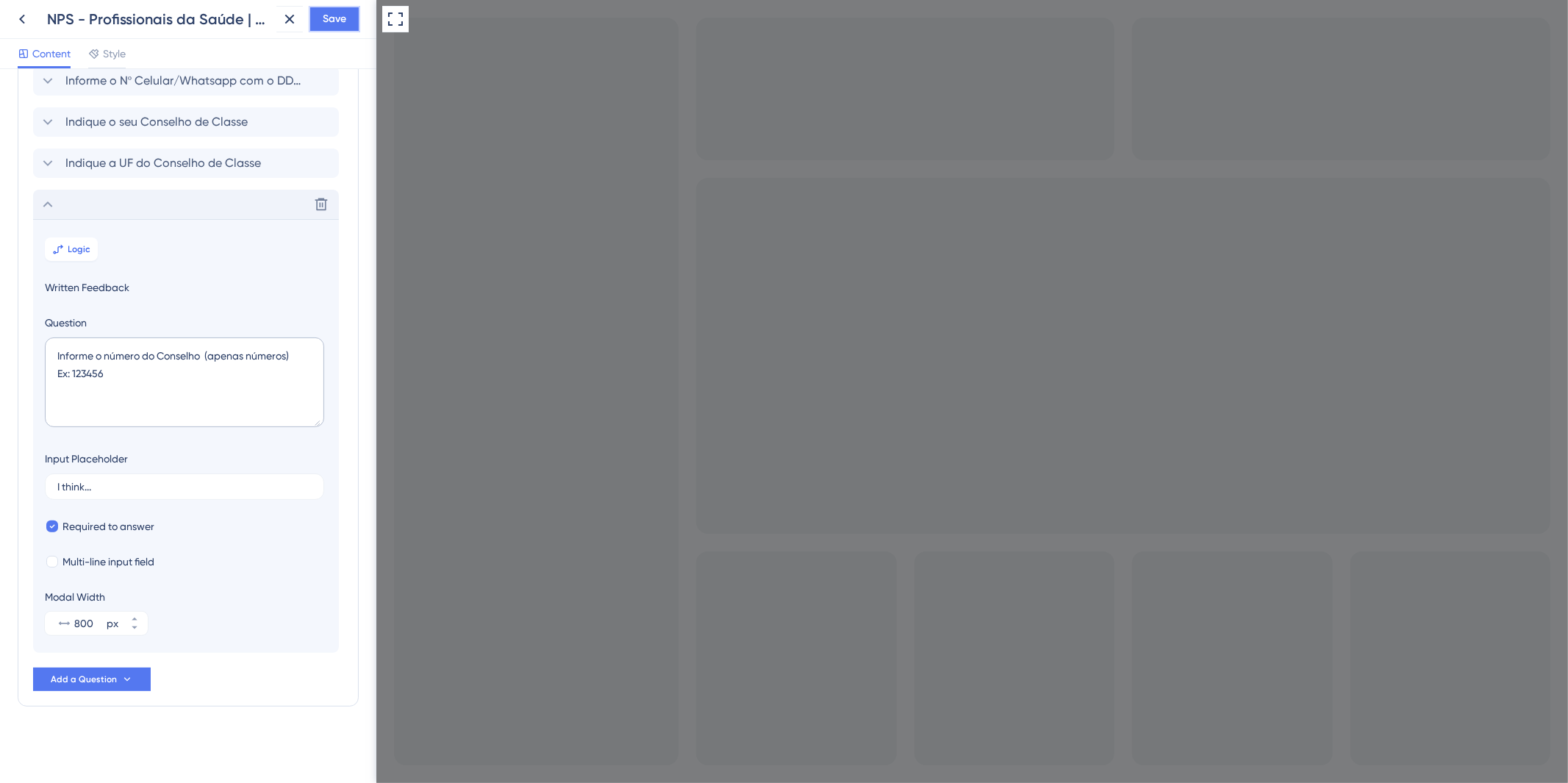
click at [319, 20] on button "Save" at bounding box center [334, 19] width 51 height 26
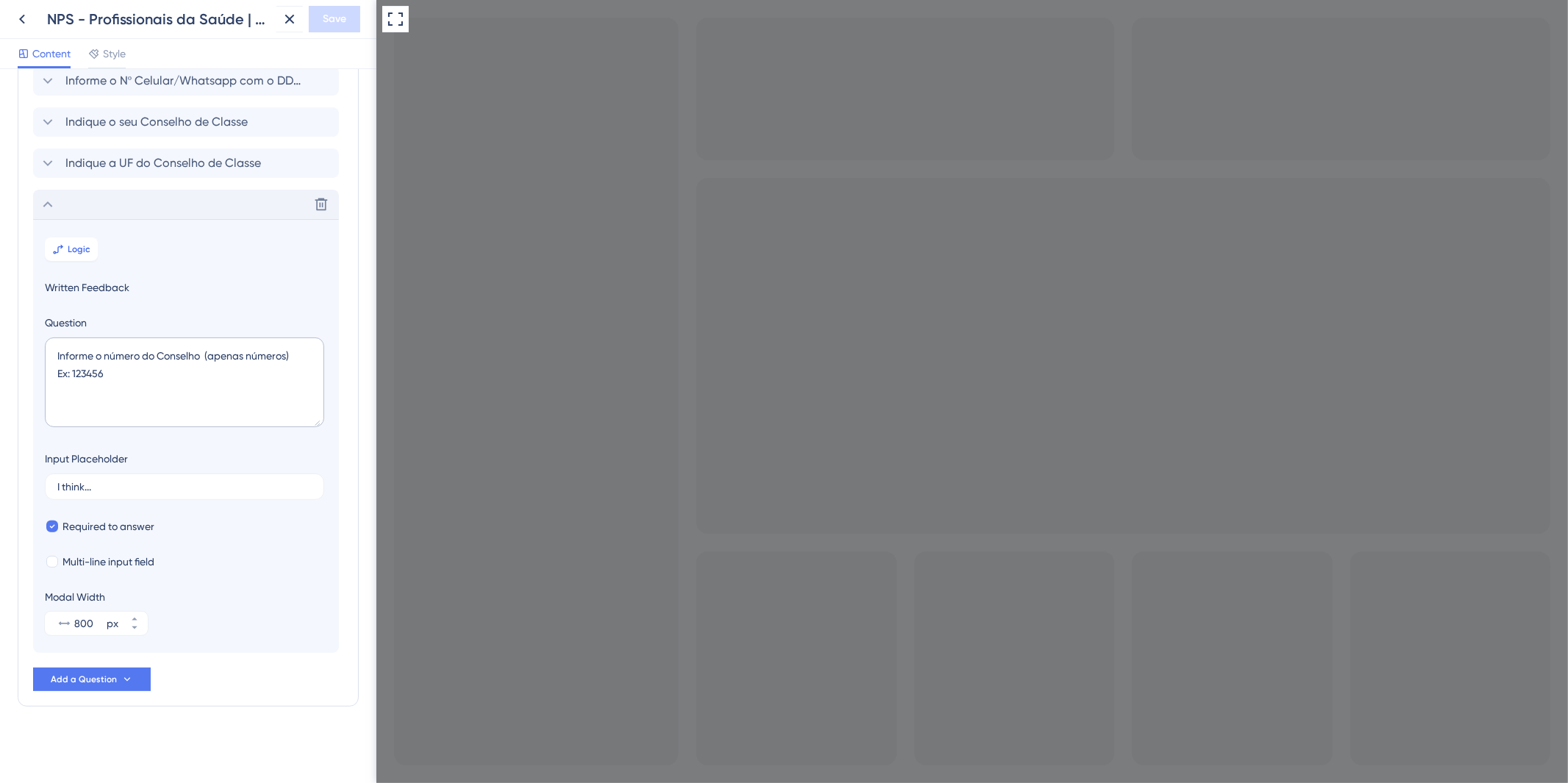
click at [93, 227] on section "Logic Written Feedback Question Informe o número do Conselho (apenas números) E…" at bounding box center [186, 436] width 306 height 434
click at [135, 204] on div "Delete" at bounding box center [186, 204] width 306 height 29
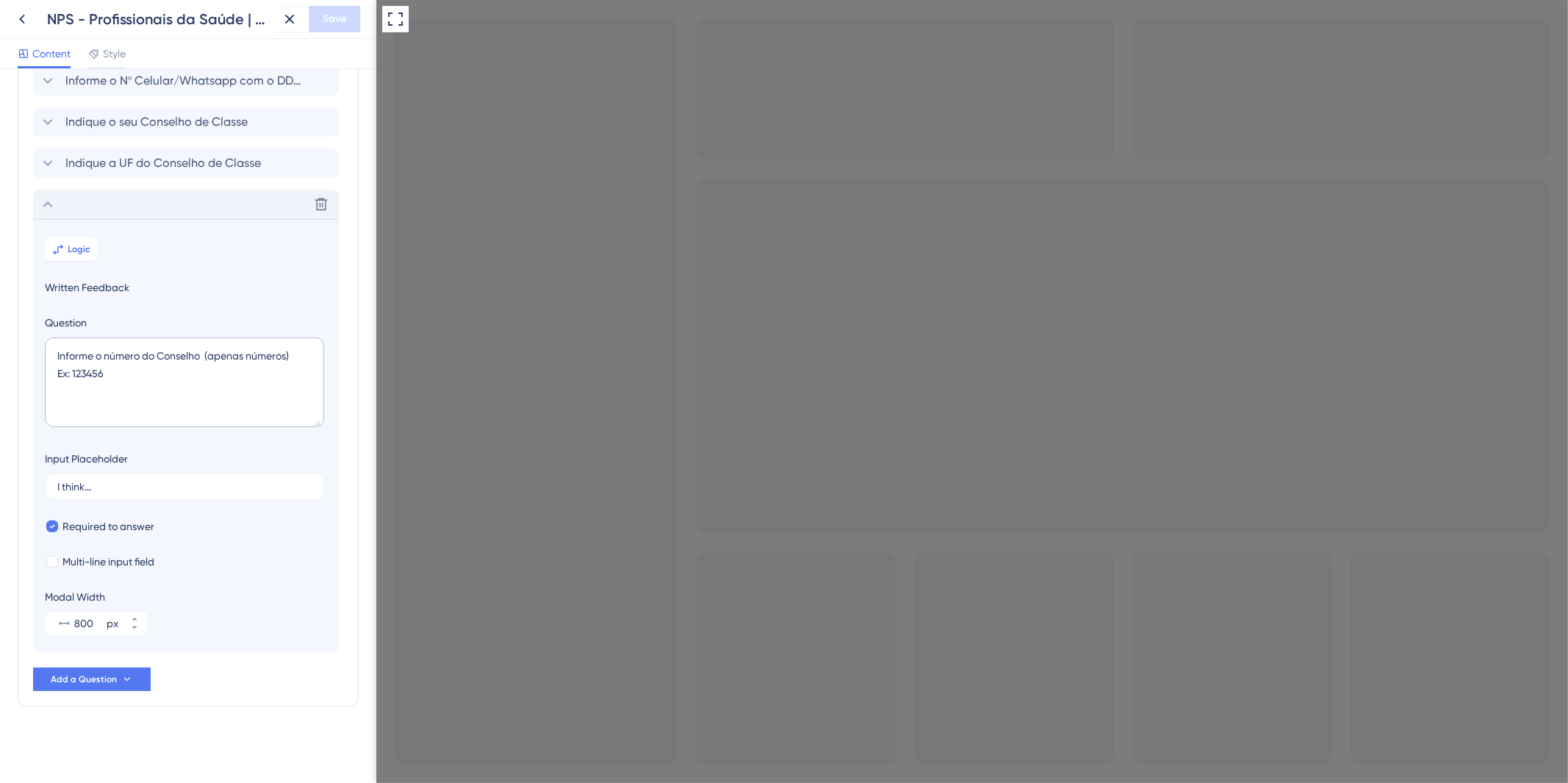
click at [54, 49] on icon at bounding box center [48, 40] width 18 height 18
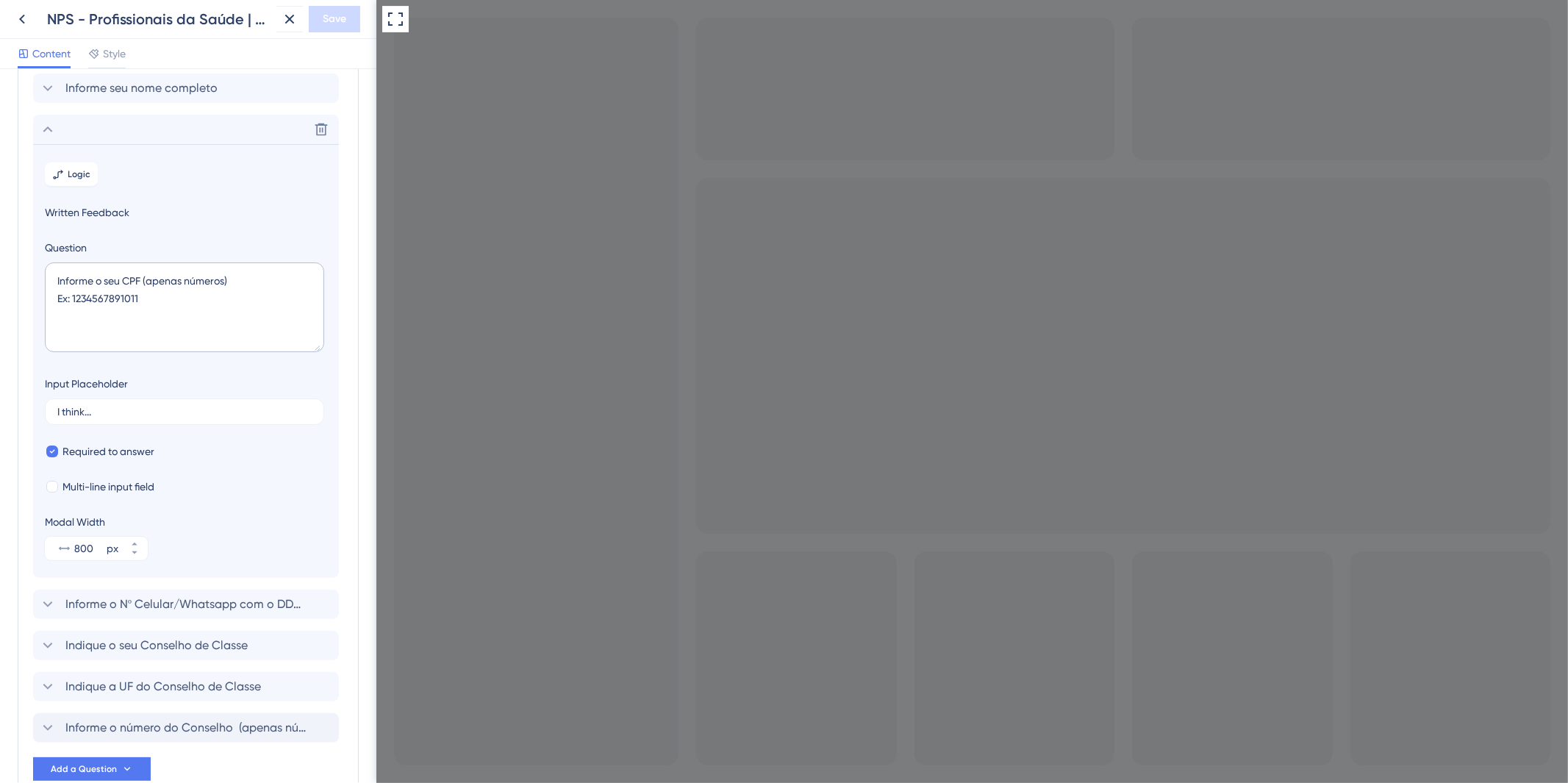
scroll to position [46, 0]
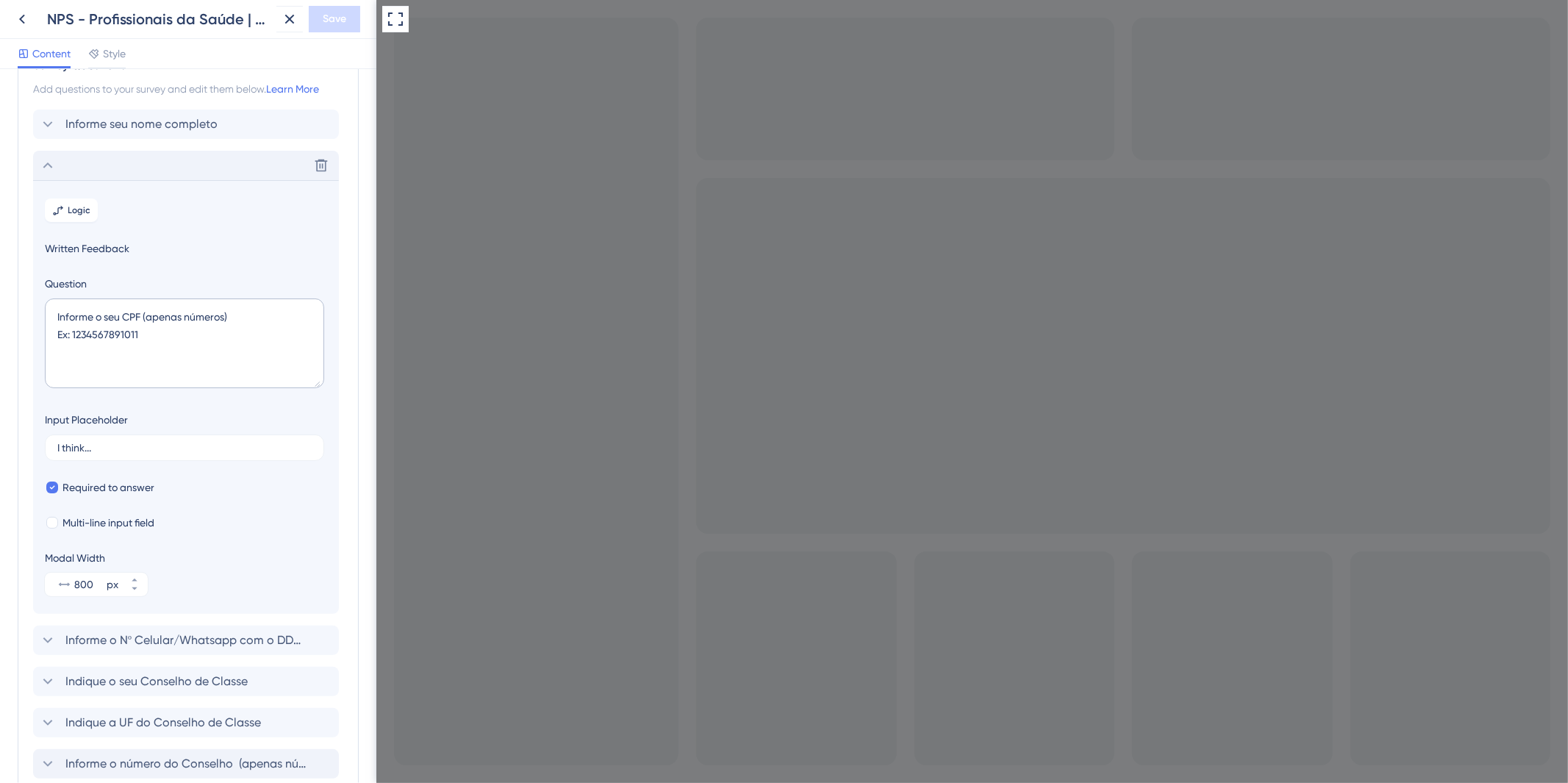
click at [68, 158] on div "Delete" at bounding box center [186, 165] width 306 height 29
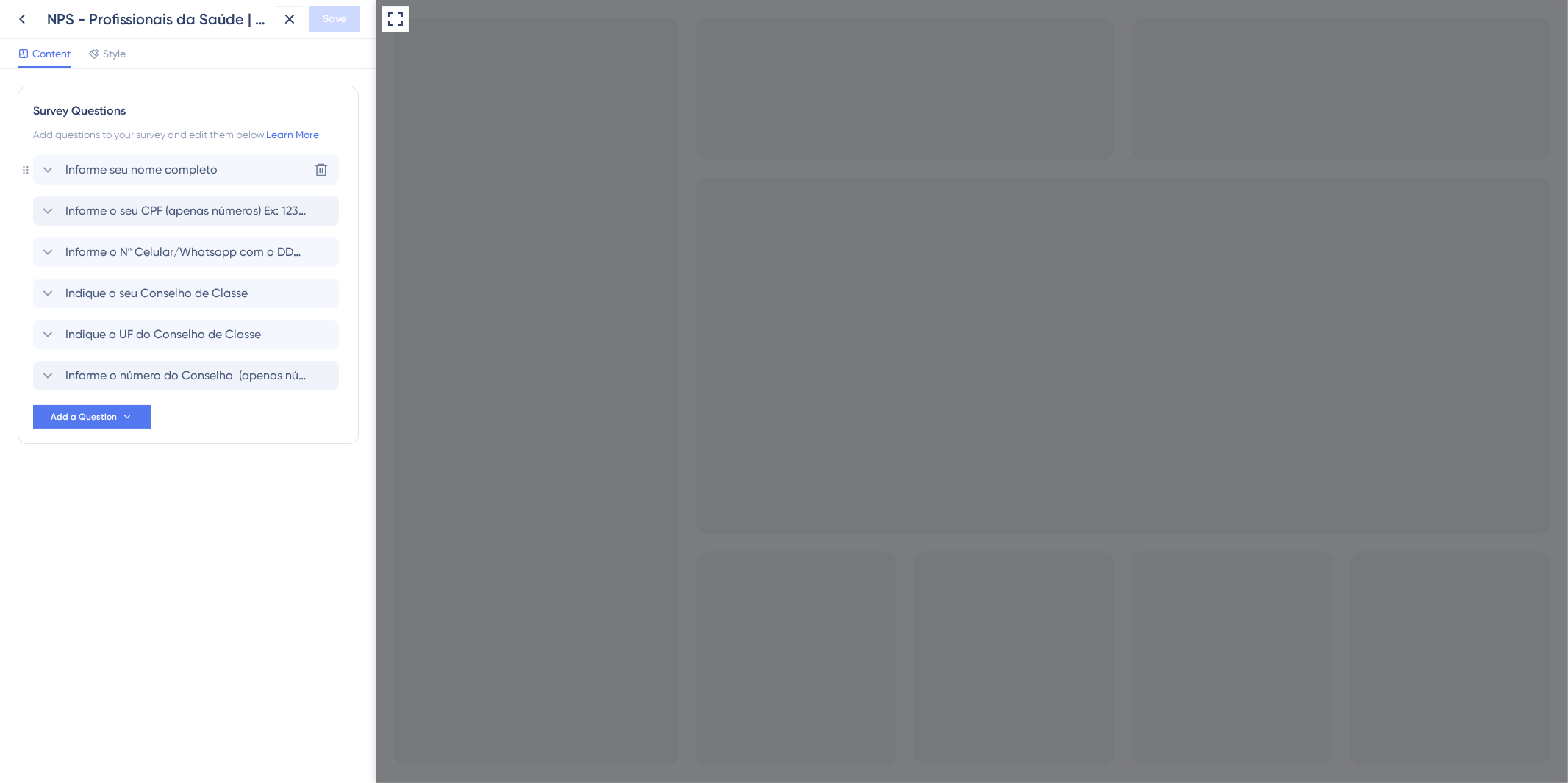
scroll to position [0, 0]
click at [208, 372] on span "Informe o número do Conselho (apenas números) Ex: 123456" at bounding box center [186, 376] width 243 height 18
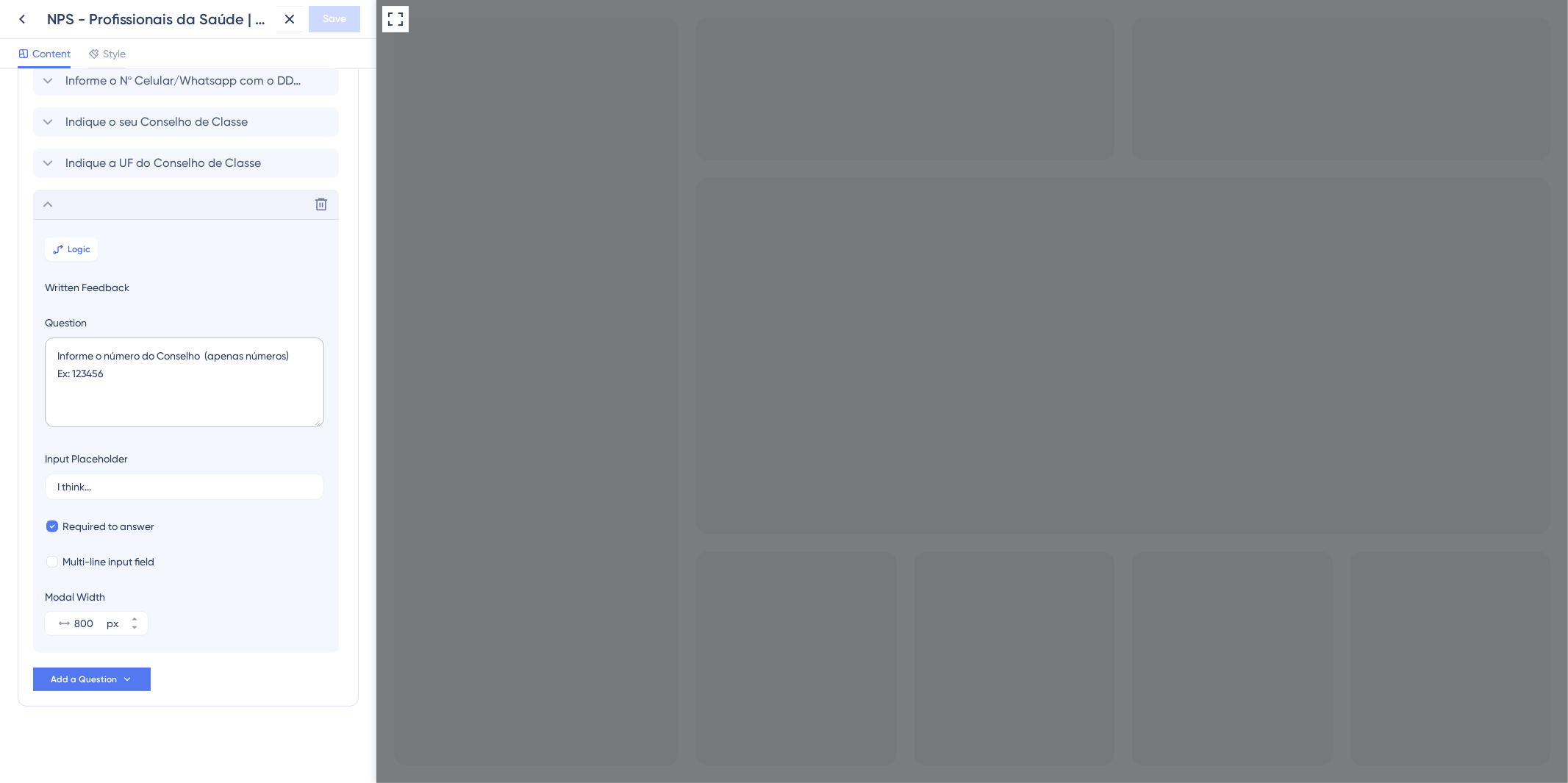
scroll to position [171, 0]
type input "15161653"
click at [72, 206] on div "Delete" at bounding box center [186, 204] width 306 height 29
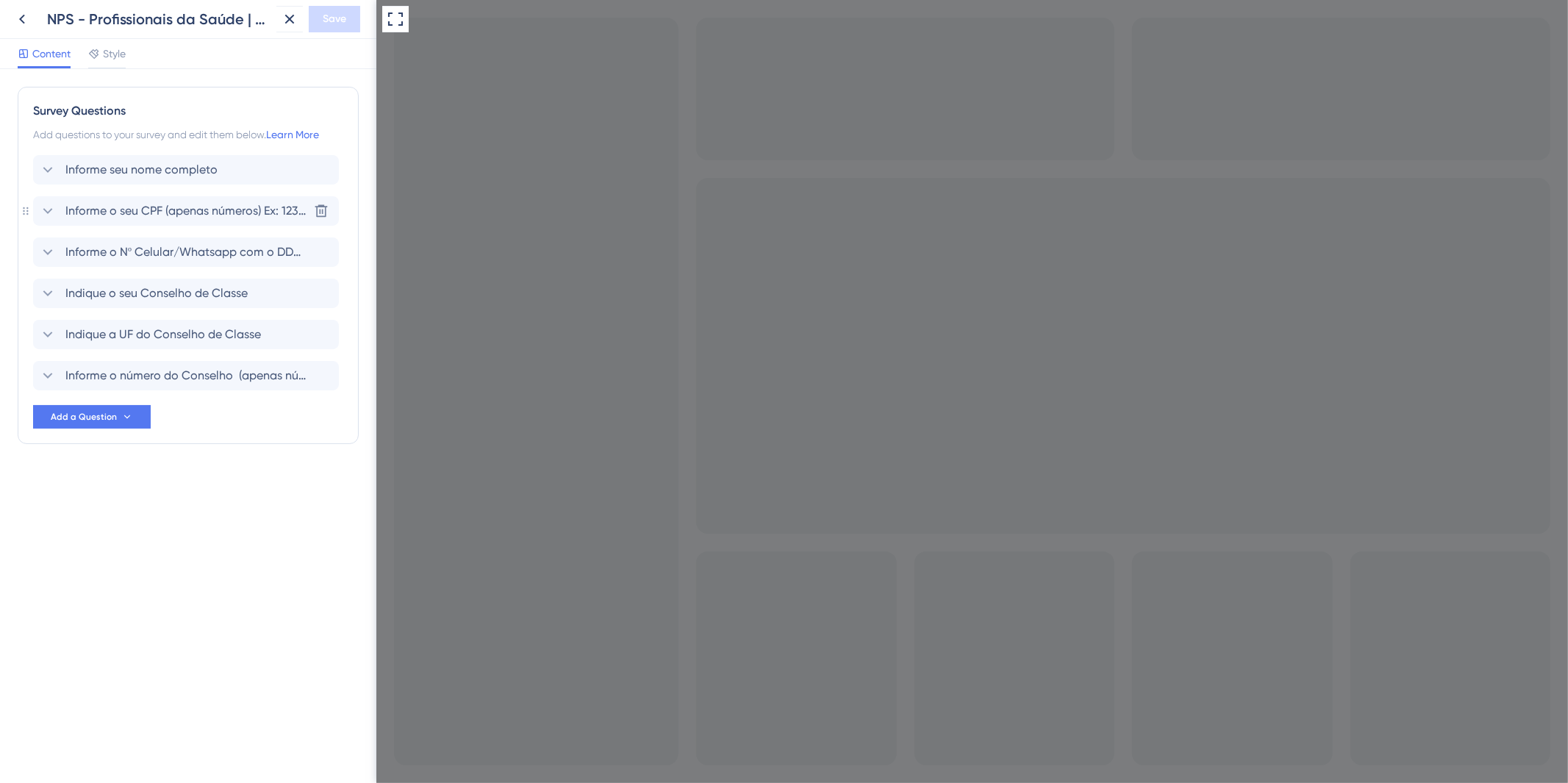
scroll to position [0, 0]
click at [48, 369] on icon at bounding box center [48, 376] width 18 height 18
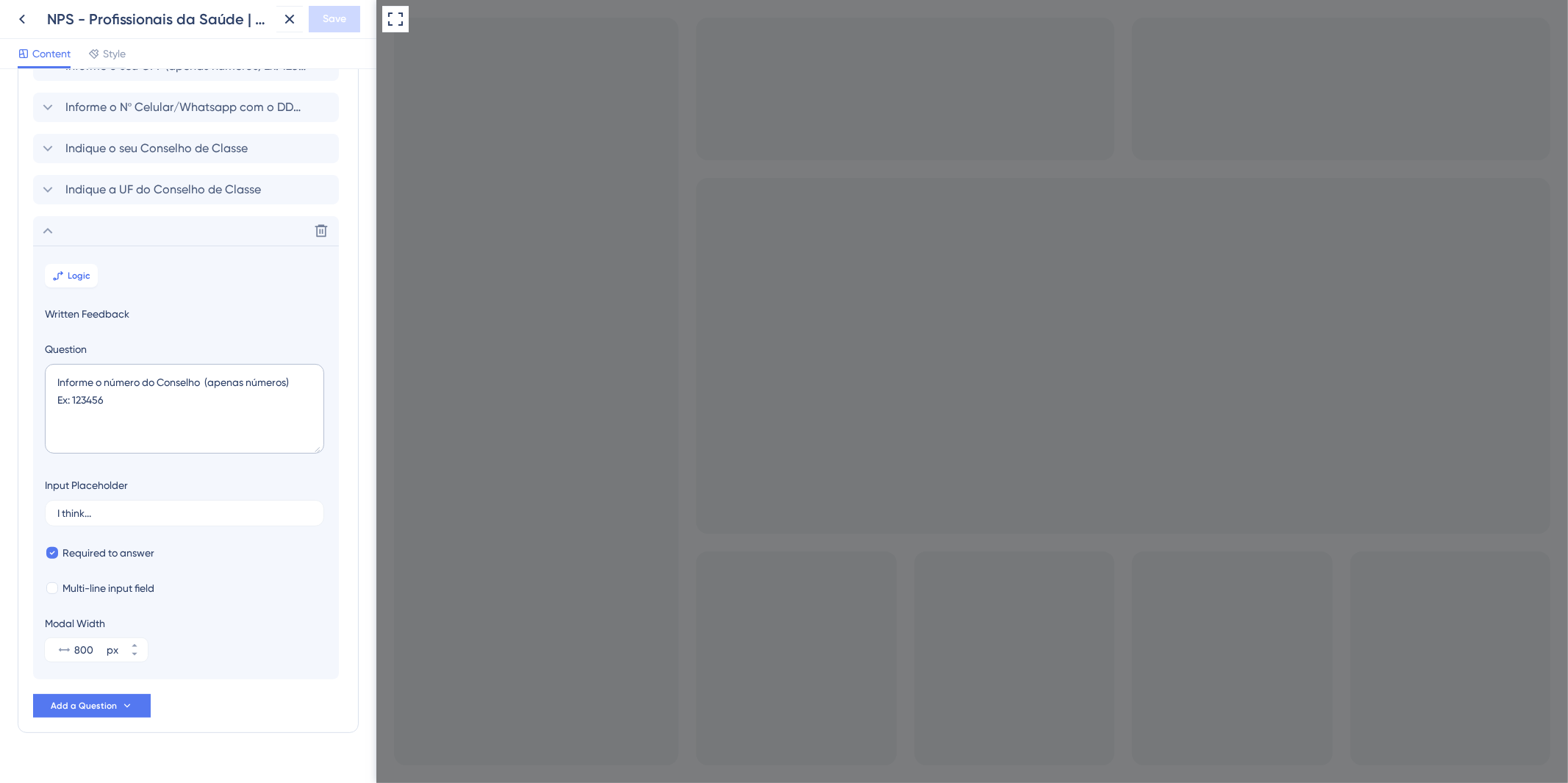
scroll to position [171, 0]
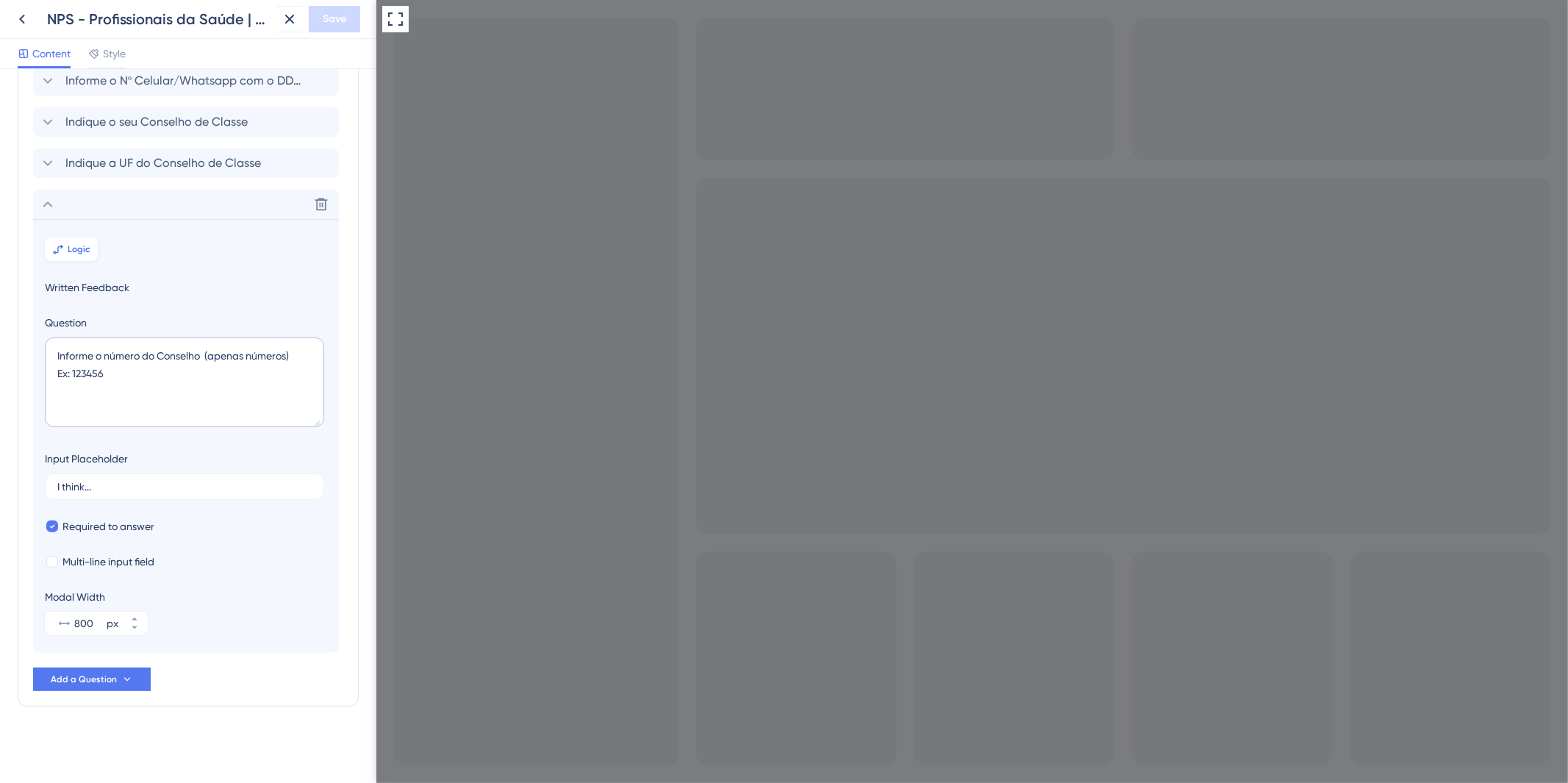
click at [71, 248] on span "Logic" at bounding box center [79, 249] width 23 height 12
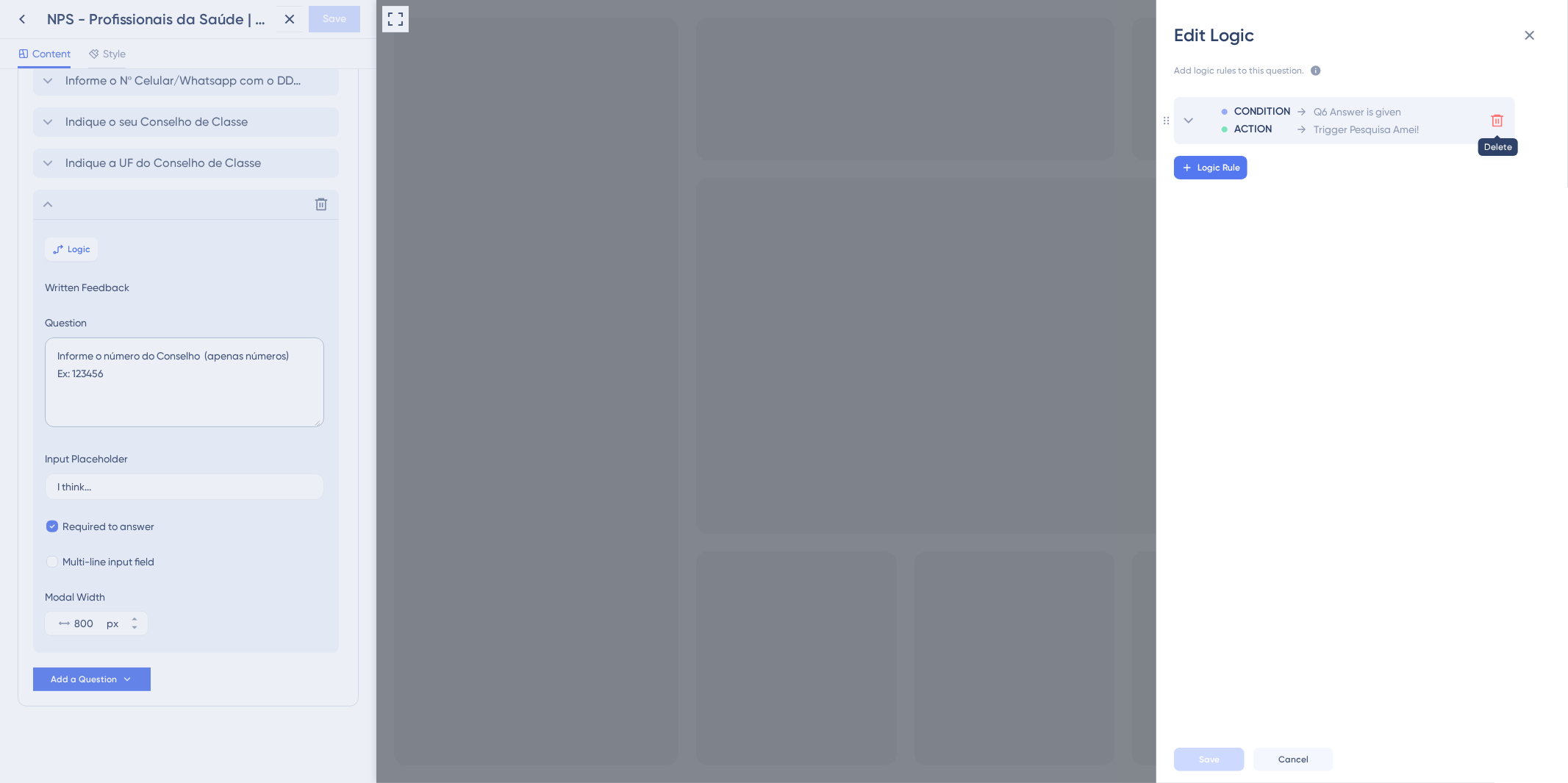
click at [1500, 118] on icon at bounding box center [1497, 120] width 15 height 15
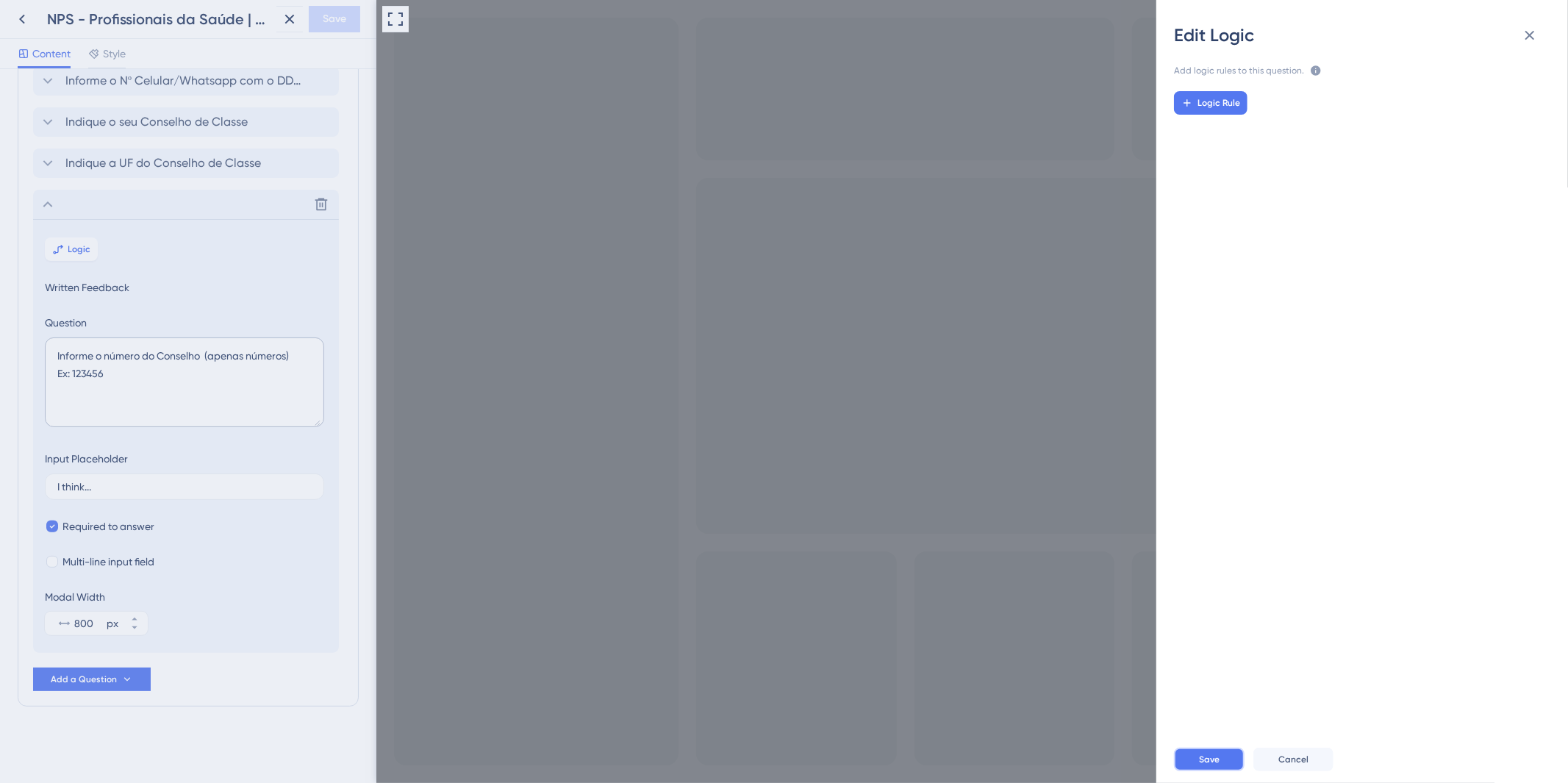
click at [1224, 744] on button "Save" at bounding box center [1209, 760] width 71 height 24
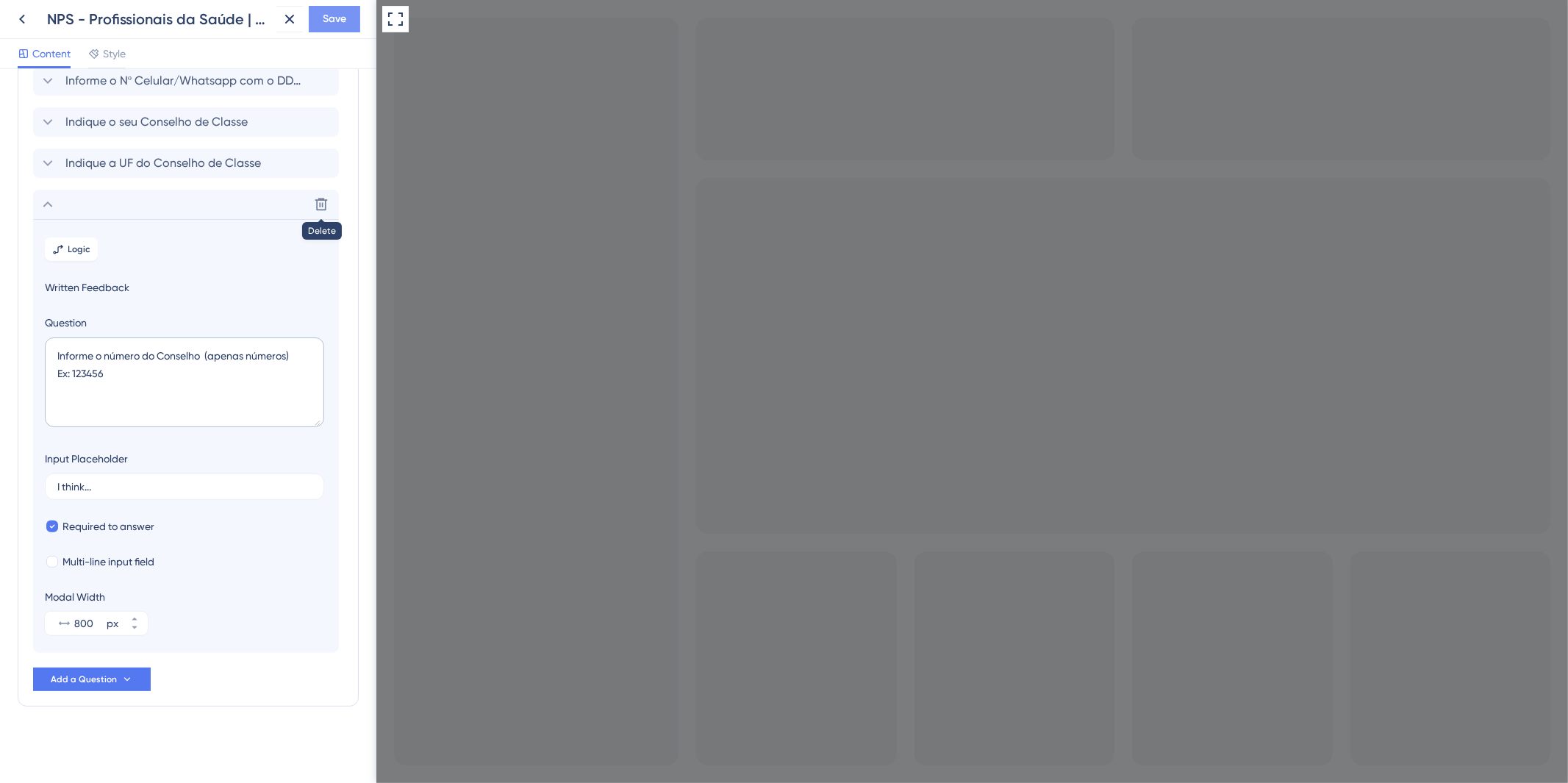
click at [340, 31] on button "Save" at bounding box center [334, 19] width 51 height 26
click at [149, 204] on div "Delete" at bounding box center [186, 204] width 306 height 29
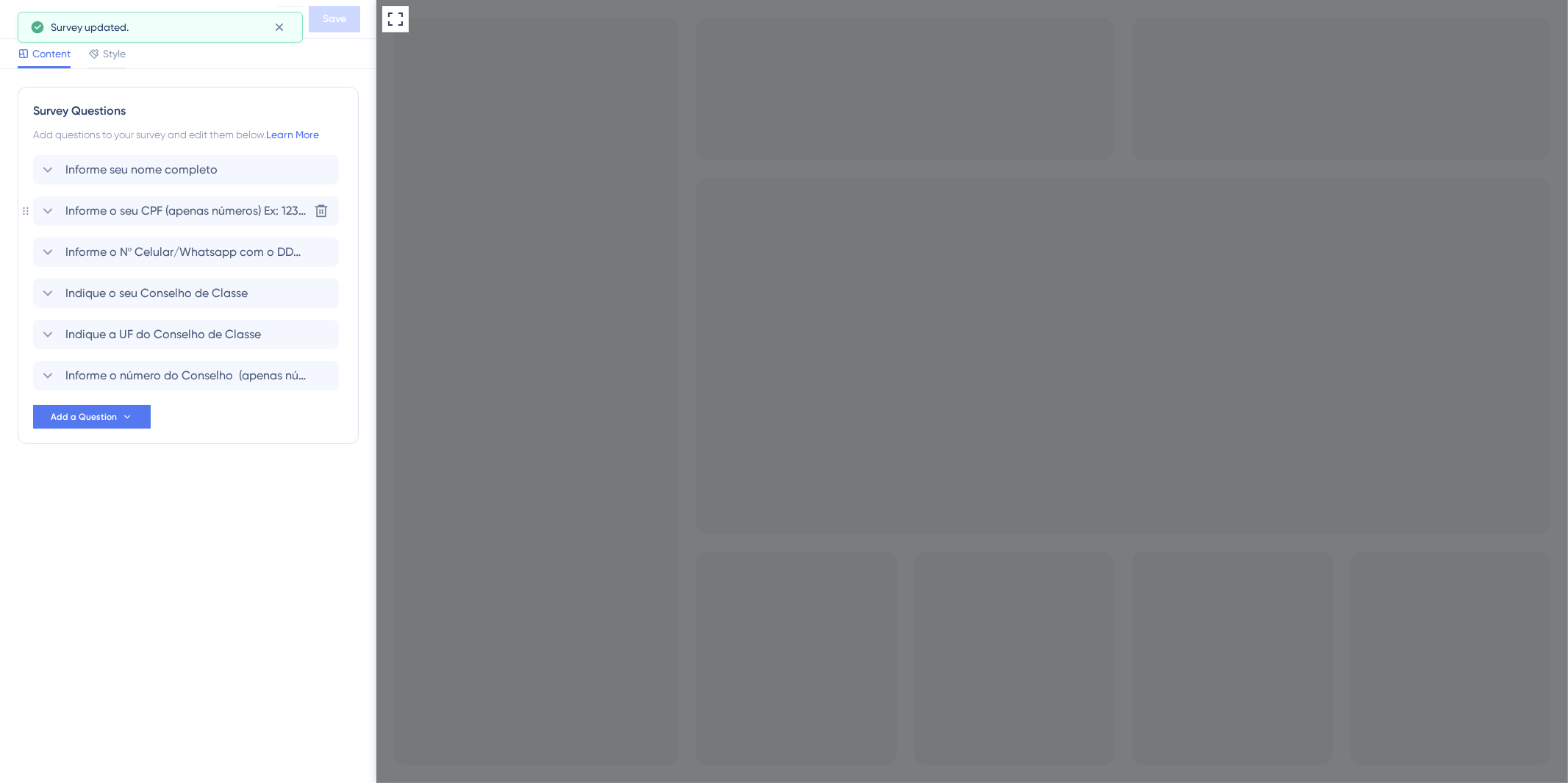
scroll to position [0, 0]
click at [192, 522] on div "Survey Questions Add questions to your survey and edit them below. Learn More I…" at bounding box center [188, 426] width 377 height 714
drag, startPoint x: 57, startPoint y: 376, endPoint x: 65, endPoint y: 381, distance: 9.4
click at [57, 376] on div "Informe o número do Conselho (apenas números) Ex: 123456" at bounding box center [173, 376] width 269 height 18
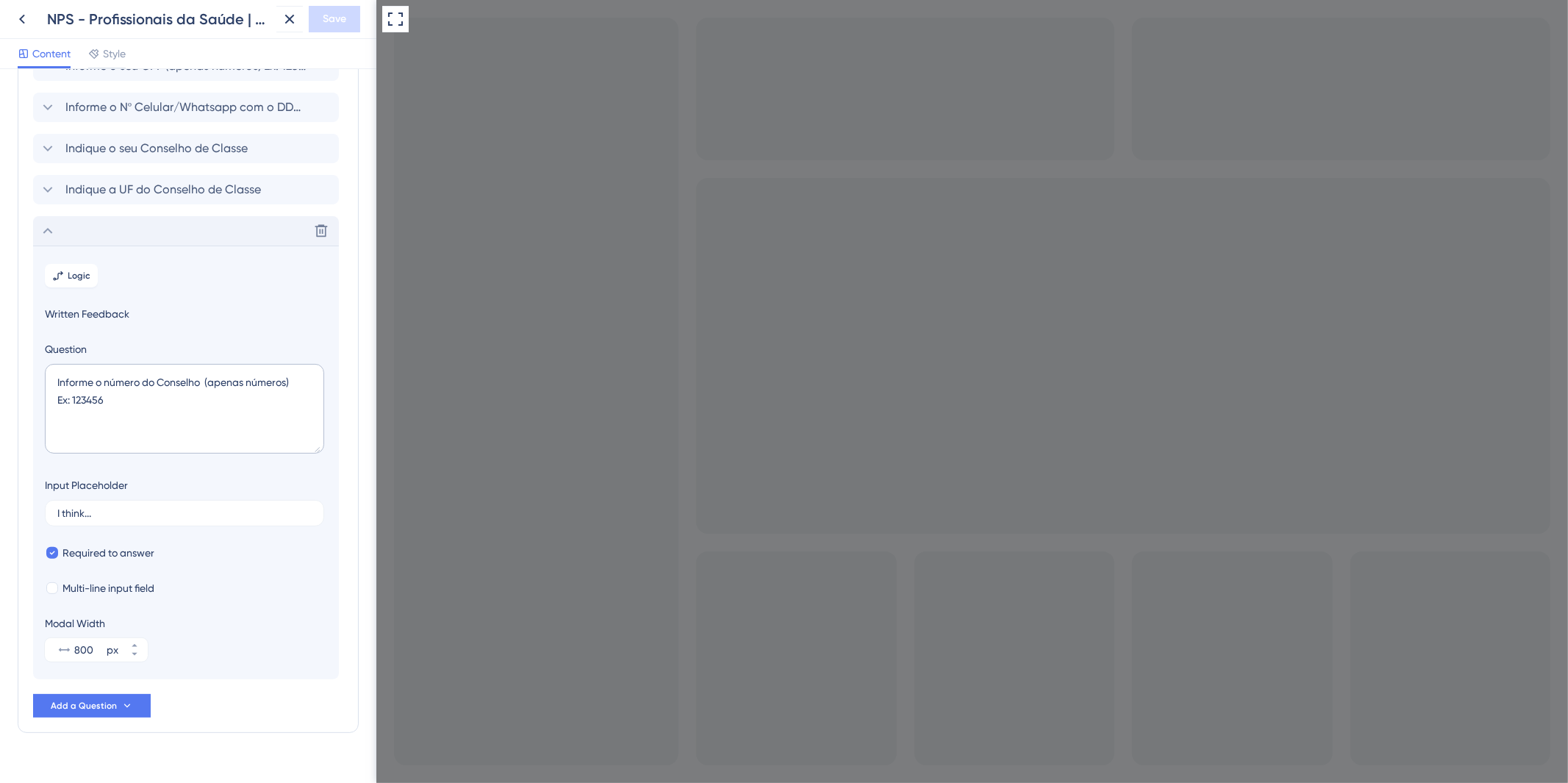
scroll to position [171, 0]
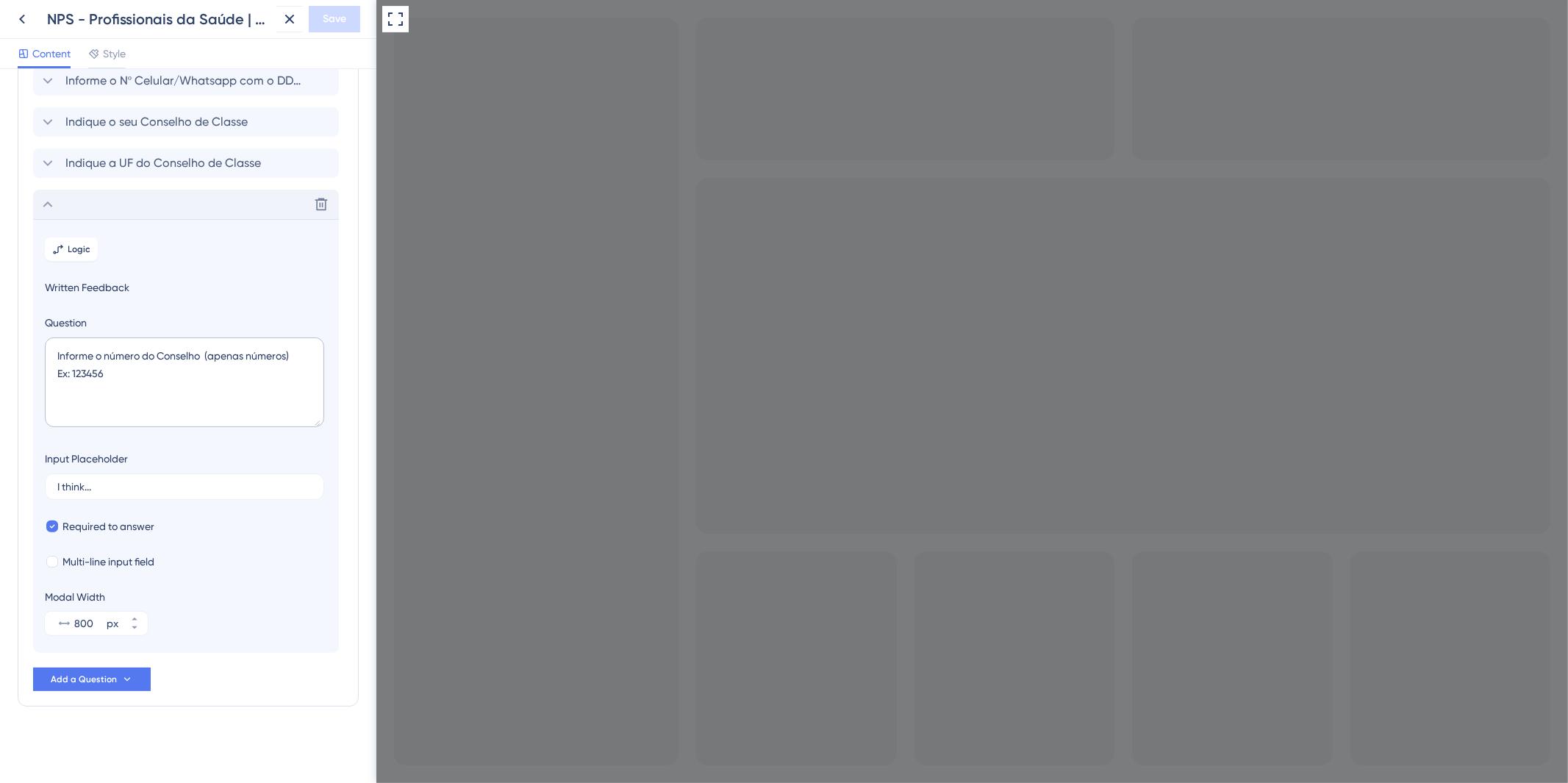
click at [92, 211] on div "Delete" at bounding box center [186, 204] width 306 height 29
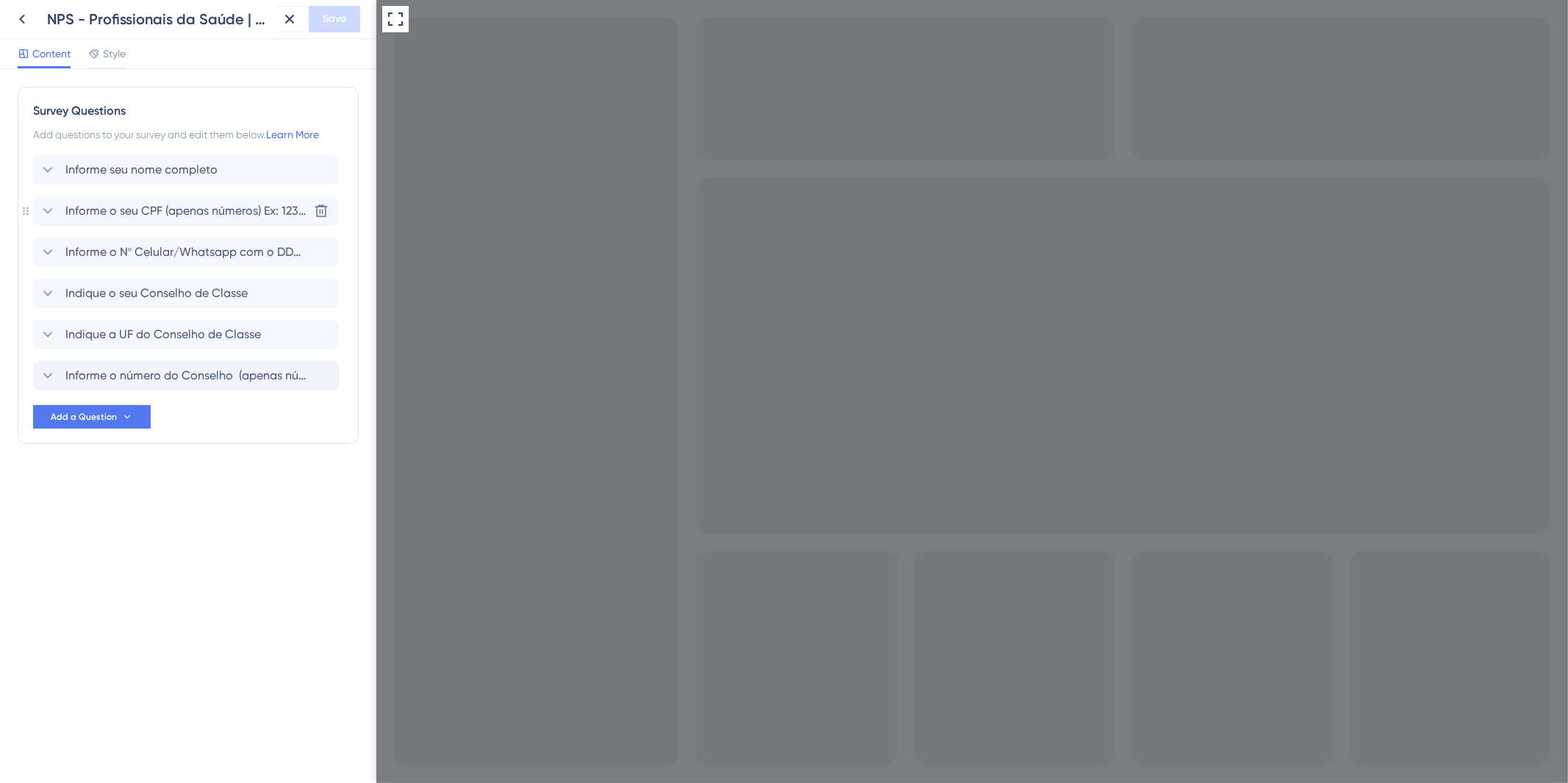
scroll to position [0, 0]
click at [108, 430] on div "Survey Questions Add questions to your survey and edit them below. Learn More I…" at bounding box center [188, 265] width 341 height 357
click at [99, 408] on button "Add a Question" at bounding box center [92, 417] width 118 height 24
click at [143, 518] on span "Number Rating (10)" at bounding box center [99, 518] width 90 height 18
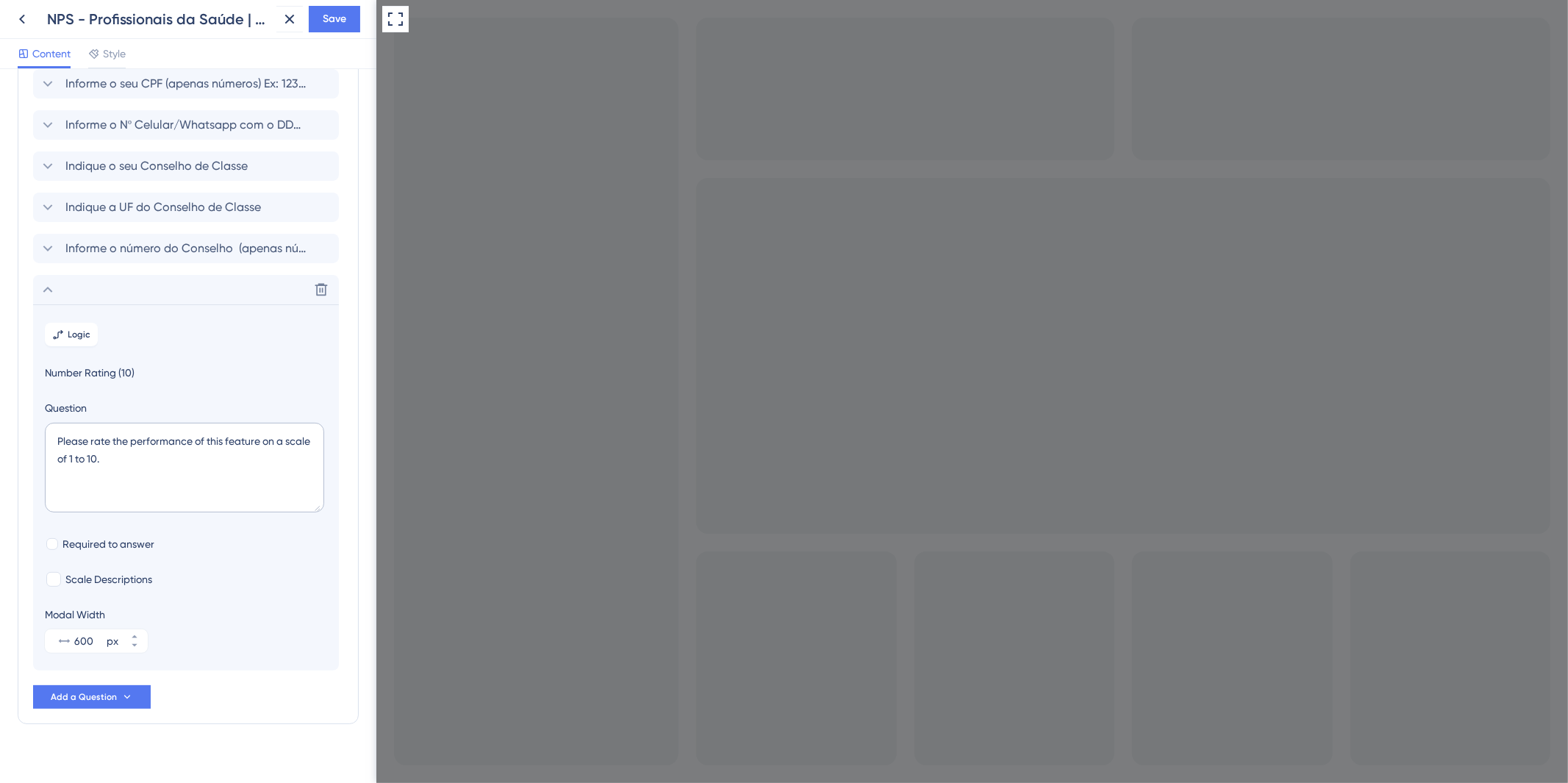
scroll to position [145, 0]
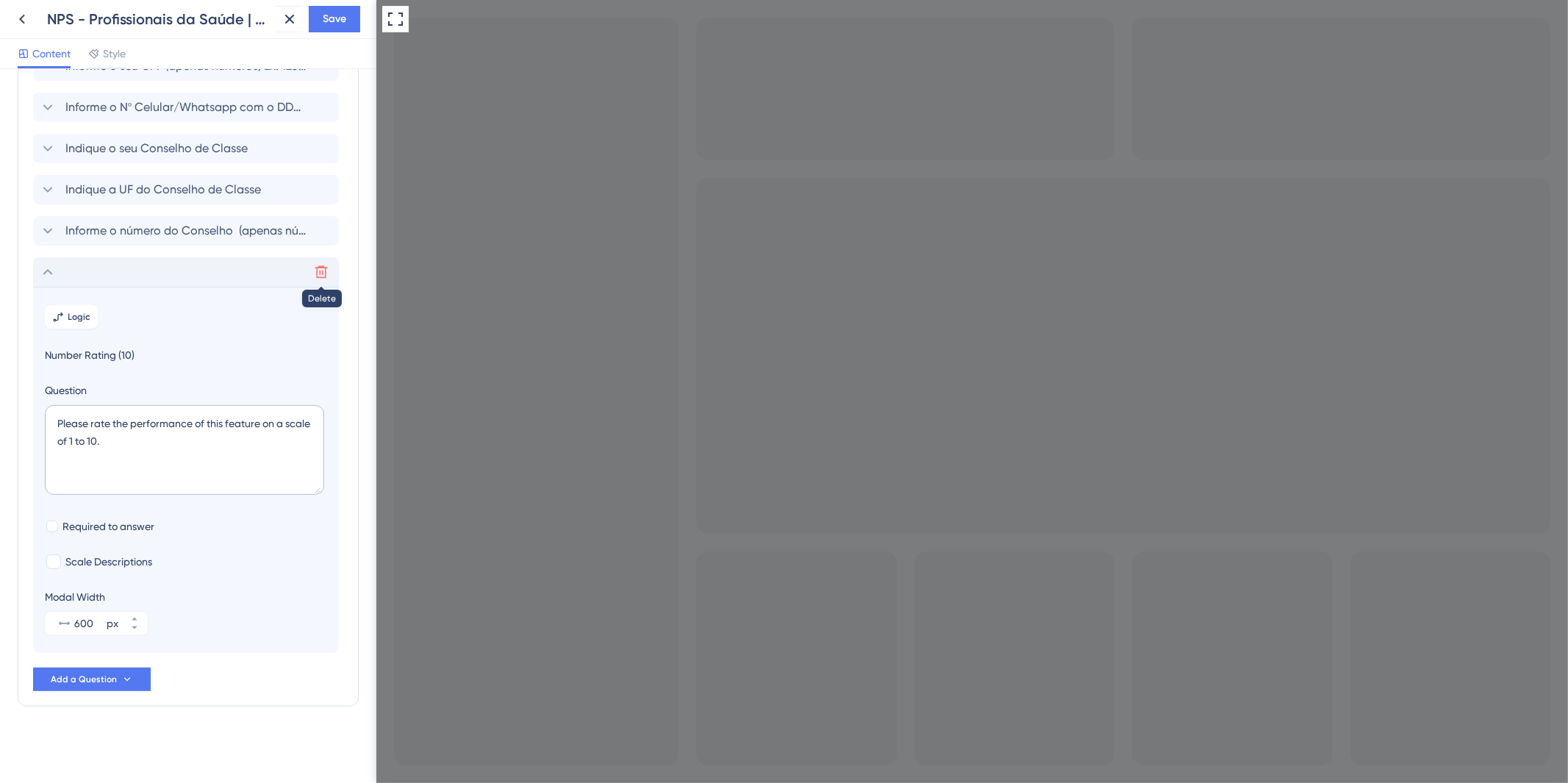
click at [327, 265] on icon at bounding box center [321, 272] width 15 height 15
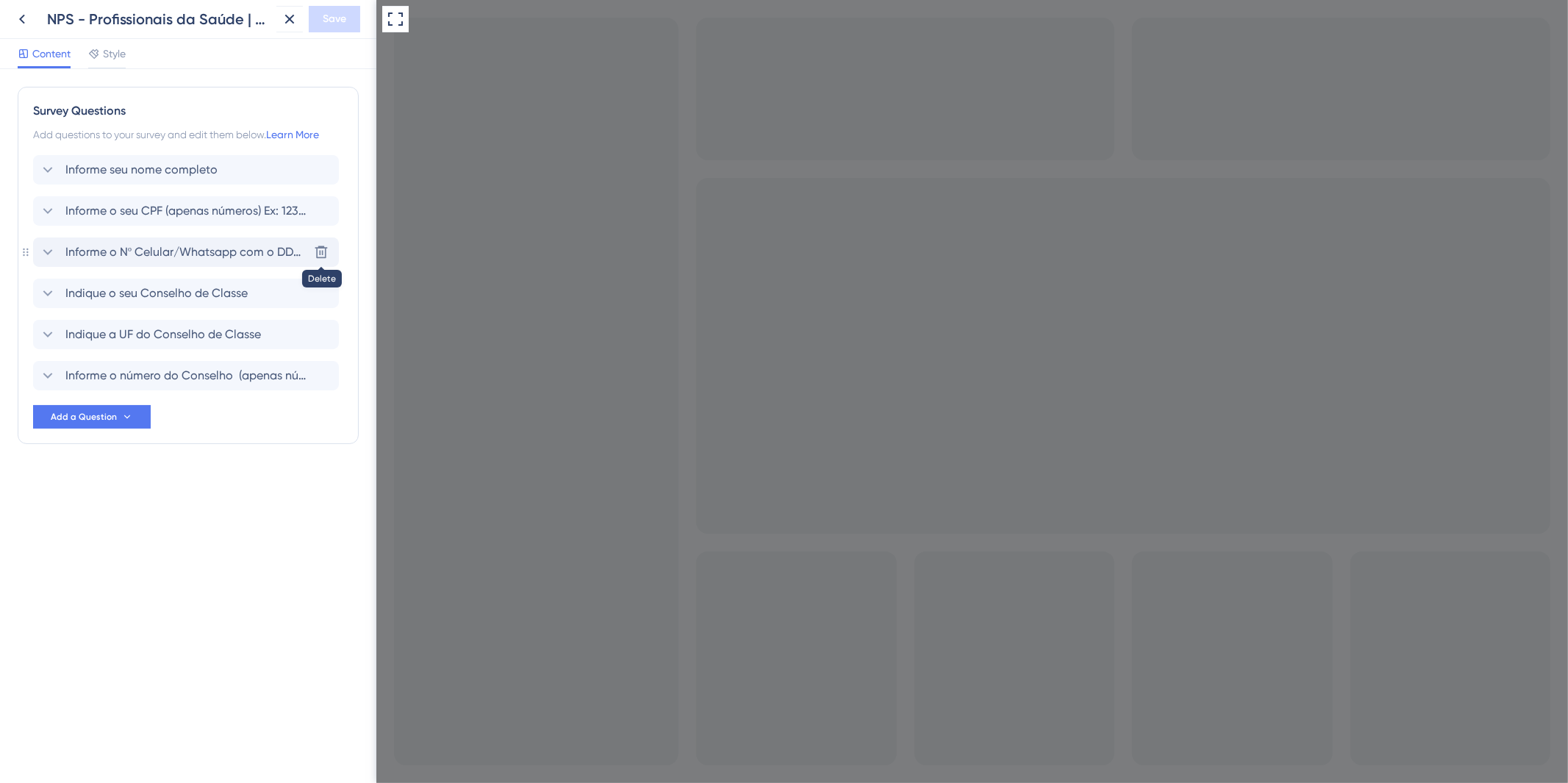
scroll to position [0, 0]
click at [63, 414] on span "Add a Question" at bounding box center [84, 417] width 66 height 12
click at [69, 299] on span "Indique o seu Conselho de Classe" at bounding box center [156, 294] width 182 height 18
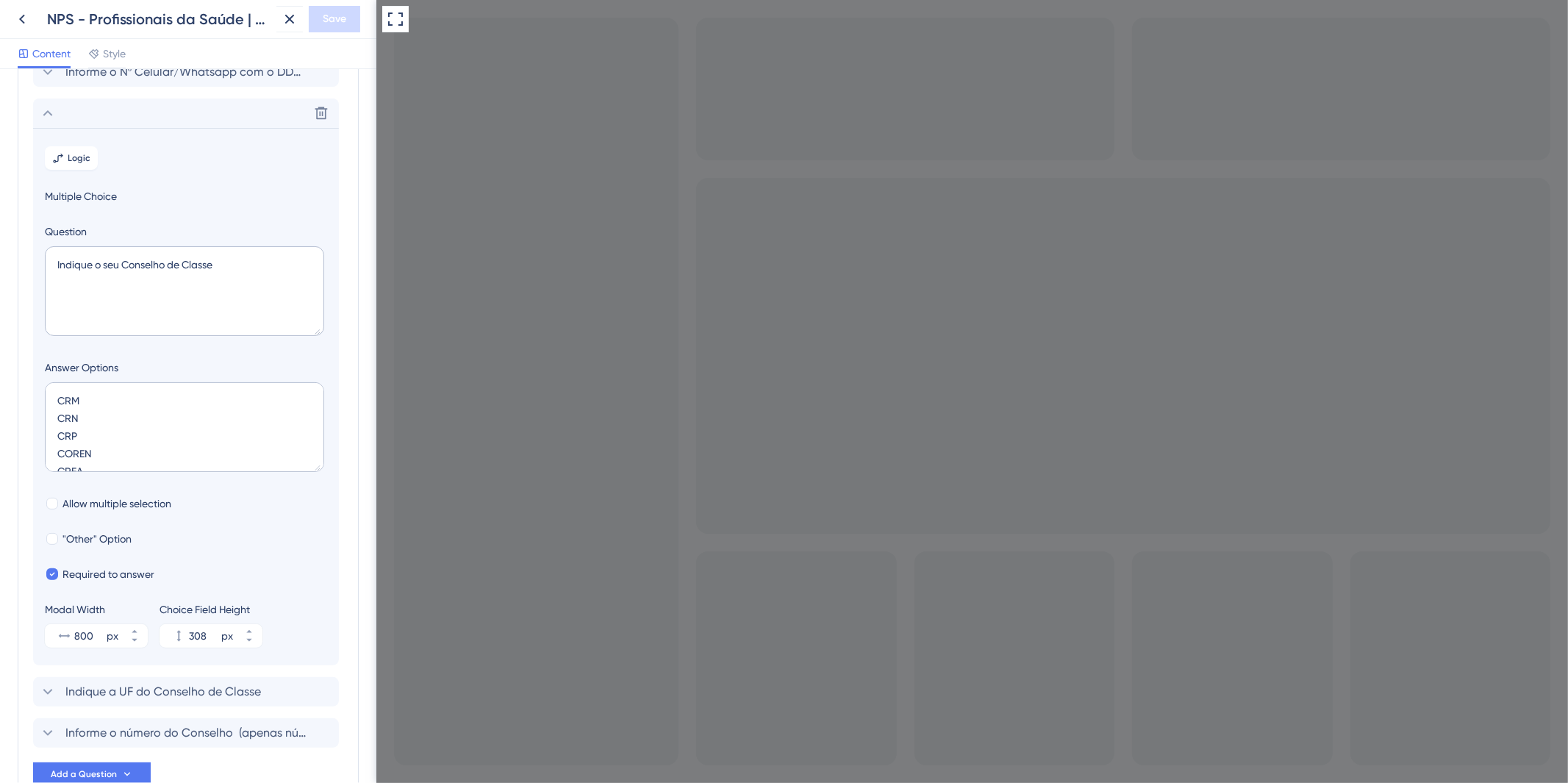
scroll to position [210, 0]
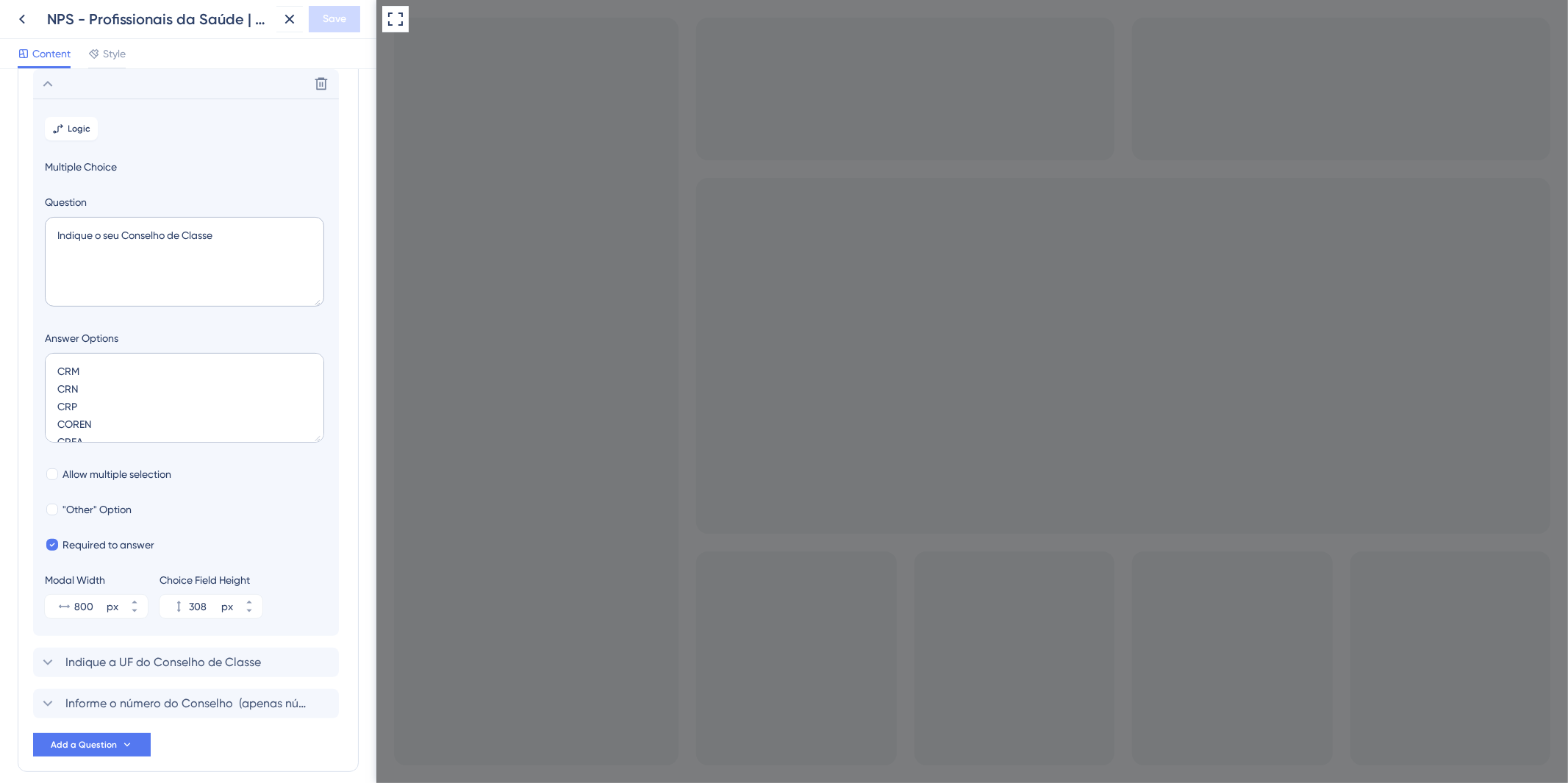
click at [64, 500] on section "Logic Multiple Choice Question Indique o seu Conselho de Classe Answer Options …" at bounding box center [186, 368] width 306 height 538
click at [99, 515] on span ""Other" Option" at bounding box center [97, 510] width 69 height 18
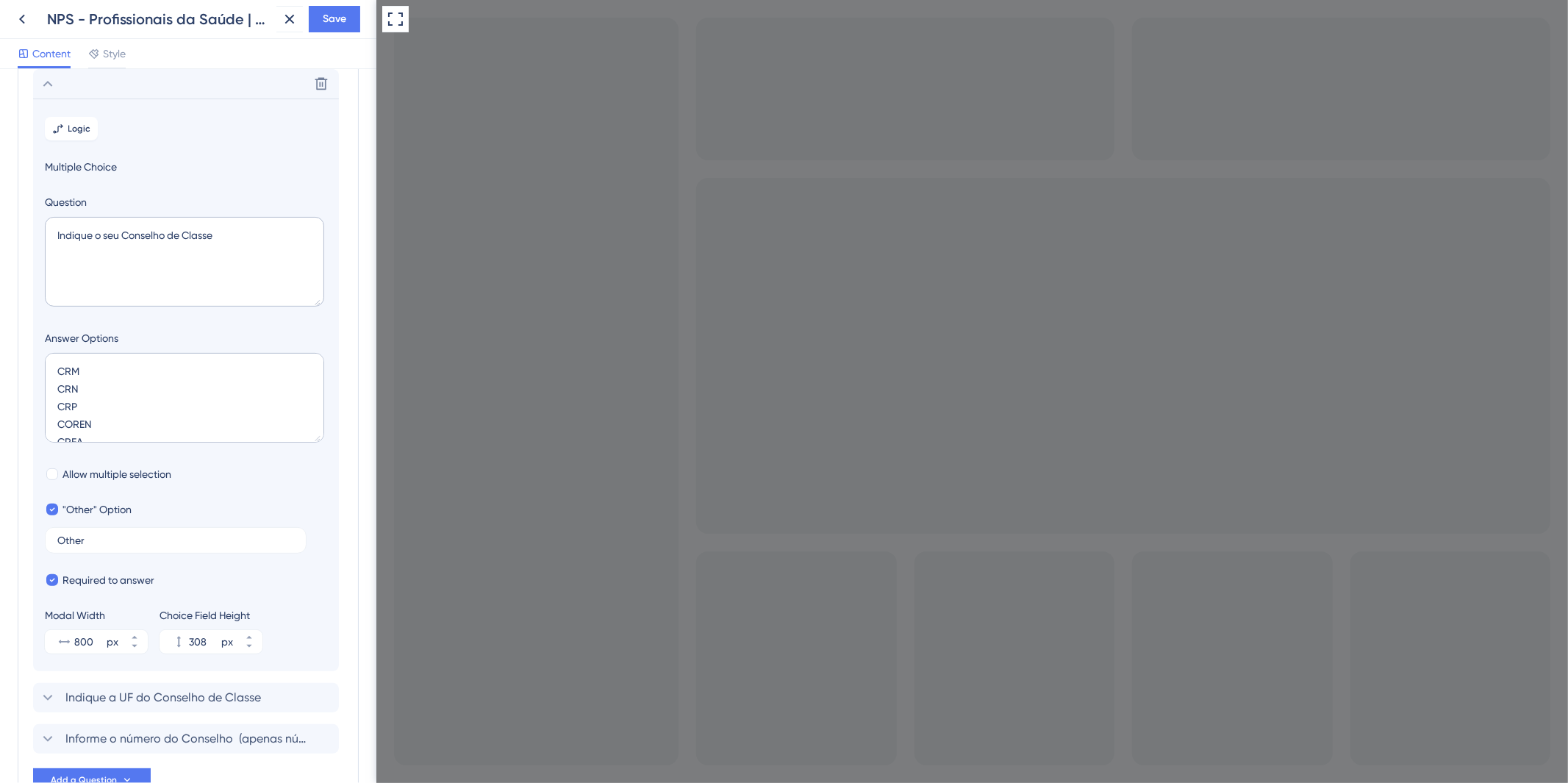
scroll to position [157, 0]
drag, startPoint x: 439, startPoint y: 1075, endPoint x: 801, endPoint y: 1300, distance: 426.2
click at [74, 494] on section "Logic Multiple Choice Question Indique o seu Conselho de Classe Answer Options …" at bounding box center [186, 385] width 306 height 573
click at [74, 511] on span ""Other" Option" at bounding box center [97, 510] width 69 height 18
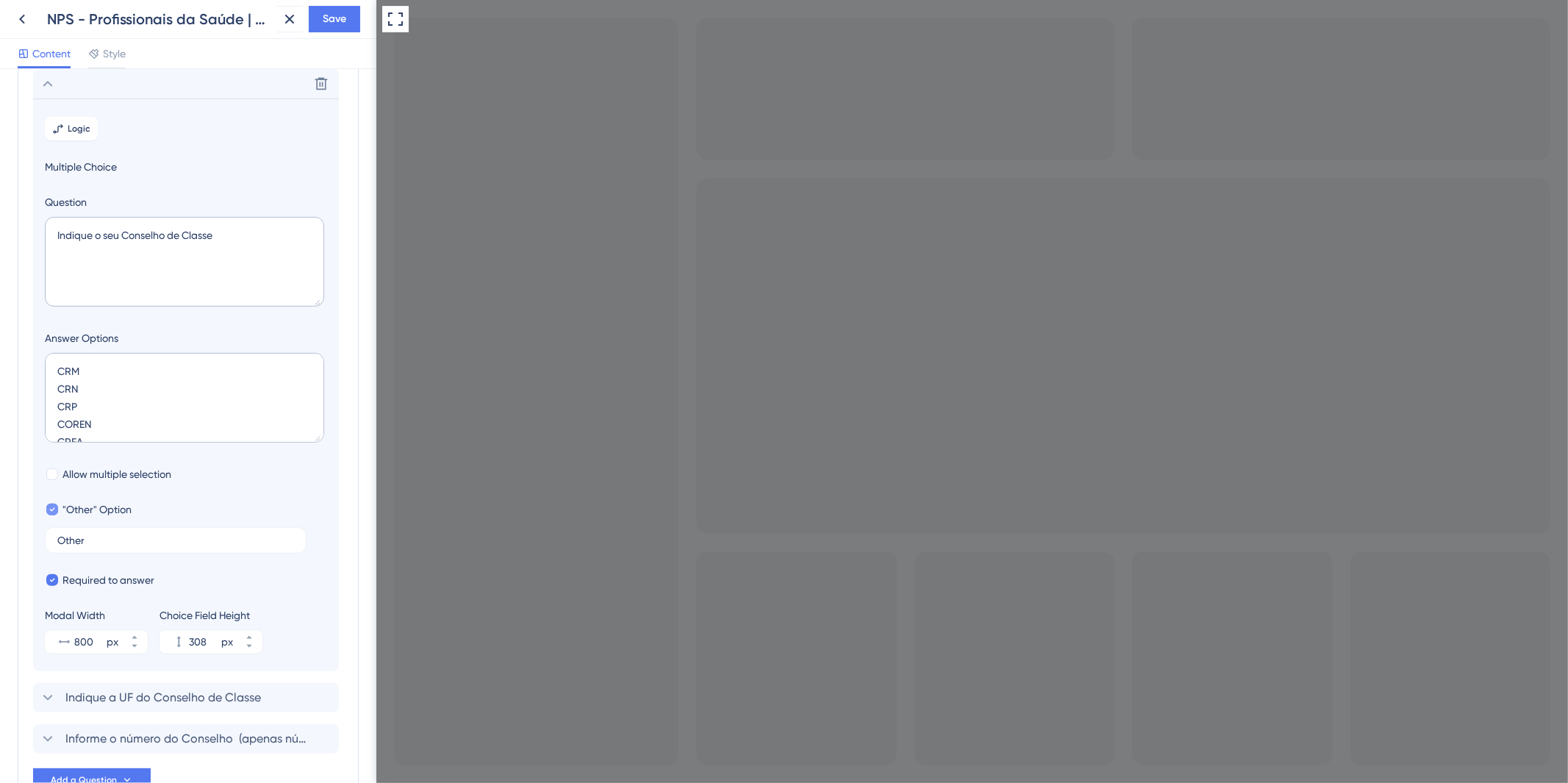
checkbox input "false"
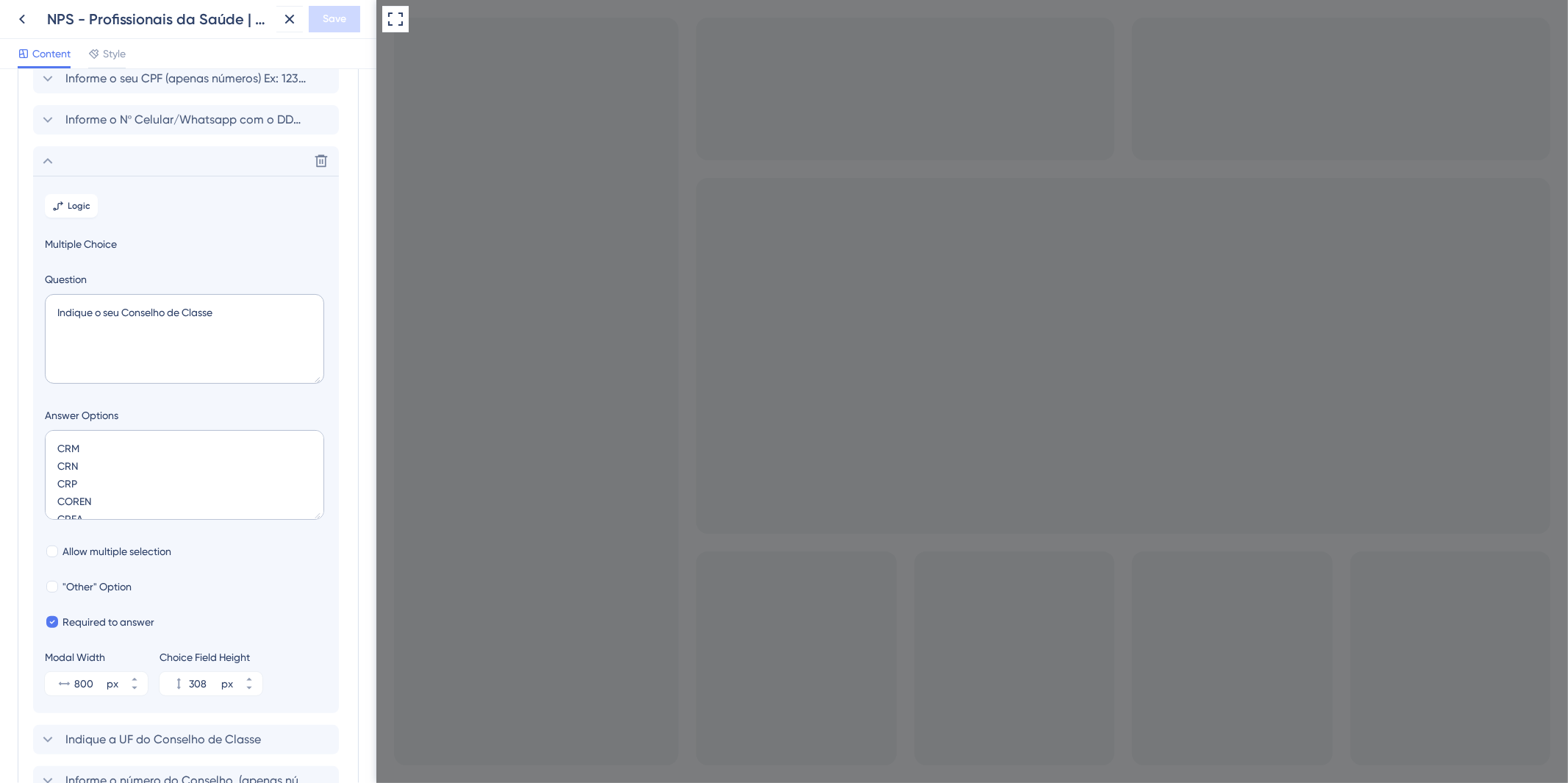
scroll to position [46, 0]
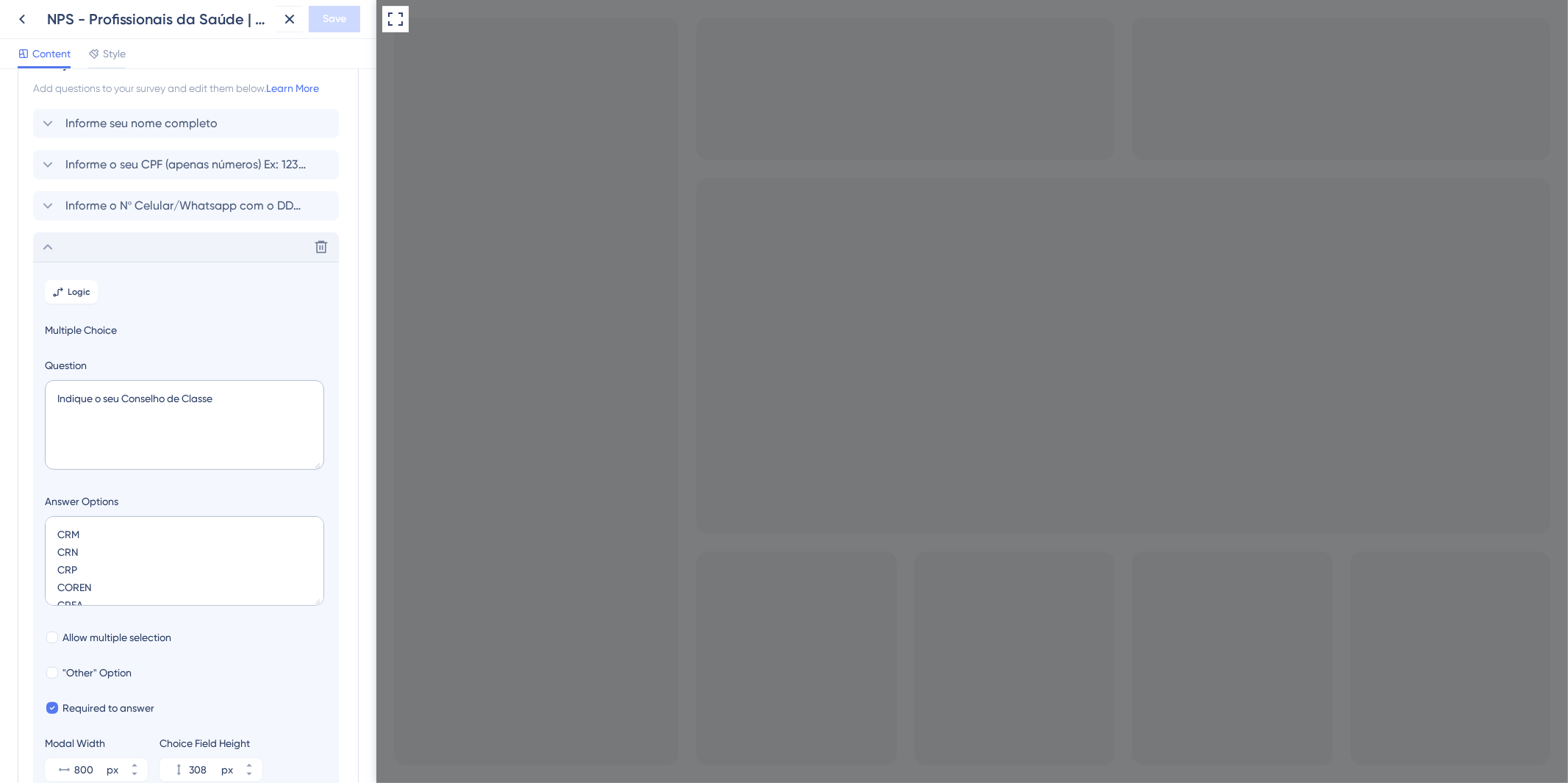
click at [239, 251] on div "Delete" at bounding box center [186, 246] width 306 height 29
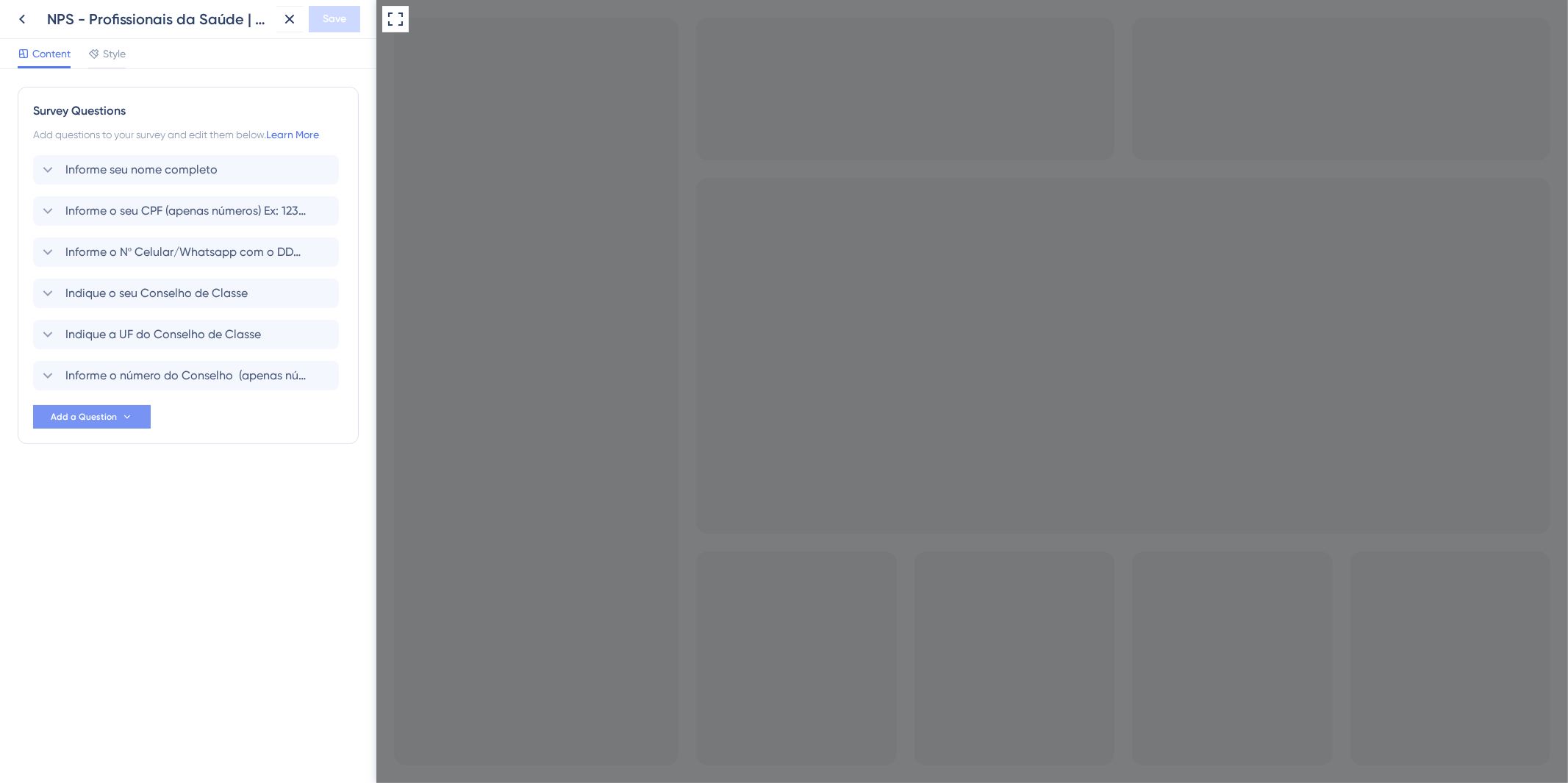
drag, startPoint x: 174, startPoint y: 406, endPoint x: 148, endPoint y: 414, distance: 27.2
click at [174, 406] on div "Informe seu nome completo Informe o seu CPF (apenas números) Ex: 1234567891011 …" at bounding box center [188, 292] width 310 height 274
click at [143, 414] on button "Add a Question" at bounding box center [92, 417] width 118 height 24
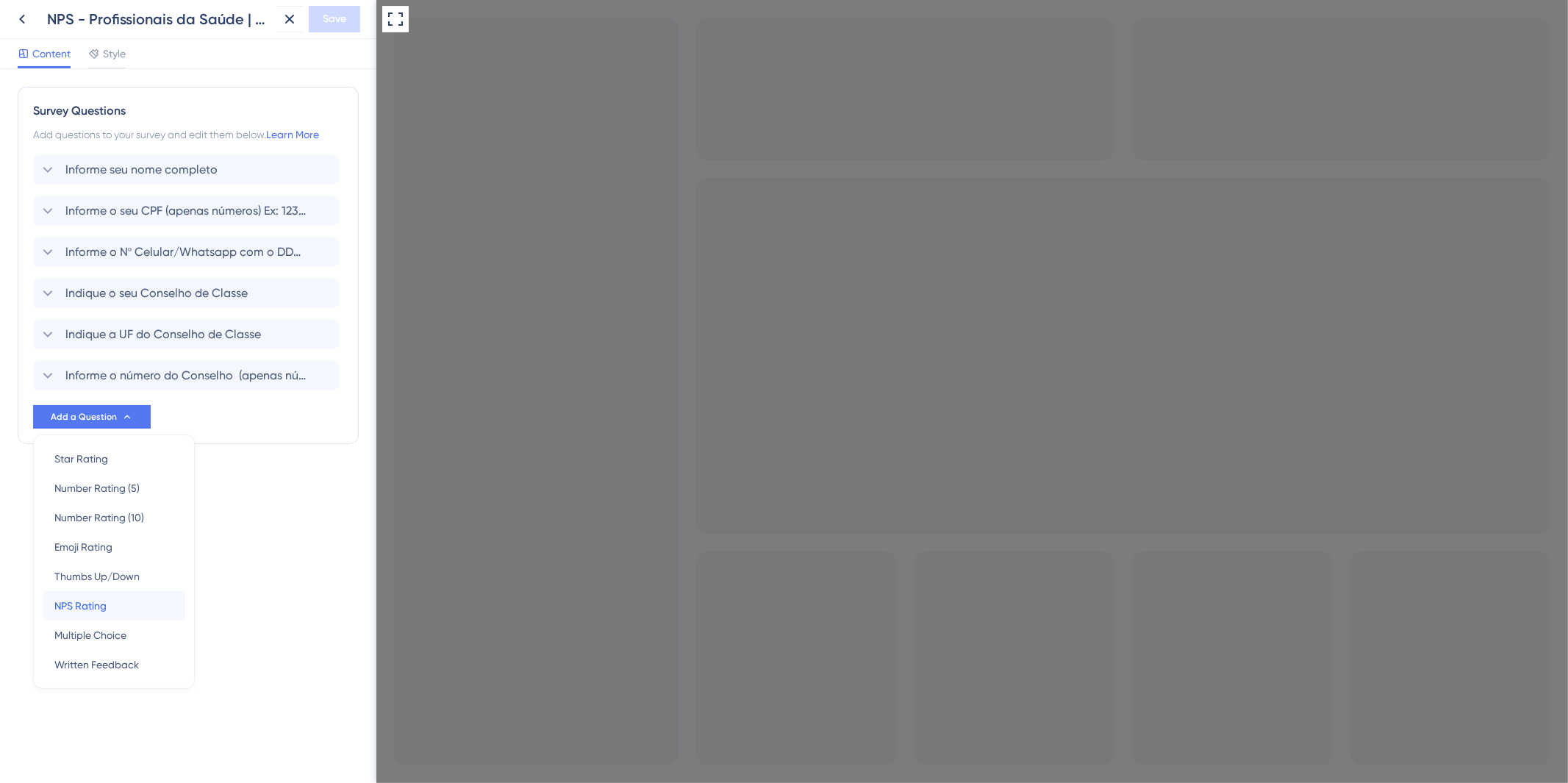
click at [141, 606] on div "NPS Rating NPS Rating" at bounding box center [113, 605] width 119 height 29
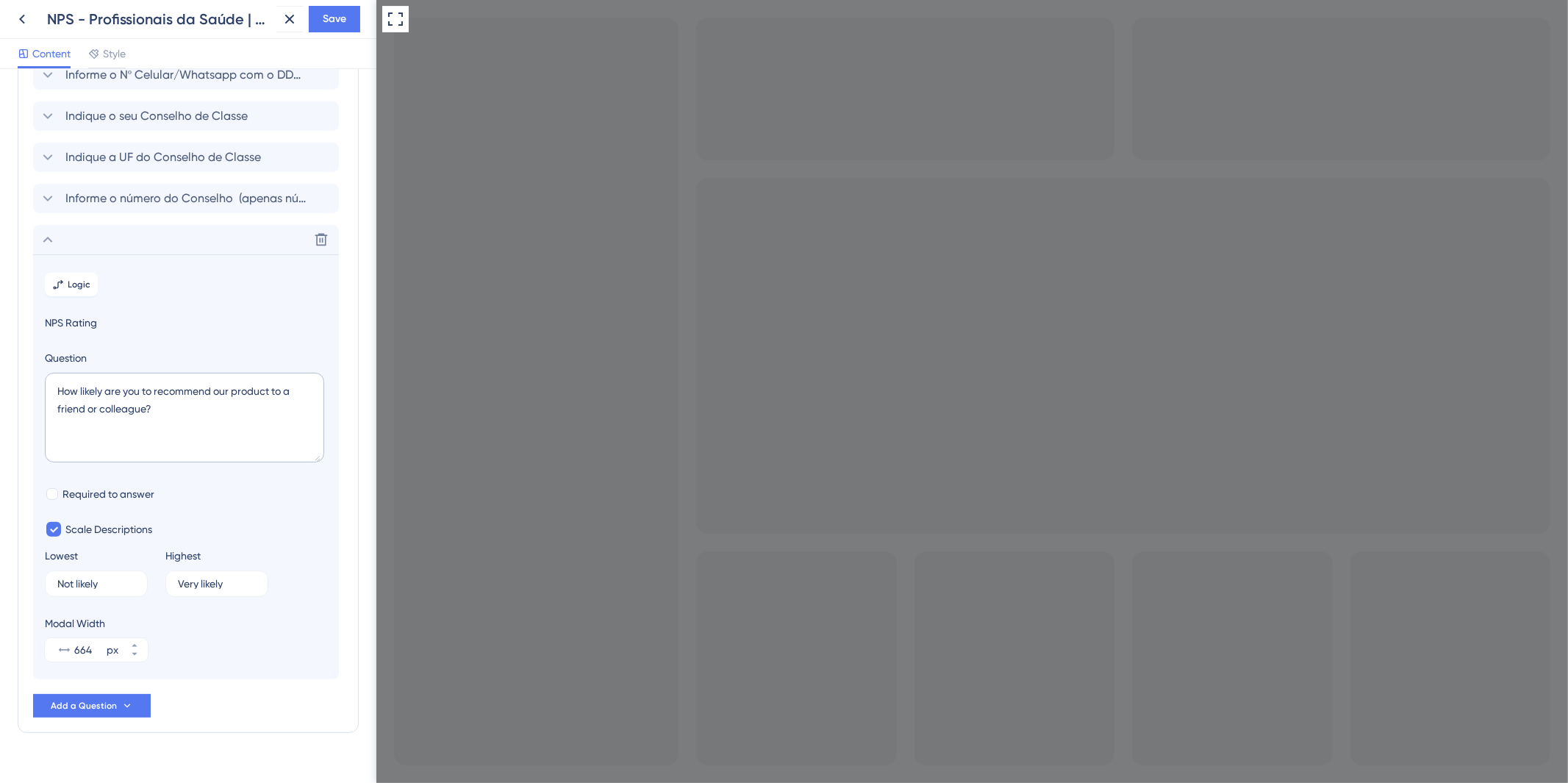
scroll to position [204, 0]
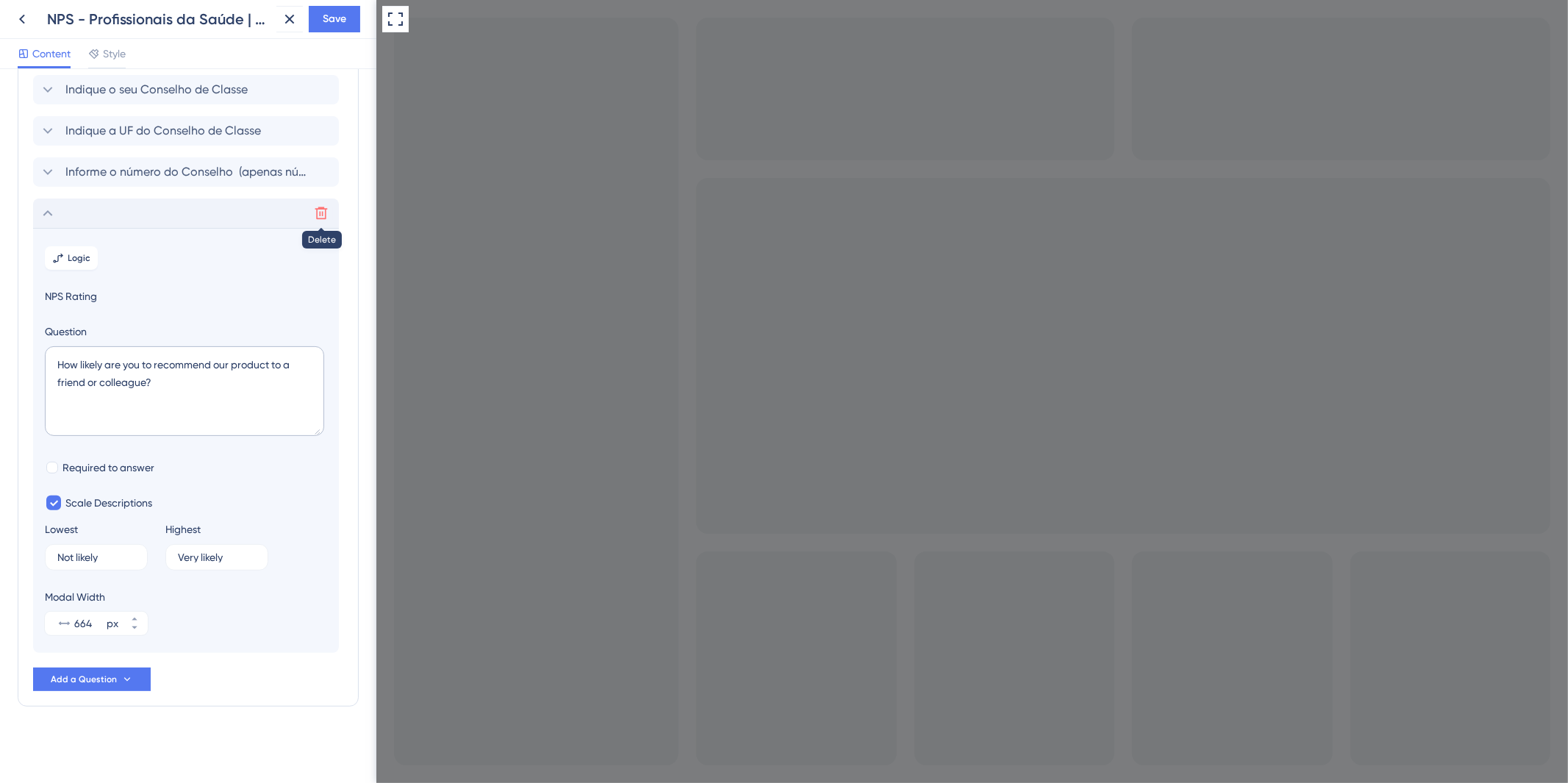
click at [320, 210] on icon at bounding box center [321, 213] width 15 height 15
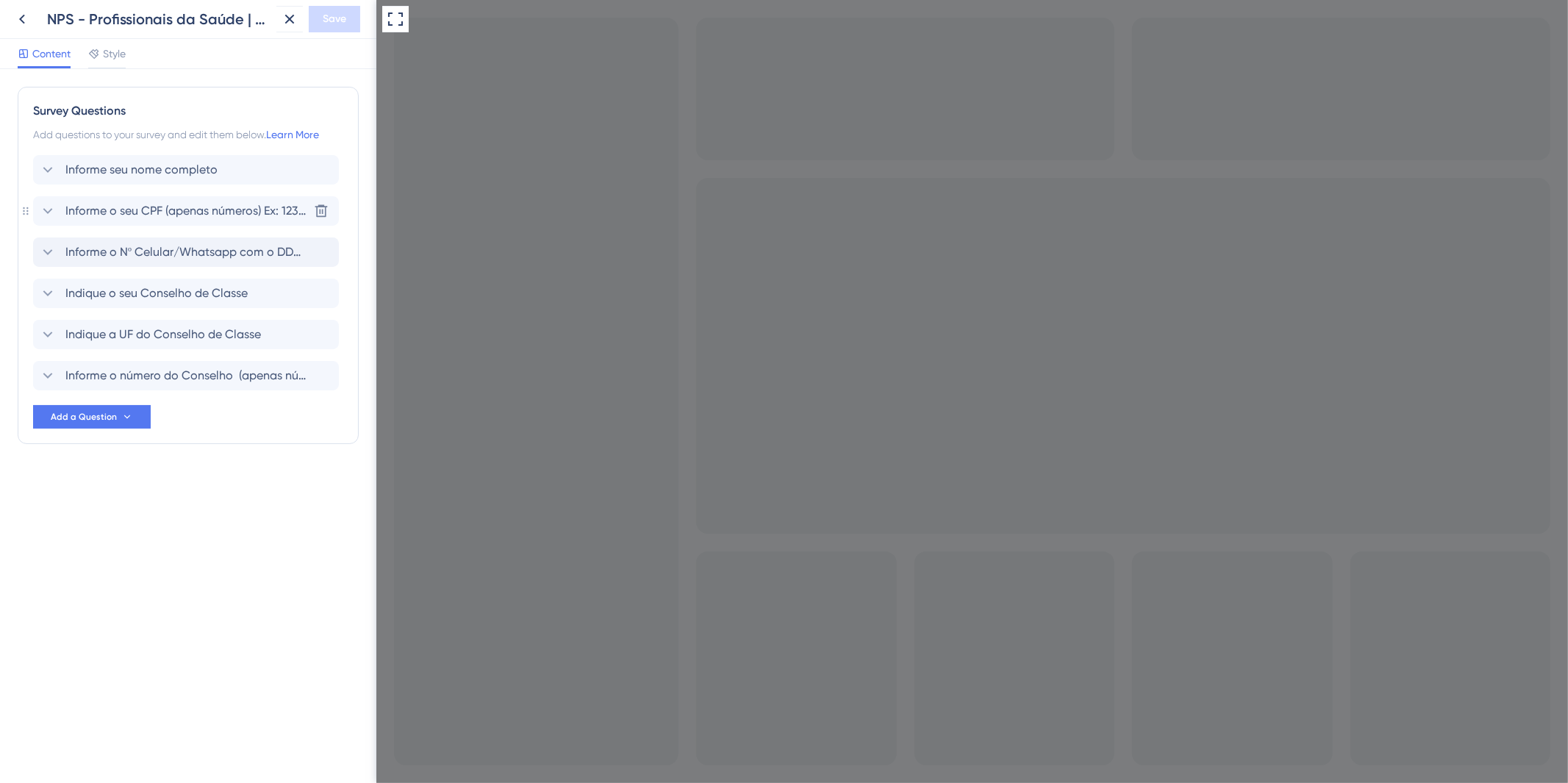
scroll to position [0, 0]
click at [91, 413] on span "Add a Question" at bounding box center [84, 417] width 66 height 12
click at [138, 464] on div "Star Rating Star Rating" at bounding box center [113, 458] width 119 height 29
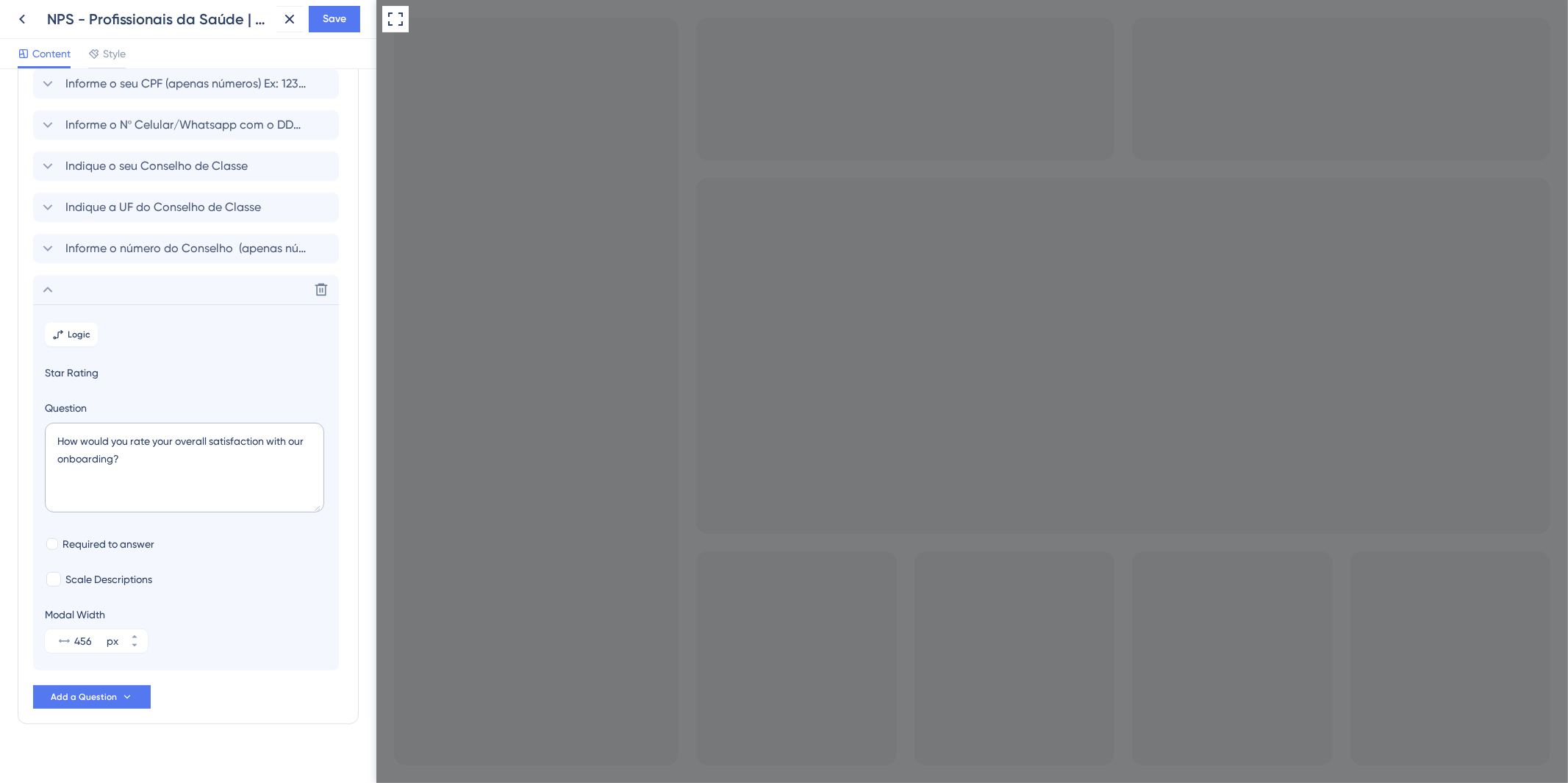
scroll to position [145, 0]
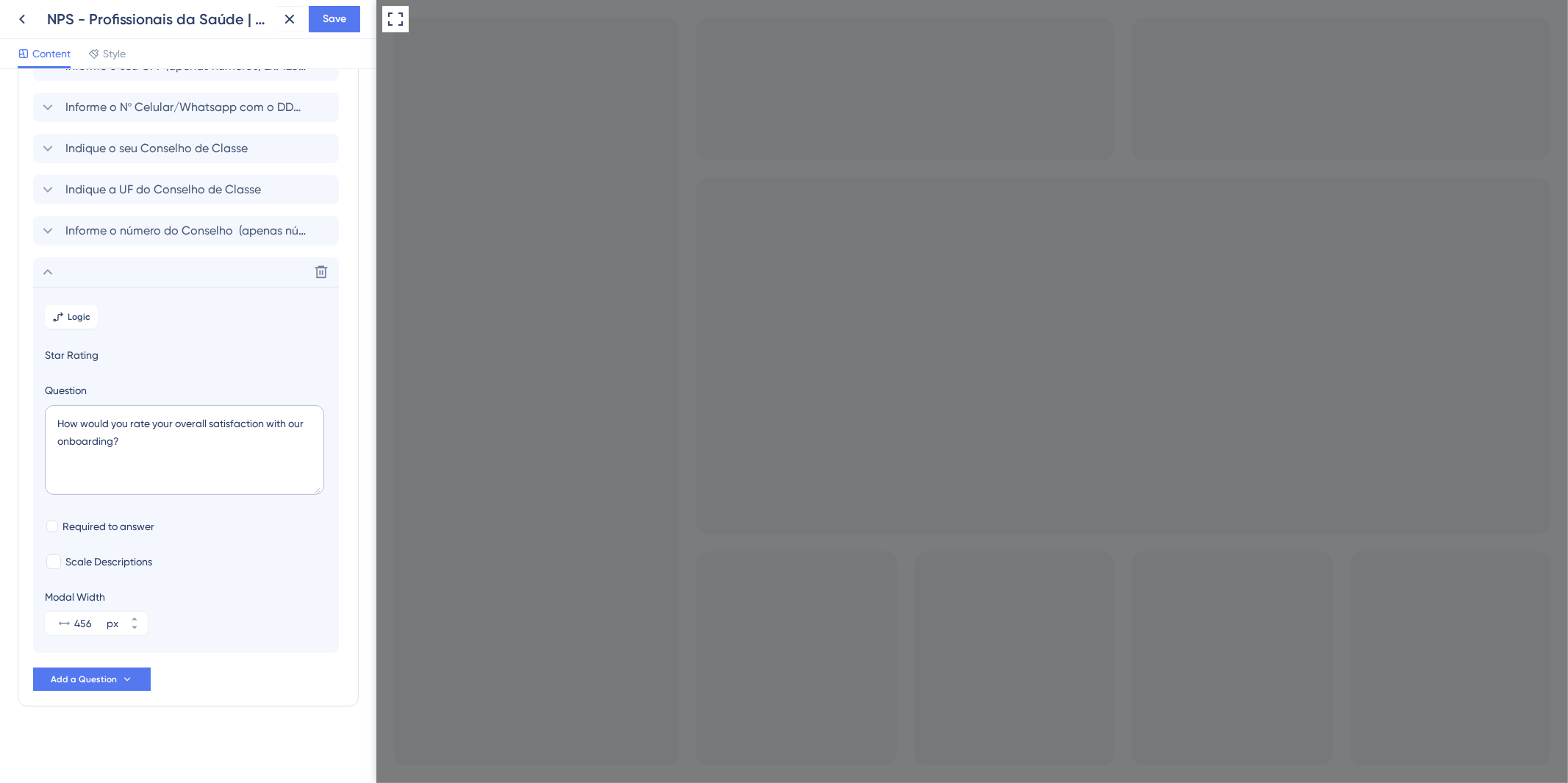
click at [85, 556] on span "Scale Descriptions" at bounding box center [108, 562] width 87 height 18
click at [45, 558] on label "Scale Descriptions" at bounding box center [98, 562] width 107 height 18
click at [62, 569] on label "Scale Descriptions" at bounding box center [98, 562] width 107 height 18
click at [54, 561] on div at bounding box center [53, 562] width 15 height 15
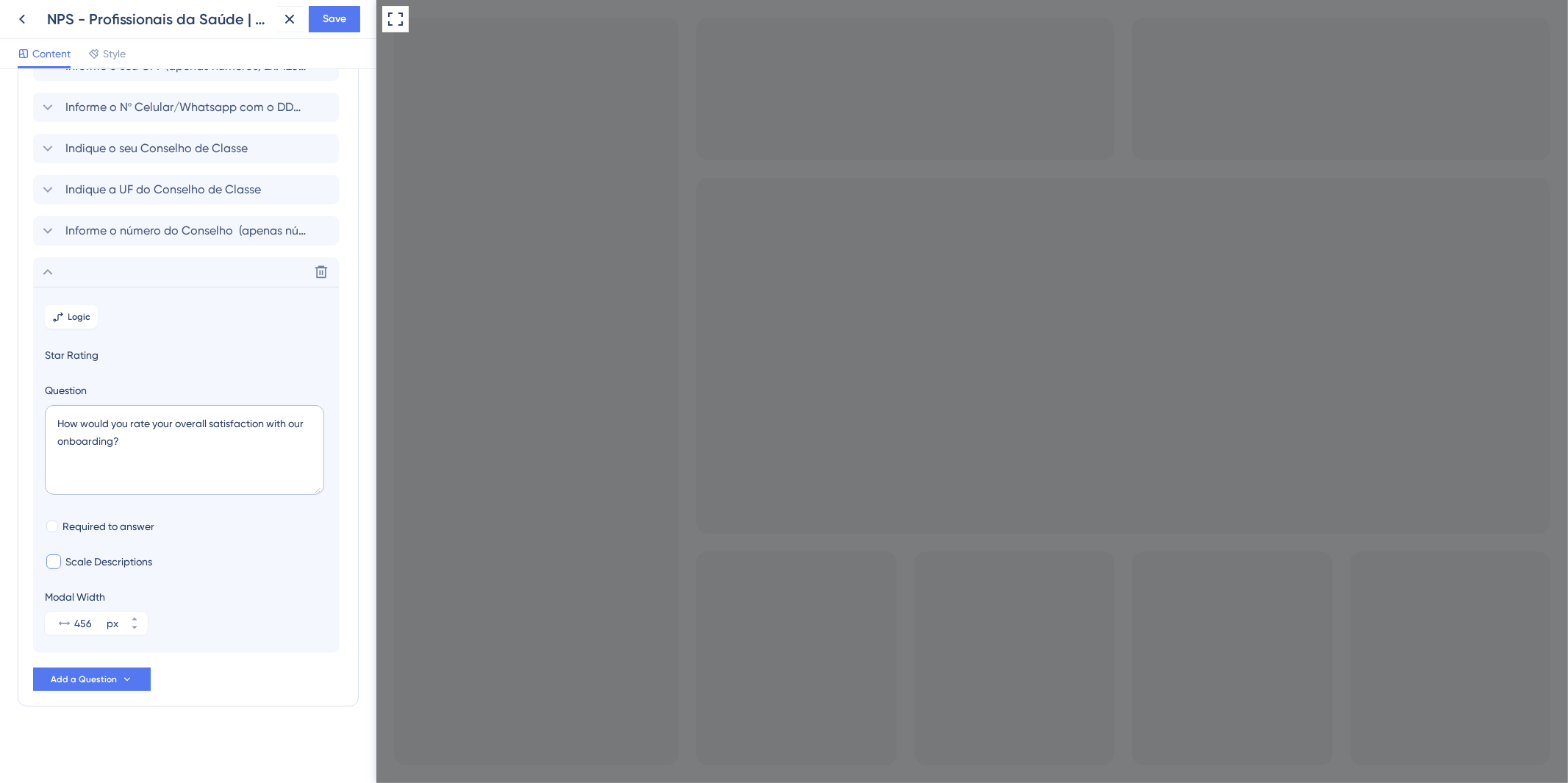
checkbox input "true"
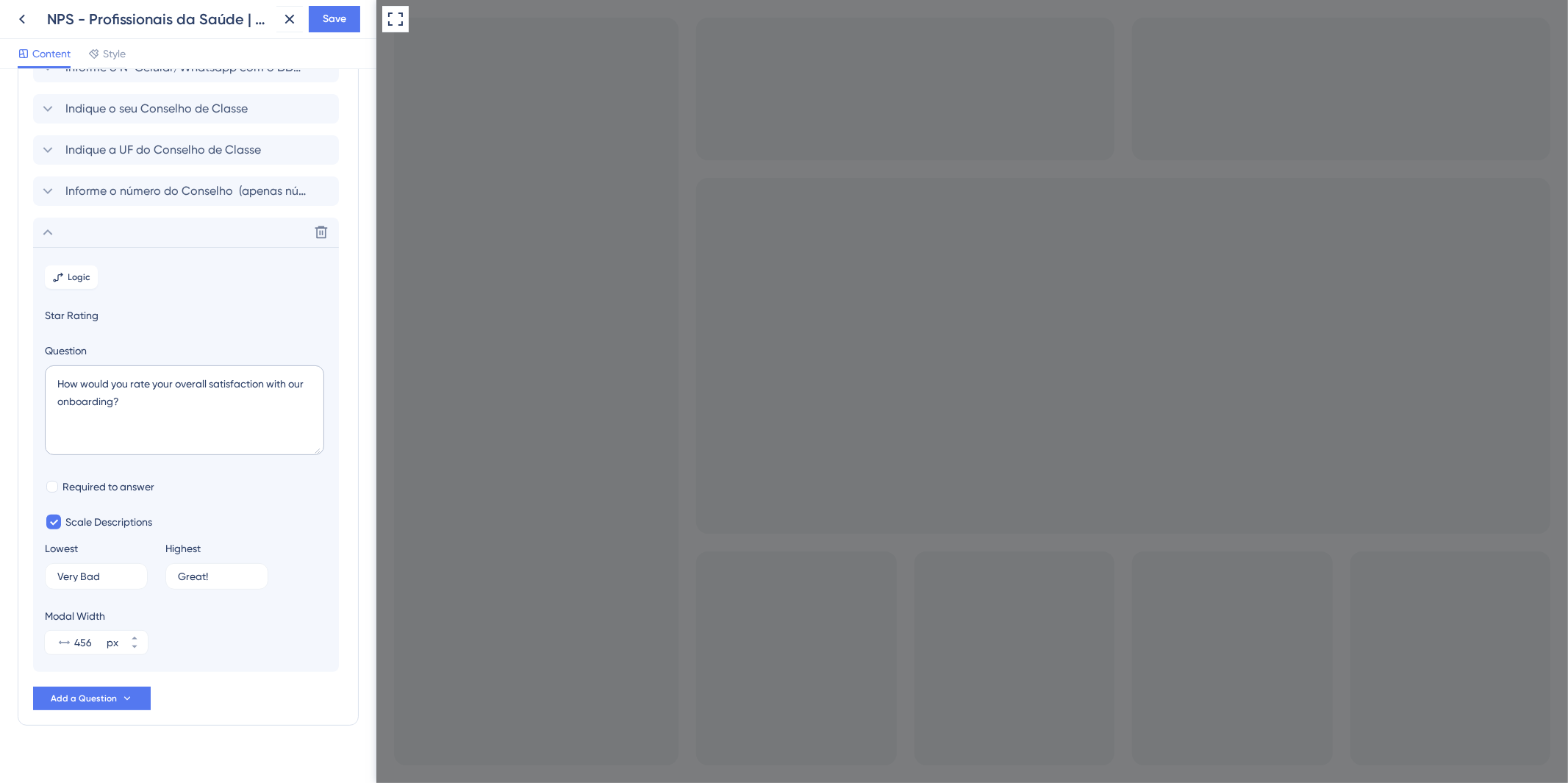
scroll to position [203, 0]
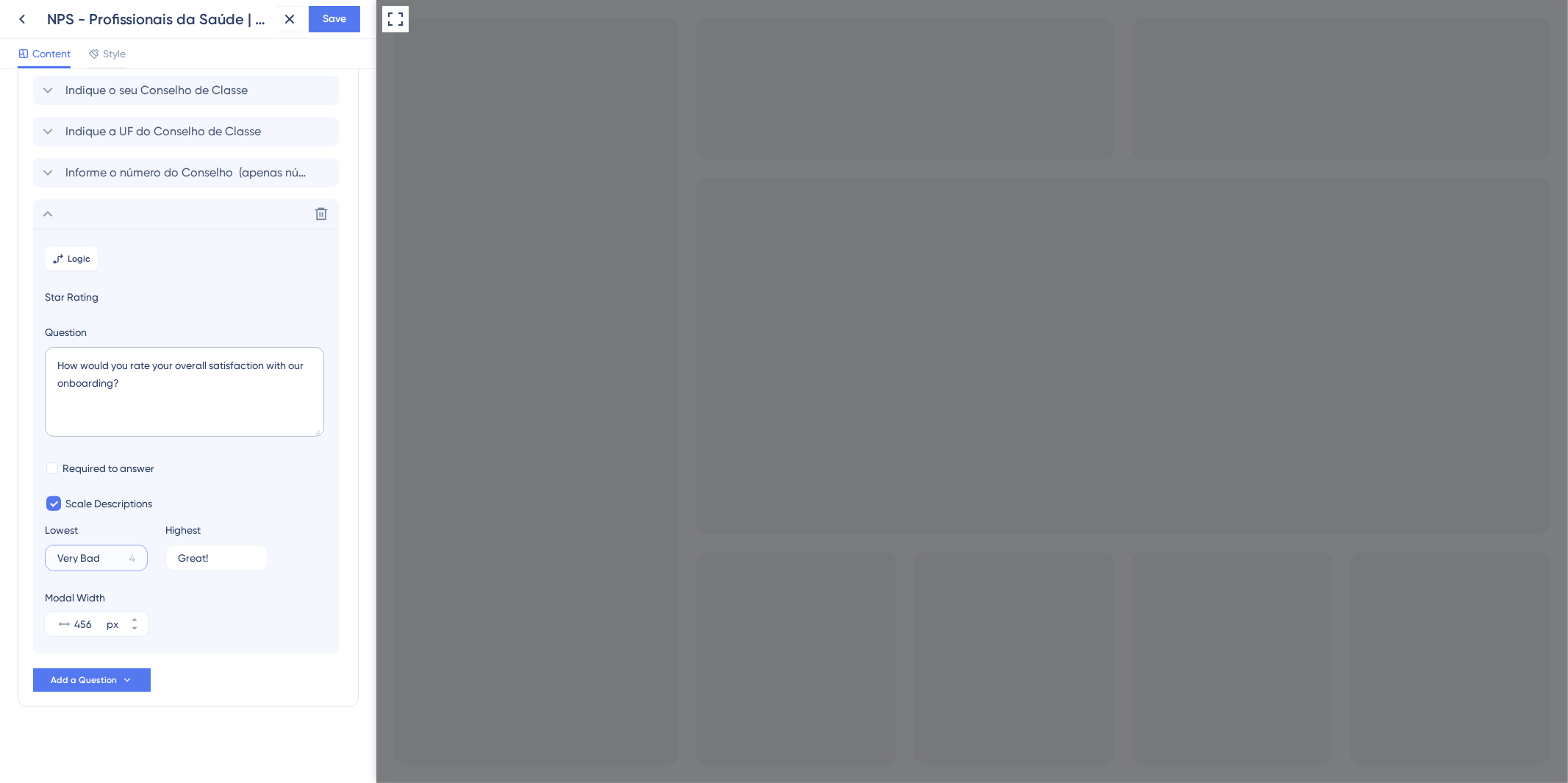
drag, startPoint x: 107, startPoint y: 556, endPoint x: 42, endPoint y: 556, distance: 65.0
click at [42, 556] on section "Logic Star Rating Question How would you rate your overall satisfaction with ou…" at bounding box center [186, 441] width 306 height 425
click at [191, 538] on div "Highest" at bounding box center [183, 531] width 35 height 18
click at [50, 466] on div at bounding box center [52, 469] width 12 height 12
click at [50, 466] on icon at bounding box center [52, 468] width 6 height 10
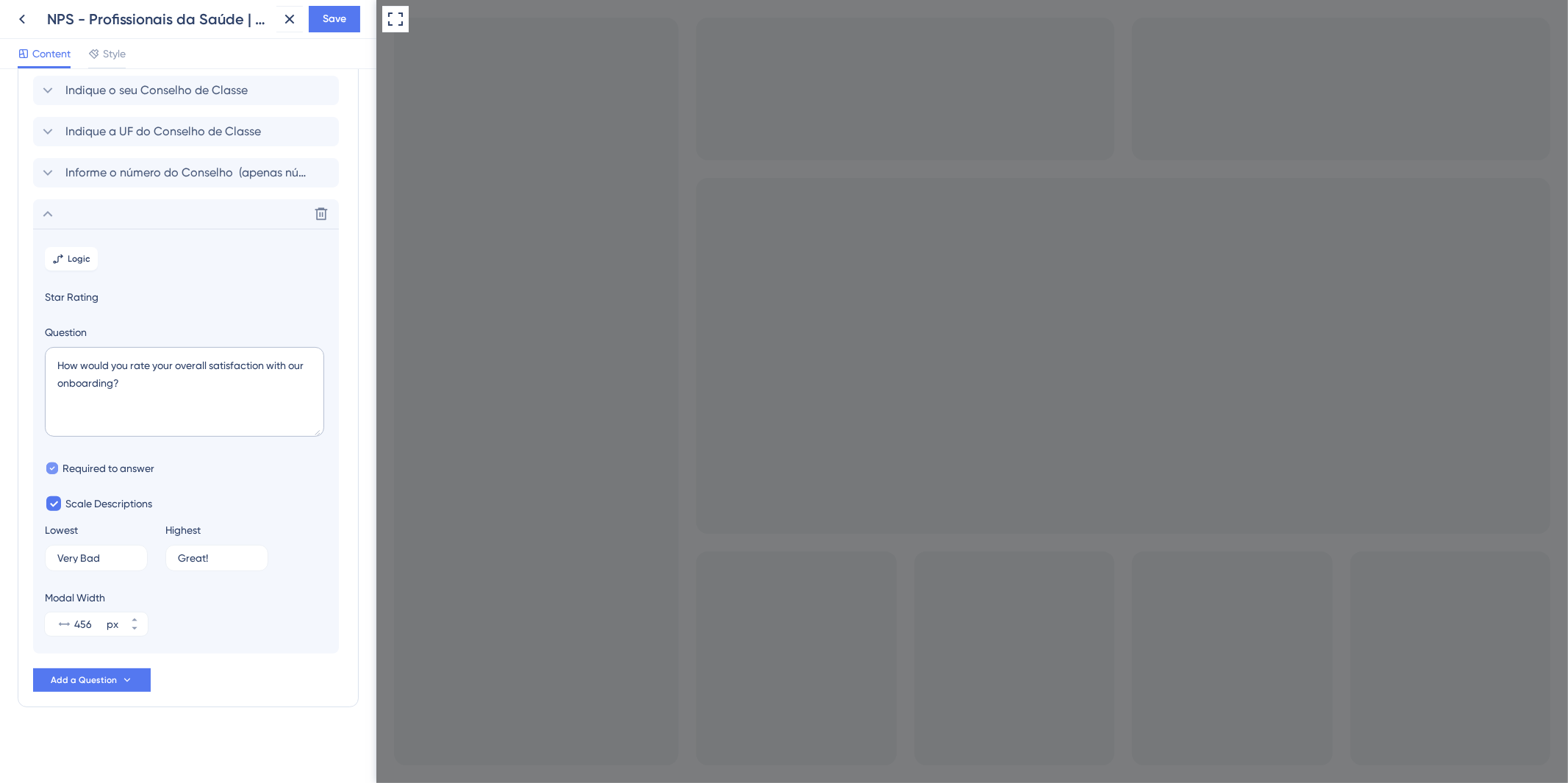
checkbox input "false"
click at [64, 502] on label "Scale Descriptions" at bounding box center [98, 504] width 107 height 18
checkbox input "false"
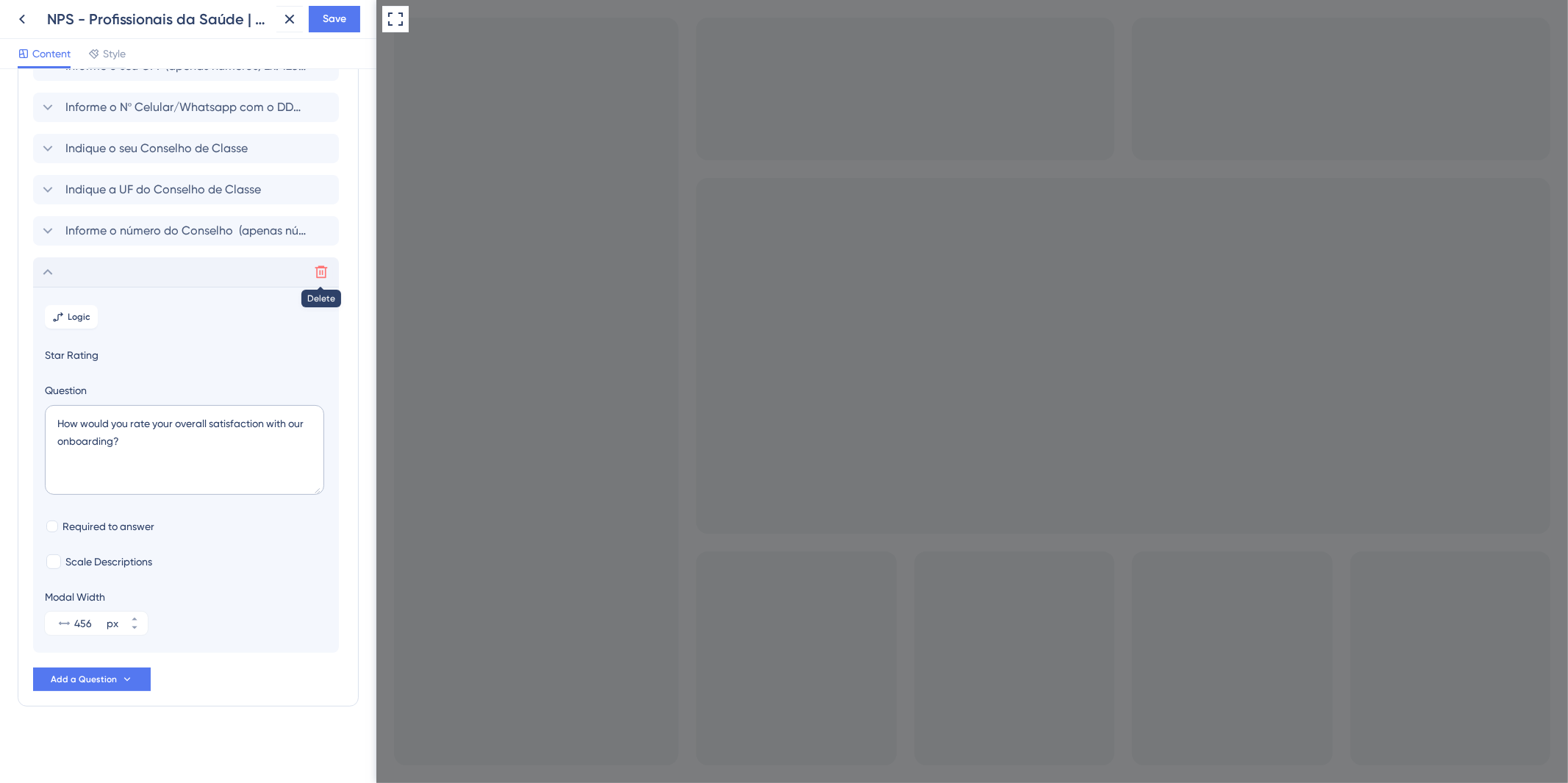
click at [312, 263] on button at bounding box center [322, 272] width 24 height 24
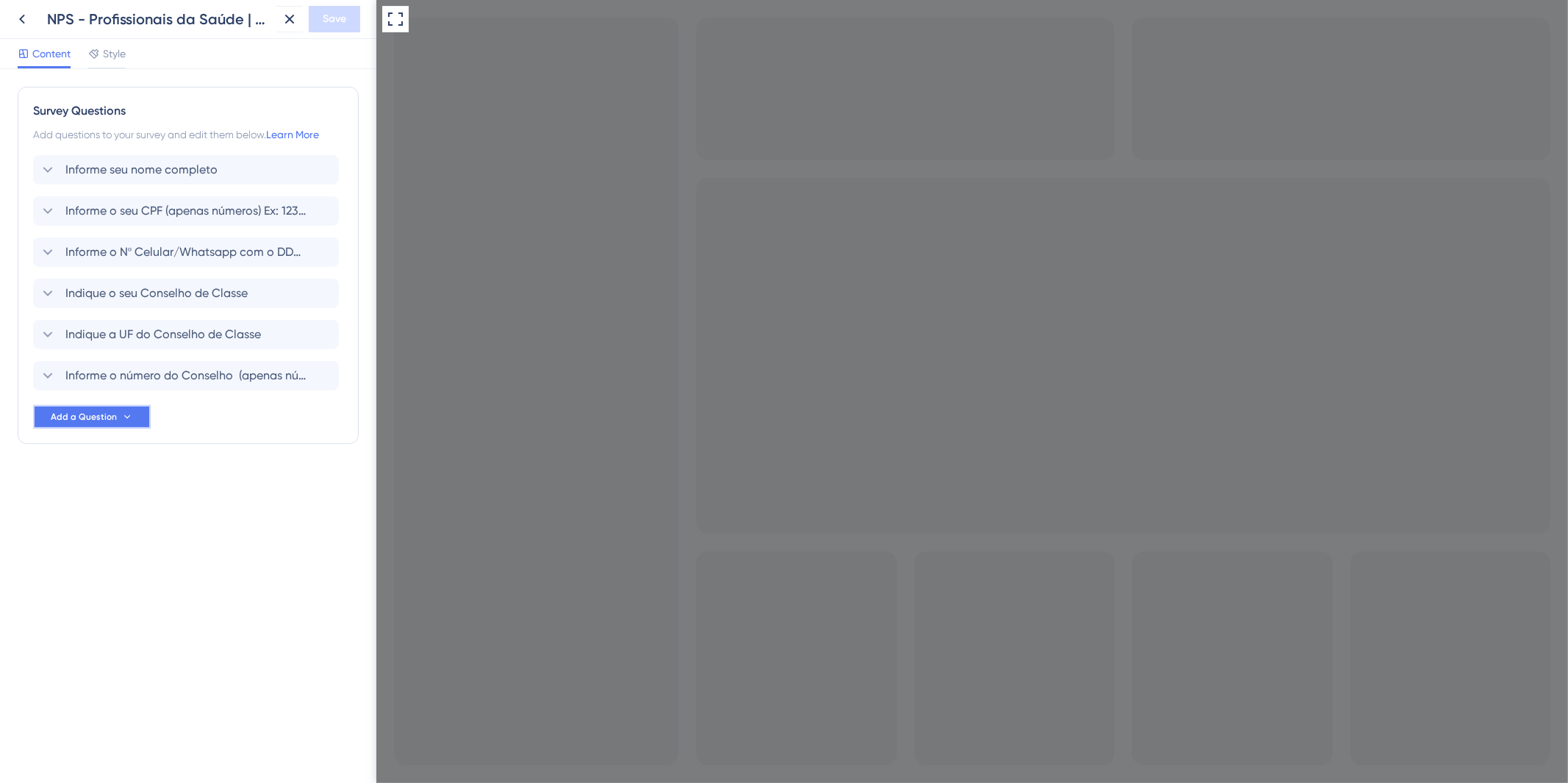
click at [98, 413] on span "Add a Question" at bounding box center [84, 417] width 66 height 12
click at [116, 581] on span "Thumbs Up/Down" at bounding box center [96, 577] width 85 height 18
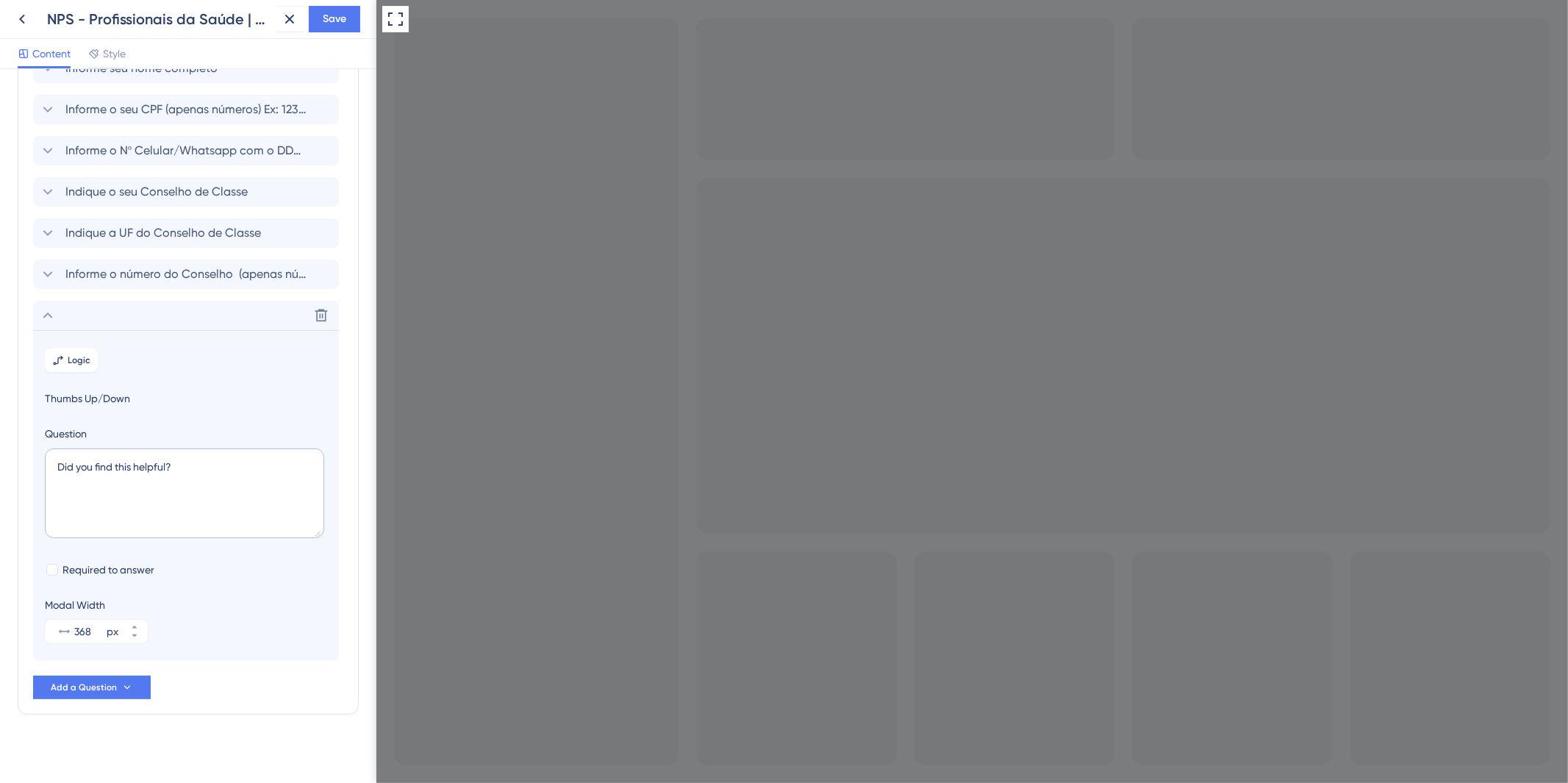
scroll to position [110, 0]
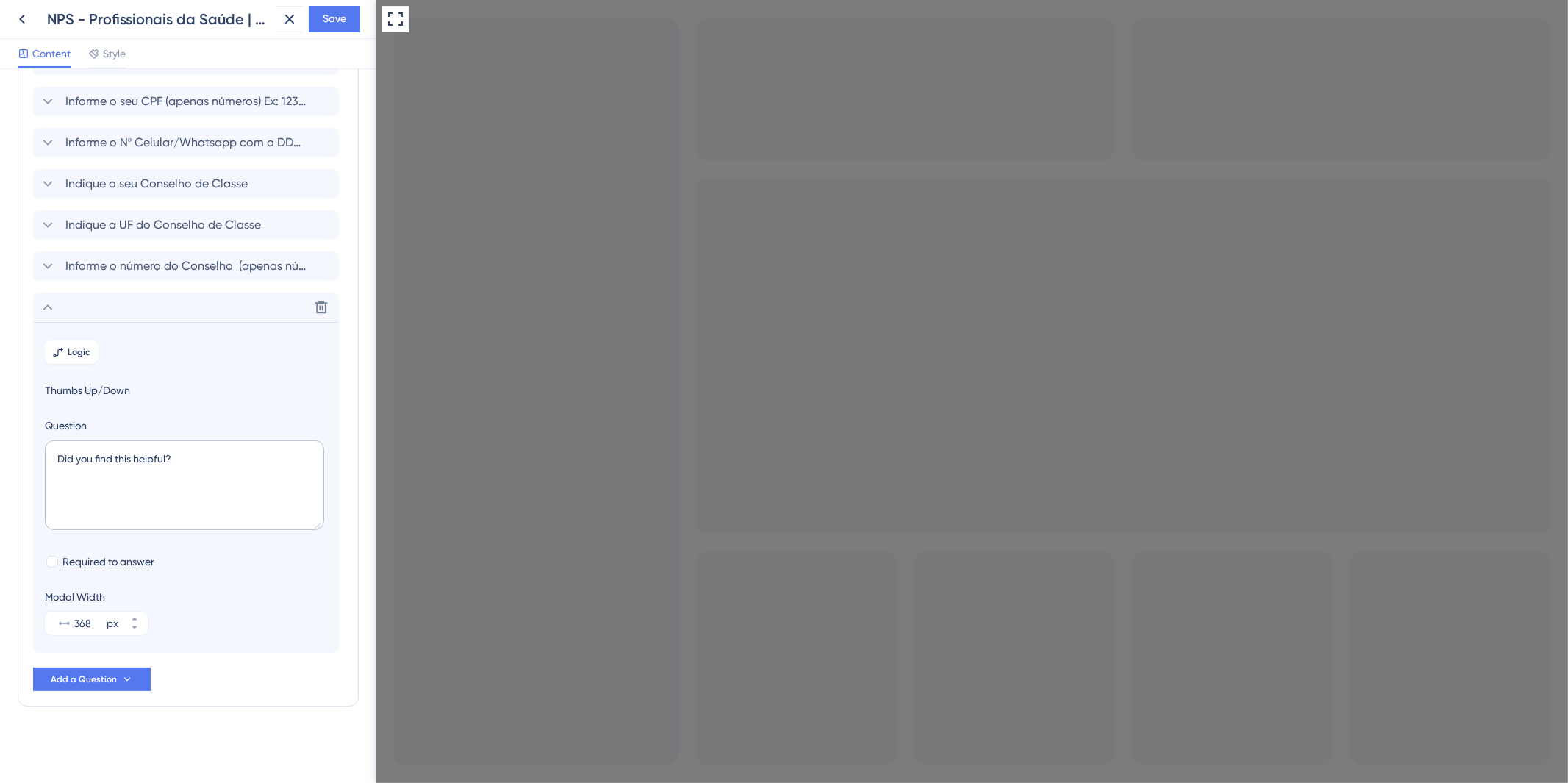
click at [719, 313] on div at bounding box center [971, 391] width 1191 height 783
click at [54, 556] on div at bounding box center [52, 562] width 12 height 12
checkbox input "false"
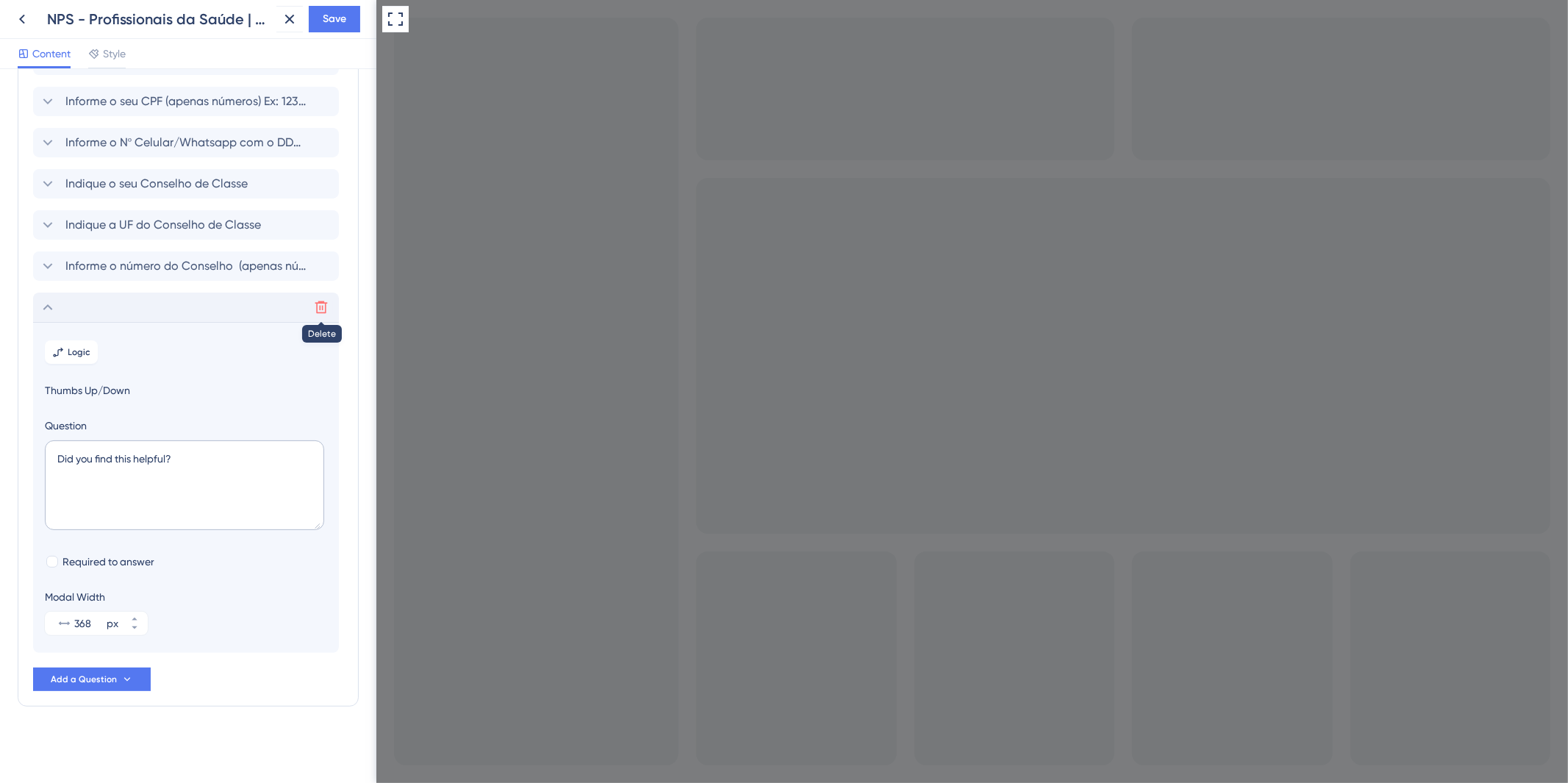
click at [321, 305] on icon at bounding box center [321, 307] width 15 height 15
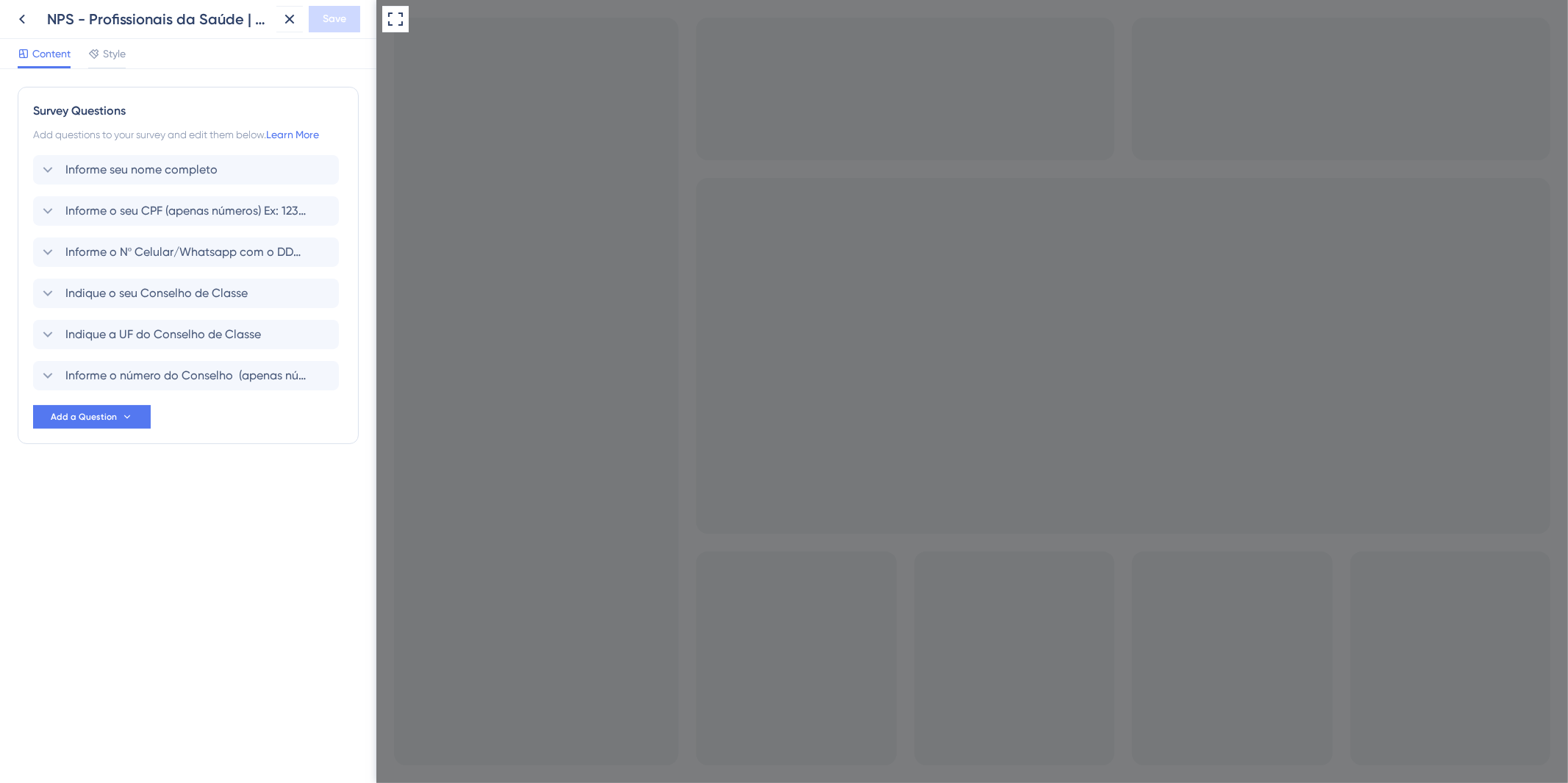
click at [86, 570] on div "Survey Questions Add questions to your survey and edit them below. Learn More I…" at bounding box center [188, 426] width 377 height 714
drag, startPoint x: 96, startPoint y: 414, endPoint x: 98, endPoint y: 425, distance: 11.2
click at [96, 414] on span "Add a Question" at bounding box center [84, 417] width 66 height 12
click at [127, 513] on span "Number Rating (10)" at bounding box center [99, 518] width 90 height 18
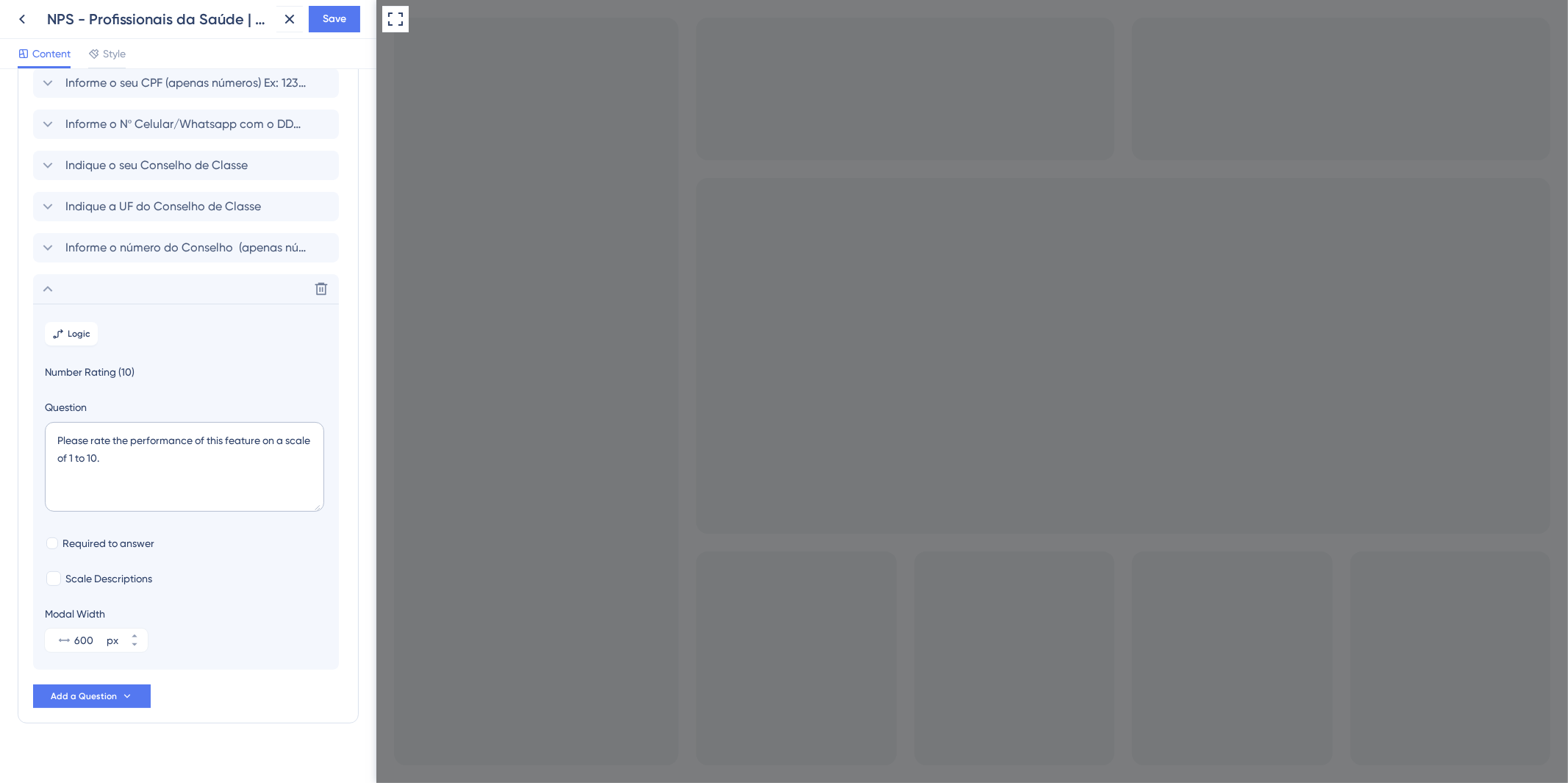
scroll to position [145, 0]
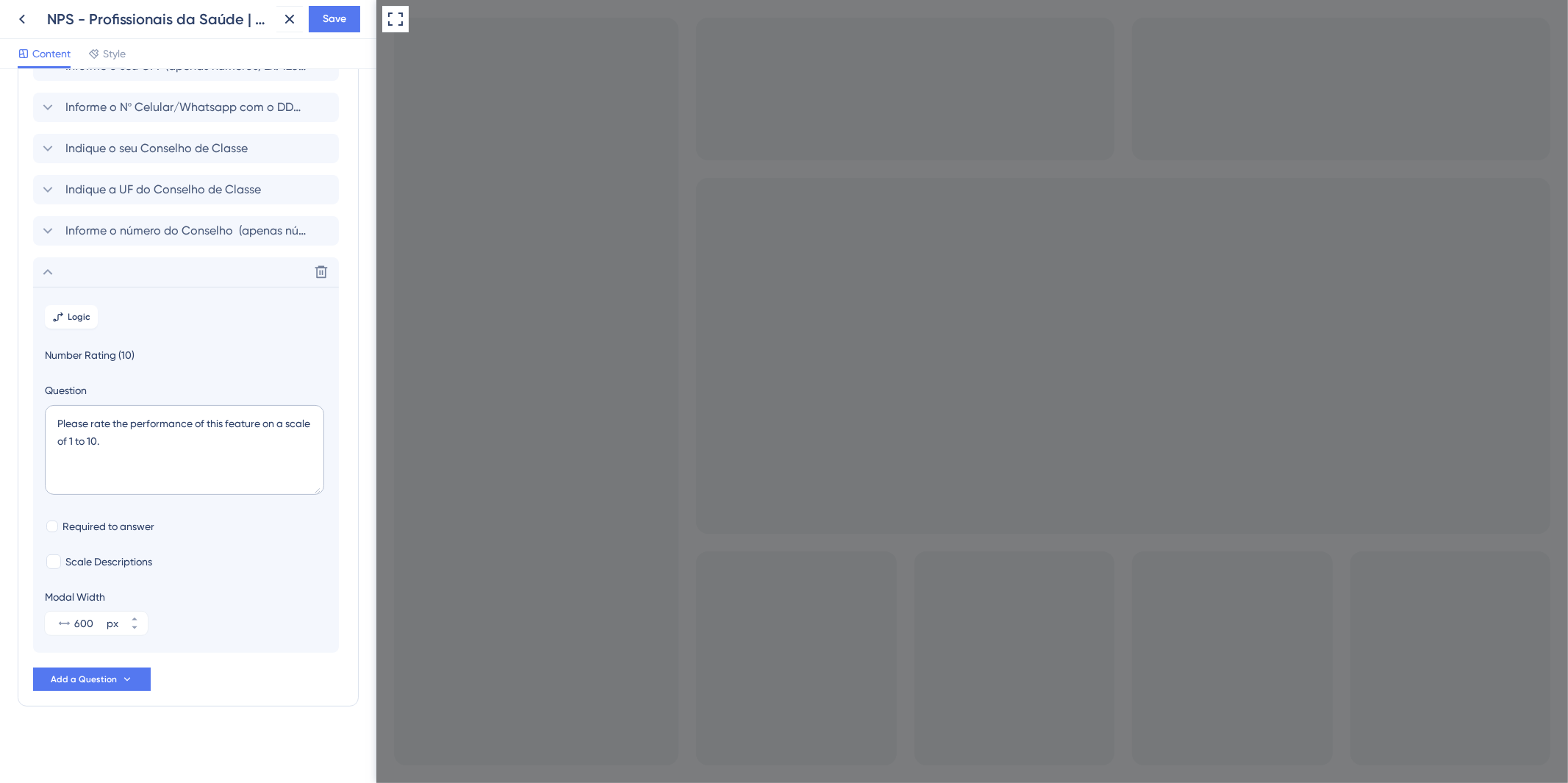
click at [314, 268] on icon at bounding box center [321, 272] width 15 height 15
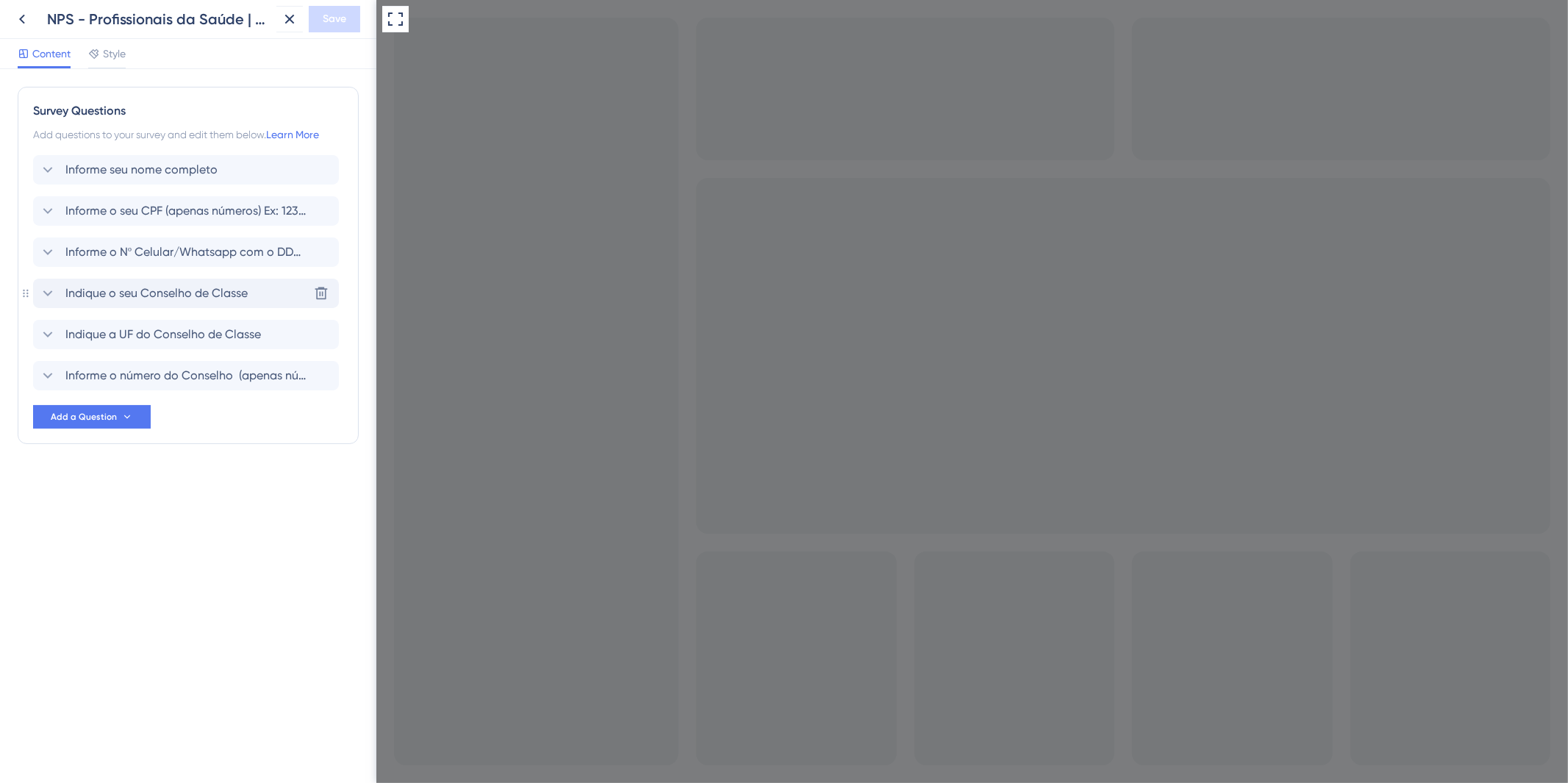
scroll to position [0, 0]
click at [40, 432] on div "Survey Questions Add questions to your survey and edit them below. Learn More I…" at bounding box center [188, 265] width 341 height 357
click at [49, 416] on button "Add a Question" at bounding box center [92, 417] width 118 height 24
click at [115, 613] on div "NPS Rating NPS Rating" at bounding box center [113, 605] width 119 height 29
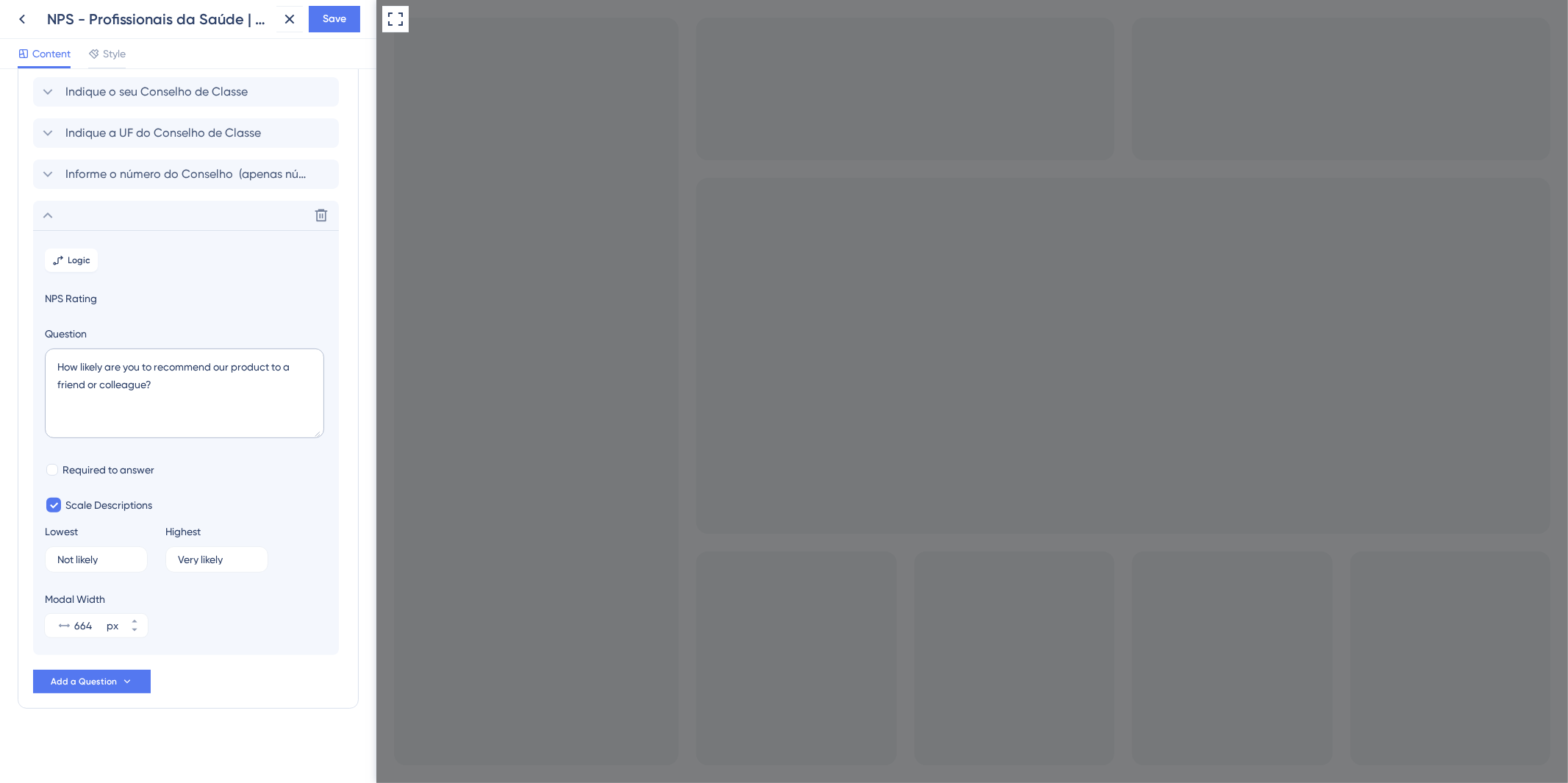
scroll to position [204, 0]
click at [310, 212] on button at bounding box center [322, 214] width 24 height 24
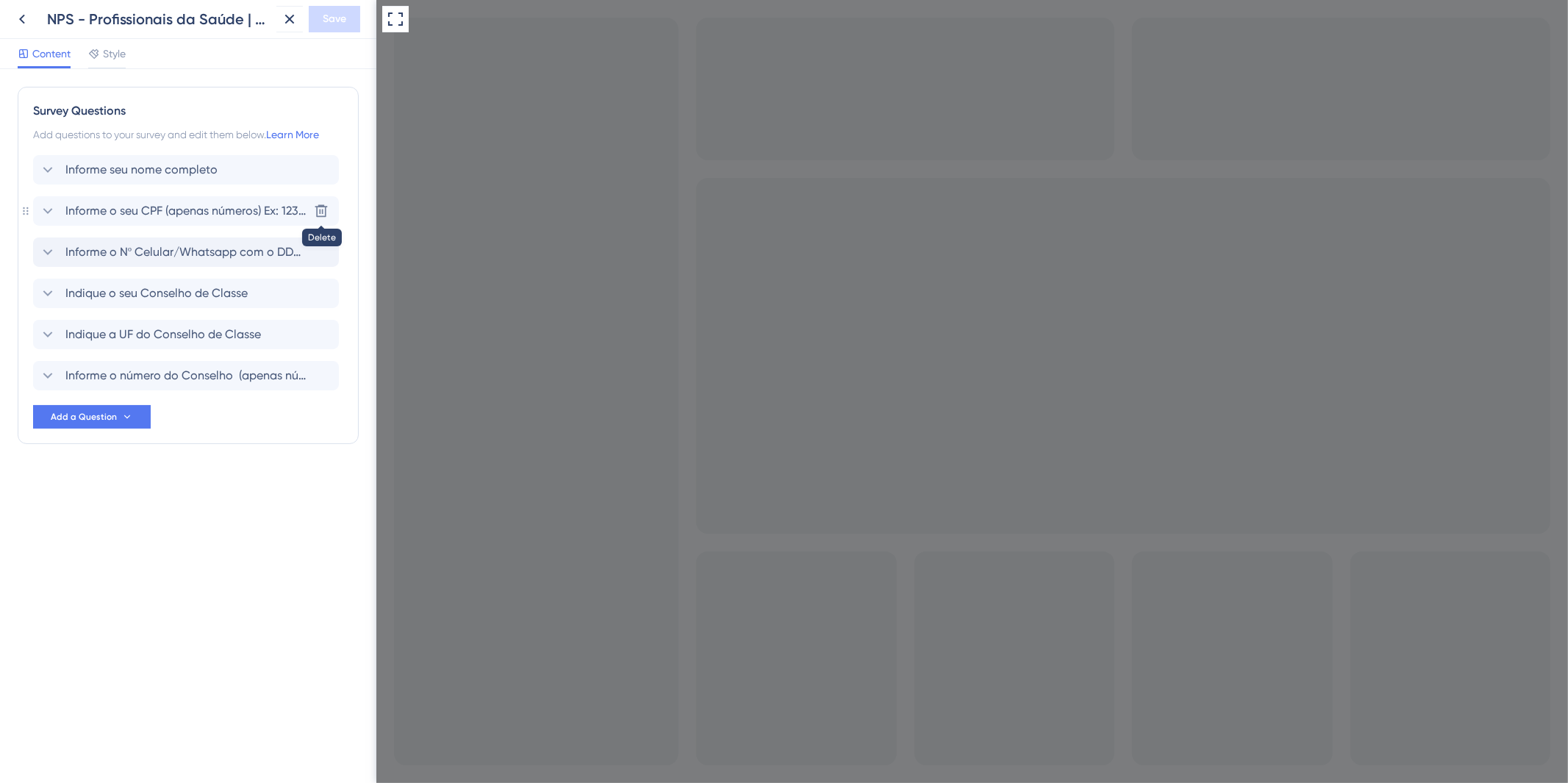
scroll to position [0, 0]
drag, startPoint x: 134, startPoint y: 410, endPoint x: 35, endPoint y: 142, distance: 285.7
click at [134, 410] on button "Add a Question" at bounding box center [92, 417] width 118 height 24
click at [105, 415] on span "Add a Question" at bounding box center [84, 417] width 66 height 12
click at [130, 408] on button "Add a Question" at bounding box center [92, 417] width 118 height 24
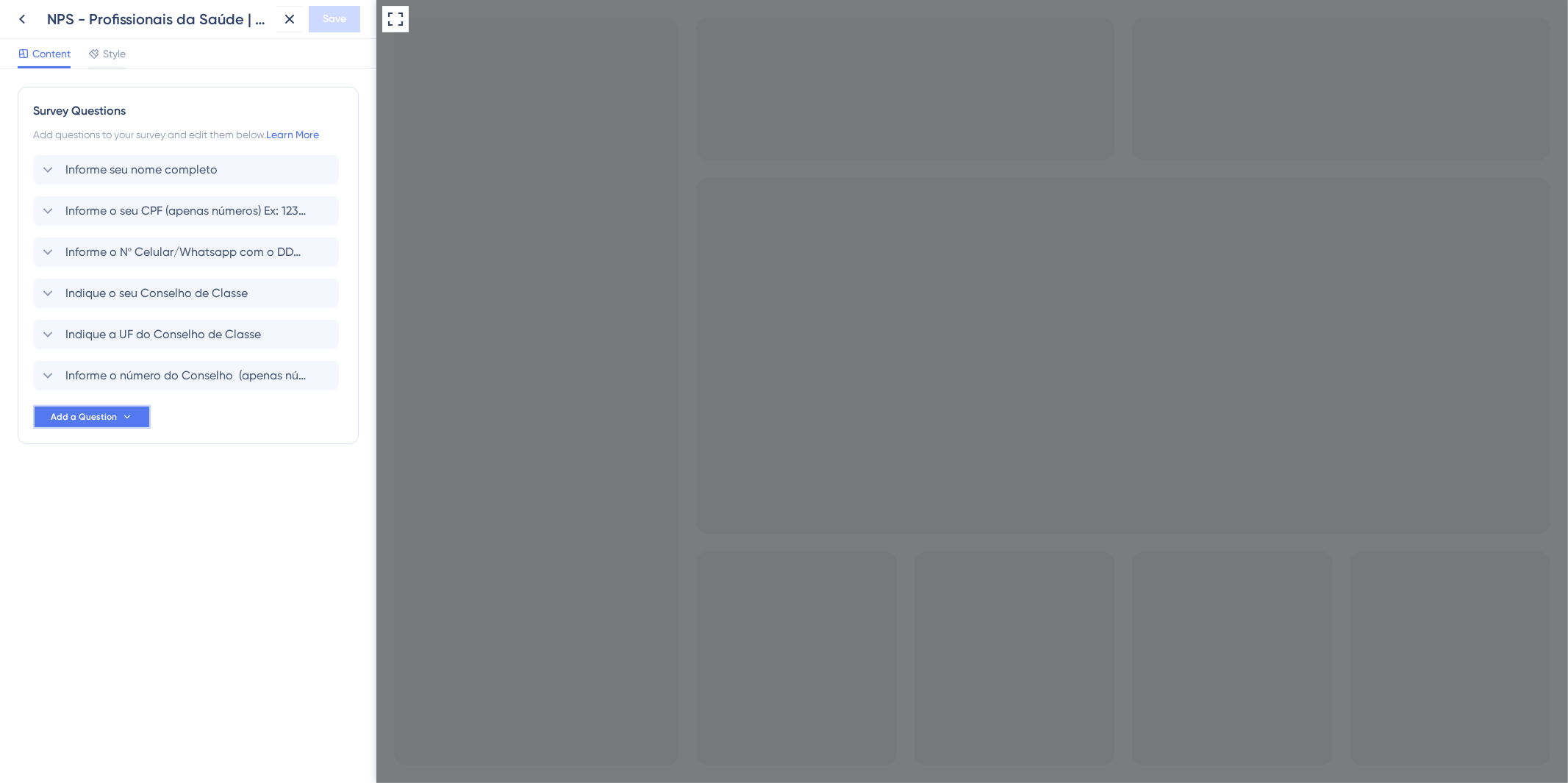
click at [107, 420] on span "Add a Question" at bounding box center [84, 417] width 66 height 12
click at [38, 416] on button "Add a Question" at bounding box center [92, 417] width 118 height 24
click at [153, 418] on div "Informe seu nome completo Informe o seu CPF (apenas números) Ex: 1234567891011 …" at bounding box center [188, 292] width 310 height 274
click at [47, 424] on button "Add a Question" at bounding box center [92, 417] width 118 height 24
click at [84, 460] on span "Star Rating" at bounding box center [81, 459] width 54 height 18
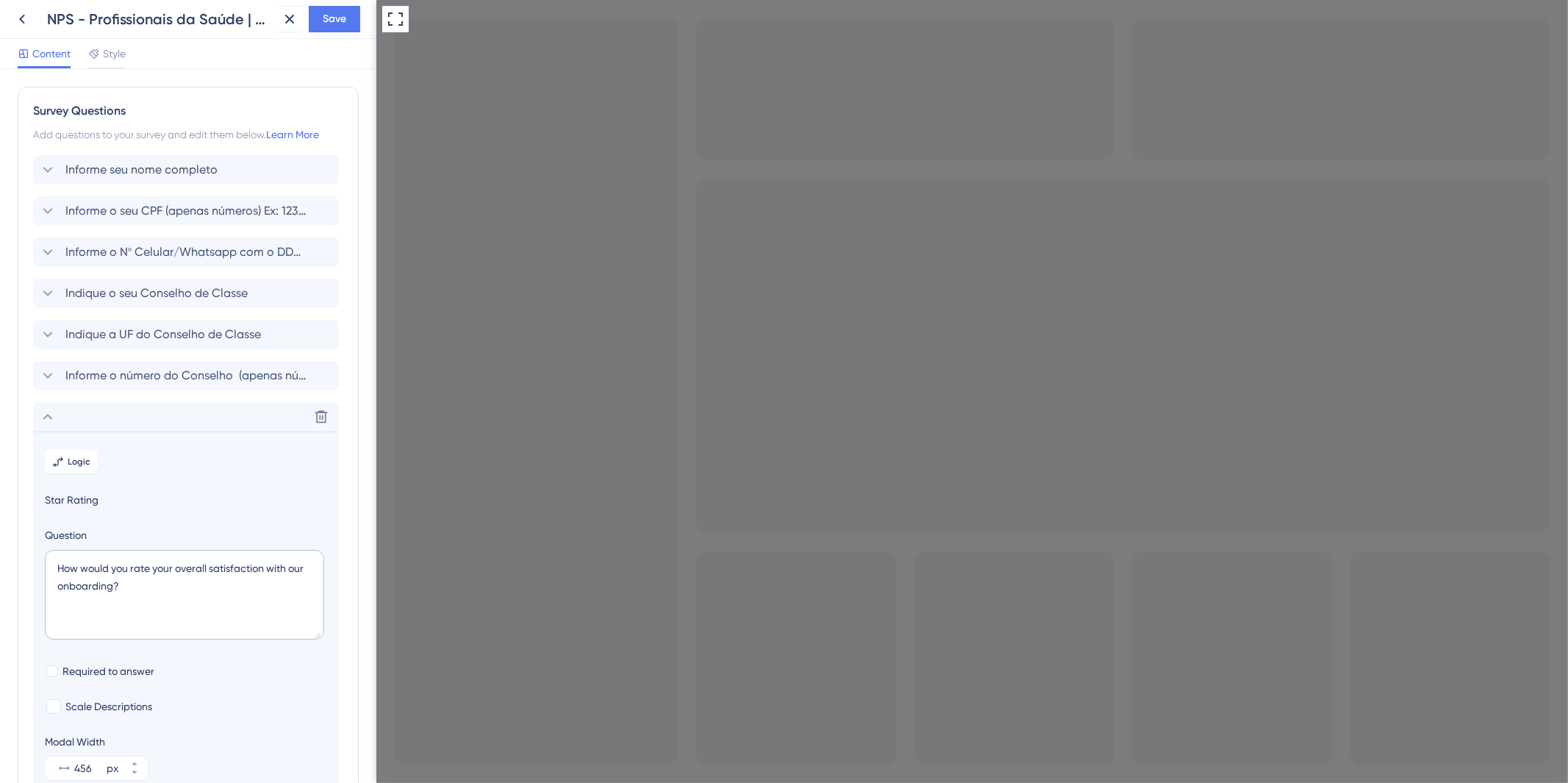
scroll to position [145, 0]
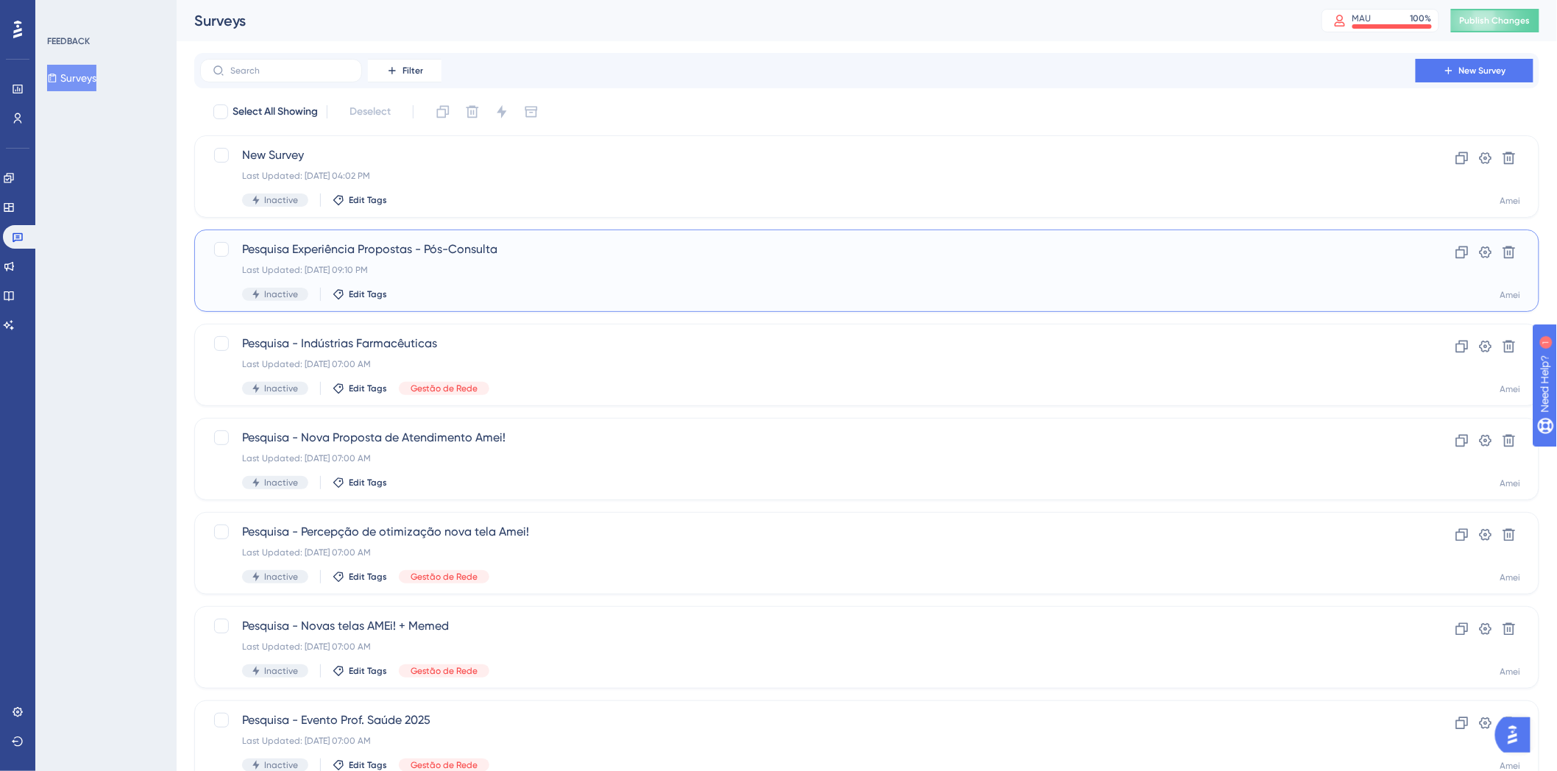
click at [625, 285] on div "Pesquisa Experiência Propostas - Pós-Consulta Last Updated: 22 de ago. de 2025 …" at bounding box center [807, 271] width 1131 height 60
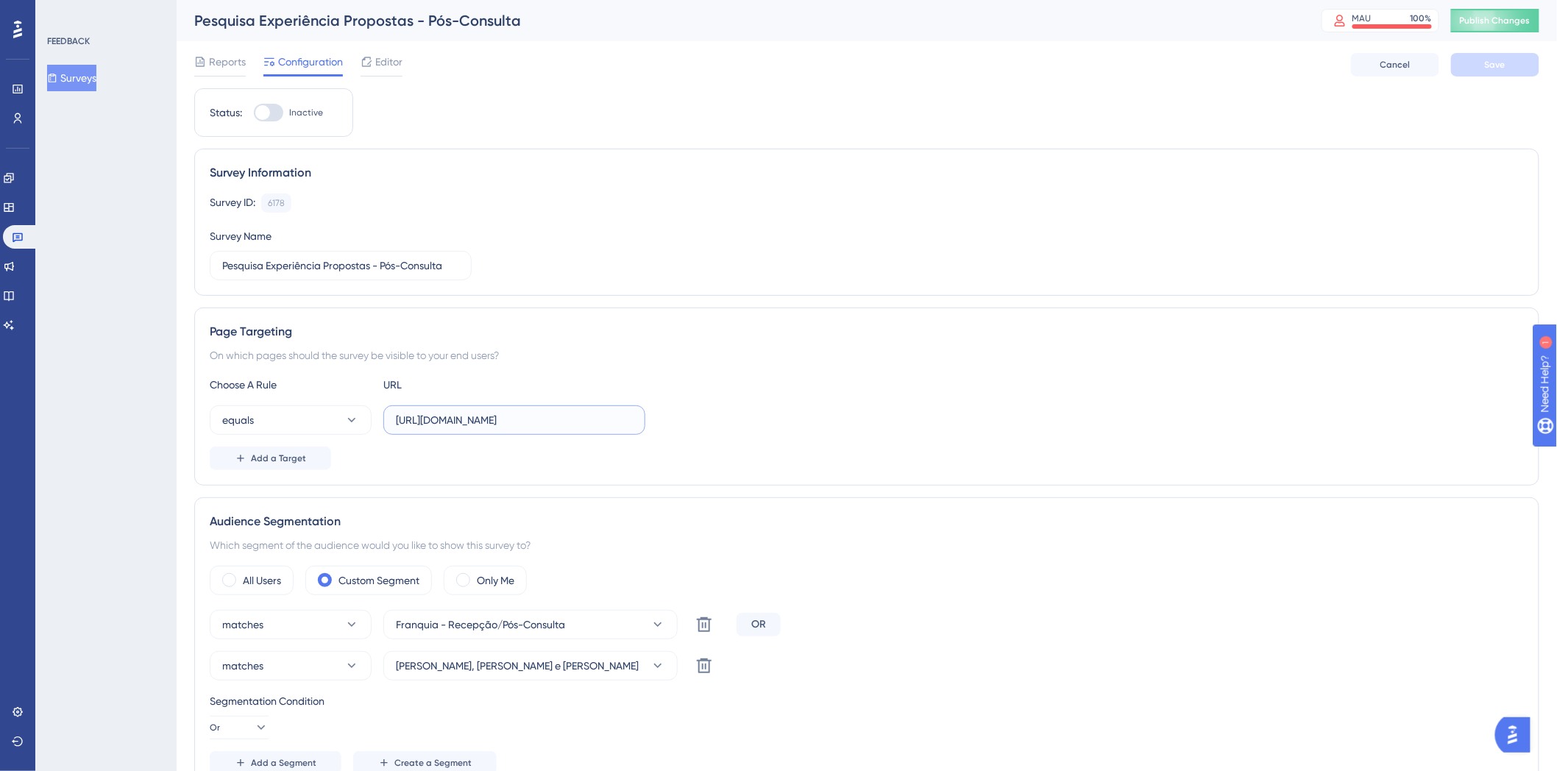
click at [594, 424] on input "https://amei.amorsaude.com.br/" at bounding box center [514, 420] width 237 height 16
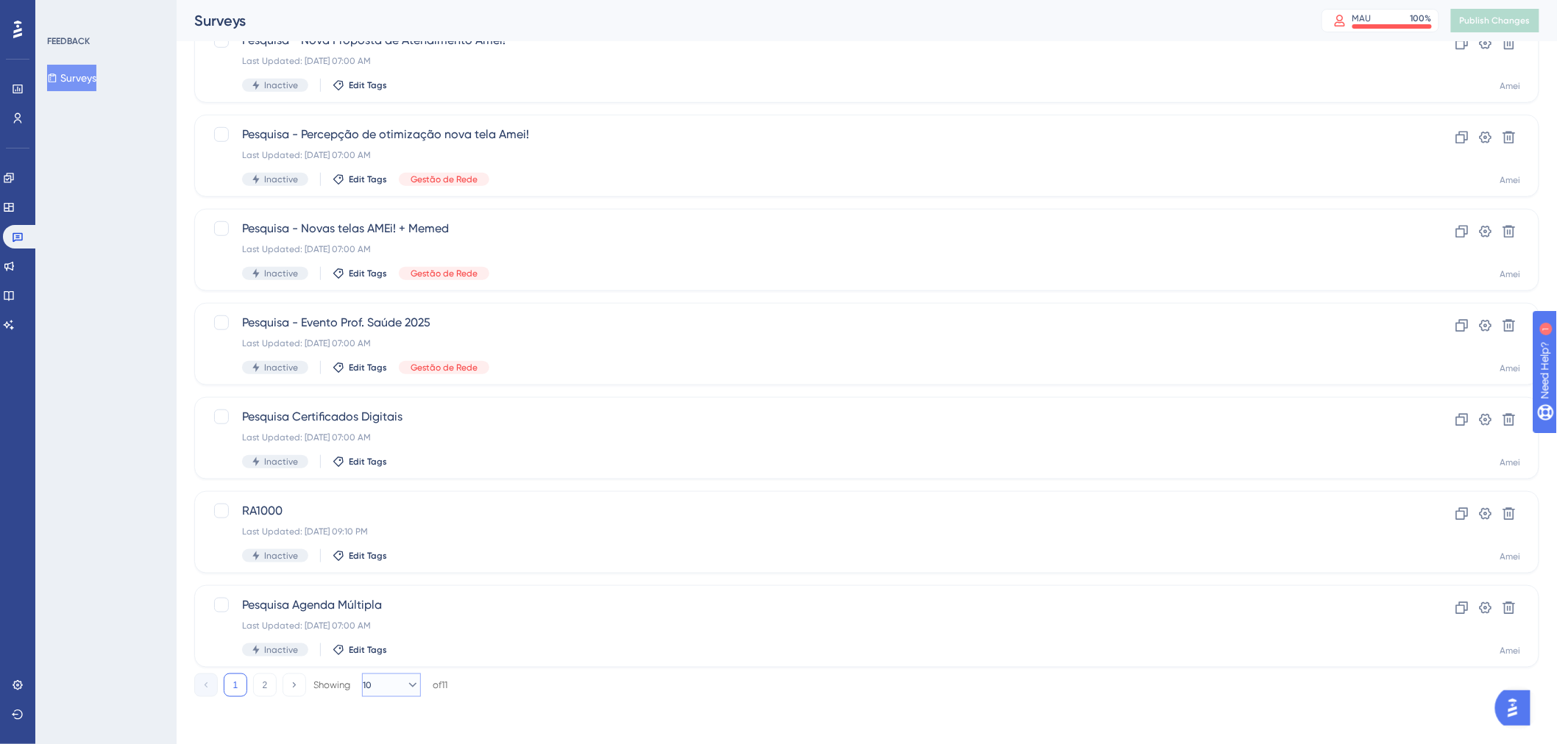
click at [387, 682] on button "10" at bounding box center [391, 686] width 59 height 24
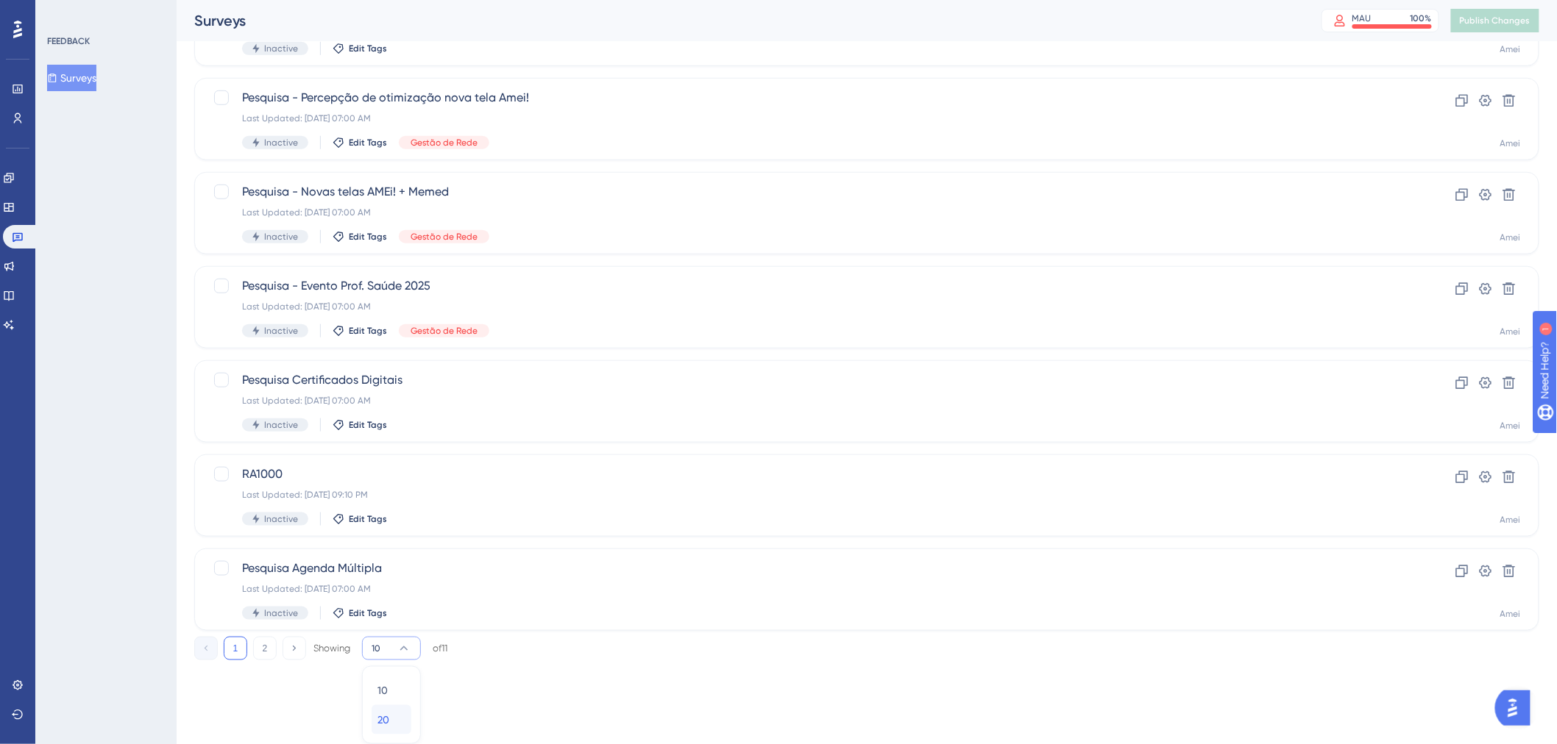
click at [384, 722] on span "20" at bounding box center [383, 720] width 12 height 18
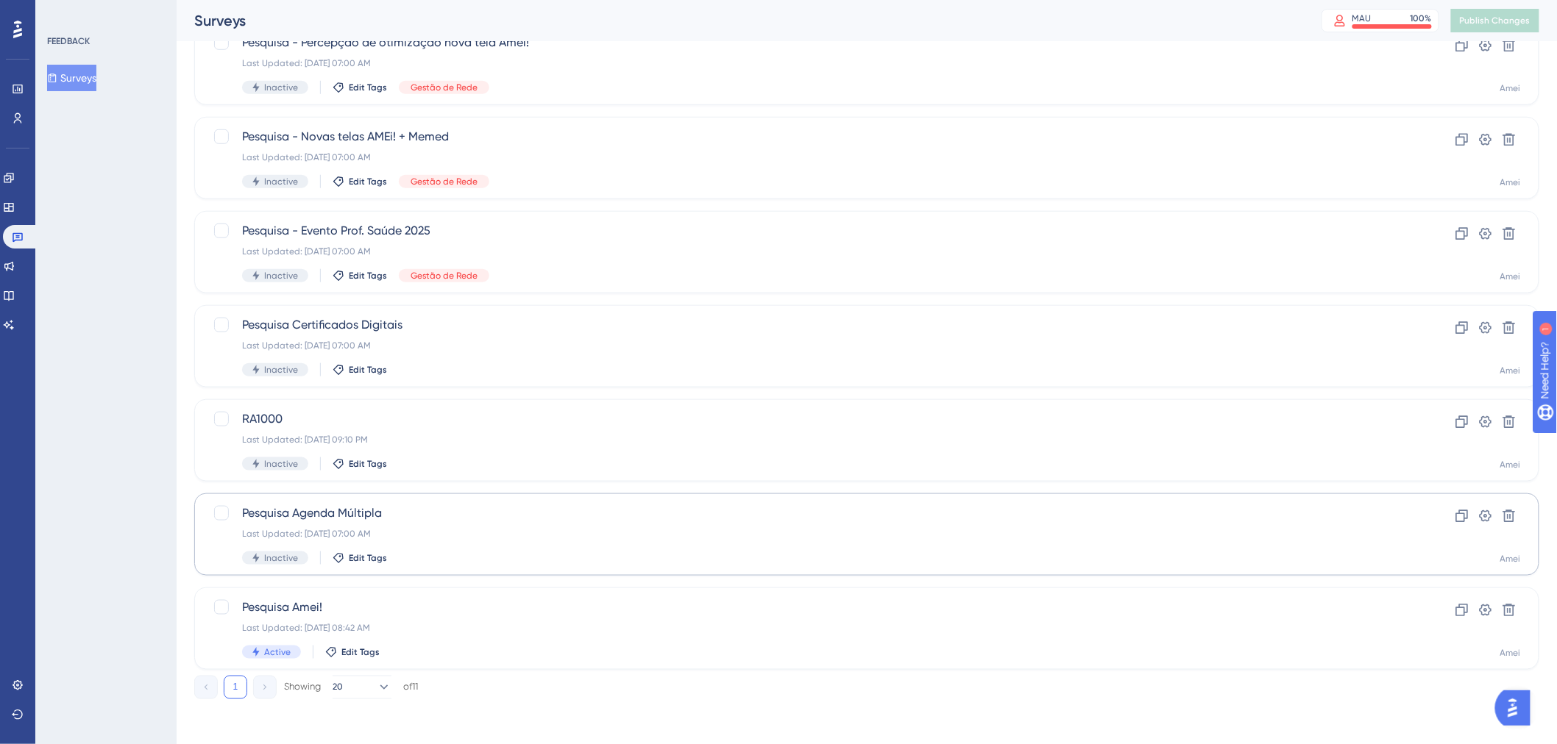
scroll to position [491, 0]
click at [545, 622] on div "Last Updated: 05 de nov. de 2024 08:42 AM" at bounding box center [807, 627] width 1131 height 12
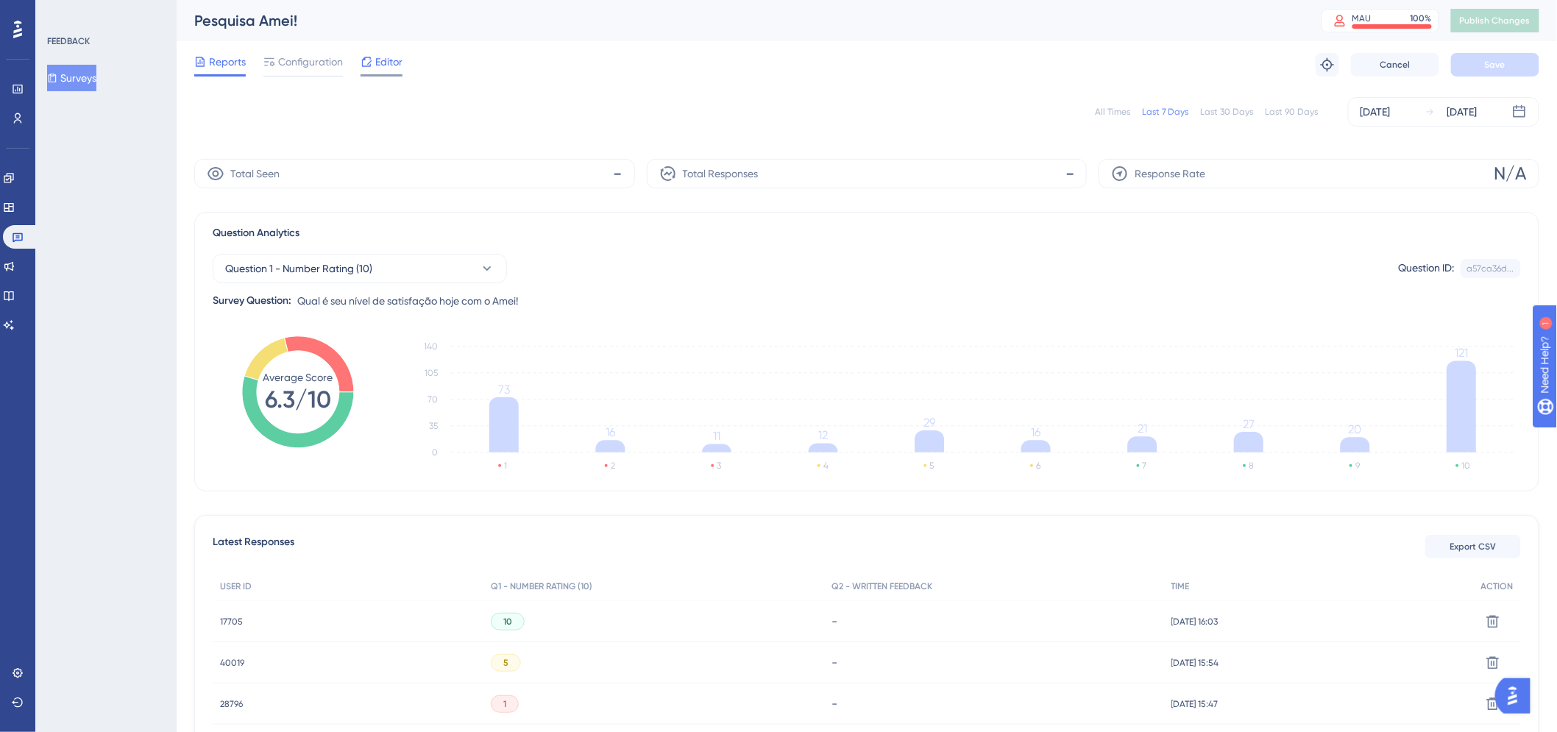
click at [380, 53] on span "Editor" at bounding box center [388, 62] width 27 height 18
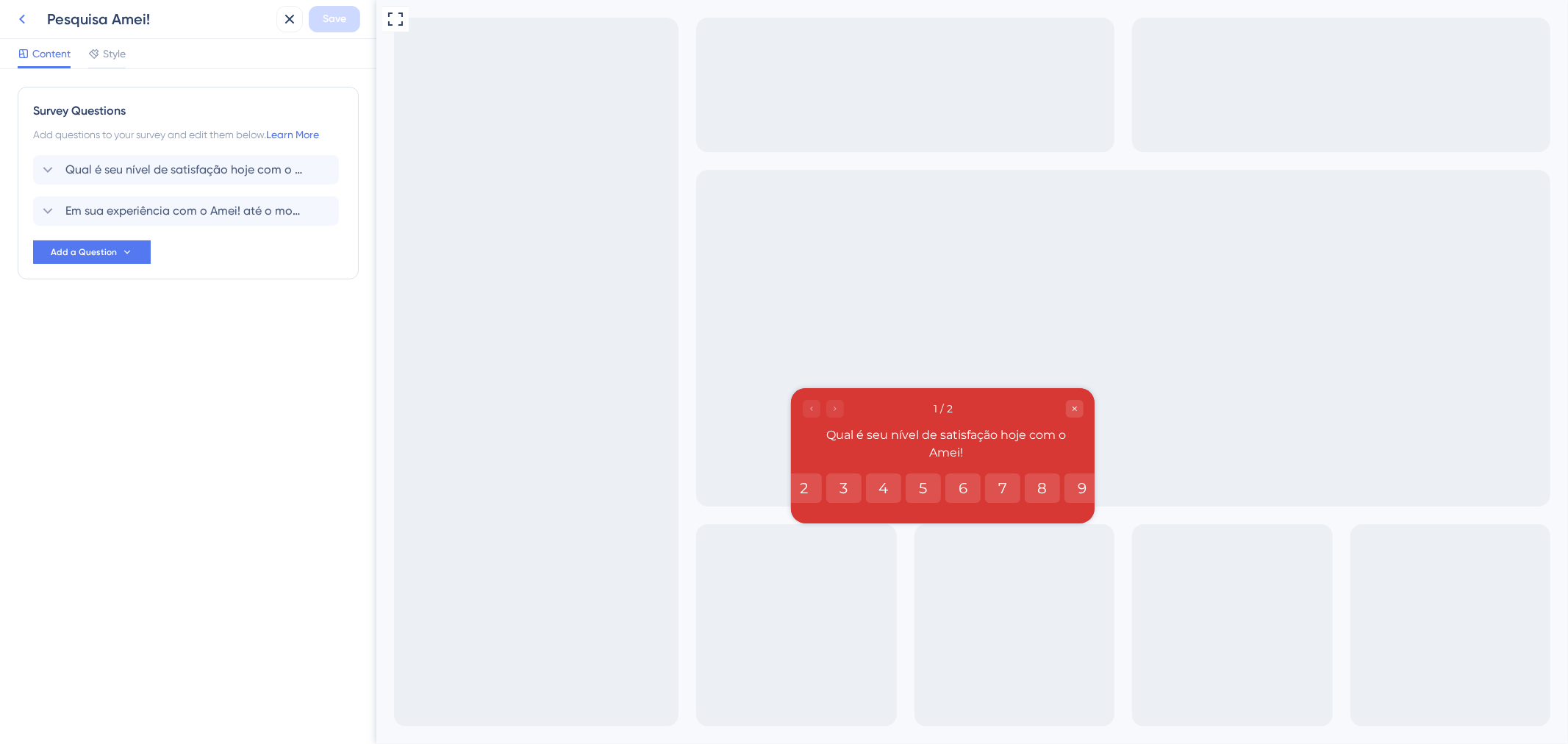
click at [23, 21] on icon at bounding box center [22, 20] width 6 height 10
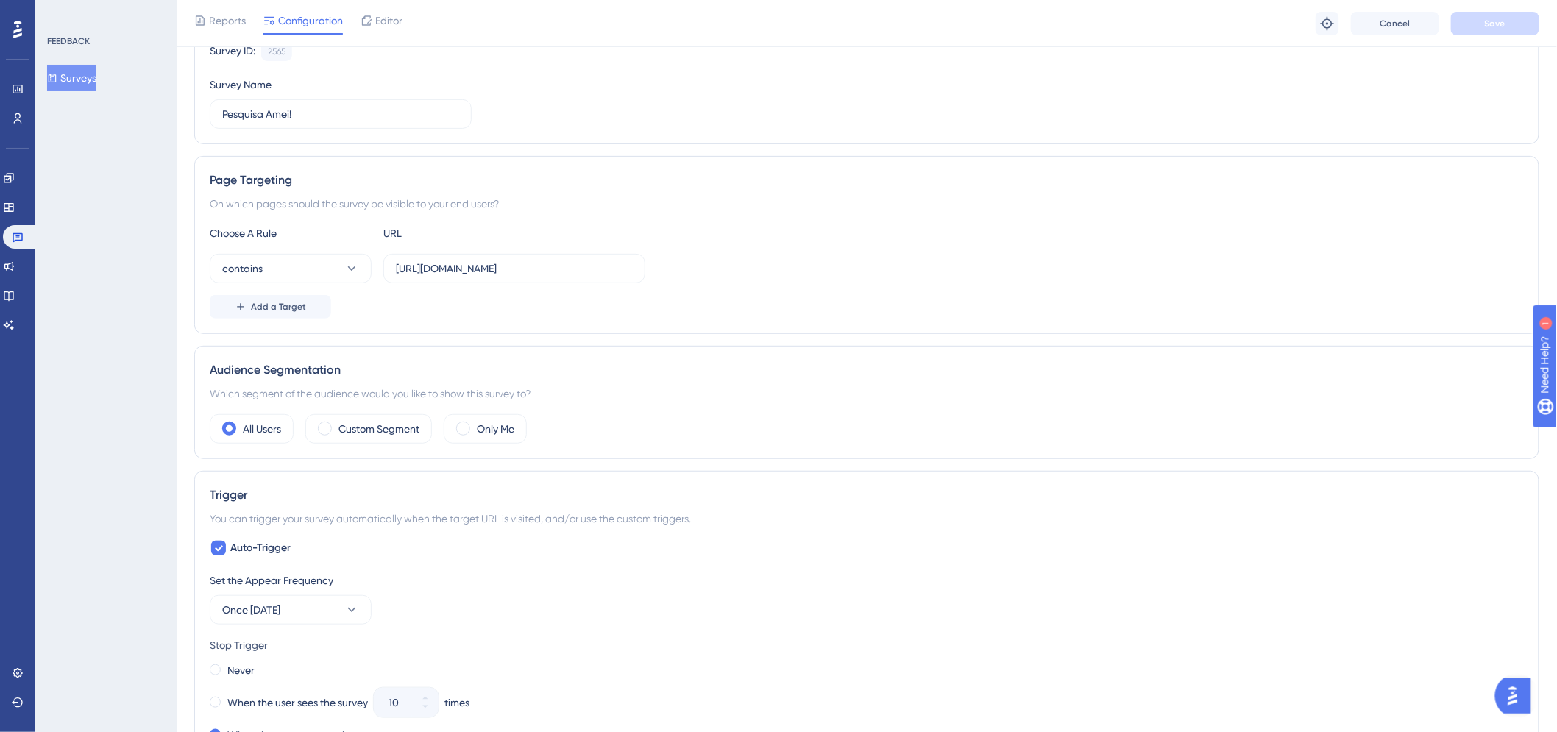
scroll to position [163, 0]
click at [503, 255] on input "[URL][DOMAIN_NAME]" at bounding box center [514, 263] width 237 height 16
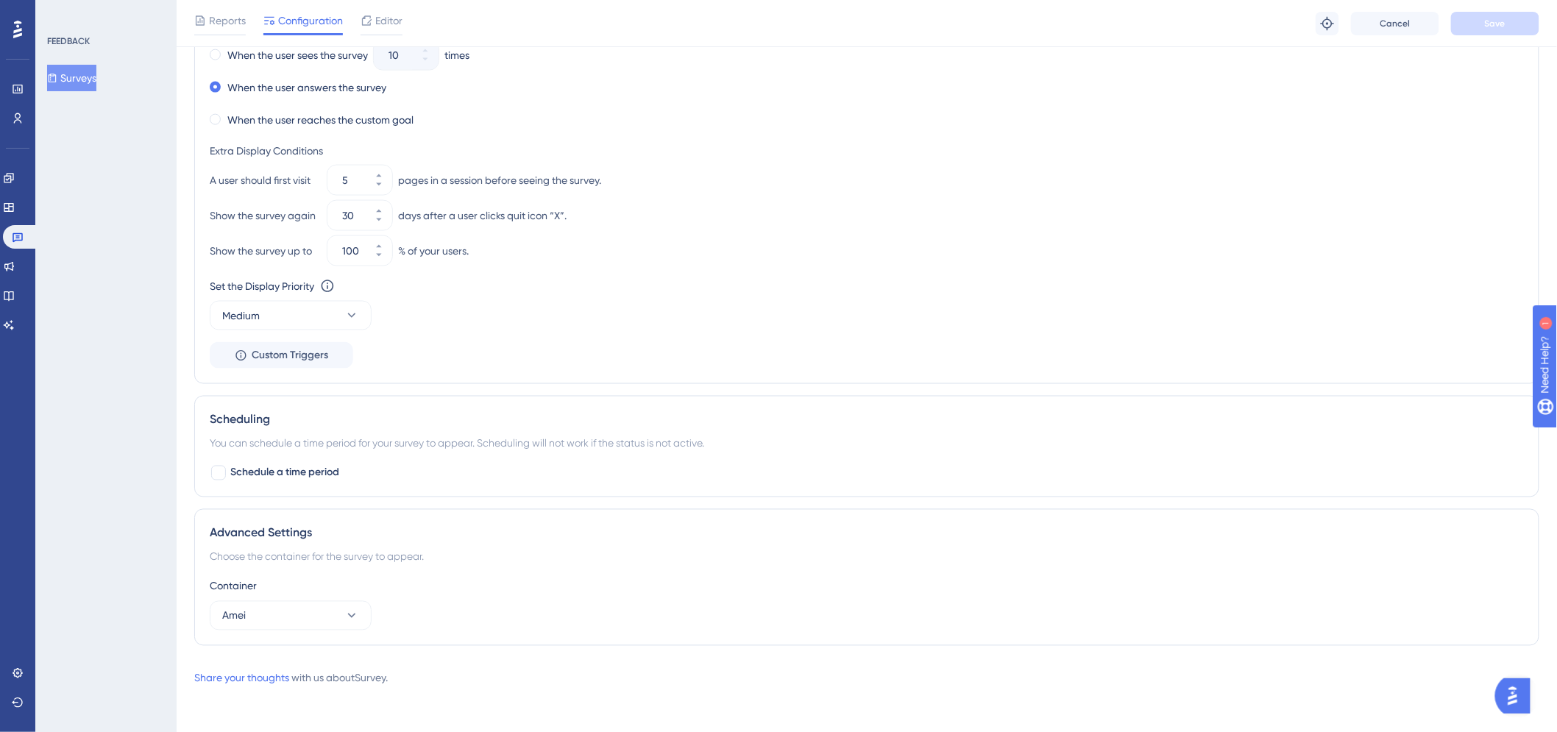
scroll to position [807, 0]
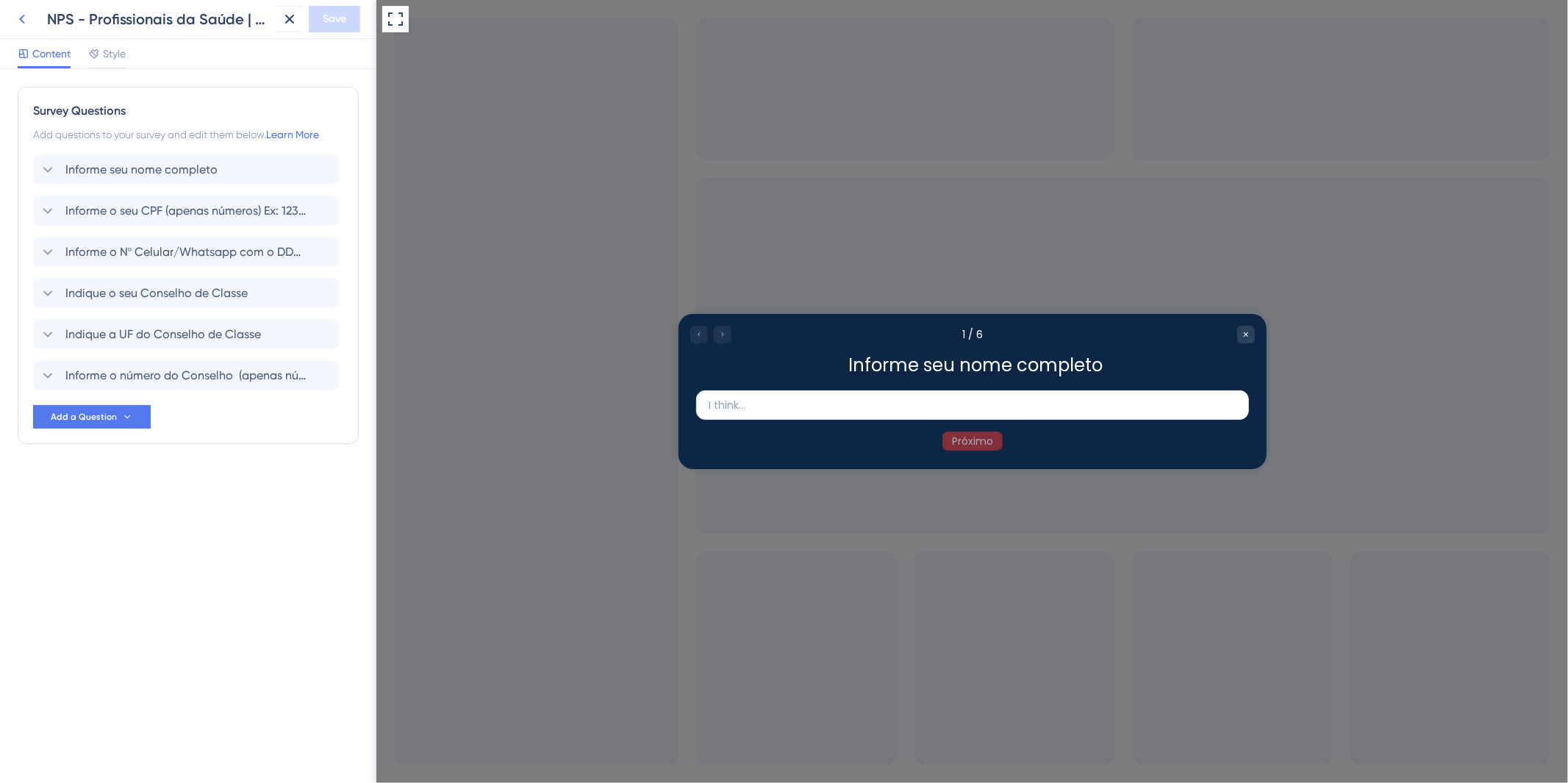
click at [24, 16] on icon at bounding box center [22, 20] width 6 height 10
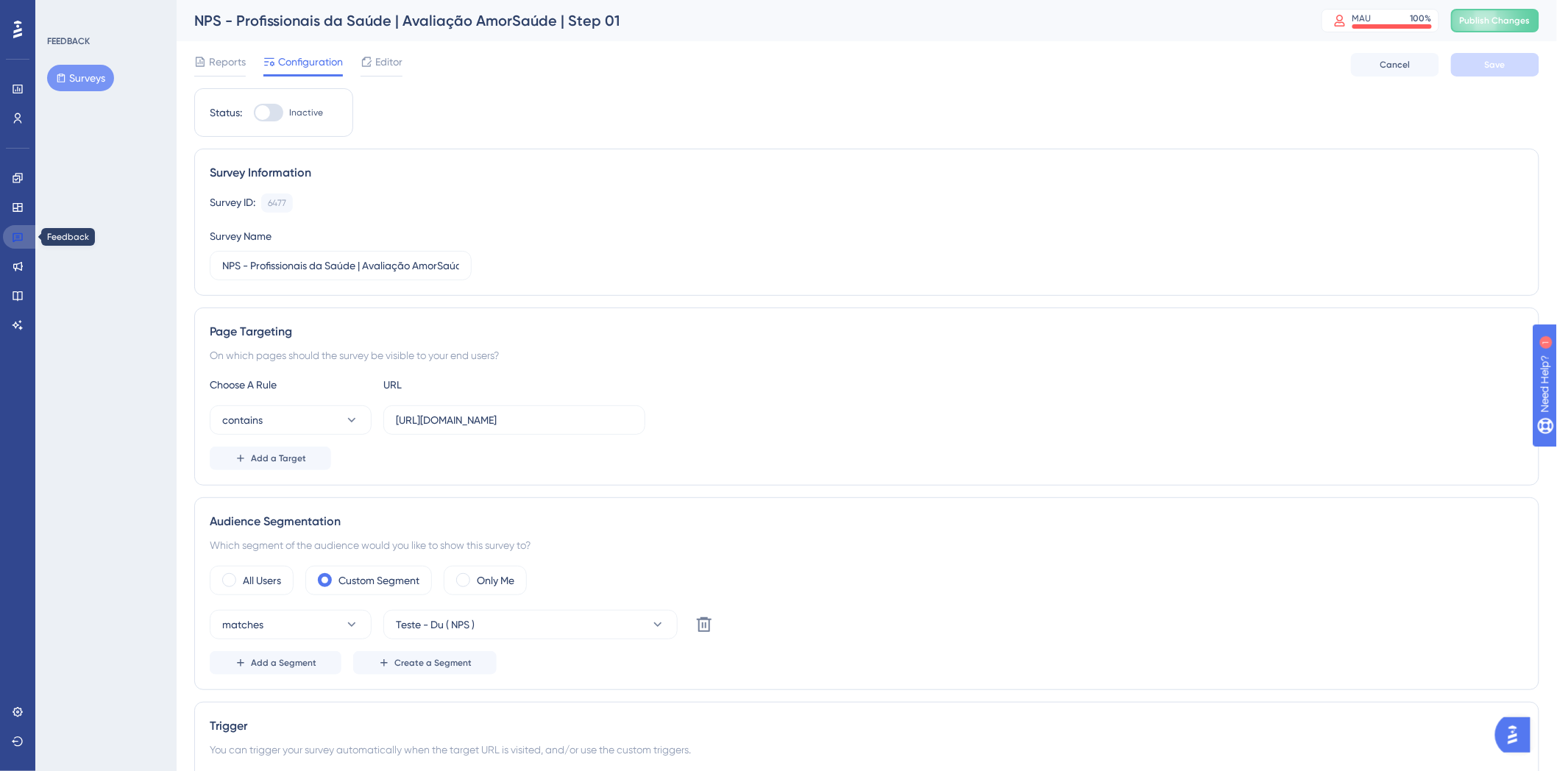
click at [19, 232] on icon at bounding box center [18, 237] width 12 height 12
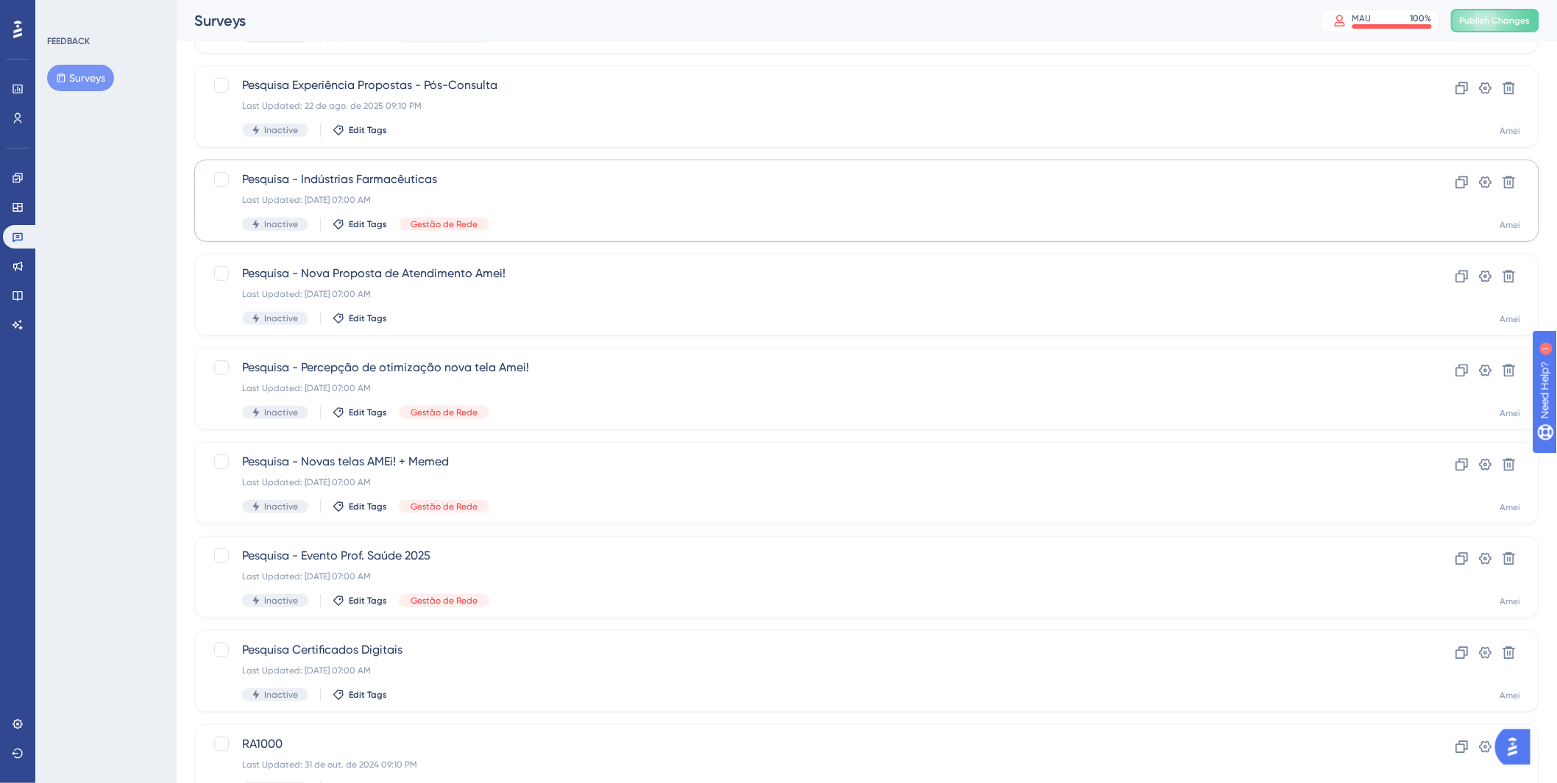
scroll to position [357, 0]
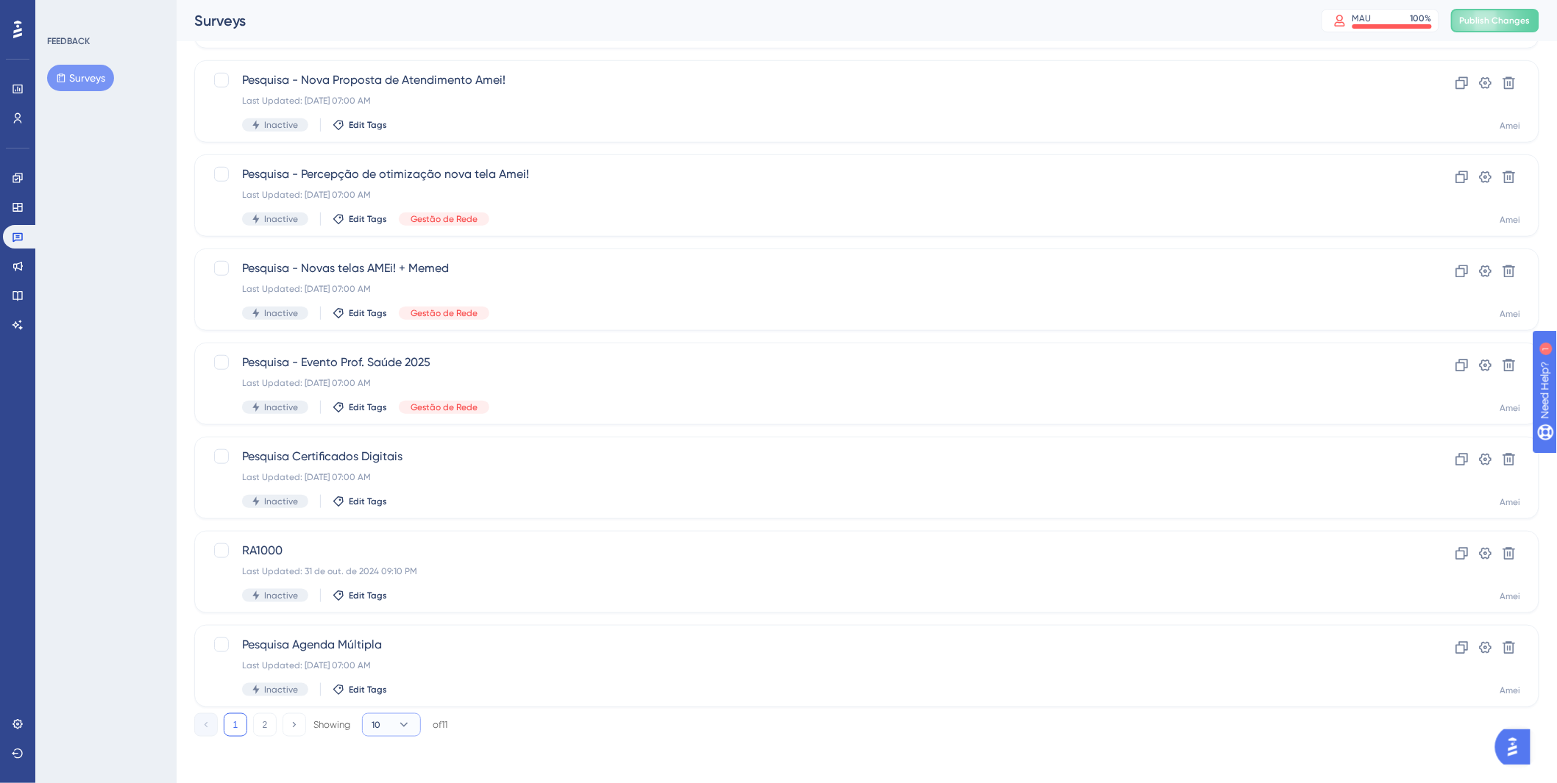
click at [407, 734] on button "10" at bounding box center [391, 726] width 59 height 24
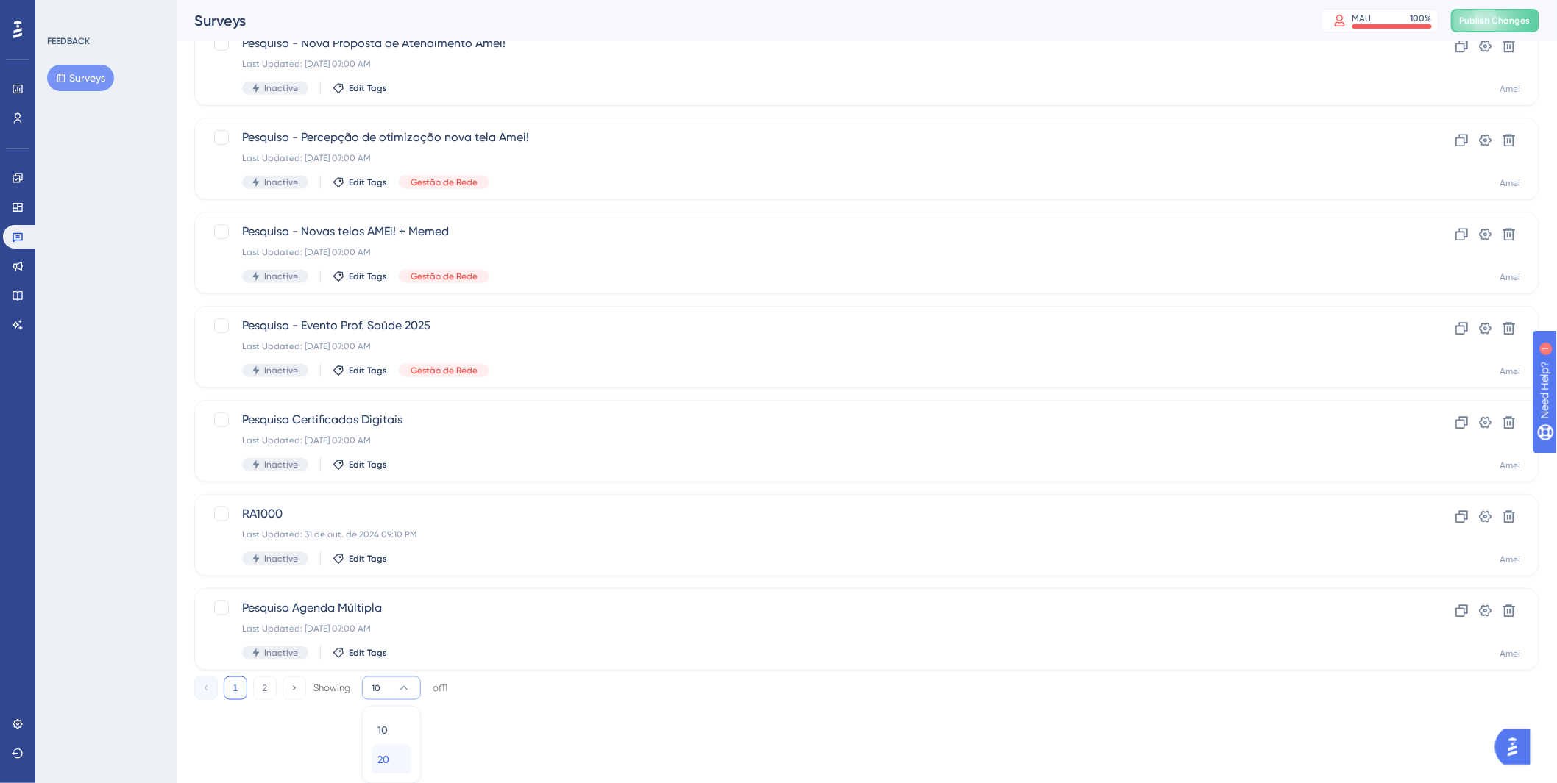
click at [386, 769] on div "20 20" at bounding box center [391, 759] width 28 height 29
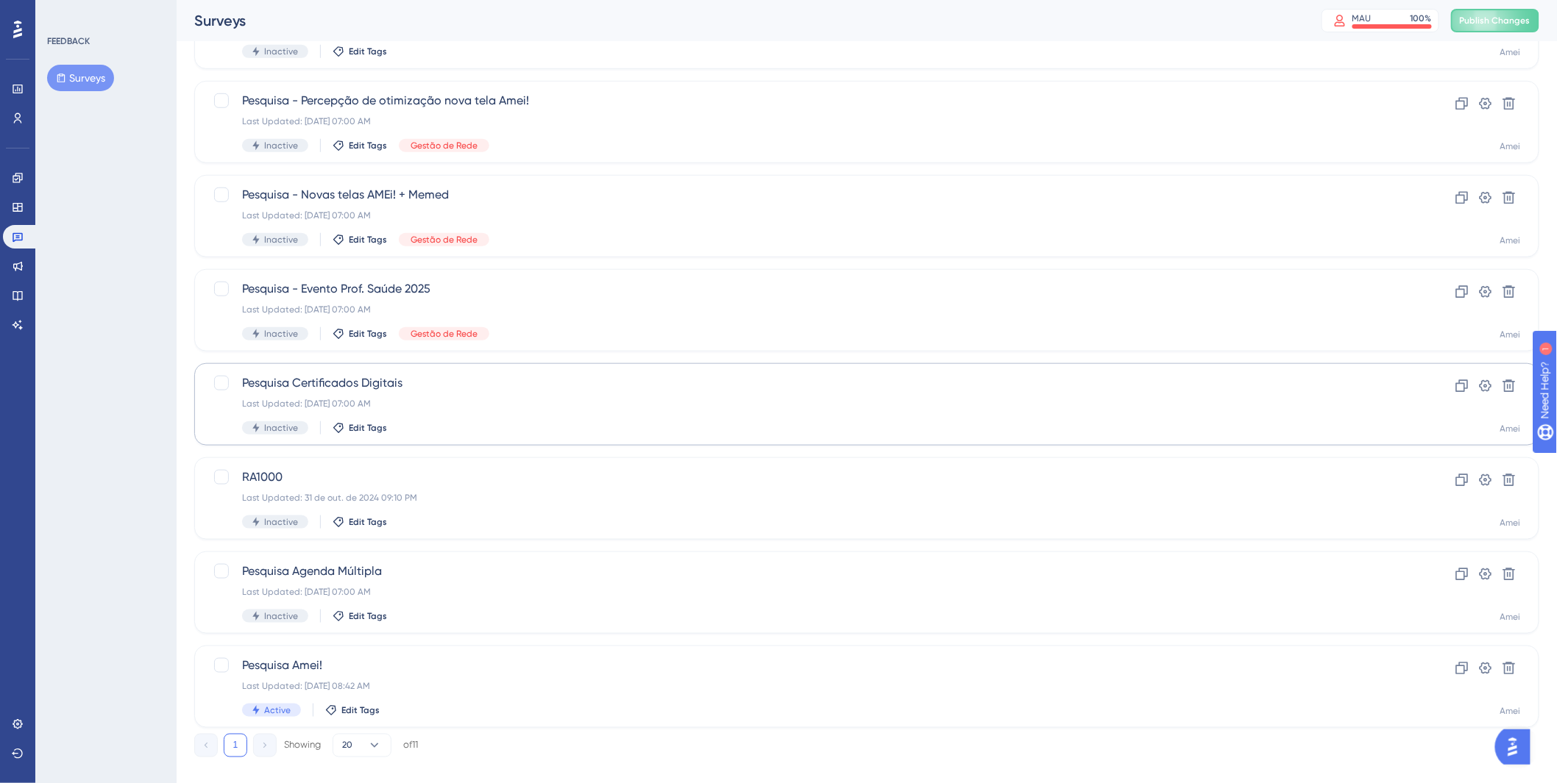
scroll to position [452, 0]
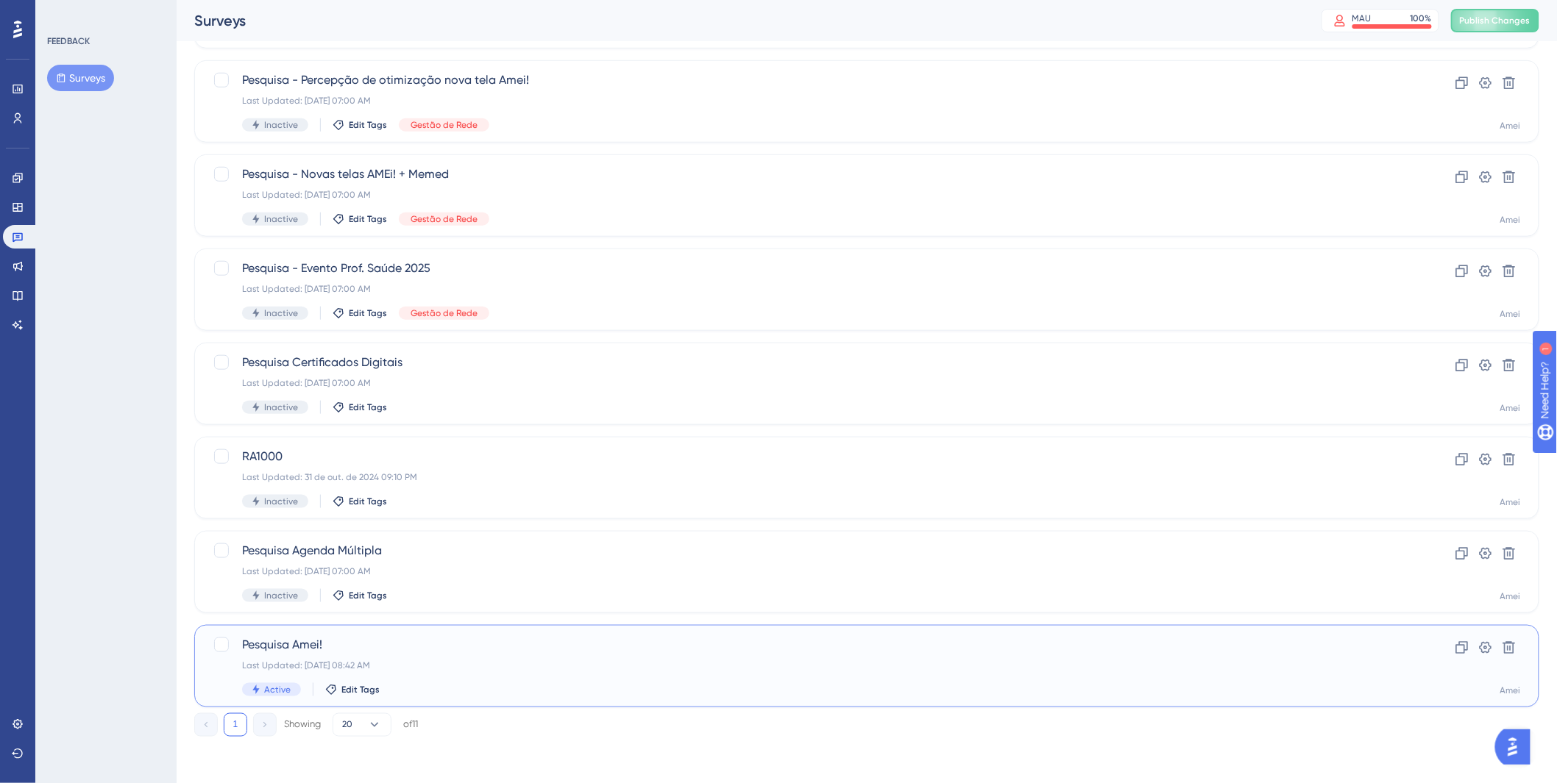
click at [600, 661] on div "Last Updated: [DATE] 08:42 AM" at bounding box center [807, 666] width 1131 height 12
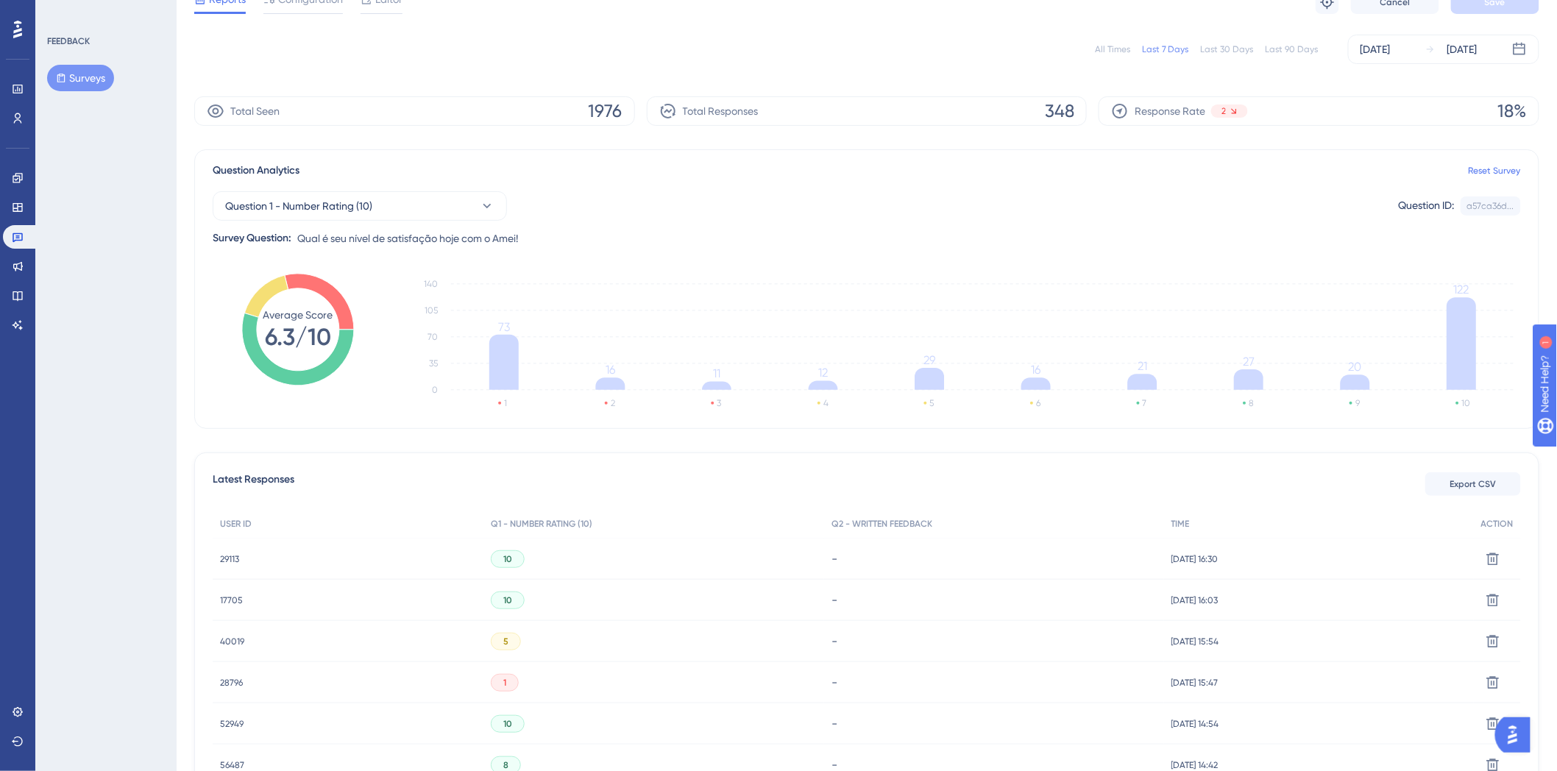
scroll to position [82, 0]
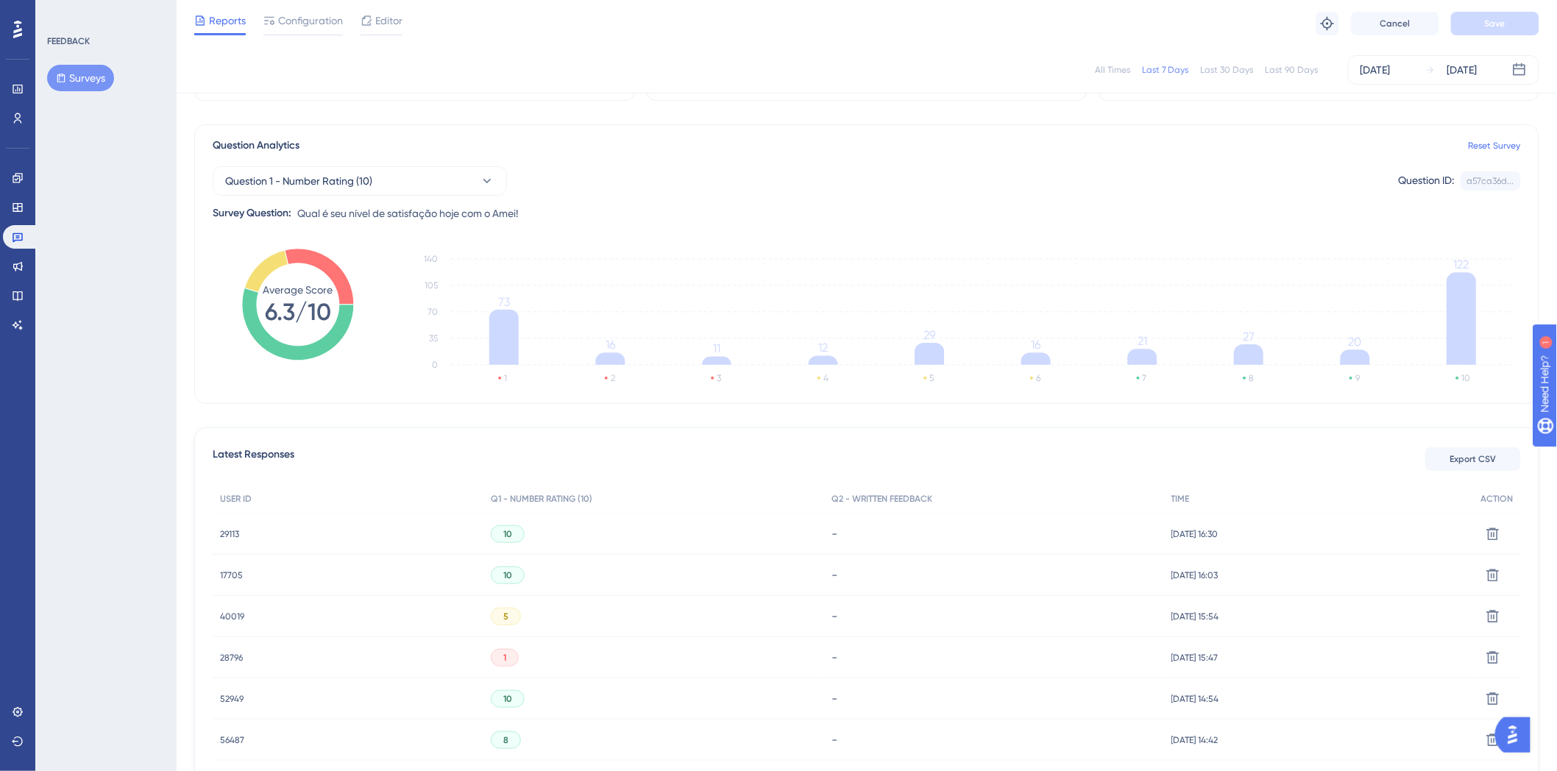
drag, startPoint x: 52, startPoint y: 565, endPoint x: 77, endPoint y: 658, distance: 96.5
click at [75, 658] on div "FEEDBACK Surveys" at bounding box center [105, 385] width 141 height 771
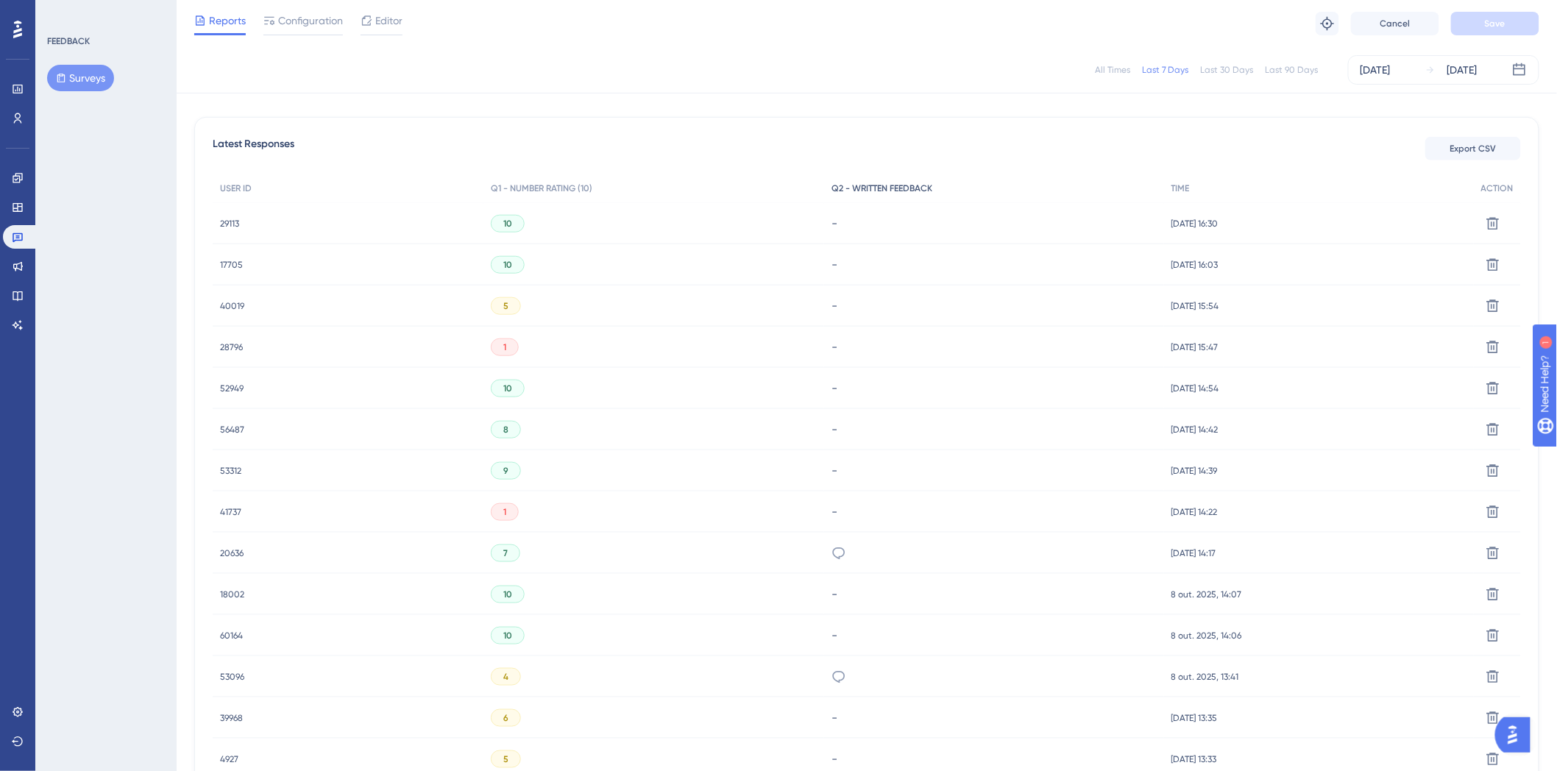
scroll to position [490, 0]
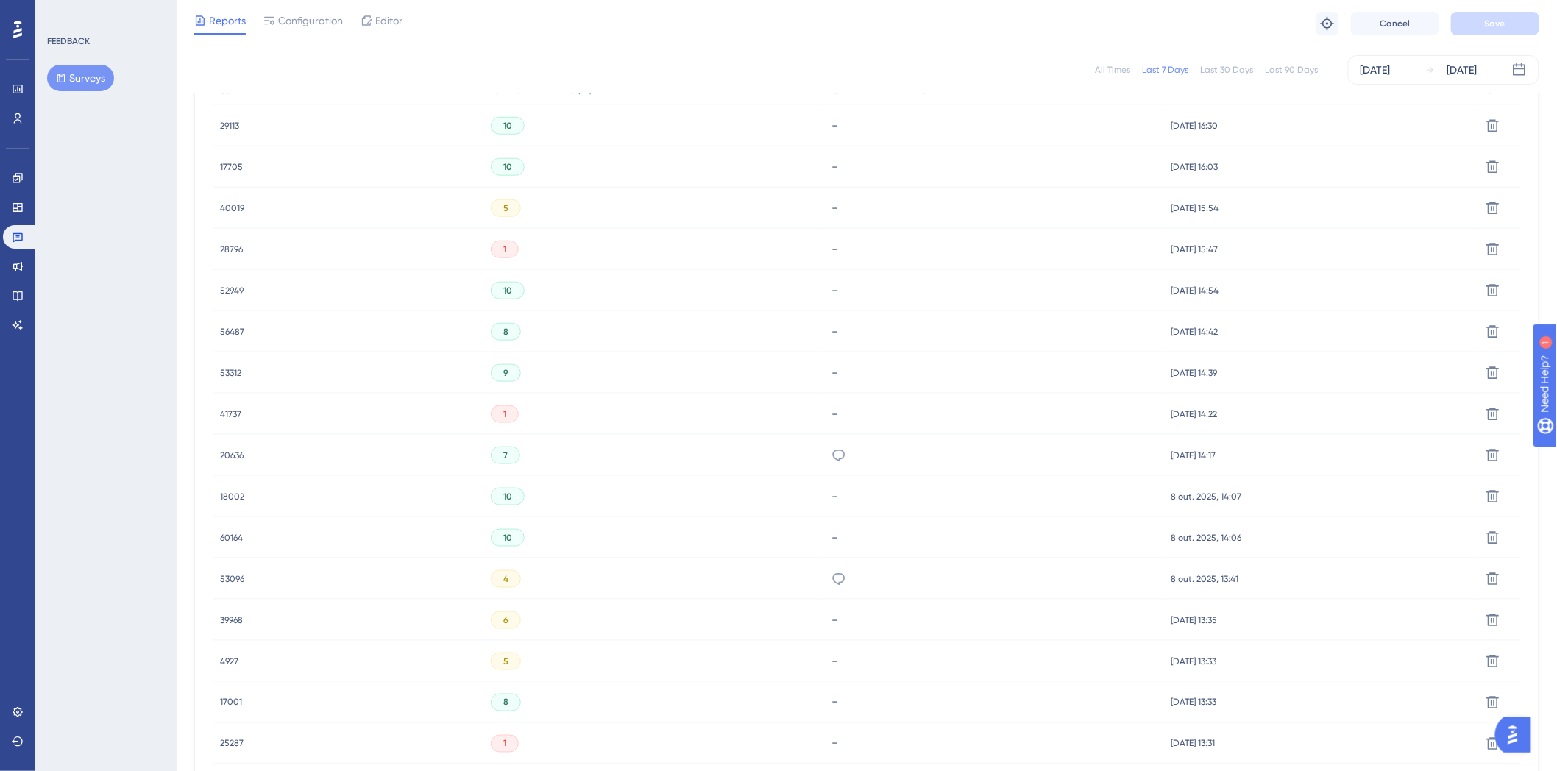
click at [839, 460] on icon at bounding box center [838, 455] width 15 height 15
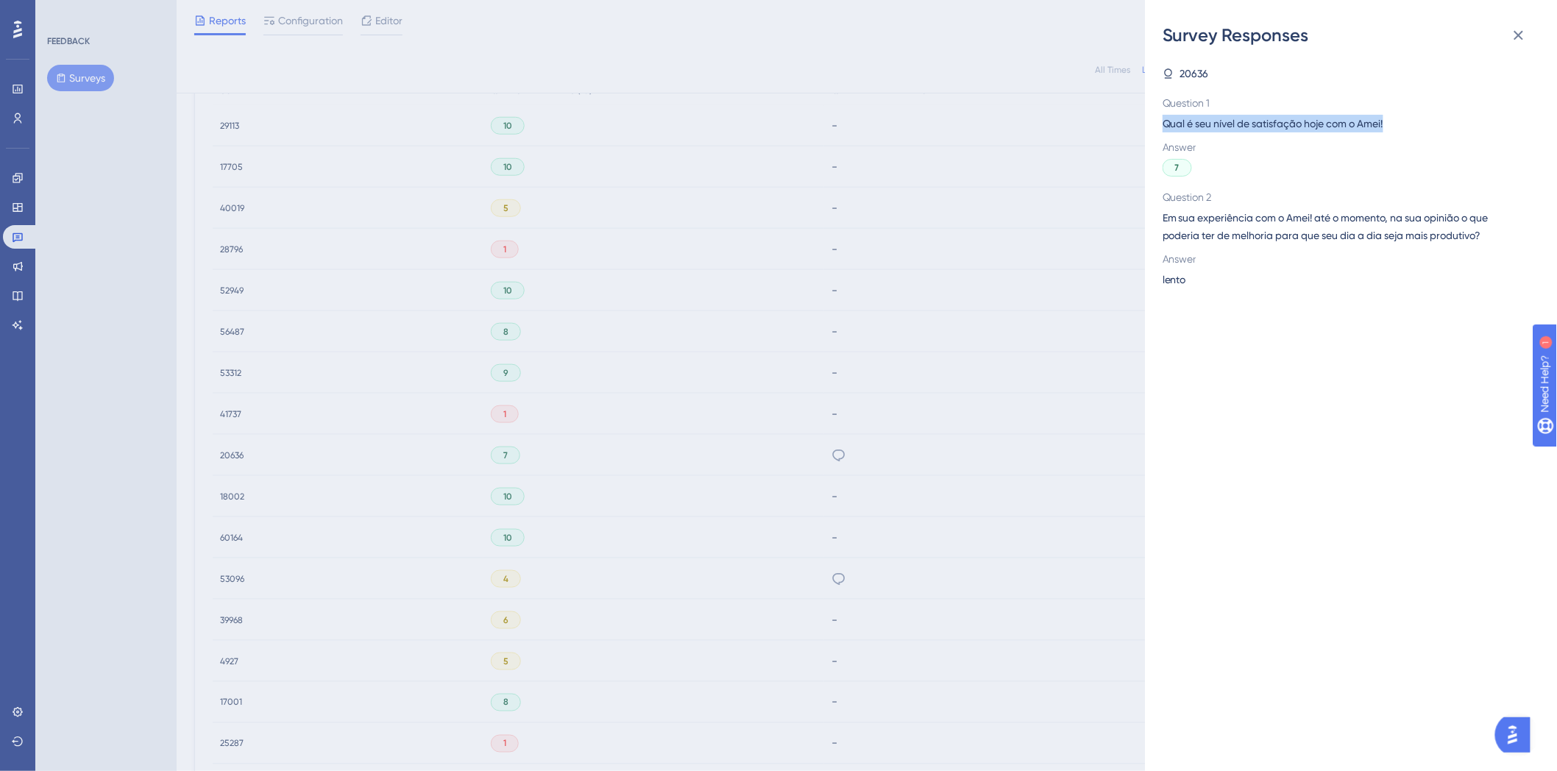
drag, startPoint x: 1166, startPoint y: 127, endPoint x: 1394, endPoint y: 123, distance: 228.1
click at [1394, 123] on span "Qual é seu nível de satisfação hoje com o Amei!" at bounding box center [1344, 124] width 365 height 18
click at [1409, 102] on span "Question 1" at bounding box center [1344, 103] width 365 height 18
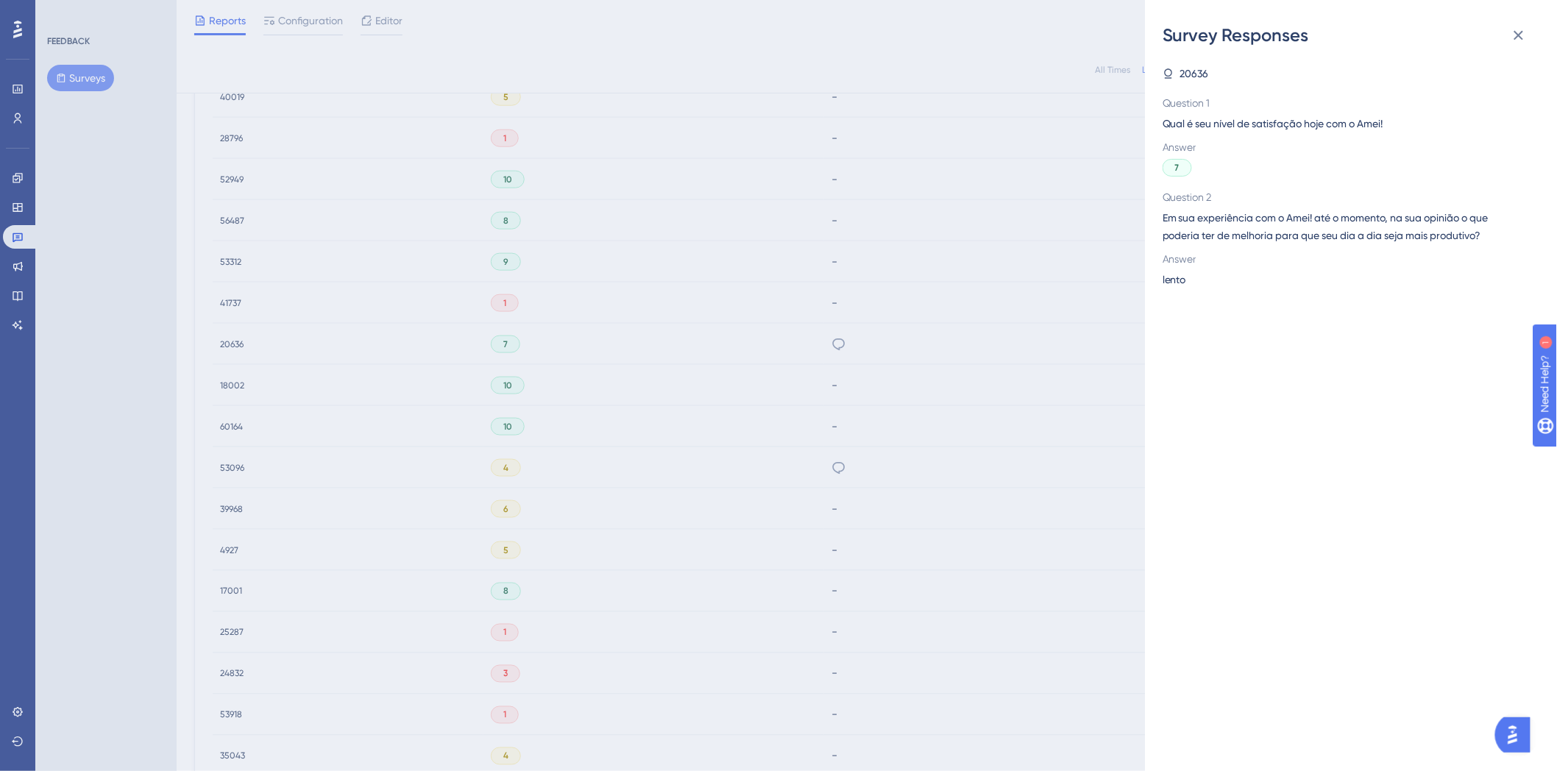
scroll to position [572, 0]
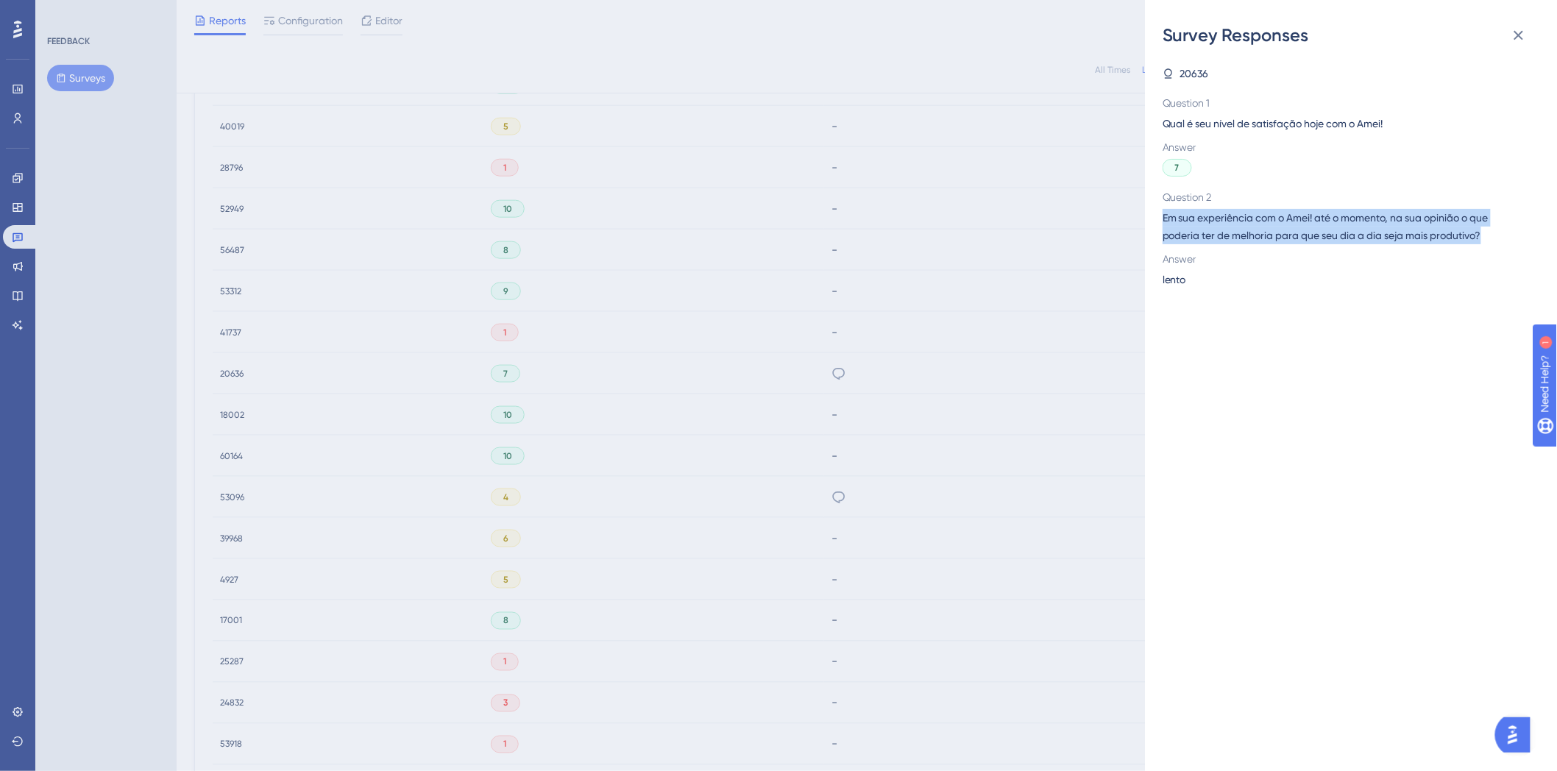
drag, startPoint x: 1161, startPoint y: 221, endPoint x: 1496, endPoint y: 233, distance: 335.6
click at [1496, 233] on div "Survey Responses 20636 Question 1 Qual é seu nível de satisfação hoje com o Ame…" at bounding box center [1351, 385] width 412 height 771
click at [1495, 238] on span "Em sua experiência com o Amei! até o momento, na sua opinião o que poderia ter …" at bounding box center [1344, 226] width 365 height 35
drag, startPoint x: 1192, startPoint y: 288, endPoint x: 1153, endPoint y: 284, distance: 39.2
click at [1153, 284] on div "Survey Responses 20636 Question 1 Qual é seu nível de satisfação hoje com o Ame…" at bounding box center [1351, 385] width 412 height 771
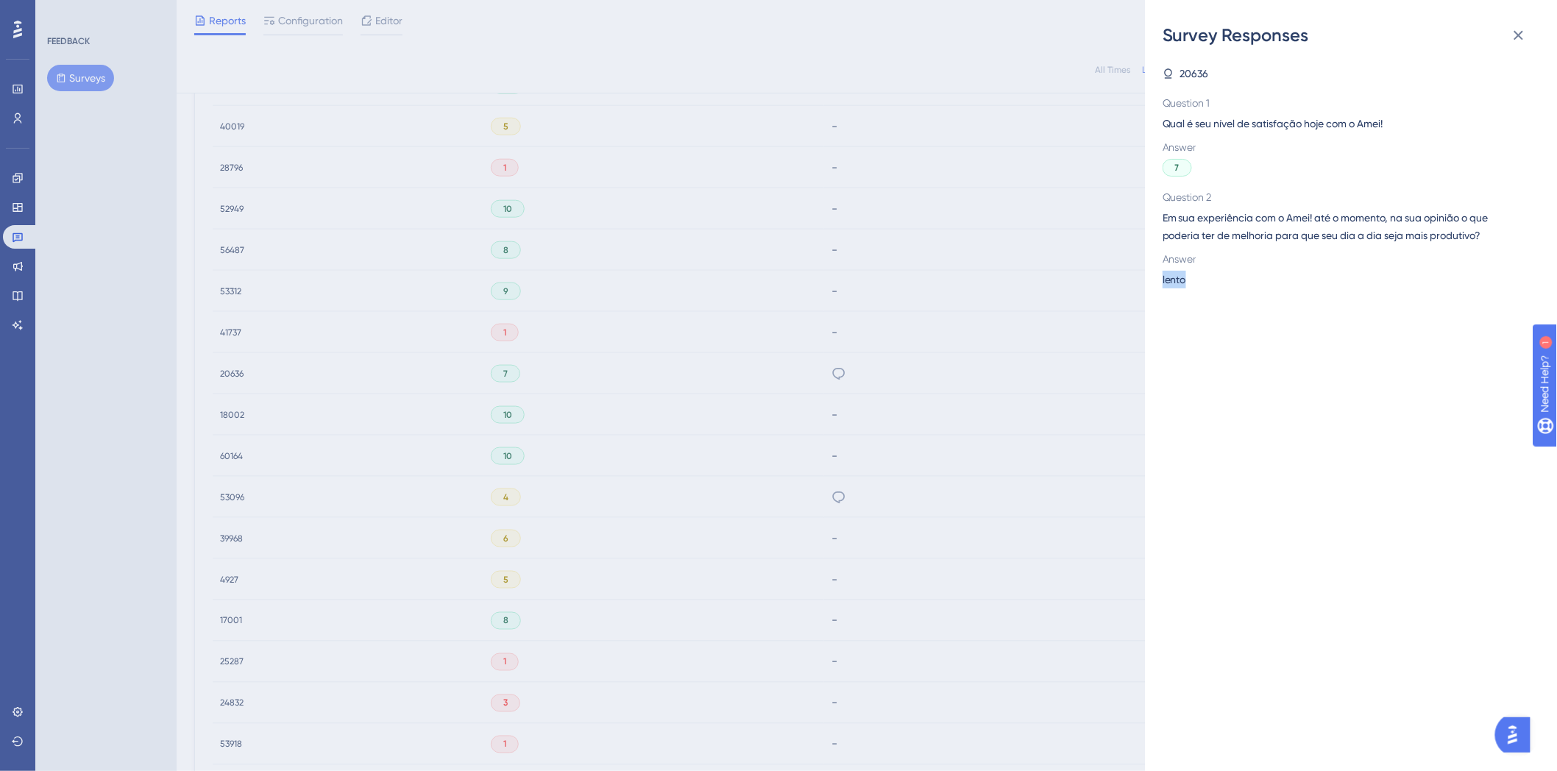
click at [1197, 347] on div "20636 Question 1 Qual é seu nível de satisfação hoje com o Amei! Answer 7 Quest…" at bounding box center [1356, 409] width 388 height 724
click at [1525, 33] on icon at bounding box center [1518, 35] width 18 height 18
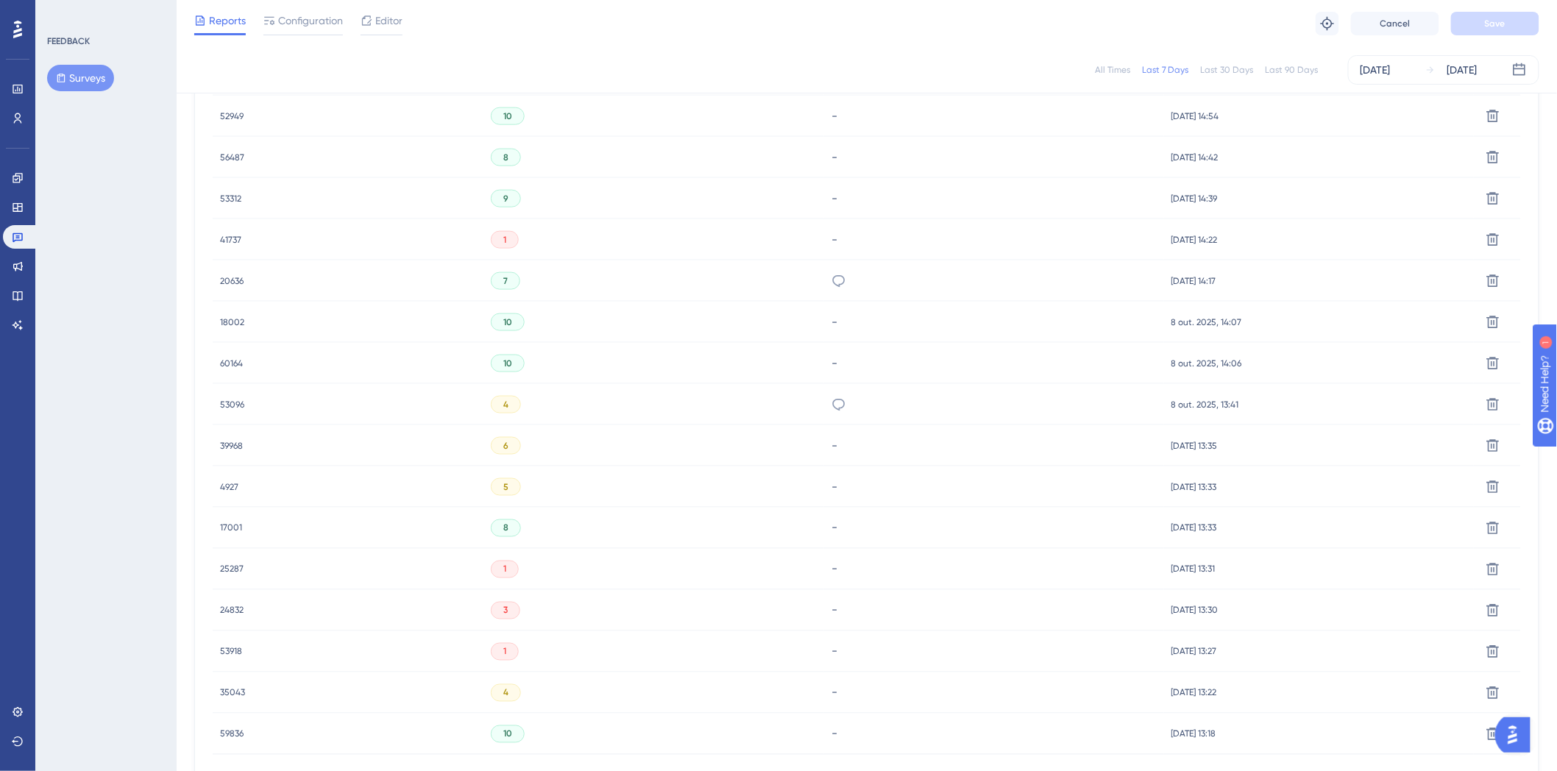
scroll to position [789, 0]
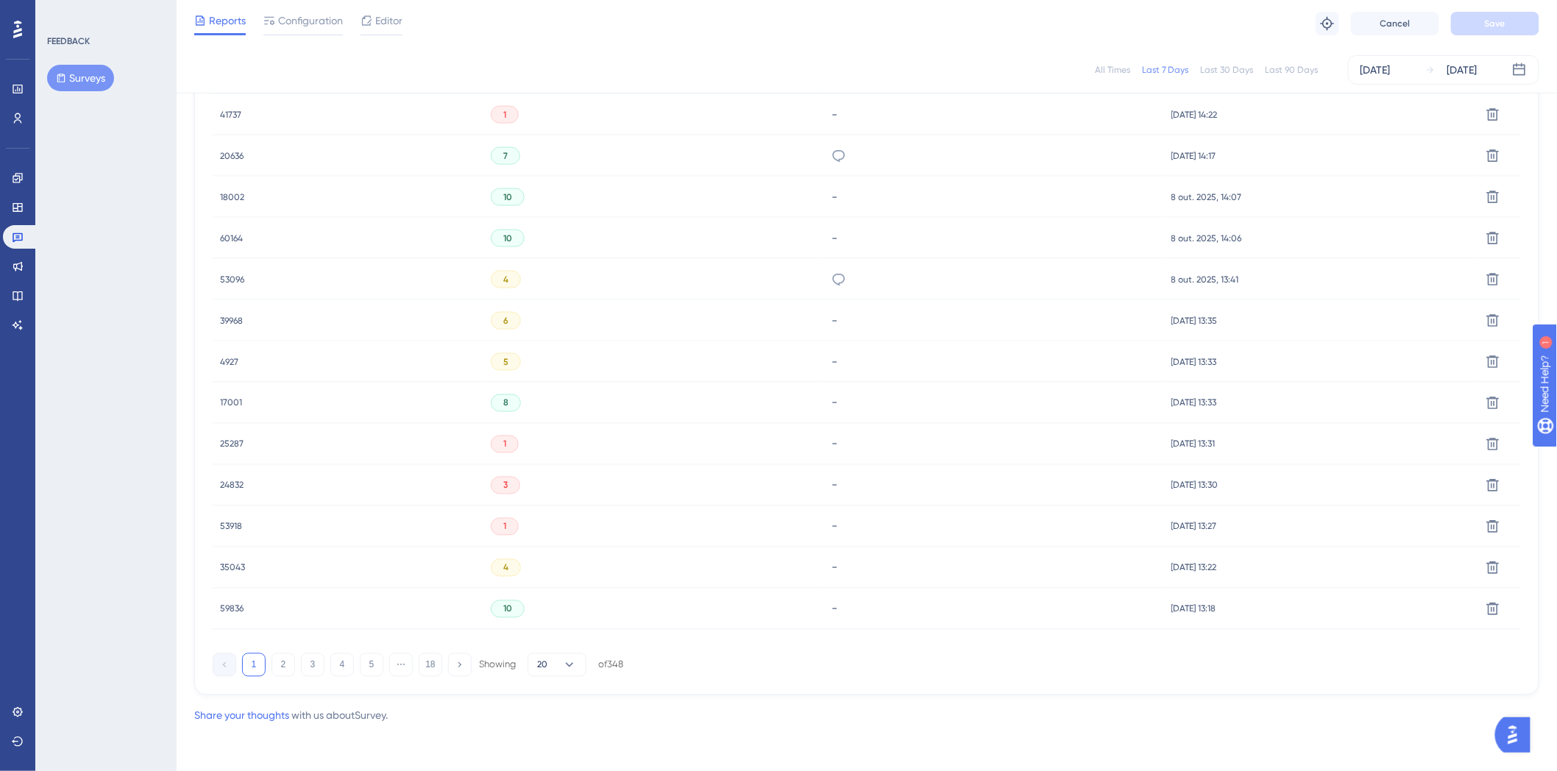
click at [837, 527] on div "-" at bounding box center [993, 526] width 325 height 14
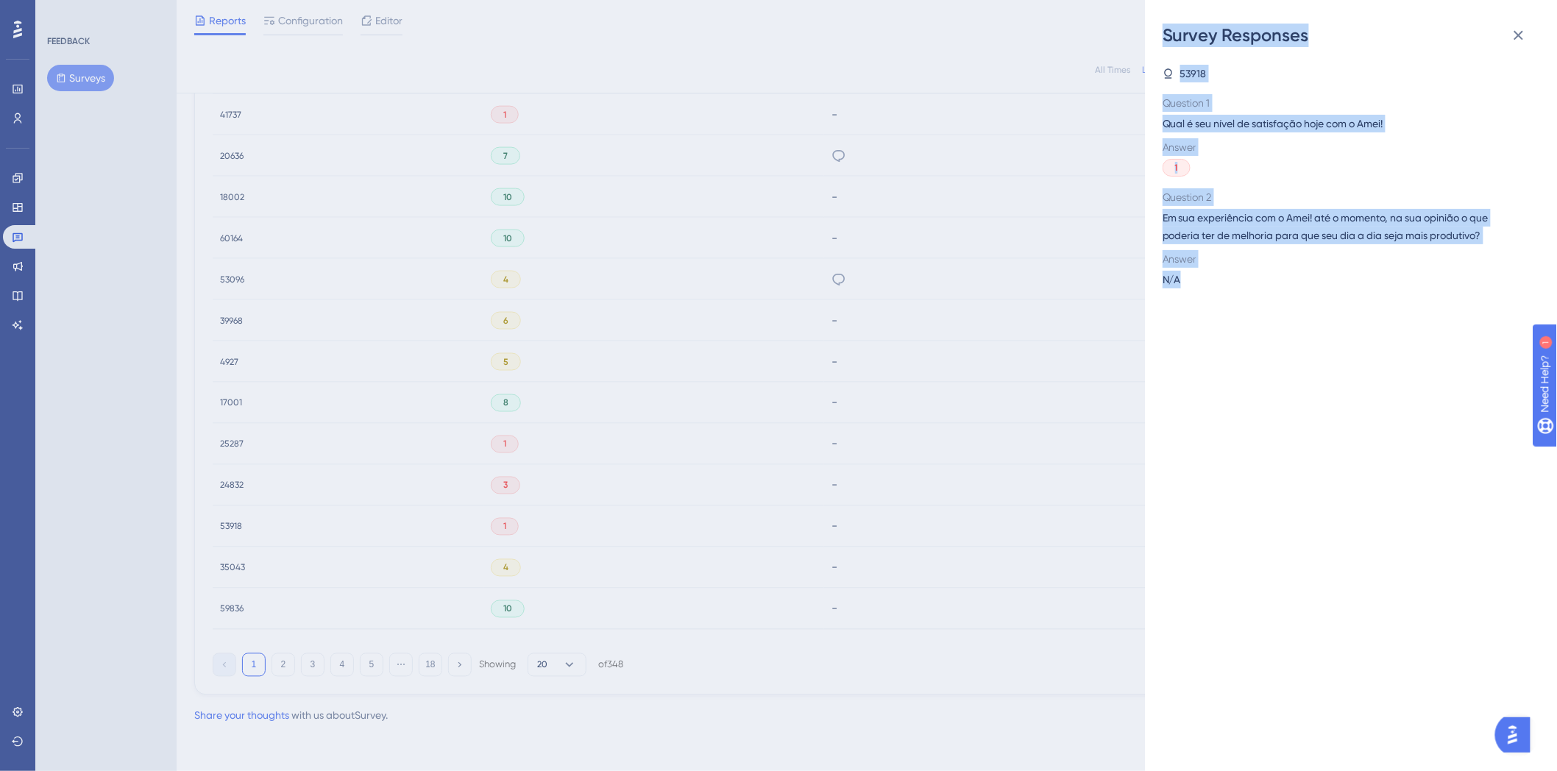
drag, startPoint x: 1190, startPoint y: 282, endPoint x: 1138, endPoint y: 275, distance: 52.6
click at [1138, 275] on div "Survey Responses 53918 Question 1 Qual é seu nível de satisfação hoje com o Ame…" at bounding box center [778, 385] width 1557 height 771
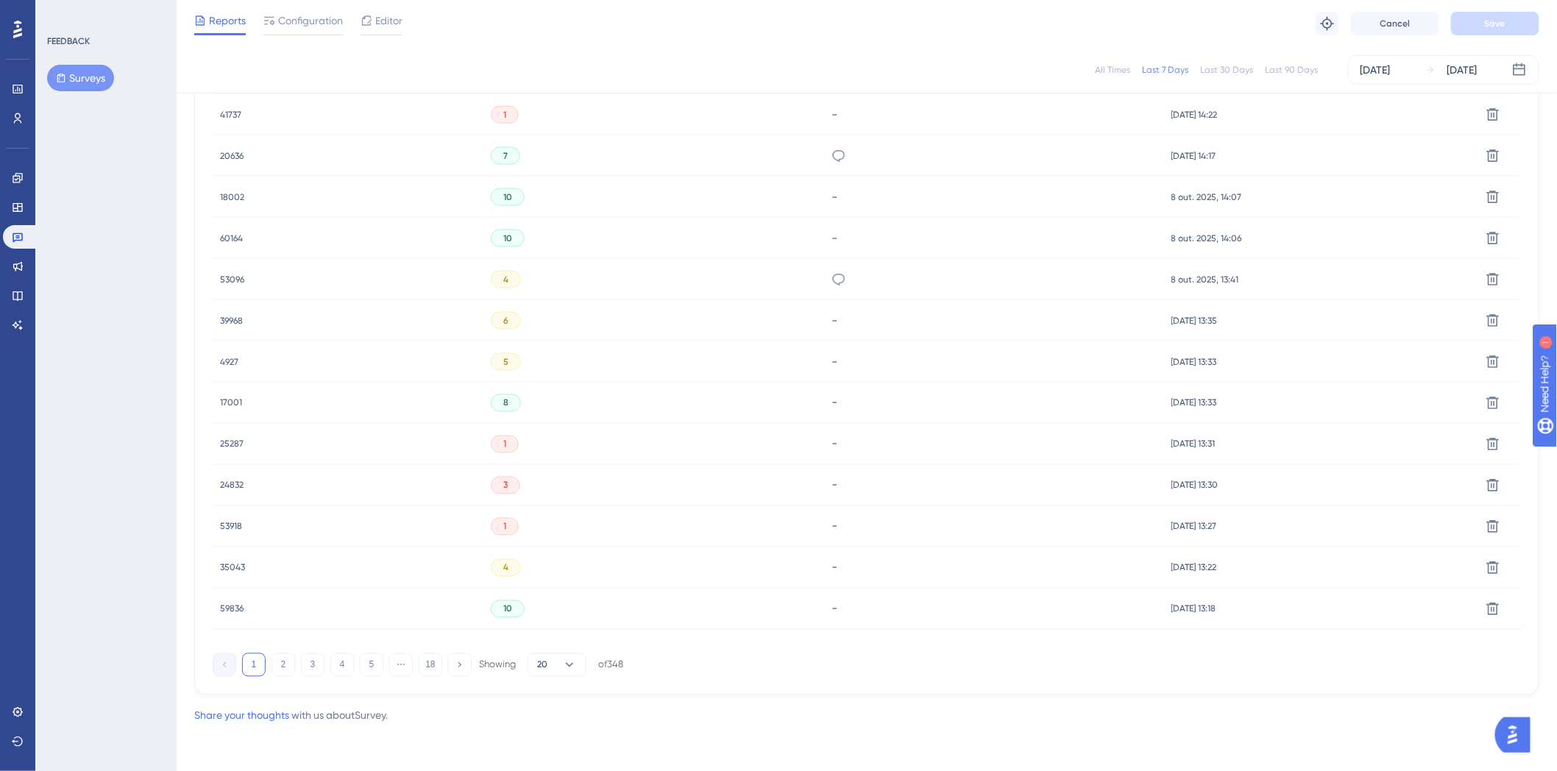
click at [1239, 303] on div "8 out. 2025, 13:35 8 out. 2025, 13:35" at bounding box center [1319, 320] width 310 height 41
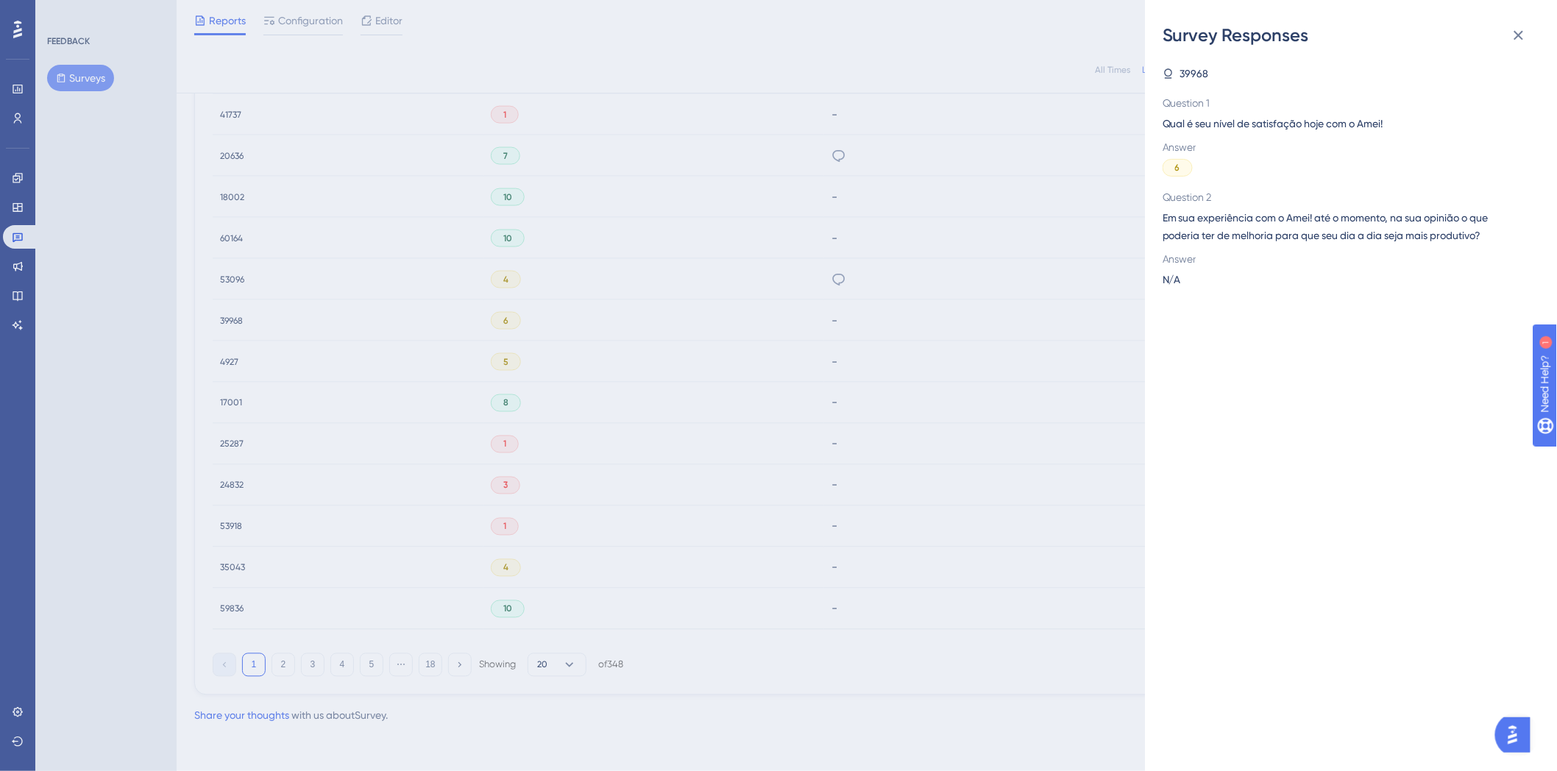
click at [965, 355] on div "Survey Responses 39968 Question 1 Qual é seu nível de satisfação hoje com o Ame…" at bounding box center [778, 385] width 1557 height 771
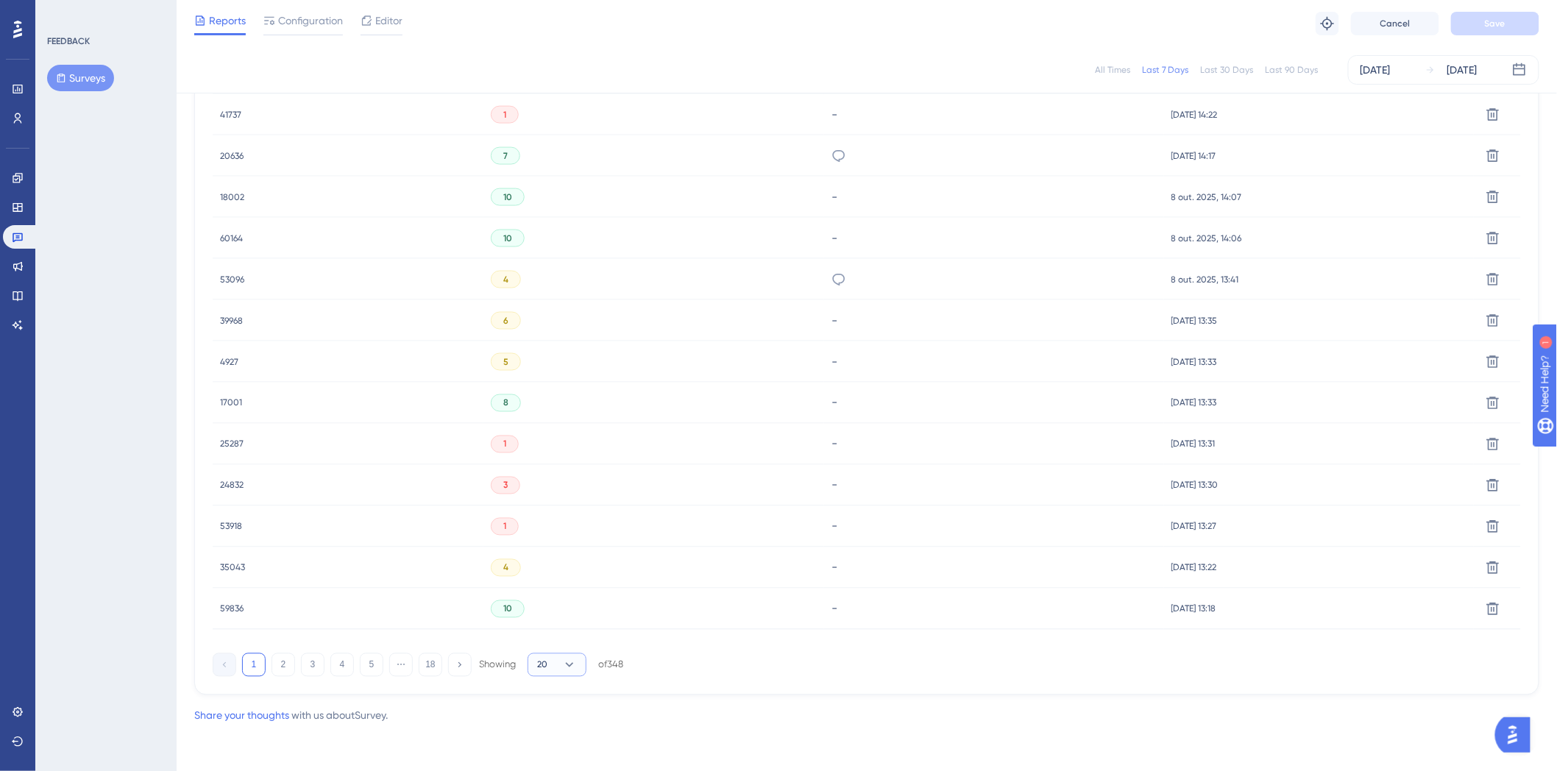
click at [568, 663] on icon at bounding box center [569, 665] width 15 height 15
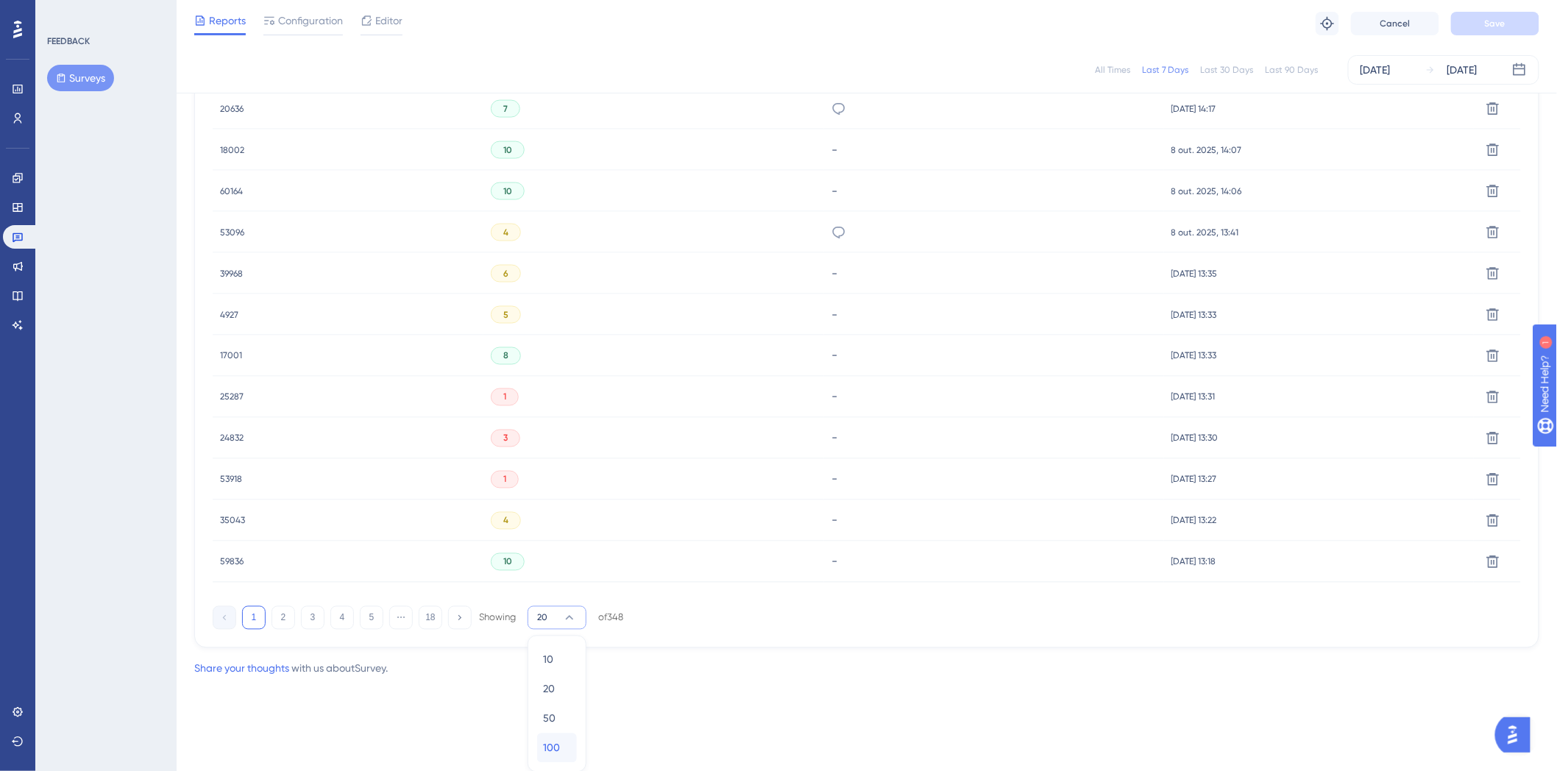
click at [544, 746] on span "100" at bounding box center [551, 748] width 17 height 18
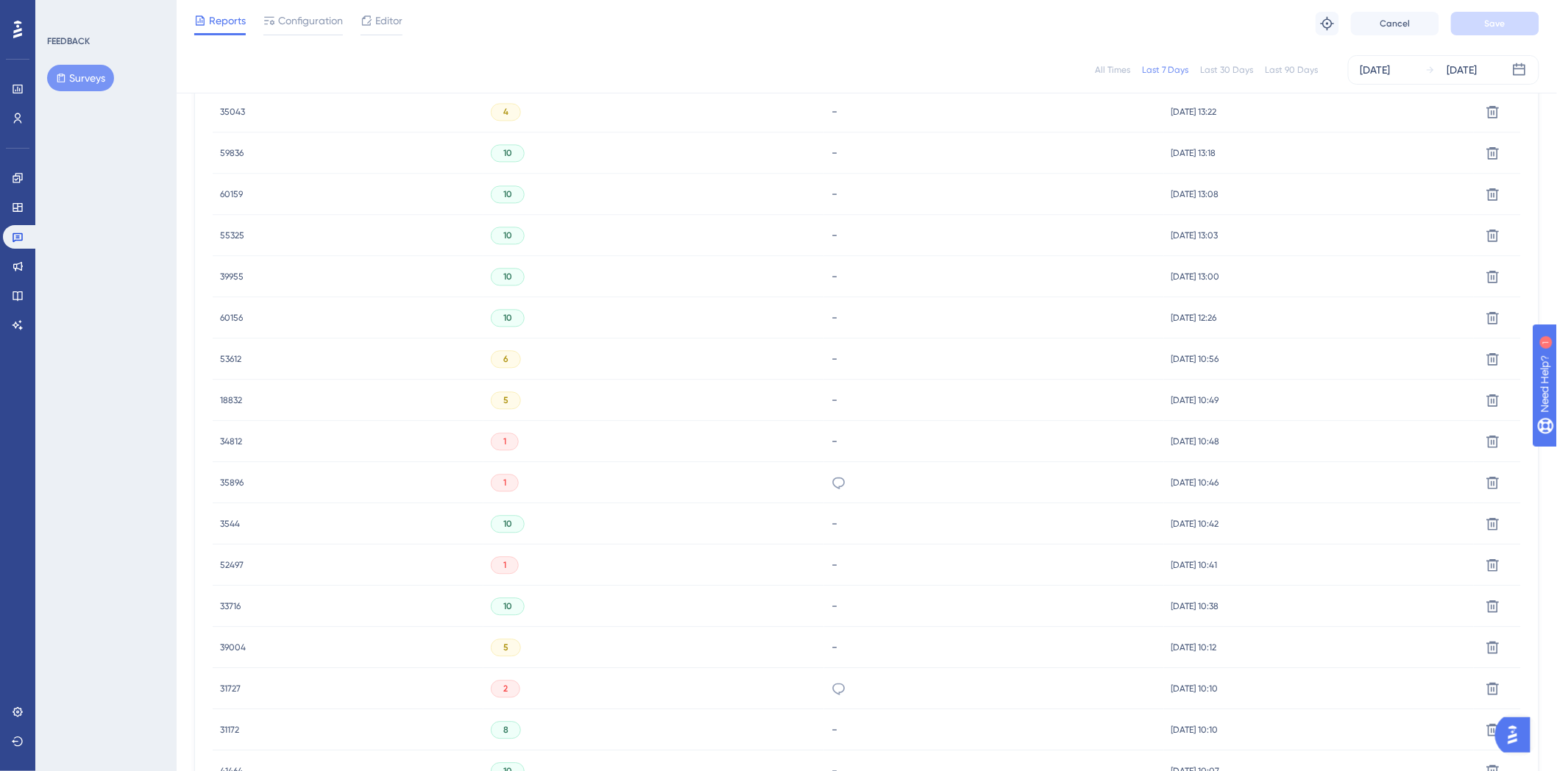
scroll to position [1736, 0]
click at [834, 324] on icon at bounding box center [839, 322] width 13 height 12
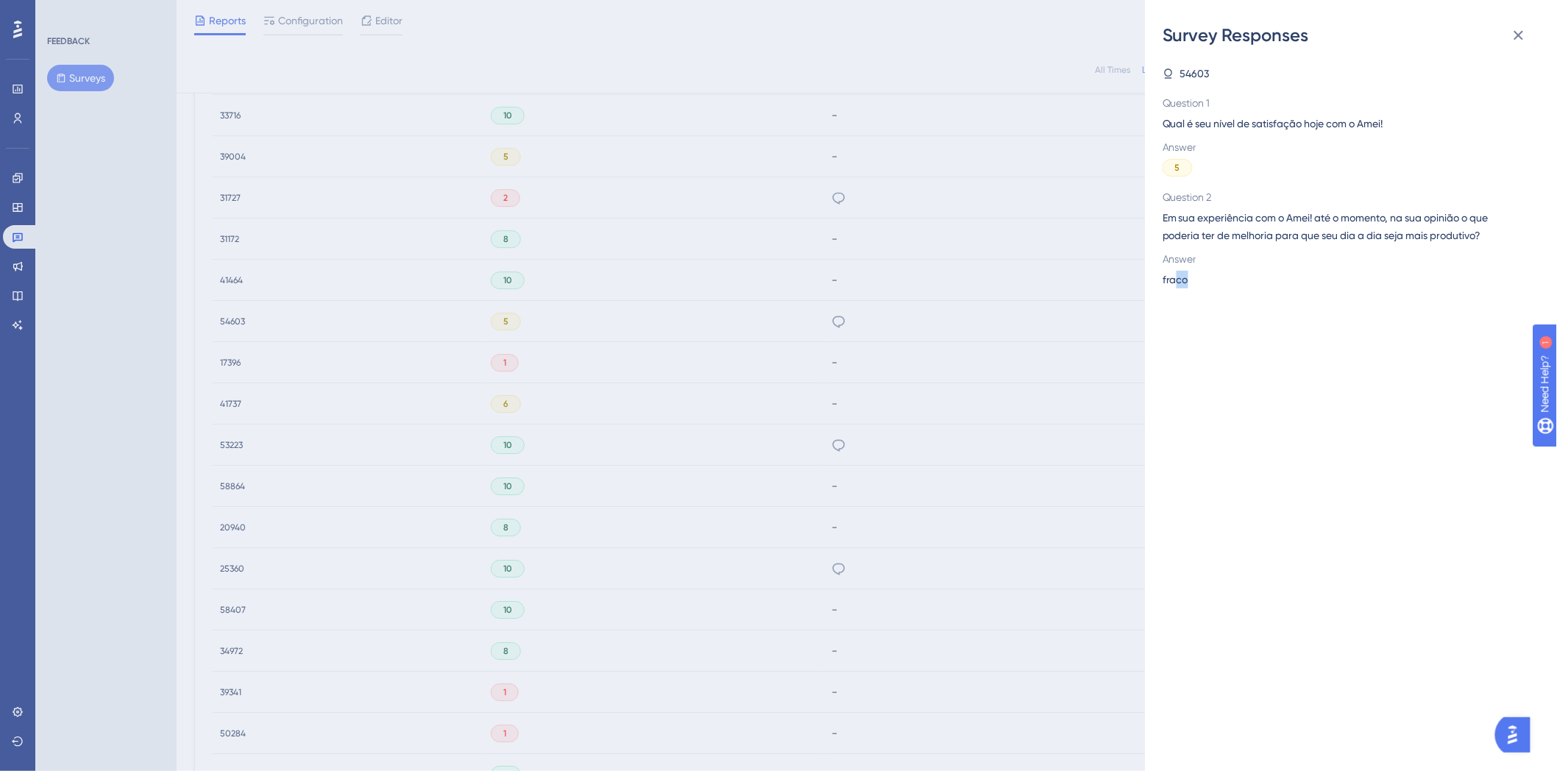
drag, startPoint x: 1183, startPoint y: 282, endPoint x: 1175, endPoint y: 283, distance: 7.5
click at [1175, 283] on div "fraco" at bounding box center [1344, 280] width 365 height 18
click at [951, 266] on div "Survey Responses 54603 Question 1 Qual é seu nível de satisfação hoje com o Ame…" at bounding box center [778, 385] width 1557 height 771
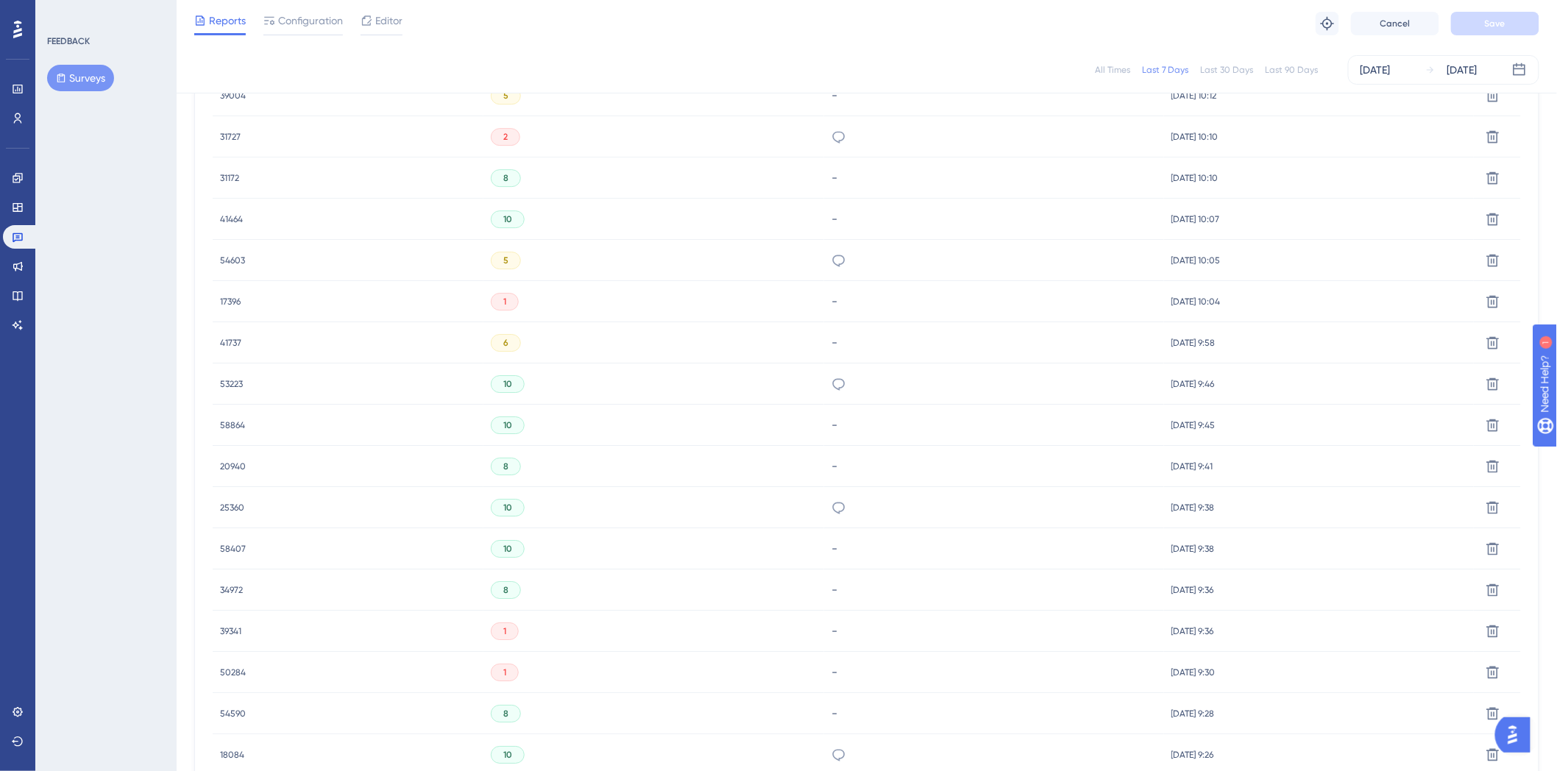
scroll to position [1899, 0]
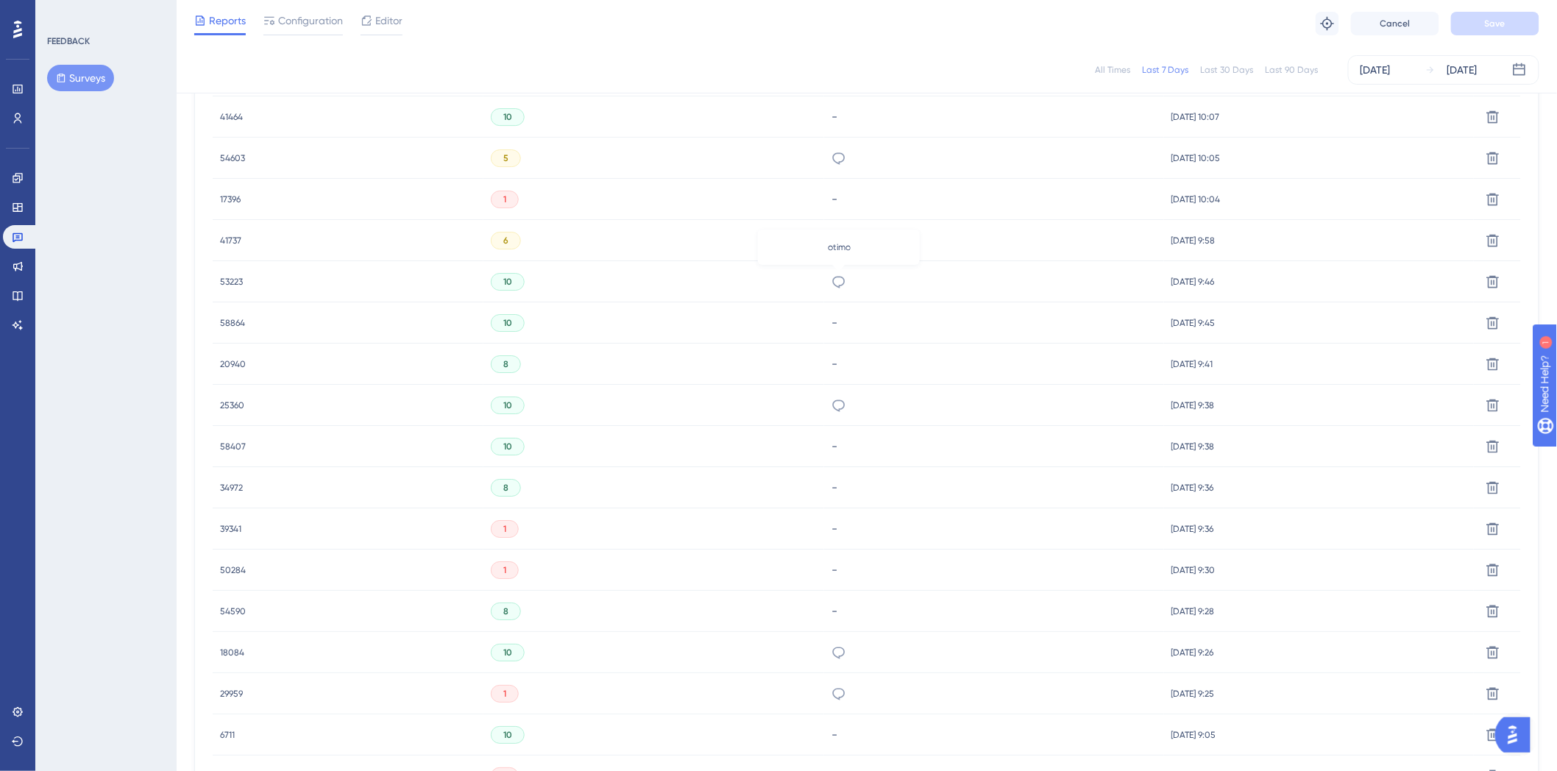
click at [839, 281] on icon at bounding box center [838, 281] width 15 height 15
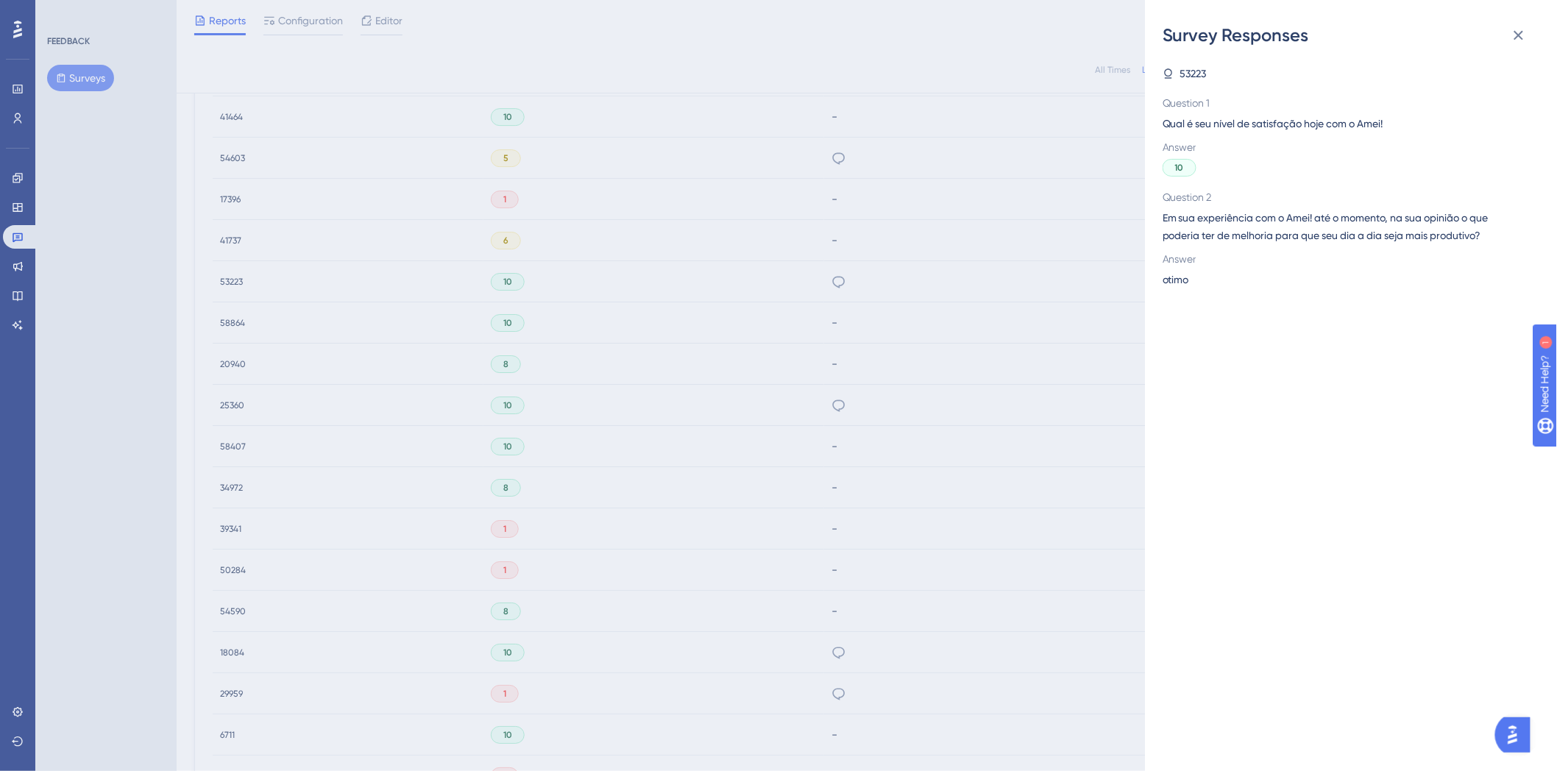
click at [834, 349] on div "Survey Responses 53223 Question 1 Qual é seu nível de satisfação hoje com o Ame…" at bounding box center [778, 385] width 1557 height 771
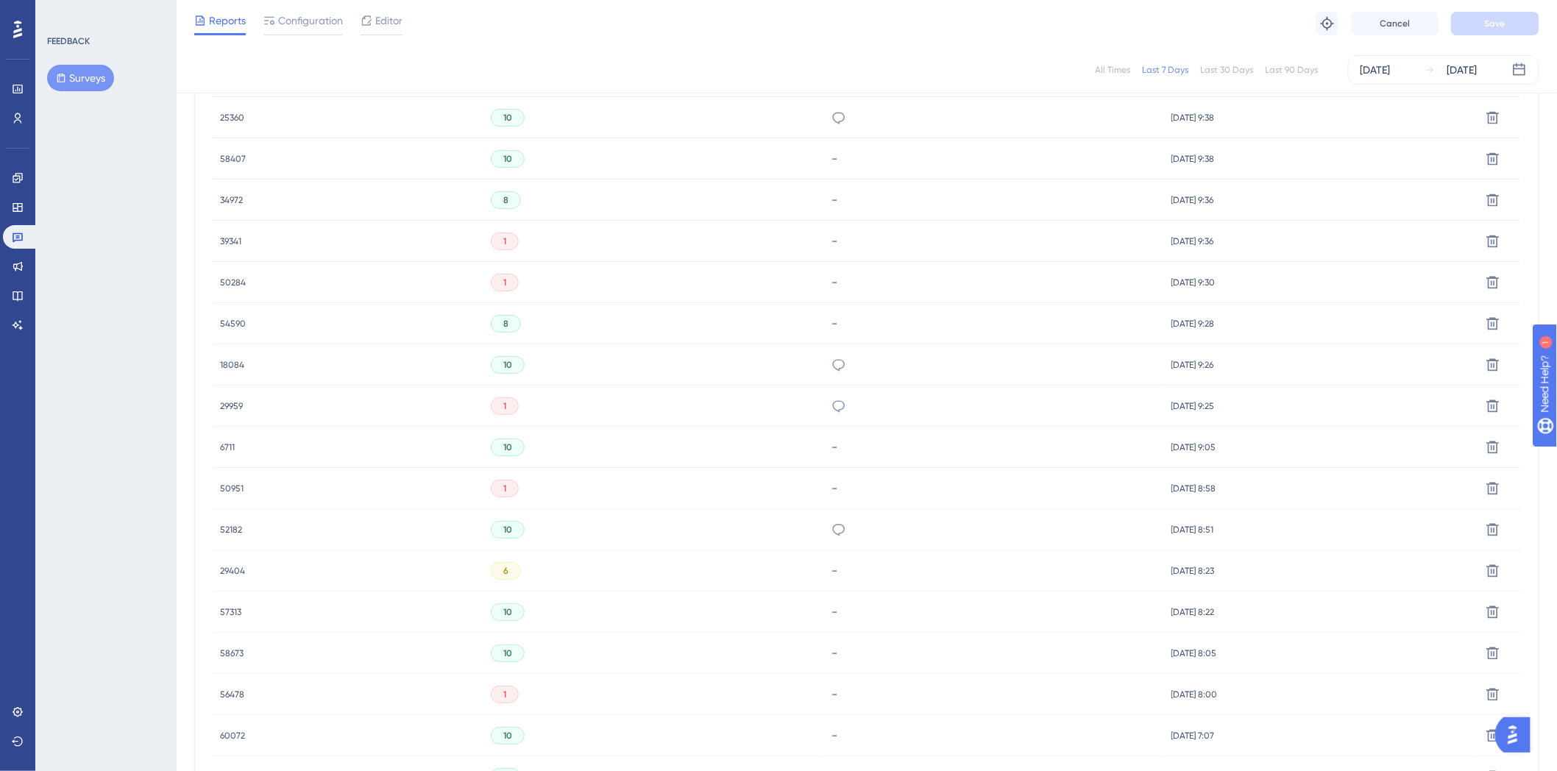
scroll to position [2226, 0]
click at [839, 371] on icon at bounding box center [839, 367] width 13 height 12
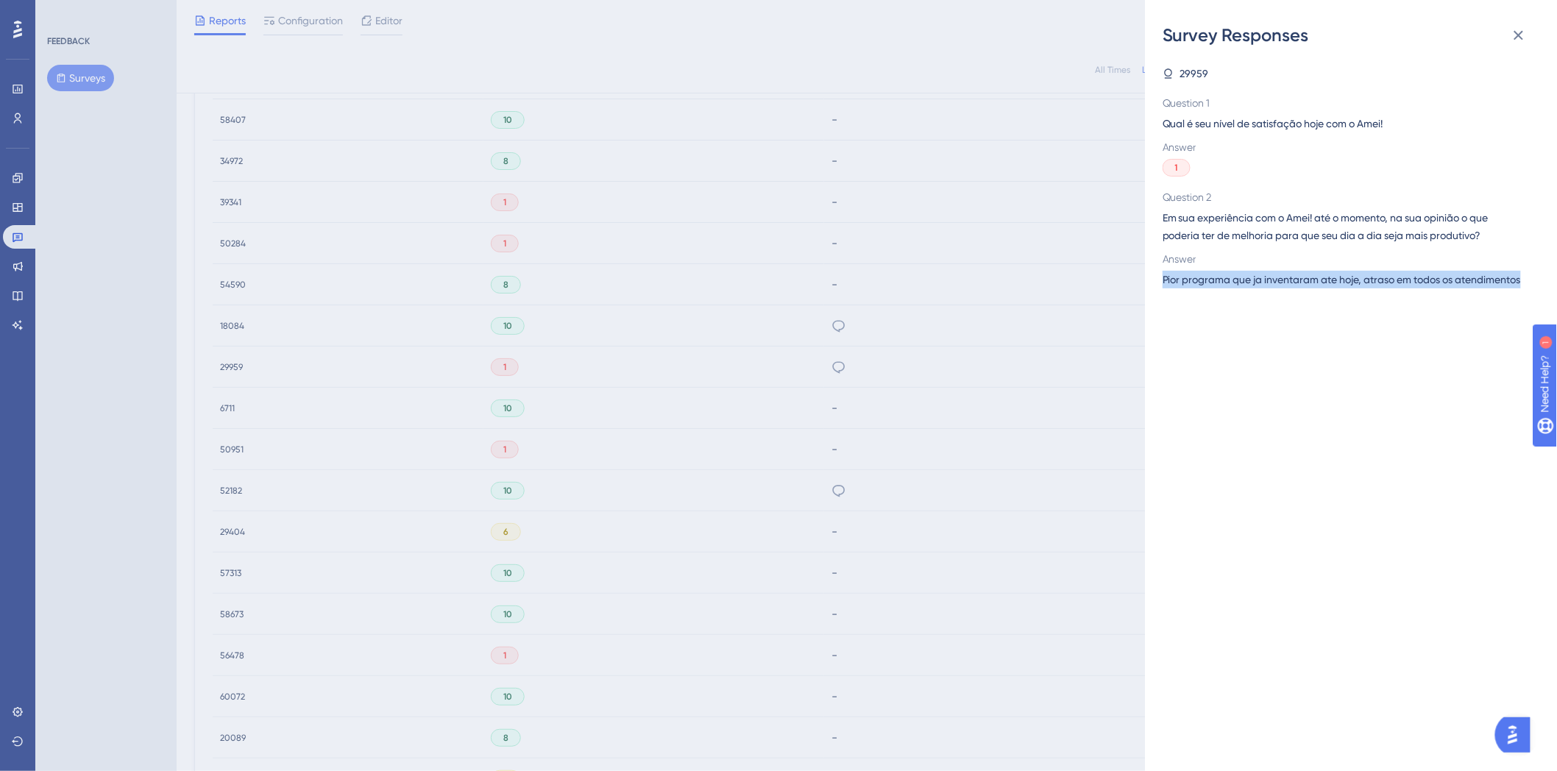
drag, startPoint x: 1161, startPoint y: 285, endPoint x: 1442, endPoint y: 298, distance: 282.0
click at [1442, 298] on div "Survey Responses 29959 Question 1 Qual é seu nível de satisfação hoje com o Ame…" at bounding box center [1351, 385] width 412 height 771
click at [1372, 328] on div "29959 Question 1 Qual é seu nível de satisfação hoje com o Amei! Answer 1 Quest…" at bounding box center [1356, 409] width 388 height 724
click at [1517, 32] on icon at bounding box center [1519, 36] width 10 height 10
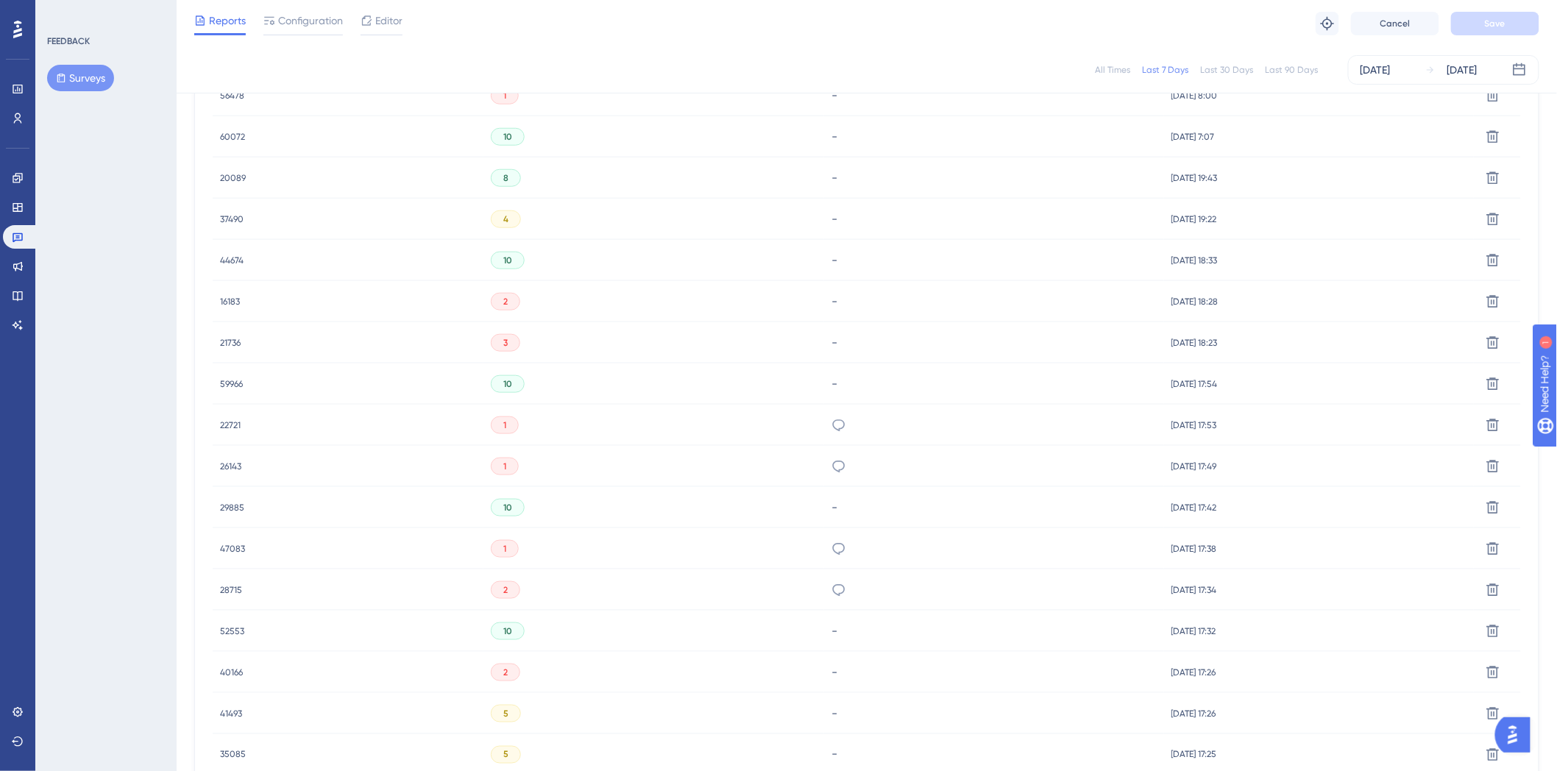
scroll to position [2798, 0]
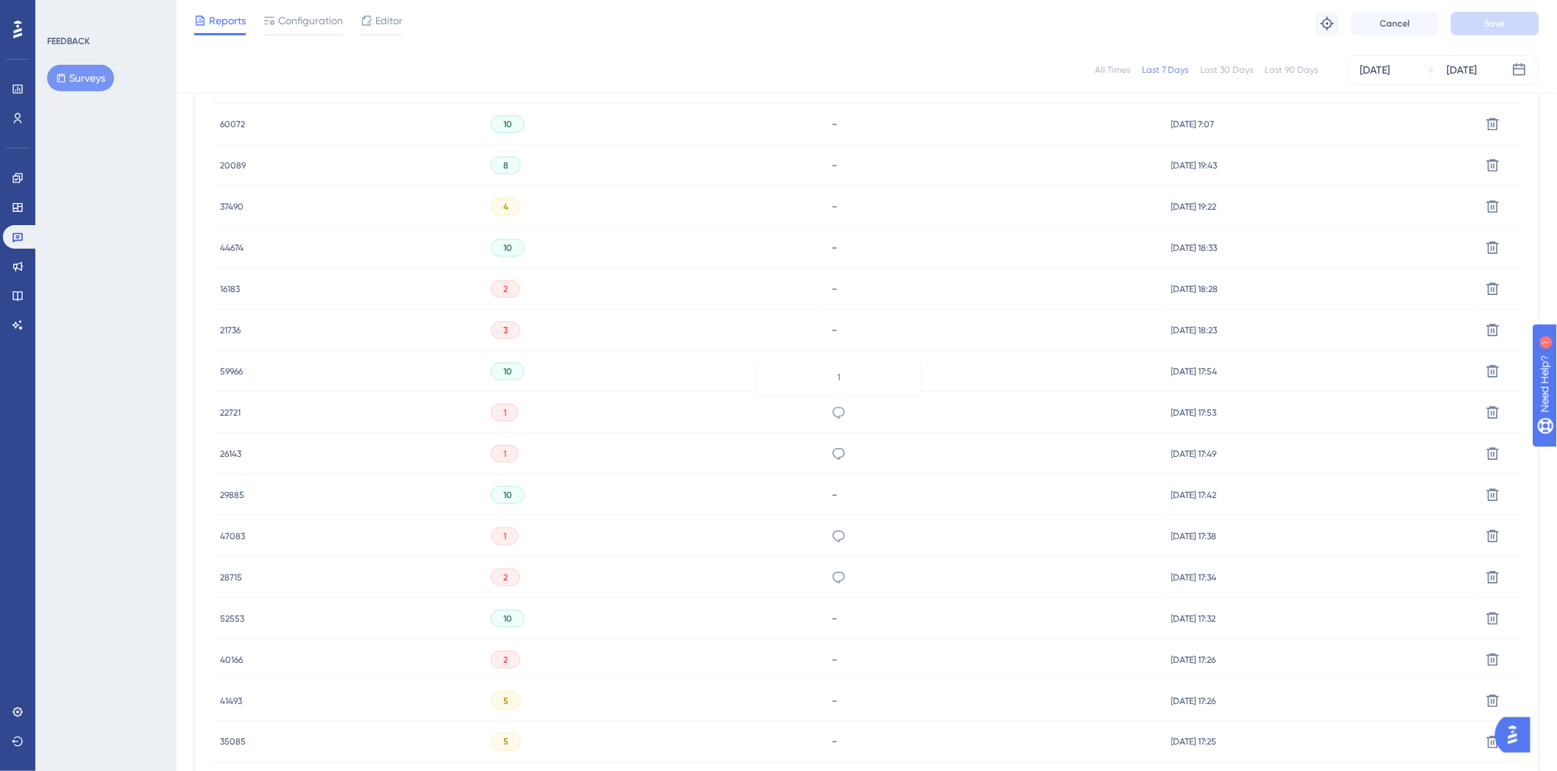
click at [836, 410] on icon at bounding box center [838, 412] width 15 height 15
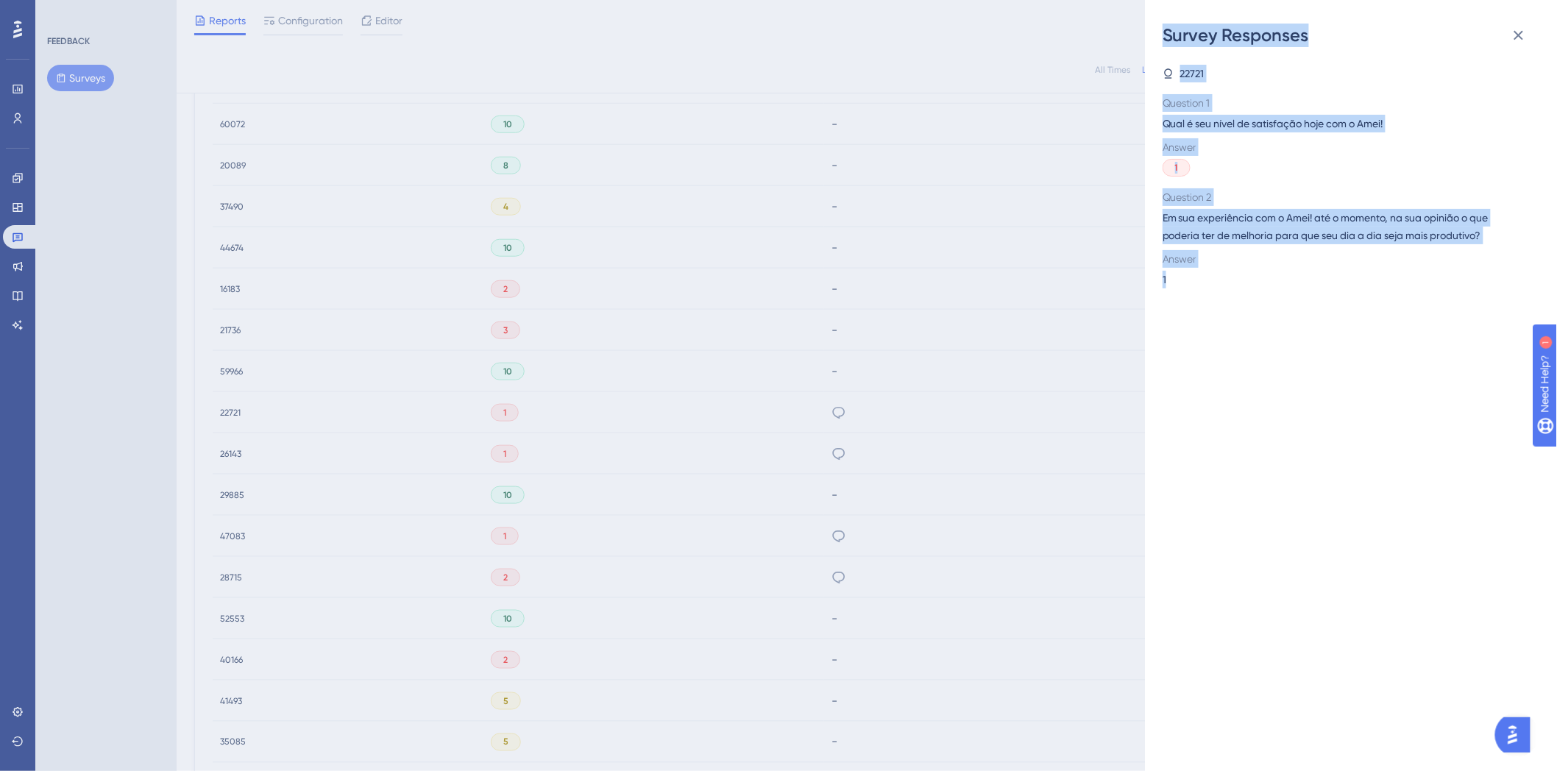
drag, startPoint x: 1173, startPoint y: 288, endPoint x: 1126, endPoint y: 285, distance: 46.5
click at [1126, 285] on div "Survey Responses 22721 Question 1 Qual é seu nível de satisfação hoje com o Ame…" at bounding box center [778, 385] width 1557 height 771
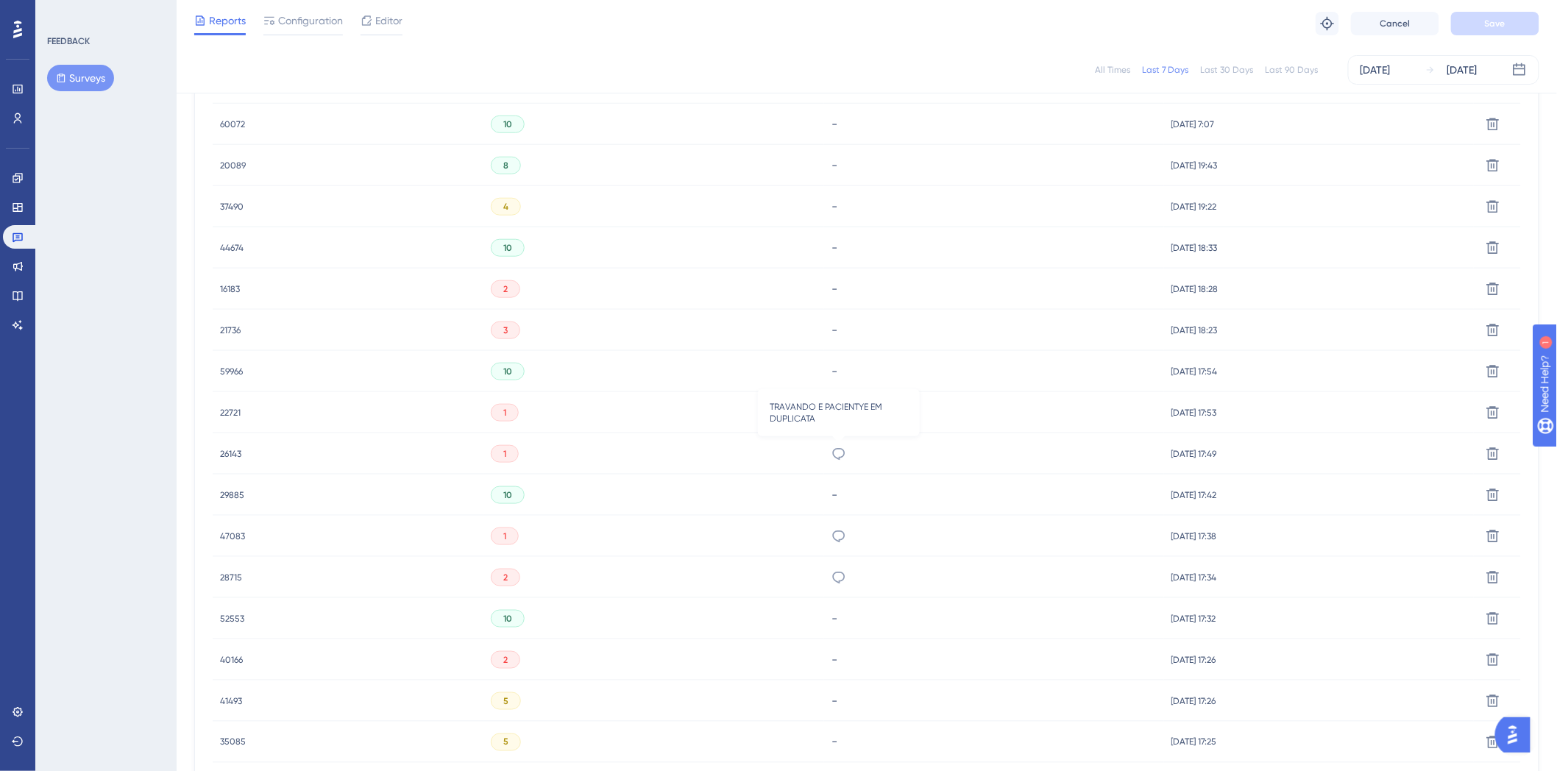
click at [836, 452] on icon at bounding box center [838, 454] width 15 height 15
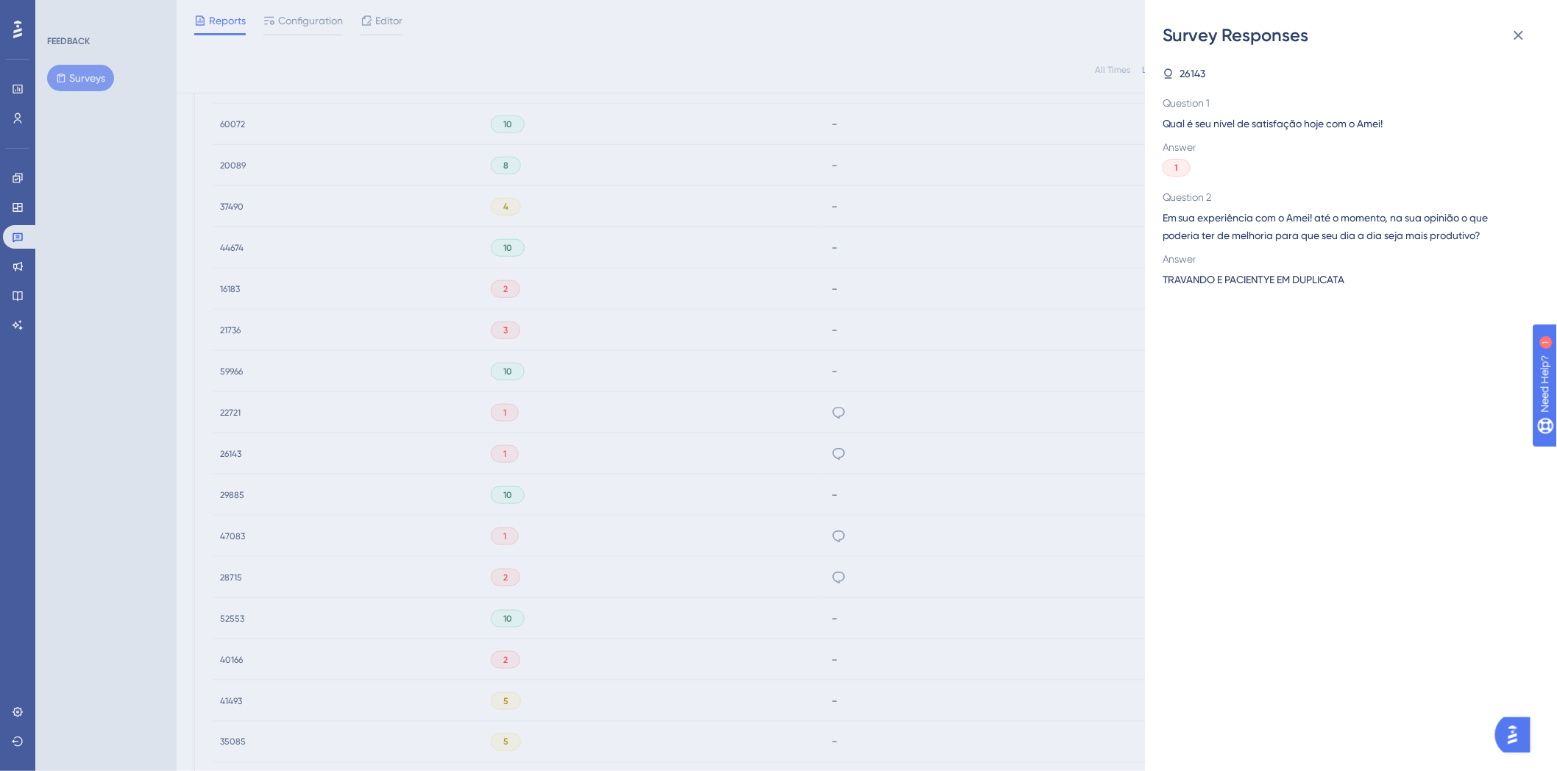
click at [789, 472] on div "Survey Responses 26143 Question 1 Qual é seu nível de satisfação hoje com o Ame…" at bounding box center [778, 385] width 1557 height 771
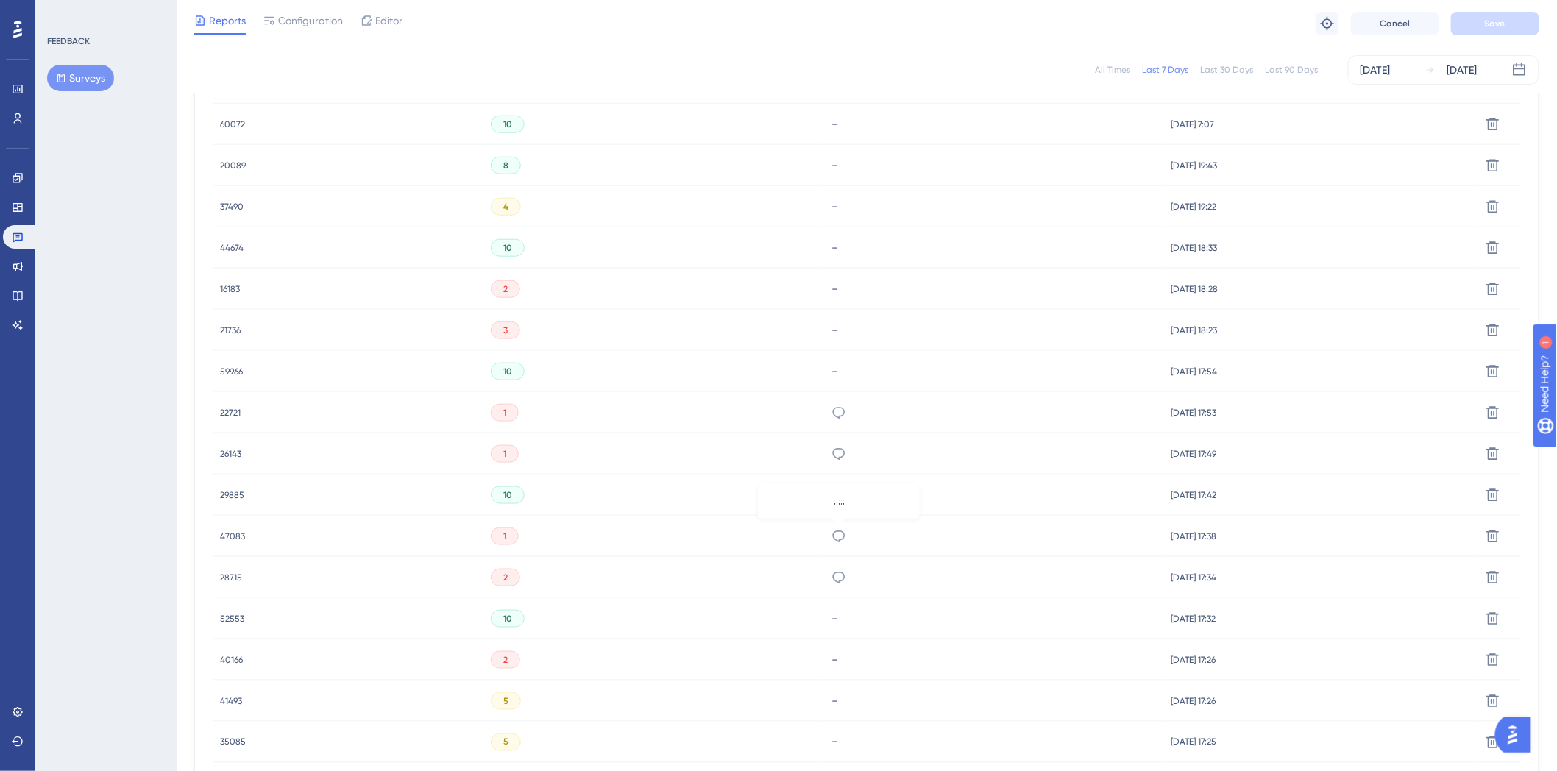
click at [839, 533] on icon at bounding box center [838, 536] width 15 height 15
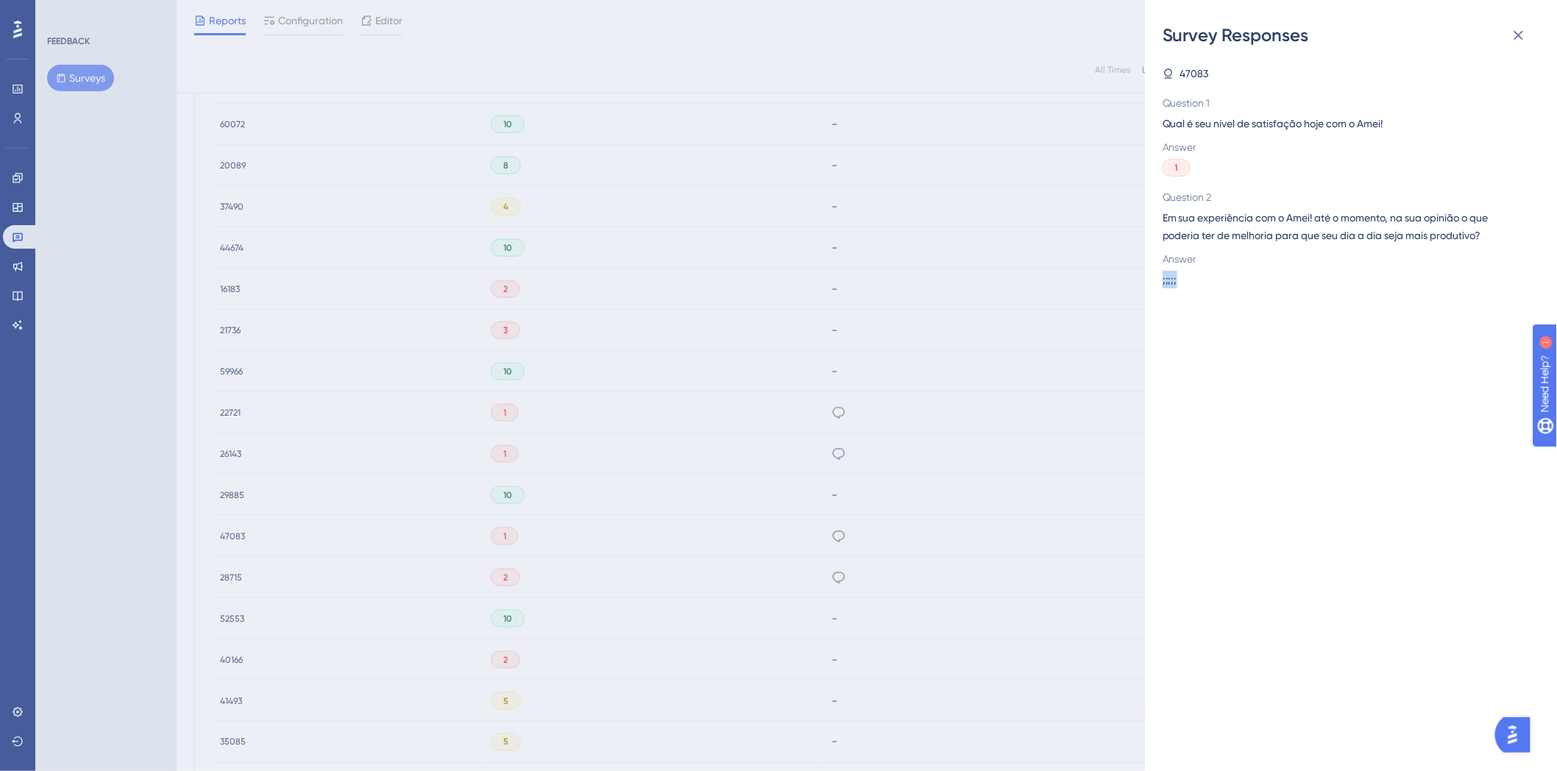
drag, startPoint x: 1183, startPoint y: 278, endPoint x: 1163, endPoint y: 280, distance: 19.9
click at [1163, 280] on div ";;;;;" at bounding box center [1344, 280] width 365 height 18
click at [1101, 321] on div "Survey Responses 47083 Question 1 Qual é seu nível de satisfação hoje com o Ame…" at bounding box center [778, 385] width 1557 height 771
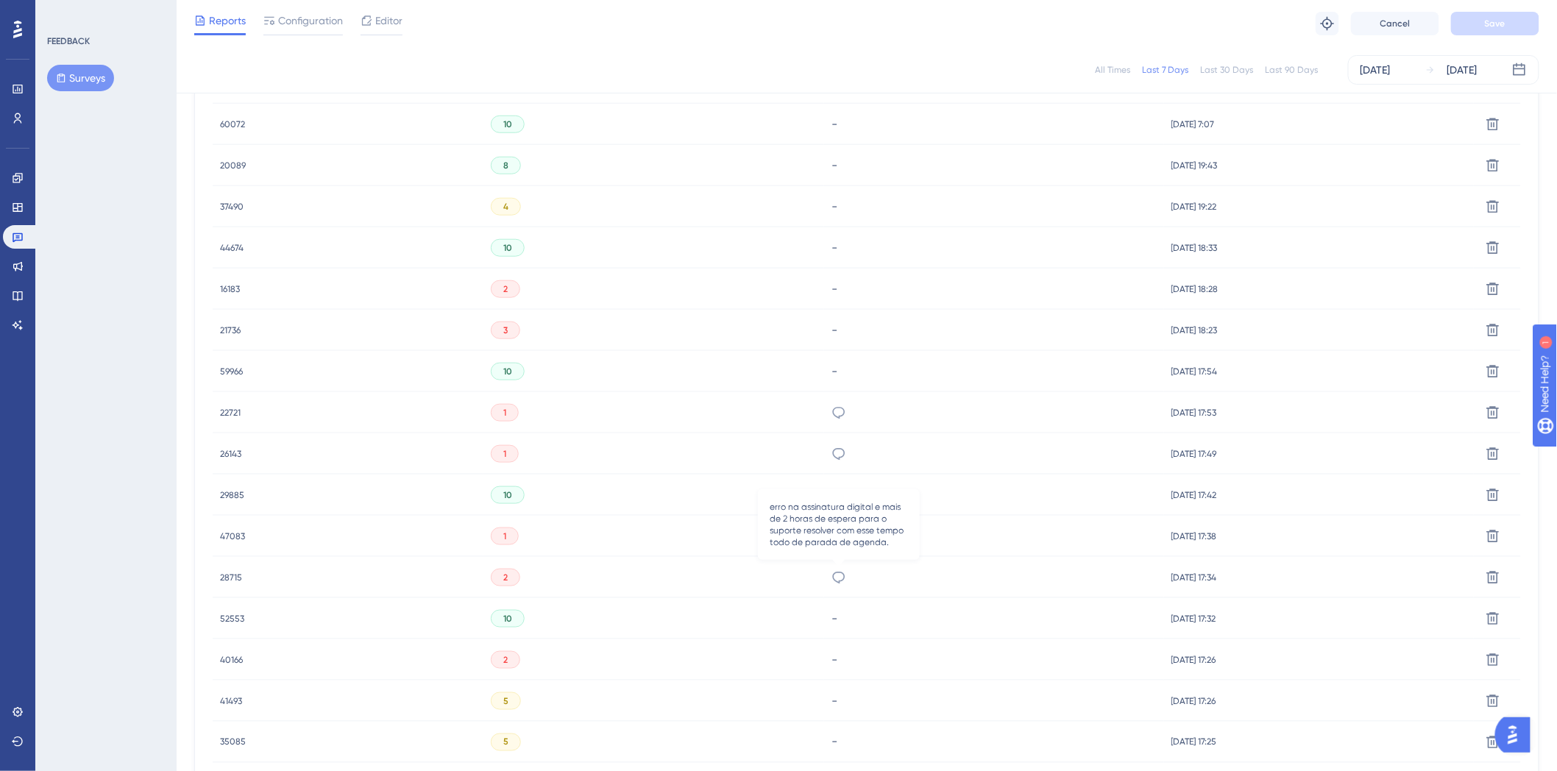
click at [842, 576] on icon at bounding box center [838, 577] width 15 height 15
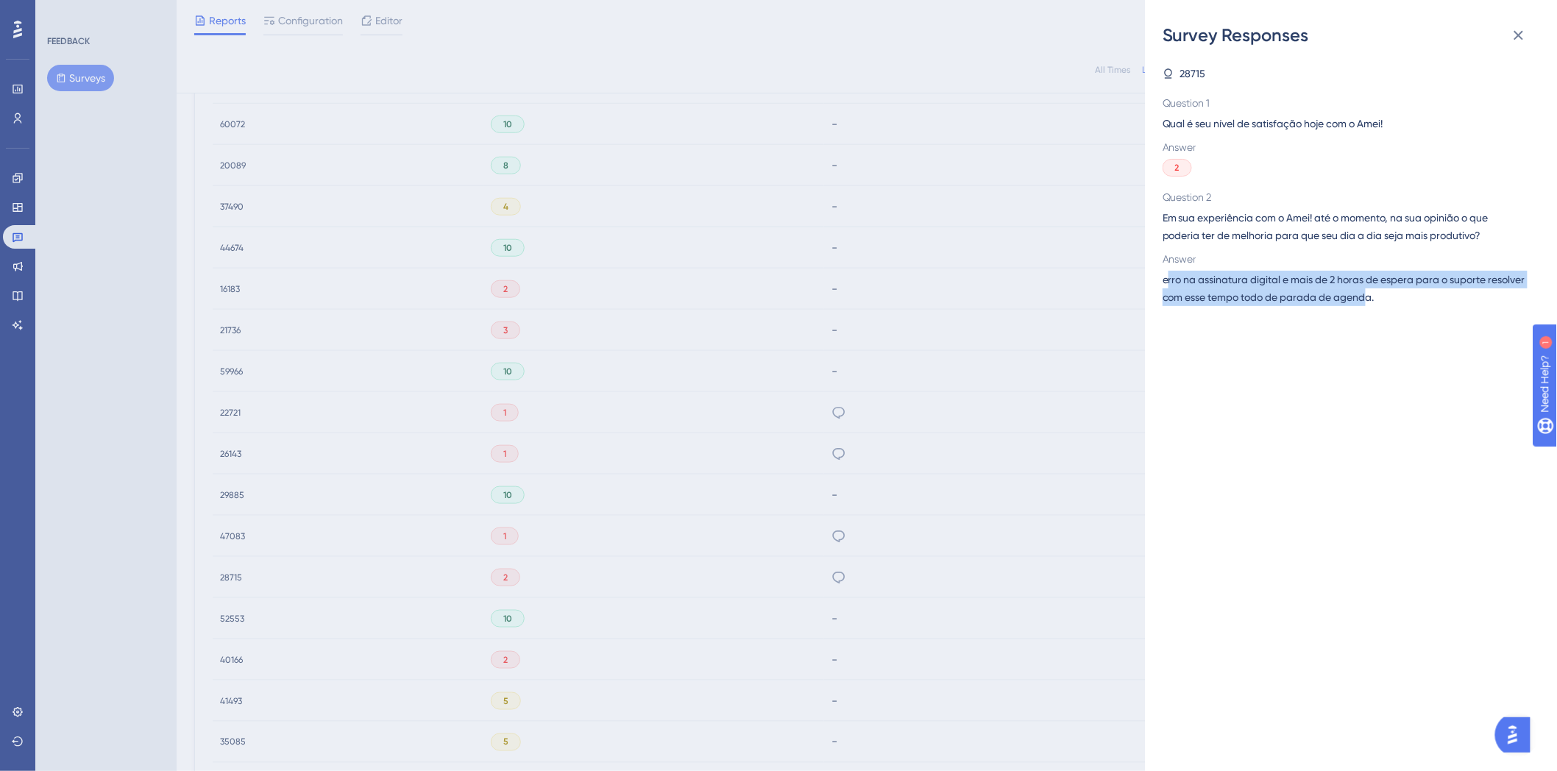
drag, startPoint x: 1167, startPoint y: 285, endPoint x: 1409, endPoint y: 305, distance: 242.8
click at [1409, 305] on span "erro na assinatura digital e mais de 2 horas de espera para o suporte resolver …" at bounding box center [1344, 288] width 365 height 35
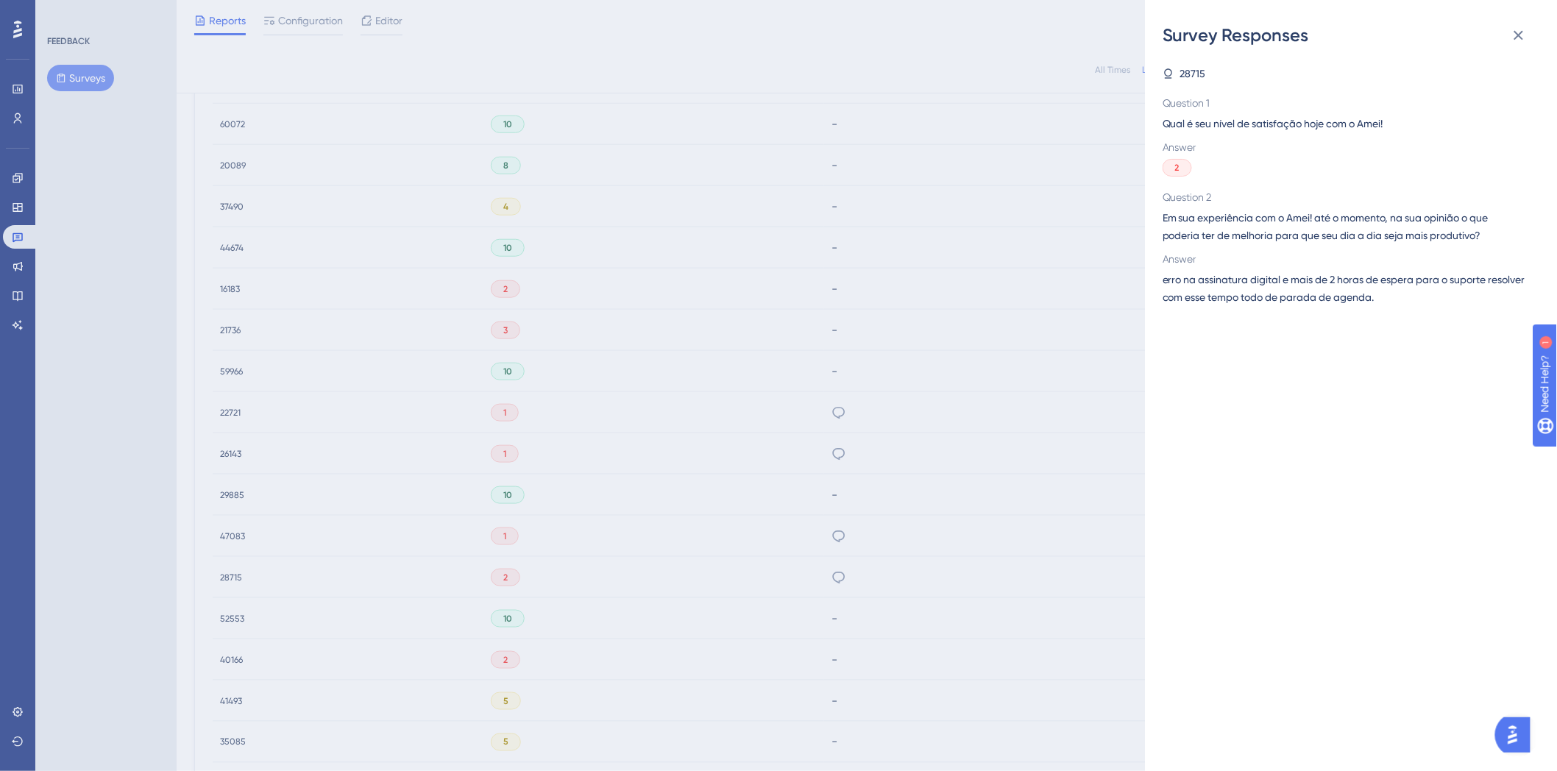
click at [1423, 303] on span "erro na assinatura digital e mais de 2 horas de espera para o suporte resolver …" at bounding box center [1344, 288] width 365 height 35
click at [797, 268] on div "Survey Responses 28715 Question 1 Qual é seu nível de satisfação hoje com o Ame…" at bounding box center [778, 385] width 1557 height 771
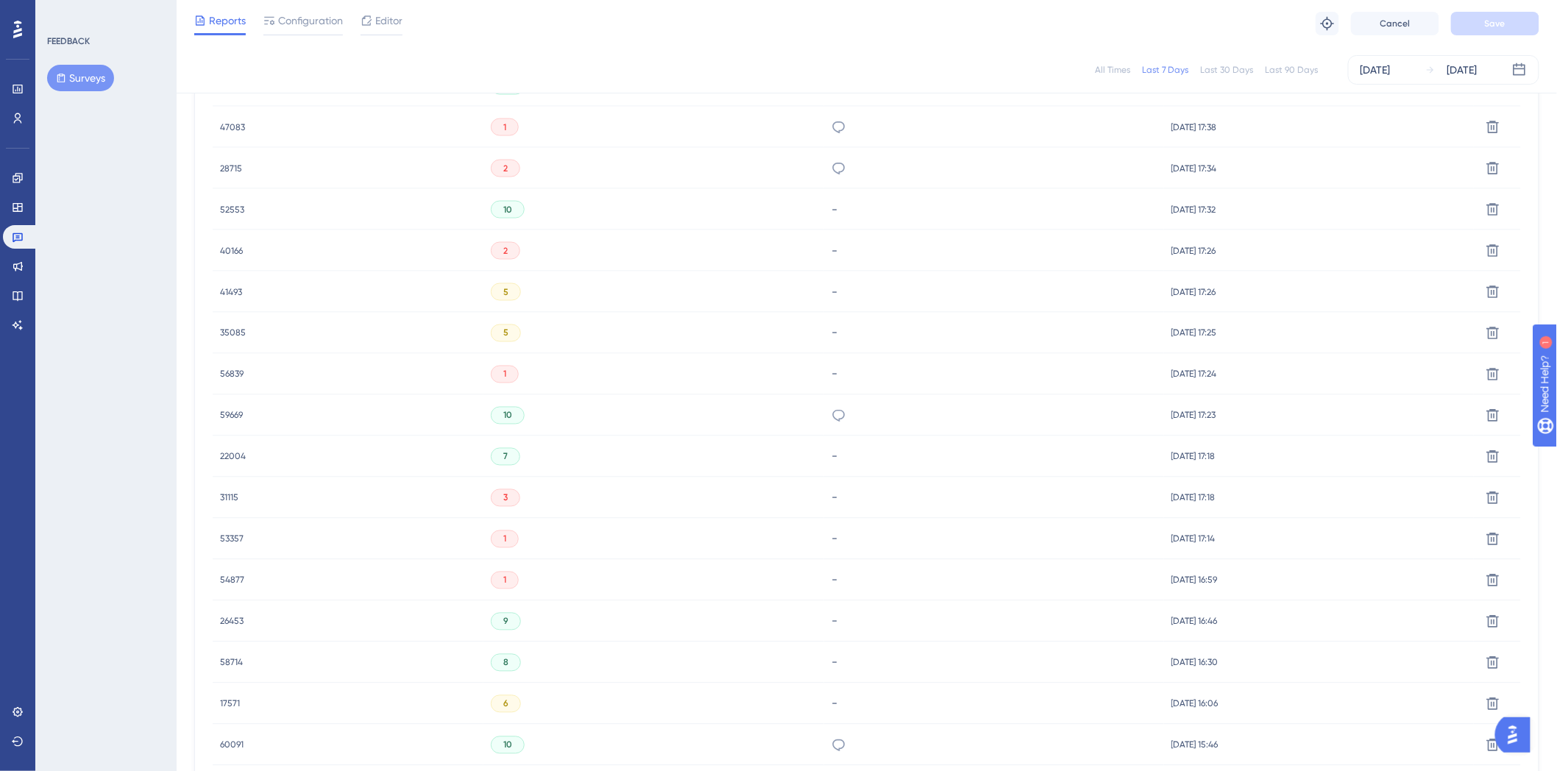
scroll to position [3289, 0]
click at [844, 332] on icon at bounding box center [839, 334] width 13 height 12
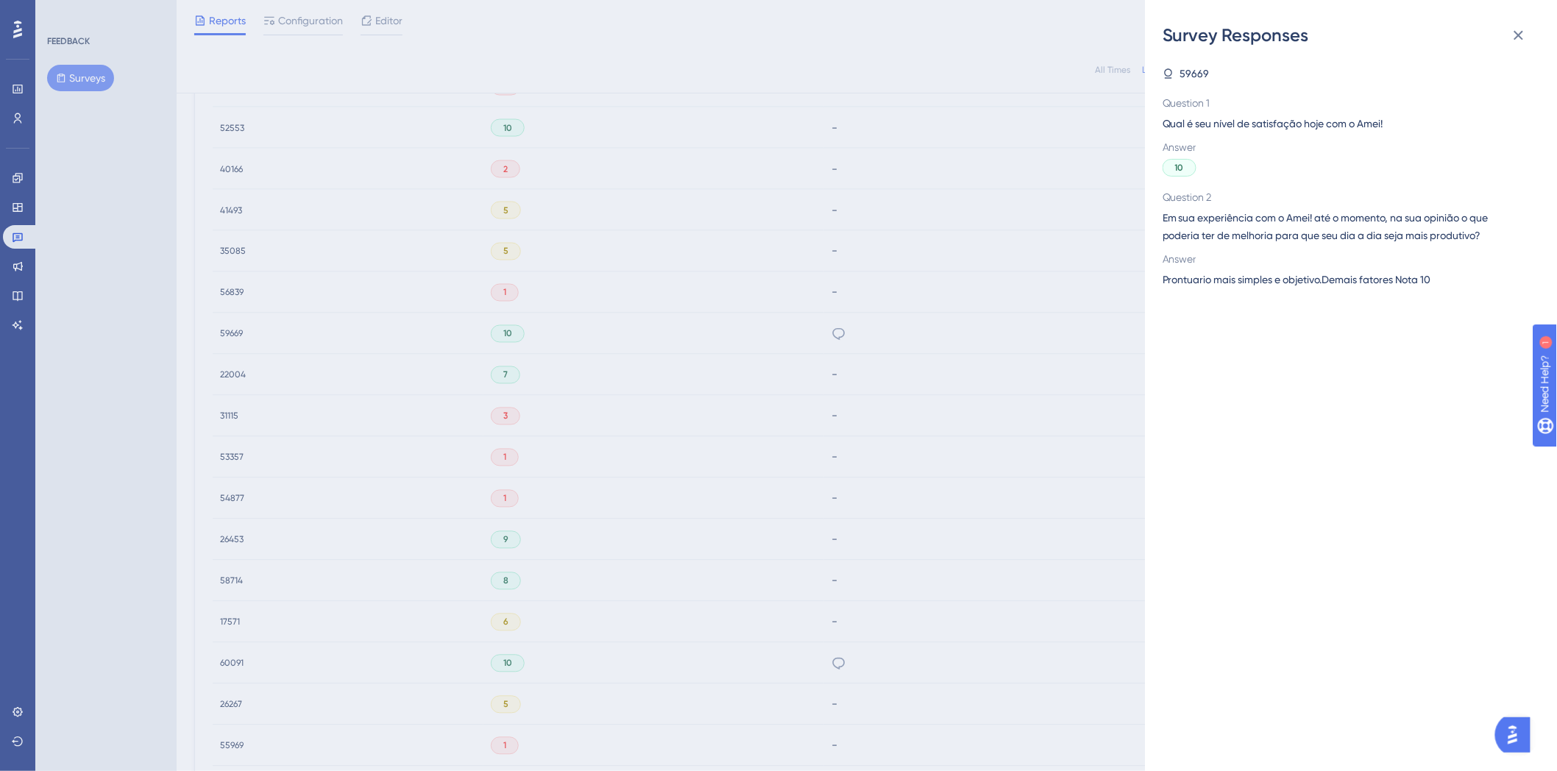
click at [765, 430] on div "Survey Responses 59669 Question 1 Qual é seu nível de satisfação hoje com o Ame…" at bounding box center [778, 385] width 1557 height 771
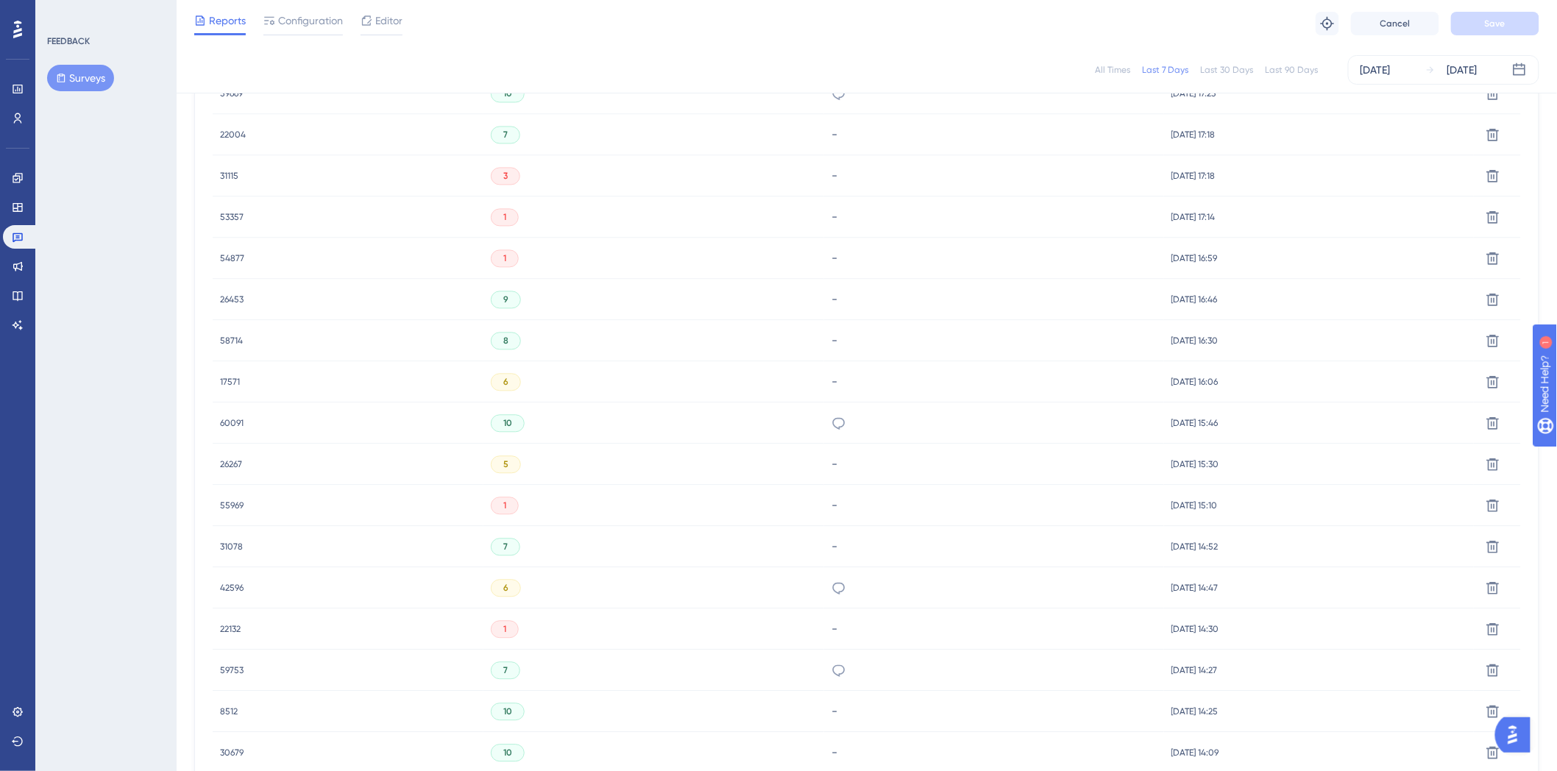
scroll to position [3534, 0]
click at [841, 424] on icon at bounding box center [838, 418] width 15 height 15
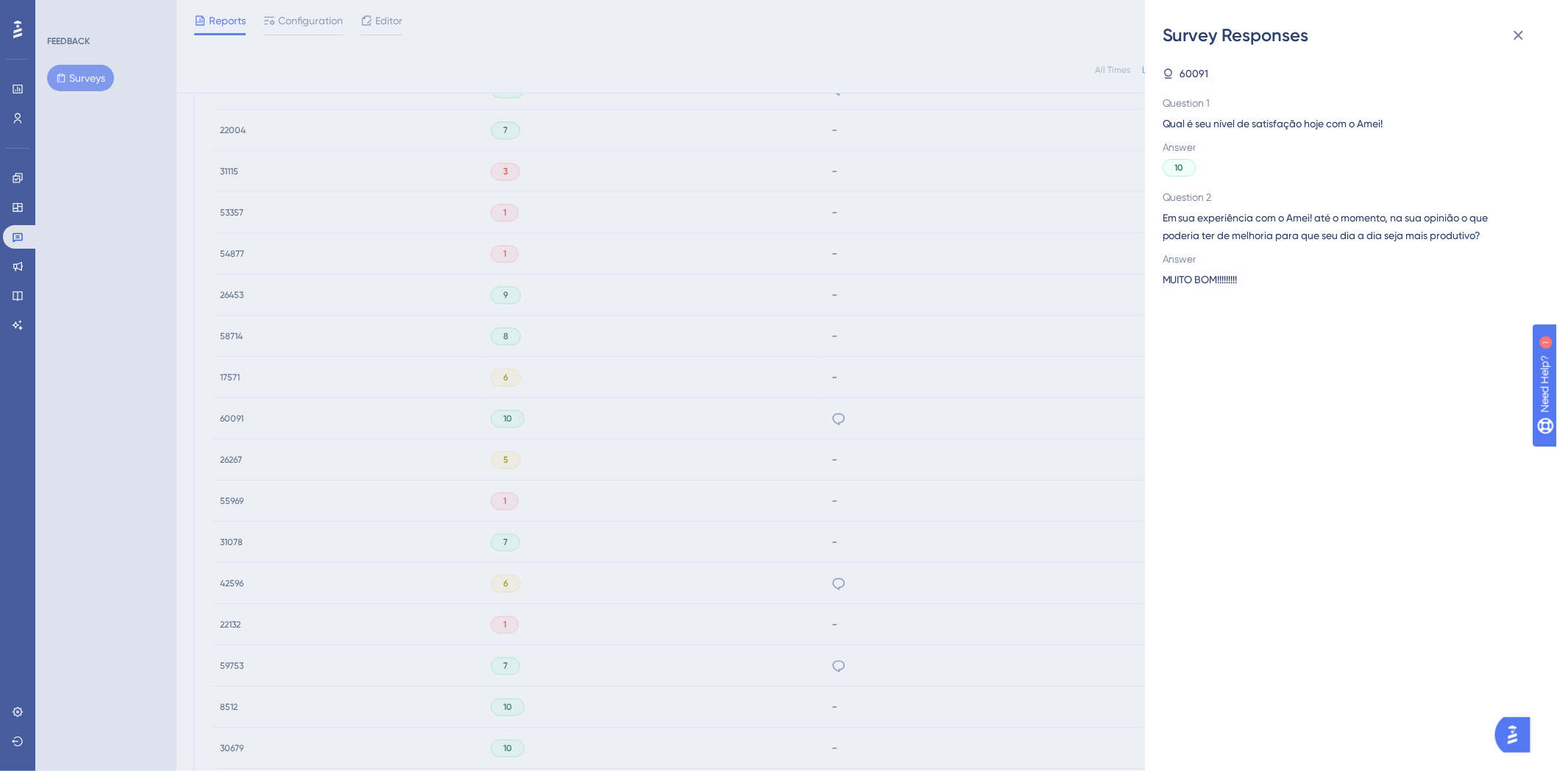
click at [591, 385] on div "Survey Responses 60091 Question 1 Qual é seu nível de satisfação hoje com o Ame…" at bounding box center [778, 385] width 1557 height 771
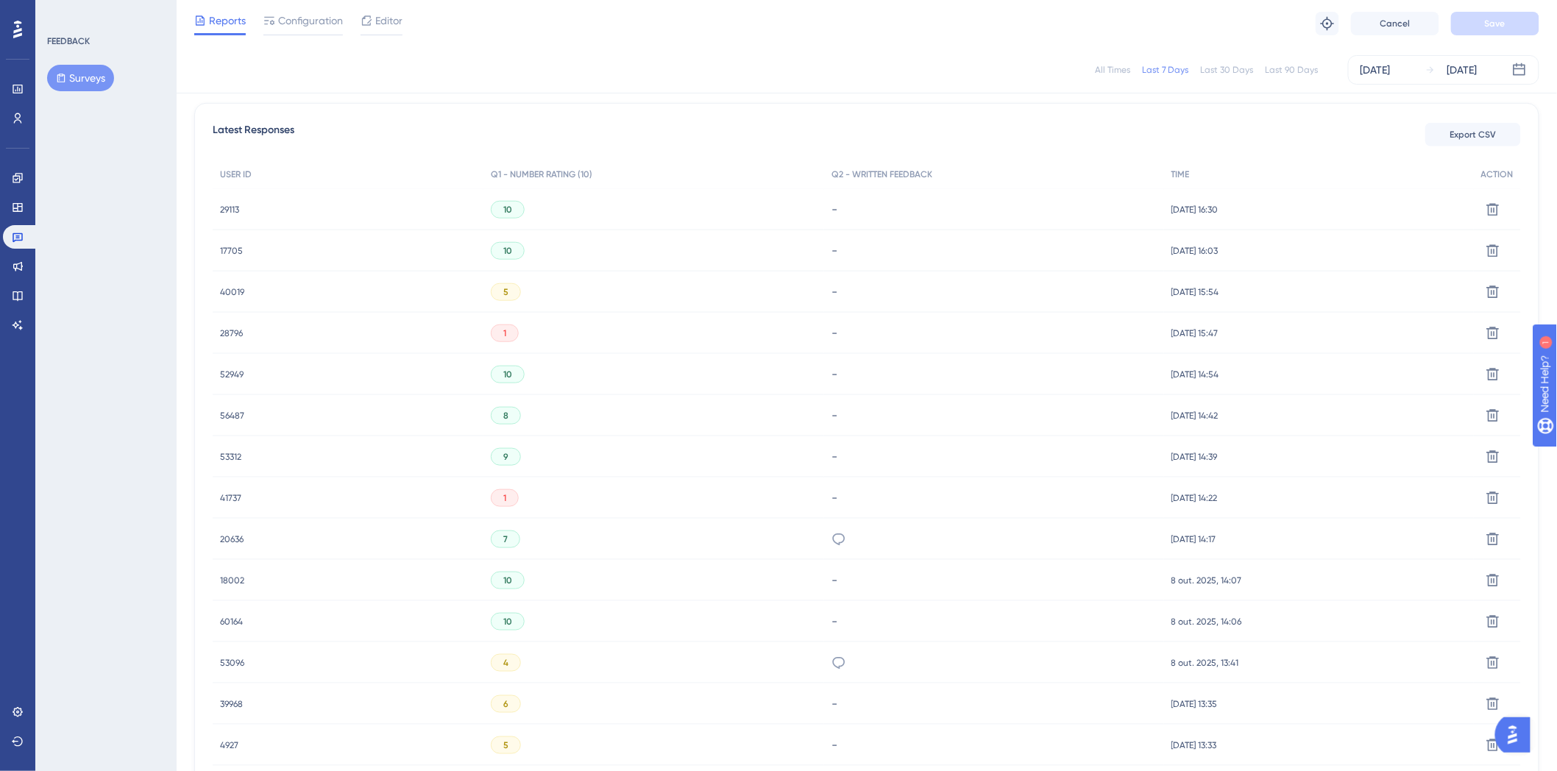
scroll to position [0, 0]
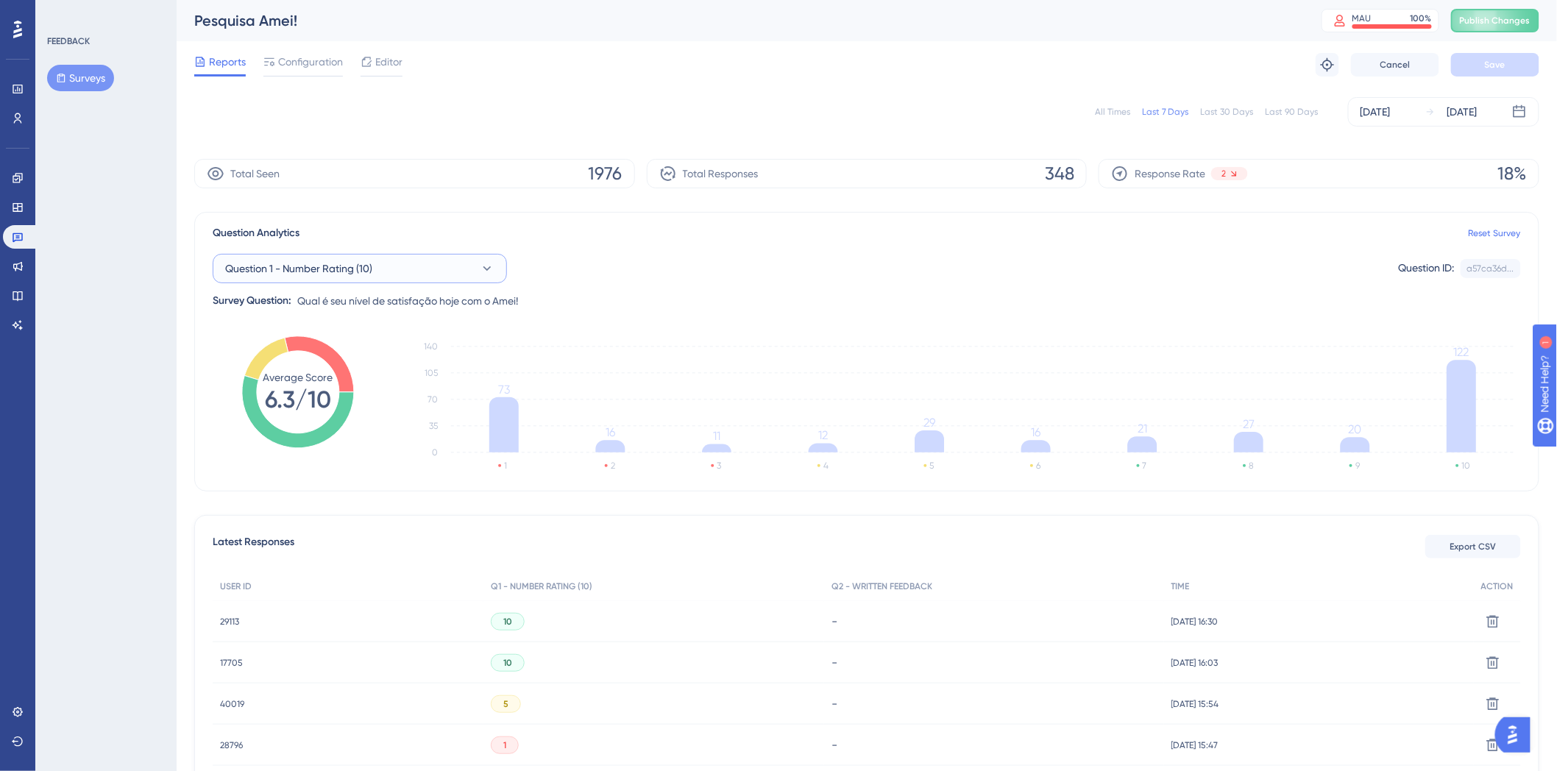
click at [384, 280] on button "Question 1 - Number Rating (10)" at bounding box center [360, 268] width 294 height 29
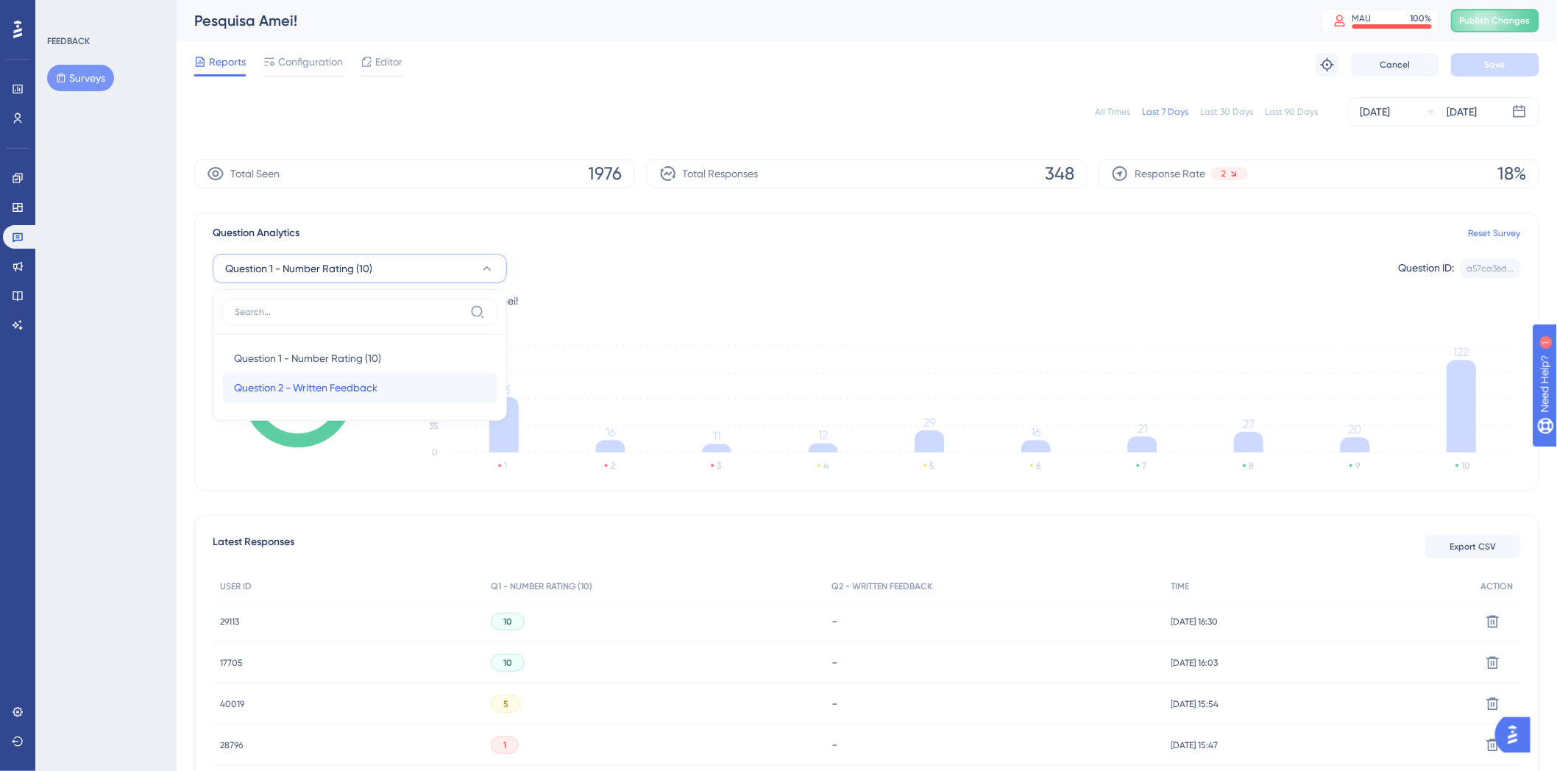
click at [299, 385] on span "Question 2 - Written Feedback" at bounding box center [305, 388] width 143 height 18
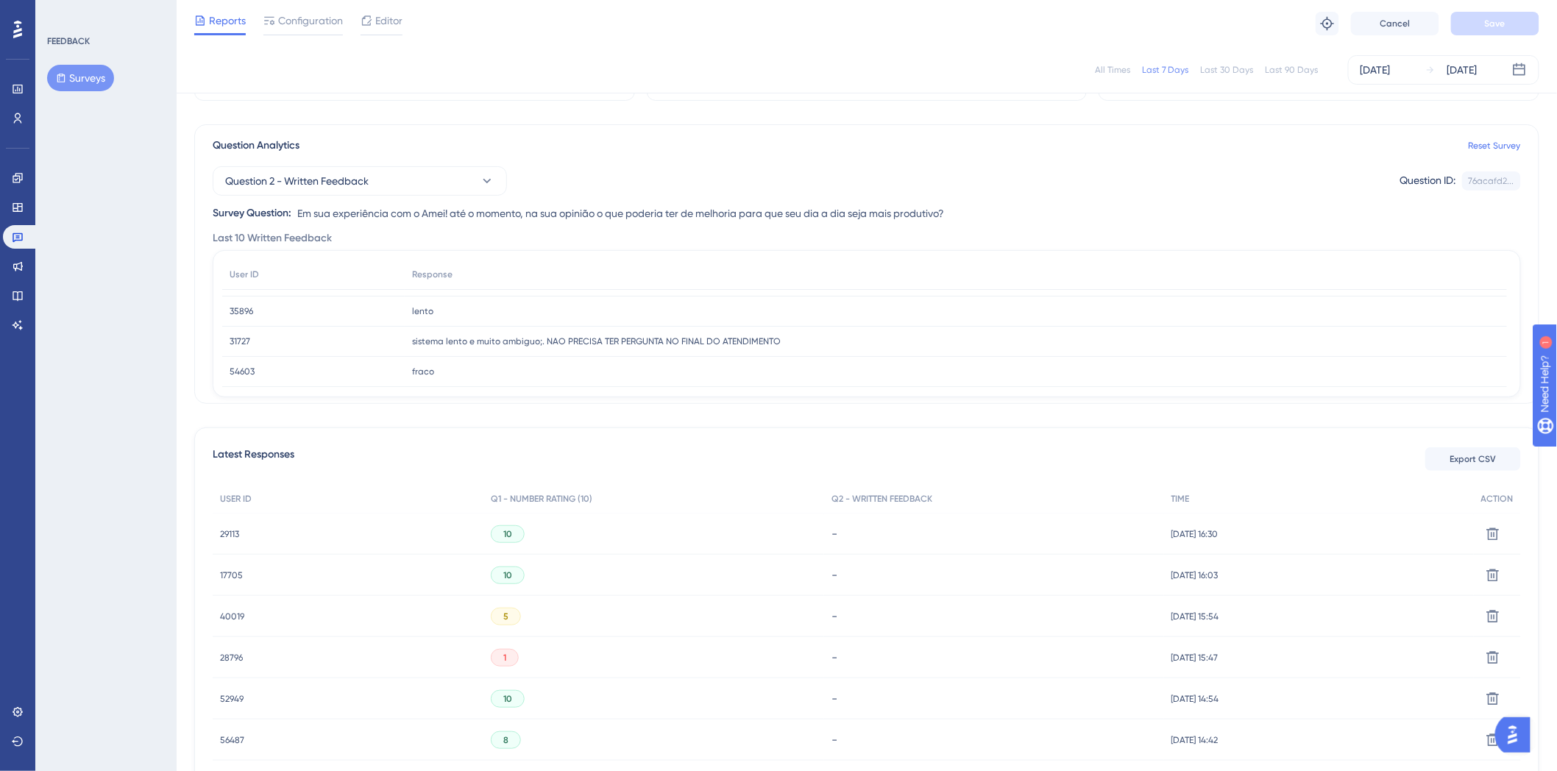
scroll to position [82, 0]
drag, startPoint x: 461, startPoint y: 314, endPoint x: 650, endPoint y: 319, distance: 189.1
click at [650, 319] on div "sistema lento e muito ambiguo;. NAO PRECISA TER PERGUNTA NO FINAL DO ATENDIMENT…" at bounding box center [956, 313] width 1102 height 30
click at [756, 319] on div "sistema lento e muito ambiguo;. NAO PRECISA TER PERGUNTA NO FINAL DO ATENDIMENT…" at bounding box center [956, 313] width 1102 height 30
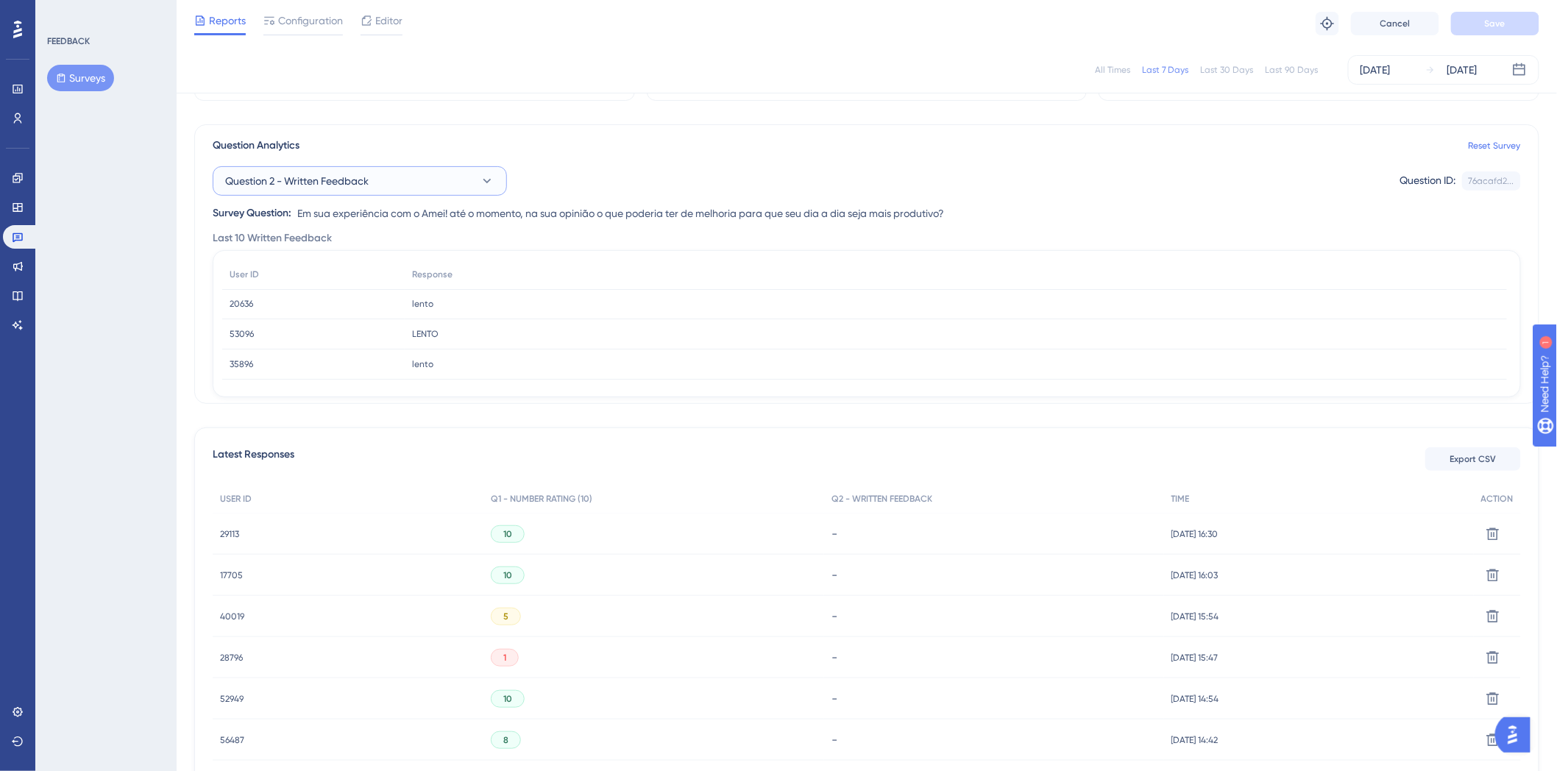
click at [452, 177] on button "Question 2 - Written Feedback" at bounding box center [360, 180] width 294 height 29
click at [377, 268] on span "Question 1 - Number Rating (10)" at bounding box center [307, 271] width 147 height 18
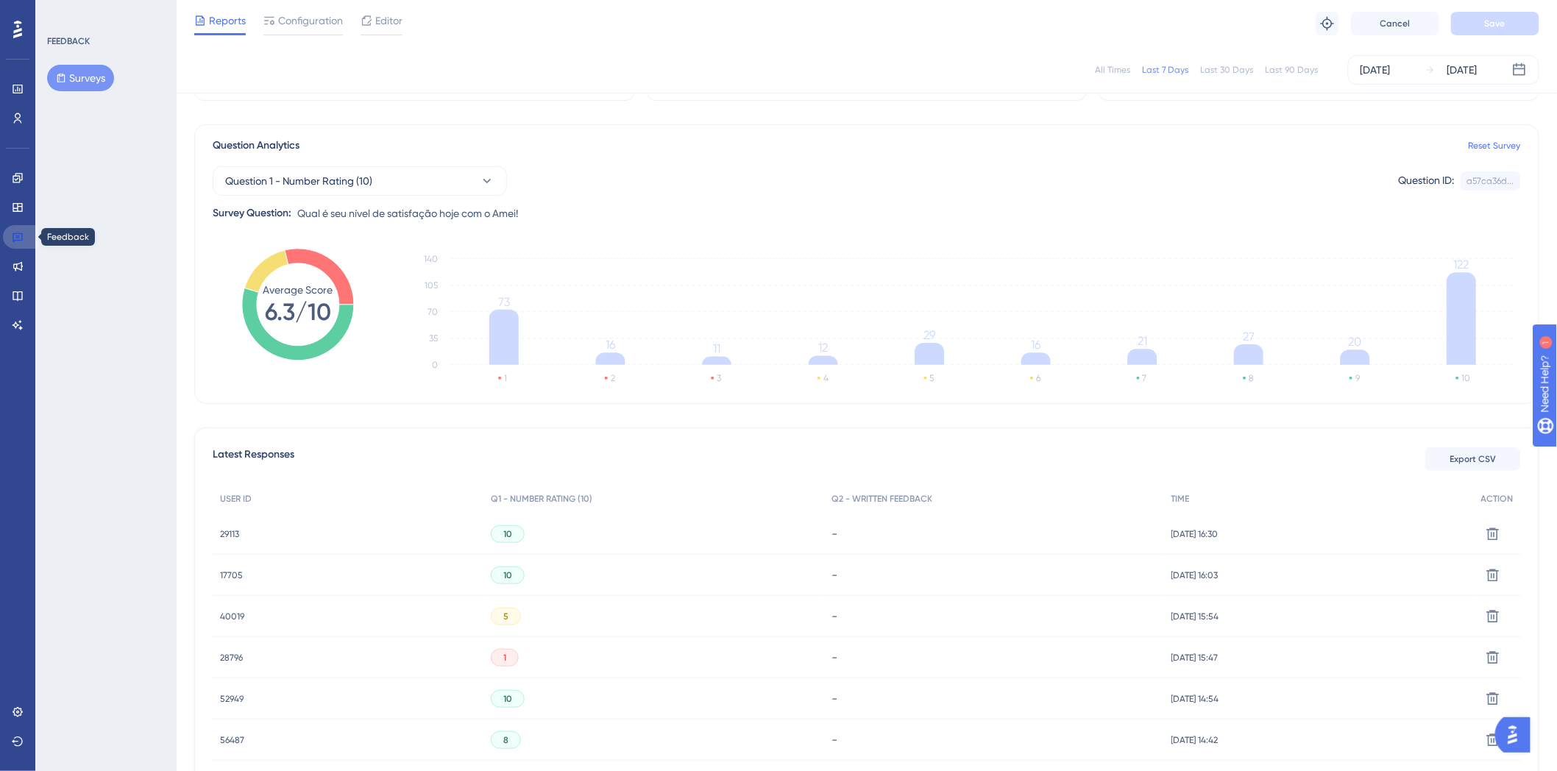
click at [11, 229] on link at bounding box center [20, 237] width 35 height 24
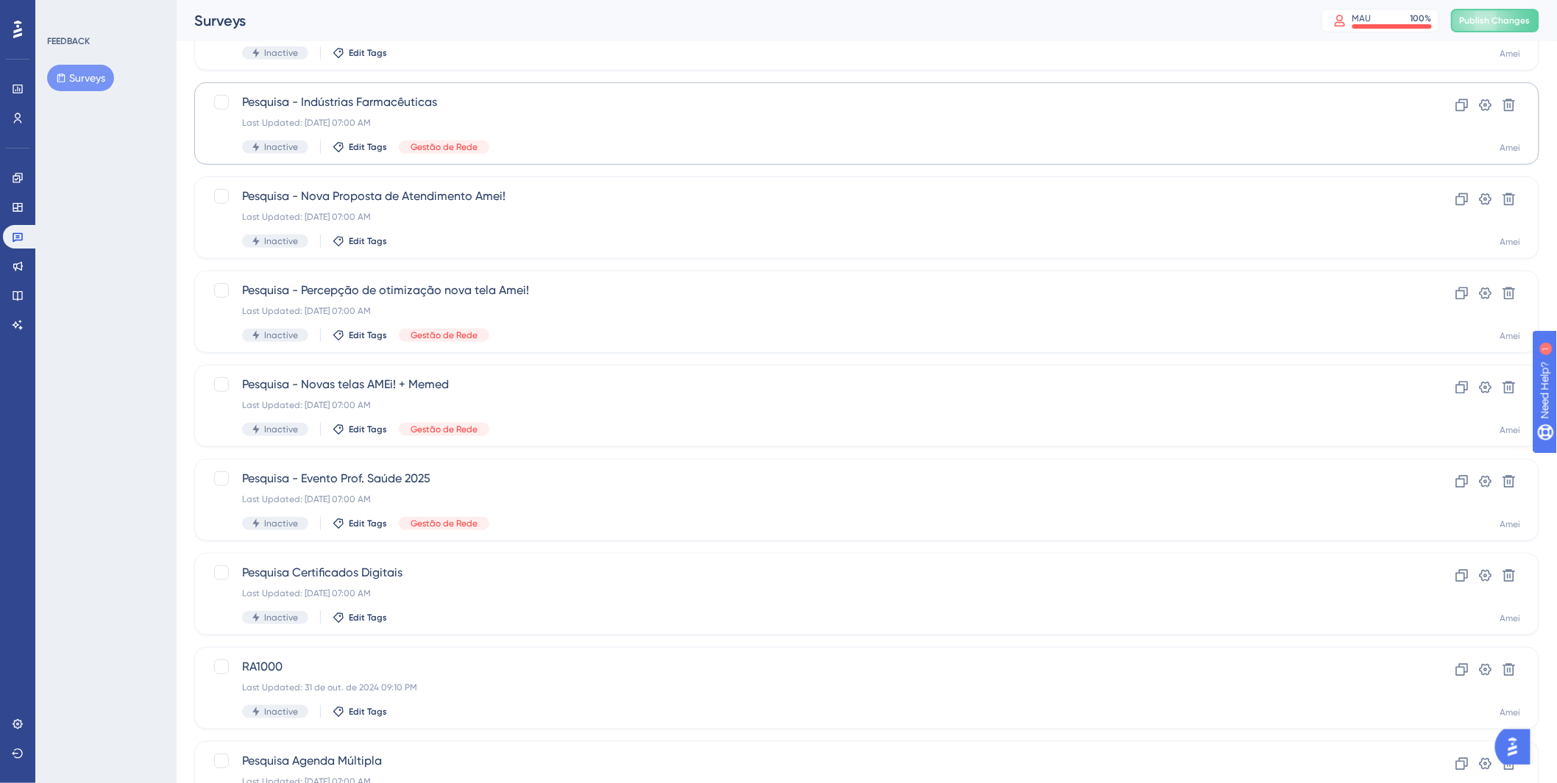
scroll to position [245, 0]
click at [645, 108] on div "Pesquisa - Indústrias Farmacêuticas Last Updated: 22 de jul. de 2025 07:00 AM I…" at bounding box center [807, 120] width 1131 height 60
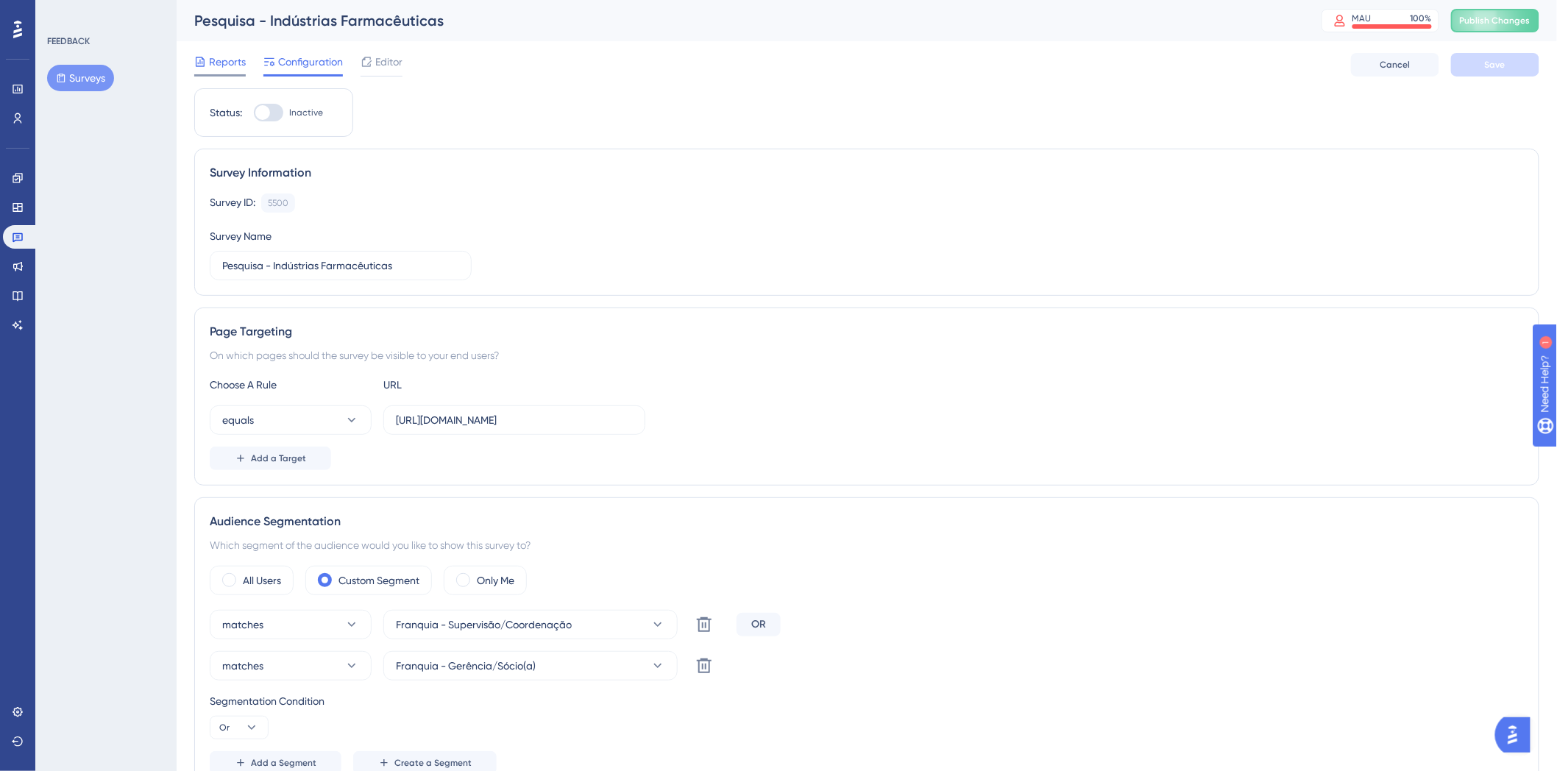
click at [237, 71] on div "Reports" at bounding box center [219, 65] width 51 height 24
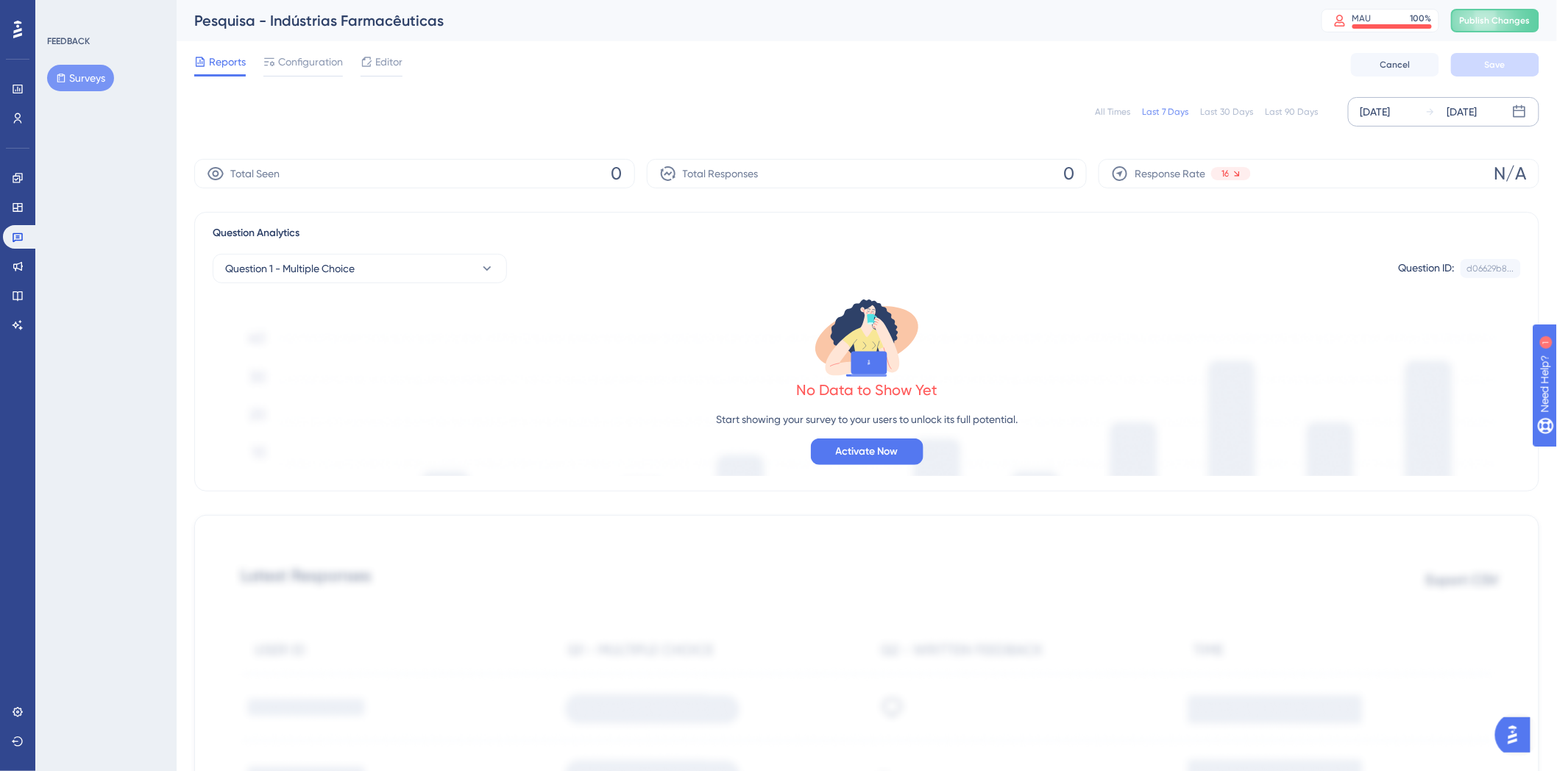
click at [1477, 118] on div "Oct 08 2025" at bounding box center [1462, 112] width 30 height 18
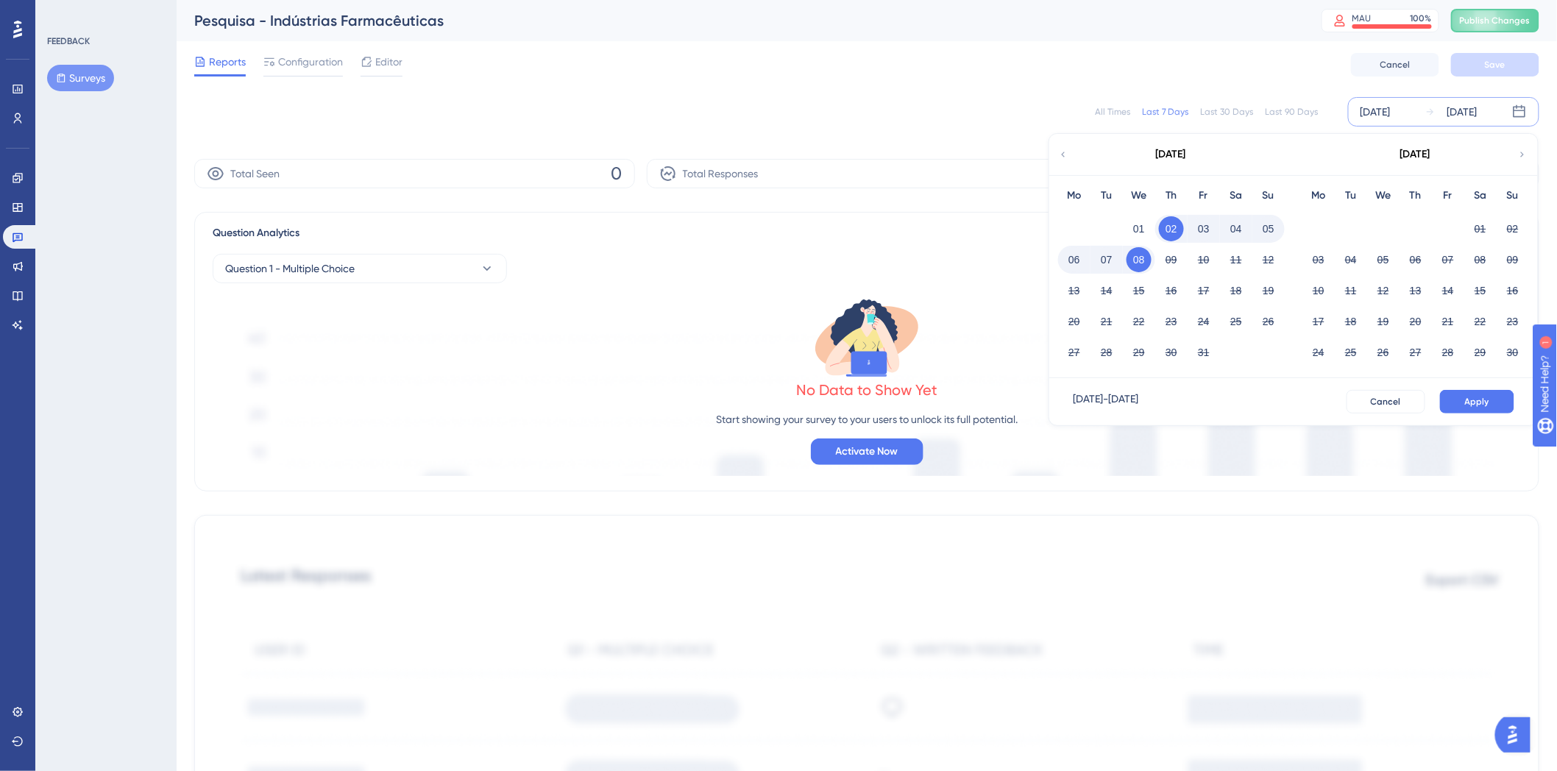
click at [1059, 149] on icon at bounding box center [1063, 154] width 10 height 13
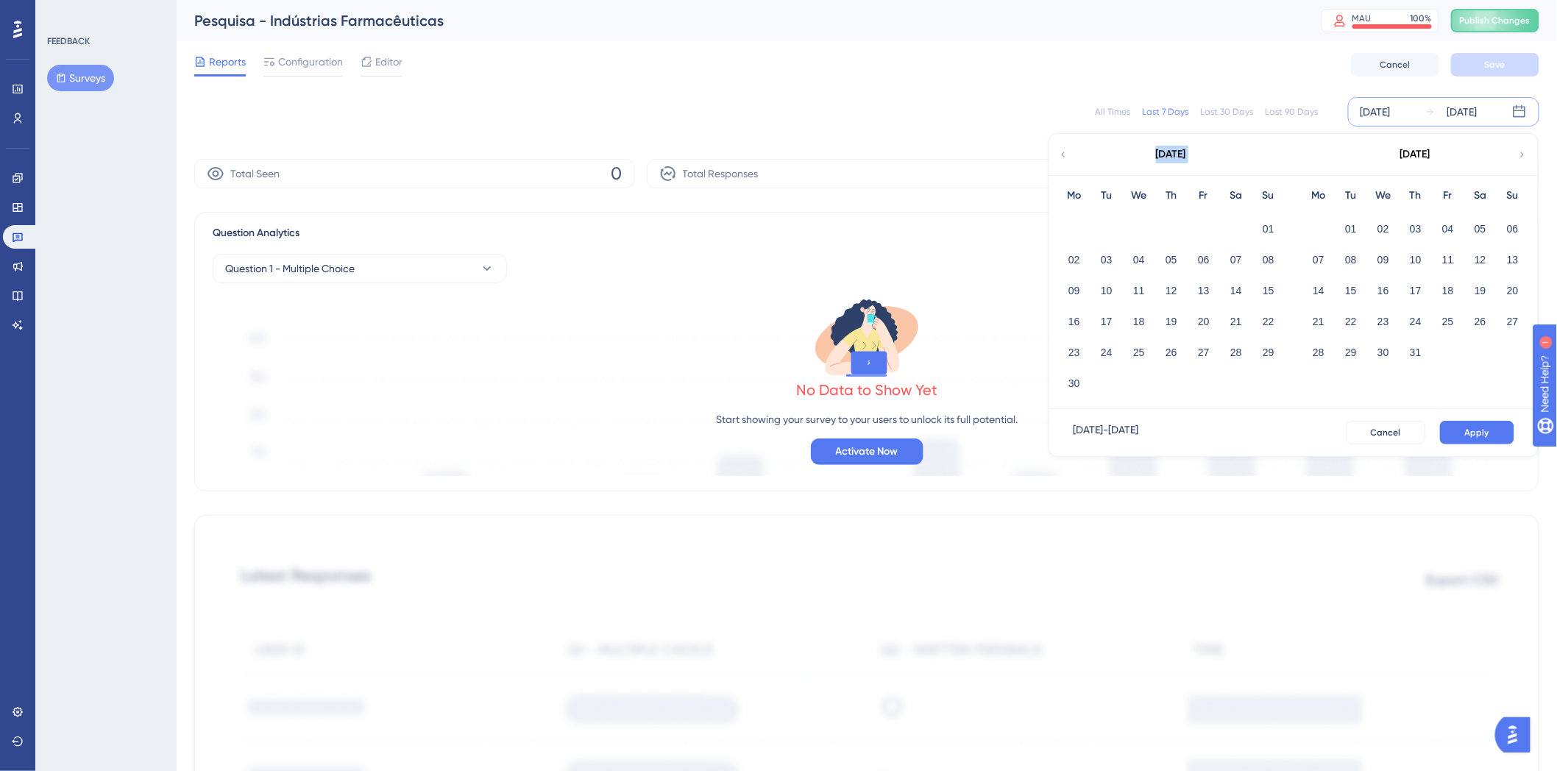
click at [1059, 149] on icon at bounding box center [1063, 154] width 10 height 13
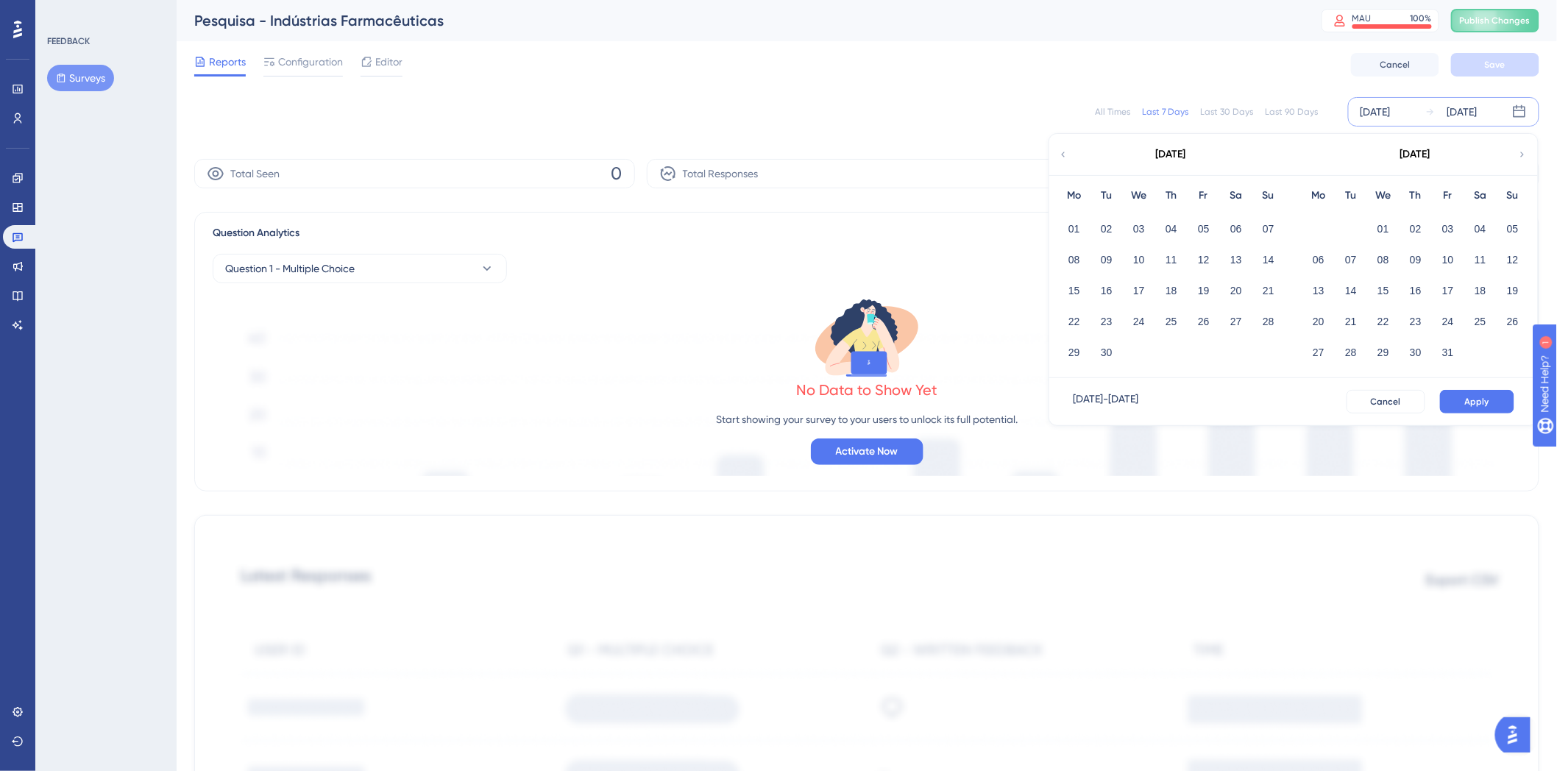
click at [1059, 149] on icon at bounding box center [1063, 154] width 10 height 13
click at [1209, 230] on button "01" at bounding box center [1203, 228] width 25 height 25
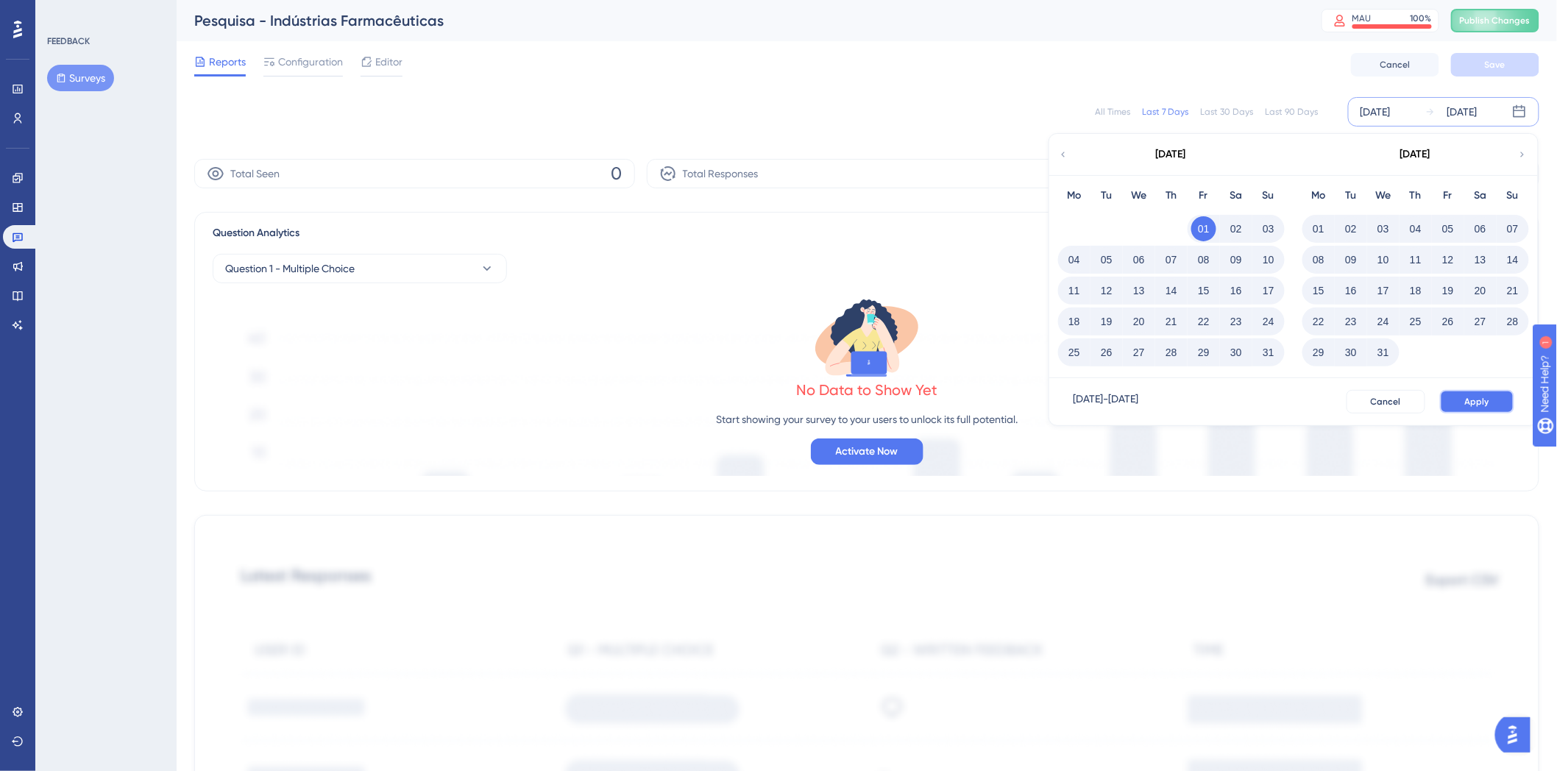
click at [1465, 402] on button "Apply" at bounding box center [1477, 402] width 74 height 24
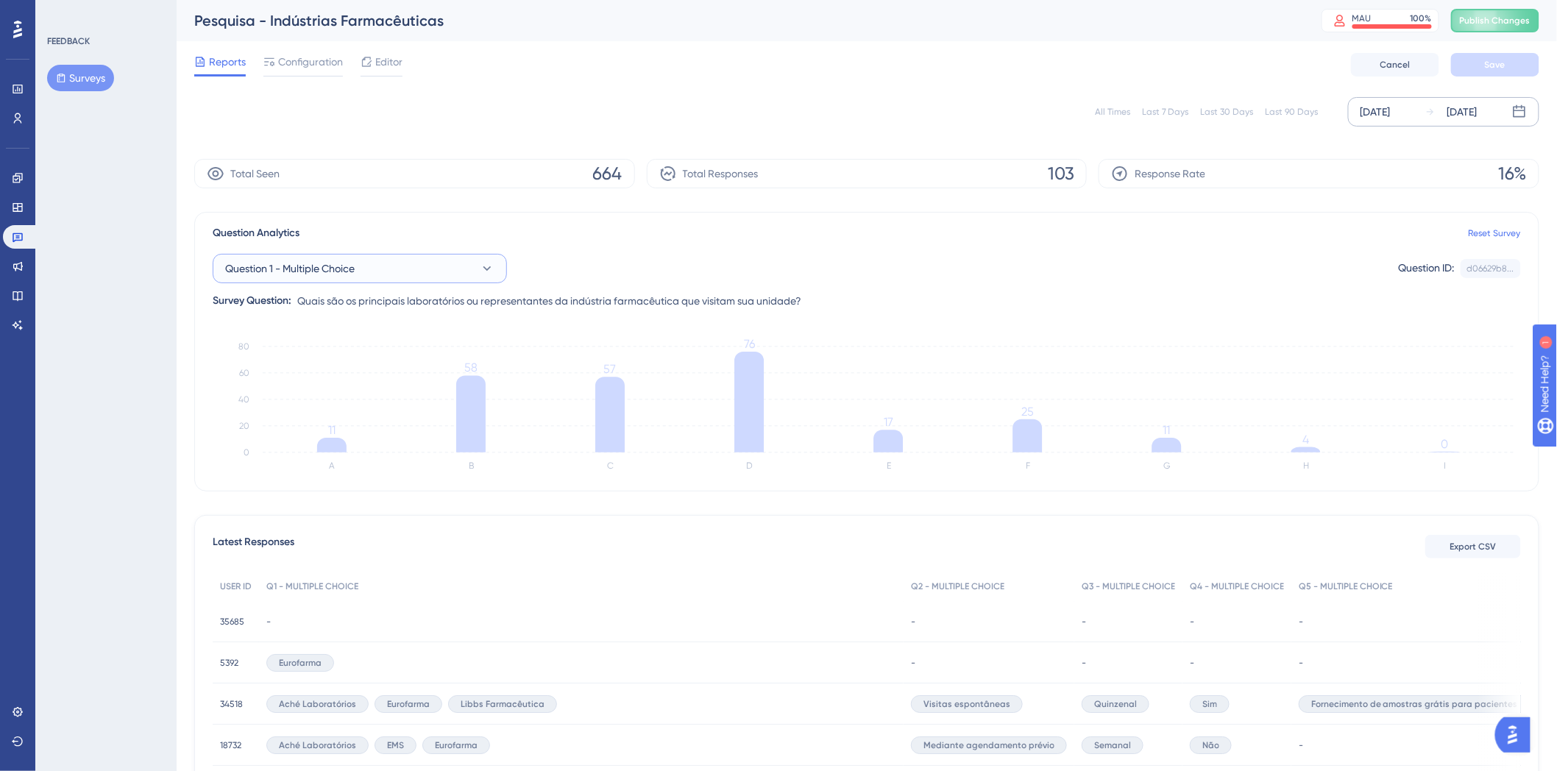
click at [410, 262] on button "Question 1 - Multiple Choice" at bounding box center [360, 268] width 294 height 29
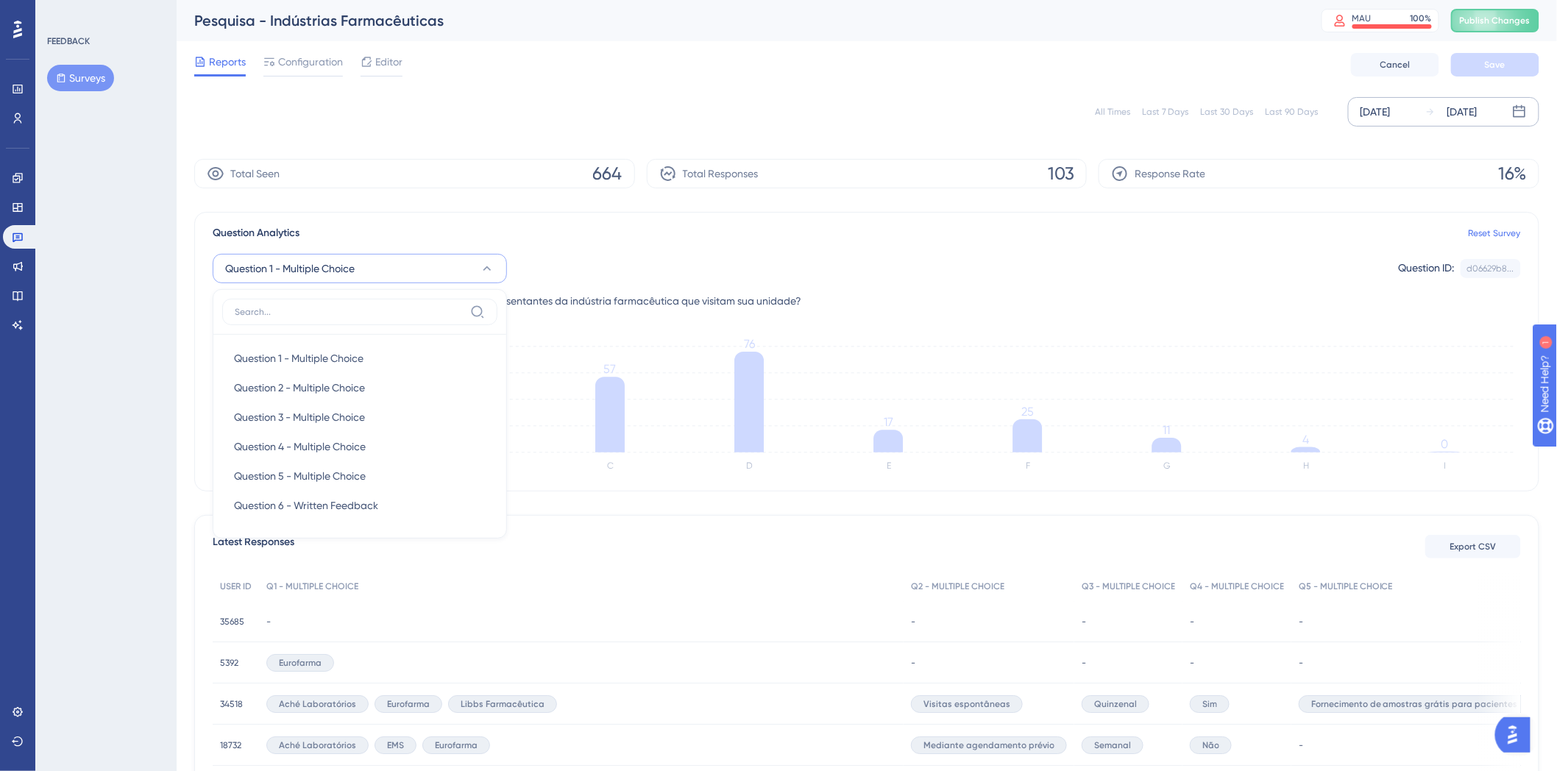
scroll to position [27, 0]
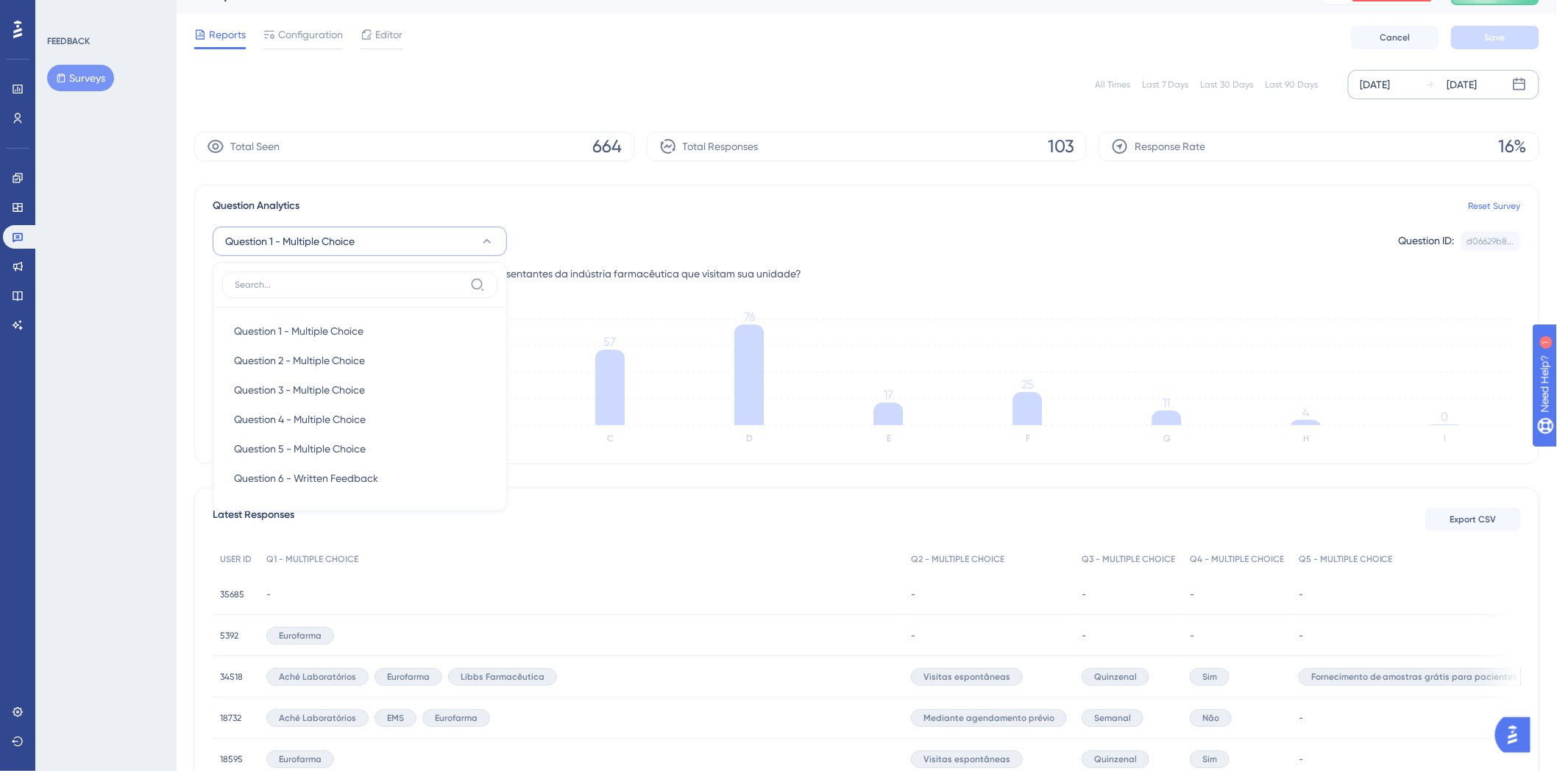
click at [333, 243] on span "Question 1 - Multiple Choice" at bounding box center [289, 241] width 129 height 18
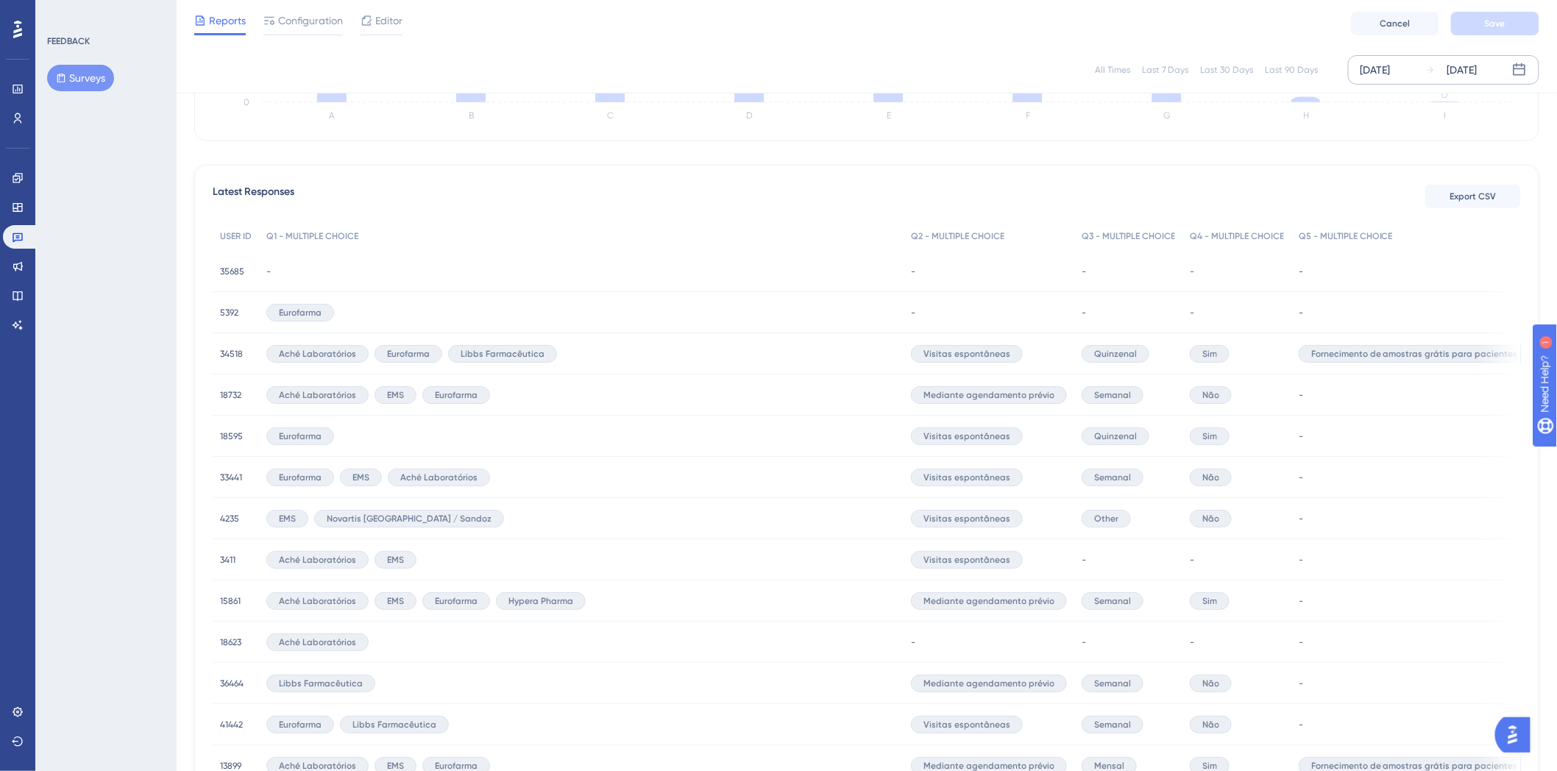
scroll to position [355, 0]
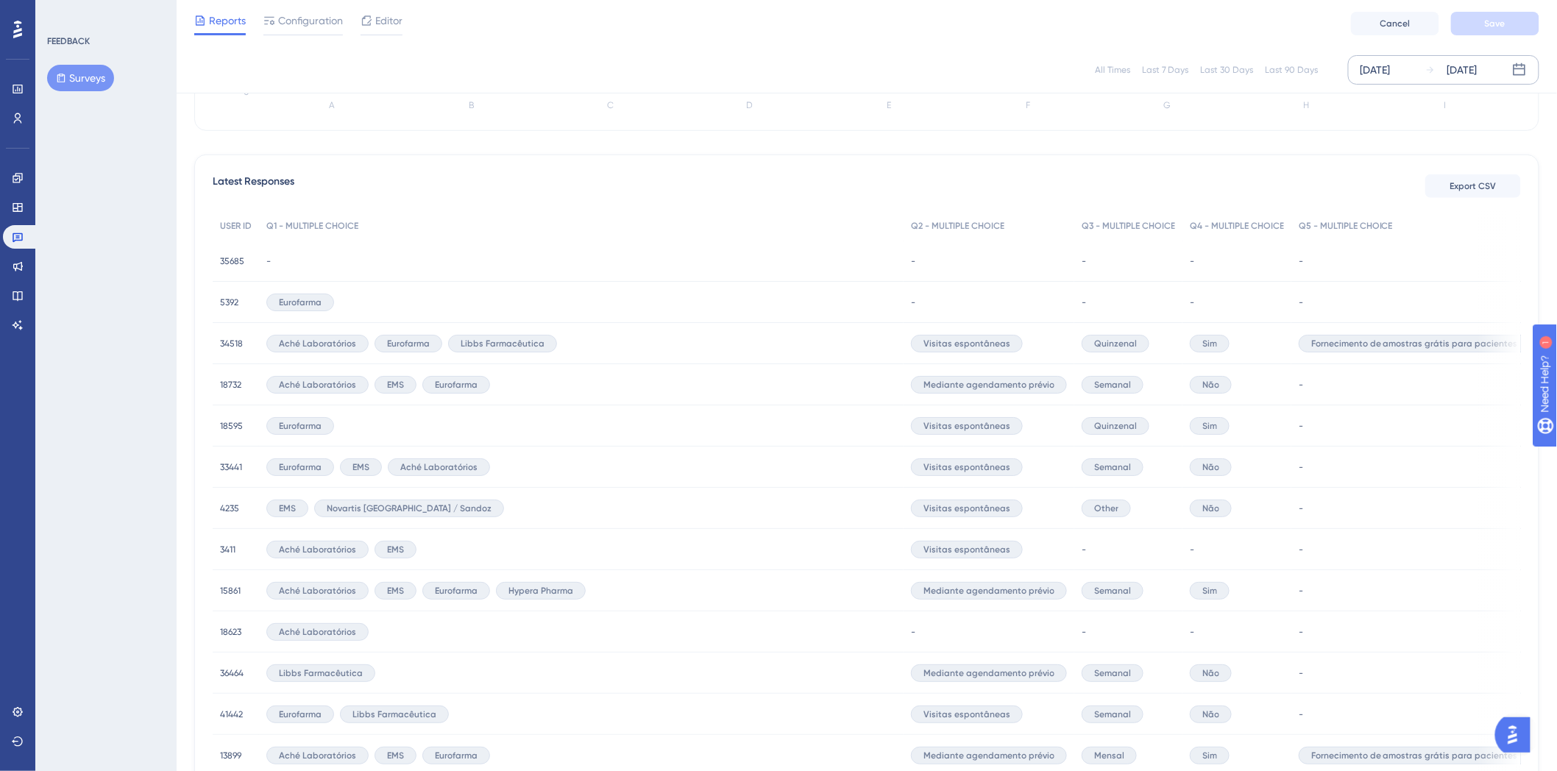
click at [293, 299] on span "Eurofarma" at bounding box center [300, 302] width 43 height 12
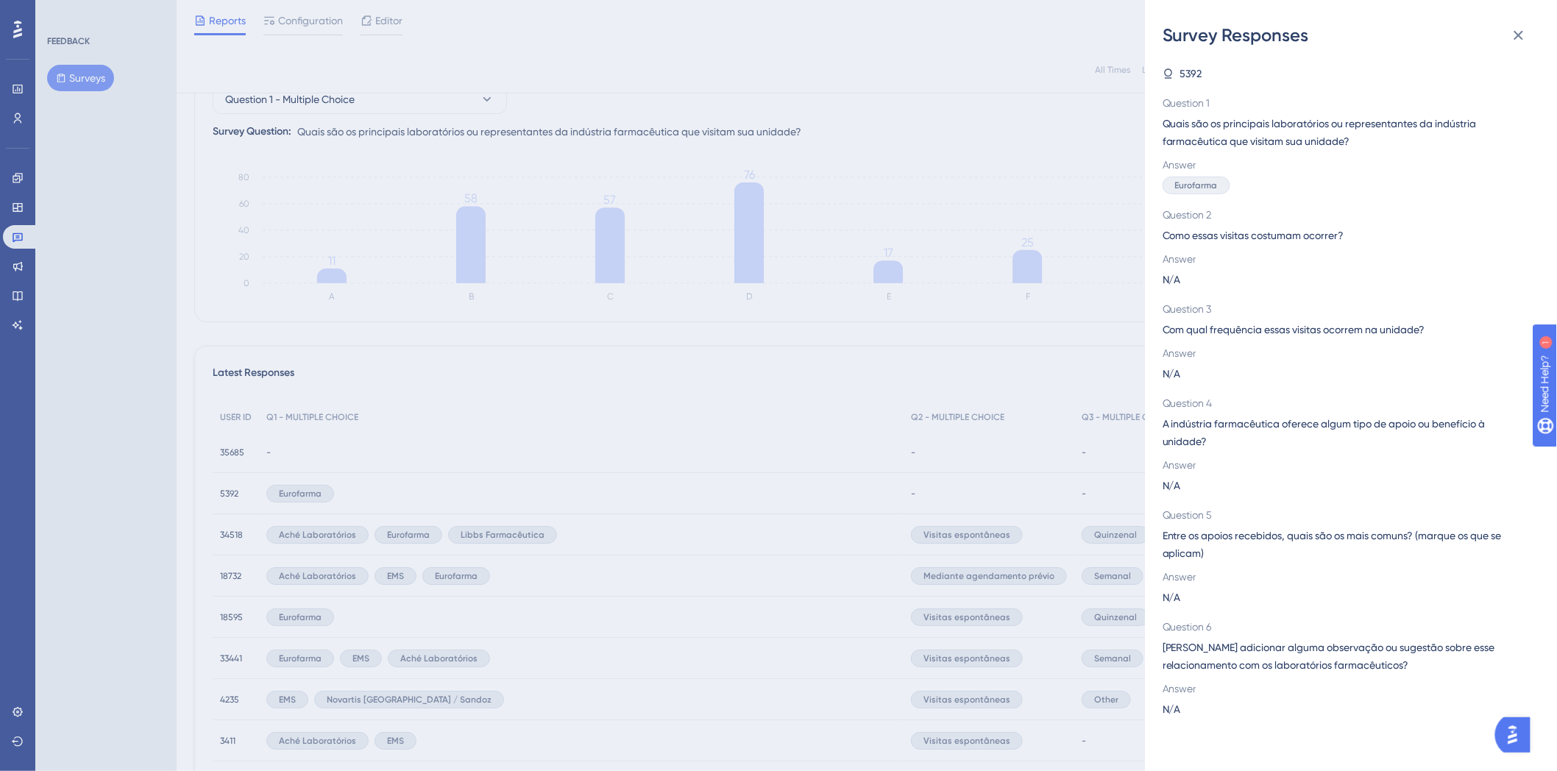
scroll to position [109, 0]
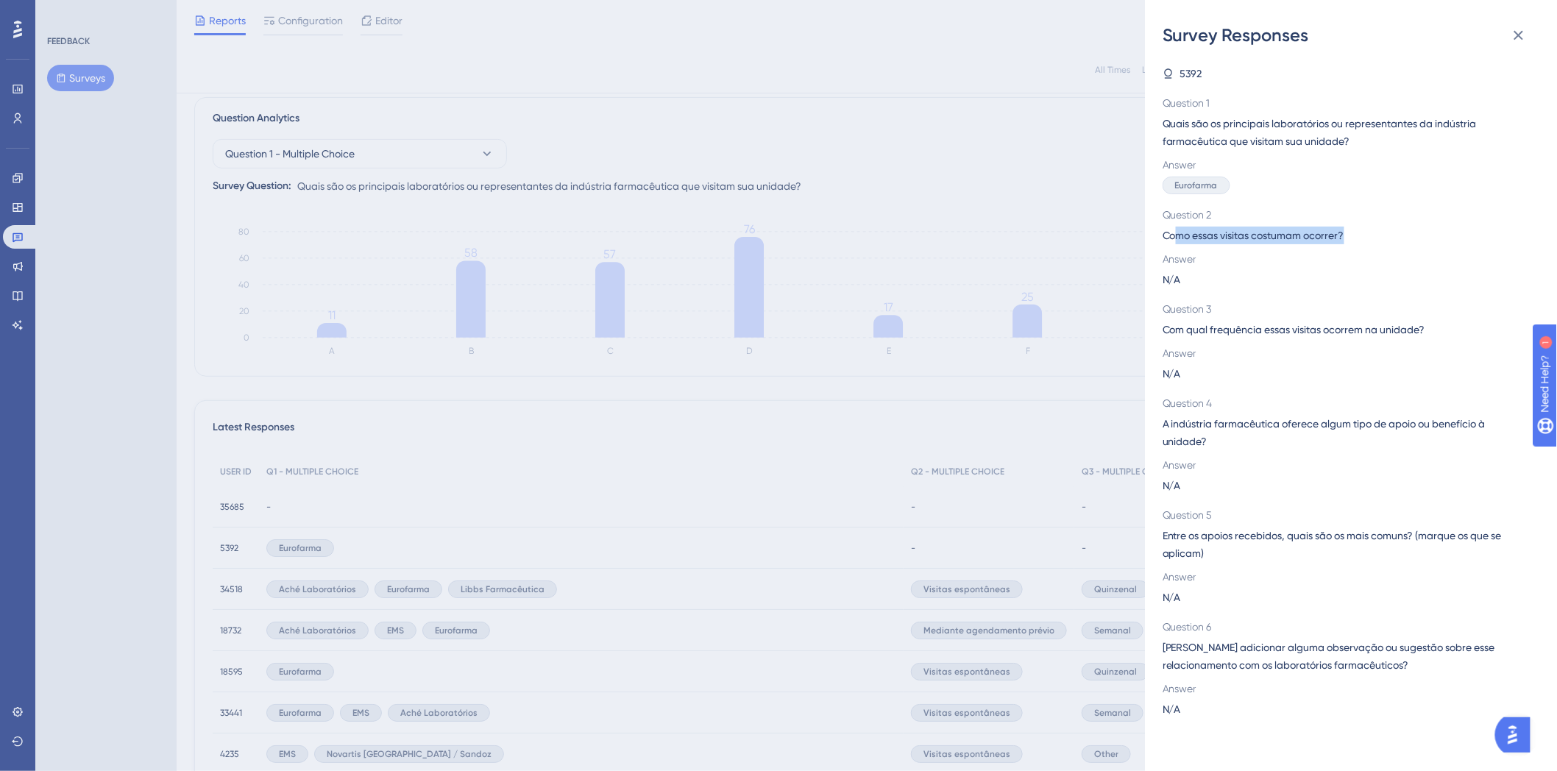
drag, startPoint x: 1256, startPoint y: 236, endPoint x: 1349, endPoint y: 236, distance: 93.4
click at [1349, 236] on span "Como essas visitas costumam ocorrer?" at bounding box center [1344, 236] width 365 height 18
click at [1362, 234] on span "Como essas visitas costumam ocorrer?" at bounding box center [1344, 236] width 365 height 18
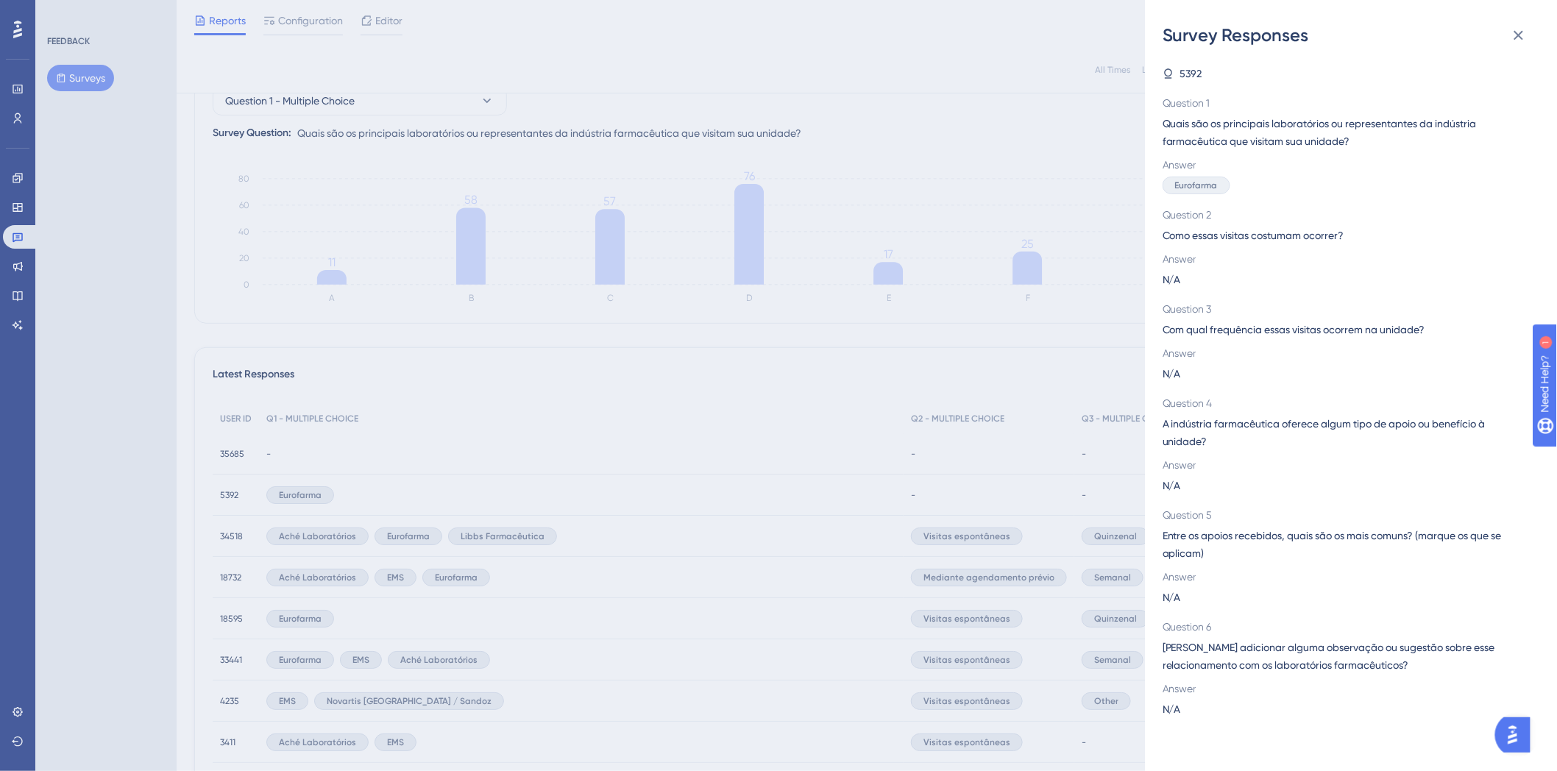
scroll to position [191, 0]
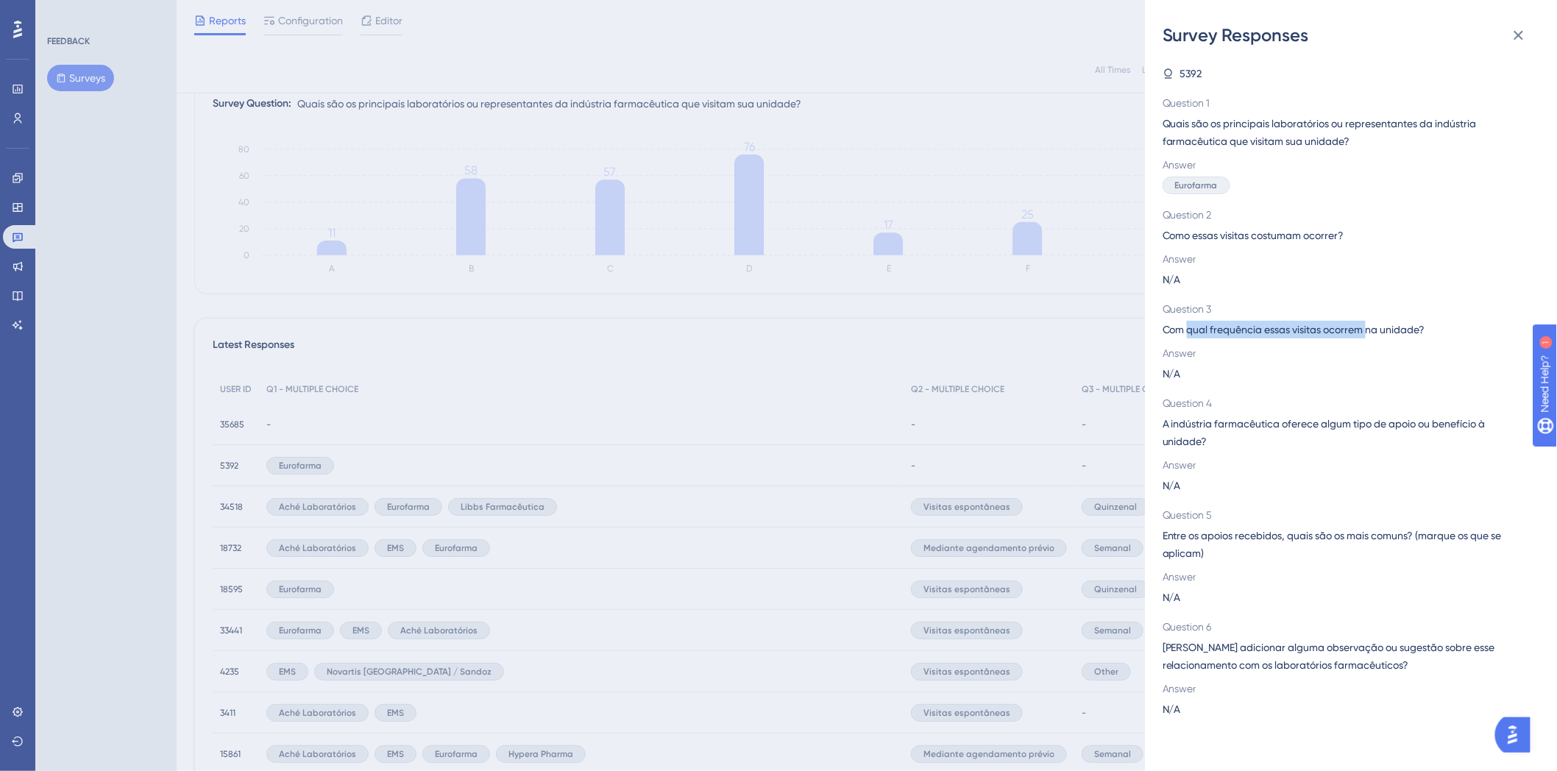
drag, startPoint x: 1187, startPoint y: 335, endPoint x: 1370, endPoint y: 332, distance: 182.5
click at [1370, 332] on span "Com qual frequência essas visitas ocorrem na unidade?" at bounding box center [1344, 330] width 365 height 18
click at [1340, 376] on div "N/A" at bounding box center [1344, 374] width 365 height 18
drag, startPoint x: 487, startPoint y: 221, endPoint x: 409, endPoint y: 324, distance: 129.2
click at [487, 221] on div "Survey Responses 5392 Question 1 Quais são os principais laboratórios ou repres…" at bounding box center [778, 385] width 1557 height 771
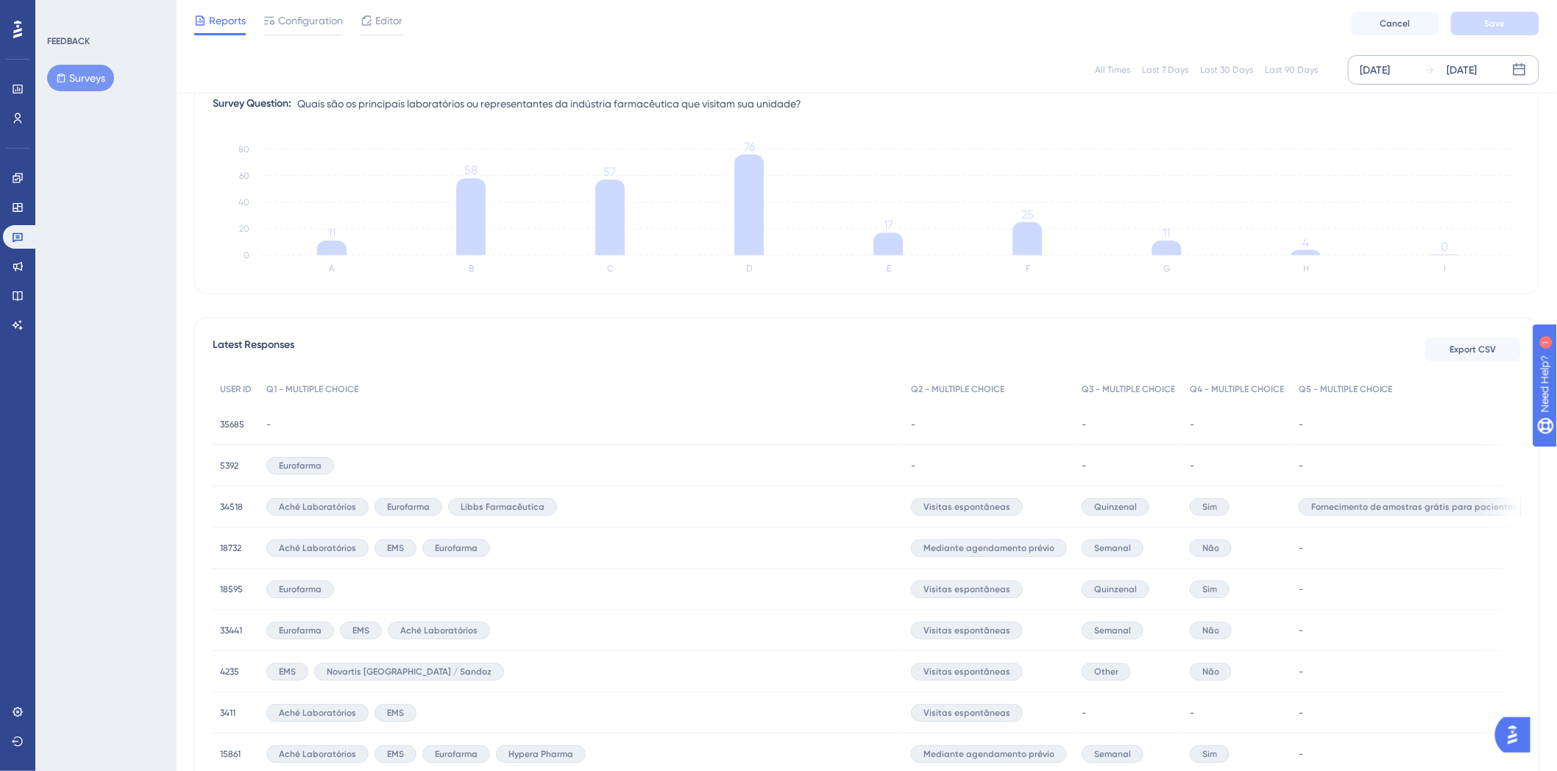
click at [680, 500] on div "Aché Laboratórios Eurofarma Libbs Farmacêutica" at bounding box center [581, 506] width 644 height 41
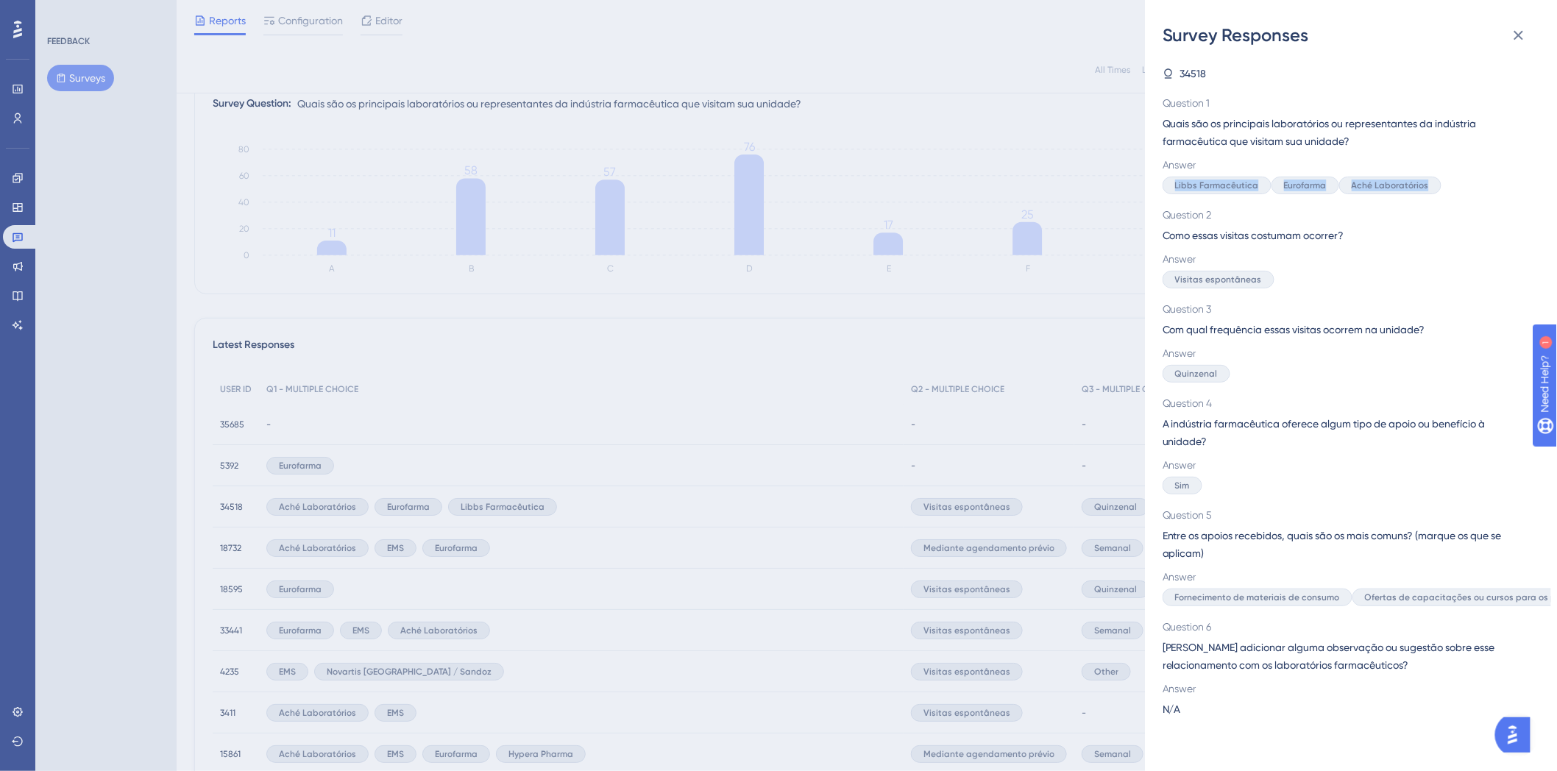
drag, startPoint x: 1173, startPoint y: 184, endPoint x: 1448, endPoint y: 179, distance: 274.4
click at [1448, 179] on div "Libbs Farmacêutica Eurofarma Aché Laboratórios" at bounding box center [1344, 186] width 365 height 18
drag, startPoint x: 1173, startPoint y: 283, endPoint x: 1273, endPoint y: 296, distance: 100.8
click at [1273, 296] on div "34518 Question 1 Quais são os principais laboratórios ou representantes da indú…" at bounding box center [1344, 391] width 365 height 653
click at [1345, 276] on div "Visitas espontâneas" at bounding box center [1344, 280] width 365 height 18
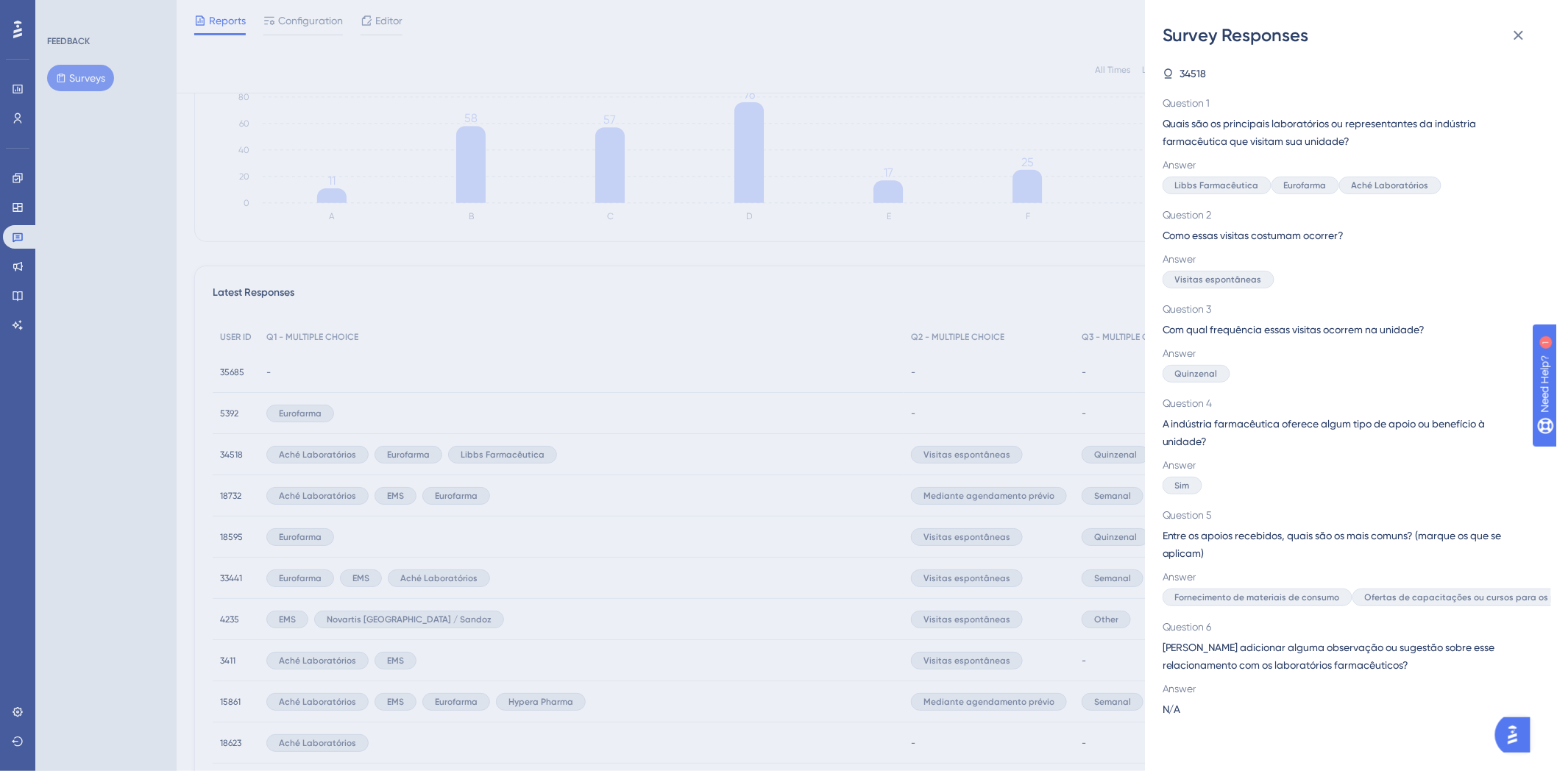
scroll to position [273, 0]
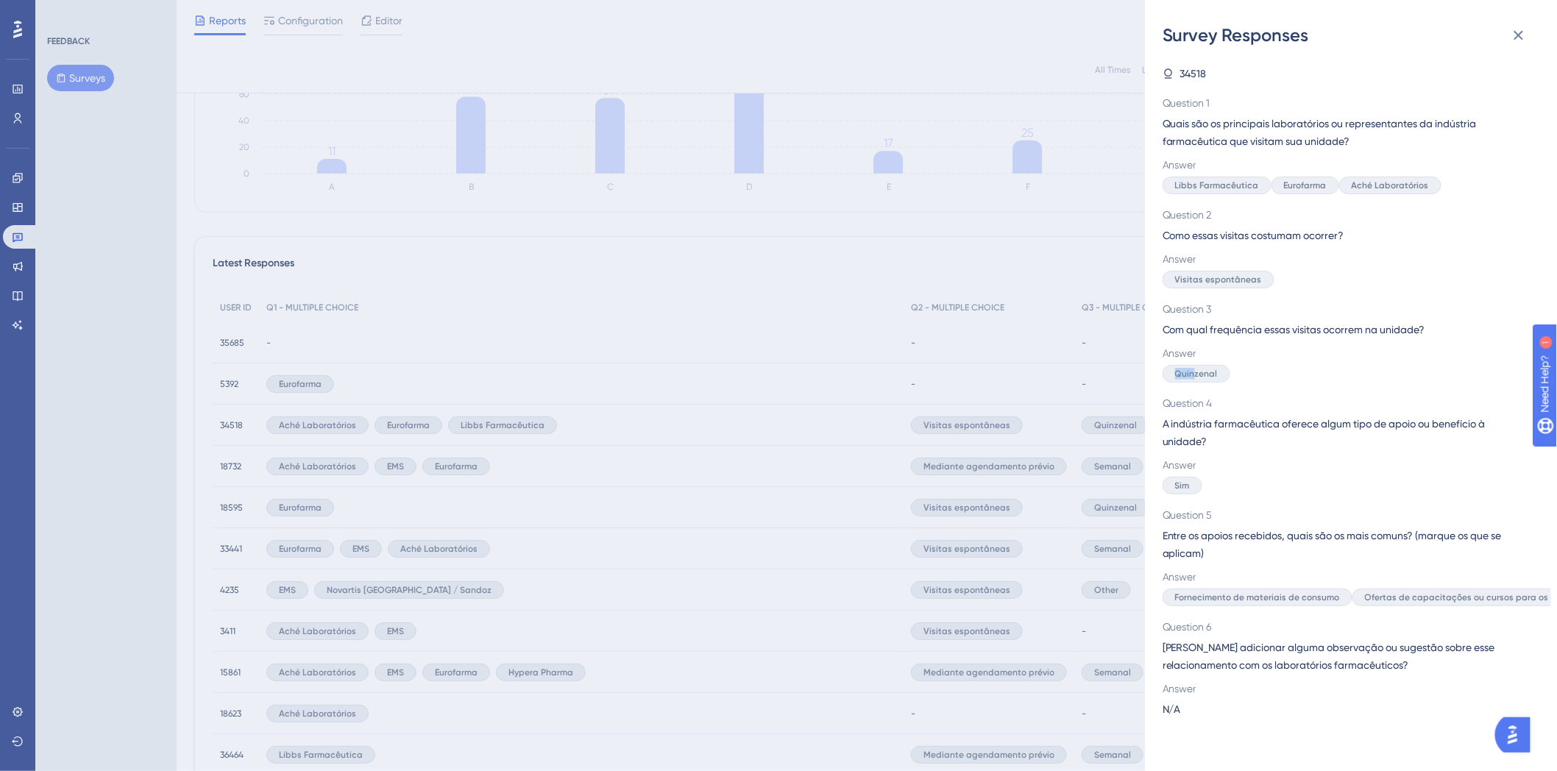
drag, startPoint x: 1165, startPoint y: 373, endPoint x: 1193, endPoint y: 378, distance: 28.4
click at [1193, 378] on div "Quinzenal" at bounding box center [1196, 374] width 68 height 18
drag, startPoint x: 1166, startPoint y: 425, endPoint x: 1481, endPoint y: 442, distance: 316.0
click at [1481, 442] on span "A indústria farmacêutica oferece algum tipo de apoio ou benefício à unidade?" at bounding box center [1344, 432] width 365 height 35
click at [1193, 506] on span "Question 5" at bounding box center [1344, 515] width 365 height 18
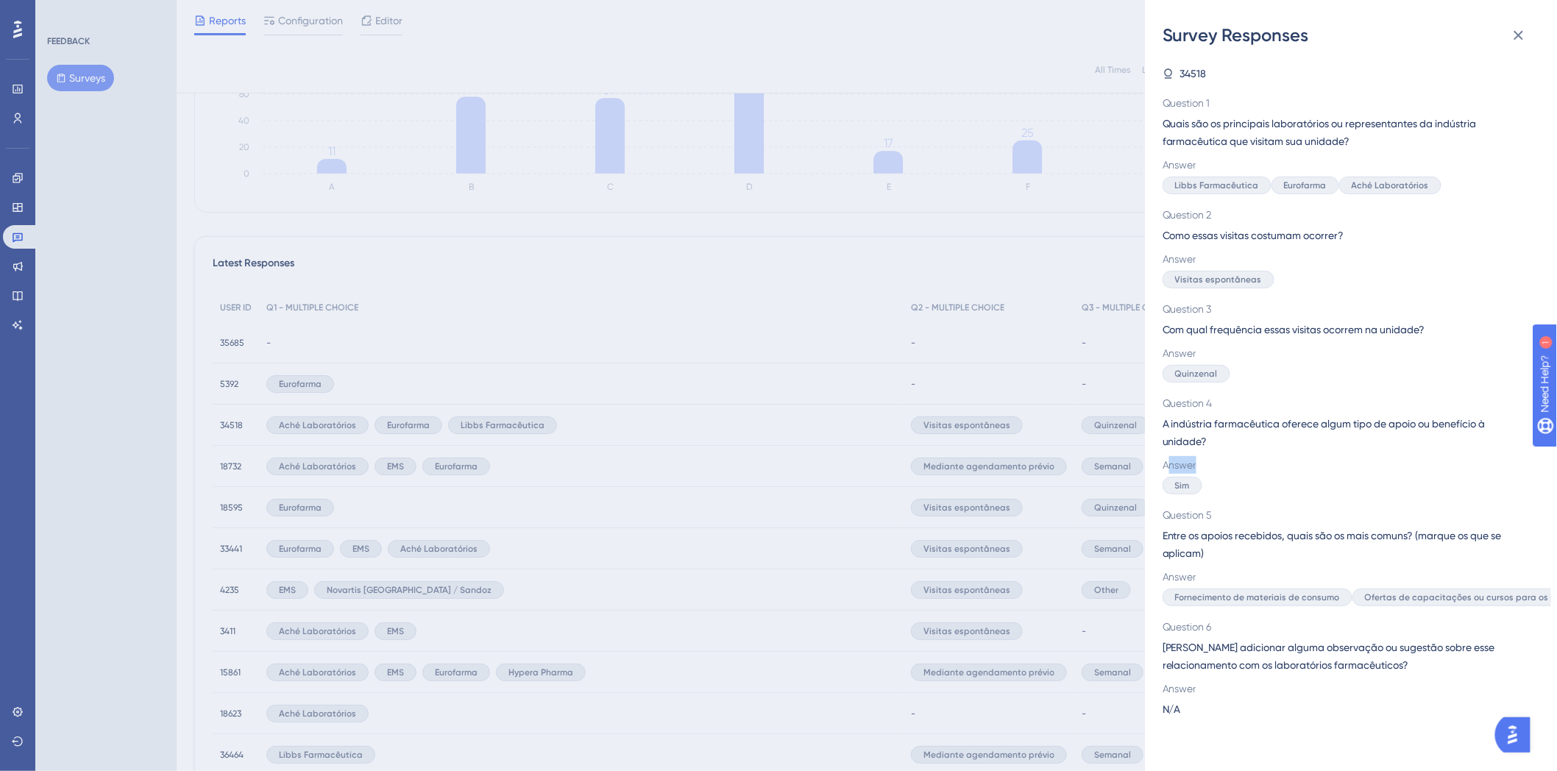
drag, startPoint x: 1170, startPoint y: 472, endPoint x: 1222, endPoint y: 469, distance: 51.6
click at [1222, 469] on span "Answer" at bounding box center [1344, 465] width 365 height 18
drag, startPoint x: 1166, startPoint y: 545, endPoint x: 1200, endPoint y: 572, distance: 43.4
click at [1200, 572] on div "Question 5 Entre os apoios recebidos, quais são os mais comuns? (marque os que …" at bounding box center [1344, 556] width 365 height 100
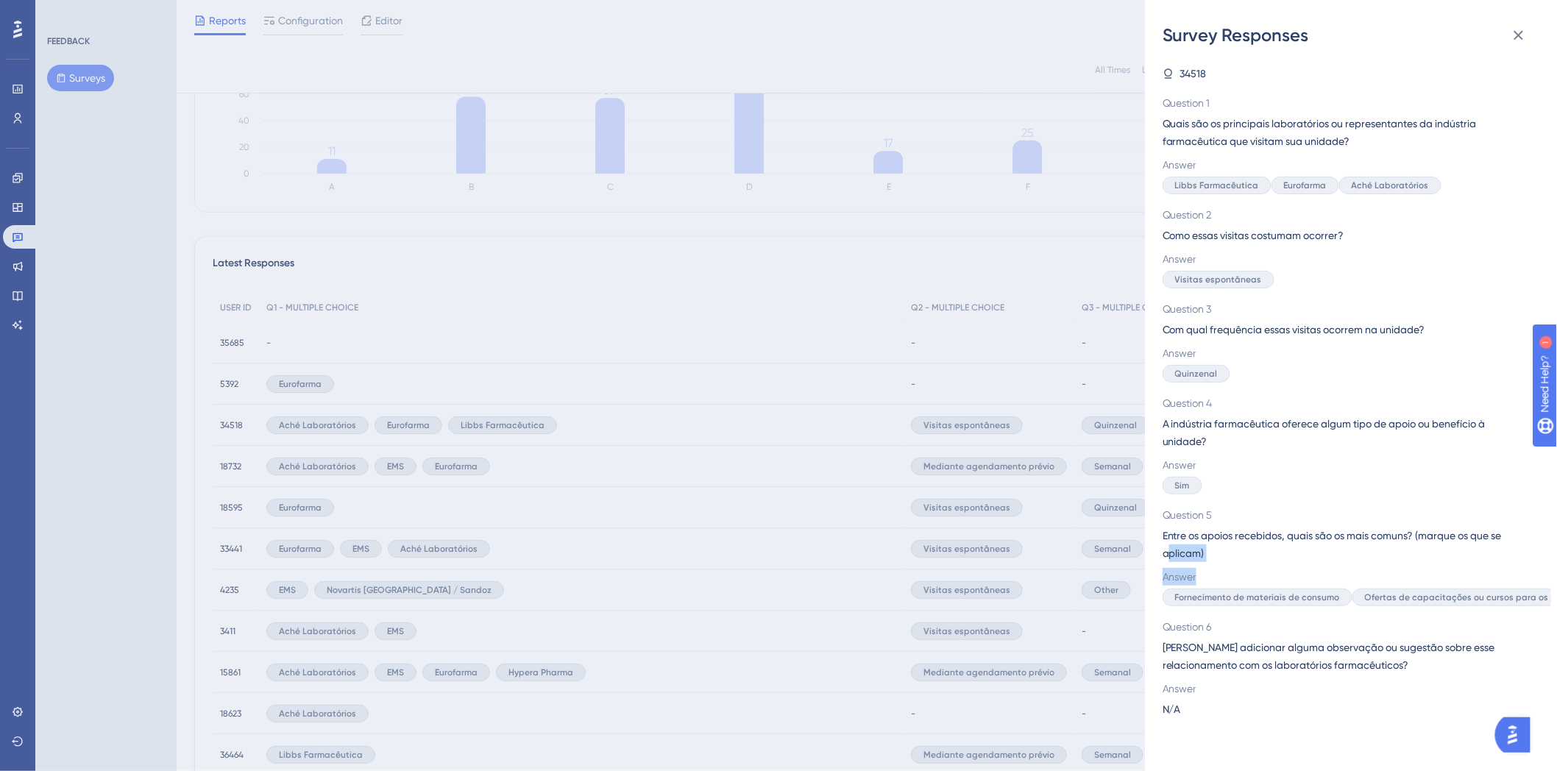
click at [1341, 576] on span "Answer" at bounding box center [1344, 577] width 365 height 18
click at [750, 486] on div "Survey Responses 34518 Question 1 Quais são os principais laboratórios ou repre…" at bounding box center [778, 385] width 1557 height 771
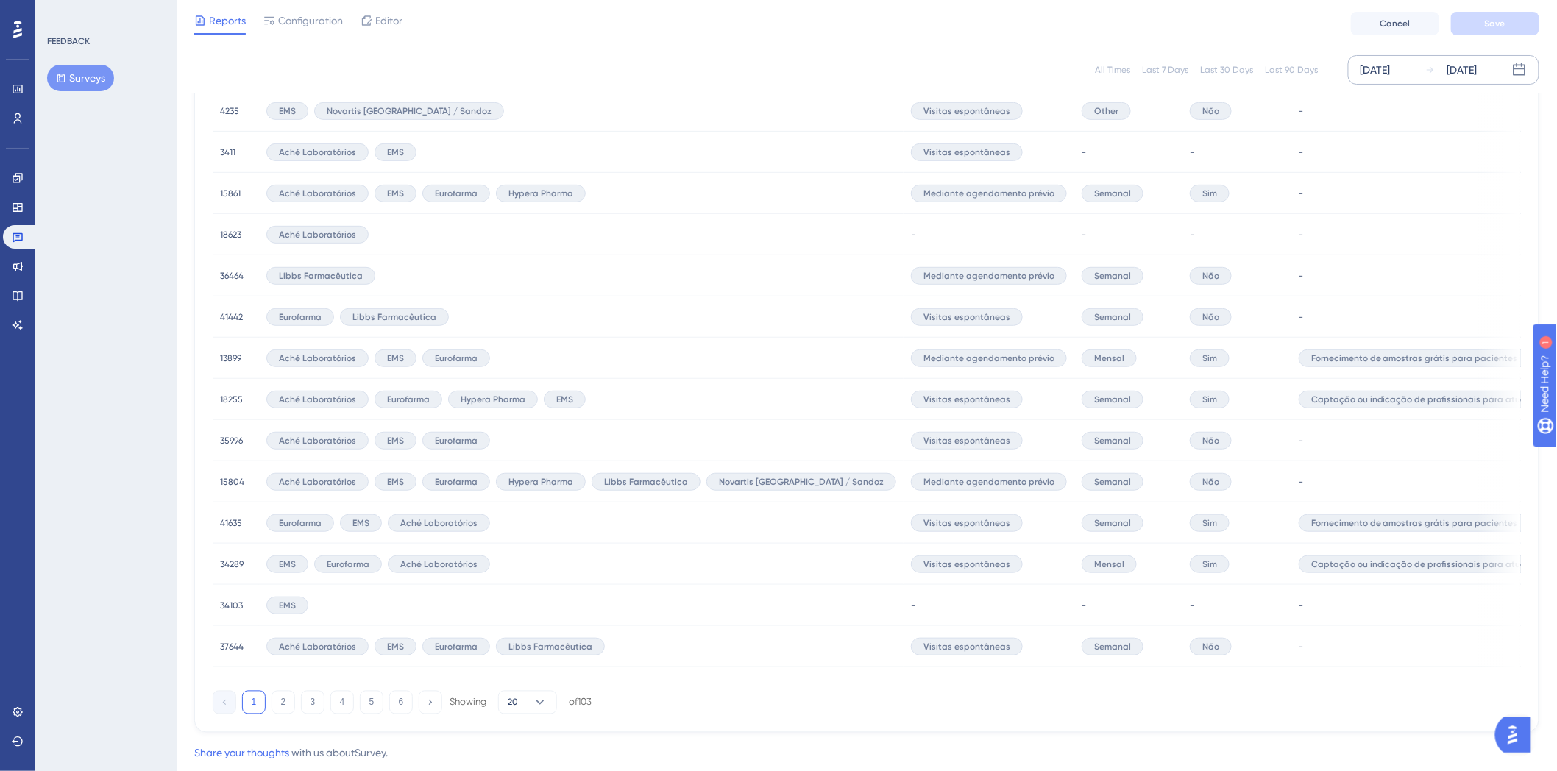
scroll to position [794, 0]
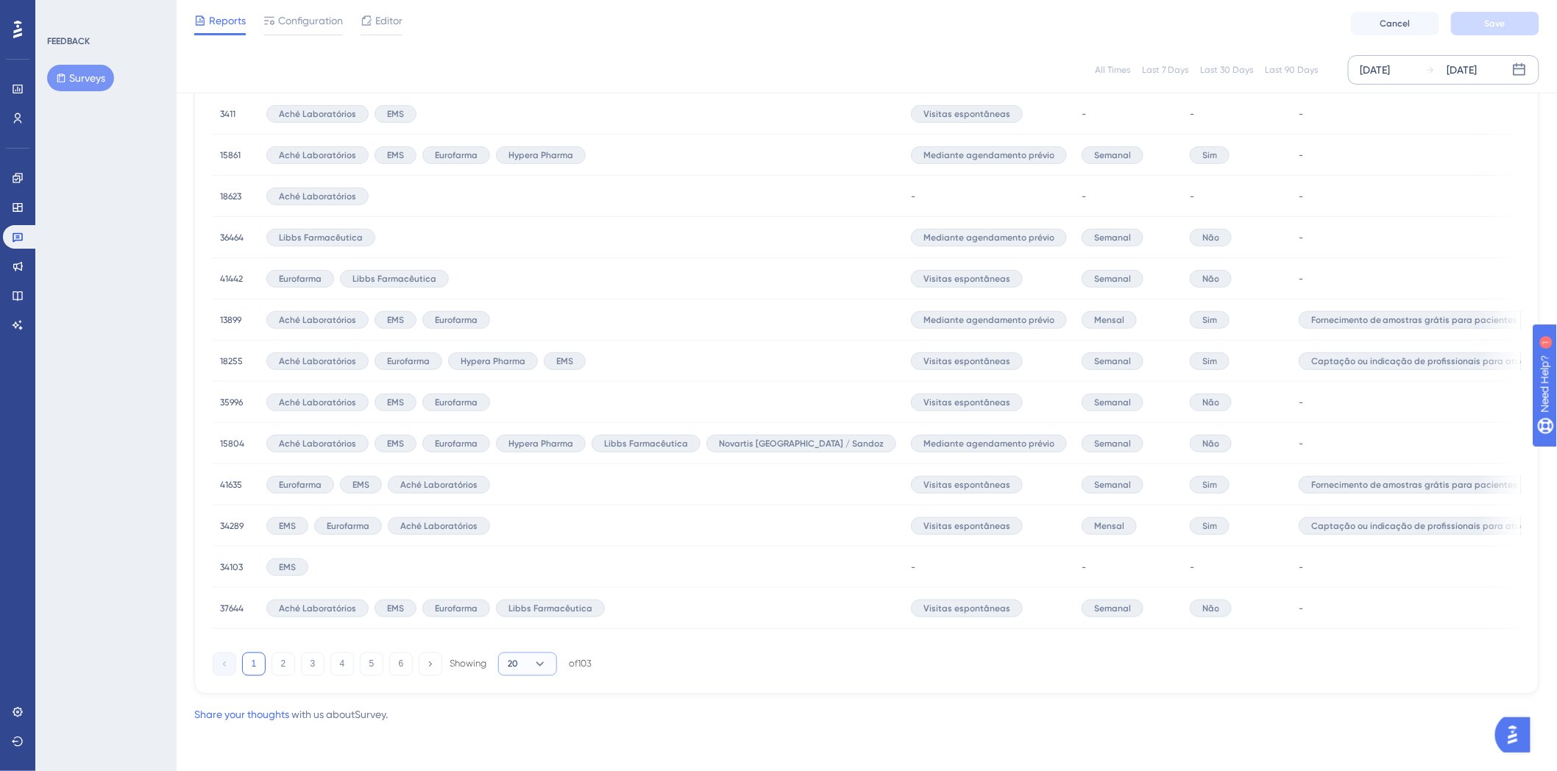
click at [520, 668] on button "20" at bounding box center [527, 664] width 59 height 24
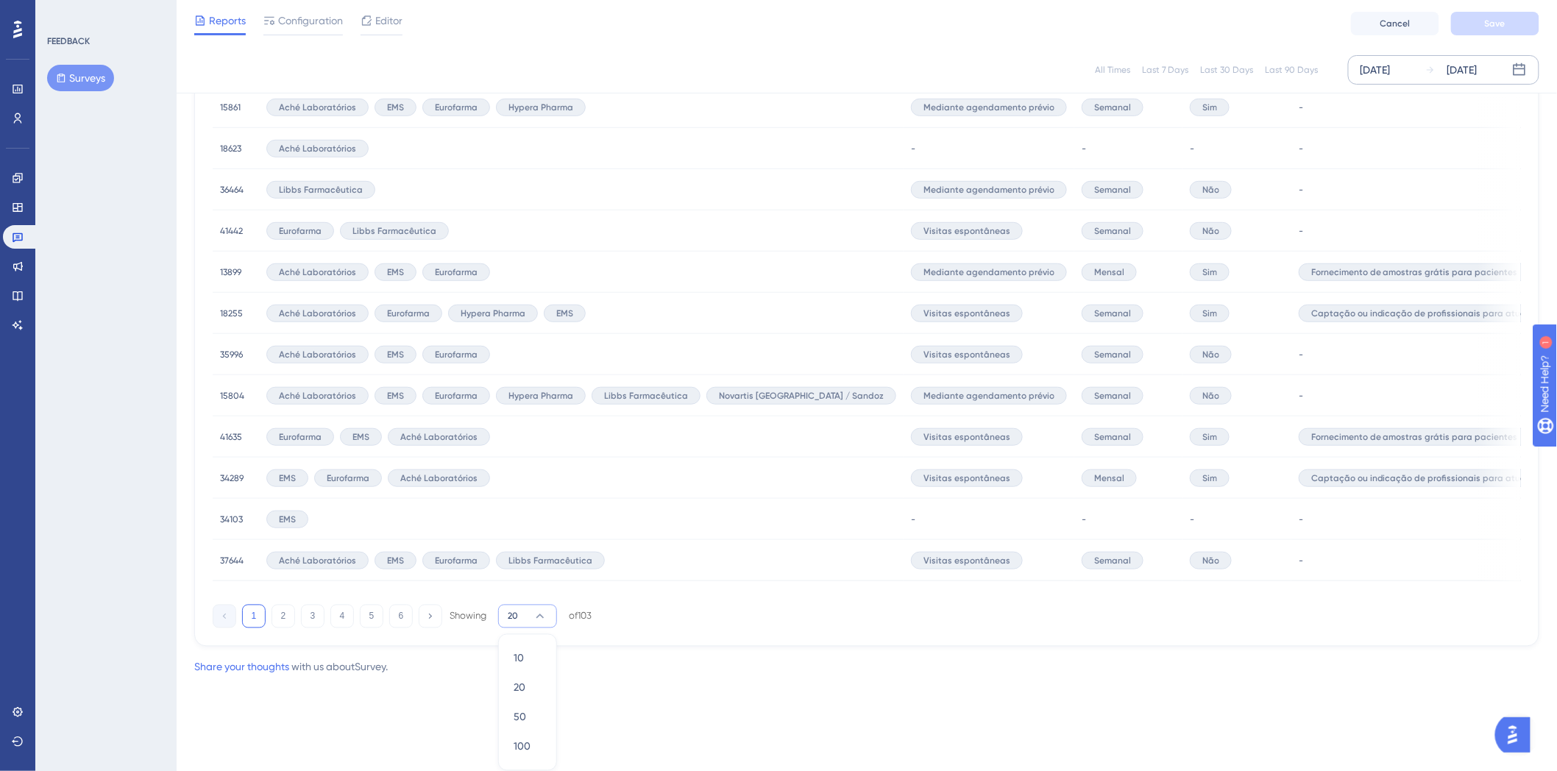
click at [530, 762] on div "10 10 20 20 50 50 100 100" at bounding box center [527, 702] width 59 height 137
click at [527, 751] on span "100" at bounding box center [521, 747] width 17 height 18
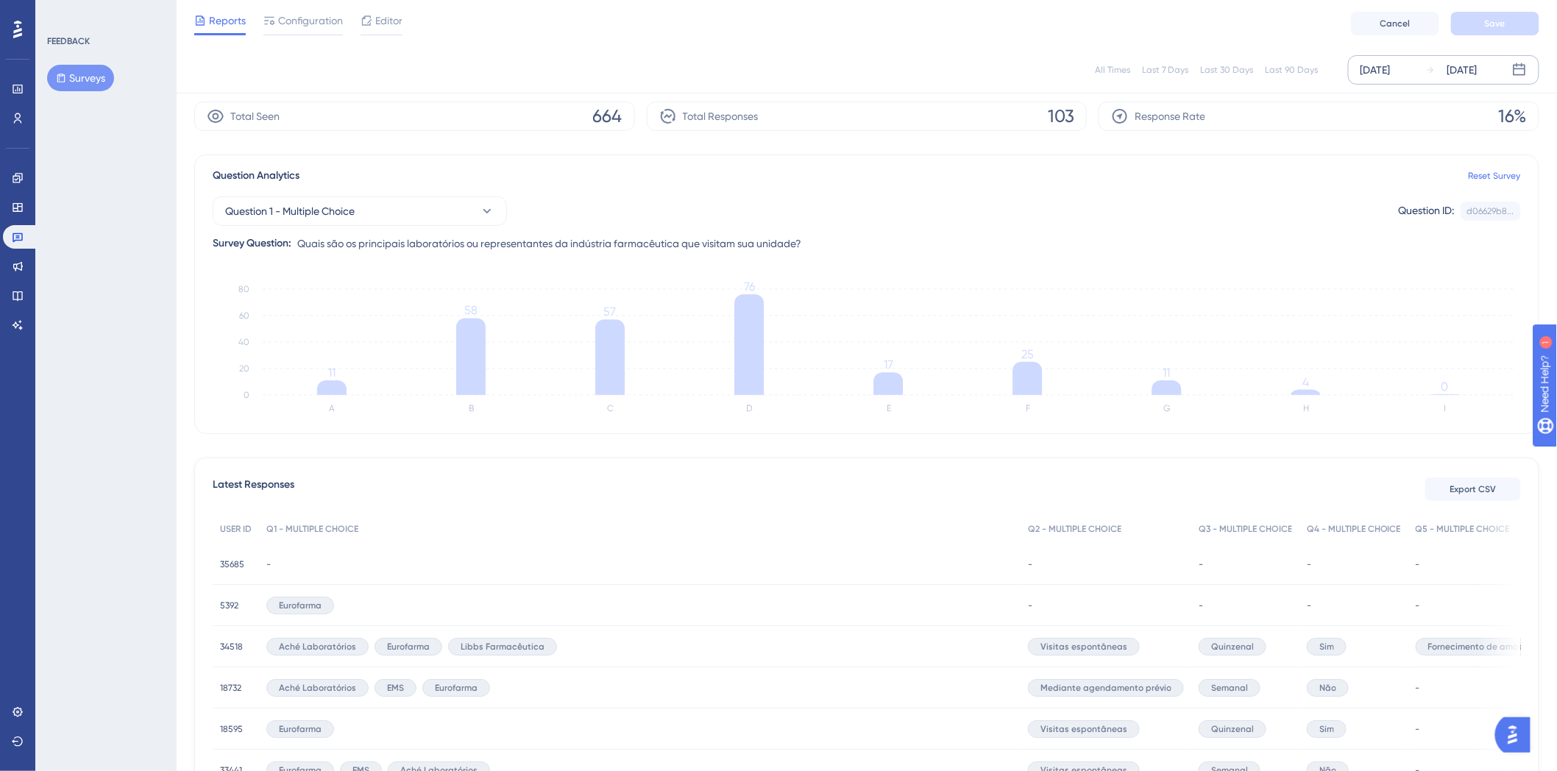
scroll to position [0, 0]
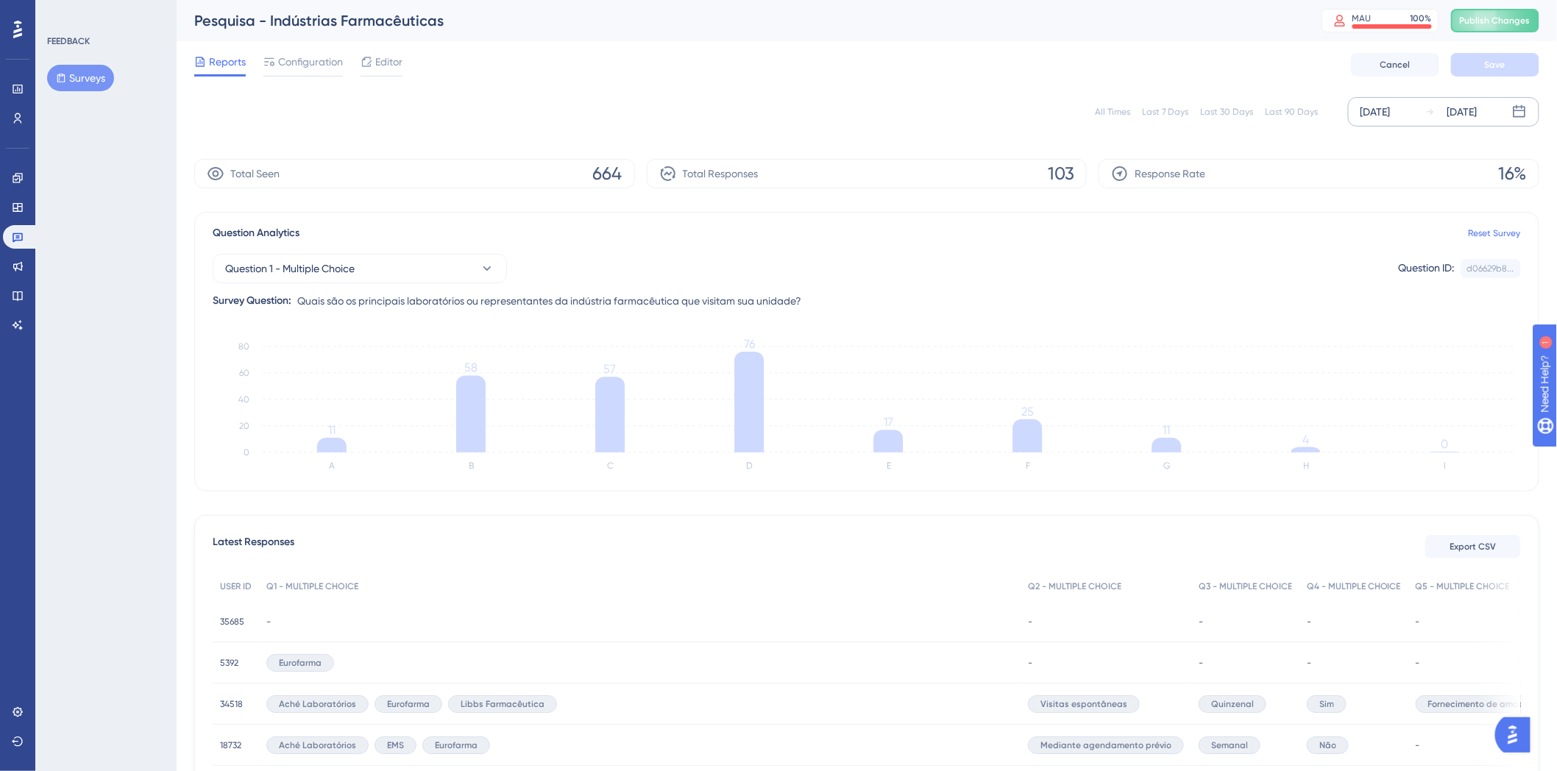
click at [75, 71] on button "Surveys" at bounding box center [80, 78] width 67 height 26
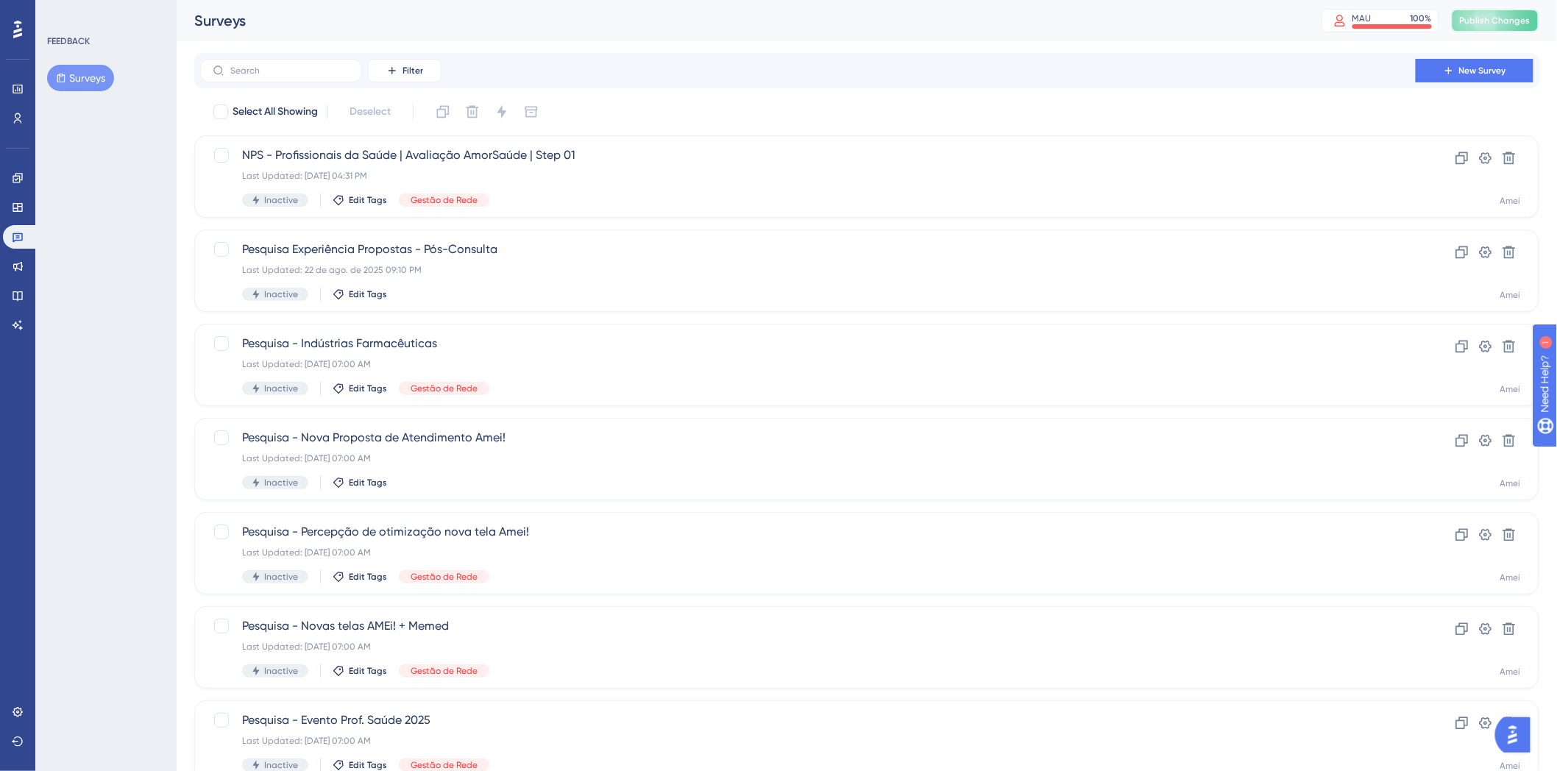
drag, startPoint x: 1501, startPoint y: 26, endPoint x: 1340, endPoint y: 96, distance: 175.3
click at [1501, 26] on button "Publish Changes" at bounding box center [1495, 21] width 88 height 24
click at [13, 84] on icon at bounding box center [18, 89] width 12 height 12
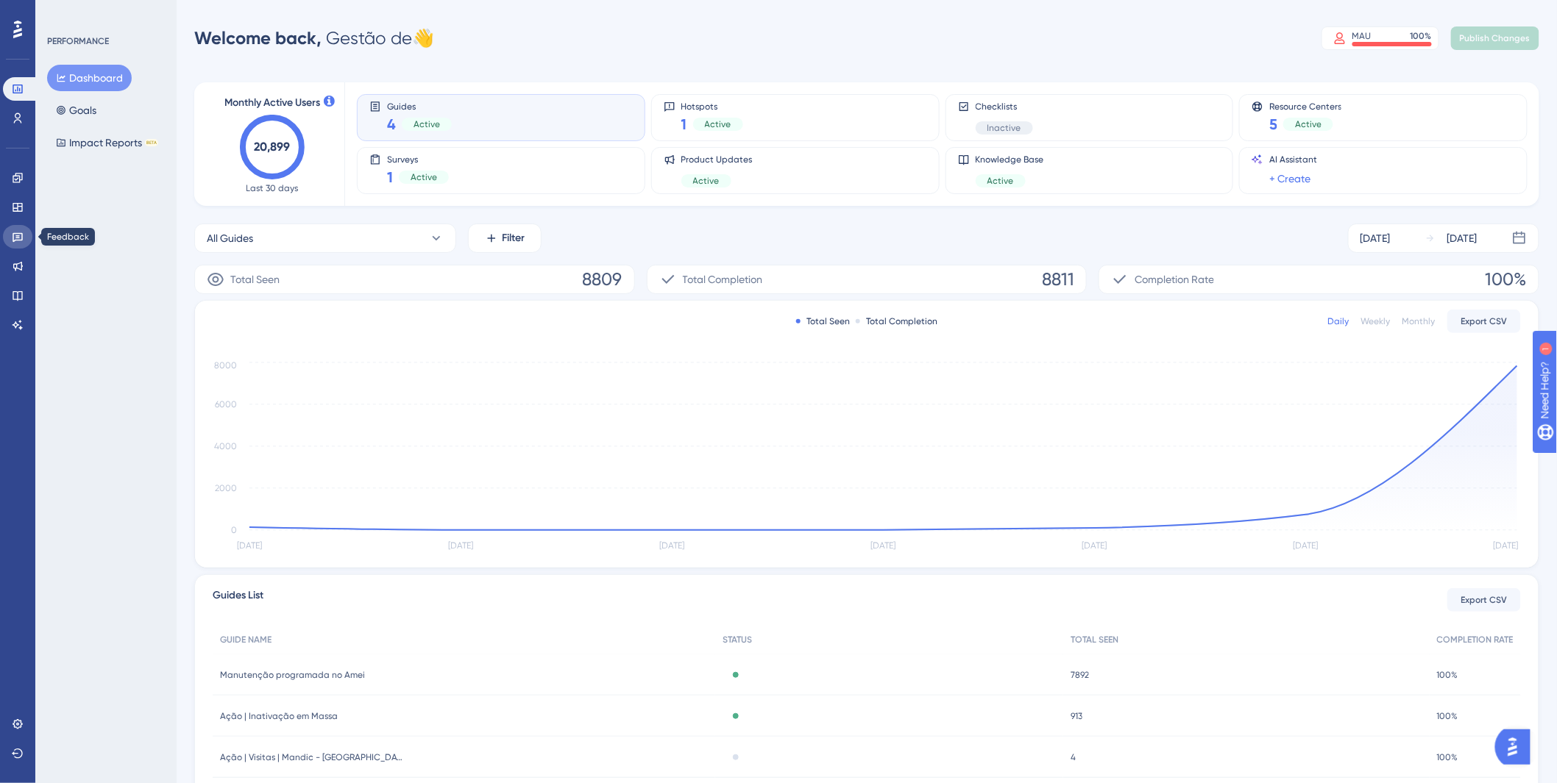
click at [17, 240] on icon at bounding box center [18, 238] width 10 height 10
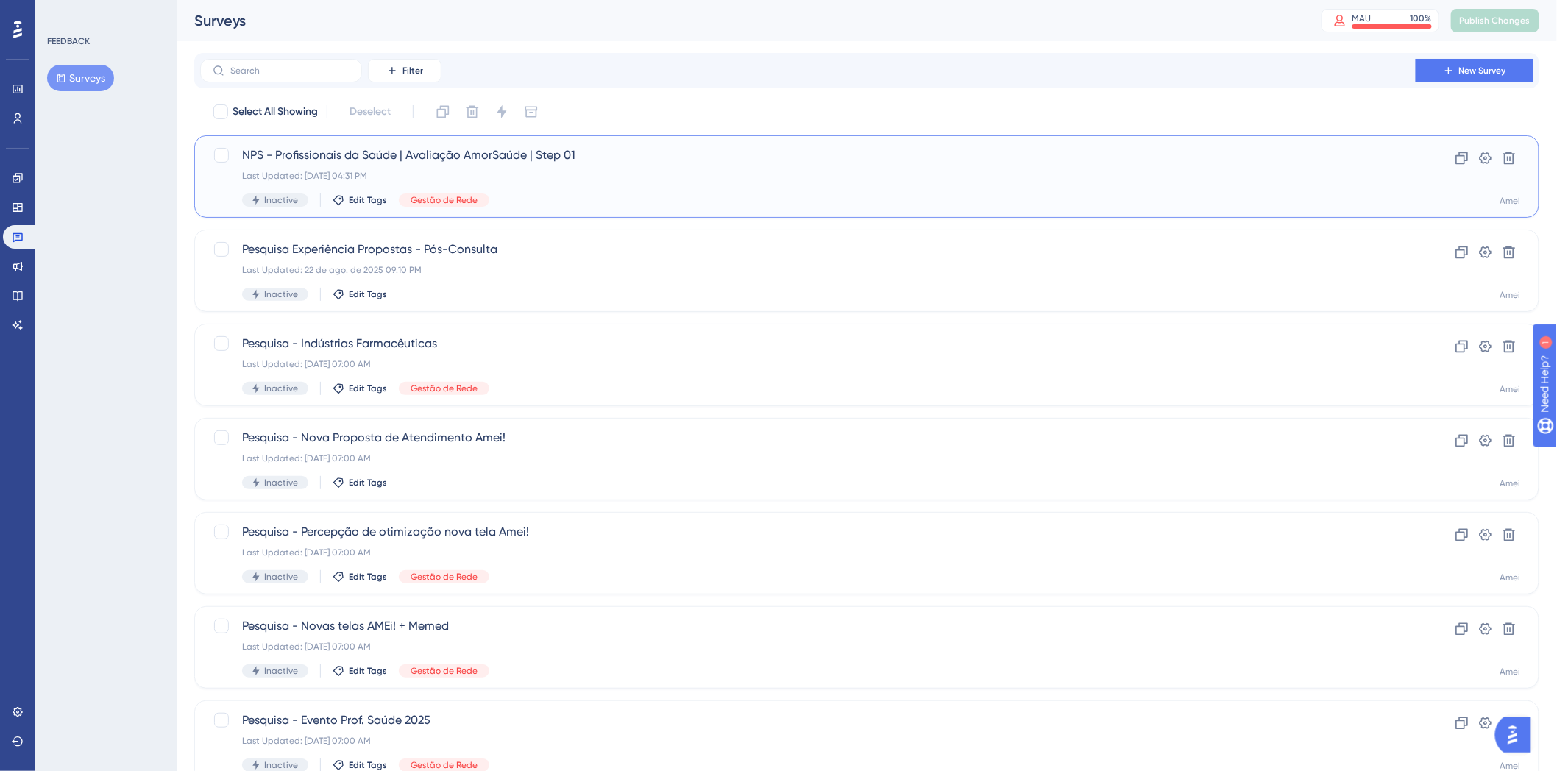
click at [687, 207] on div "NPS - Profissionais da Saúde | Avaliação AmorSaúde | Step 01 Last Updated: 08 d…" at bounding box center [866, 176] width 1345 height 82
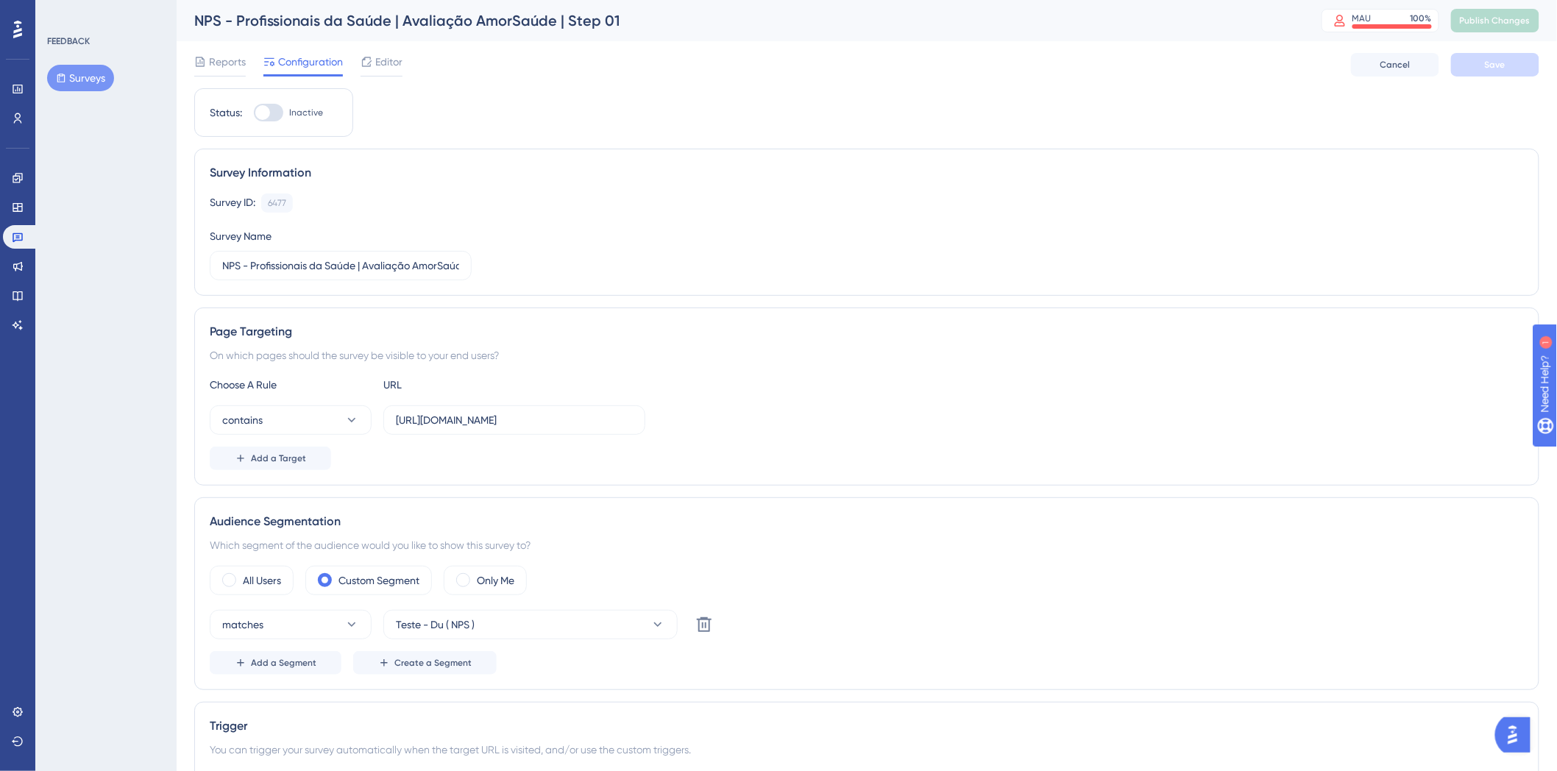
click at [275, 110] on div at bounding box center [268, 113] width 29 height 18
click at [254, 113] on input "Inactive" at bounding box center [253, 113] width 1 height 1
checkbox input "true"
click at [1501, 50] on div "Reports Configuration Editor Cancel Save" at bounding box center [866, 64] width 1345 height 47
click at [1498, 60] on span "Save" at bounding box center [1494, 65] width 21 height 12
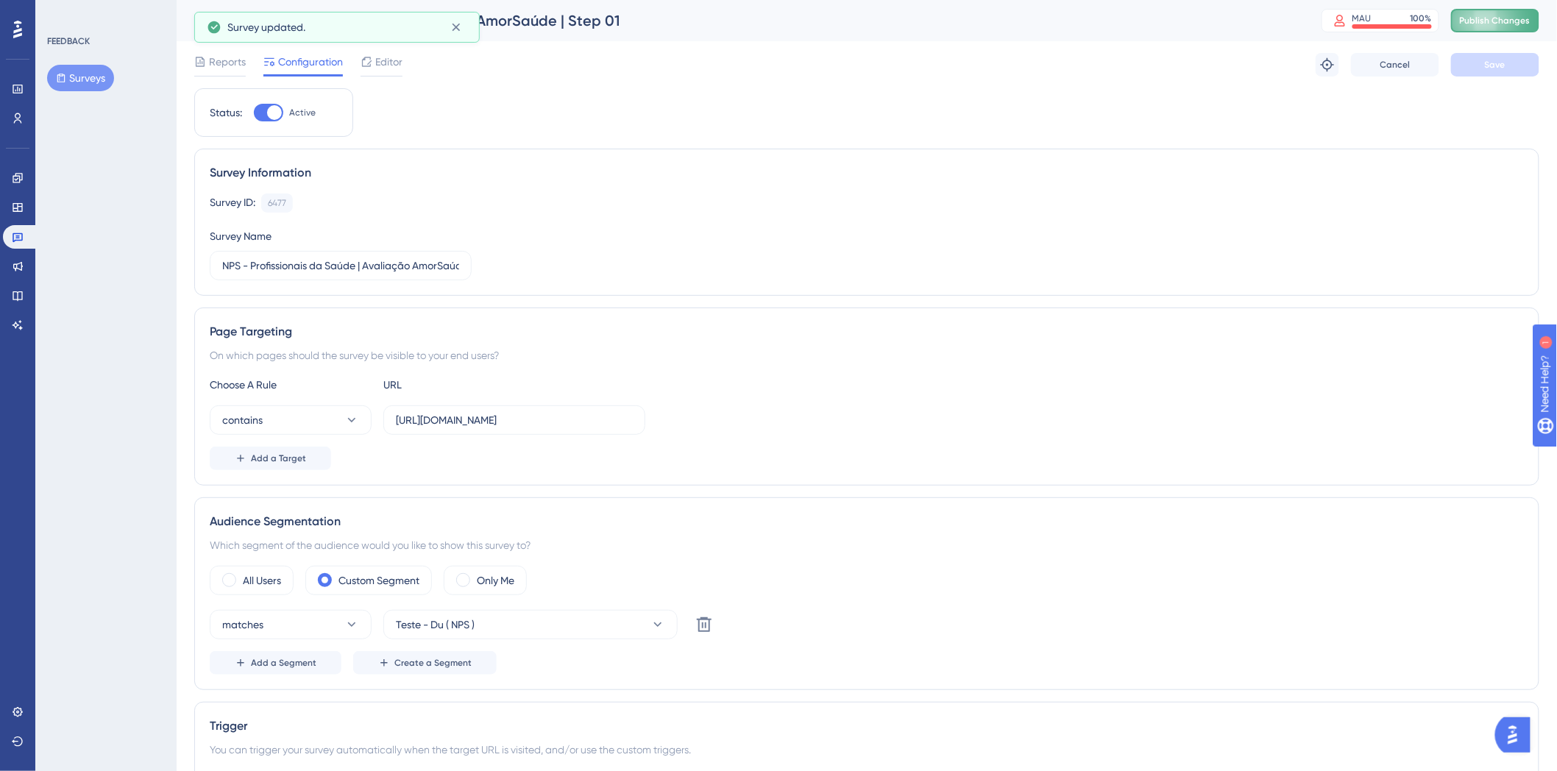
click at [1512, 22] on span "Publish Changes" at bounding box center [1494, 21] width 71 height 12
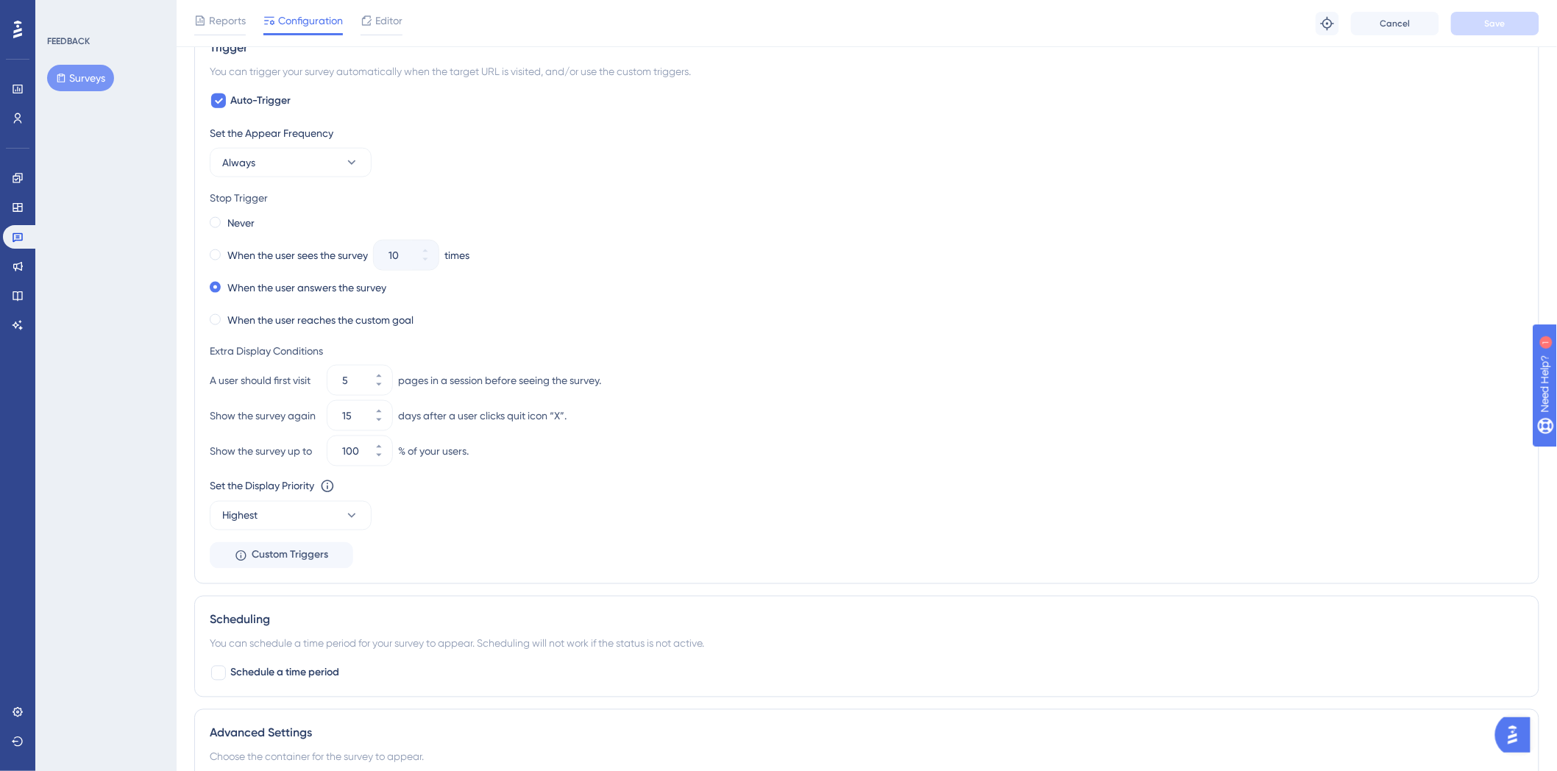
scroll to position [847, 0]
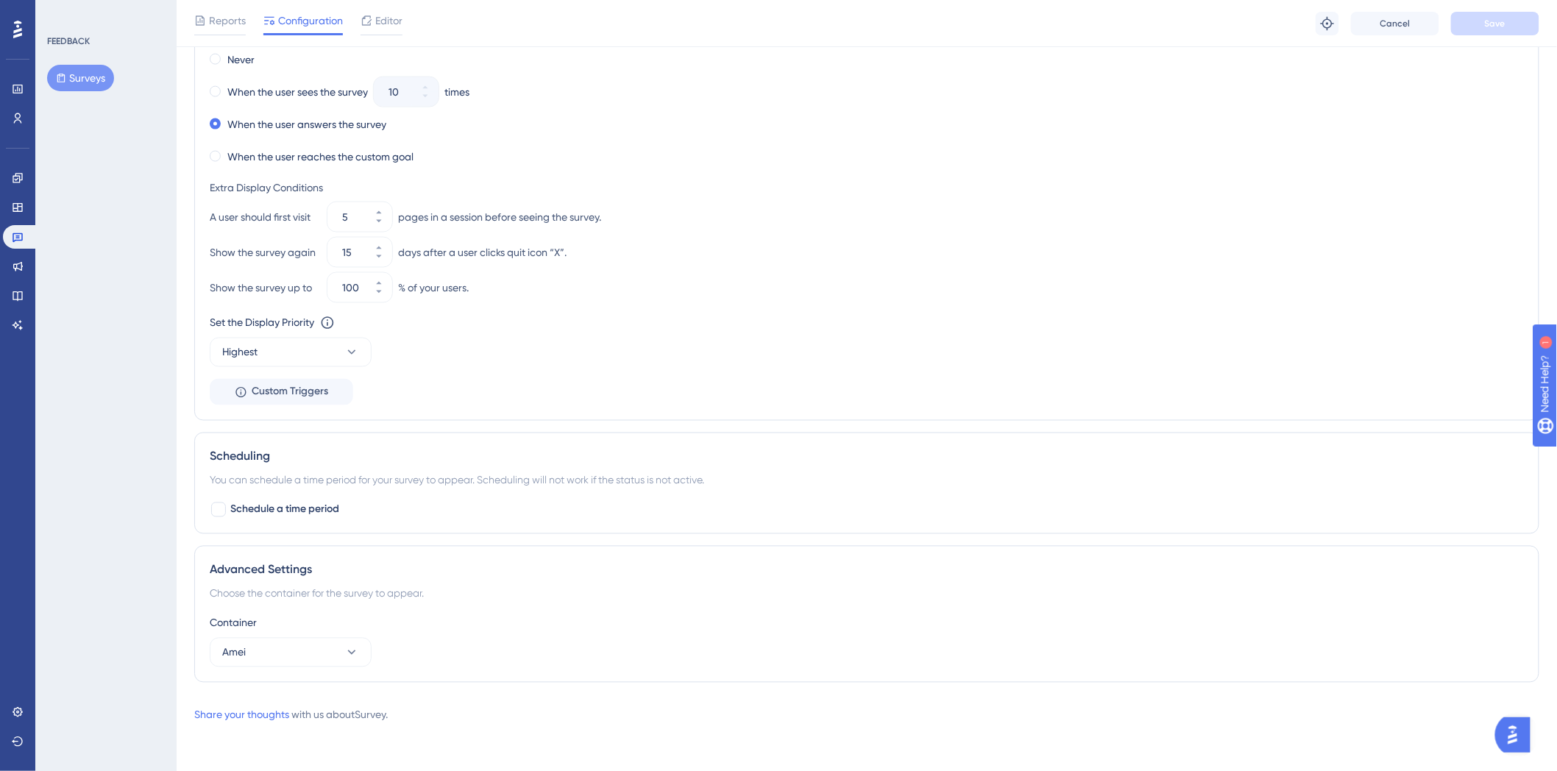
click at [295, 530] on div "Scheduling You can schedule a time period for your survey to appear. Scheduling…" at bounding box center [866, 484] width 1345 height 102
click at [287, 518] on span "Schedule a time period" at bounding box center [284, 510] width 109 height 18
checkbox input "true"
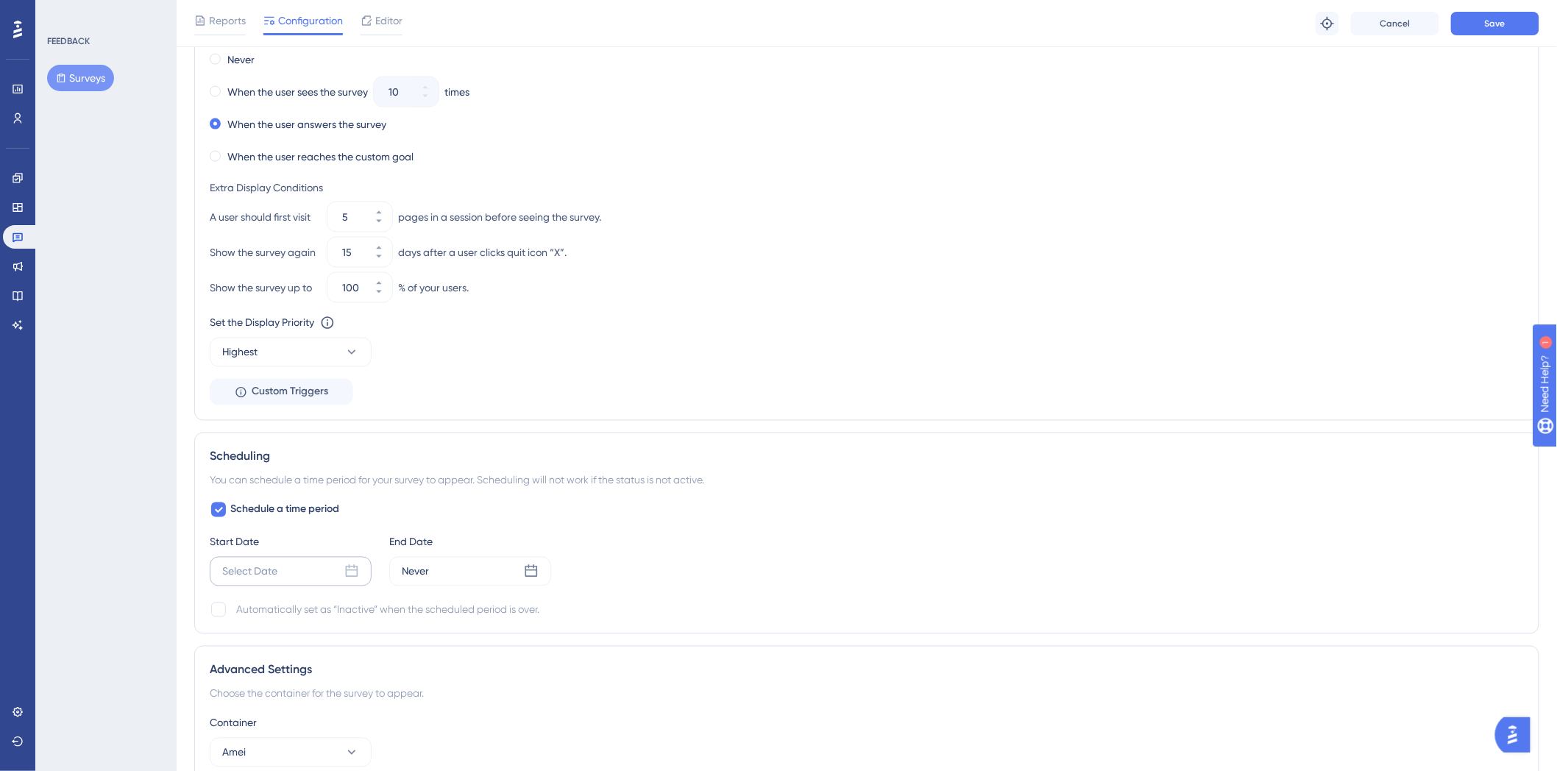
click at [369, 563] on div "Select Date" at bounding box center [291, 571] width 162 height 29
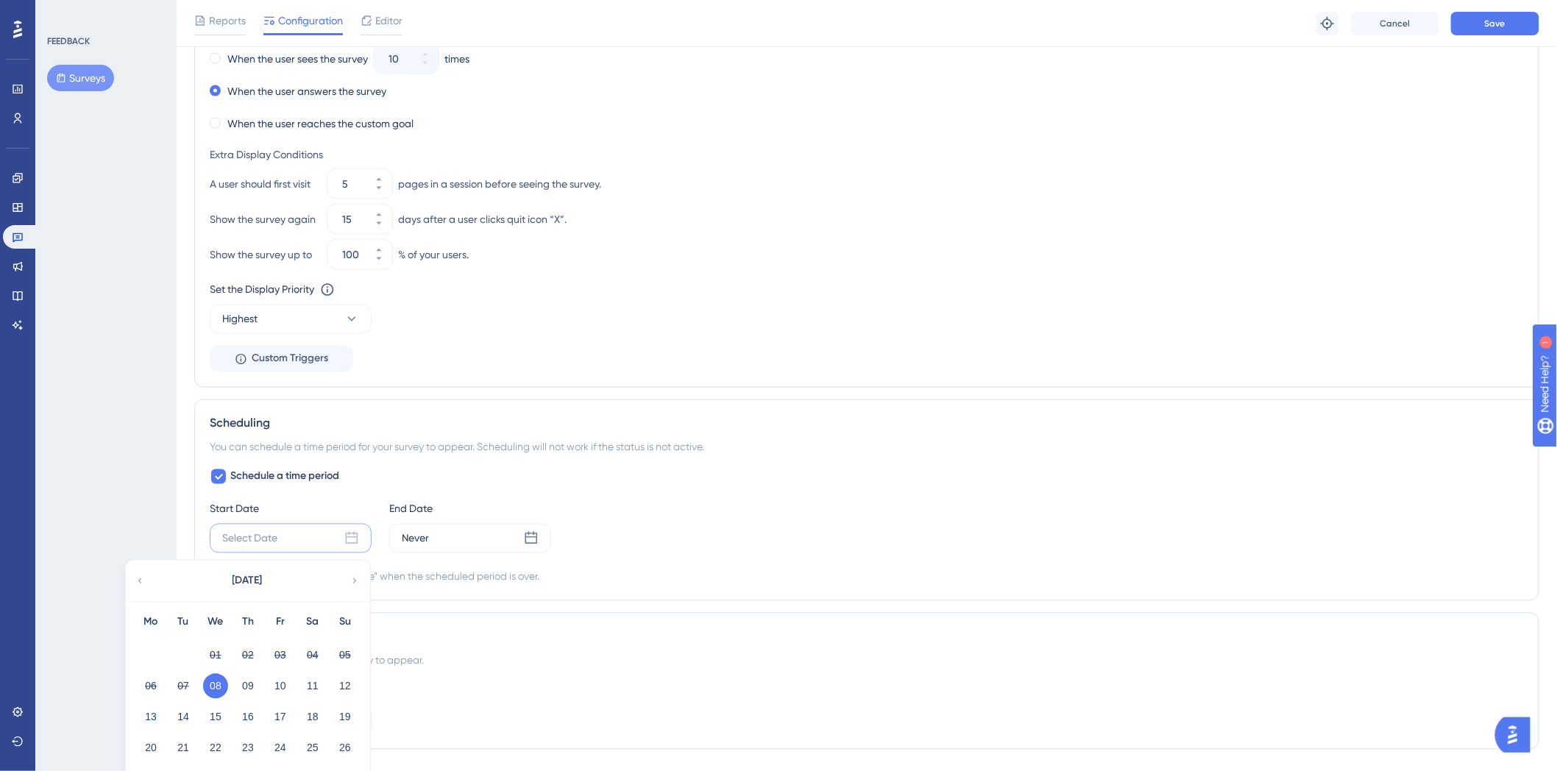
click at [341, 540] on div "Select Date October 2025 Mo Tu We Th Fr Sa Su 01 02 03 04 05 06 07 08 09 10 11 …" at bounding box center [291, 538] width 162 height 29
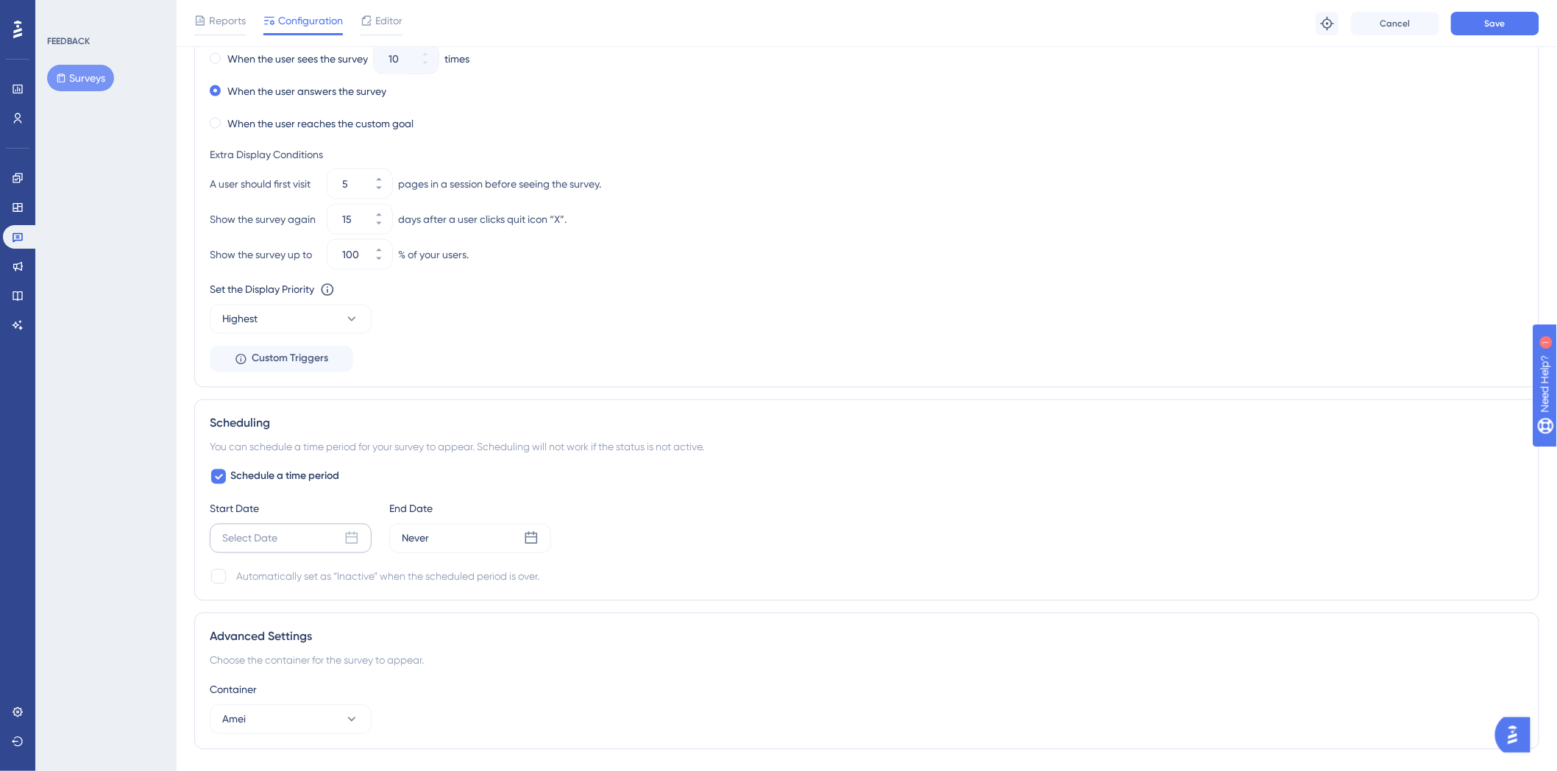
click at [338, 531] on div "Select Date" at bounding box center [291, 538] width 162 height 29
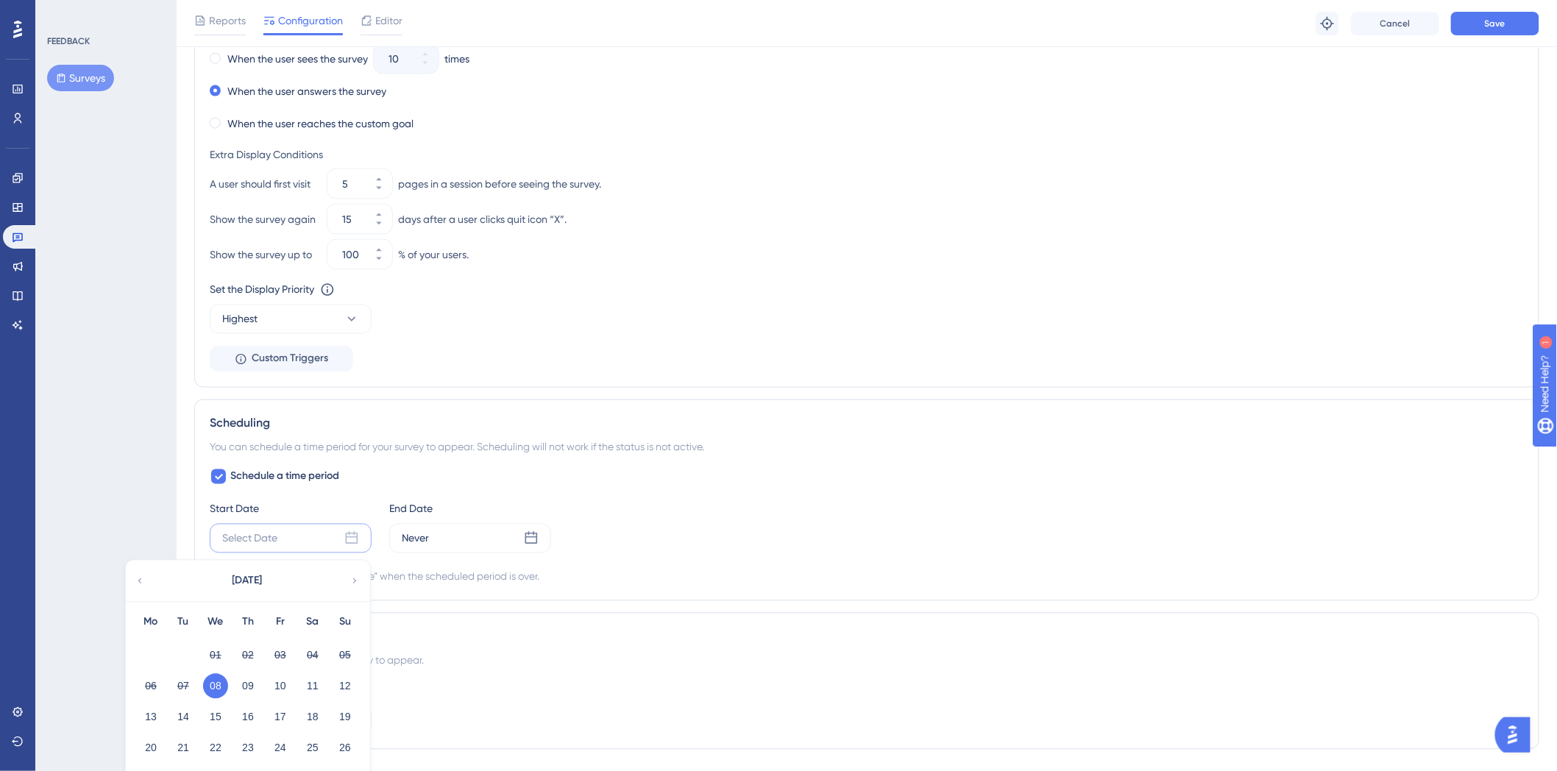
click at [216, 686] on button "08" at bounding box center [215, 686] width 25 height 25
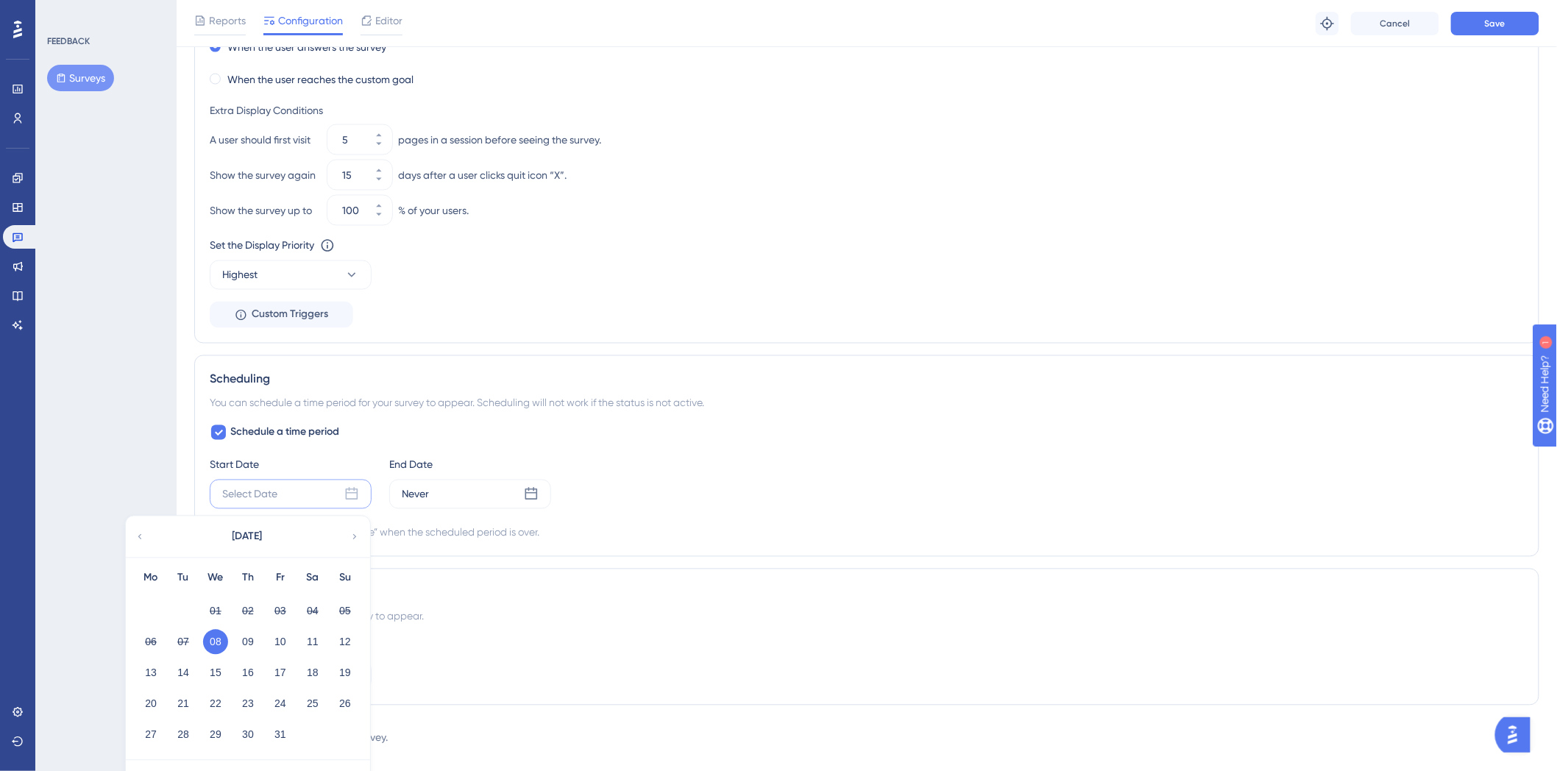
scroll to position [962, 0]
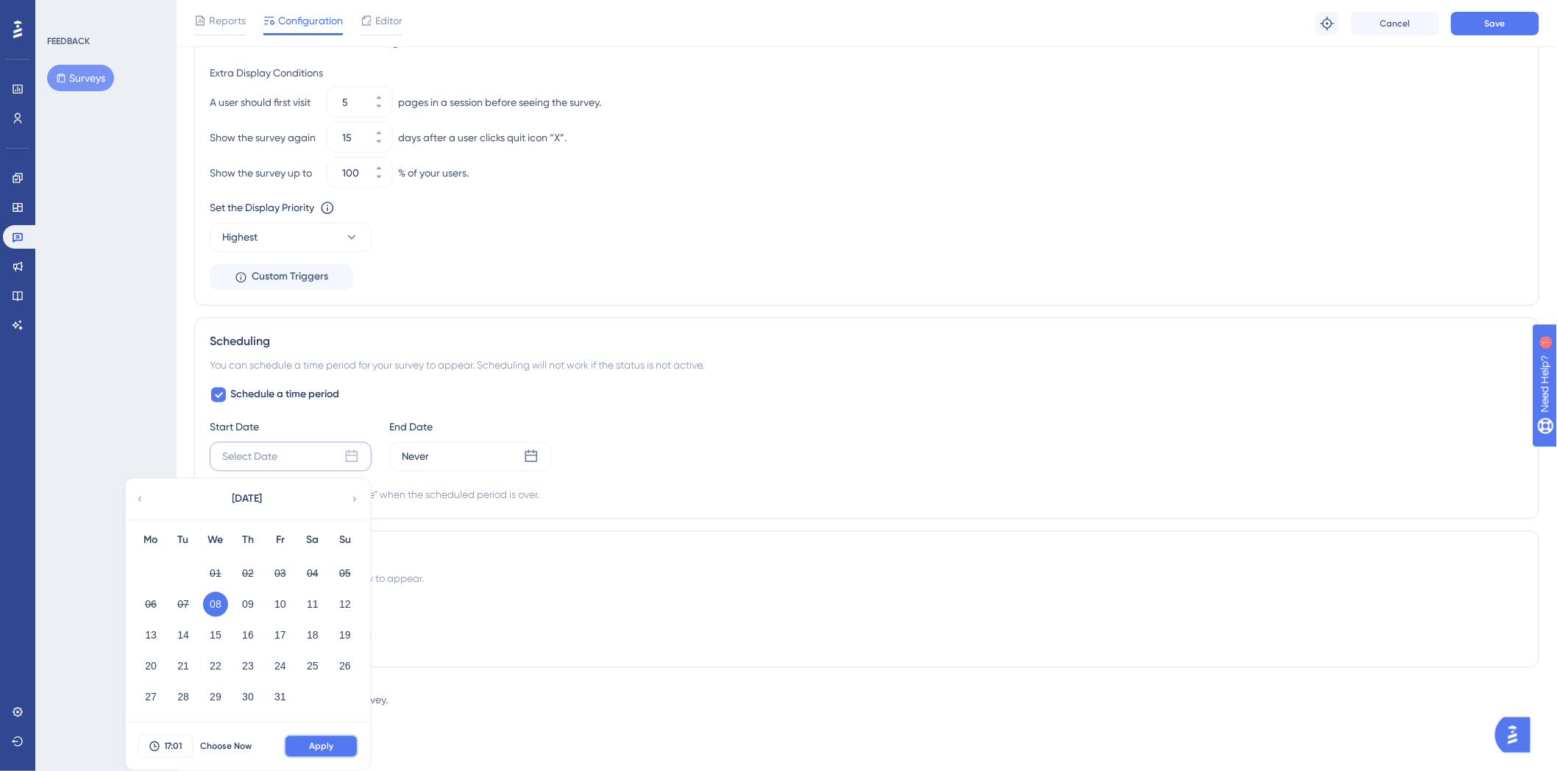
click at [306, 753] on button "Apply" at bounding box center [321, 747] width 74 height 24
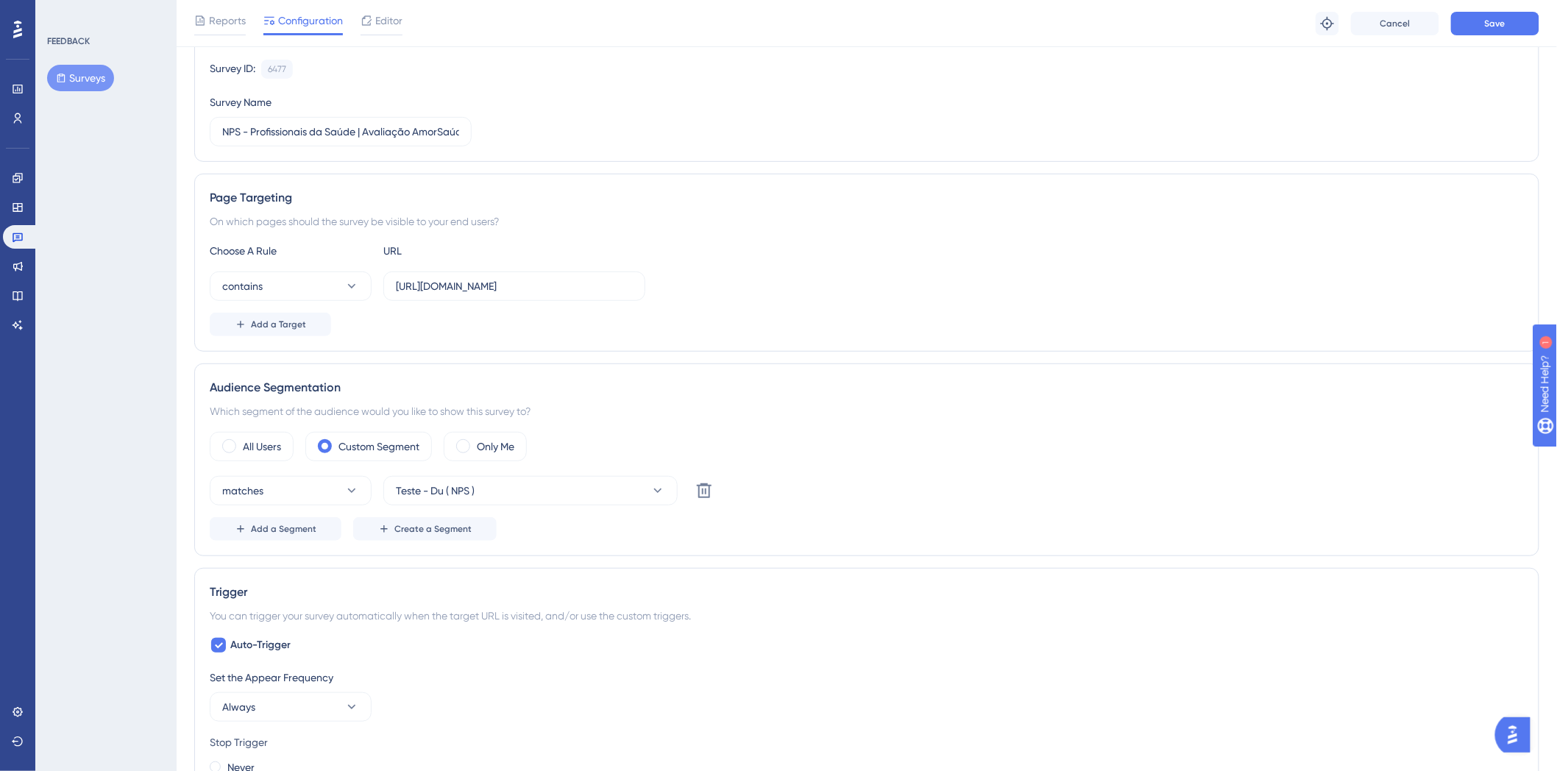
scroll to position [0, 0]
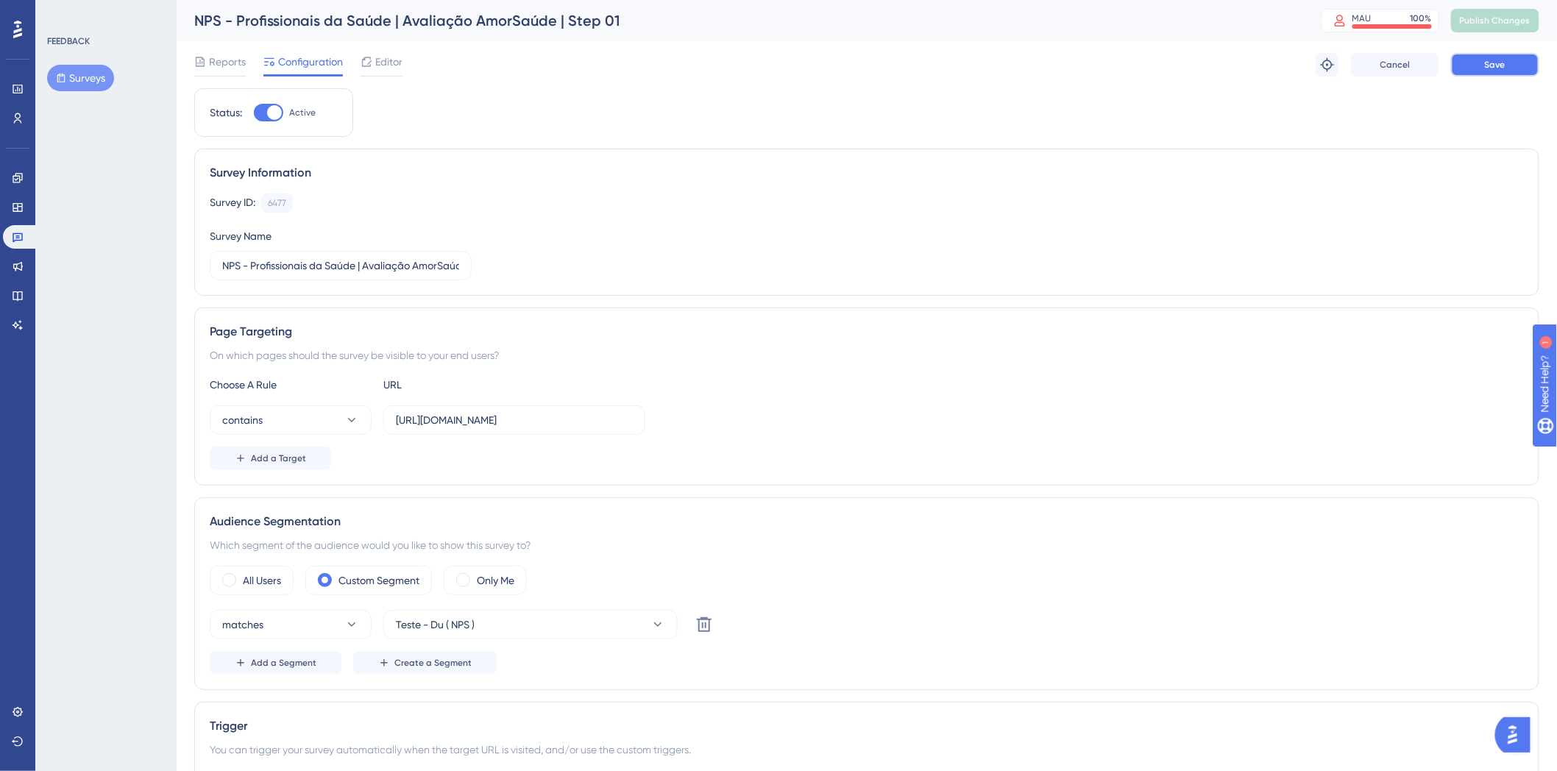
click at [1504, 75] on button "Save" at bounding box center [1495, 65] width 88 height 24
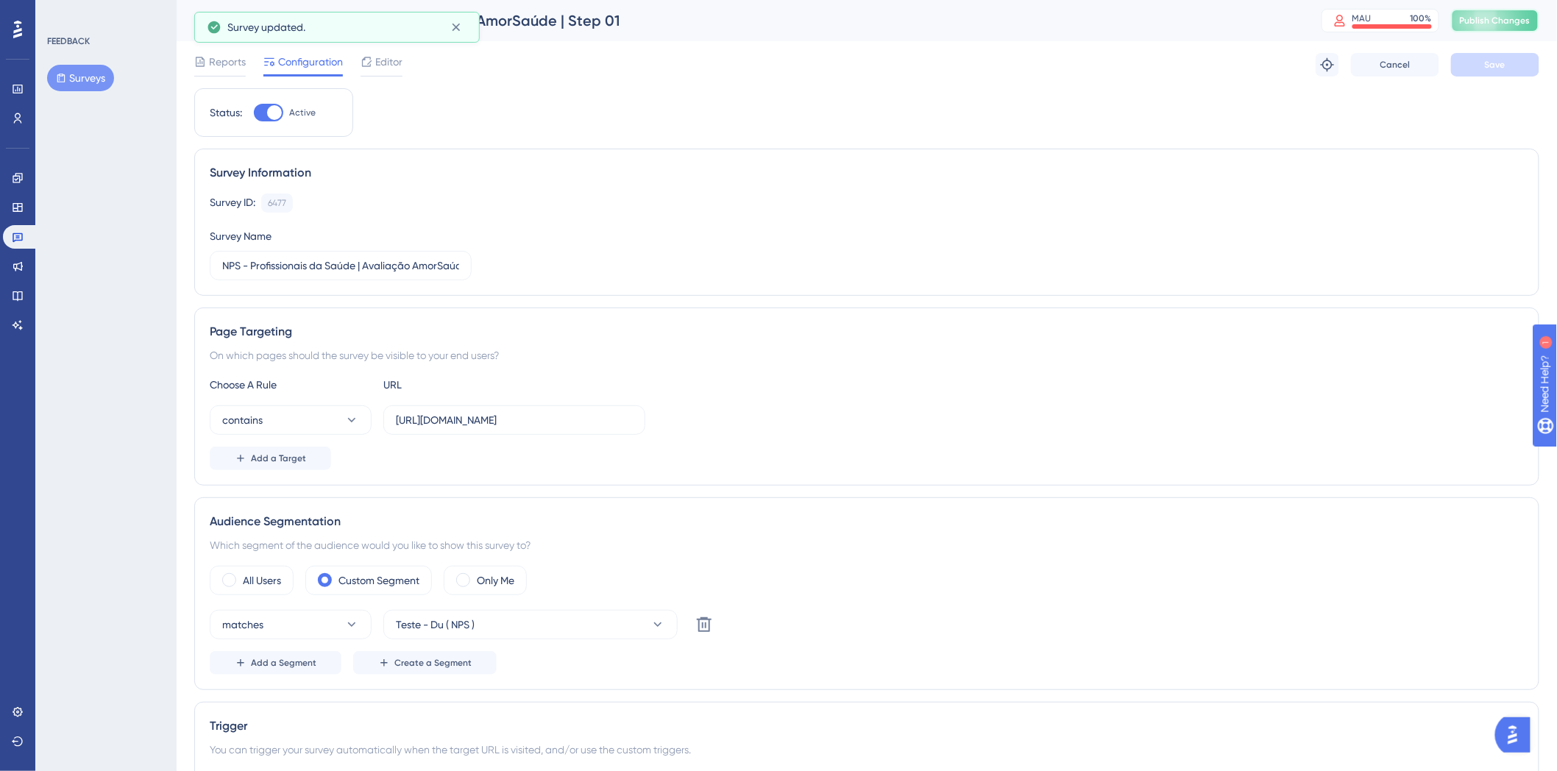
click at [1515, 22] on span "Publish Changes" at bounding box center [1494, 21] width 71 height 12
click at [1000, 415] on div "contains https://amei.amorsaude.com.br/" at bounding box center [867, 419] width 1314 height 29
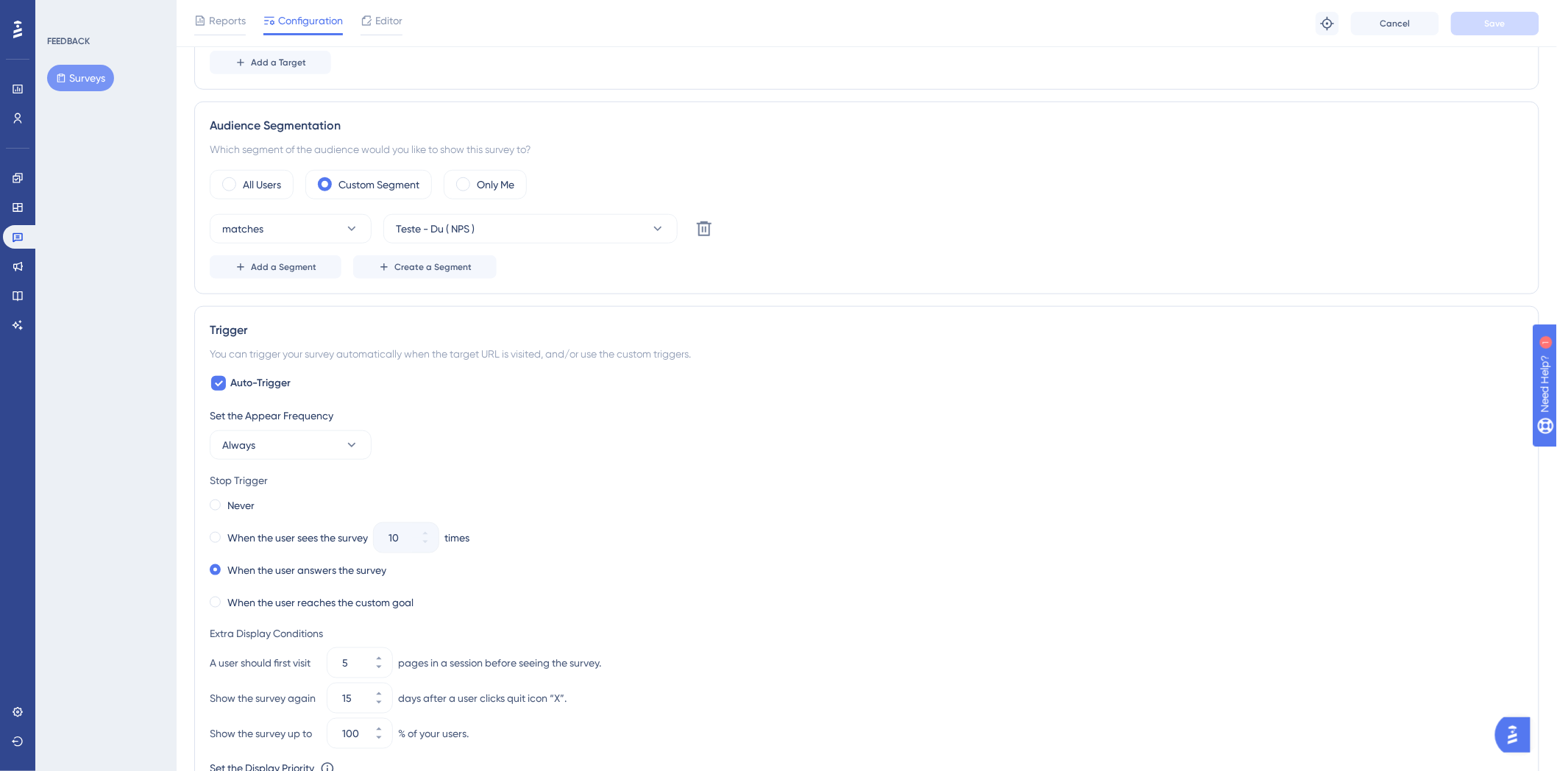
scroll to position [408, 0]
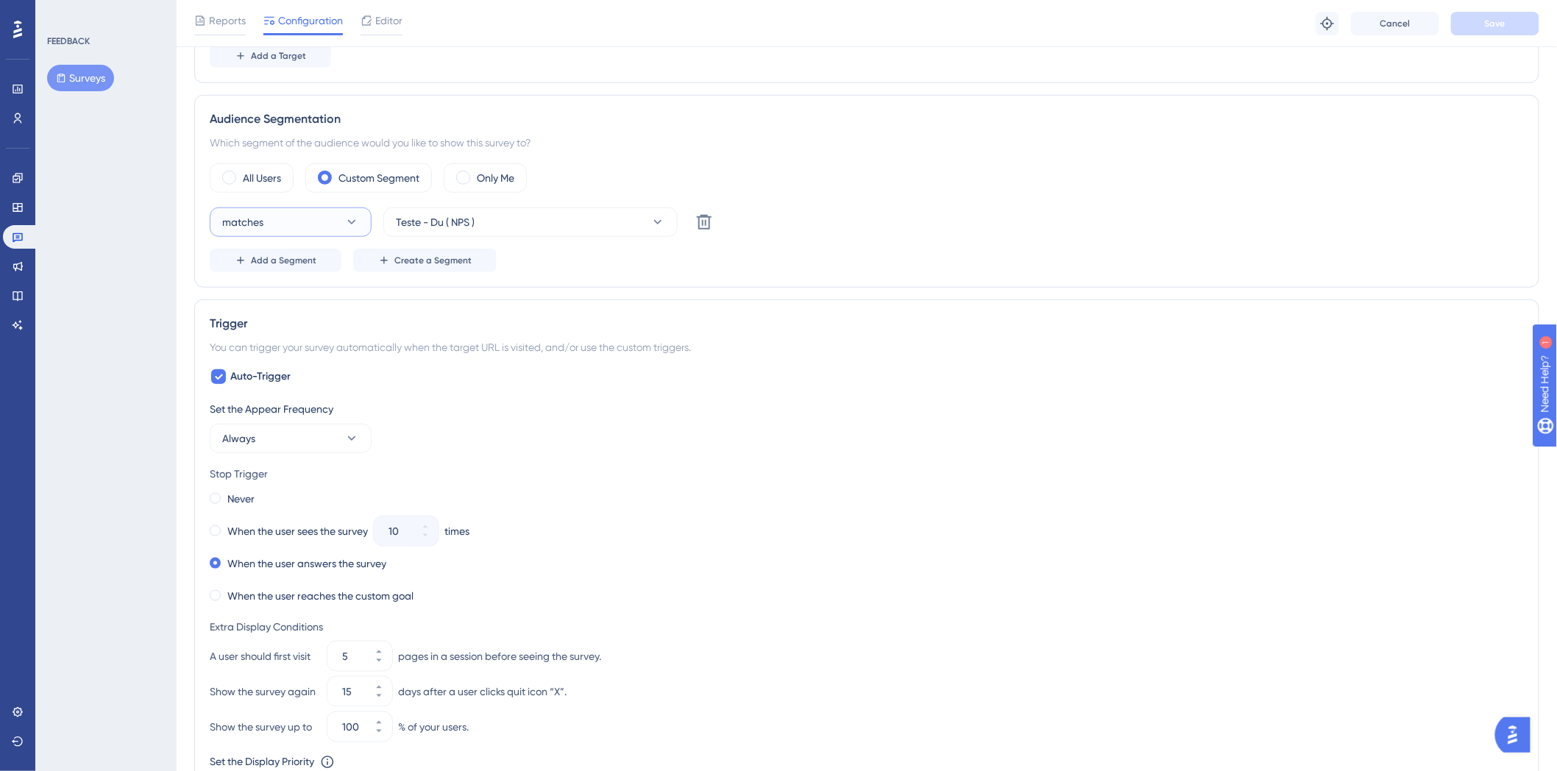
click at [334, 213] on button "matches" at bounding box center [291, 221] width 162 height 29
click at [337, 210] on button "matches" at bounding box center [291, 221] width 162 height 29
click at [906, 110] on div "Audience Segmentation" at bounding box center [867, 119] width 1314 height 18
click at [244, 496] on label "Never" at bounding box center [240, 499] width 27 height 18
click at [1495, 29] on button "Save" at bounding box center [1495, 24] width 88 height 24
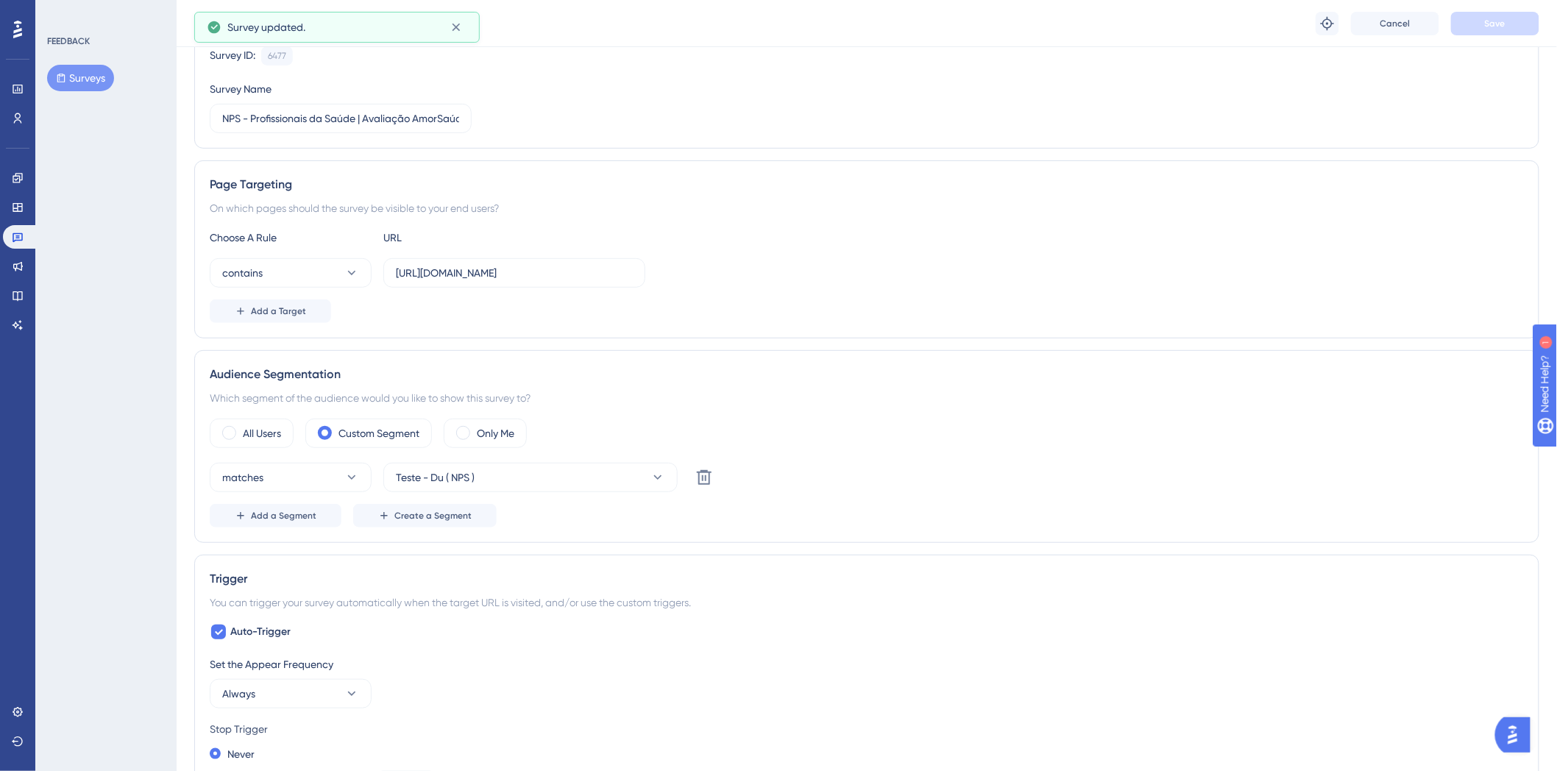
scroll to position [0, 0]
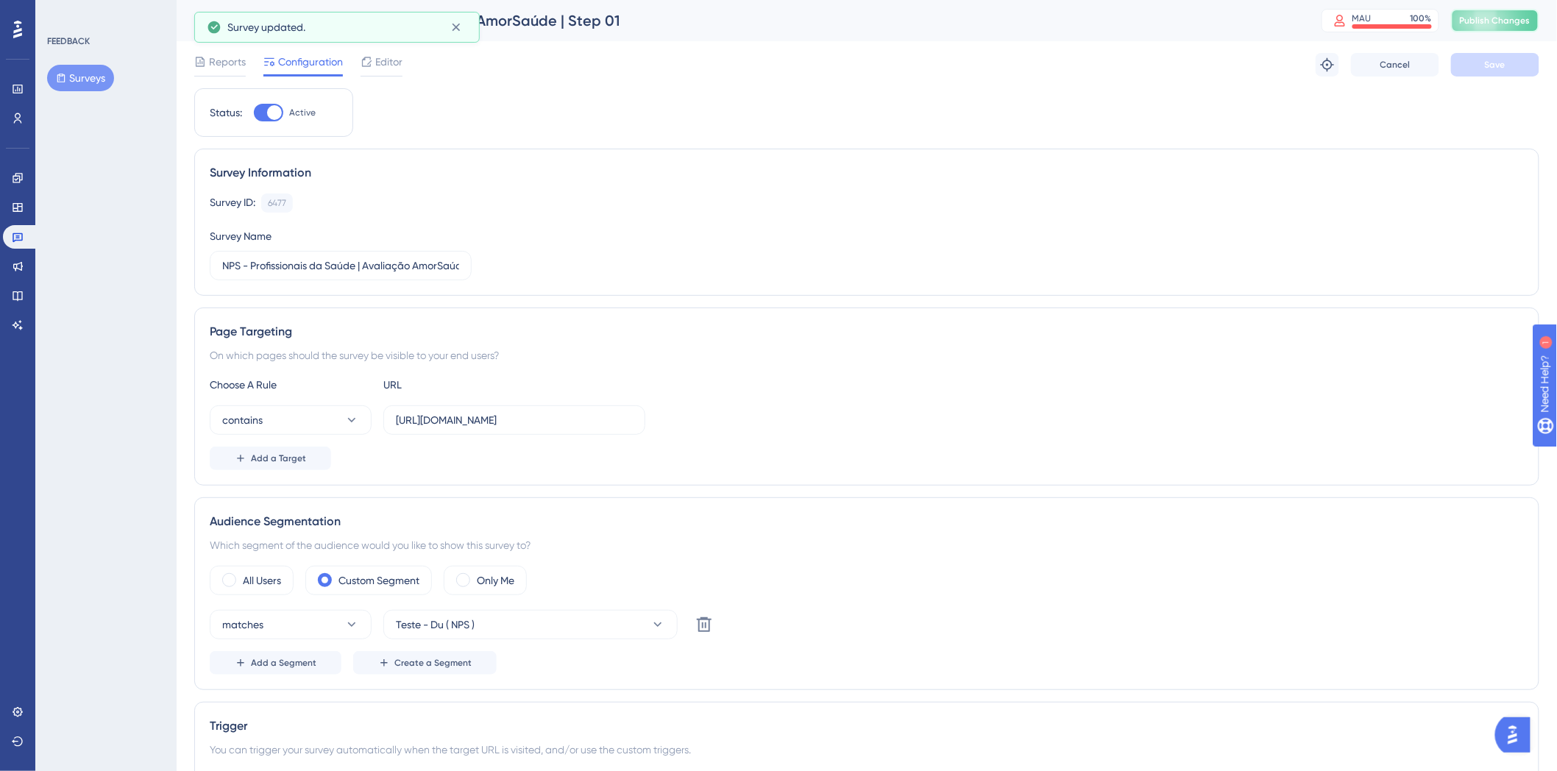
click at [1493, 12] on button "Publish Changes" at bounding box center [1495, 21] width 88 height 24
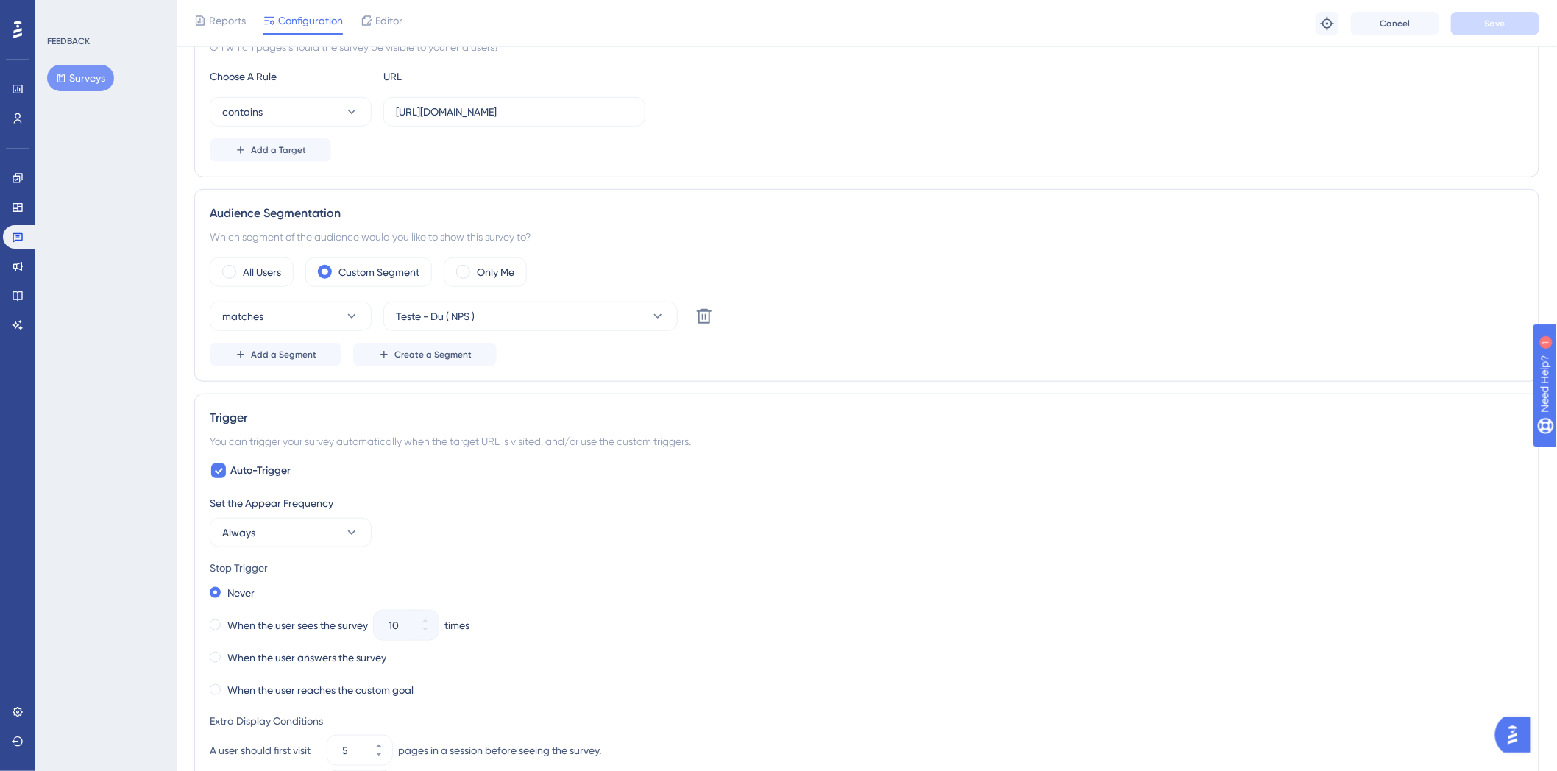
scroll to position [408, 0]
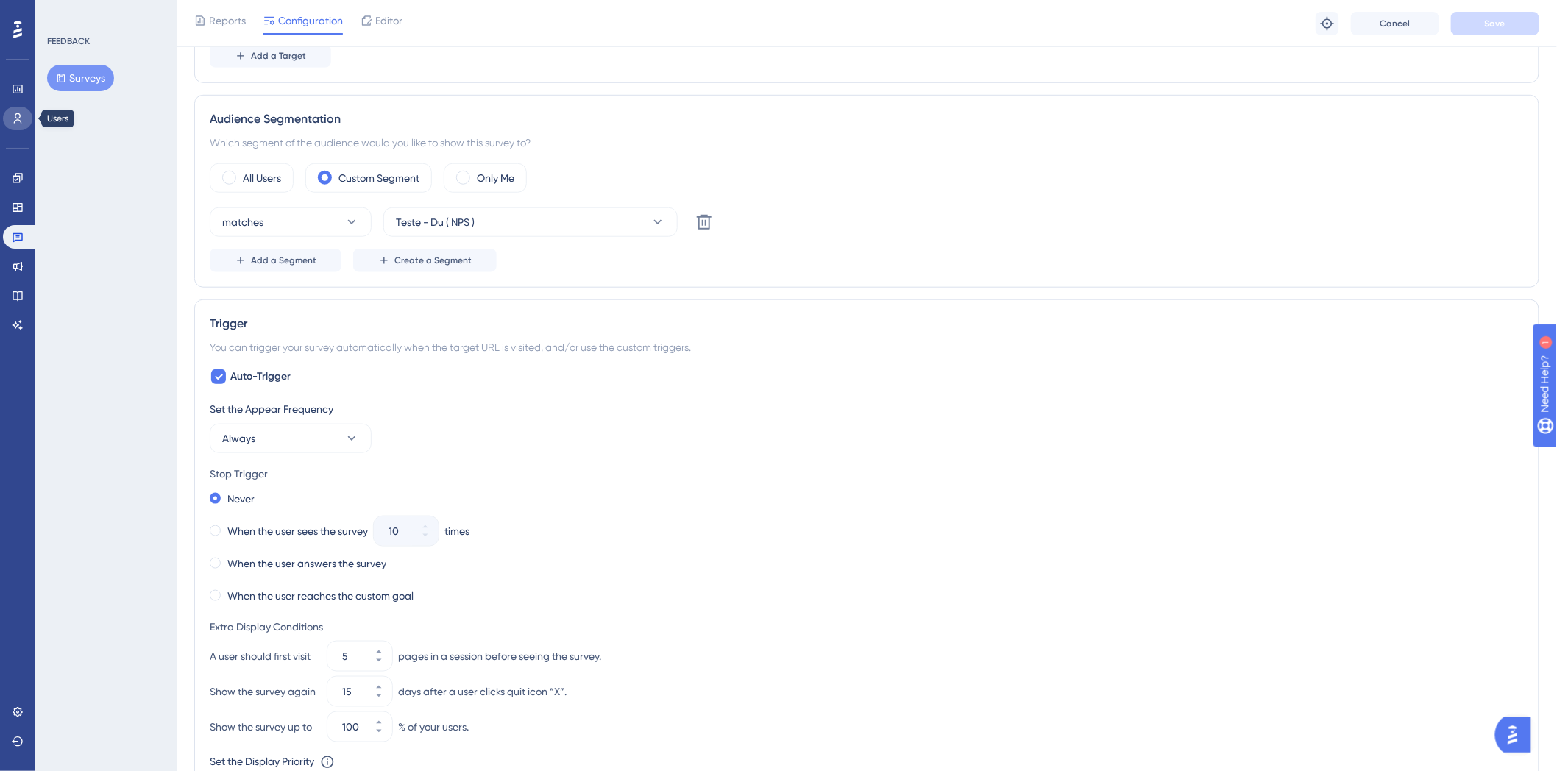
click at [13, 125] on link at bounding box center [17, 119] width 29 height 24
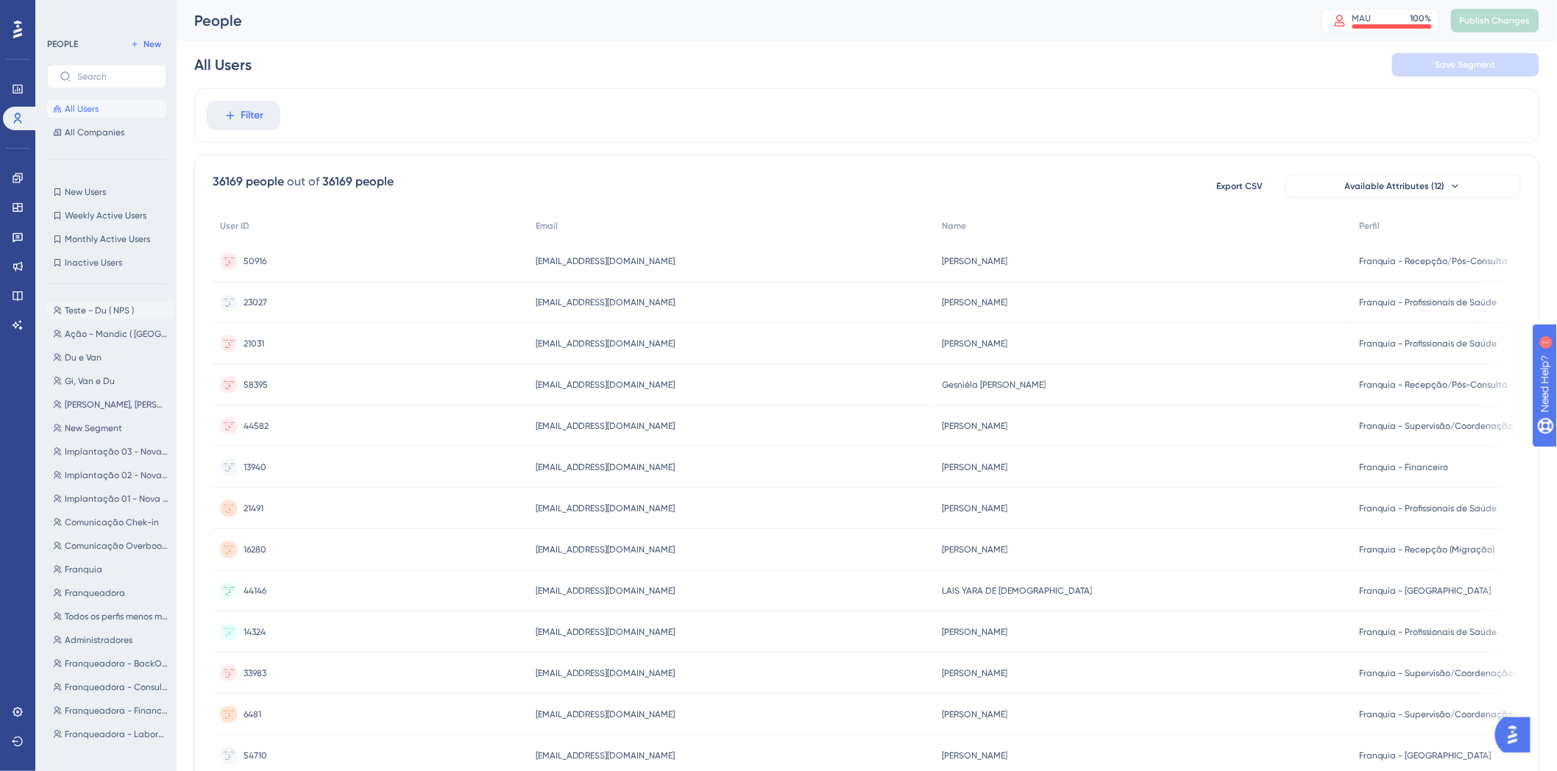
click at [120, 305] on span "Teste - Du ( NPS )" at bounding box center [99, 311] width 69 height 12
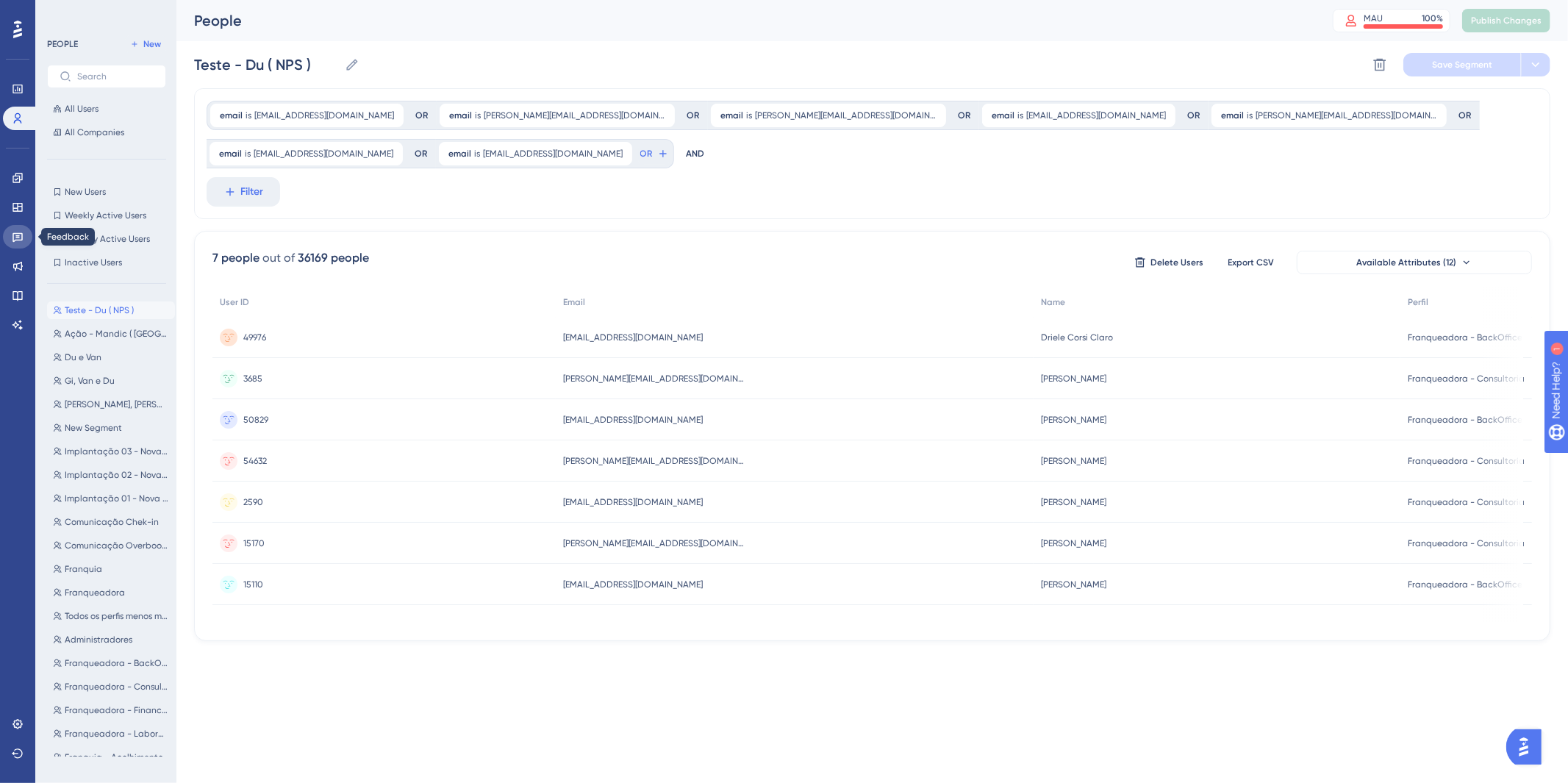
click at [24, 240] on link at bounding box center [17, 237] width 29 height 24
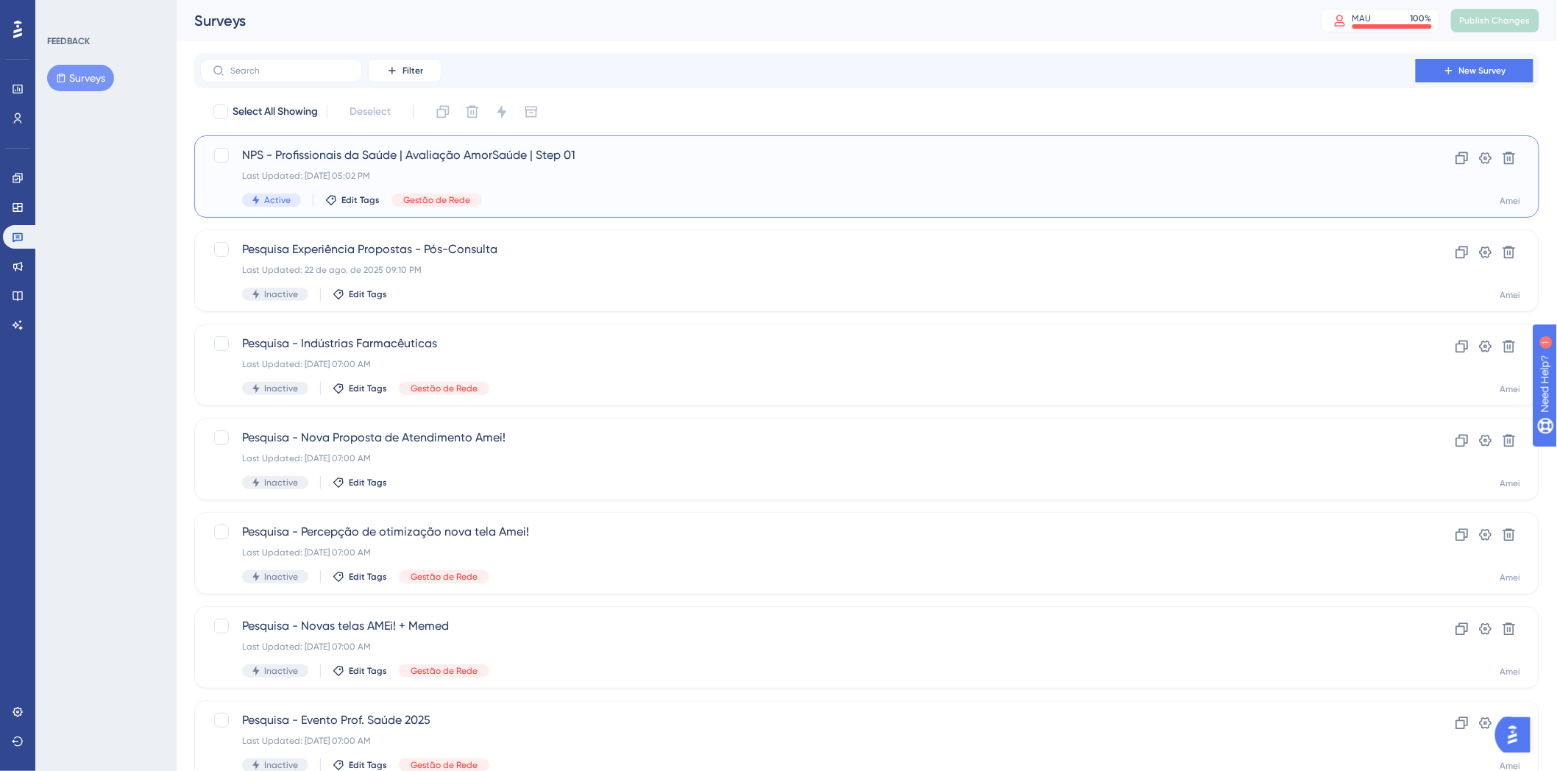
click at [736, 197] on div "Active Edit Tags Gestão de Rede" at bounding box center [807, 199] width 1131 height 13
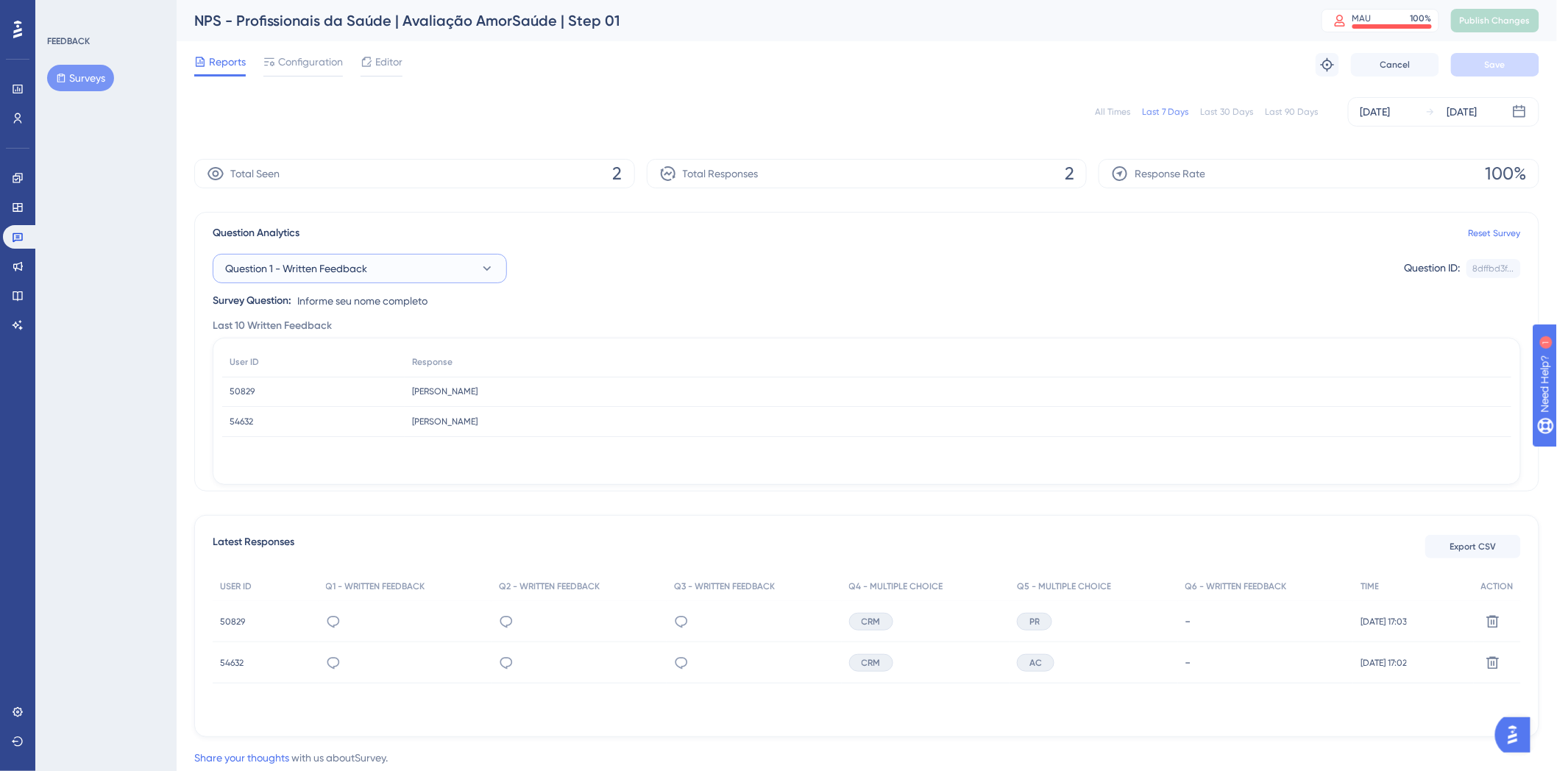
click at [501, 266] on button "Question 1 - Written Feedback" at bounding box center [360, 268] width 294 height 29
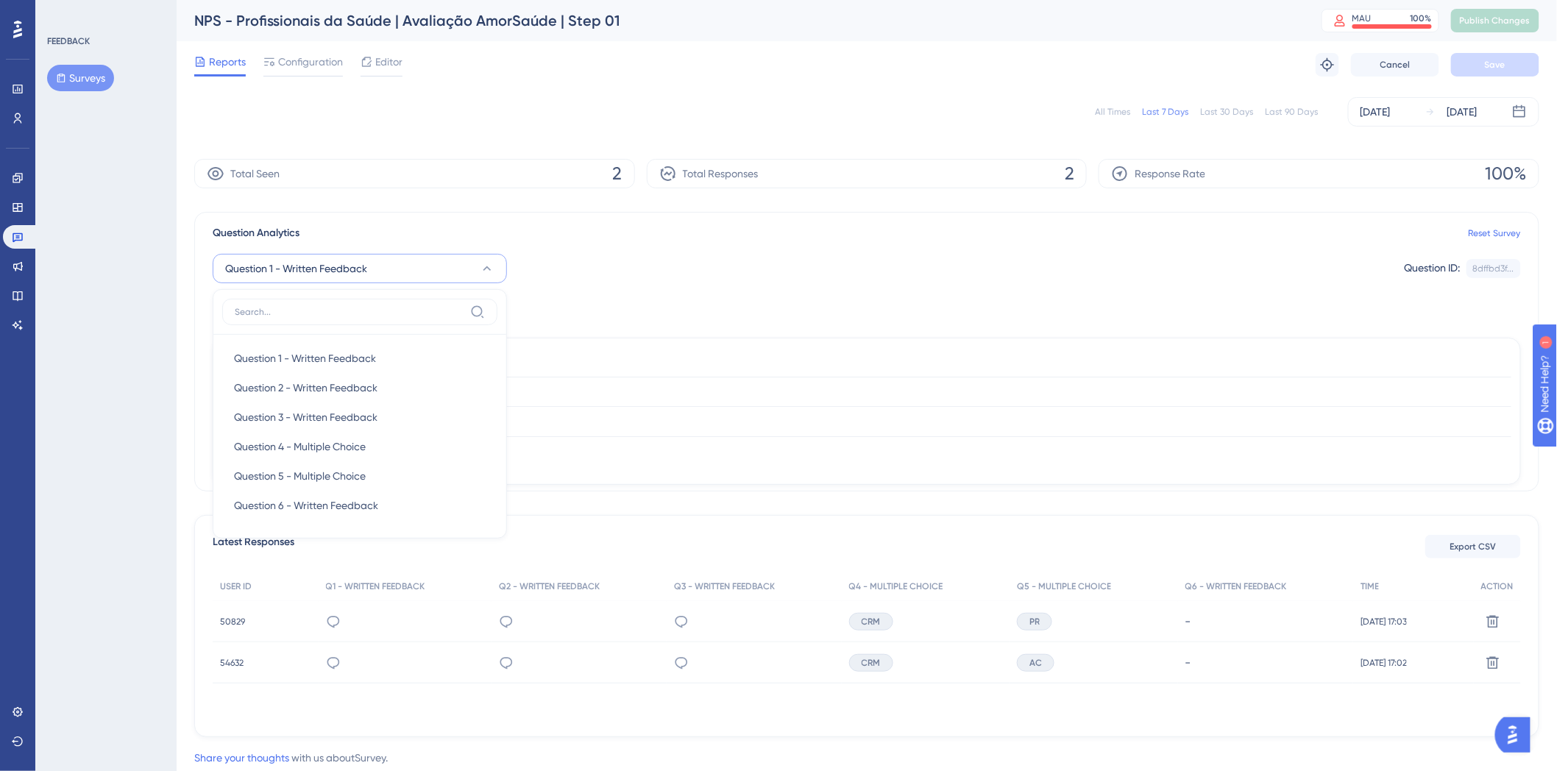
scroll to position [27, 0]
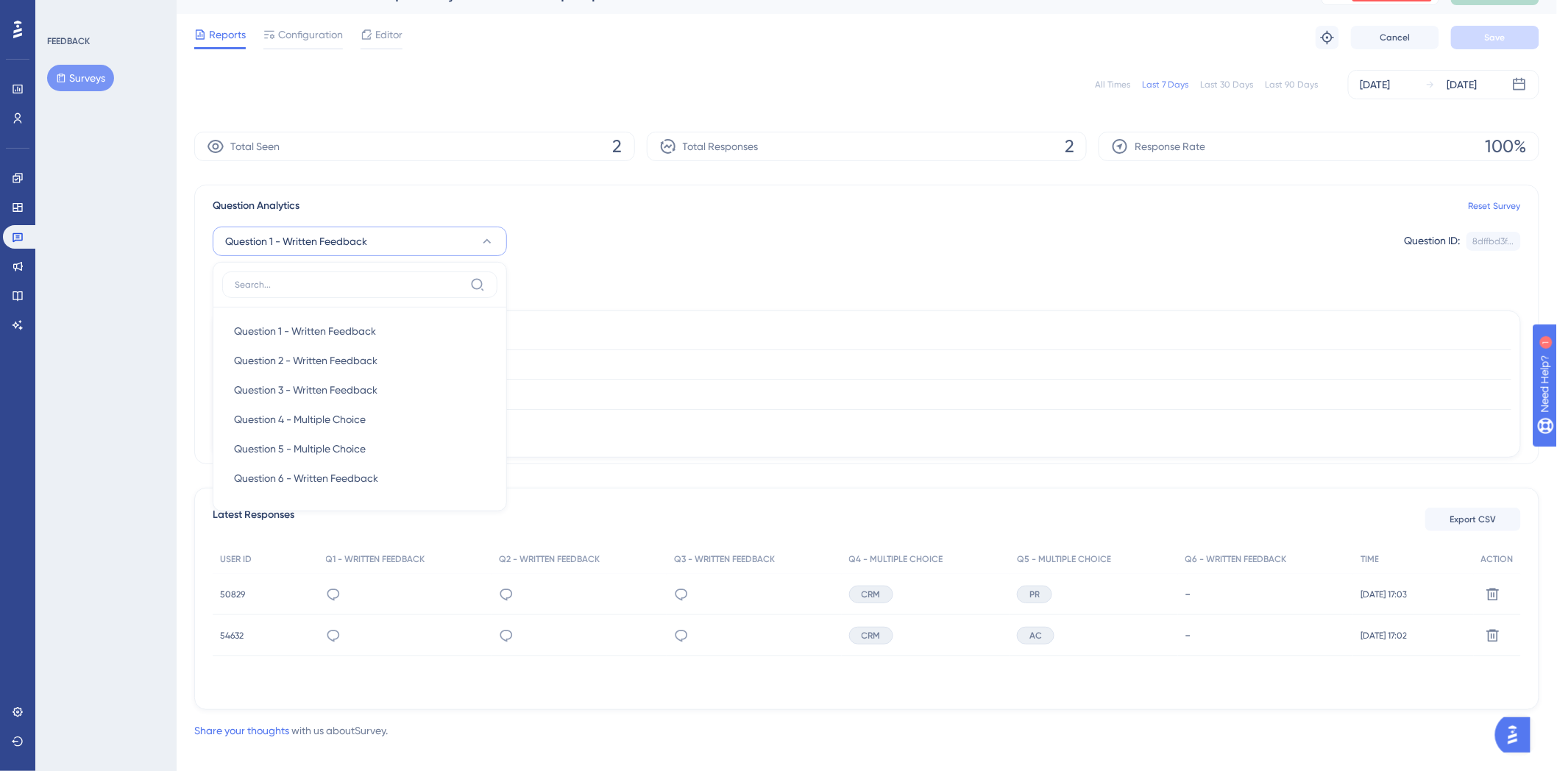
click at [486, 240] on icon at bounding box center [487, 241] width 8 height 4
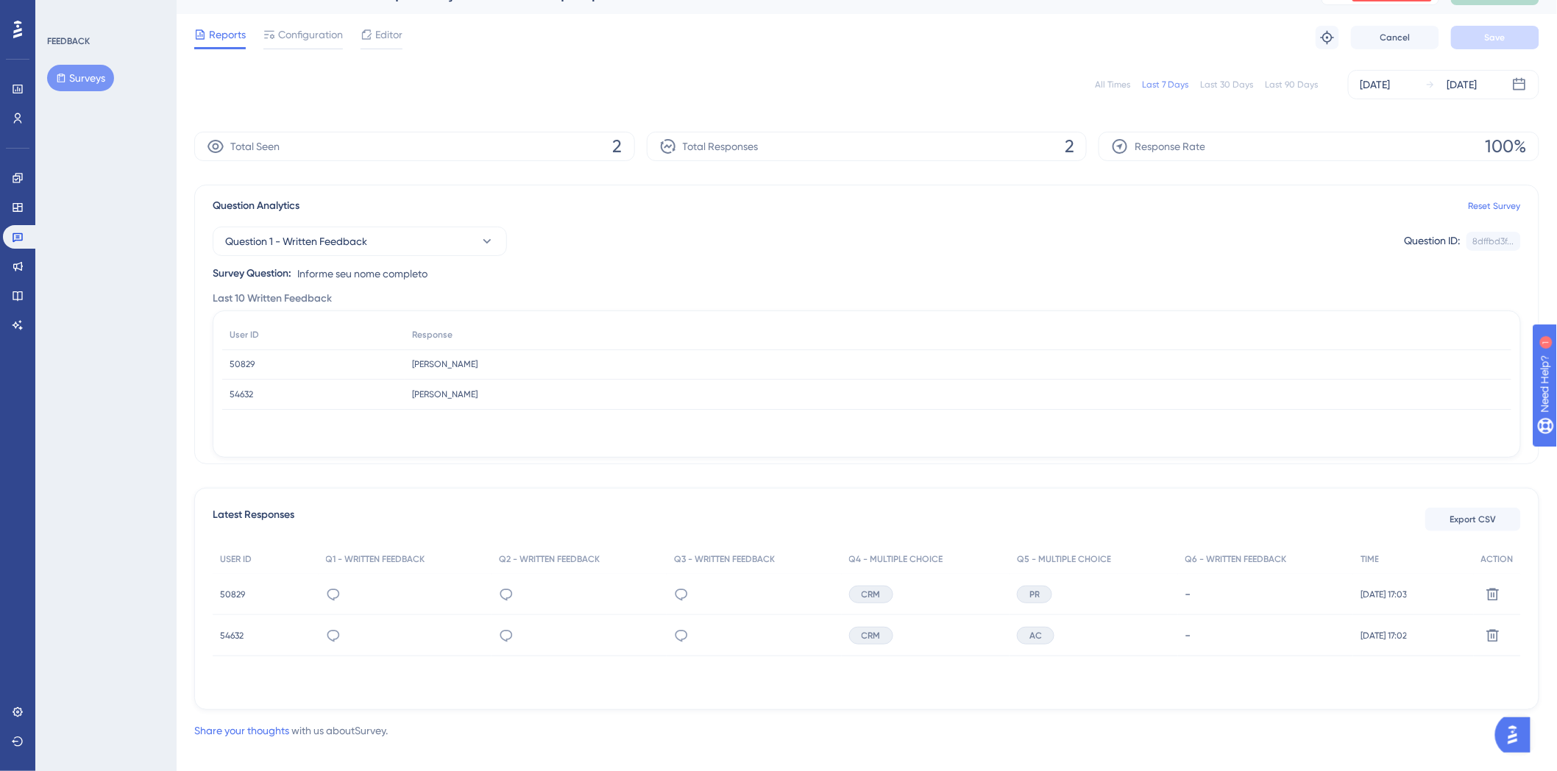
click at [839, 227] on div "Question 1 - Written Feedback Question ID: 8dffbd3f... Copy" at bounding box center [867, 241] width 1308 height 29
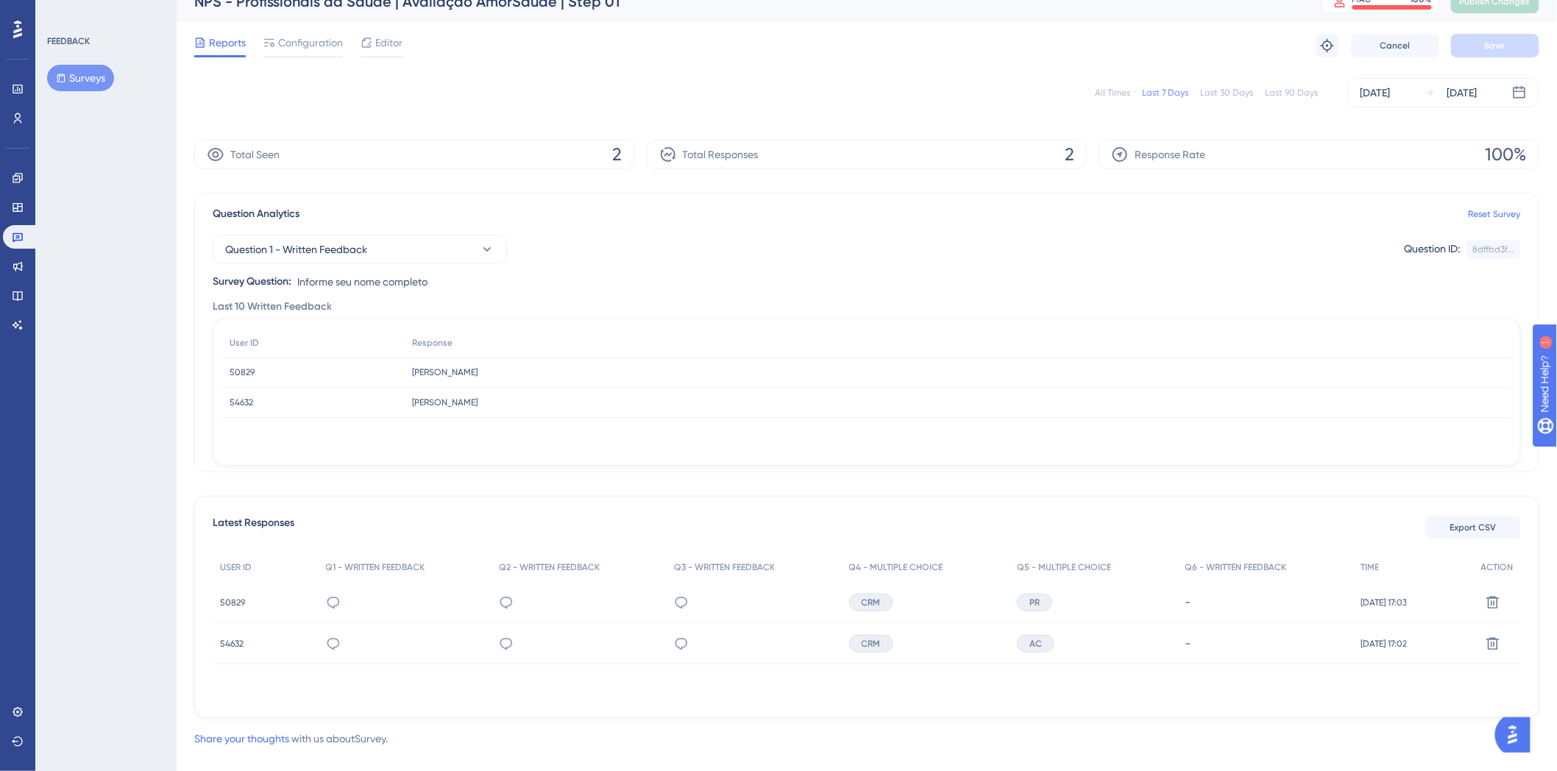
scroll to position [0, 0]
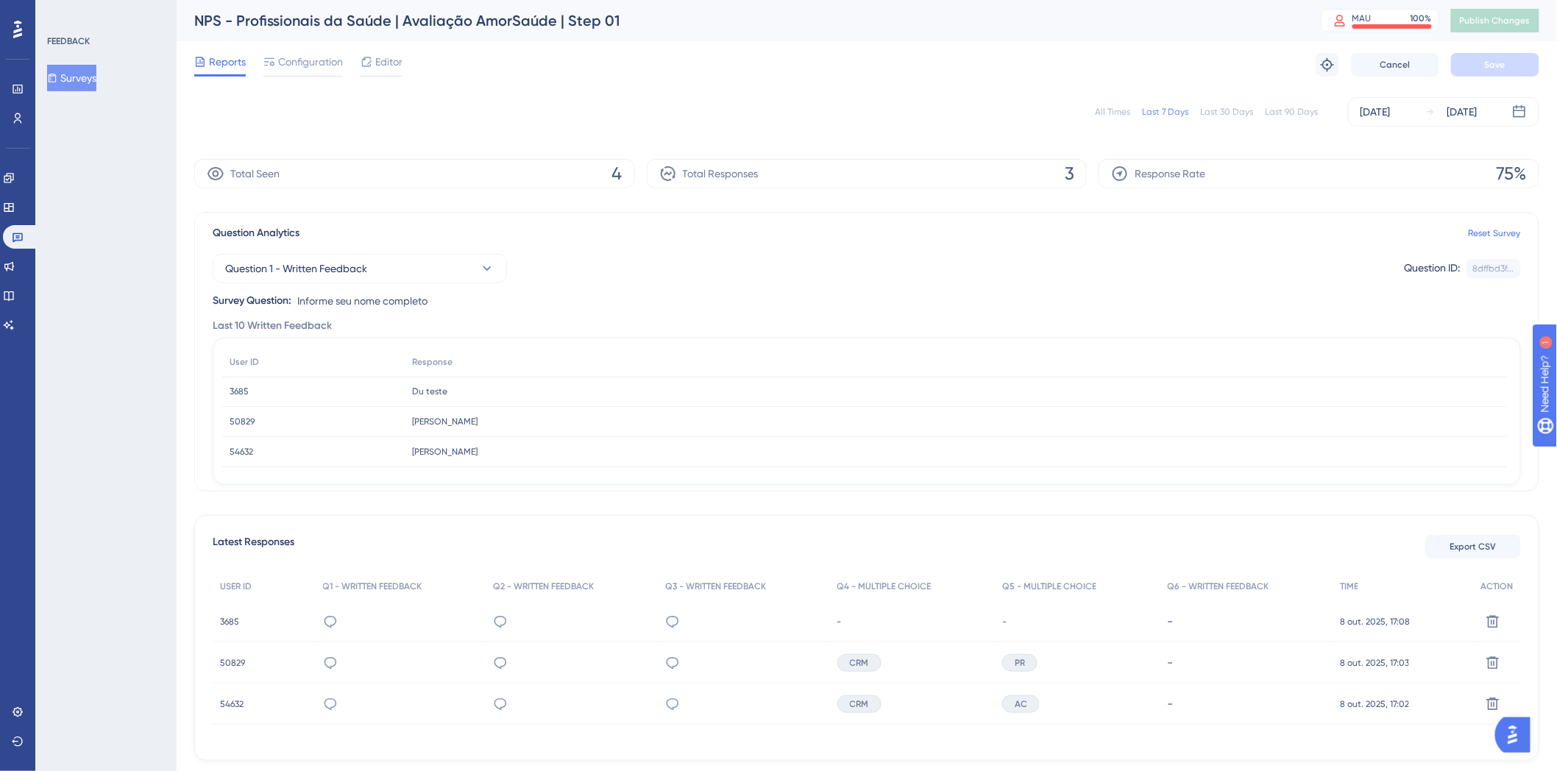
click at [555, 107] on div "All Times Last 7 Days Last 30 Days Last 90 Days [DATE] [DATE]" at bounding box center [866, 111] width 1345 height 29
click at [15, 177] on icon at bounding box center [9, 178] width 12 height 12
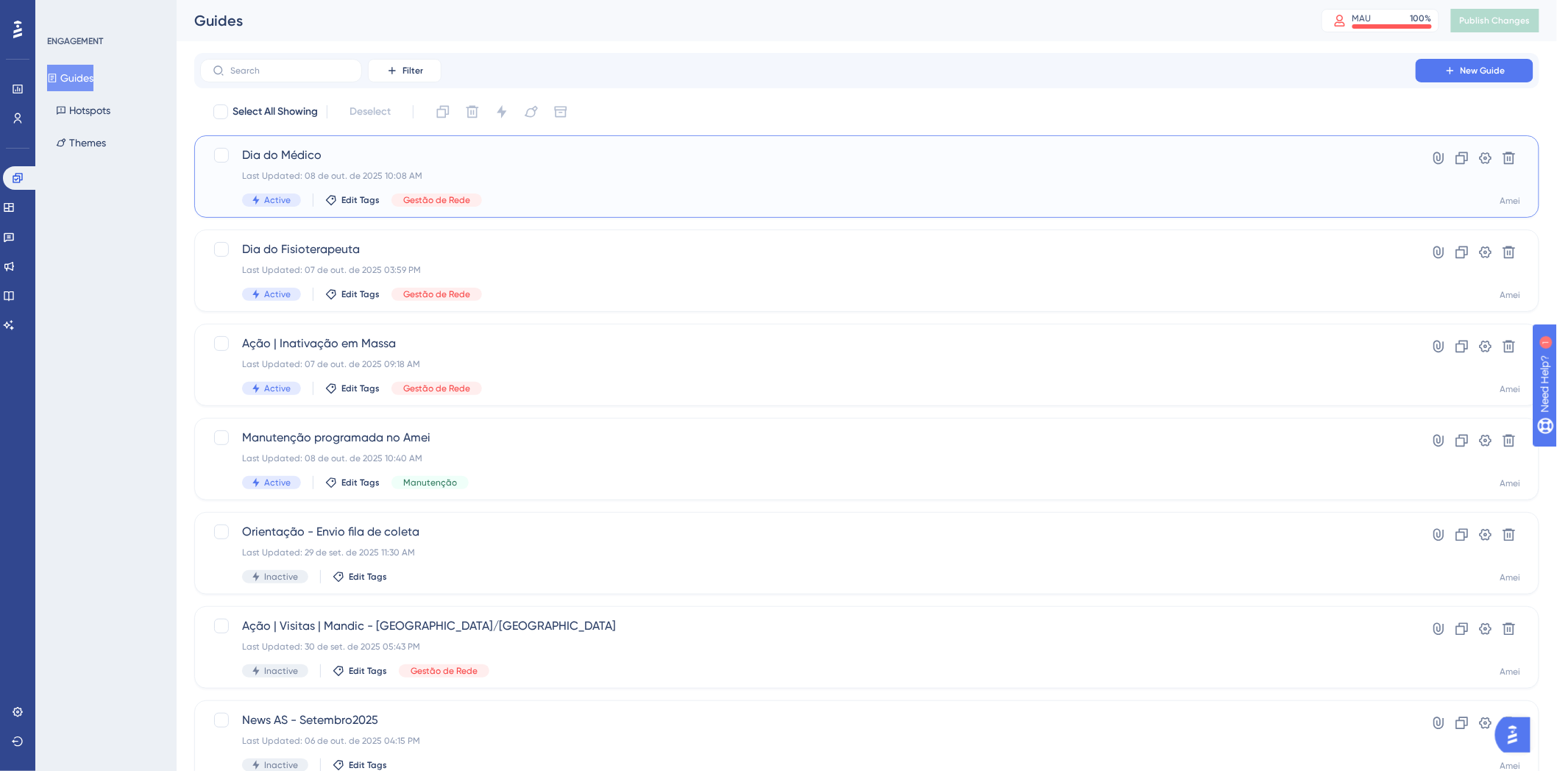
click at [585, 147] on span "Dia do Médico" at bounding box center [807, 155] width 1131 height 18
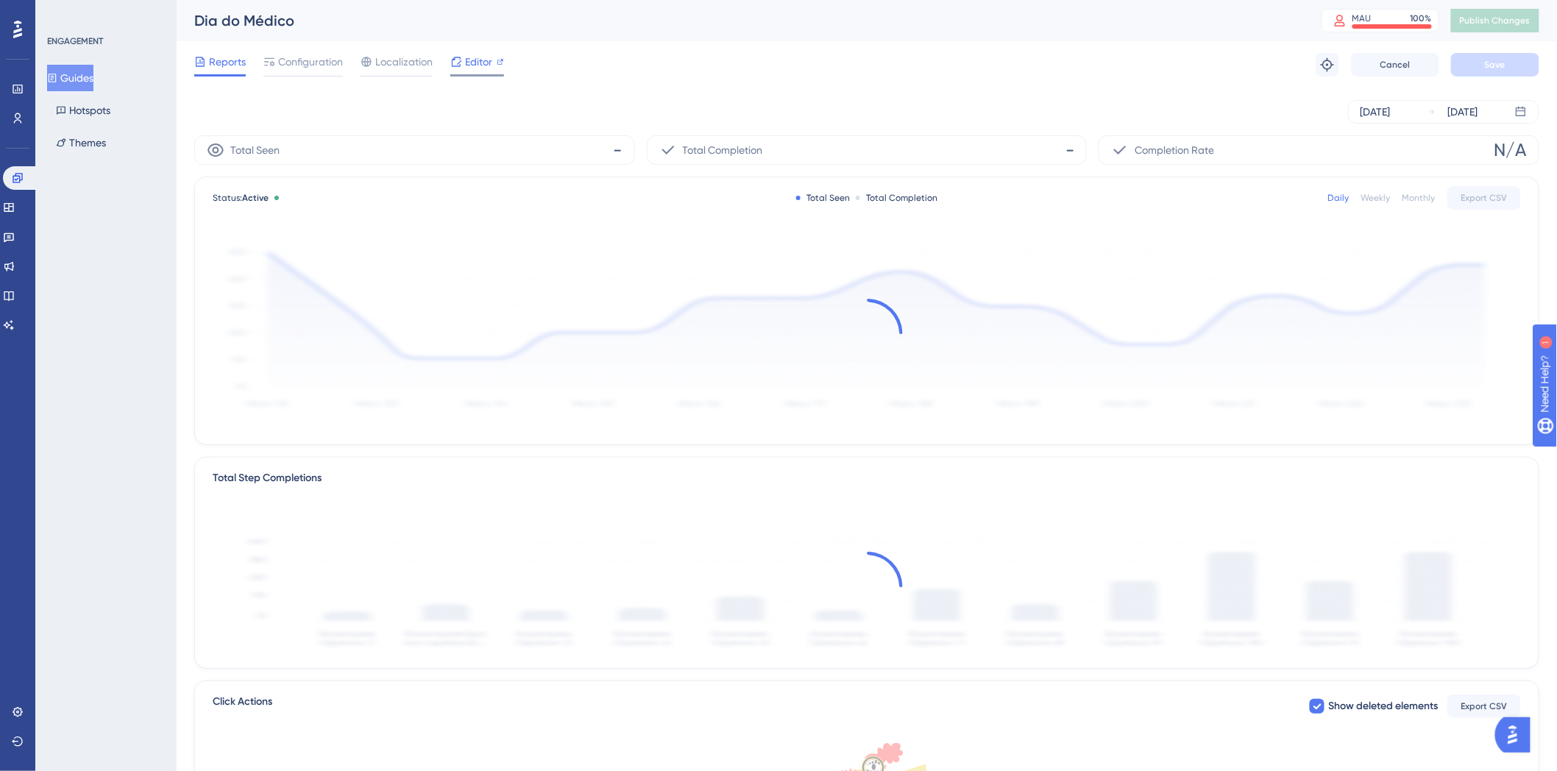
click at [497, 63] on icon at bounding box center [500, 61] width 7 height 7
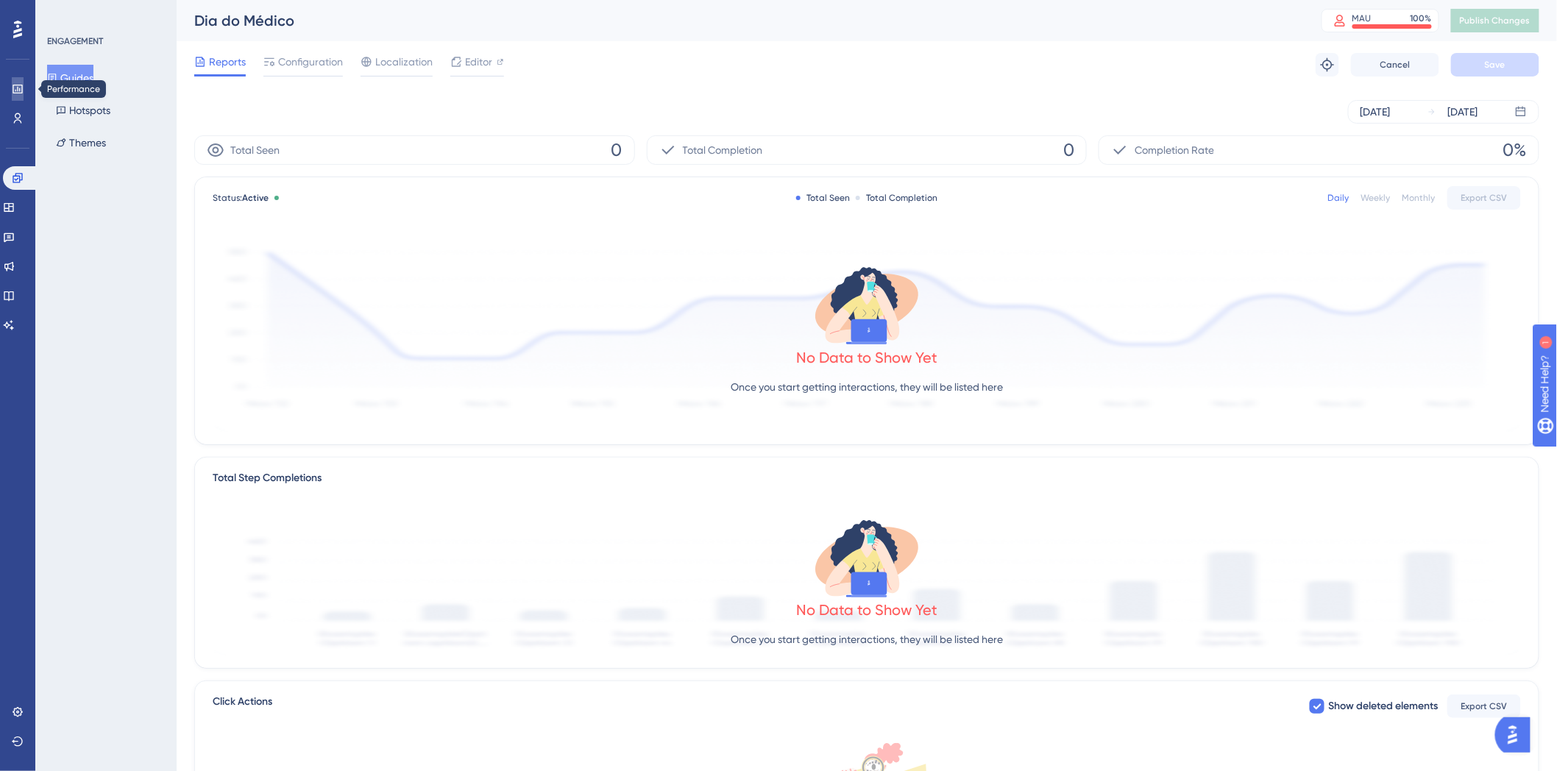
click at [13, 83] on icon at bounding box center [18, 89] width 12 height 12
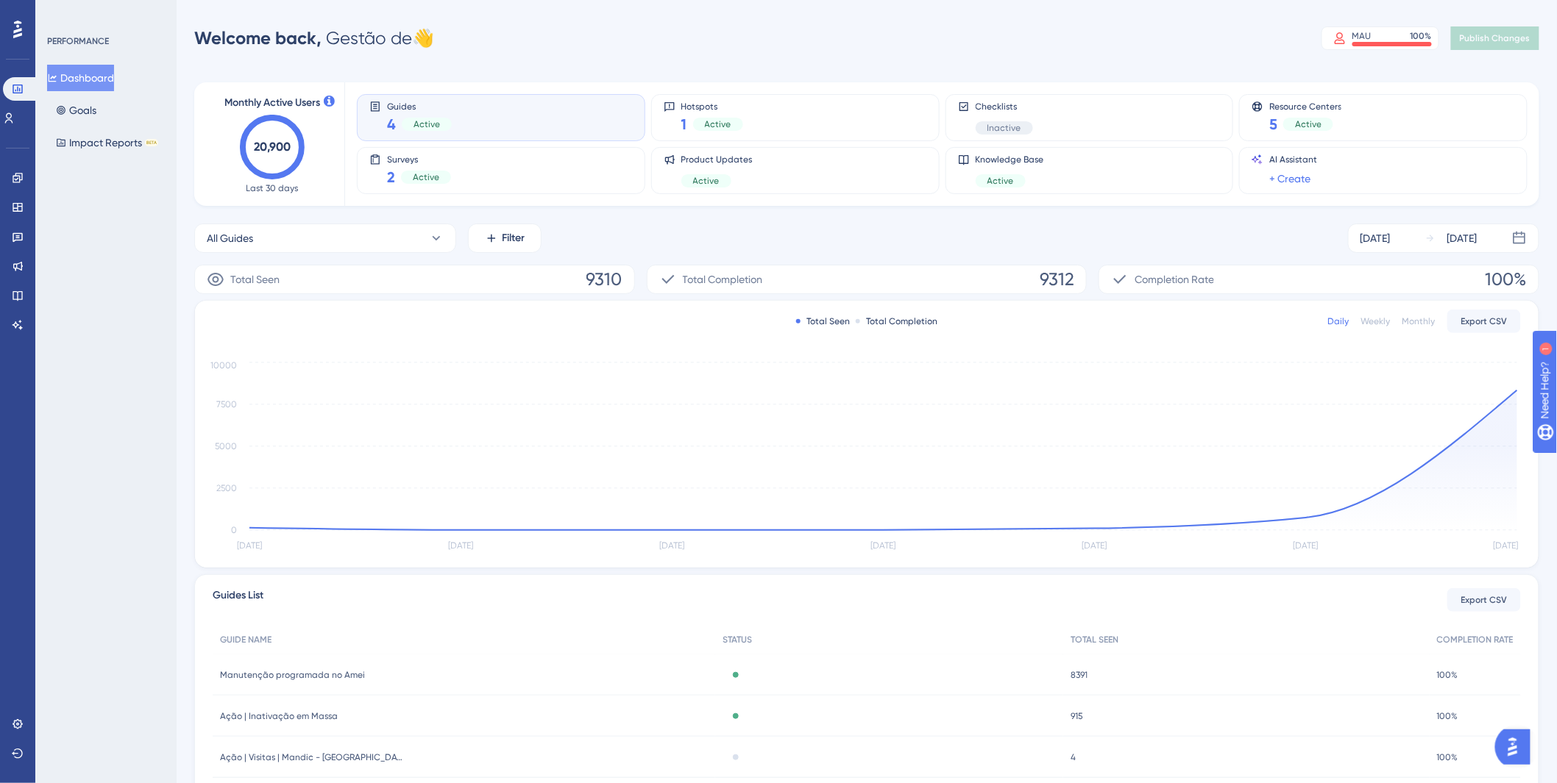
click at [1183, 243] on div "All Guides Filter [DATE] [DATE]" at bounding box center [866, 238] width 1345 height 29
click at [1120, 32] on div "Welcome back, Gestão de 👋 MAU 100 % Click to see add-on and upgrade options Pub…" at bounding box center [866, 38] width 1345 height 29
click at [12, 302] on link at bounding box center [18, 296] width 12 height 24
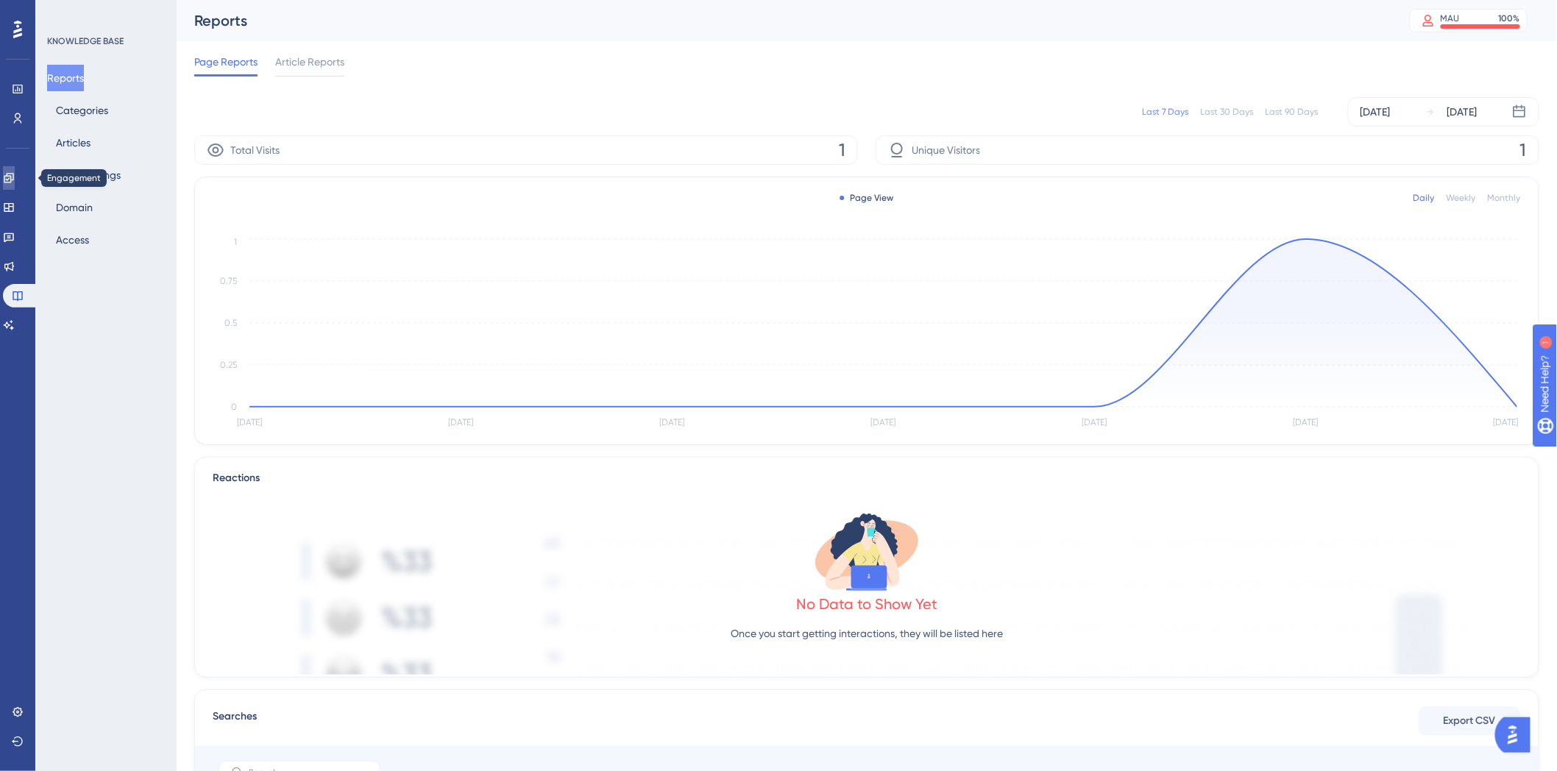
click at [15, 184] on link at bounding box center [9, 178] width 12 height 24
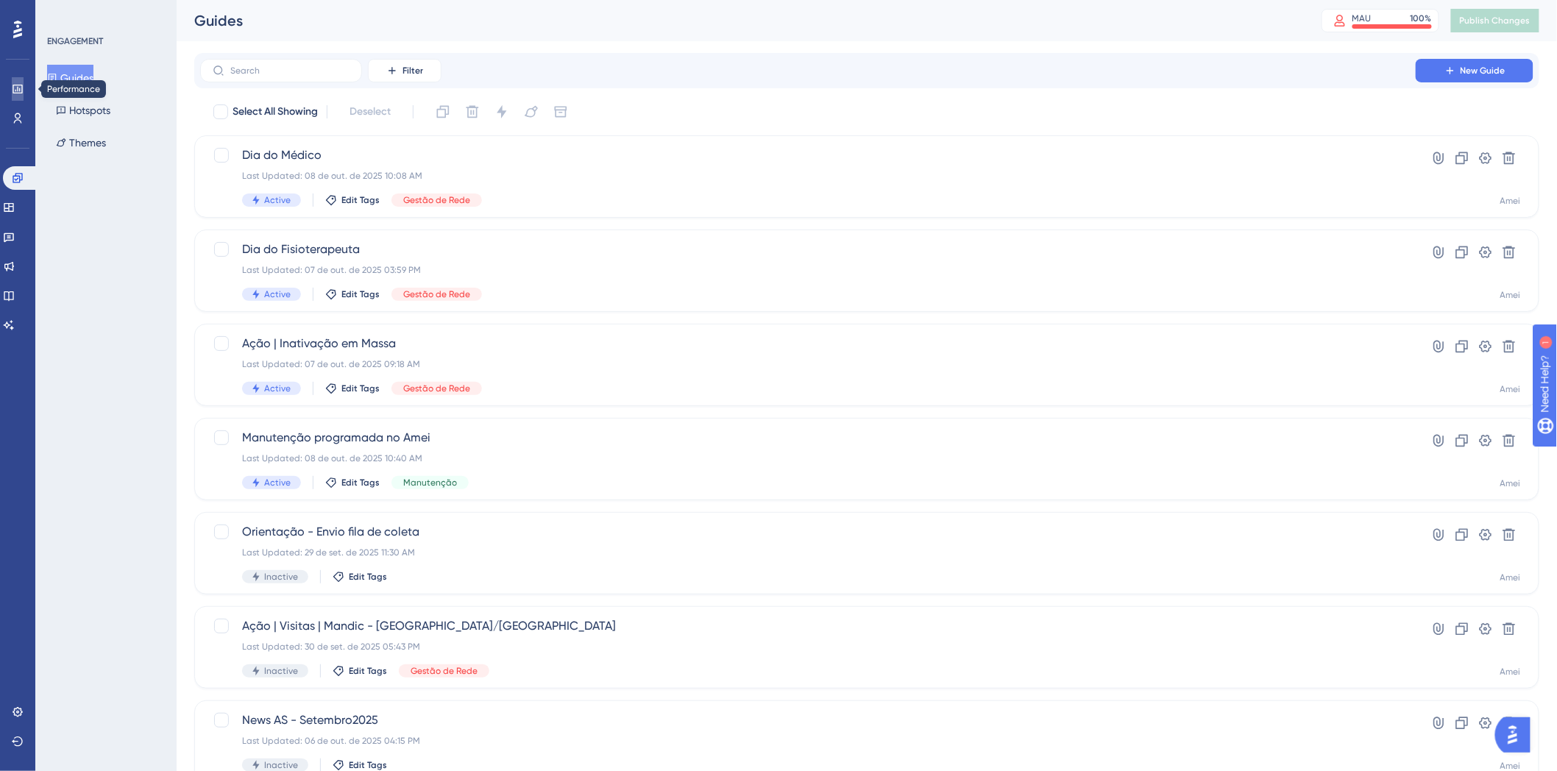
click at [12, 81] on link at bounding box center [18, 89] width 12 height 24
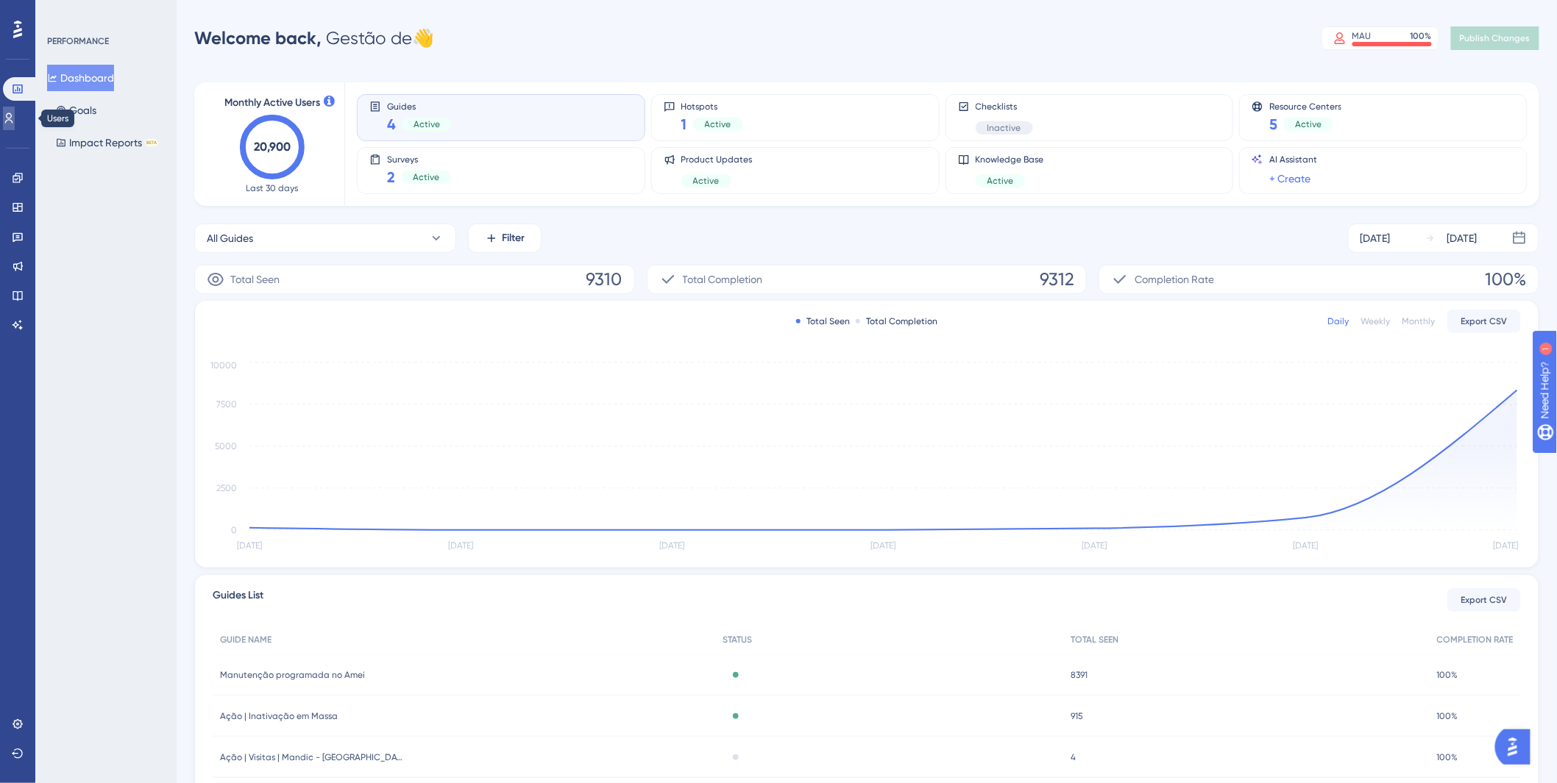
click at [15, 121] on icon at bounding box center [9, 119] width 12 height 12
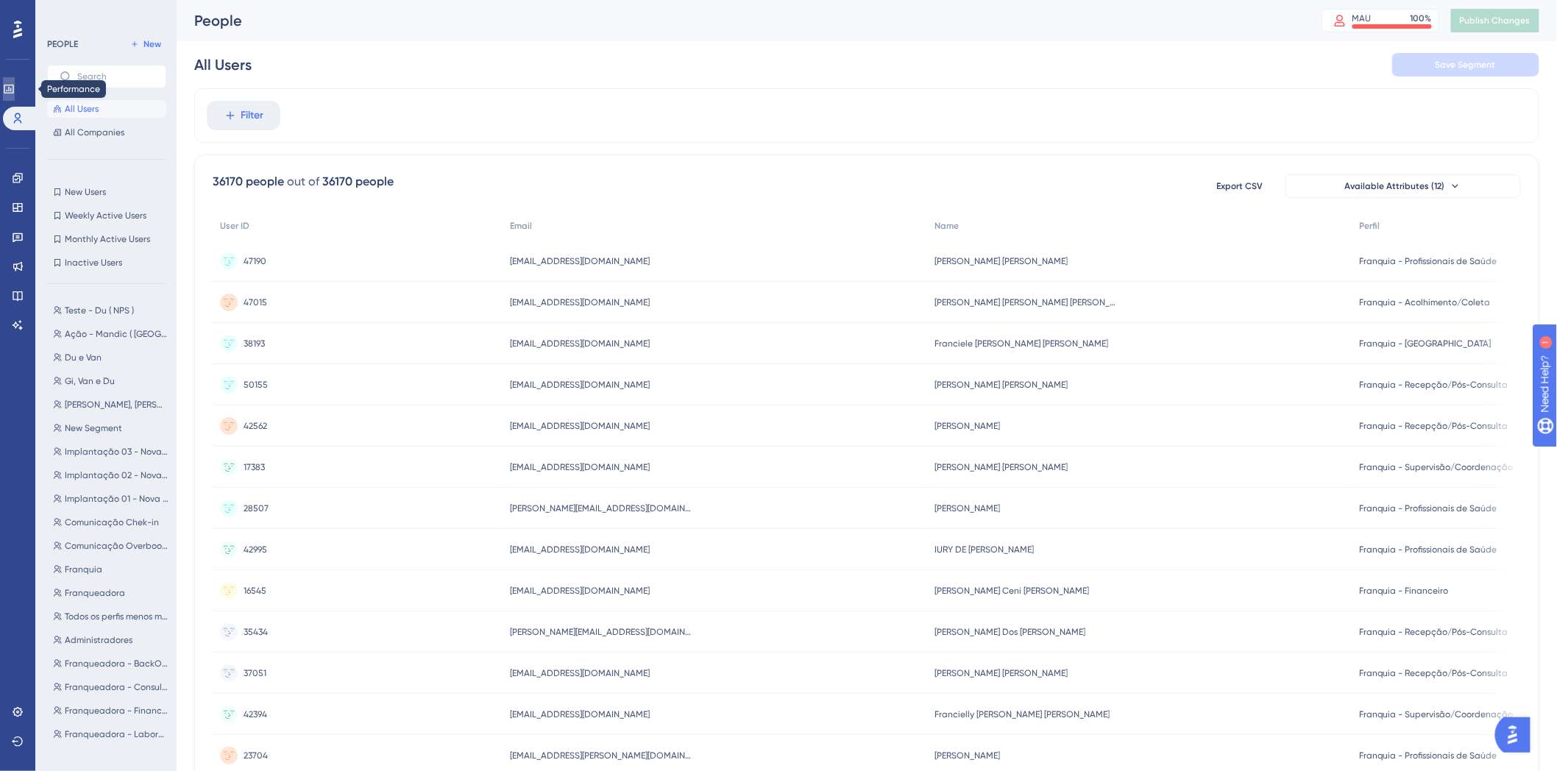
click at [13, 89] on icon at bounding box center [9, 89] width 10 height 9
